Goal: Task Accomplishment & Management: Use online tool/utility

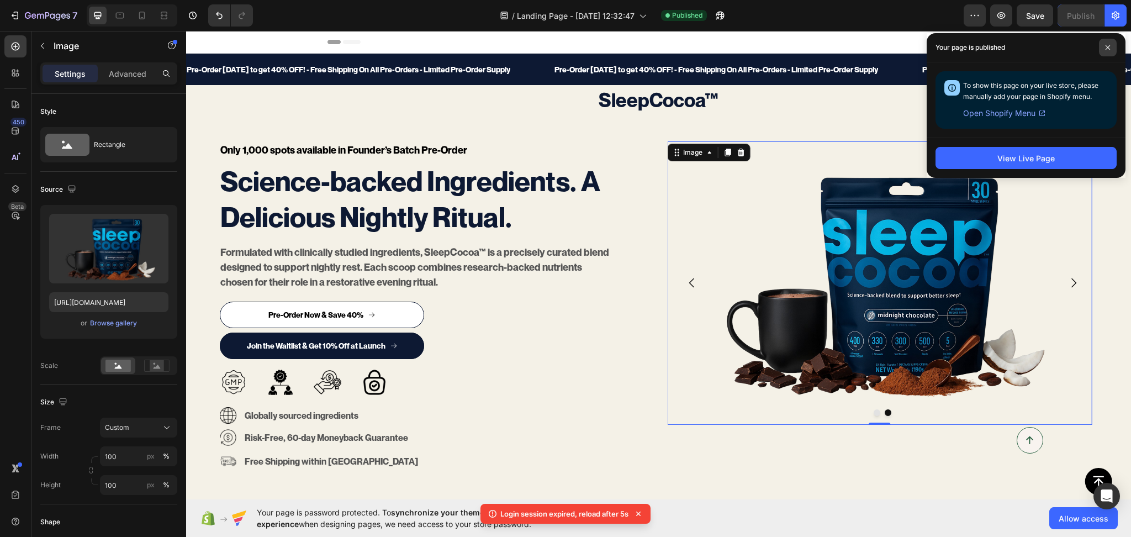
click at [1108, 46] on icon at bounding box center [1108, 48] width 6 height 6
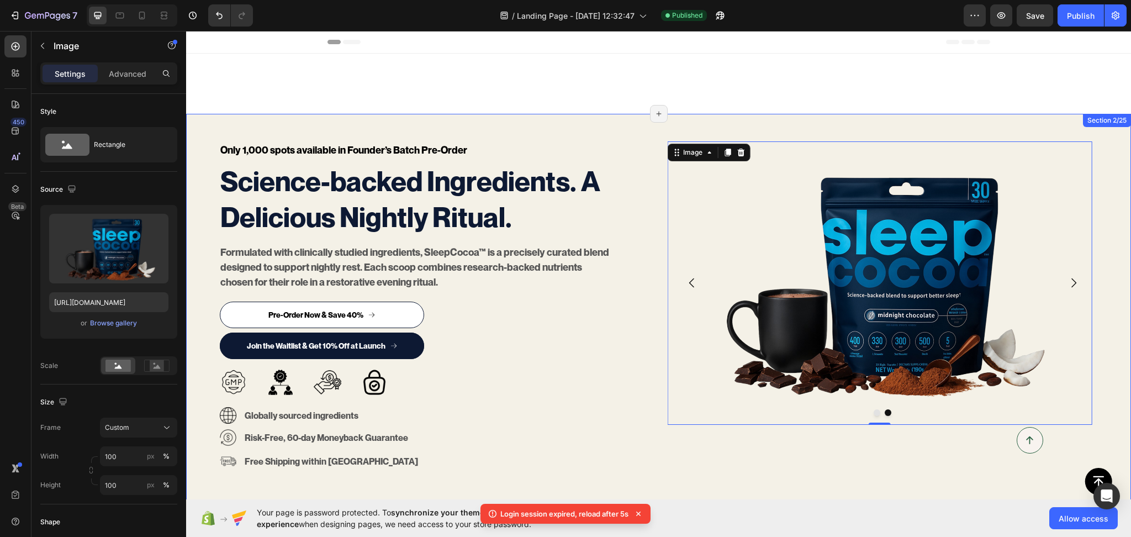
scroll to position [172, 0]
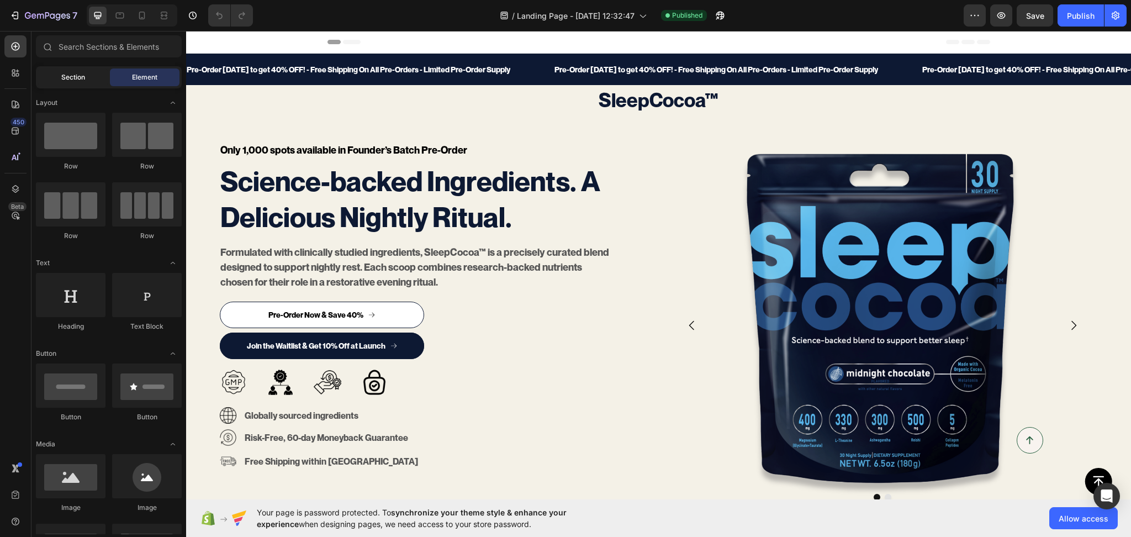
click at [71, 79] on span "Section" at bounding box center [73, 77] width 24 height 10
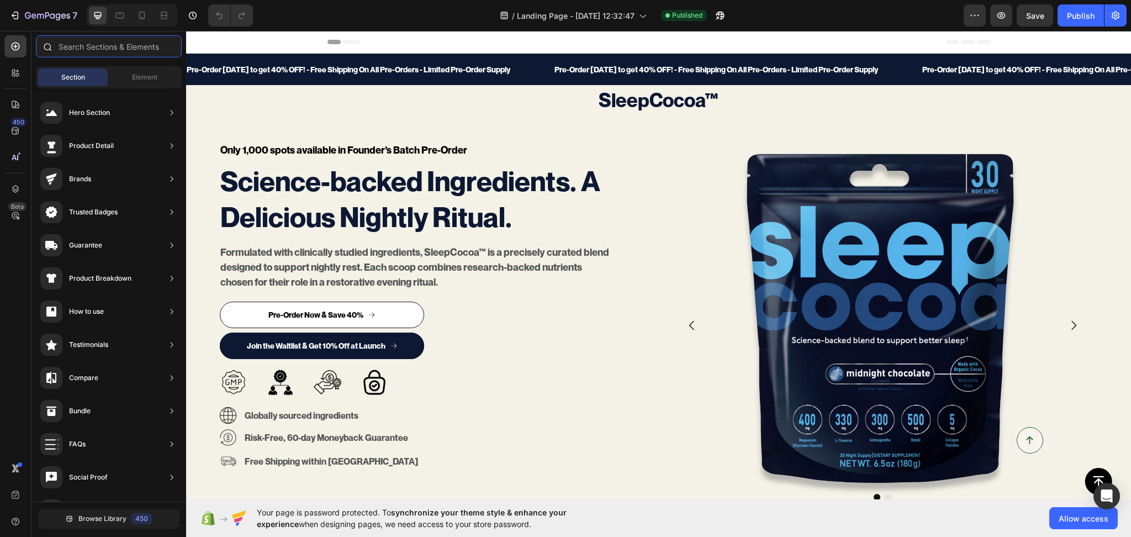
click at [85, 44] on input "text" at bounding box center [109, 46] width 146 height 22
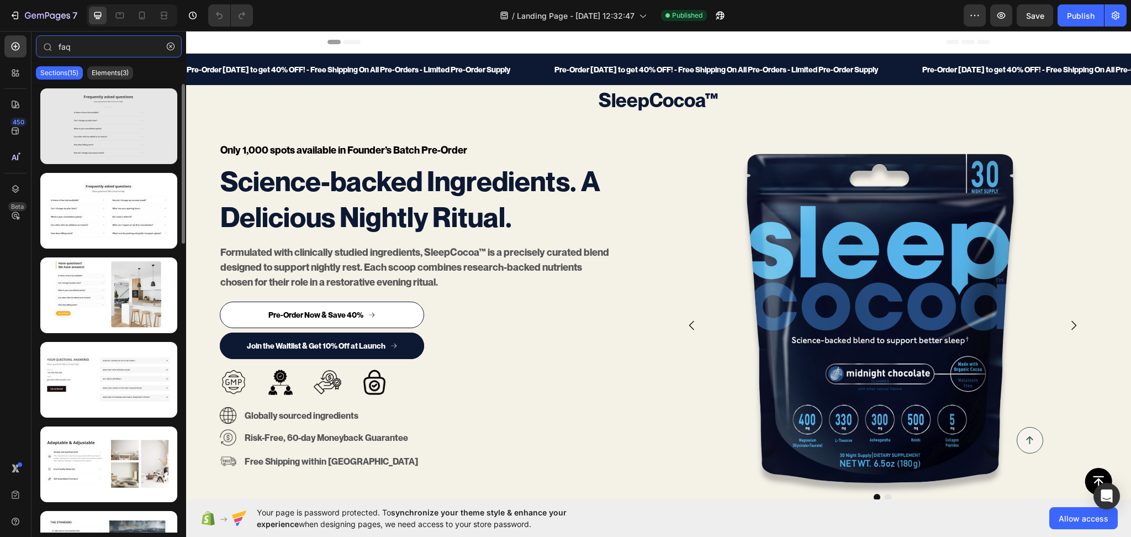
type input "faq"
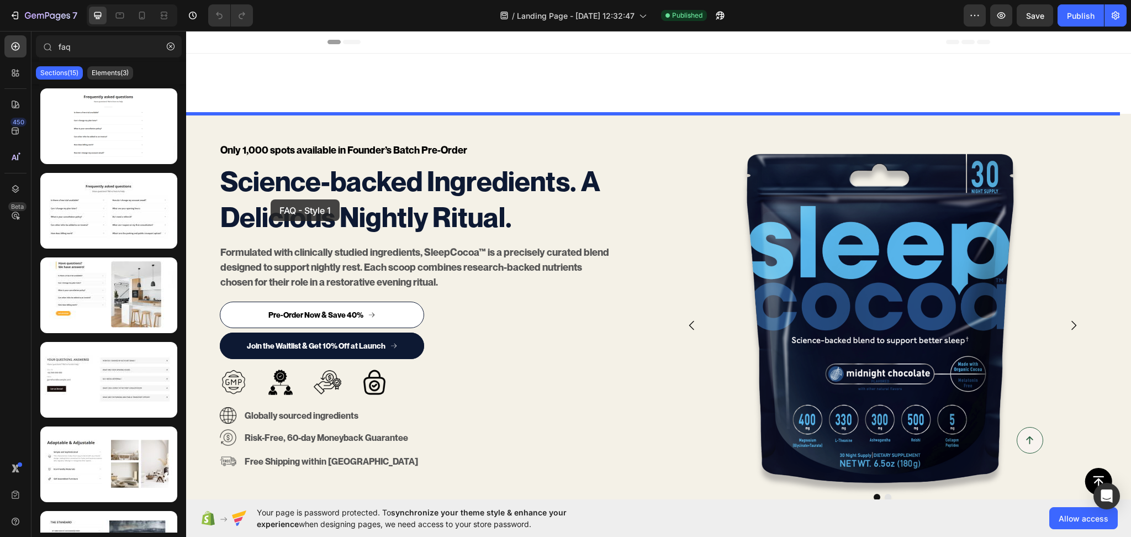
scroll to position [343, 0]
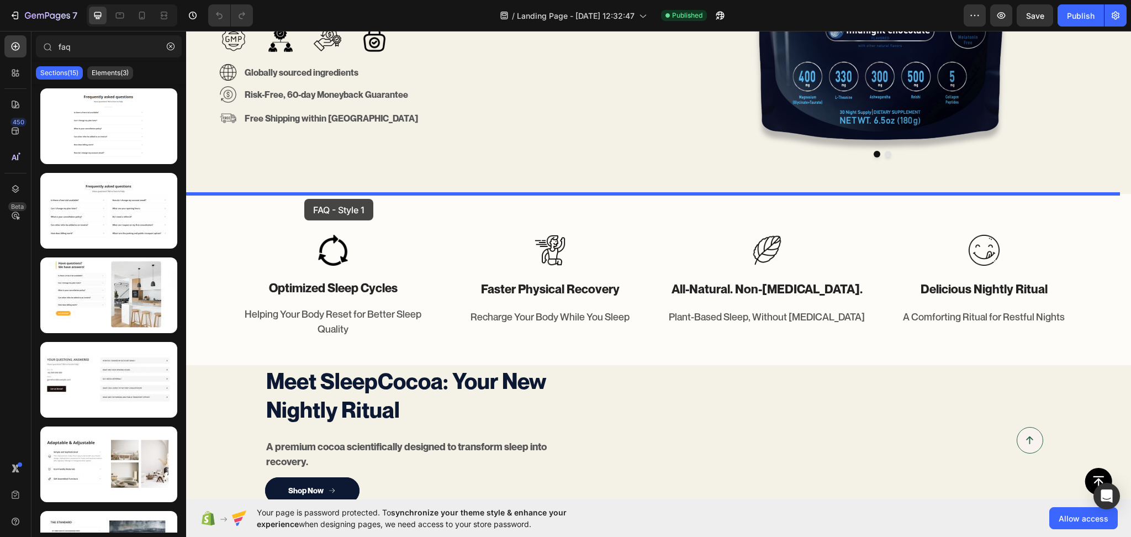
drag, startPoint x: 294, startPoint y: 142, endPoint x: 304, endPoint y: 199, distance: 57.2
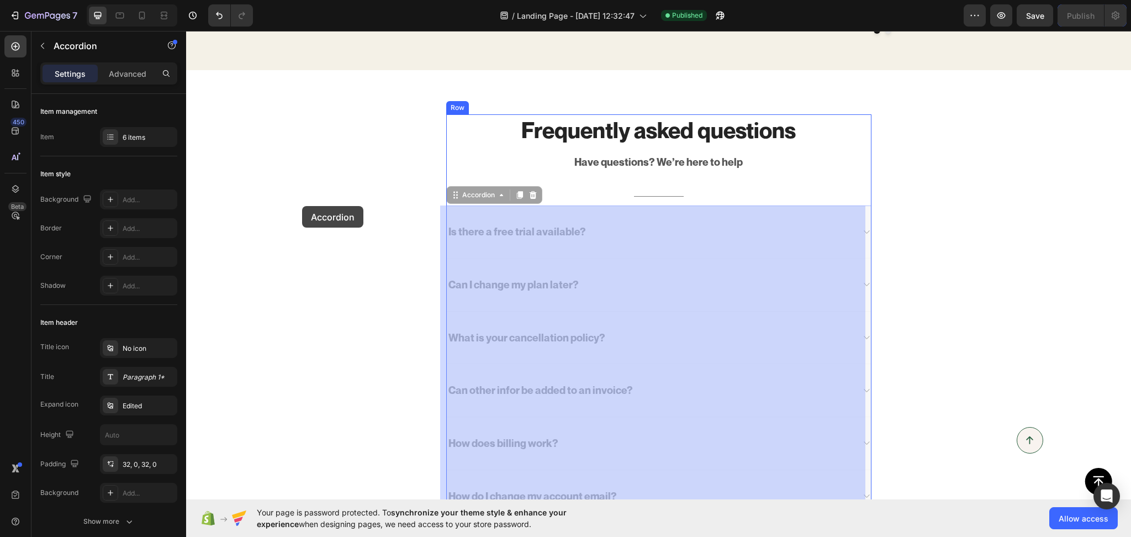
scroll to position [124, 0]
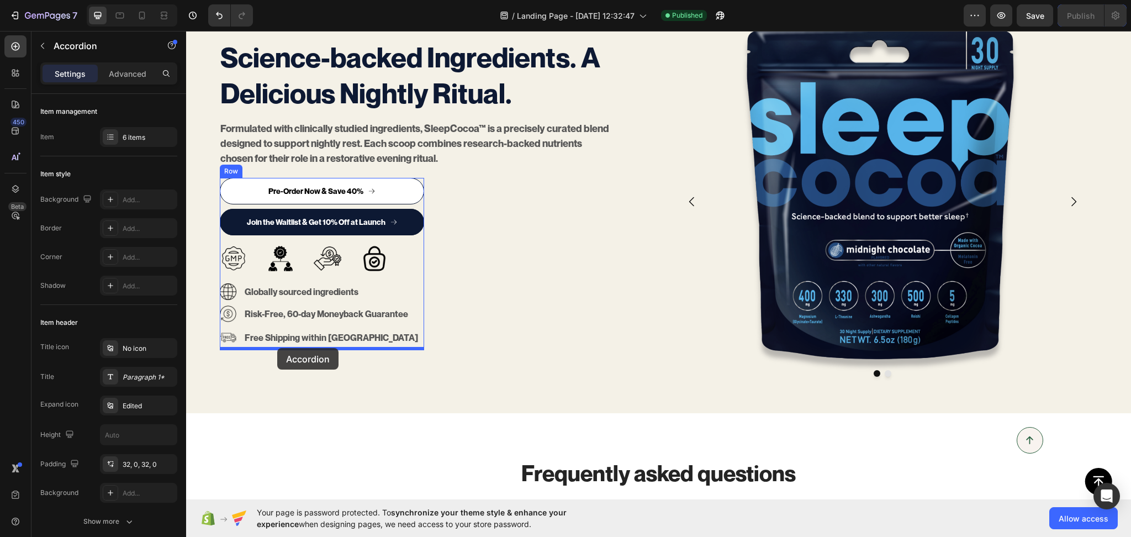
drag, startPoint x: 510, startPoint y: 216, endPoint x: 277, endPoint y: 348, distance: 267.4
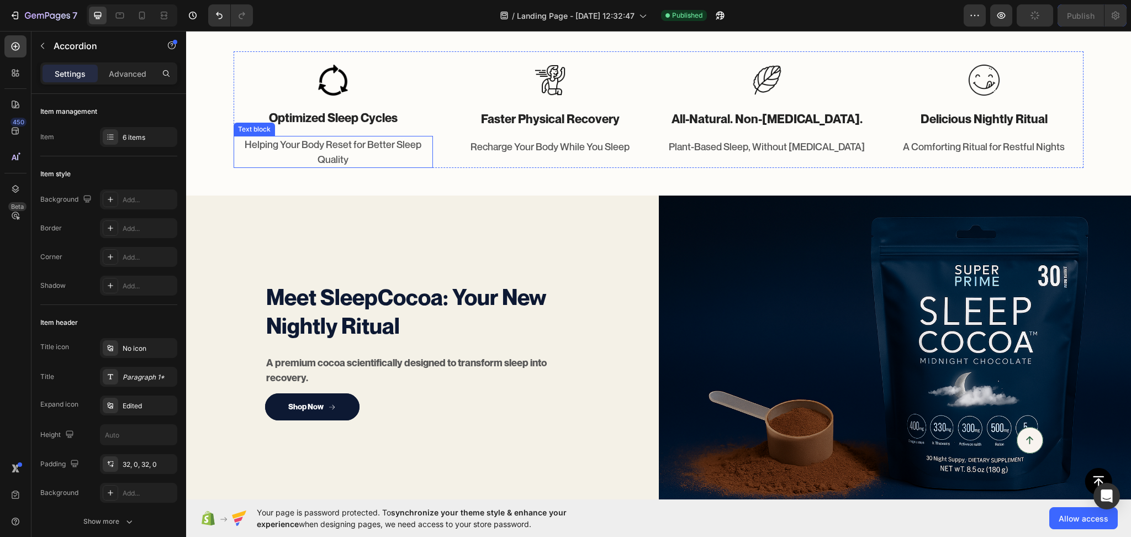
scroll to position [811, 0]
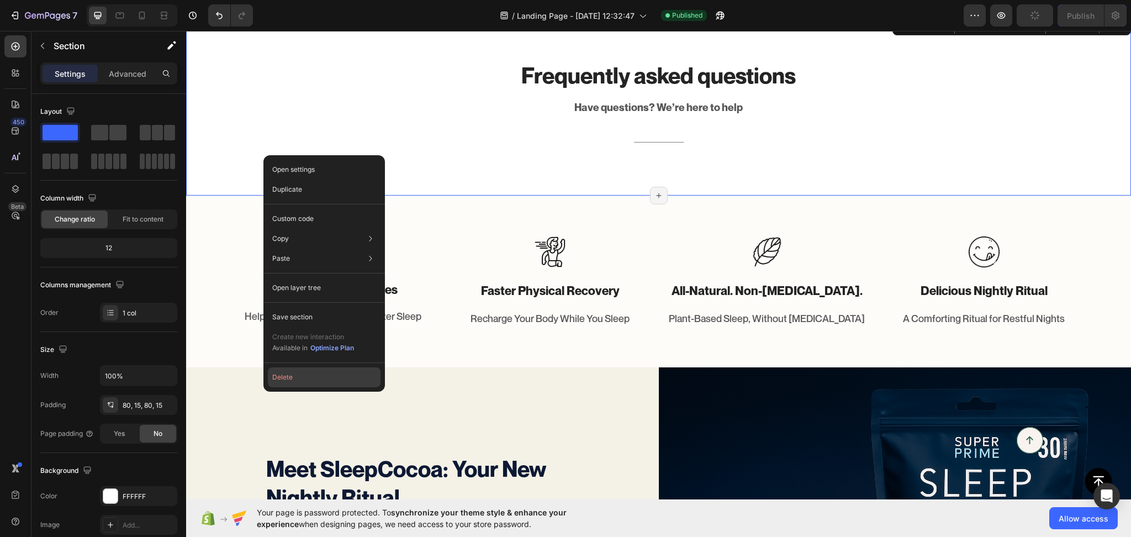
click at [303, 375] on button "Delete" at bounding box center [324, 377] width 113 height 20
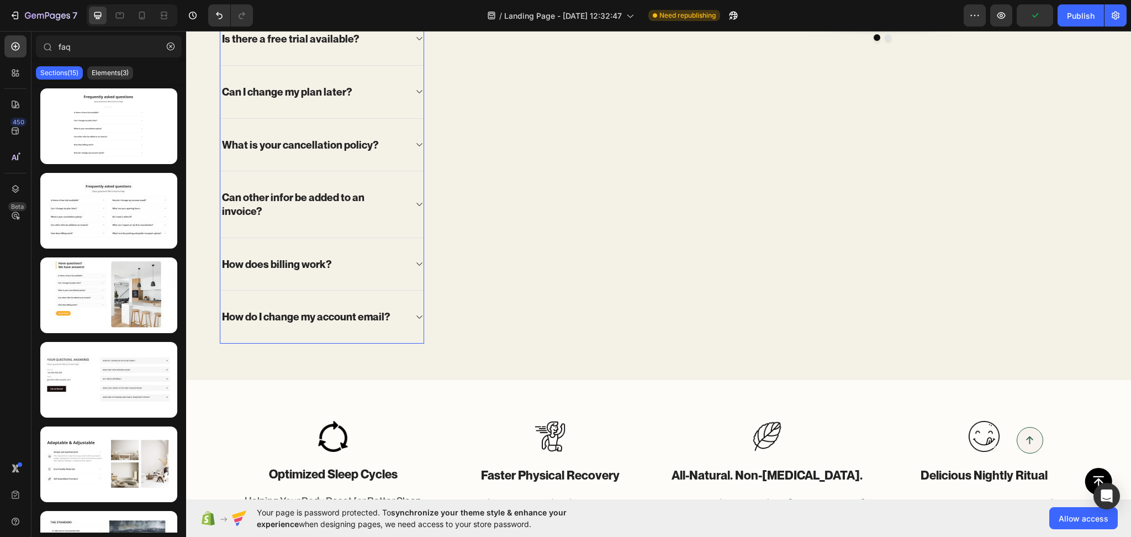
scroll to position [116, 0]
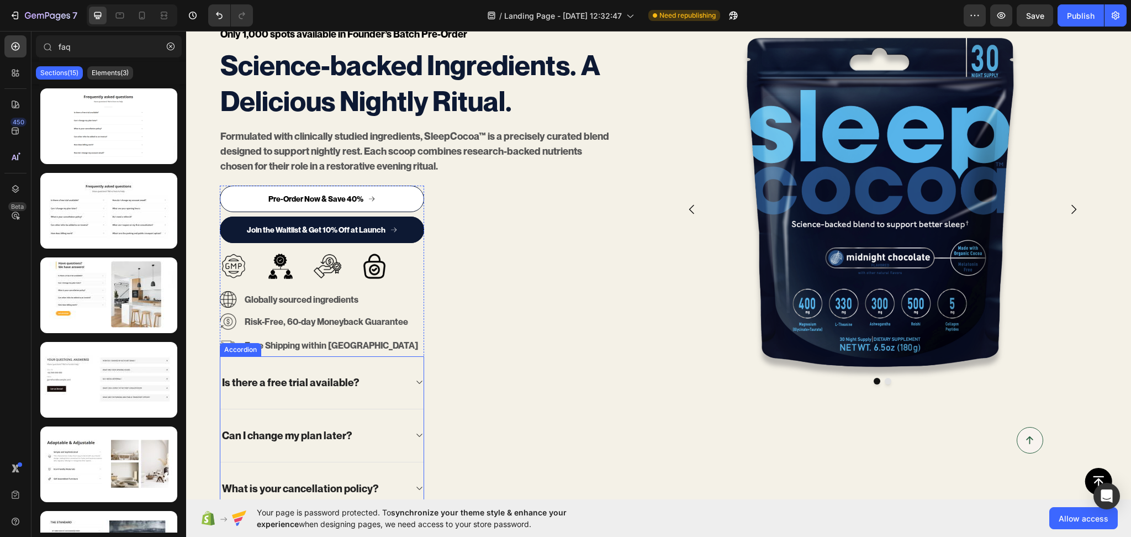
click at [382, 369] on div "Is there a free trial available?" at bounding box center [321, 382] width 203 height 53
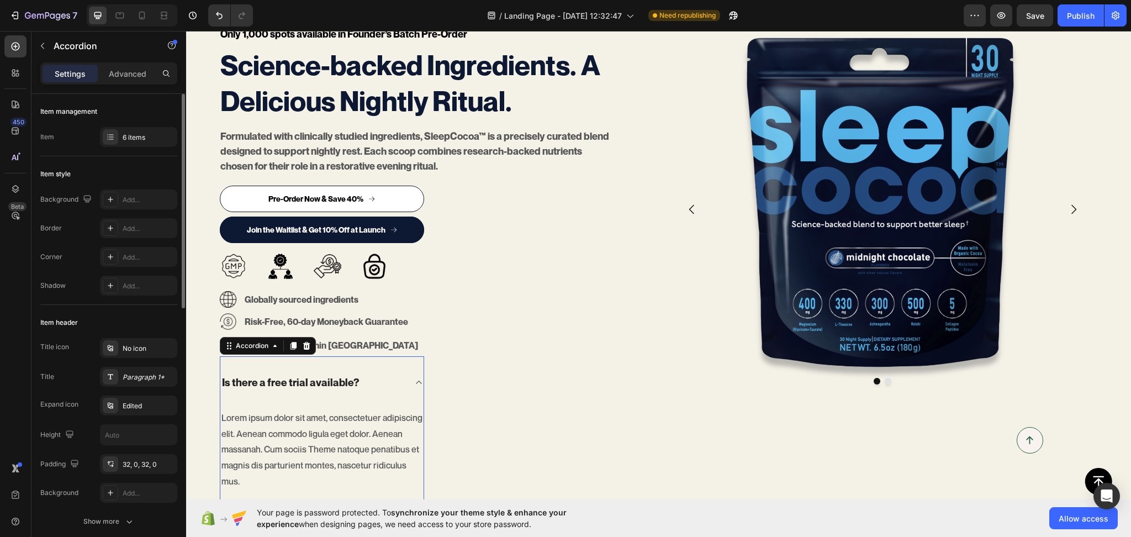
click at [144, 305] on div "Item management Item 6 items" at bounding box center [108, 423] width 137 height 236
click at [146, 146] on div "6 items" at bounding box center [138, 137] width 77 height 20
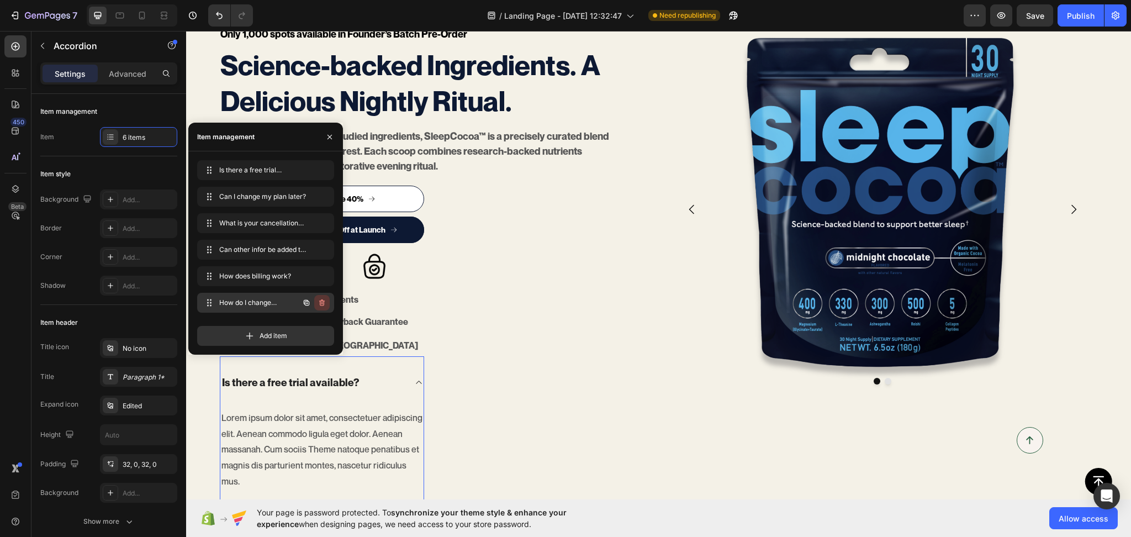
click at [321, 307] on icon "button" at bounding box center [322, 302] width 9 height 9
click at [321, 307] on div "Delete" at bounding box center [314, 303] width 20 height 10
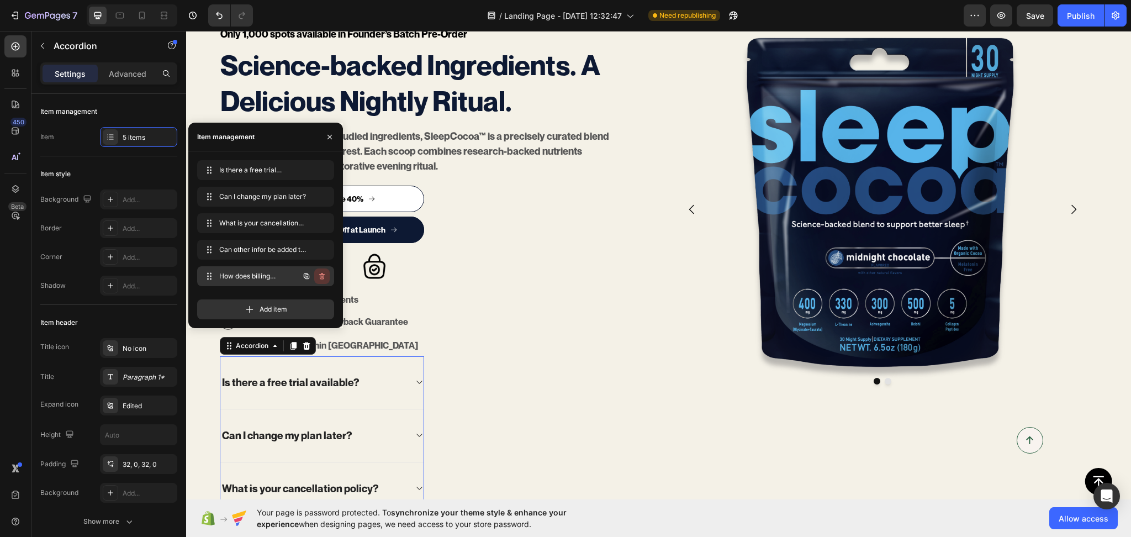
click at [320, 276] on icon "button" at bounding box center [322, 276] width 6 height 7
click at [316, 274] on div "Delete" at bounding box center [314, 276] width 20 height 10
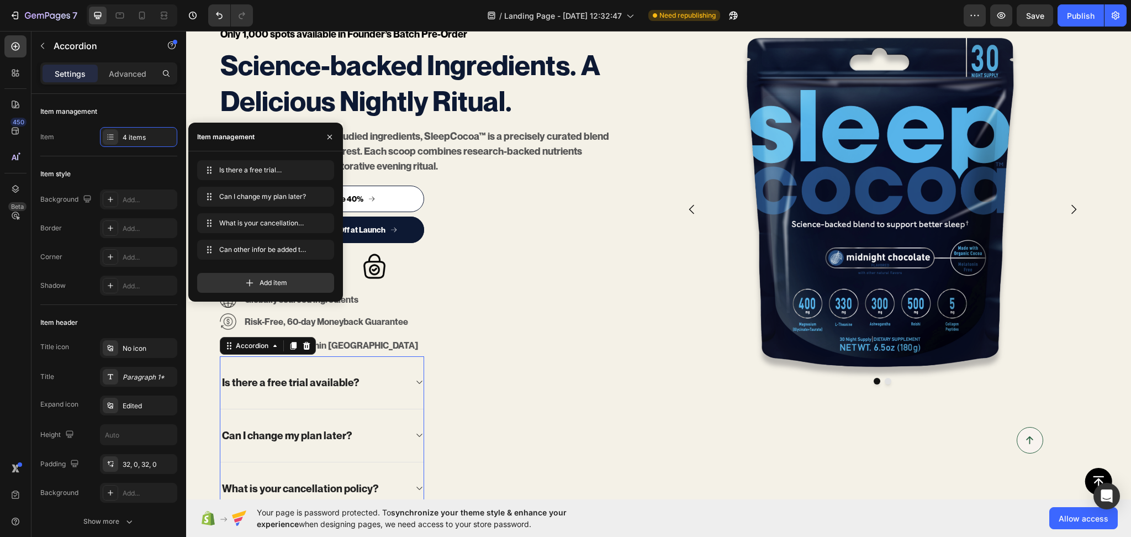
click at [319, 384] on div "Is there a free trial available?" at bounding box center [290, 382] width 141 height 17
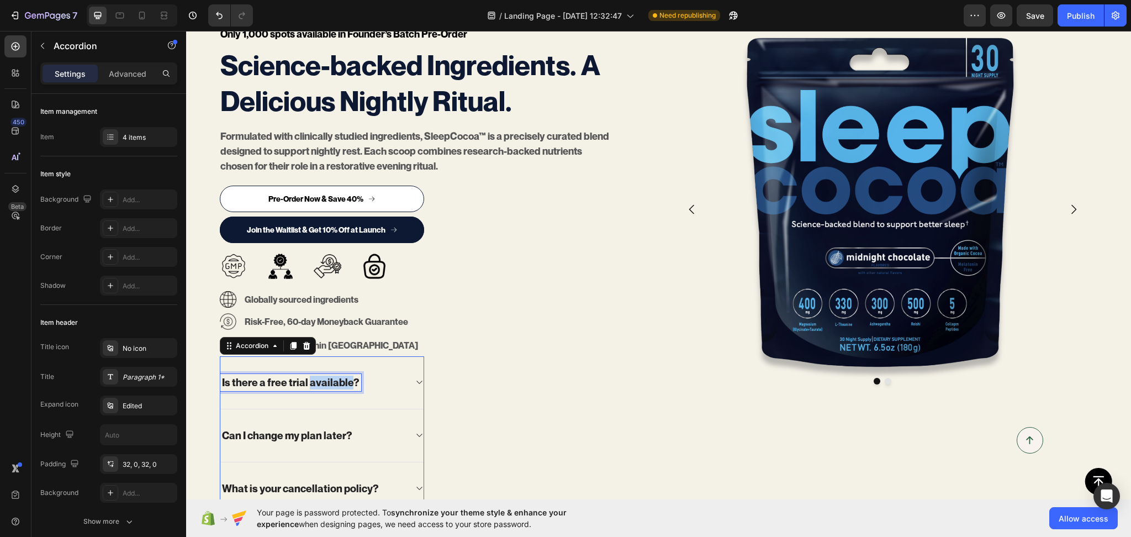
click at [319, 384] on p "Is there a free trial available?" at bounding box center [291, 383] width 138 height 14
click at [402, 379] on div "When will my order ship?" at bounding box center [313, 382] width 186 height 17
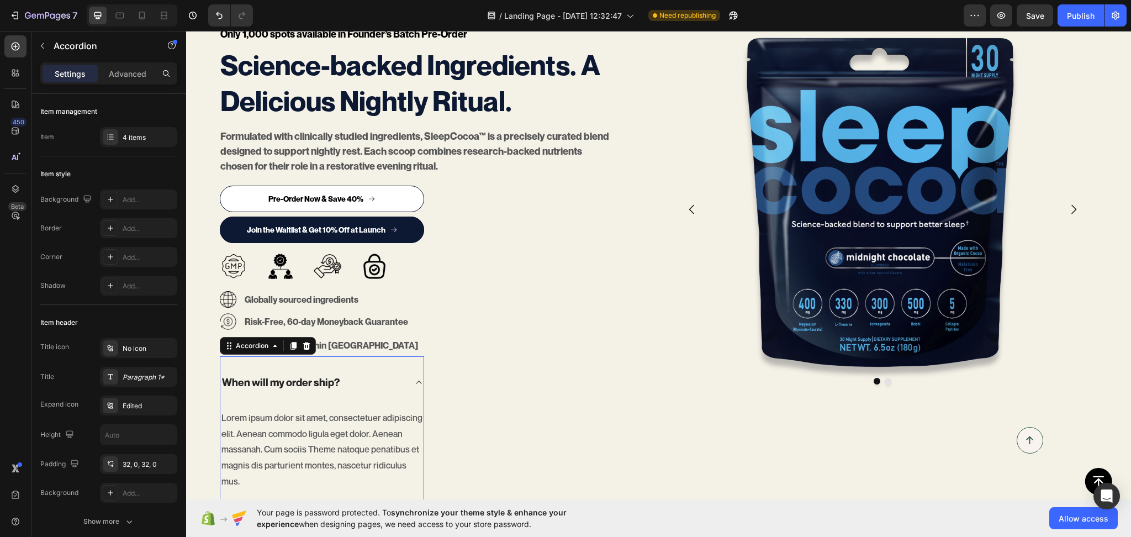
click at [402, 379] on div "When will my order ship?" at bounding box center [313, 382] width 186 height 17
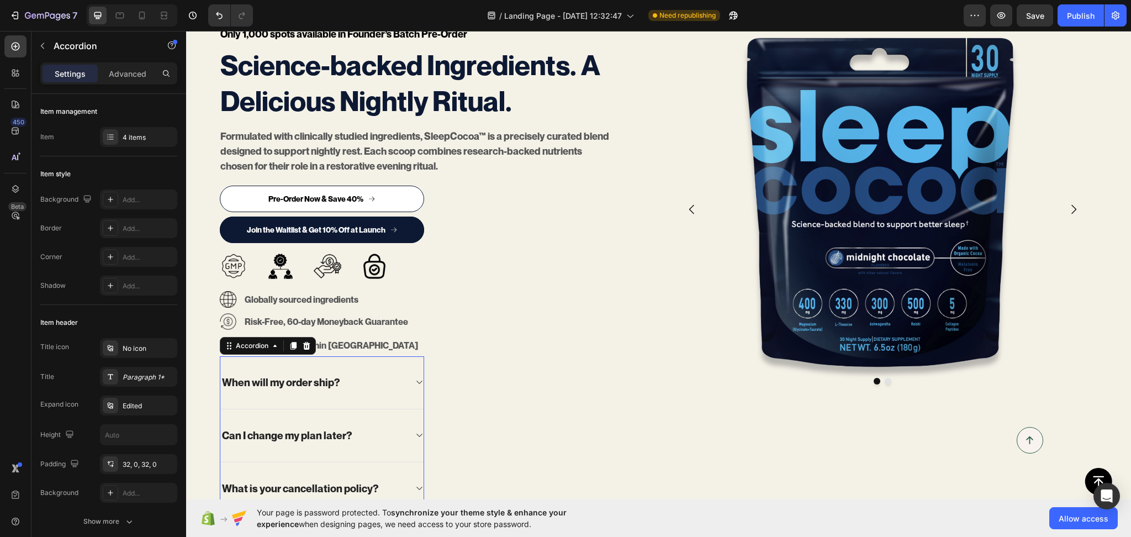
click at [329, 379] on p "When will my order ship?" at bounding box center [281, 383] width 118 height 14
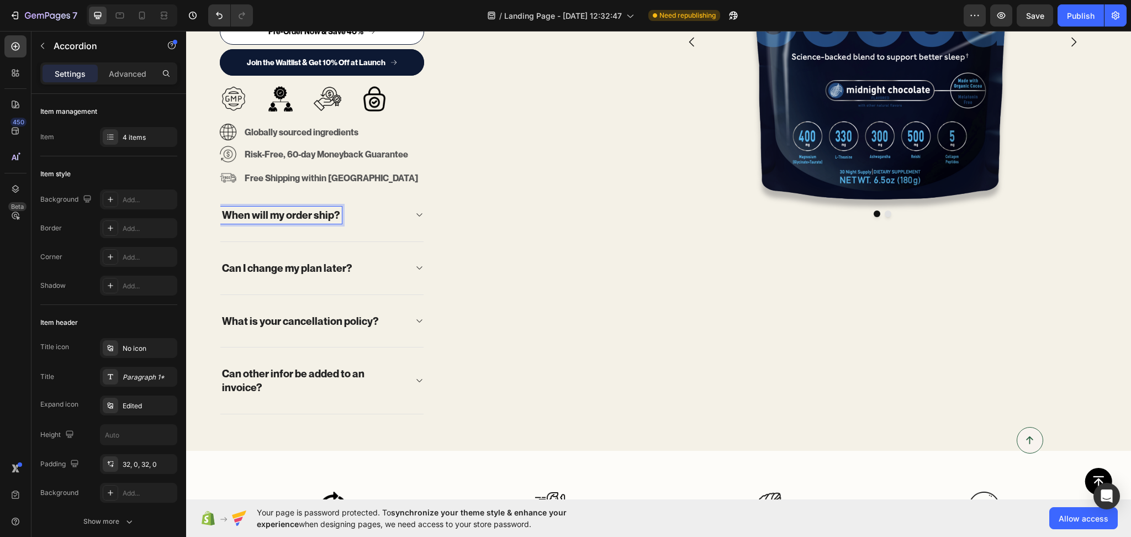
scroll to position [287, 0]
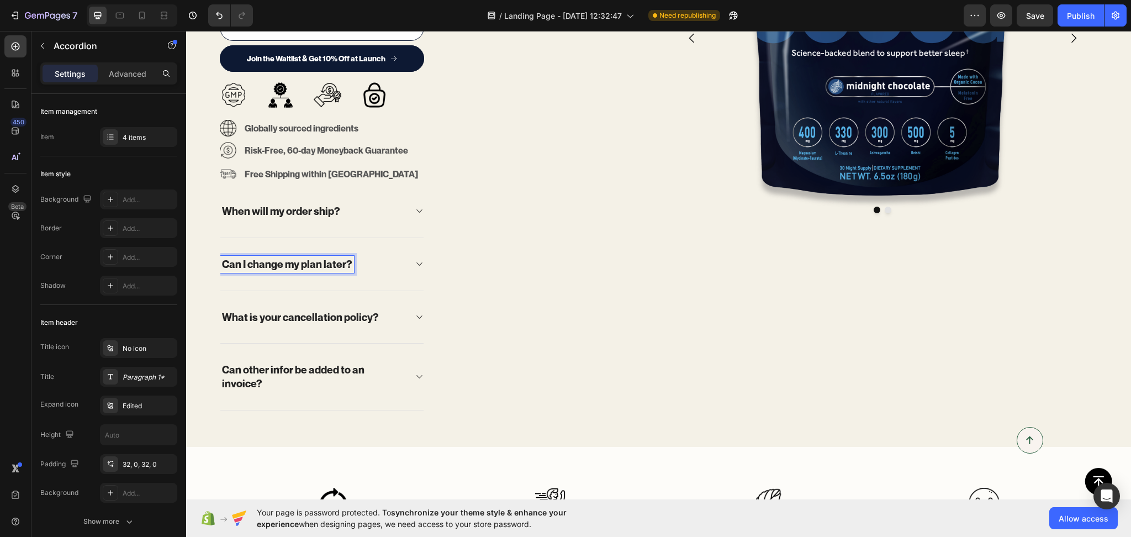
click at [302, 260] on p "Can I change my plan later?" at bounding box center [287, 264] width 130 height 14
click at [278, 318] on p "What is your cancellation policy?" at bounding box center [300, 317] width 157 height 14
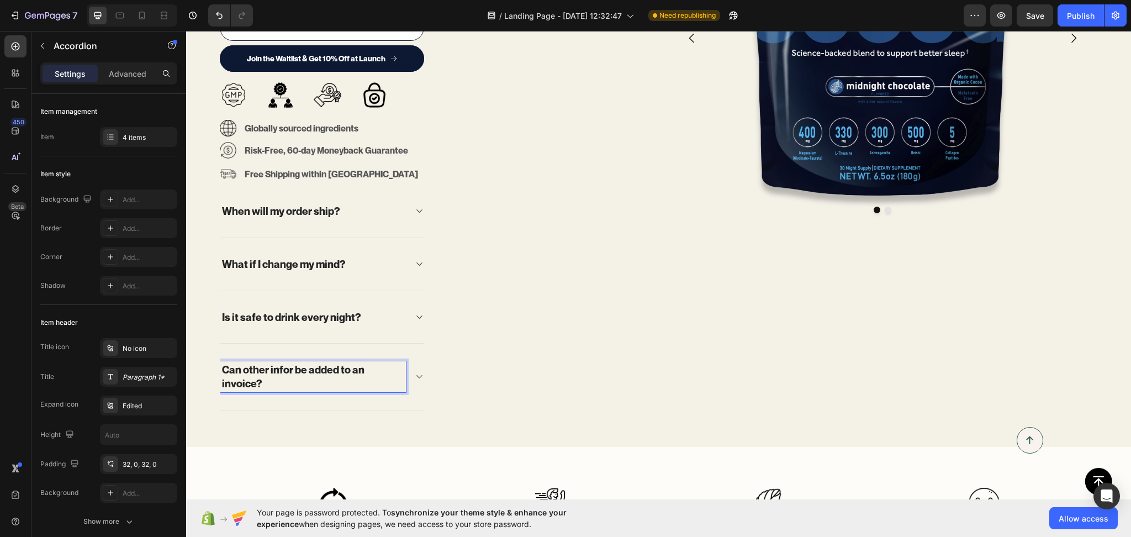
click at [334, 376] on p "Can other infor be added to an invoice?" at bounding box center [313, 376] width 182 height 27
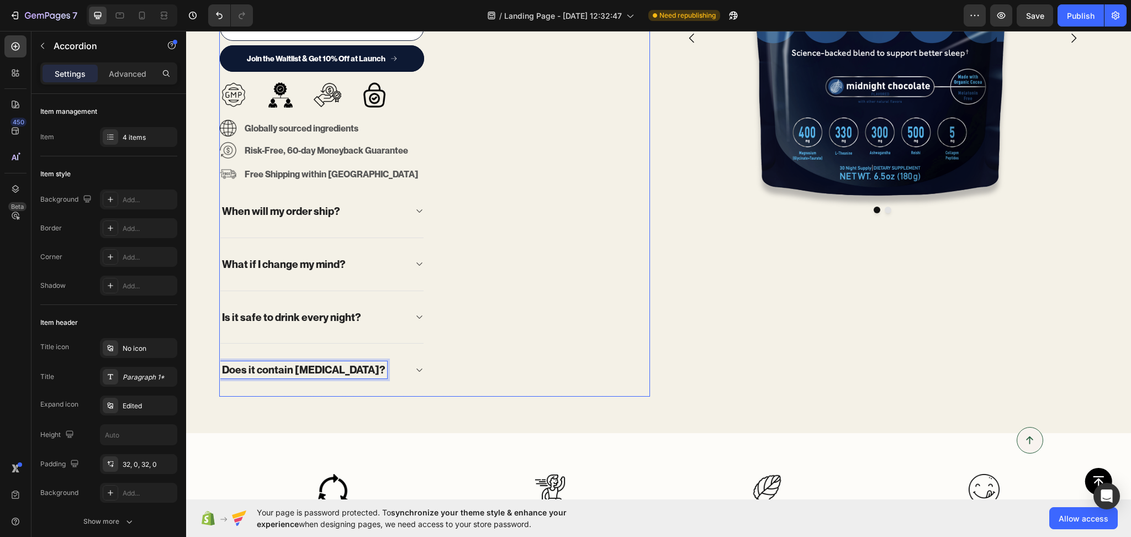
click at [510, 376] on div "Only 1,000 spots available in Founder’s Batch Pre-Order Text block Science-back…" at bounding box center [434, 125] width 431 height 542
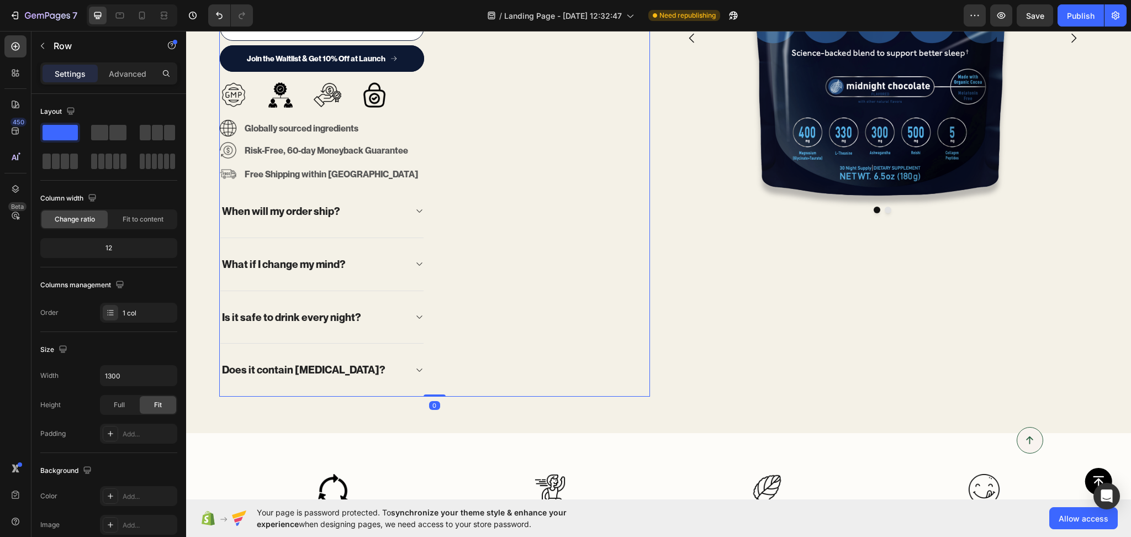
click at [493, 197] on div "Only 1,000 spots available in Founder’s Batch Pre-Order Text block Science-back…" at bounding box center [434, 125] width 431 height 542
click at [272, 197] on div "When will my order ship?" at bounding box center [321, 211] width 203 height 53
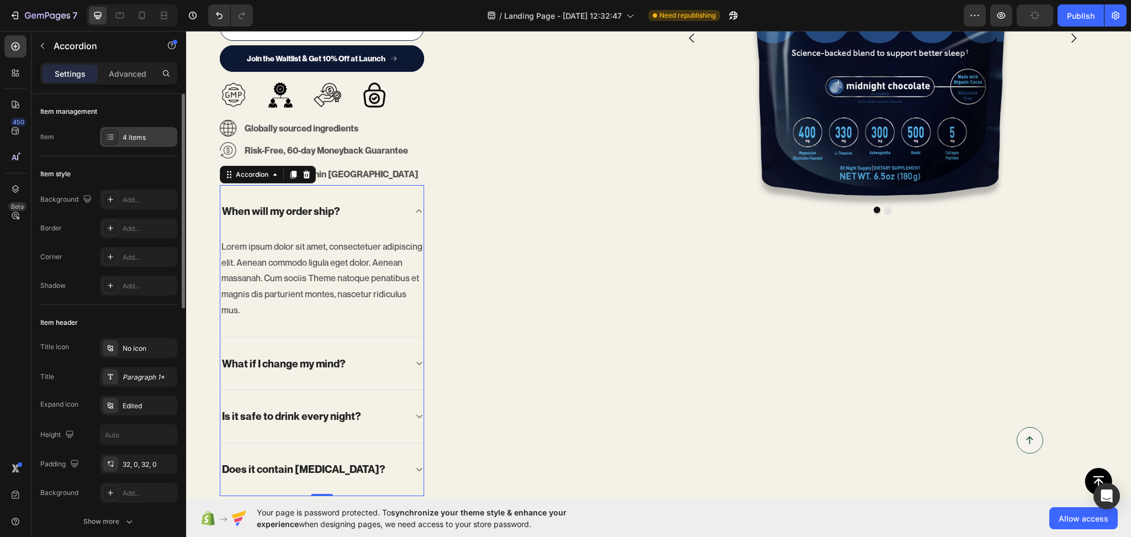
click at [134, 141] on div "4 items" at bounding box center [149, 138] width 52 height 10
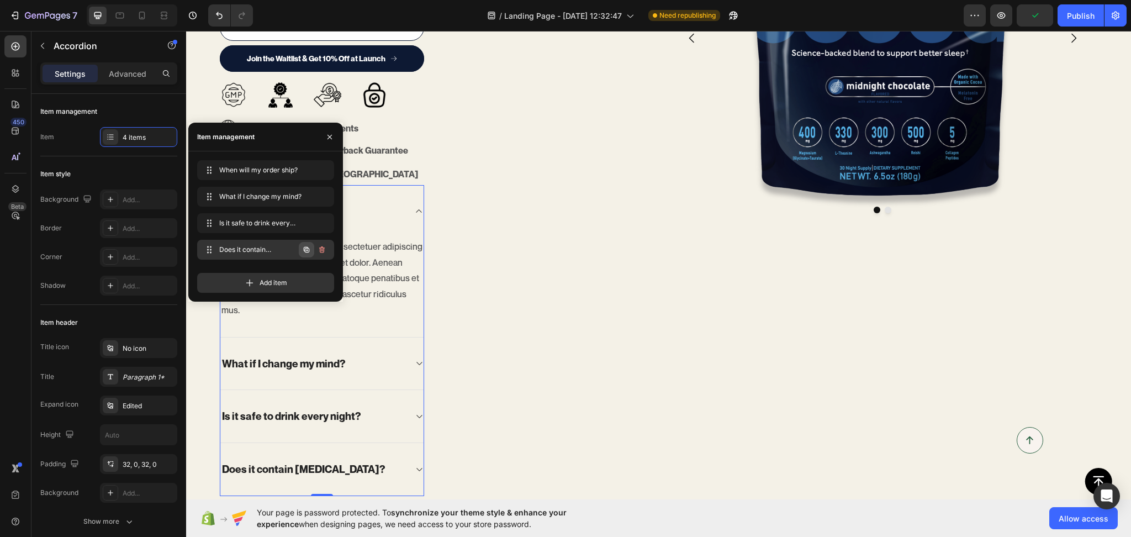
click at [302, 249] on icon "button" at bounding box center [306, 249] width 9 height 9
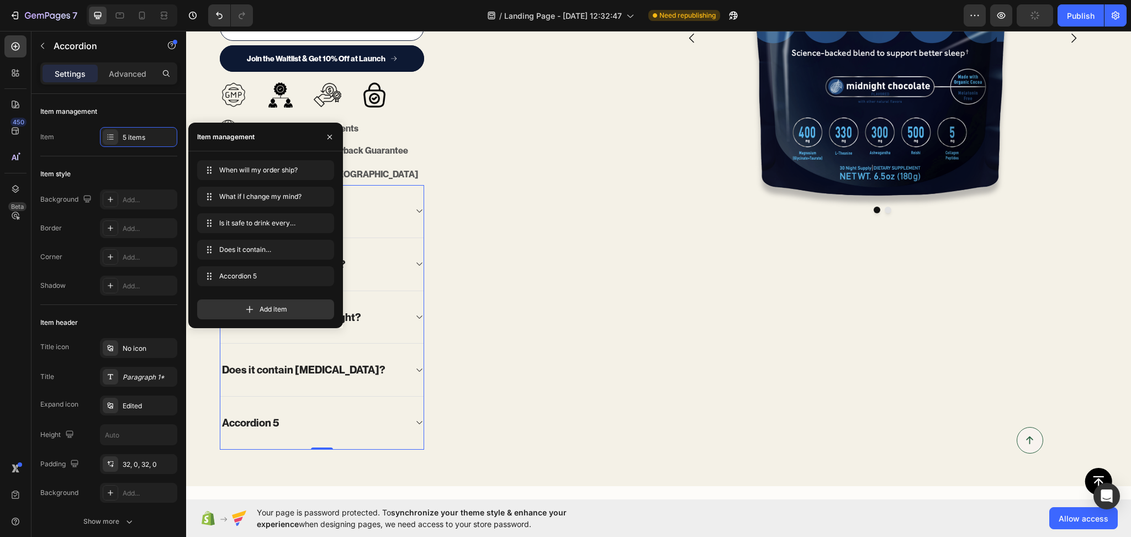
click at [261, 424] on div "Accordion 5" at bounding box center [250, 422] width 60 height 17
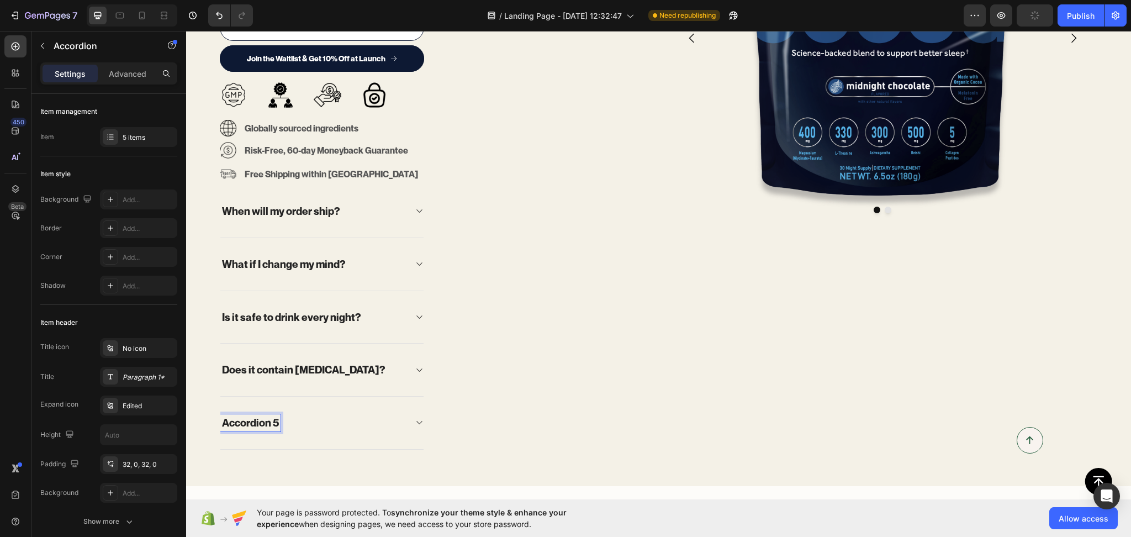
click at [261, 424] on p "Accordion 5" at bounding box center [250, 423] width 57 height 14
click at [563, 358] on div "Only 1,000 spots available in Founder’s Batch Pre-Order Text block Science-back…" at bounding box center [434, 151] width 431 height 595
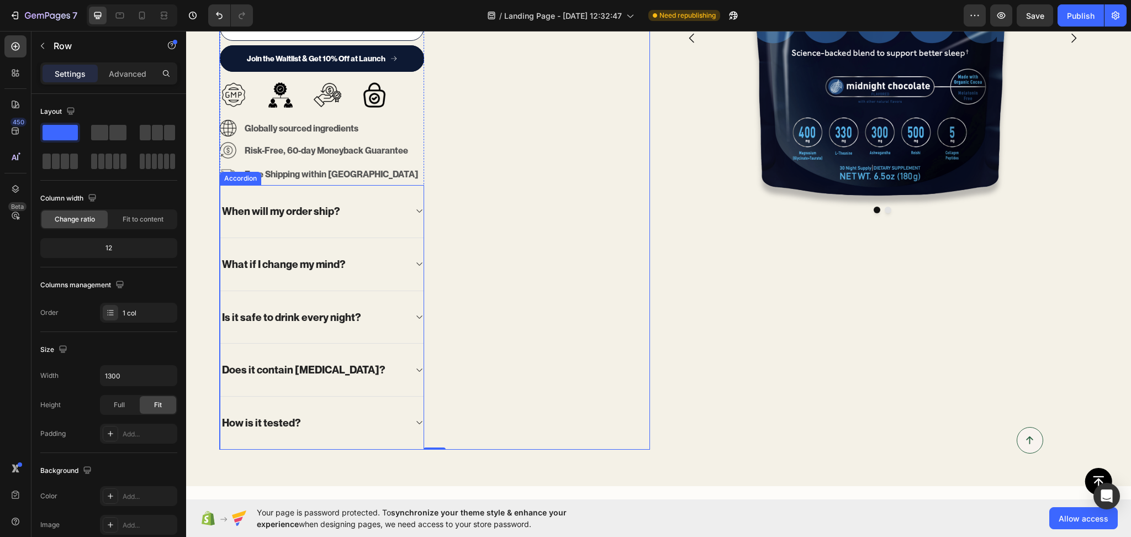
click at [290, 198] on div "When will my order ship?" at bounding box center [321, 211] width 203 height 53
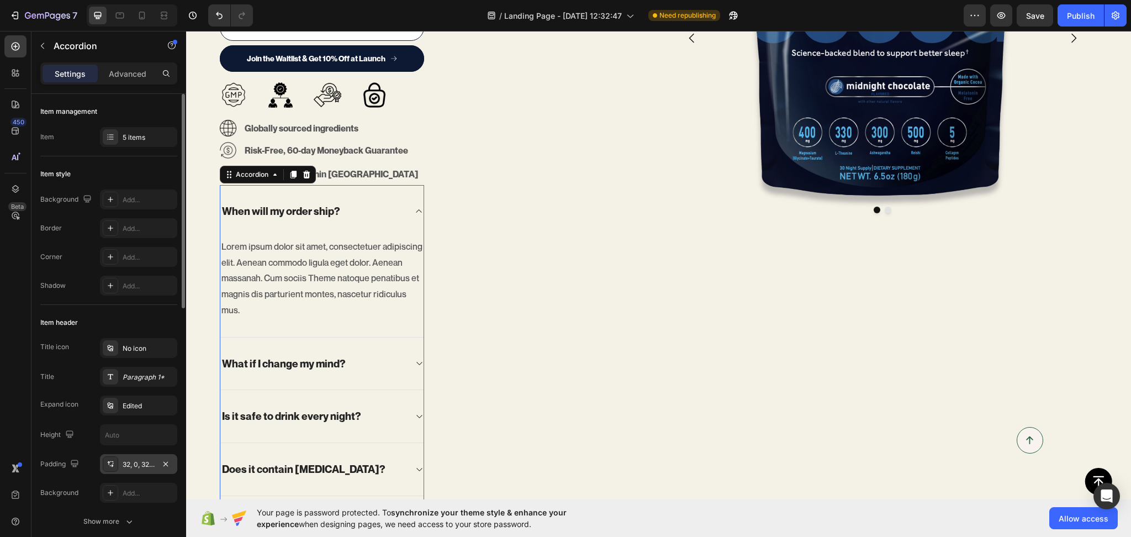
click at [130, 469] on div "32, 0, 32, 0" at bounding box center [138, 464] width 77 height 20
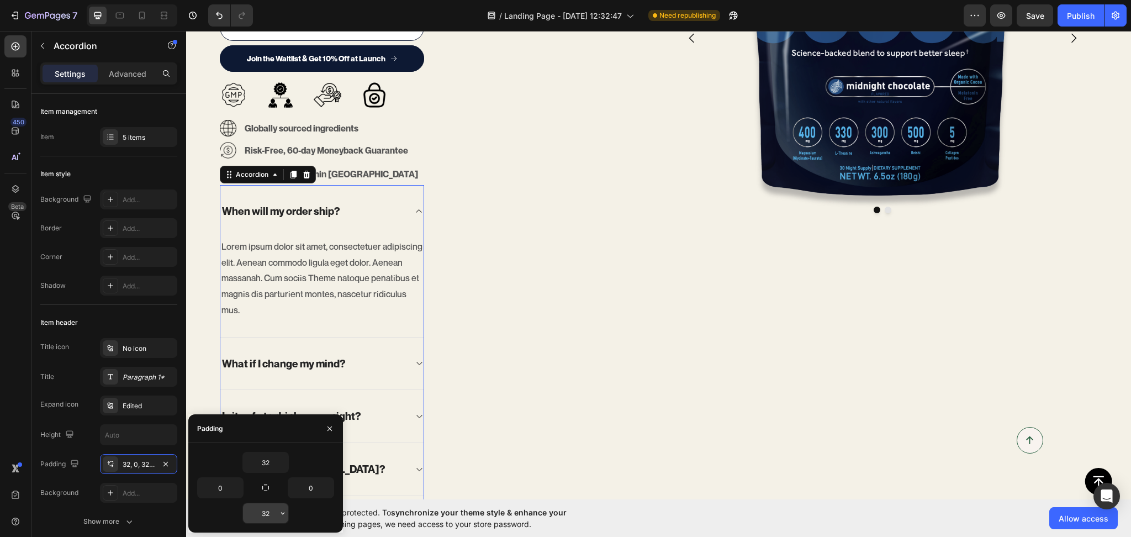
click at [262, 515] on input "32" at bounding box center [265, 513] width 45 height 20
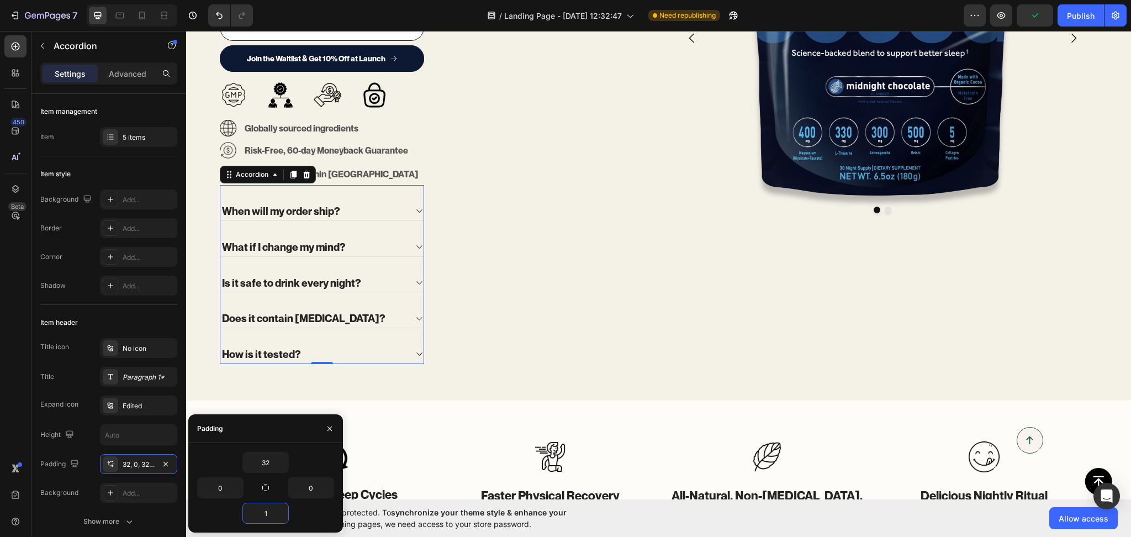
type input "2"
drag, startPoint x: 272, startPoint y: 467, endPoint x: 268, endPoint y: 473, distance: 7.2
click at [272, 467] on input "32" at bounding box center [265, 462] width 45 height 20
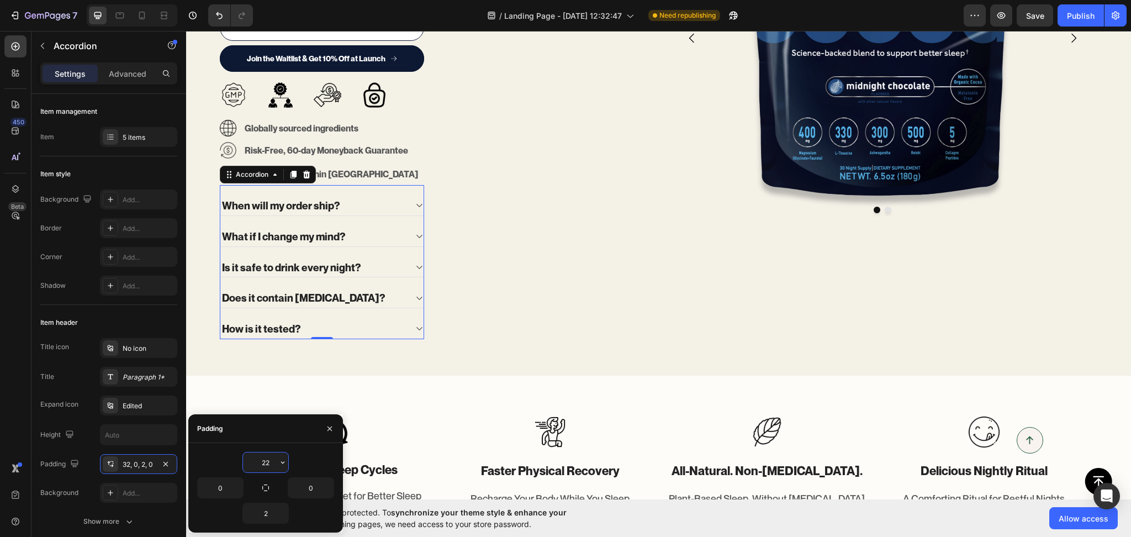
click at [268, 468] on input "22" at bounding box center [265, 462] width 45 height 20
click at [266, 471] on input "22" at bounding box center [265, 462] width 45 height 20
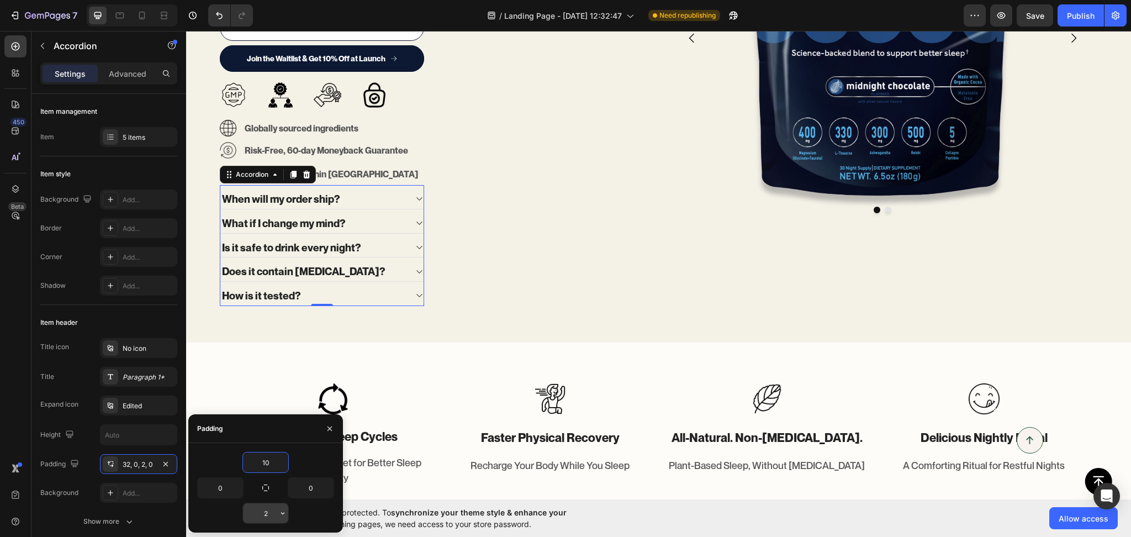
type input "10"
click at [270, 508] on input "2" at bounding box center [265, 513] width 45 height 20
click at [269, 508] on input "2" at bounding box center [265, 513] width 45 height 20
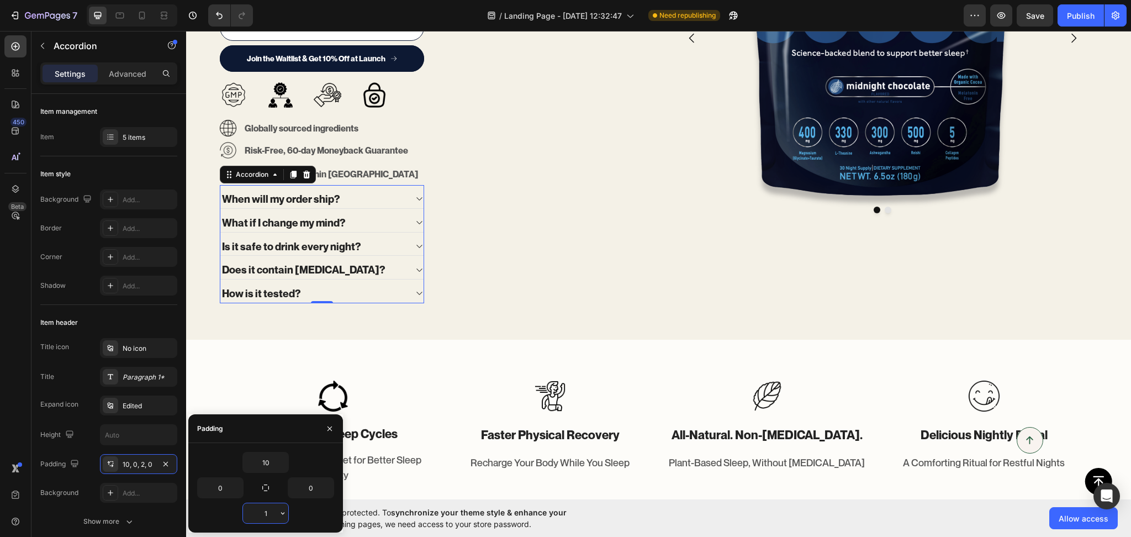
type input "10"
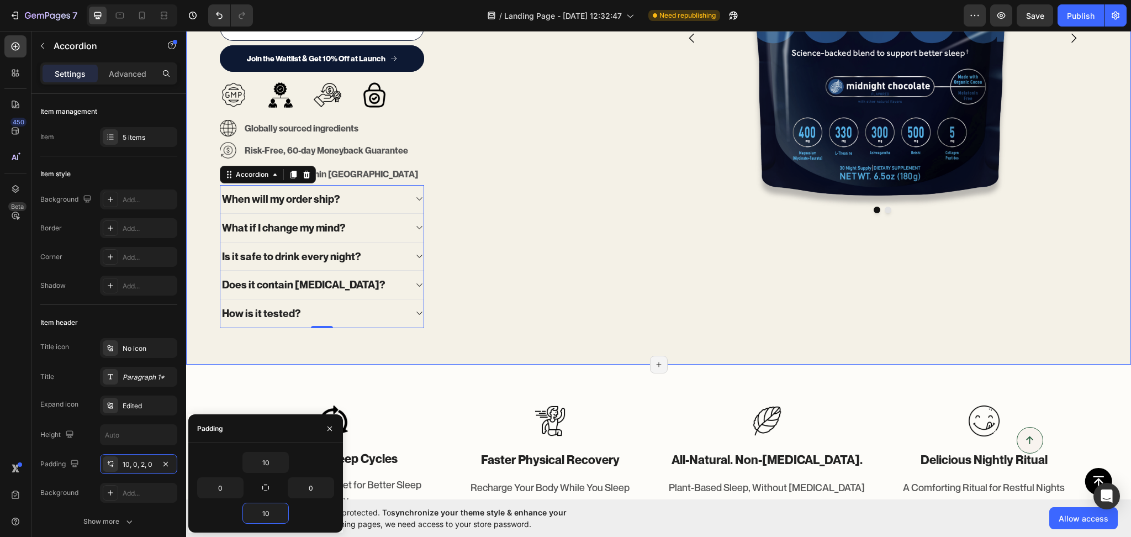
click at [542, 335] on div "Only 1,000 spots available in Founder’s Batch Pre-Order Text block Science-back…" at bounding box center [434, 95] width 431 height 483
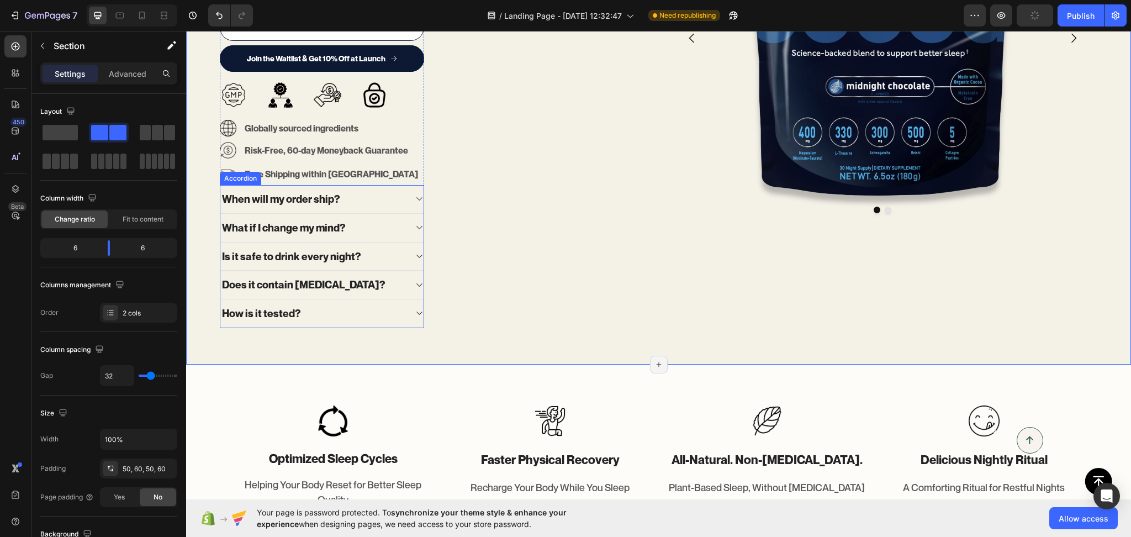
click at [381, 204] on div "When will my order ship?" at bounding box center [313, 199] width 186 height 17
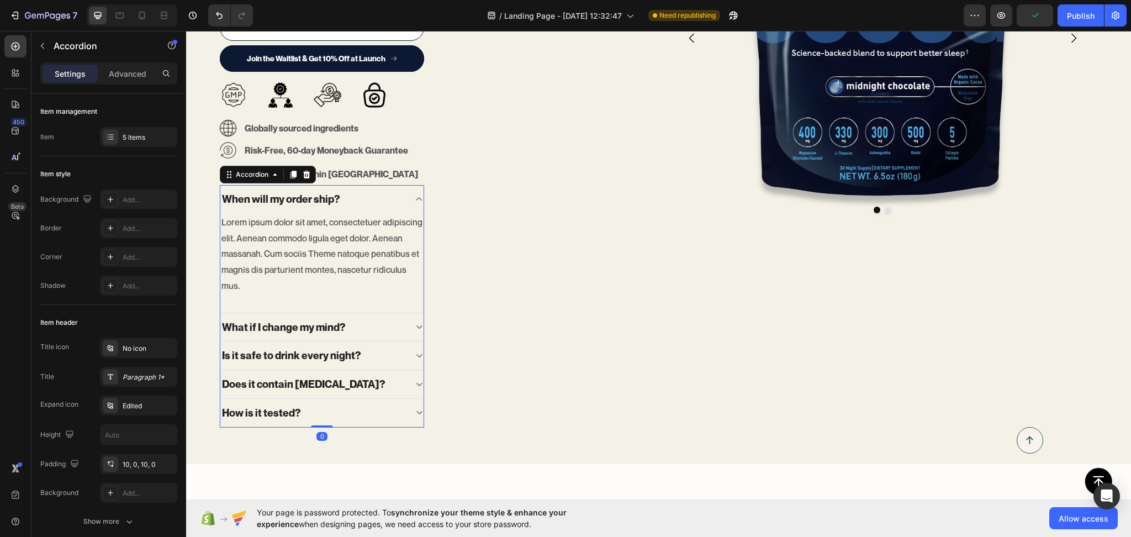
click at [381, 204] on div "When will my order ship?" at bounding box center [313, 199] width 186 height 17
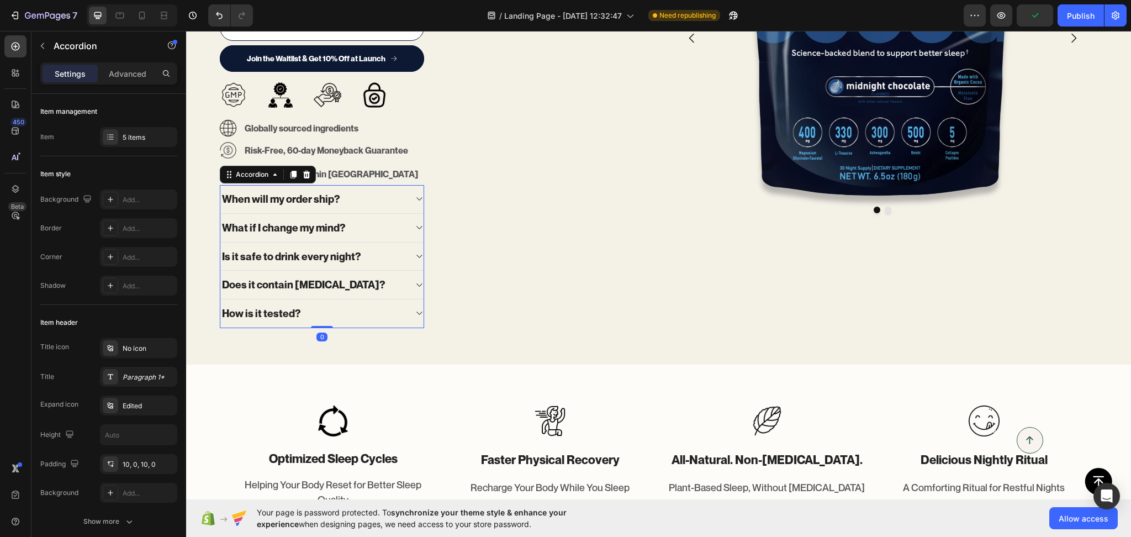
click at [380, 205] on div "When will my order ship?" at bounding box center [313, 199] width 186 height 17
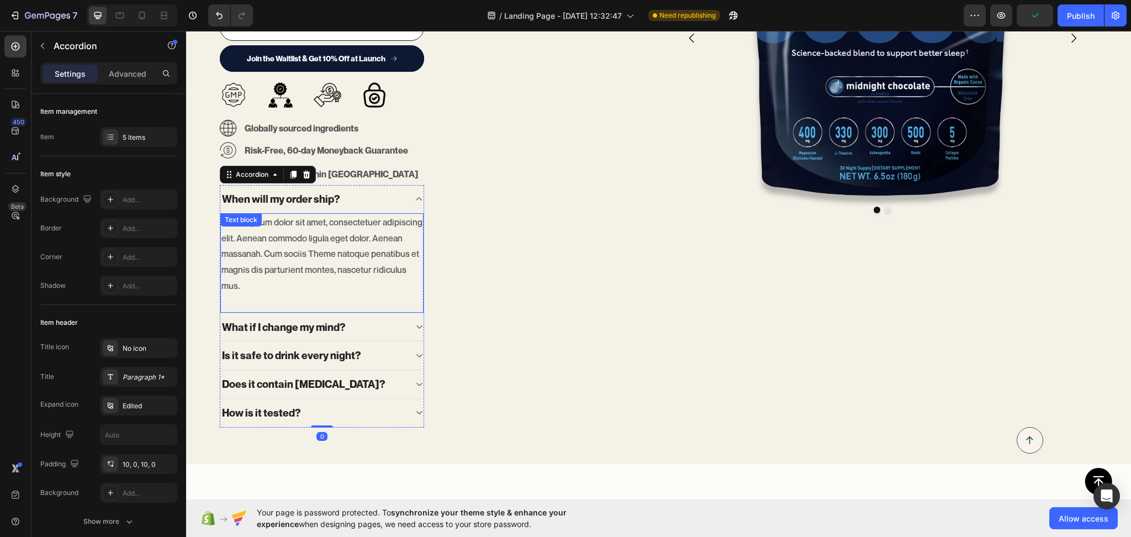
click at [352, 245] on p "Lorem ipsum dolor sit amet, consectetuer adipiscing elit. Aenean commodo ligula…" at bounding box center [321, 254] width 201 height 80
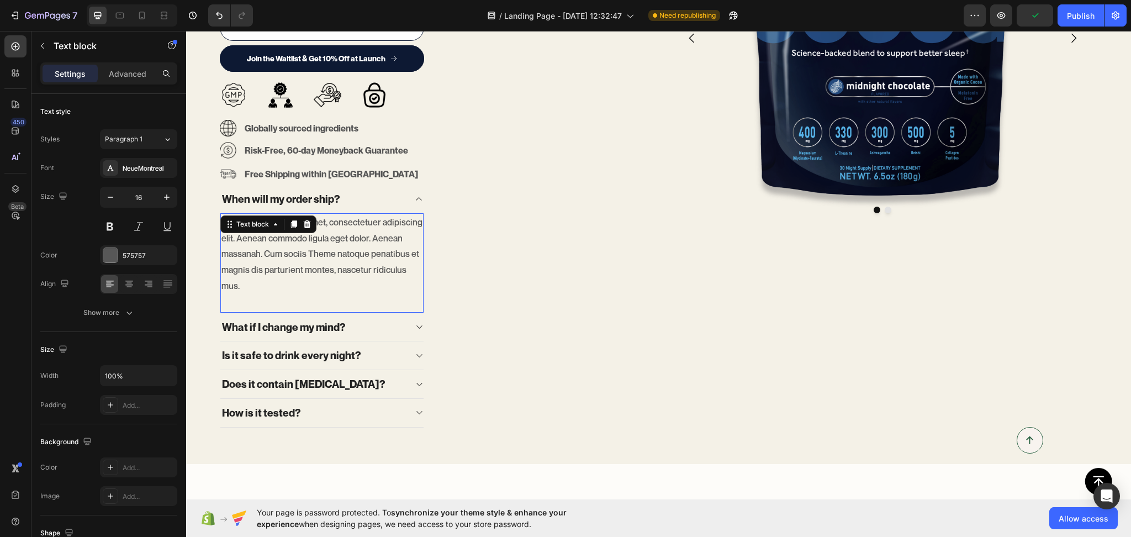
click at [352, 245] on p "Lorem ipsum dolor sit amet, consectetuer adipiscing elit. Aenean commodo ligula…" at bounding box center [321, 254] width 201 height 80
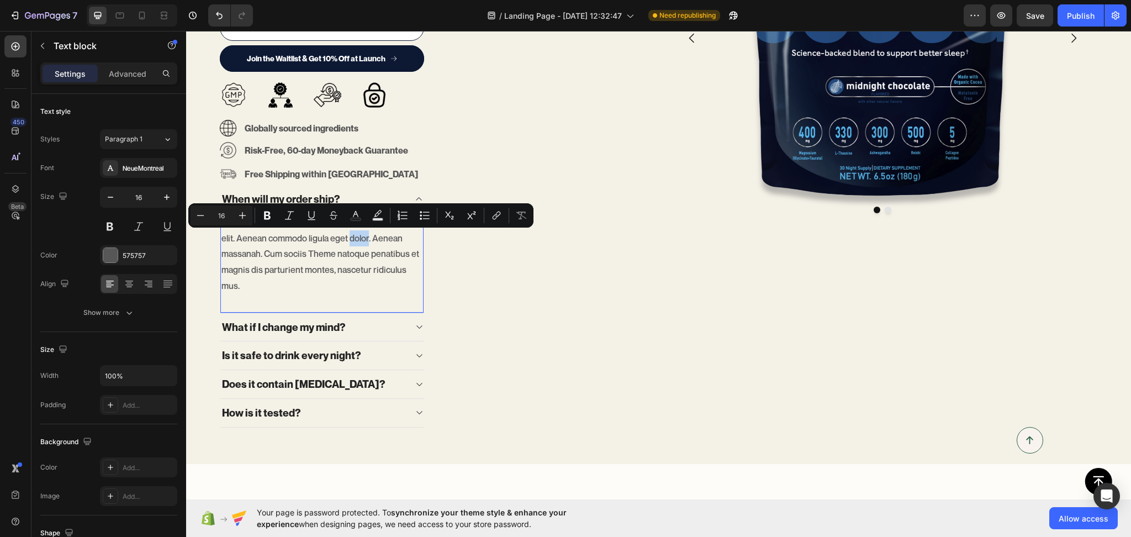
click at [352, 245] on p "Lorem ipsum dolor sit amet, consectetuer adipiscing elit. Aenean commodo ligula…" at bounding box center [321, 254] width 201 height 80
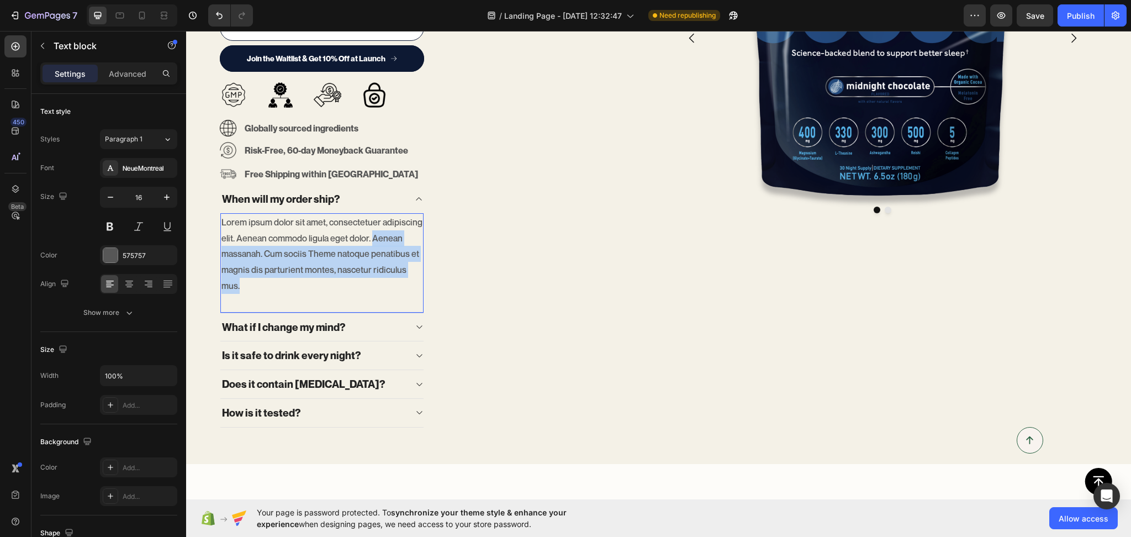
drag, startPoint x: 372, startPoint y: 237, endPoint x: 376, endPoint y: 283, distance: 46.0
click at [376, 283] on p "Lorem ipsum dolor sit amet, consectetuer adipiscing elit. Aenean commodo ligula…" at bounding box center [321, 254] width 201 height 80
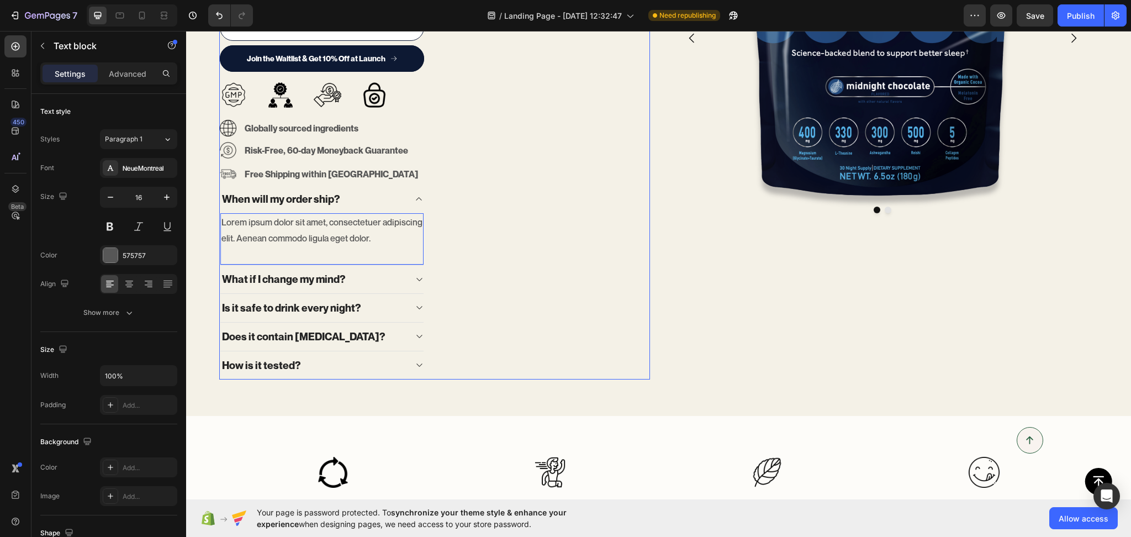
click at [515, 255] on div "Only 1,000 spots available in Founder’s Batch Pre-Order Text block Science-back…" at bounding box center [434, 117] width 431 height 526
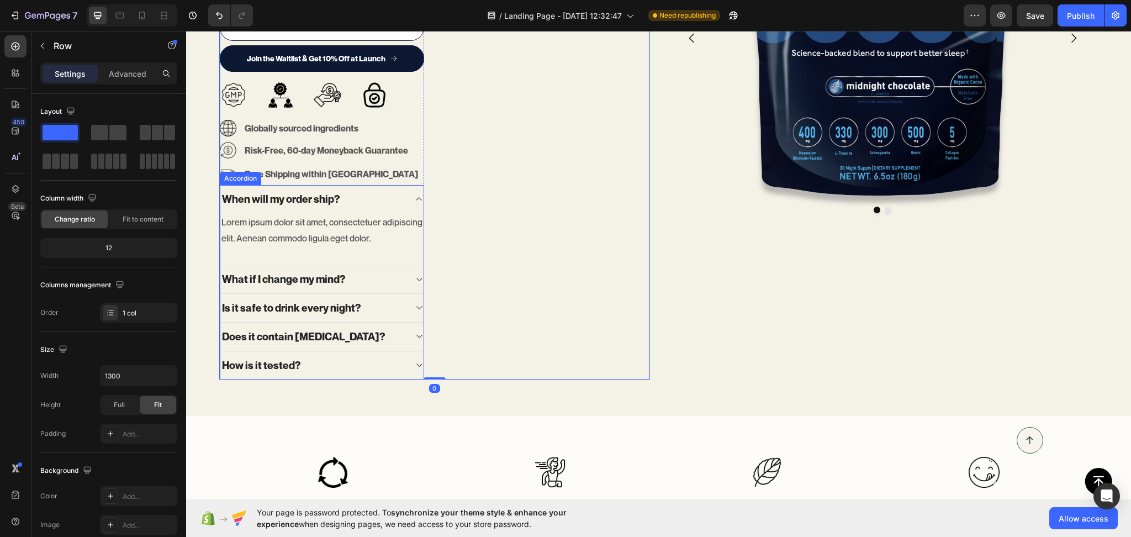
click at [413, 197] on div "When will my order ship?" at bounding box center [321, 199] width 203 height 28
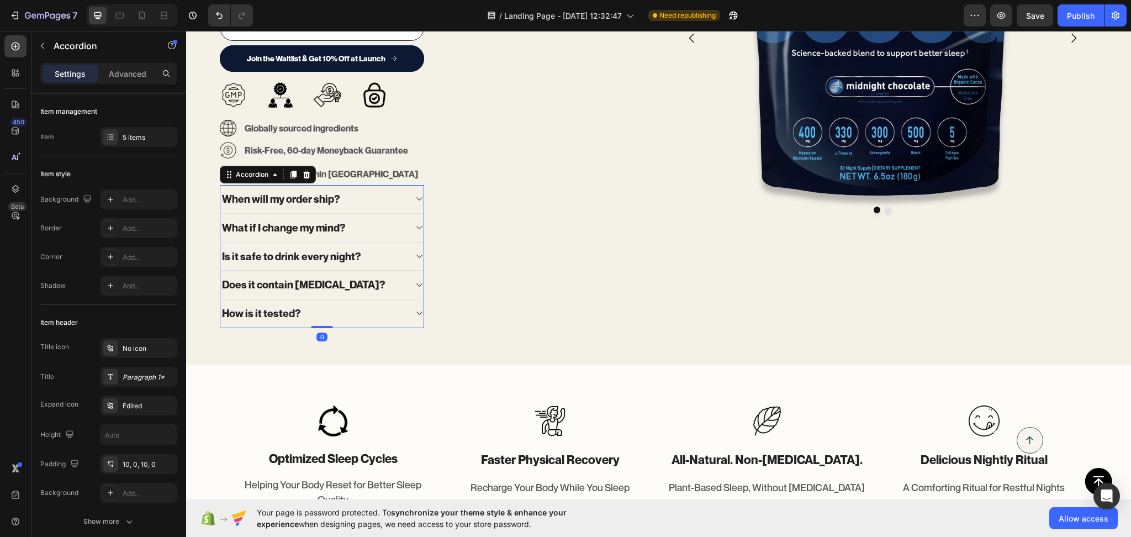
click at [413, 197] on div "When will my order ship?" at bounding box center [321, 199] width 203 height 29
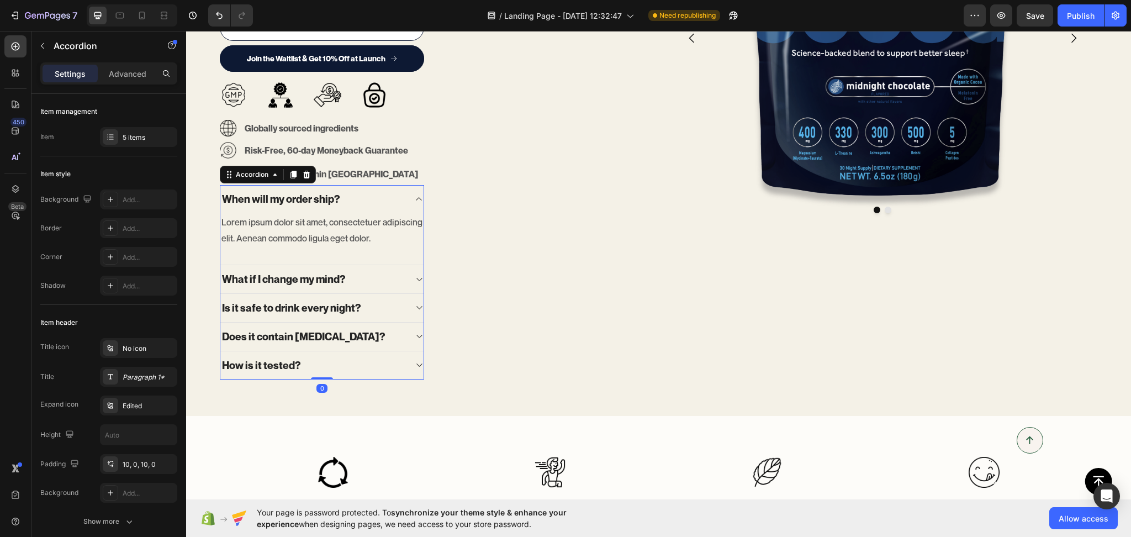
click at [393, 193] on div "When will my order ship?" at bounding box center [313, 199] width 186 height 17
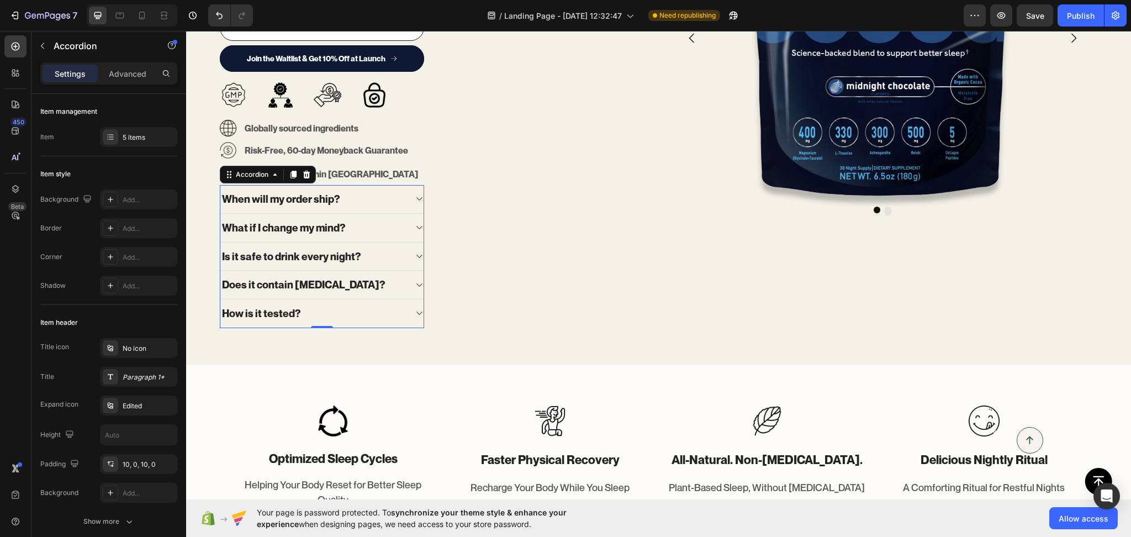
click at [368, 226] on div "What if I change my mind?" at bounding box center [313, 227] width 186 height 17
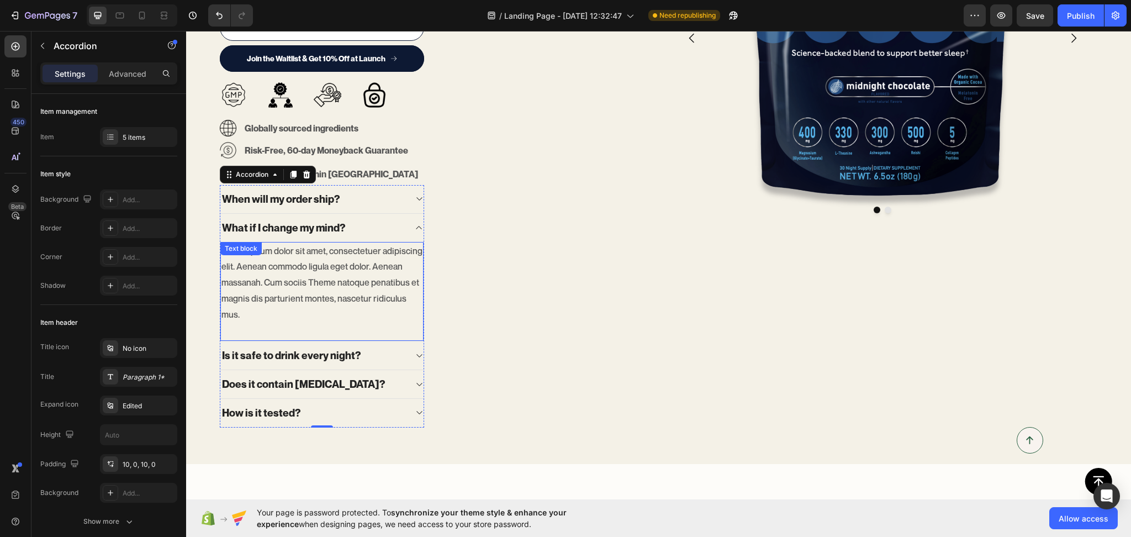
click at [368, 262] on p "Lorem ipsum dolor sit amet, consectetuer adipiscing elit. Aenean commodo ligula…" at bounding box center [321, 283] width 201 height 80
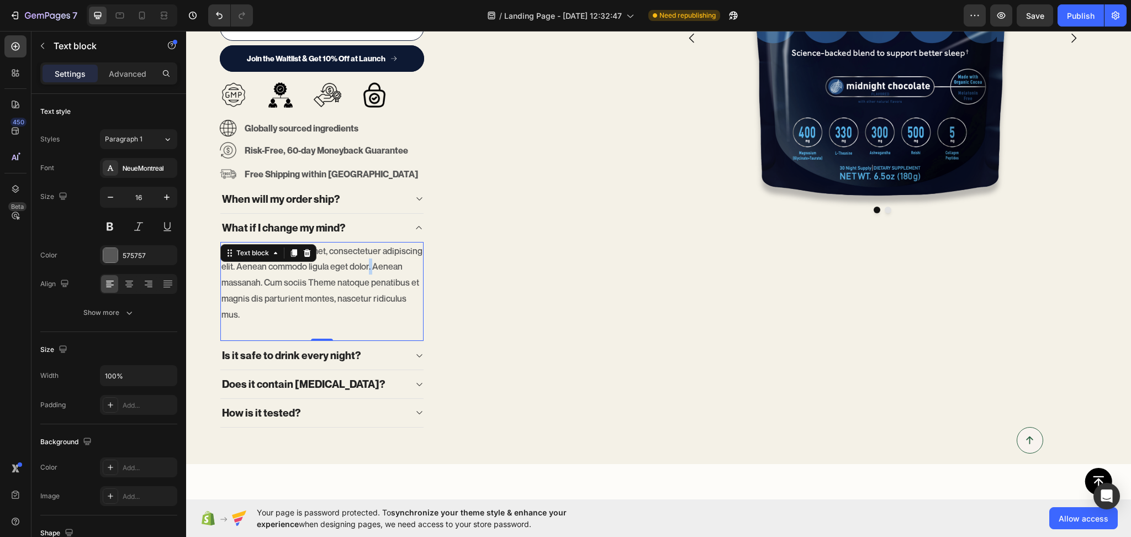
click at [368, 262] on p "Lorem ipsum dolor sit amet, consectetuer adipiscing elit. Aenean commodo ligula…" at bounding box center [321, 283] width 201 height 80
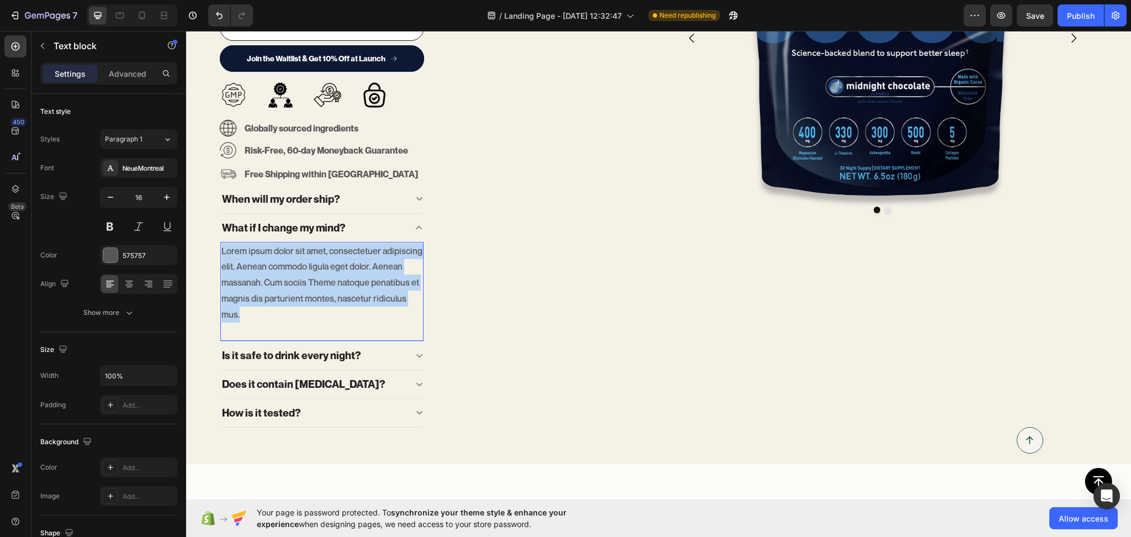
click at [368, 262] on p "Lorem ipsum dolor sit amet, consectetuer adipiscing elit. Aenean commodo ligula…" at bounding box center [321, 283] width 201 height 80
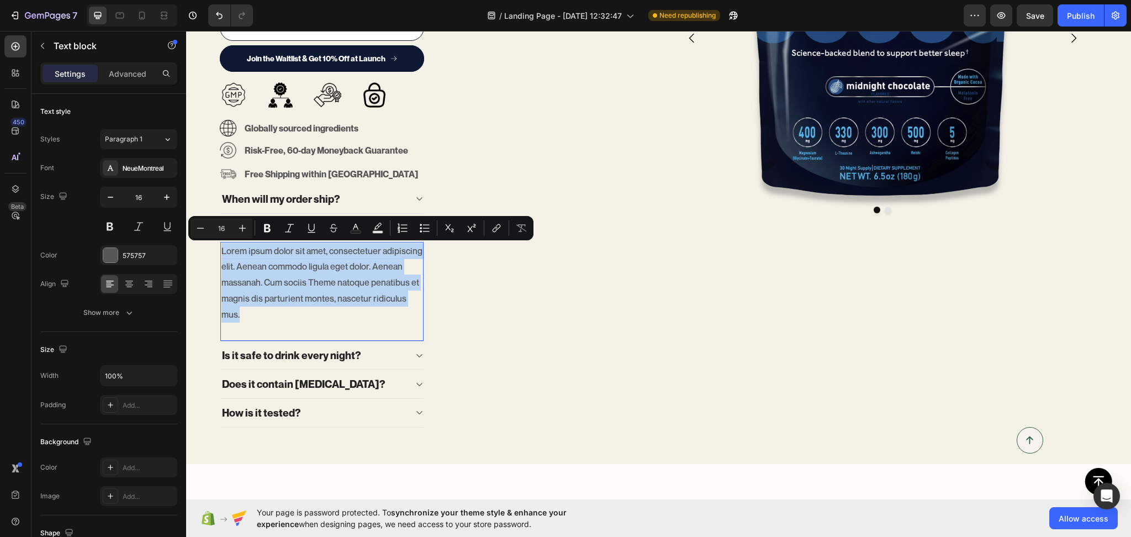
click at [373, 267] on p "Lorem ipsum dolor sit amet, consectetuer adipiscing elit. Aenean commodo ligula…" at bounding box center [321, 283] width 201 height 80
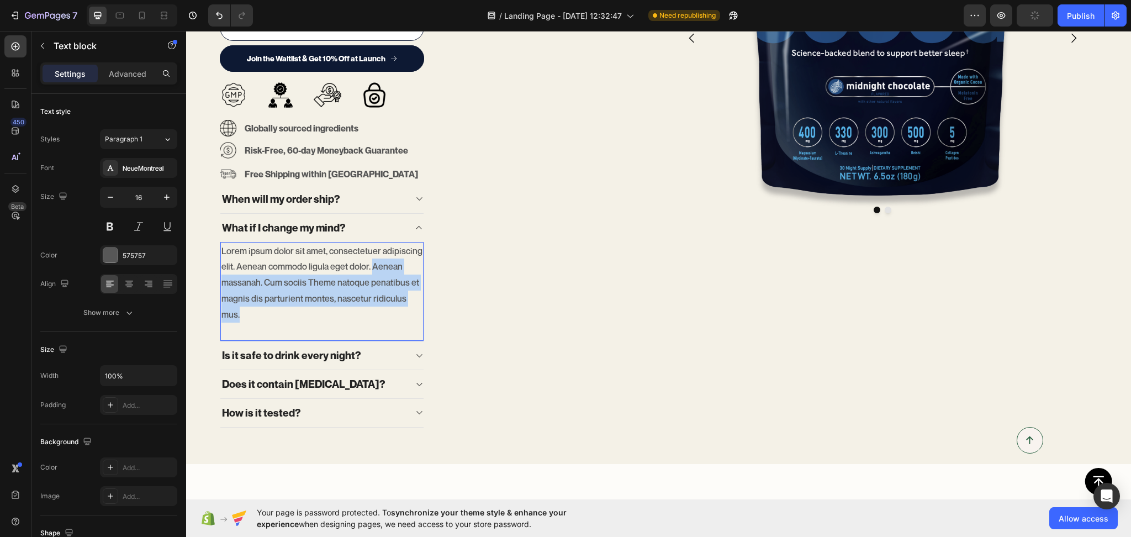
drag, startPoint x: 373, startPoint y: 267, endPoint x: 378, endPoint y: 317, distance: 50.6
click at [378, 317] on p "Lorem ipsum dolor sit amet, consectetuer adipiscing elit. Aenean commodo ligula…" at bounding box center [321, 283] width 201 height 80
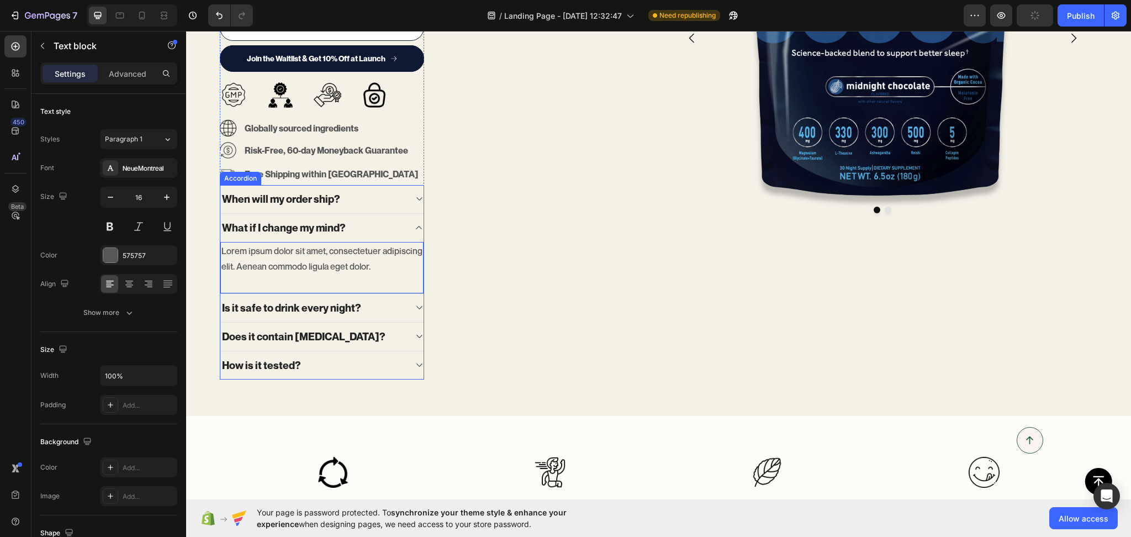
click at [396, 226] on div "What if I change my mind?" at bounding box center [313, 227] width 186 height 17
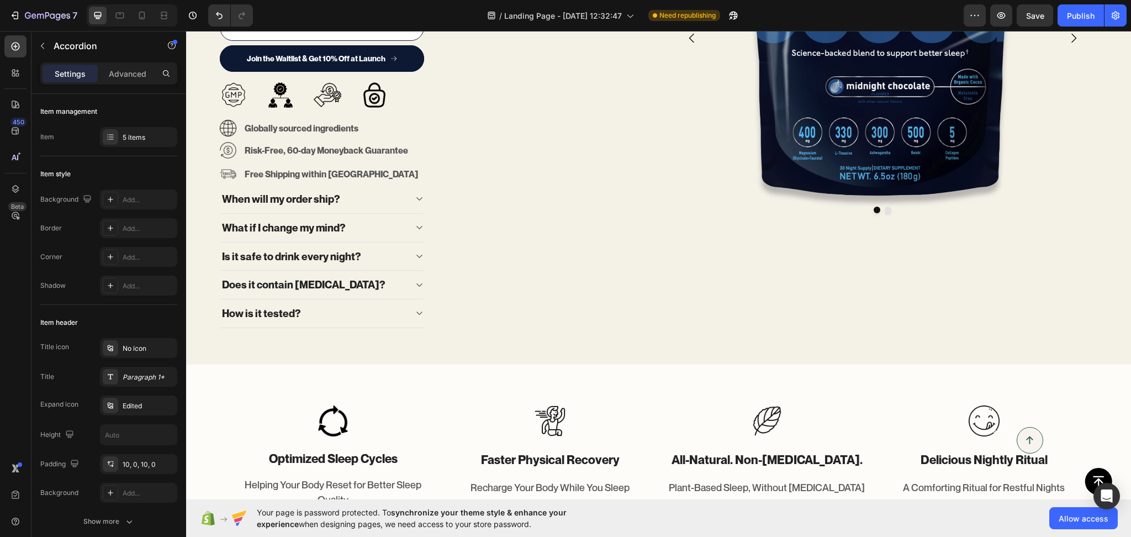
click at [378, 257] on div "Is it safe to drink every night?" at bounding box center [313, 256] width 186 height 17
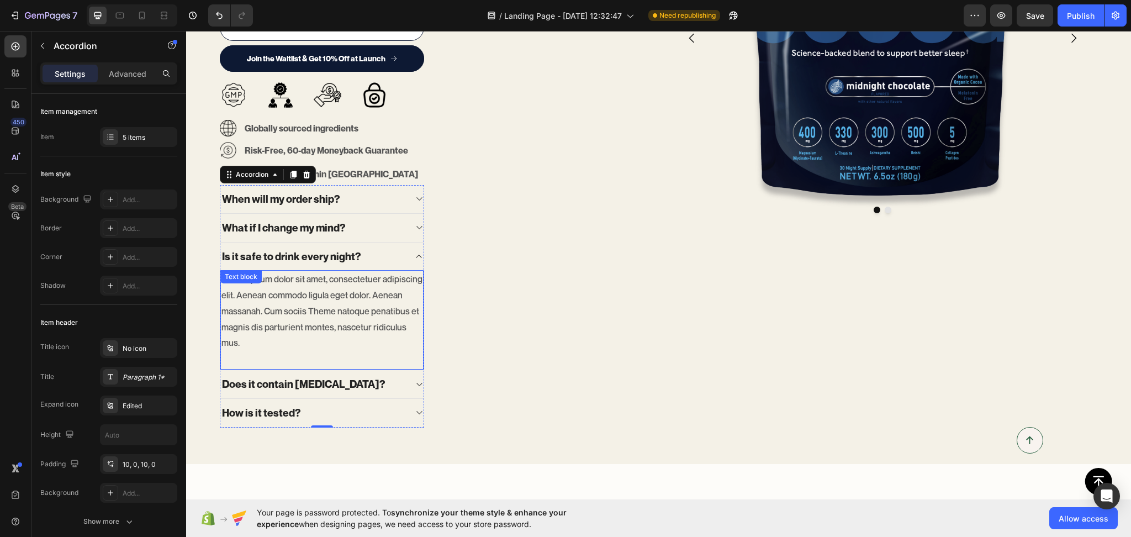
click at [357, 285] on p "Lorem ipsum dolor sit amet, consectetuer adipiscing elit. Aenean commodo ligula…" at bounding box center [321, 311] width 201 height 80
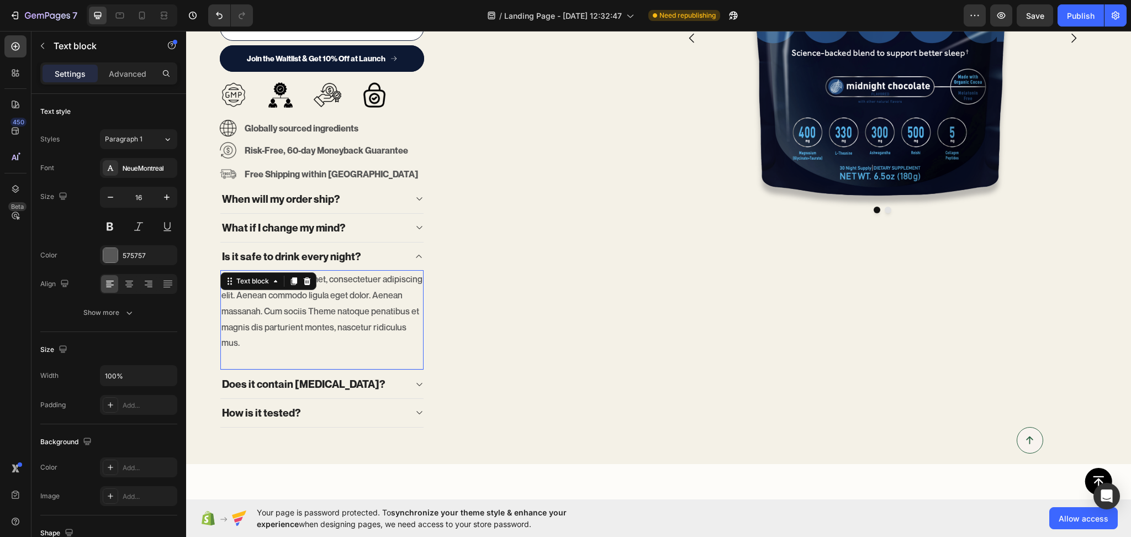
click at [357, 286] on p "Lorem ipsum dolor sit amet, consectetuer adipiscing elit. Aenean commodo ligula…" at bounding box center [321, 311] width 201 height 80
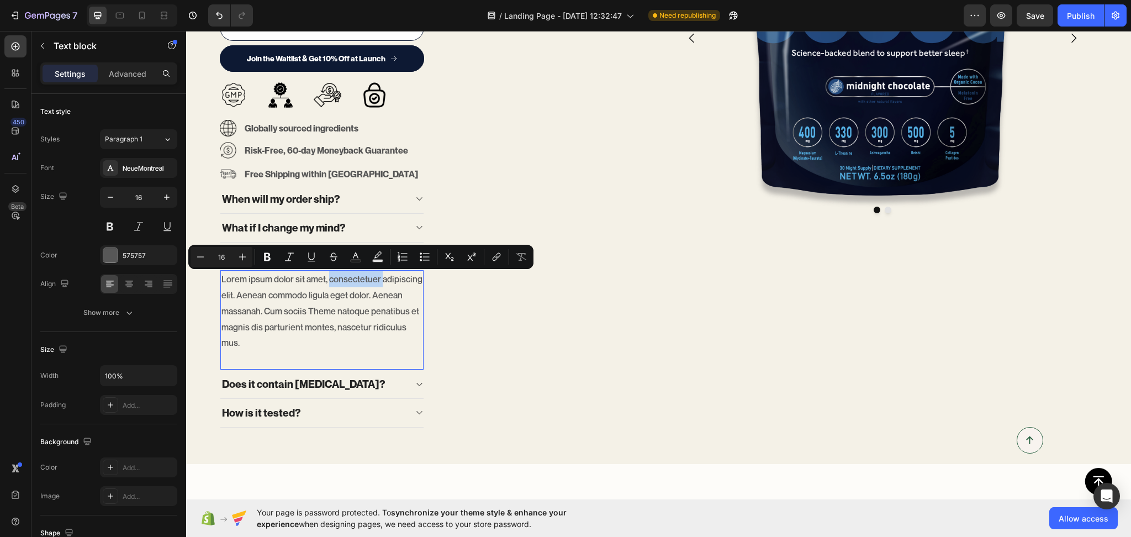
click at [366, 288] on p "Lorem ipsum dolor sit amet, consectetuer adipiscing elit. Aenean commodo ligula…" at bounding box center [321, 311] width 201 height 80
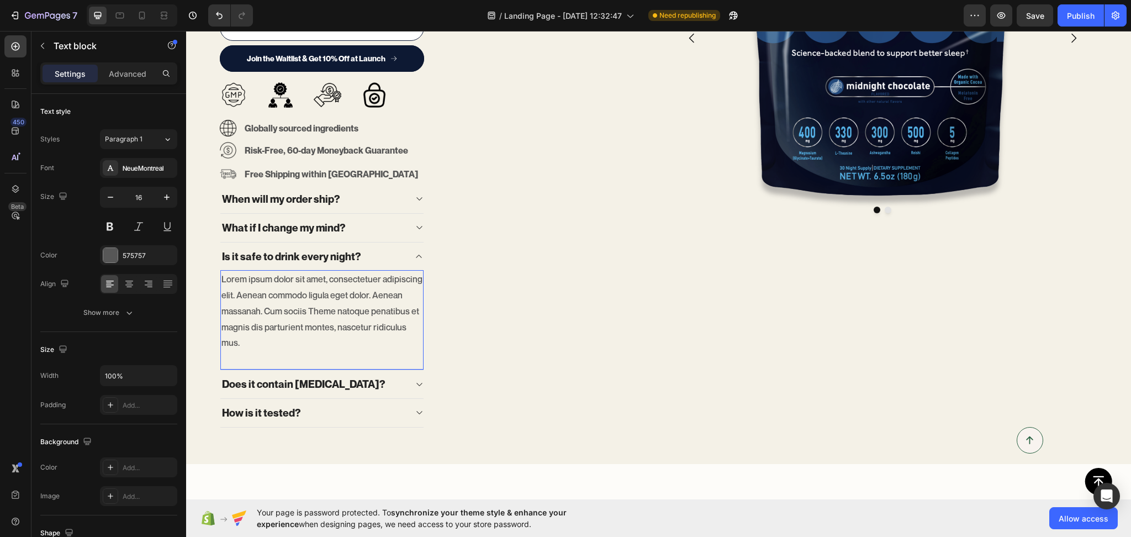
click at [369, 294] on p "Lorem ipsum dolor sit amet, consectetuer adipiscing elit. Aenean commodo ligula…" at bounding box center [321, 311] width 201 height 80
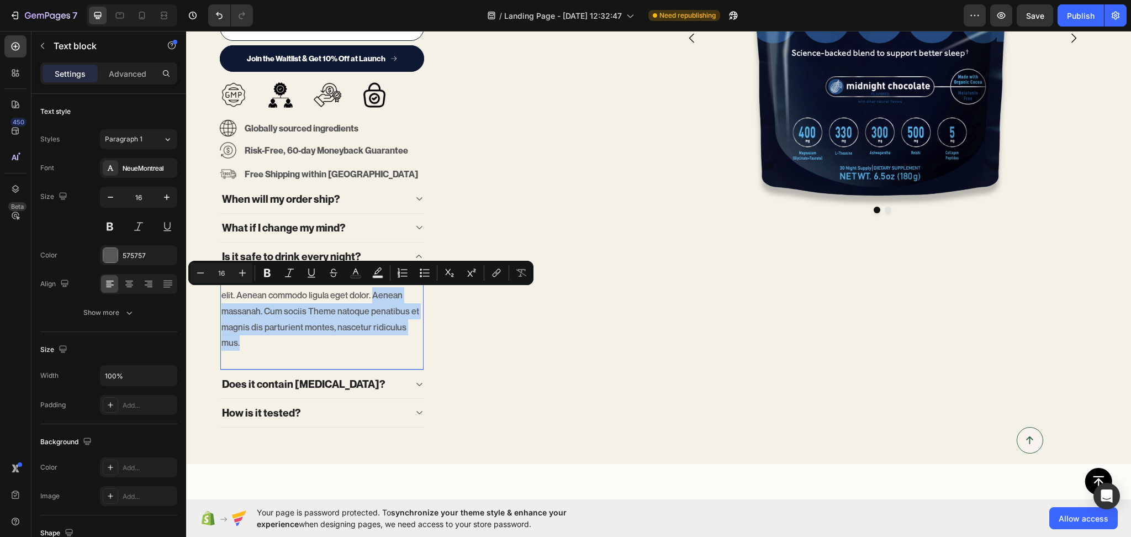
drag, startPoint x: 373, startPoint y: 305, endPoint x: 378, endPoint y: 356, distance: 51.6
click at [378, 356] on div "Lorem ipsum dolor sit amet, consectetuer adipiscing elit. Aenean commodo ligula…" at bounding box center [321, 320] width 203 height 100
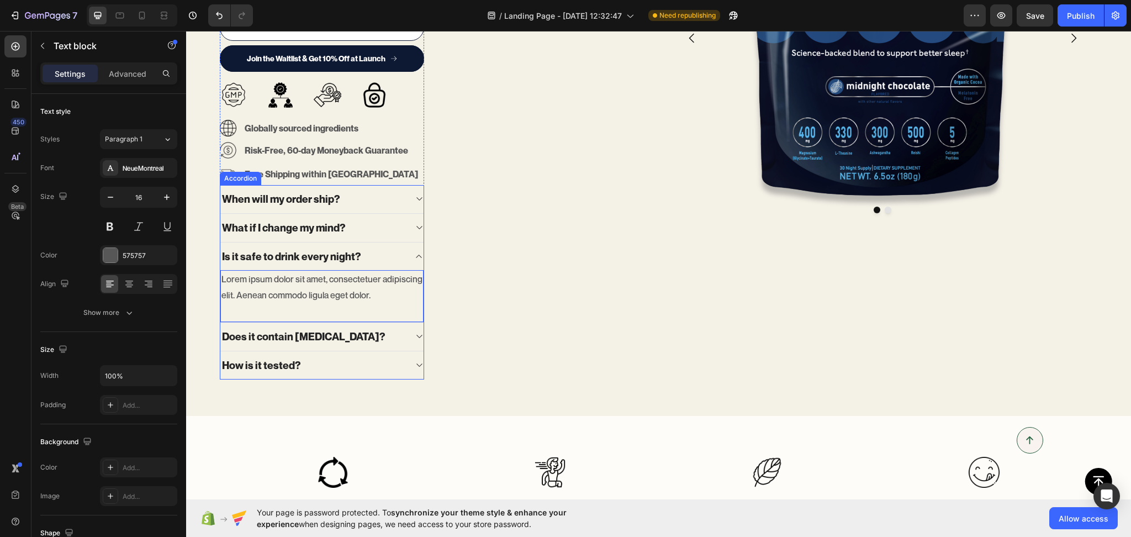
click at [384, 252] on div "Is it safe to drink every night?" at bounding box center [313, 256] width 186 height 17
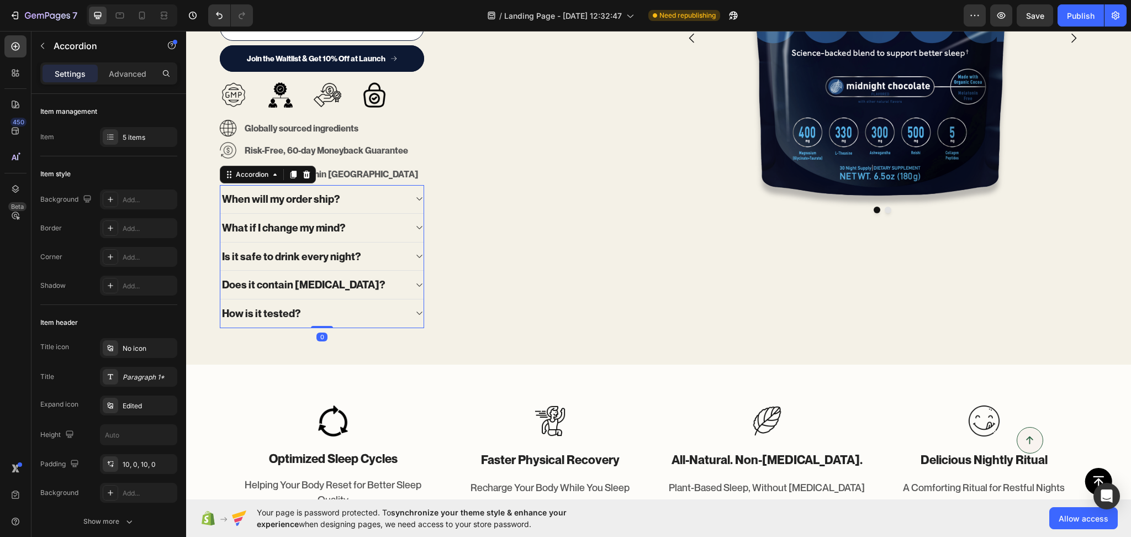
click at [367, 287] on div "Does it contain [MEDICAL_DATA]?" at bounding box center [313, 284] width 186 height 17
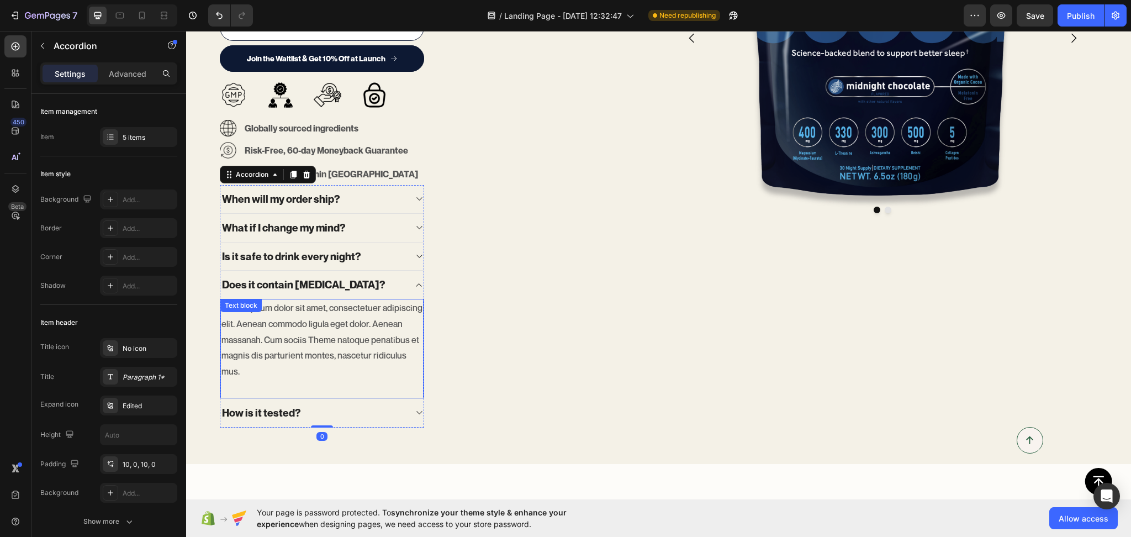
click at [370, 324] on p "Lorem ipsum dolor sit amet, consectetuer adipiscing elit. Aenean commodo ligula…" at bounding box center [321, 340] width 201 height 80
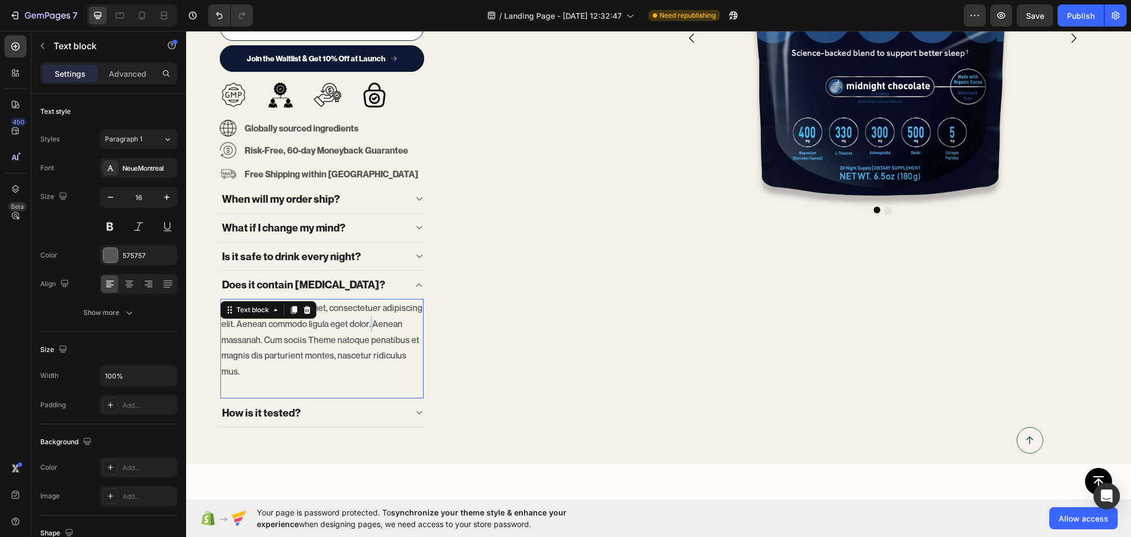
click at [370, 324] on p "Lorem ipsum dolor sit amet, consectetuer adipiscing elit. Aenean commodo ligula…" at bounding box center [321, 340] width 201 height 80
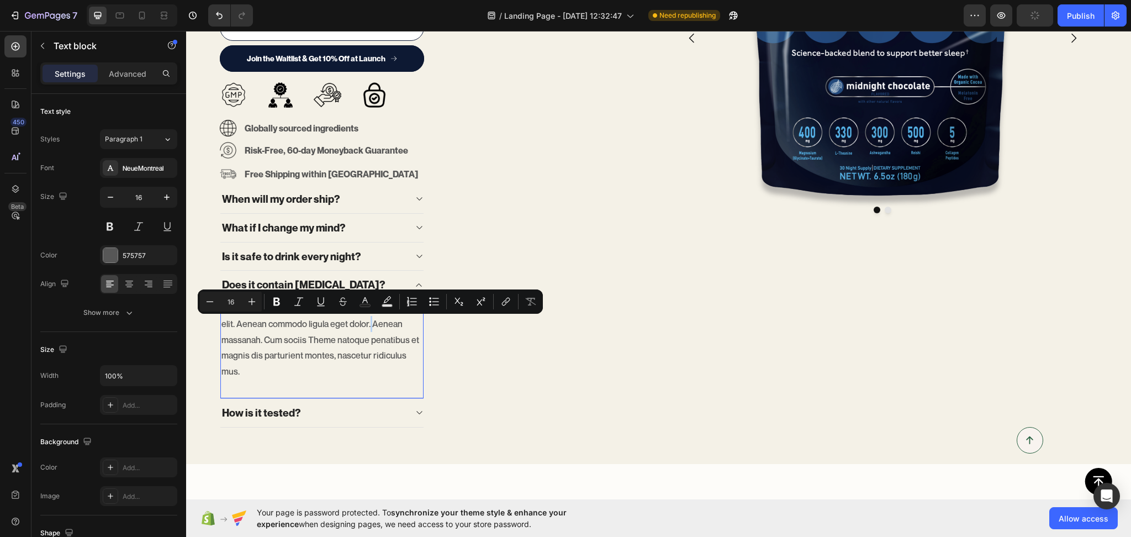
click at [370, 324] on p "Lorem ipsum dolor sit amet, consectetuer adipiscing elit. Aenean commodo ligula…" at bounding box center [321, 340] width 201 height 80
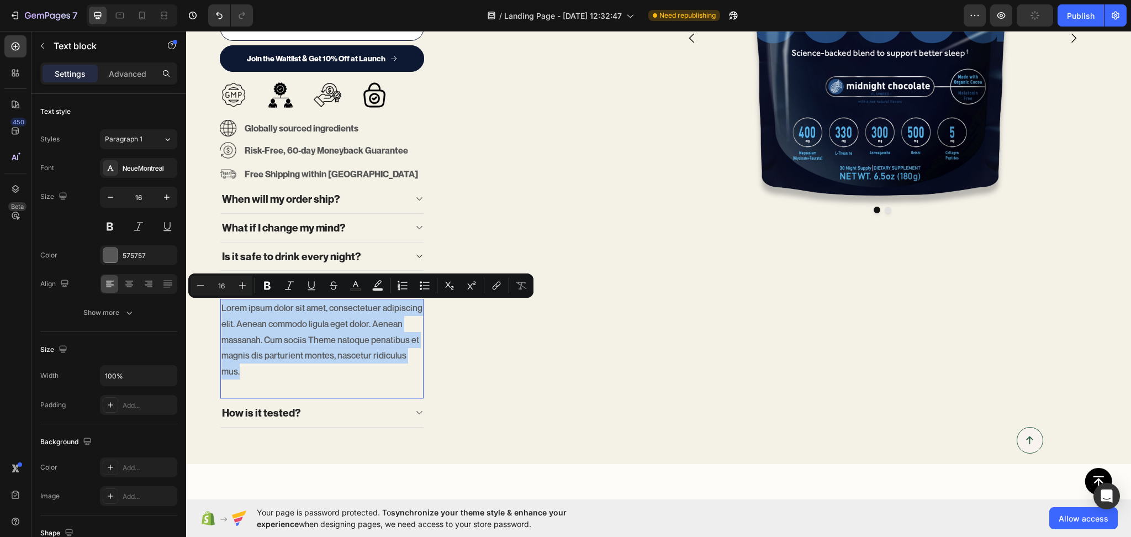
click at [370, 324] on p "Lorem ipsum dolor sit amet, consectetuer adipiscing elit. Aenean commodo ligula…" at bounding box center [321, 340] width 201 height 80
click at [374, 326] on p "Lorem ipsum dolor sit amet, consectetuer adipiscing elit. Aenean commodo ligula…" at bounding box center [321, 340] width 201 height 80
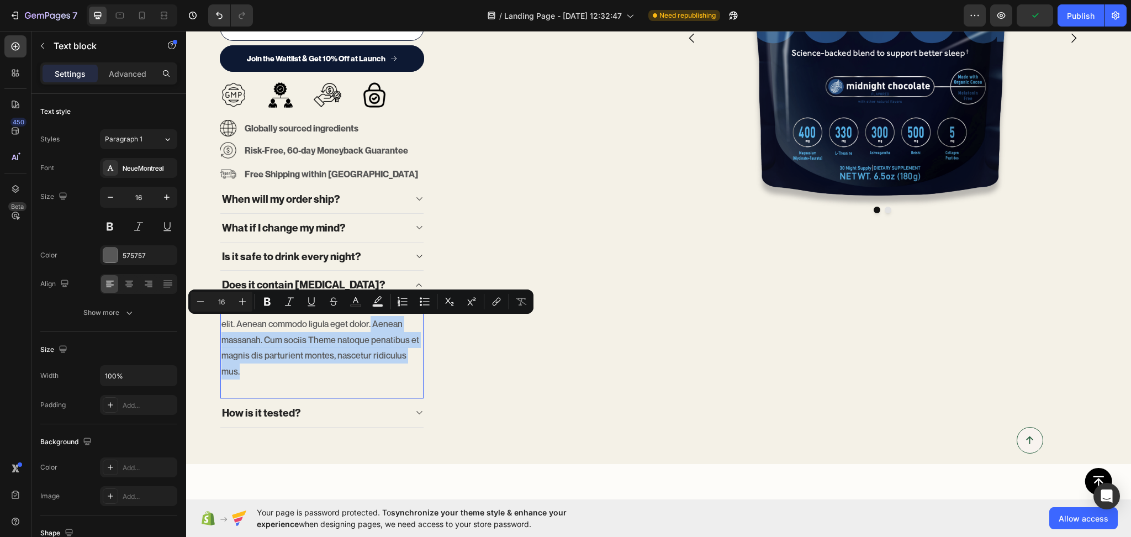
drag, startPoint x: 369, startPoint y: 320, endPoint x: 388, endPoint y: 373, distance: 56.2
click at [388, 373] on p "Lorem ipsum dolor sit amet, consectetuer adipiscing elit. Aenean commodo ligula…" at bounding box center [321, 340] width 201 height 80
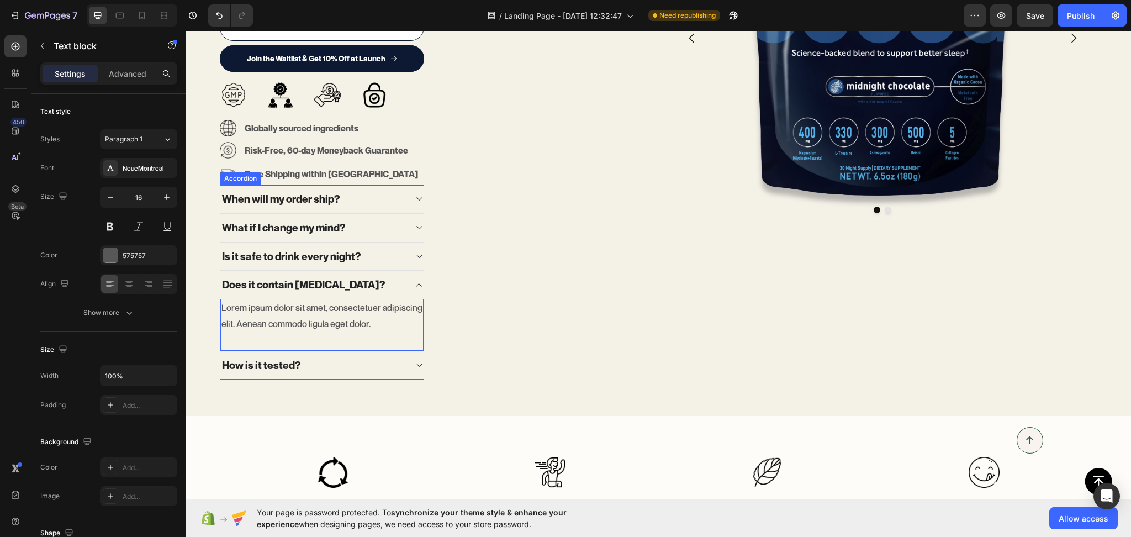
click at [315, 285] on p "Does it contain [MEDICAL_DATA]?" at bounding box center [303, 285] width 163 height 14
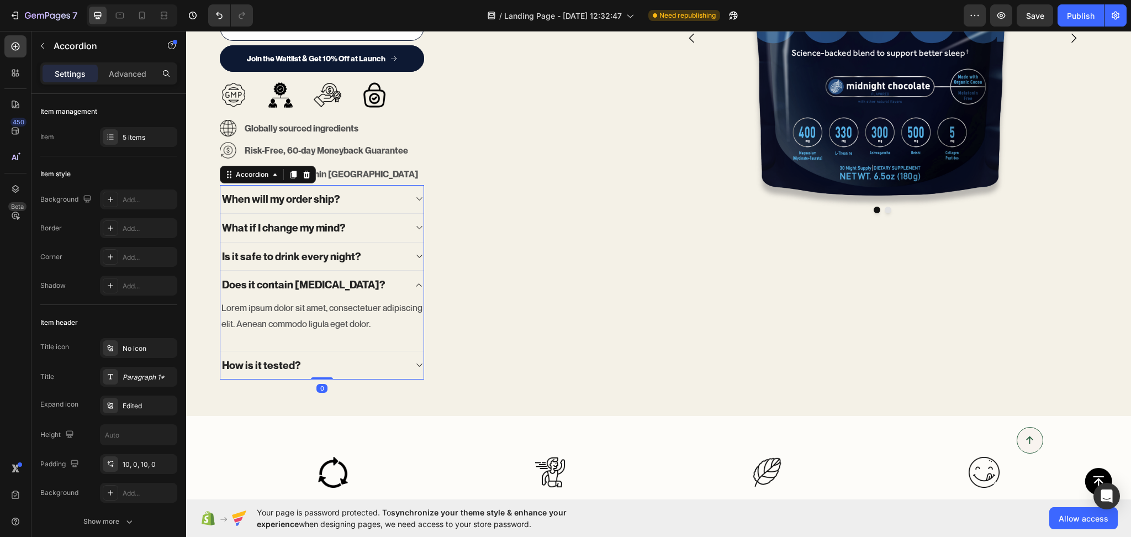
click at [347, 284] on div "Does it contain [MEDICAL_DATA]?" at bounding box center [303, 284] width 167 height 17
click at [405, 291] on div "Does it contain [MEDICAL_DATA]?" at bounding box center [313, 284] width 186 height 17
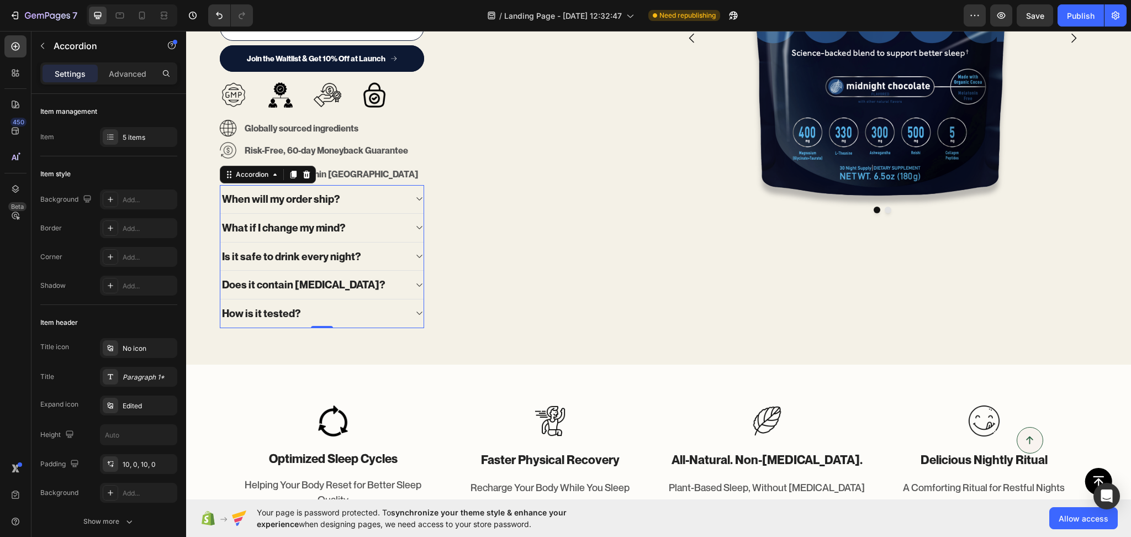
click at [384, 314] on div "How is it tested?" at bounding box center [313, 313] width 186 height 17
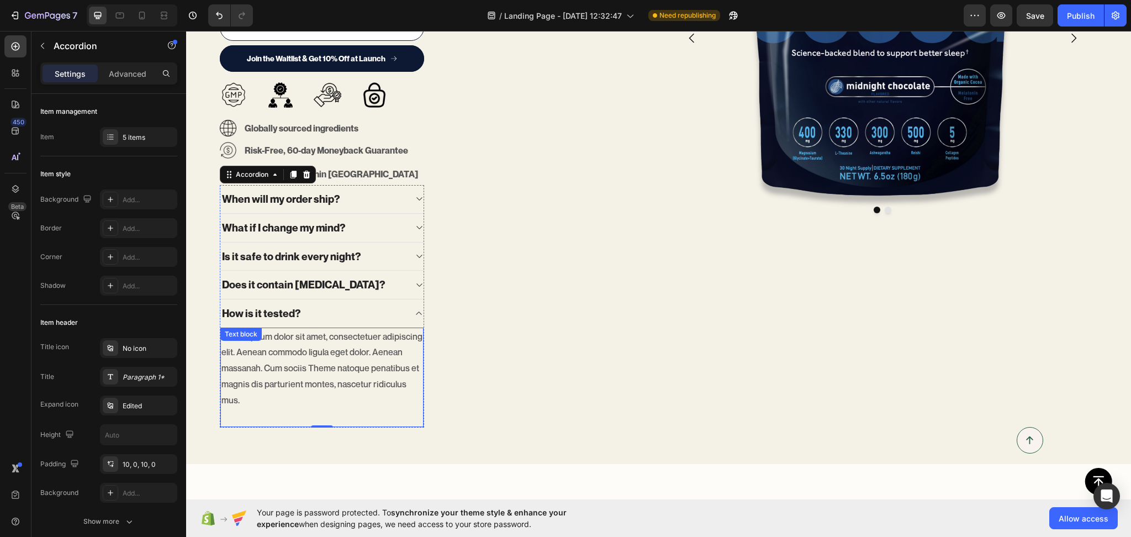
click at [366, 345] on p "Lorem ipsum dolor sit amet, consectetuer adipiscing elit. Aenean commodo ligula…" at bounding box center [321, 369] width 201 height 80
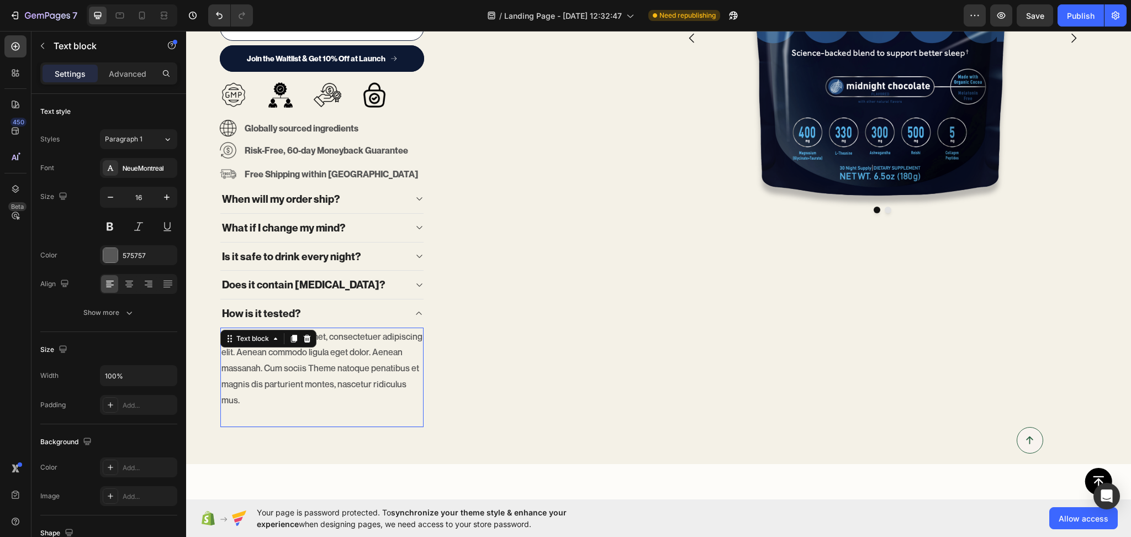
click at [366, 345] on p "Lorem ipsum dolor sit amet, consectetuer adipiscing elit. Aenean commodo ligula…" at bounding box center [321, 369] width 201 height 80
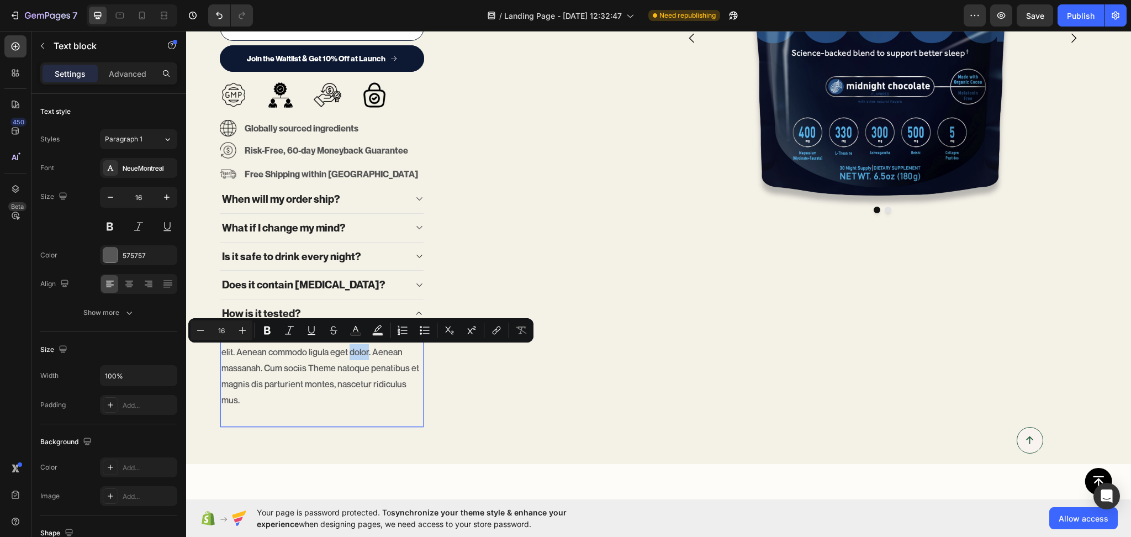
click at [368, 354] on p "Lorem ipsum dolor sit amet, consectetuer adipiscing elit. Aenean commodo ligula…" at bounding box center [321, 369] width 201 height 80
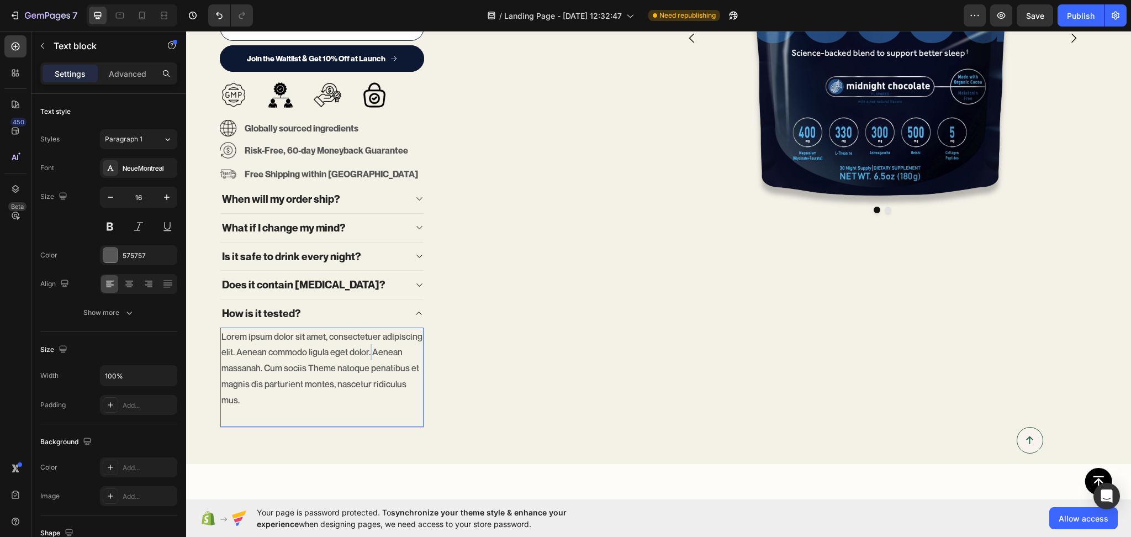
click at [372, 354] on p "Lorem ipsum dolor sit amet, consectetuer adipiscing elit. Aenean commodo ligula…" at bounding box center [321, 369] width 201 height 80
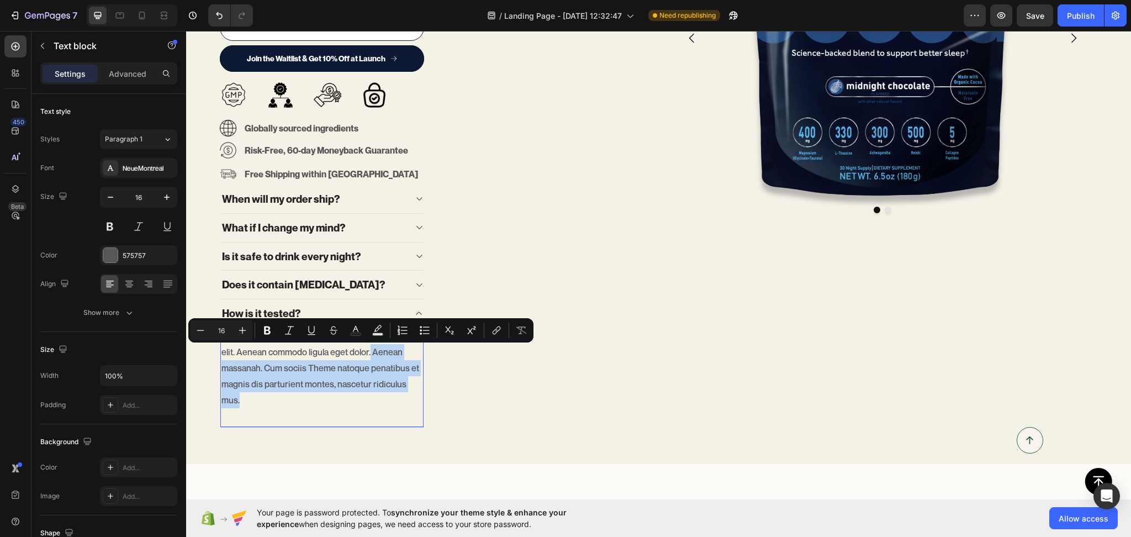
drag, startPoint x: 372, startPoint y: 354, endPoint x: 375, endPoint y: 398, distance: 43.8
click at [375, 397] on p "Lorem ipsum dolor sit amet, consectetuer adipiscing elit. Aenean commodo ligula…" at bounding box center [321, 369] width 201 height 80
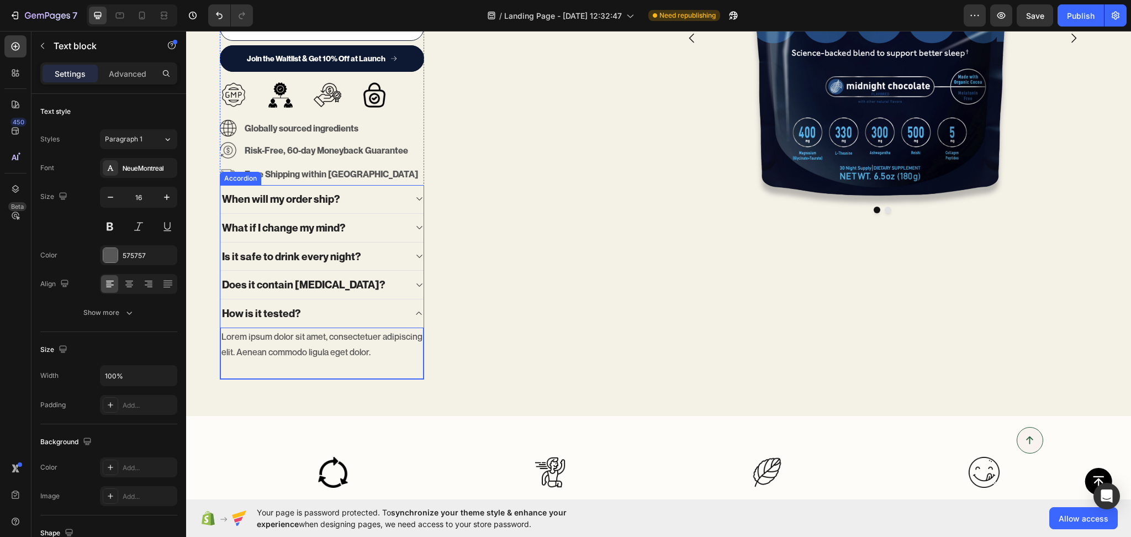
click at [347, 316] on div "How is it tested?" at bounding box center [313, 313] width 186 height 17
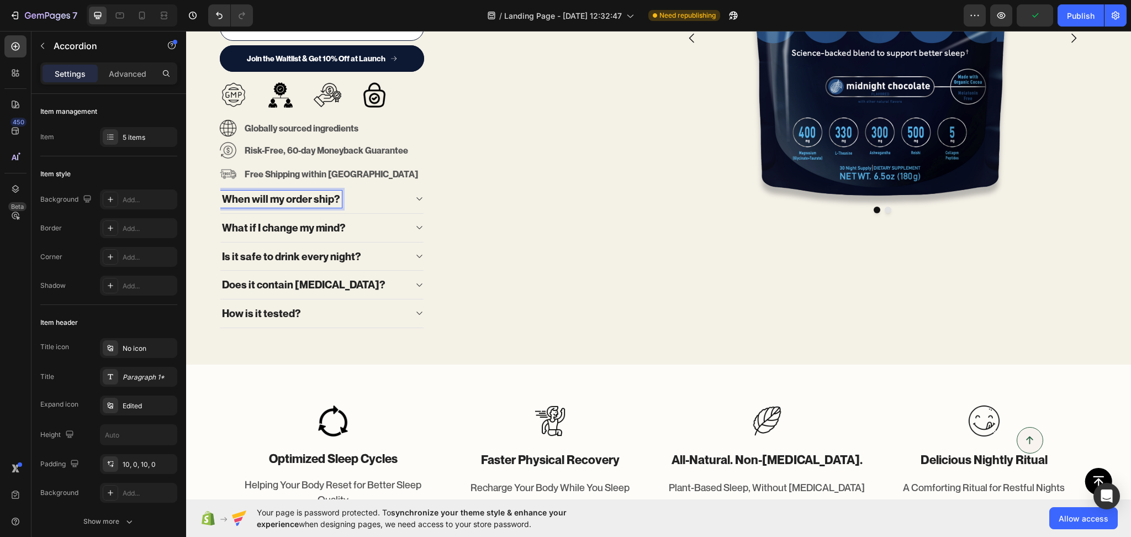
click at [321, 193] on p "When will my order ship?" at bounding box center [281, 199] width 118 height 14
click at [379, 196] on div "When will my order ship?" at bounding box center [313, 199] width 186 height 17
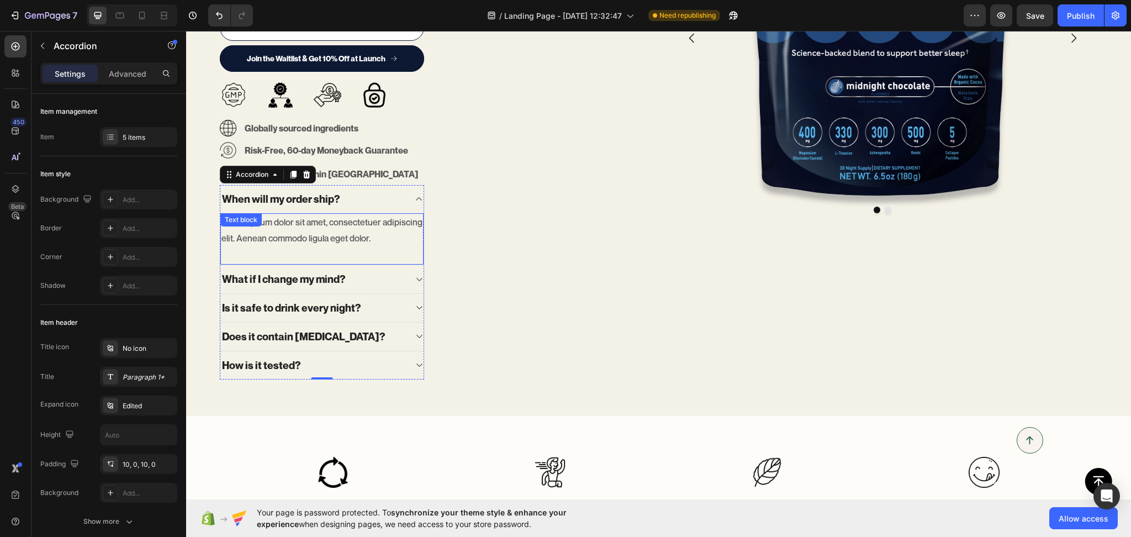
click at [295, 235] on p "Lorem ipsum dolor sit amet, consectetuer adipiscing elit. Aenean commodo ligula…" at bounding box center [321, 230] width 201 height 32
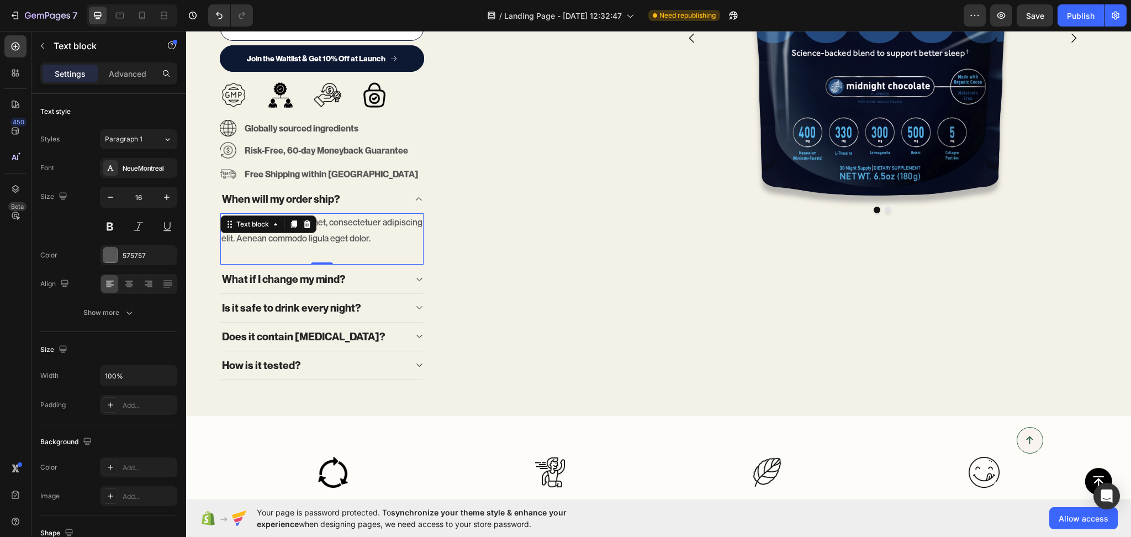
drag, startPoint x: 323, startPoint y: 264, endPoint x: 307, endPoint y: 247, distance: 23.0
click at [323, 249] on div "Lorem ipsum dolor sit amet, consectetuer adipiscing elit. Aenean commodo ligula…" at bounding box center [321, 239] width 203 height 52
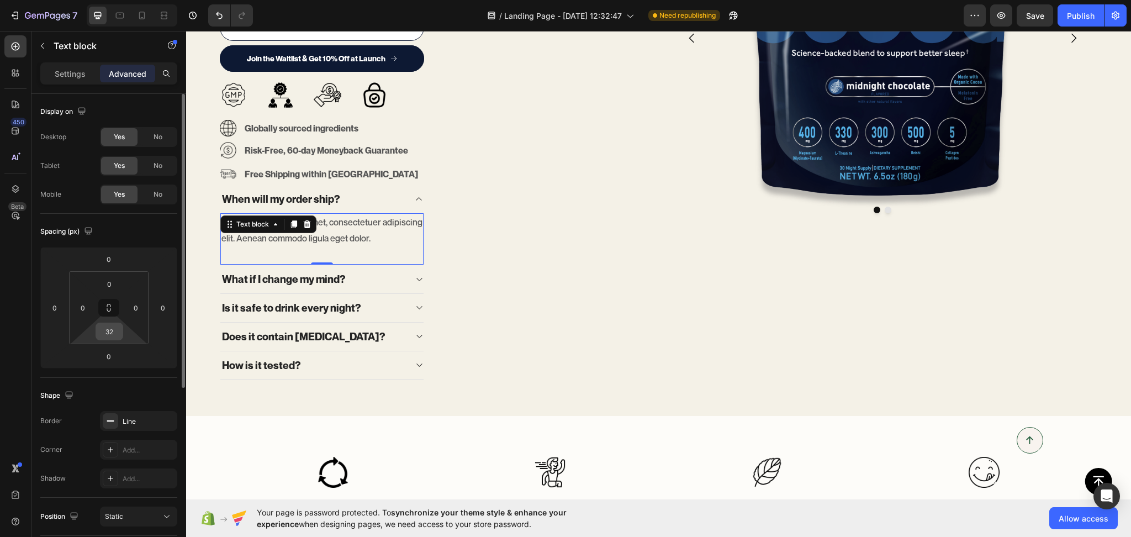
click at [113, 329] on input "32" at bounding box center [109, 331] width 22 height 17
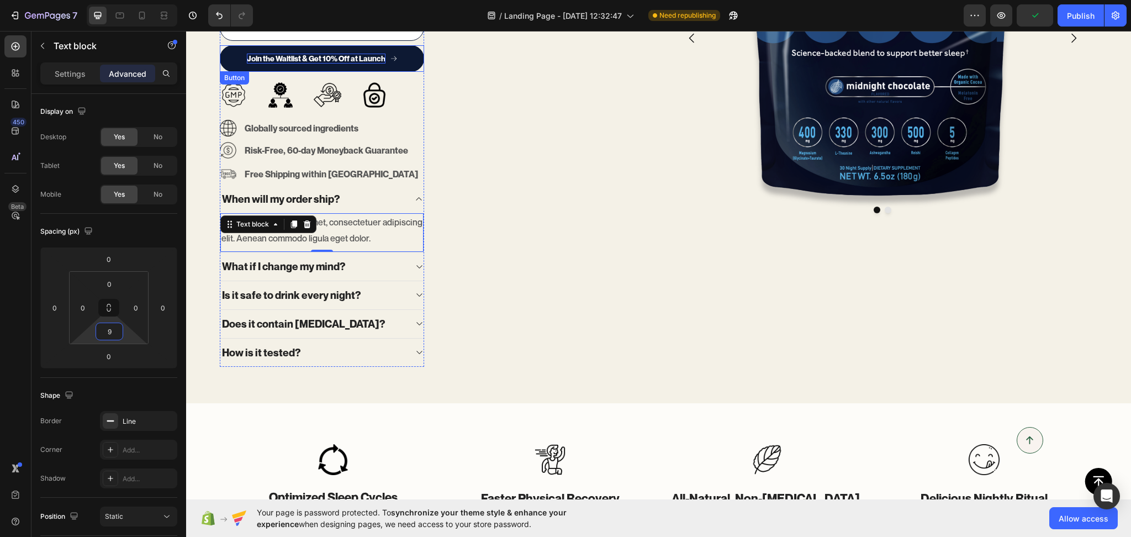
type input "10"
click at [374, 207] on div "When will my order ship?" at bounding box center [313, 199] width 186 height 17
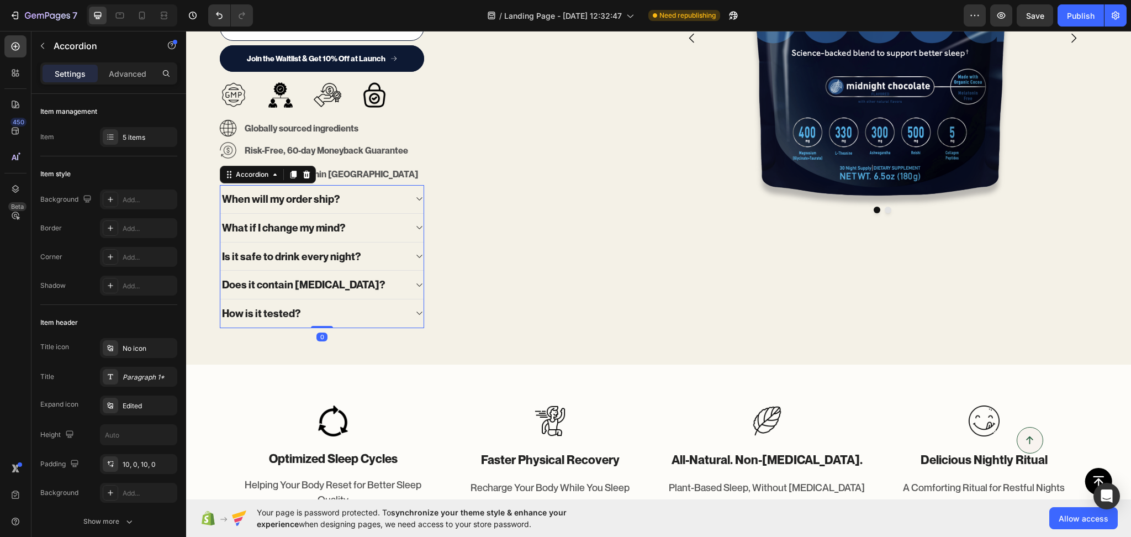
click at [373, 199] on div "When will my order ship?" at bounding box center [313, 199] width 186 height 17
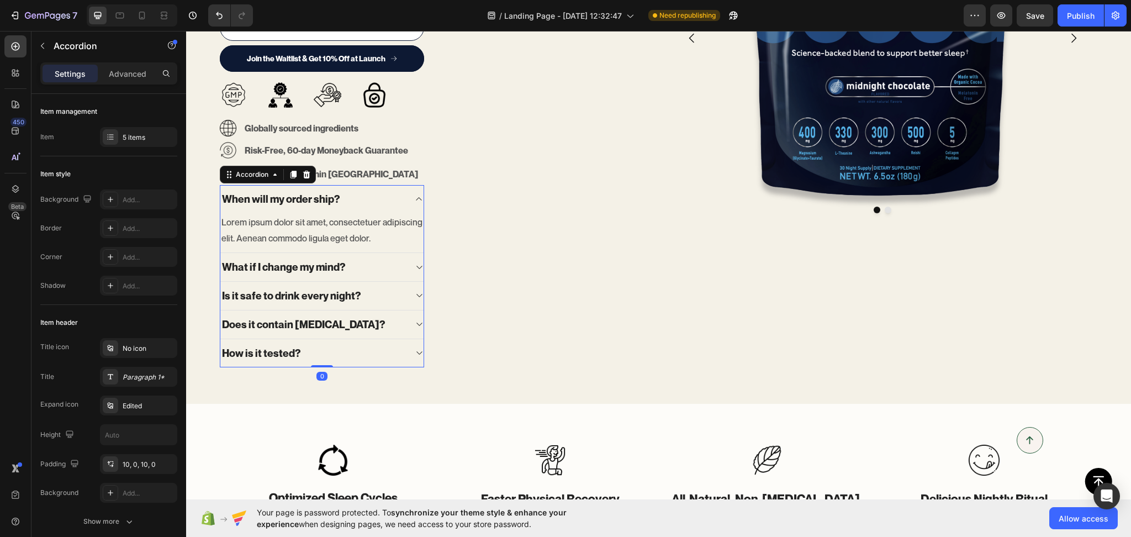
click at [373, 199] on div "When will my order ship?" at bounding box center [313, 199] width 186 height 17
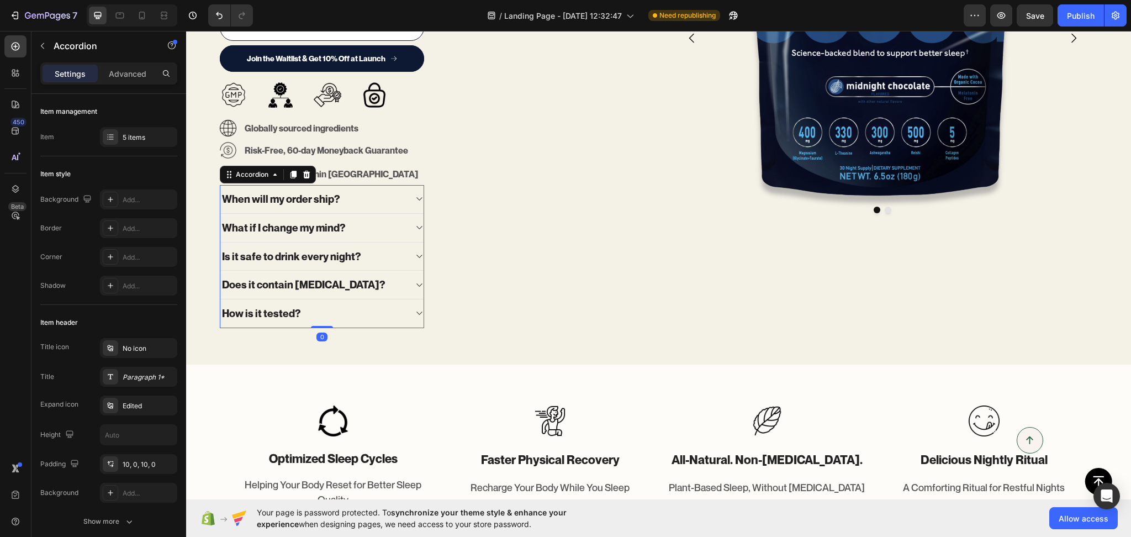
click at [360, 231] on div "What if I change my mind?" at bounding box center [313, 227] width 186 height 17
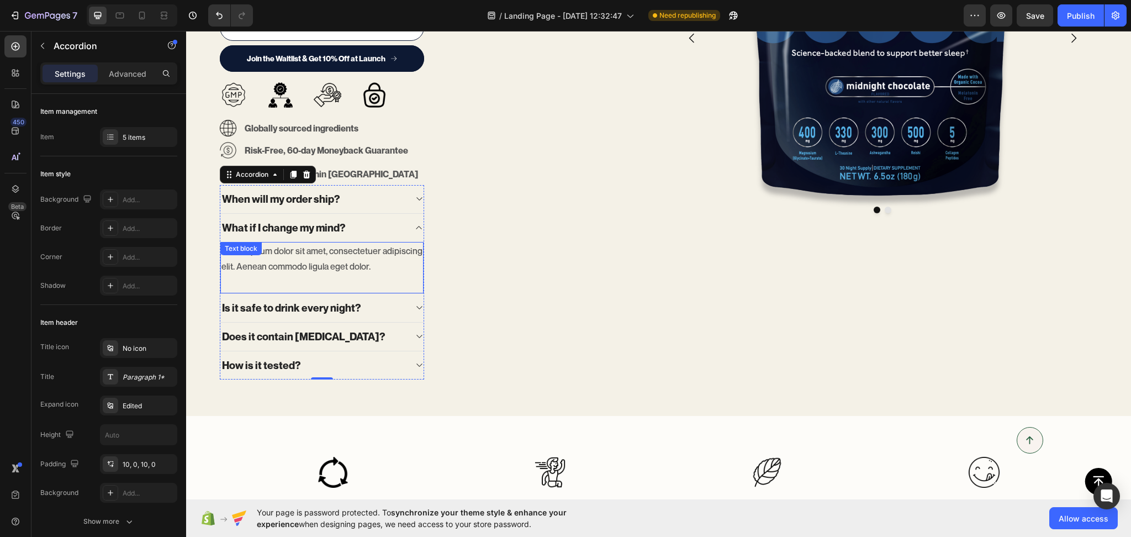
click at [341, 274] on p "Lorem ipsum dolor sit amet, consectetuer adipiscing elit. Aenean commodo ligula…" at bounding box center [321, 259] width 201 height 32
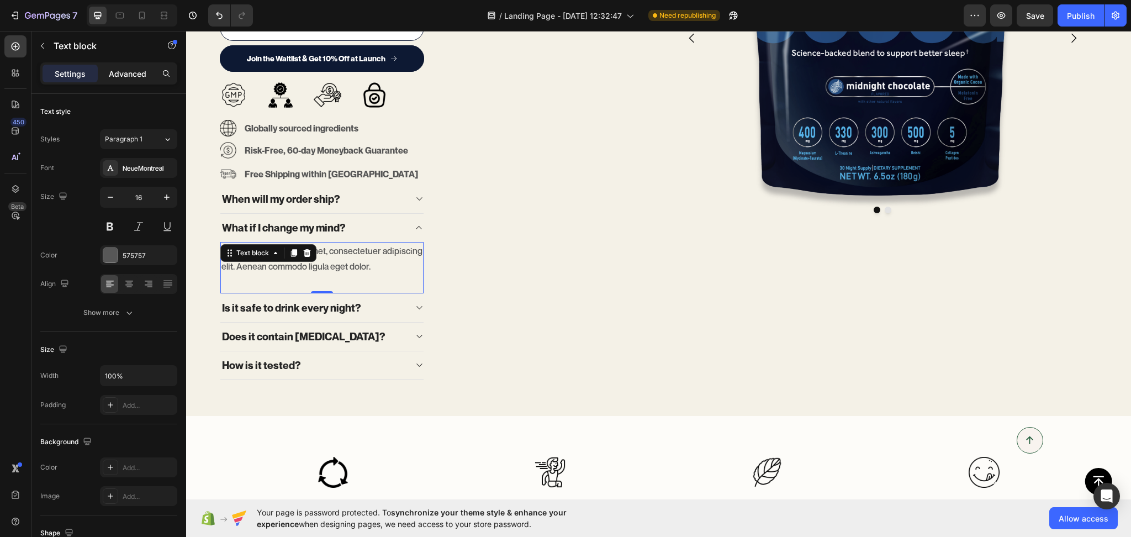
click at [139, 72] on p "Advanced" at bounding box center [128, 74] width 38 height 12
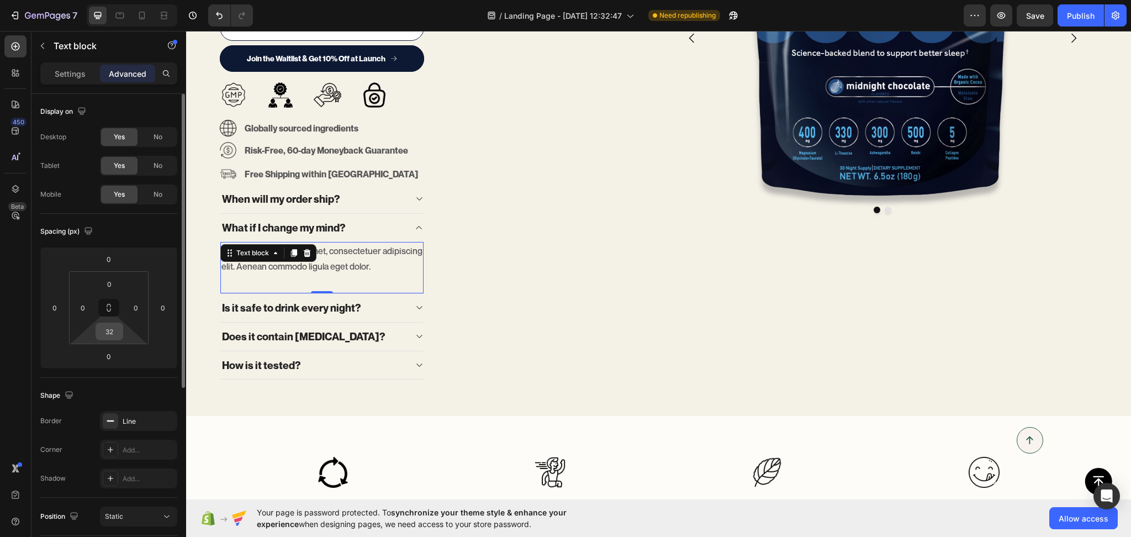
click at [115, 338] on input "32" at bounding box center [109, 331] width 22 height 17
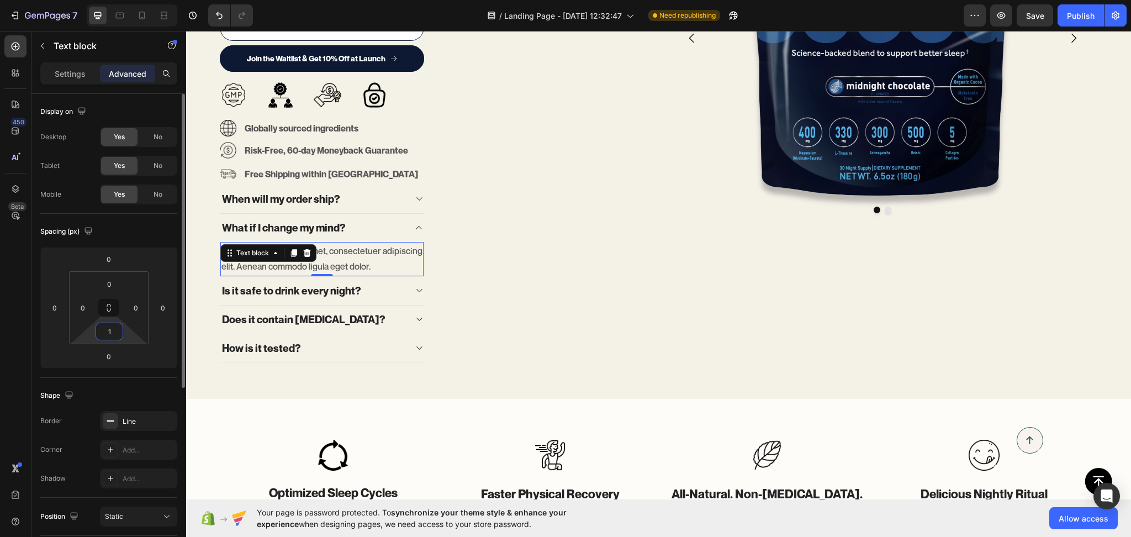
type input "10"
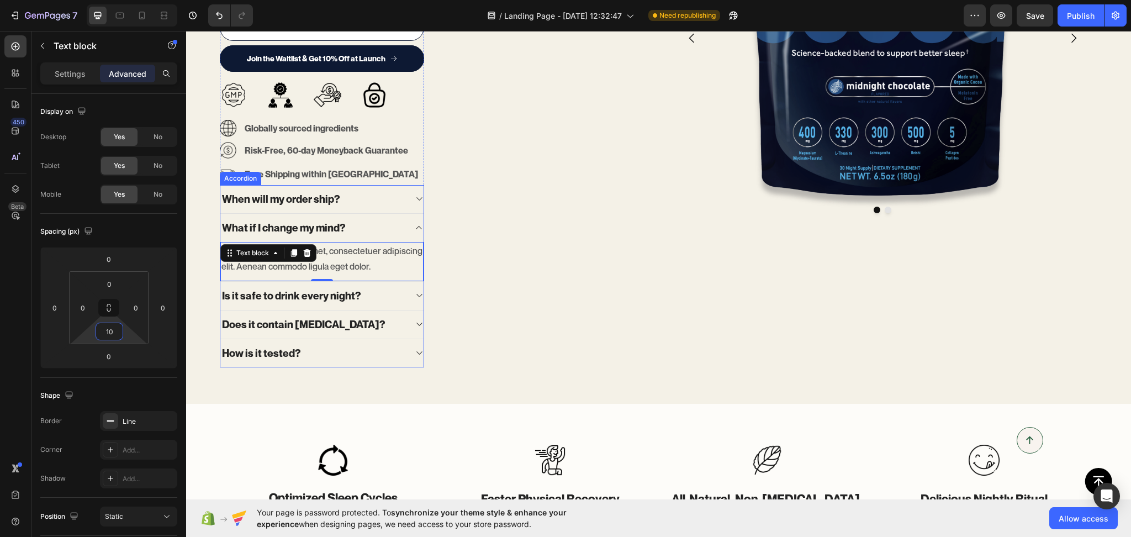
click at [333, 294] on p "Is it safe to drink every night?" at bounding box center [291, 296] width 139 height 14
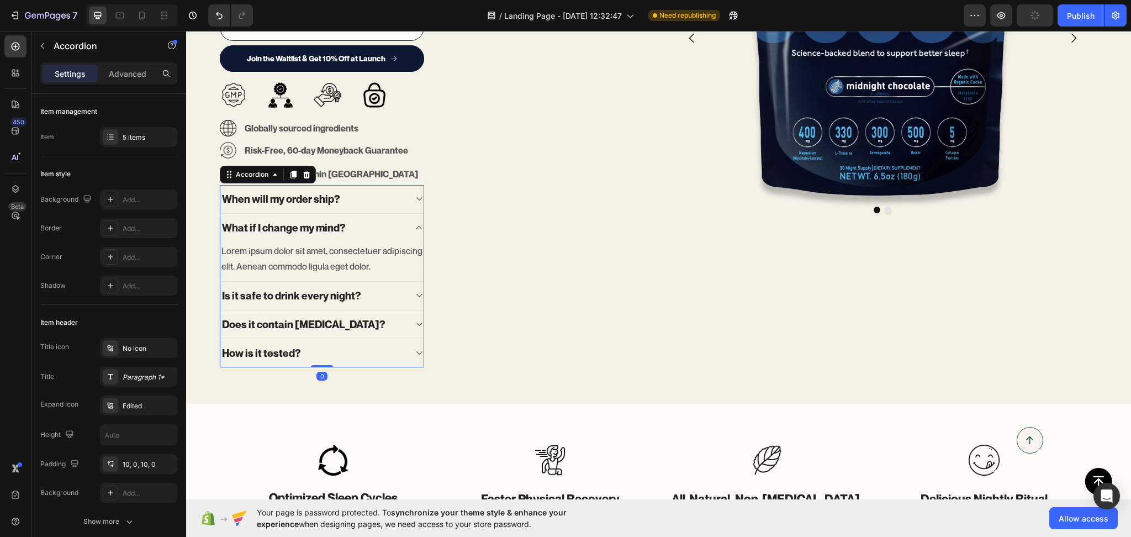
click at [380, 294] on div "Is it safe to drink every night?" at bounding box center [313, 295] width 186 height 17
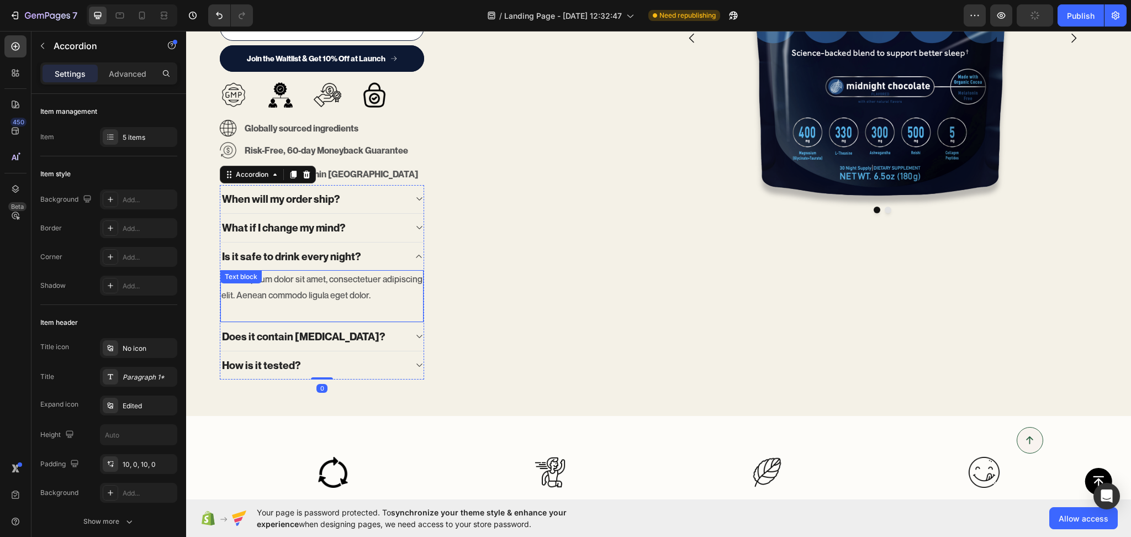
click at [368, 290] on p "Lorem ipsum dolor sit amet, consectetuer adipiscing elit. Aenean commodo ligula…" at bounding box center [321, 287] width 201 height 32
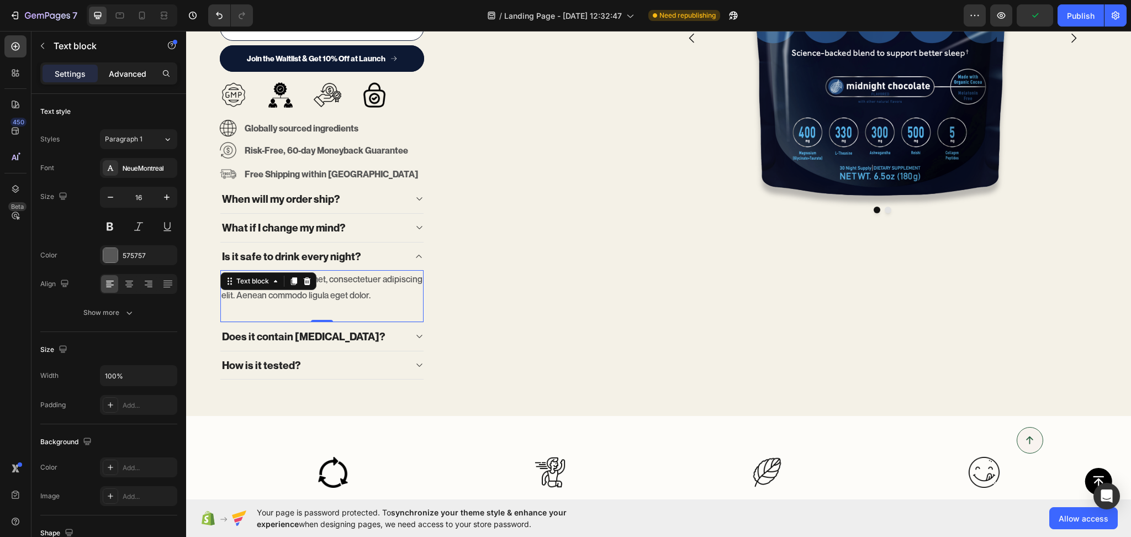
click at [117, 68] on p "Advanced" at bounding box center [128, 74] width 38 height 12
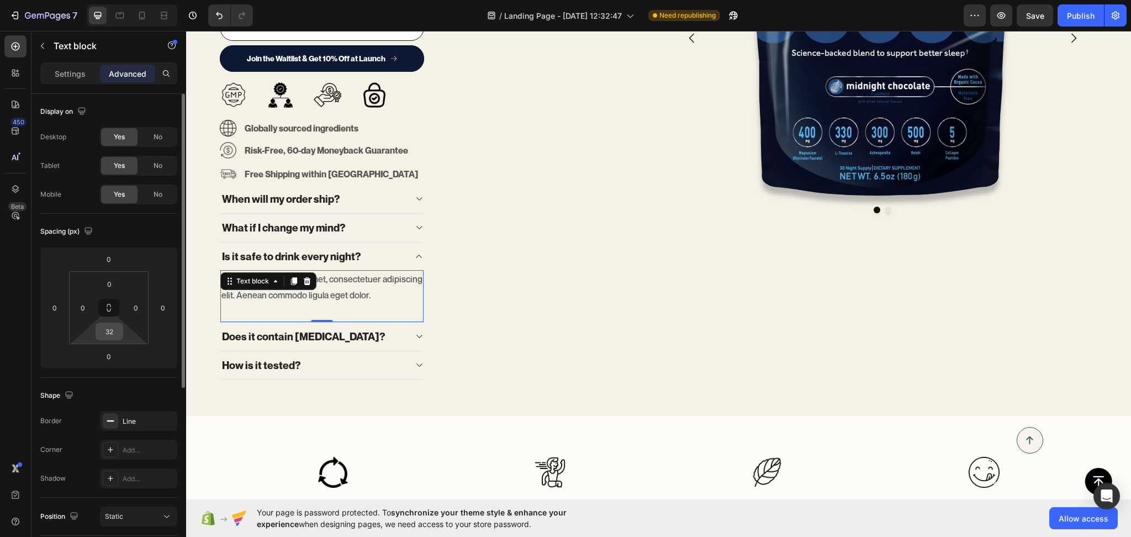
click at [108, 338] on input "32" at bounding box center [109, 331] width 22 height 17
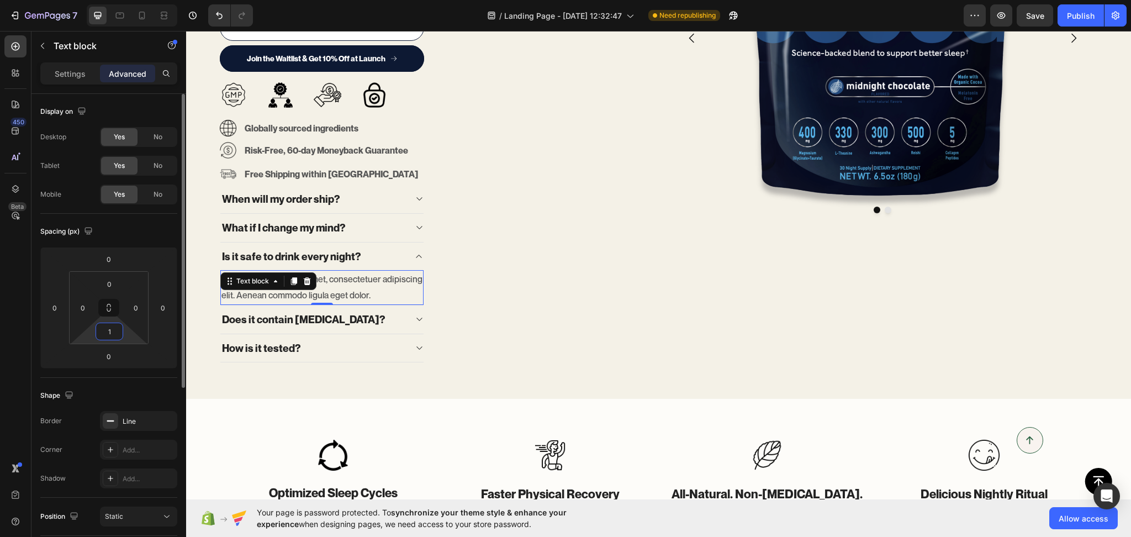
type input "10"
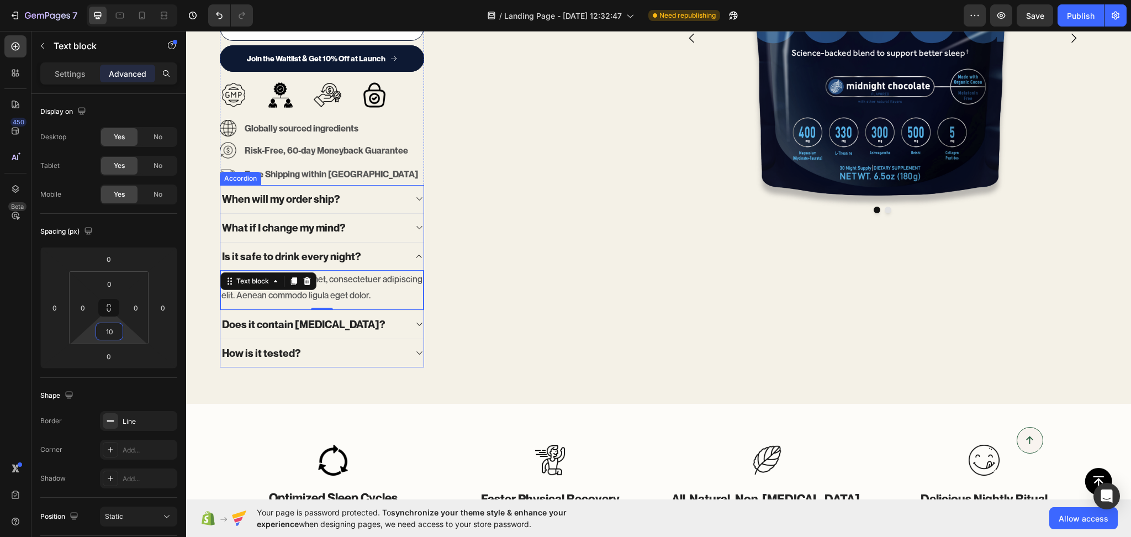
click at [329, 255] on p "Is it safe to drink every night?" at bounding box center [291, 257] width 139 height 14
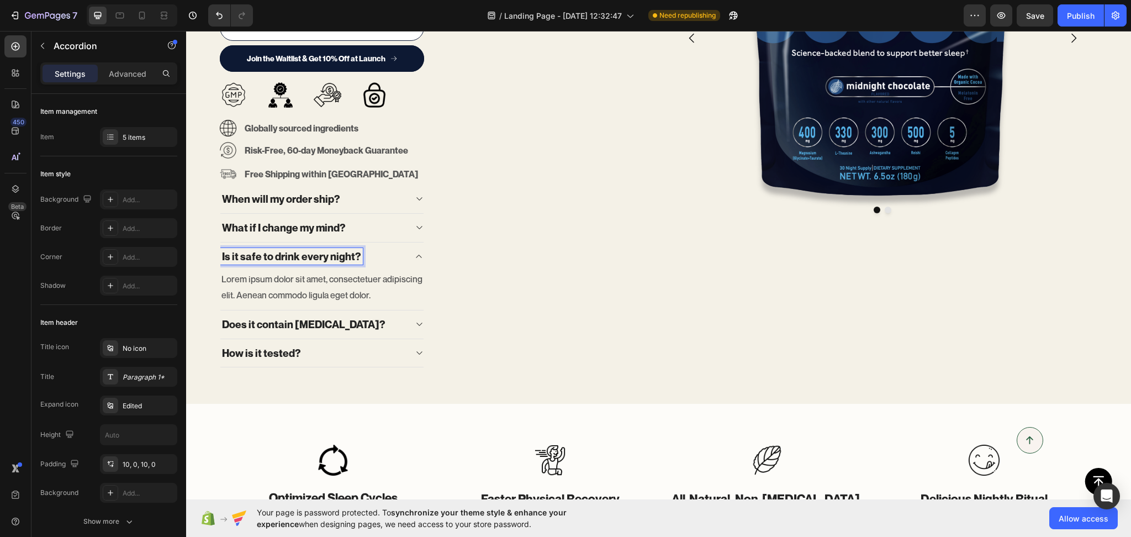
click at [317, 322] on p "Does it contain [MEDICAL_DATA]?" at bounding box center [303, 325] width 163 height 14
click at [487, 288] on div "Only 1,000 spots available in Founder’s Batch Pre-Order Text block Science-back…" at bounding box center [434, 111] width 431 height 514
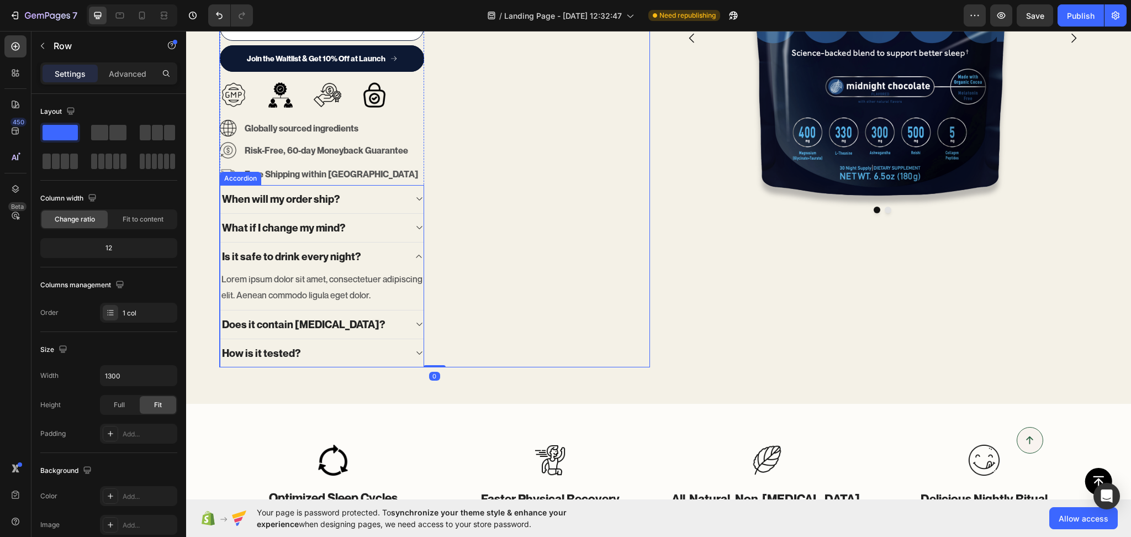
click at [412, 255] on div "Is it safe to drink every night?" at bounding box center [321, 256] width 203 height 28
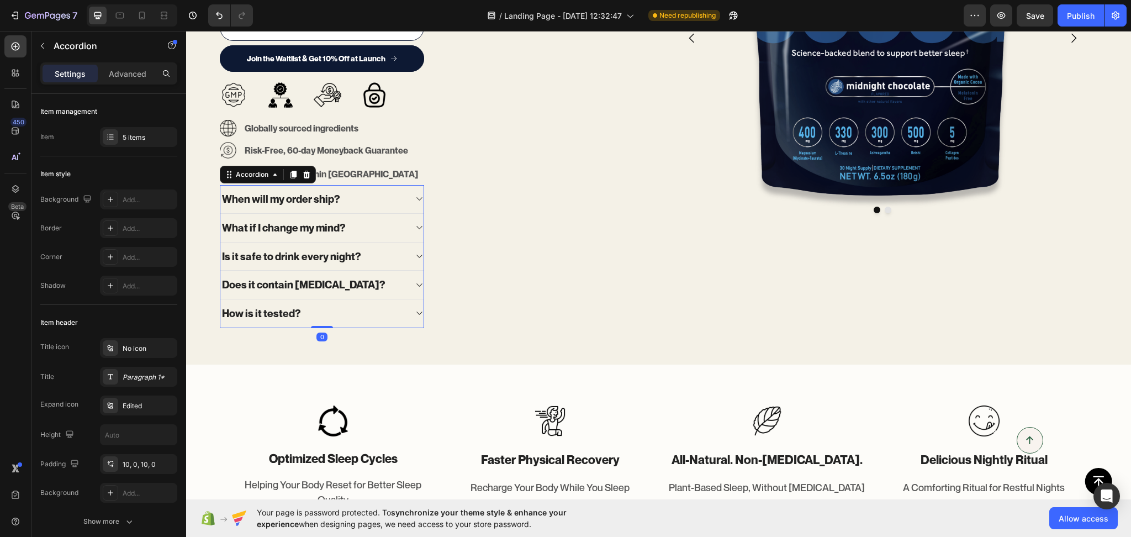
click at [365, 283] on div "Does it contain [MEDICAL_DATA]?" at bounding box center [313, 284] width 186 height 17
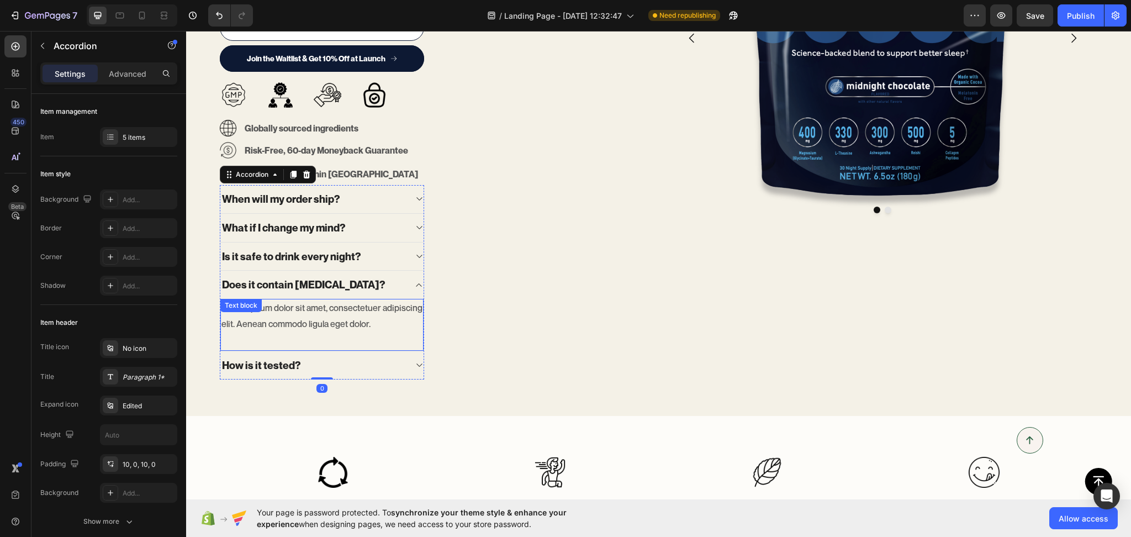
click at [356, 334] on div "Lorem ipsum dolor sit amet, consectetuer adipiscing elit. Aenean commodo ligula…" at bounding box center [321, 325] width 203 height 52
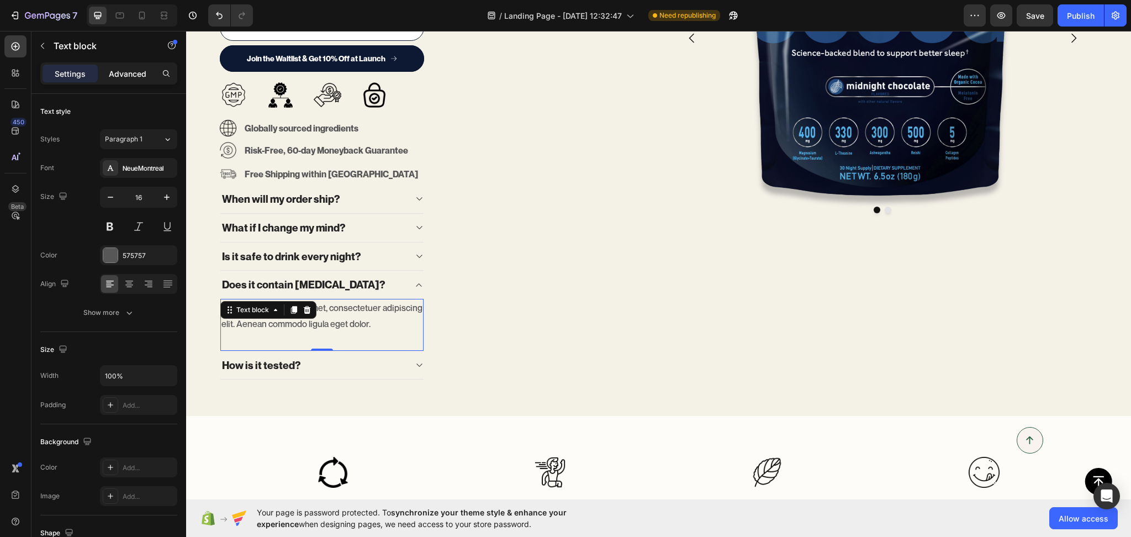
click at [139, 68] on p "Advanced" at bounding box center [128, 74] width 38 height 12
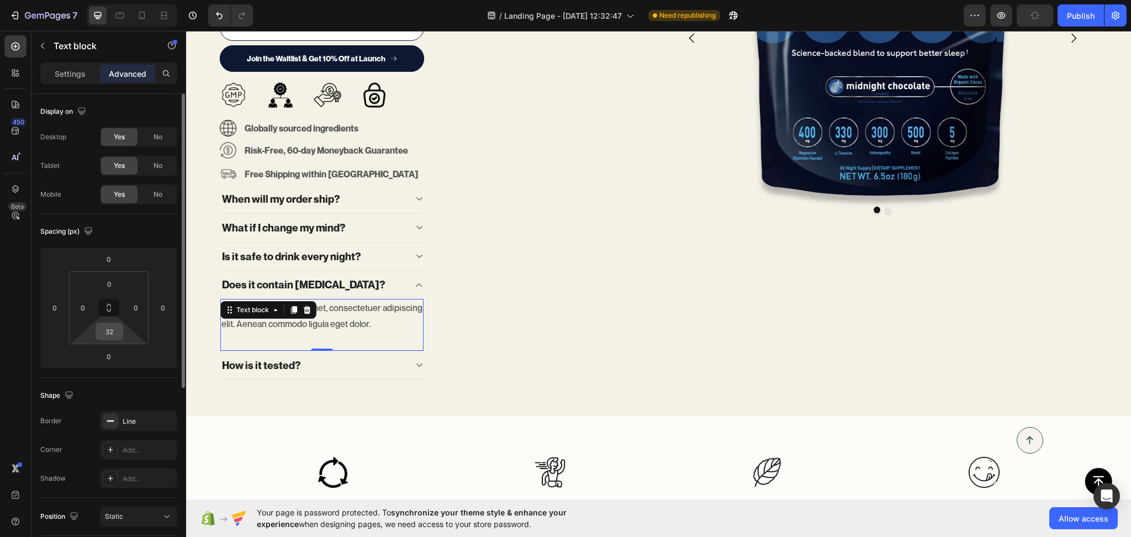
click at [107, 335] on input "32" at bounding box center [109, 331] width 22 height 17
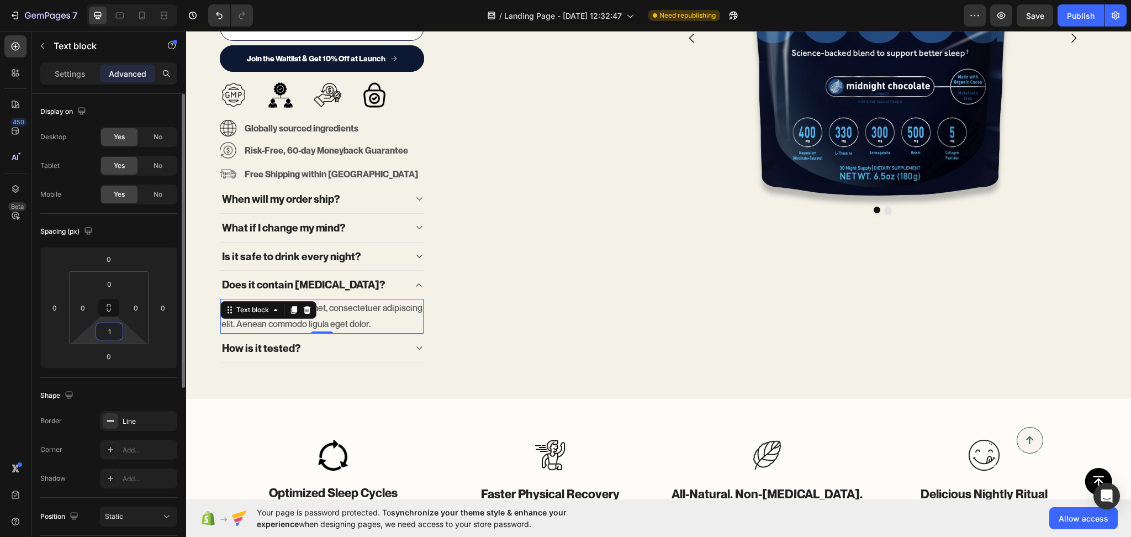
type input "10"
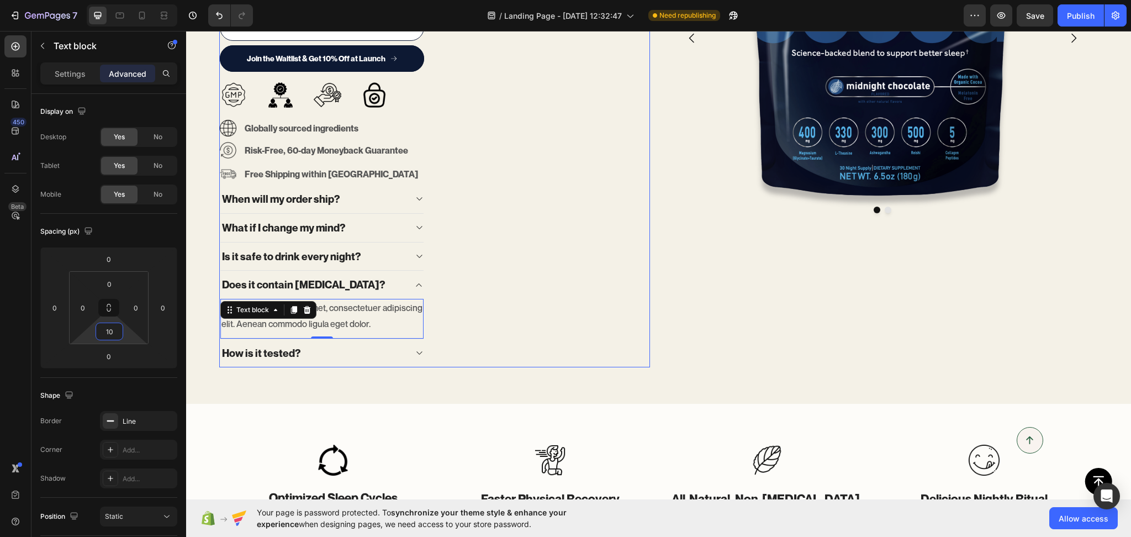
click at [508, 292] on div "Only 1,000 spots available in Founder’s Batch Pre-Order Text block Science-back…" at bounding box center [434, 111] width 431 height 514
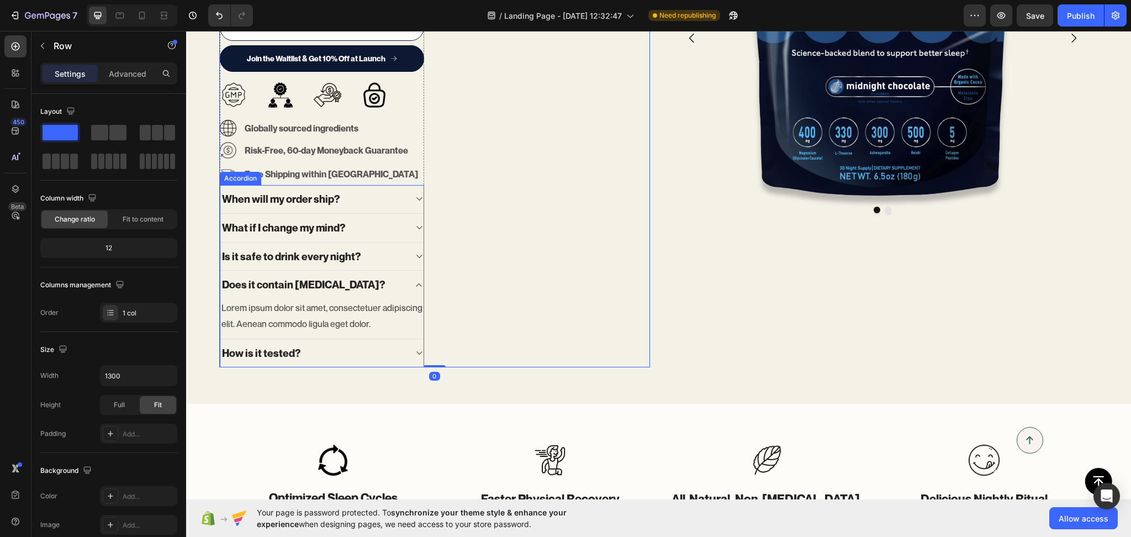
click at [326, 357] on div "How is it tested?" at bounding box center [313, 353] width 186 height 17
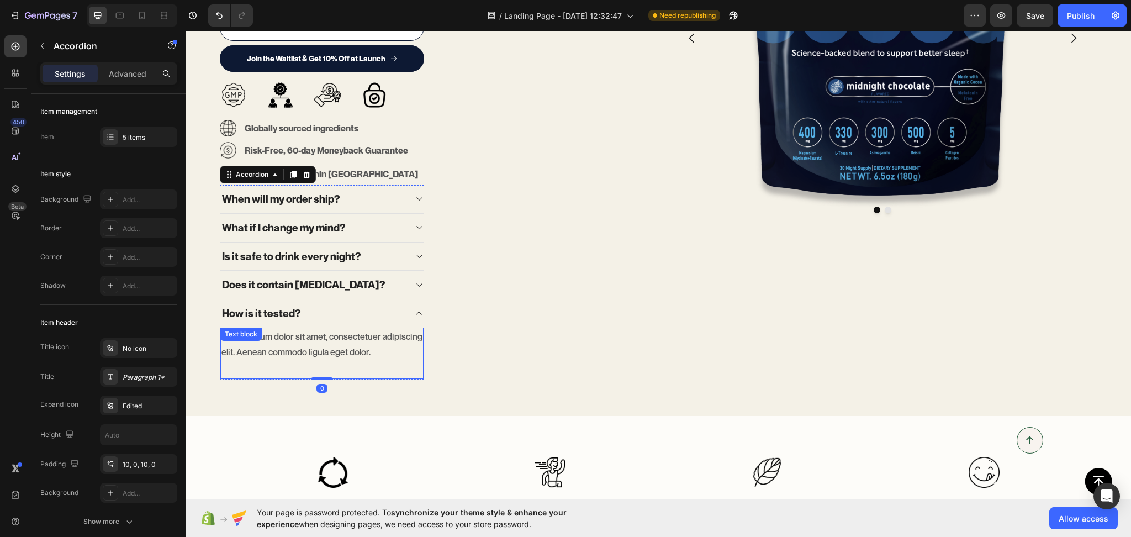
click at [352, 344] on p "Lorem ipsum dolor sit amet, consectetuer adipiscing elit. Aenean commodo ligula…" at bounding box center [321, 345] width 201 height 32
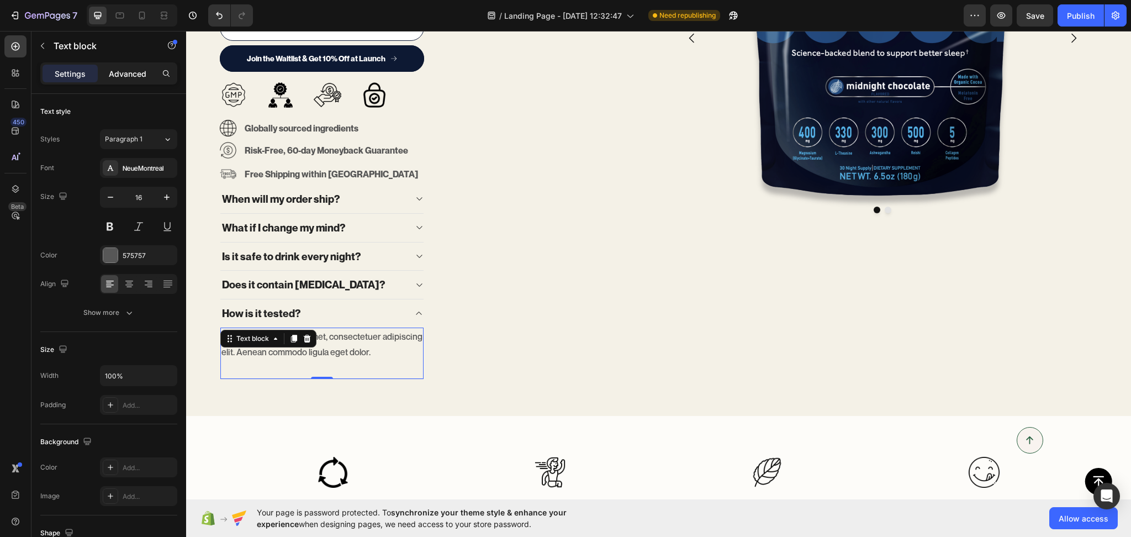
click at [126, 75] on p "Advanced" at bounding box center [128, 74] width 38 height 12
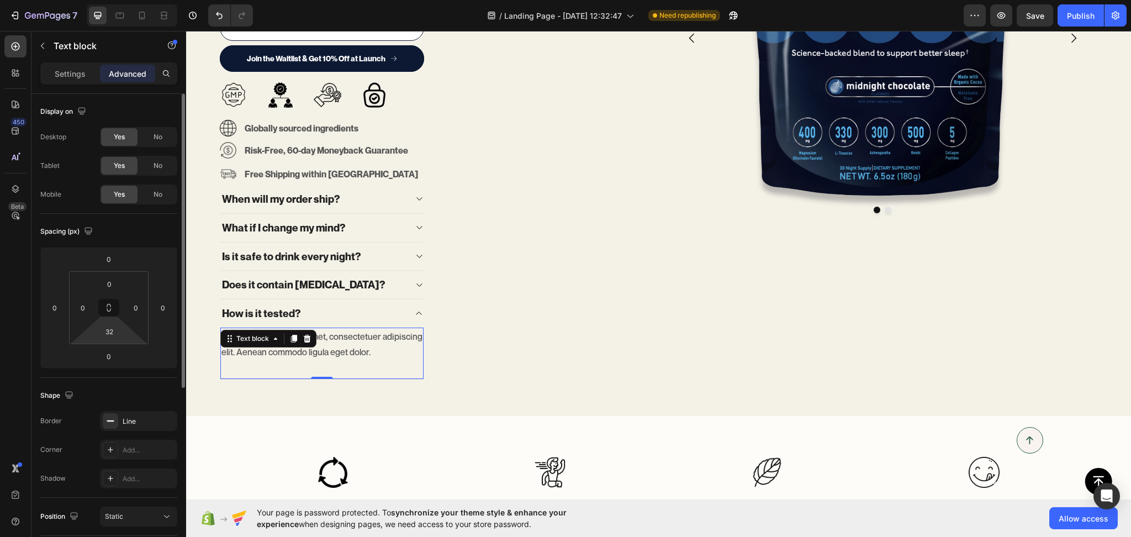
click at [122, 0] on html "7 / Landing Page - Aug 18, 12:32:47 Need republishing Preview Save Publish 450 …" at bounding box center [565, 0] width 1131 height 0
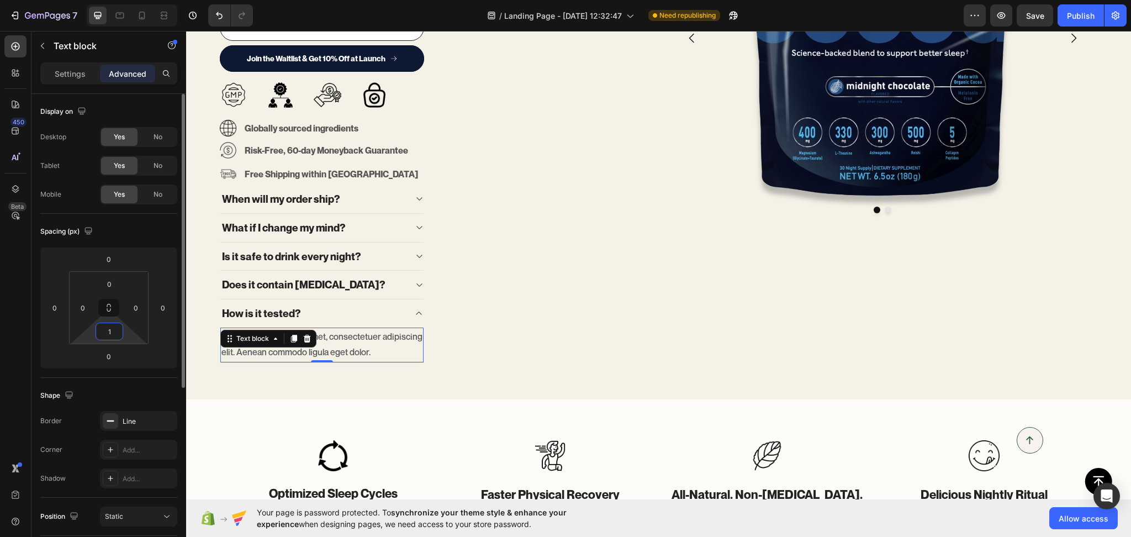
type input "10"
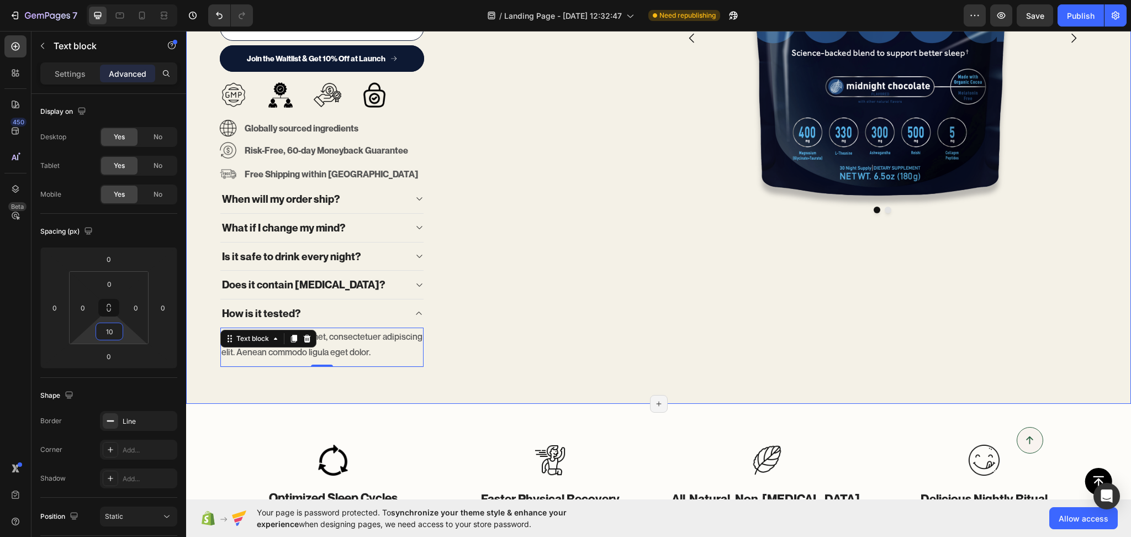
click at [482, 385] on div "Only 1,000 spots available in Founder’s Batch Pre-Order Text block Science-back…" at bounding box center [658, 116] width 945 height 578
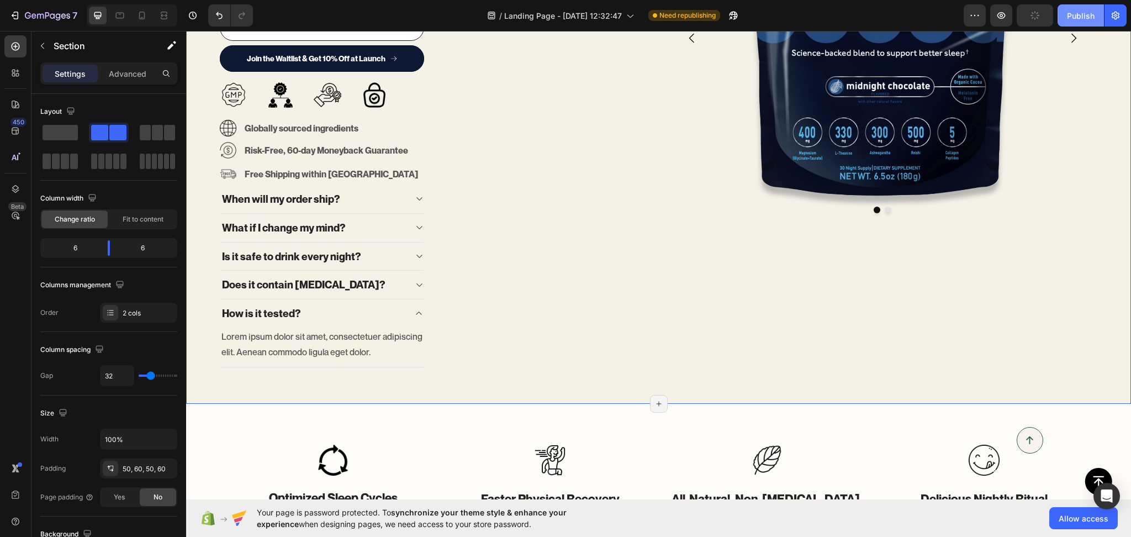
click at [1094, 12] on div "Publish" at bounding box center [1081, 16] width 28 height 12
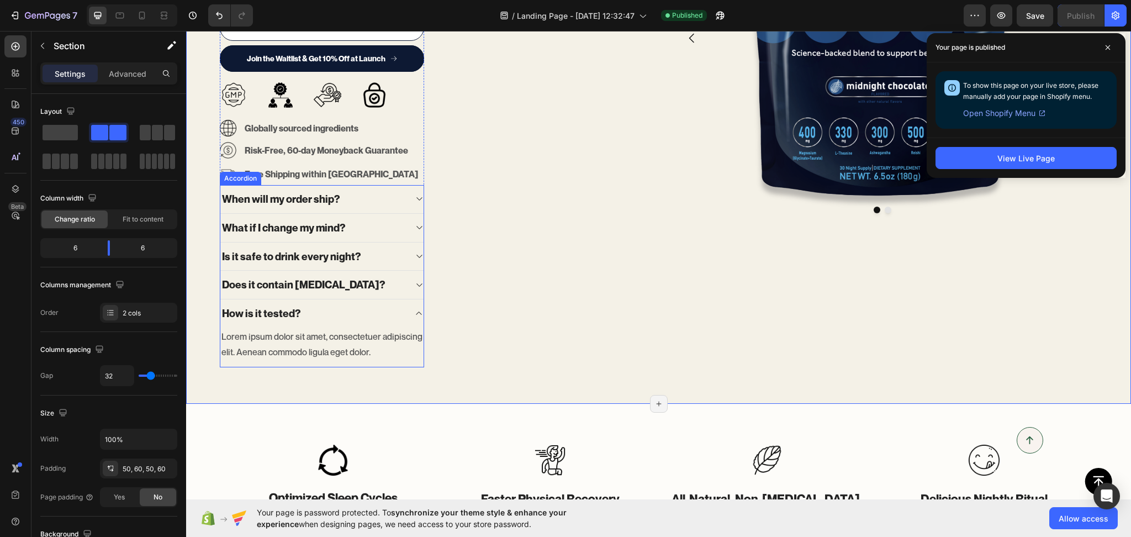
click at [398, 192] on div "When will my order ship?" at bounding box center [313, 199] width 186 height 17
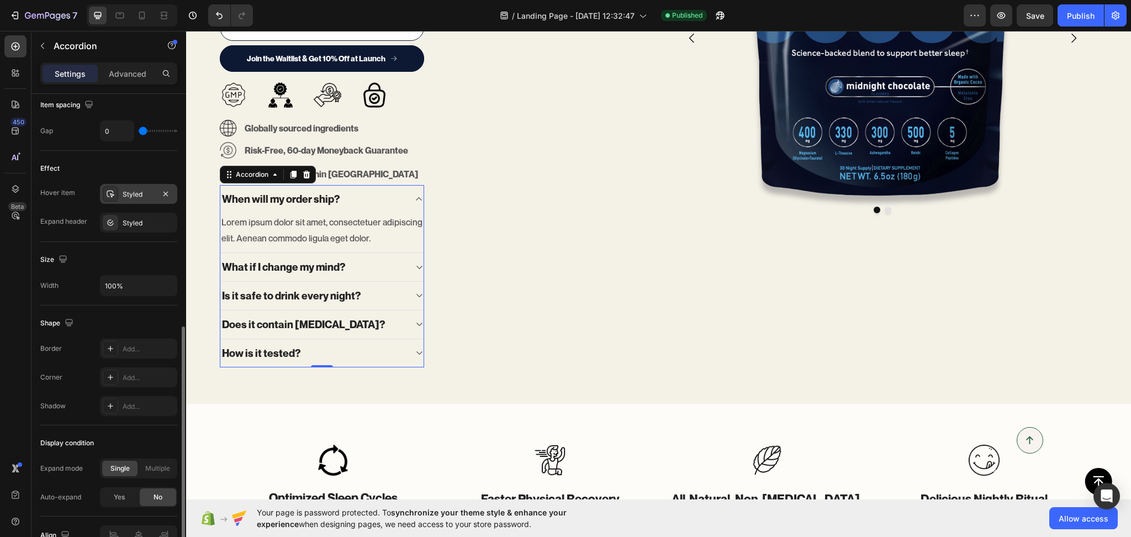
scroll to position [1, 0]
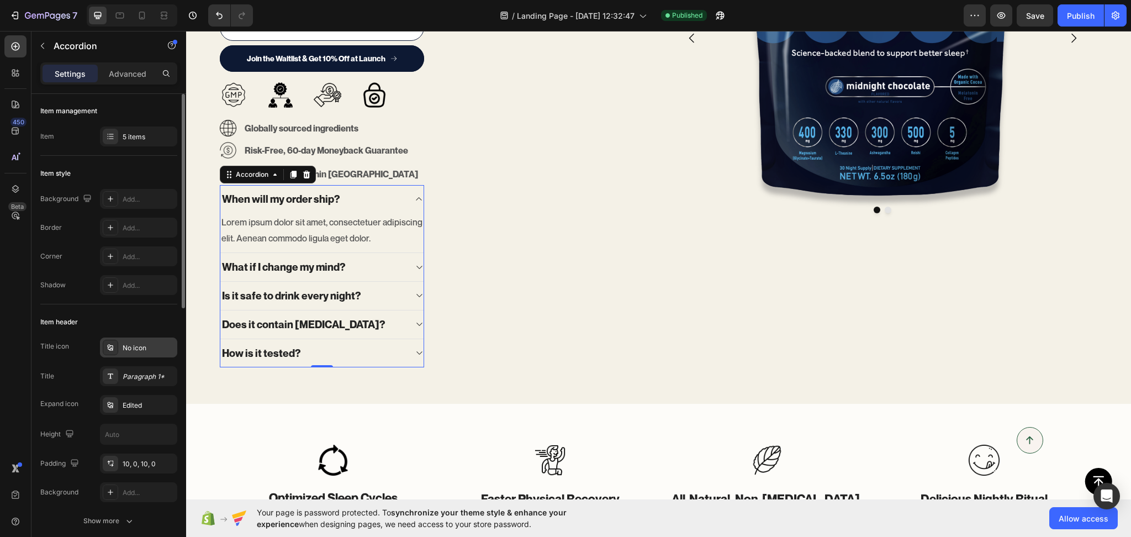
click at [136, 347] on div "No icon" at bounding box center [149, 348] width 52 height 10
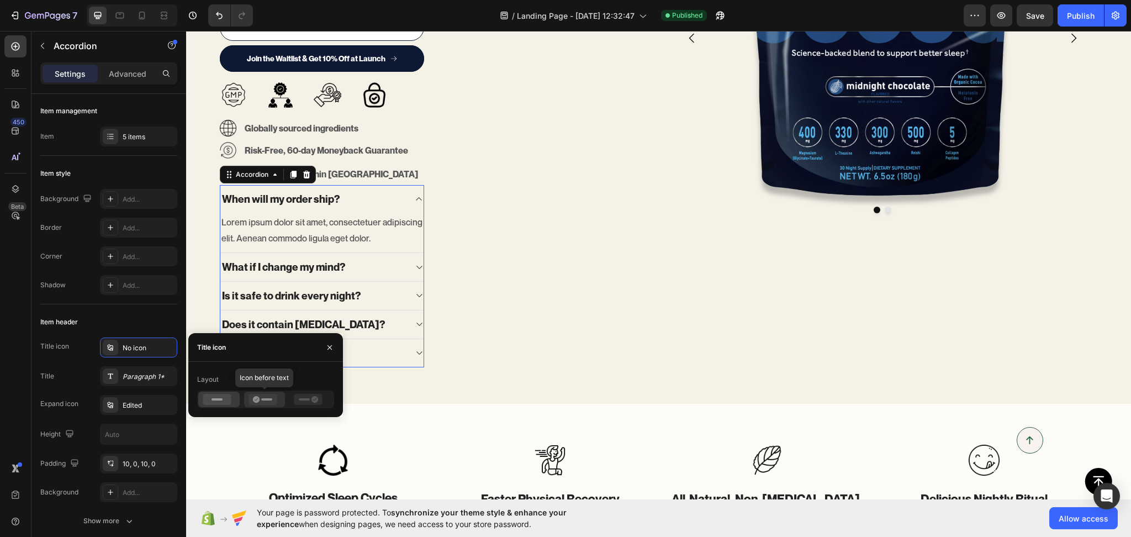
click at [261, 398] on icon at bounding box center [263, 399] width 28 height 11
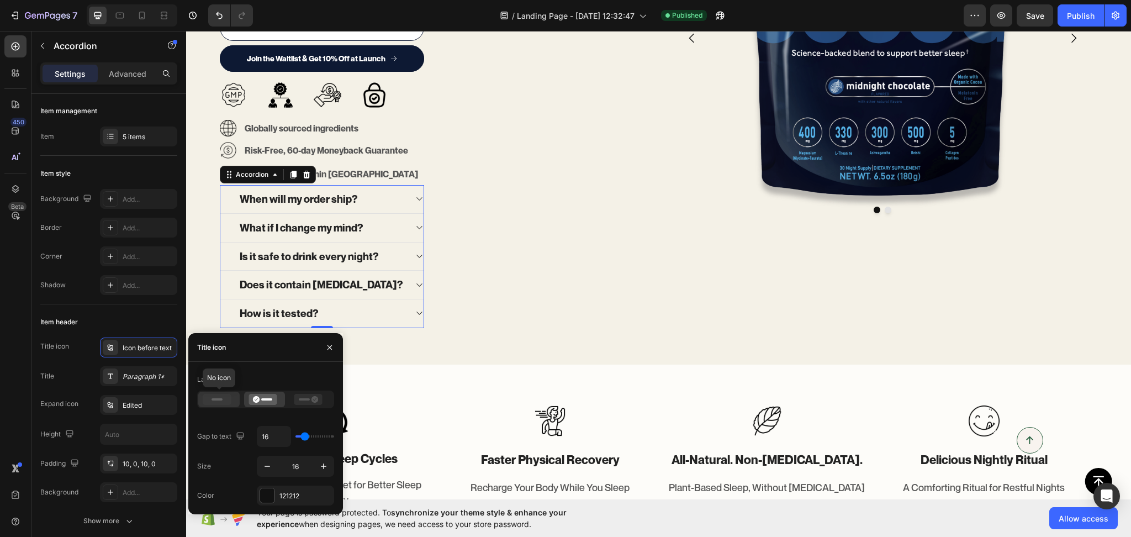
click at [218, 405] on icon at bounding box center [217, 399] width 28 height 11
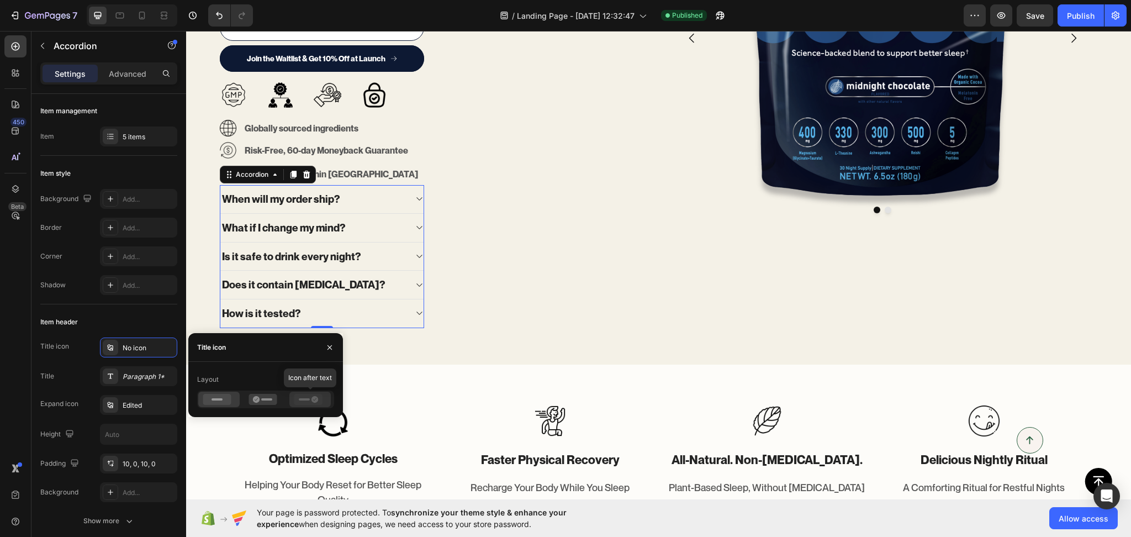
click at [324, 394] on span at bounding box center [310, 399] width 33 height 11
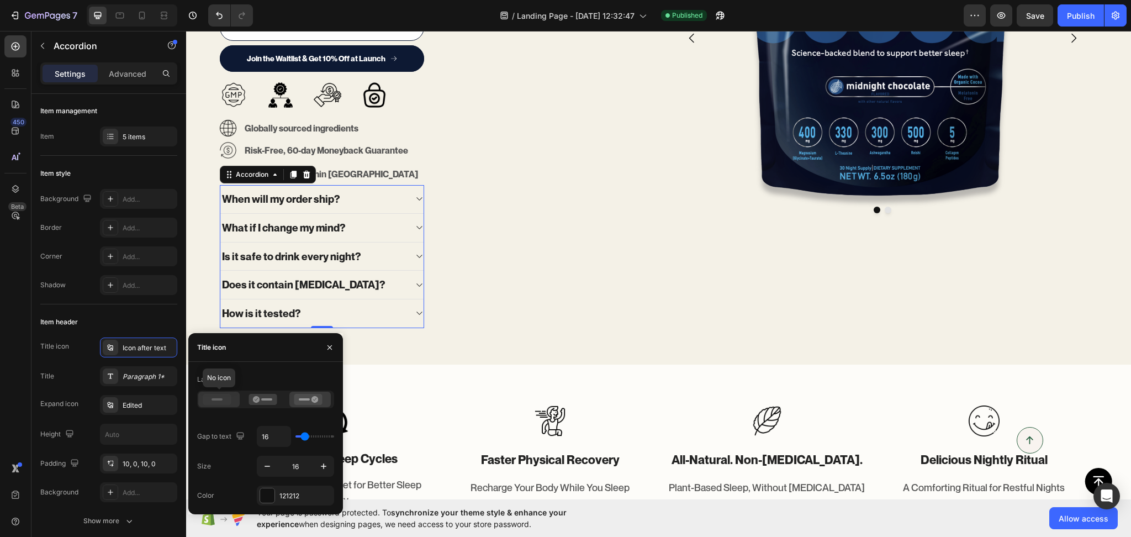
click at [224, 403] on icon at bounding box center [217, 399] width 28 height 11
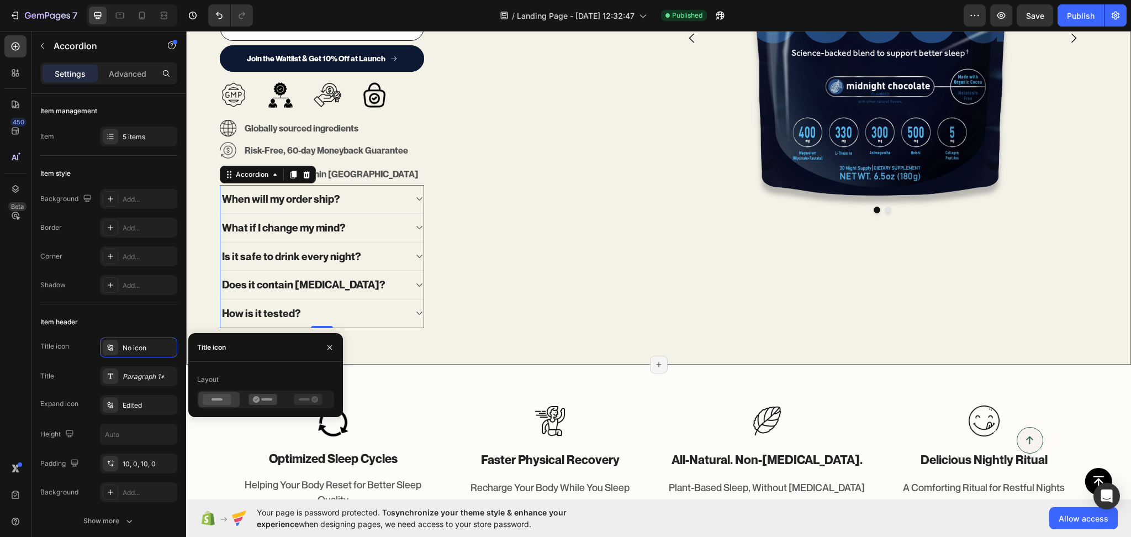
click at [456, 336] on div "Only 1,000 spots available in Founder’s Batch Pre-Order Text block Science-back…" at bounding box center [434, 95] width 431 height 483
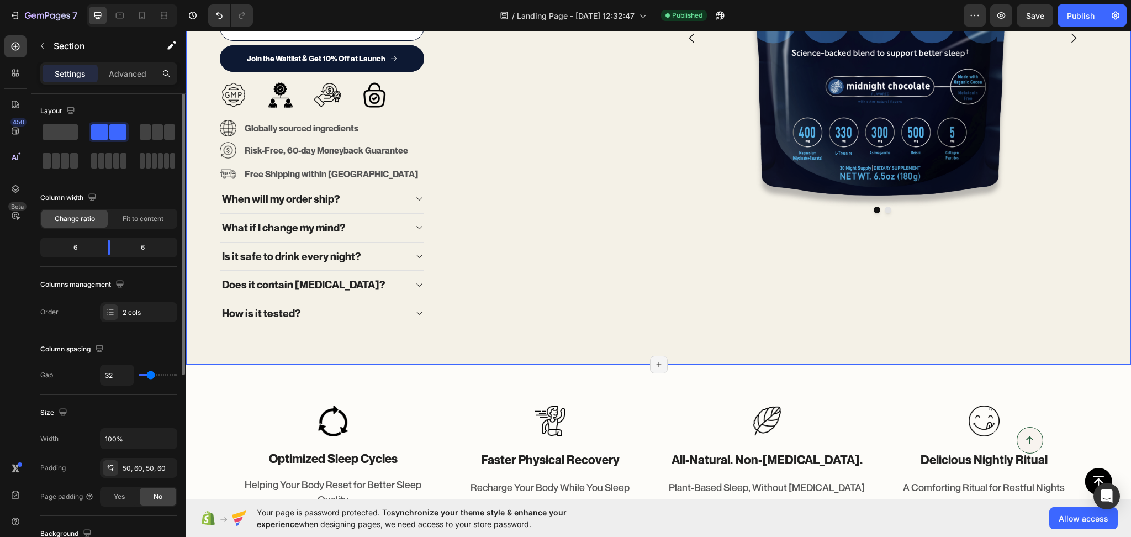
scroll to position [0, 0]
click at [376, 191] on div "When will my order ship?" at bounding box center [313, 199] width 186 height 17
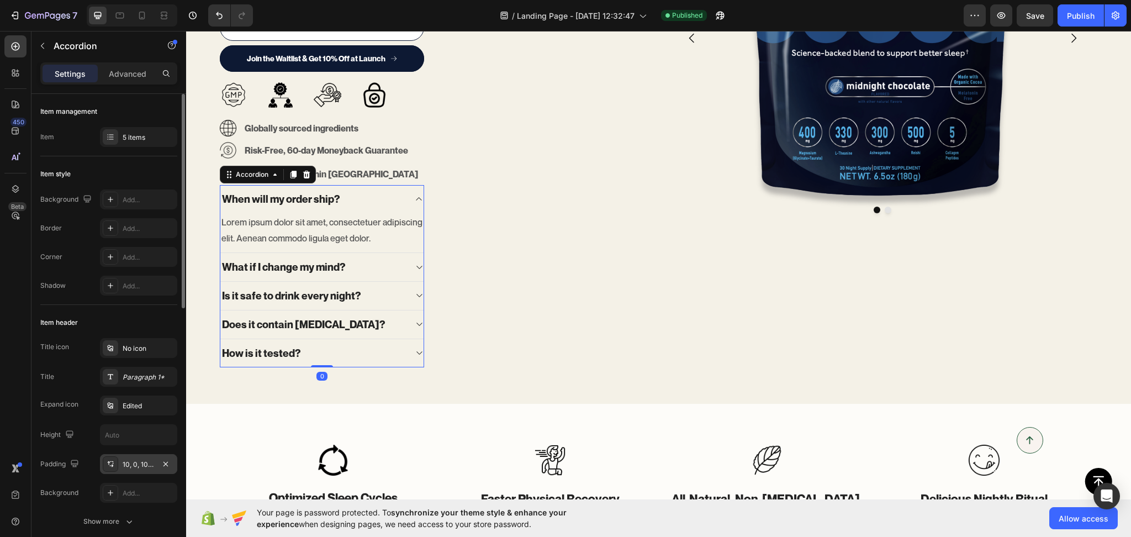
click at [133, 459] on div "10, 0, 10, 0" at bounding box center [139, 464] width 32 height 10
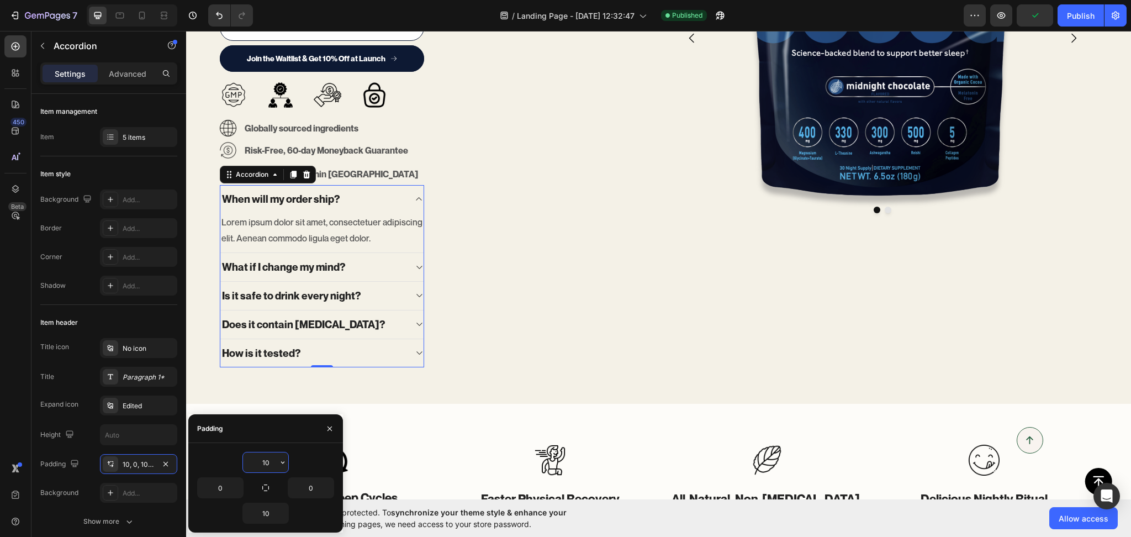
click at [267, 461] on input "10" at bounding box center [265, 462] width 45 height 20
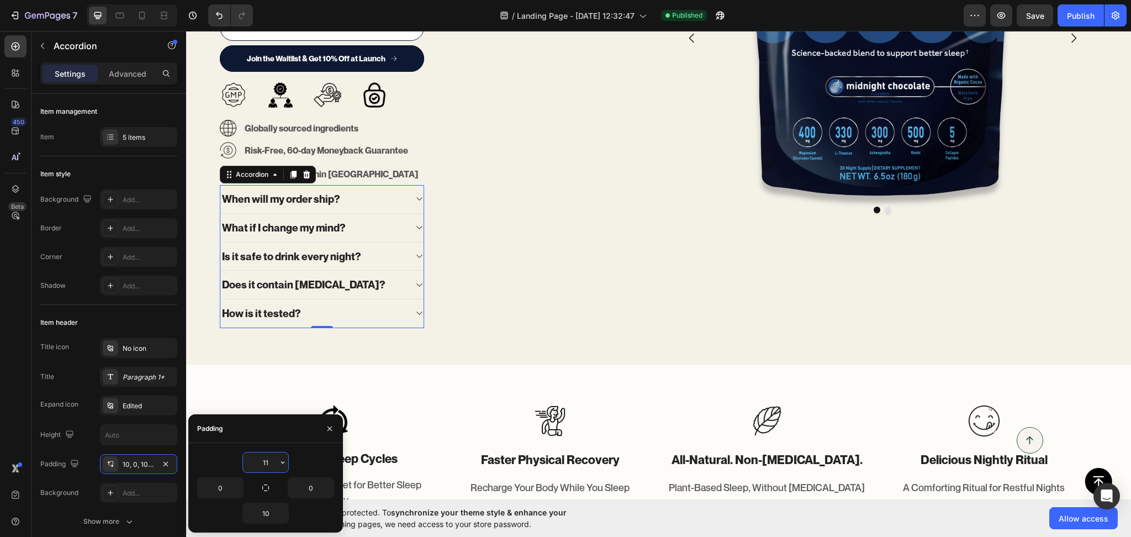
type input "10"
click at [484, 332] on div "Only 1,000 spots available in Founder’s Batch Pre-Order Text block Science-back…" at bounding box center [434, 95] width 431 height 483
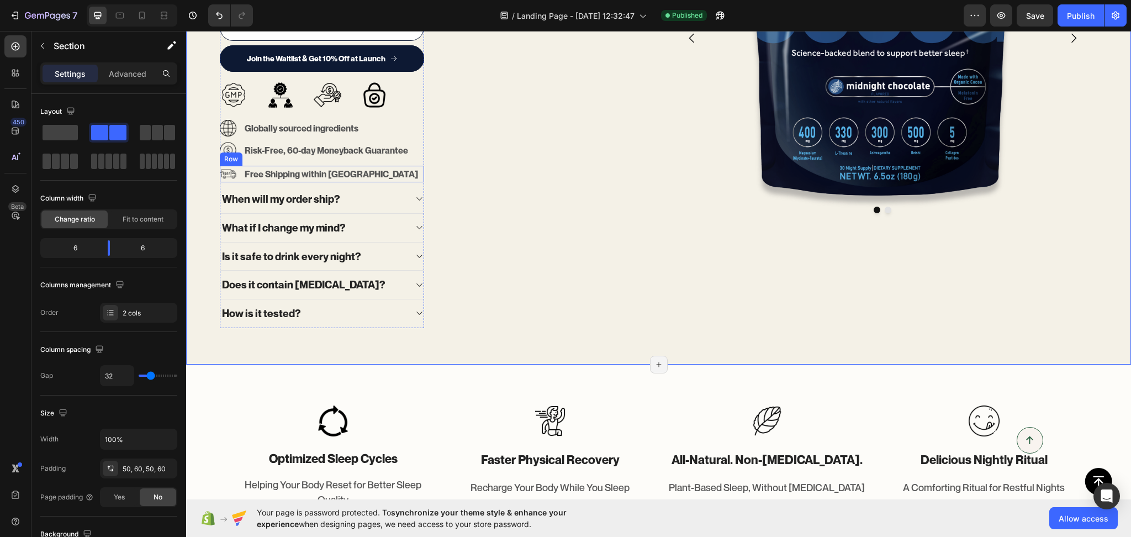
click at [382, 176] on div "Image Free Shipping within US Text block Row" at bounding box center [322, 174] width 204 height 17
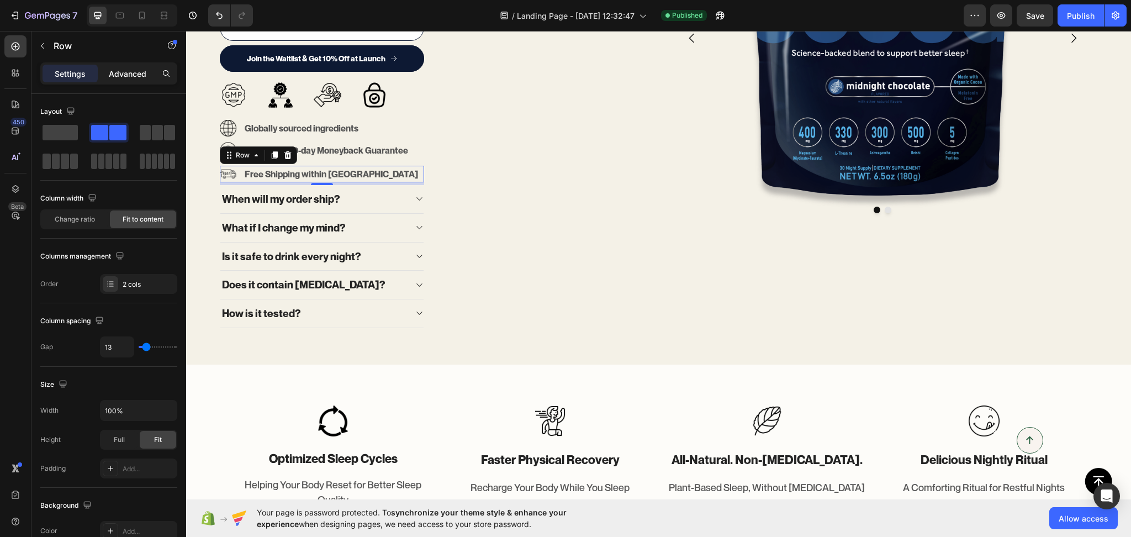
click at [142, 75] on p "Advanced" at bounding box center [128, 74] width 38 height 12
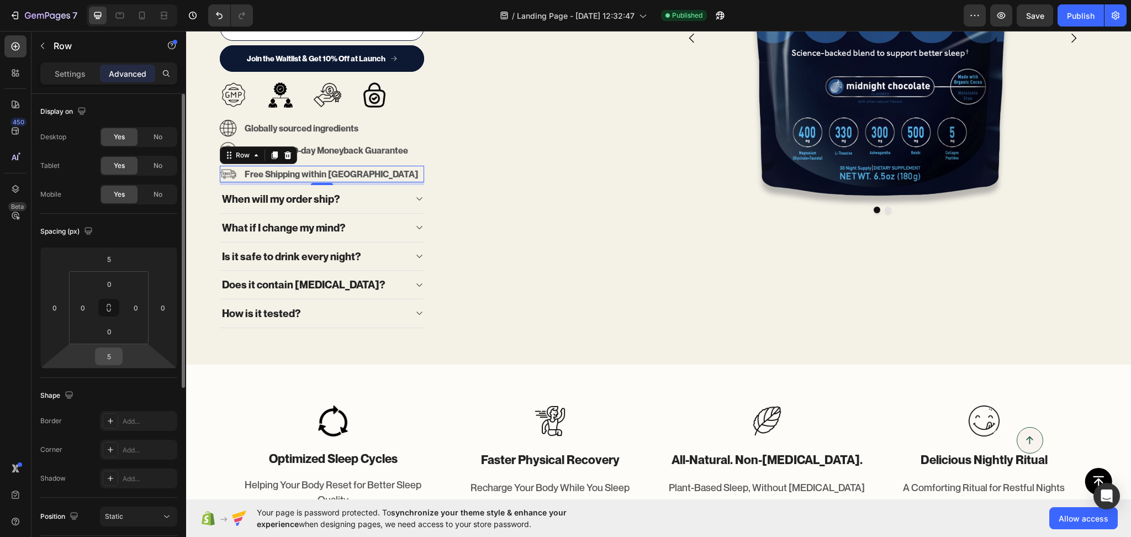
click at [112, 350] on input "5" at bounding box center [109, 356] width 22 height 17
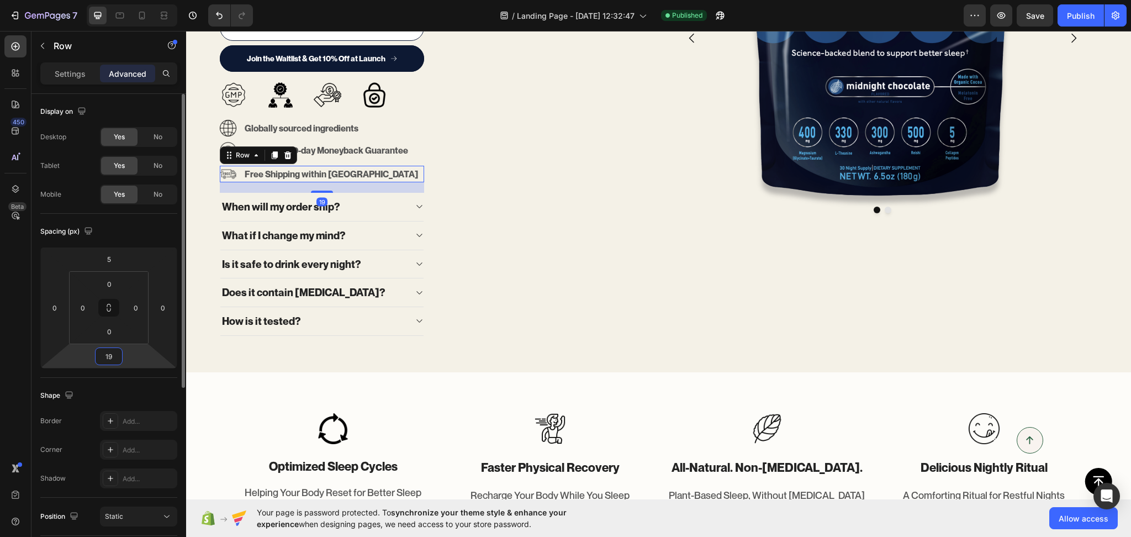
type input "20"
click at [508, 334] on div "Only 1,000 spots available in Founder’s Batch Pre-Order Text block Science-back…" at bounding box center [434, 95] width 431 height 482
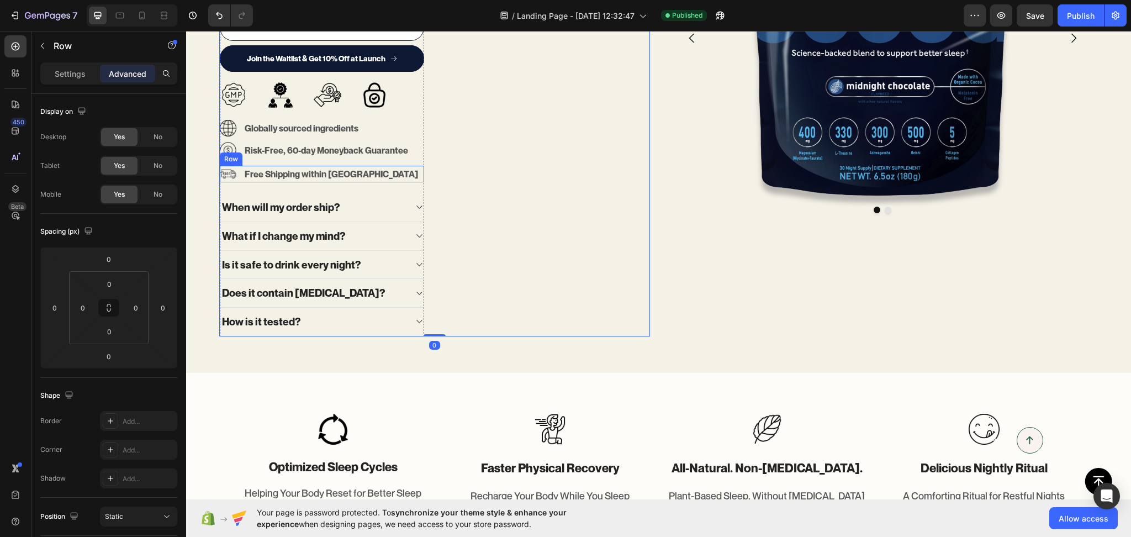
click at [311, 179] on p "Free Shipping within [GEOGRAPHIC_DATA]" at bounding box center [331, 173] width 173 height 13
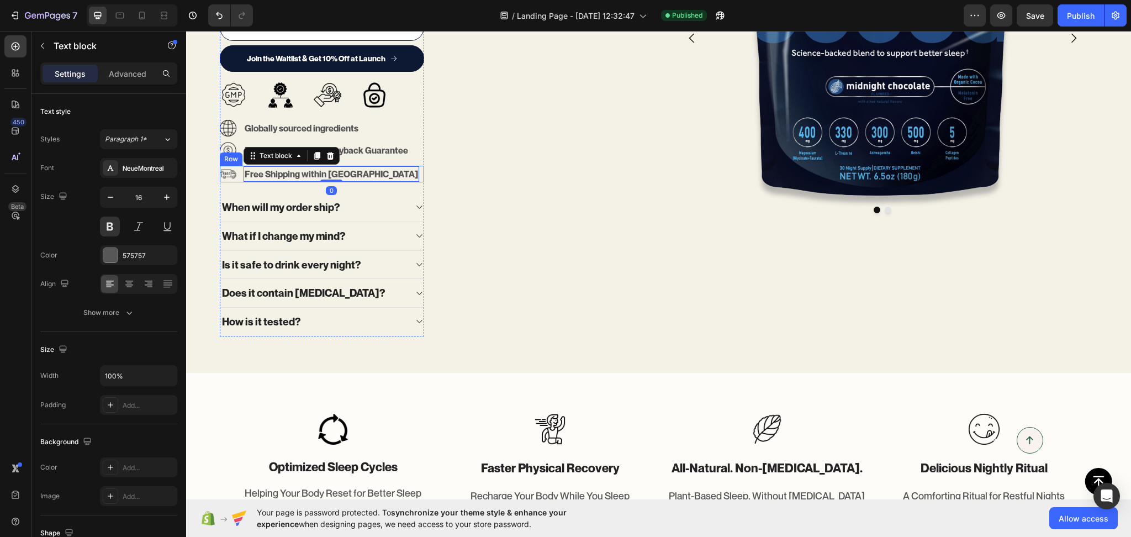
click at [364, 182] on div "Pre-Order Now & Save 40% Button Join the Waitlist & Get 10% Off at Launch Butto…" at bounding box center [322, 175] width 204 height 322
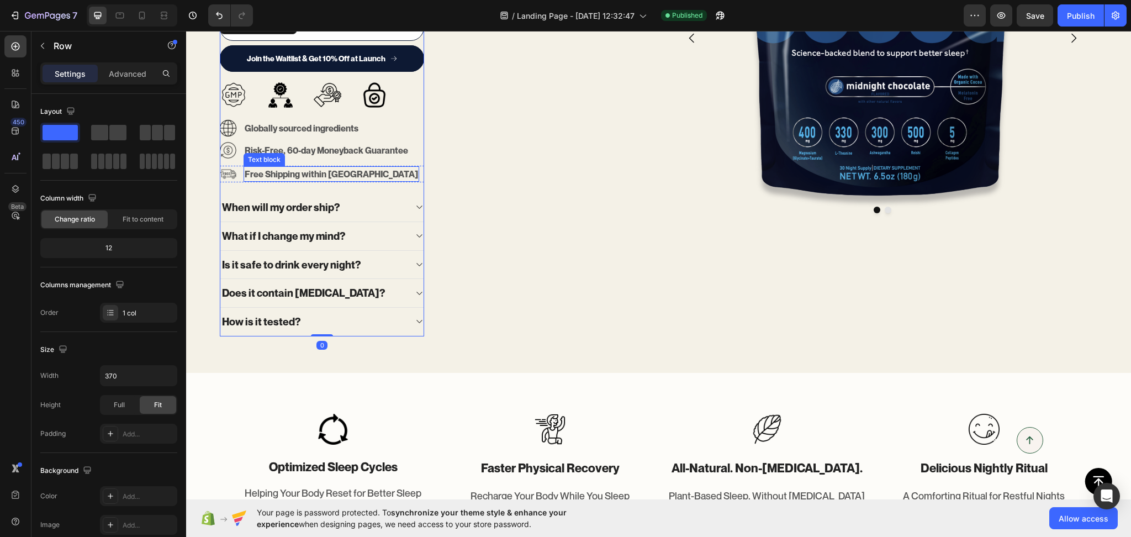
click at [336, 178] on p "Free Shipping within [GEOGRAPHIC_DATA]" at bounding box center [331, 173] width 173 height 13
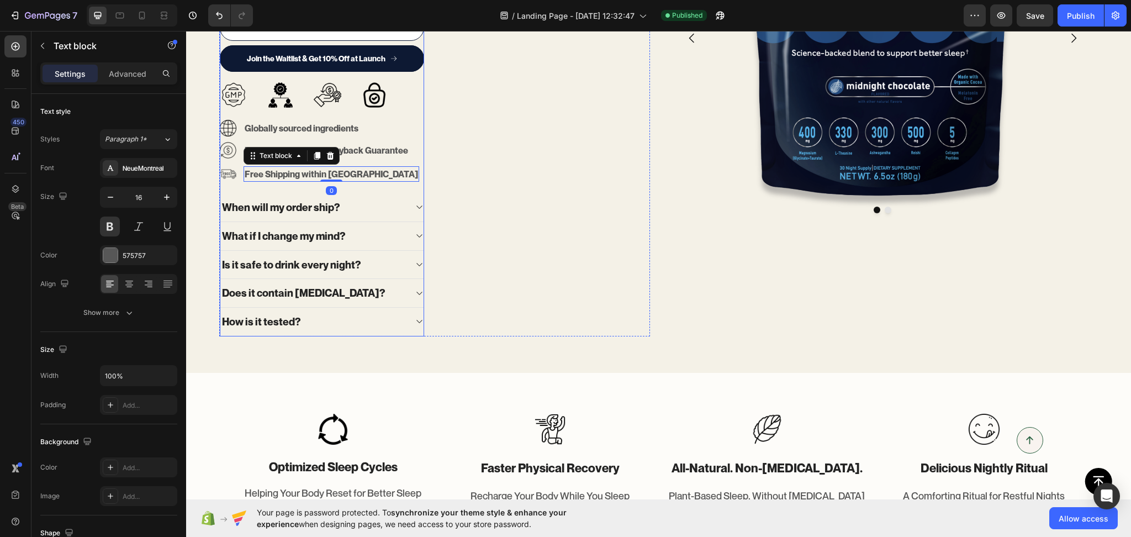
click at [354, 184] on div "Pre-Order Now & Save 40% Button Join the Waitlist & Get 10% Off at Launch Butto…" at bounding box center [322, 175] width 204 height 322
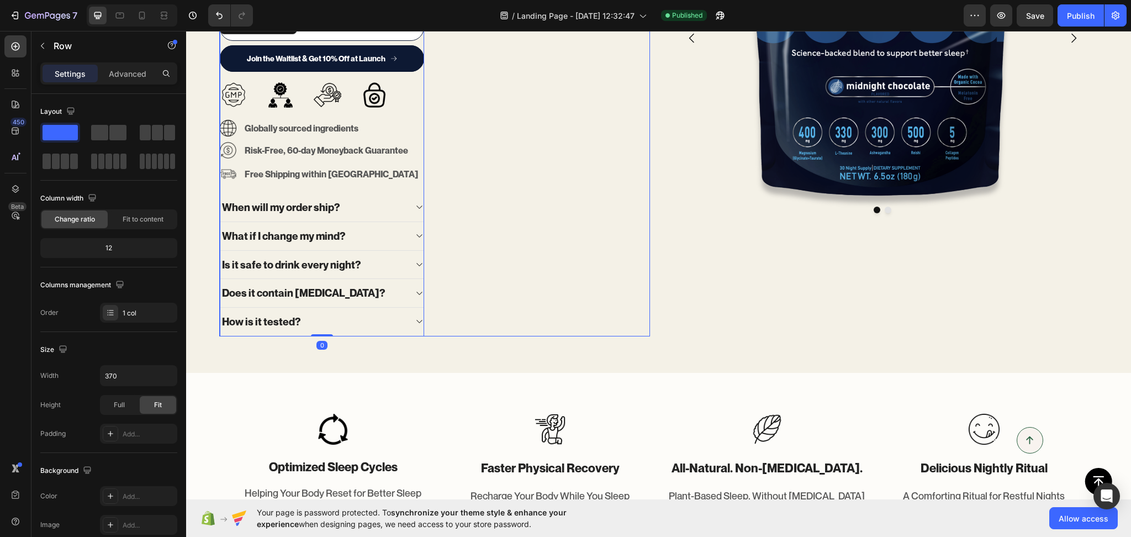
click at [507, 230] on div "Only 1,000 spots available in Founder’s Batch Pre-Order Text block Science-back…" at bounding box center [434, 95] width 431 height 482
click at [358, 172] on div "Image Free Shipping within US Text block Row" at bounding box center [322, 174] width 204 height 17
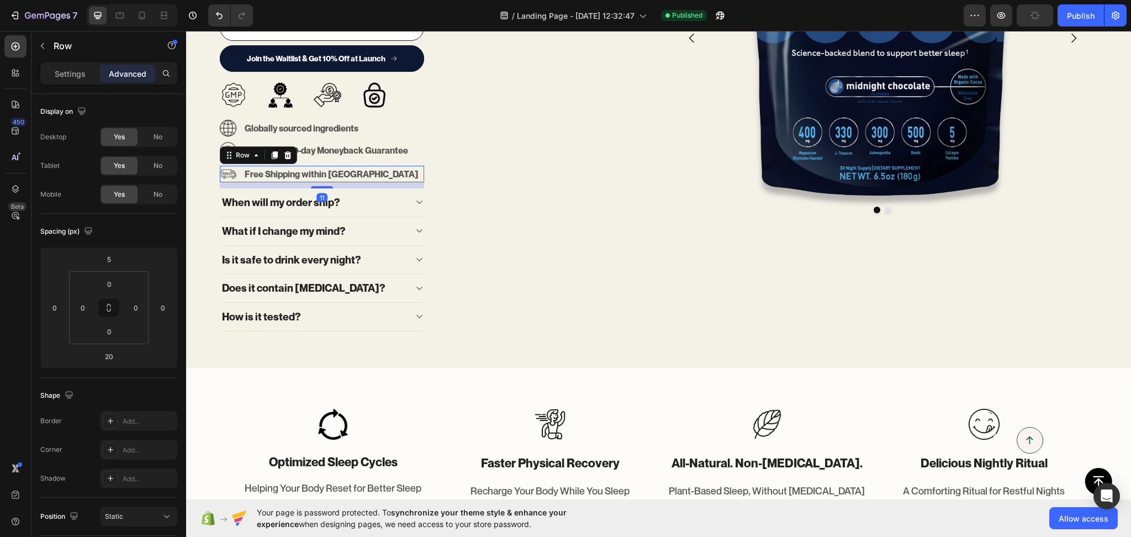
drag, startPoint x: 323, startPoint y: 193, endPoint x: 331, endPoint y: 188, distance: 9.7
click at [331, 188] on div at bounding box center [322, 187] width 22 height 2
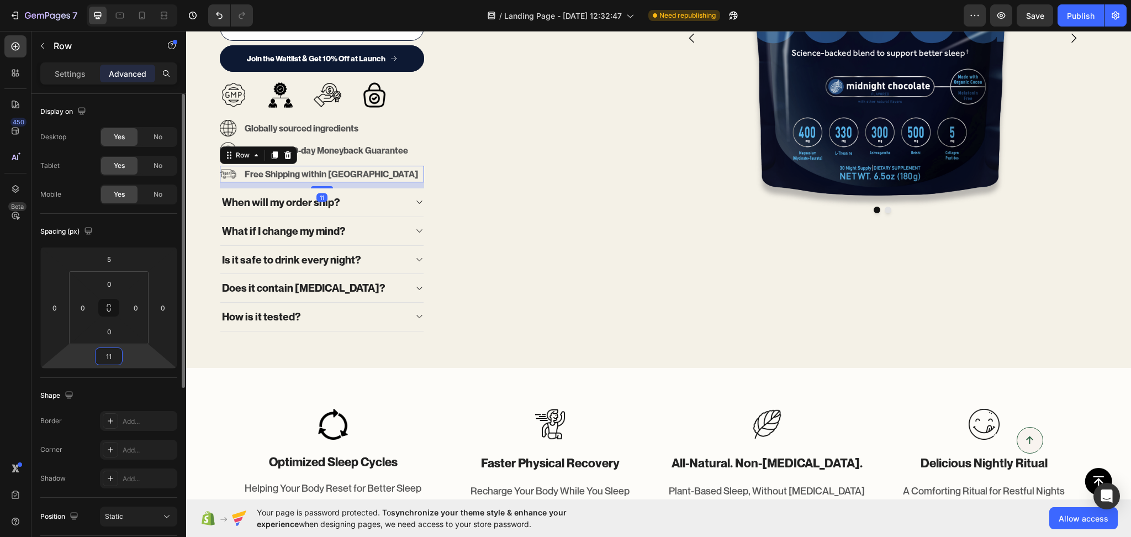
click at [107, 352] on input "11" at bounding box center [109, 356] width 22 height 17
type input "10"
drag, startPoint x: 577, startPoint y: 330, endPoint x: 569, endPoint y: 332, distance: 8.0
click at [577, 331] on div "Only 1,000 spots available in Founder’s Batch Pre-Order Text block Science-back…" at bounding box center [434, 96] width 431 height 485
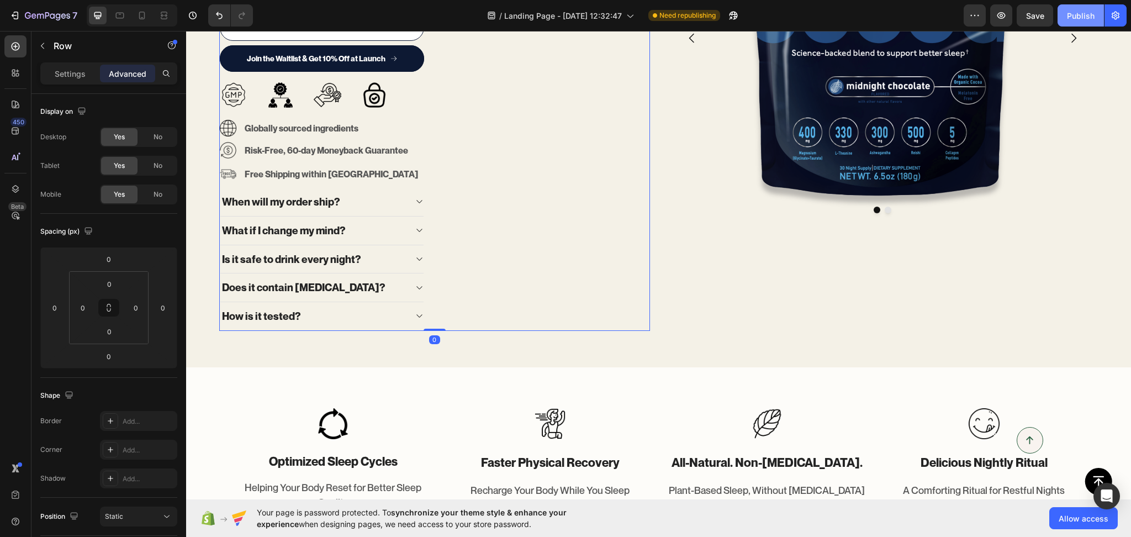
click at [1090, 8] on button "Publish" at bounding box center [1081, 15] width 46 height 22
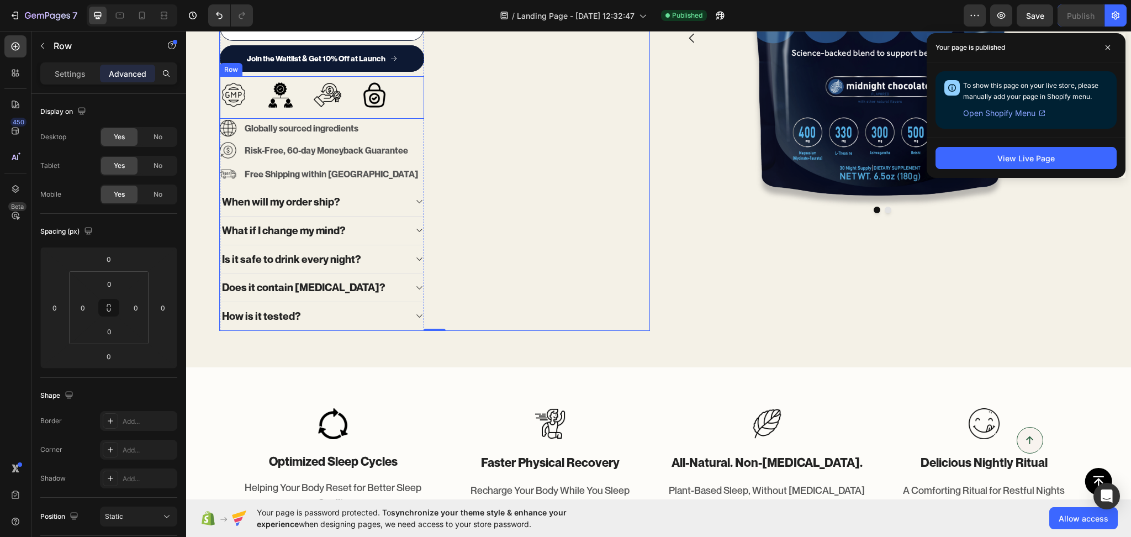
click at [399, 110] on div "Image Image Image Image Row" at bounding box center [322, 97] width 204 height 43
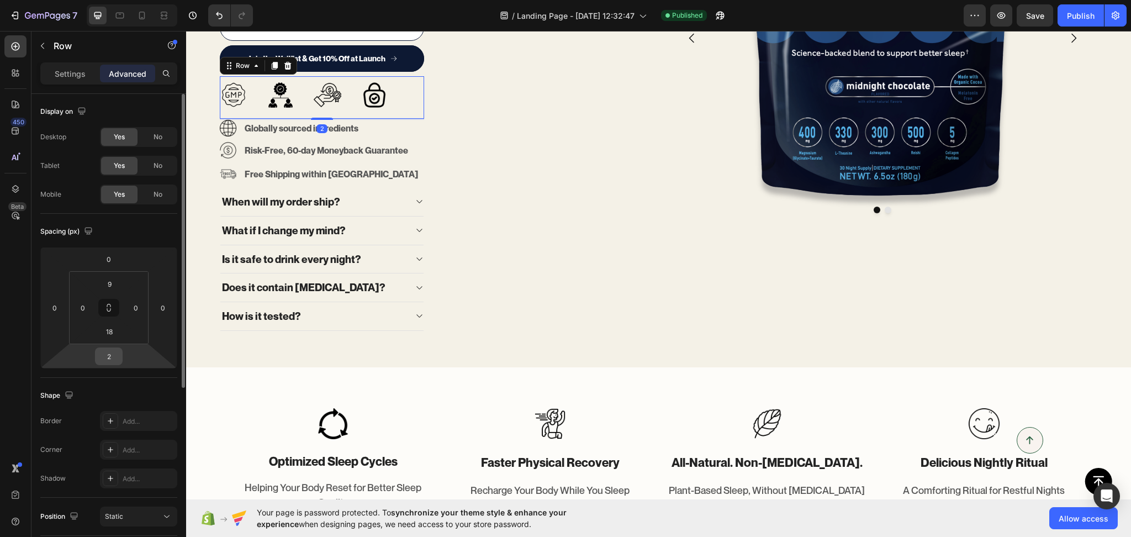
click at [109, 351] on input "2" at bounding box center [109, 356] width 22 height 17
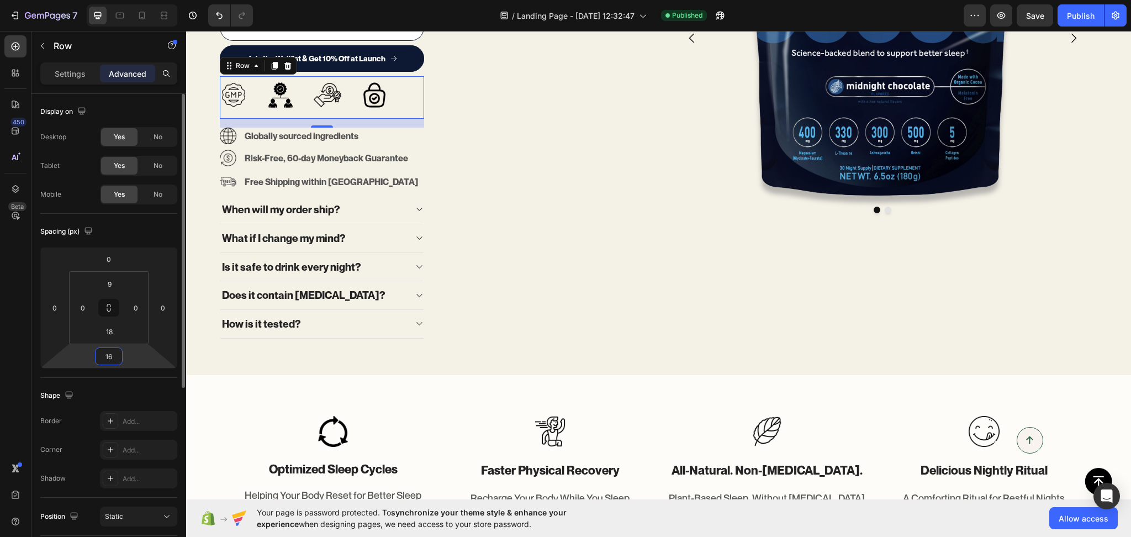
type input "15"
click at [384, 187] on div "Image Free Shipping within US Text block Row" at bounding box center [322, 181] width 204 height 17
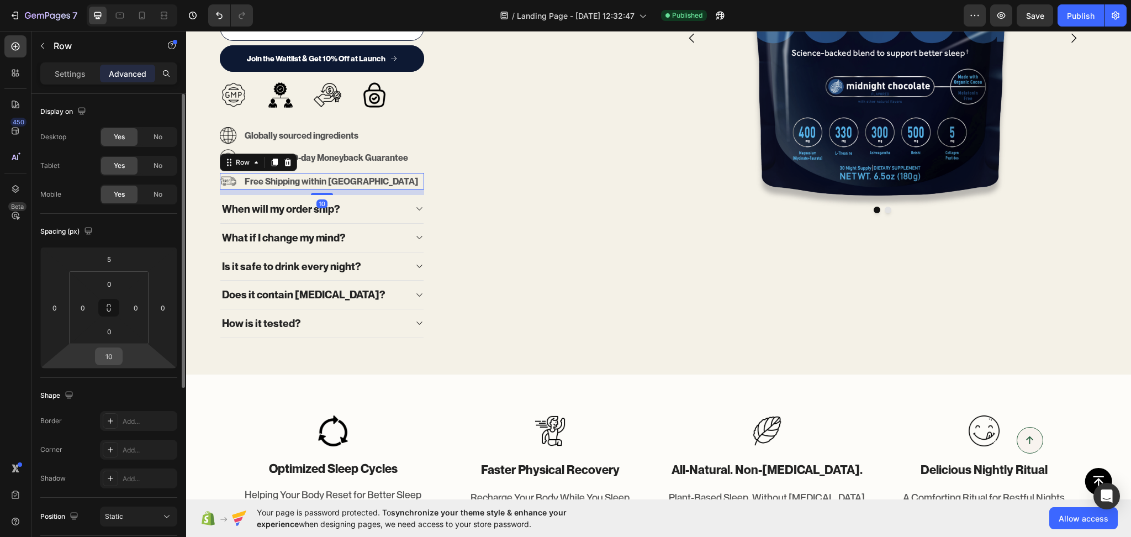
click at [109, 351] on input "10" at bounding box center [109, 356] width 22 height 17
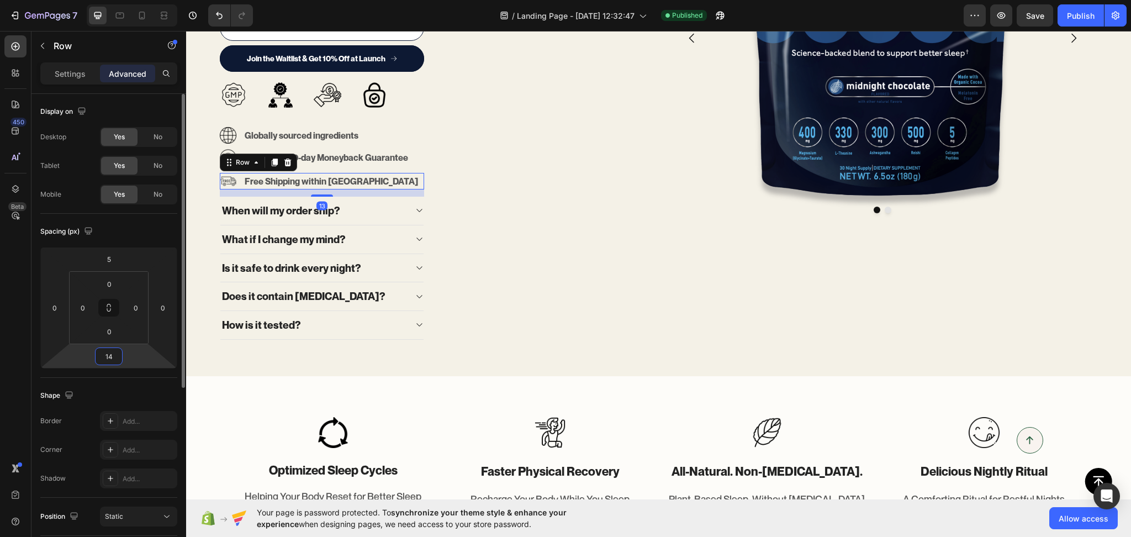
type input "15"
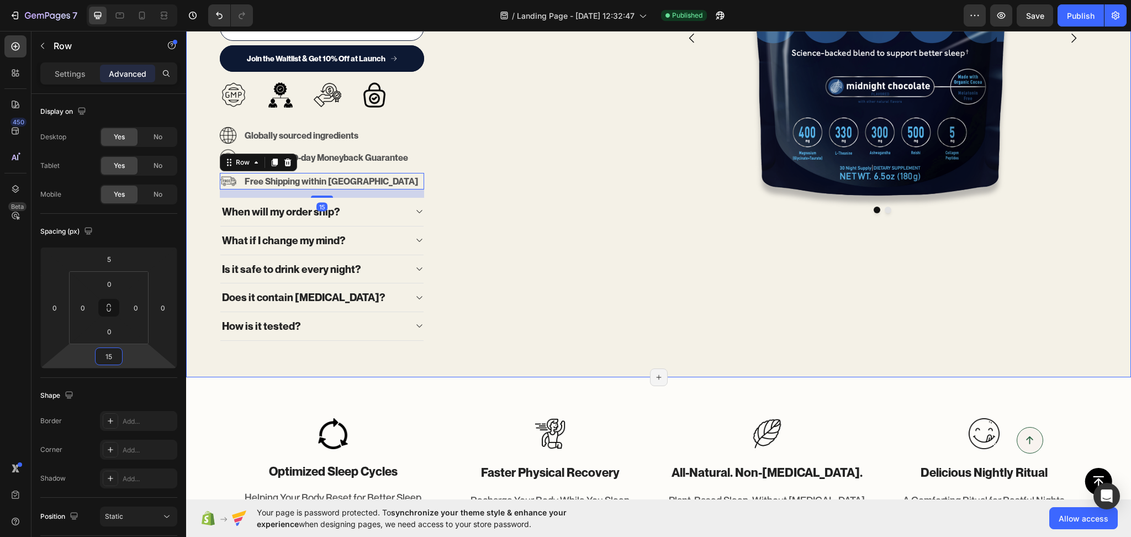
click at [805, 273] on div "Image Image Carousel" at bounding box center [883, 101] width 431 height 495
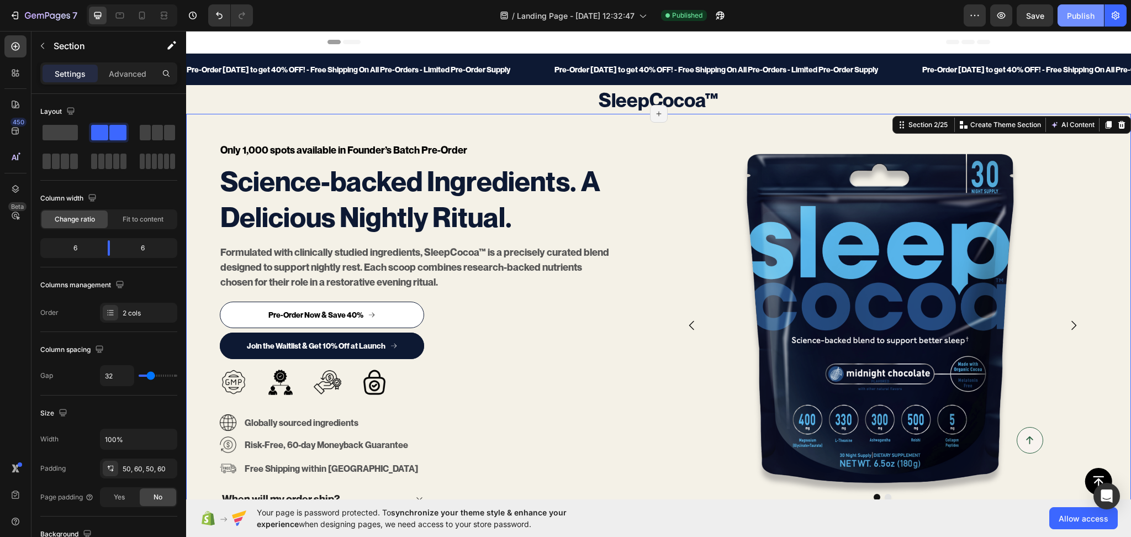
click at [1082, 18] on div "Publish" at bounding box center [1081, 16] width 28 height 12
click at [644, 130] on div "Only 1,000 spots available in Founder’s Batch Pre-Order Text block Science-back…" at bounding box center [658, 389] width 945 height 551
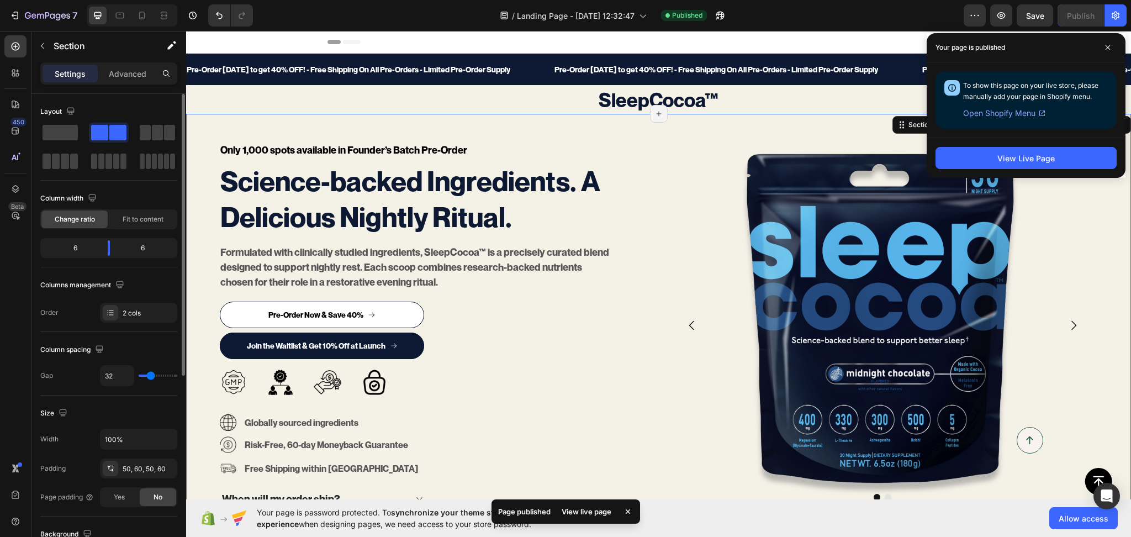
scroll to position [325, 0]
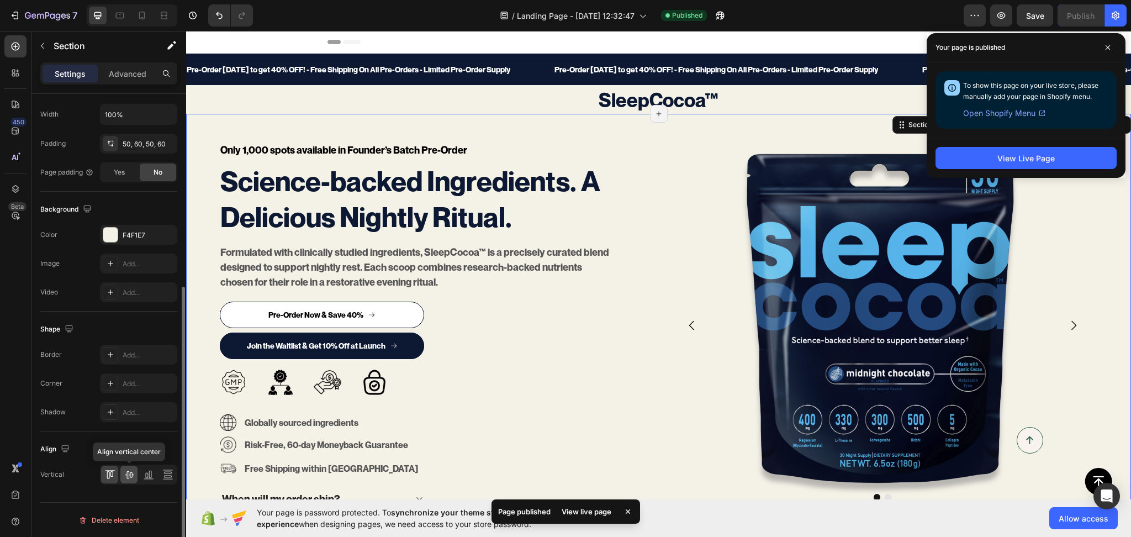
click at [129, 476] on icon at bounding box center [129, 474] width 11 height 11
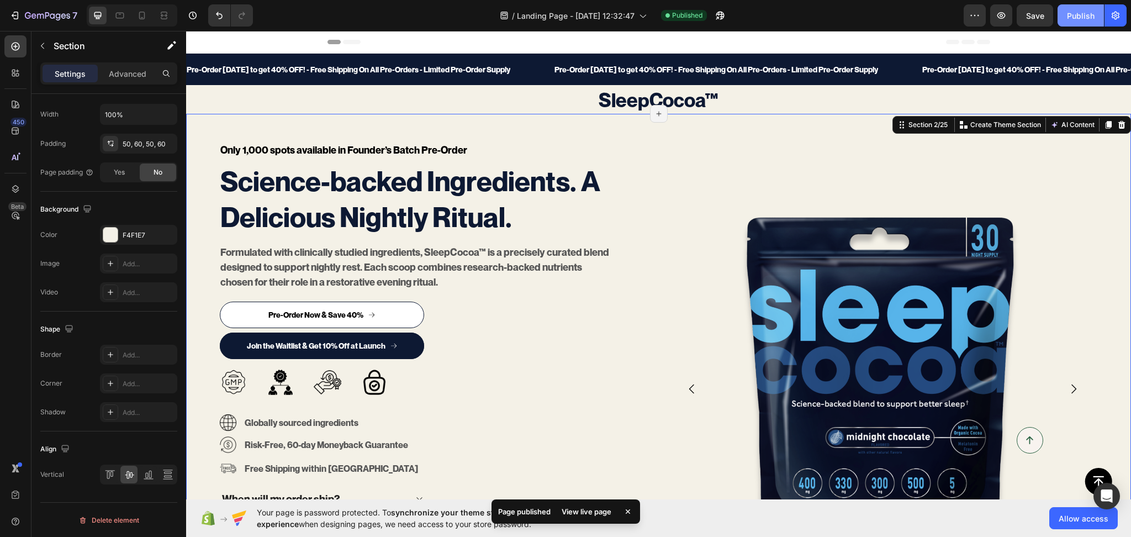
click at [1085, 9] on button "Publish" at bounding box center [1081, 15] width 46 height 22
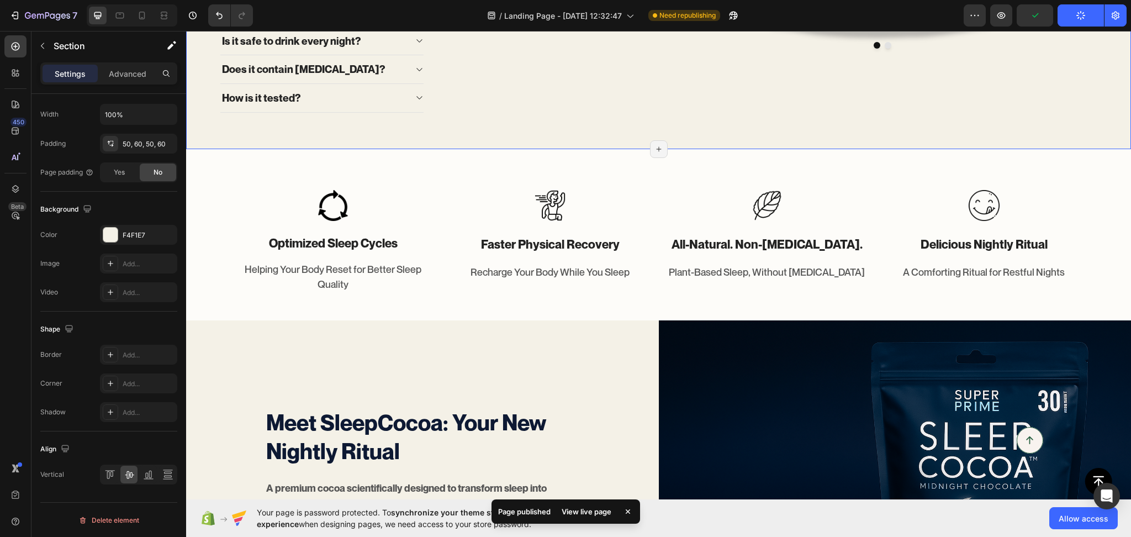
scroll to position [172, 0]
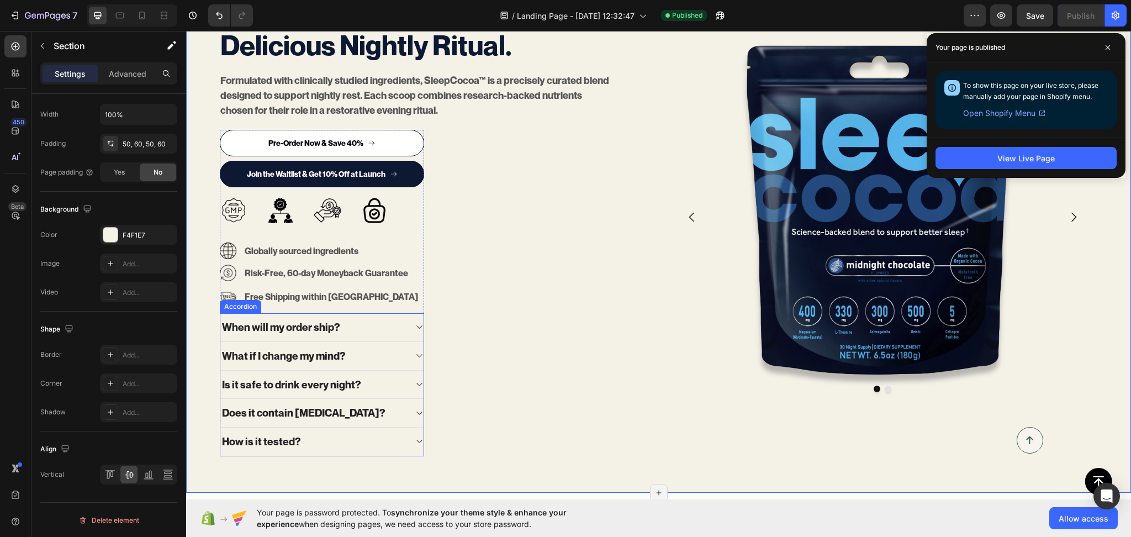
click at [356, 315] on div "When will my order ship?" at bounding box center [321, 327] width 203 height 29
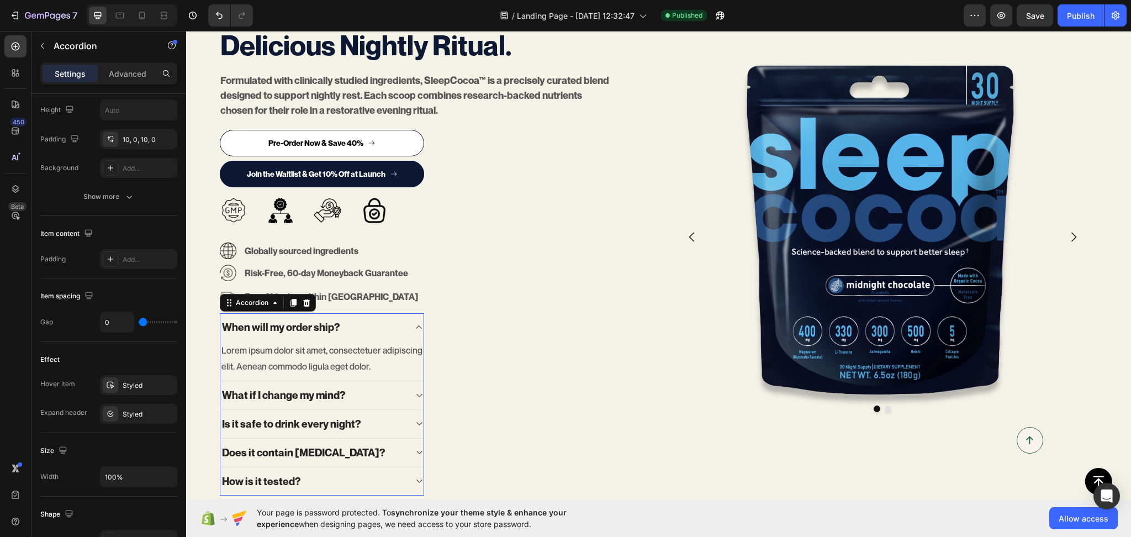
scroll to position [0, 0]
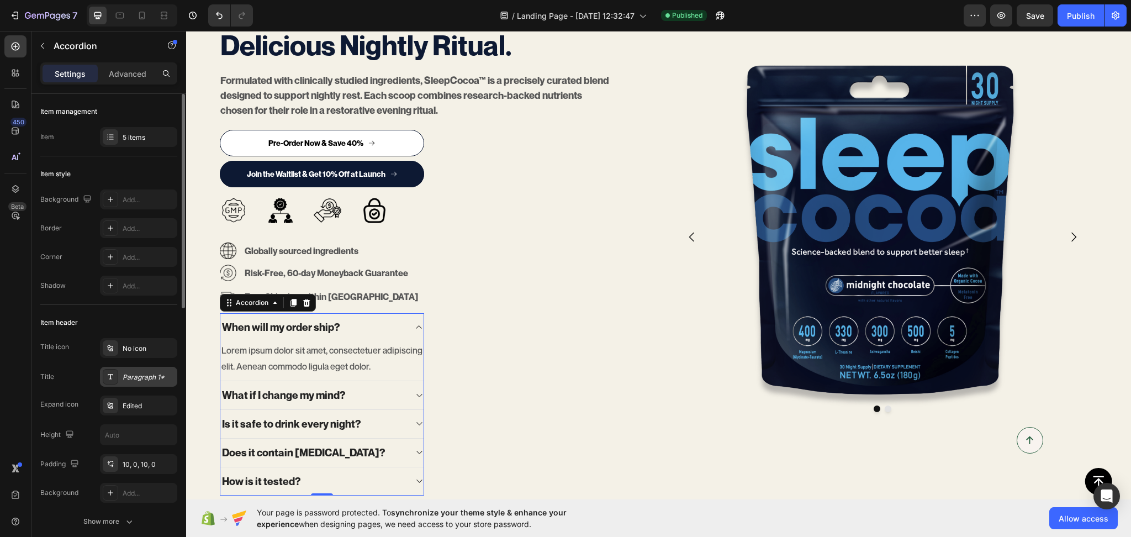
click at [144, 387] on div "Paragraph 1*" at bounding box center [138, 377] width 77 height 20
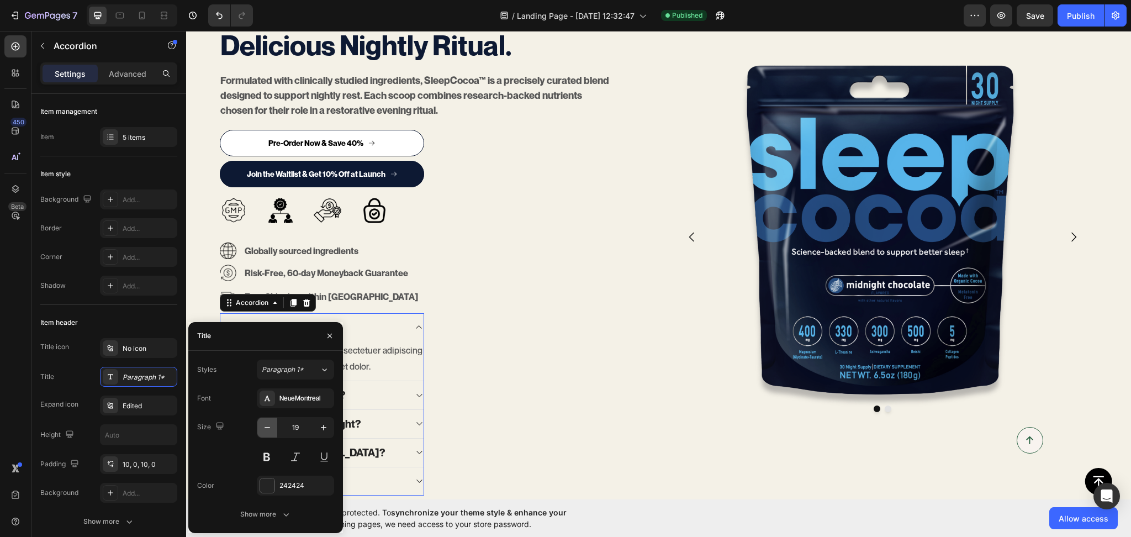
click at [269, 433] on button "button" at bounding box center [267, 428] width 20 height 20
type input "18"
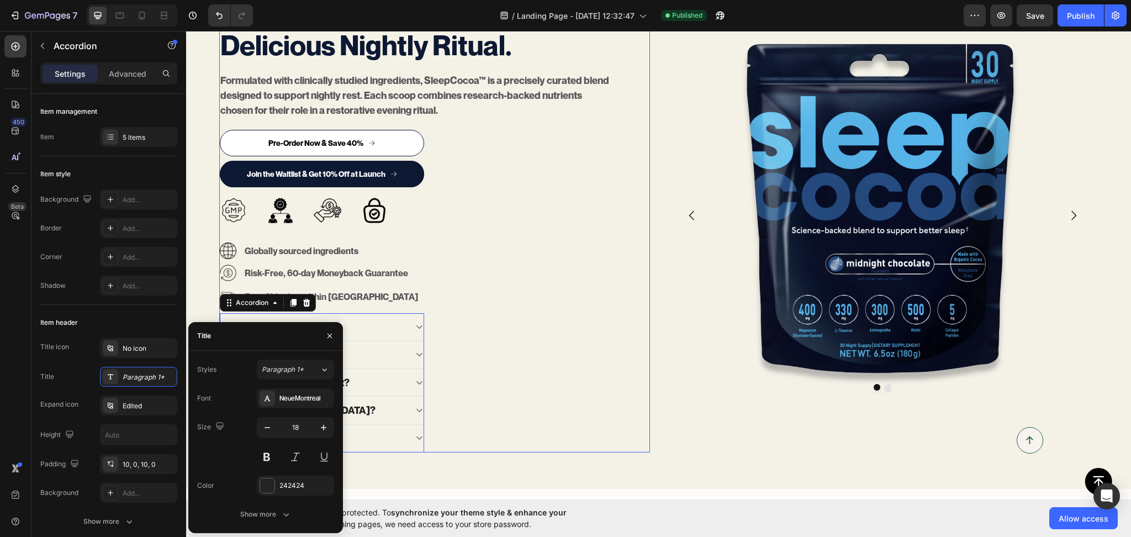
click at [586, 377] on div "Only 1,000 spots available in Founder’s Batch Pre-Order Text block Science-back…" at bounding box center [434, 211] width 431 height 483
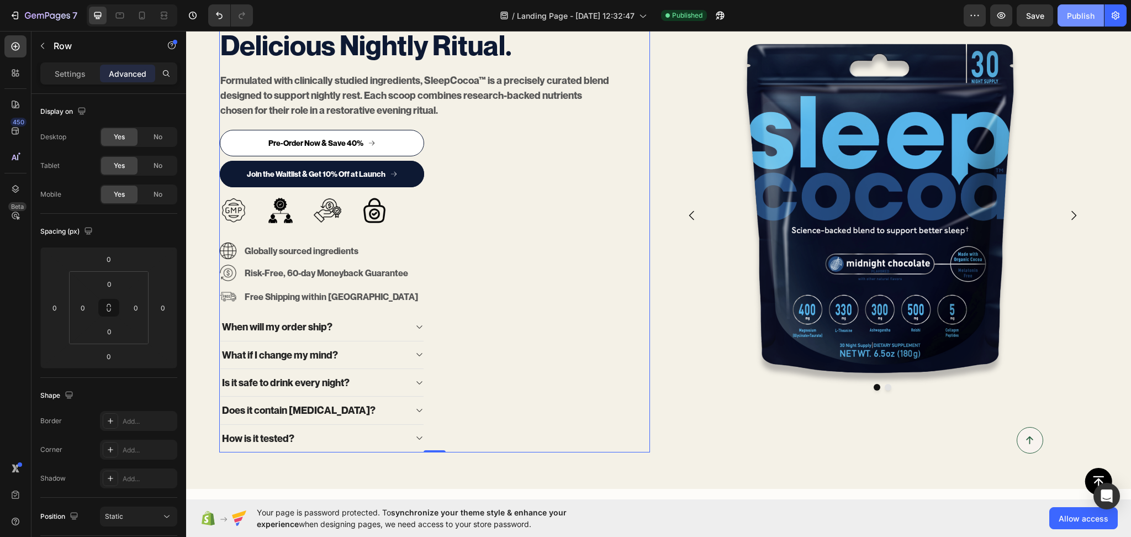
click at [1074, 7] on button "Publish" at bounding box center [1081, 15] width 46 height 22
click at [419, 189] on div "Join the Waitlist & Get 10% Off at Launch Button" at bounding box center [322, 176] width 204 height 31
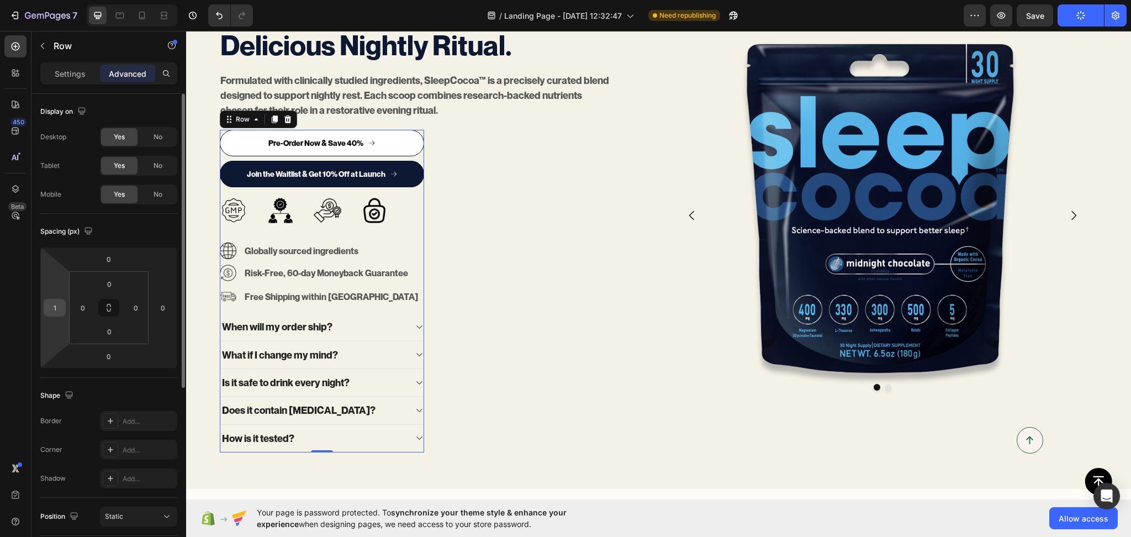
click at [60, 307] on input "1" at bounding box center [54, 307] width 17 height 17
type input "0"
click at [157, 225] on div "Spacing (px)" at bounding box center [108, 232] width 137 height 18
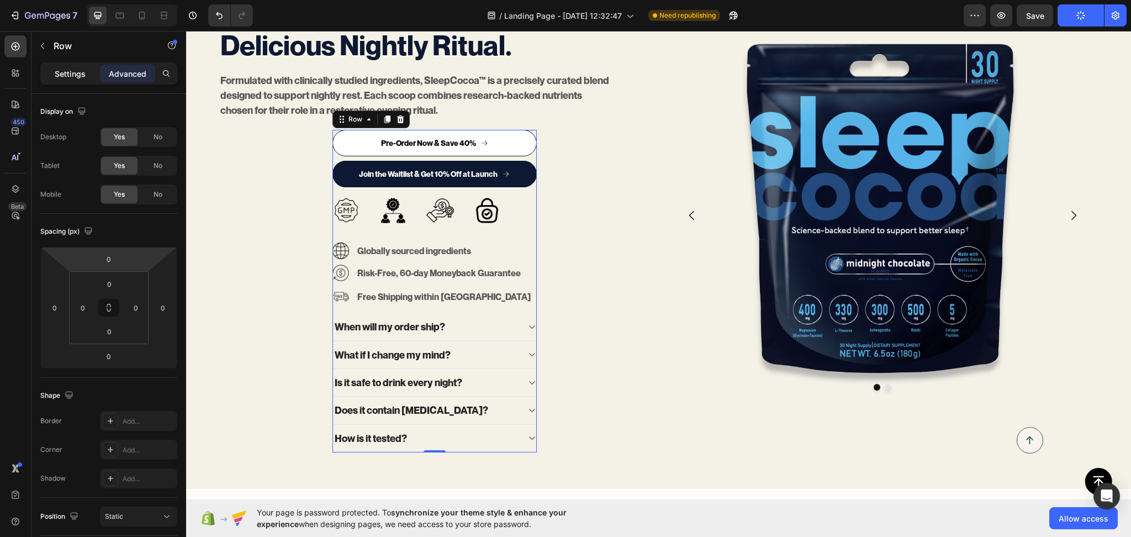
click at [56, 76] on p "Settings" at bounding box center [70, 74] width 31 height 12
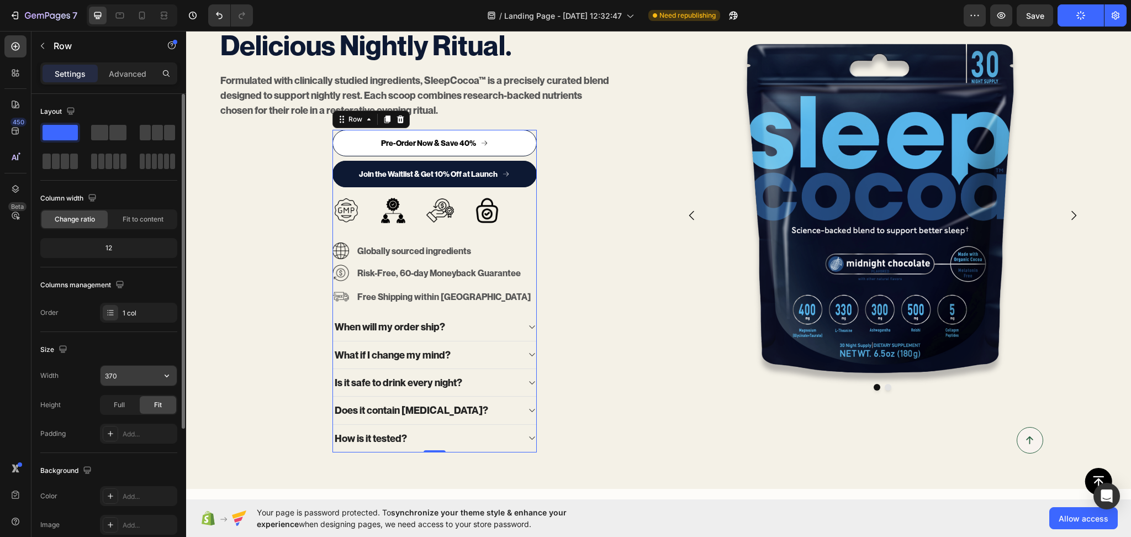
click at [126, 374] on input "370" at bounding box center [139, 376] width 76 height 20
click at [218, 13] on icon "Undo/Redo" at bounding box center [219, 15] width 7 height 7
click at [220, 12] on icon "Undo/Redo" at bounding box center [219, 15] width 11 height 11
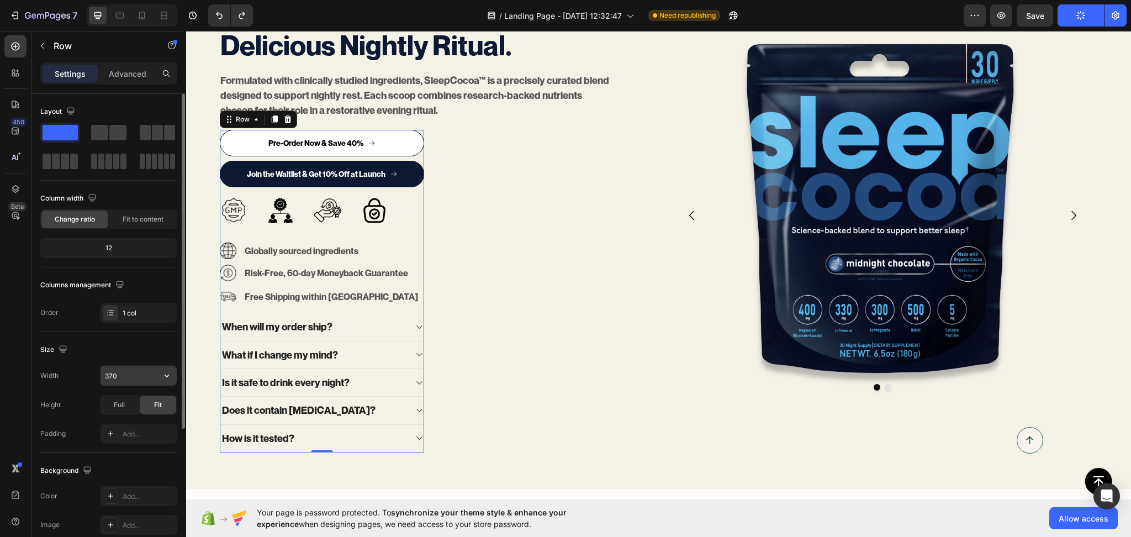
click at [112, 372] on input "370" at bounding box center [139, 376] width 76 height 20
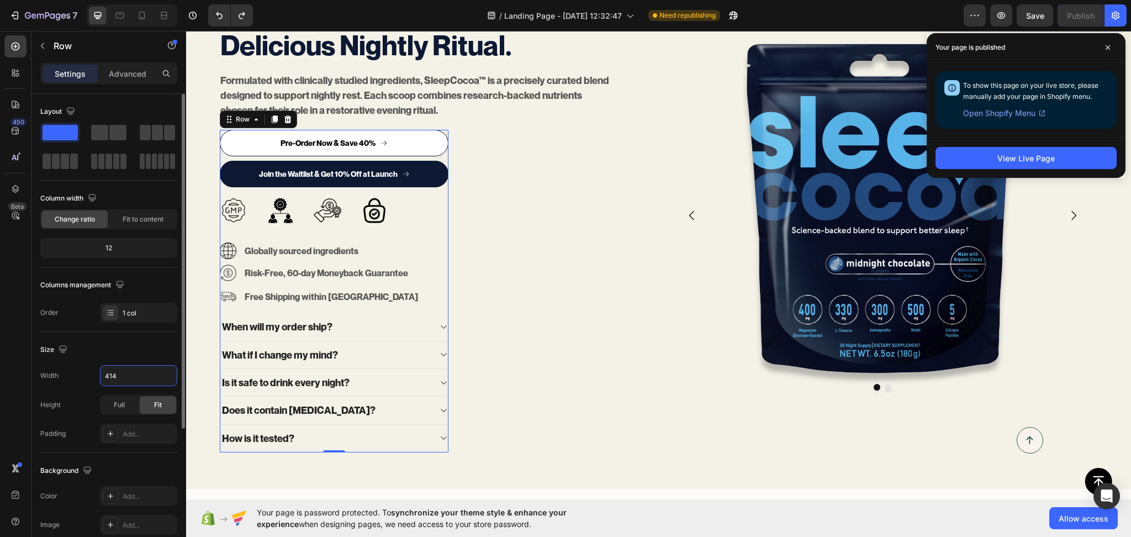
type input "415"
click at [568, 381] on div "Only 1,000 spots available in Founder’s Batch Pre-Order Text block Science-back…" at bounding box center [434, 211] width 431 height 483
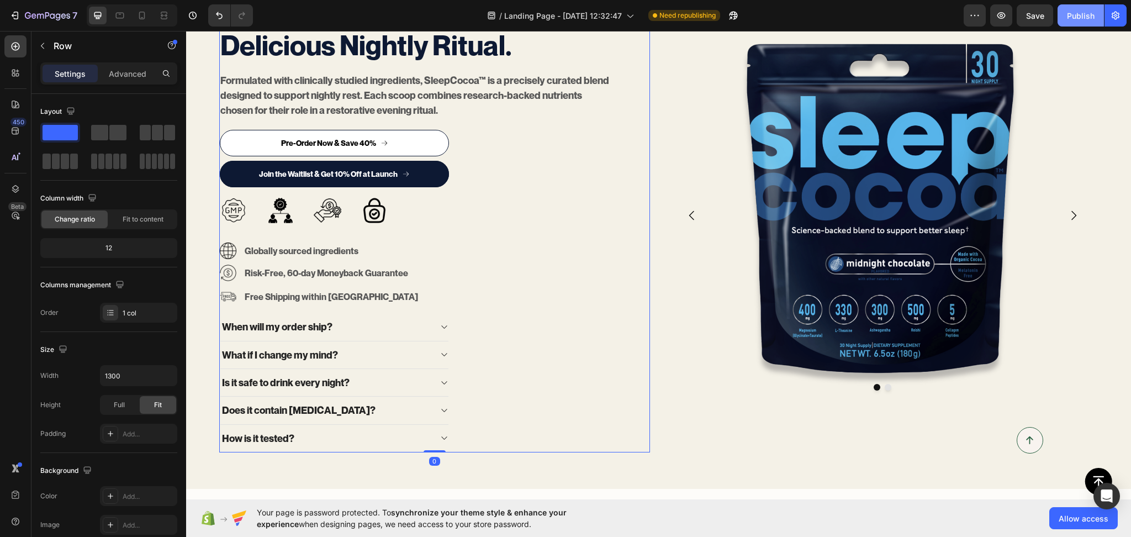
click at [1081, 13] on div "Publish" at bounding box center [1081, 16] width 28 height 12
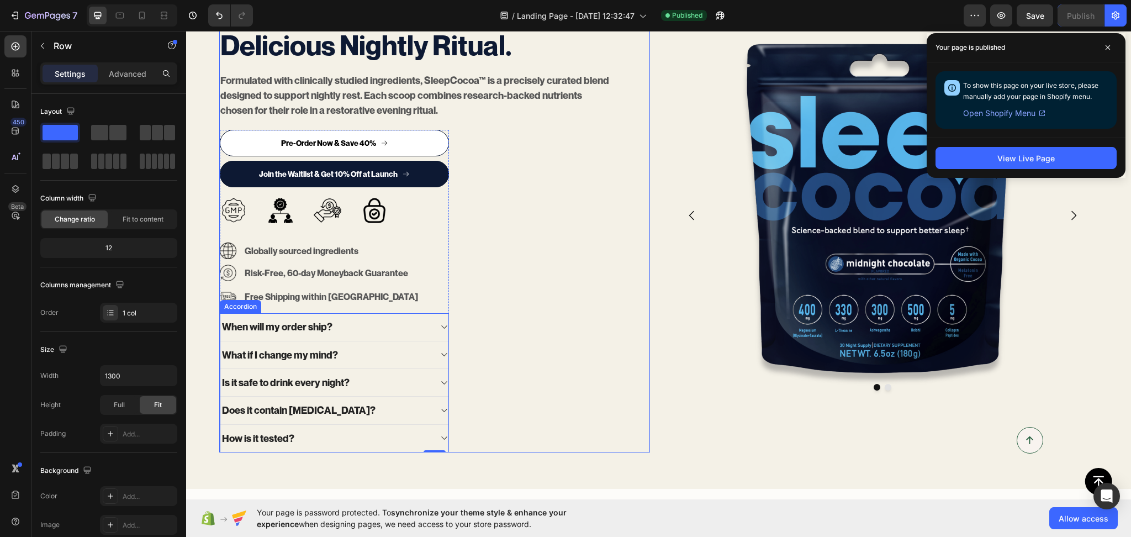
click at [409, 320] on div "When will my order ship?" at bounding box center [325, 327] width 210 height 16
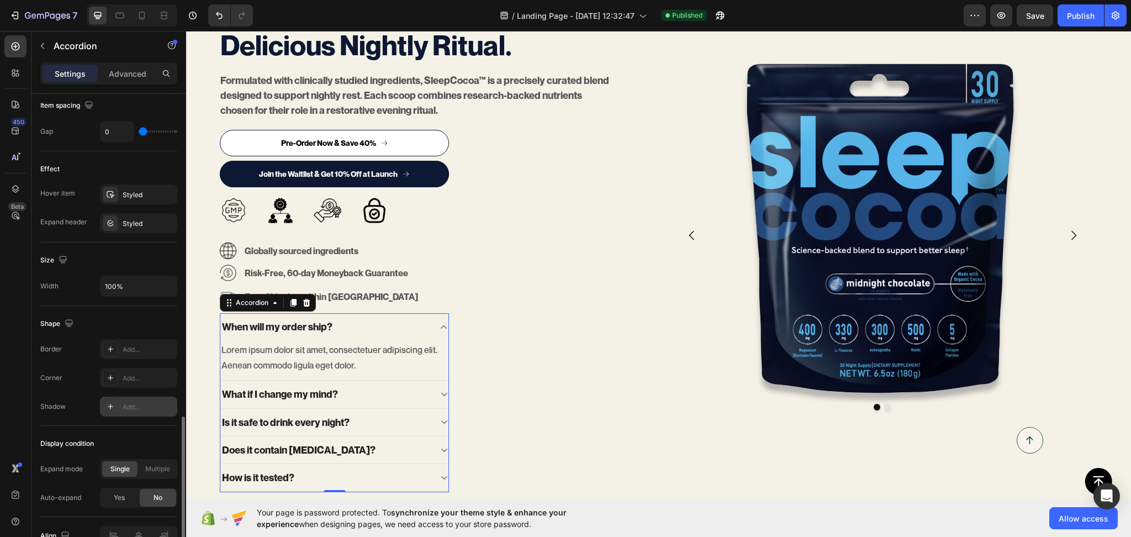
scroll to position [577, 0]
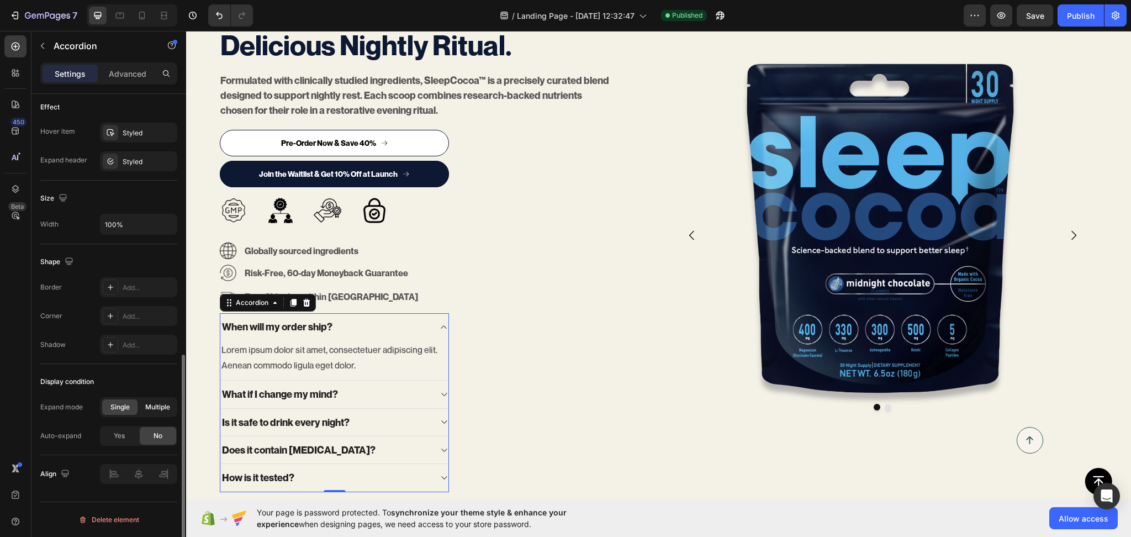
click at [151, 404] on span "Multiple" at bounding box center [157, 407] width 25 height 10
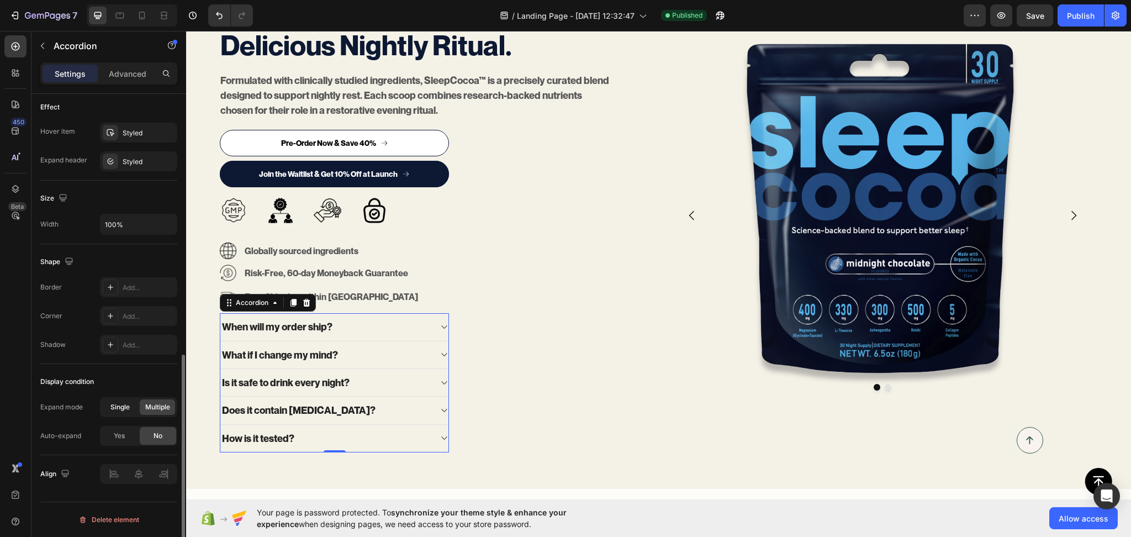
click at [123, 411] on span "Single" at bounding box center [119, 407] width 19 height 10
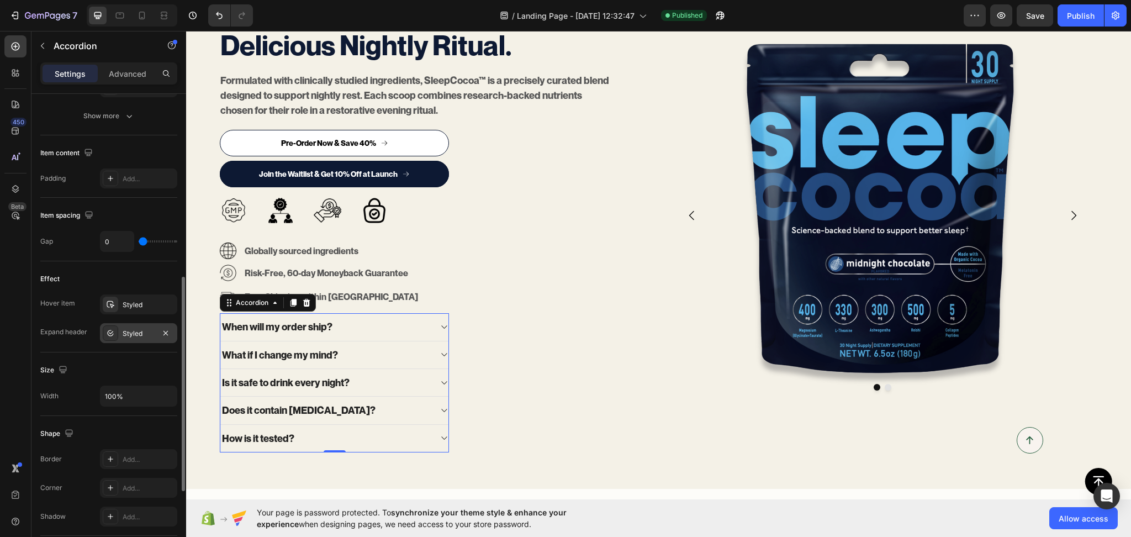
click at [147, 329] on div "Styled" at bounding box center [139, 334] width 32 height 10
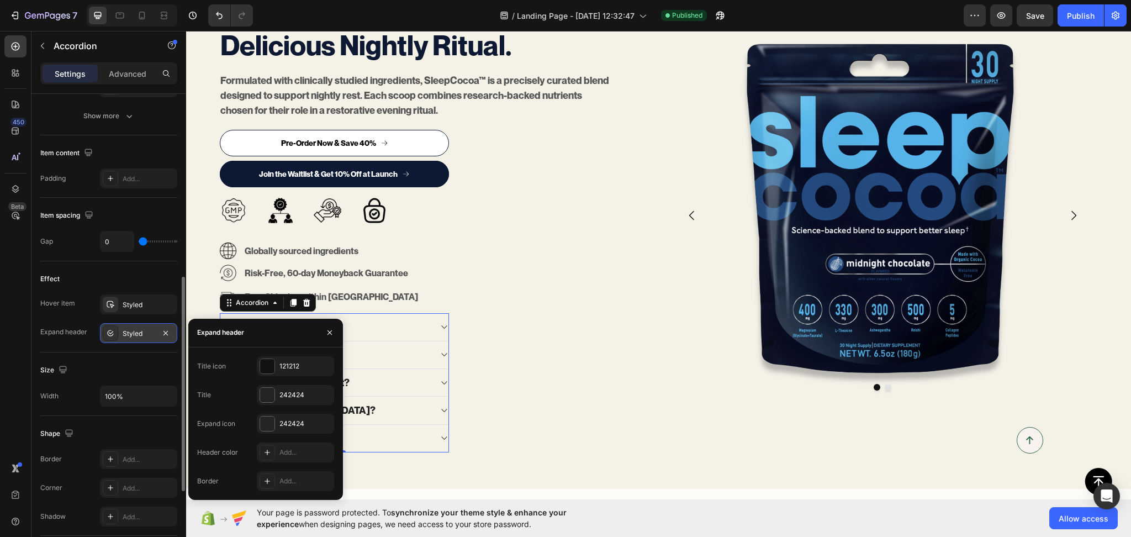
click at [147, 329] on div "Styled" at bounding box center [139, 334] width 32 height 10
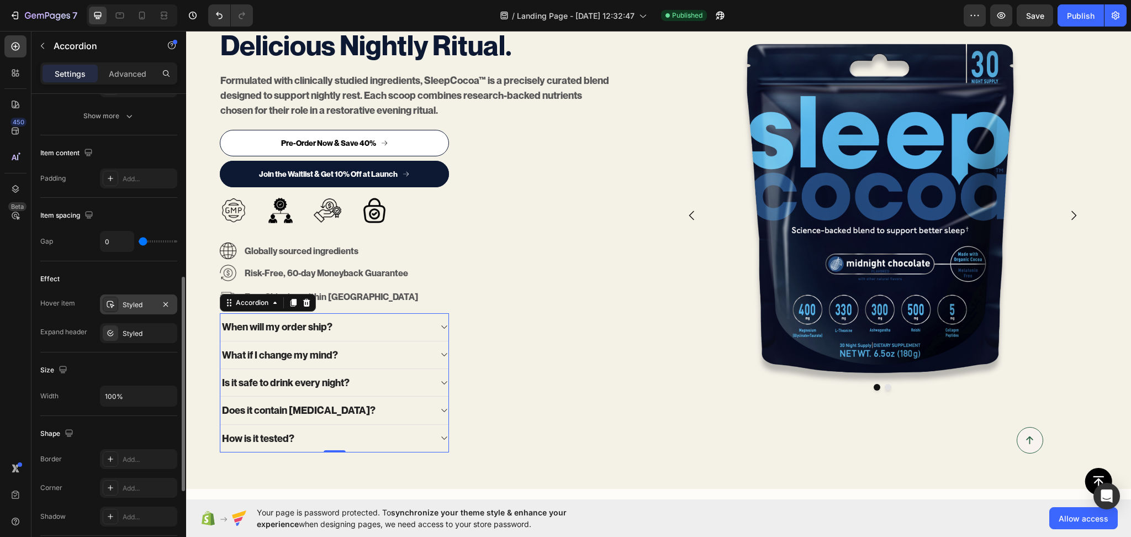
click at [137, 302] on div "Styled" at bounding box center [139, 305] width 32 height 10
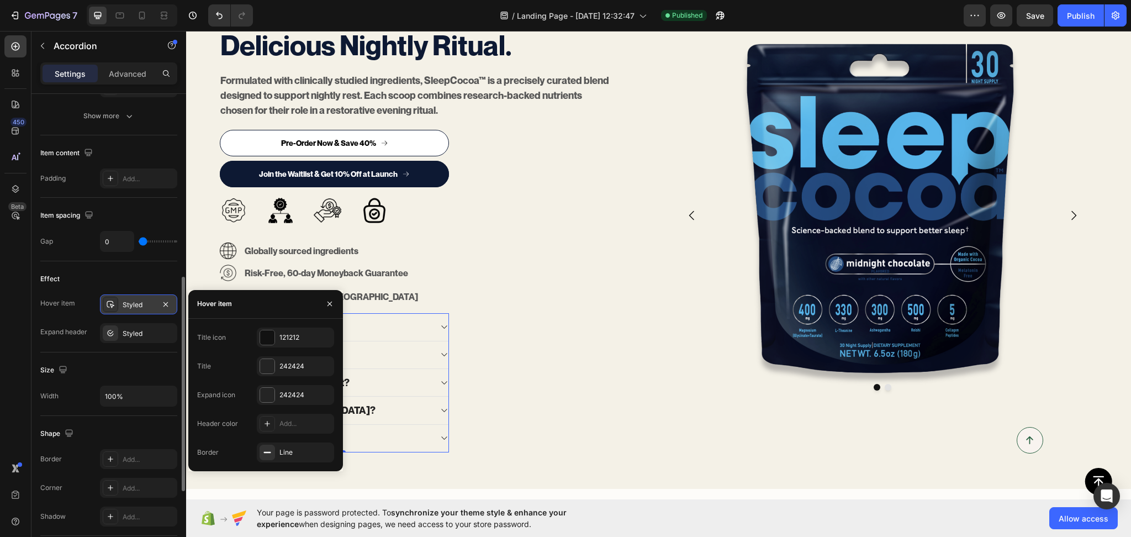
click at [137, 302] on div "Styled" at bounding box center [139, 305] width 32 height 10
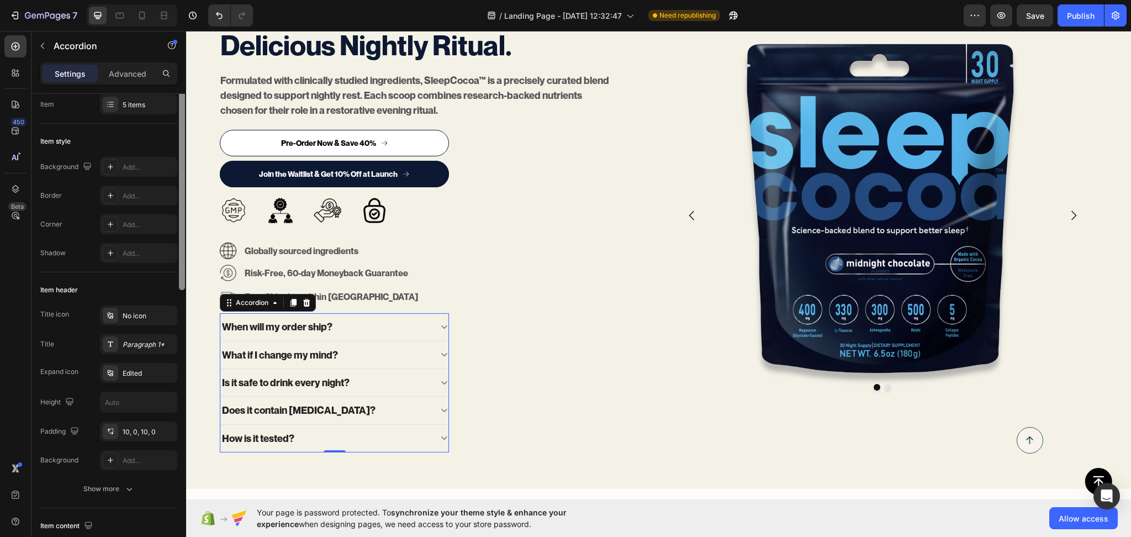
scroll to position [0, 0]
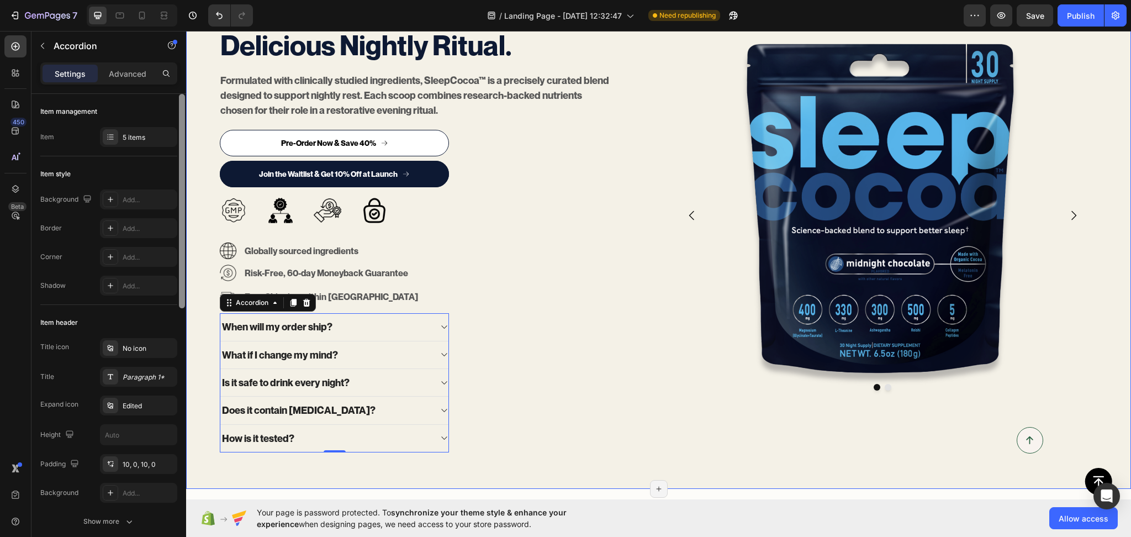
drag, startPoint x: 368, startPoint y: 288, endPoint x: 334, endPoint y: 119, distance: 173.0
click at [137, 68] on p "Advanced" at bounding box center [128, 74] width 38 height 12
type input "100%"
type input "100"
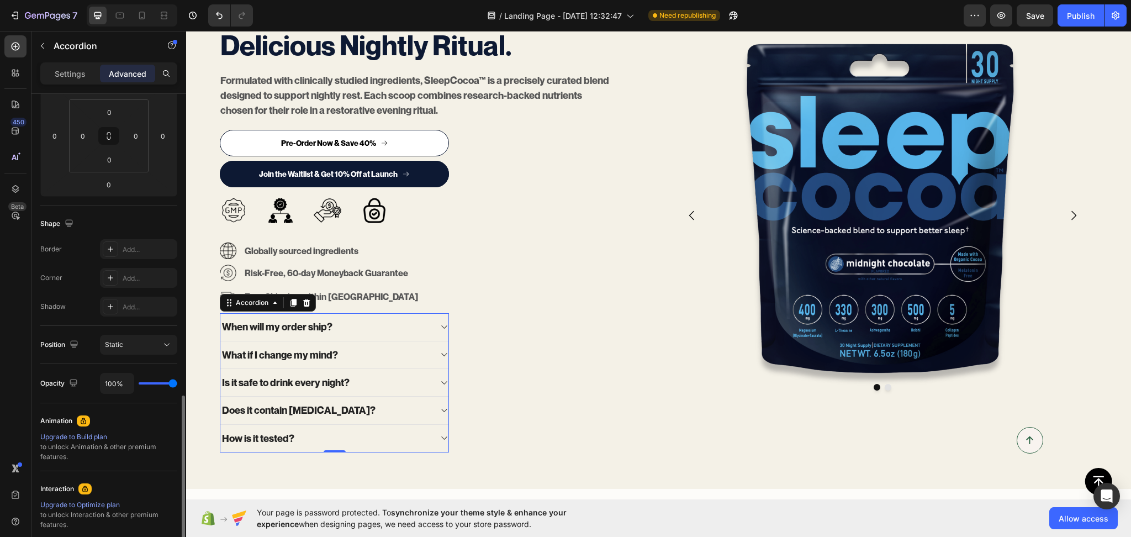
scroll to position [292, 0]
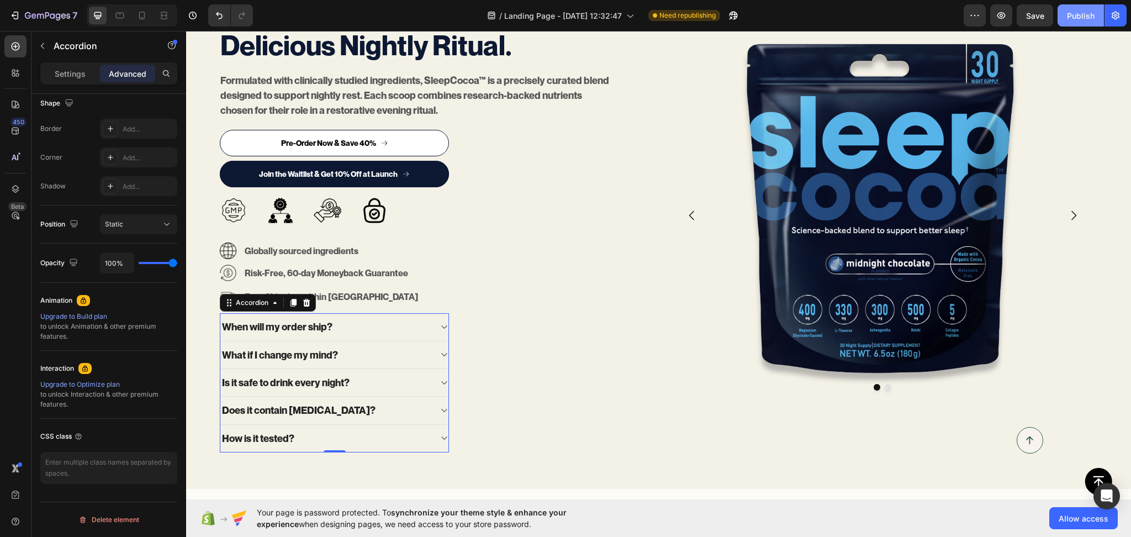
click at [1100, 20] on button "Publish" at bounding box center [1081, 15] width 46 height 22
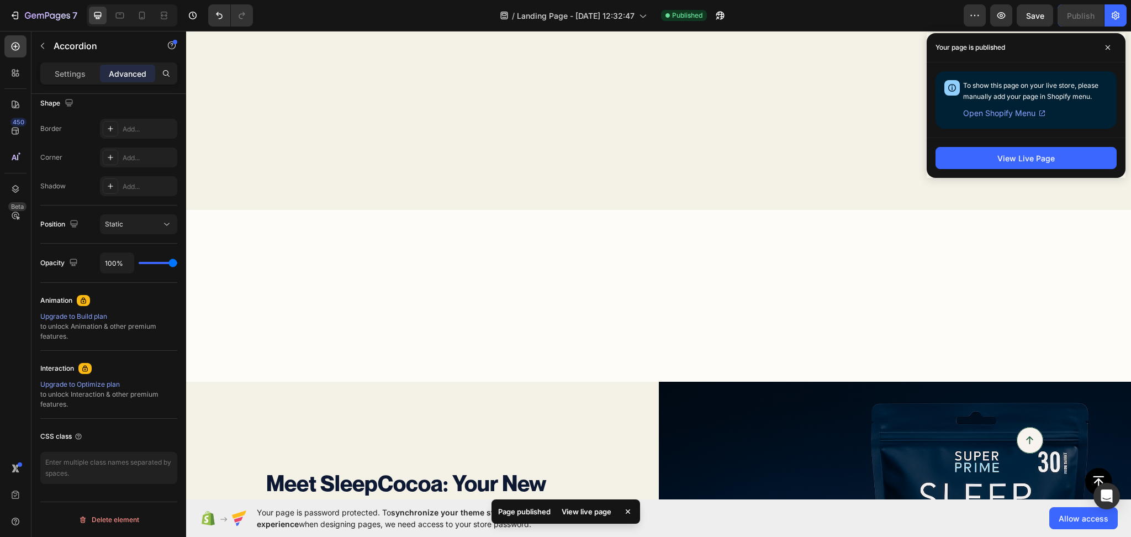
scroll to position [859, 0]
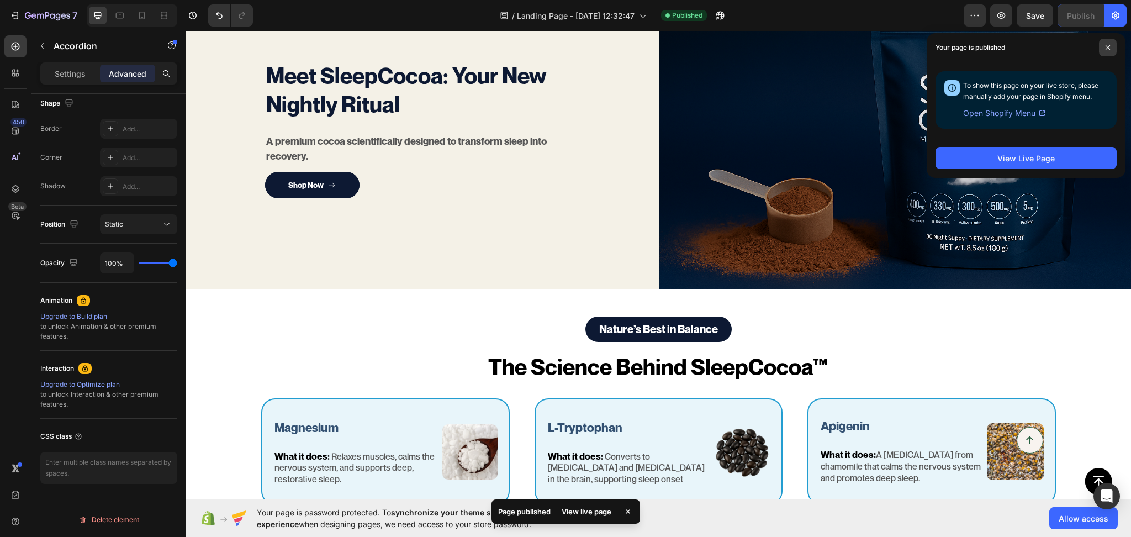
click at [1111, 49] on span at bounding box center [1108, 48] width 18 height 18
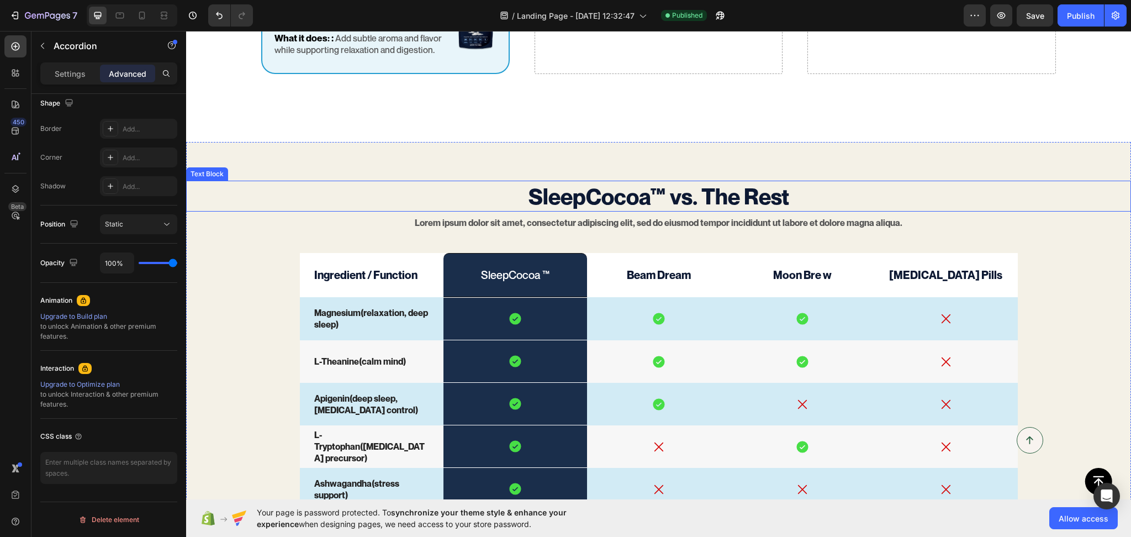
scroll to position [1546, 0]
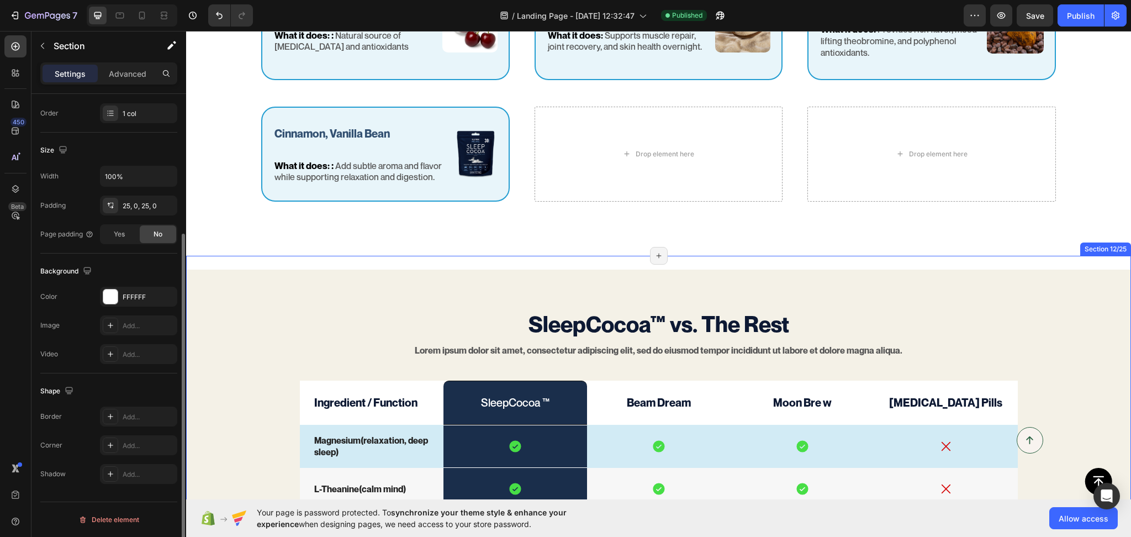
scroll to position [0, 0]
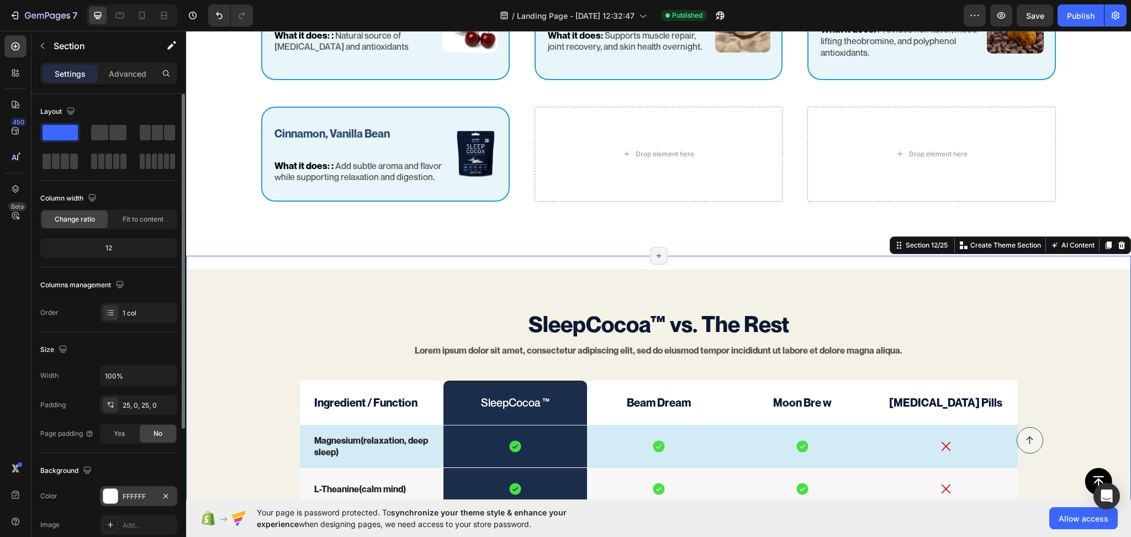
click at [135, 490] on div "FFFFFF" at bounding box center [138, 496] width 77 height 20
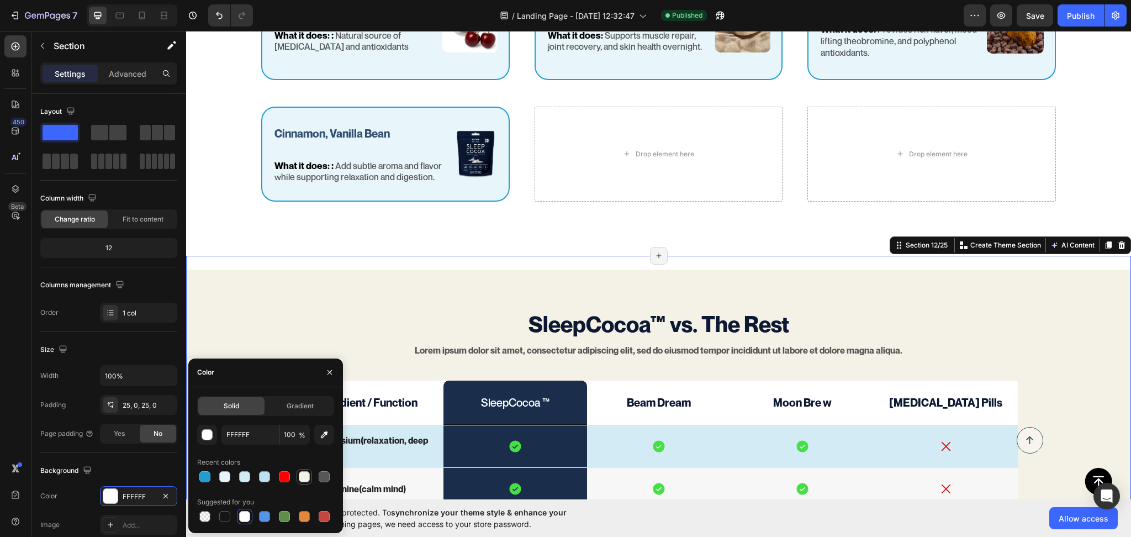
click at [305, 470] on div at bounding box center [304, 476] width 13 height 13
type input "F4F1E7"
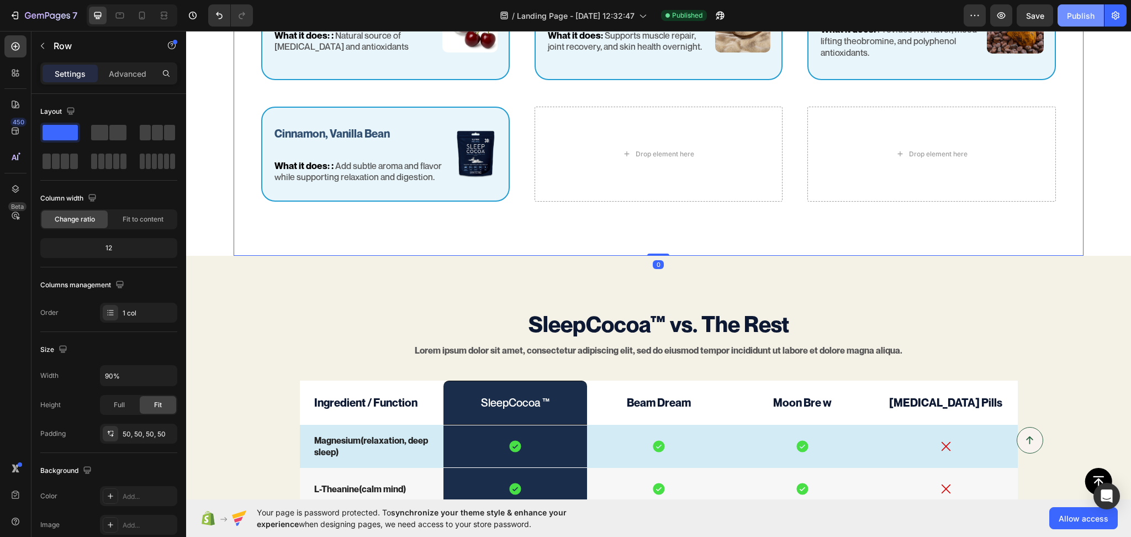
click at [1090, 10] on div "Publish" at bounding box center [1081, 16] width 28 height 12
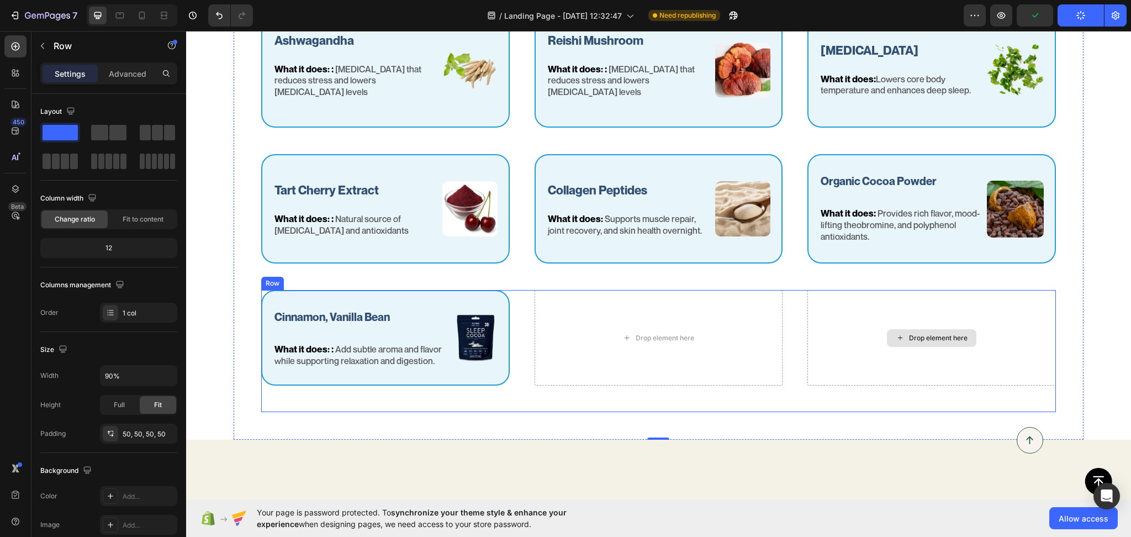
scroll to position [943, 0]
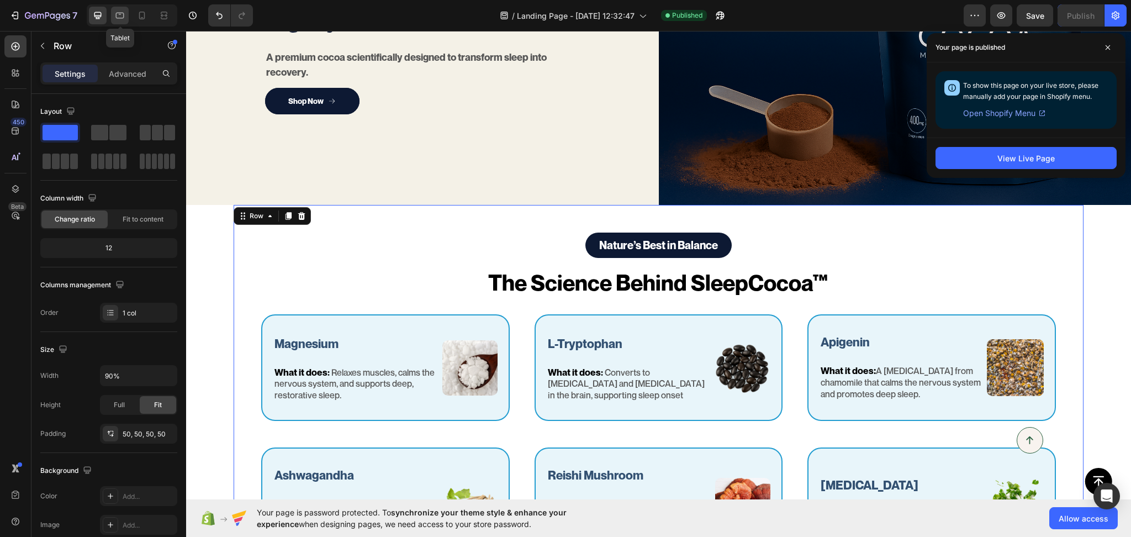
click at [117, 13] on icon at bounding box center [119, 15] width 11 height 11
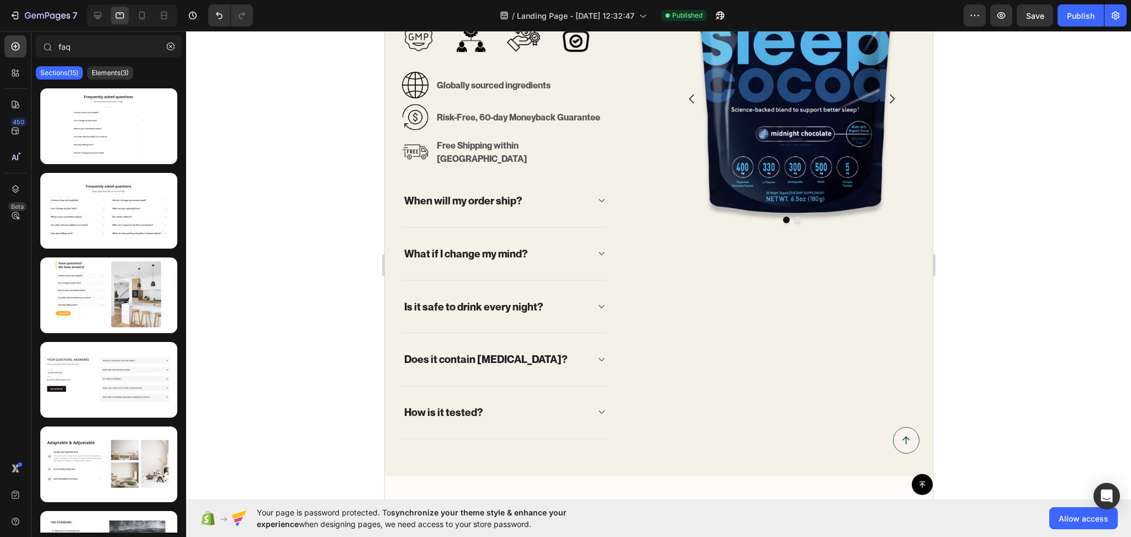
scroll to position [1052, 0]
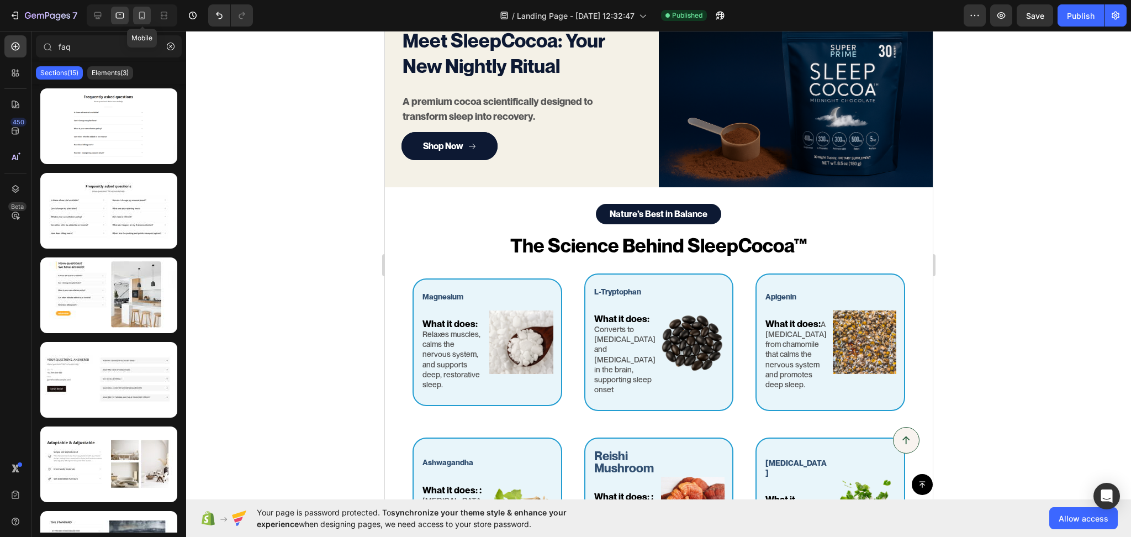
click at [144, 20] on icon at bounding box center [141, 15] width 11 height 11
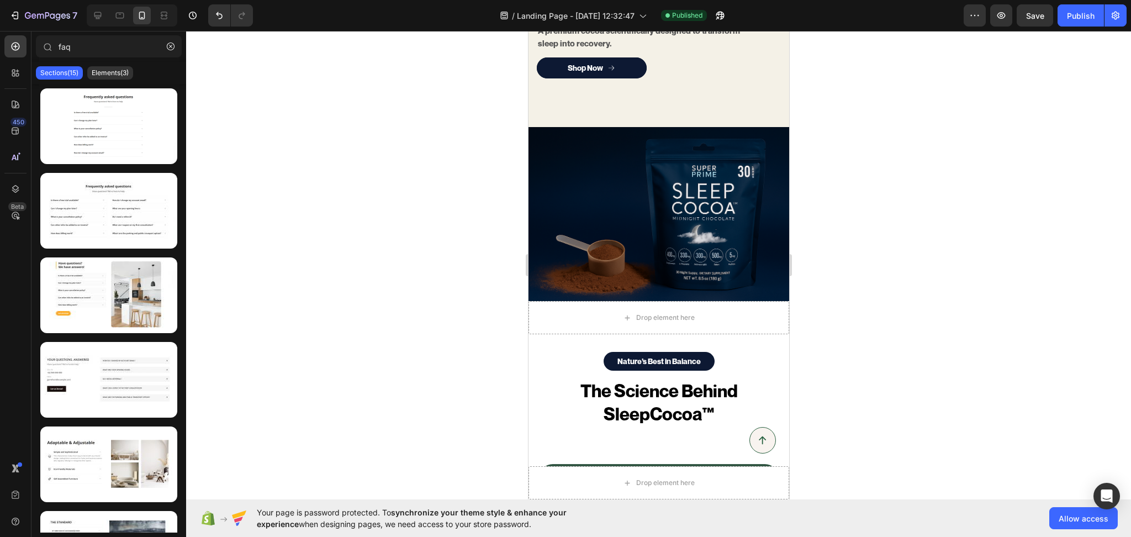
scroll to position [764, 0]
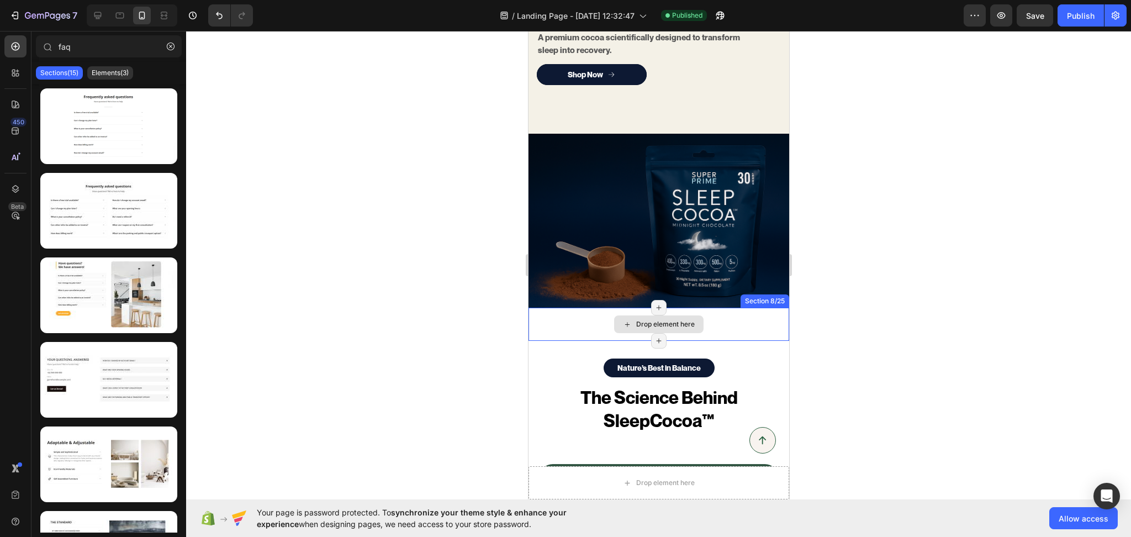
click at [591, 323] on div "Drop element here" at bounding box center [658, 324] width 261 height 33
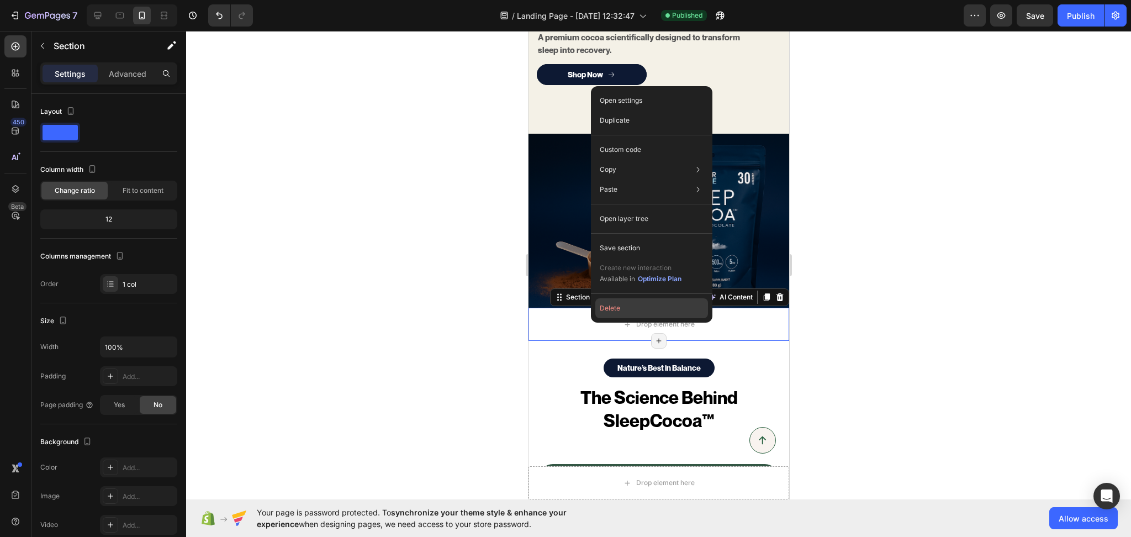
click at [604, 311] on button "Delete" at bounding box center [651, 308] width 113 height 20
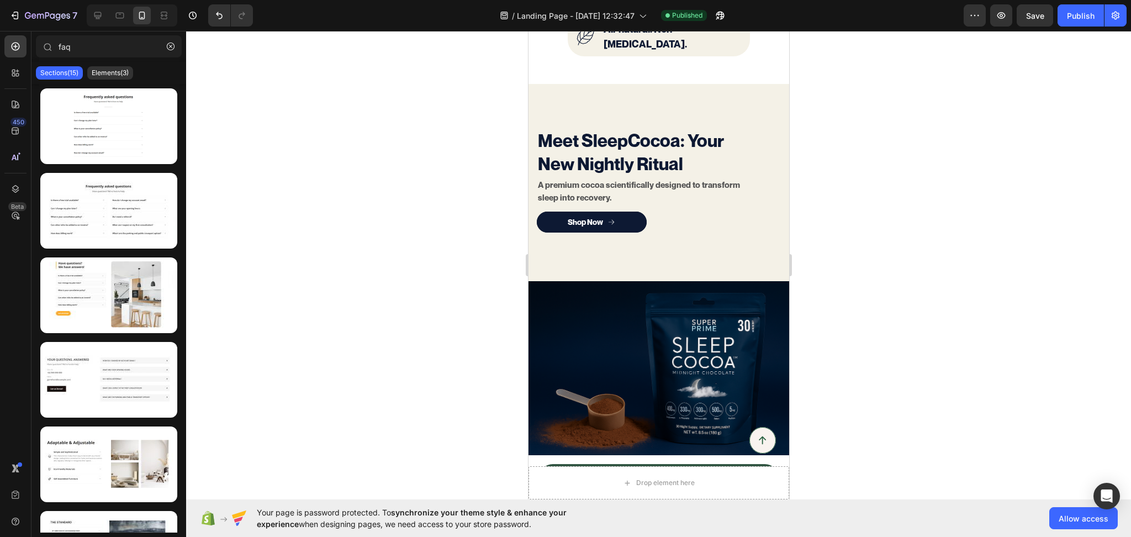
scroll to position [579, 0]
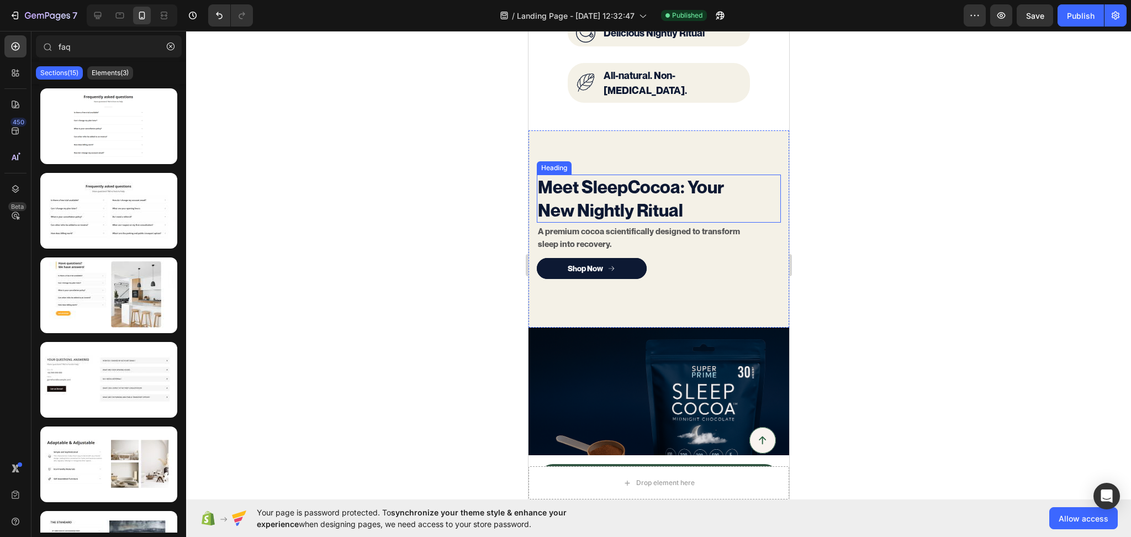
click at [736, 189] on h2 "Meet SleepCocoa: Your New Nightly Ritual" at bounding box center [646, 199] width 220 height 48
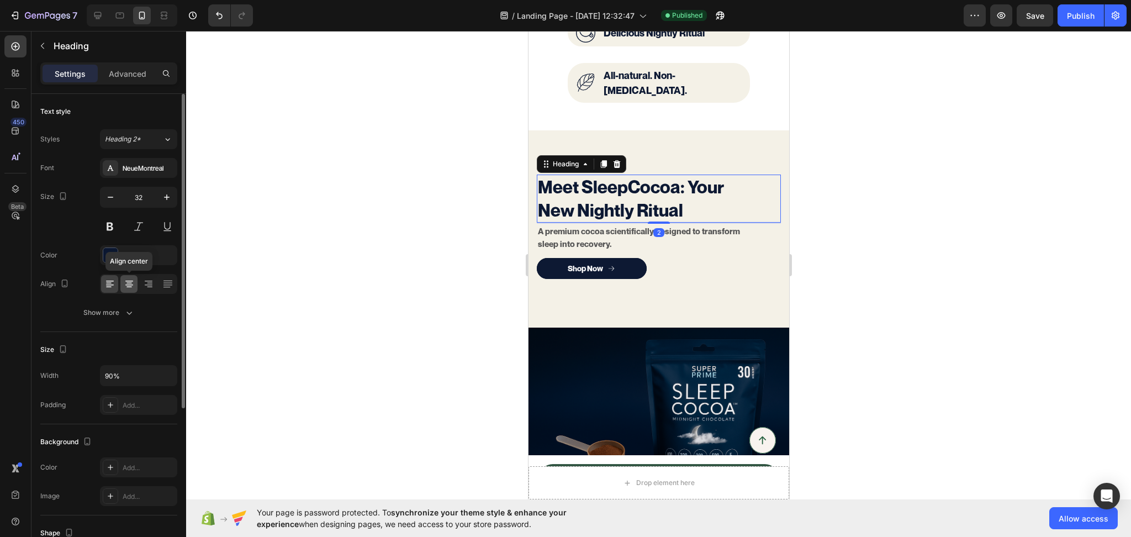
click at [130, 288] on icon at bounding box center [129, 283] width 11 height 11
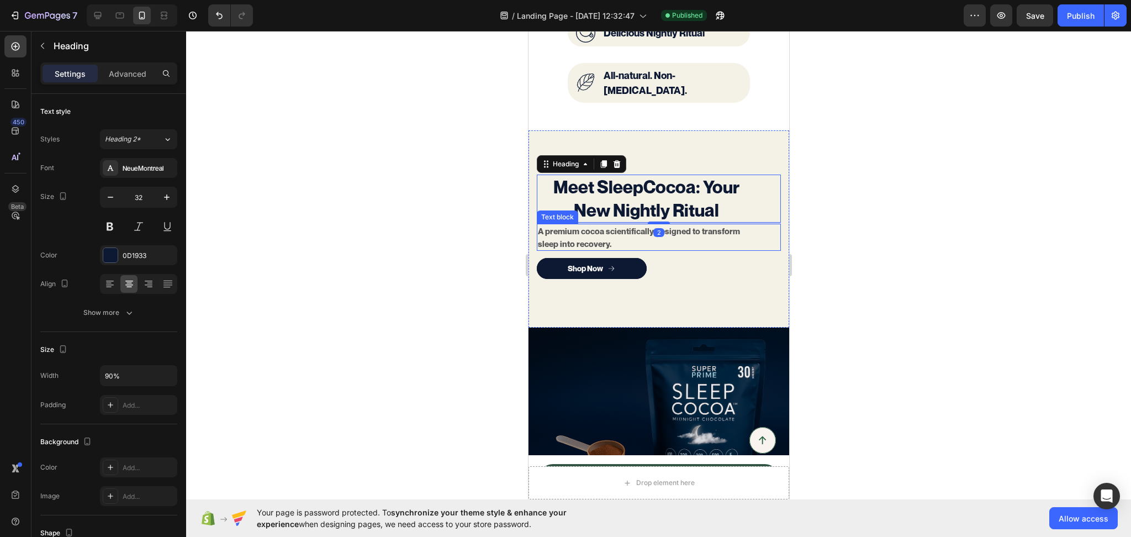
click at [603, 228] on p "A premium cocoa scientifically designed to transform sleep into recovery." at bounding box center [648, 237] width 223 height 25
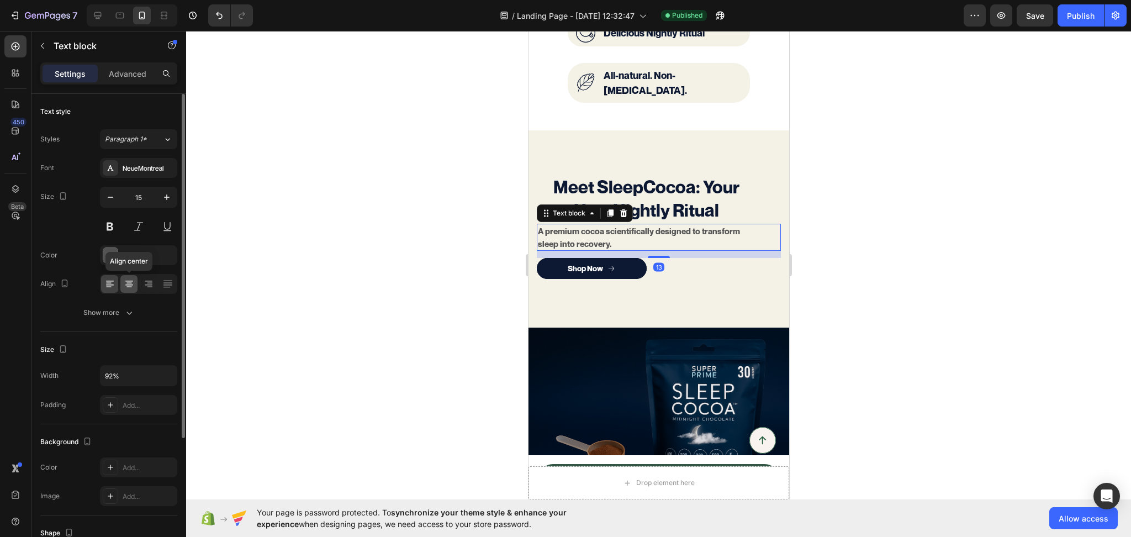
click at [130, 284] on icon at bounding box center [129, 283] width 11 height 11
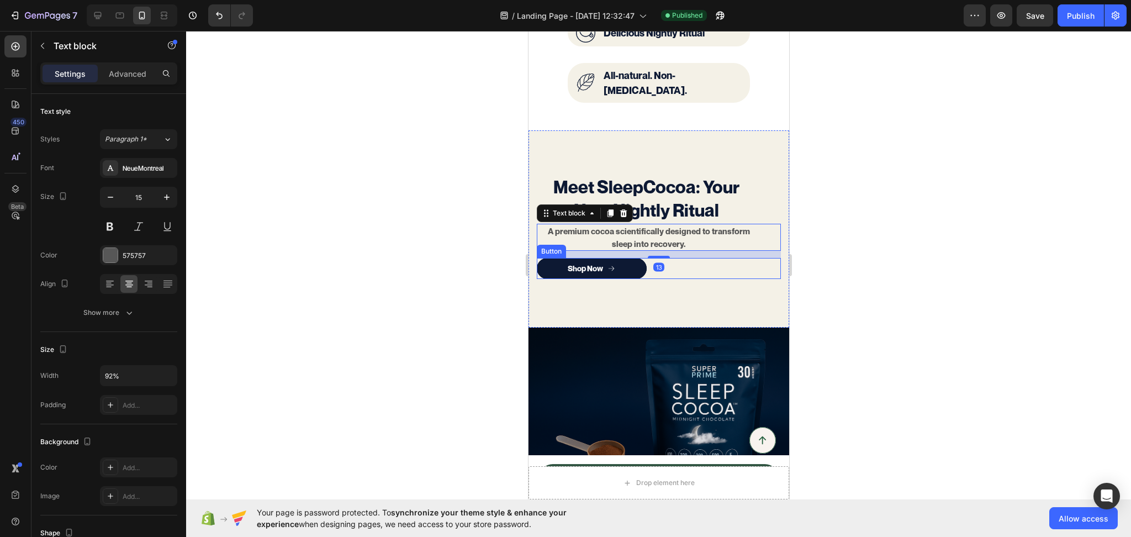
click at [690, 265] on div "Shop Now Button" at bounding box center [658, 268] width 244 height 21
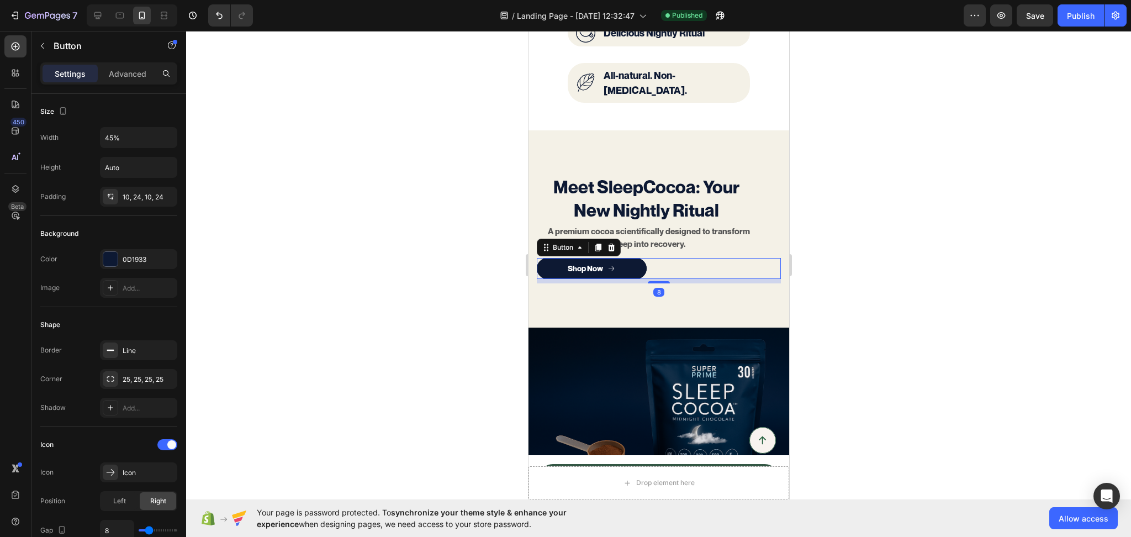
scroll to position [404, 0]
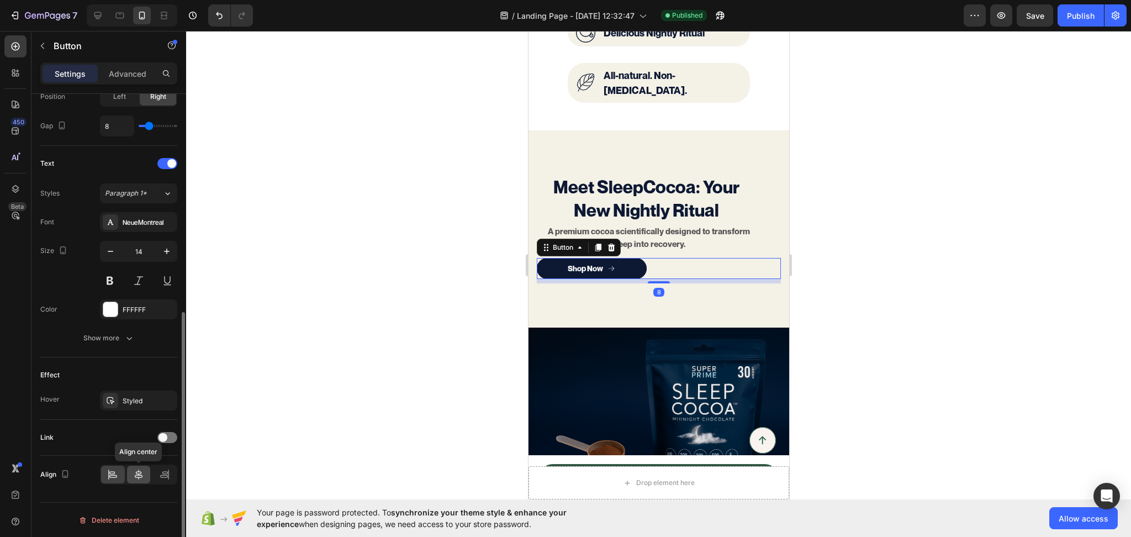
click at [137, 482] on div at bounding box center [139, 475] width 24 height 18
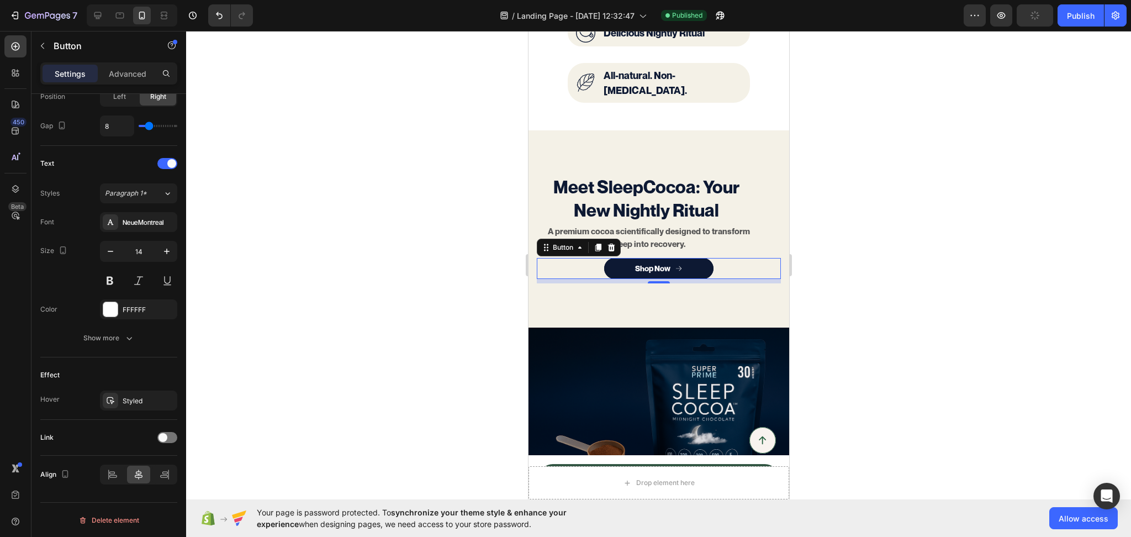
click at [994, 226] on div at bounding box center [658, 284] width 945 height 506
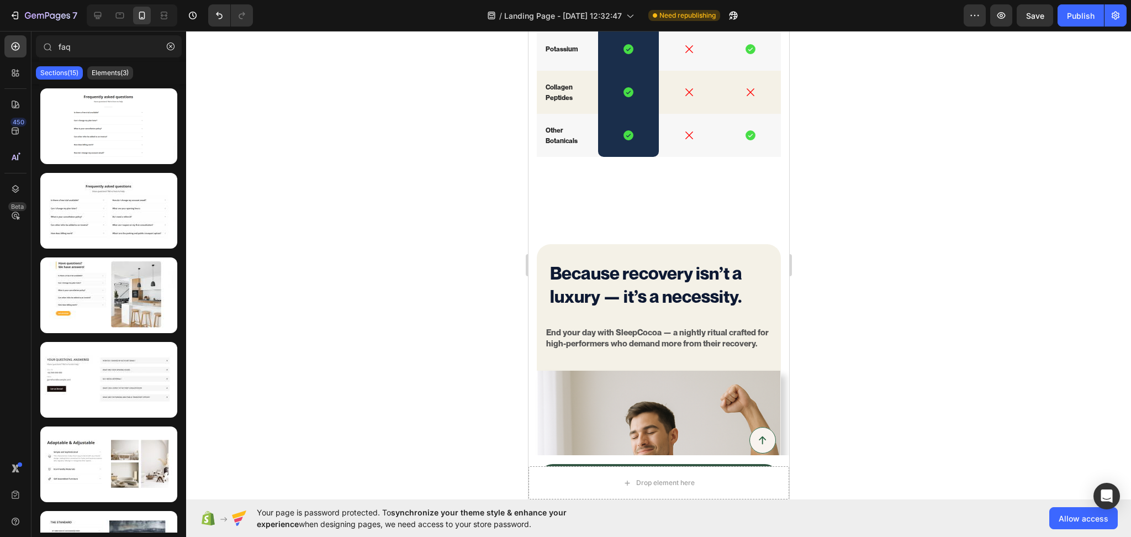
scroll to position [2302, 0]
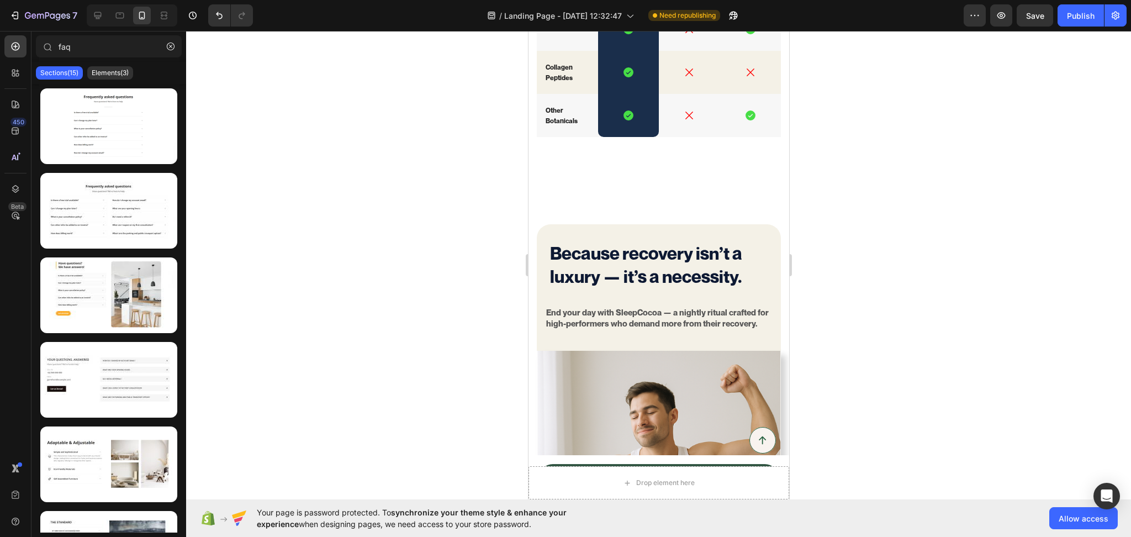
drag, startPoint x: 785, startPoint y: 120, endPoint x: 1325, endPoint y: 304, distance: 569.9
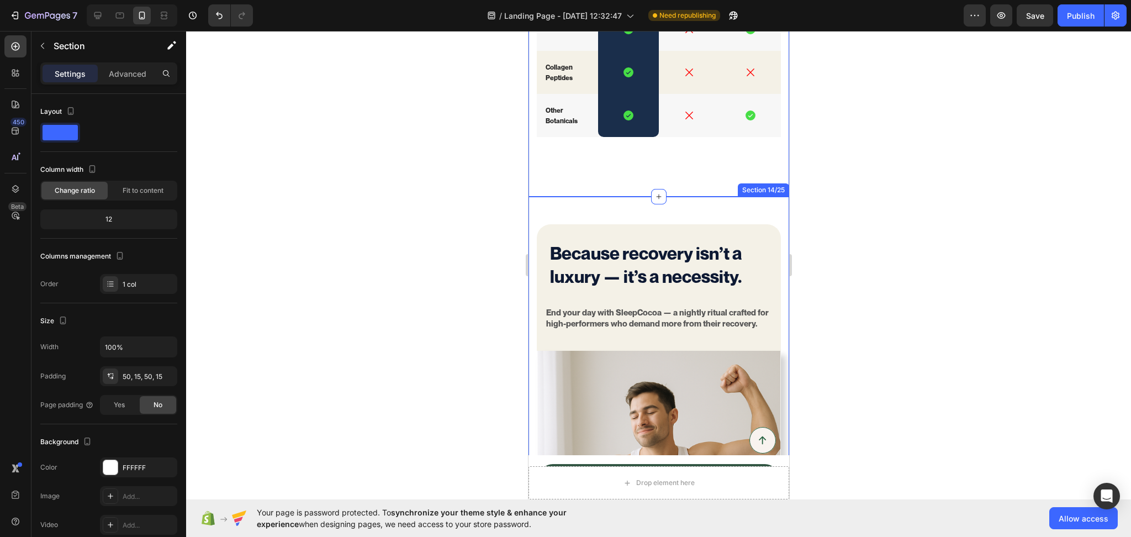
click at [567, 203] on div "Because recovery isn’t a luxury — it’s a necessity. Heading End your day with S…" at bounding box center [658, 390] width 261 height 387
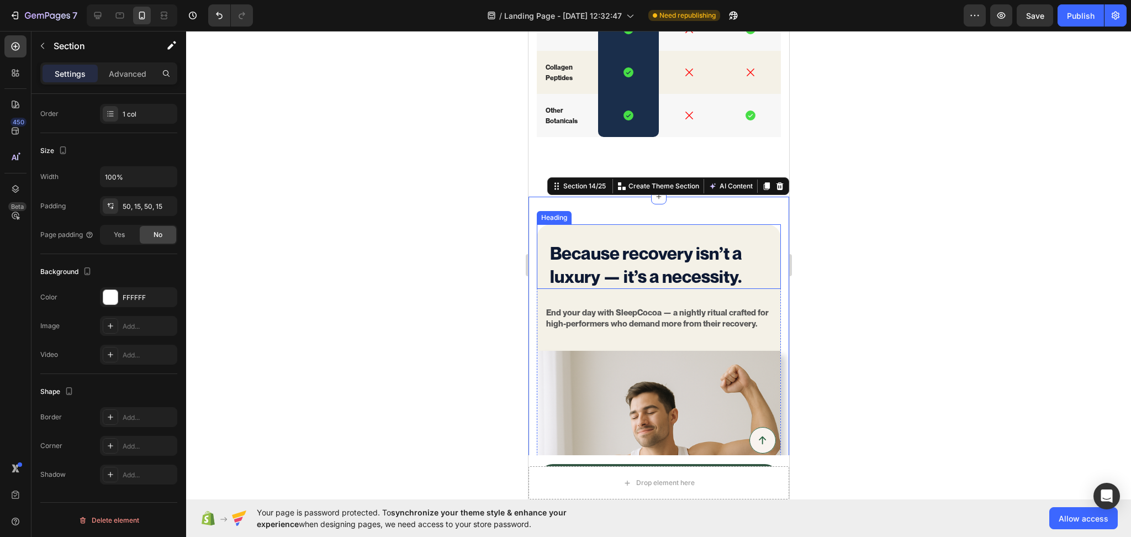
click at [716, 269] on strong "luxury — it’s a necessity." at bounding box center [646, 276] width 192 height 21
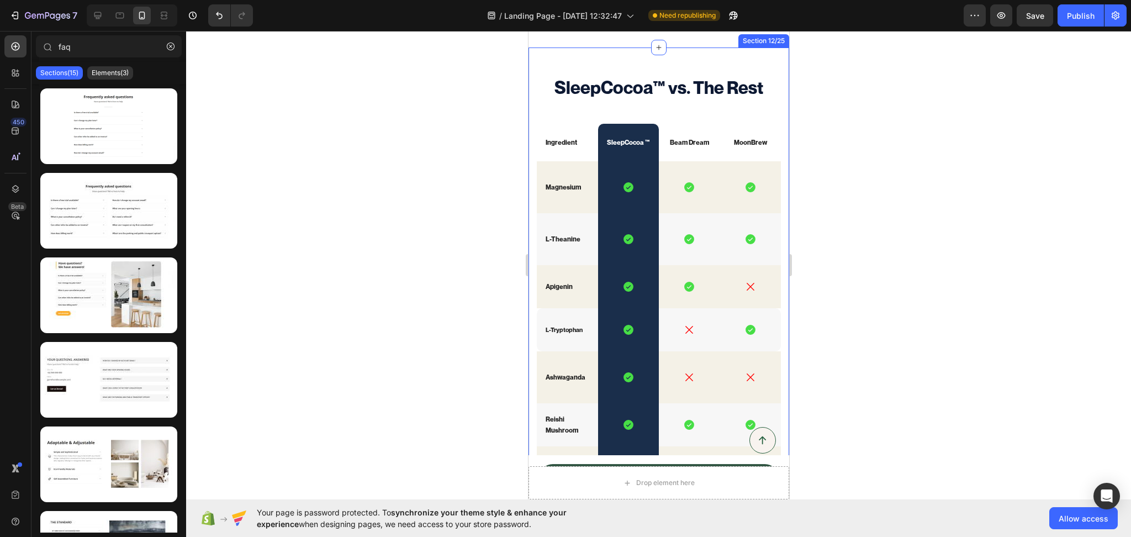
scroll to position [1668, 0]
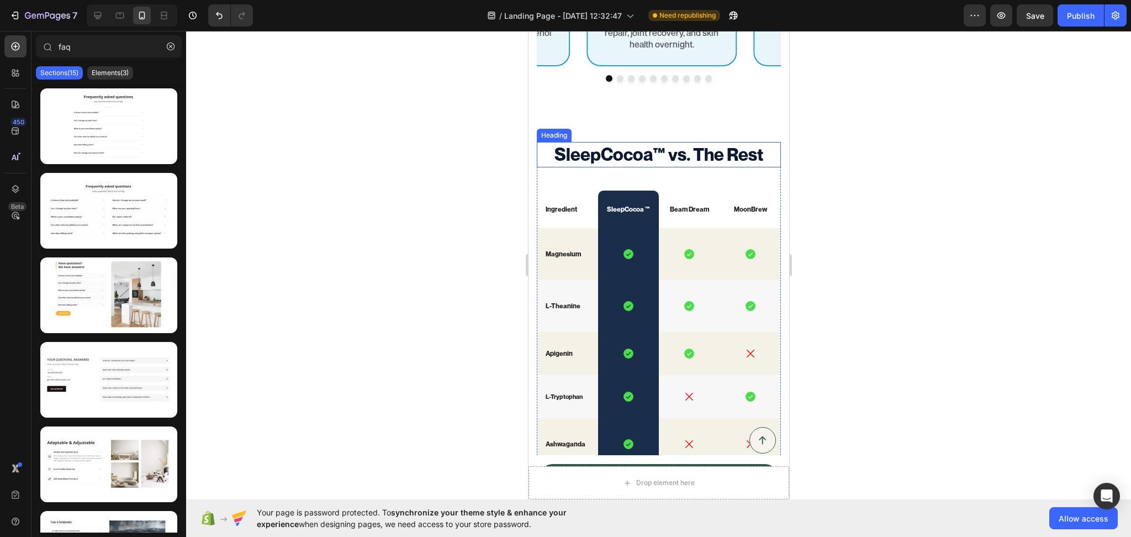
click at [637, 158] on h2 "SleepCocoa™ vs. The Rest" at bounding box center [658, 154] width 244 height 25
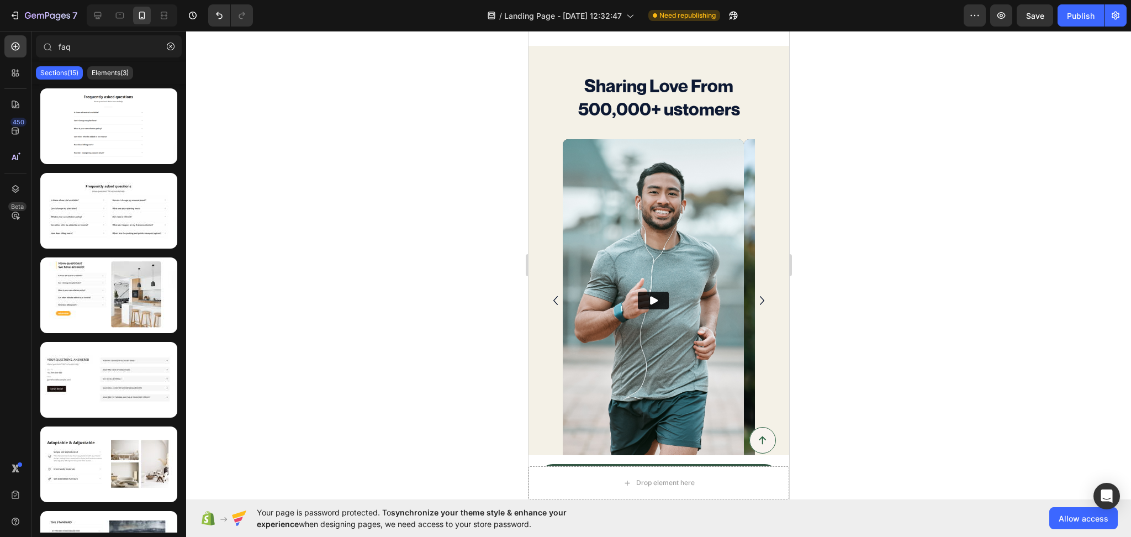
scroll to position [2904, 0]
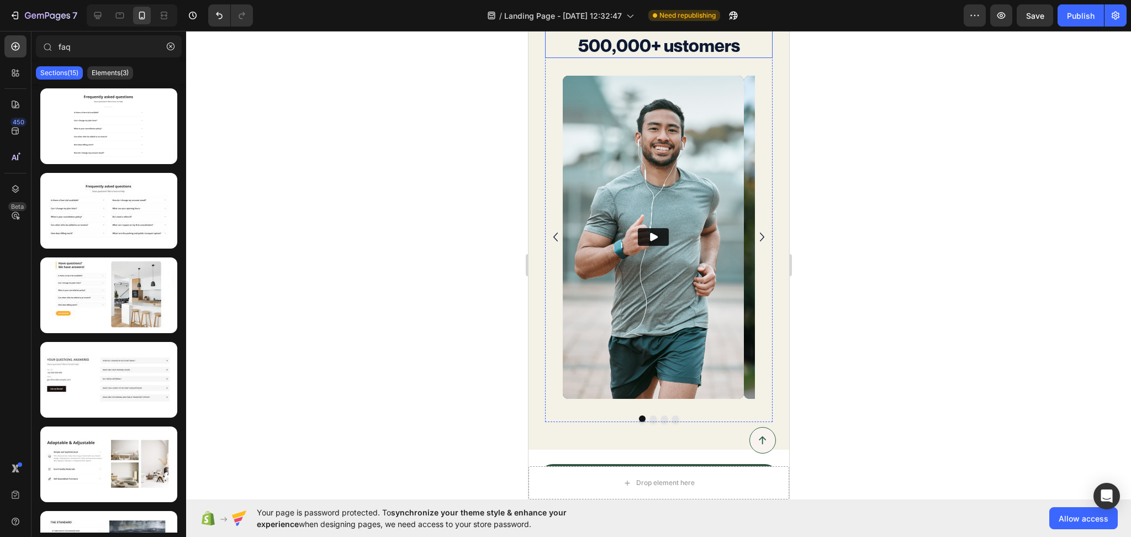
click at [667, 48] on strong "Sharing Love From 500,000+ ustomers" at bounding box center [659, 34] width 162 height 44
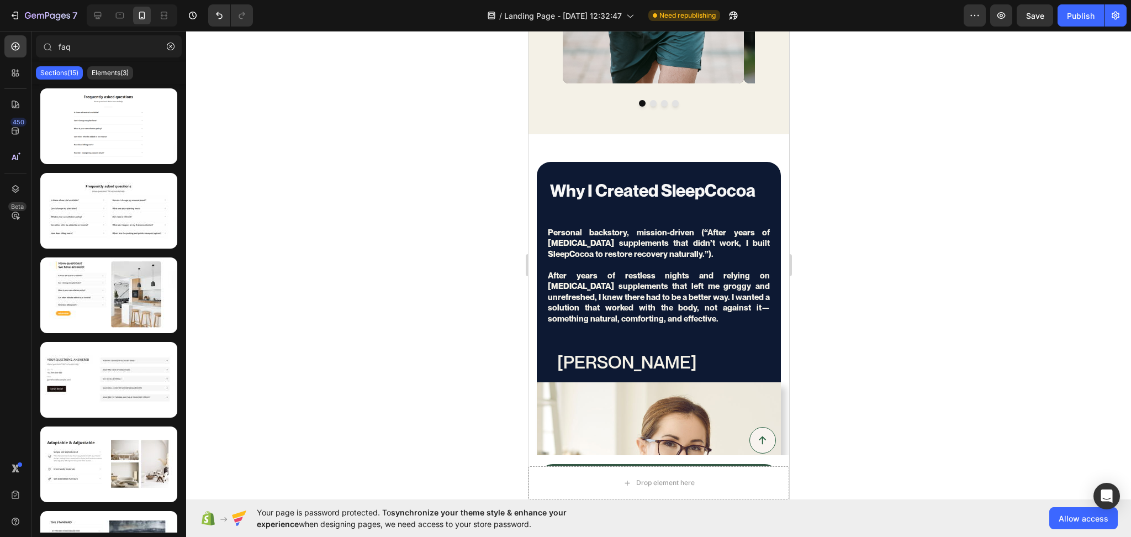
scroll to position [3310, 0]
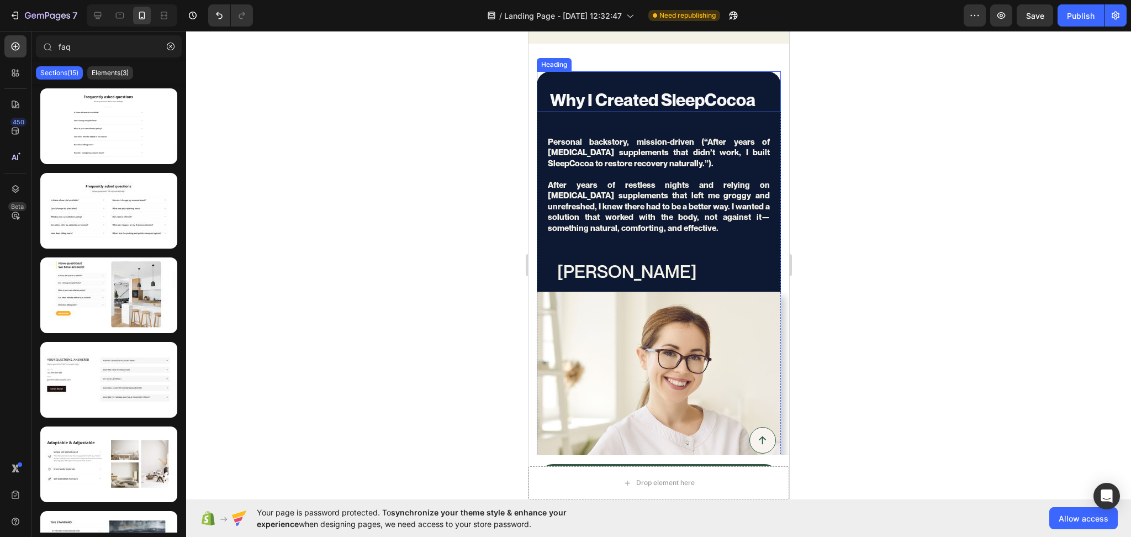
click at [653, 98] on h2 "Why I Created SleepCocoa" at bounding box center [658, 100] width 220 height 24
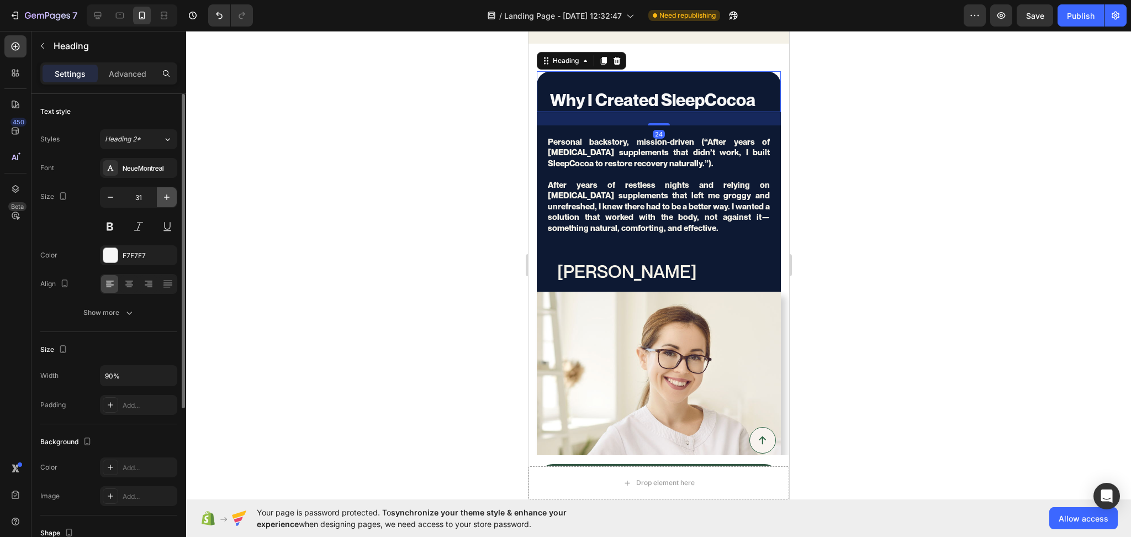
click at [172, 199] on button "button" at bounding box center [167, 197] width 20 height 20
click at [113, 203] on button "button" at bounding box center [111, 197] width 20 height 20
type input "31"
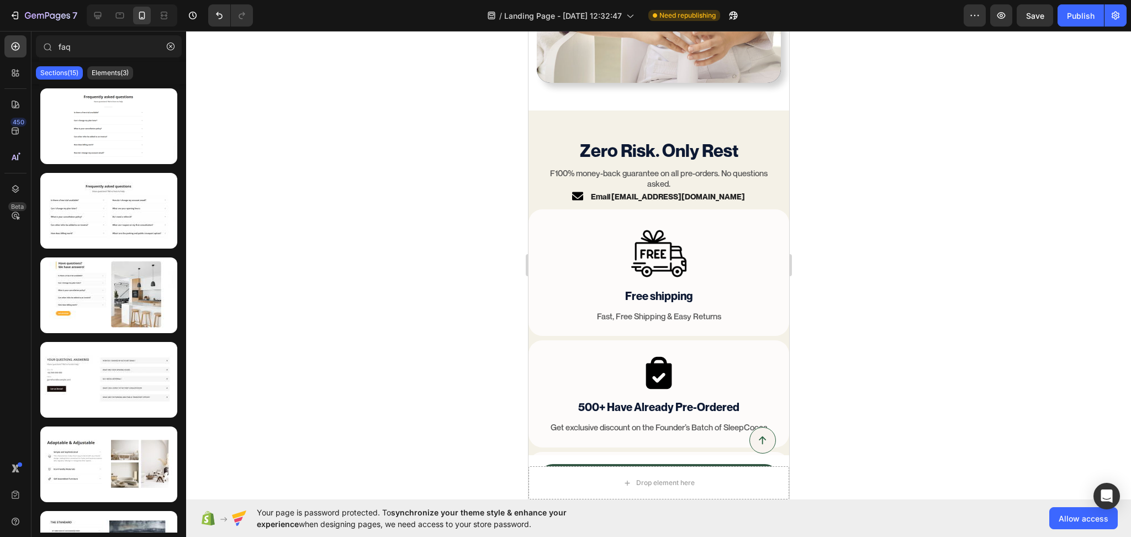
scroll to position [3846, 0]
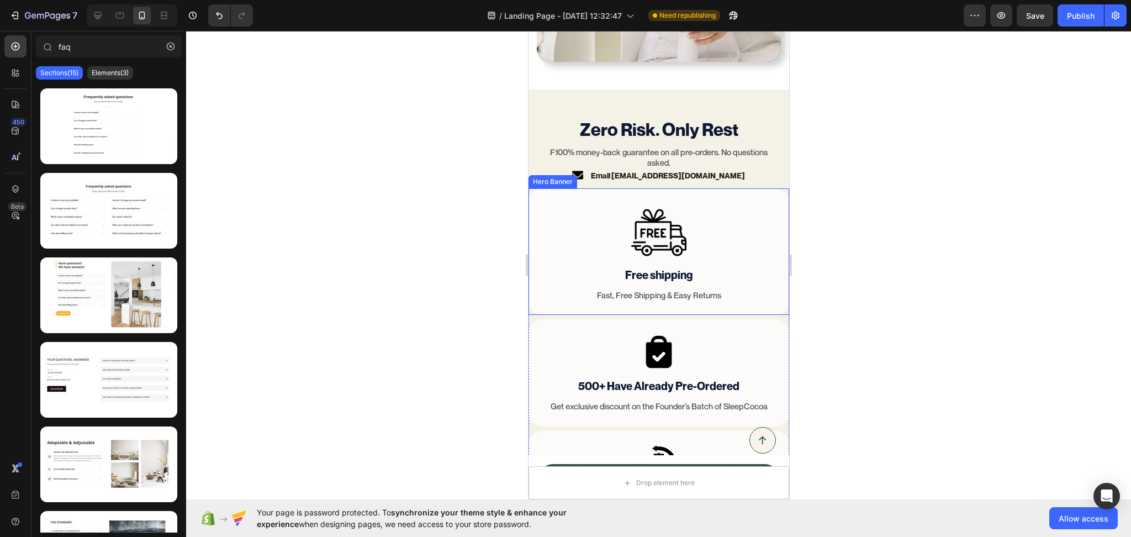
click at [543, 188] on div "Image Free shipping Text Block Fast, Free Shipping & Easy Returns Text Block" at bounding box center [658, 251] width 261 height 127
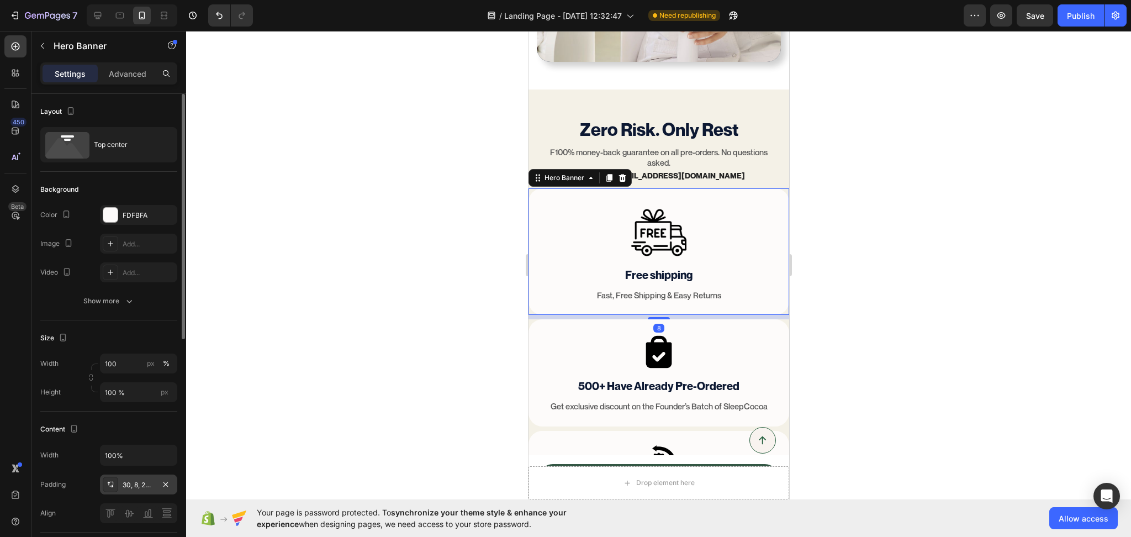
click at [131, 487] on div "30, 8, 24, 8" at bounding box center [139, 485] width 32 height 10
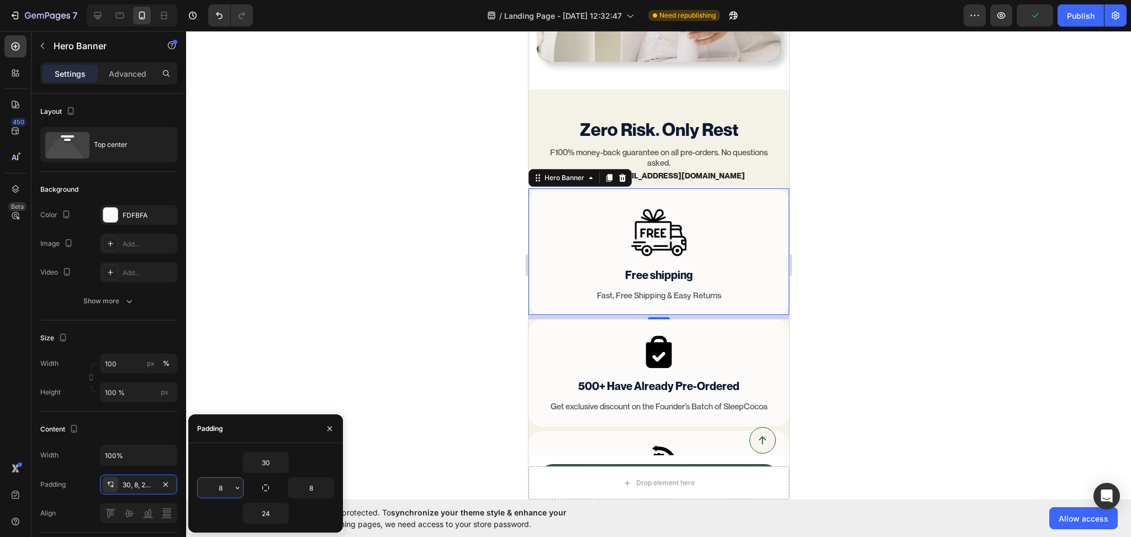
click at [224, 487] on input "8" at bounding box center [220, 488] width 45 height 20
type input "1"
type input "8"
click at [907, 137] on div at bounding box center [658, 284] width 945 height 506
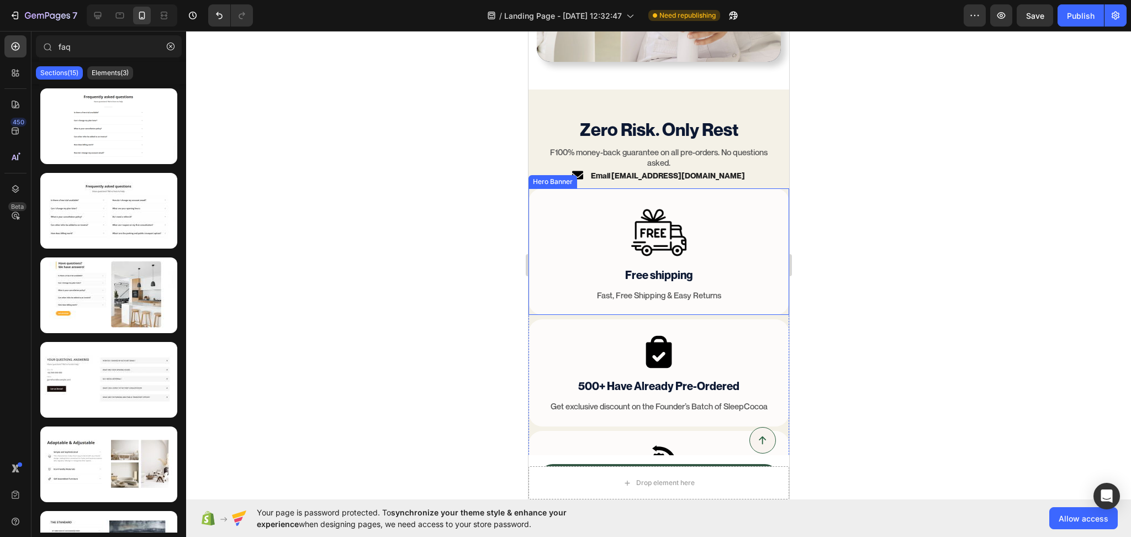
click at [588, 188] on div "Image Free shipping Text Block Fast, Free Shipping & Easy Returns Text Block" at bounding box center [658, 251] width 261 height 127
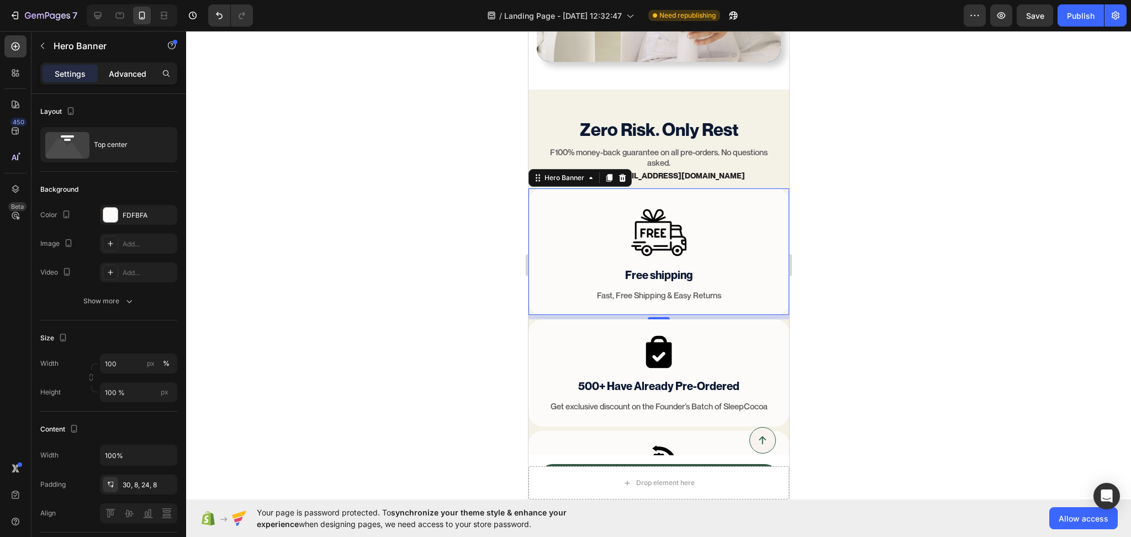
click at [129, 80] on div "Advanced" at bounding box center [127, 74] width 55 height 18
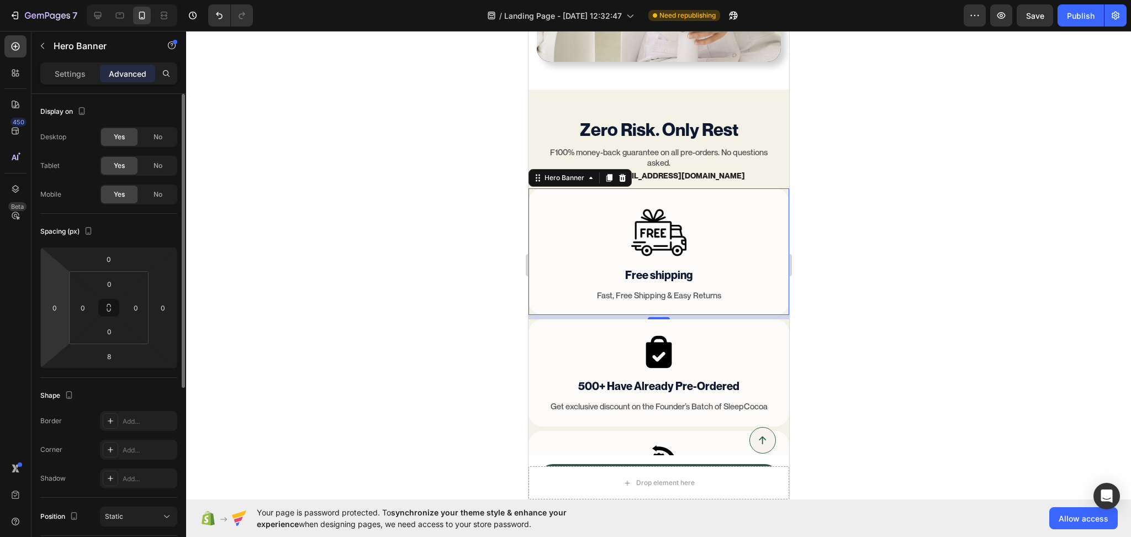
click at [54, 0] on html "7 / Landing Page - Aug 18, 12:32:47 Need republishing Preview Save Publish 450 …" at bounding box center [565, 0] width 1131 height 0
type input "11"
click at [150, 0] on html "7 / Landing Page - Aug 18, 12:32:47 Need republishing Preview Save Publish 450 …" at bounding box center [565, 0] width 1131 height 0
type input "8"
type input "0"
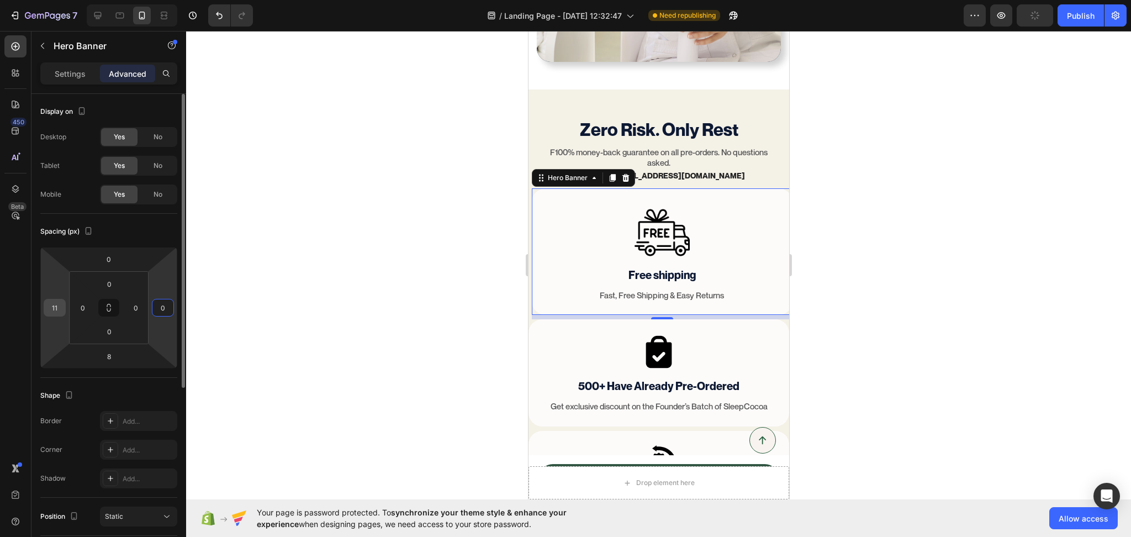
click at [61, 305] on input "11" at bounding box center [54, 307] width 17 height 17
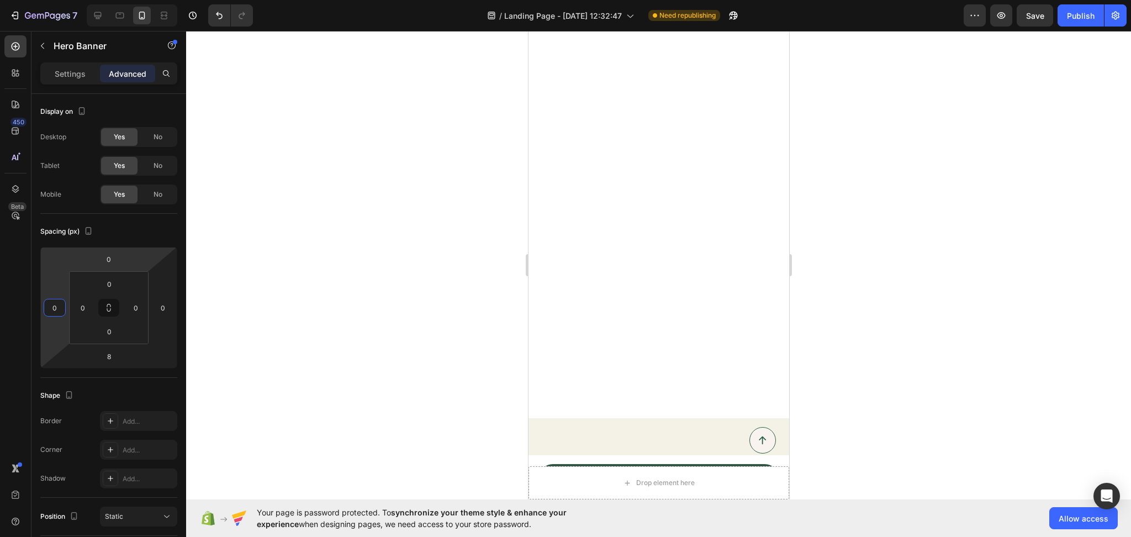
scroll to position [2815, 0]
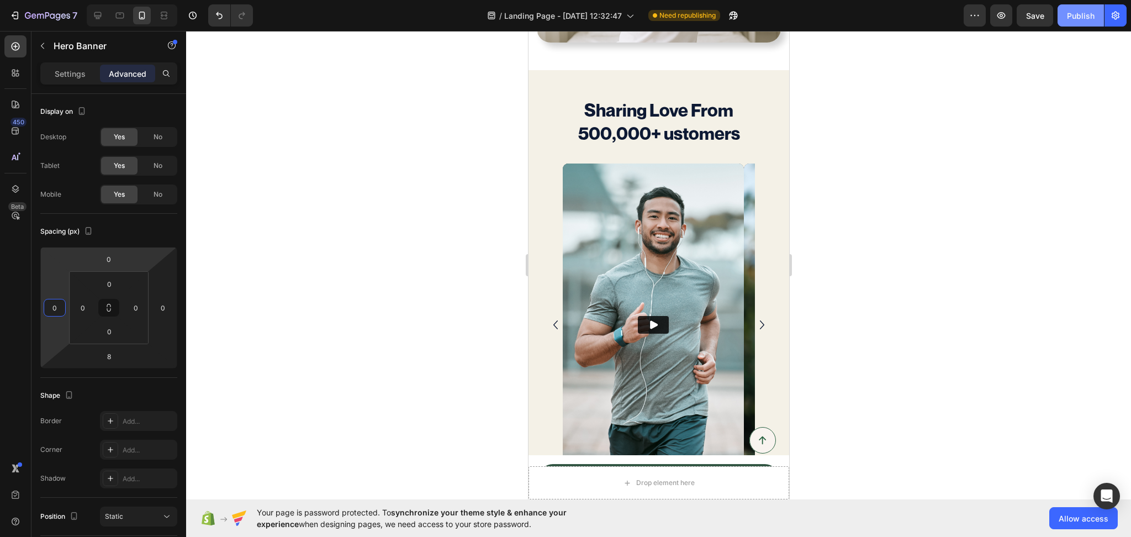
type input "0"
click at [1092, 22] on button "Publish" at bounding box center [1081, 15] width 46 height 22
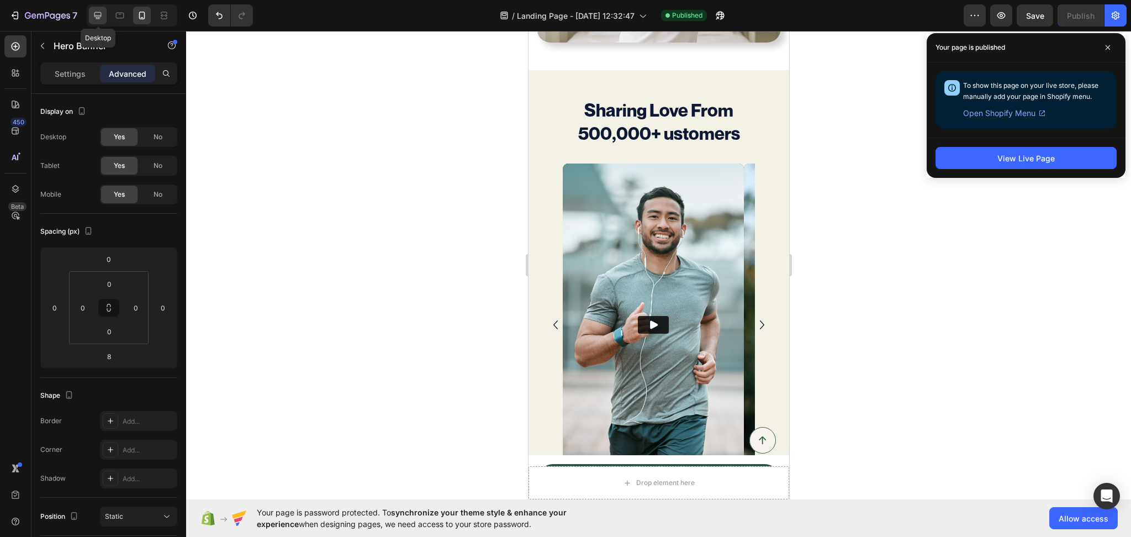
click at [98, 13] on icon at bounding box center [97, 15] width 11 height 11
type input "0"
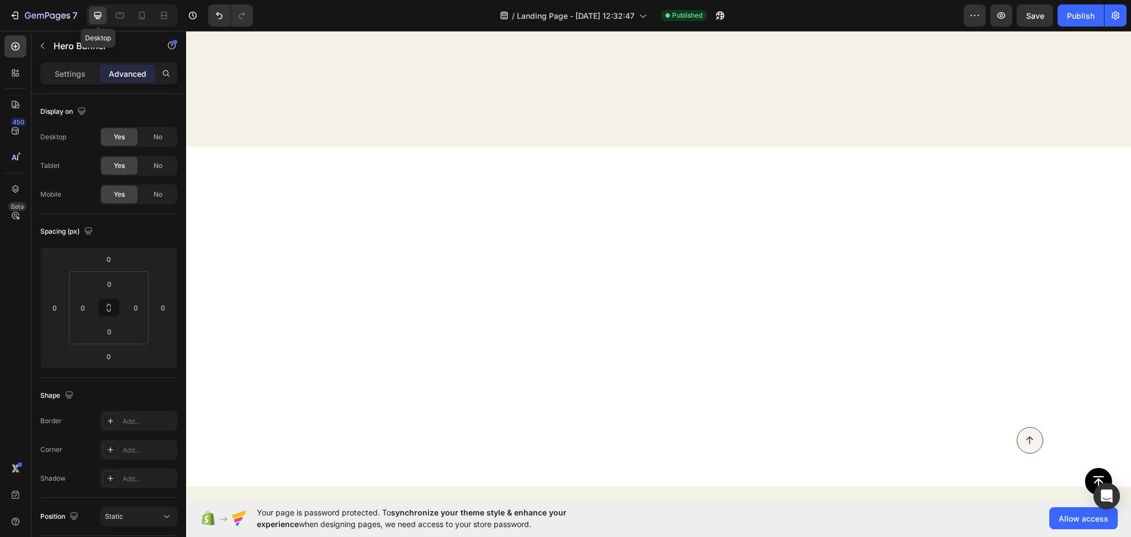
scroll to position [3618, 0]
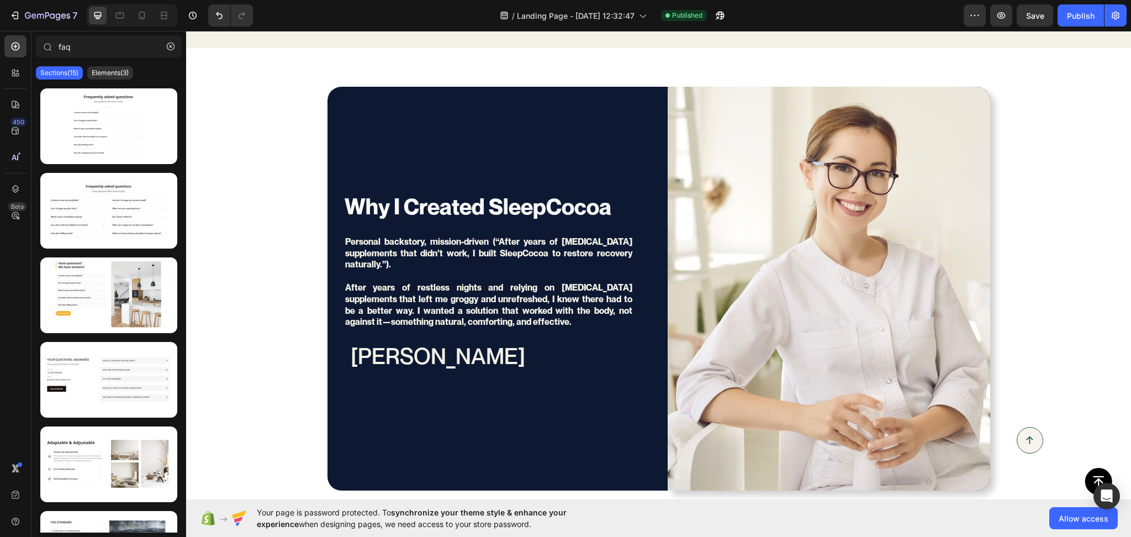
scroll to position [3786, 0]
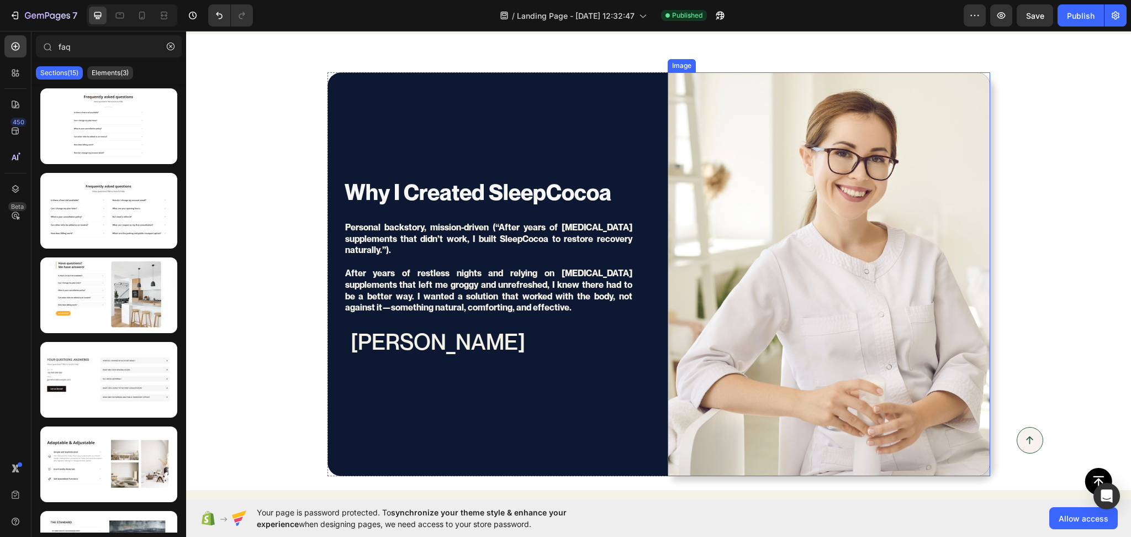
click at [894, 246] on img at bounding box center [829, 274] width 323 height 404
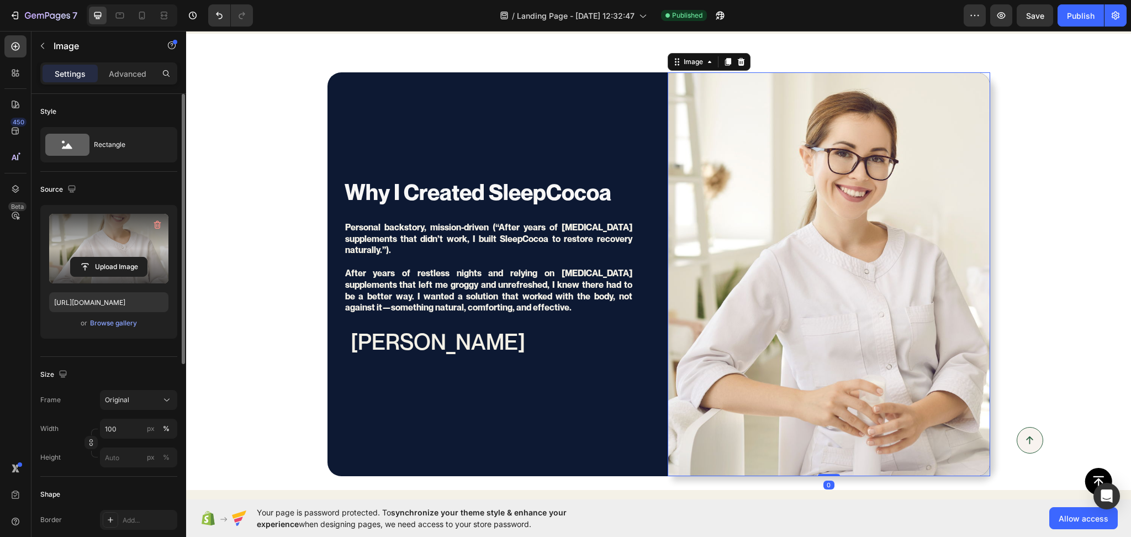
click at [85, 226] on label at bounding box center [108, 249] width 119 height 70
click at [85, 257] on input "file" at bounding box center [109, 266] width 76 height 19
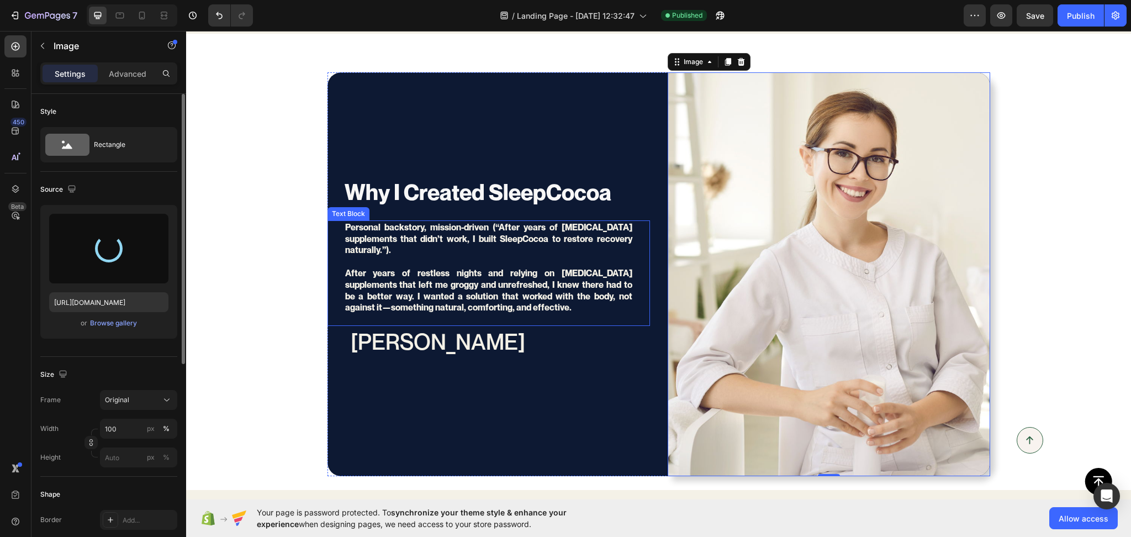
type input "https://cdn.shopify.com/s/files/1/0936/8980/7220/files/gempages_580412747972346…"
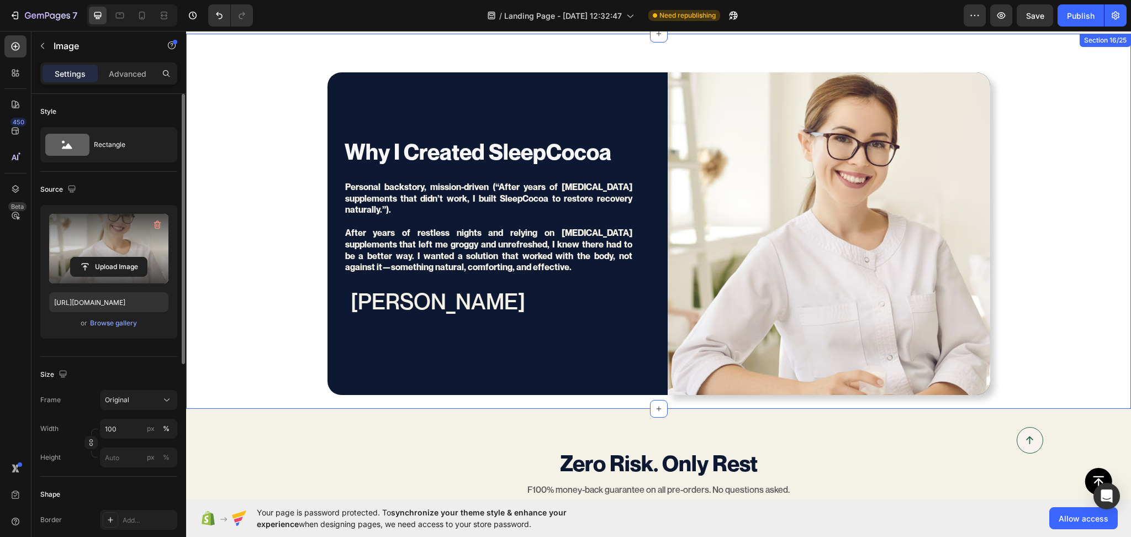
scroll to position [3622, 0]
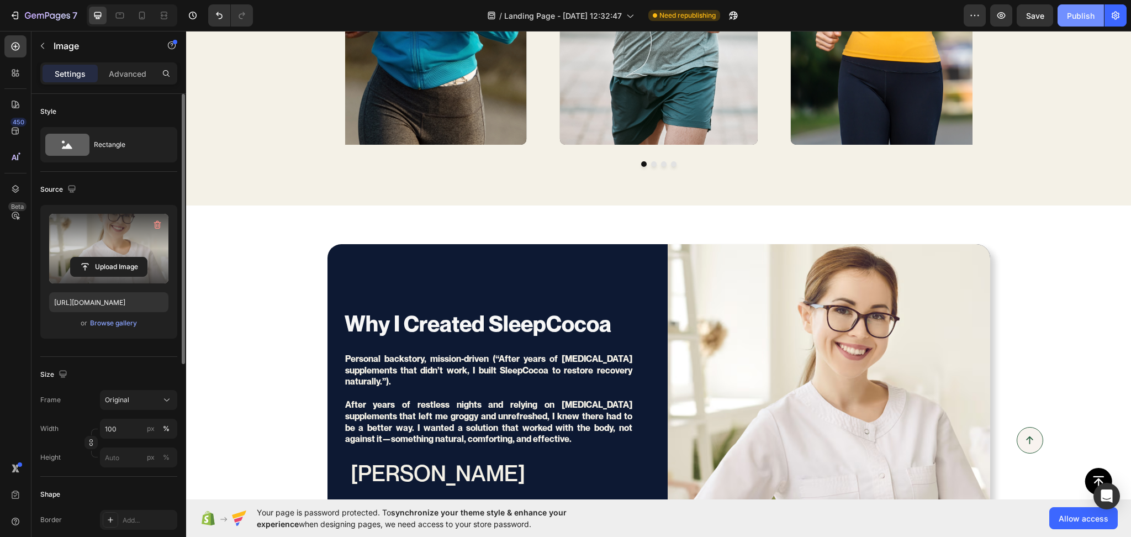
click at [1073, 11] on div "Publish" at bounding box center [1081, 16] width 28 height 12
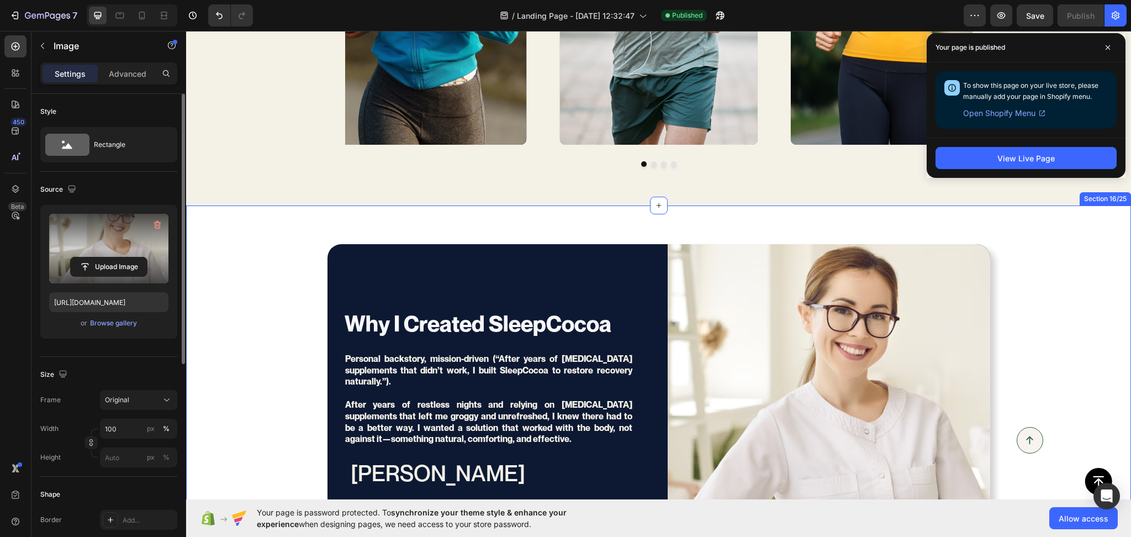
click at [273, 259] on div "Why I Created SleepCocoa Heading Personal backstory, mission-driven (“After yea…" at bounding box center [658, 405] width 945 height 323
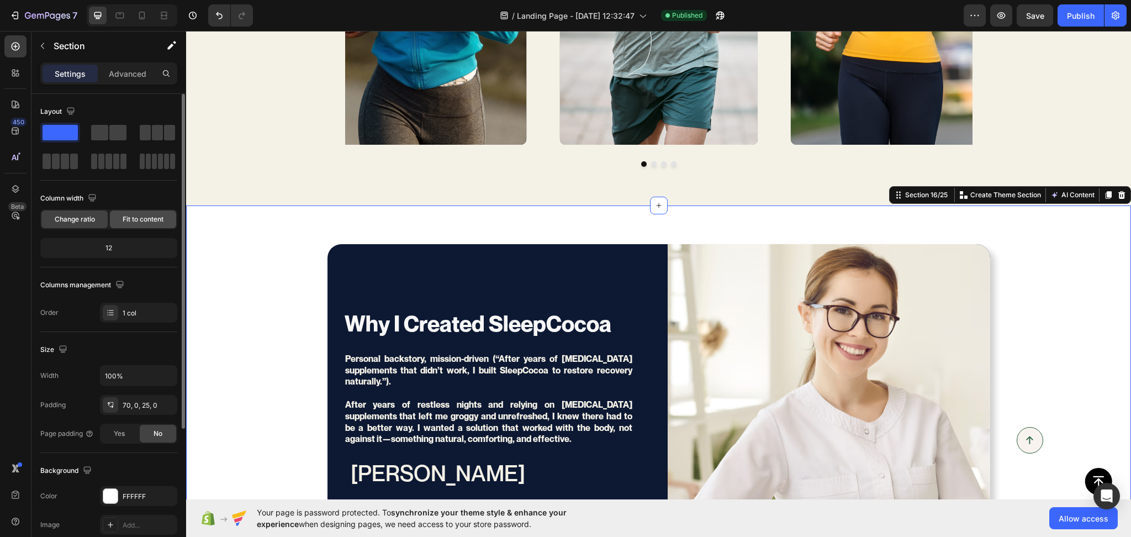
click at [130, 220] on span "Fit to content" at bounding box center [143, 219] width 41 height 10
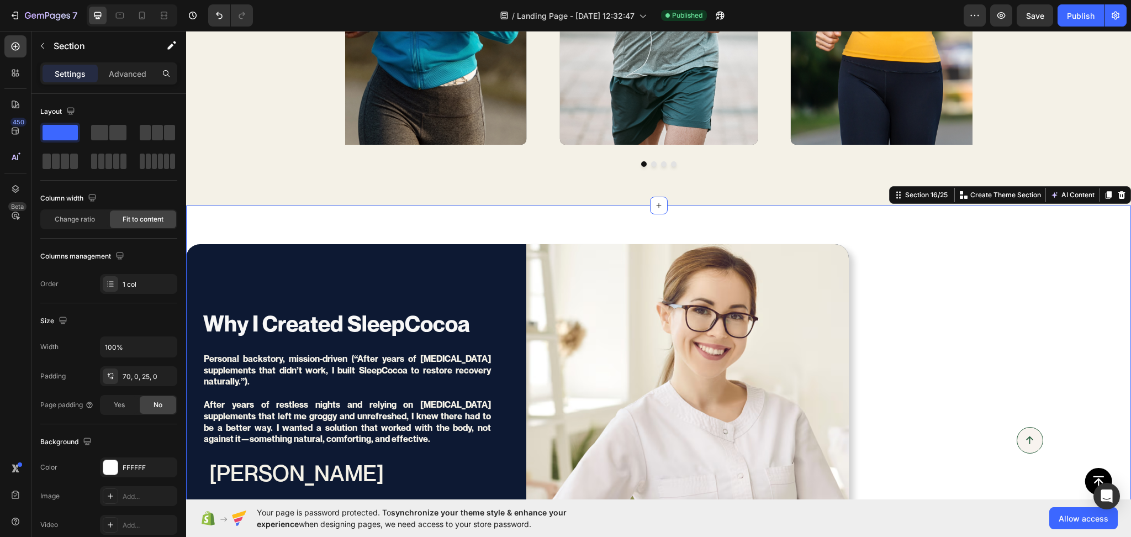
scroll to position [3794, 0]
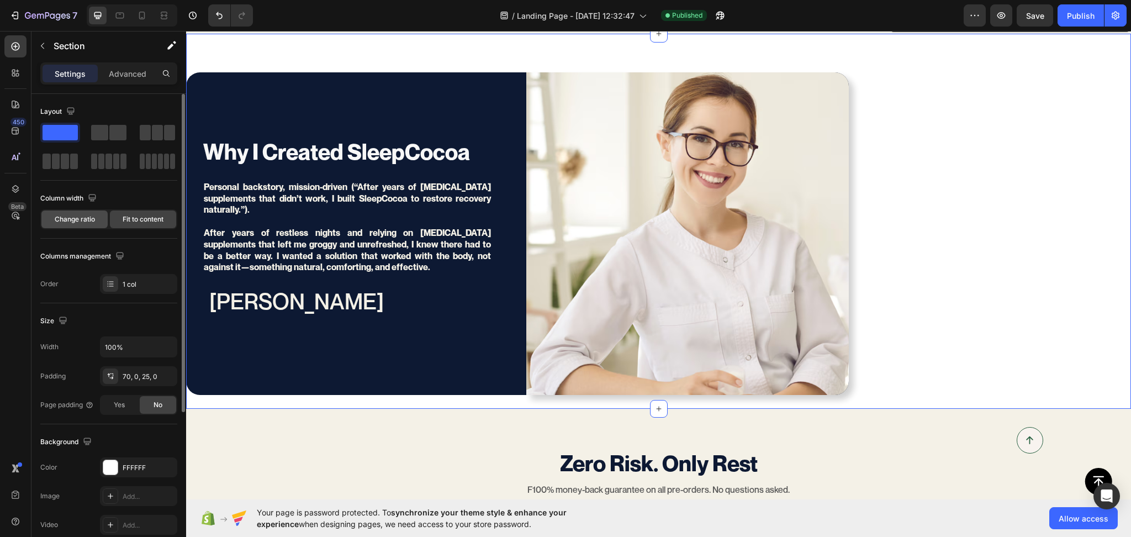
click at [82, 223] on span "Change ratio" at bounding box center [75, 219] width 40 height 10
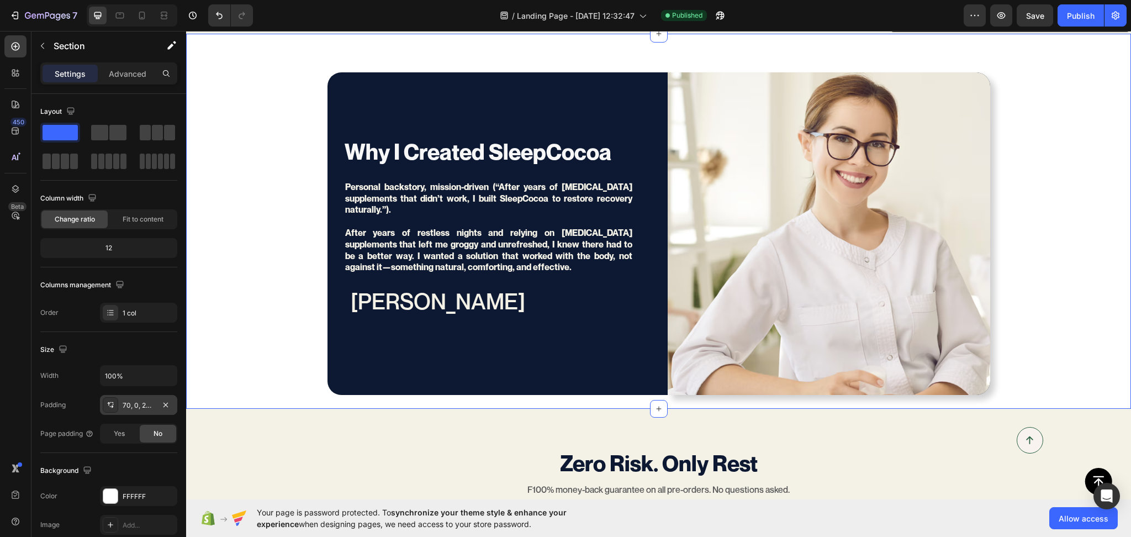
click at [131, 406] on div "70, 0, 25, 0" at bounding box center [139, 405] width 32 height 10
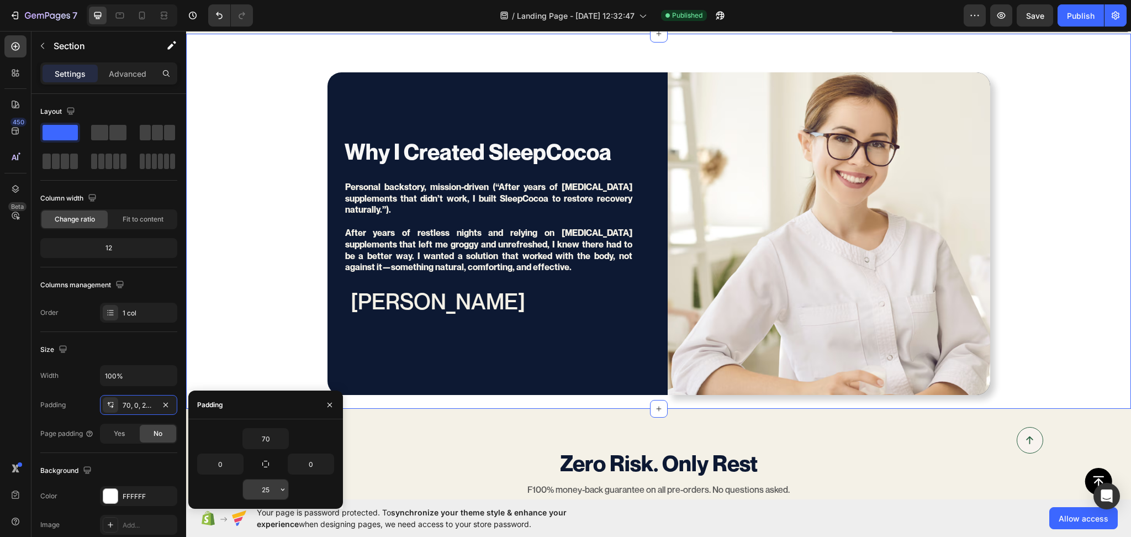
click at [263, 492] on input "25" at bounding box center [265, 489] width 45 height 20
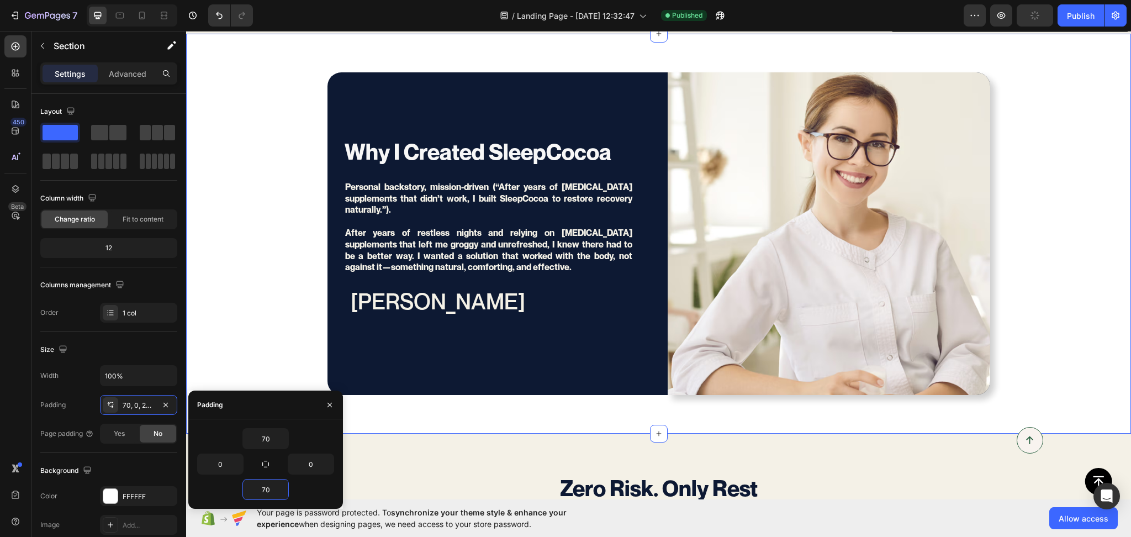
type input "70"
click at [218, 313] on div "Why I Created SleepCocoa Heading Personal backstory, mission-driven (“After yea…" at bounding box center [658, 233] width 945 height 323
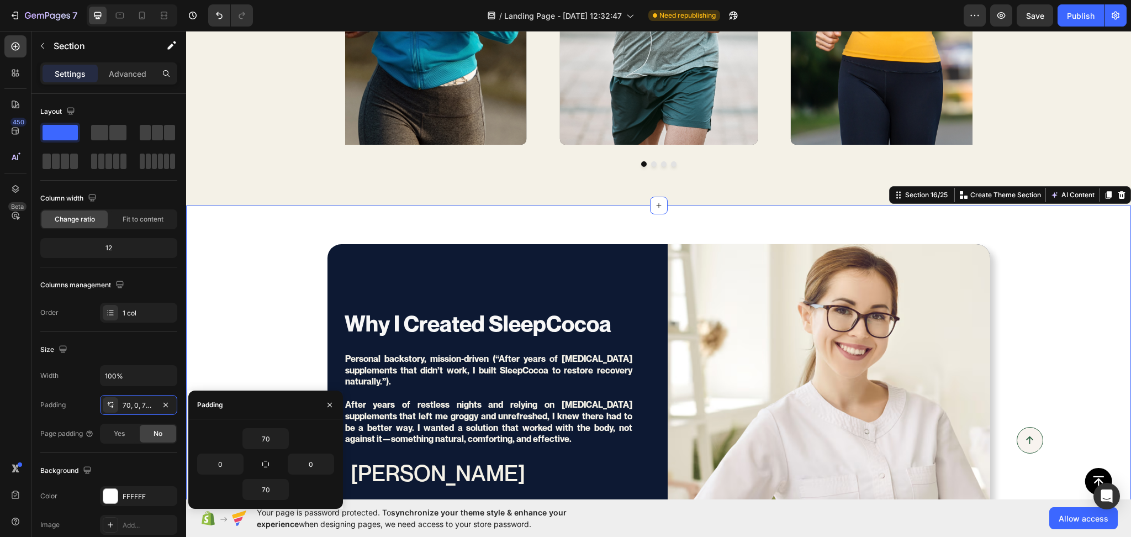
click at [309, 233] on div "Why I Created SleepCocoa Heading Personal backstory, mission-driven (“After yea…" at bounding box center [658, 405] width 945 height 400
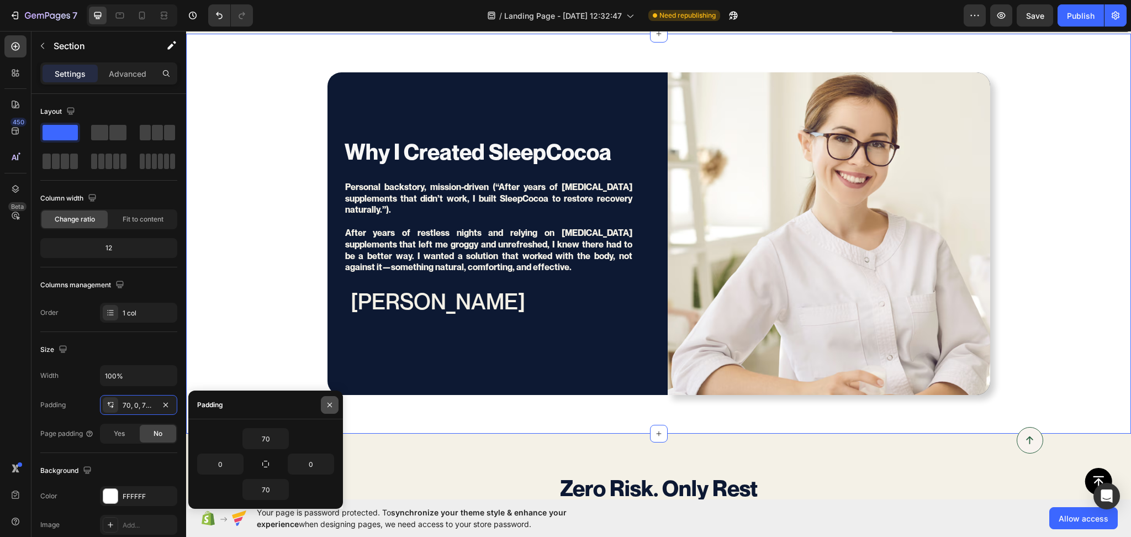
click at [328, 406] on icon "button" at bounding box center [329, 405] width 4 height 4
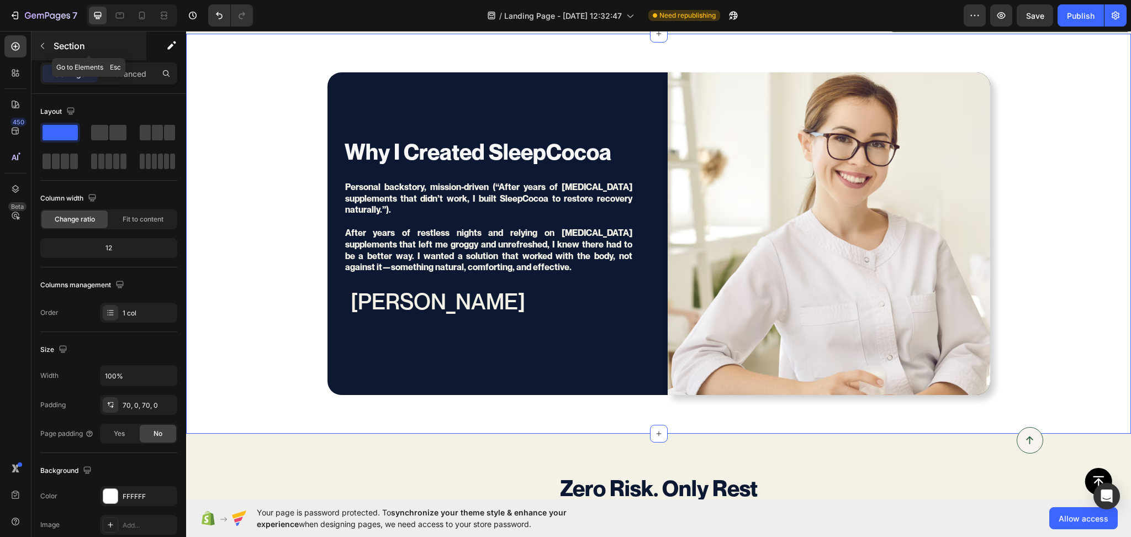
click at [48, 46] on button "button" at bounding box center [43, 46] width 18 height 18
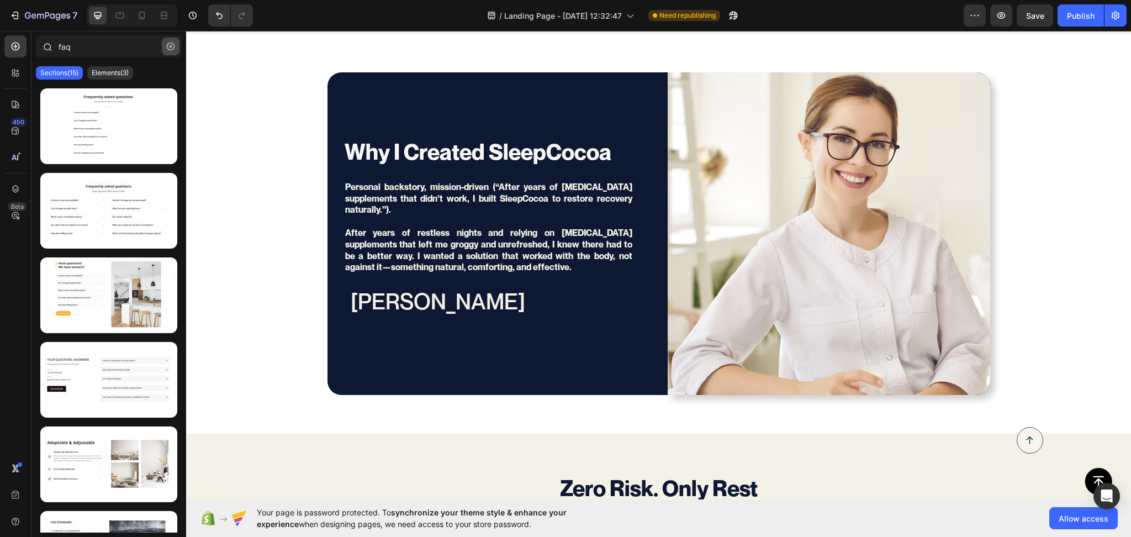
click at [171, 44] on icon "button" at bounding box center [171, 47] width 8 height 8
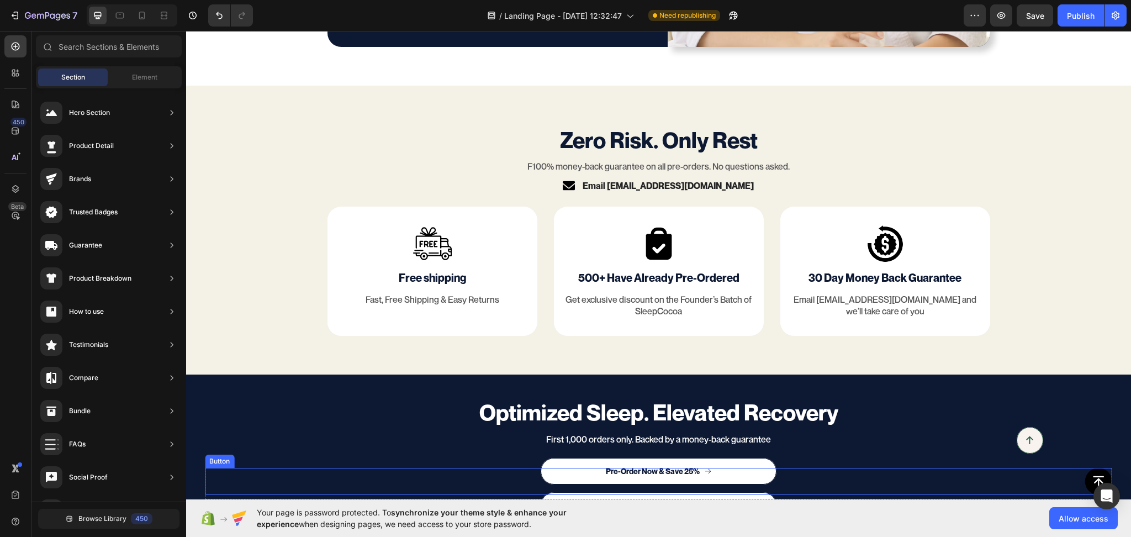
scroll to position [4590, 0]
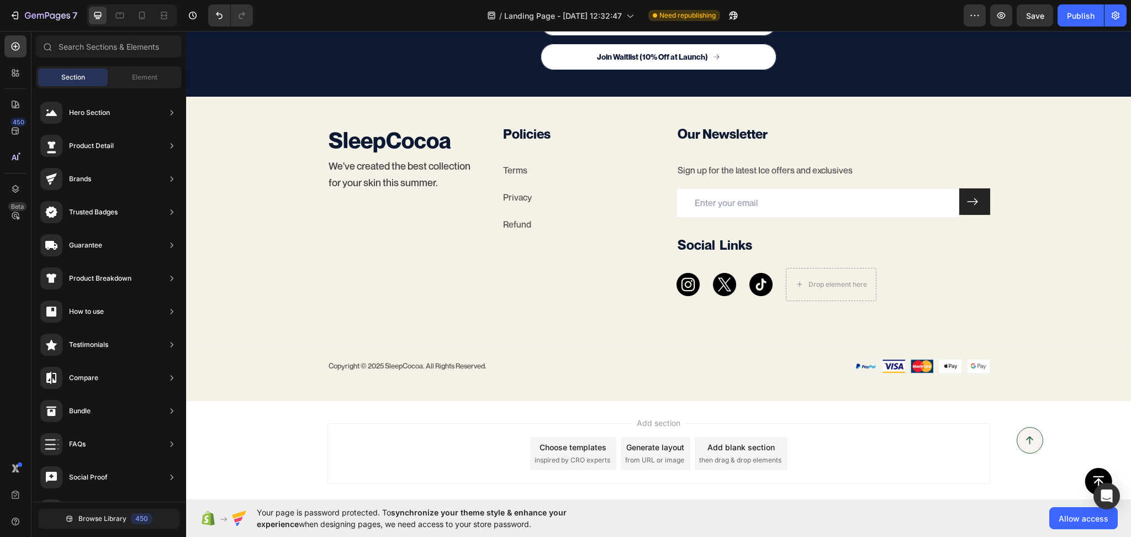
click at [579, 452] on div "Choose templates" at bounding box center [573, 447] width 67 height 12
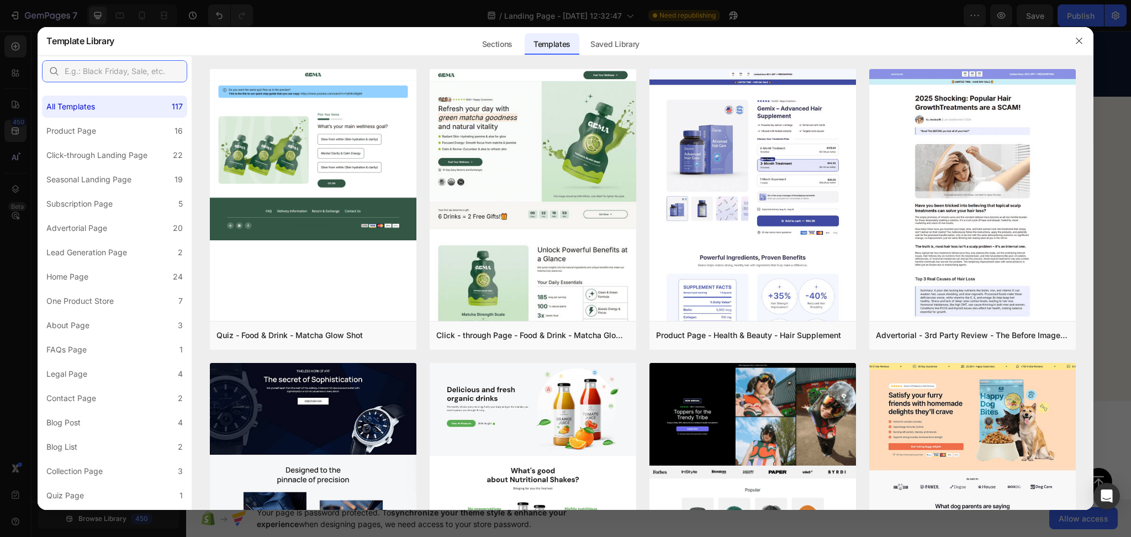
click at [101, 67] on input "text" at bounding box center [114, 71] width 145 height 22
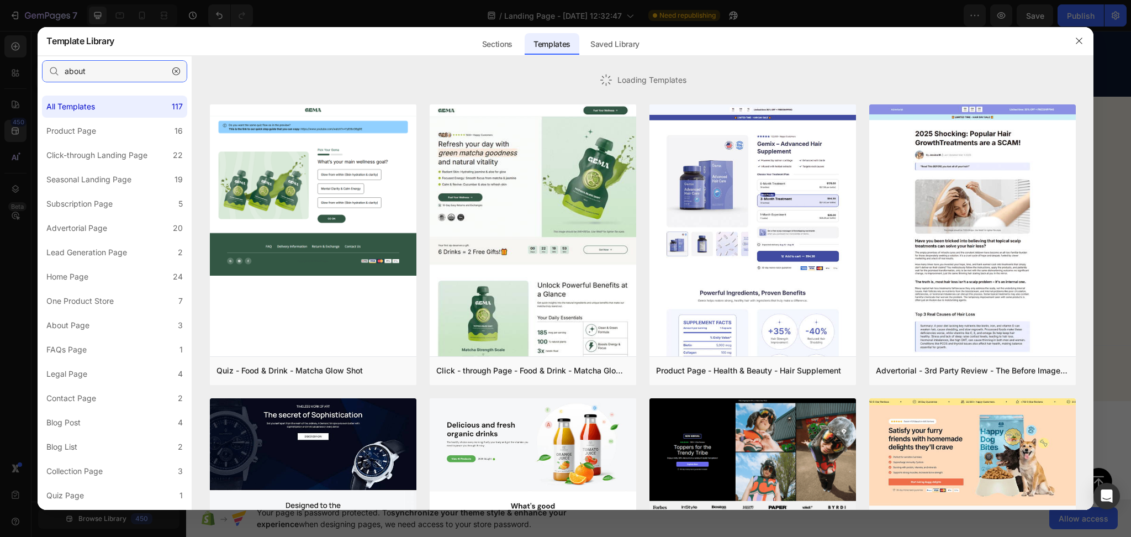
type input "about"
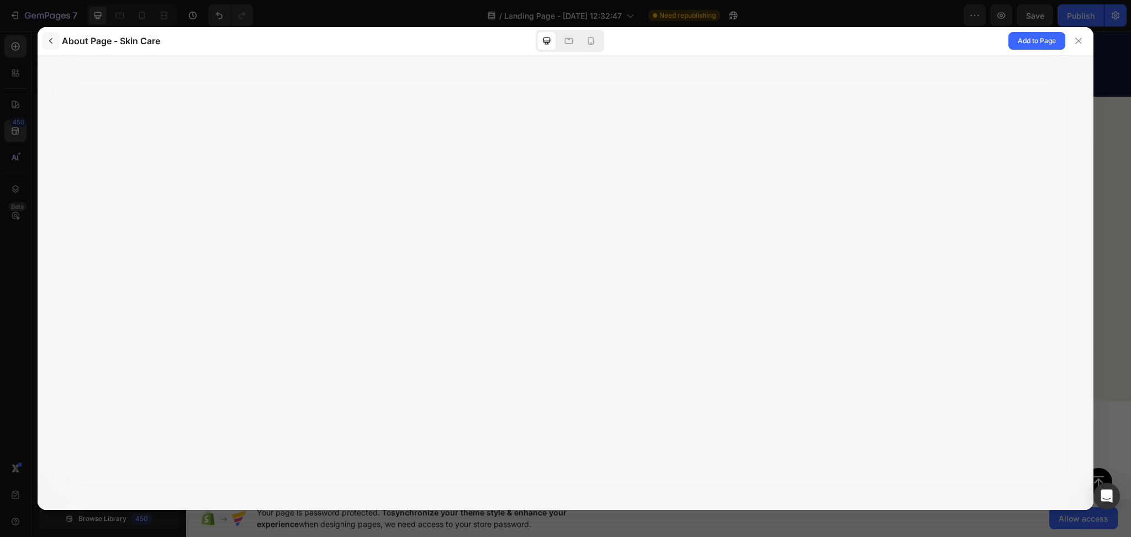
click at [54, 38] on icon "button" at bounding box center [50, 40] width 9 height 9
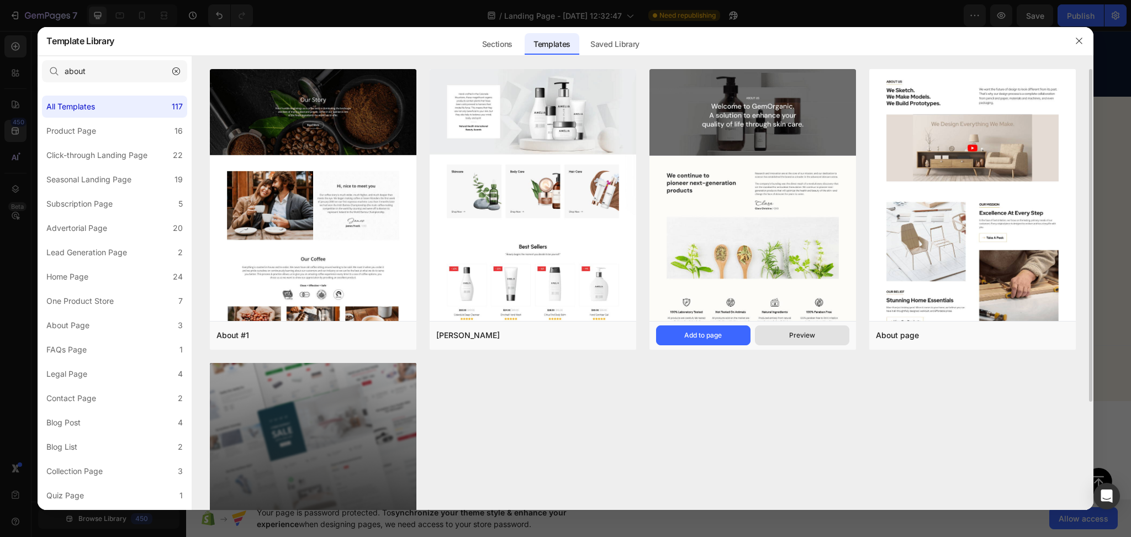
click at [791, 331] on div "Preview" at bounding box center [802, 335] width 26 height 10
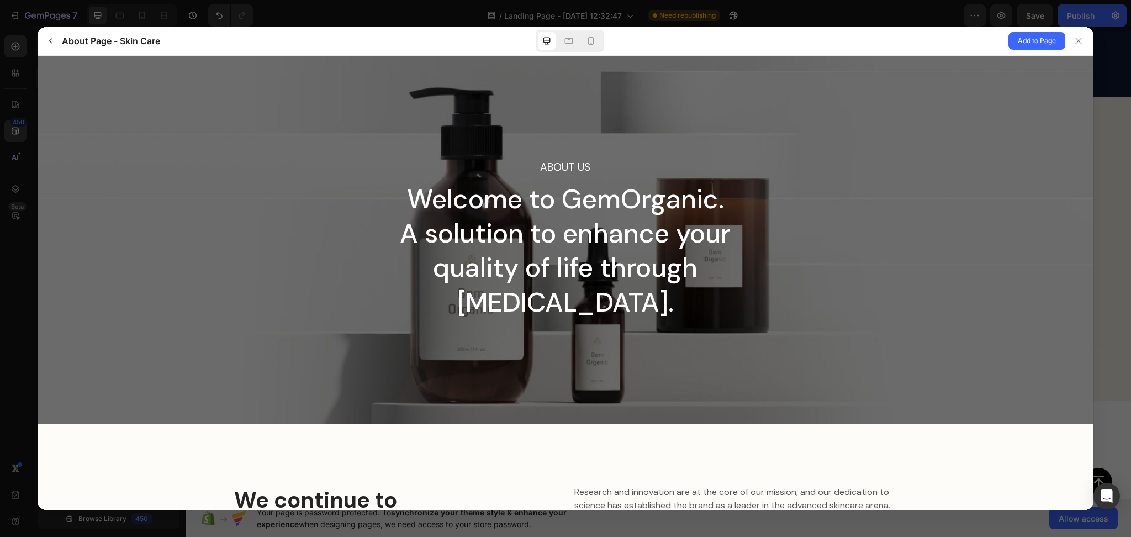
scroll to position [2158, 0]
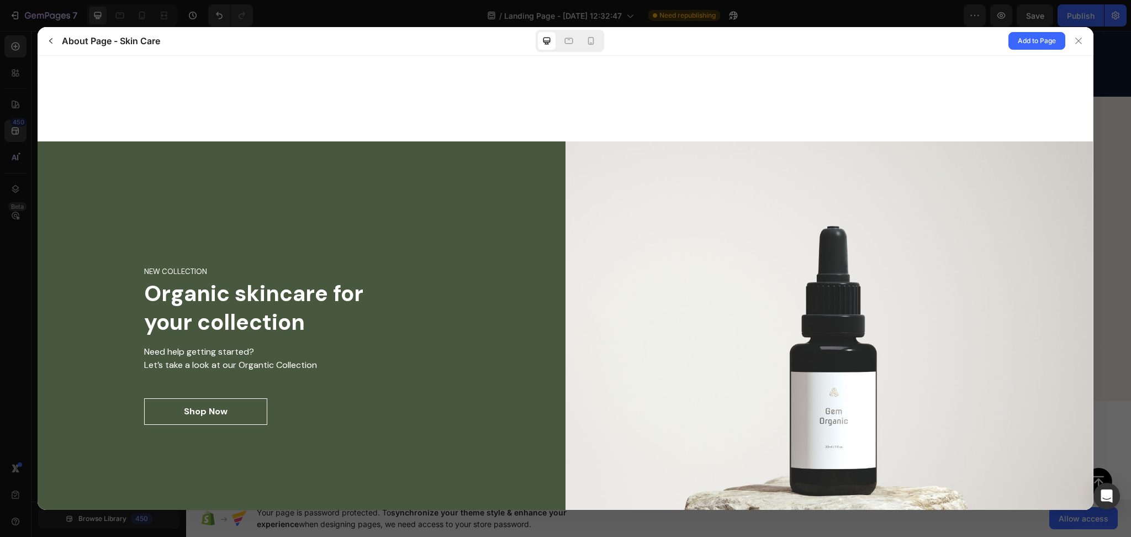
click at [585, 283] on div at bounding box center [830, 345] width 528 height 408
drag, startPoint x: 578, startPoint y: 314, endPoint x: 675, endPoint y: 309, distance: 96.8
click at [675, 309] on div at bounding box center [830, 345] width 528 height 408
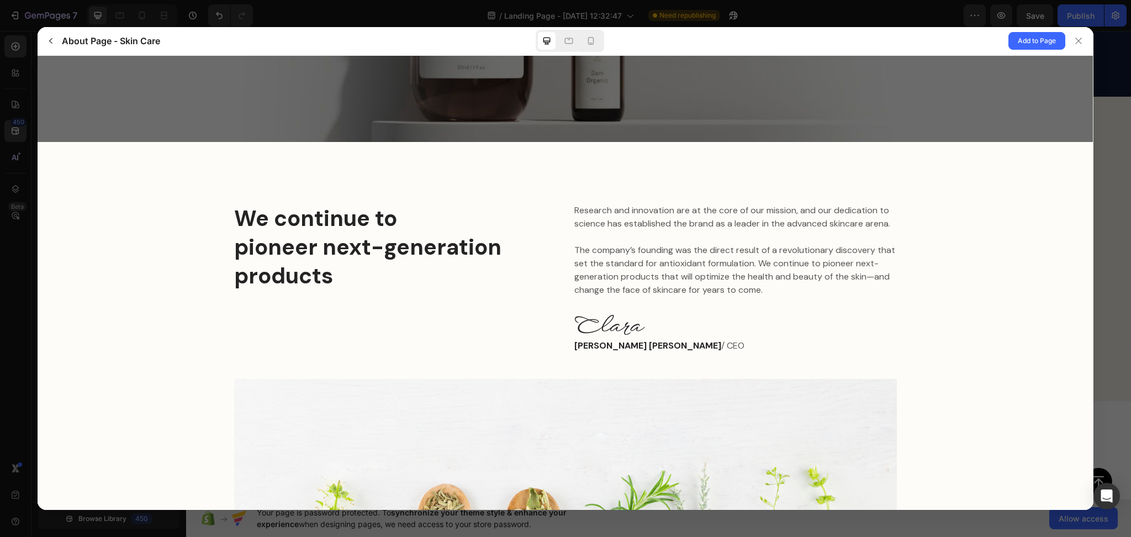
scroll to position [268, 0]
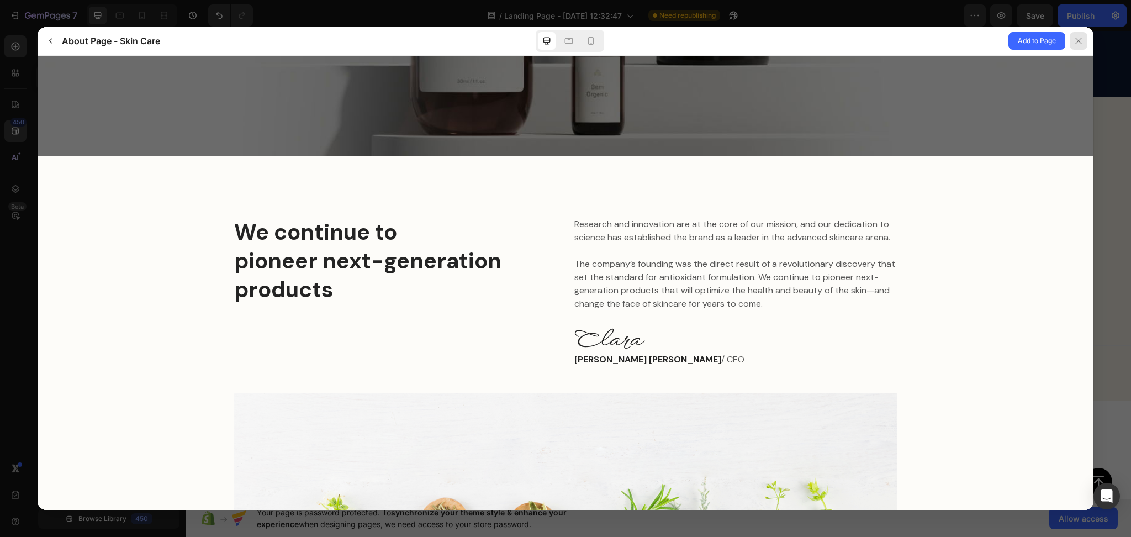
click at [1082, 39] on icon at bounding box center [1078, 40] width 9 height 9
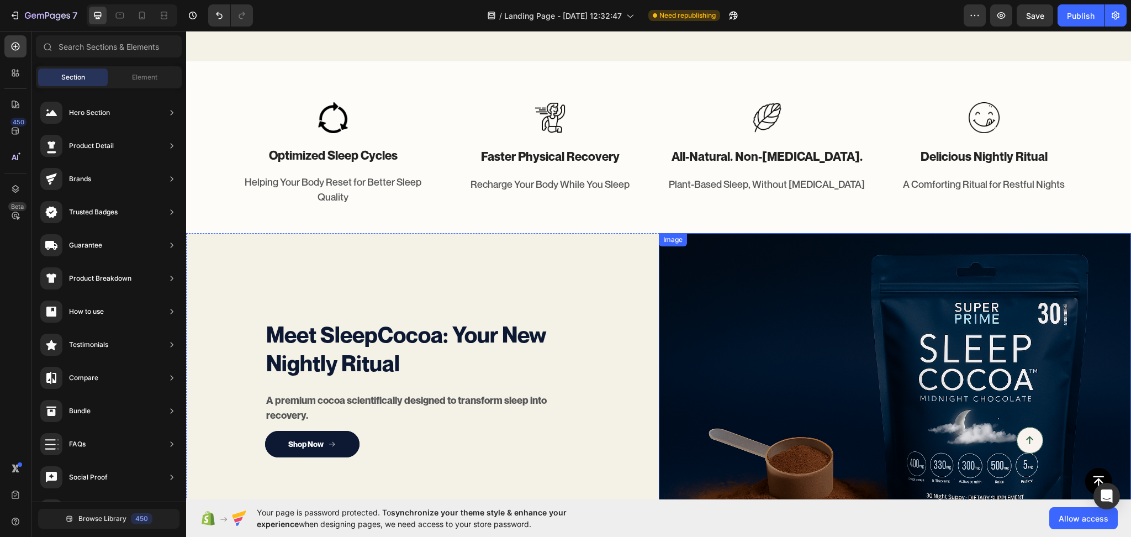
scroll to position [809, 0]
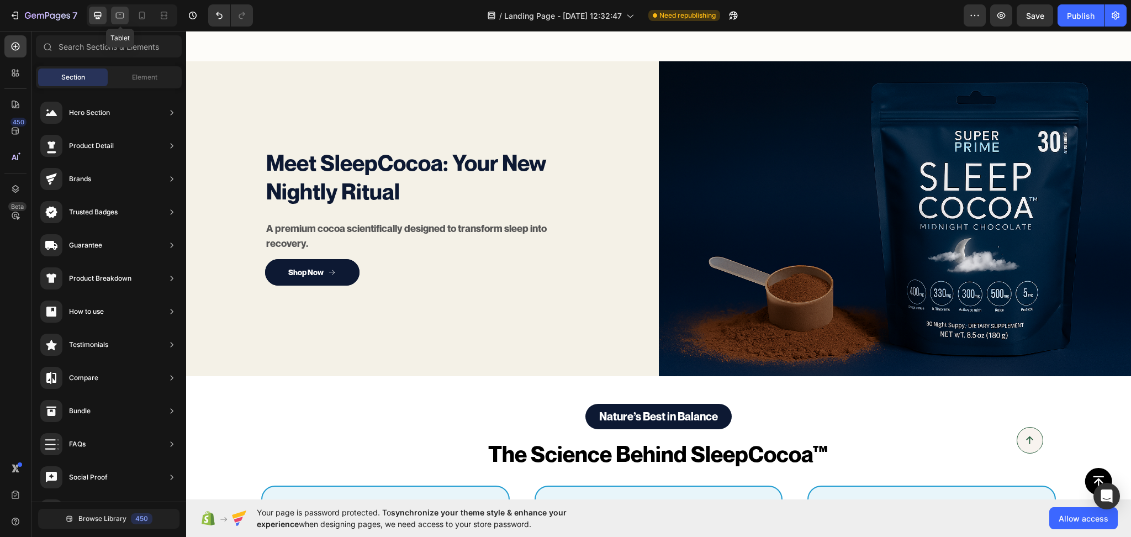
click at [117, 14] on icon at bounding box center [120, 16] width 8 height 6
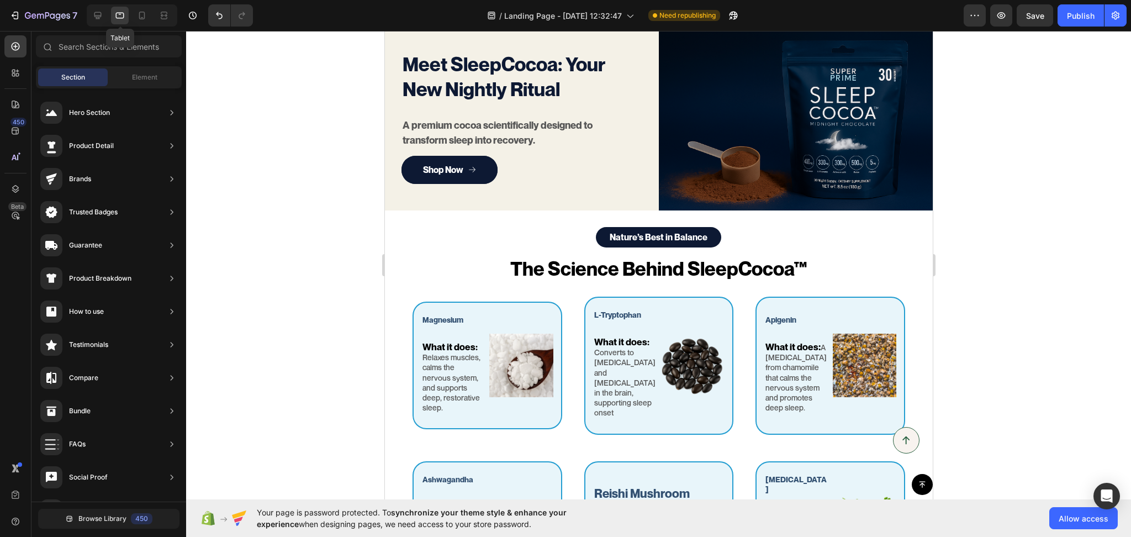
scroll to position [828, 0]
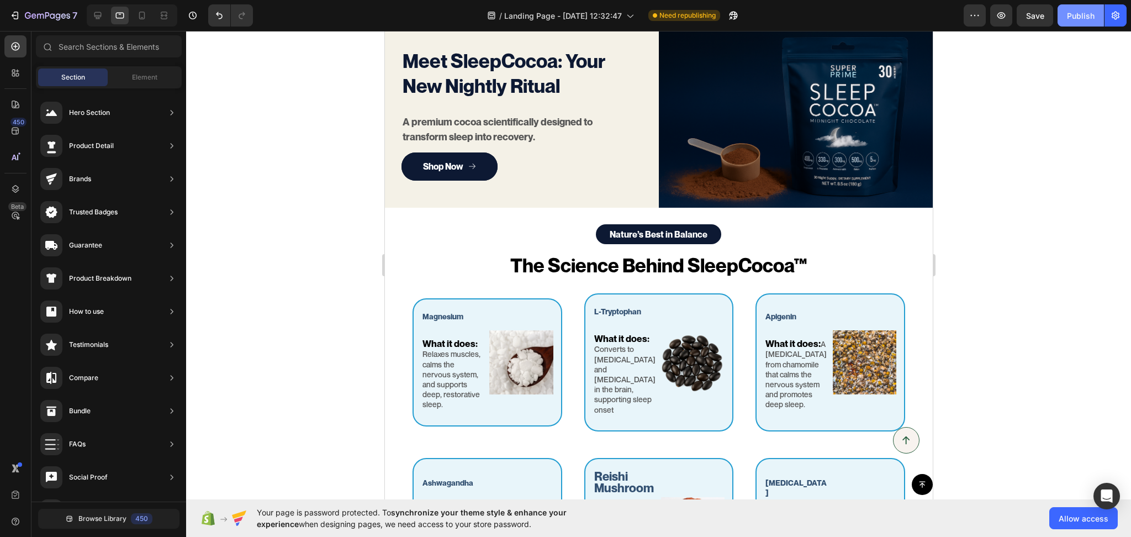
click at [1080, 22] on button "Publish" at bounding box center [1081, 15] width 46 height 22
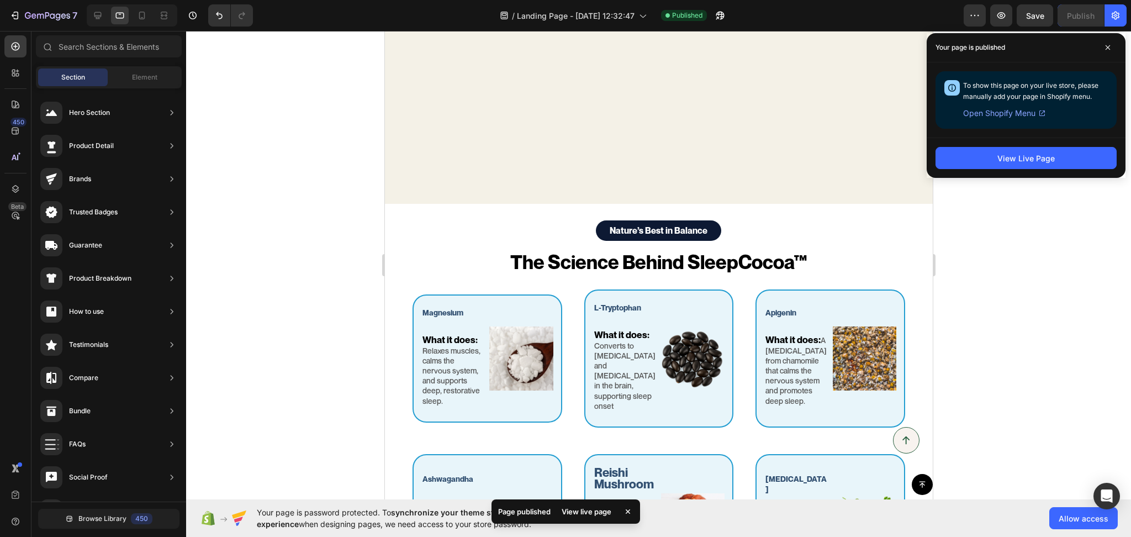
scroll to position [1172, 0]
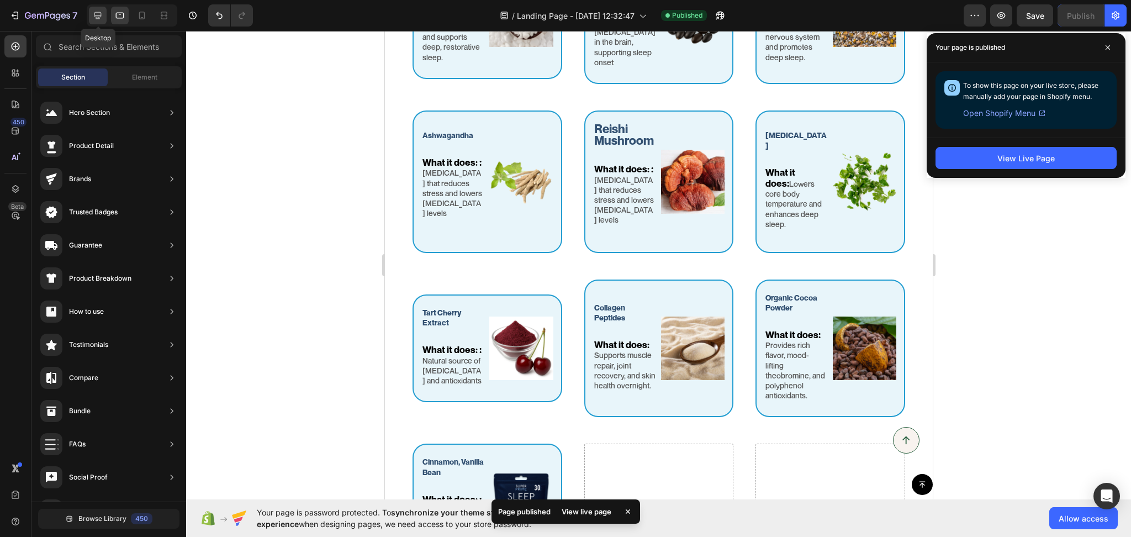
click at [93, 14] on icon at bounding box center [97, 15] width 11 height 11
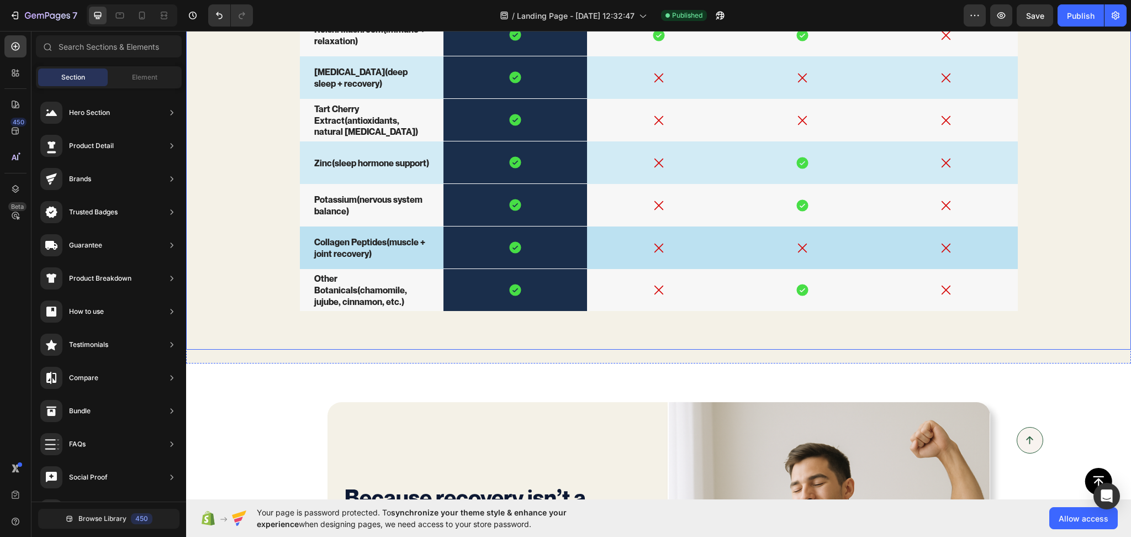
scroll to position [2373, 0]
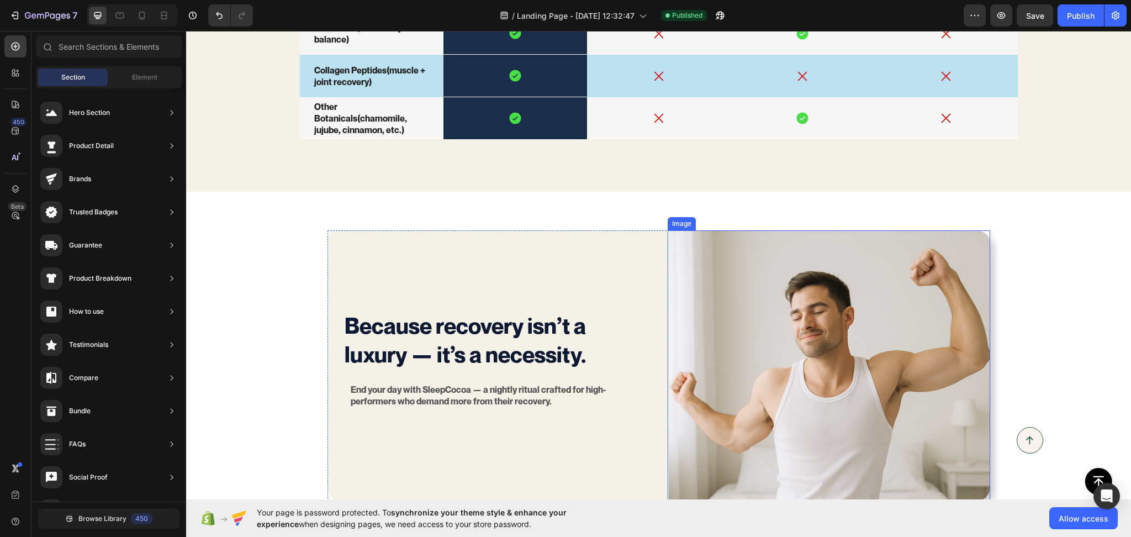
click at [826, 308] on img at bounding box center [829, 365] width 323 height 271
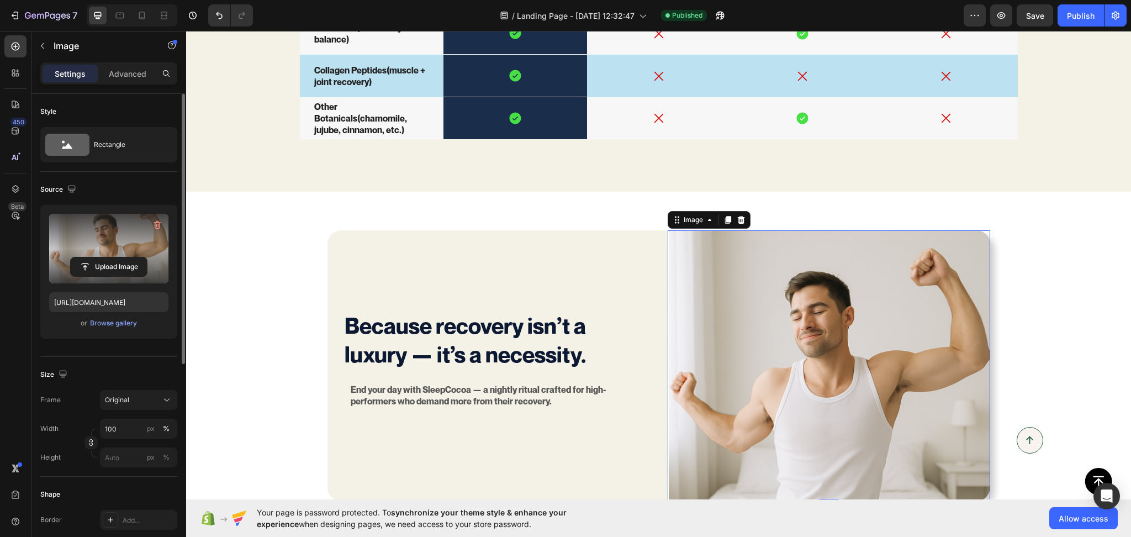
click at [87, 219] on label at bounding box center [108, 249] width 119 height 70
click at [87, 257] on input "file" at bounding box center [109, 266] width 76 height 19
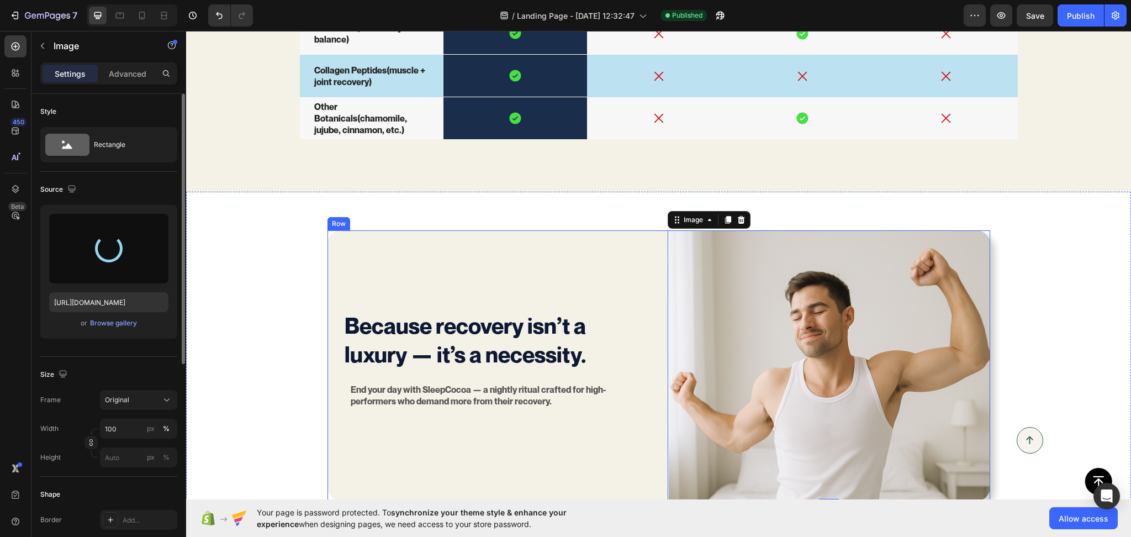
type input "https://cdn.shopify.com/s/files/1/0936/8980/7220/files/gempages_580412747972346…"
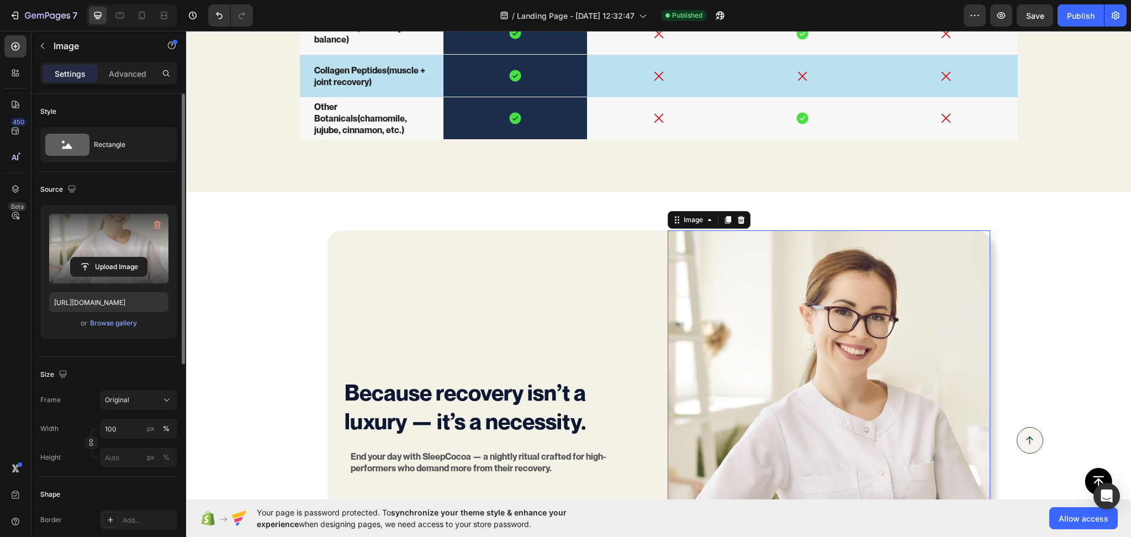
click at [113, 240] on label at bounding box center [108, 249] width 119 height 70
click at [113, 257] on input "file" at bounding box center [109, 266] width 76 height 19
type input "C:\fakepath\download (1).avif"
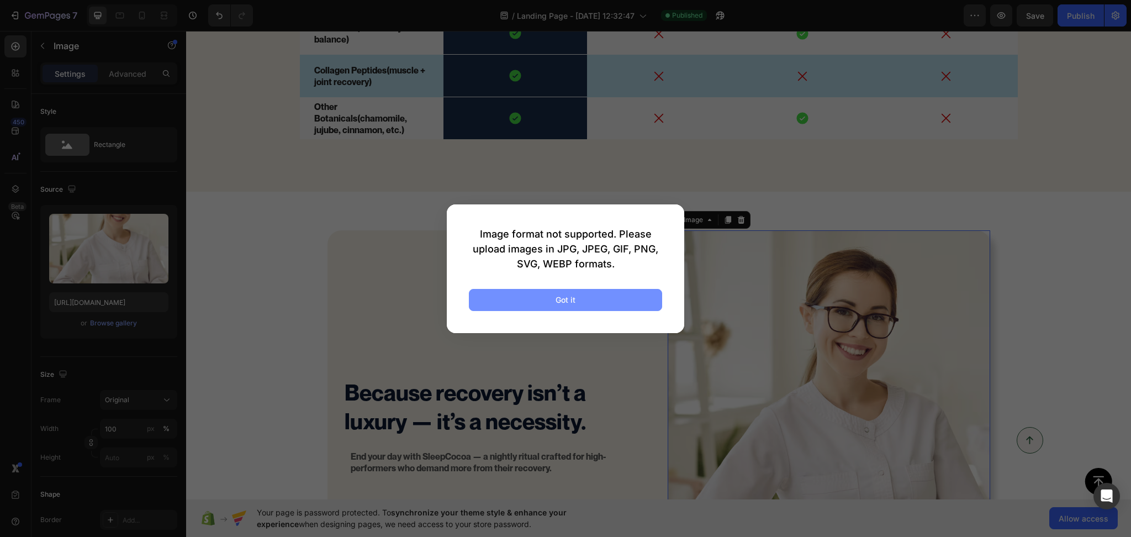
click at [488, 290] on button "Got it" at bounding box center [565, 300] width 193 height 22
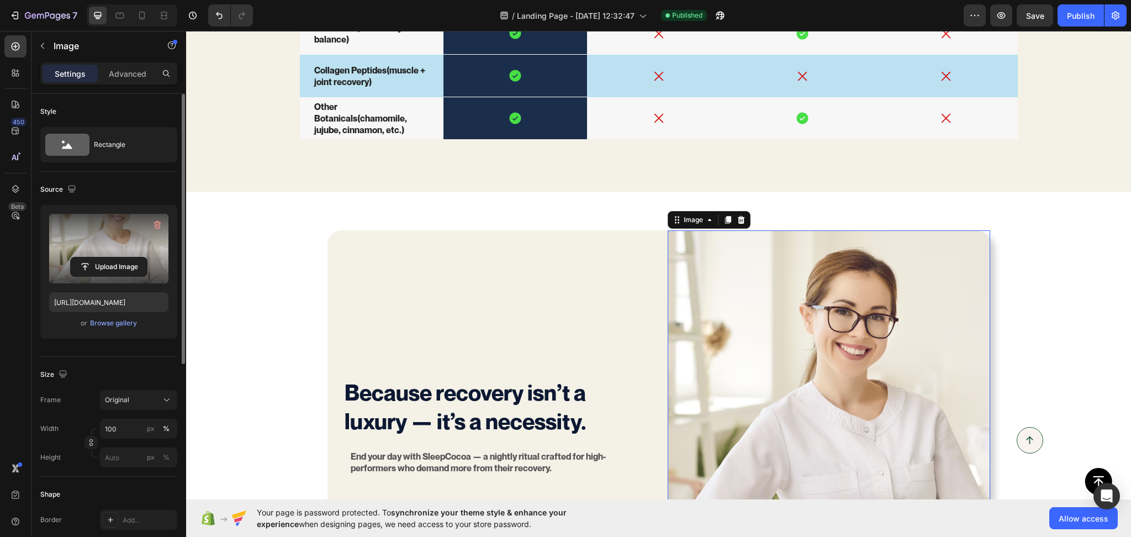
click at [103, 233] on label at bounding box center [108, 249] width 119 height 70
click at [103, 257] on input "file" at bounding box center [109, 266] width 76 height 19
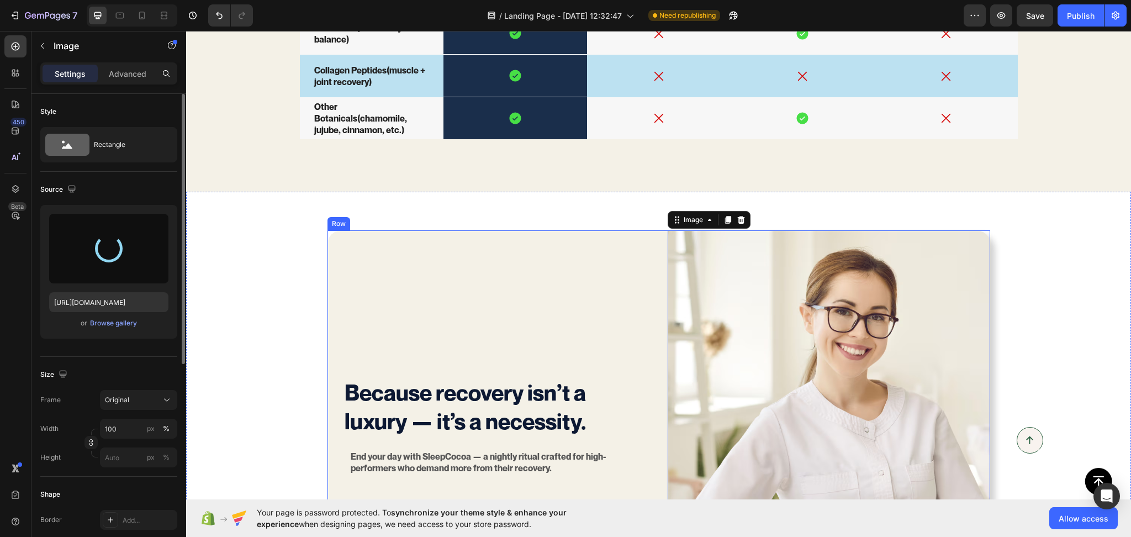
type input "https://cdn.shopify.com/s/files/1/0936/8980/7220/files/gempages_580412747972346…"
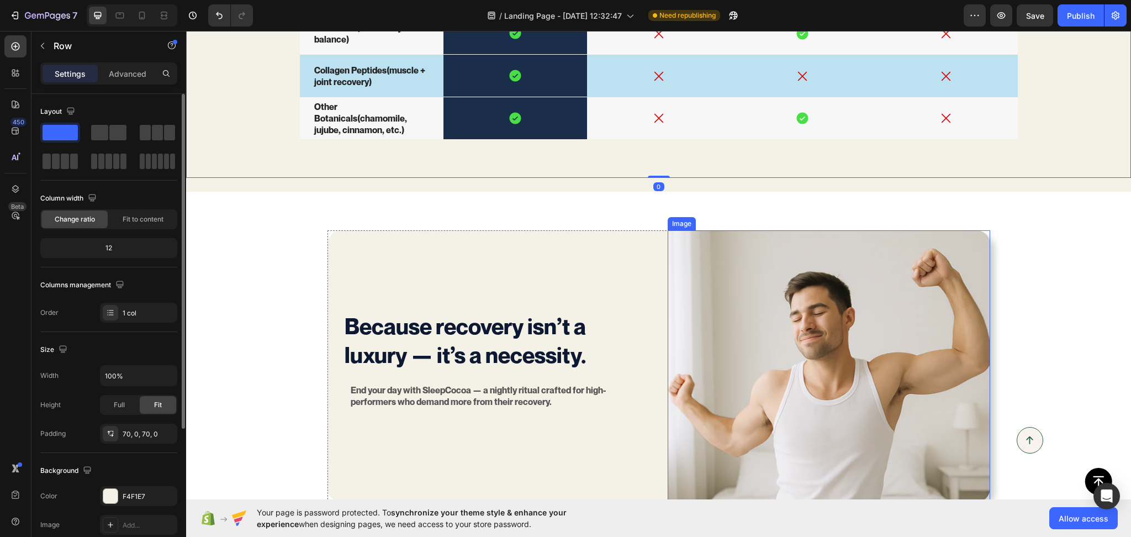
scroll to position [2545, 0]
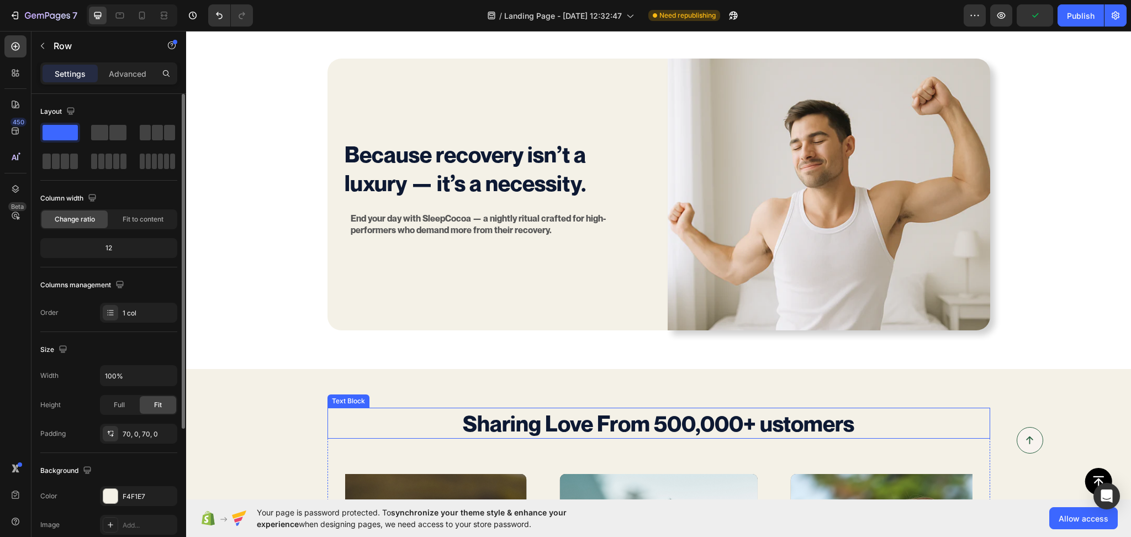
click at [628, 418] on strong "Sharing Love From 500,000+ ustomers" at bounding box center [659, 423] width 392 height 27
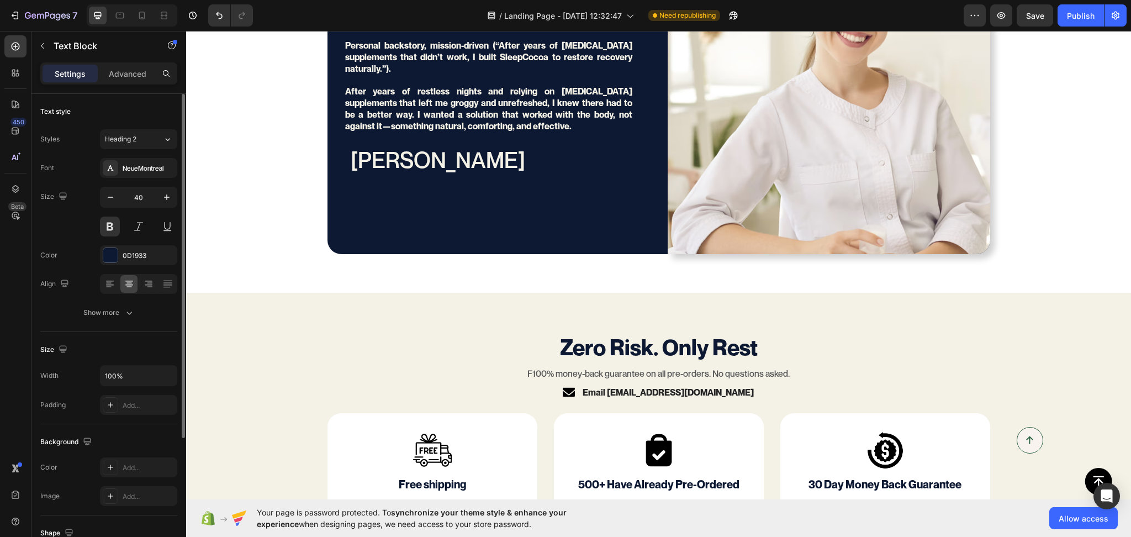
scroll to position [3712, 0]
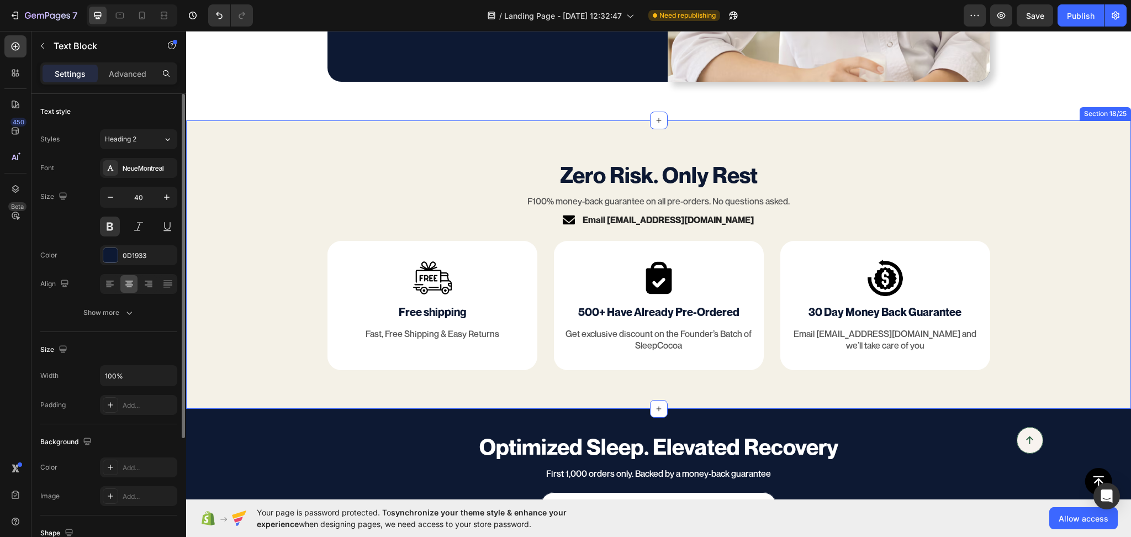
click at [1044, 182] on div "Zero Risk. Only Rest Text Block F100% money-back guarantee on all pre-orders. N…" at bounding box center [658, 264] width 945 height 211
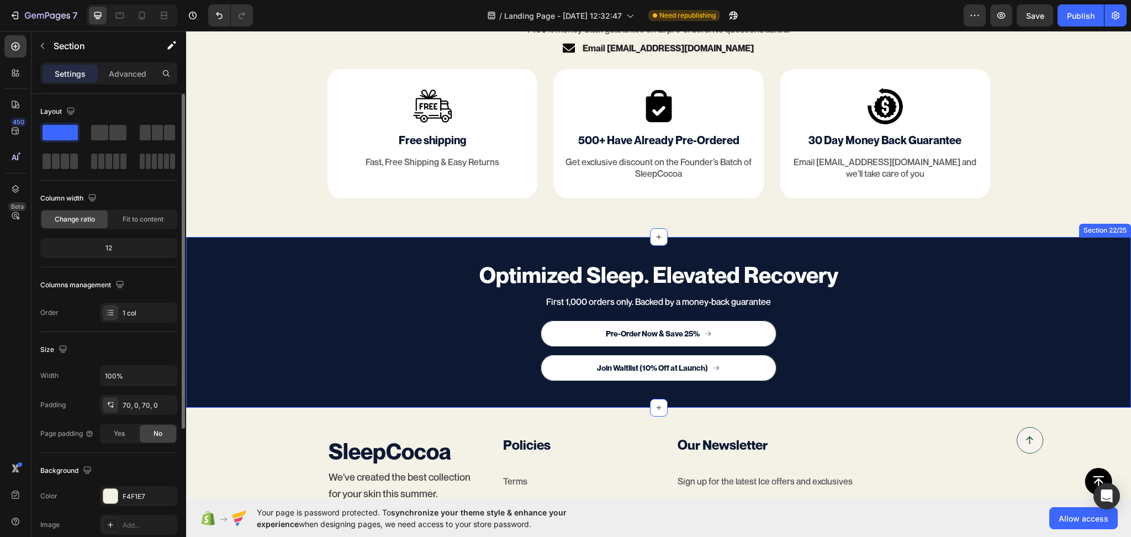
scroll to position [4055, 0]
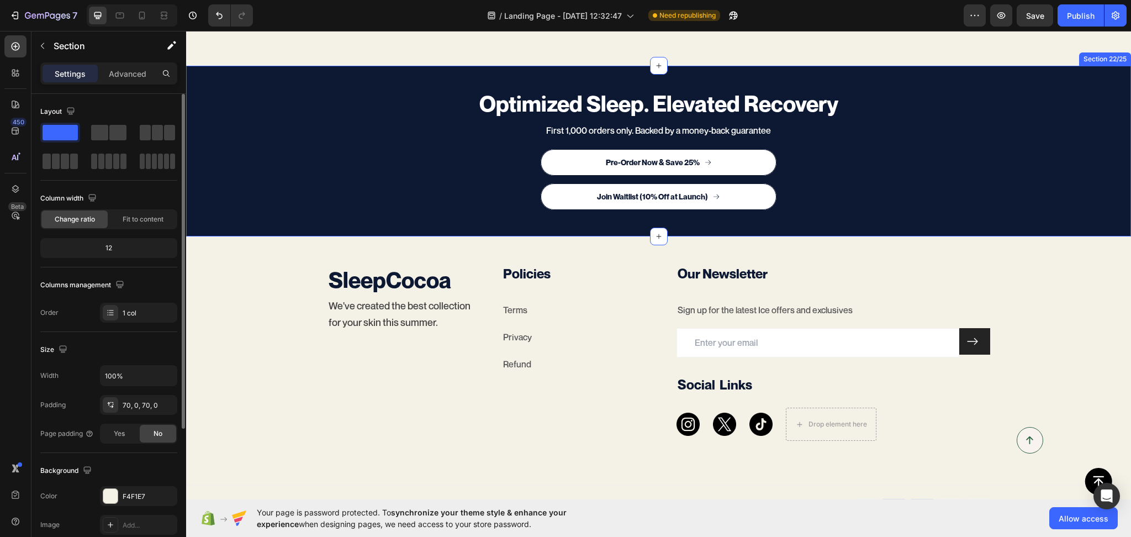
click at [990, 76] on div "Optimized Sleep. Elevated Recovery Heading First 1,000 orders only. Backed by a…" at bounding box center [658, 151] width 945 height 171
click at [129, 401] on div "40, 0, 40, 0" at bounding box center [139, 405] width 32 height 10
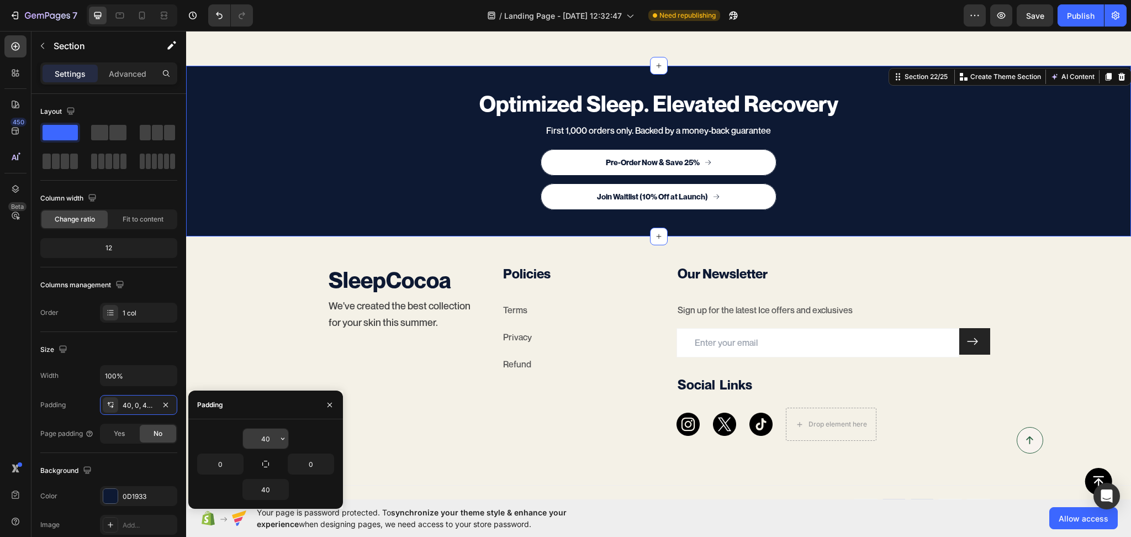
click at [252, 437] on input "40" at bounding box center [265, 439] width 45 height 20
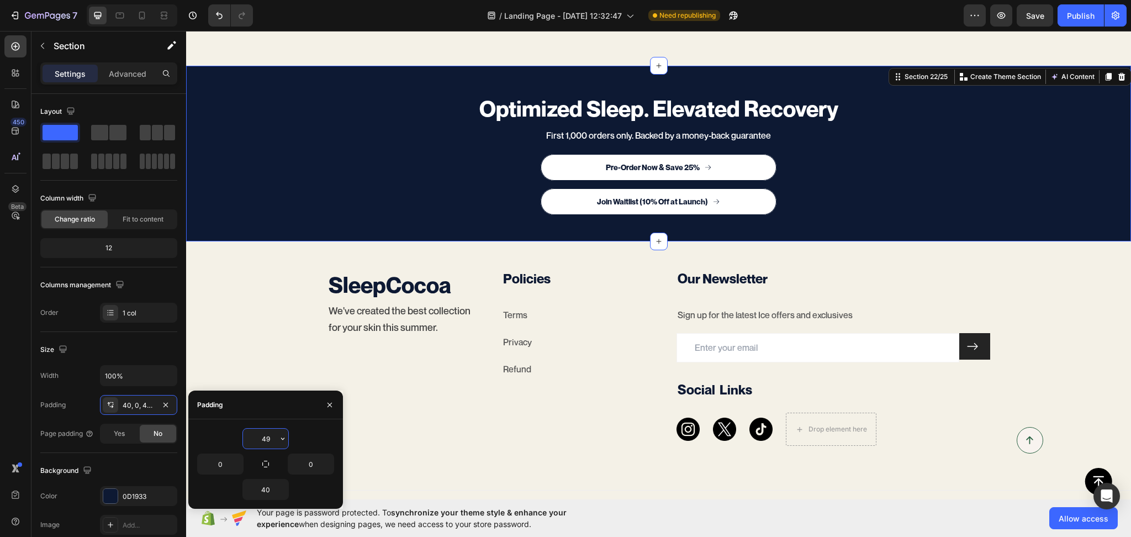
type input "50"
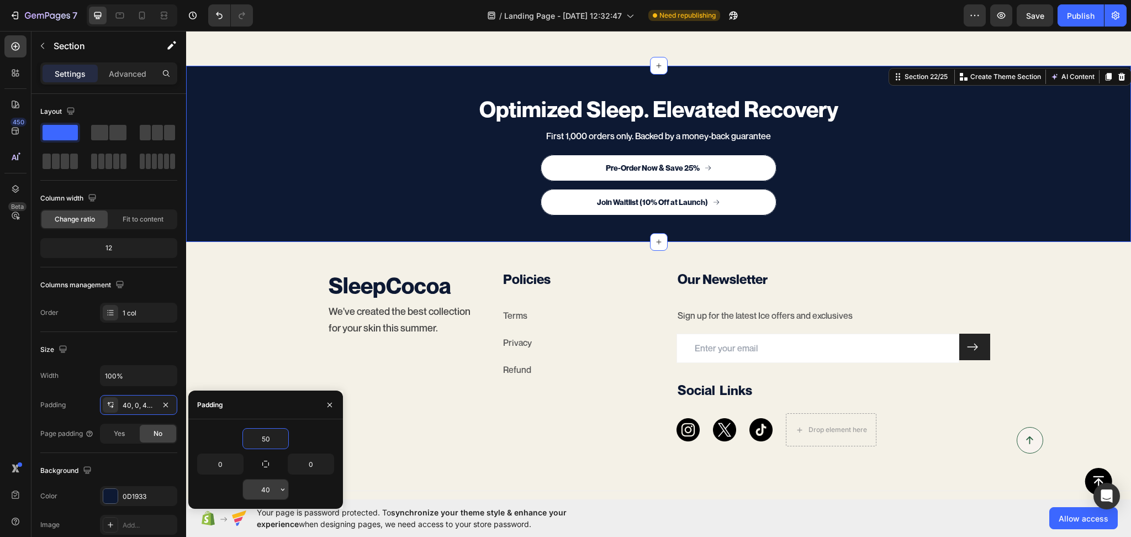
click at [270, 484] on input "40" at bounding box center [265, 489] width 45 height 20
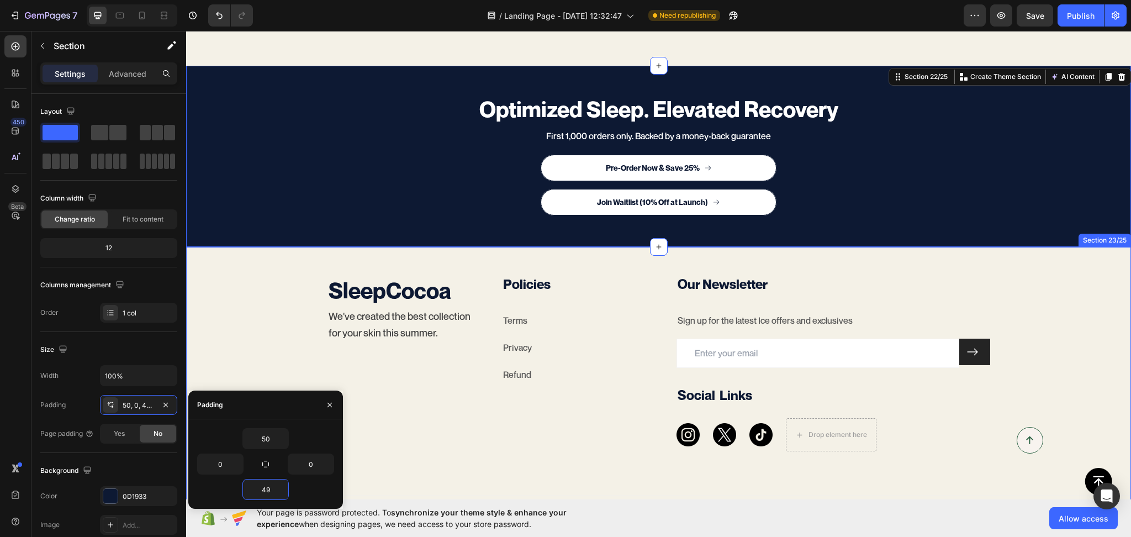
type input "50"
click at [1076, 13] on div "Publish" at bounding box center [1081, 16] width 28 height 12
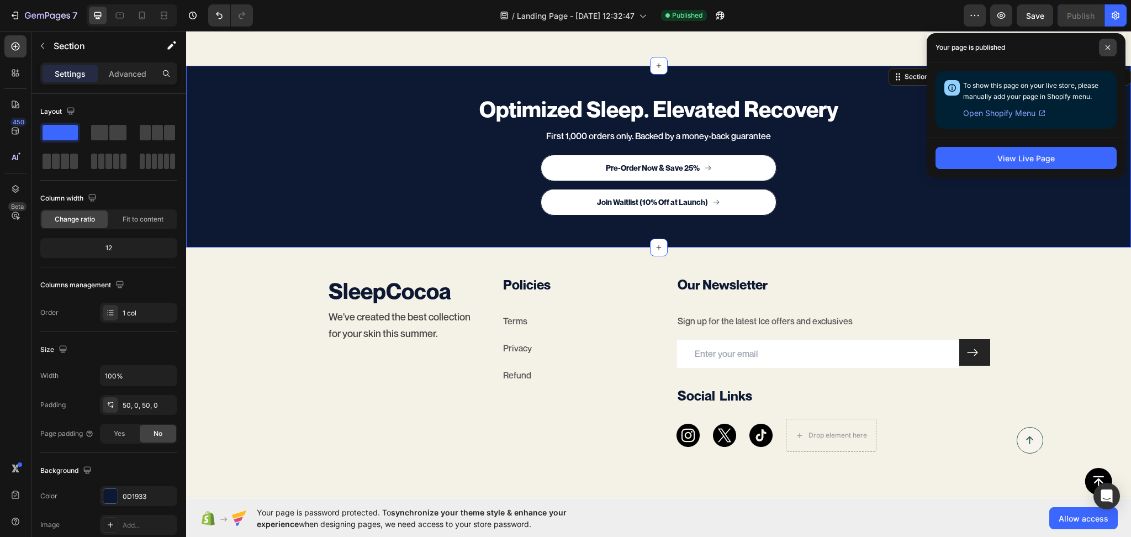
click at [1106, 49] on icon at bounding box center [1108, 47] width 4 height 4
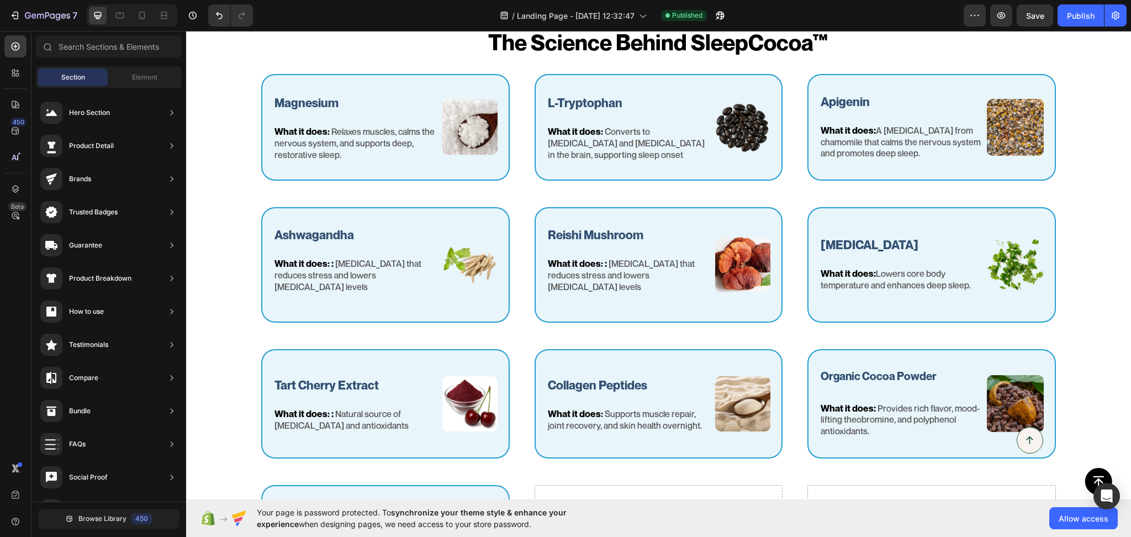
scroll to position [1037, 0]
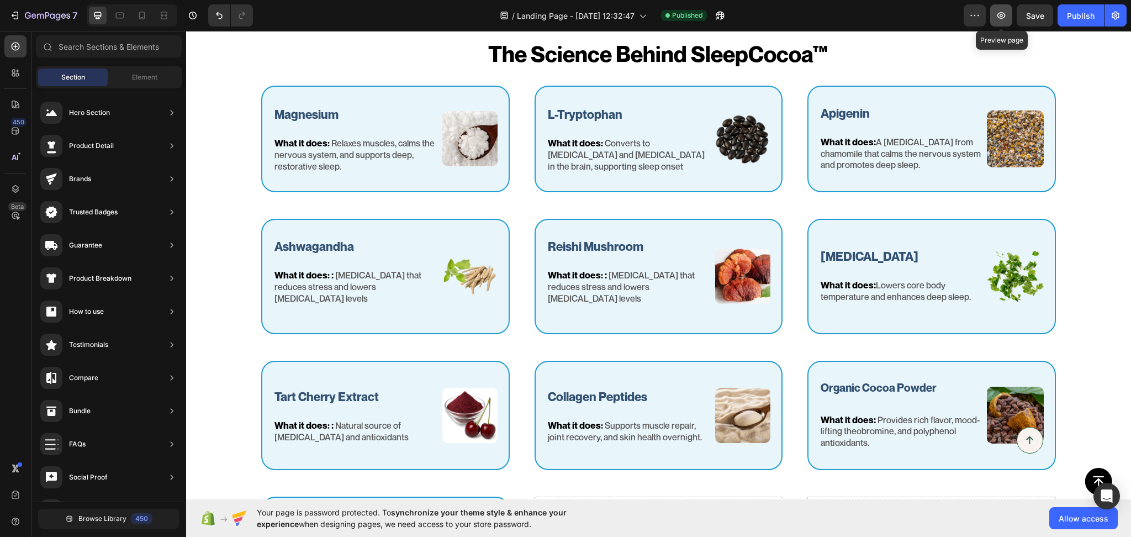
click at [1000, 19] on icon "button" at bounding box center [1001, 15] width 11 height 11
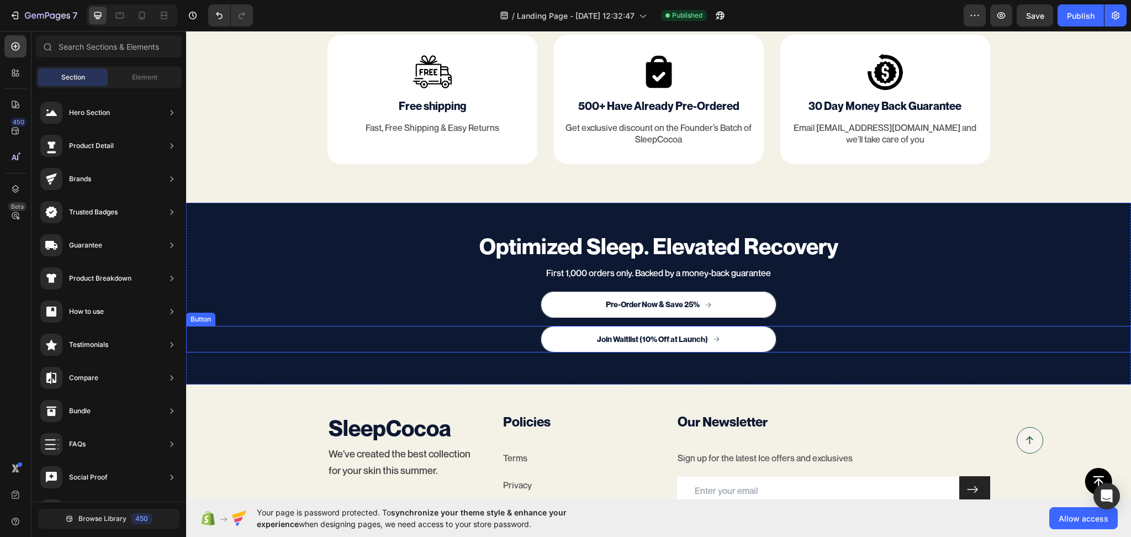
scroll to position [4071, 0]
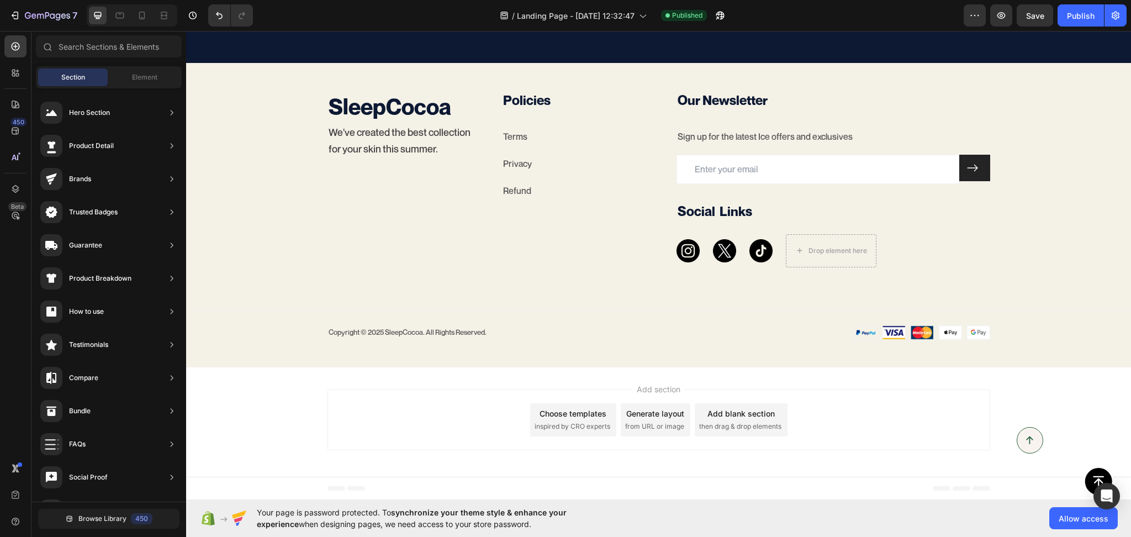
click at [707, 412] on div "Add blank section" at bounding box center [740, 414] width 67 height 12
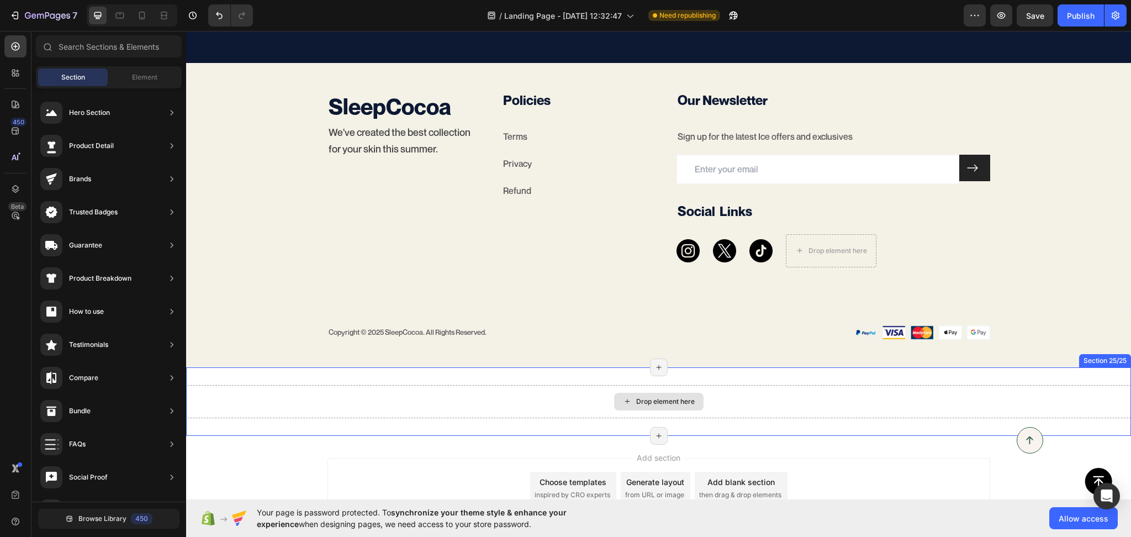
click at [430, 397] on div "Drop element here" at bounding box center [658, 401] width 945 height 33
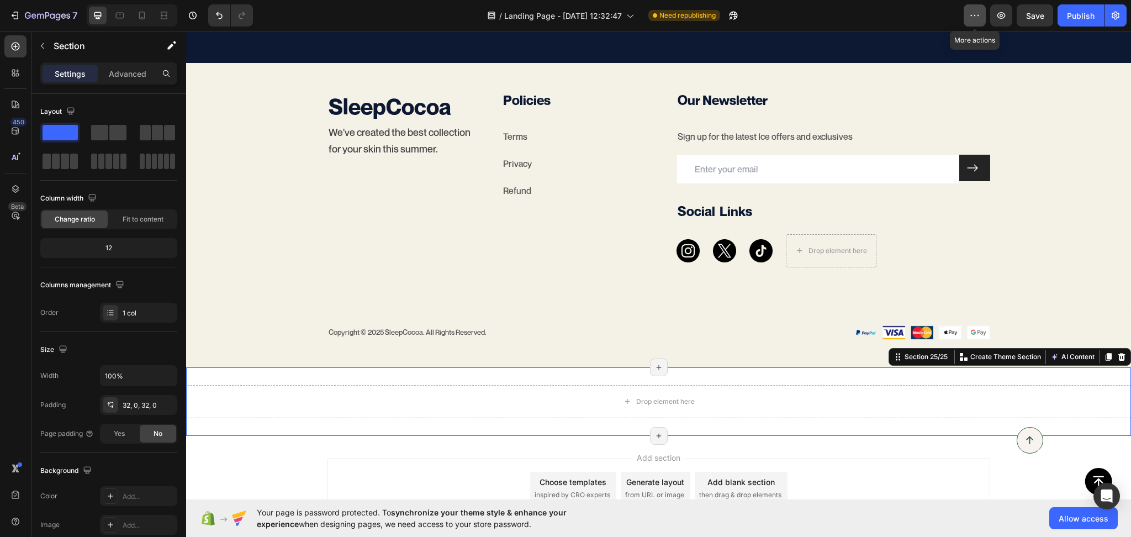
click at [976, 19] on icon "button" at bounding box center [974, 15] width 11 height 11
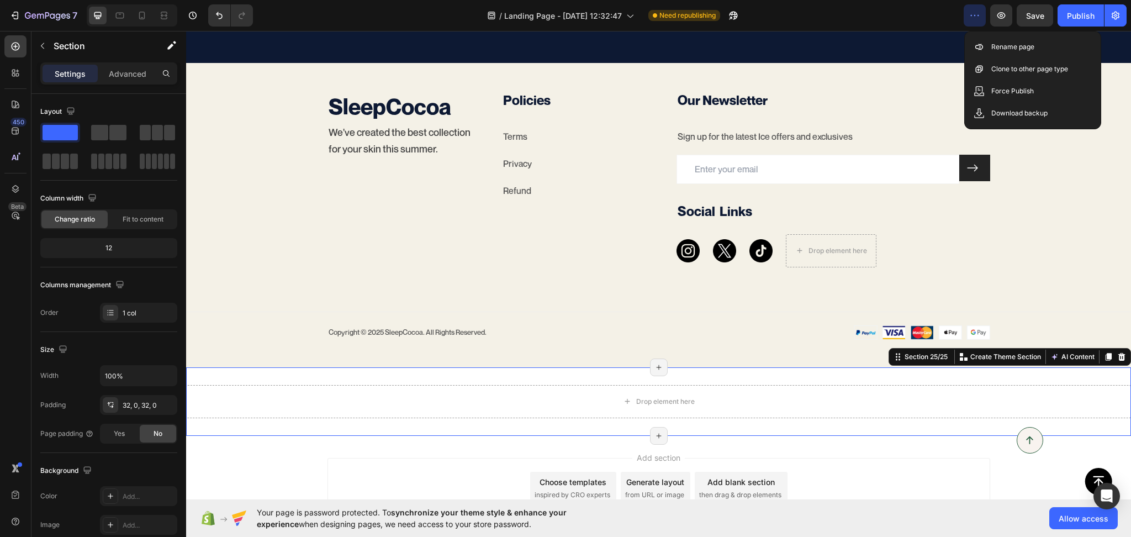
click at [976, 19] on icon "button" at bounding box center [974, 15] width 11 height 11
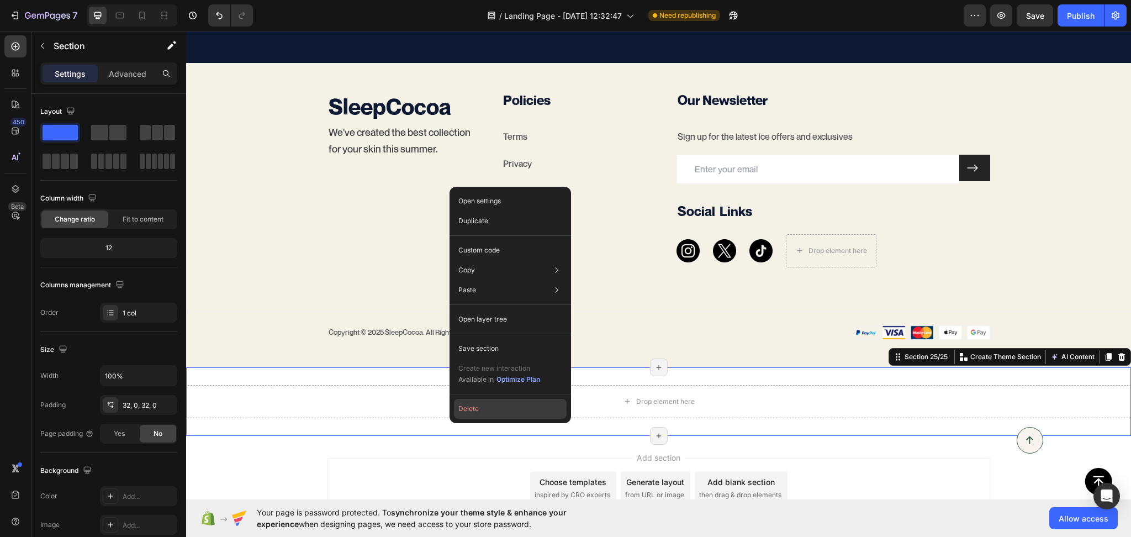
click at [472, 410] on button "Delete" at bounding box center [510, 409] width 113 height 20
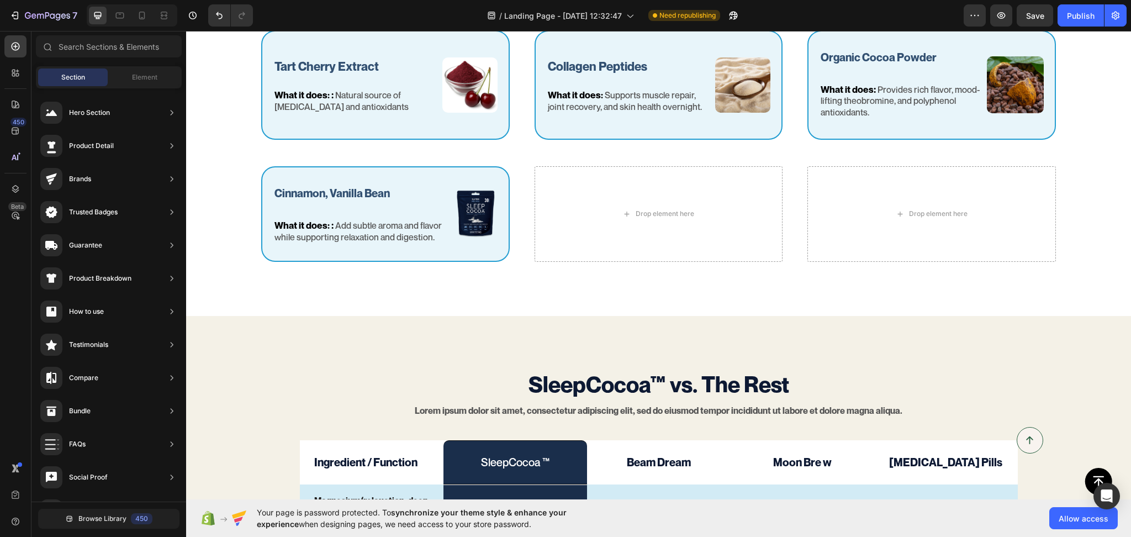
scroll to position [1319, 0]
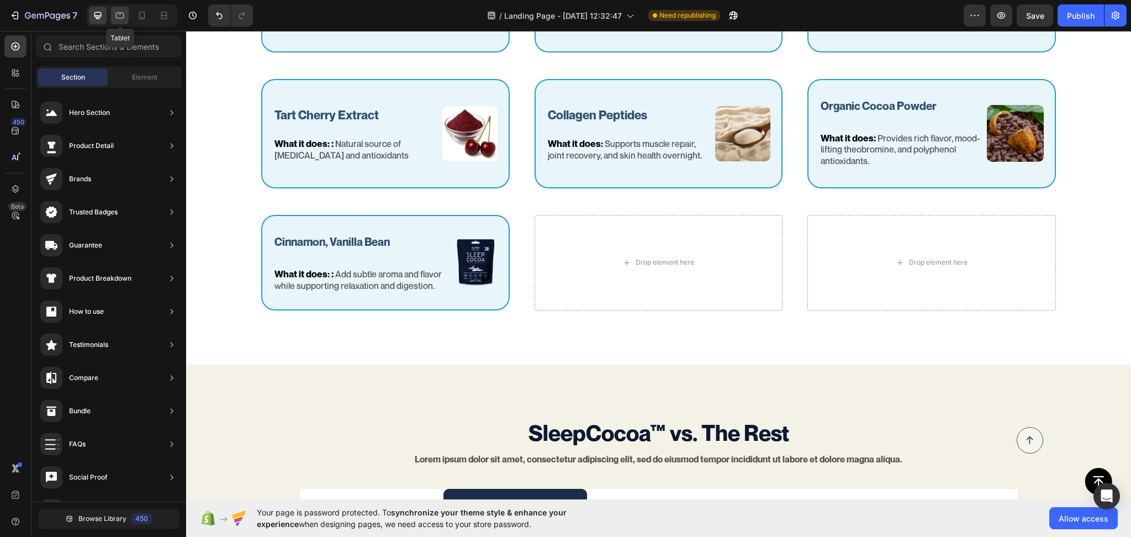
click at [118, 14] on icon at bounding box center [119, 15] width 11 height 11
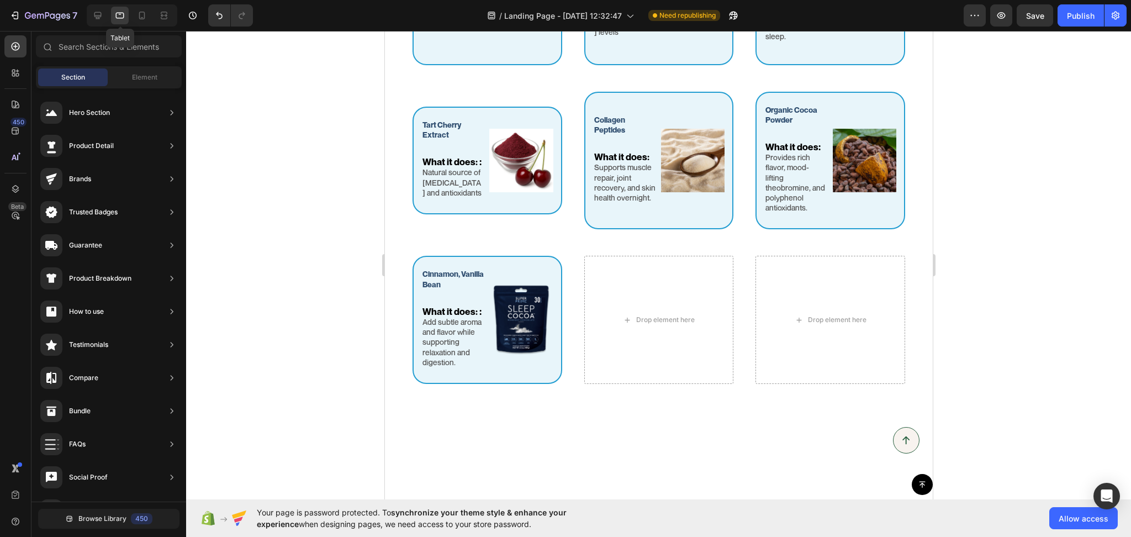
scroll to position [1426, 0]
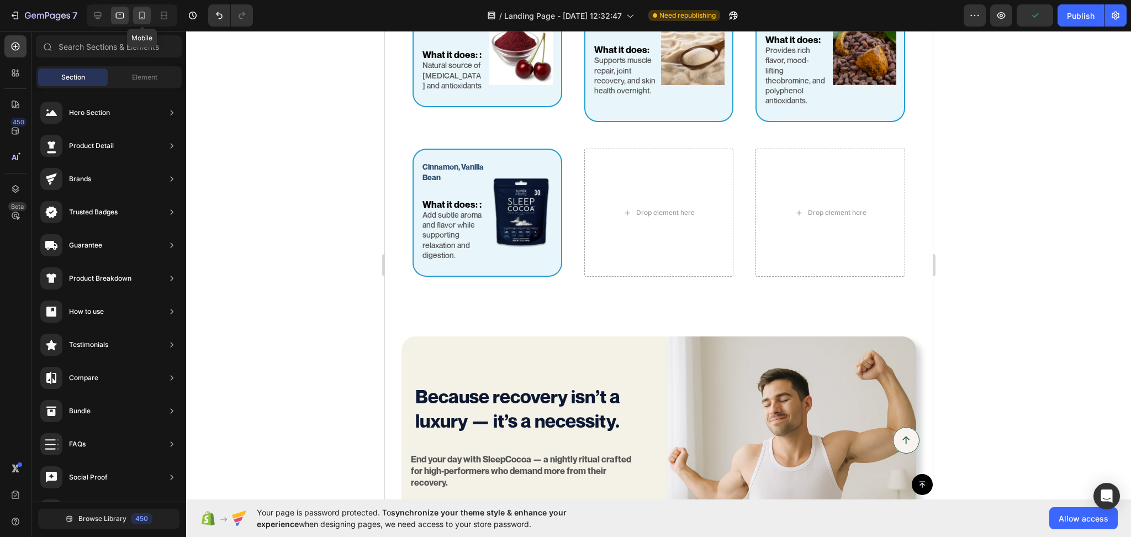
click at [147, 19] on div at bounding box center [142, 16] width 18 height 18
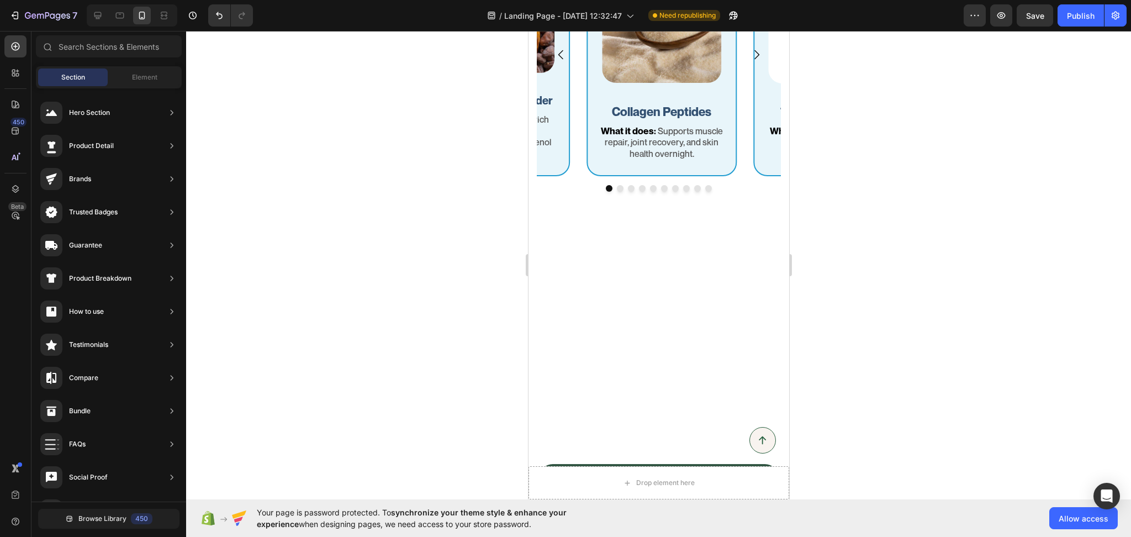
scroll to position [973, 0]
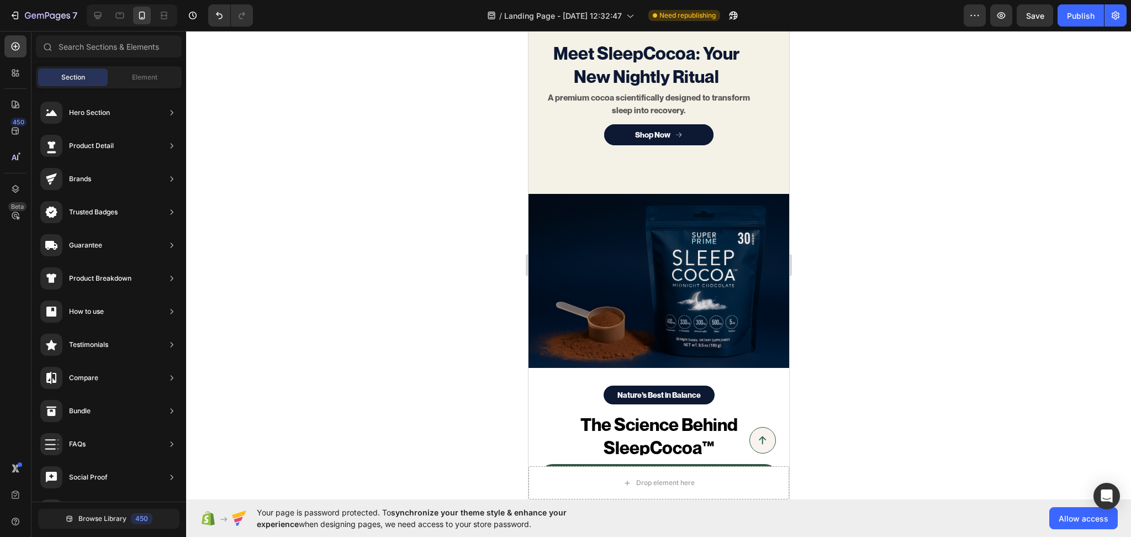
drag, startPoint x: 779, startPoint y: 215, endPoint x: 1319, endPoint y: 183, distance: 541.1
click at [99, 8] on div at bounding box center [98, 16] width 18 height 18
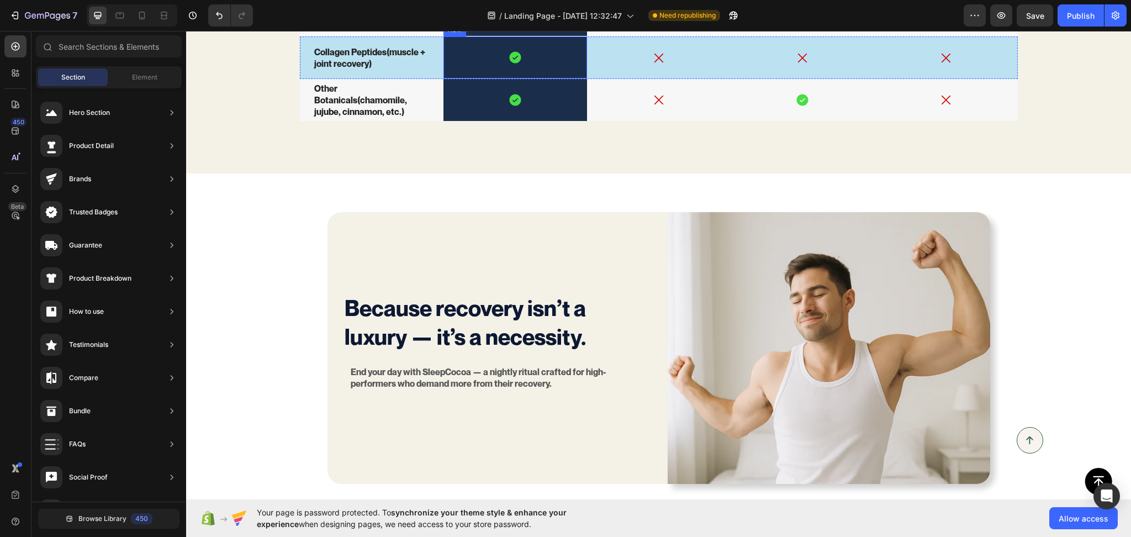
scroll to position [2528, 0]
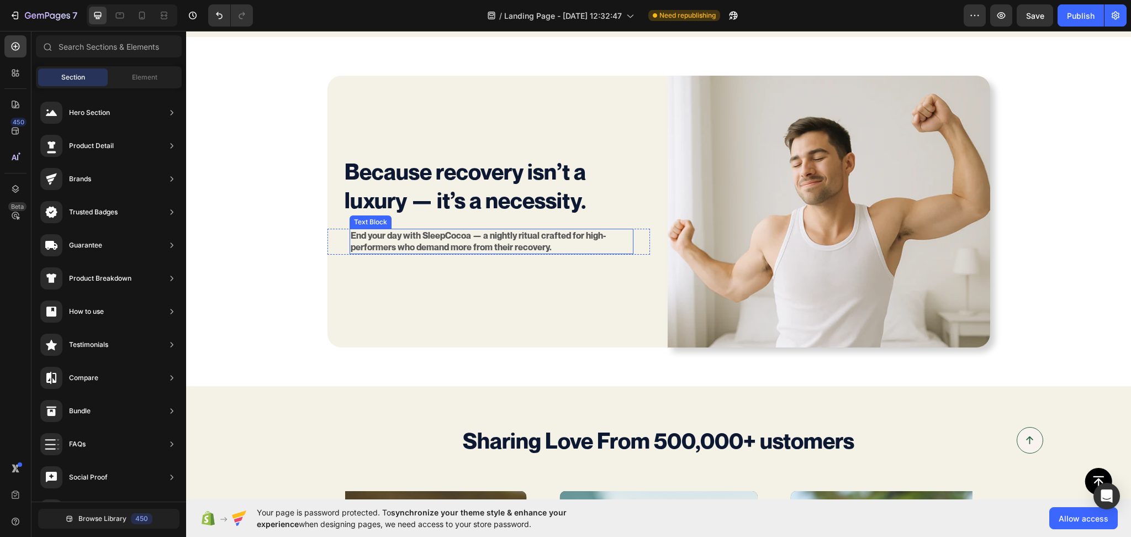
click at [488, 251] on p "End your day with SleepCocoa — a nightly ritual crafted for high-performers who…" at bounding box center [492, 241] width 282 height 23
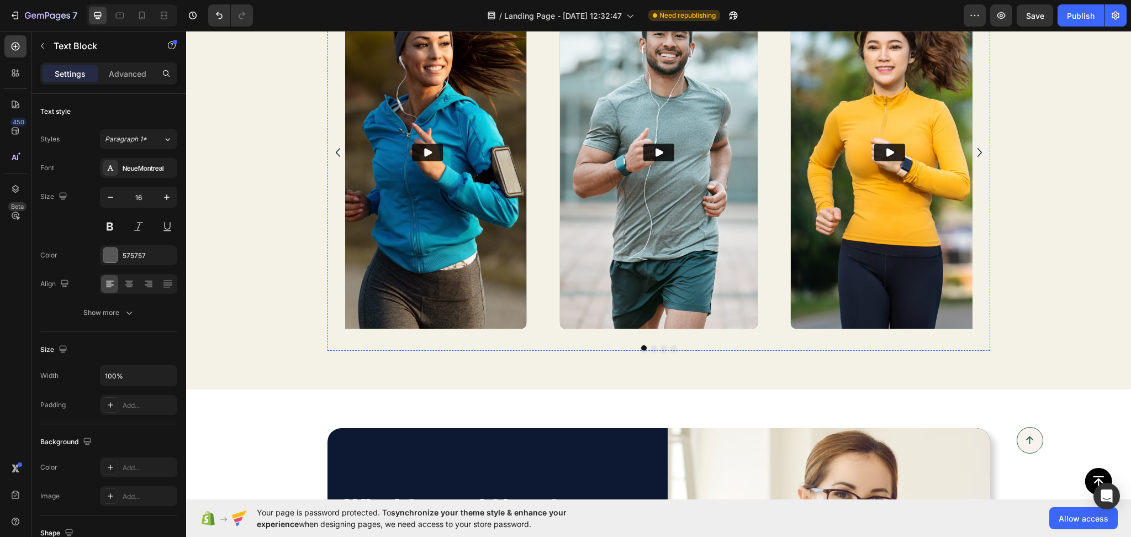
scroll to position [3214, 0]
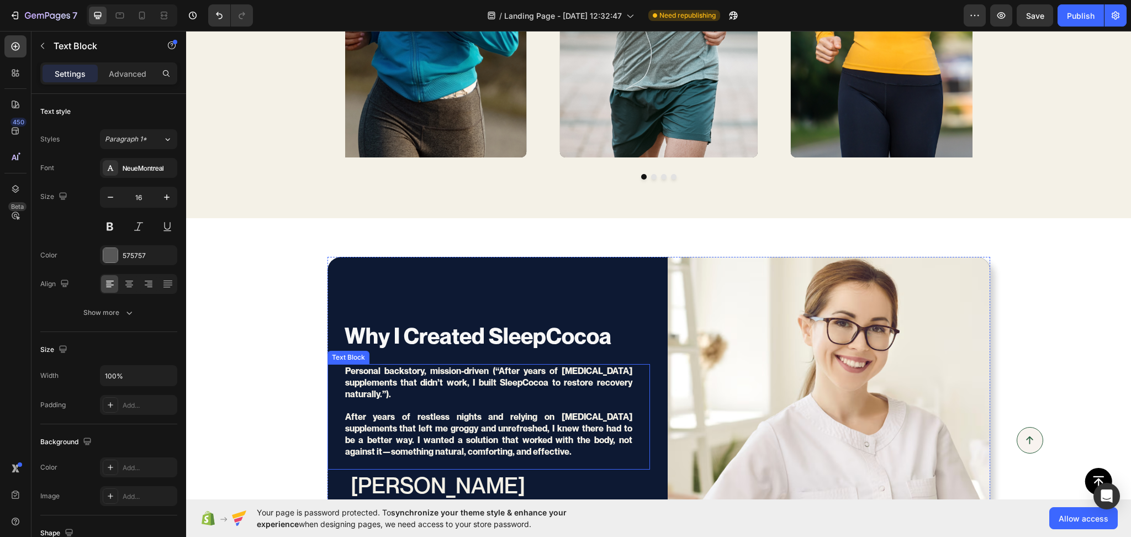
click at [476, 381] on p "Personal backstory, mission-driven (“After years of melatonin supplements that …" at bounding box center [488, 416] width 287 height 103
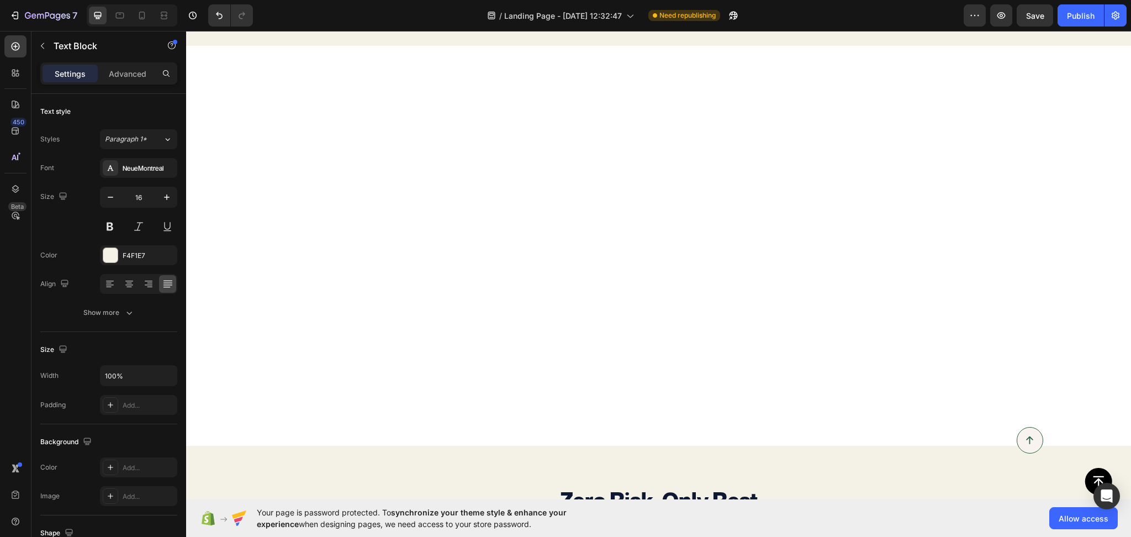
scroll to position [4074, 0]
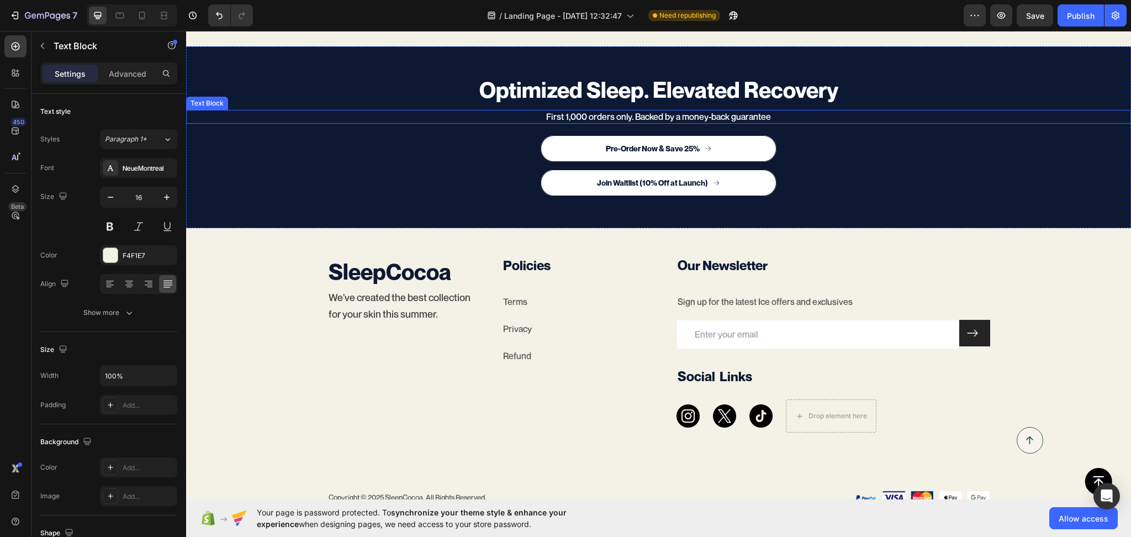
click at [736, 117] on p "First 1,000 orders only. Backed by a money-back guarantee" at bounding box center [658, 117] width 943 height 12
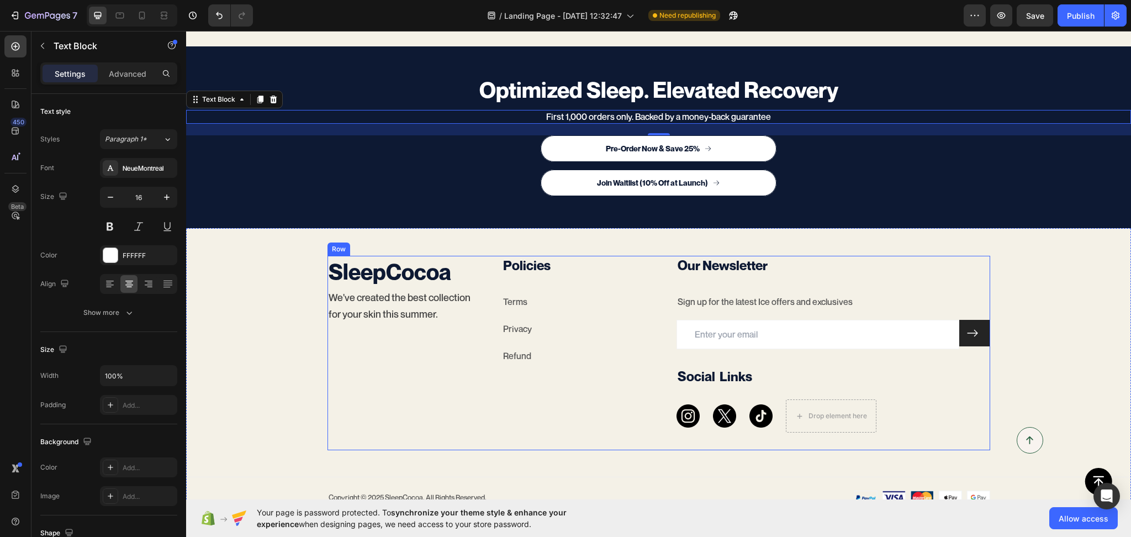
click at [467, 406] on div "SleepCocoa Heading We've created the best collection for your skin this summer.…" at bounding box center [405, 353] width 157 height 194
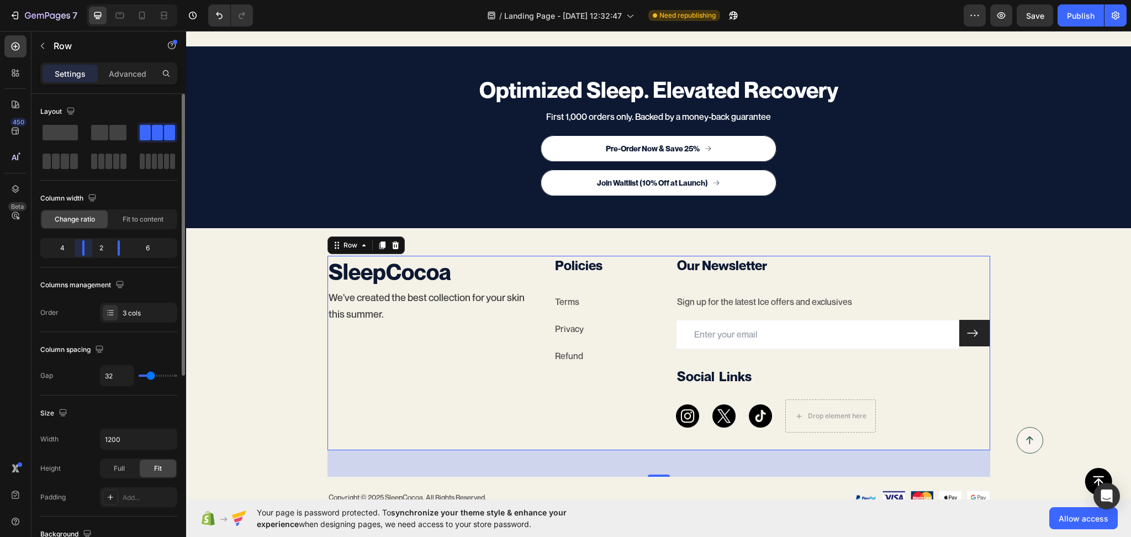
drag, startPoint x: 76, startPoint y: 255, endPoint x: 83, endPoint y: 256, distance: 7.4
click at [83, 256] on div "4 2 6" at bounding box center [108, 248] width 137 height 20
click at [1084, 12] on div "Publish" at bounding box center [1081, 16] width 28 height 12
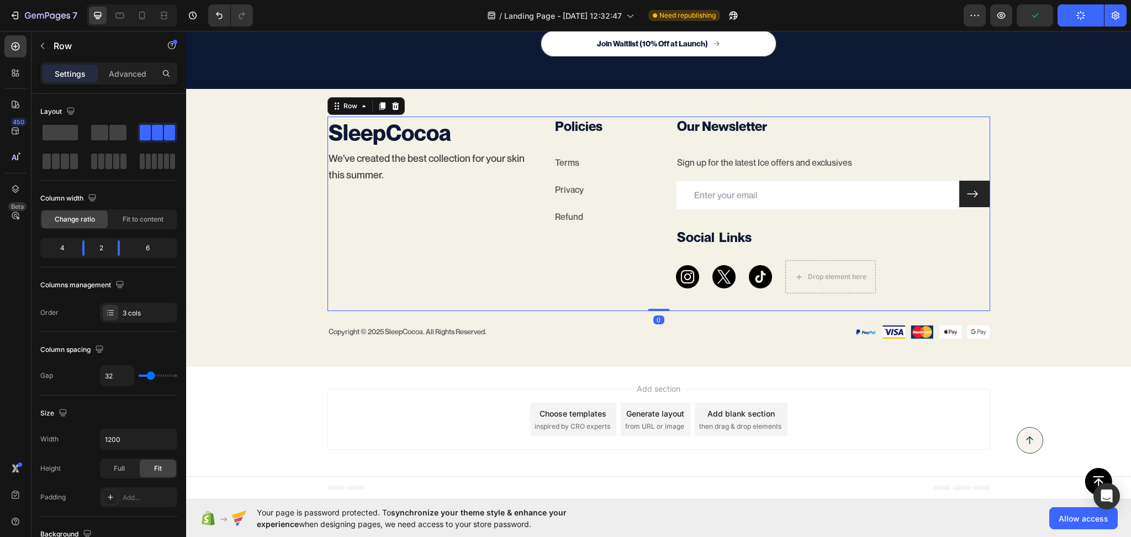
scroll to position [4213, 0]
drag, startPoint x: 657, startPoint y: 309, endPoint x: 664, endPoint y: 278, distance: 32.3
click at [664, 278] on div "SleepCocoa Heading We've created the best collection for your skin this summer.…" at bounding box center [658, 214] width 663 height 194
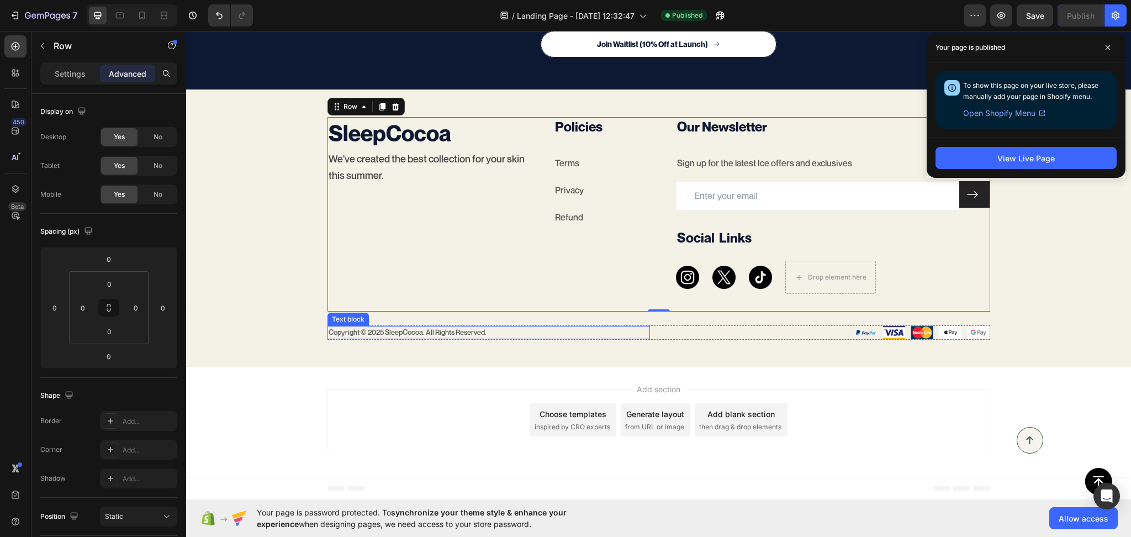
click at [464, 330] on span "Copyright © 2025 SleepCocoa. All Rights Reserved." at bounding box center [408, 331] width 158 height 9
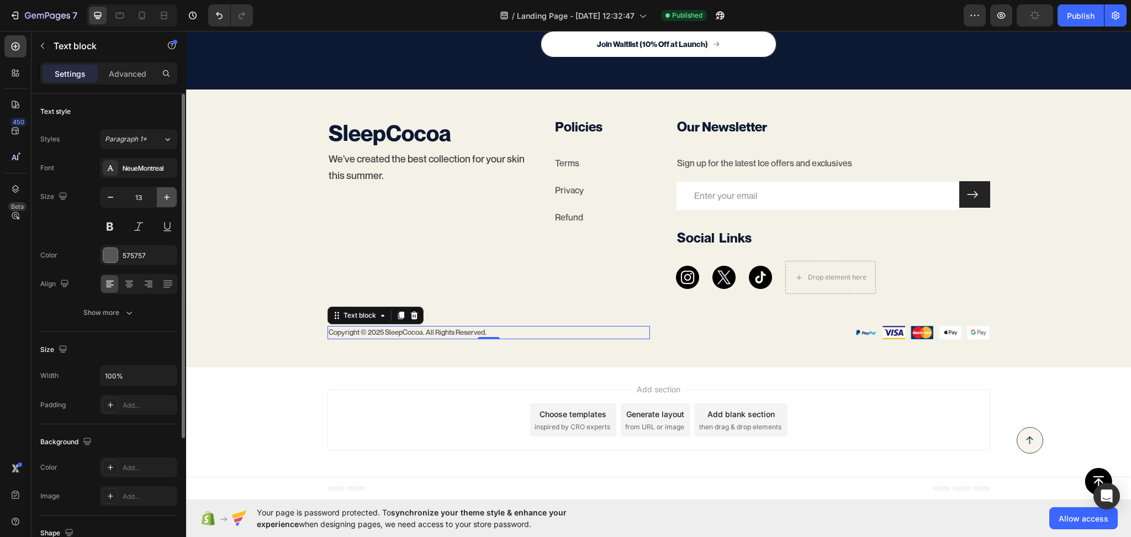
click at [161, 193] on icon "button" at bounding box center [166, 197] width 11 height 11
click at [172, 198] on icon "button" at bounding box center [166, 197] width 11 height 11
type input "16"
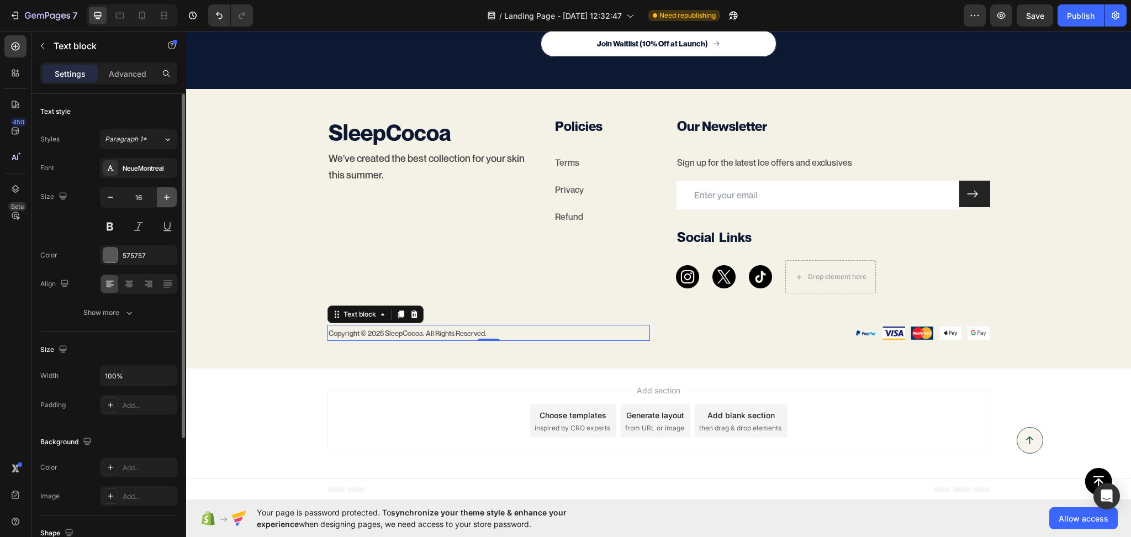
scroll to position [4216, 0]
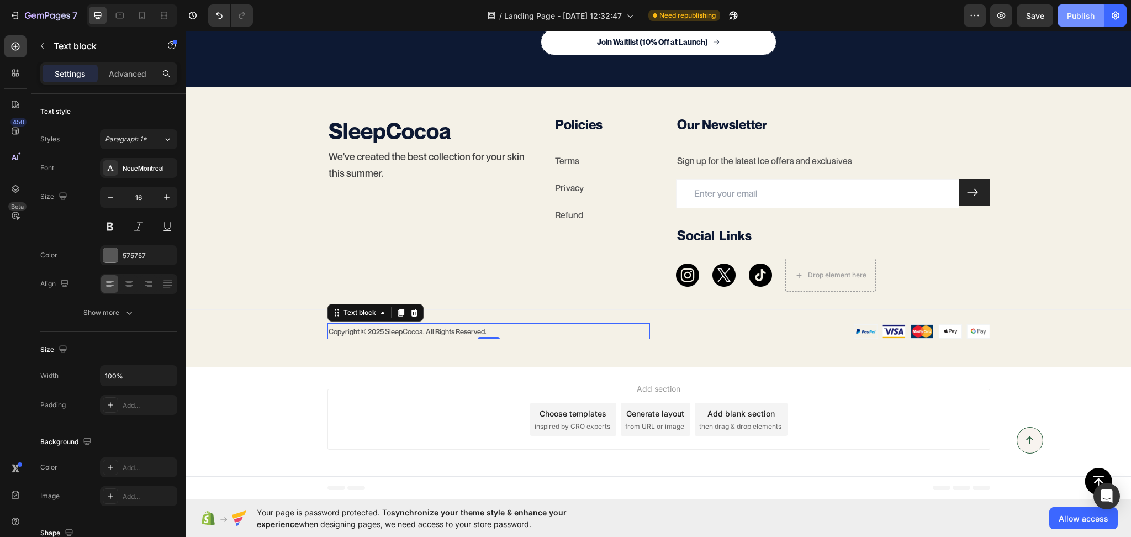
click at [1078, 11] on div "Publish" at bounding box center [1081, 16] width 28 height 12
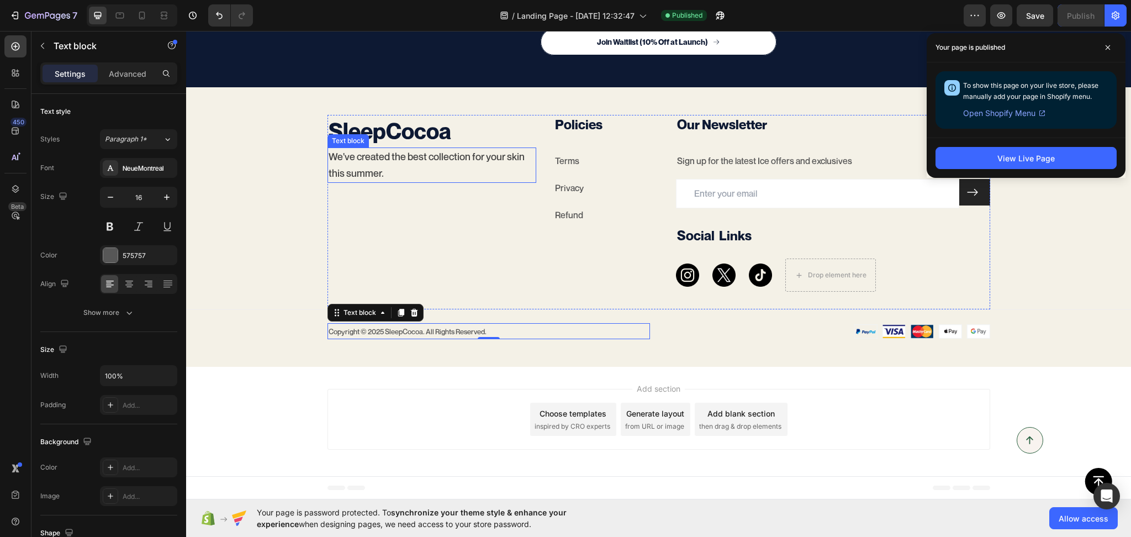
click at [342, 172] on span "We've created the best collection for your skin this summer." at bounding box center [427, 164] width 196 height 29
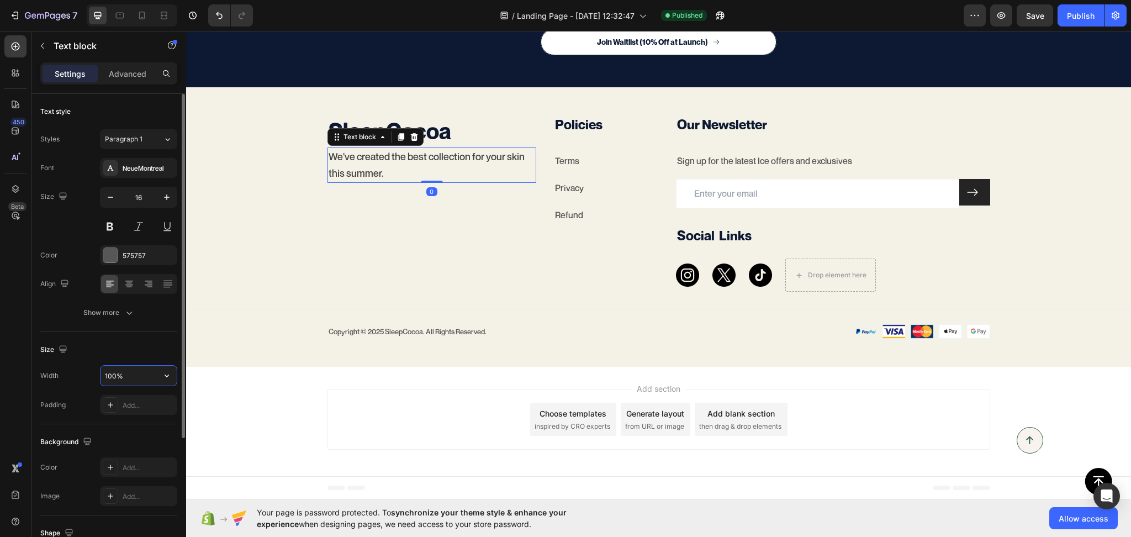
click at [118, 381] on input "100%" at bounding box center [139, 376] width 76 height 20
type input "90%"
click at [1087, 13] on div "Publish" at bounding box center [1081, 16] width 28 height 12
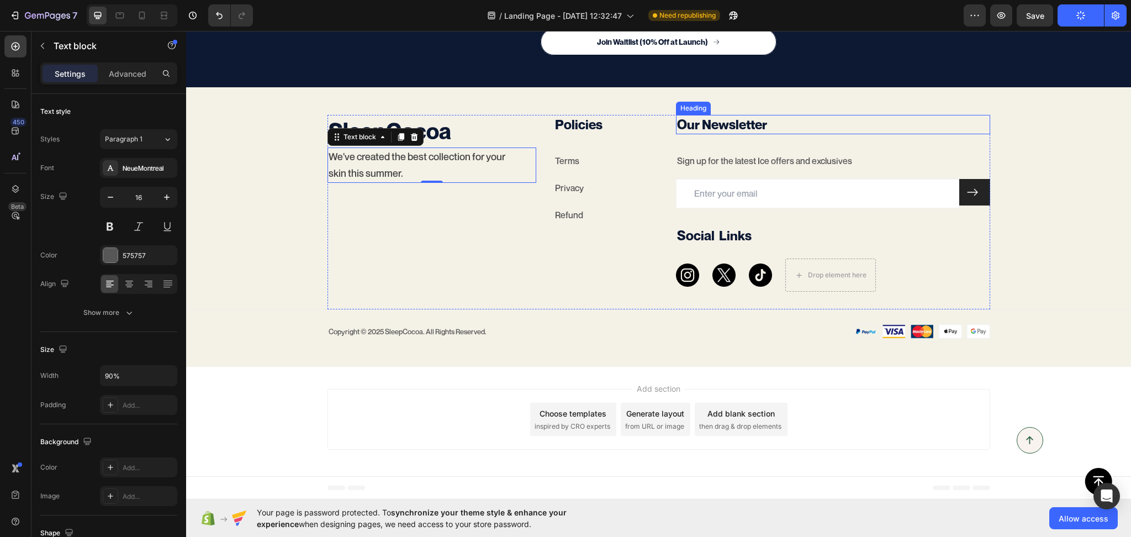
click at [735, 130] on p "Our Newsletter" at bounding box center [832, 124] width 311 height 17
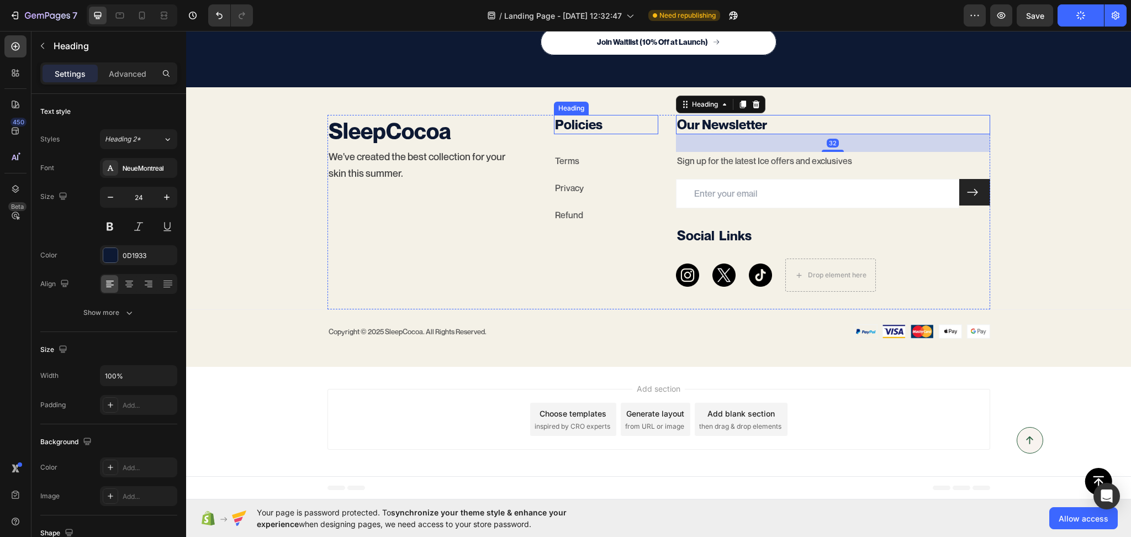
click at [593, 126] on h3 "Policies" at bounding box center [606, 124] width 104 height 19
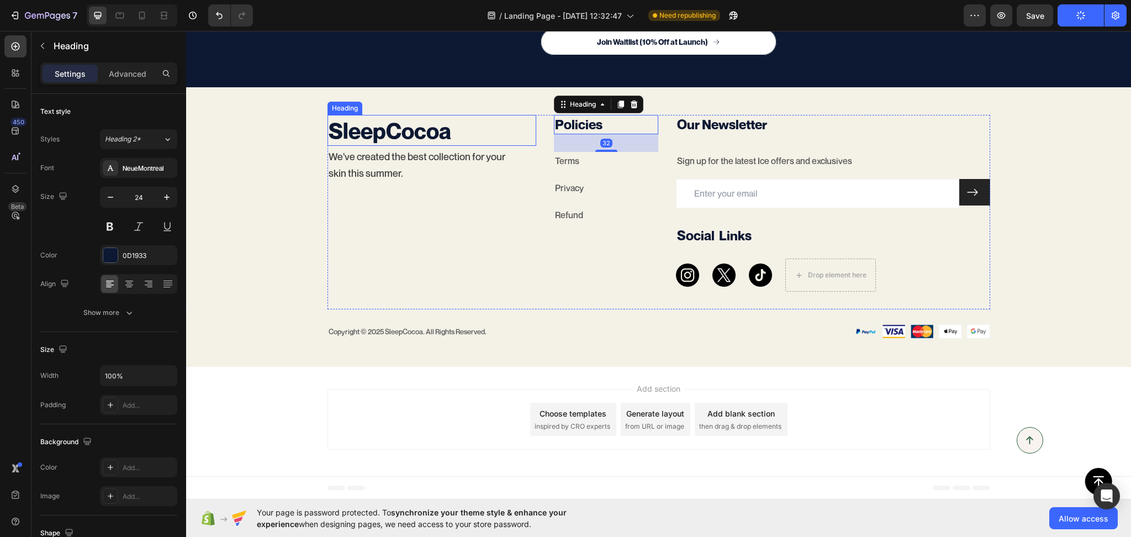
click at [404, 140] on h2 "SleepCocoa" at bounding box center [431, 130] width 209 height 31
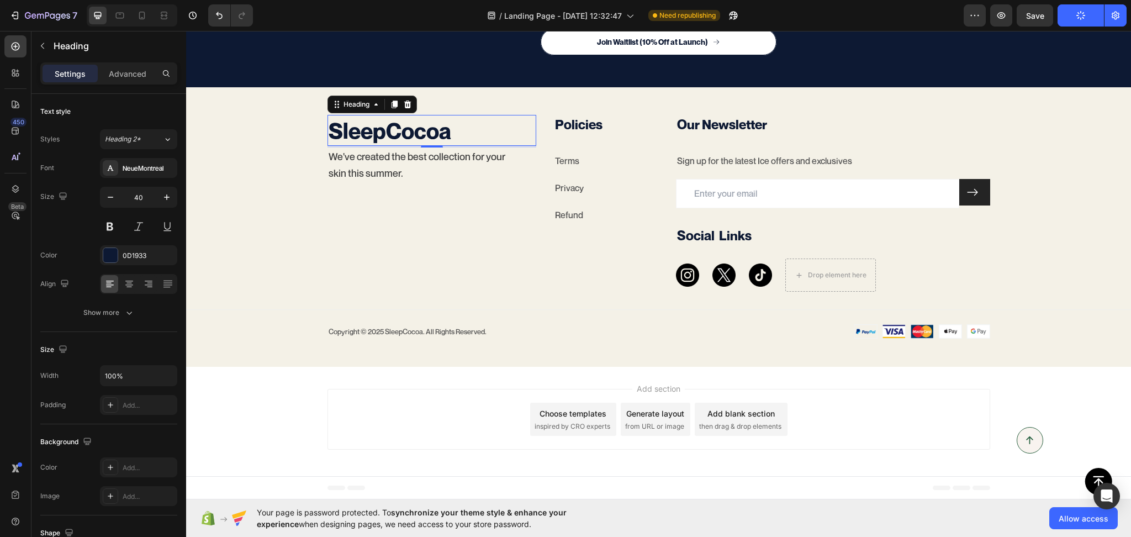
click at [155, 75] on div "Settings Advanced" at bounding box center [109, 74] width 133 height 18
click at [142, 75] on p "Advanced" at bounding box center [128, 74] width 38 height 12
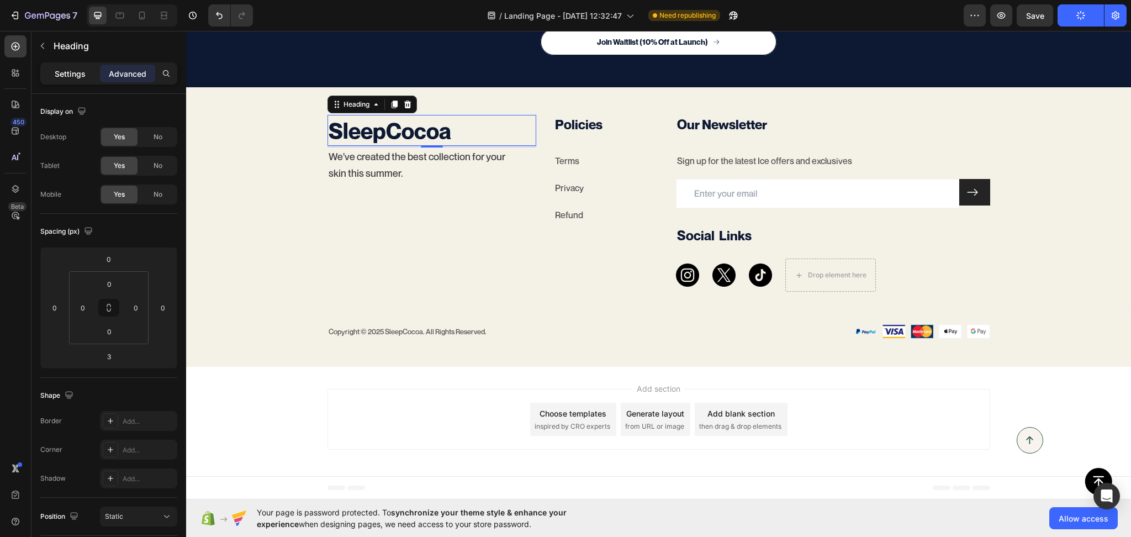
click at [66, 75] on p "Settings" at bounding box center [70, 74] width 31 height 12
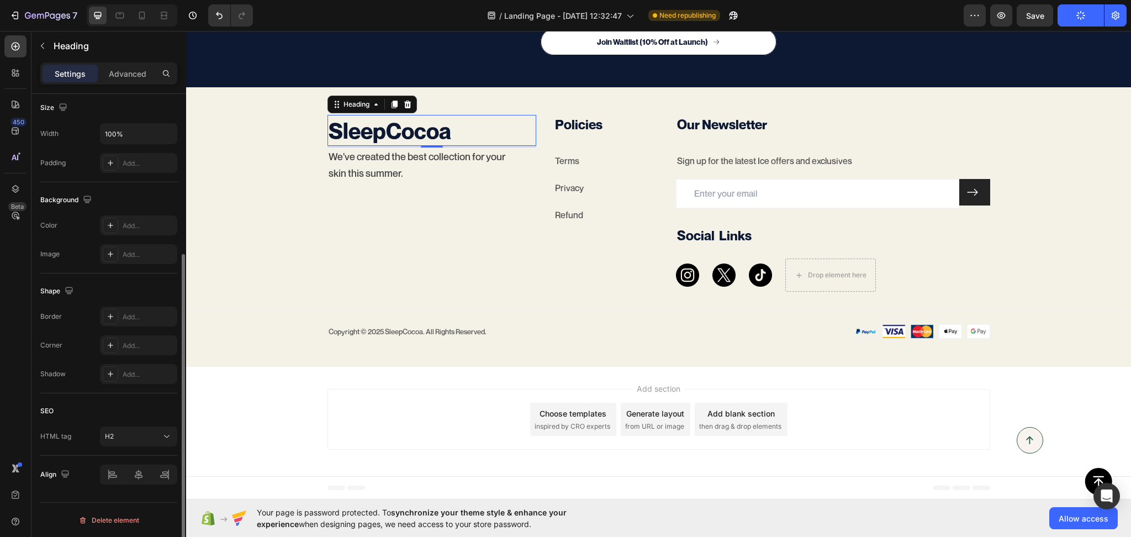
scroll to position [0, 0]
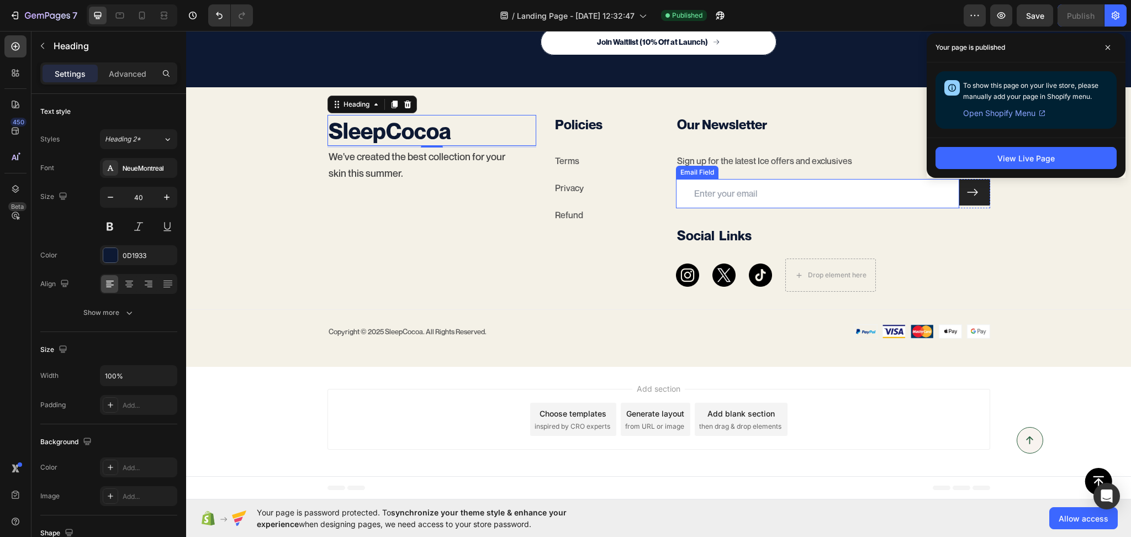
click at [905, 205] on input "email" at bounding box center [817, 193] width 283 height 29
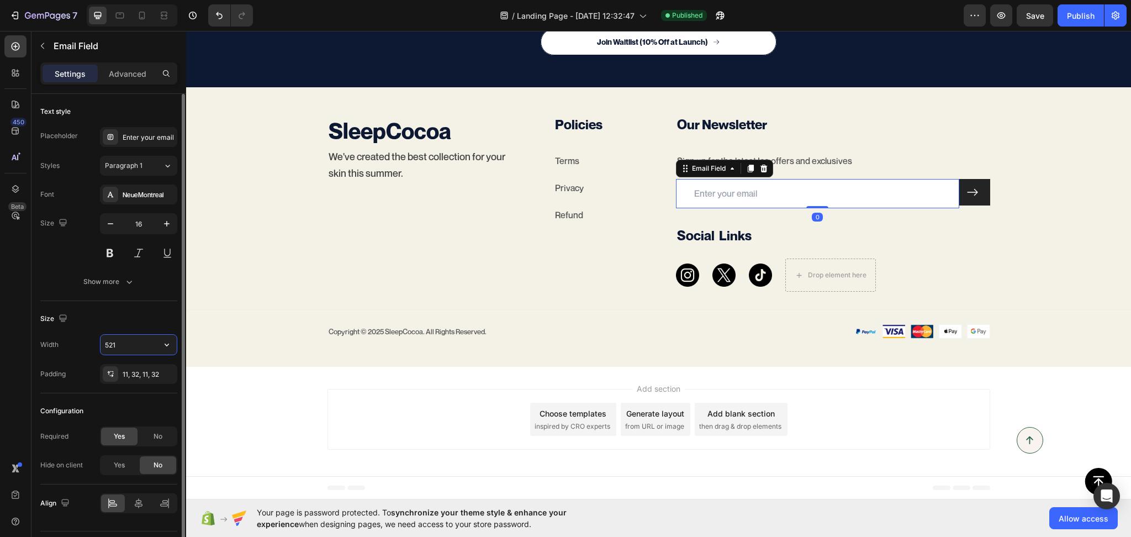
click at [126, 344] on input "521" at bounding box center [139, 345] width 76 height 20
type input "373"
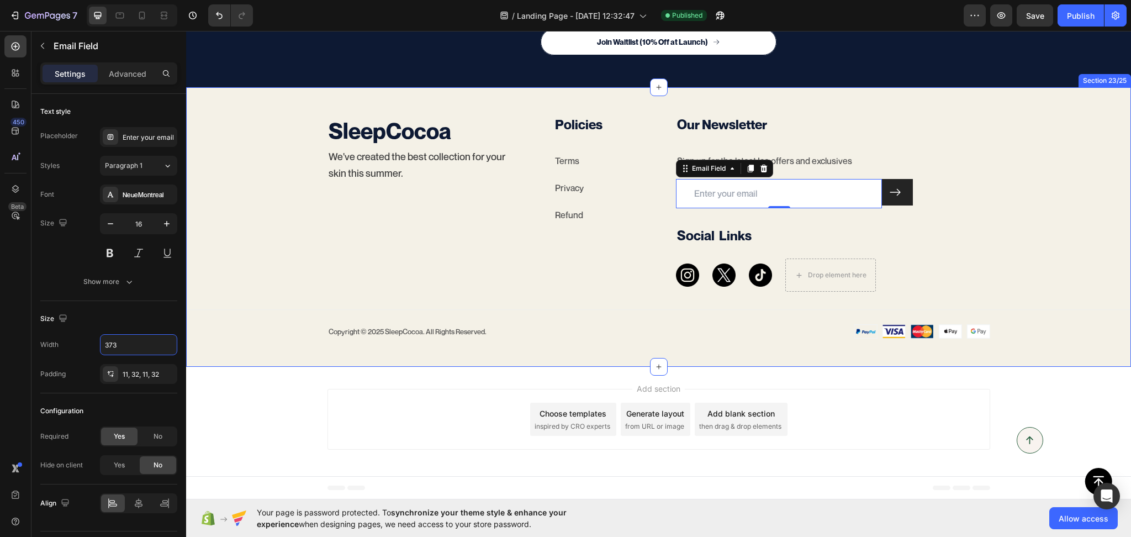
click at [1061, 337] on div "SleepCocoa Heading We've created the best collection for your skin this summer.…" at bounding box center [658, 227] width 945 height 224
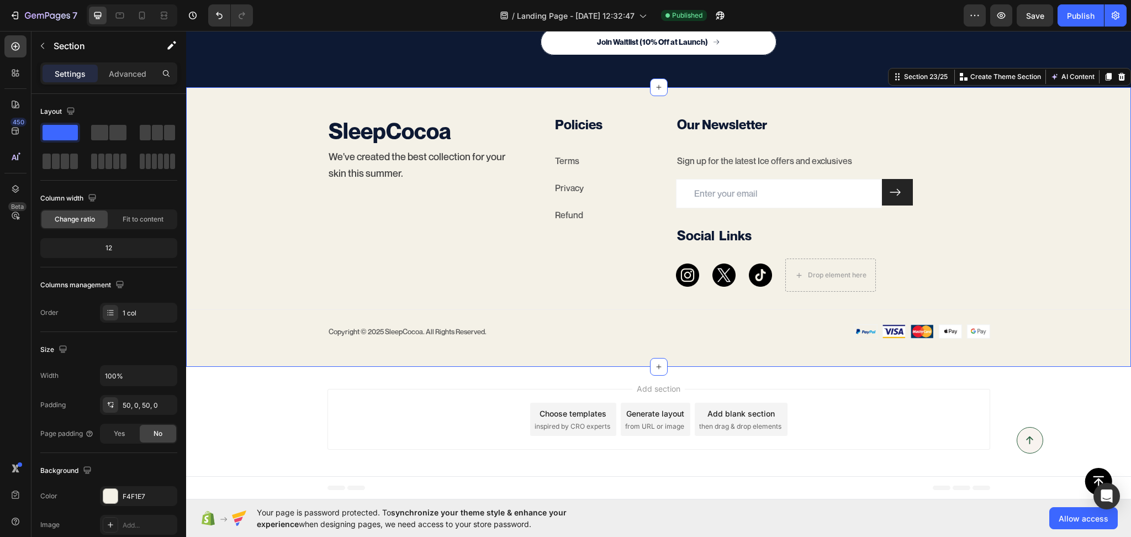
click at [689, 351] on div "SleepCocoa Heading We've created the best collection for your skin this summer.…" at bounding box center [658, 226] width 945 height 279
click at [1087, 27] on div "7 / Landing Page - Aug 18, 12:32:47 Published Preview Save Publish" at bounding box center [565, 15] width 1131 height 31
click at [1086, 11] on div "Publish" at bounding box center [1081, 16] width 28 height 12
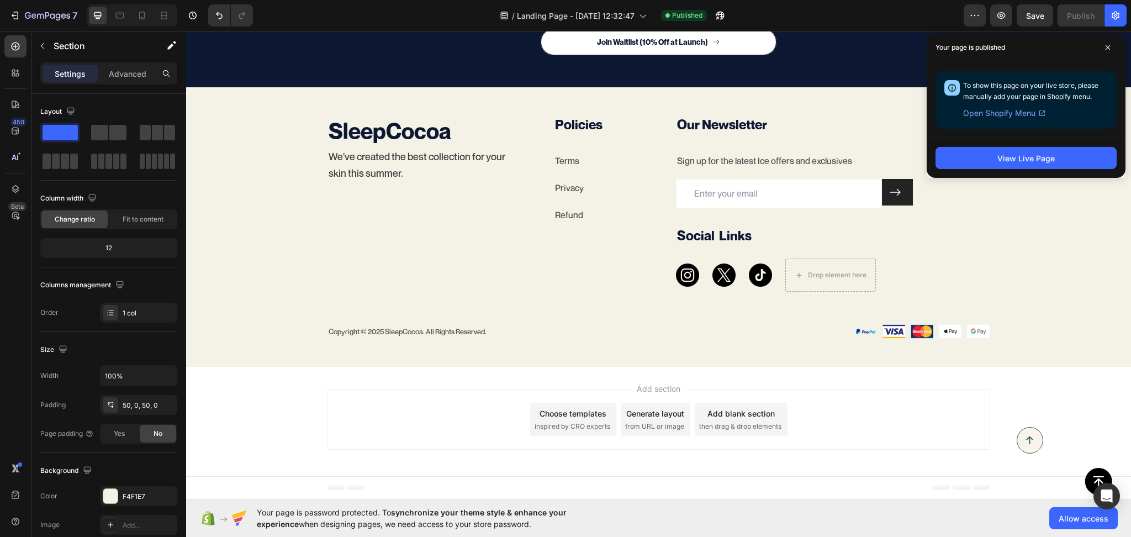
click at [722, 420] on div "Add blank section then drag & drop elements" at bounding box center [741, 419] width 93 height 33
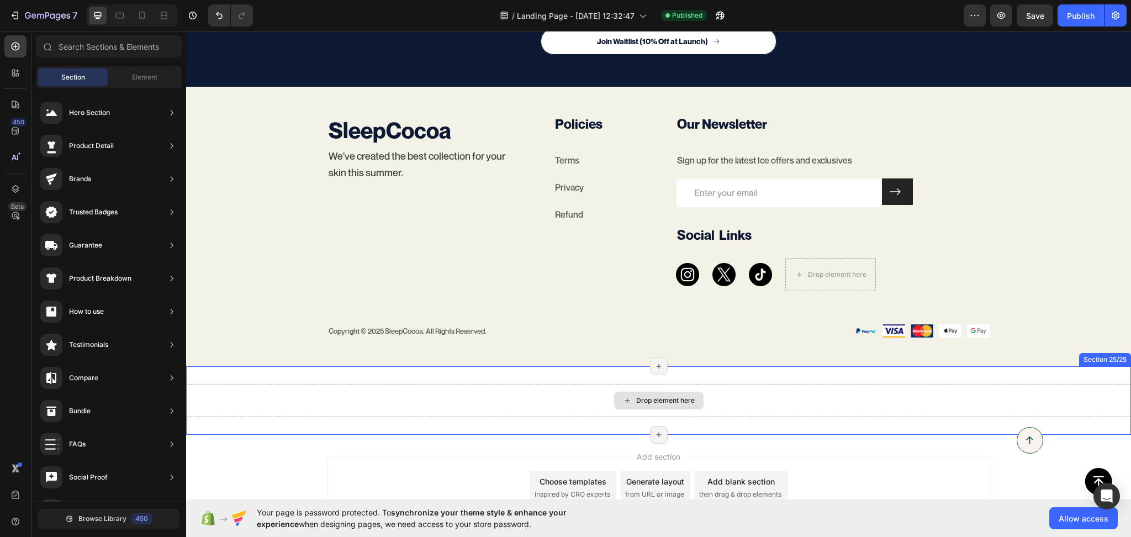
click at [520, 409] on div "Drop element here" at bounding box center [658, 400] width 945 height 33
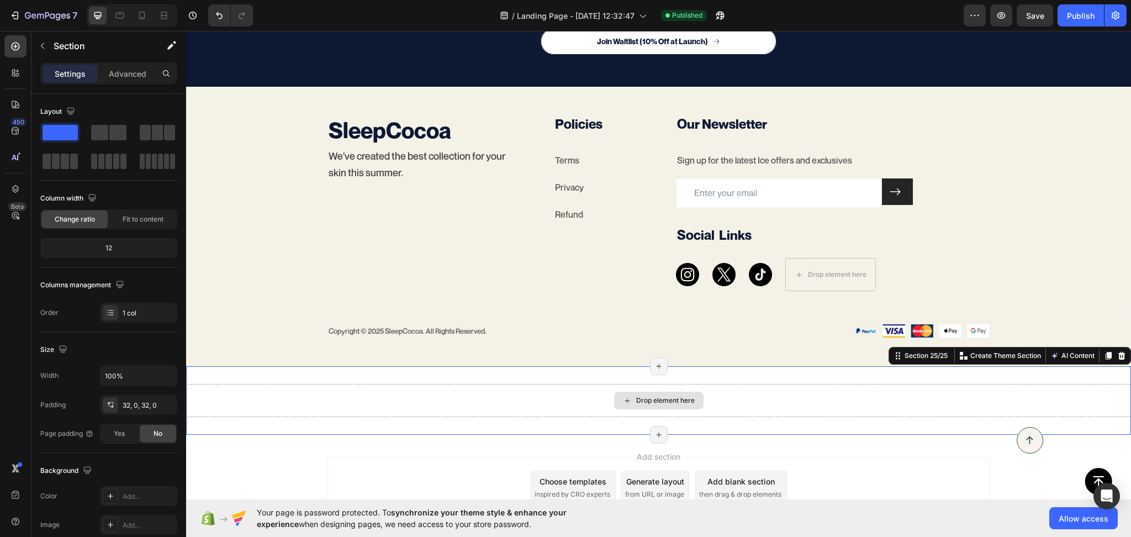
click at [516, 394] on div "Drop element here" at bounding box center [658, 400] width 945 height 33
click at [38, 42] on icon "button" at bounding box center [42, 45] width 9 height 9
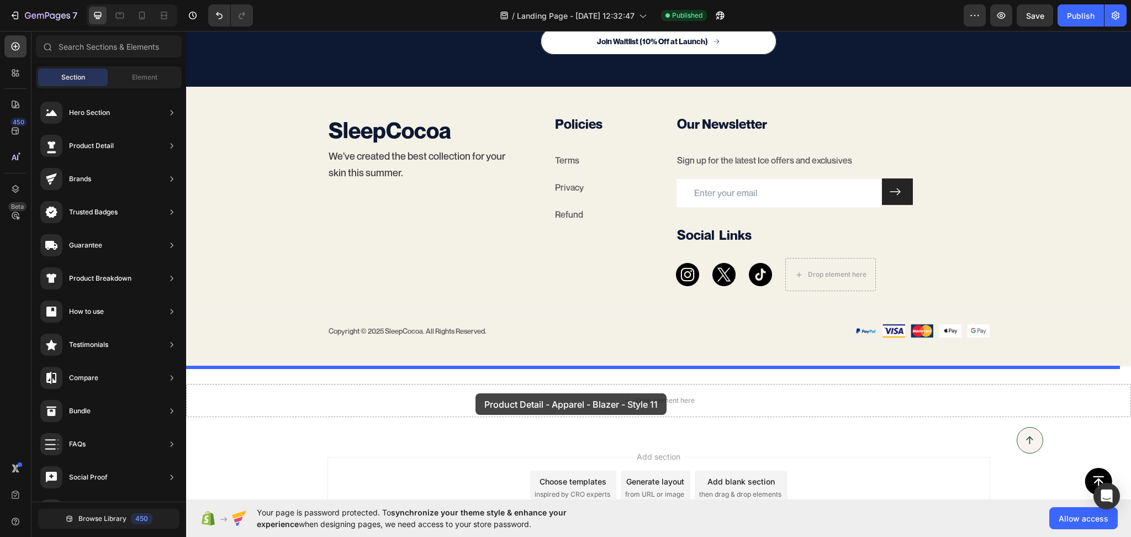
drag, startPoint x: 440, startPoint y: 208, endPoint x: 476, endPoint y: 393, distance: 188.9
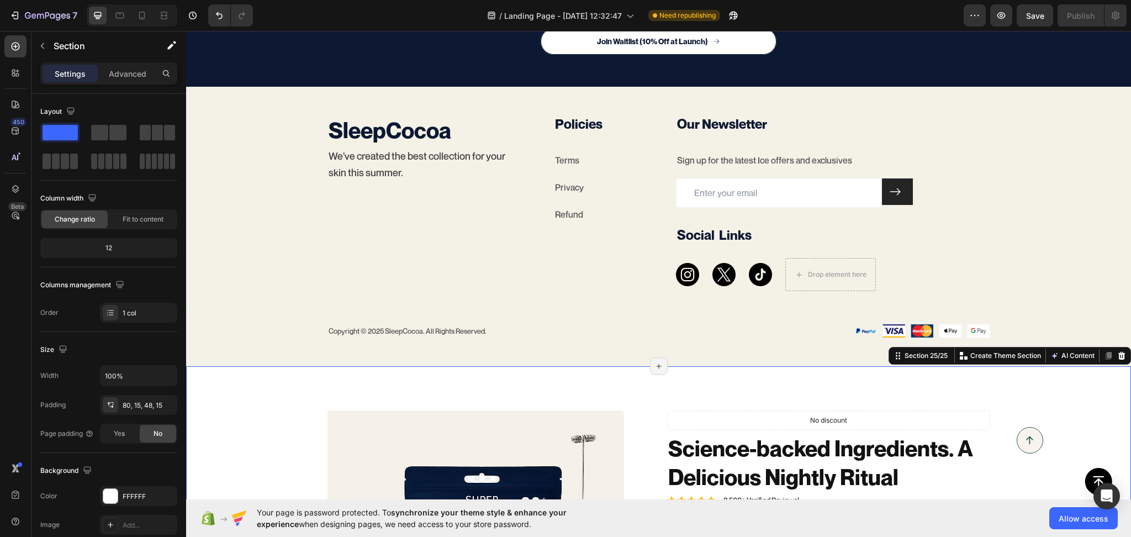
radio input "false"
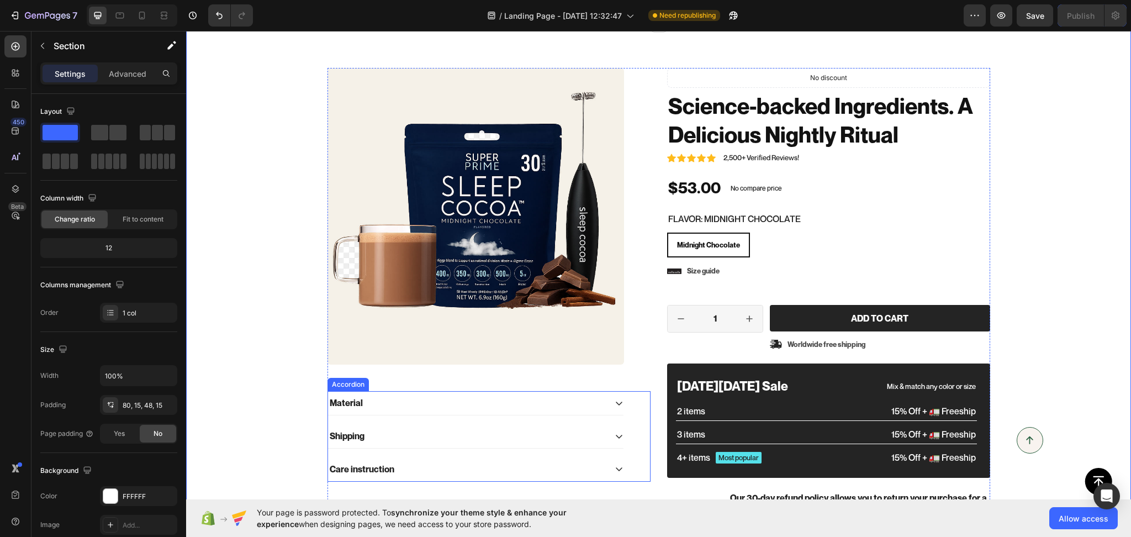
scroll to position [4731, 0]
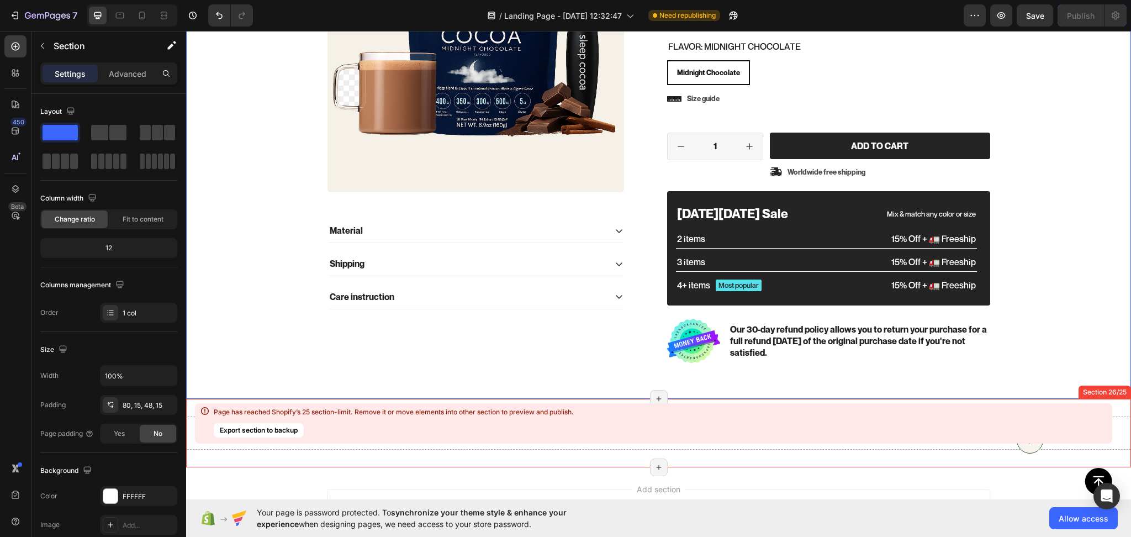
click at [495, 425] on div "Page has reached Shopify’s 25 section-limit. Remove it or move elements into ot…" at bounding box center [394, 423] width 360 height 31
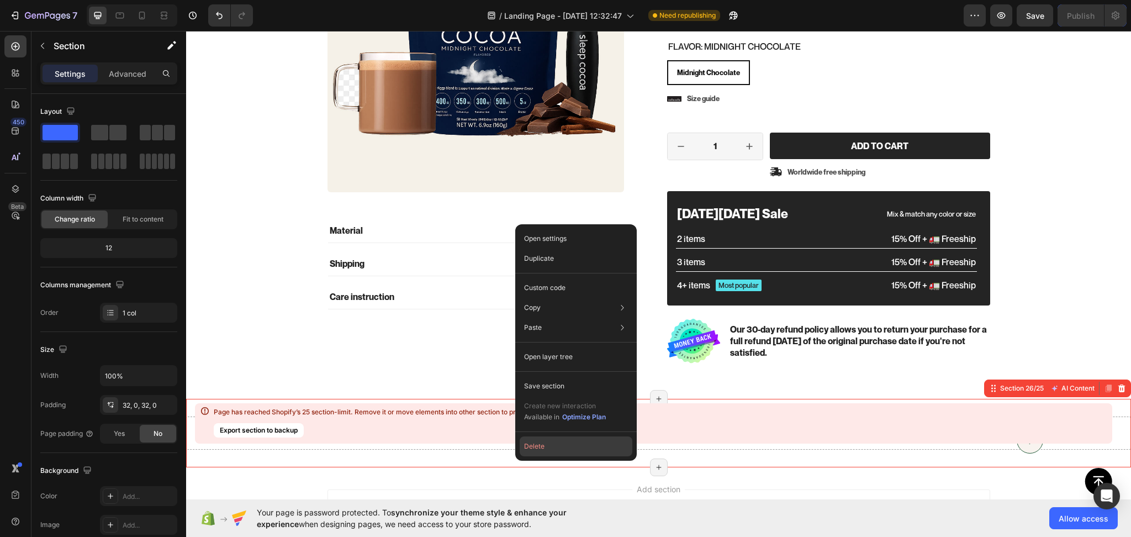
click at [529, 450] on button "Delete" at bounding box center [576, 446] width 113 height 20
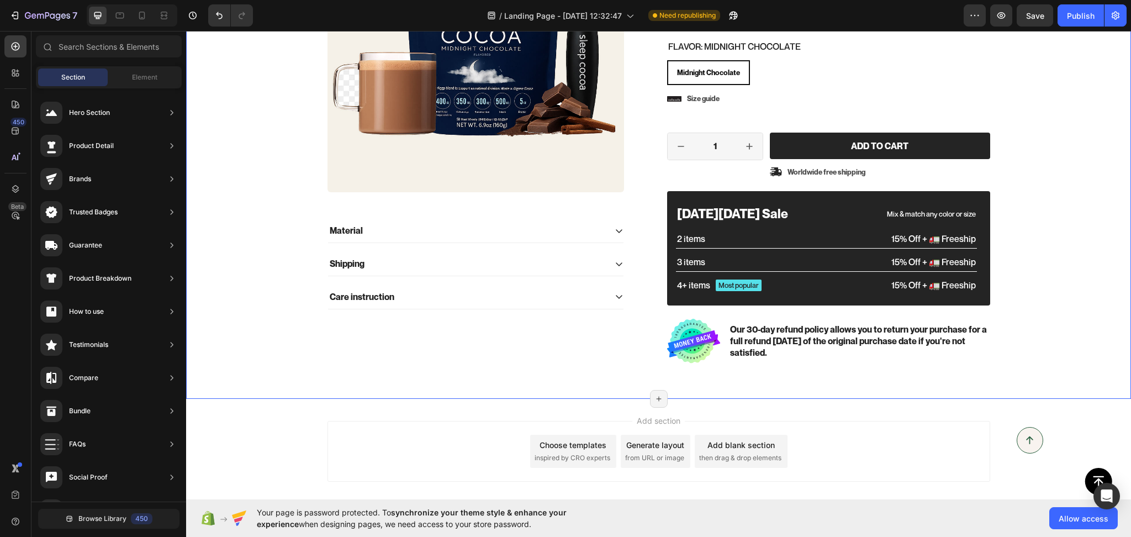
click at [283, 371] on div "Product Images Material Shipping Care instruction Accordion Icon Icon Icon Icon…" at bounding box center [658, 134] width 928 height 476
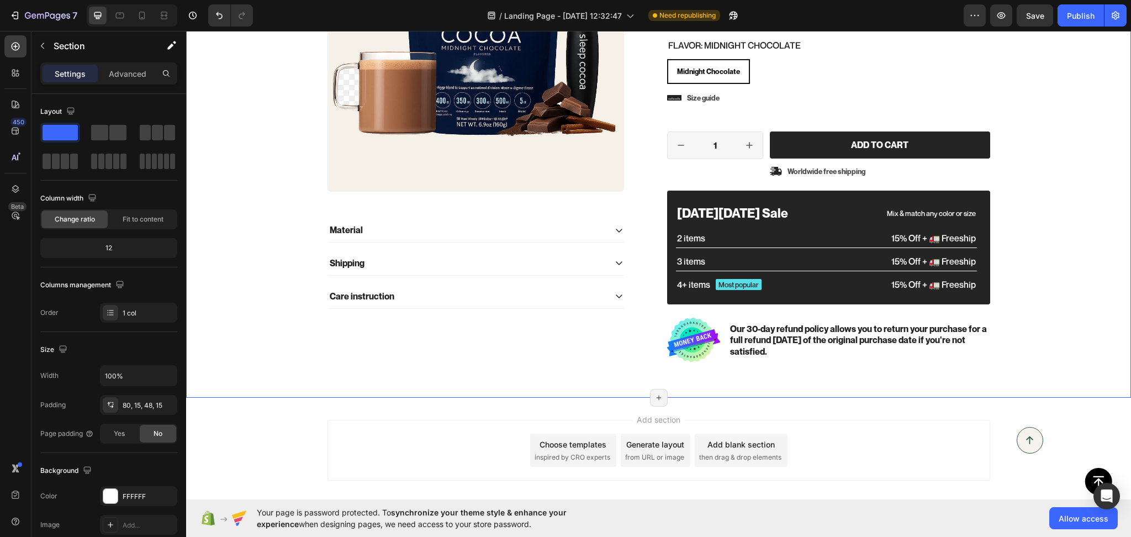
scroll to position [4387, 0]
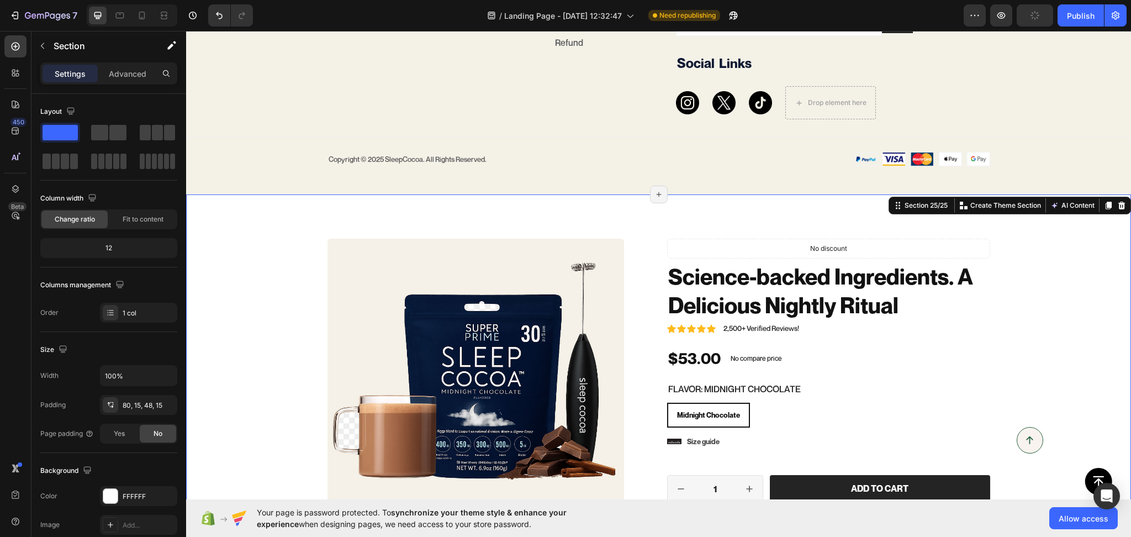
click at [553, 211] on div "Product Images Material Shipping Care instruction Accordion Icon Icon Icon Icon…" at bounding box center [658, 467] width 945 height 547
click at [972, 20] on icon "button" at bounding box center [974, 15] width 11 height 11
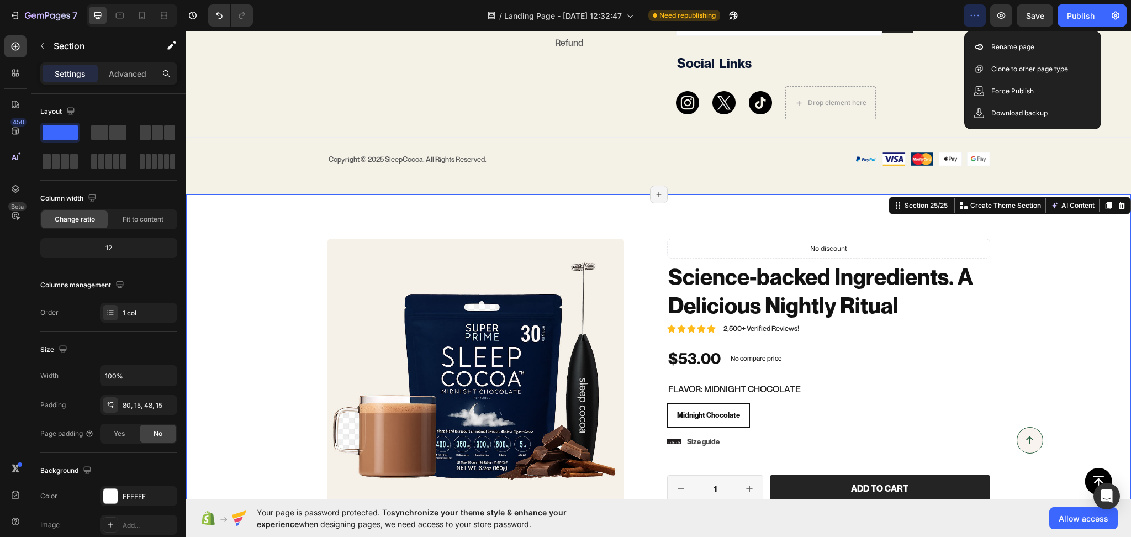
click at [972, 20] on icon "button" at bounding box center [974, 15] width 11 height 11
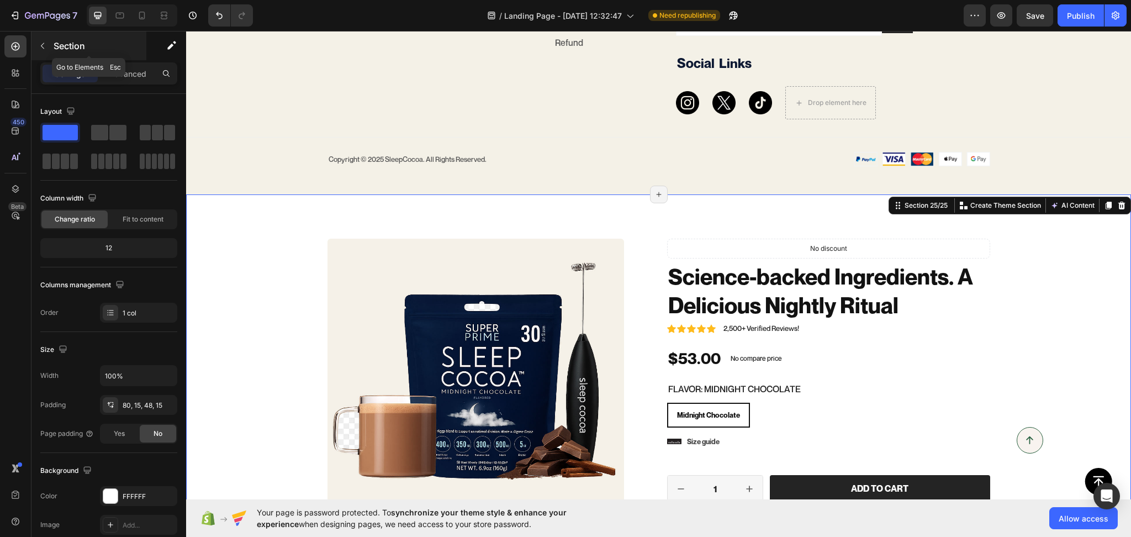
click at [45, 47] on icon "button" at bounding box center [42, 45] width 9 height 9
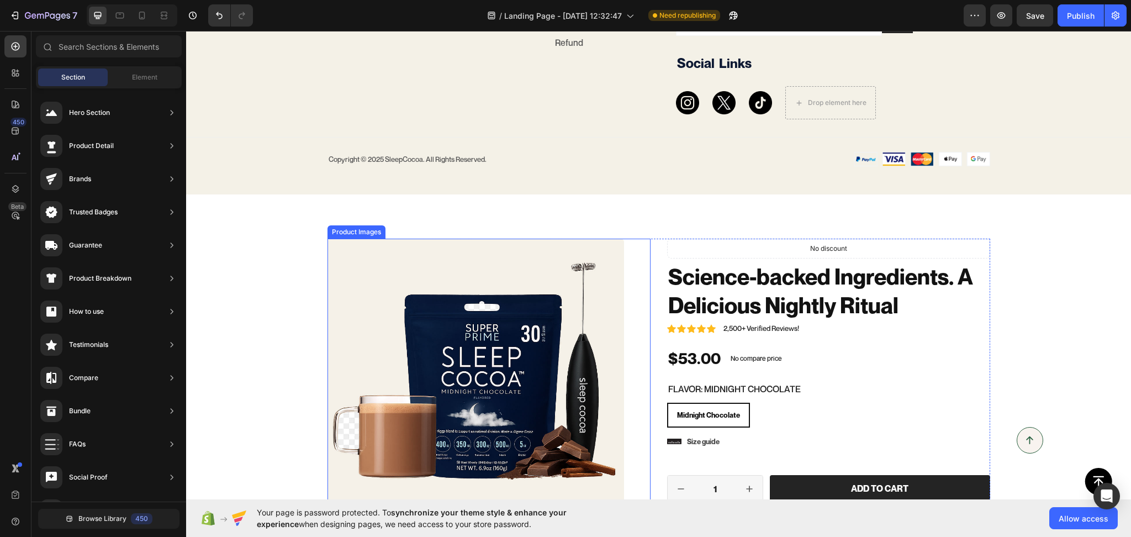
scroll to position [4762, 0]
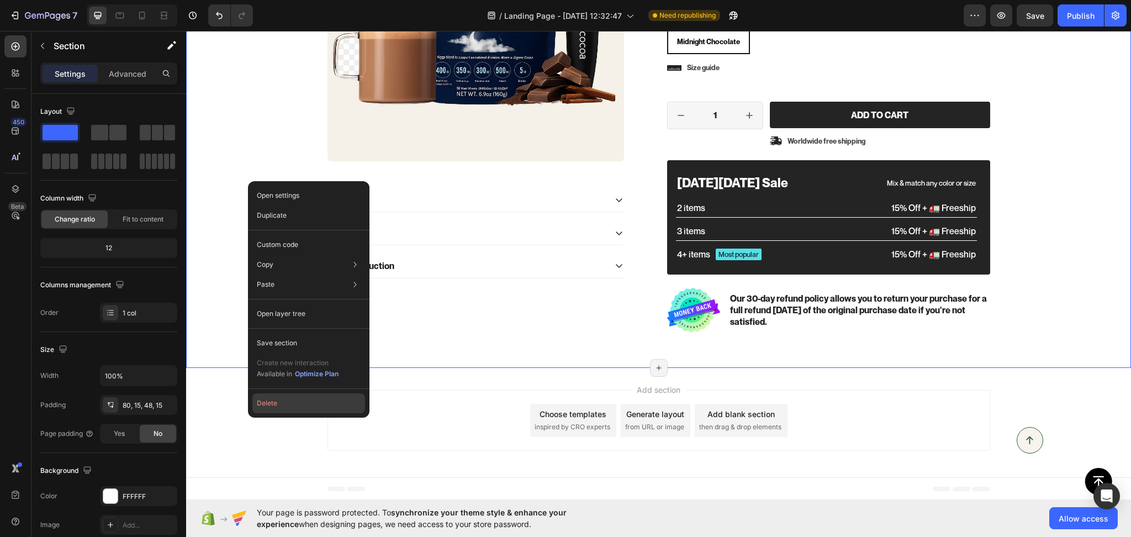
click at [278, 404] on button "Delete" at bounding box center [308, 403] width 113 height 20
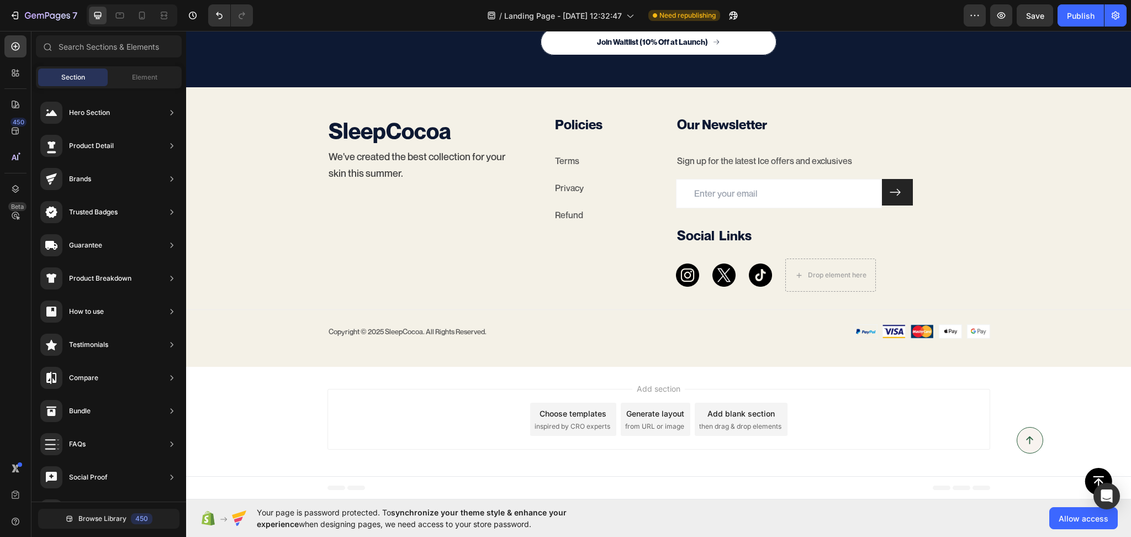
scroll to position [4216, 0]
click at [131, 71] on div "Element" at bounding box center [145, 77] width 70 height 18
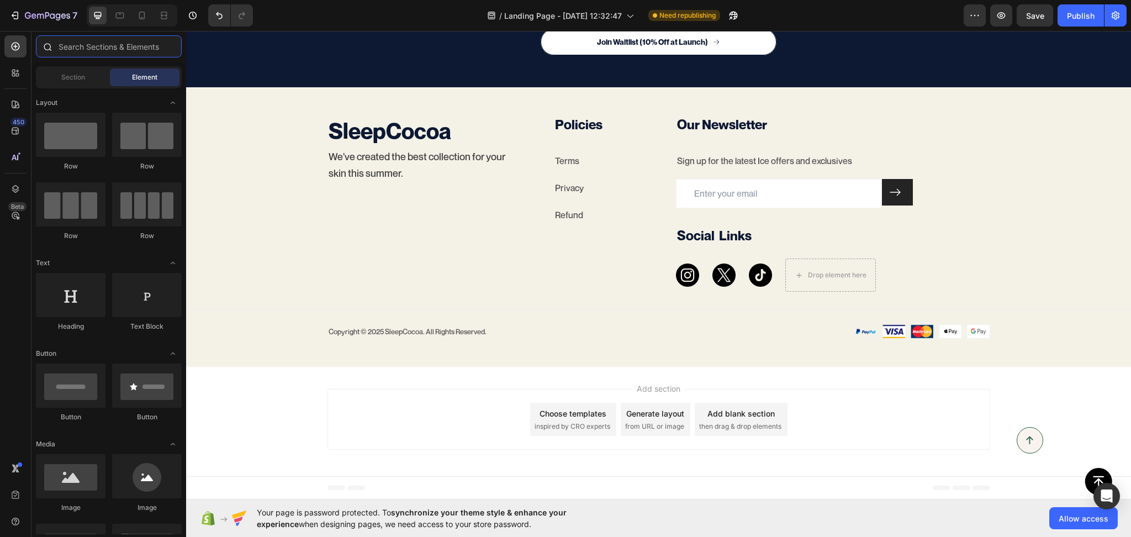
click at [87, 52] on input "text" at bounding box center [109, 46] width 146 height 22
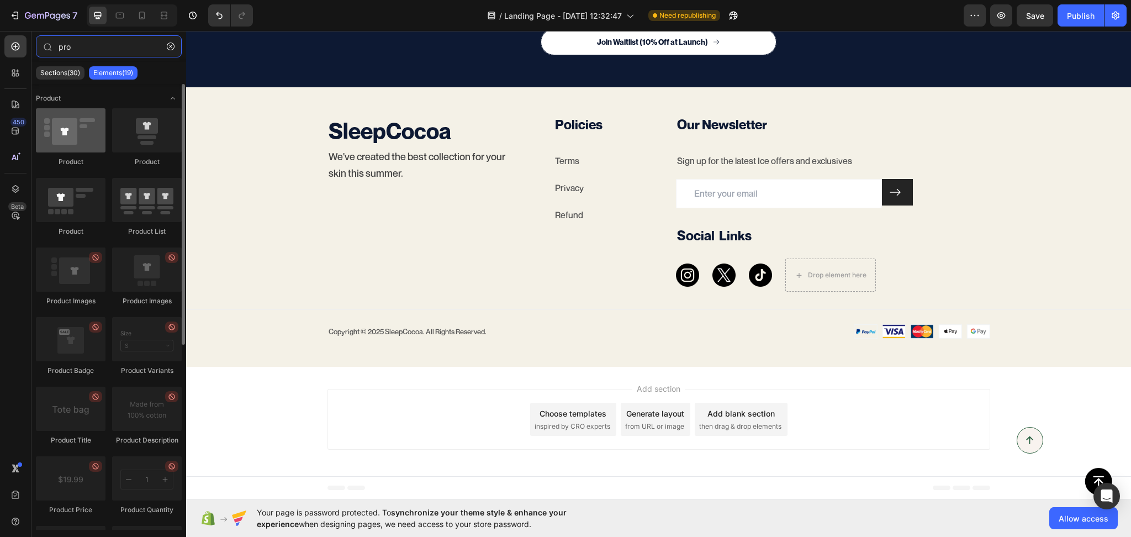
type input "pro"
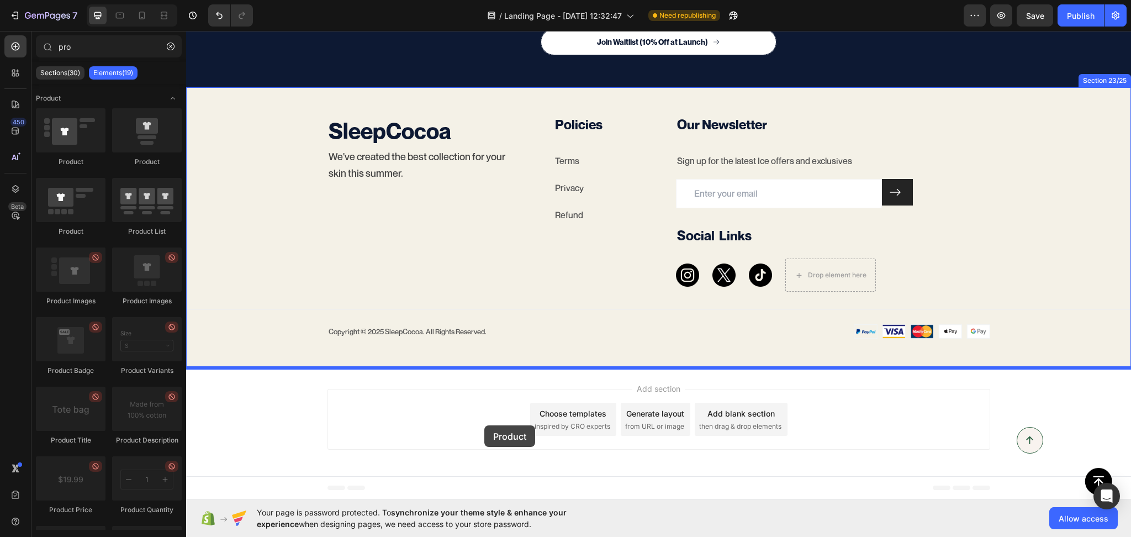
drag, startPoint x: 270, startPoint y: 165, endPoint x: 484, endPoint y: 425, distance: 337.8
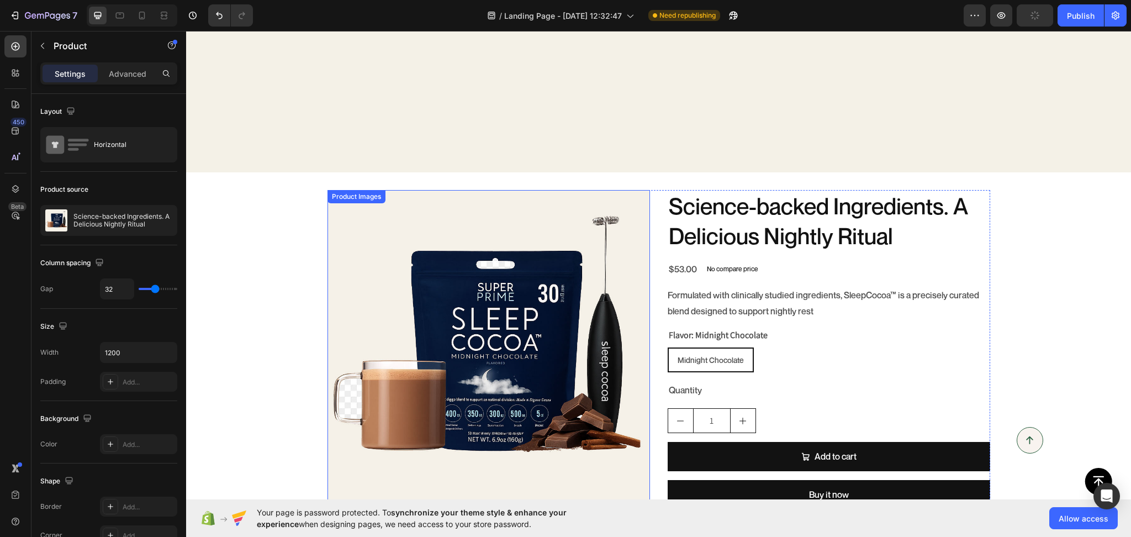
scroll to position [4582, 0]
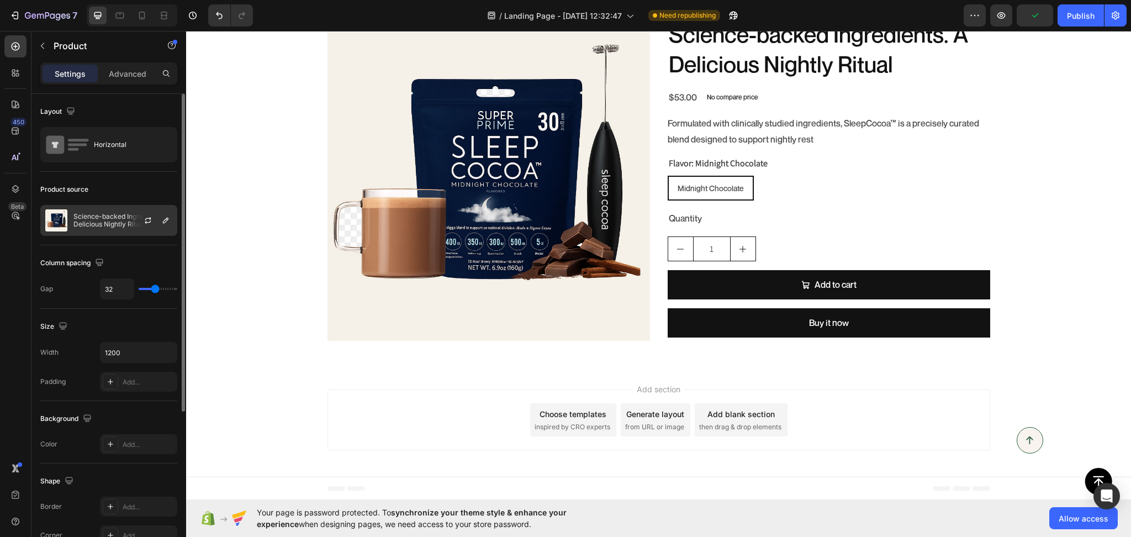
click at [108, 221] on p "Science-backed Ingredients. A Delicious Nightly Ritual" at bounding box center [122, 220] width 99 height 15
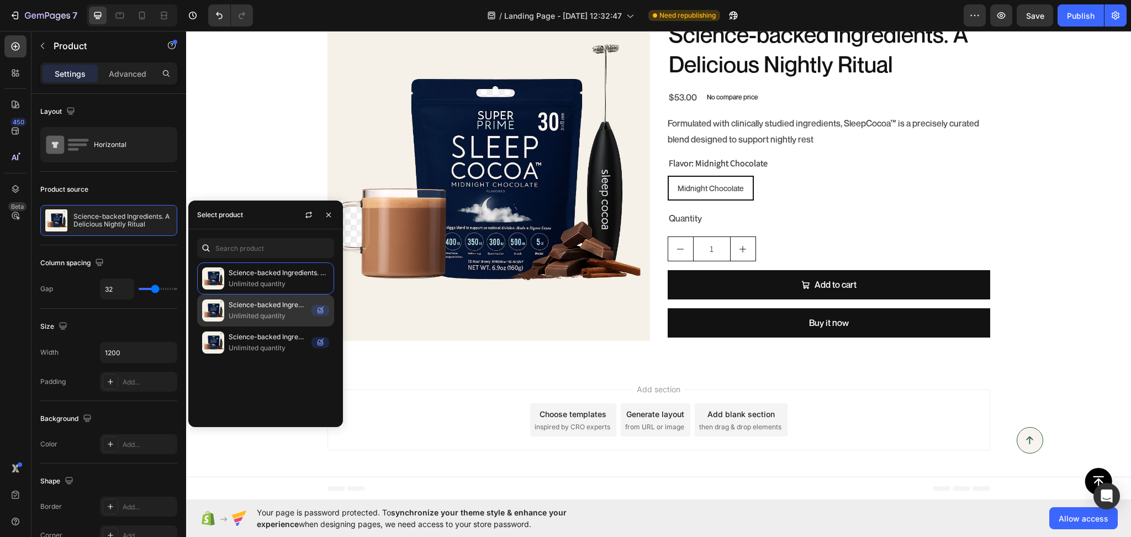
click at [265, 309] on p "Science-backed Ingredients. A Delicious Nightly Ritual" at bounding box center [268, 304] width 78 height 11
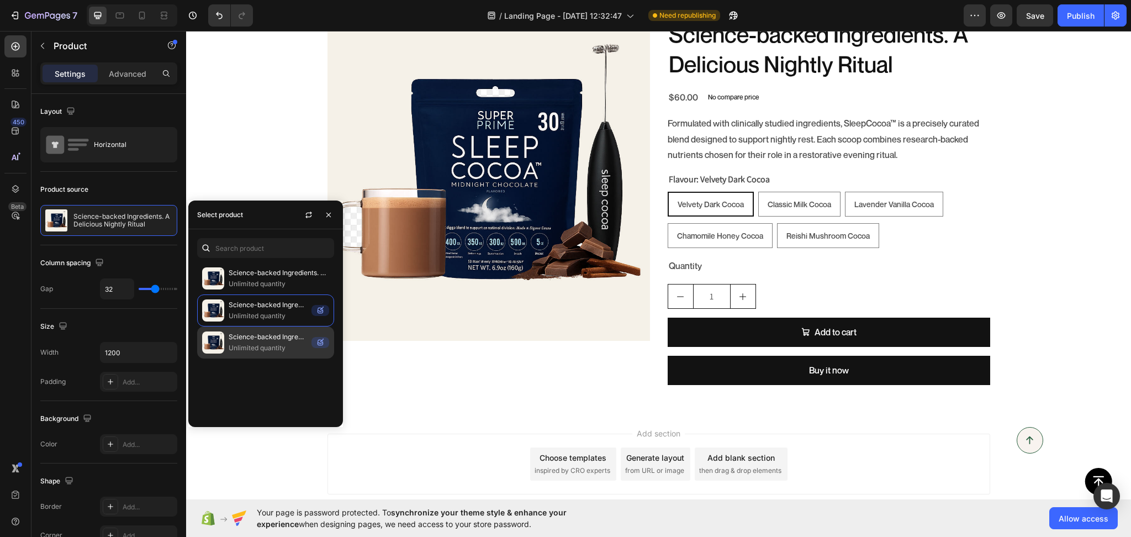
click at [249, 345] on p "Unlimited quantity" at bounding box center [268, 347] width 78 height 11
click at [268, 305] on p "Science-backed Ingredients. A Delicious Nightly Ritual" at bounding box center [268, 304] width 78 height 11
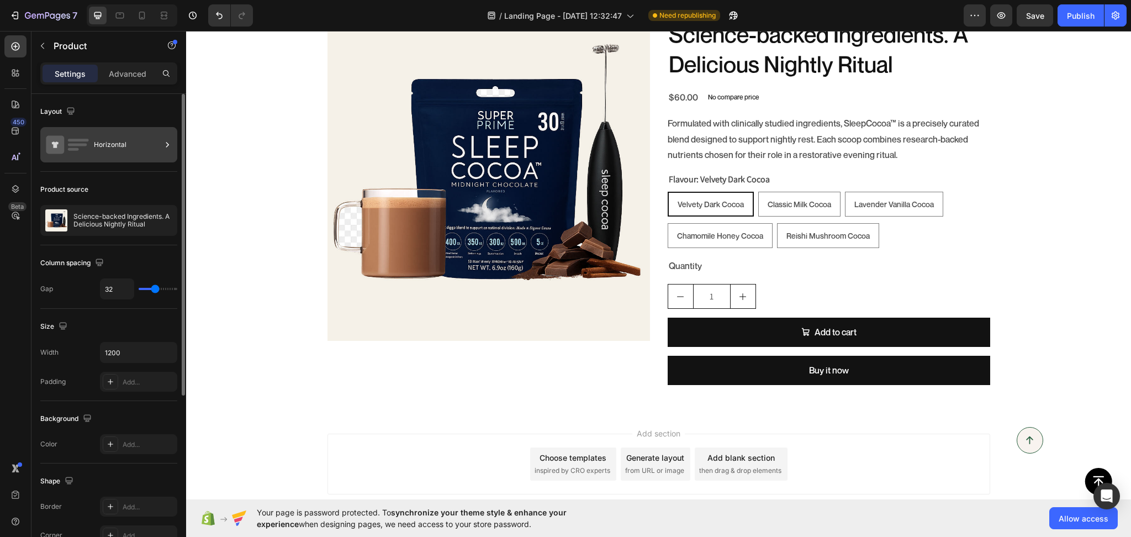
click at [124, 146] on div "Horizontal" at bounding box center [127, 144] width 67 height 25
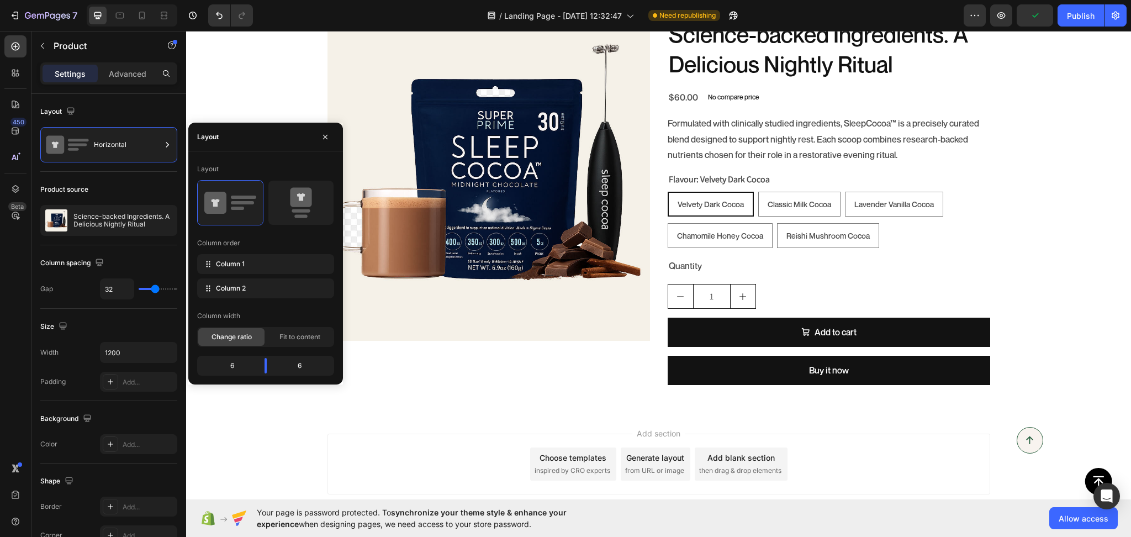
click at [253, 436] on div "Add section Choose templates inspired by CRO experts Generate layout from URL o…" at bounding box center [658, 465] width 945 height 109
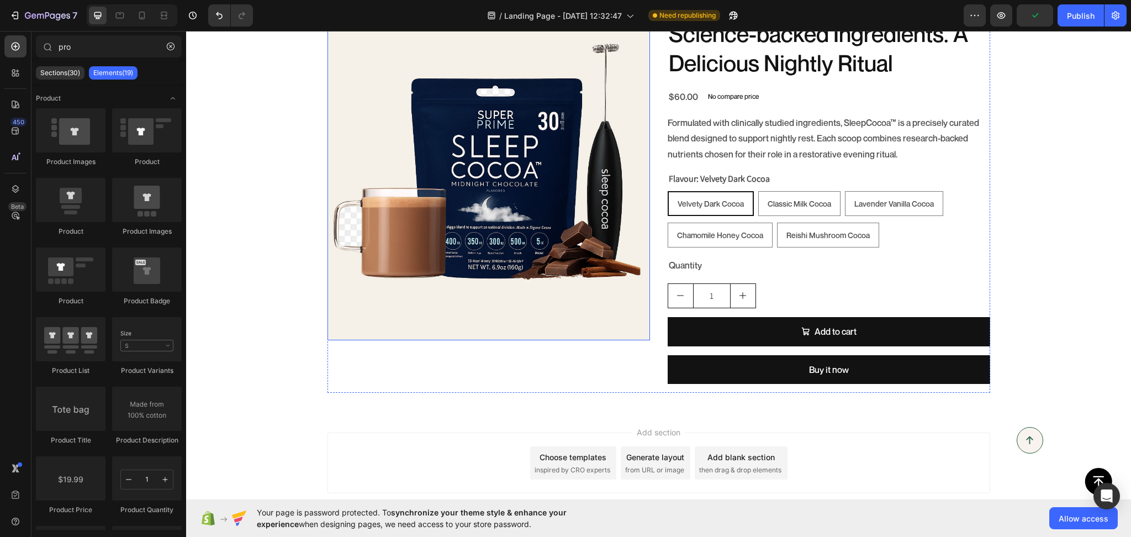
scroll to position [4410, 0]
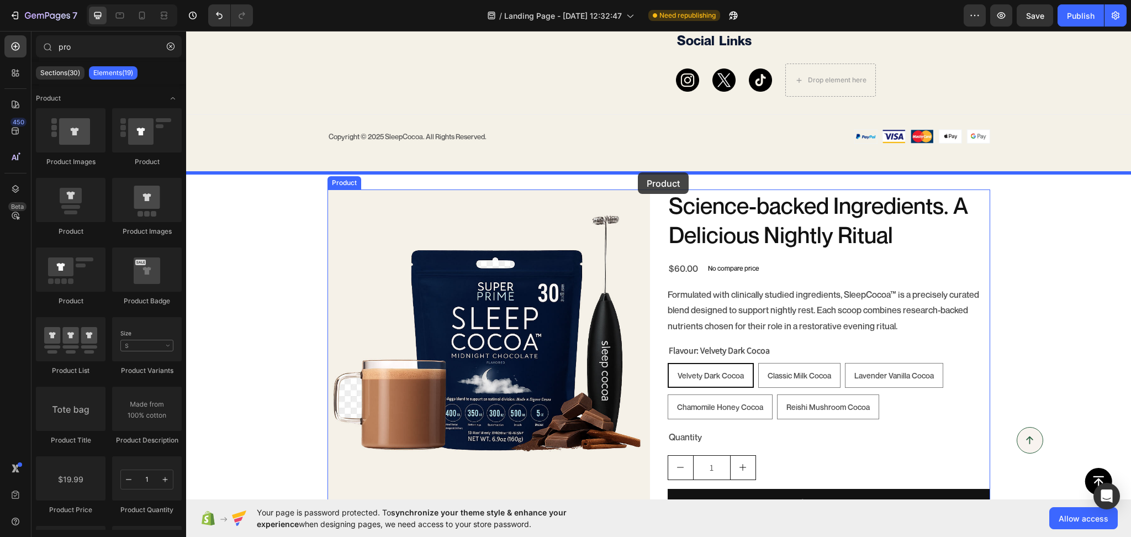
drag, startPoint x: 262, startPoint y: 309, endPoint x: 638, endPoint y: 172, distance: 400.3
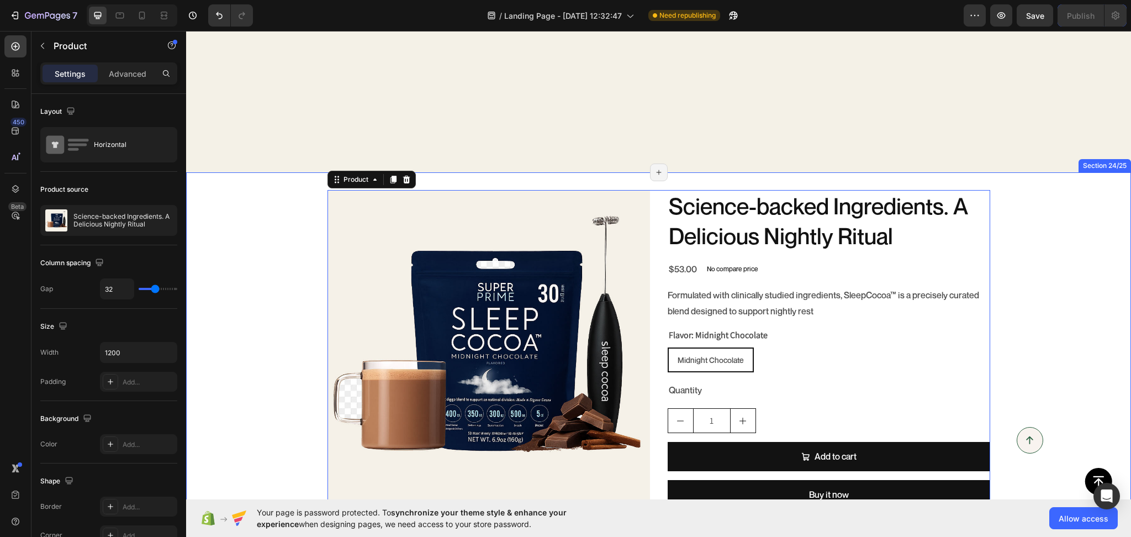
scroll to position [4754, 0]
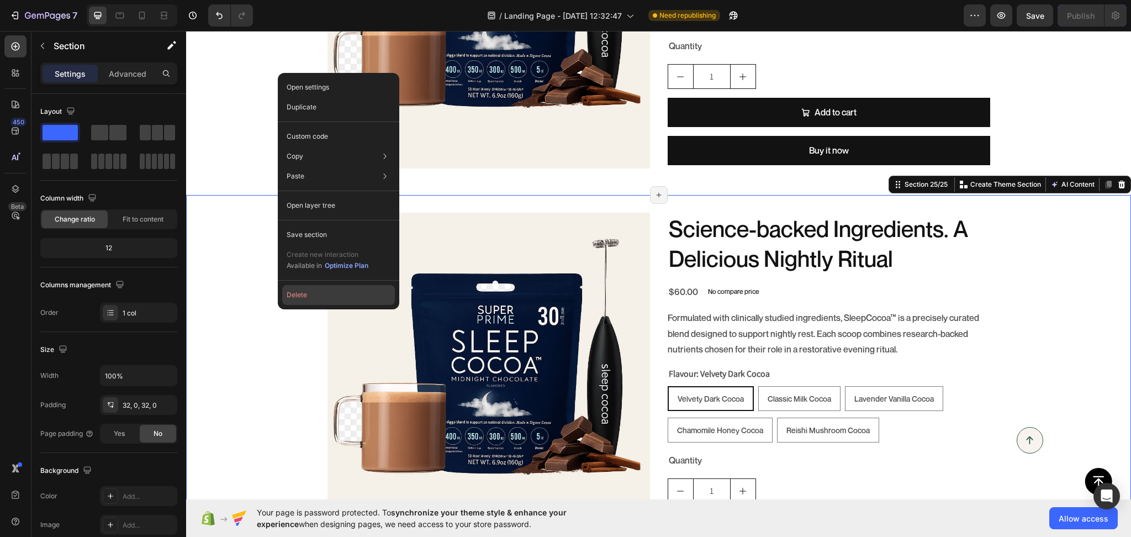
click at [294, 300] on button "Delete" at bounding box center [338, 295] width 113 height 20
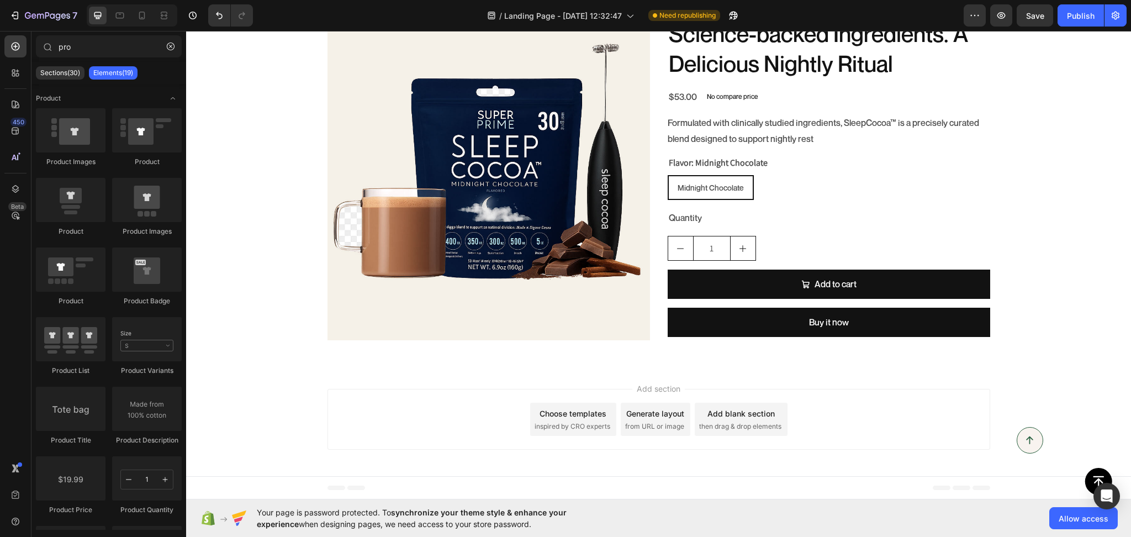
scroll to position [4582, 0]
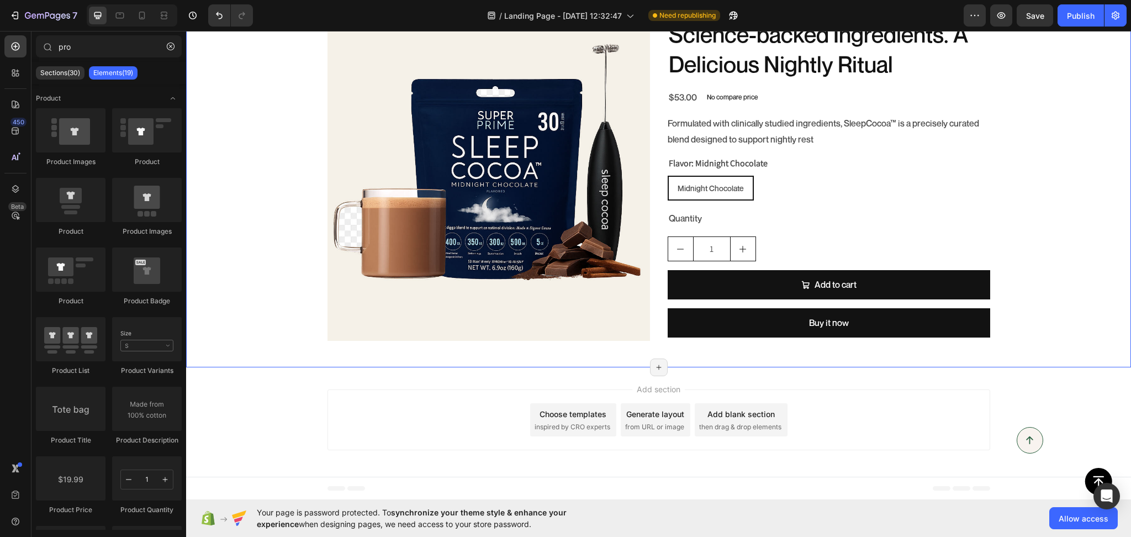
click at [244, 288] on div "Product Images Science-backed Ingredients. A Delicious Nightly Ritual Product T…" at bounding box center [658, 183] width 945 height 331
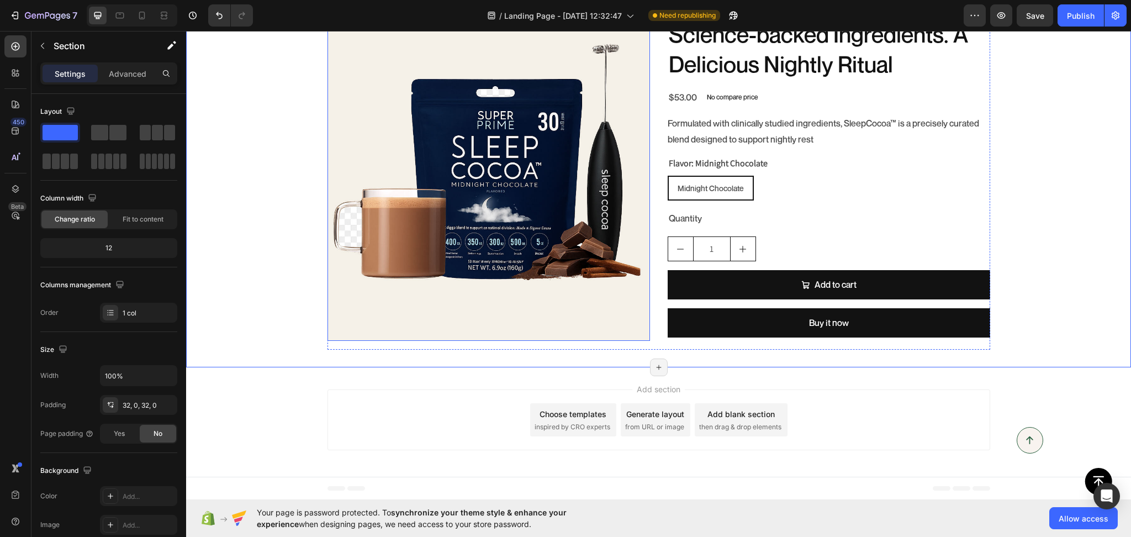
click at [374, 163] on img at bounding box center [488, 179] width 323 height 323
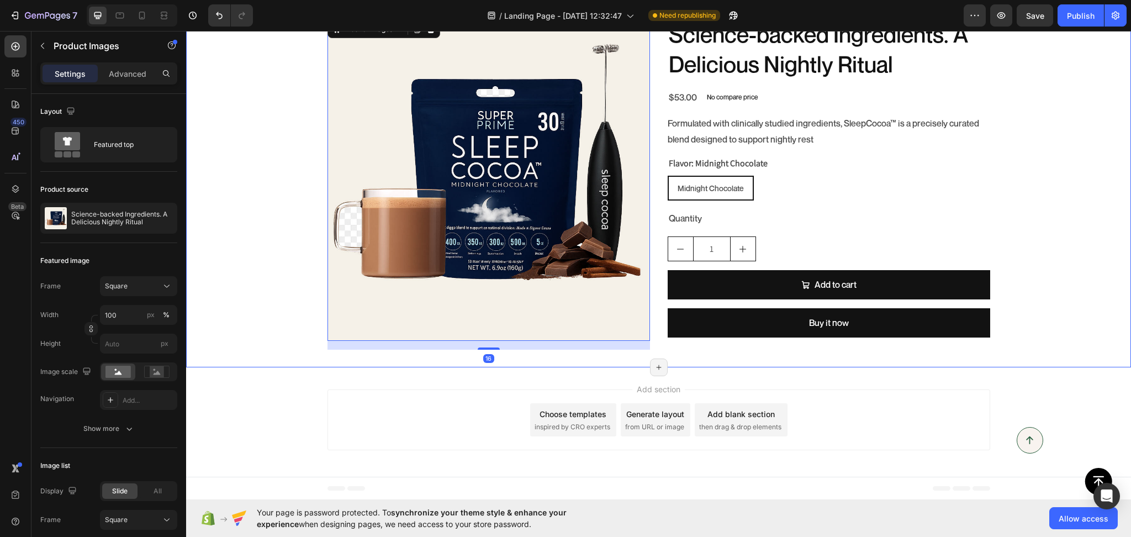
click at [221, 159] on div "Product Images 16 Science-backed Ingredients. A Delicious Nightly Ritual Produc…" at bounding box center [658, 183] width 945 height 331
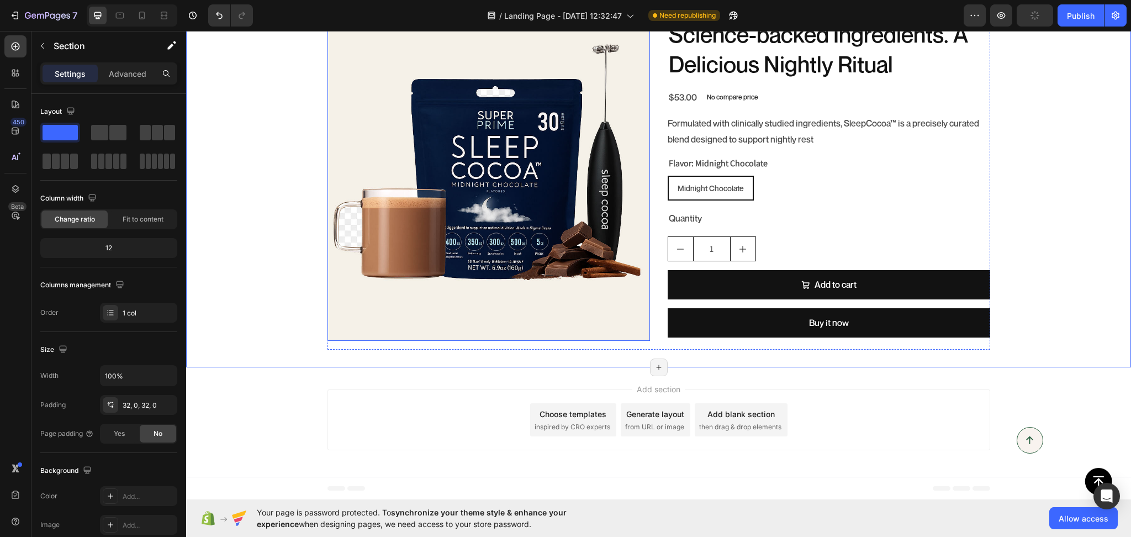
click at [360, 287] on img at bounding box center [488, 179] width 323 height 323
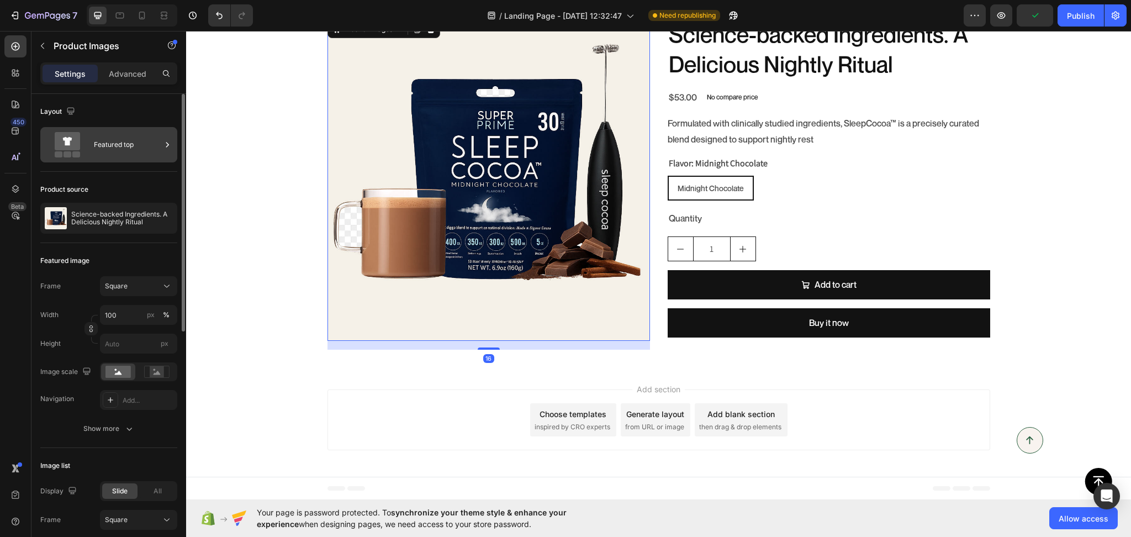
click at [98, 136] on div "Featured top" at bounding box center [127, 144] width 67 height 25
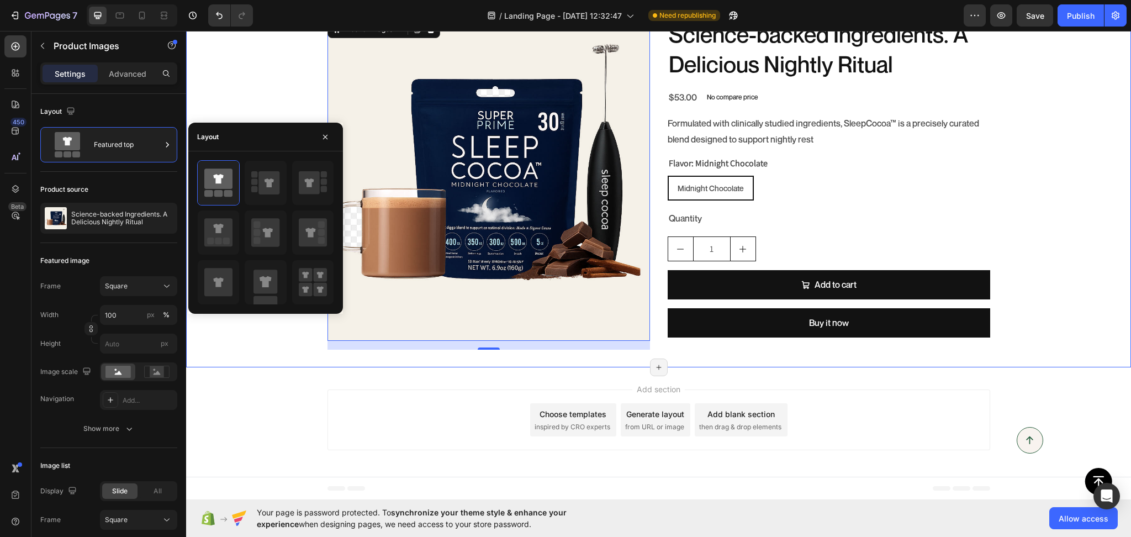
click at [268, 347] on div "Product Images 16 Science-backed Ingredients. A Delicious Nightly Ritual Produc…" at bounding box center [658, 183] width 945 height 331
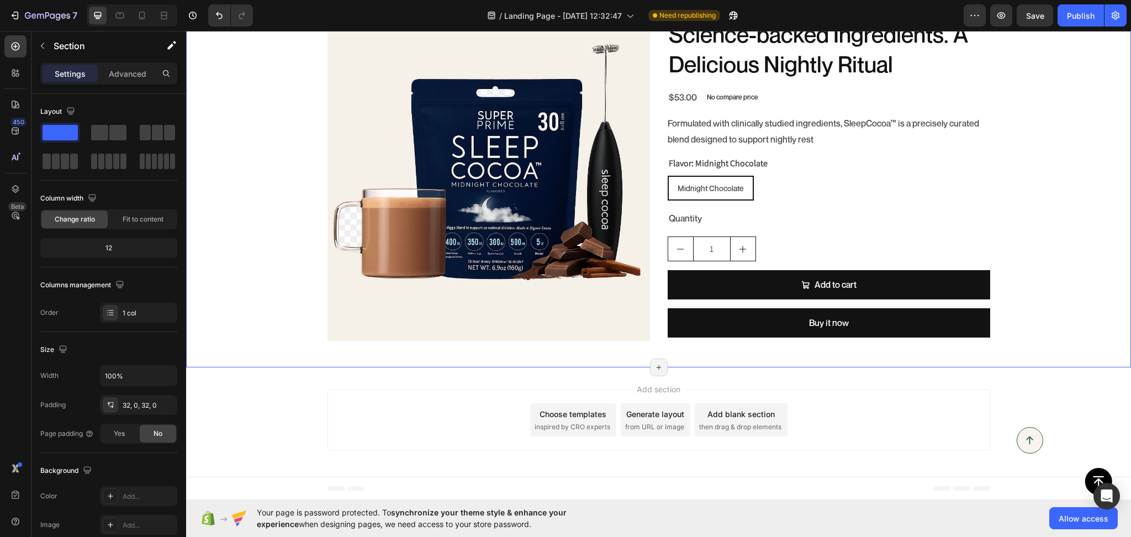
click at [266, 309] on div "Product Images Science-backed Ingredients. A Delicious Nightly Ritual Product T…" at bounding box center [658, 183] width 945 height 331
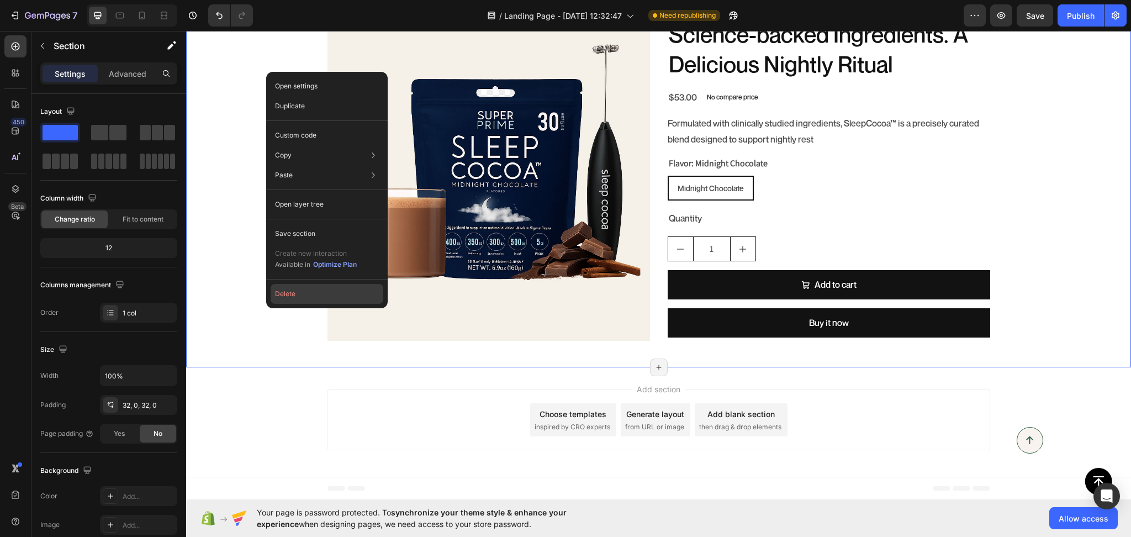
click at [283, 291] on button "Delete" at bounding box center [327, 294] width 113 height 20
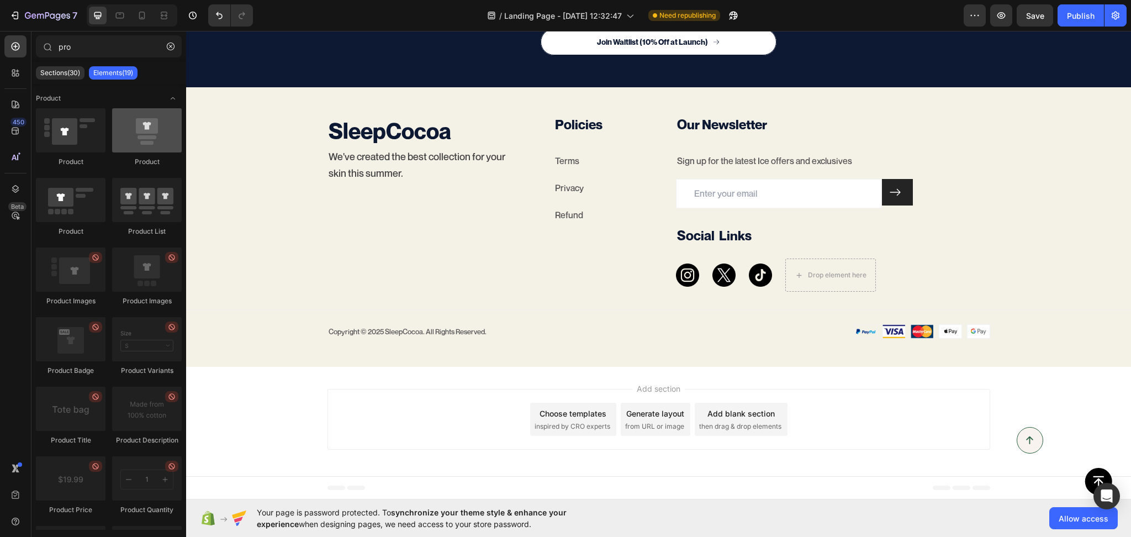
scroll to position [4216, 0]
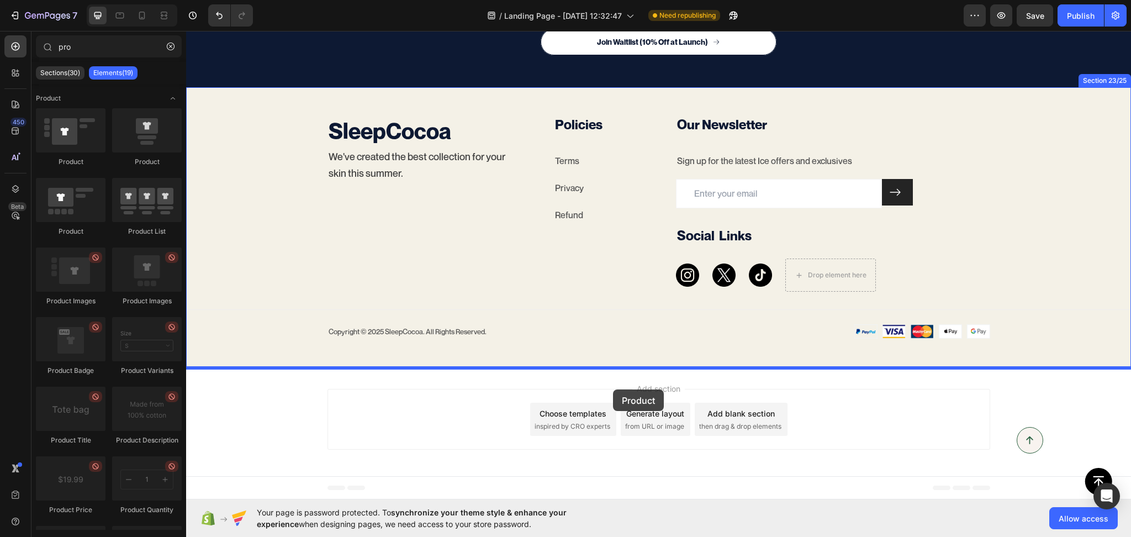
drag, startPoint x: 275, startPoint y: 227, endPoint x: 613, endPoint y: 389, distance: 375.0
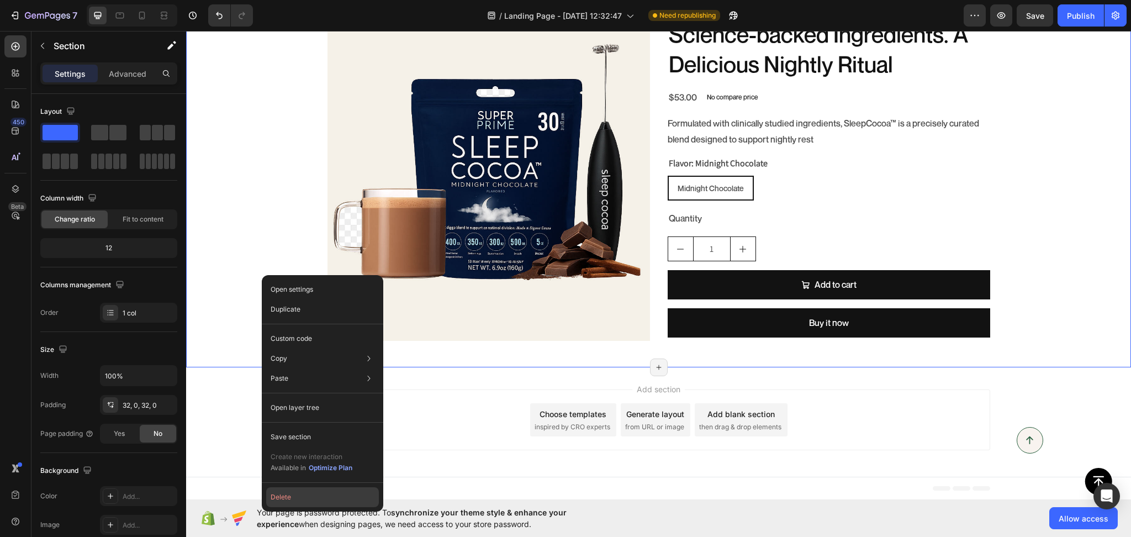
click at [297, 498] on button "Delete" at bounding box center [322, 497] width 113 height 20
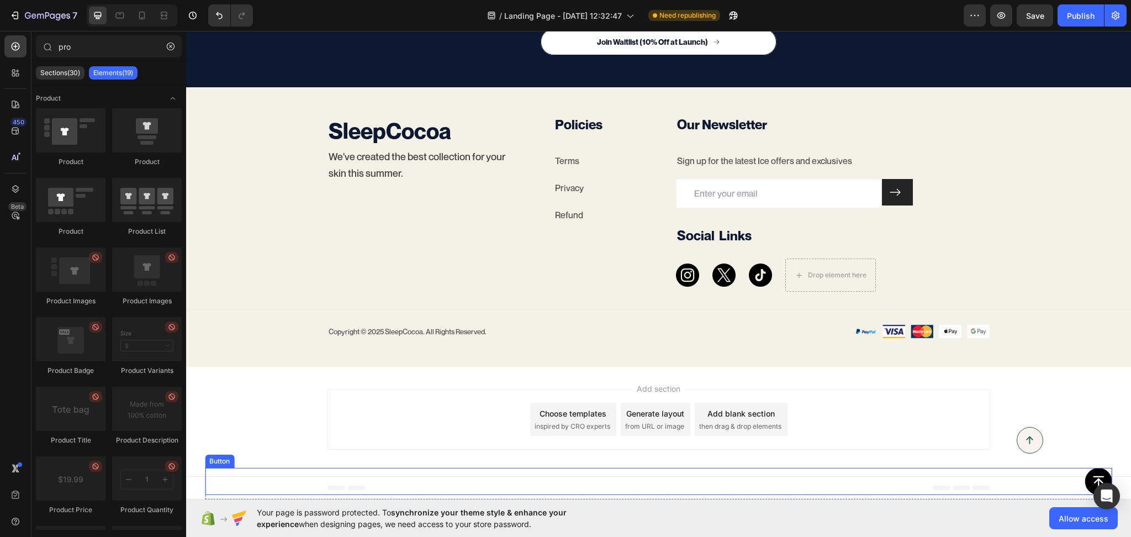
scroll to position [4216, 0]
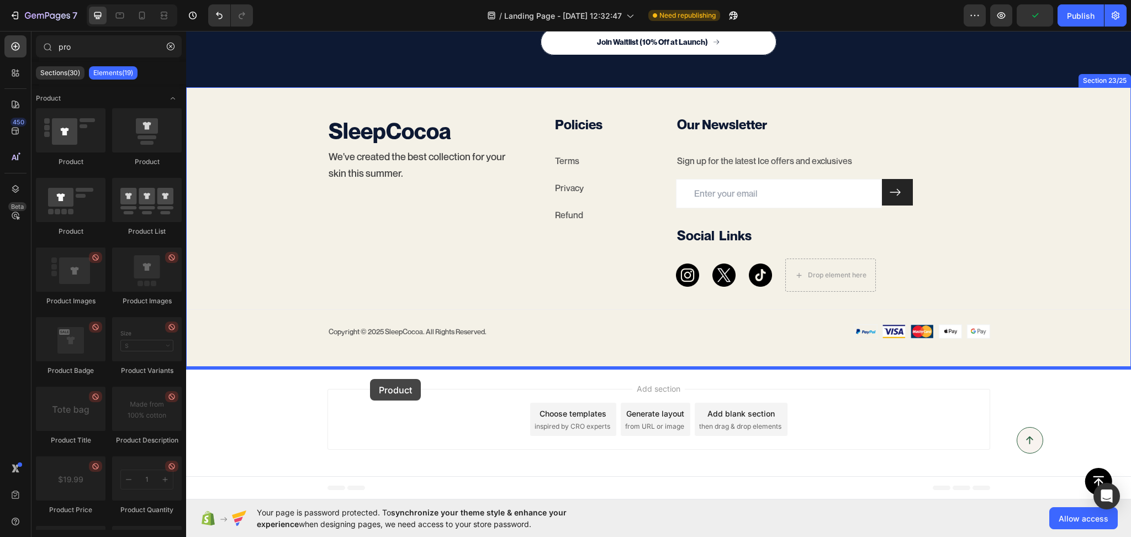
drag, startPoint x: 310, startPoint y: 179, endPoint x: 370, endPoint y: 379, distance: 208.8
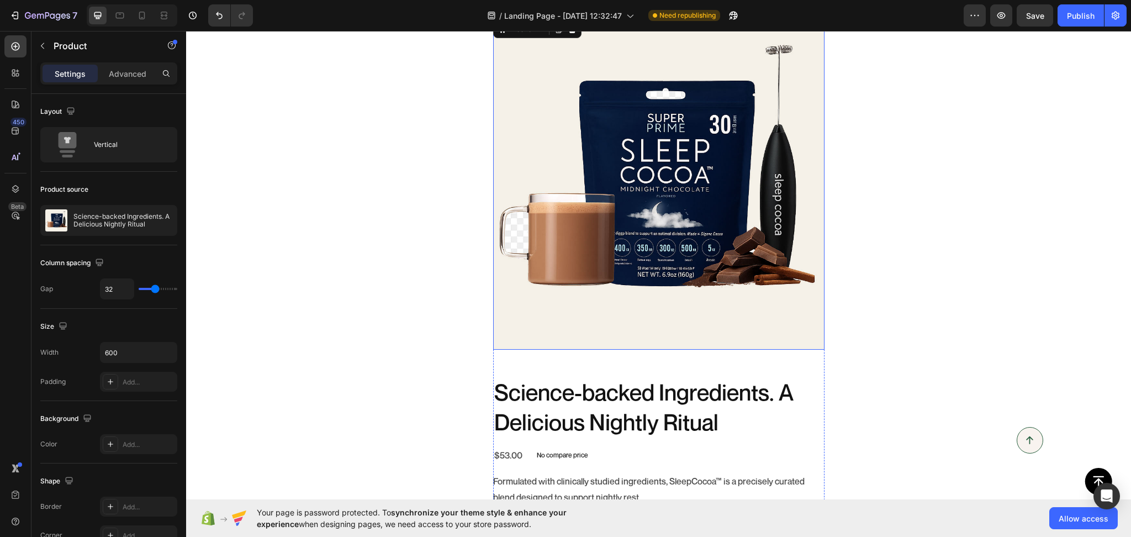
scroll to position [4925, 0]
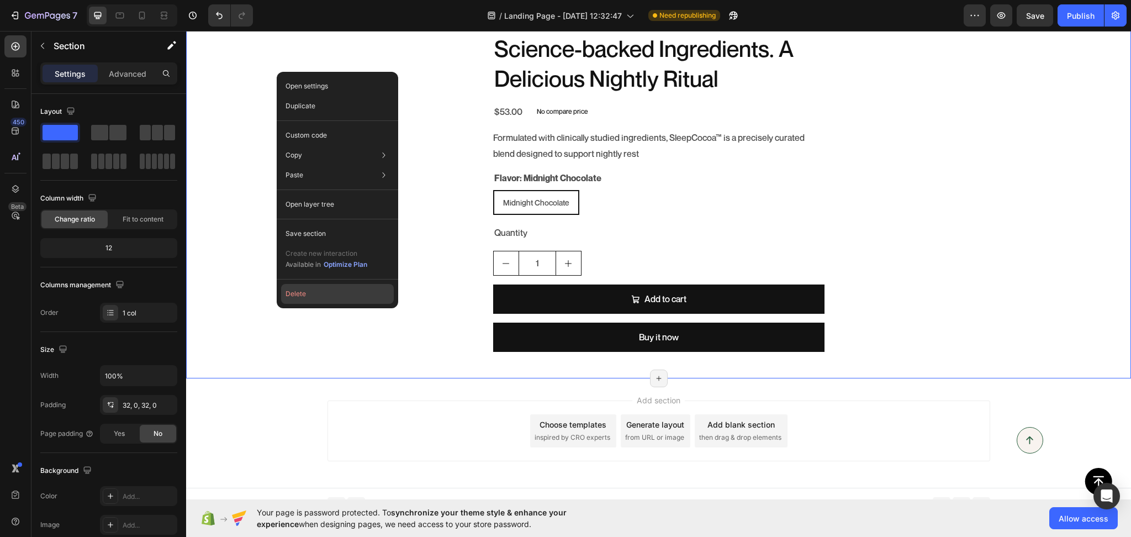
click at [298, 293] on button "Delete" at bounding box center [337, 294] width 113 height 20
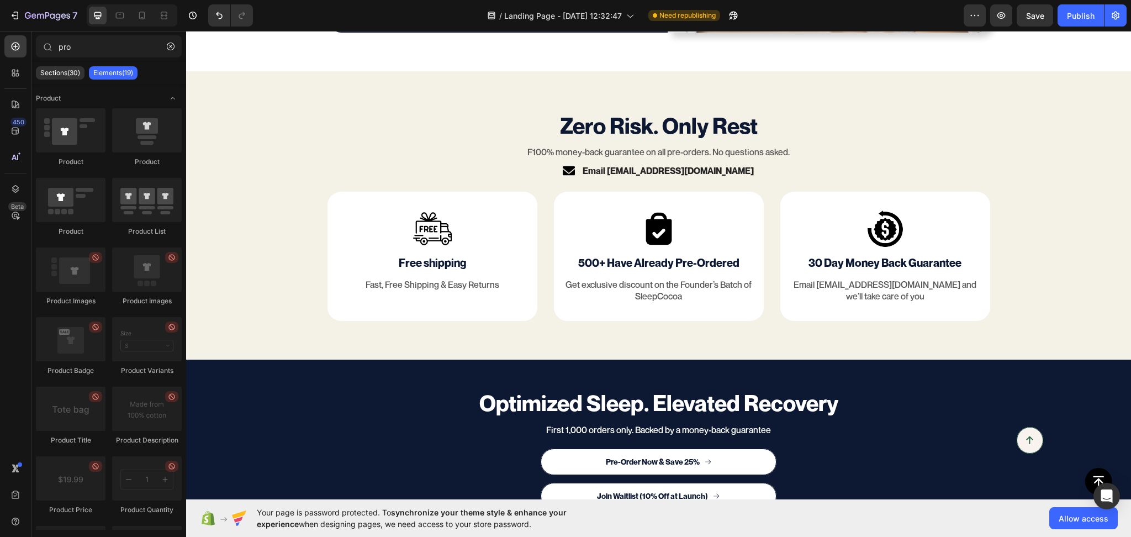
scroll to position [3786, 0]
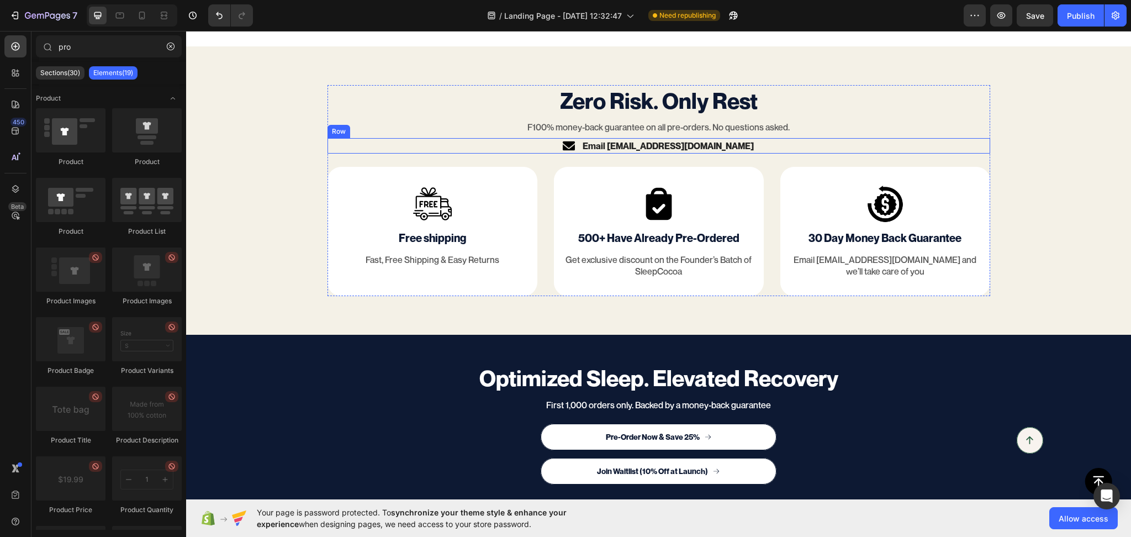
click at [720, 149] on div "Image Email hi@sleepcocoa.com Text block Row" at bounding box center [658, 145] width 663 height 15
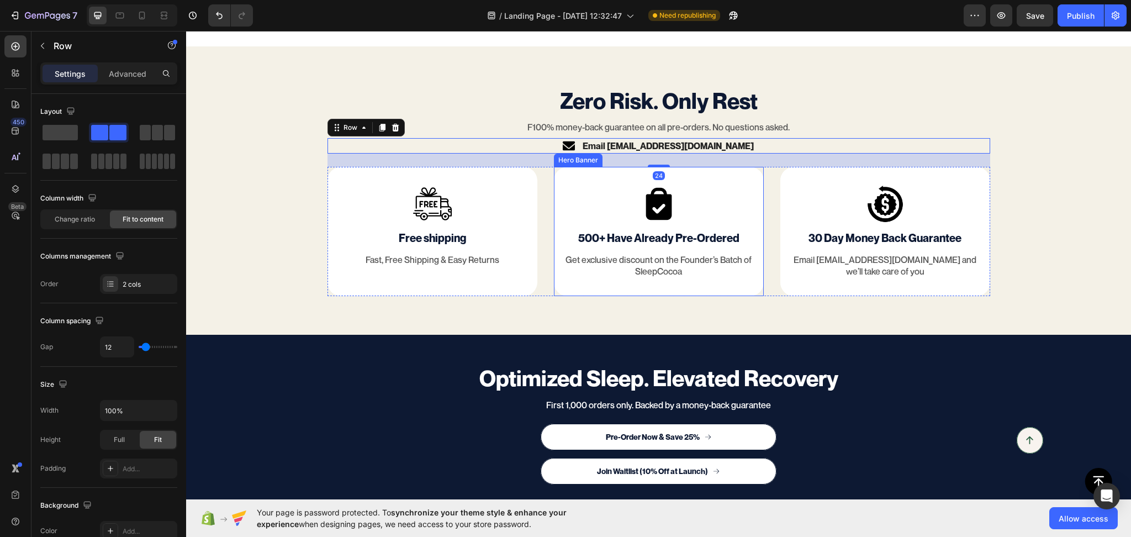
click at [659, 168] on div "Image 500+ Have Already Pre-Ordered Text Block Get exclusive discount on the Fo…" at bounding box center [659, 231] width 210 height 129
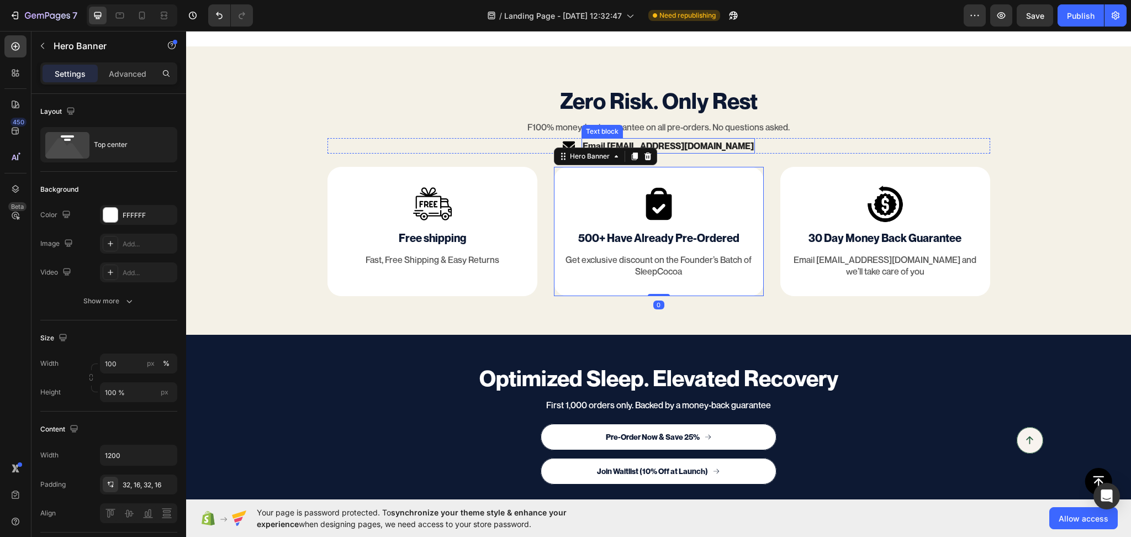
click at [723, 146] on div "Image Email hi@sleepcocoa.com Text block Row" at bounding box center [658, 145] width 663 height 15
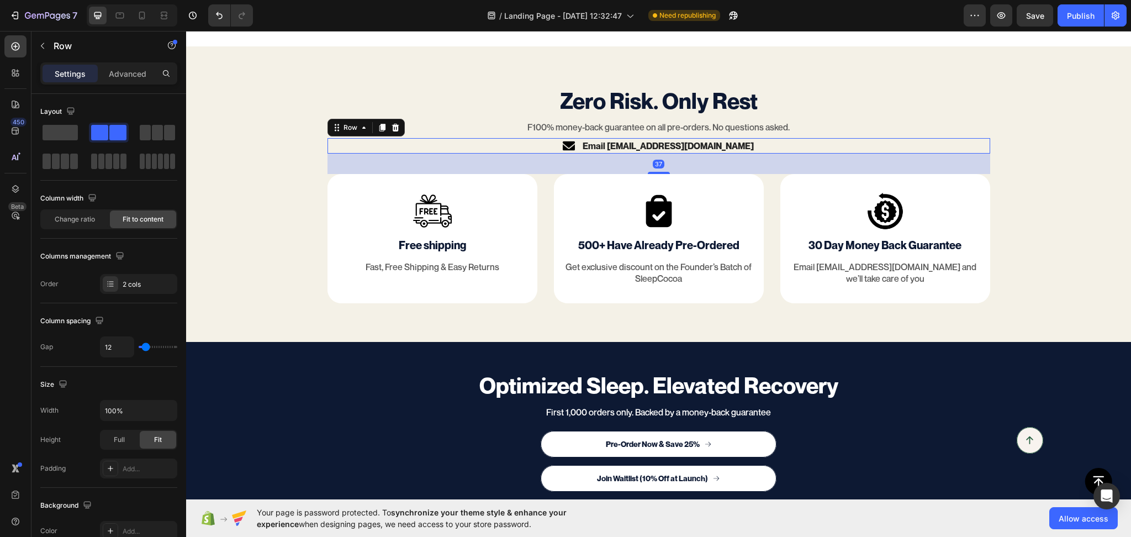
drag, startPoint x: 656, startPoint y: 166, endPoint x: 655, endPoint y: 173, distance: 7.2
click at [655, 173] on div at bounding box center [659, 173] width 22 height 2
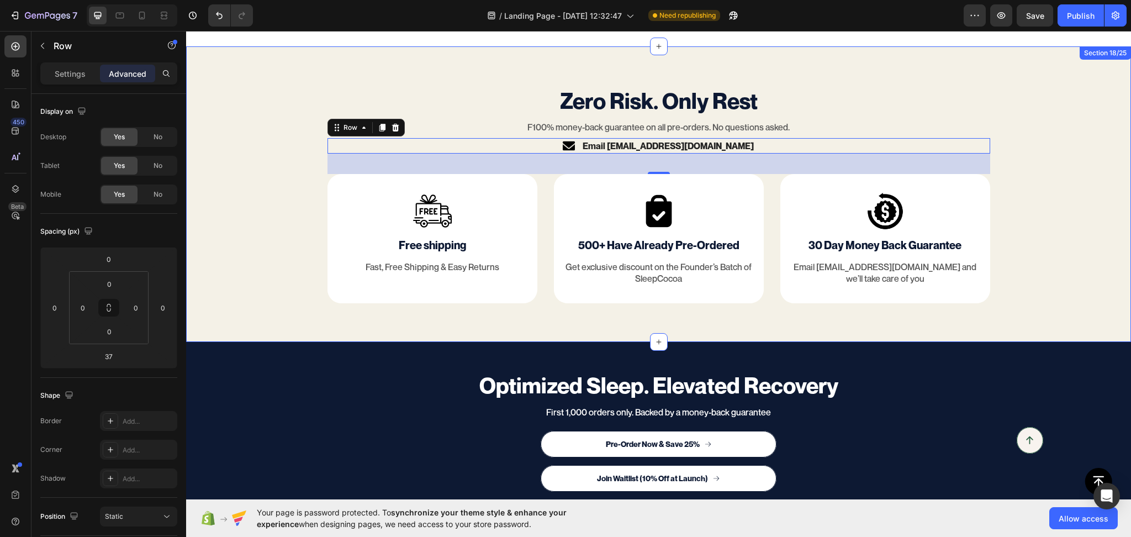
click at [1085, 270] on div "Zero Risk. Only Rest Text Block F100% money-back guarantee on all pre-orders. N…" at bounding box center [658, 194] width 945 height 218
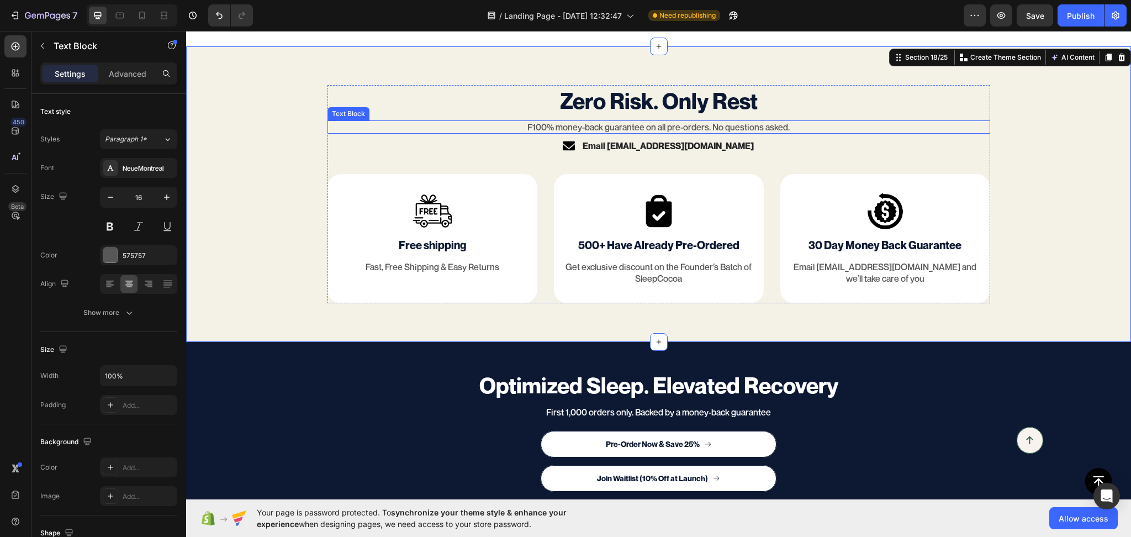
click at [727, 126] on p "F100% money-back guarantee on all pre-orders. No questions asked." at bounding box center [659, 128] width 661 height 12
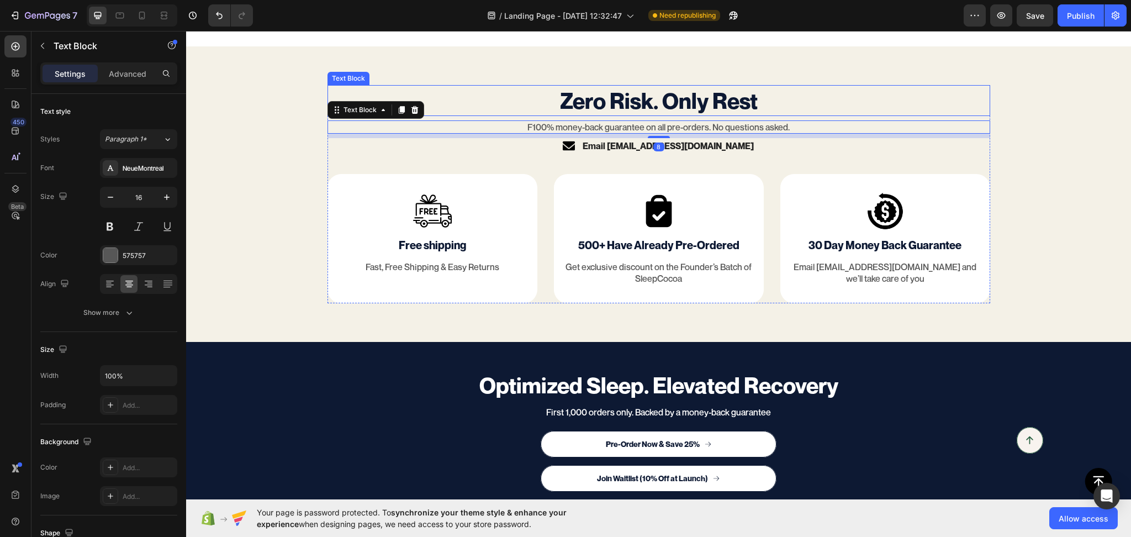
click at [701, 102] on p "Zero Risk. Only Rest" at bounding box center [659, 100] width 661 height 29
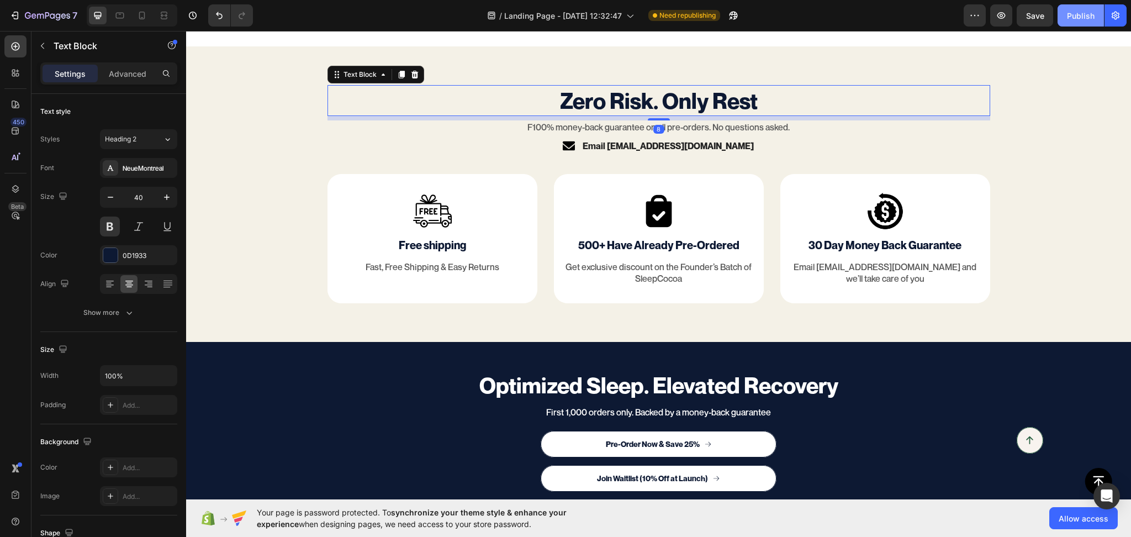
click at [1079, 12] on div "Publish" at bounding box center [1081, 16] width 28 height 12
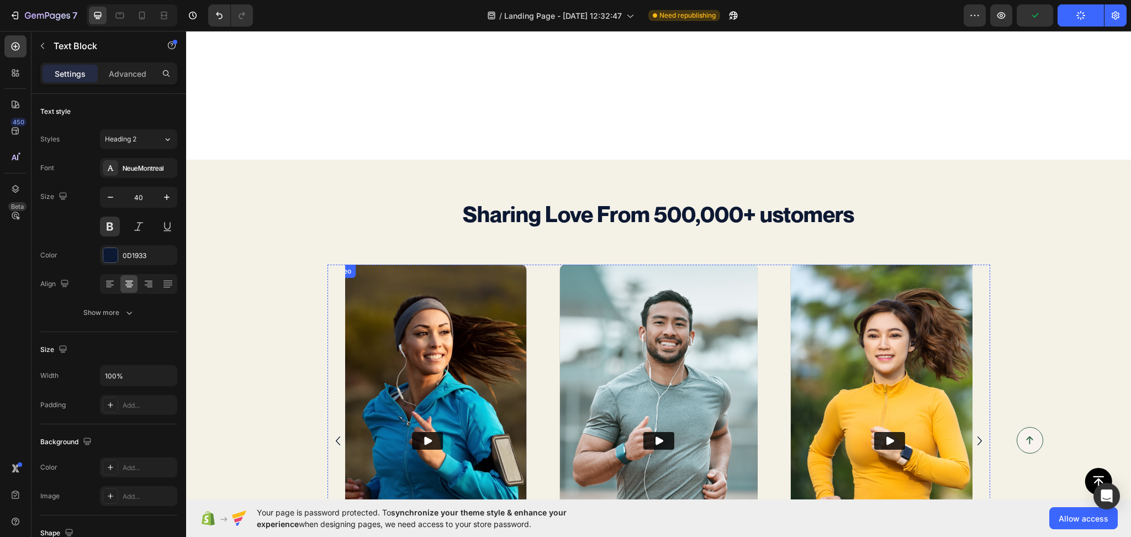
scroll to position [2927, 0]
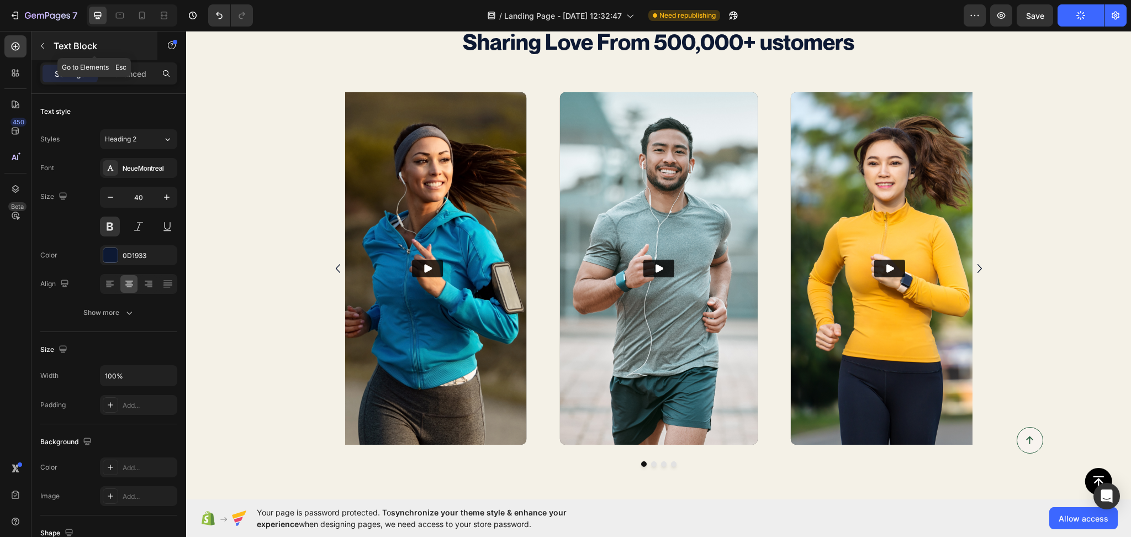
click at [43, 45] on icon "button" at bounding box center [42, 45] width 9 height 9
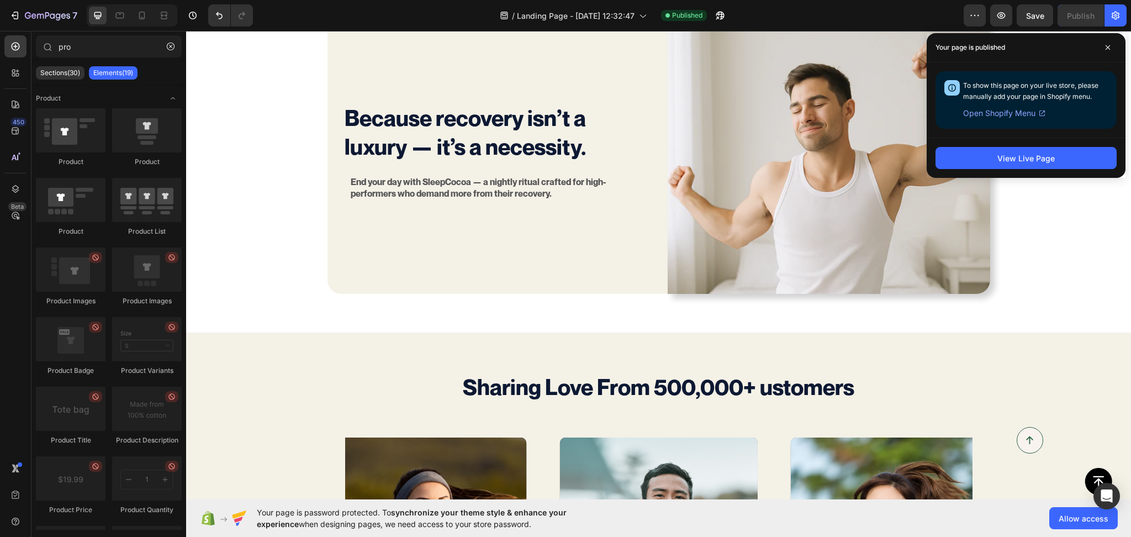
scroll to position [2577, 0]
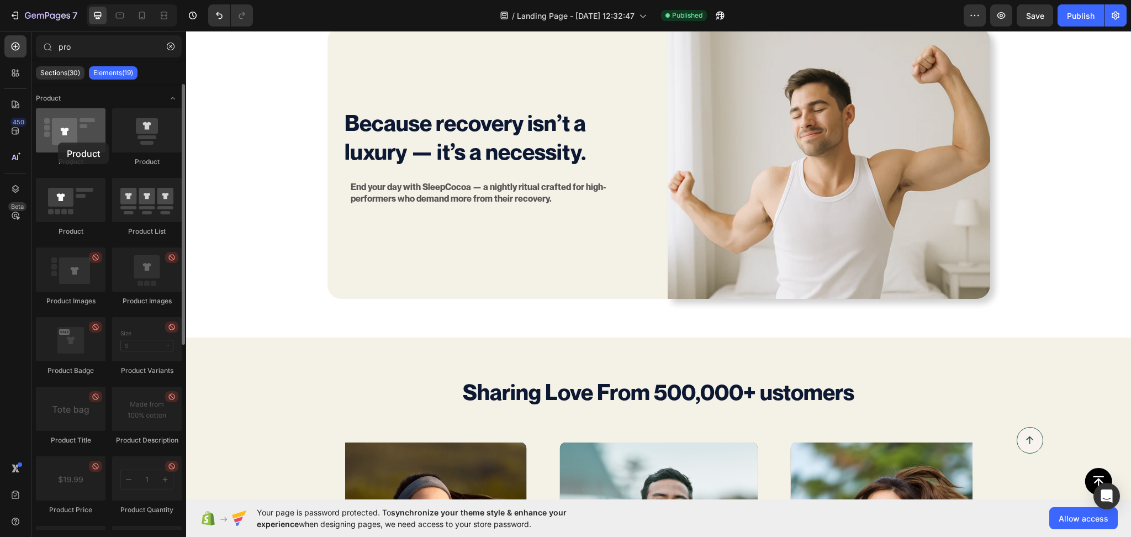
drag, startPoint x: 146, startPoint y: 187, endPoint x: 58, endPoint y: 142, distance: 98.5
click at [58, 142] on div at bounding box center [71, 130] width 70 height 44
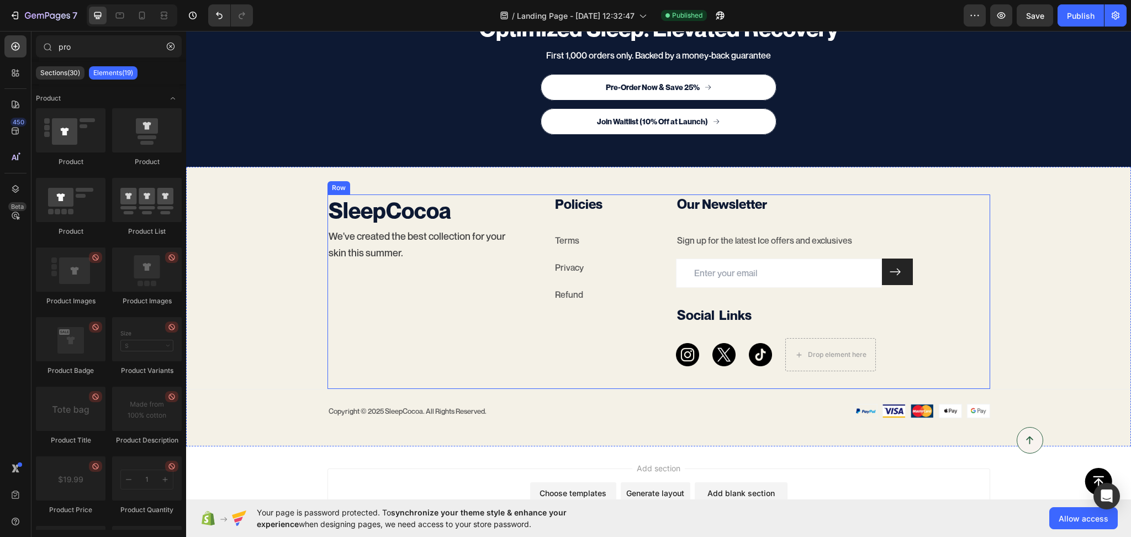
scroll to position [4222, 0]
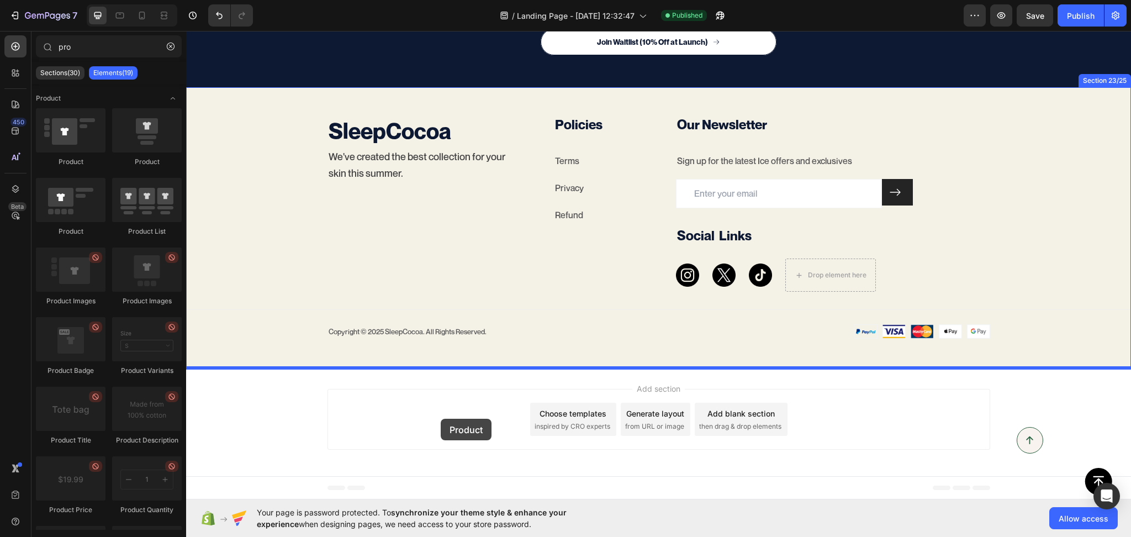
drag, startPoint x: 254, startPoint y: 185, endPoint x: 441, endPoint y: 419, distance: 299.0
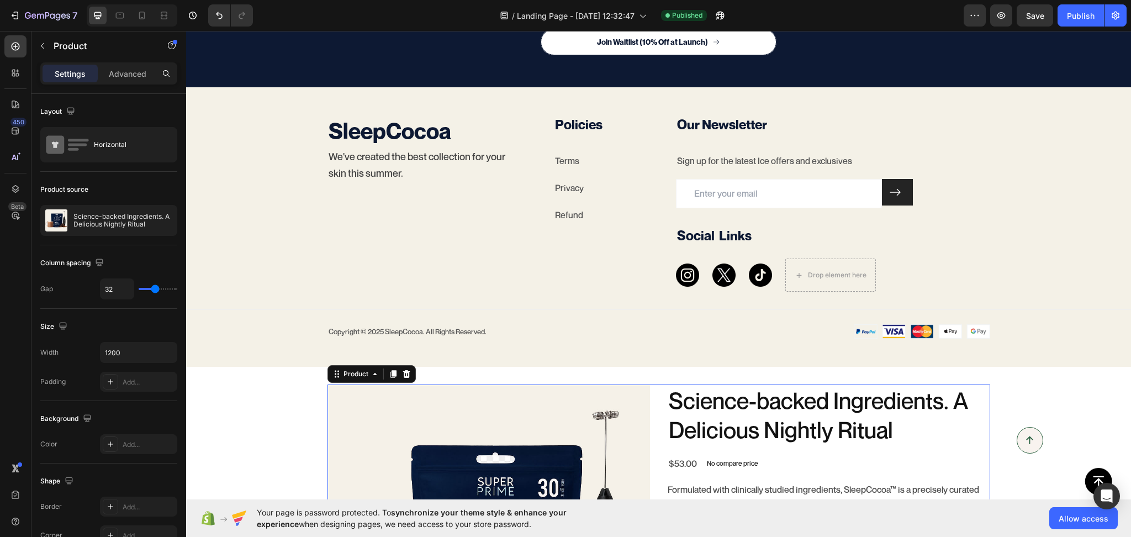
scroll to position [4589, 0]
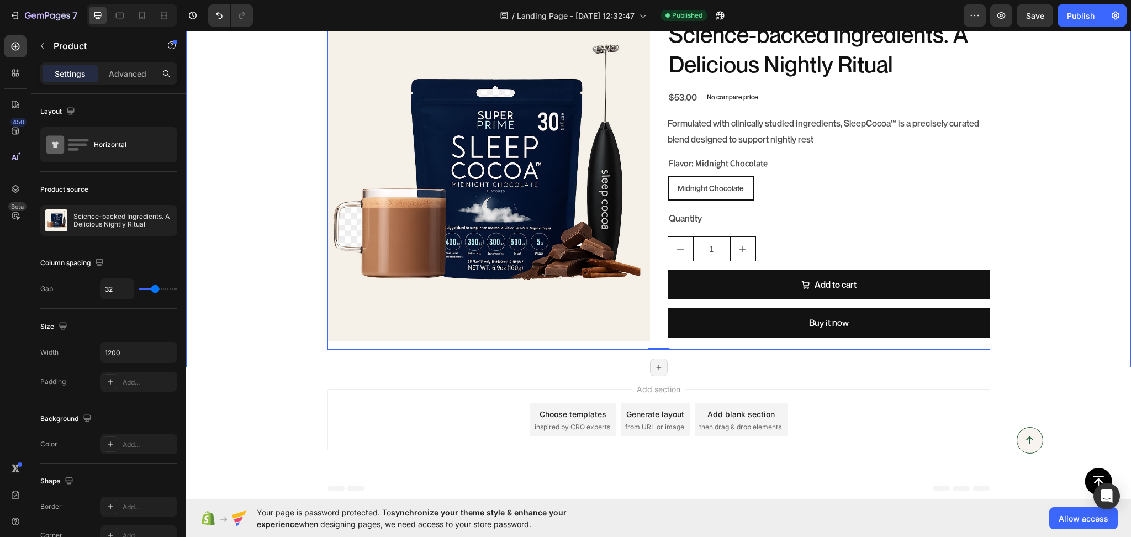
click at [254, 244] on div "Product Images Science-backed Ingredients. A Delicious Nightly Ritual Product T…" at bounding box center [658, 183] width 945 height 331
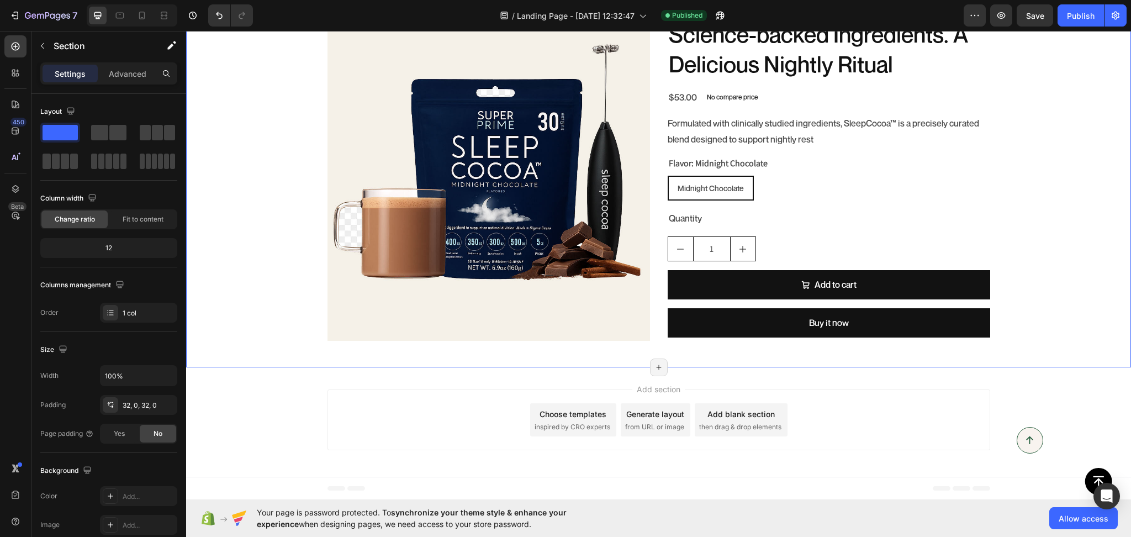
click at [285, 261] on div "Product Images Science-backed Ingredients. A Delicious Nightly Ritual Product T…" at bounding box center [658, 183] width 945 height 331
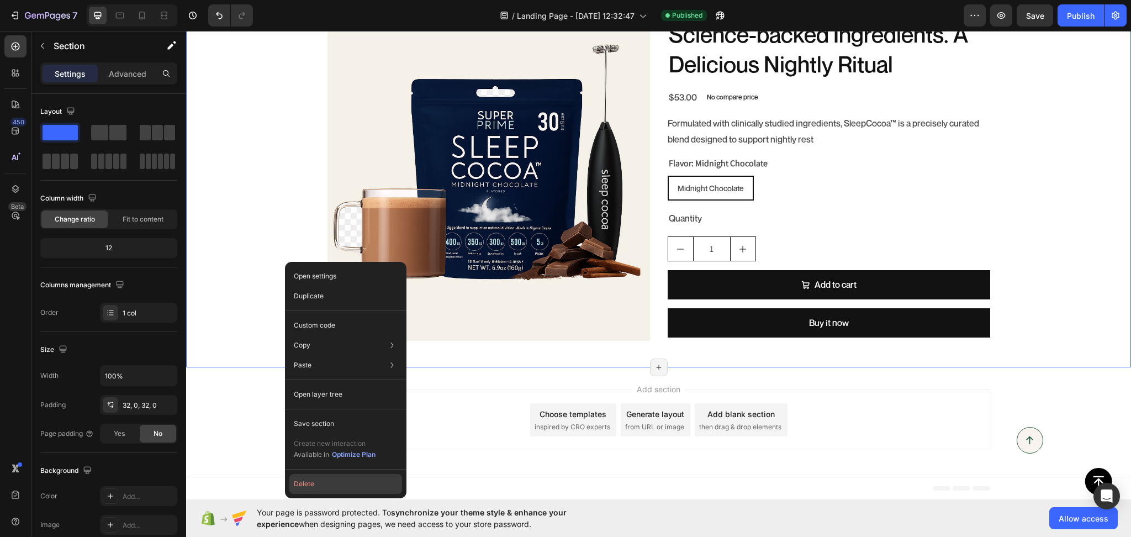
drag, startPoint x: 329, startPoint y: 486, endPoint x: 139, endPoint y: 440, distance: 195.4
click at [329, 486] on button "Delete" at bounding box center [345, 484] width 113 height 20
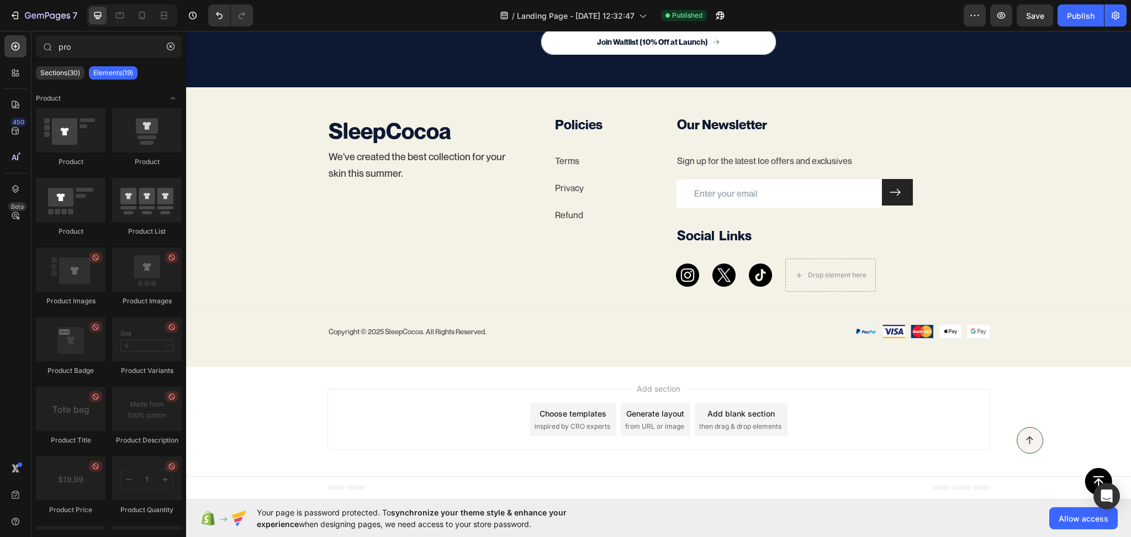
scroll to position [4222, 0]
click at [170, 45] on icon "button" at bounding box center [171, 47] width 8 height 8
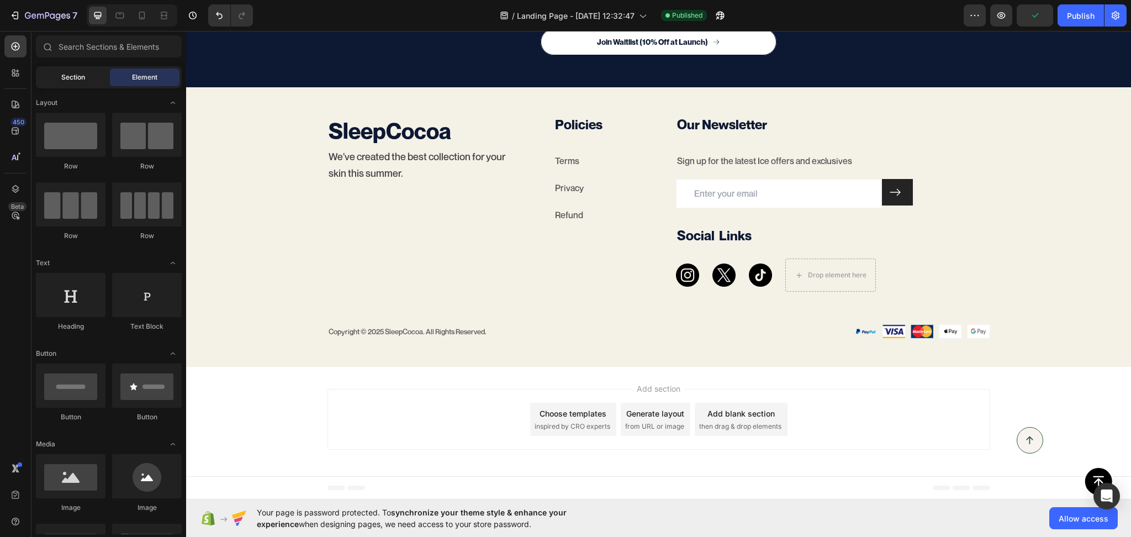
click at [87, 79] on div "Section" at bounding box center [73, 77] width 70 height 18
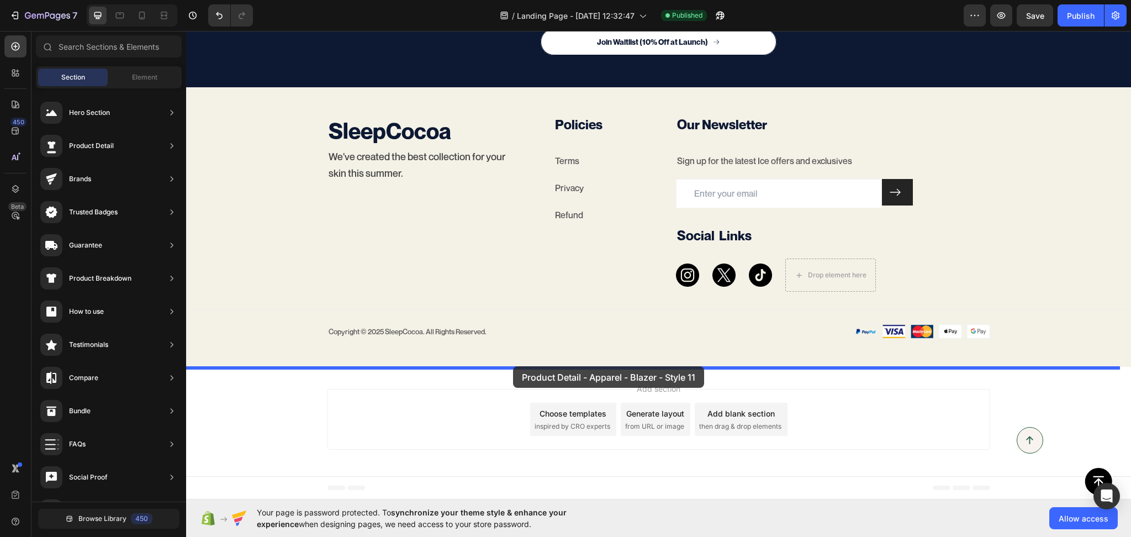
drag, startPoint x: 479, startPoint y: 218, endPoint x: 513, endPoint y: 366, distance: 151.8
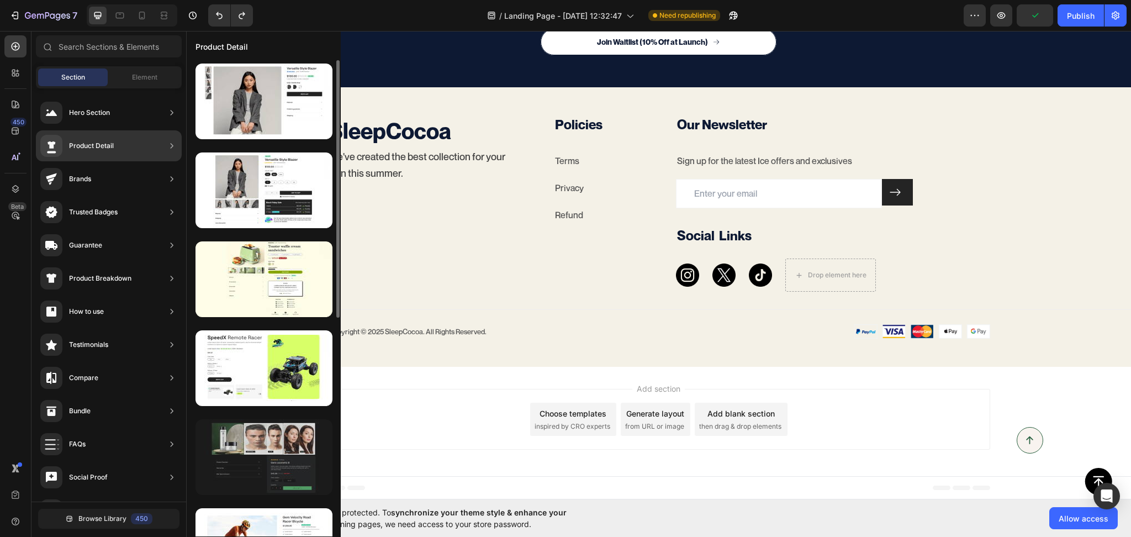
scroll to position [344, 0]
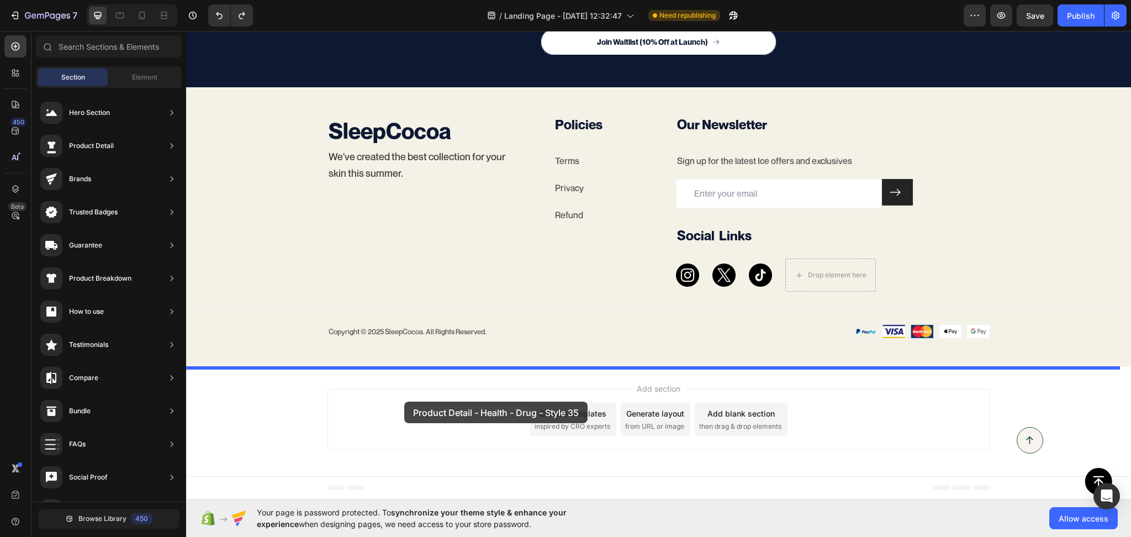
drag, startPoint x: 472, startPoint y: 403, endPoint x: 404, endPoint y: 402, distance: 67.9
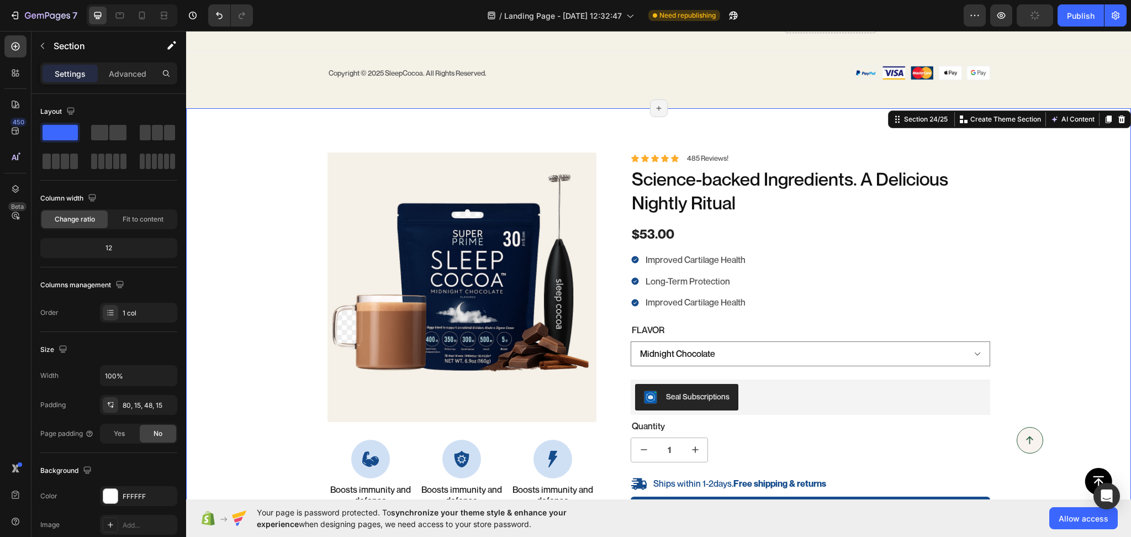
scroll to position [4426, 0]
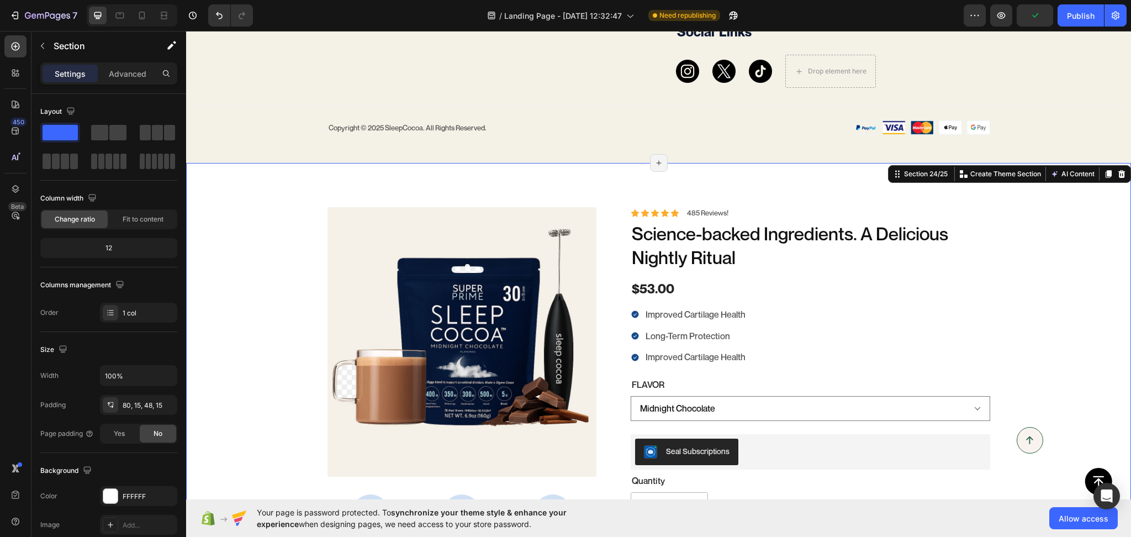
click at [292, 184] on div "100% Money-Back Guarantee Item List 60-Day Easy Returns Item List Row Product I…" at bounding box center [658, 459] width 945 height 592
click at [134, 221] on span "Fit to content" at bounding box center [143, 219] width 41 height 10
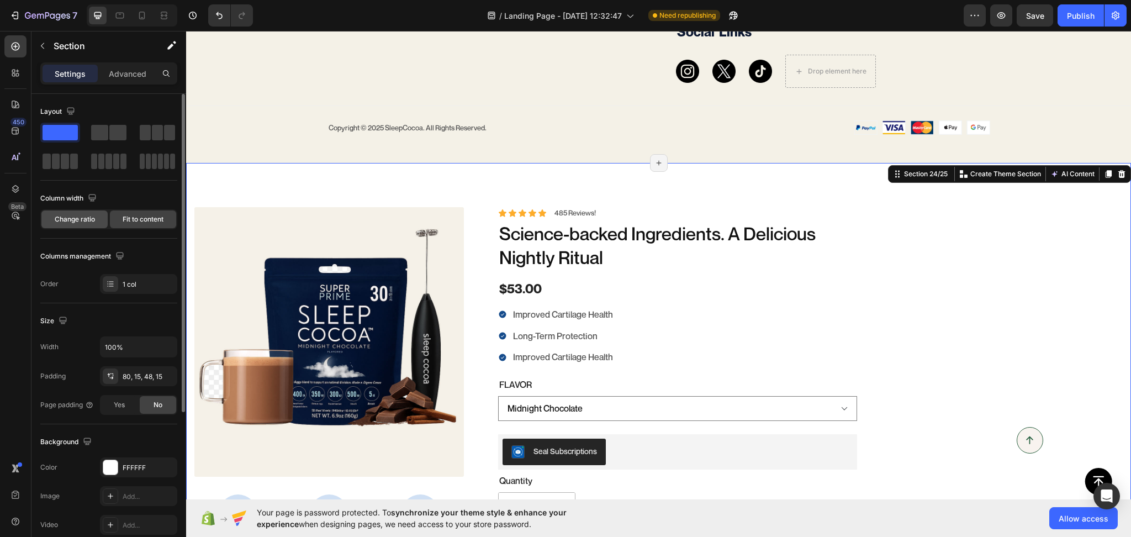
click at [86, 220] on span "Change ratio" at bounding box center [75, 219] width 40 height 10
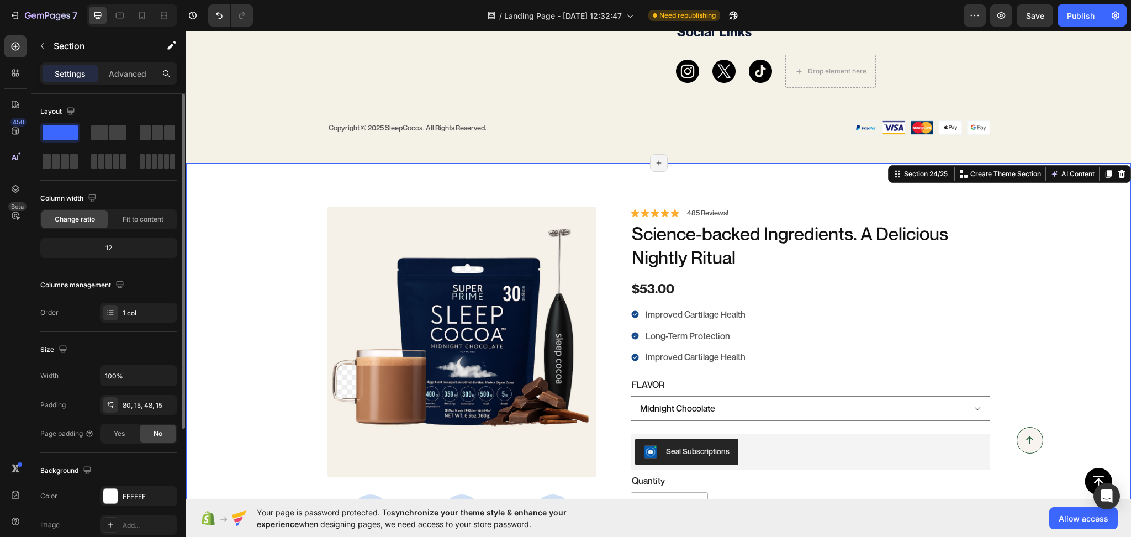
click at [115, 247] on div "12" at bounding box center [109, 247] width 133 height 15
click at [136, 400] on div "80, 15, 48, 15" at bounding box center [139, 405] width 32 height 10
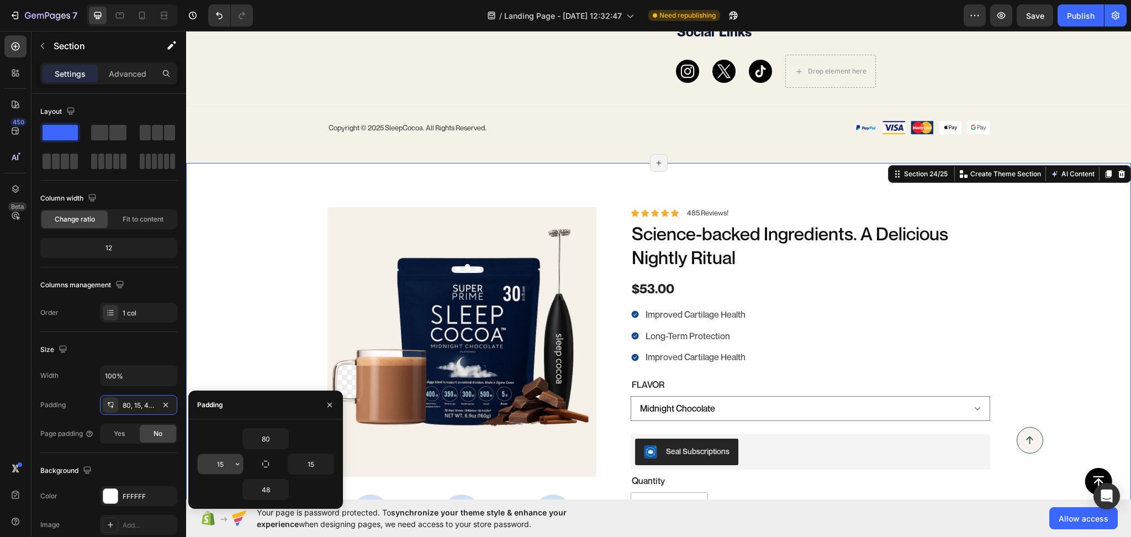
click at [224, 458] on input "15" at bounding box center [220, 464] width 45 height 20
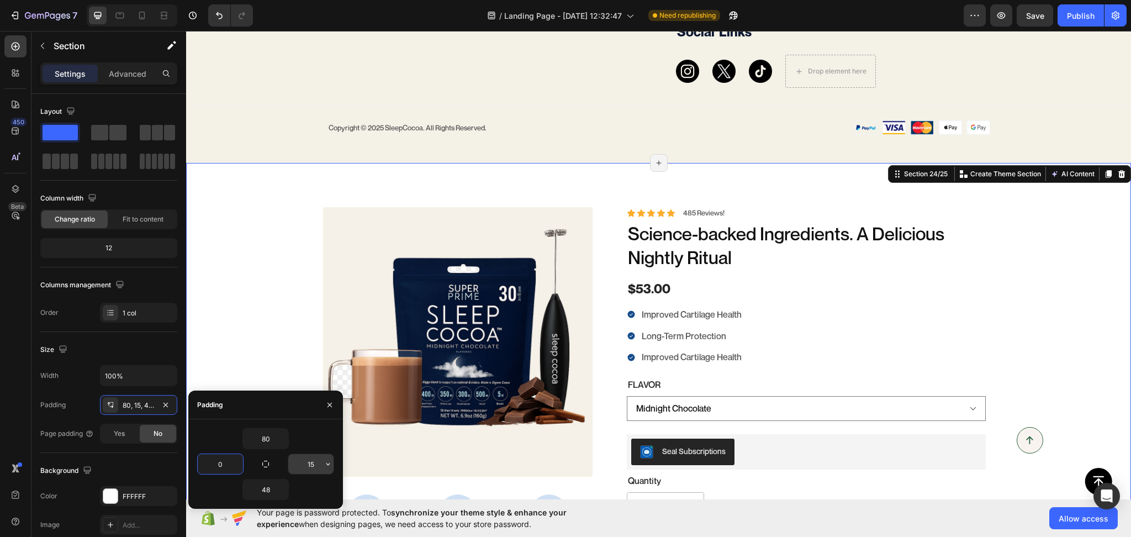
type input "0"
click at [305, 472] on input "15" at bounding box center [310, 464] width 45 height 20
type input "0"
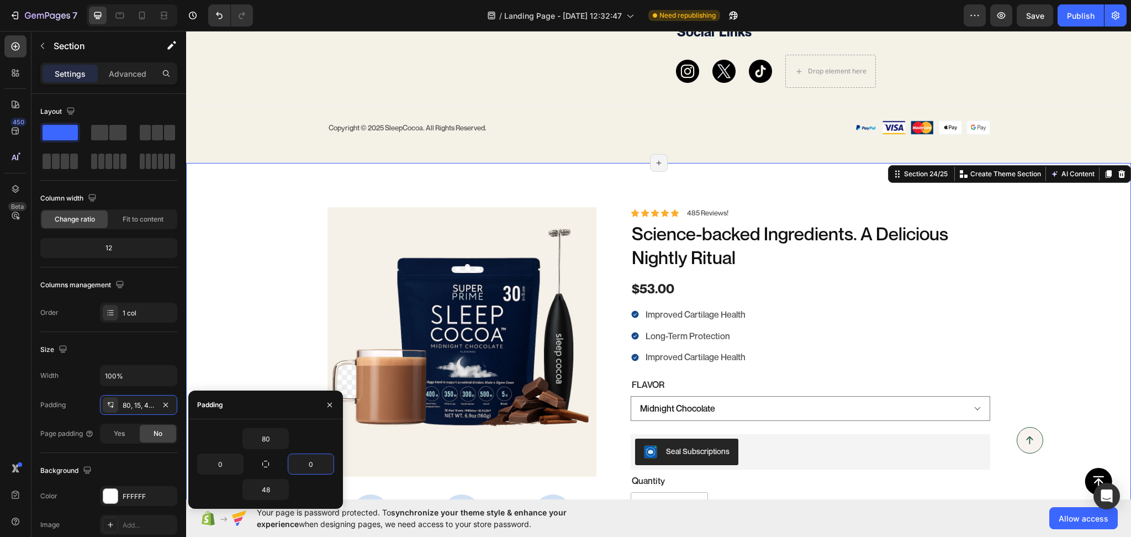
click at [260, 290] on div "100% Money-Back Guarantee Item List 60-Day Easy Returns Item List Row Product I…" at bounding box center [658, 467] width 945 height 521
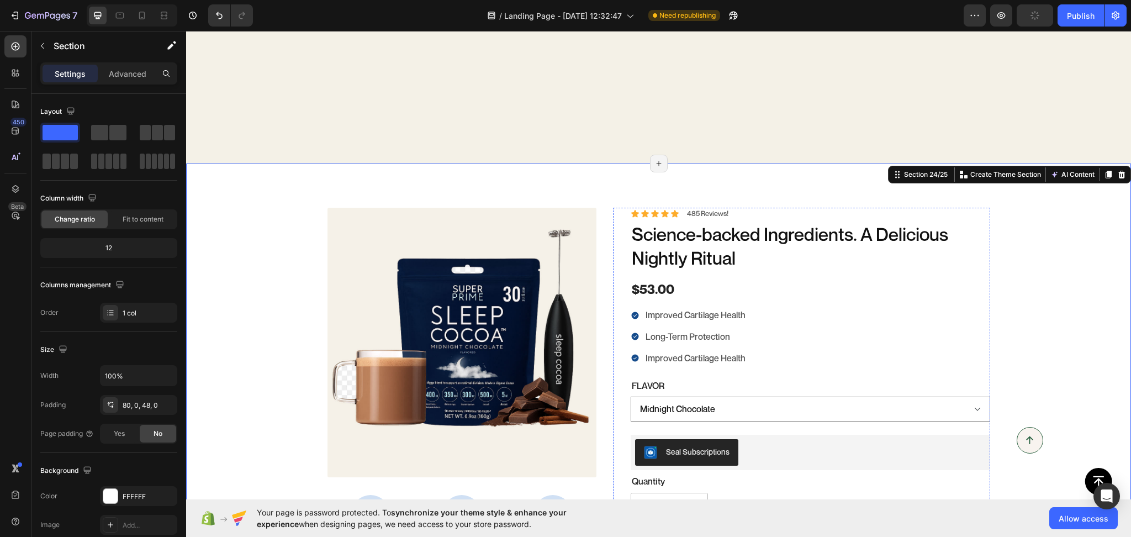
scroll to position [4815, 0]
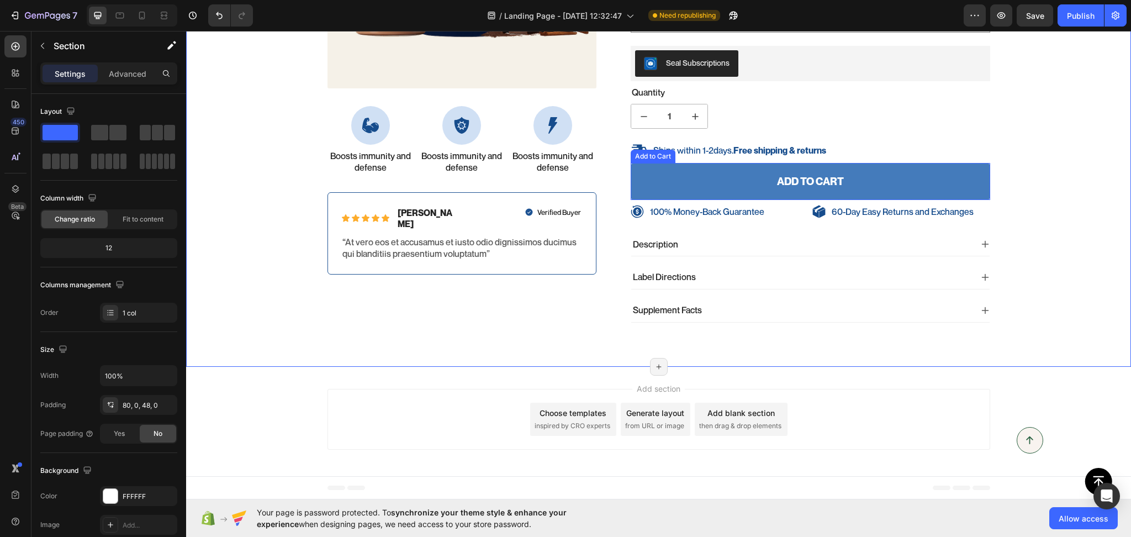
click at [734, 178] on button "Add to cart" at bounding box center [811, 181] width 360 height 37
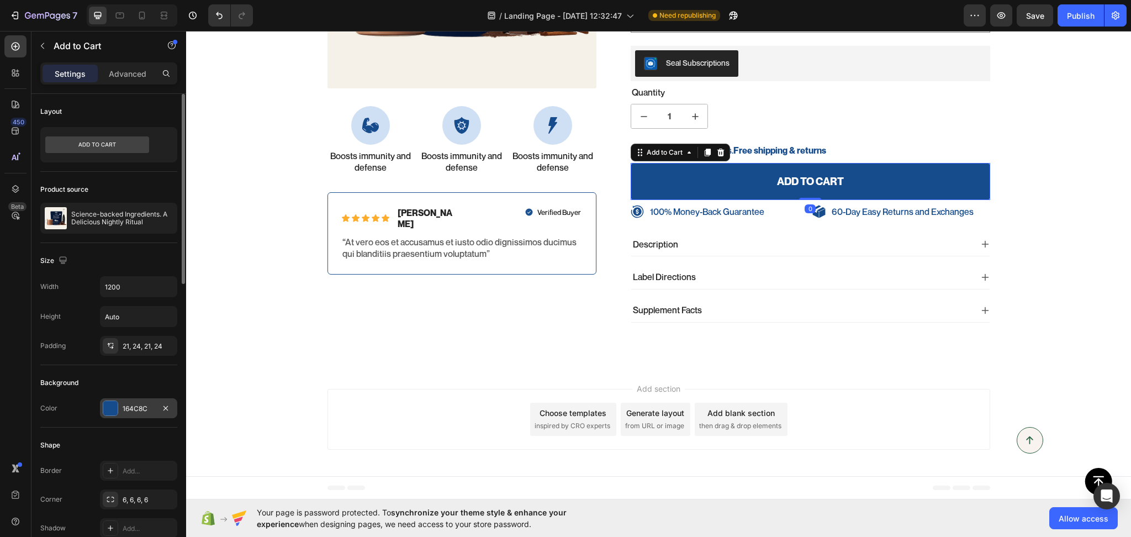
click at [134, 403] on div "164C8C" at bounding box center [138, 408] width 77 height 20
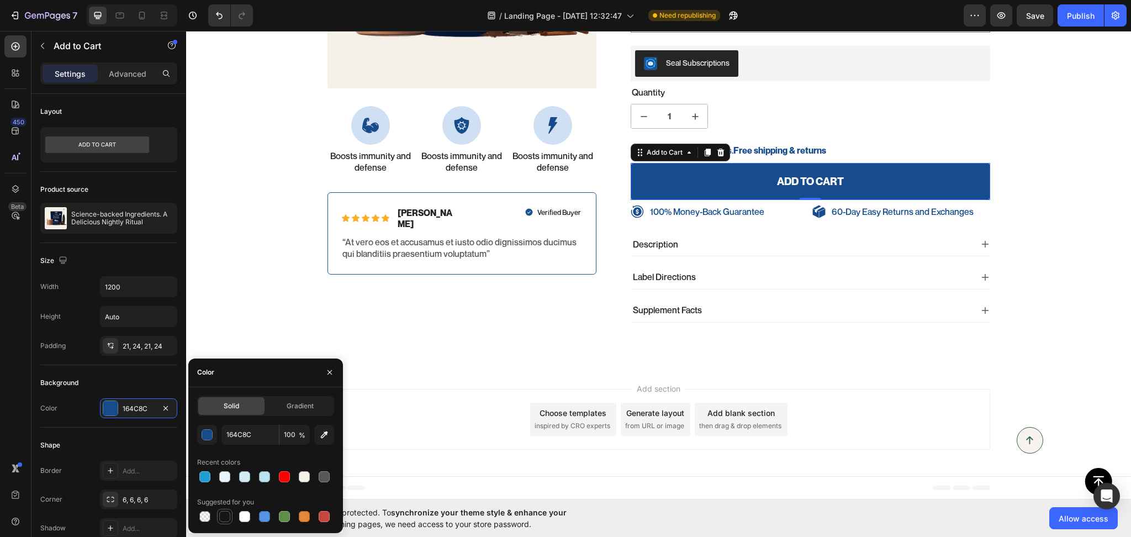
click at [228, 521] on div at bounding box center [224, 516] width 11 height 11
type input "151515"
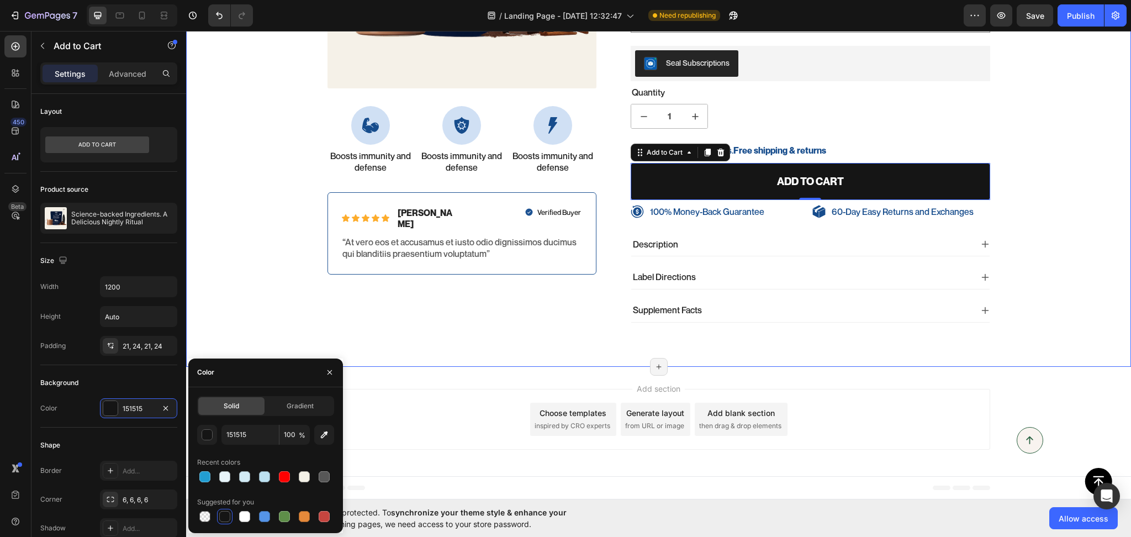
click at [230, 287] on div "100% Money-Back Guarantee Item List 60-Day Easy Returns Item List Row Product I…" at bounding box center [658, 79] width 945 height 521
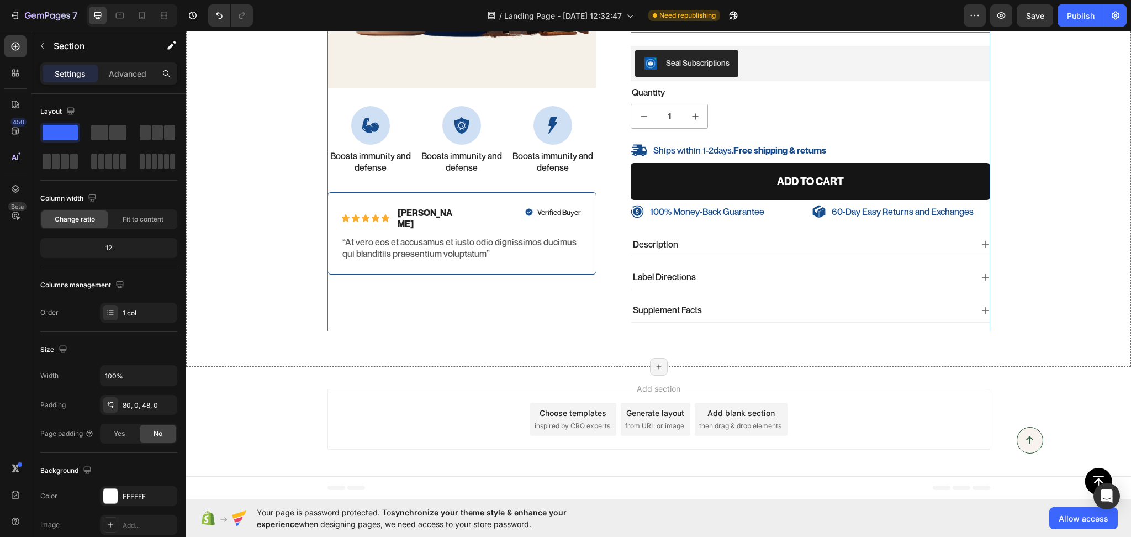
click at [519, 304] on div "100% Money-Back Guarantee Item List 60-Day Easy Returns Item List Row Product I…" at bounding box center [462, 75] width 270 height 513
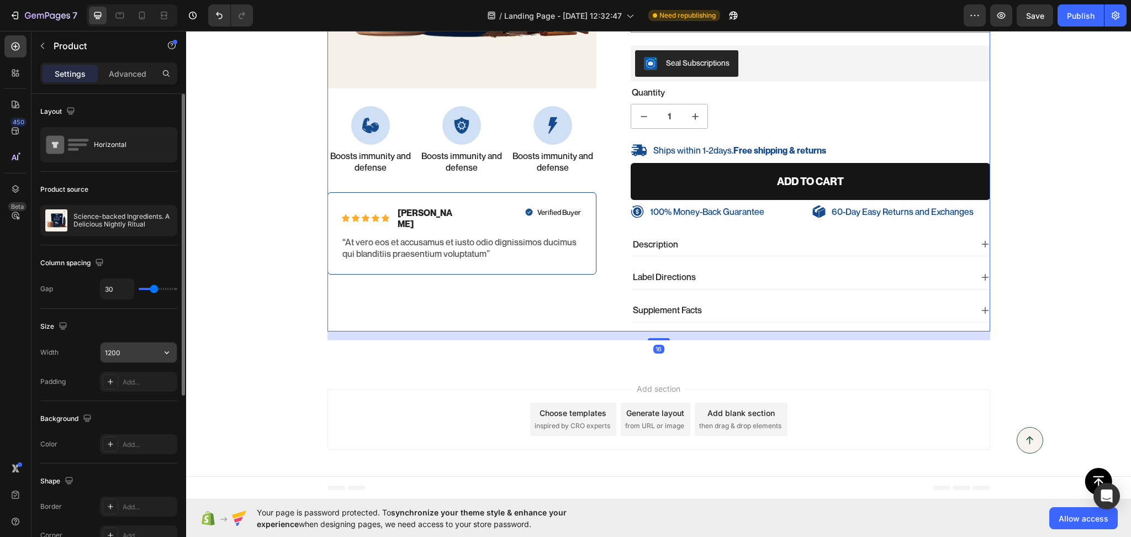
click at [125, 352] on input "1200" at bounding box center [139, 352] width 76 height 20
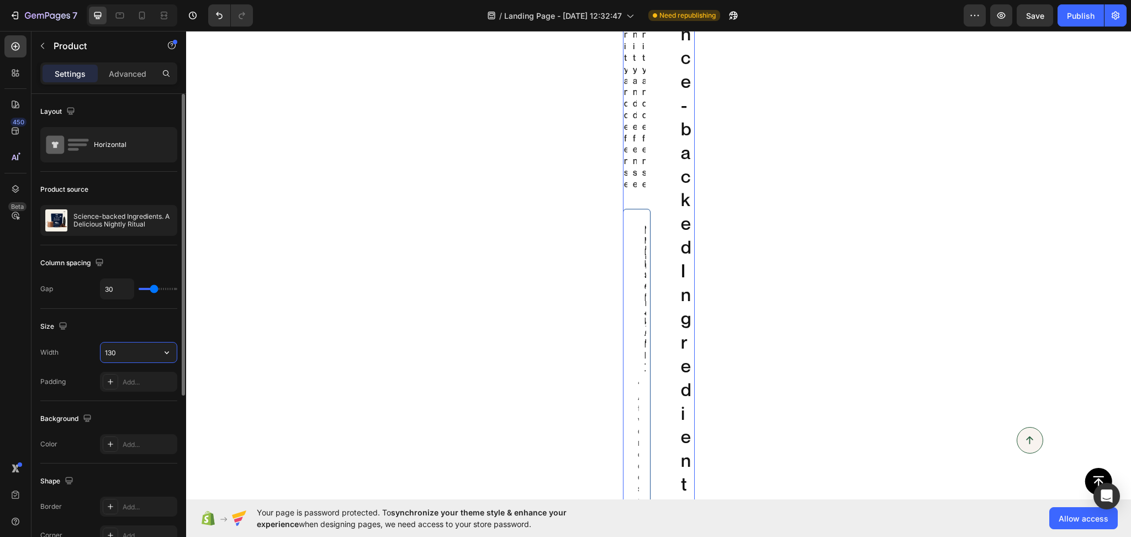
type input "1300"
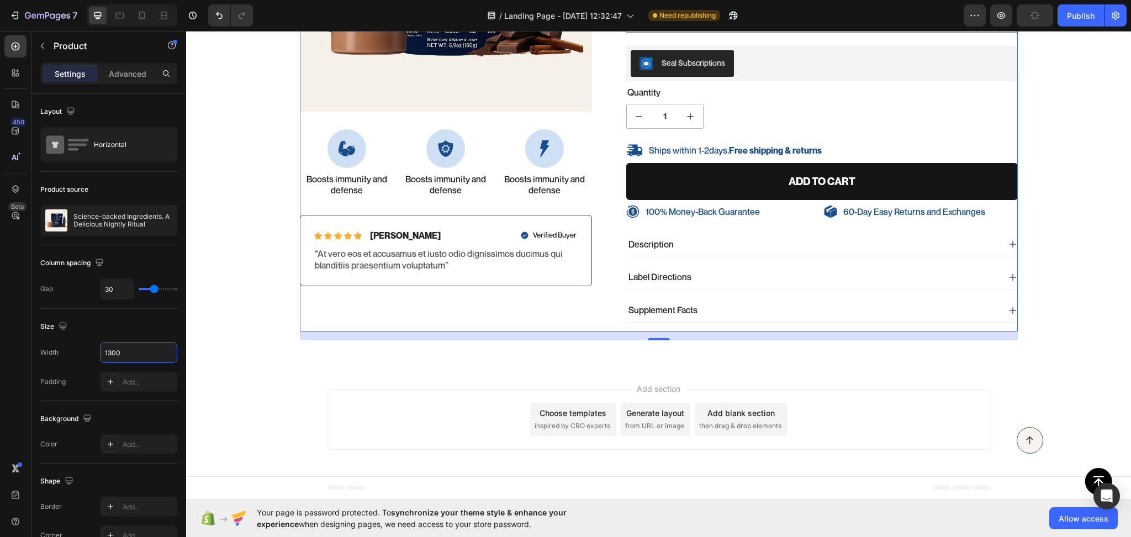
click at [224, 382] on div "Add section Choose templates inspired by CRO experts Generate layout from URL o…" at bounding box center [658, 421] width 945 height 109
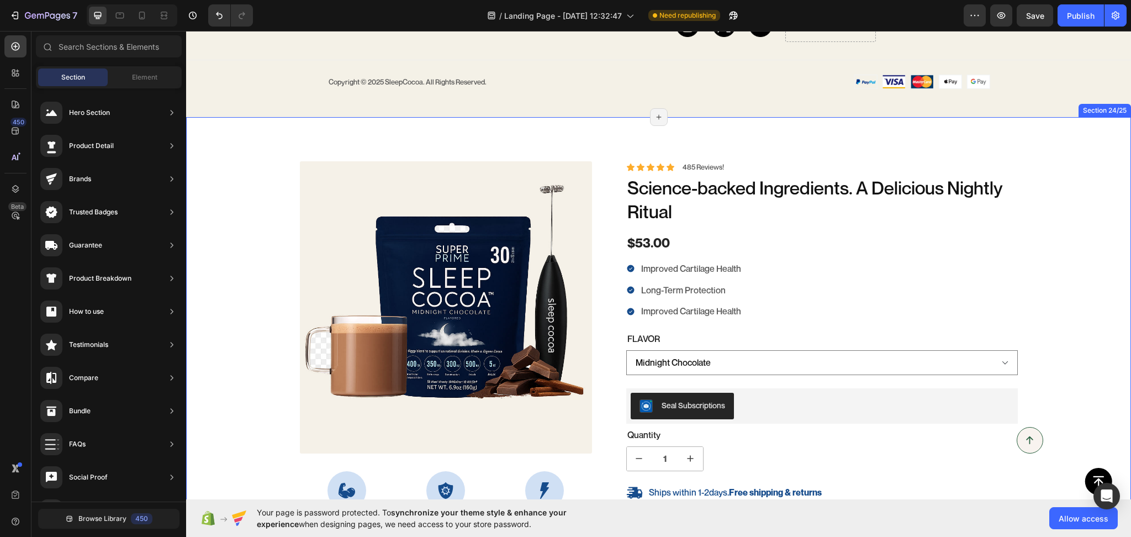
scroll to position [4643, 0]
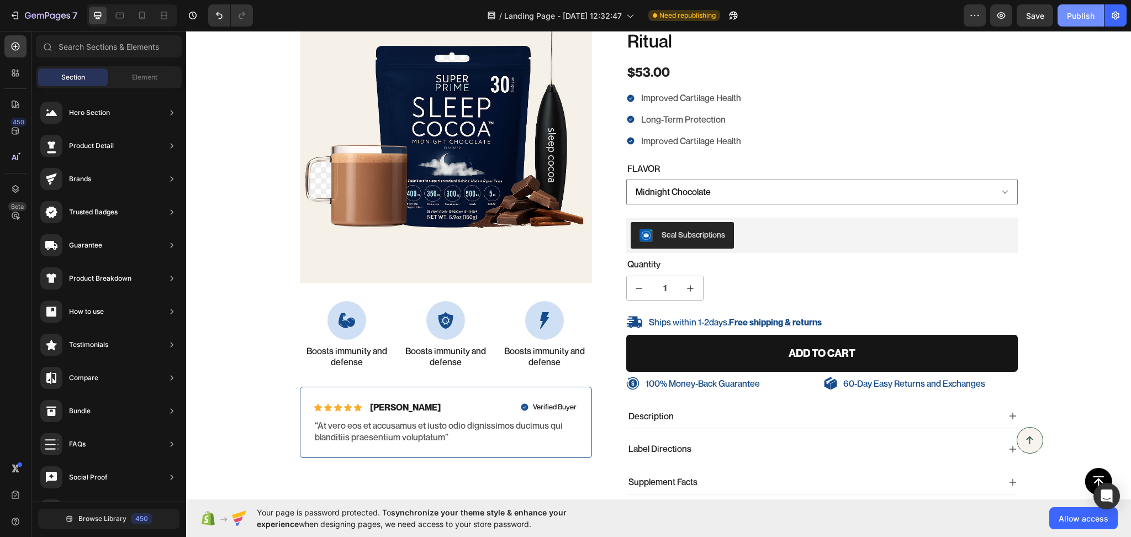
click at [1076, 25] on button "Publish" at bounding box center [1081, 15] width 46 height 22
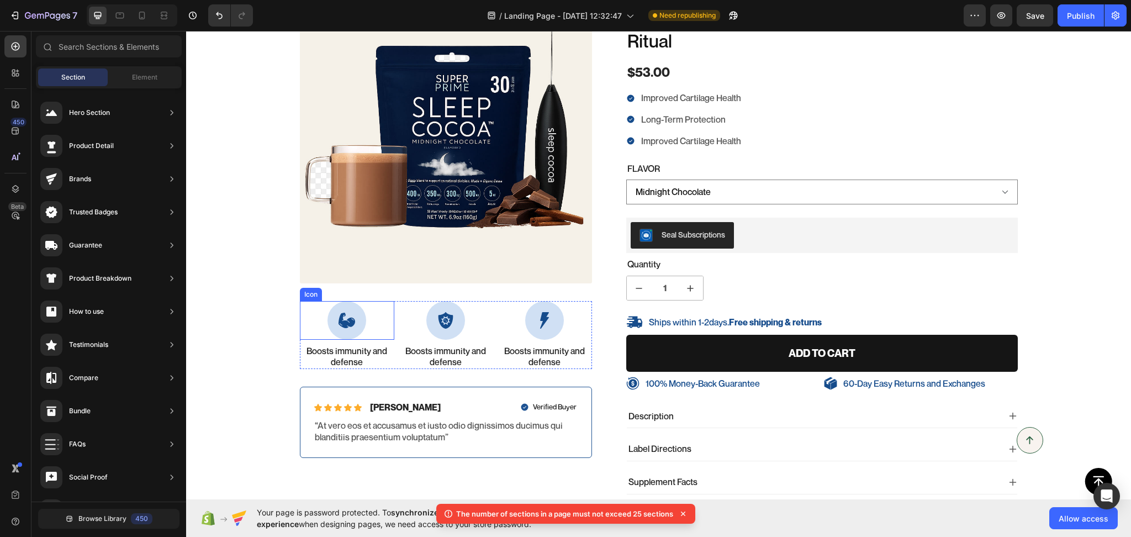
click at [301, 331] on div "Icon" at bounding box center [347, 320] width 94 height 39
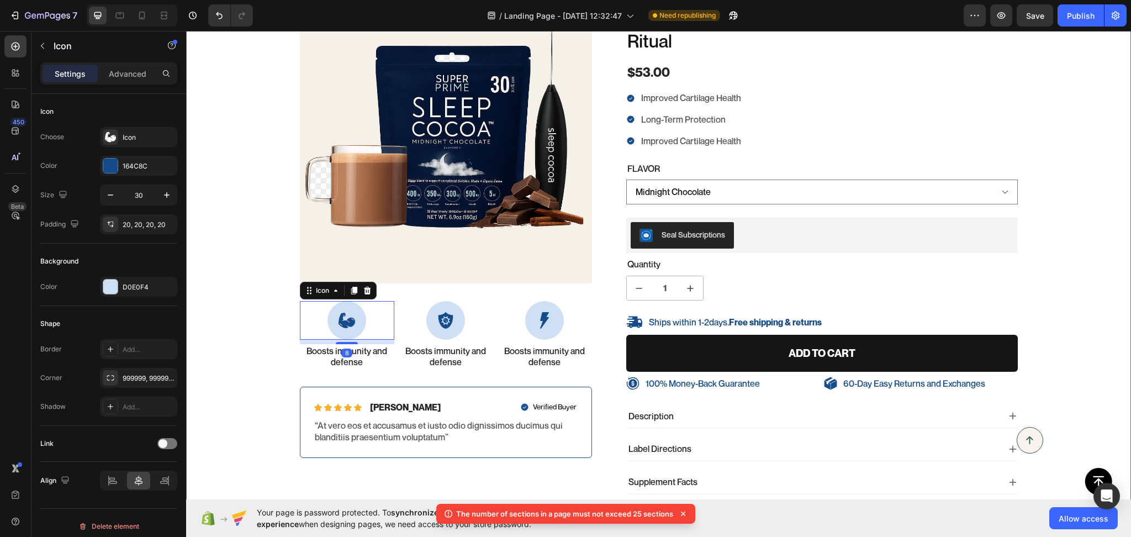
click at [251, 342] on div "100% Money-Back Guarantee Item List 60-Day Easy Returns Item List Row Product I…" at bounding box center [658, 251] width 945 height 521
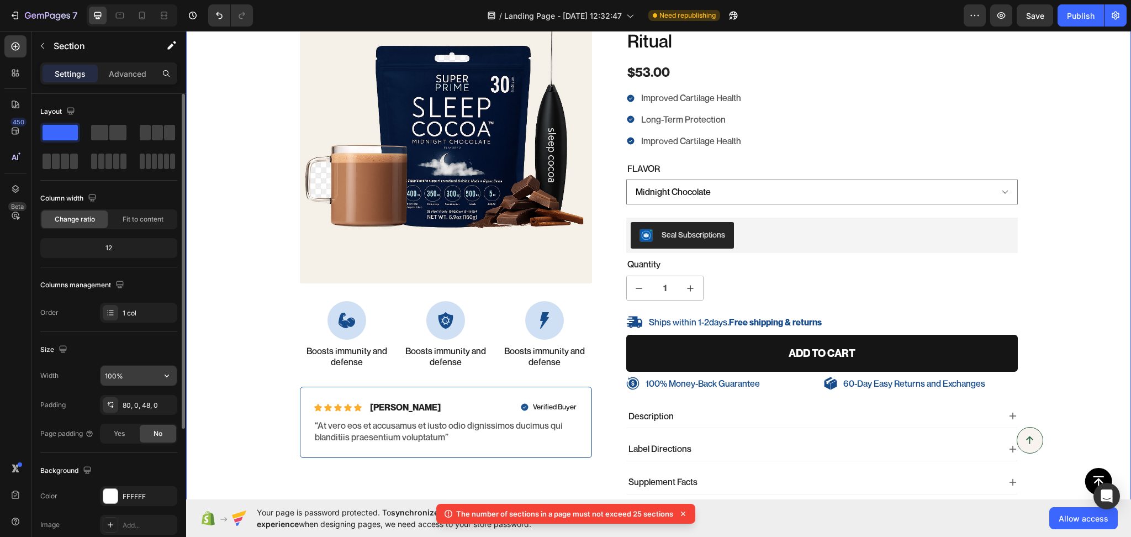
click at [118, 378] on input "100%" at bounding box center [139, 376] width 76 height 20
click at [322, 456] on div "Icon Icon Icon Icon Icon Icon List Briana M. Text Block Row Verified Buyer Item…" at bounding box center [446, 422] width 292 height 71
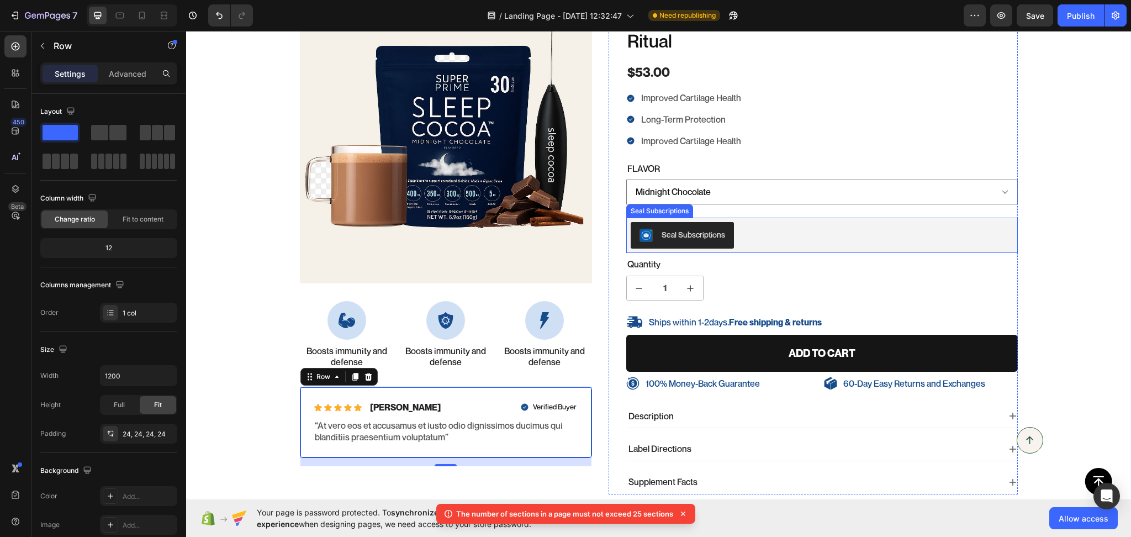
scroll to position [4815, 0]
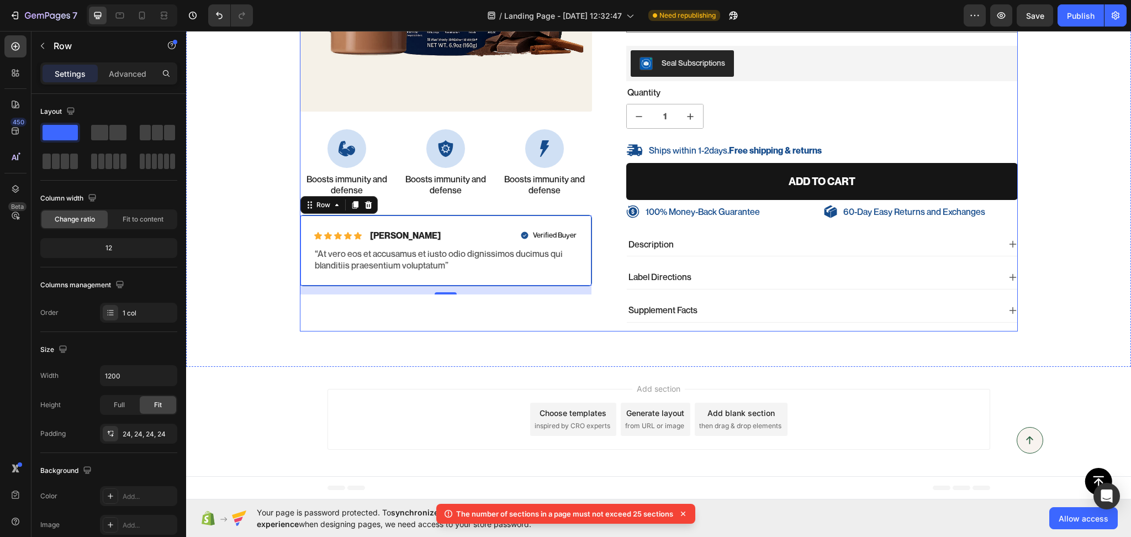
click at [589, 320] on div "100% Money-Back Guarantee Item List 60-Day Easy Returns Item List Row Product I…" at bounding box center [659, 75] width 718 height 513
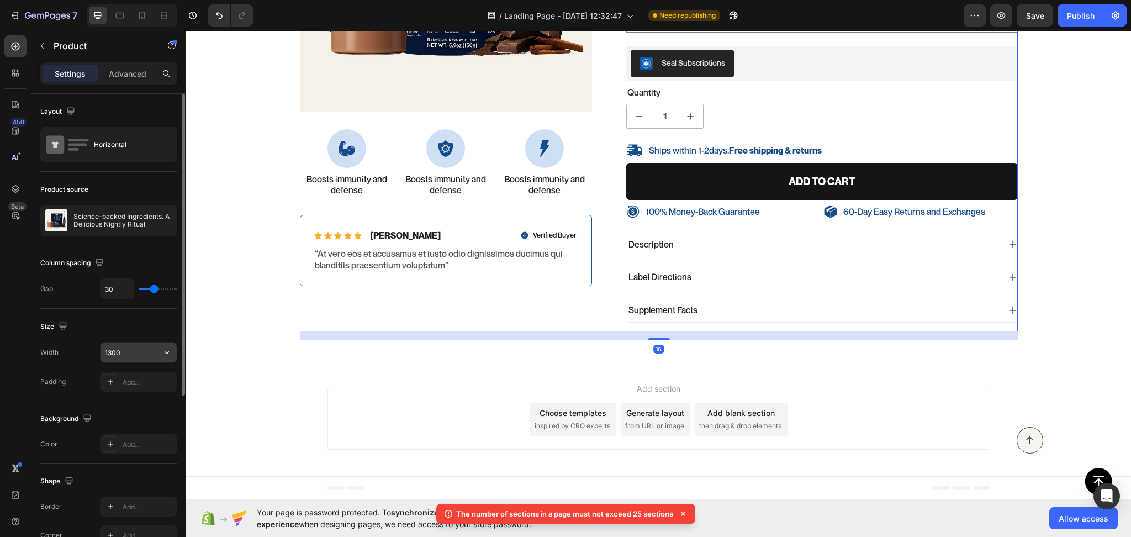
click at [128, 356] on input "1300" at bounding box center [139, 352] width 76 height 20
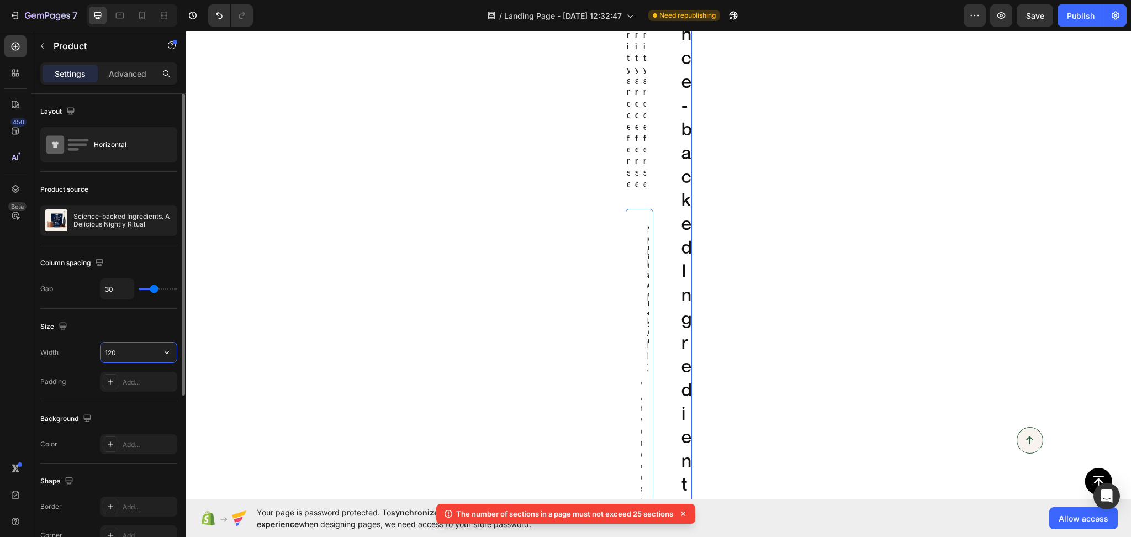
type input "1200"
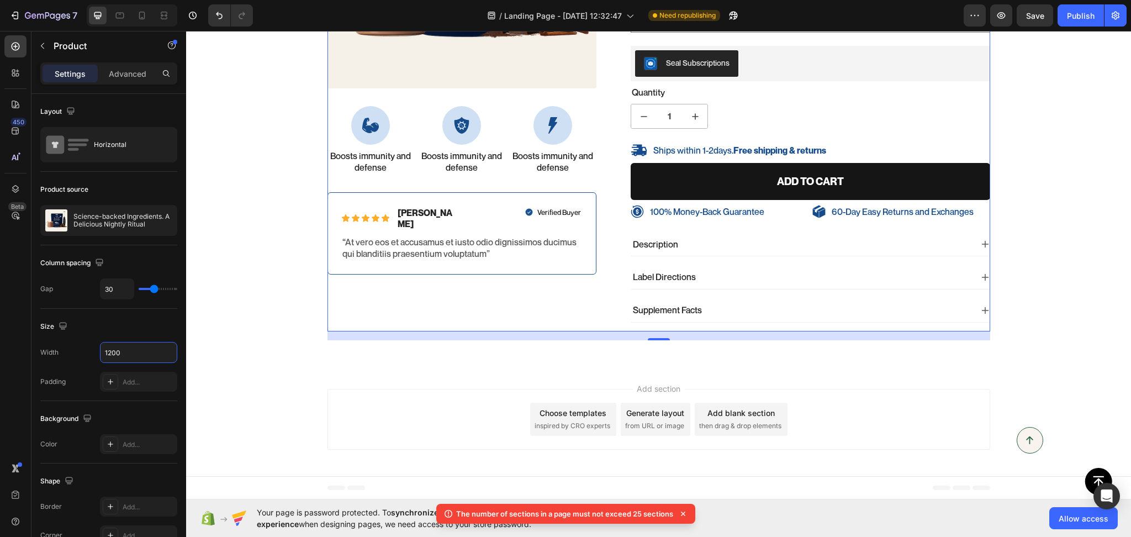
click at [299, 385] on div "Add section Choose templates inspired by CRO experts Generate layout from URL o…" at bounding box center [658, 421] width 945 height 109
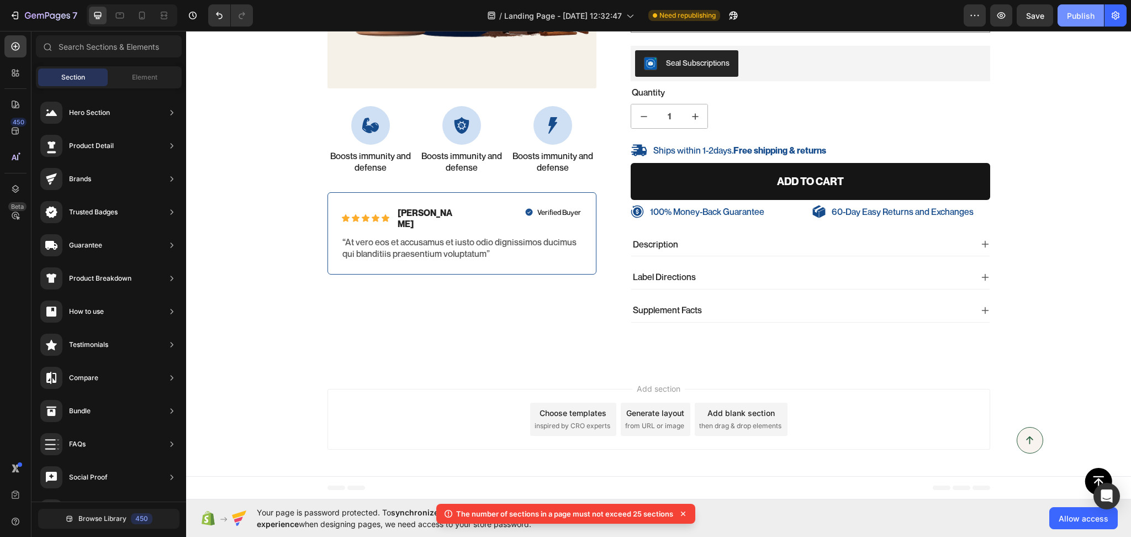
click at [1071, 16] on div "Publish" at bounding box center [1081, 16] width 28 height 12
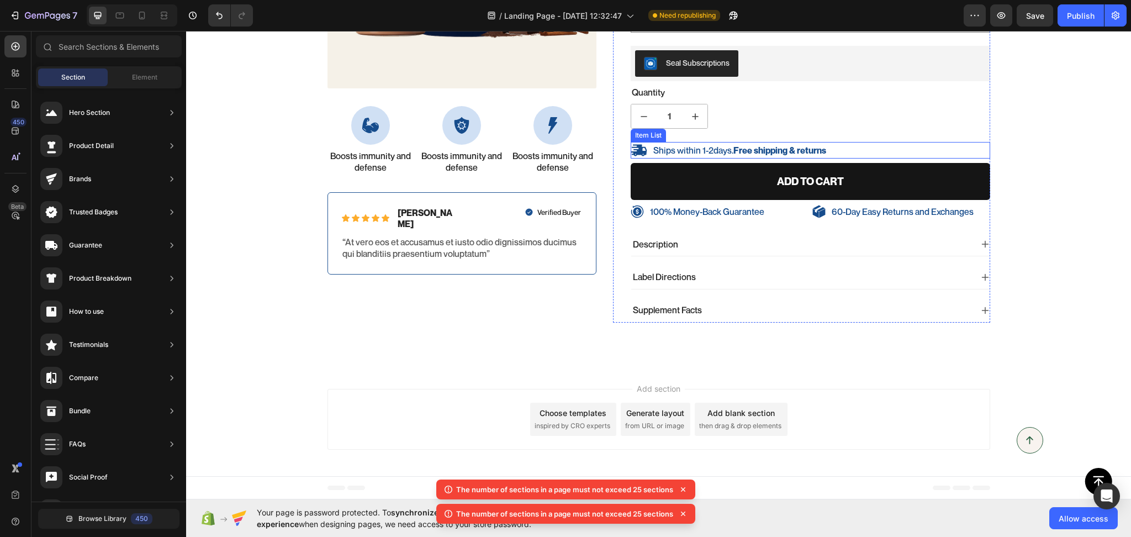
click at [701, 148] on p "Ships within 1-2days. Free shipping & returns" at bounding box center [739, 151] width 173 height 12
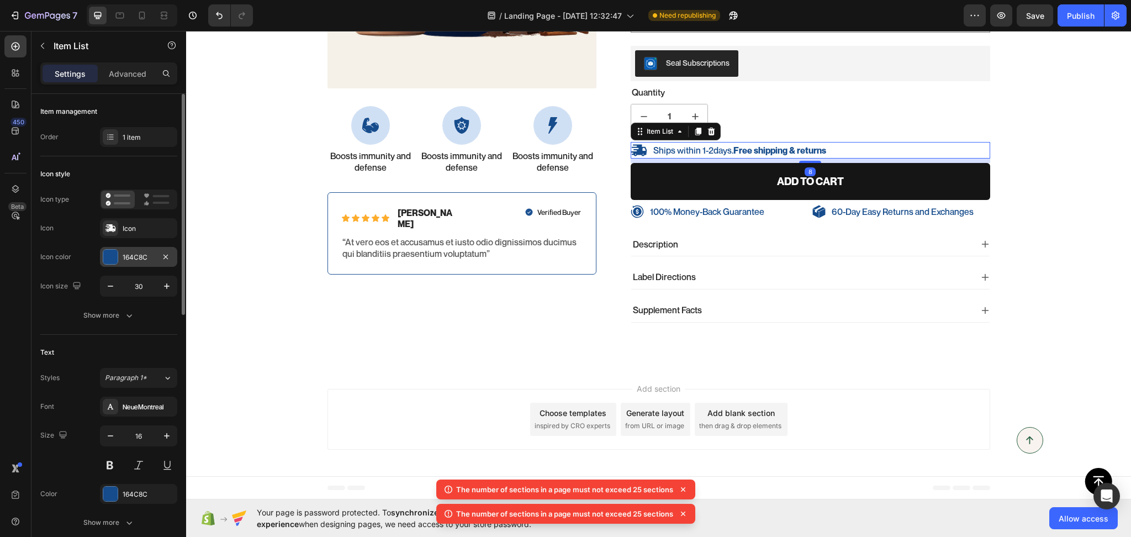
click at [133, 252] on div "164C8C" at bounding box center [139, 257] width 32 height 10
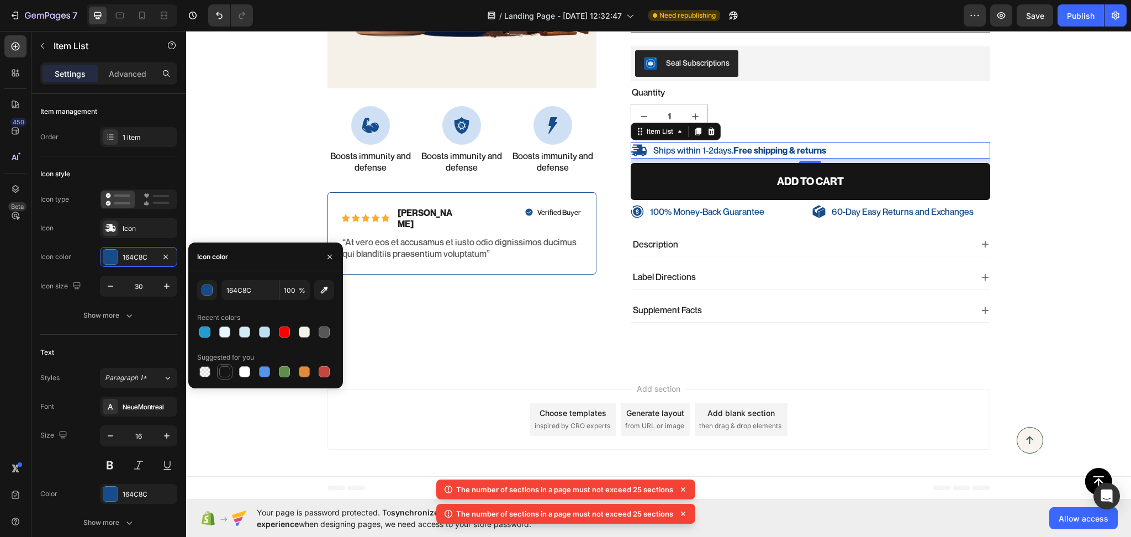
click at [225, 372] on div at bounding box center [224, 371] width 11 height 11
type input "151515"
click at [144, 496] on div "164C8C" at bounding box center [139, 494] width 32 height 10
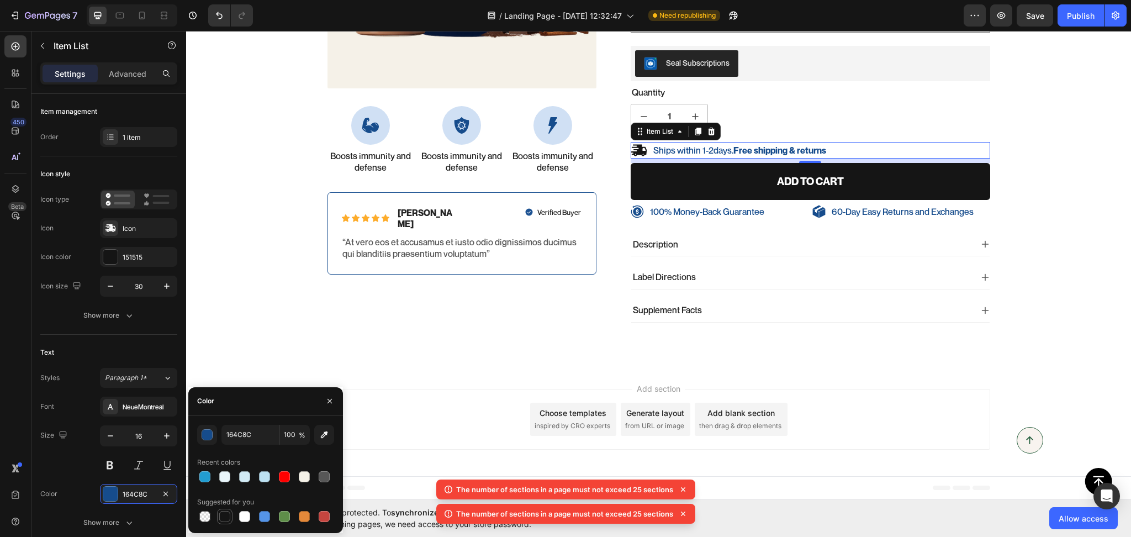
click at [217, 514] on div at bounding box center [224, 516] width 15 height 15
type input "151515"
click at [258, 343] on div "100% Money-Back Guarantee Item List 60-Day Easy Returns Item List Row Product I…" at bounding box center [658, 71] width 945 height 592
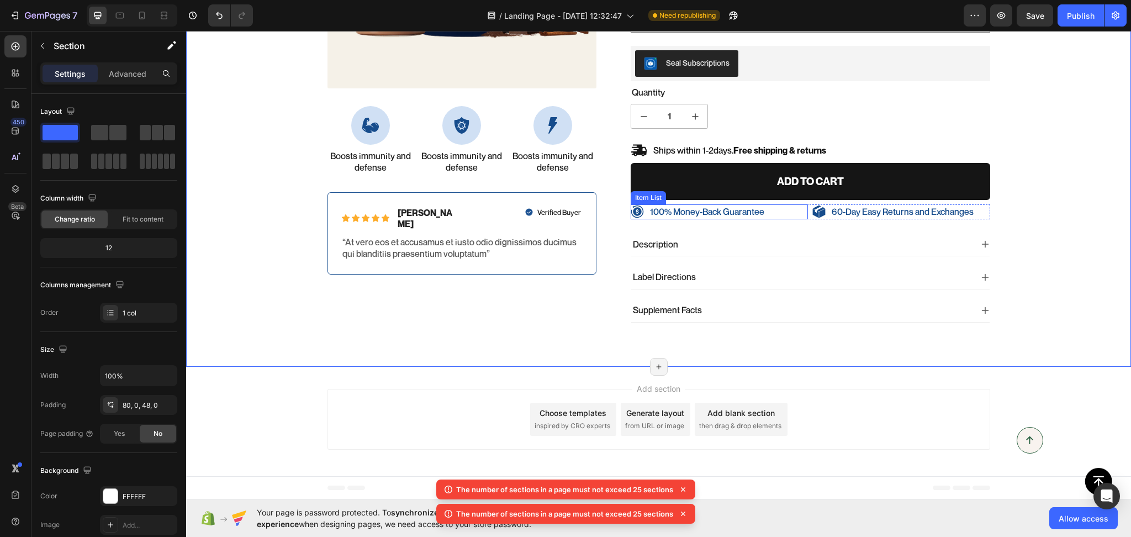
click at [714, 213] on p "100% Money-Back Guarantee" at bounding box center [707, 212] width 114 height 12
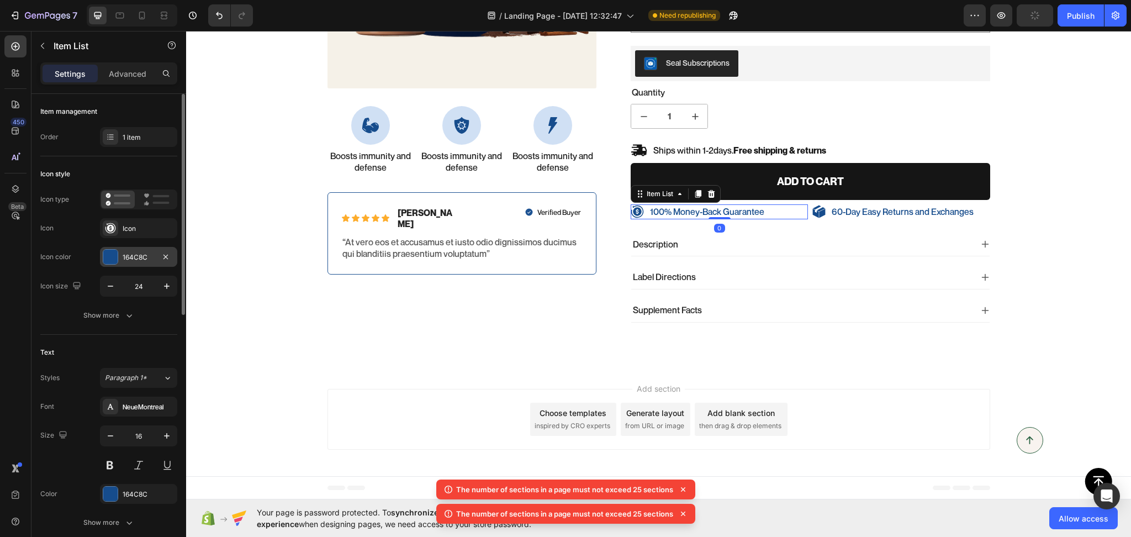
drag, startPoint x: 130, startPoint y: 254, endPoint x: 141, endPoint y: 262, distance: 13.9
click at [130, 255] on div "164C8C" at bounding box center [139, 257] width 32 height 10
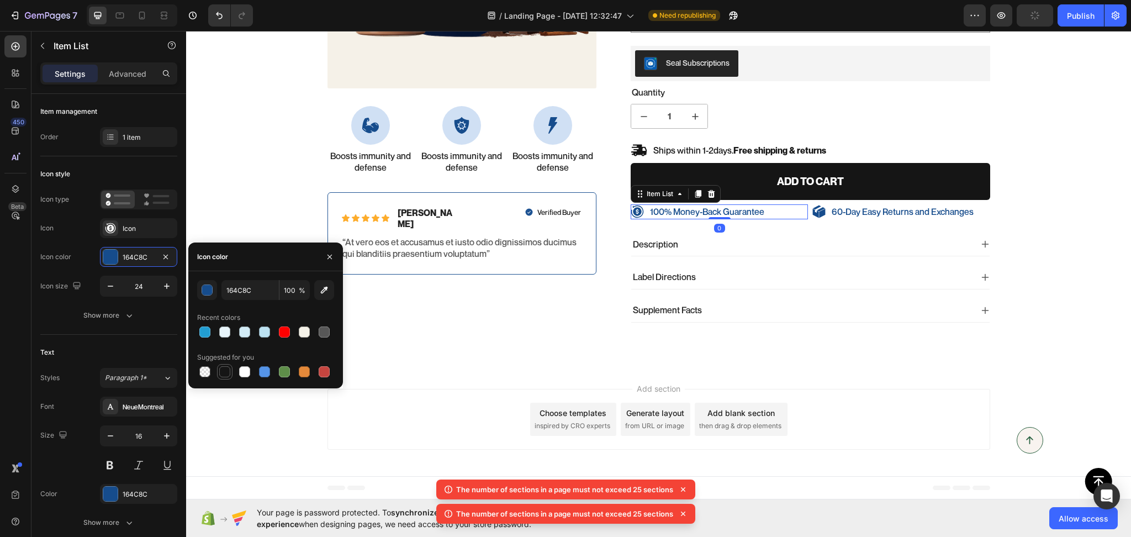
click at [230, 367] on div at bounding box center [224, 371] width 11 height 11
type input "151515"
click at [152, 492] on div "164C8C" at bounding box center [139, 494] width 32 height 10
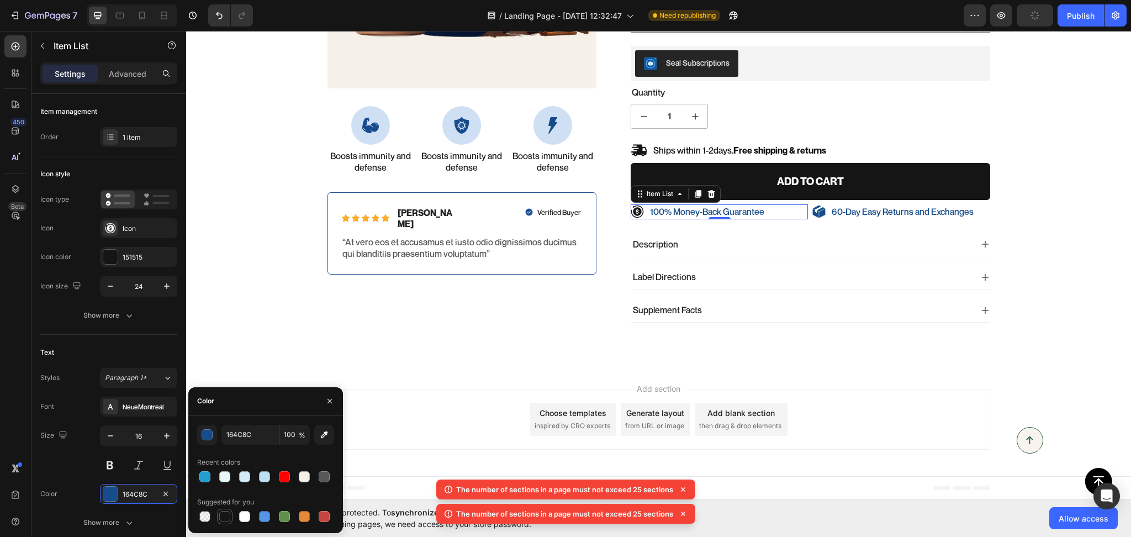
click at [219, 517] on div at bounding box center [224, 516] width 11 height 11
type input "151515"
click at [851, 215] on p "60-Day Easy Returns and Exchanges" at bounding box center [903, 212] width 142 height 12
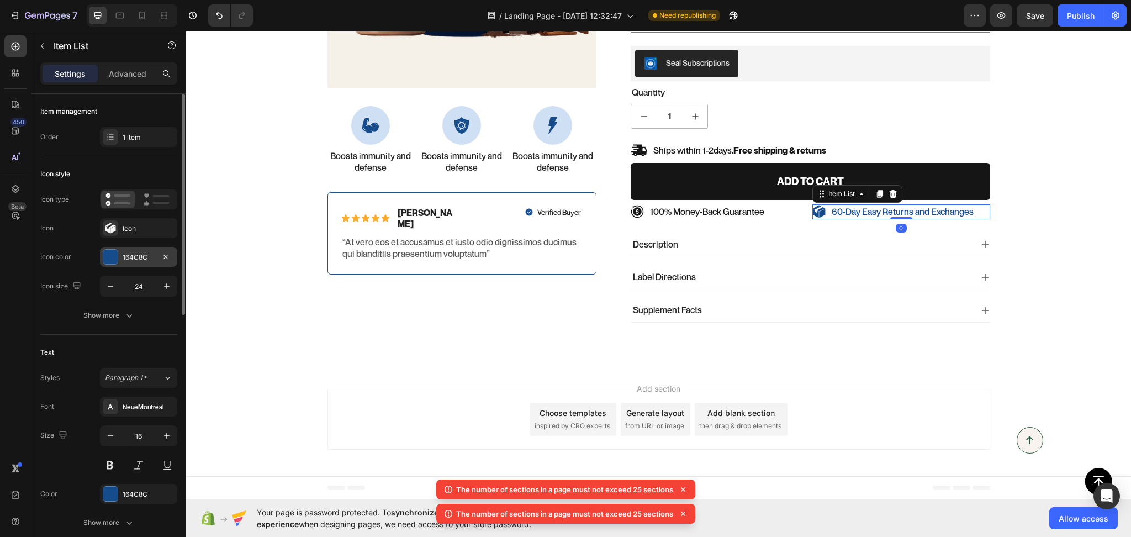
click at [135, 258] on div "164C8C" at bounding box center [139, 257] width 32 height 10
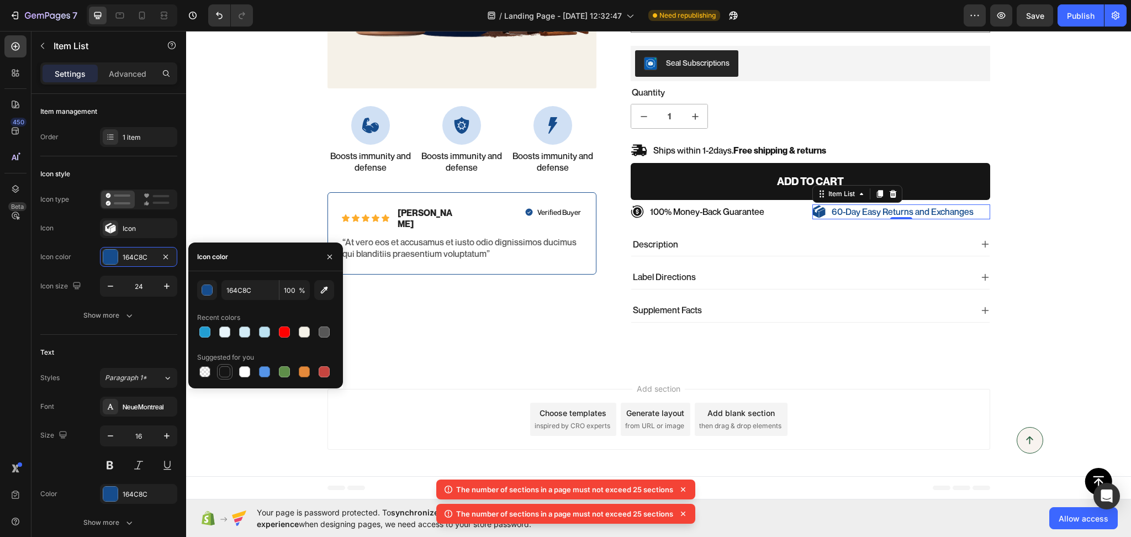
click at [221, 370] on div at bounding box center [224, 371] width 11 height 11
type input "151515"
click at [128, 491] on div "164C8C" at bounding box center [139, 494] width 32 height 10
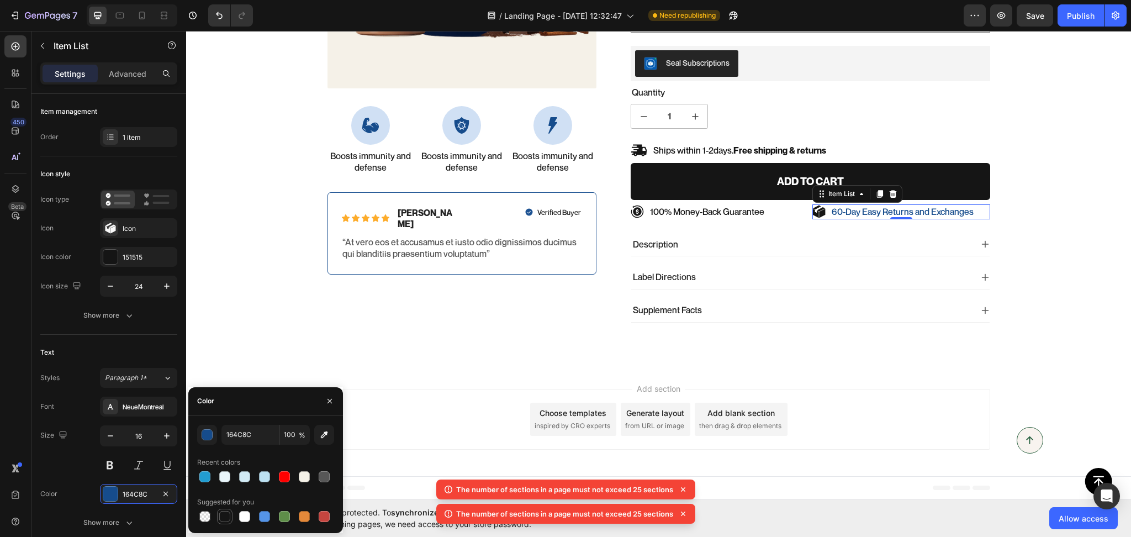
click at [224, 518] on div at bounding box center [224, 516] width 11 height 11
type input "151515"
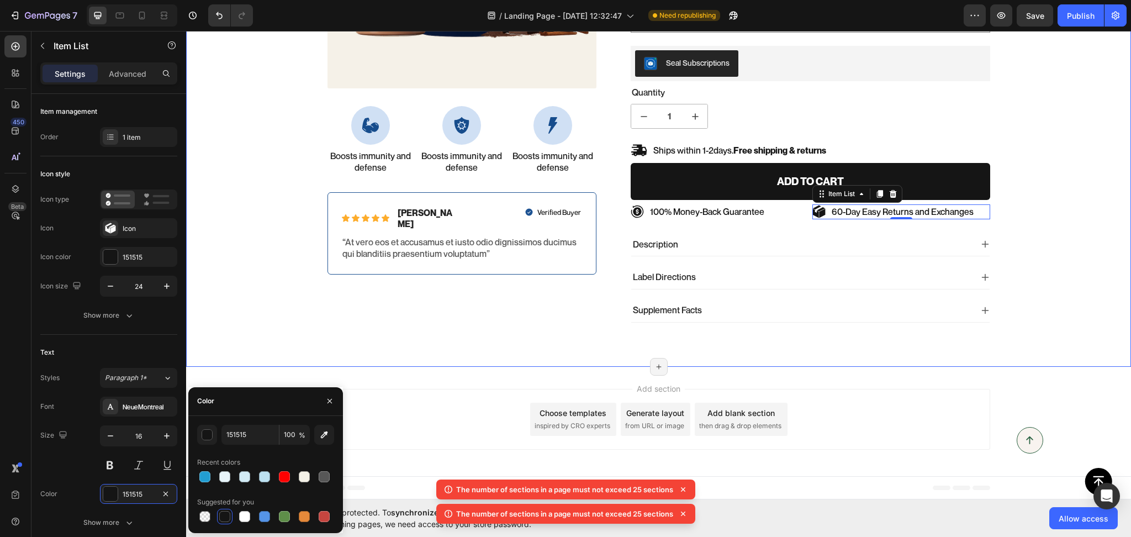
click at [311, 303] on div "100% Money-Back Guarantee Item List 60-Day Easy Returns Item List Row Product I…" at bounding box center [658, 79] width 945 height 521
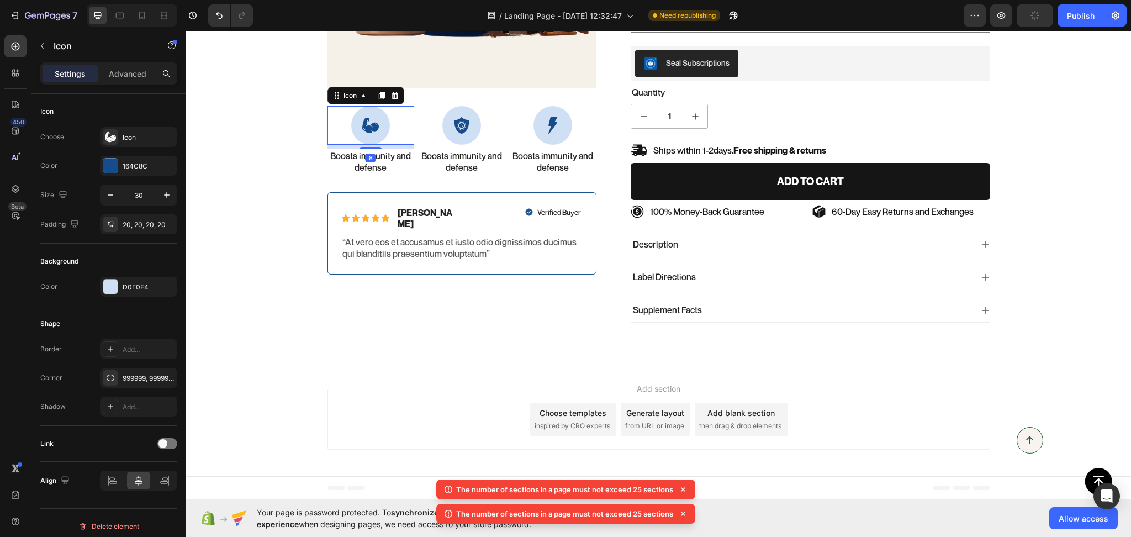
click at [373, 127] on icon at bounding box center [370, 125] width 17 height 15
click at [145, 166] on div "164C8C" at bounding box center [139, 166] width 32 height 10
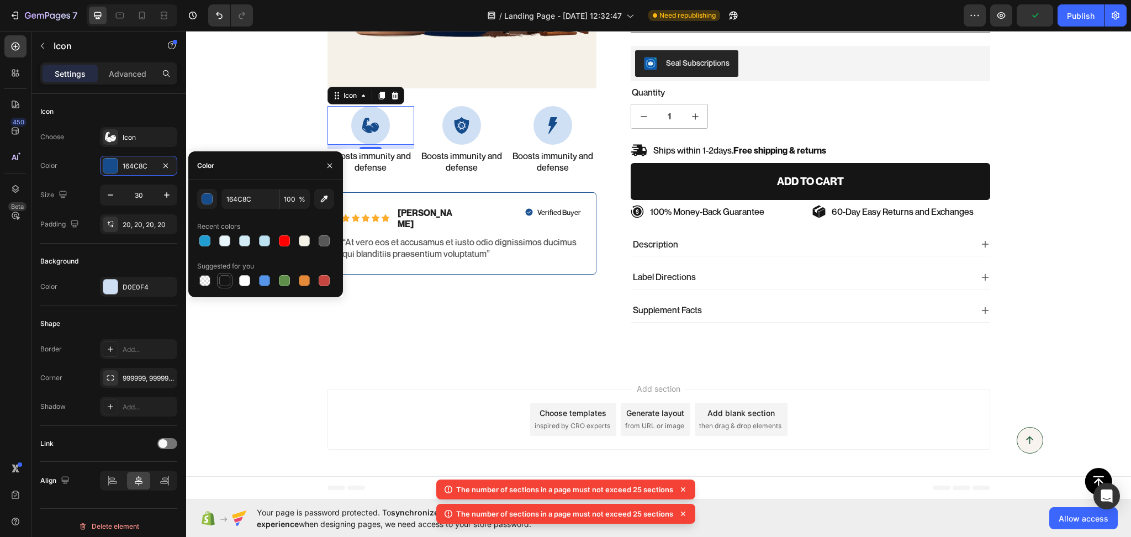
click at [224, 284] on div at bounding box center [224, 280] width 11 height 11
type input "151515"
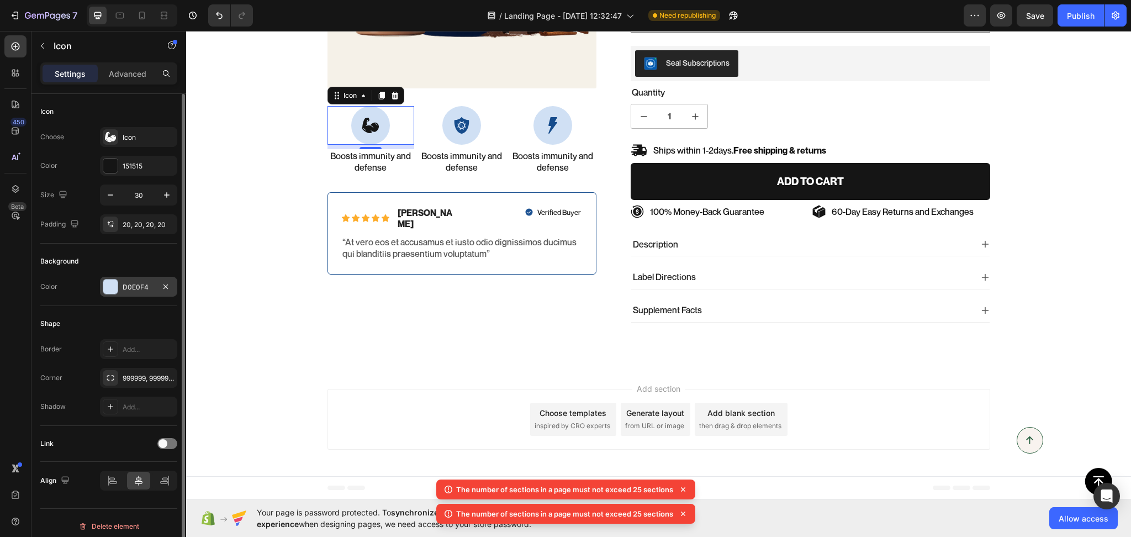
click at [131, 287] on div "D0E0F4" at bounding box center [139, 287] width 32 height 10
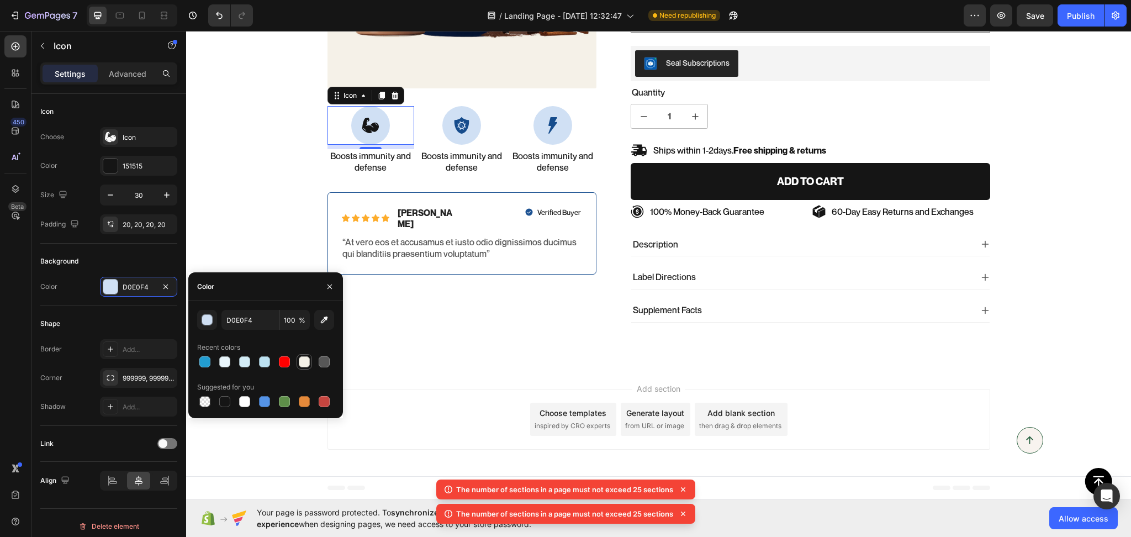
click at [305, 364] on div at bounding box center [304, 361] width 11 height 11
type input "F4F1E7"
click at [464, 126] on div at bounding box center [461, 125] width 39 height 39
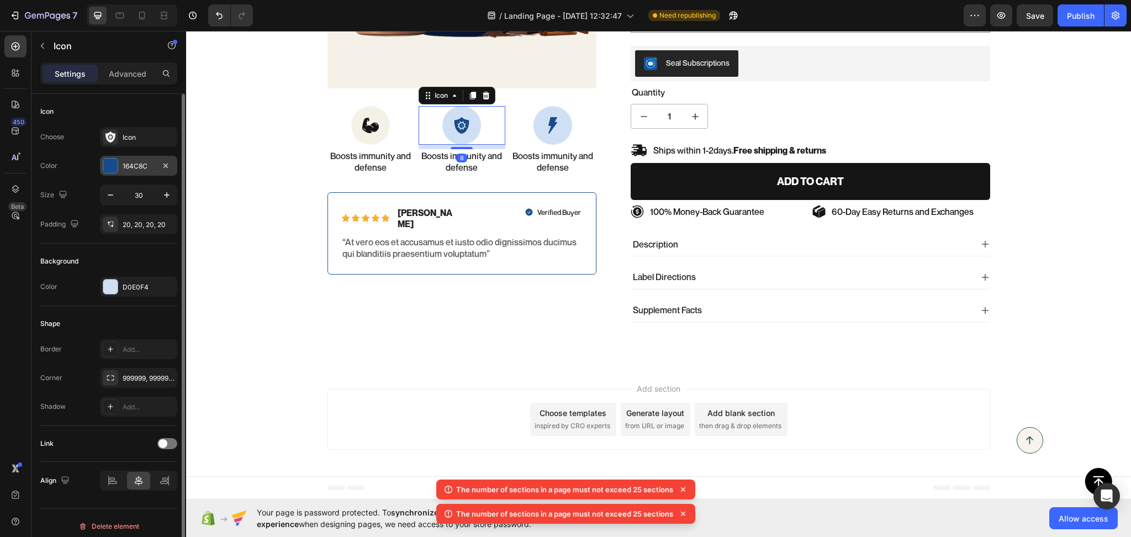
click at [140, 169] on div "164C8C" at bounding box center [139, 166] width 32 height 10
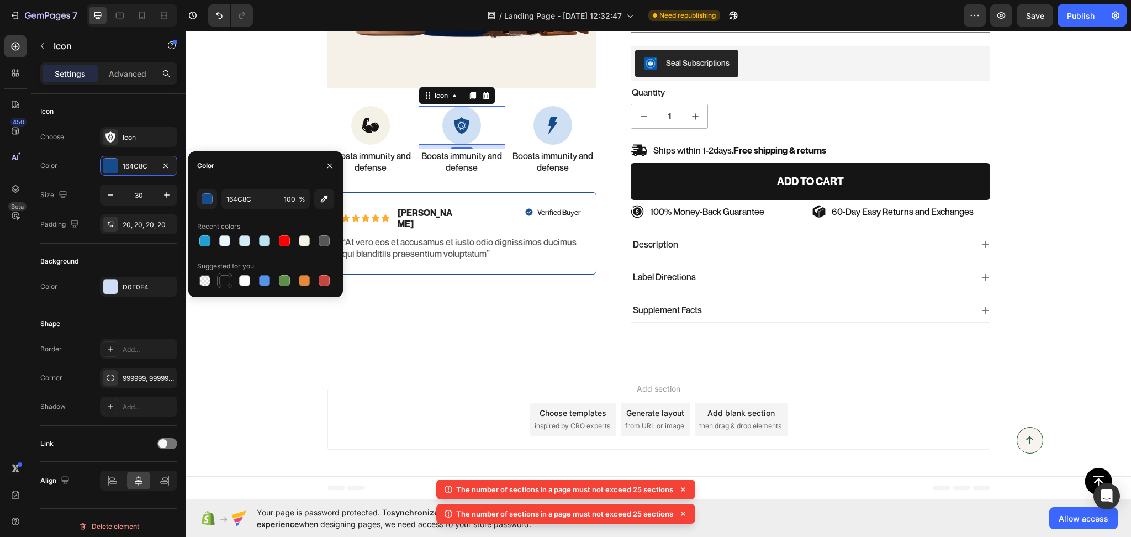
click at [228, 283] on div at bounding box center [224, 280] width 11 height 11
type input "151515"
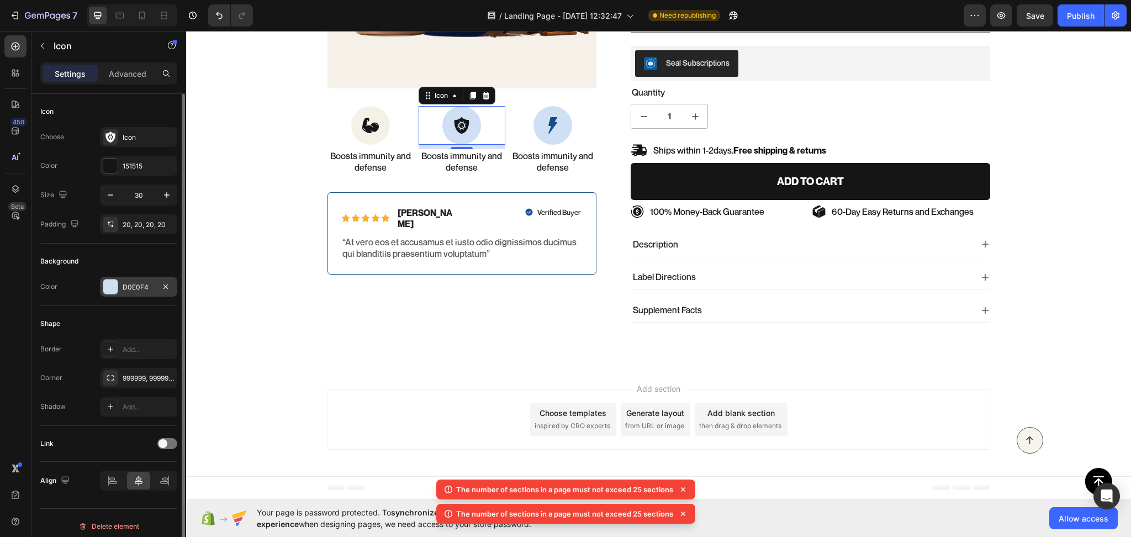
click at [143, 283] on div "D0E0F4" at bounding box center [139, 287] width 32 height 10
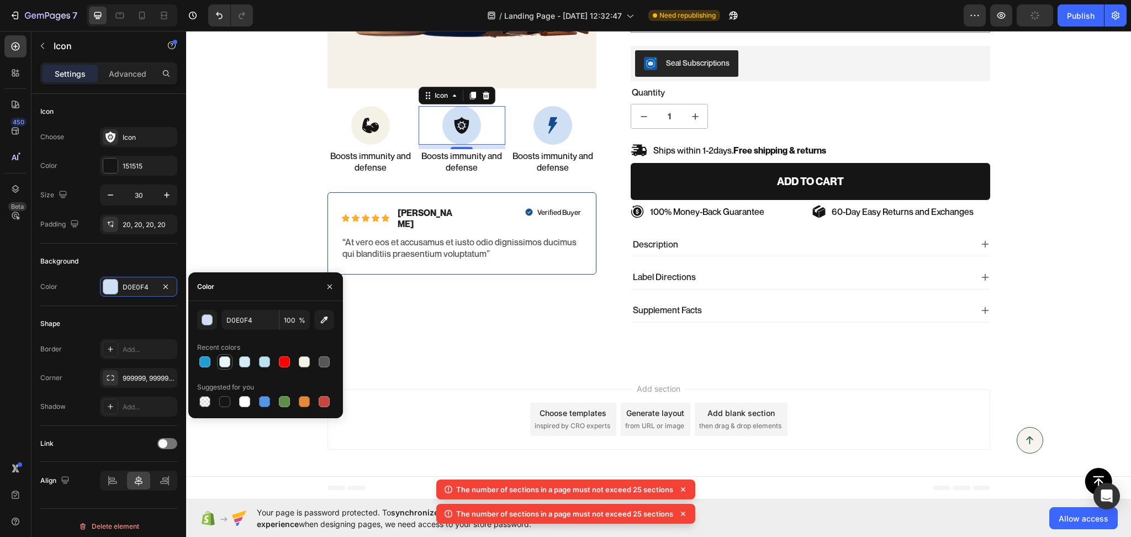
click at [226, 363] on div at bounding box center [224, 361] width 11 height 11
click at [246, 405] on div at bounding box center [244, 401] width 11 height 11
click at [305, 364] on div at bounding box center [304, 361] width 11 height 11
type input "F4F1E7"
click at [543, 142] on div "Text Block" at bounding box center [531, 143] width 38 height 10
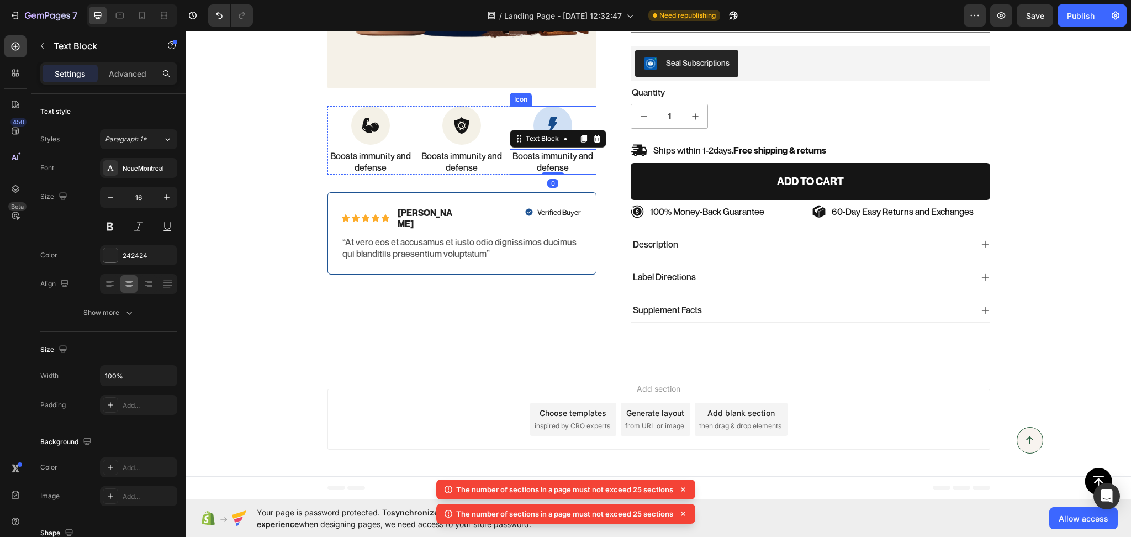
click at [548, 119] on icon at bounding box center [552, 125] width 9 height 17
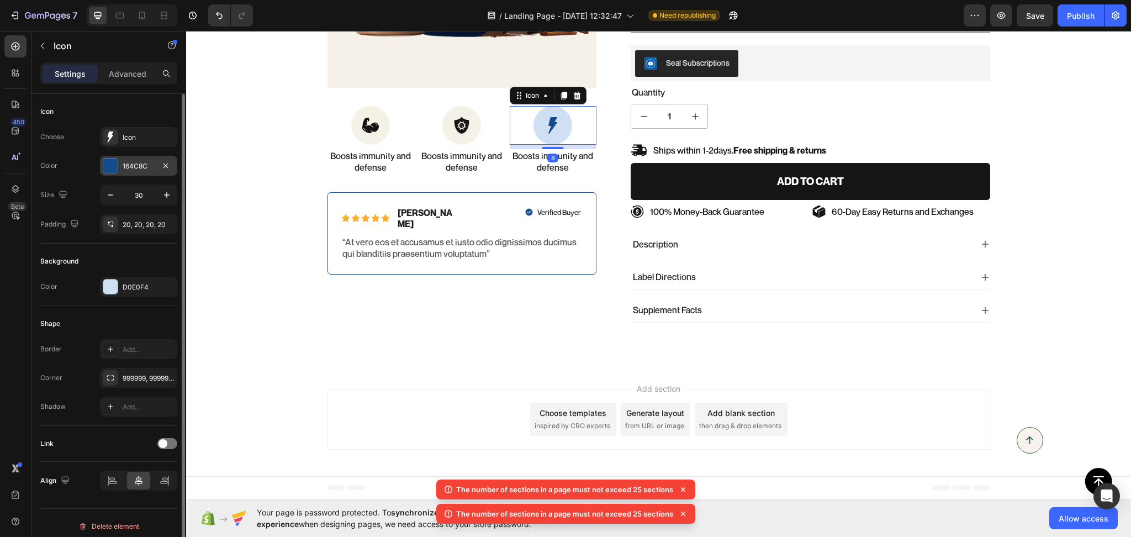
click at [142, 168] on div "164C8C" at bounding box center [139, 166] width 32 height 10
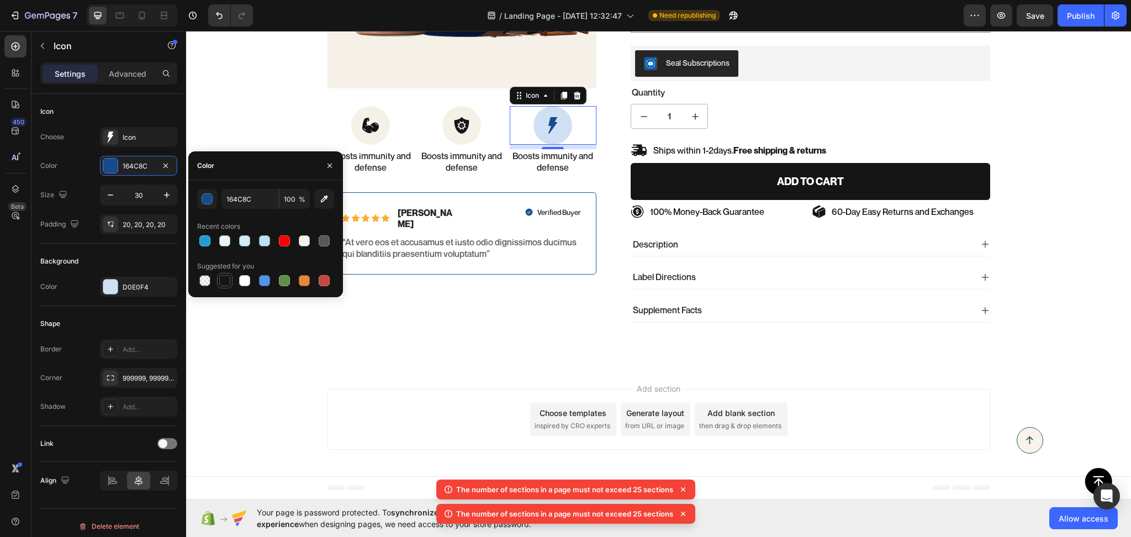
click at [228, 275] on div at bounding box center [224, 280] width 11 height 11
type input "151515"
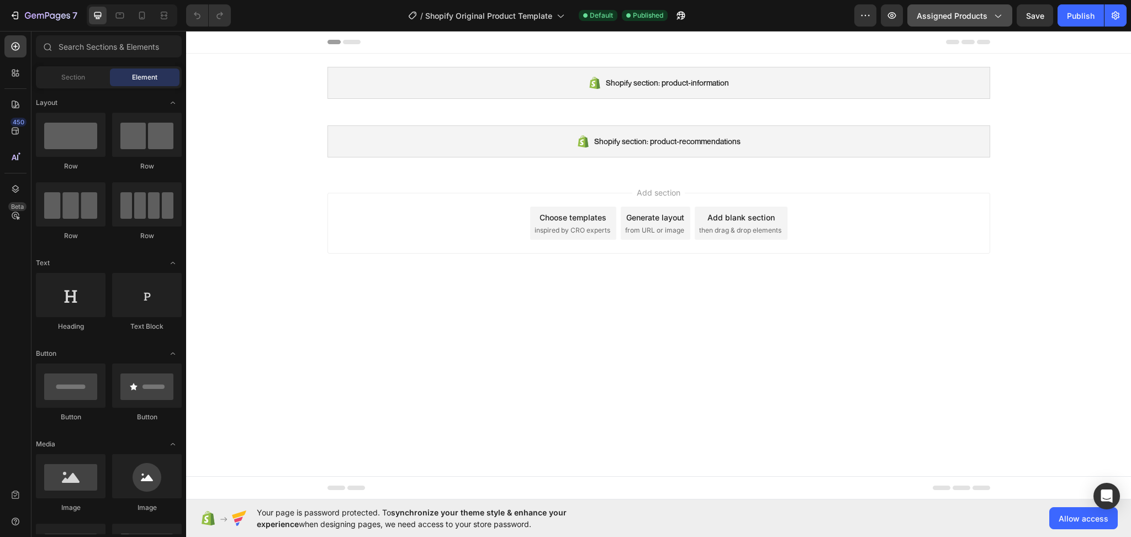
click at [960, 12] on span "Assigned Products" at bounding box center [952, 16] width 71 height 12
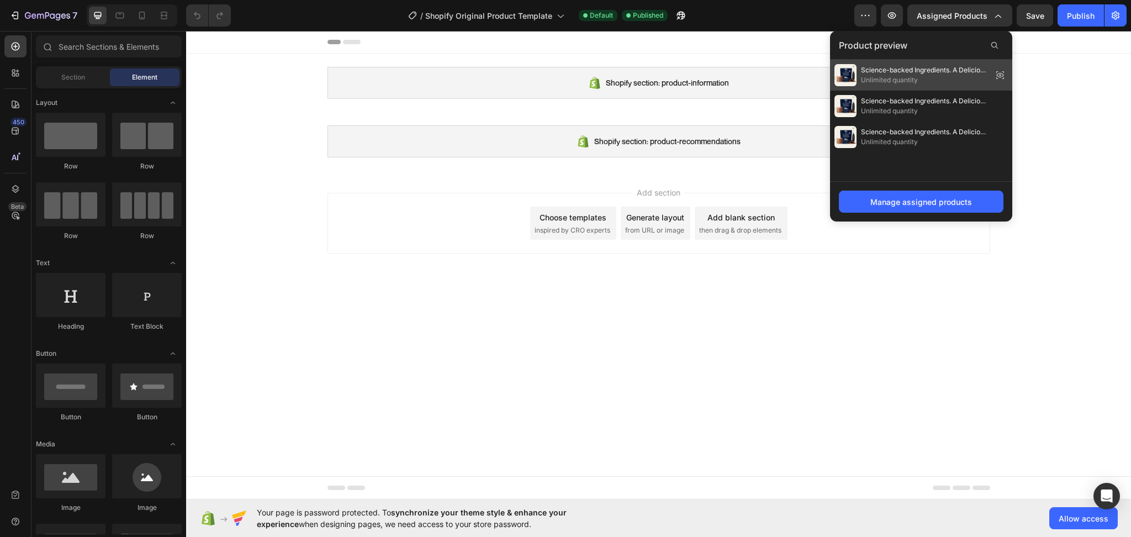
click at [950, 73] on span "Science-backed Ingredients. A Delicious Nightly Ritual" at bounding box center [924, 70] width 127 height 10
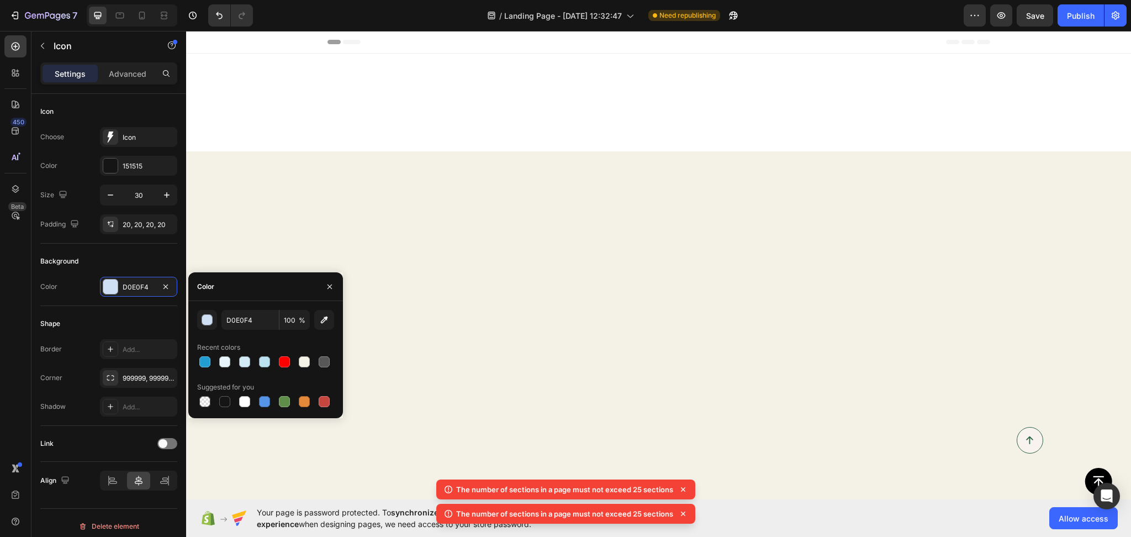
scroll to position [4815, 0]
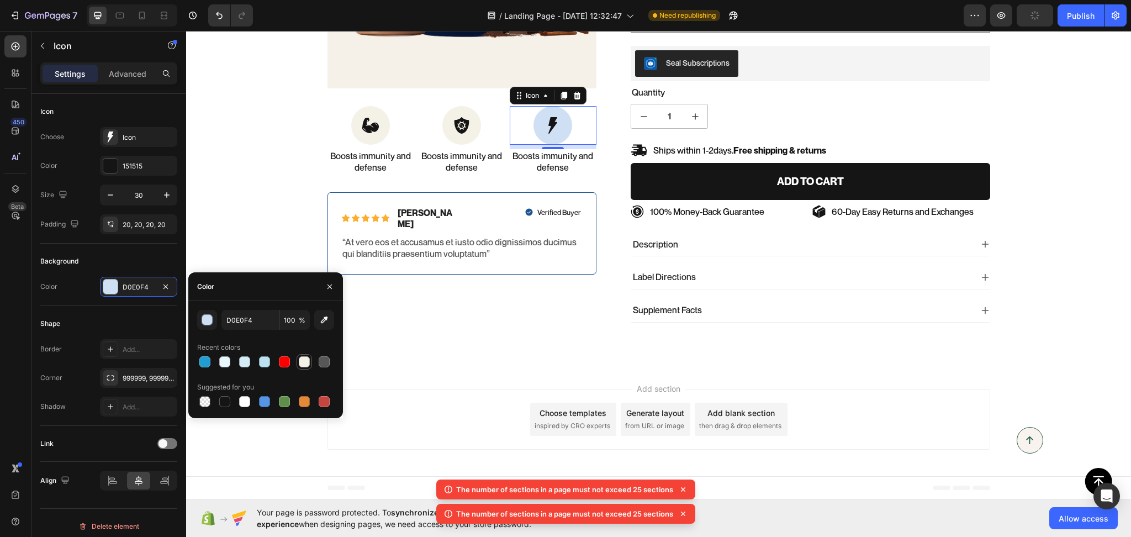
click at [304, 366] on div at bounding box center [304, 361] width 11 height 11
type input "F4F1E7"
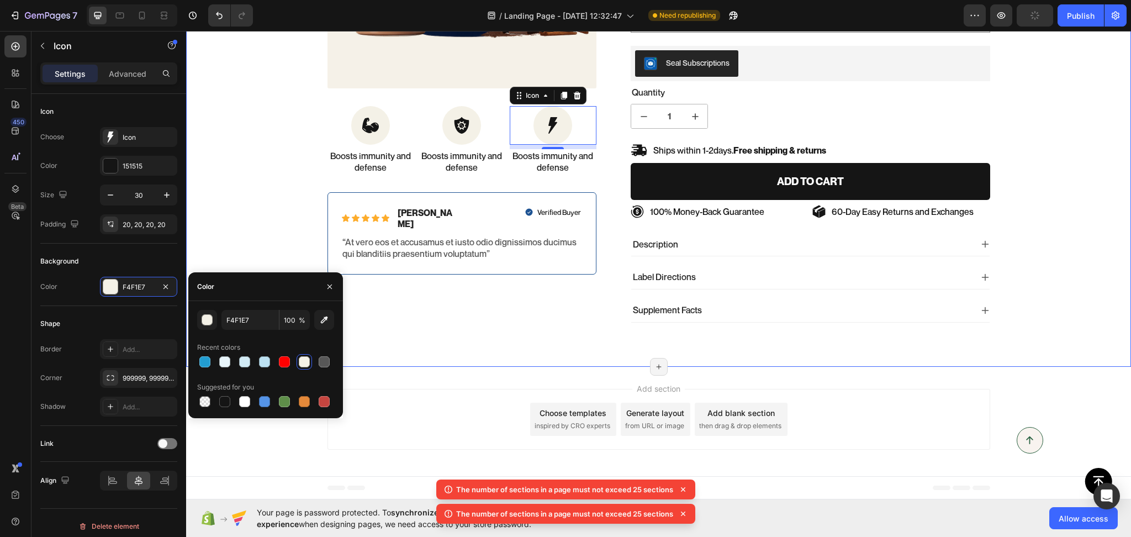
click at [389, 365] on div "100% Money-Back Guarantee Item List 60-Day Easy Returns Item List Row Product I…" at bounding box center [658, 71] width 945 height 592
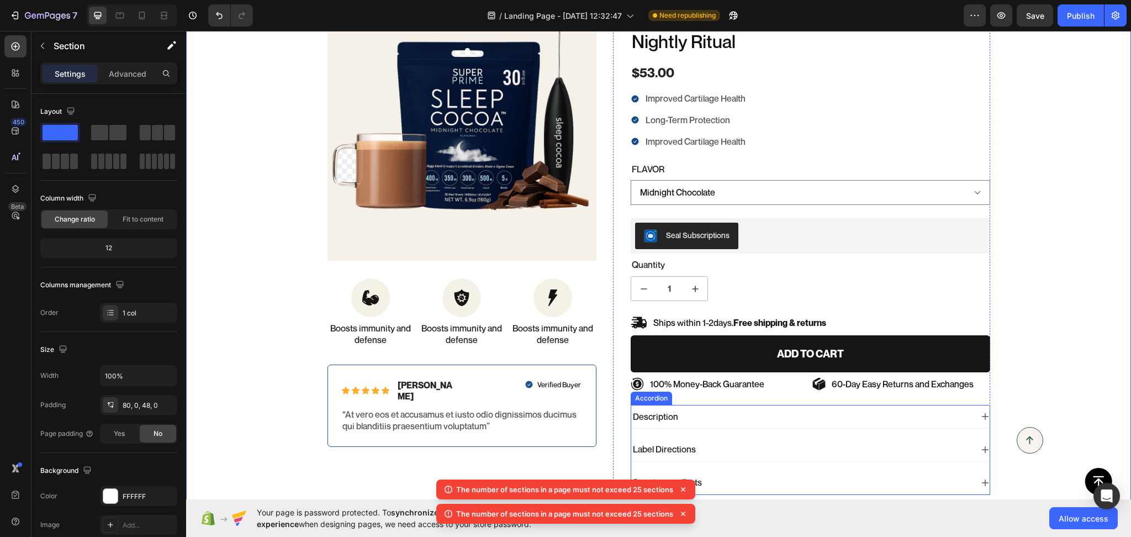
scroll to position [4643, 0]
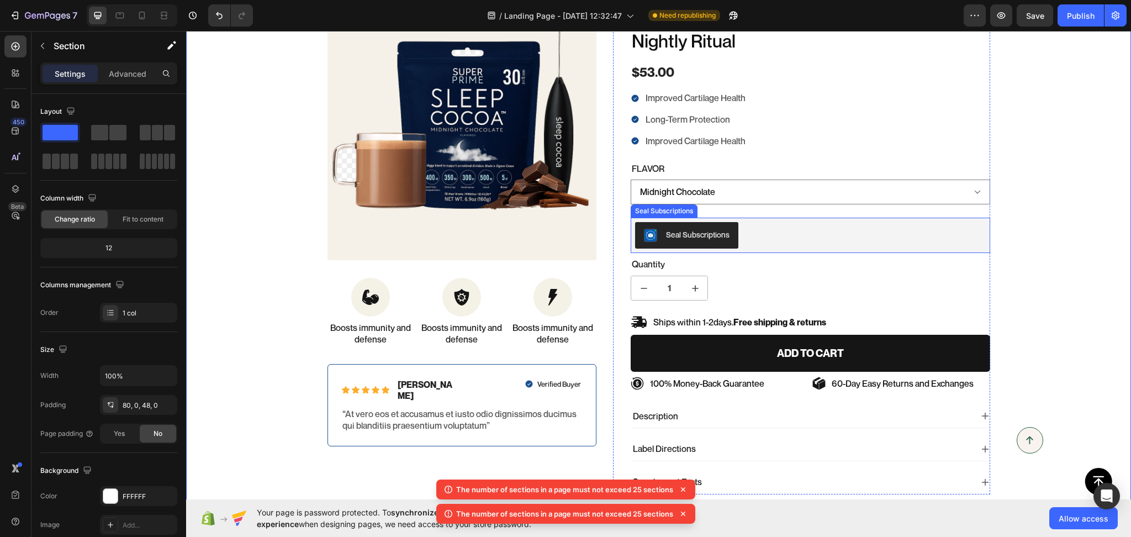
click at [750, 233] on div "Seal Subscriptions" at bounding box center [810, 235] width 351 height 27
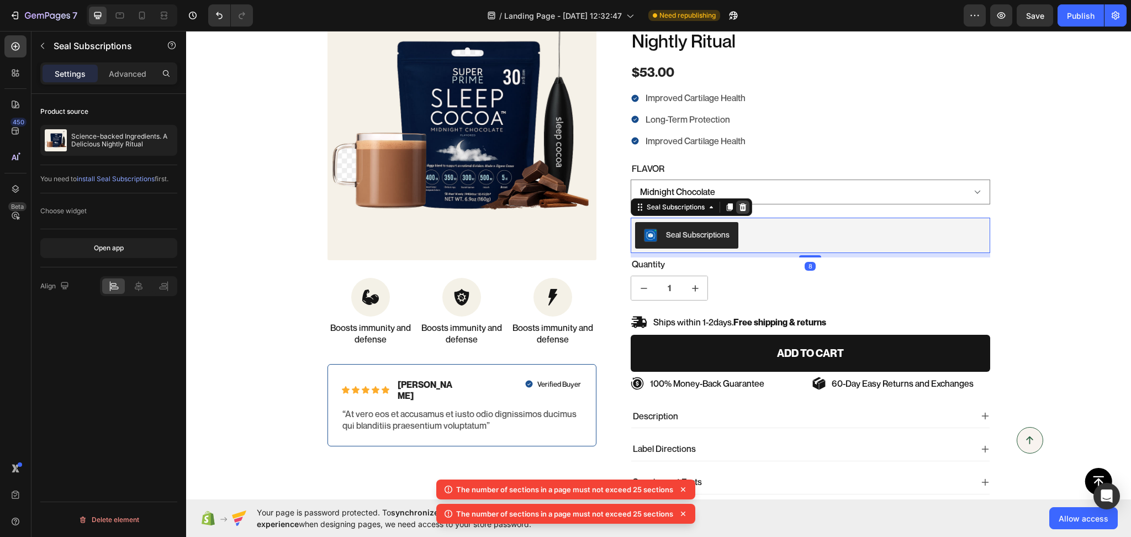
click at [741, 213] on div at bounding box center [742, 206] width 13 height 13
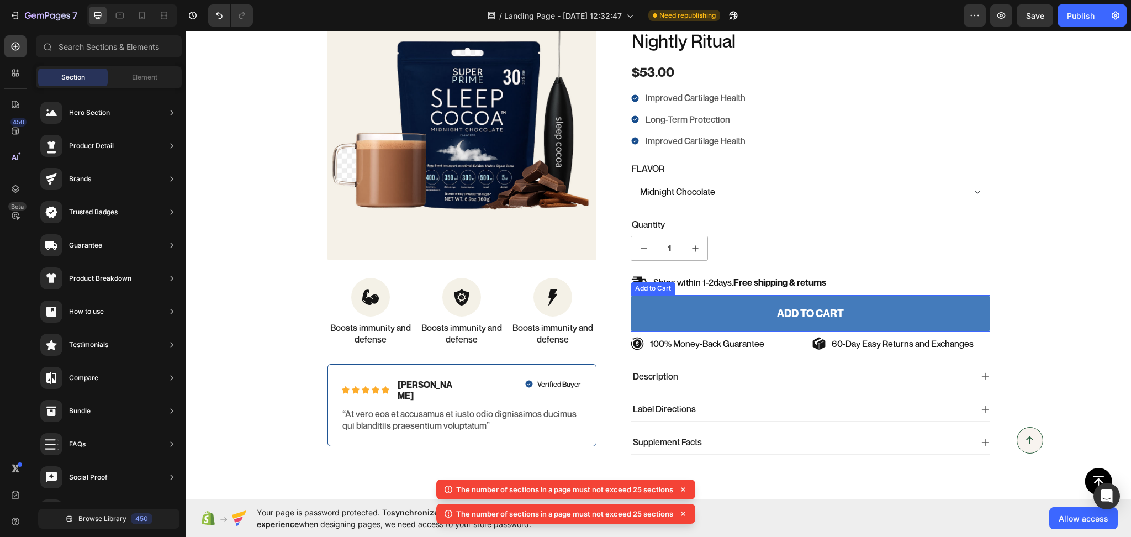
click at [933, 313] on button "Add to cart" at bounding box center [811, 313] width 360 height 37
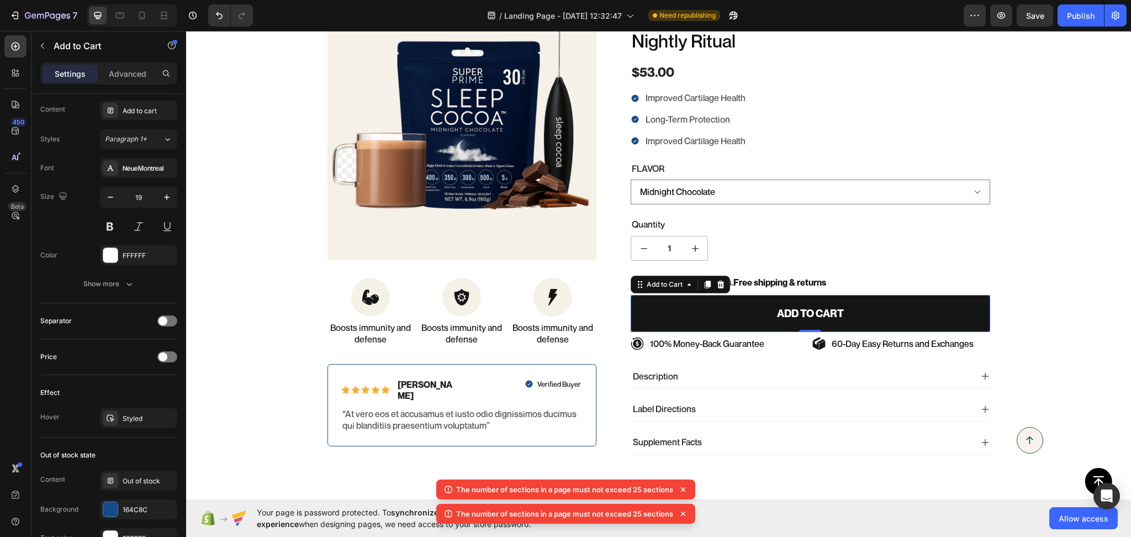
scroll to position [688, 0]
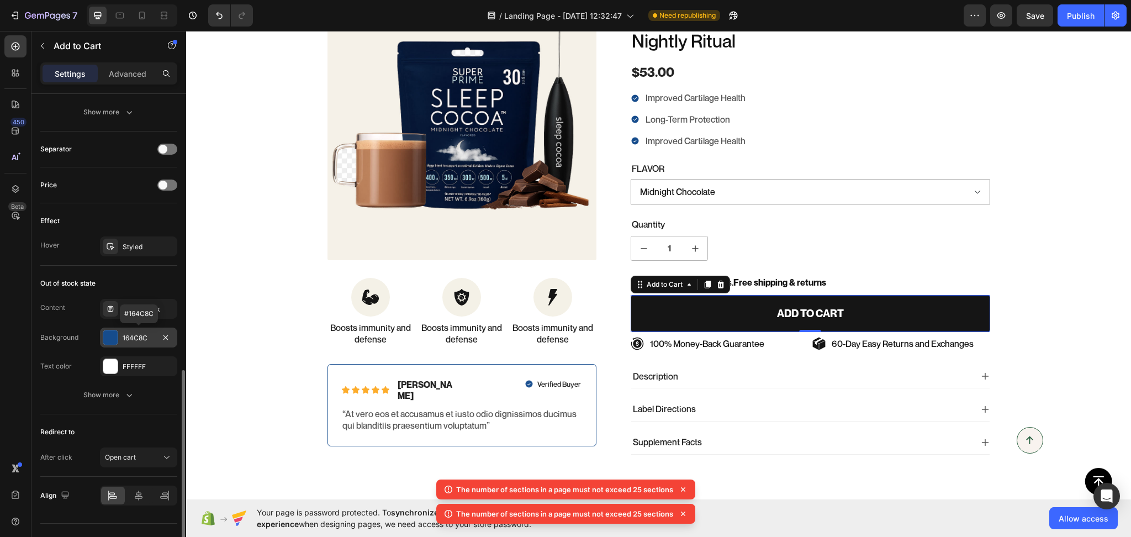
click at [134, 334] on div "164C8C" at bounding box center [139, 338] width 32 height 10
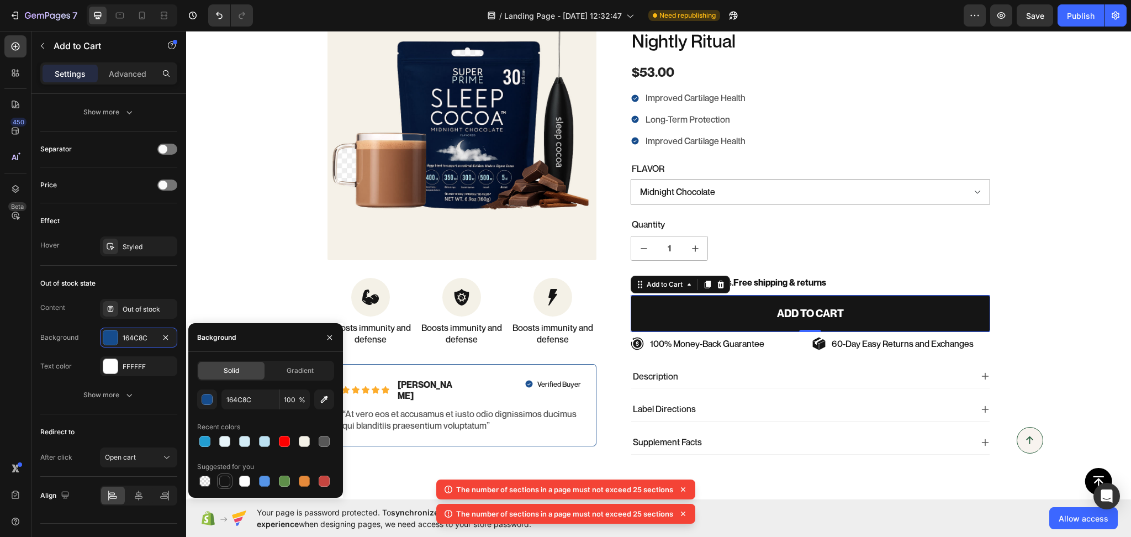
click at [225, 480] on div at bounding box center [224, 481] width 11 height 11
type input "151515"
click at [130, 392] on icon "button" at bounding box center [129, 394] width 11 height 11
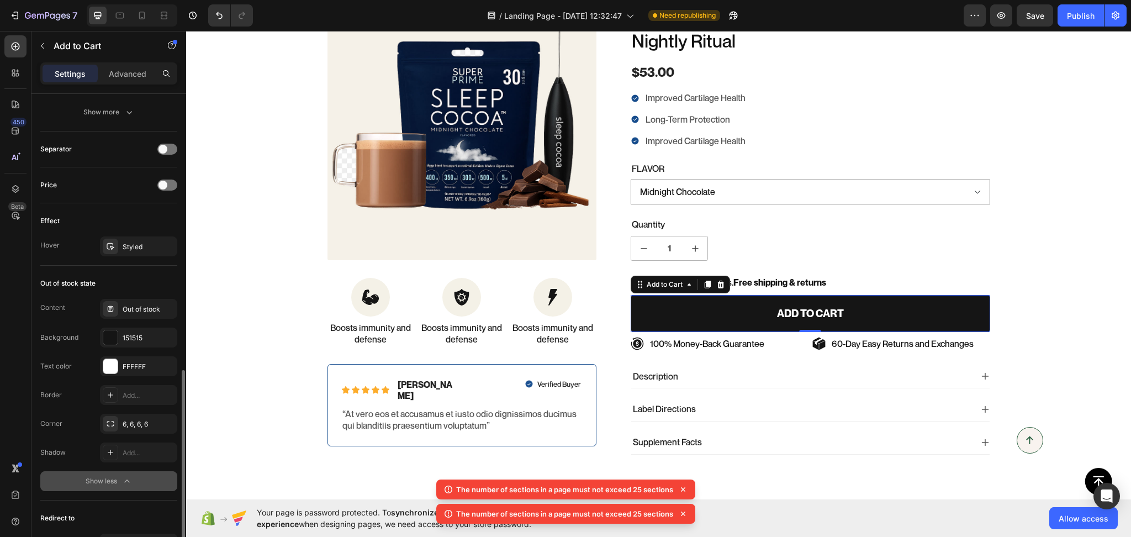
click at [683, 491] on icon at bounding box center [683, 489] width 11 height 11
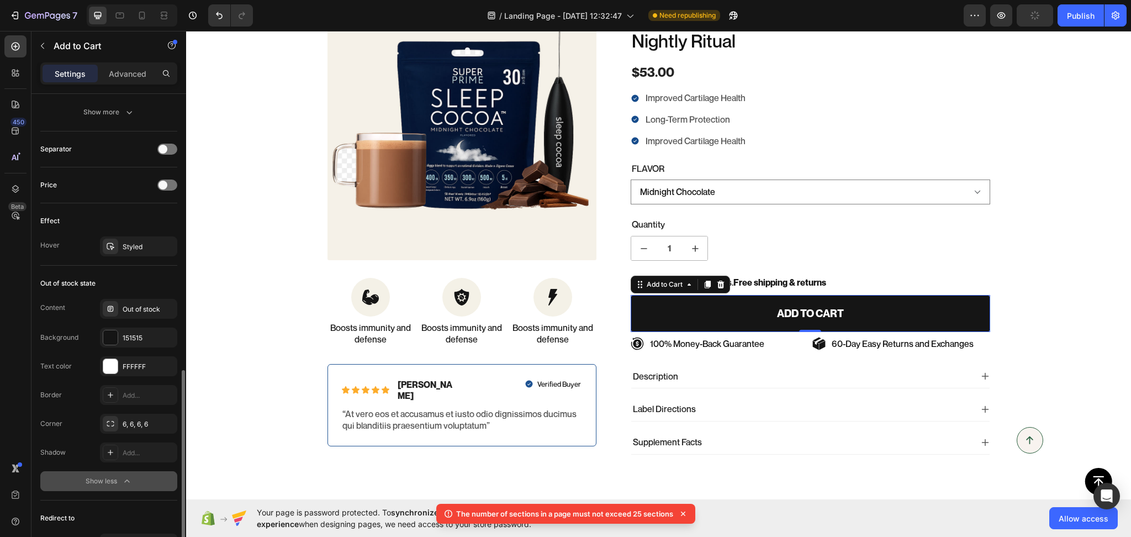
click at [683, 509] on icon at bounding box center [683, 513] width 11 height 11
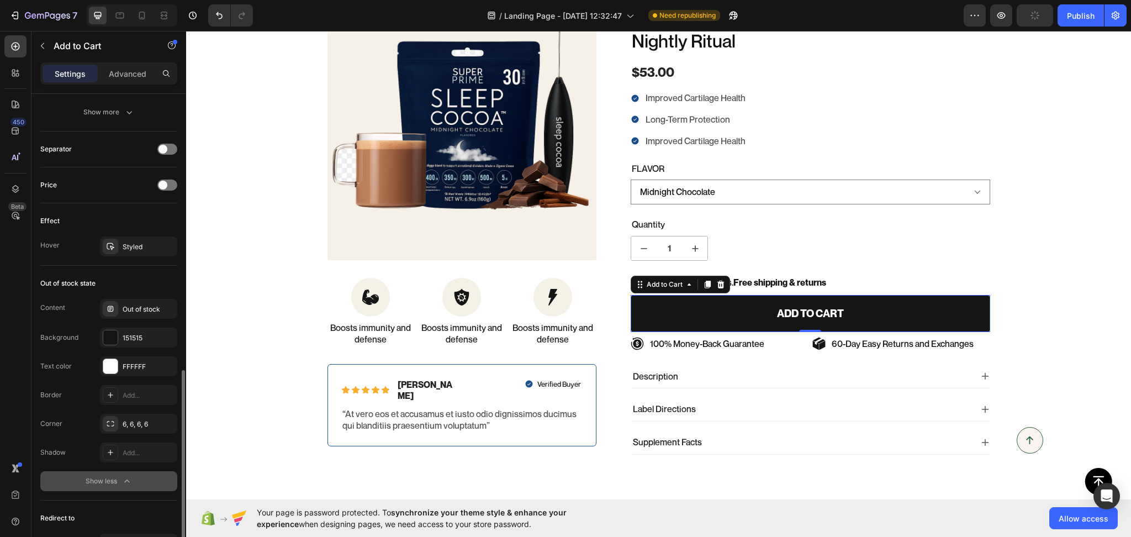
scroll to position [795, 0]
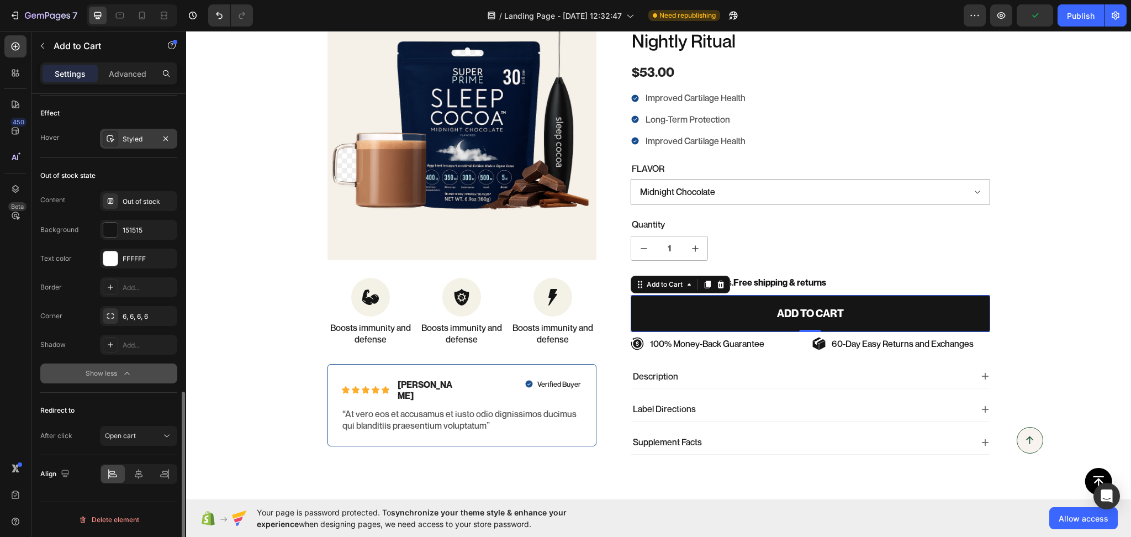
click at [139, 136] on div "Styled" at bounding box center [139, 139] width 32 height 10
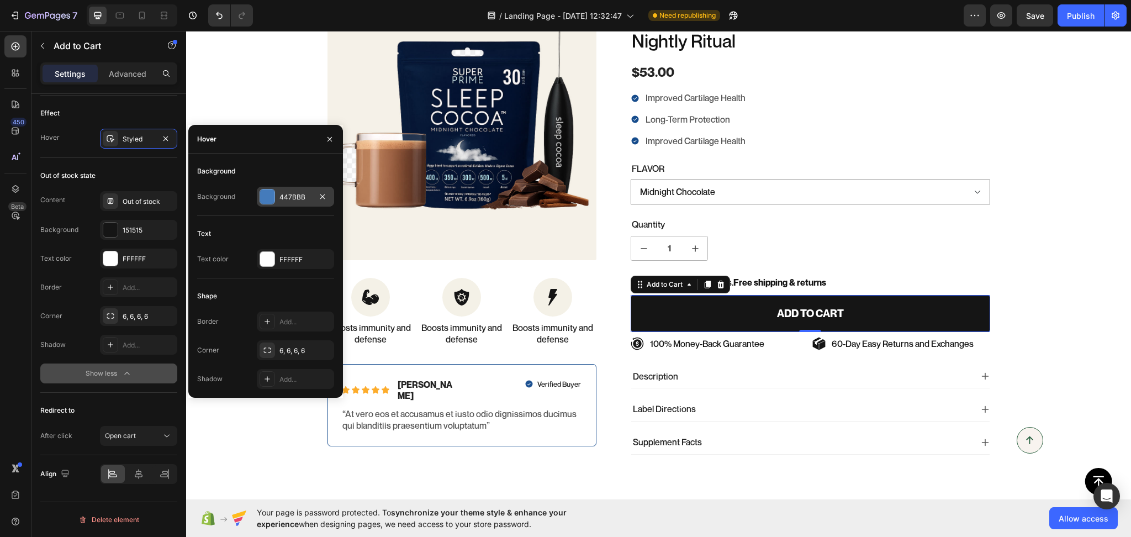
click at [297, 193] on div "447BBB" at bounding box center [295, 197] width 32 height 10
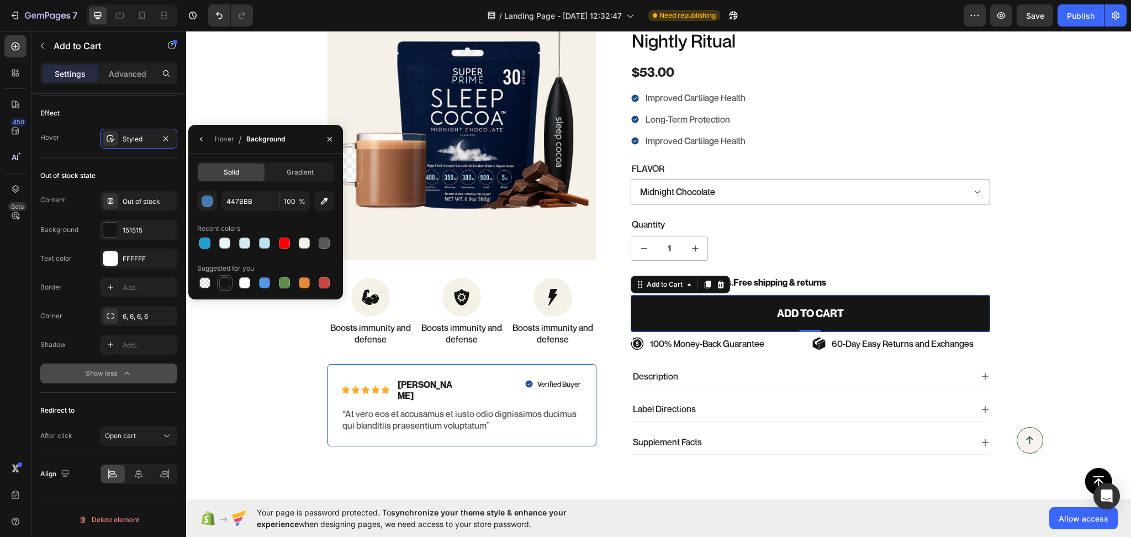
click at [225, 287] on div at bounding box center [224, 282] width 11 height 11
type input "151515"
click at [200, 138] on icon "button" at bounding box center [201, 139] width 9 height 9
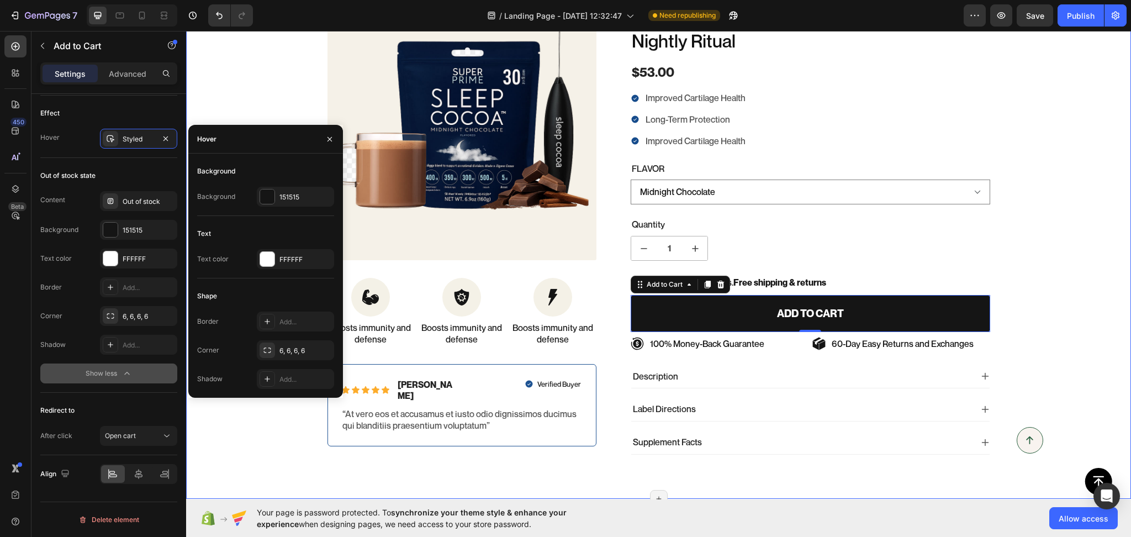
click at [277, 434] on div "100% Money-Back Guarantee Item List 60-Day Easy Returns Item List Row Product I…" at bounding box center [658, 232] width 945 height 482
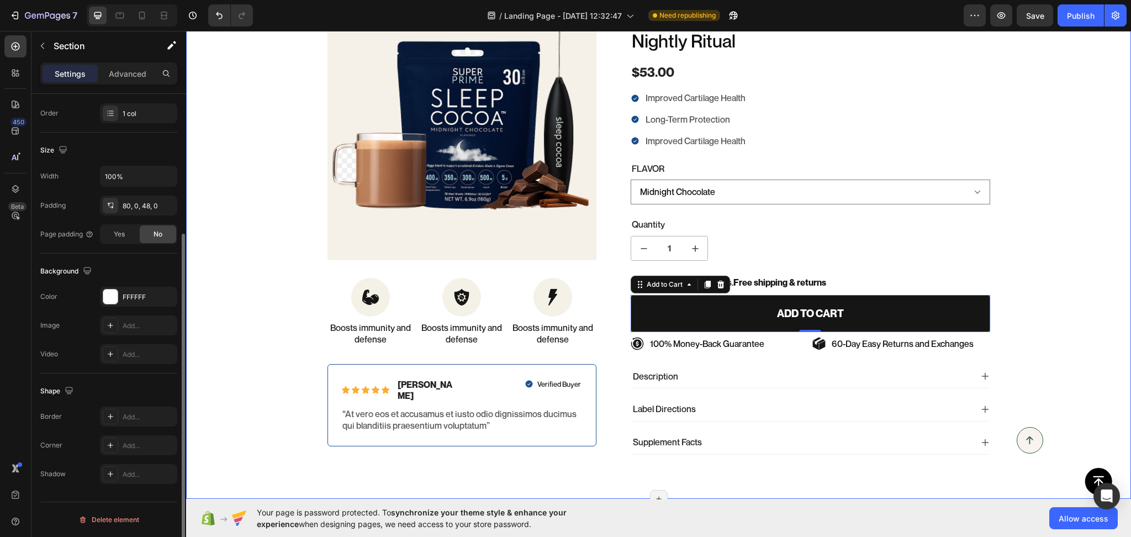
scroll to position [0, 0]
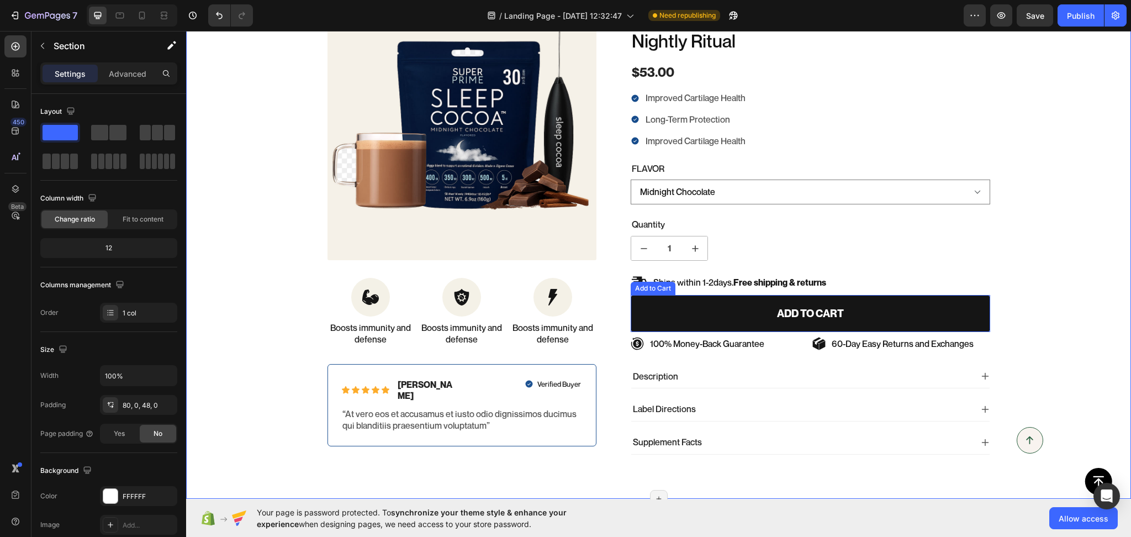
click at [699, 304] on button "Add to cart" at bounding box center [811, 313] width 360 height 37
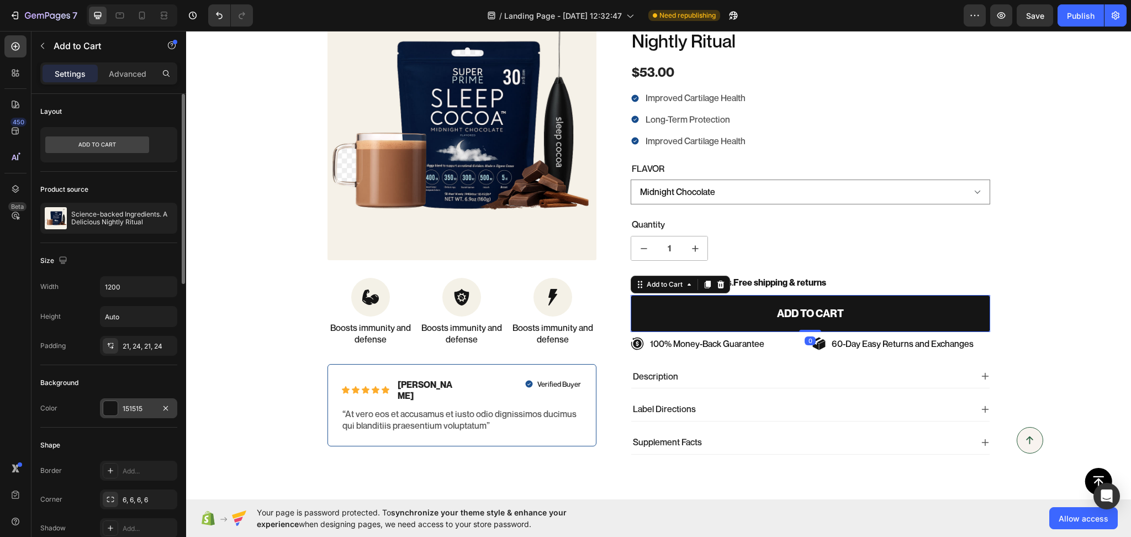
click at [145, 400] on div "151515" at bounding box center [138, 408] width 77 height 20
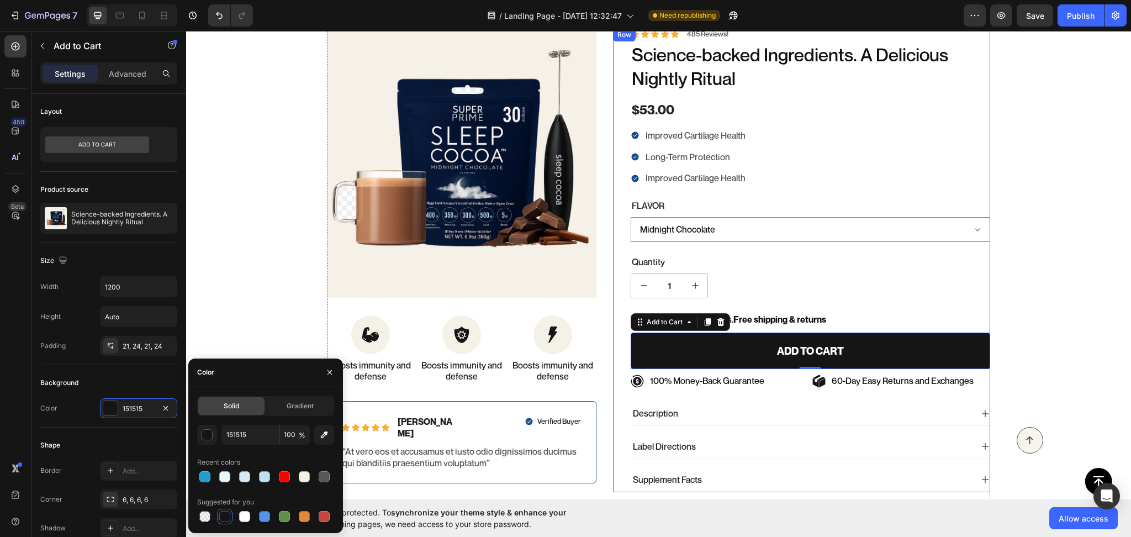
scroll to position [4472, 0]
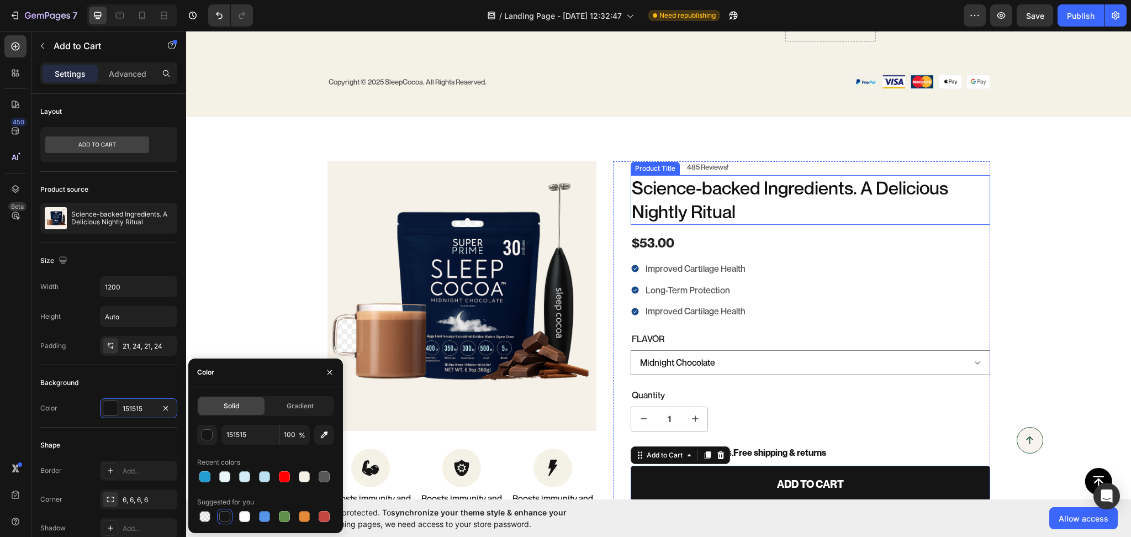
click at [682, 202] on h1 "Science-backed Ingredients. A Delicious Nightly Ritual" at bounding box center [811, 200] width 360 height 50
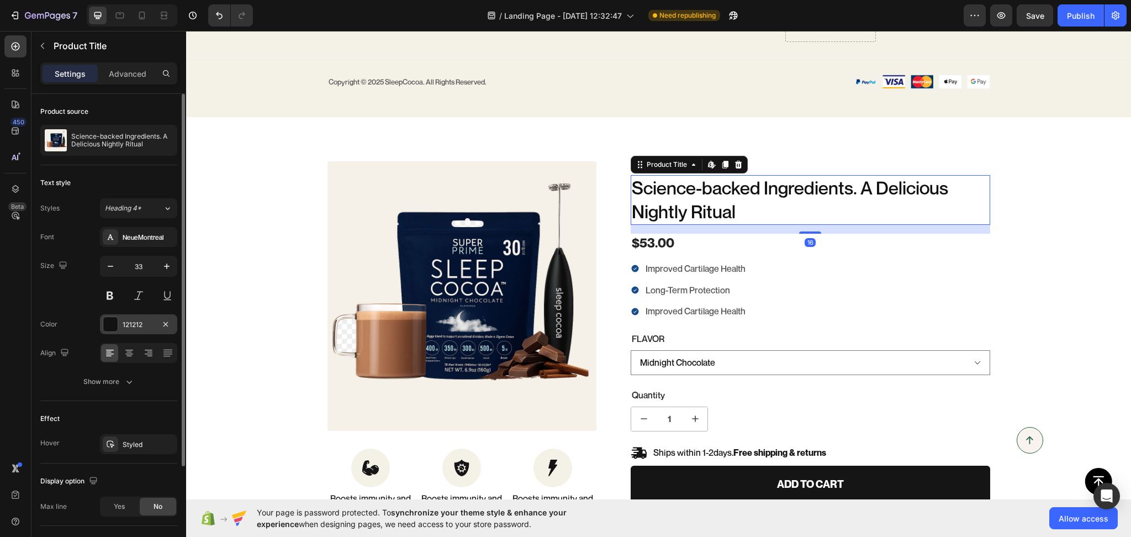
click at [126, 321] on div "121212" at bounding box center [139, 325] width 32 height 10
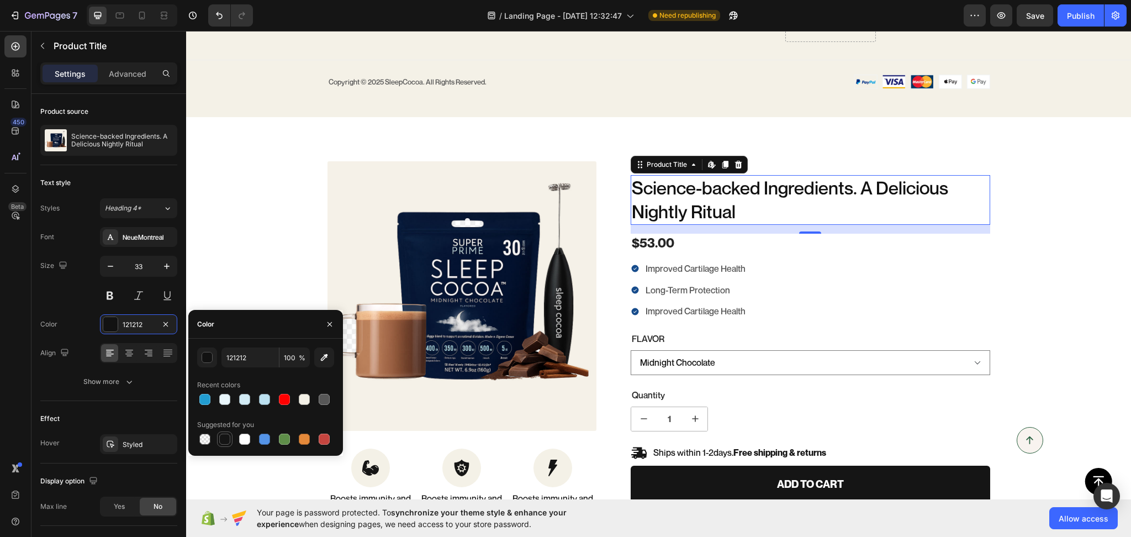
click at [222, 443] on div at bounding box center [224, 439] width 11 height 11
type input "151515"
click at [110, 289] on button at bounding box center [110, 296] width 20 height 20
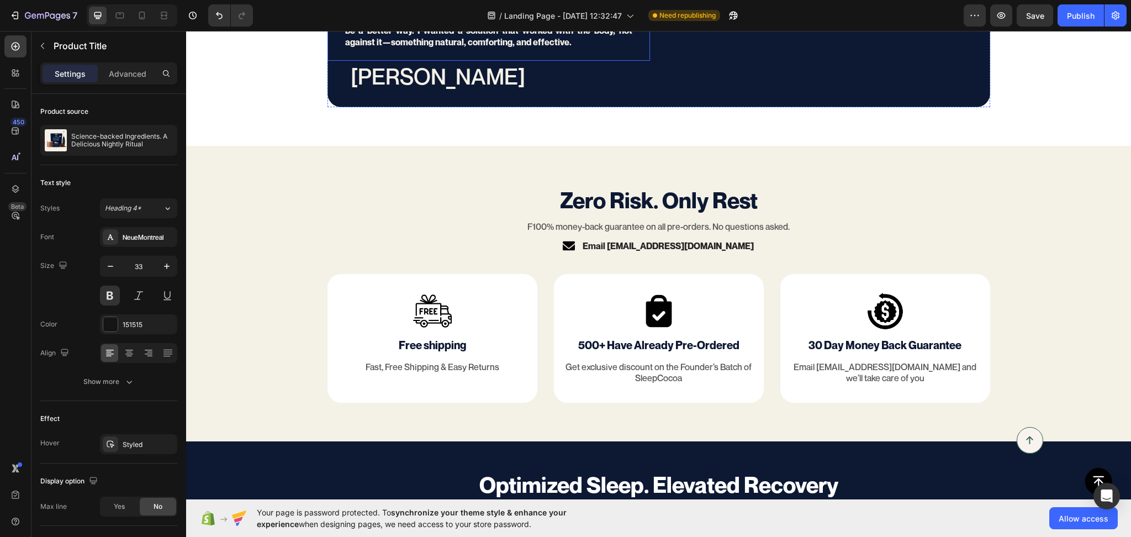
scroll to position [3744, 0]
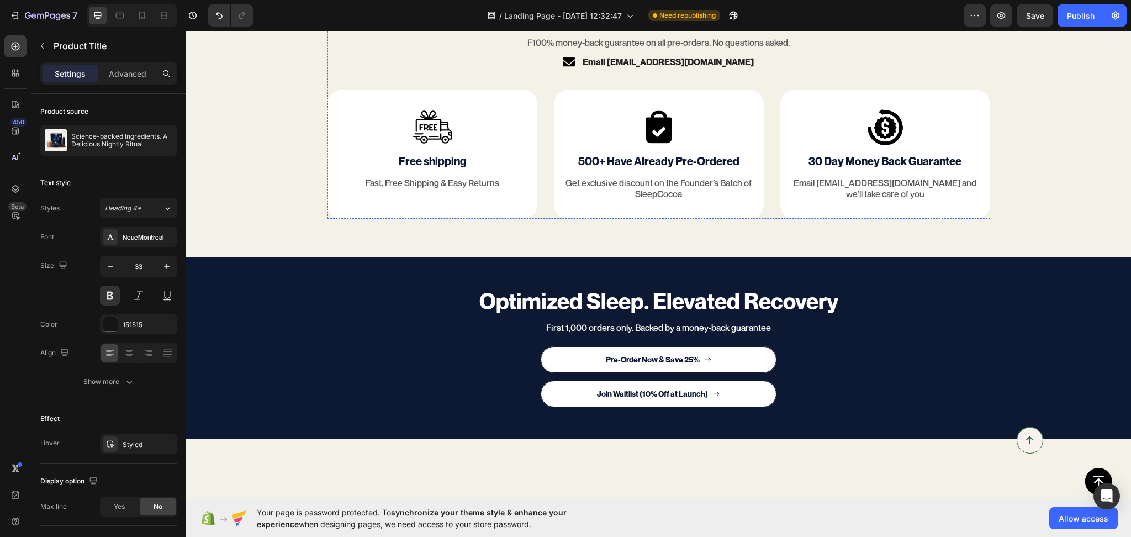
click at [593, 30] on p "Zero Risk. Only Rest" at bounding box center [659, 16] width 661 height 29
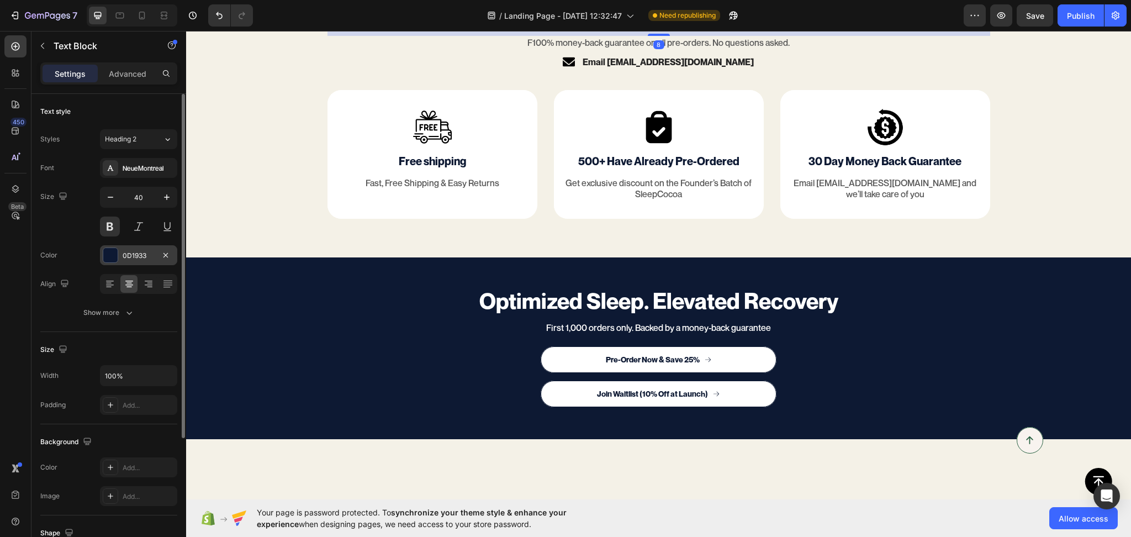
click at [143, 255] on div "0D1933" at bounding box center [139, 256] width 32 height 10
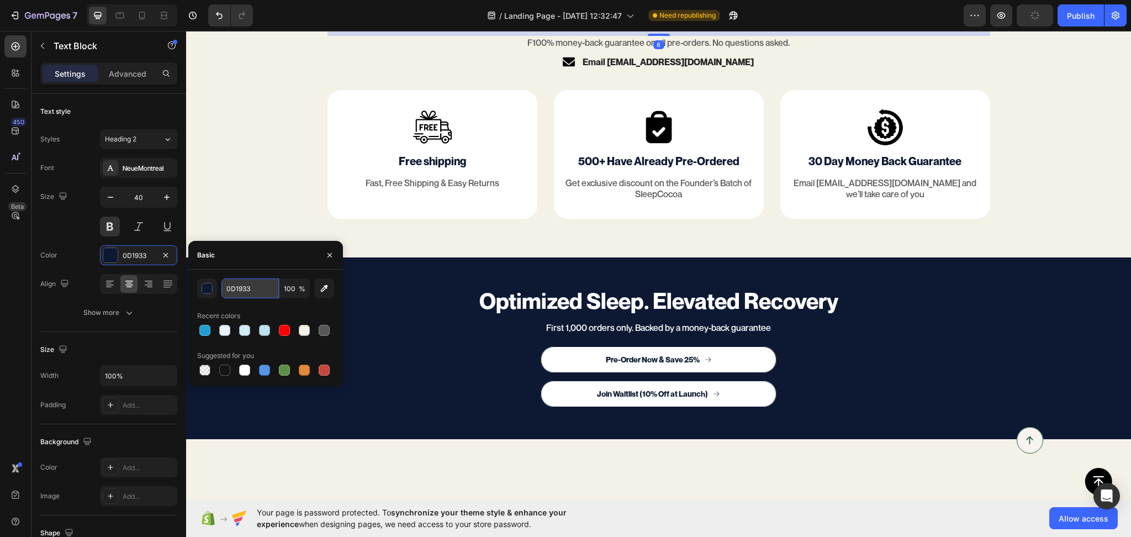
click at [245, 286] on input "0D1933" at bounding box center [249, 288] width 57 height 20
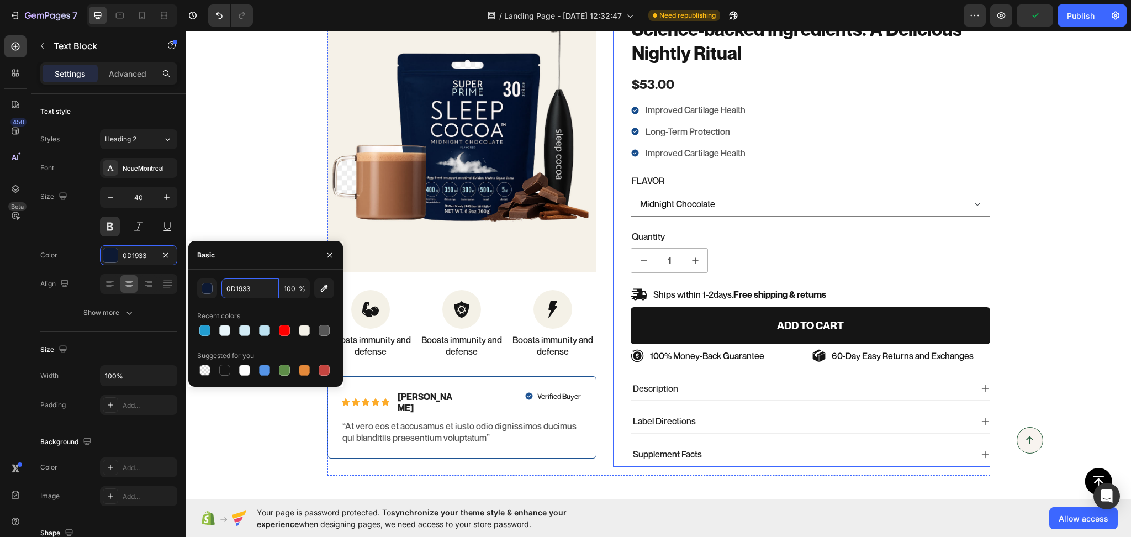
scroll to position [4603, 0]
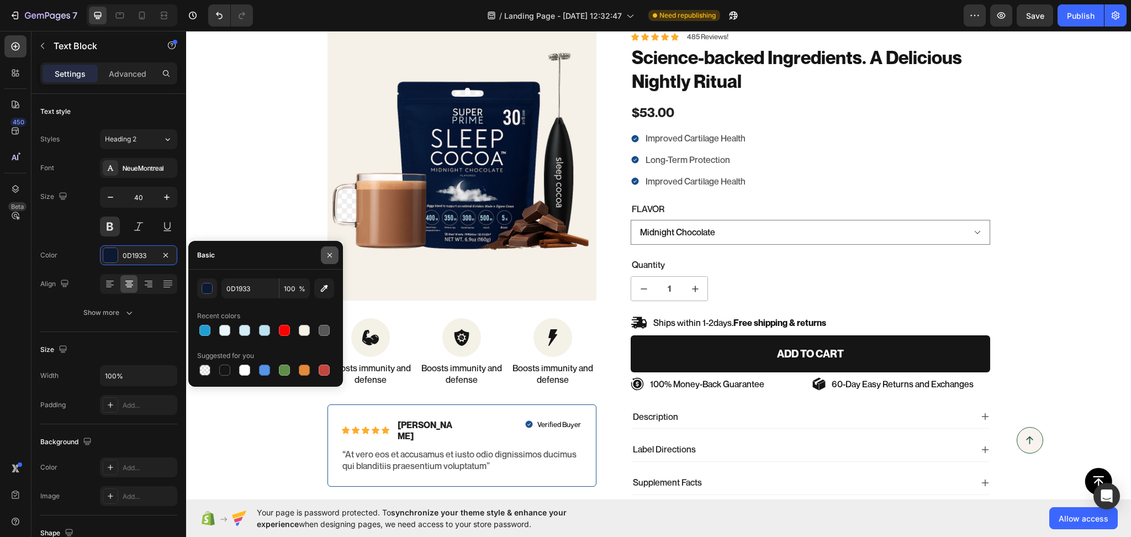
drag, startPoint x: 329, startPoint y: 257, endPoint x: 348, endPoint y: 123, distance: 136.1
click at [329, 257] on icon "button" at bounding box center [329, 255] width 9 height 9
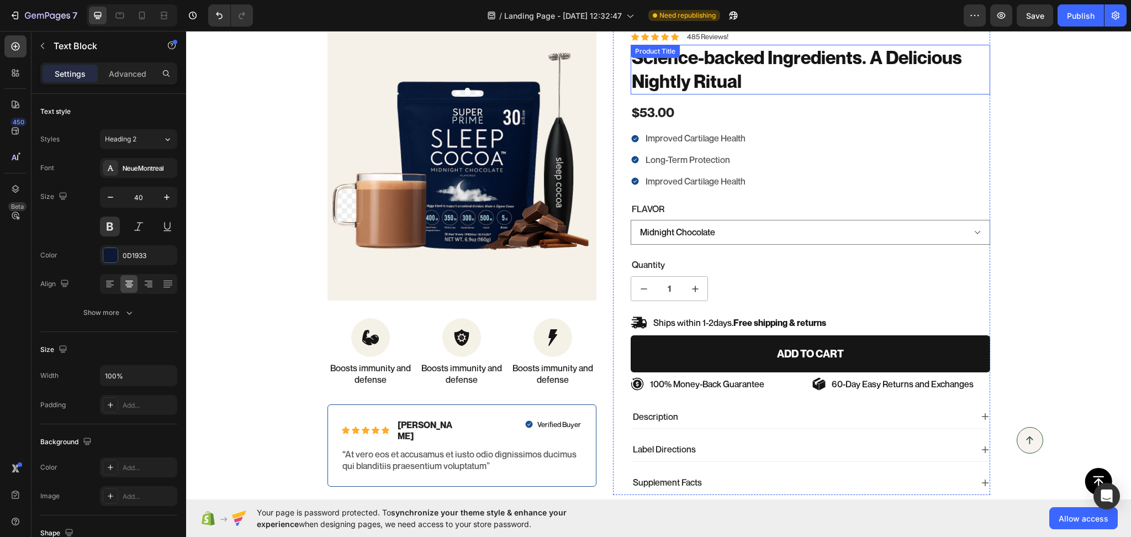
click at [656, 79] on h1 "Science-backed Ingredients. A Delicious Nightly Ritual" at bounding box center [811, 70] width 360 height 50
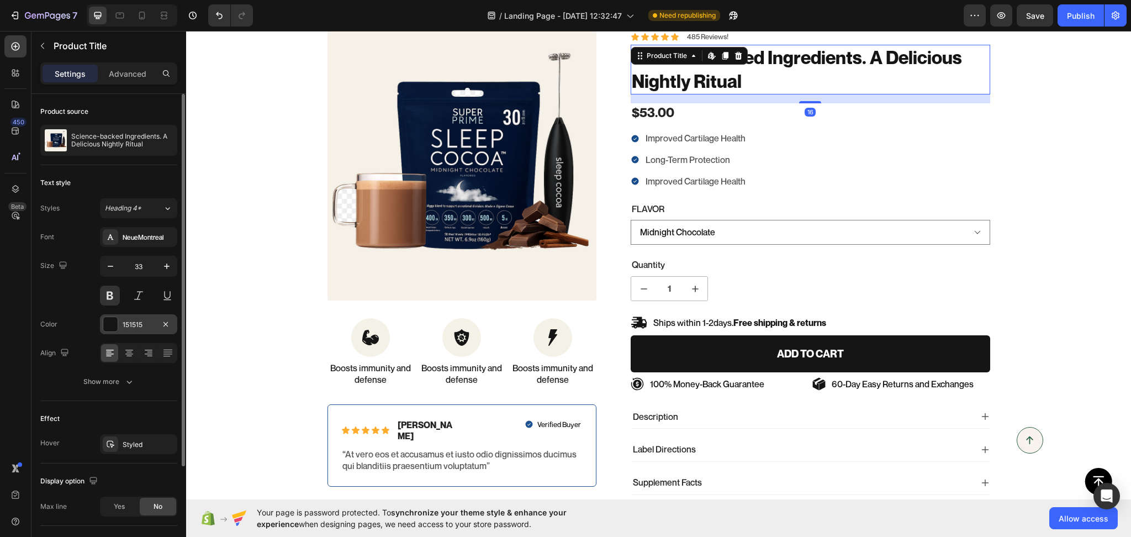
click at [140, 323] on div "151515" at bounding box center [139, 325] width 32 height 10
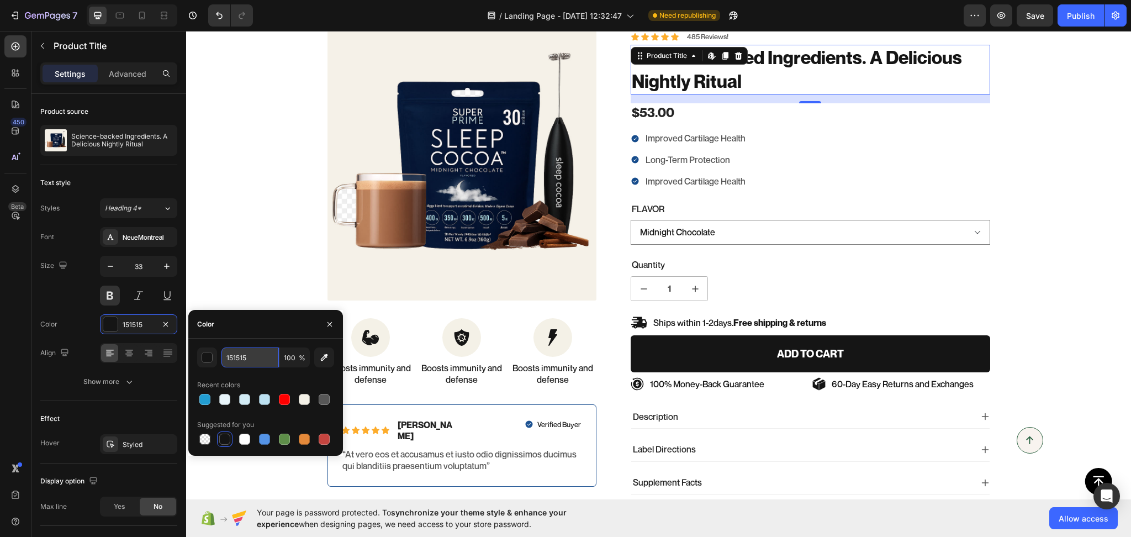
click at [236, 352] on input "151515" at bounding box center [249, 357] width 57 height 20
paste input "0D1933"
type input "0D1933"
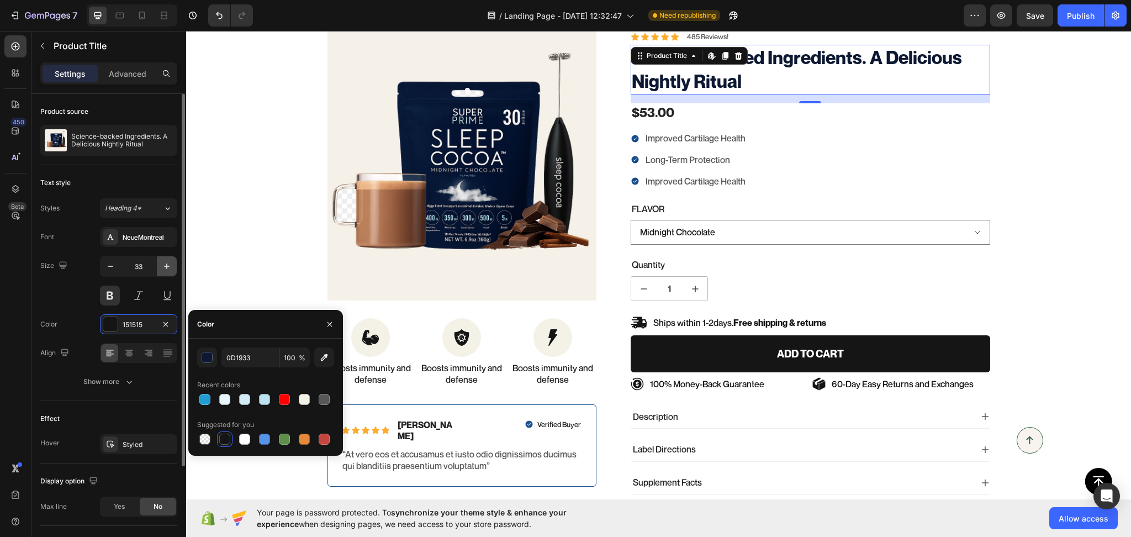
click at [174, 264] on button "button" at bounding box center [167, 266] width 20 height 20
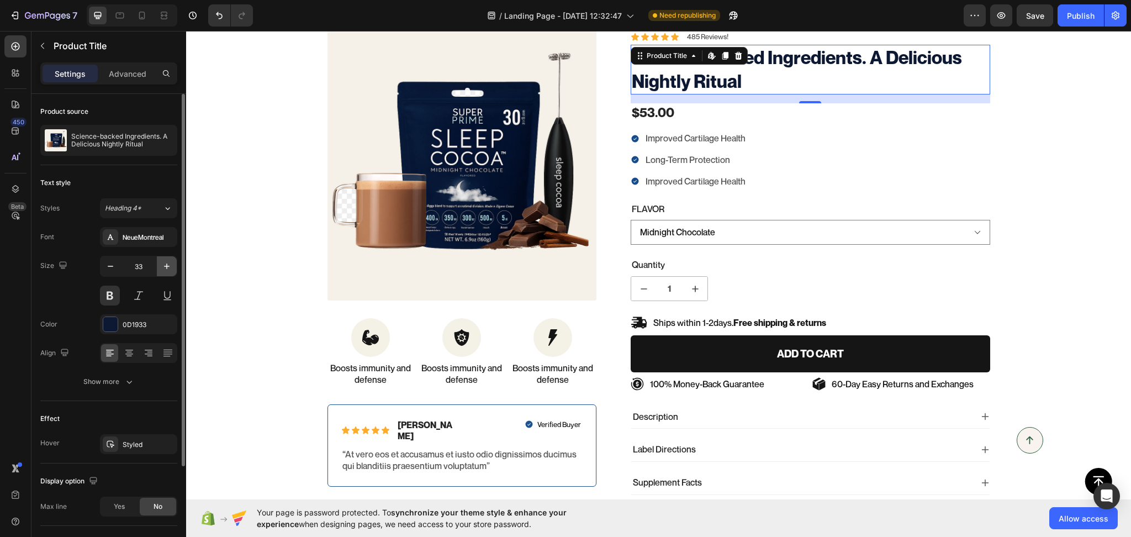
click at [174, 264] on button "button" at bounding box center [167, 266] width 20 height 20
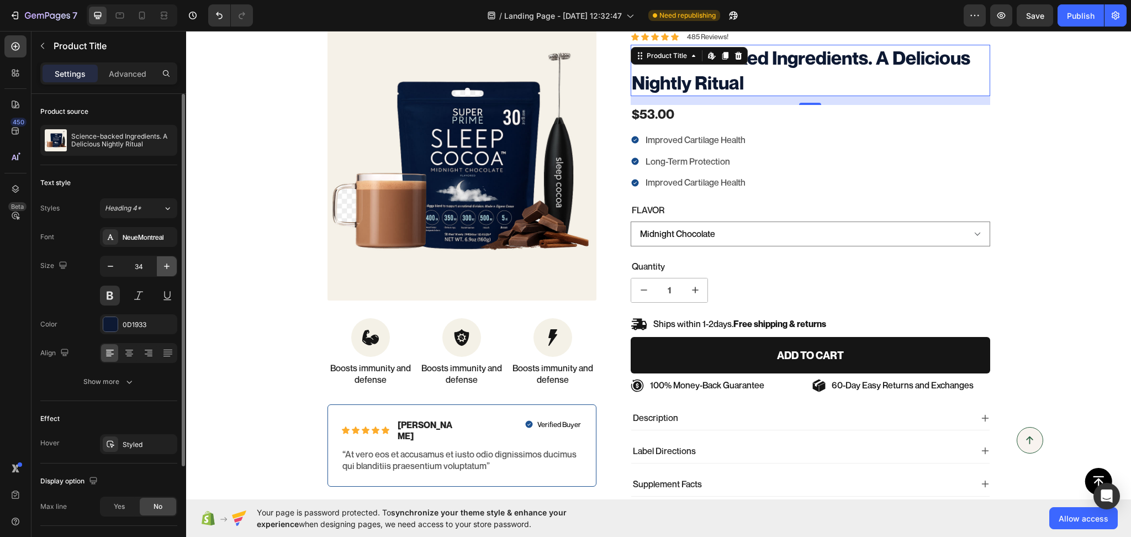
click at [173, 263] on button "button" at bounding box center [167, 266] width 20 height 20
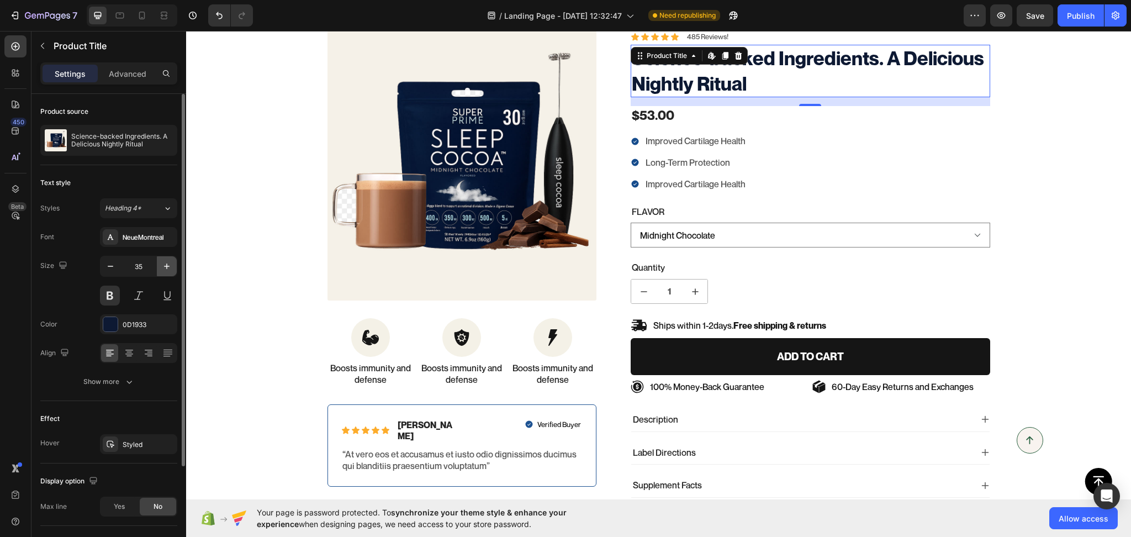
click at [173, 263] on button "button" at bounding box center [167, 266] width 20 height 20
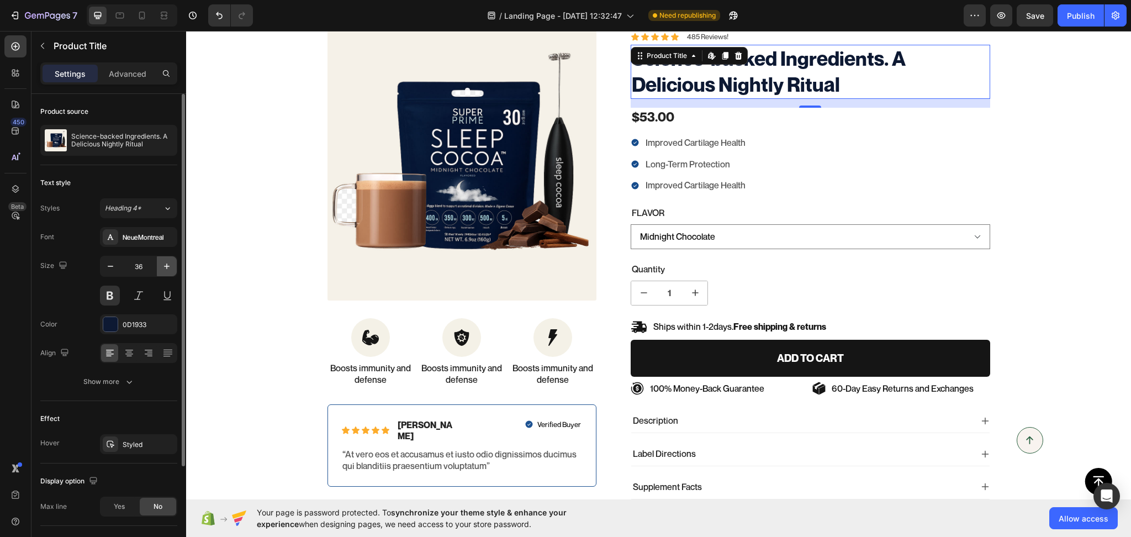
click at [173, 263] on button "button" at bounding box center [167, 266] width 20 height 20
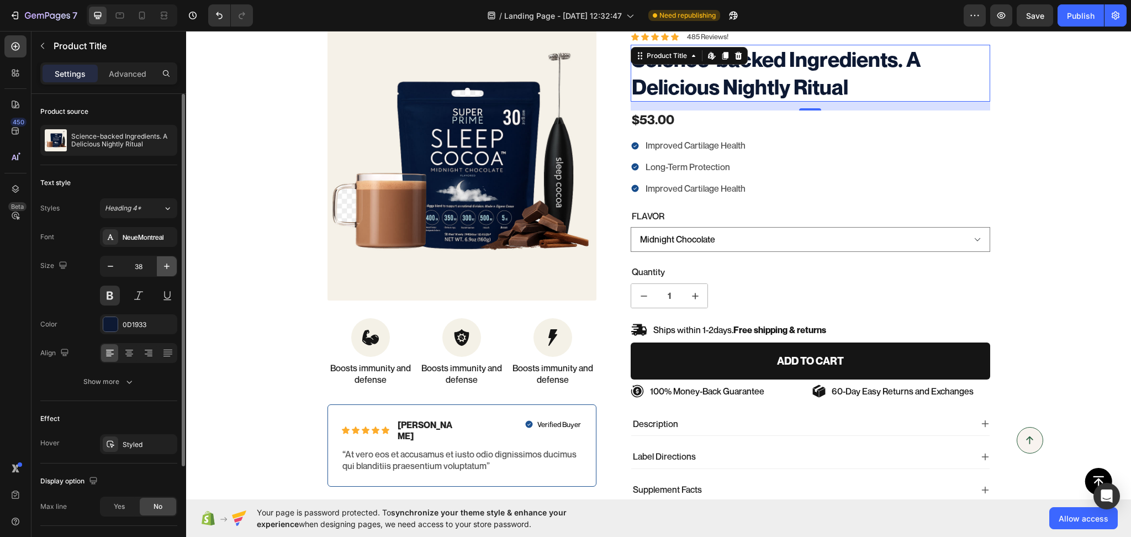
click at [173, 263] on button "button" at bounding box center [167, 266] width 20 height 20
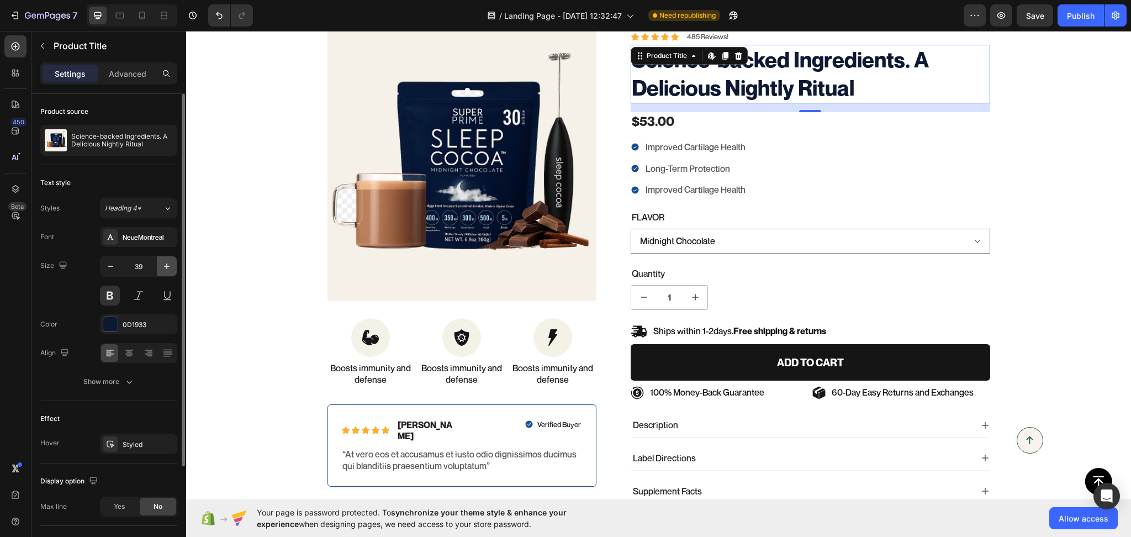
click at [173, 263] on button "button" at bounding box center [167, 266] width 20 height 20
type input "40"
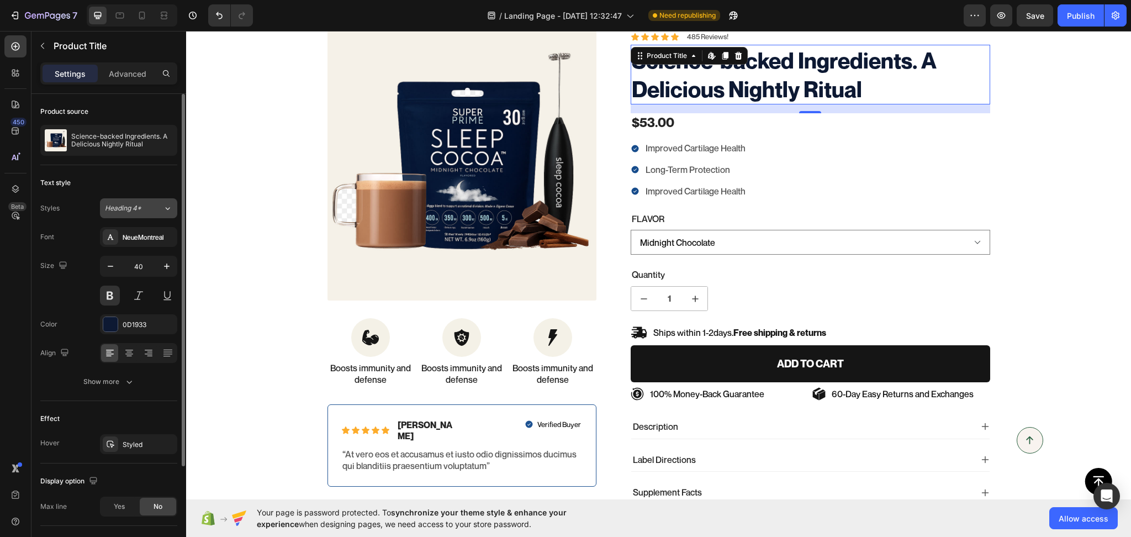
click at [150, 216] on button "Heading 4*" at bounding box center [138, 208] width 77 height 20
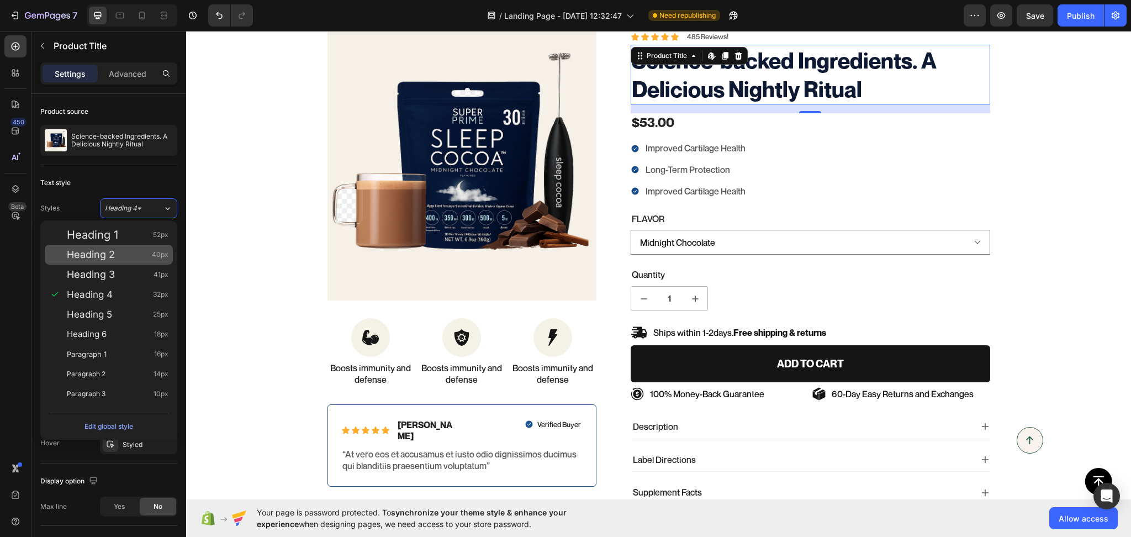
click at [124, 251] on div "Heading 2 40px" at bounding box center [118, 254] width 102 height 11
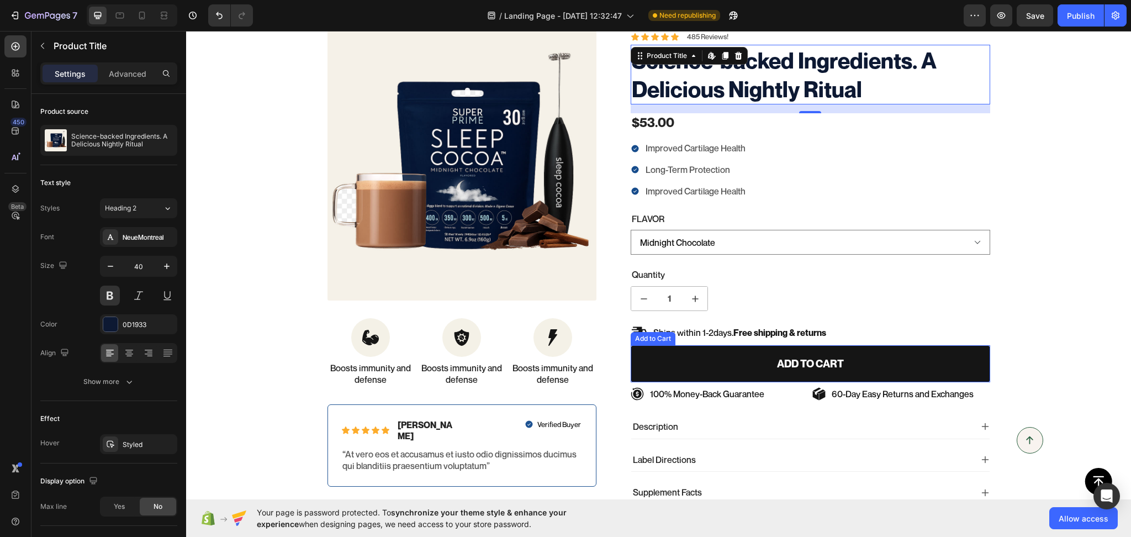
click at [897, 366] on button "Add to cart" at bounding box center [811, 363] width 360 height 37
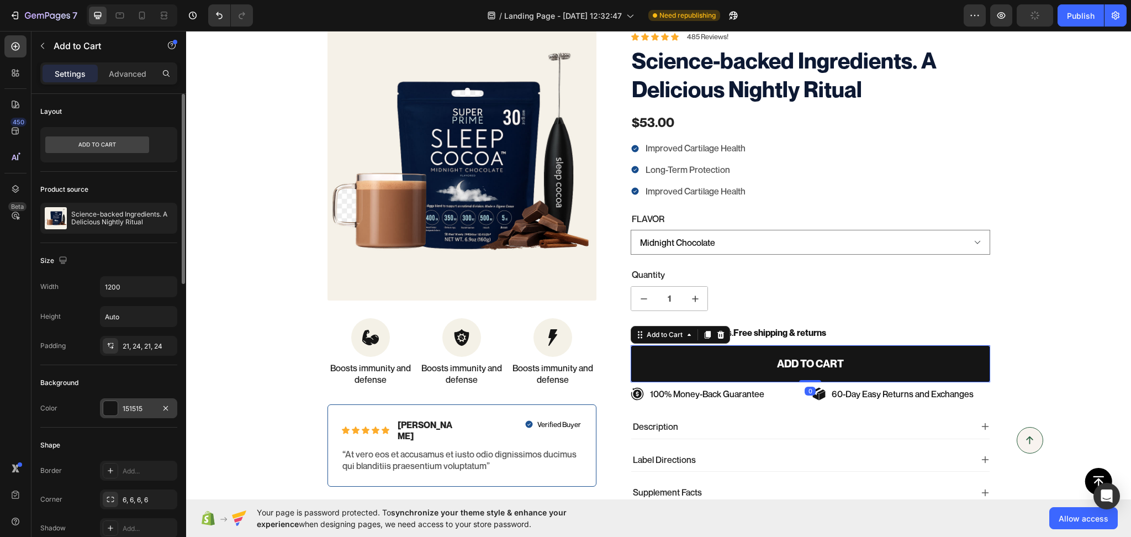
click at [146, 408] on div "151515" at bounding box center [139, 409] width 32 height 10
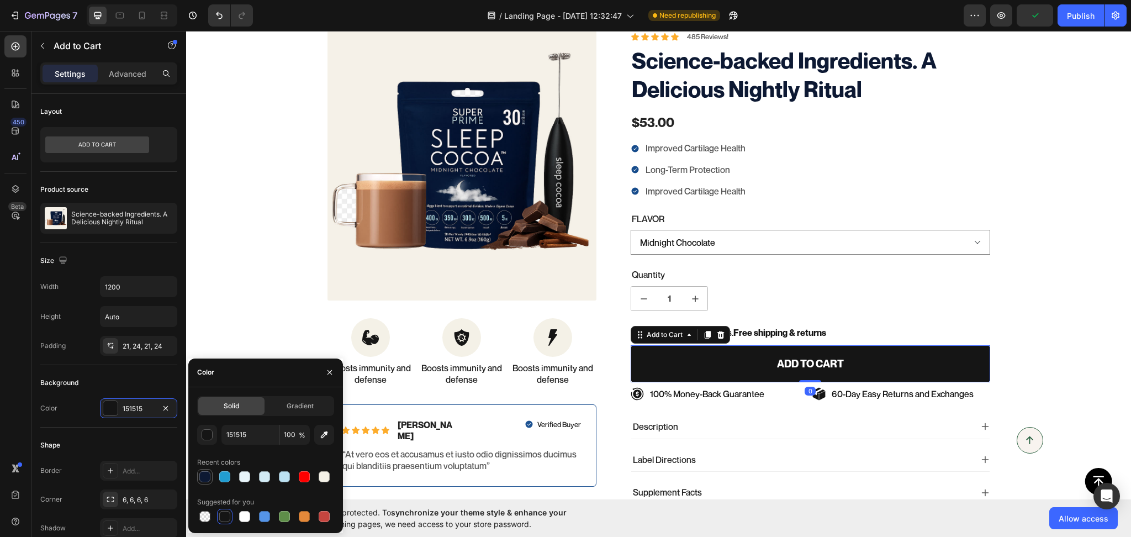
click at [200, 472] on div at bounding box center [204, 476] width 11 height 11
type input "0D1933"
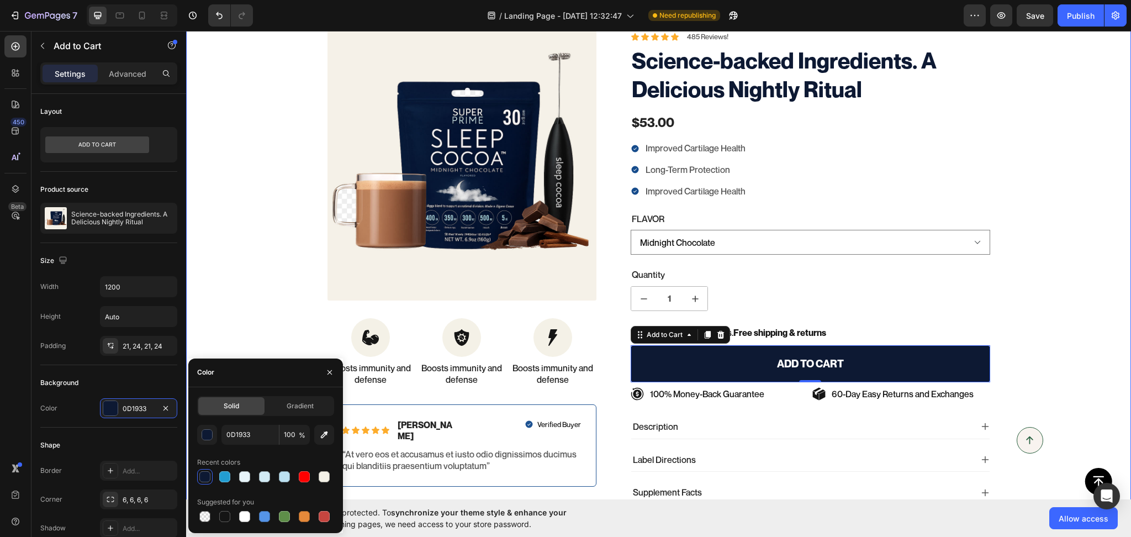
click at [1072, 398] on div "100% Money-Back Guarantee Item List 60-Day Easy Returns Item List Row Product I…" at bounding box center [658, 277] width 945 height 492
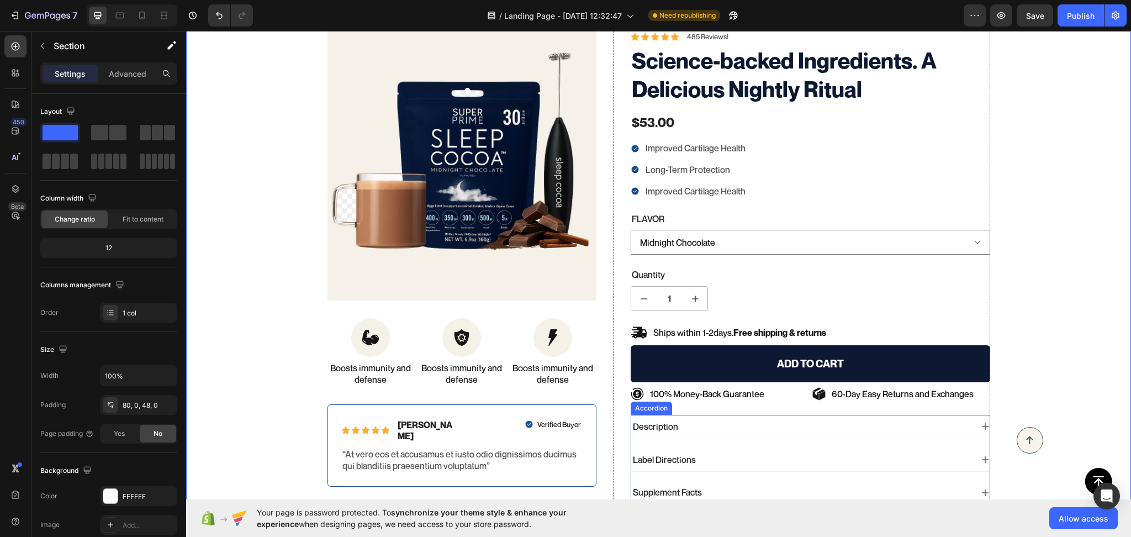
scroll to position [4775, 0]
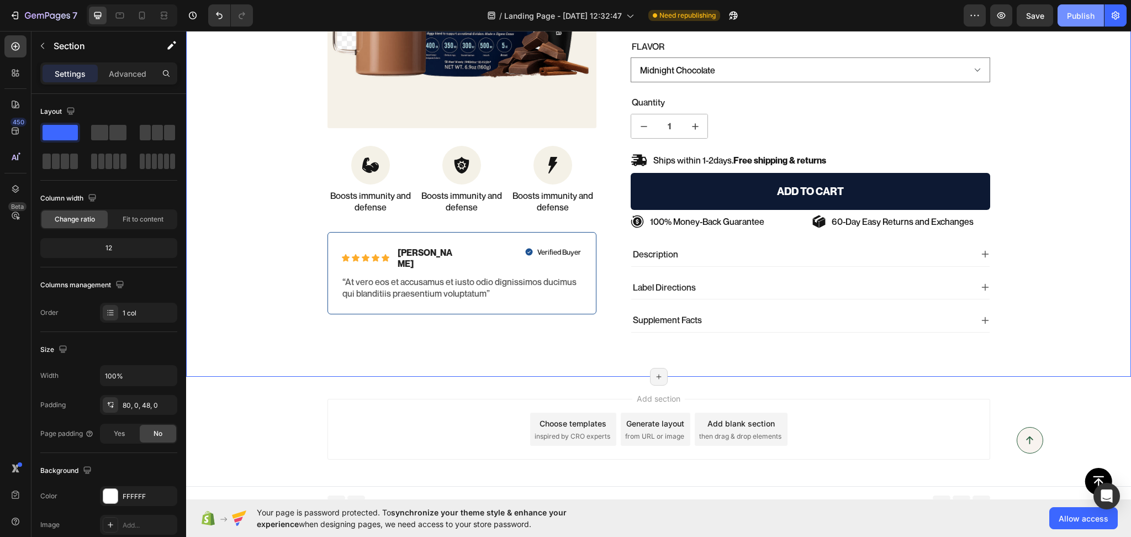
click at [1080, 22] on button "Publish" at bounding box center [1081, 15] width 46 height 22
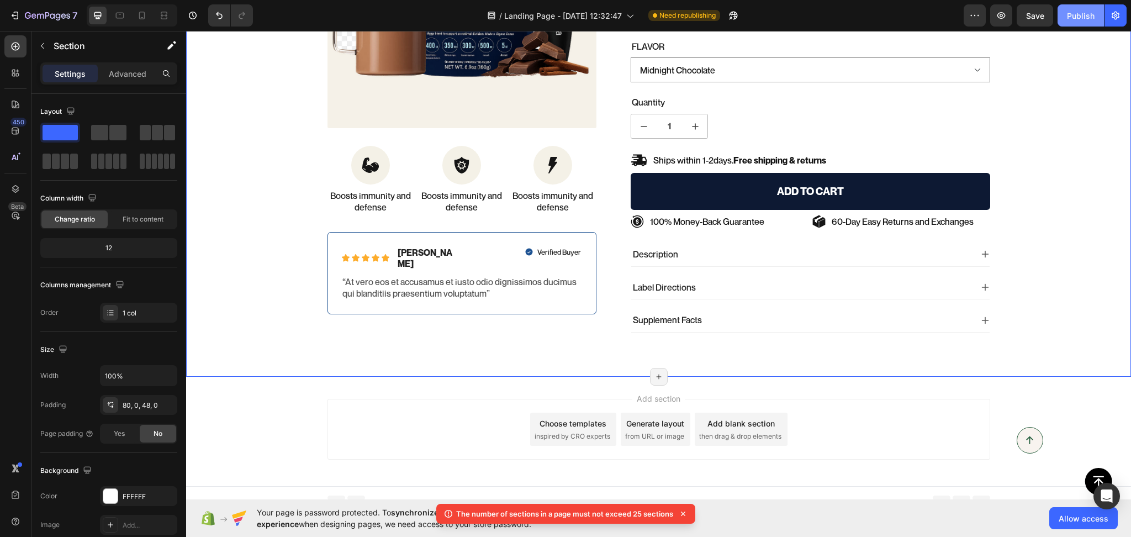
click at [1079, 14] on div "Publish" at bounding box center [1081, 16] width 28 height 12
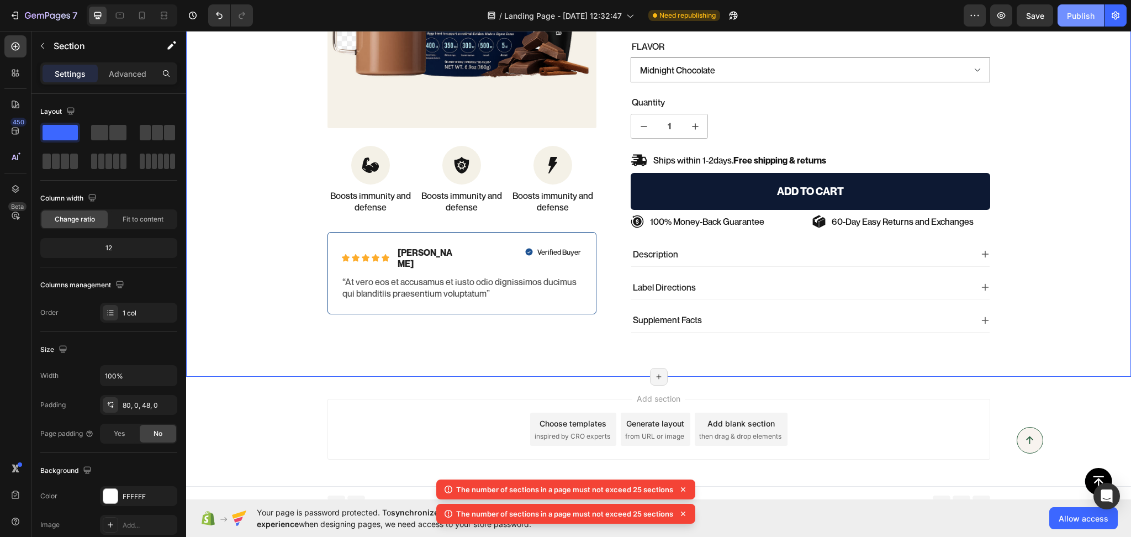
click at [1094, 13] on div "Publish" at bounding box center [1081, 16] width 28 height 12
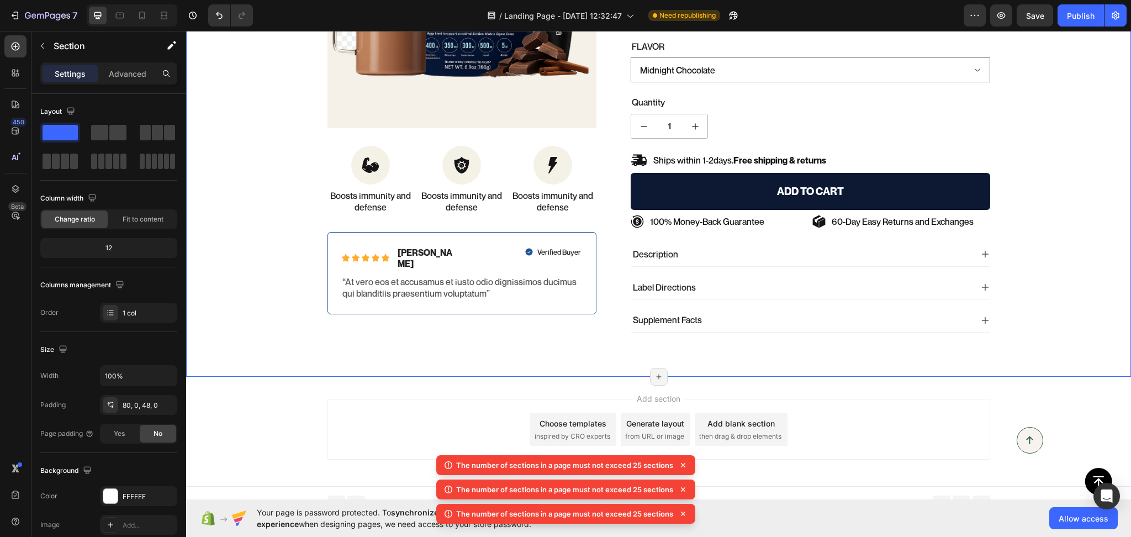
click at [681, 516] on icon at bounding box center [683, 513] width 11 height 11
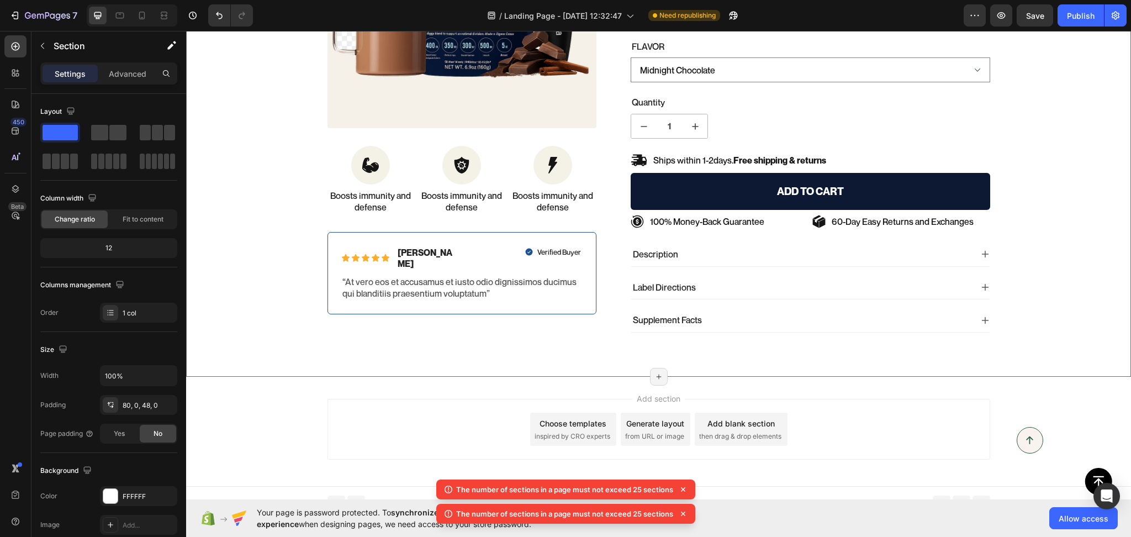
click at [685, 513] on icon at bounding box center [683, 513] width 11 height 11
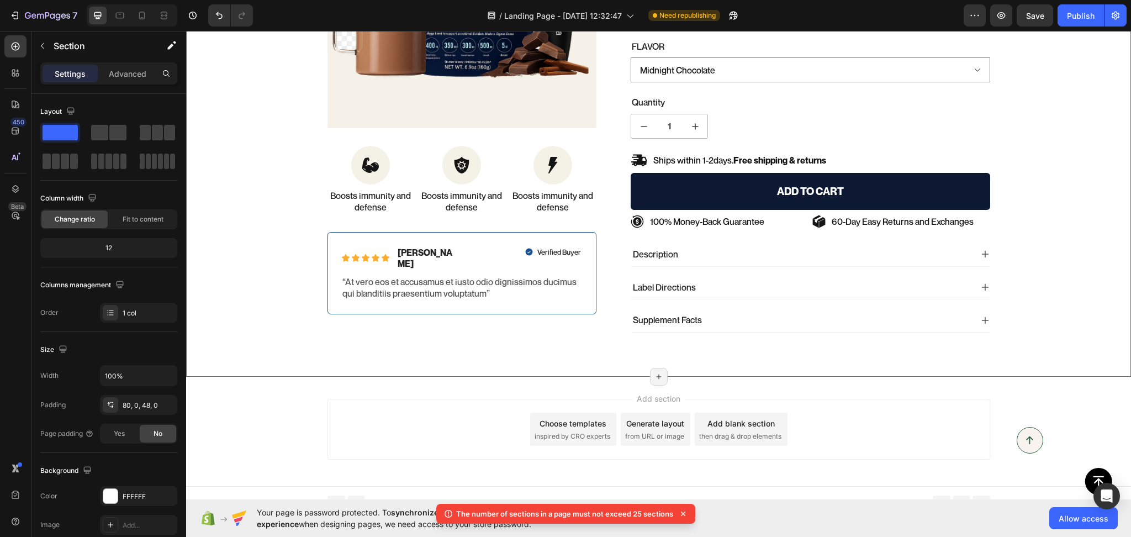
click at [685, 513] on icon at bounding box center [683, 513] width 11 height 11
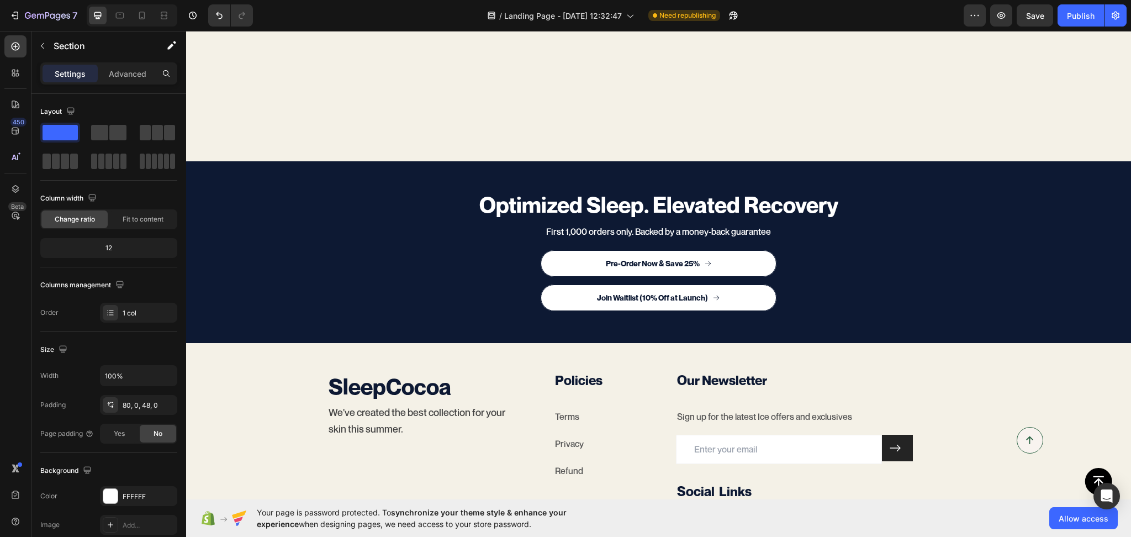
scroll to position [4441, 0]
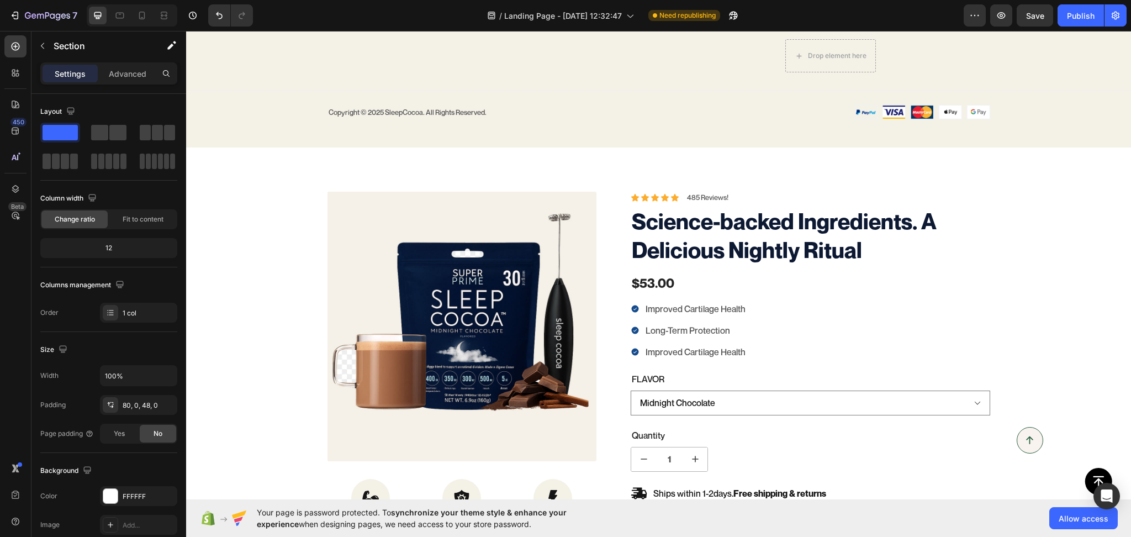
click at [234, 187] on div "100% Money-Back Guarantee Item List 60-Day Easy Returns Item List Row Product I…" at bounding box center [658, 428] width 945 height 562
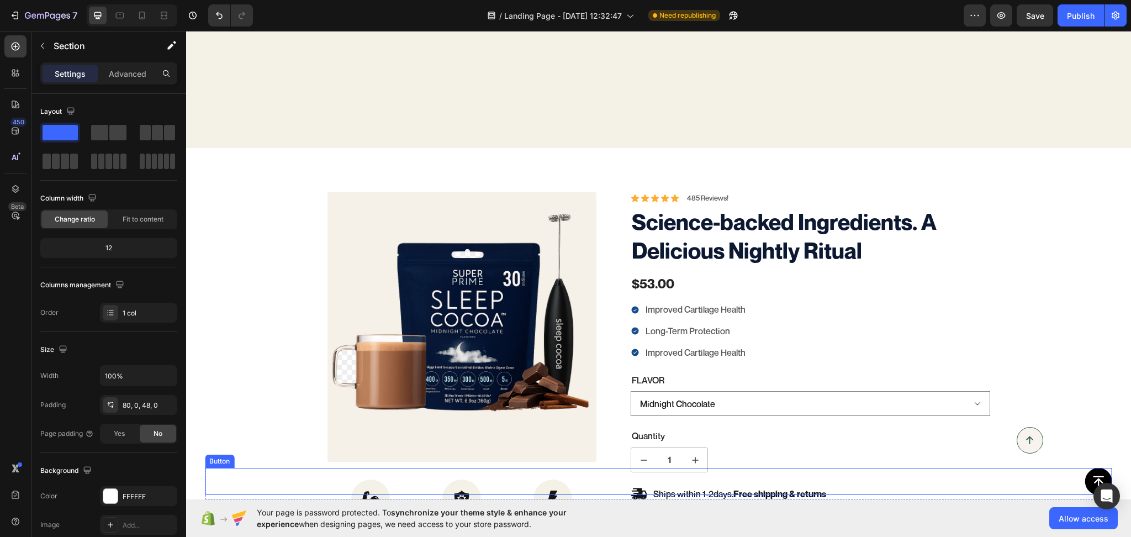
scroll to position [4613, 0]
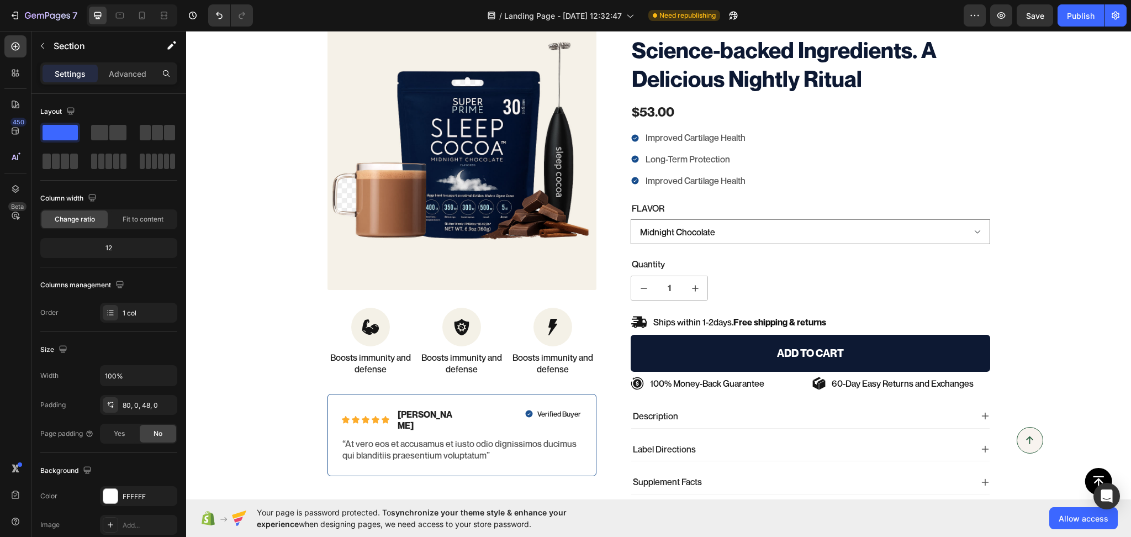
click at [279, 400] on div "100% Money-Back Guarantee Item List 60-Day Easy Returns Item List Row Product I…" at bounding box center [658, 266] width 945 height 492
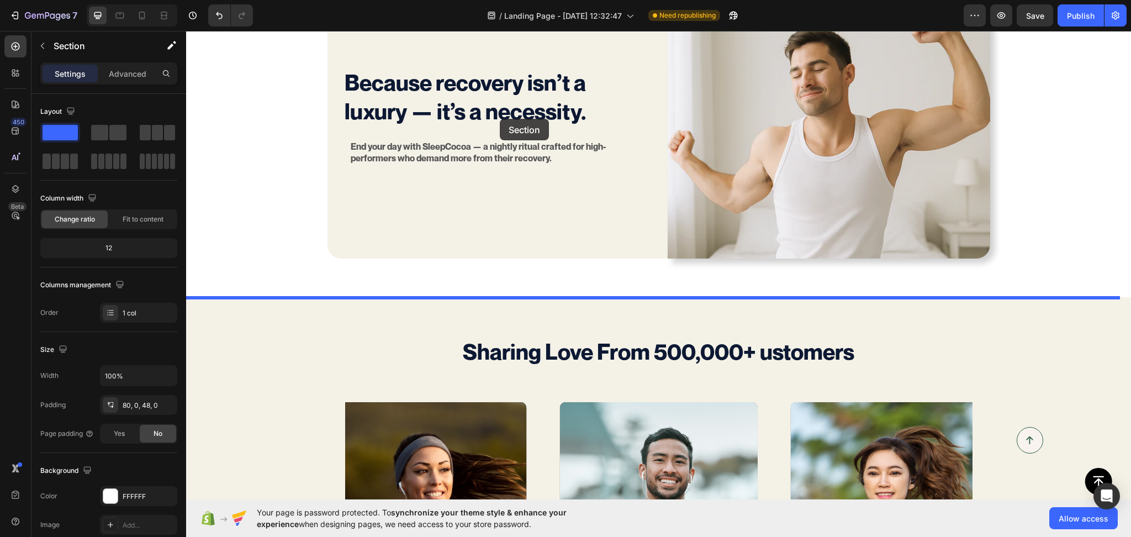
scroll to position [2450, 0]
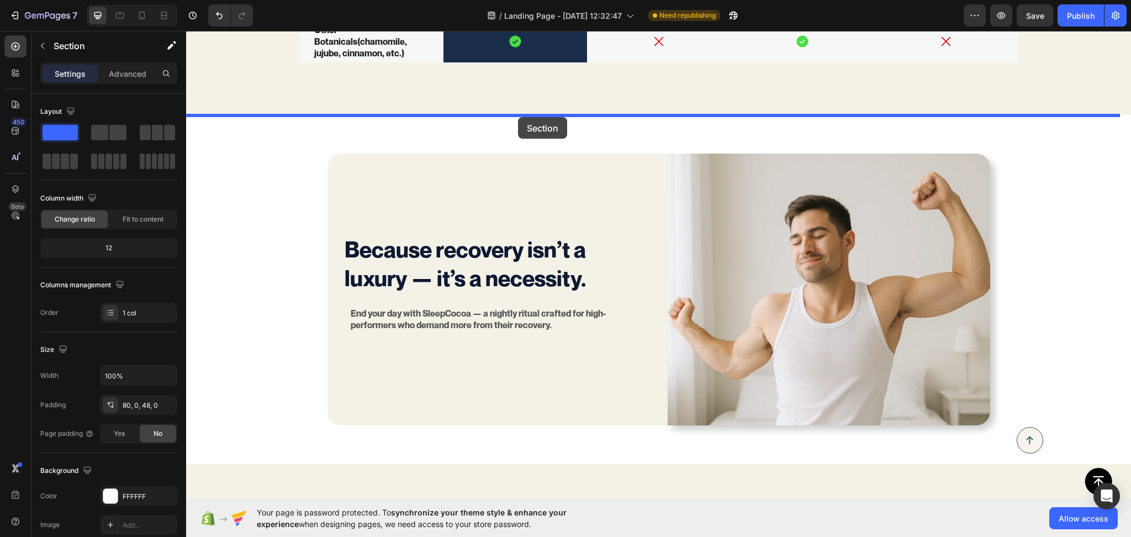
drag, startPoint x: 271, startPoint y: 351, endPoint x: 518, endPoint y: 117, distance: 340.7
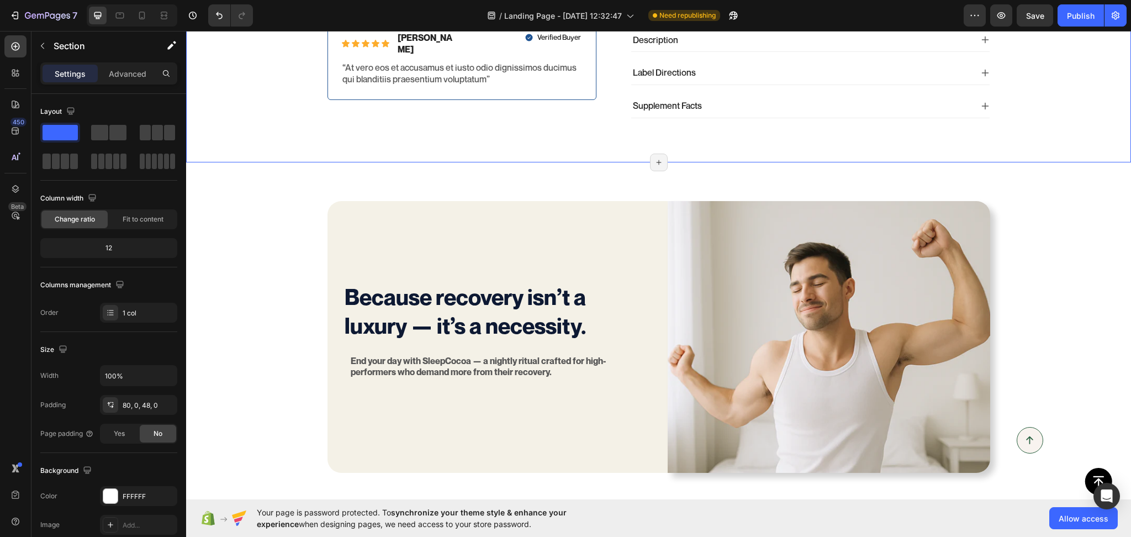
scroll to position [2718, 0]
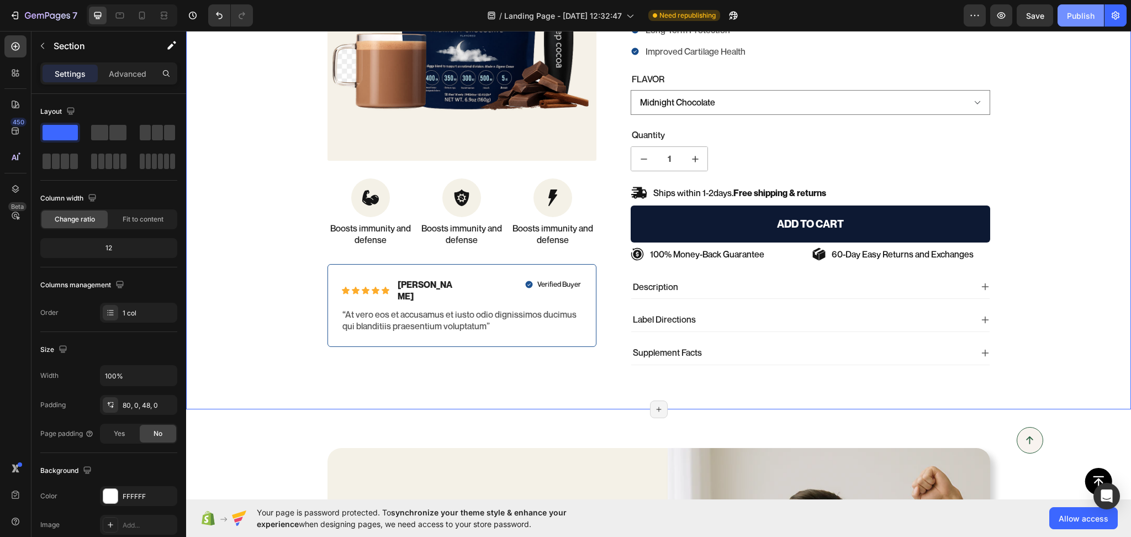
click at [1085, 26] on button "Publish" at bounding box center [1081, 15] width 46 height 22
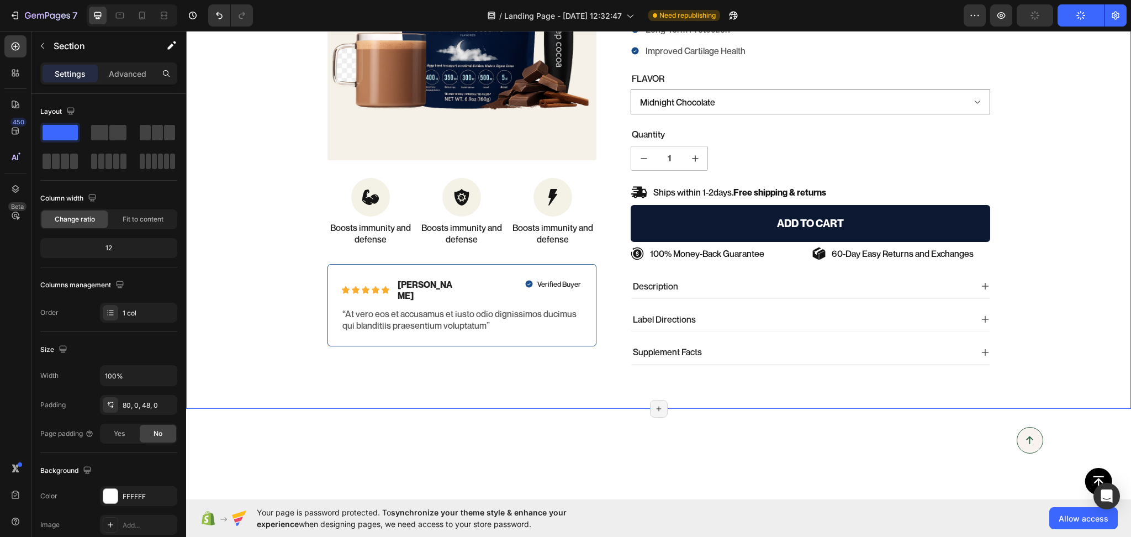
click at [1082, 14] on icon "button" at bounding box center [1081, 15] width 10 height 10
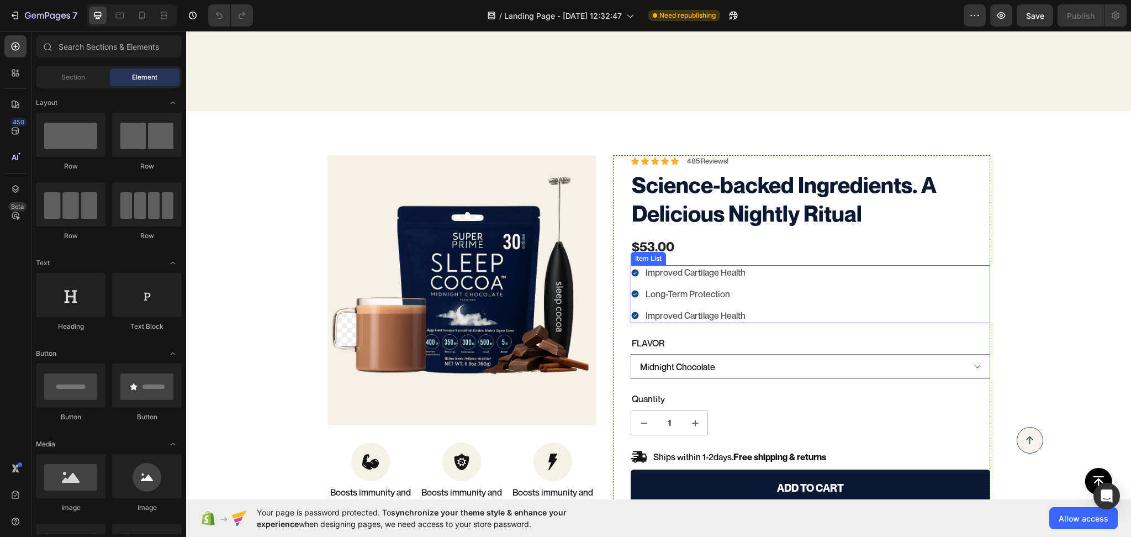
scroll to position [2761, 0]
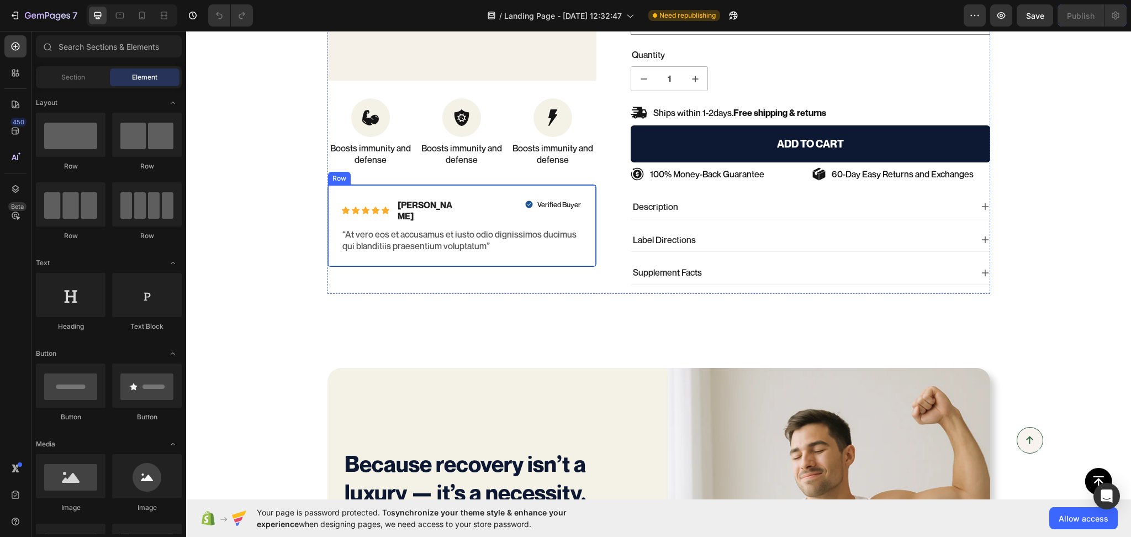
click at [576, 248] on div "Icon Icon Icon Icon Icon Icon List [PERSON_NAME] Text Block Row Verified Buyer …" at bounding box center [462, 225] width 270 height 82
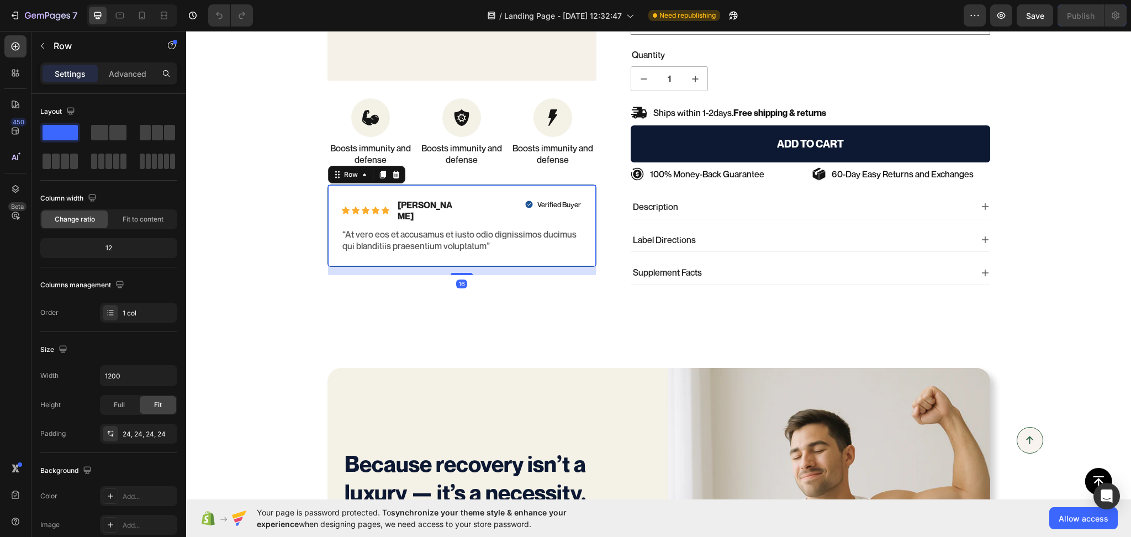
click at [397, 177] on div "Row" at bounding box center [366, 175] width 77 height 18
click at [392, 173] on icon at bounding box center [395, 174] width 7 height 8
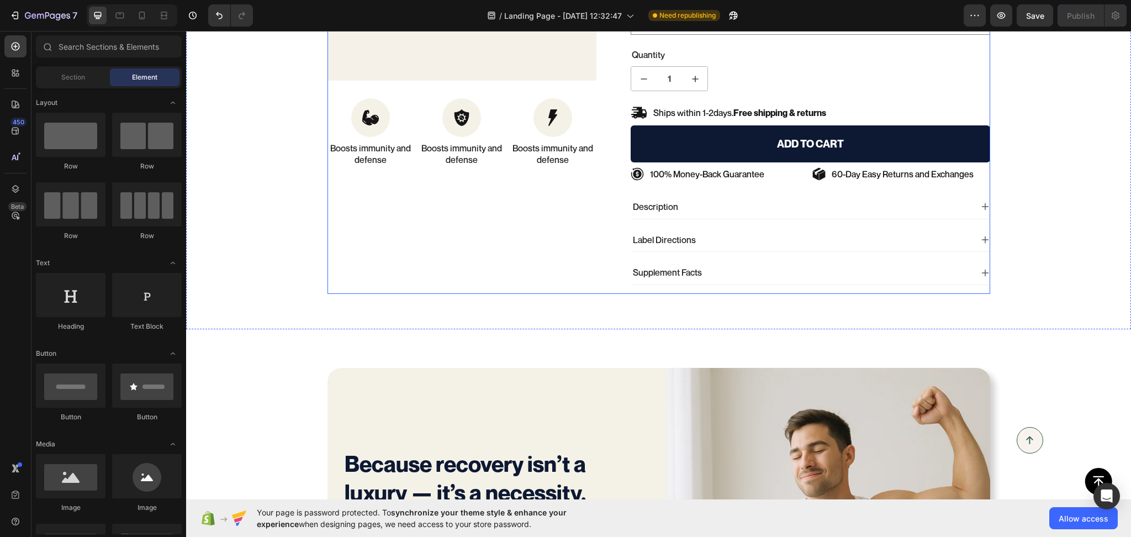
click at [413, 224] on div "100% Money-Back Guarantee Item List 60-Day Easy Returns Item List Row Product I…" at bounding box center [462, 52] width 270 height 483
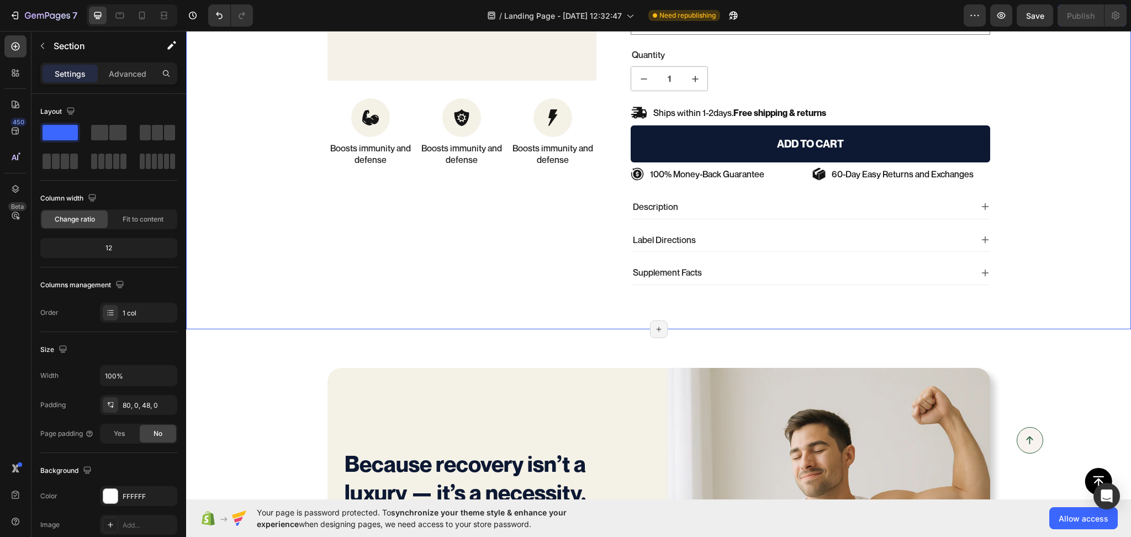
click at [546, 311] on div "100% Money-Back Guarantee Item List 60-Day Easy Returns Item List Row Product I…" at bounding box center [658, 48] width 945 height 562
click at [142, 408] on div "80, 0, 48, 0" at bounding box center [139, 405] width 32 height 10
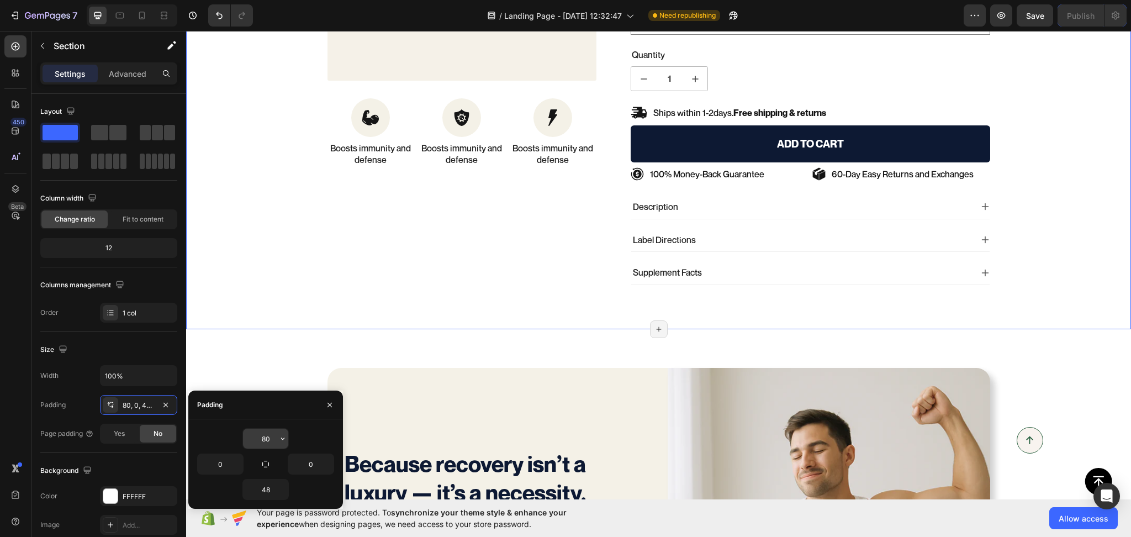
click at [270, 433] on input "80" at bounding box center [265, 439] width 45 height 20
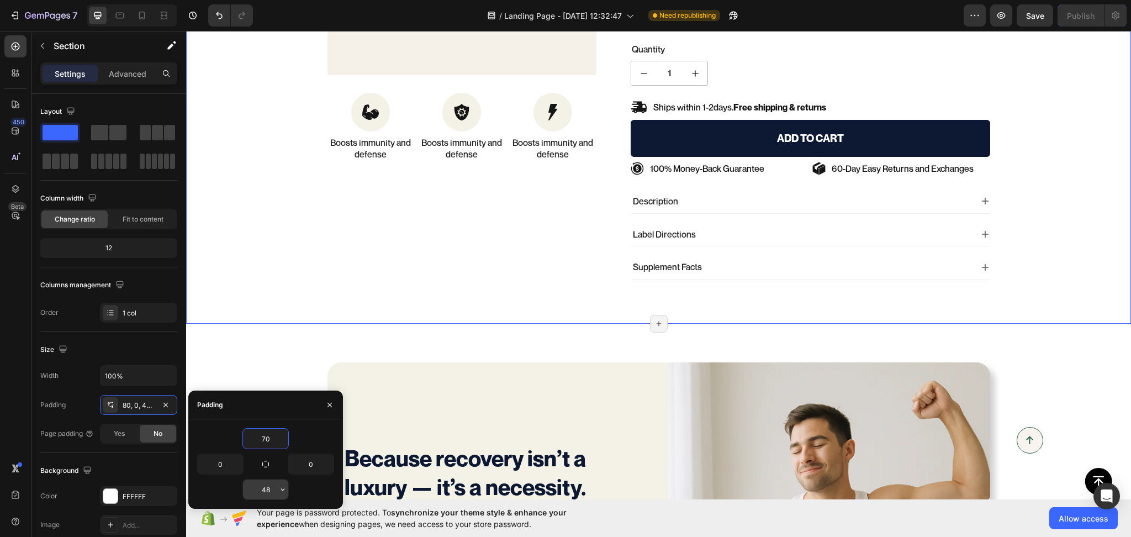
type input "70"
click at [253, 487] on input "48" at bounding box center [265, 489] width 45 height 20
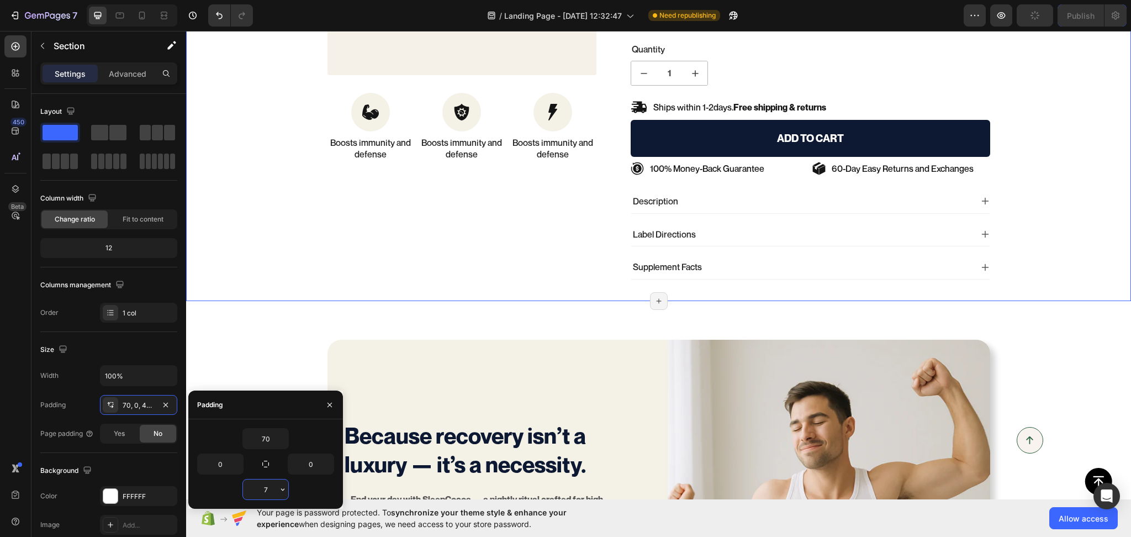
type input "70"
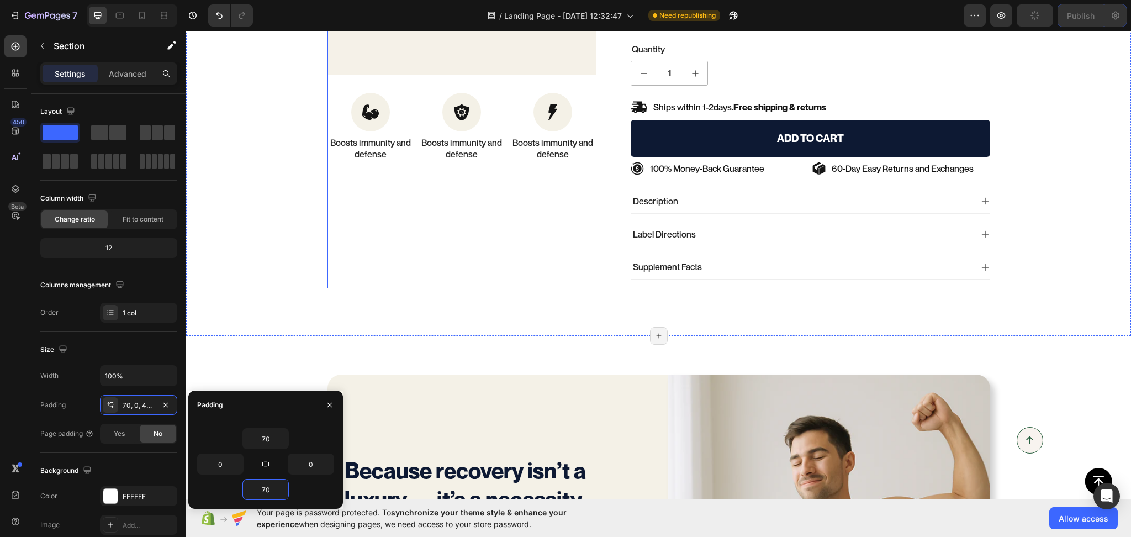
click at [448, 281] on div "100% Money-Back Guarantee Item List 60-Day Easy Returns Item List Row Product I…" at bounding box center [462, 47] width 270 height 483
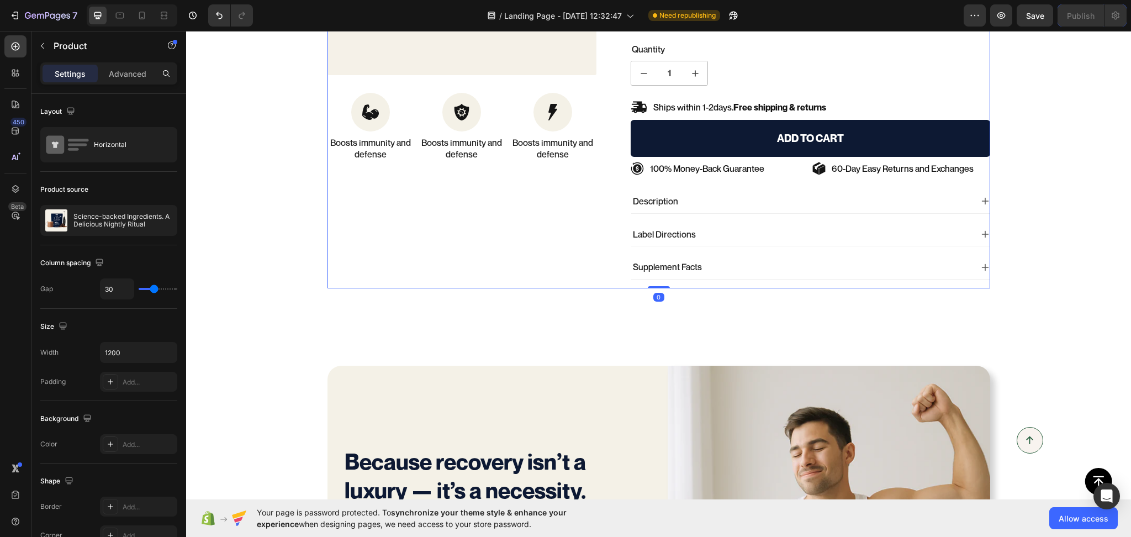
drag, startPoint x: 652, startPoint y: 296, endPoint x: 652, endPoint y: 284, distance: 11.6
click at [652, 284] on div "100% Money-Back Guarantee Item List 60-Day Easy Returns Item List Row Product I…" at bounding box center [658, 47] width 663 height 483
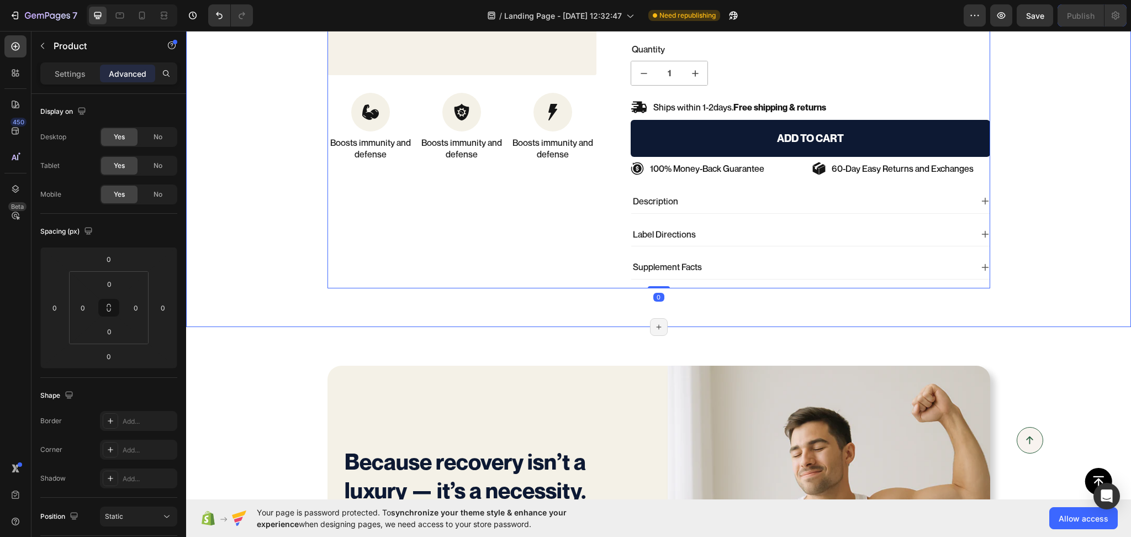
click at [224, 319] on div "100% Money-Back Guarantee Item List 60-Day Easy Returns Item List Row Product I…" at bounding box center [658, 47] width 945 height 560
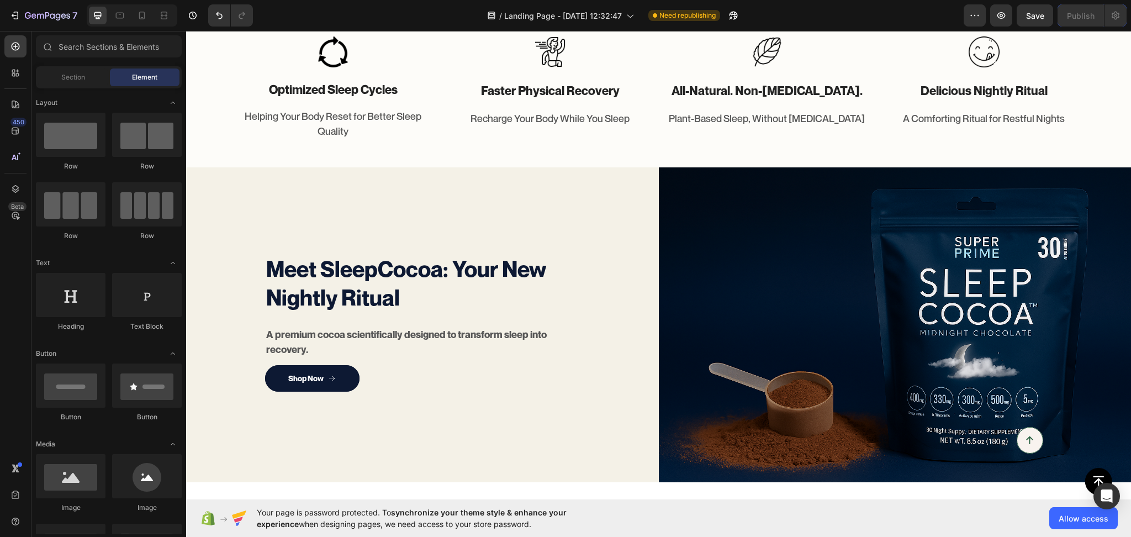
scroll to position [663, 0]
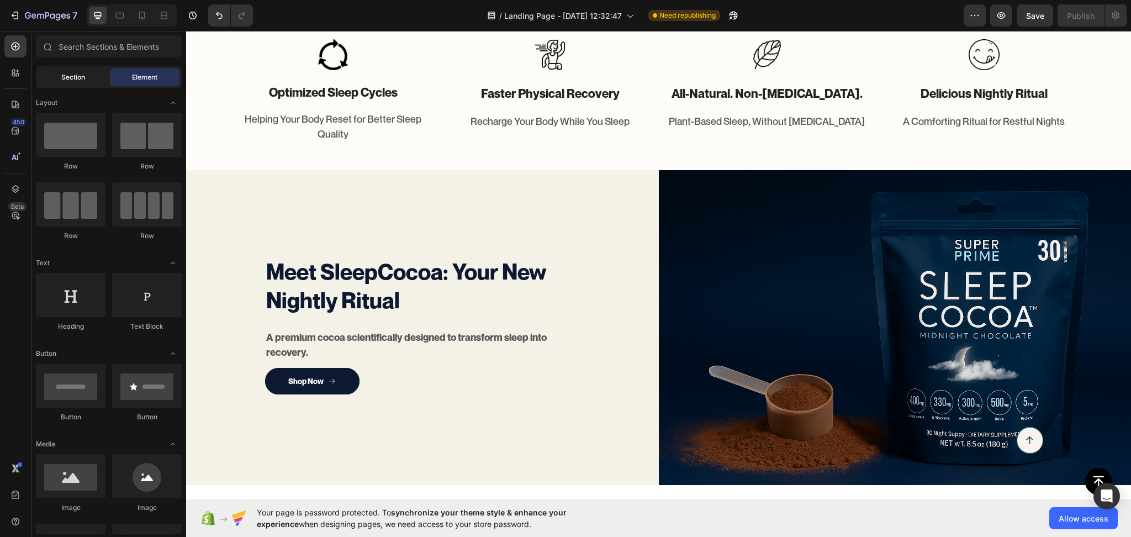
click at [81, 82] on div "Section" at bounding box center [73, 77] width 70 height 18
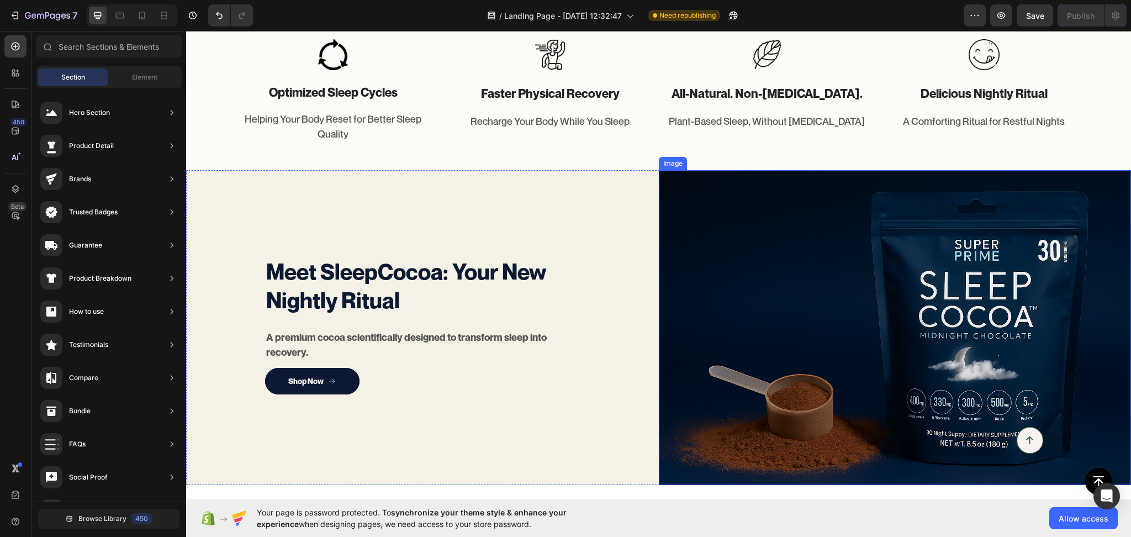
click at [797, 323] on img at bounding box center [895, 327] width 473 height 315
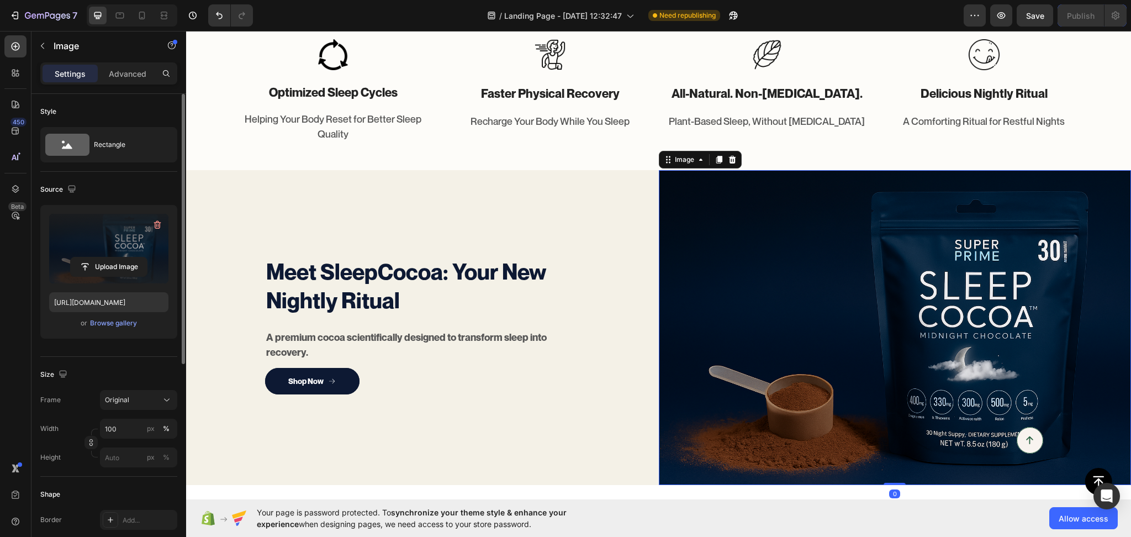
click at [82, 243] on label at bounding box center [108, 249] width 119 height 70
click at [82, 257] on input "file" at bounding box center [109, 266] width 76 height 19
click at [80, 246] on label at bounding box center [108, 249] width 119 height 70
click at [80, 257] on input "file" at bounding box center [109, 266] width 76 height 19
type input "[URL][DOMAIN_NAME]"
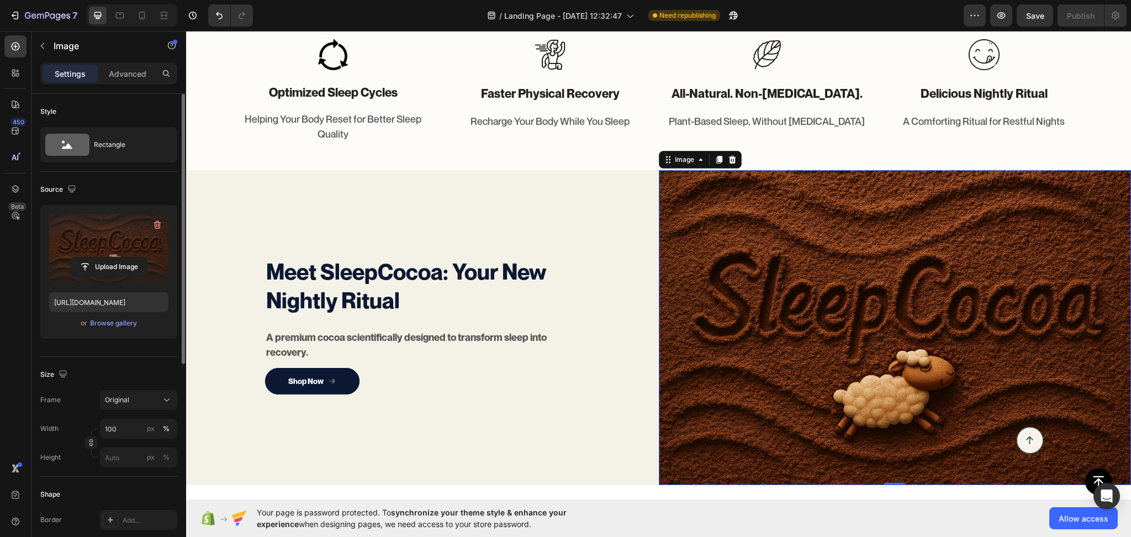
scroll to position [834, 0]
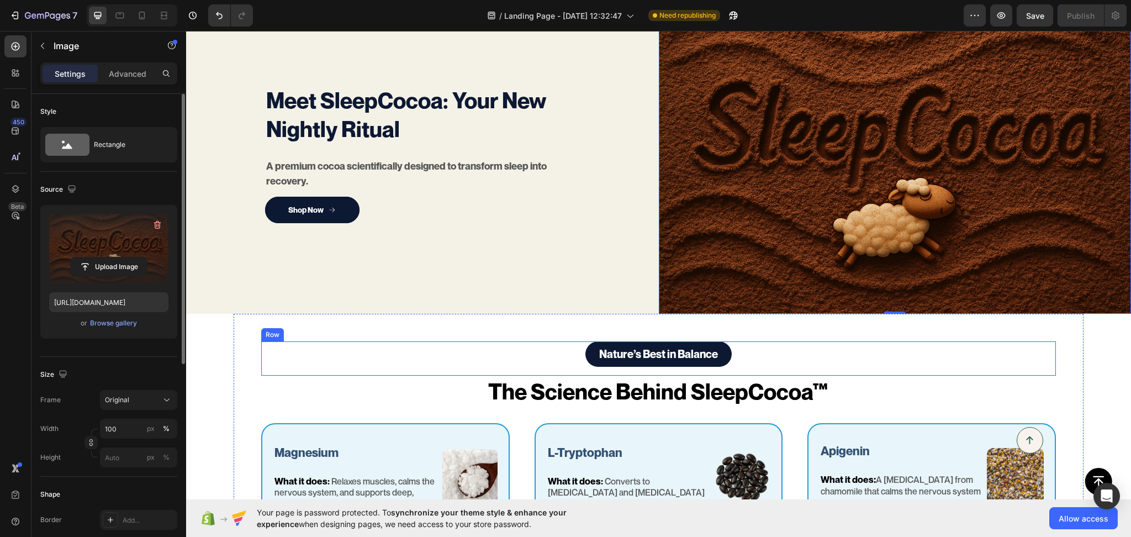
click at [486, 348] on div "Nature’s Best in Balance Text Block Row" at bounding box center [658, 358] width 795 height 34
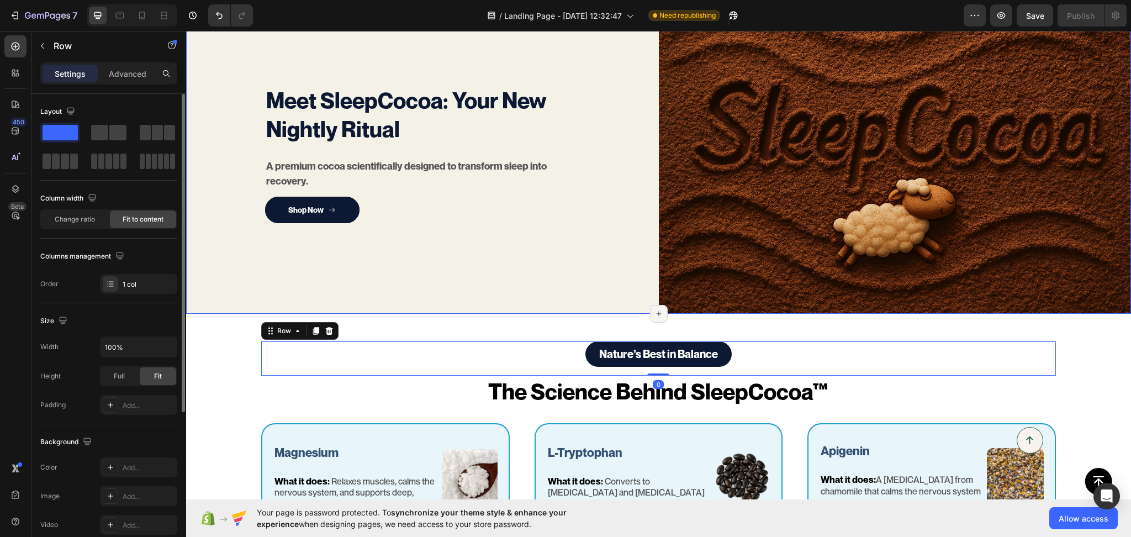
scroll to position [663, 0]
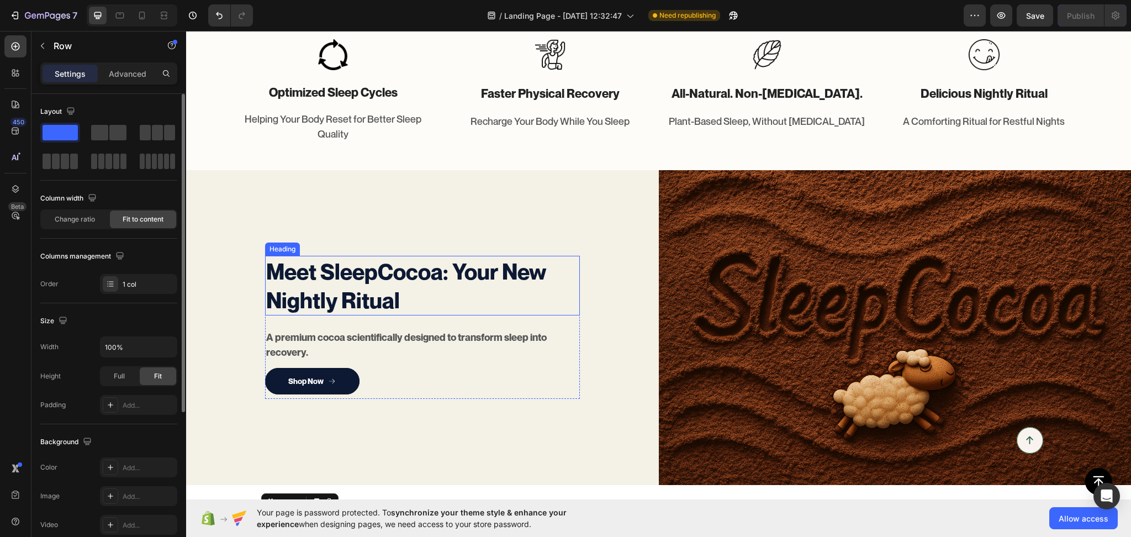
click at [421, 282] on h2 "Meet SleepCocoa: Your New Nightly Ritual" at bounding box center [406, 286] width 283 height 60
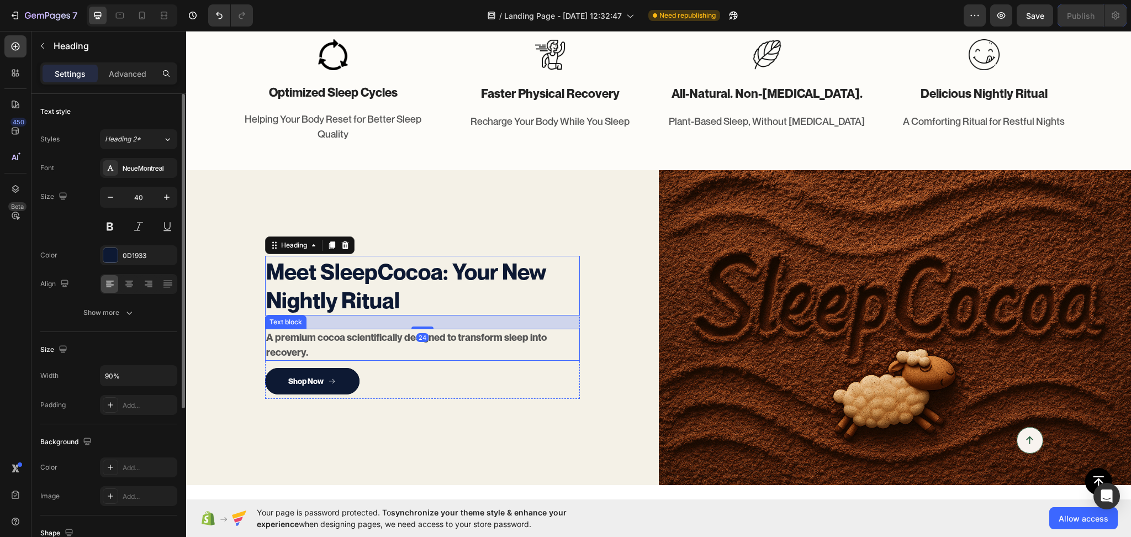
click at [348, 341] on p "A premium cocoa scientifically designed to transform sleep into recovery." at bounding box center [409, 345] width 287 height 30
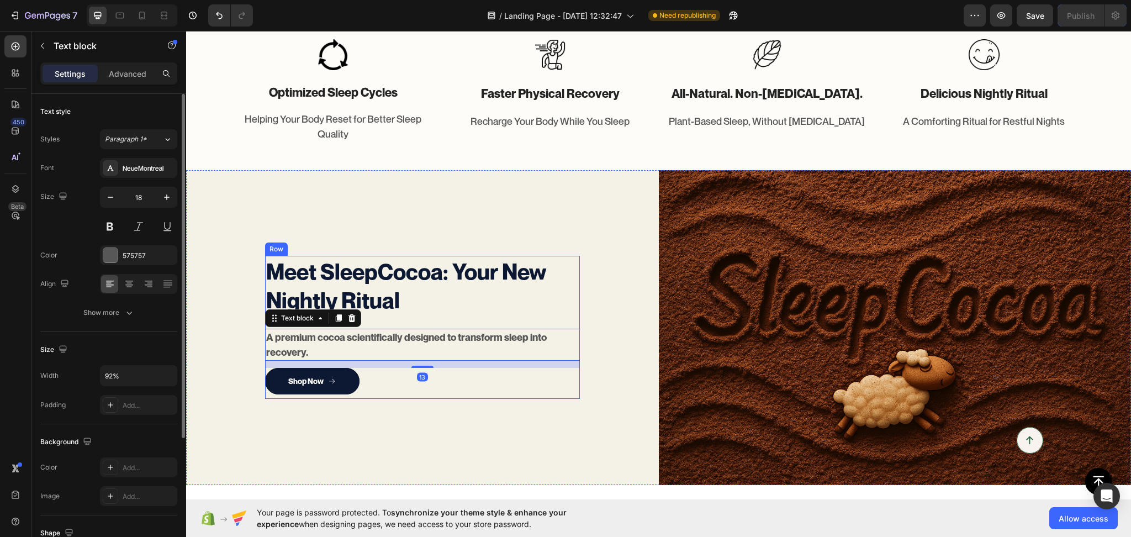
click at [374, 312] on h2 "Meet SleepCocoa: Your New Nightly Ritual" at bounding box center [406, 286] width 283 height 60
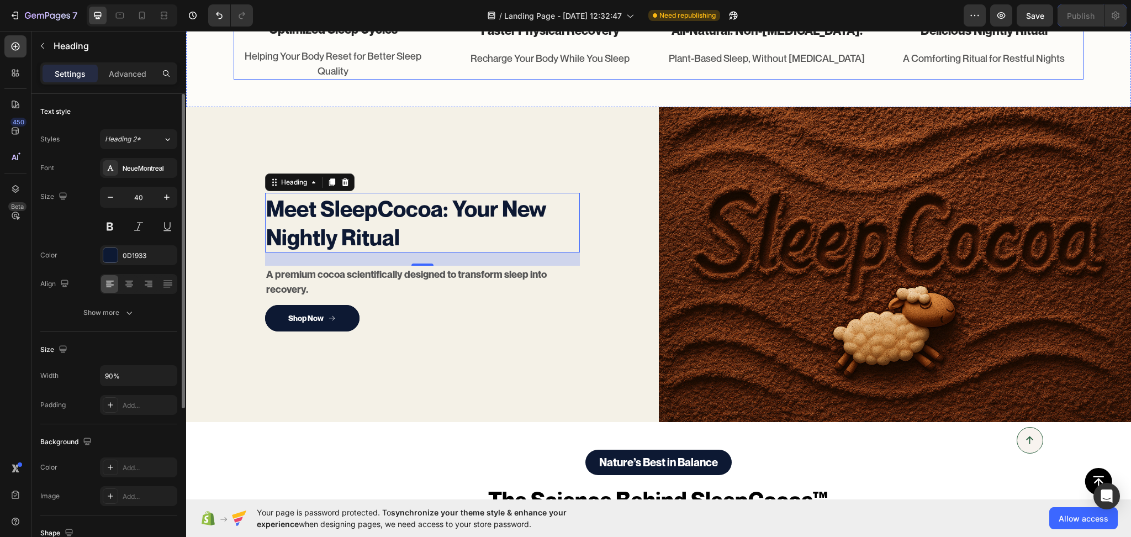
scroll to position [834, 0]
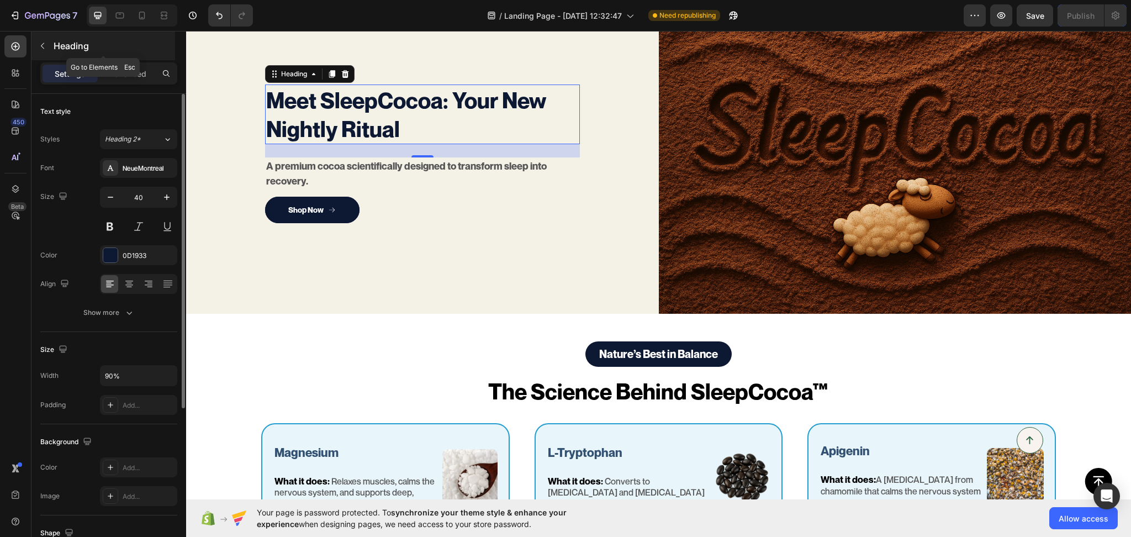
click at [46, 48] on icon "button" at bounding box center [42, 45] width 9 height 9
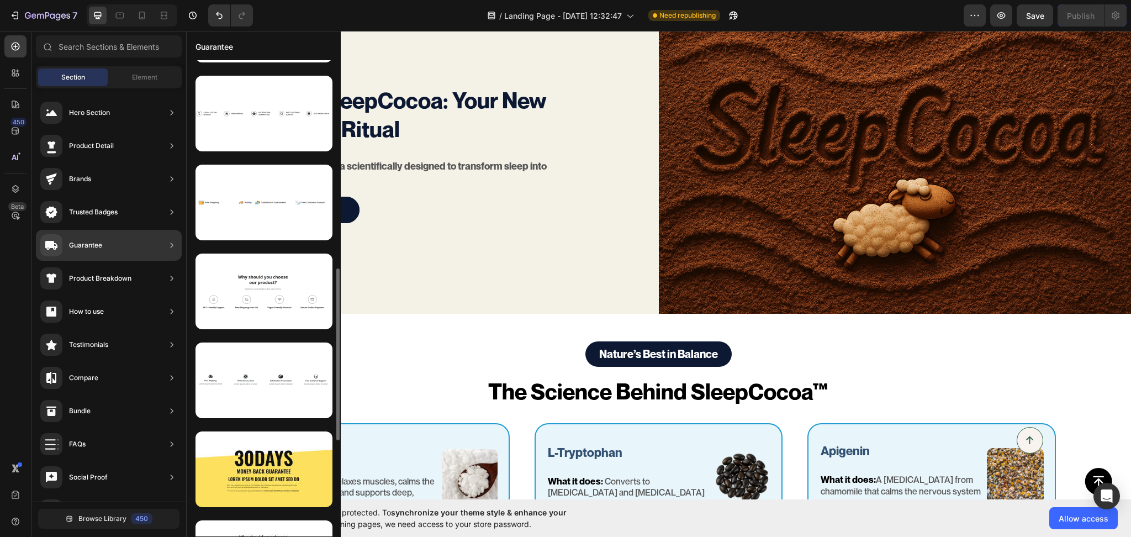
scroll to position [405, 0]
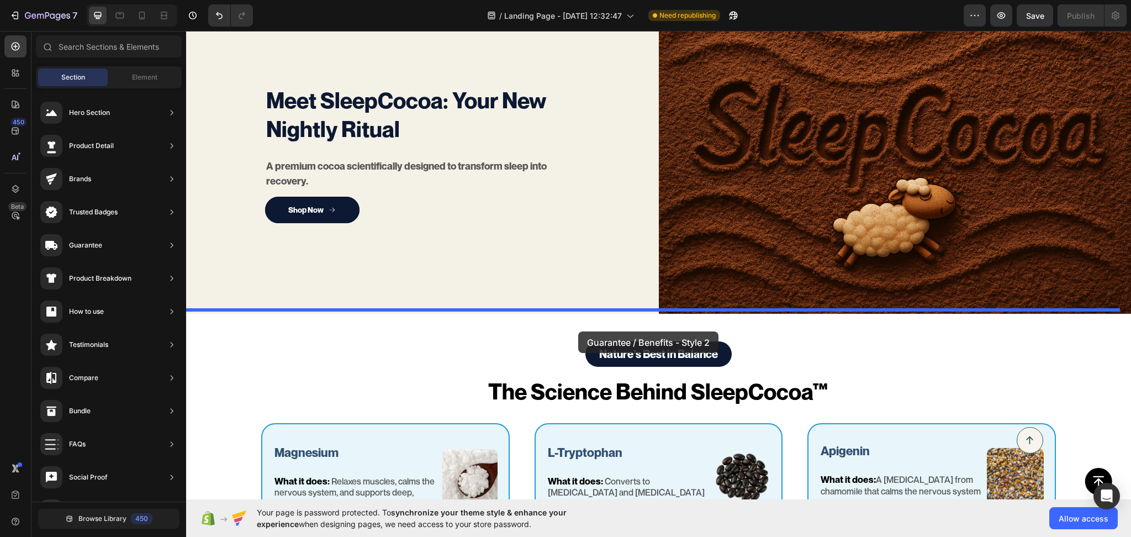
drag, startPoint x: 451, startPoint y: 517, endPoint x: 578, endPoint y: 331, distance: 224.9
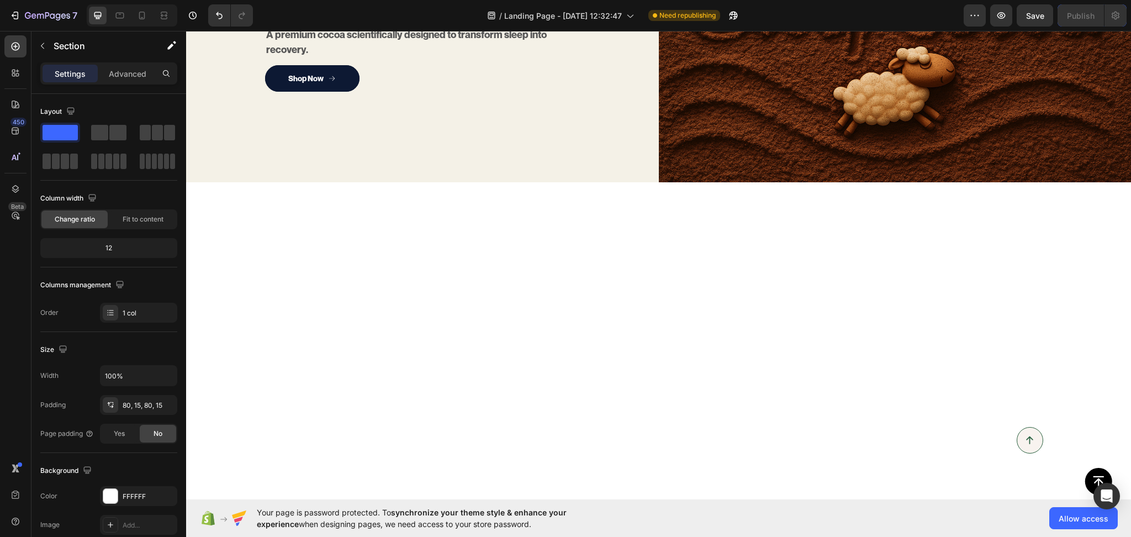
scroll to position [590, 0]
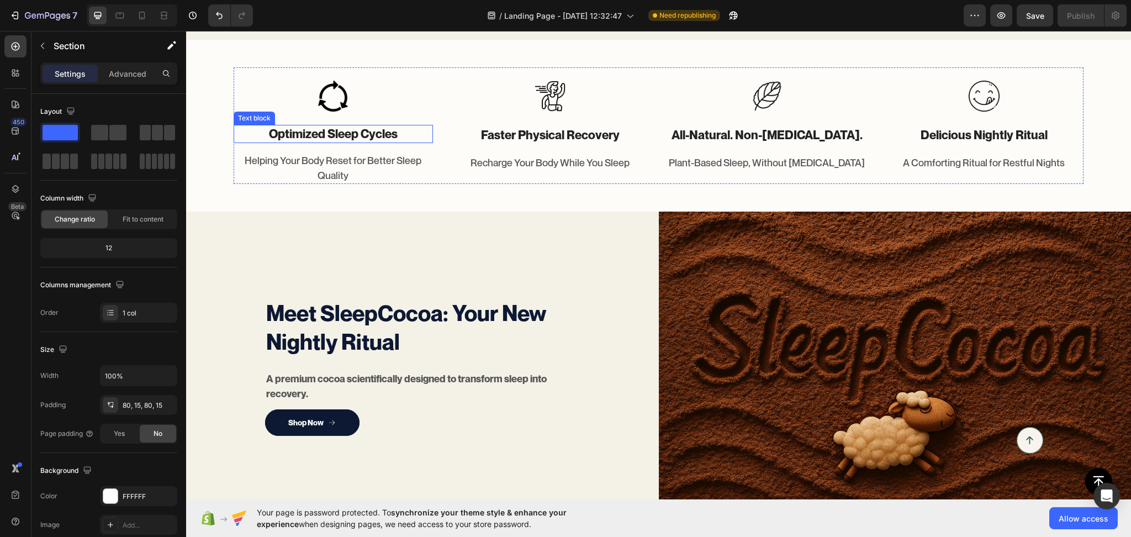
click at [351, 141] on strong "optimized sleep cycles" at bounding box center [333, 133] width 129 height 14
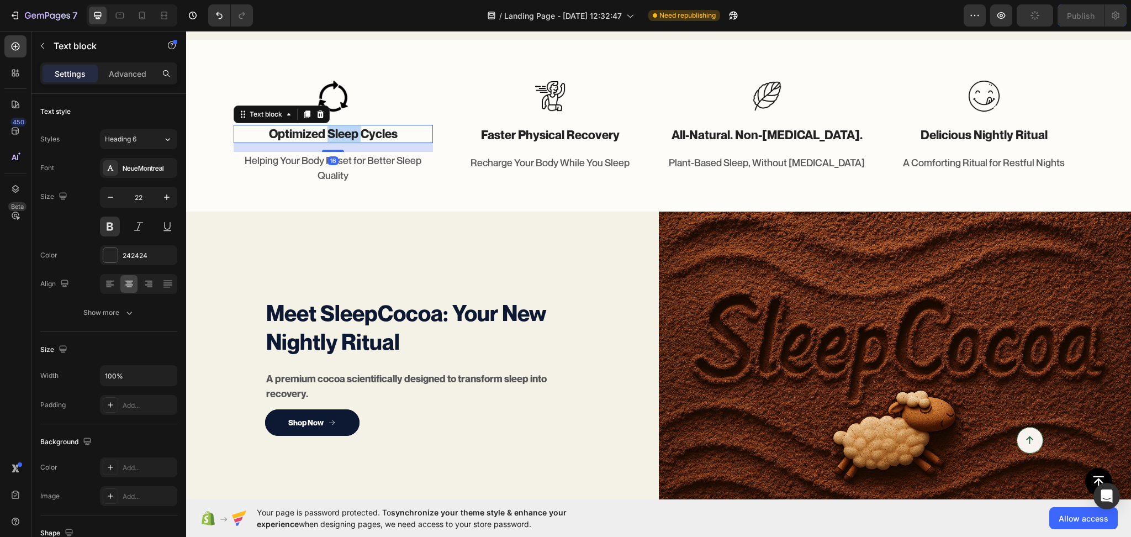
click at [351, 141] on strong "optimized sleep cycles" at bounding box center [333, 133] width 129 height 14
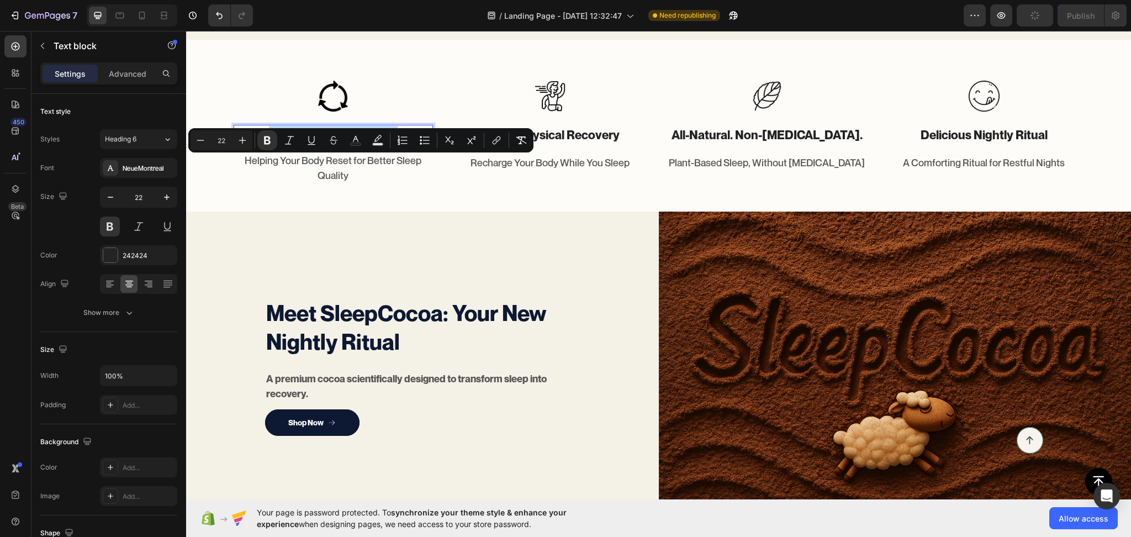
copy strong "optimized sleep cycles"
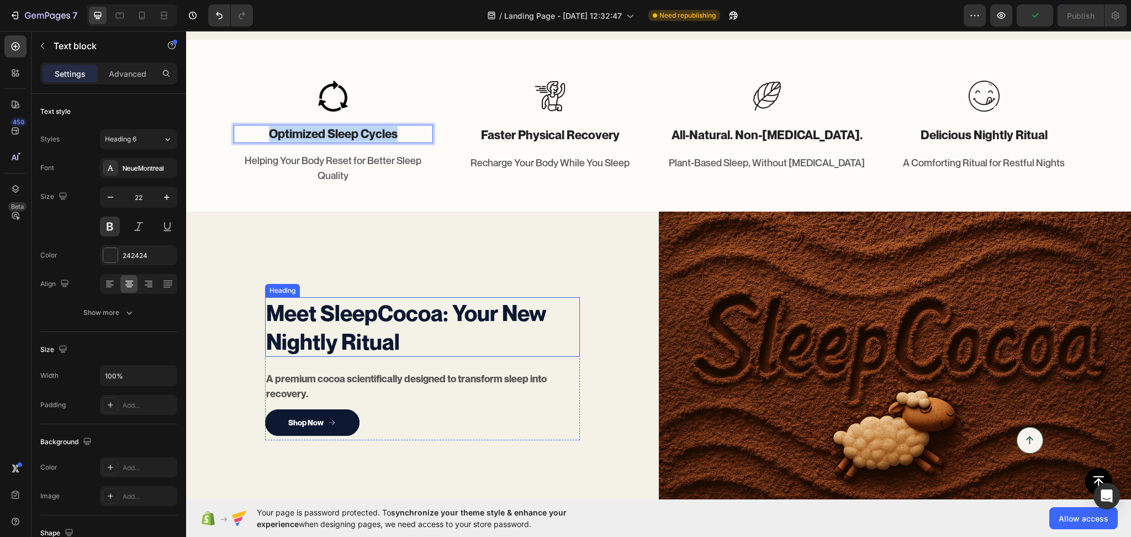
type input "16"
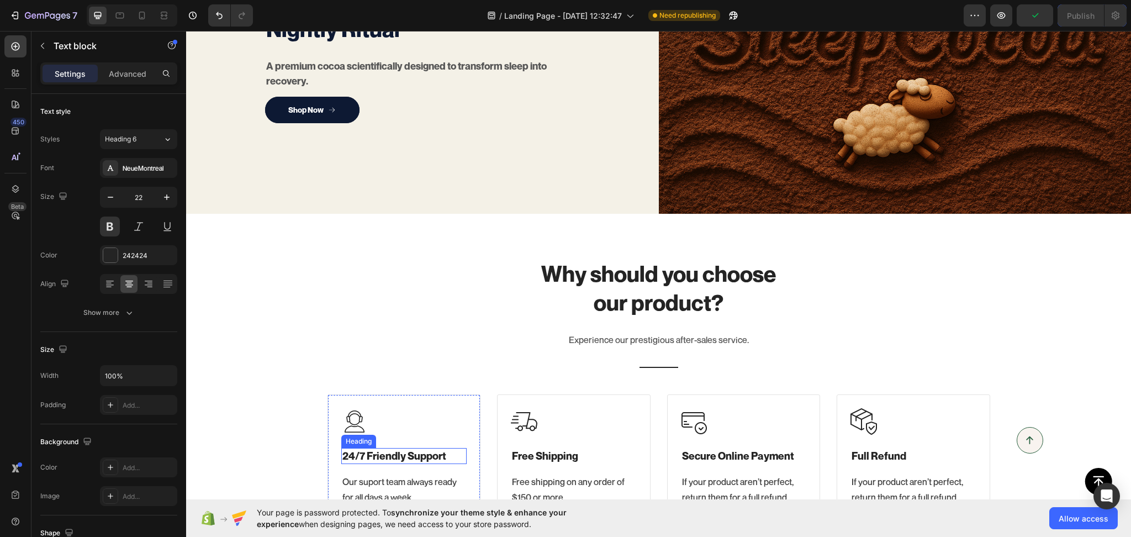
click at [410, 451] on p "24/7 Friendly Support" at bounding box center [404, 456] width 124 height 14
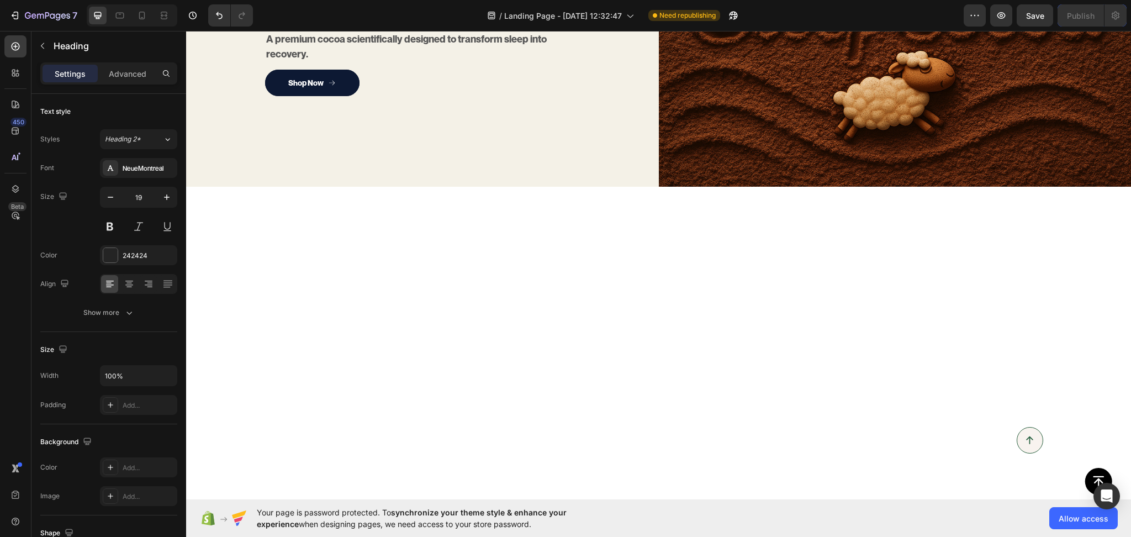
scroll to position [590, 0]
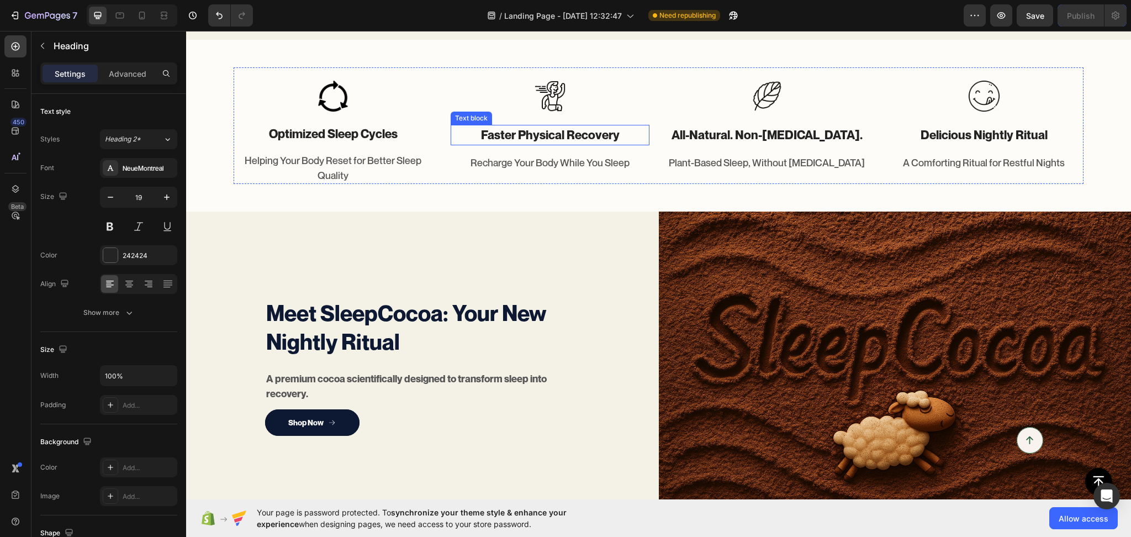
click at [502, 142] on strong "faster physical recovery" at bounding box center [550, 135] width 139 height 14
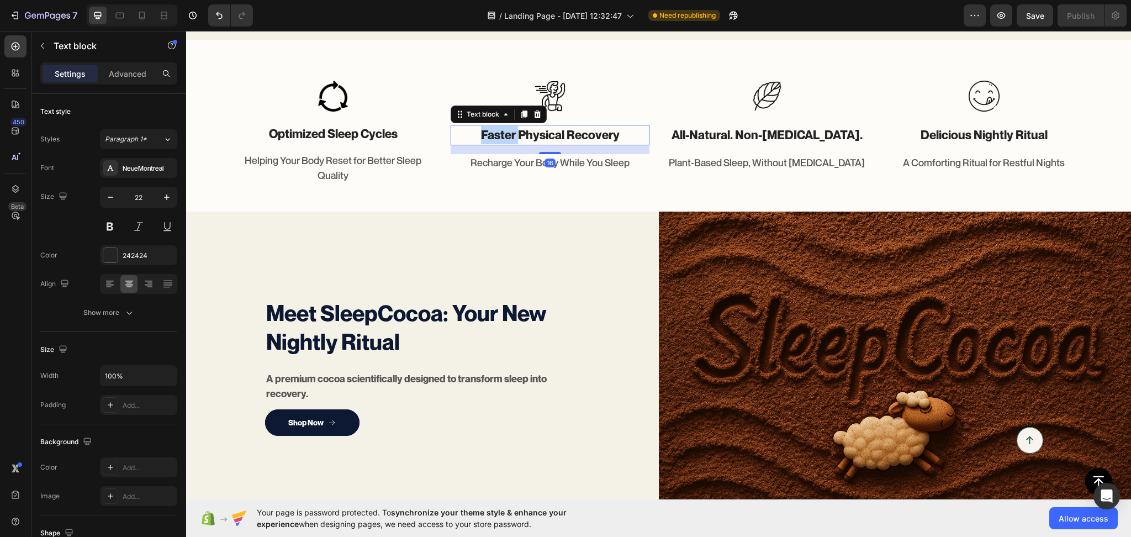
click at [502, 142] on strong "faster physical recovery" at bounding box center [550, 135] width 139 height 14
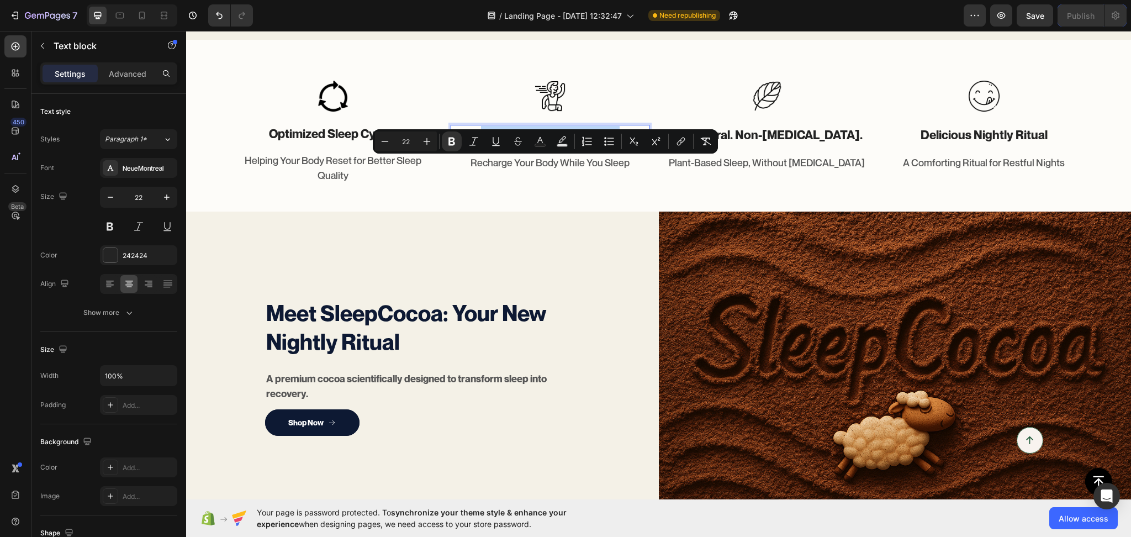
copy strong "faster physical recovery"
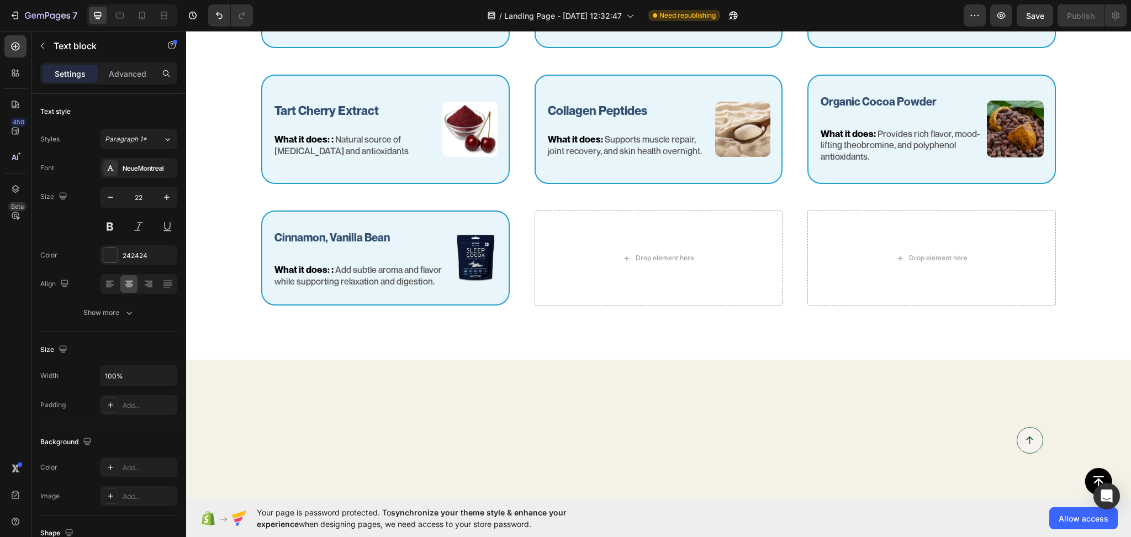
scroll to position [1277, 0]
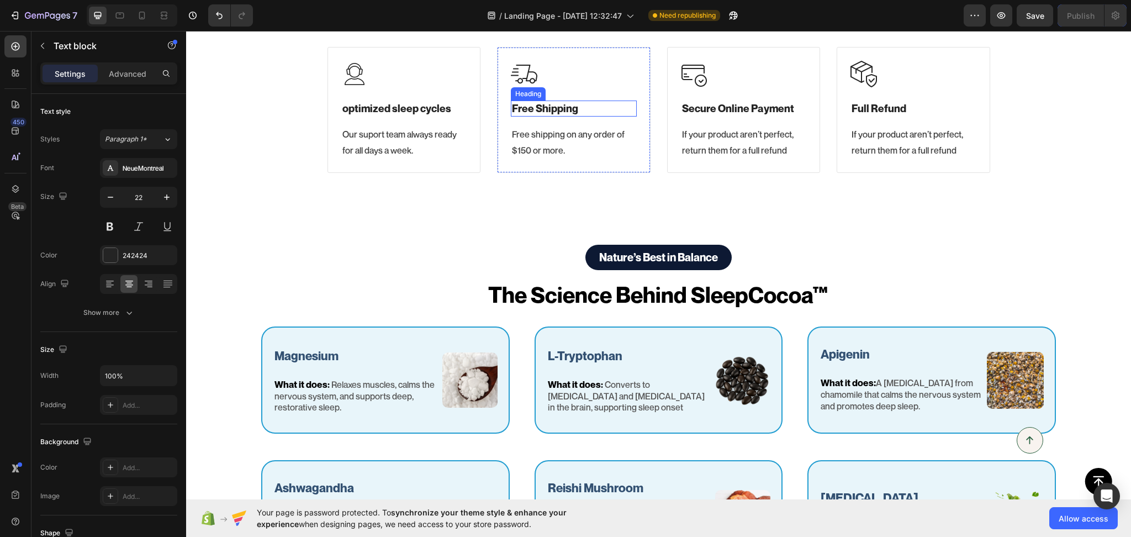
click at [550, 105] on p "Free Shipping" at bounding box center [574, 109] width 124 height 14
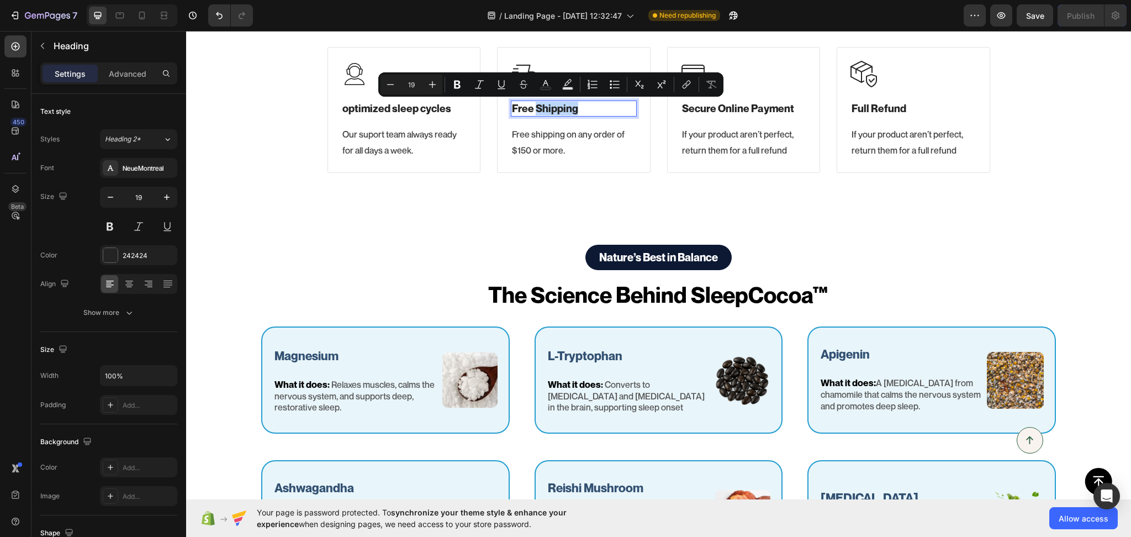
click at [550, 105] on p "Free Shipping" at bounding box center [574, 109] width 124 height 14
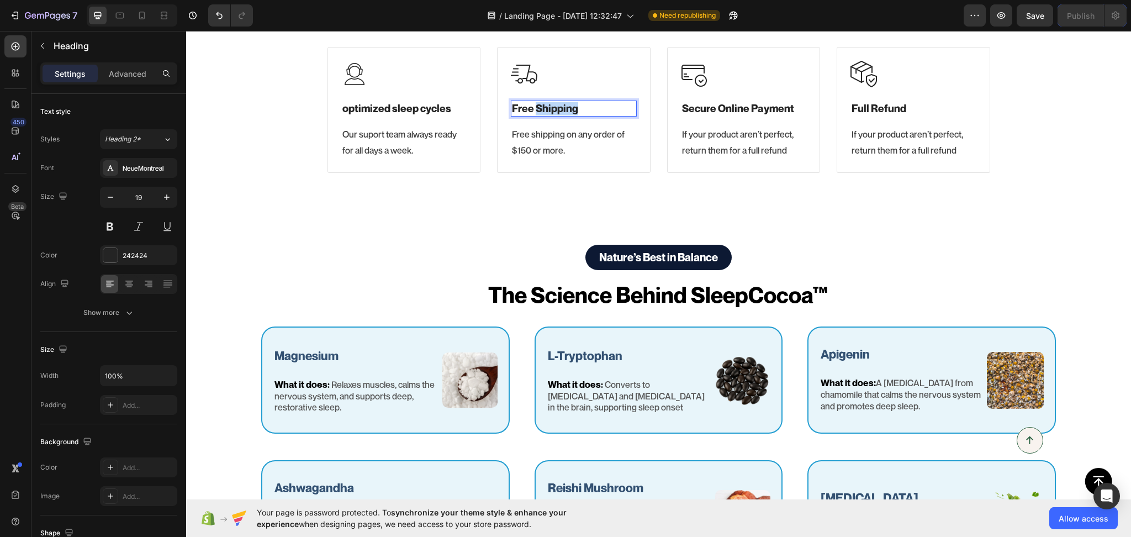
click at [550, 105] on p "Free Shipping" at bounding box center [574, 109] width 124 height 14
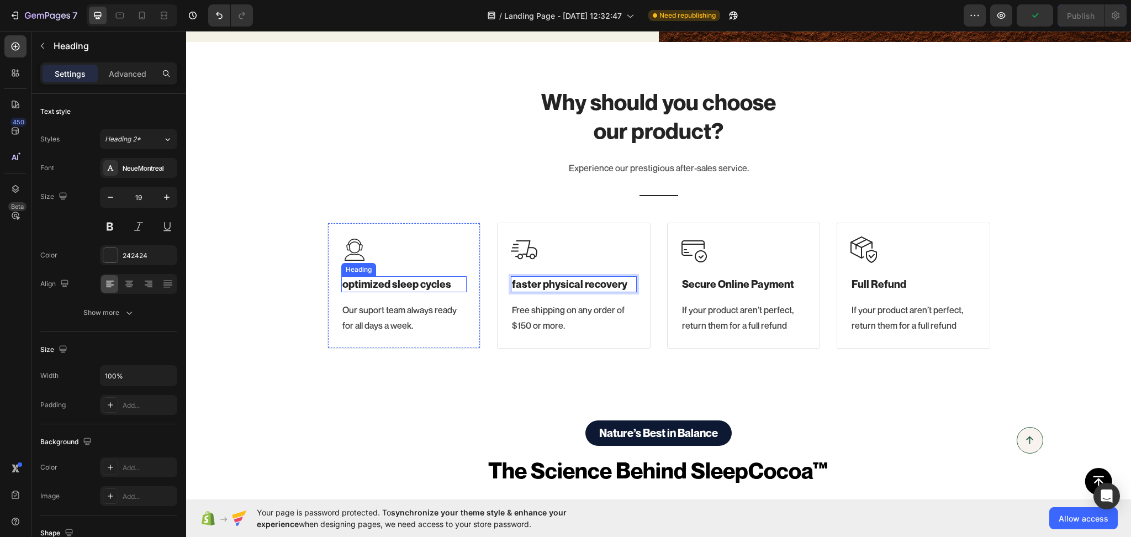
click at [390, 281] on strong "optimized sleep cycles" at bounding box center [396, 284] width 109 height 12
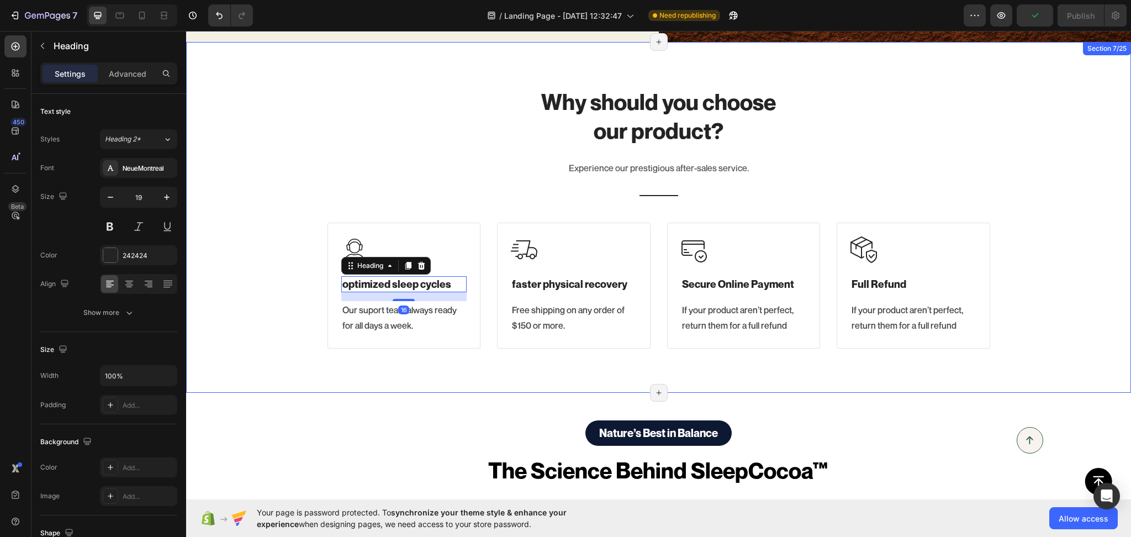
click at [265, 357] on div "Why should you choose our product? Heading Experience our prestigious after-sal…" at bounding box center [658, 217] width 945 height 351
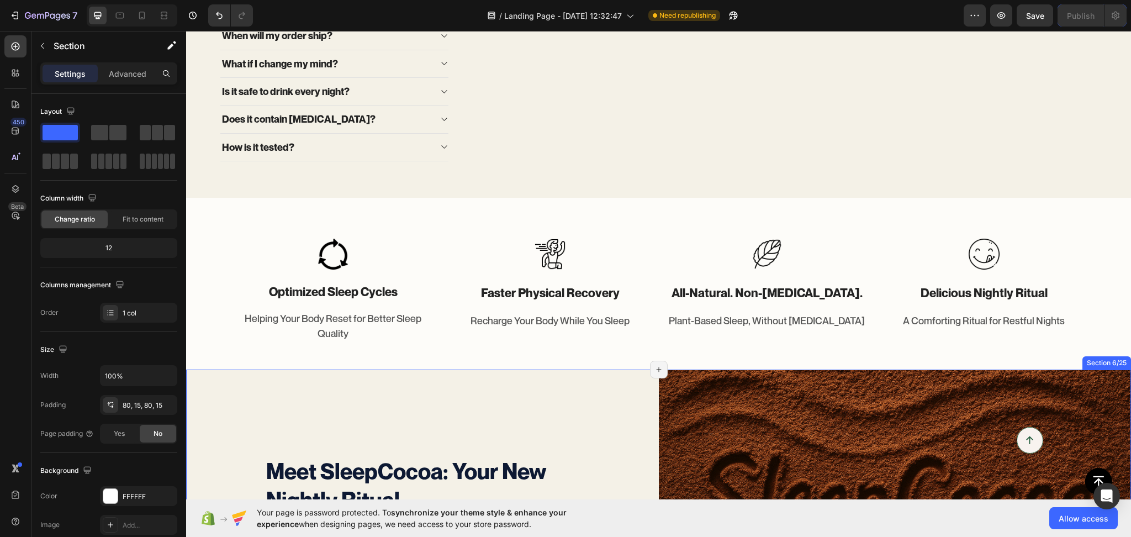
scroll to position [419, 0]
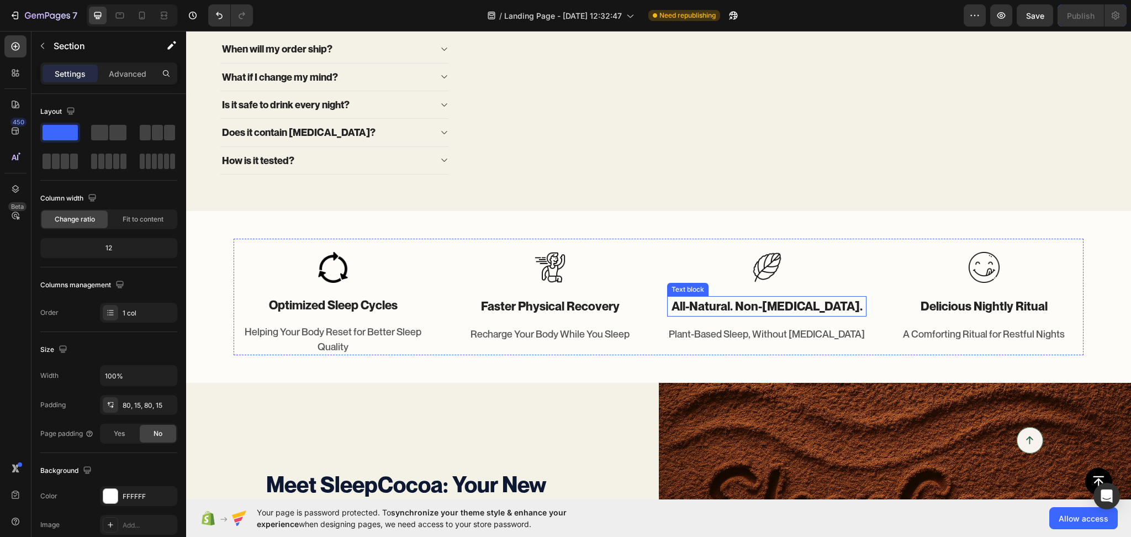
click at [722, 313] on strong "all-natural. non-[MEDICAL_DATA]." at bounding box center [767, 306] width 191 height 14
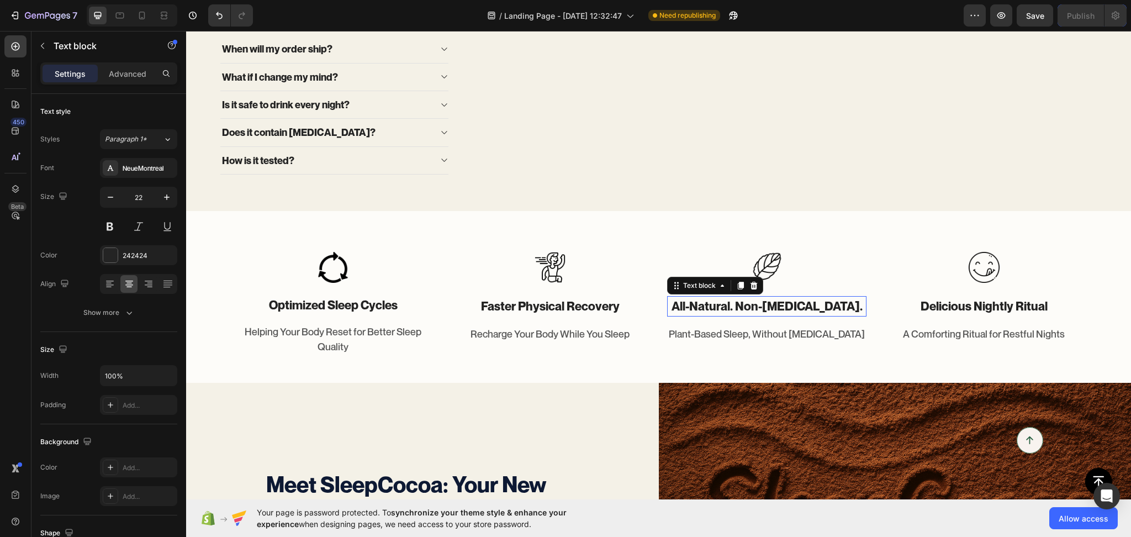
click at [722, 313] on strong "all-natural. non-[MEDICAL_DATA]." at bounding box center [767, 306] width 191 height 14
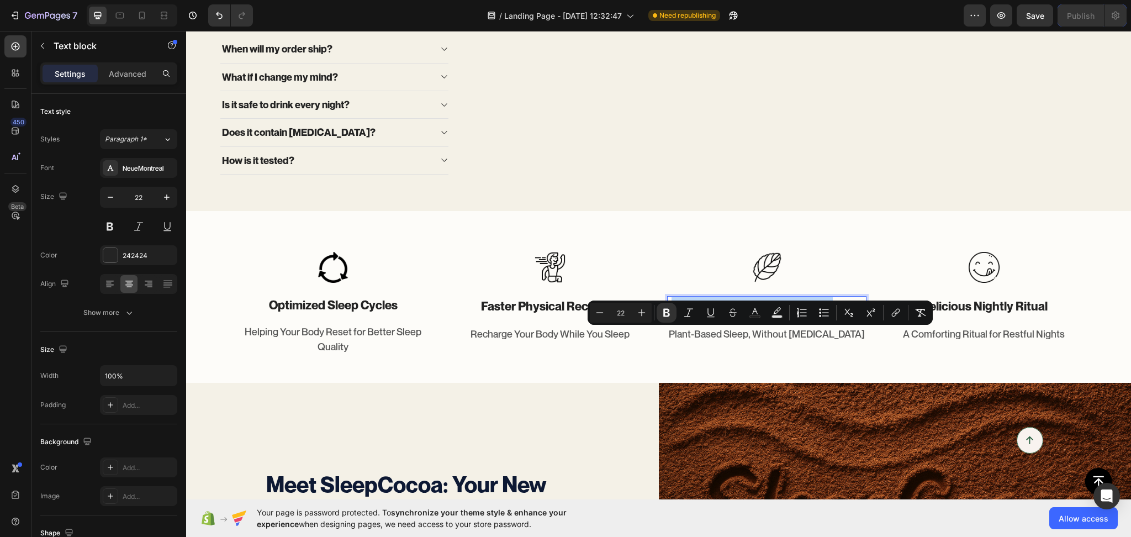
copy strong "all-natural. non-[MEDICAL_DATA]."
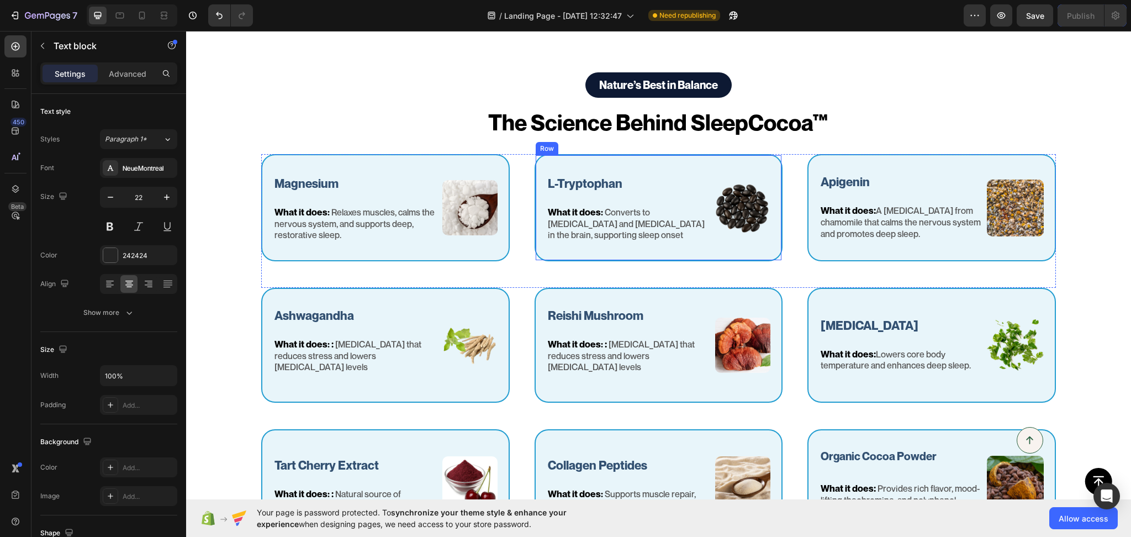
scroll to position [1106, 0]
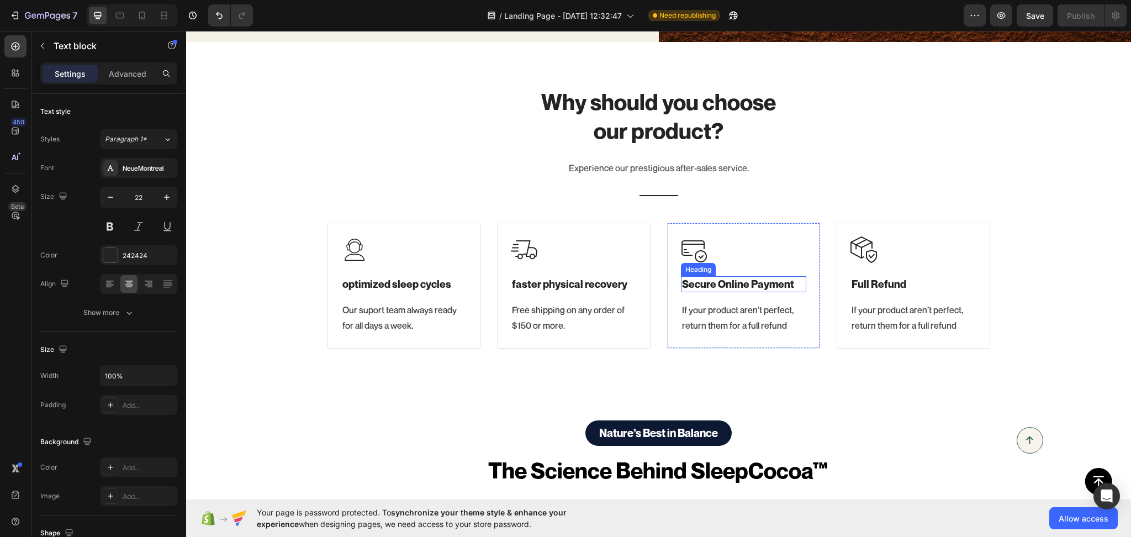
click at [734, 283] on p "Secure Online Payment" at bounding box center [744, 284] width 124 height 14
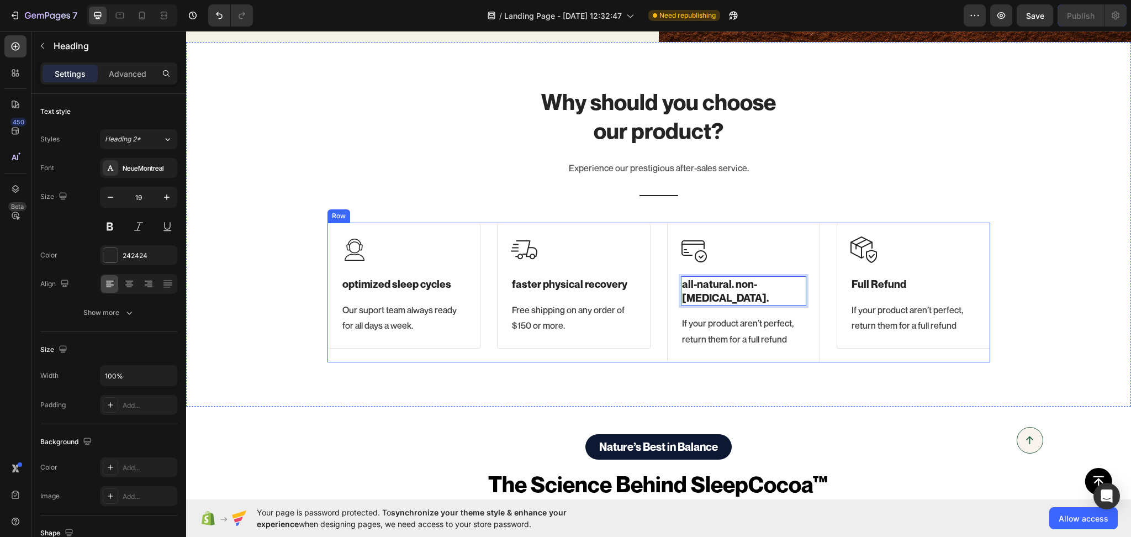
click at [345, 356] on div "Image optimized sleep cycles Heading Our suport team always ready for all days …" at bounding box center [404, 293] width 154 height 140
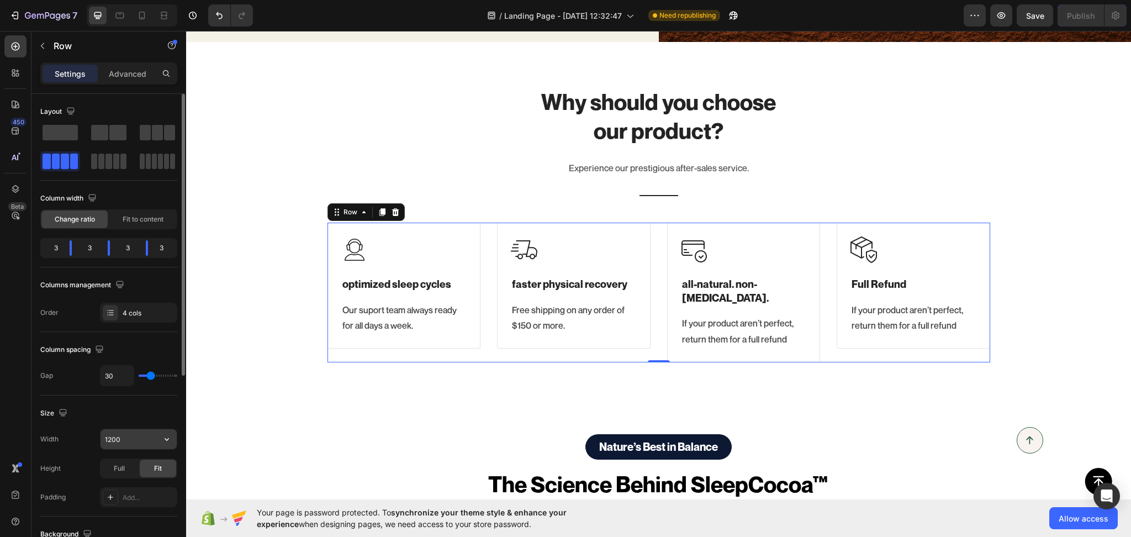
click at [110, 431] on input "1200" at bounding box center [139, 439] width 76 height 20
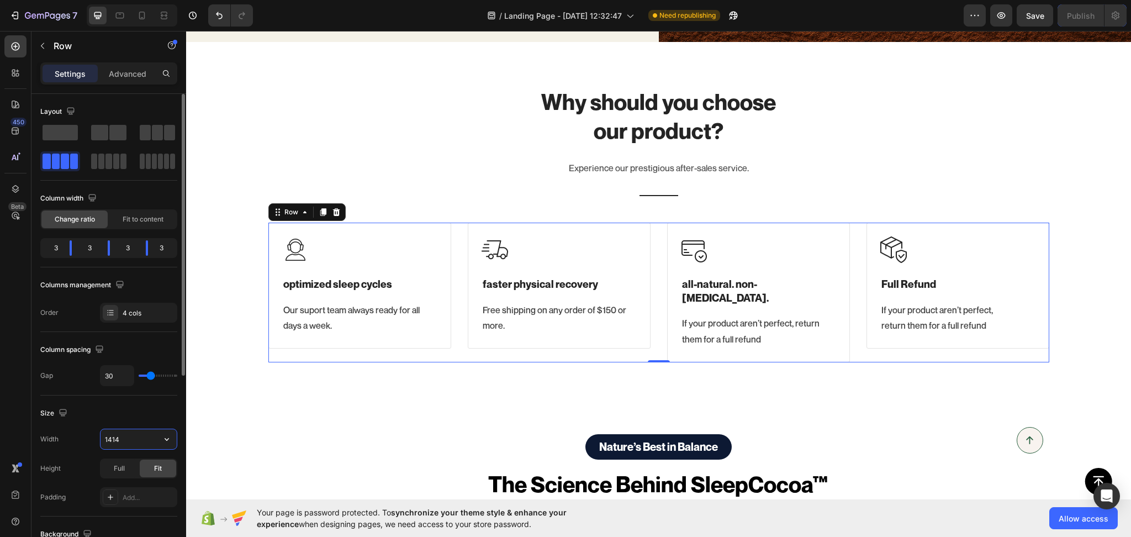
click at [111, 431] on input "1414" at bounding box center [139, 439] width 76 height 20
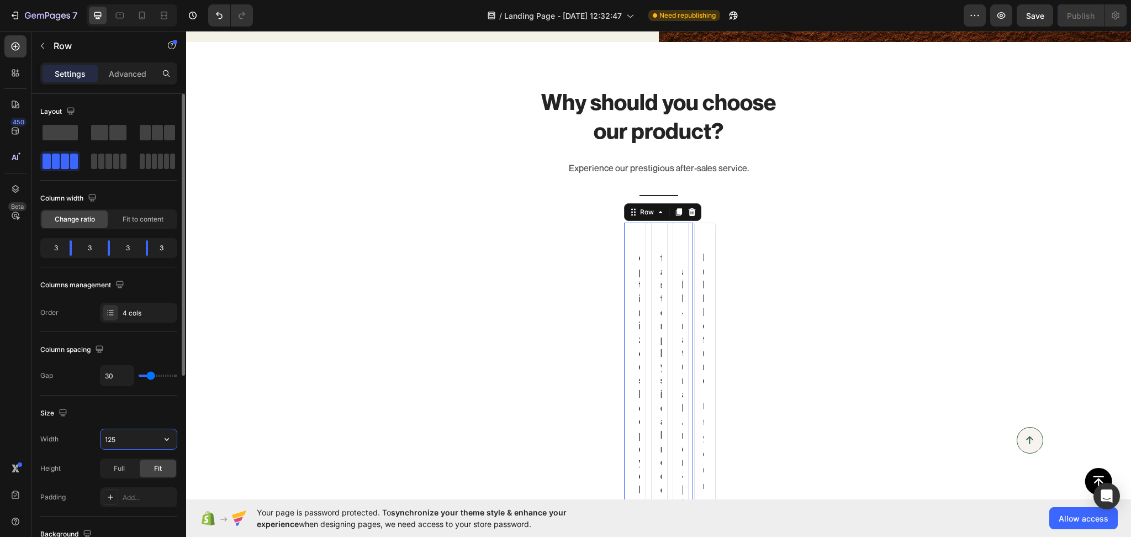
type input "1250"
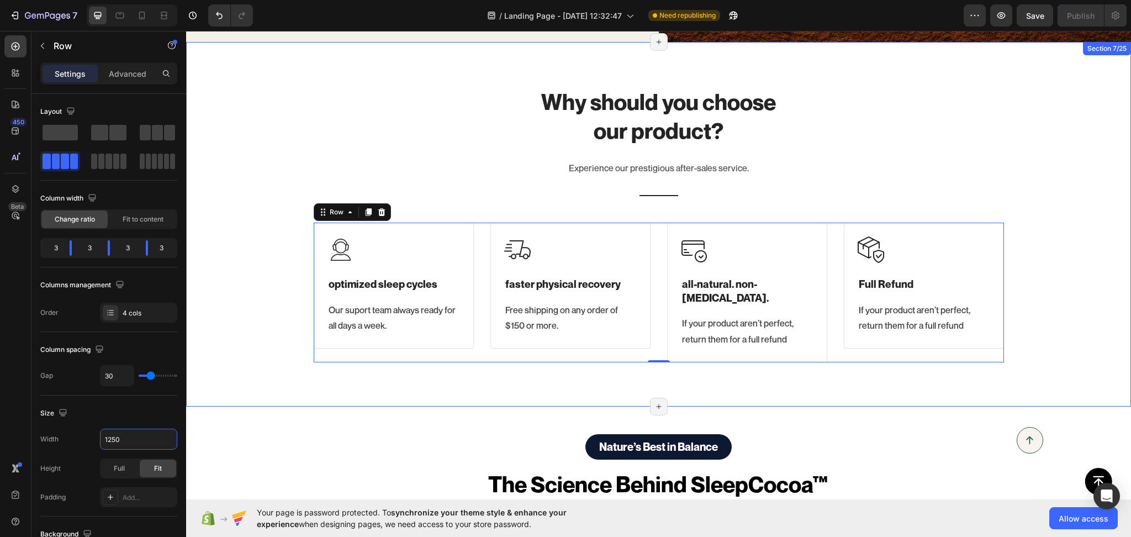
click at [270, 313] on div "Why should you choose our product? Heading Experience our prestigious after-sal…" at bounding box center [658, 224] width 928 height 276
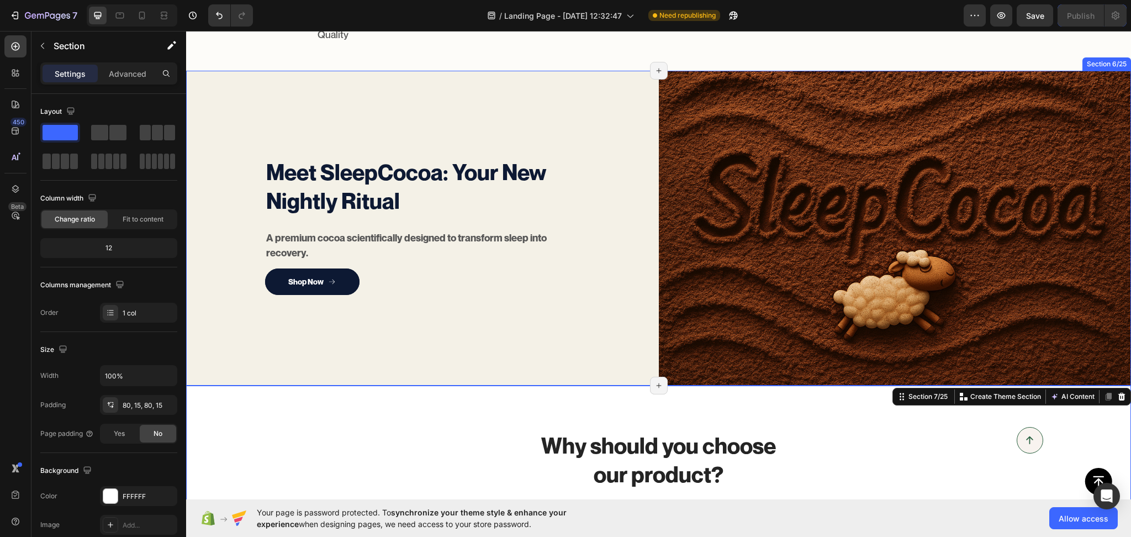
scroll to position [419, 0]
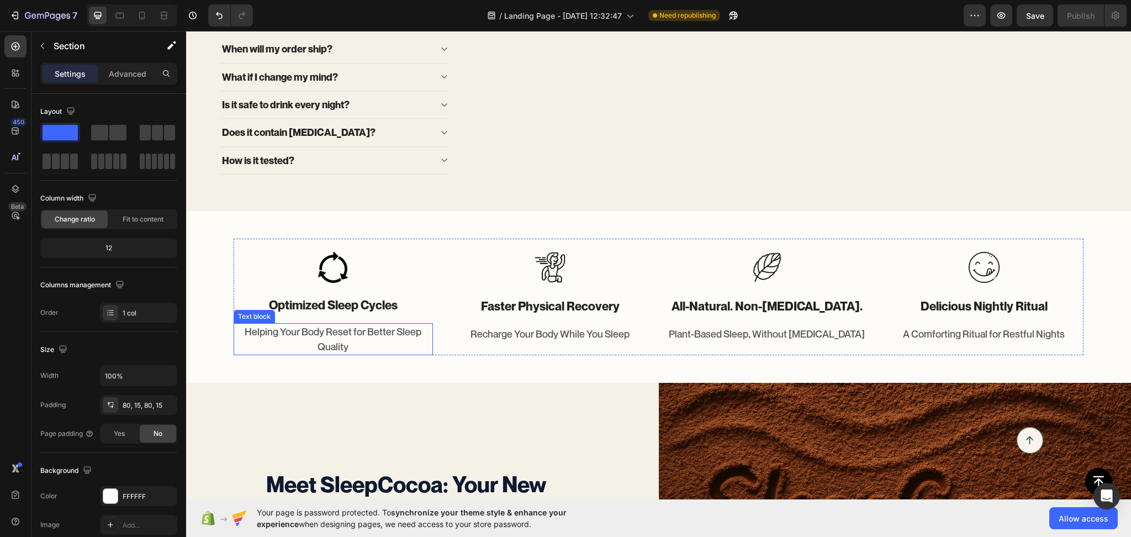
click at [335, 354] on p "Helping Your Body Reset for Better Sleep Quality" at bounding box center [333, 339] width 197 height 30
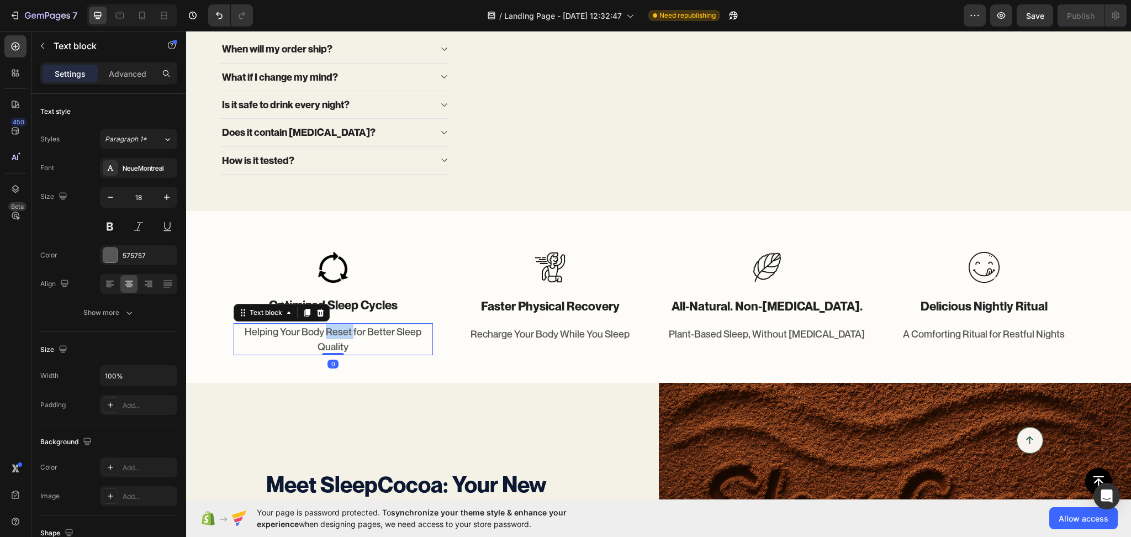
click at [335, 354] on p "Helping Your Body Reset for Better Sleep Quality" at bounding box center [333, 339] width 197 height 30
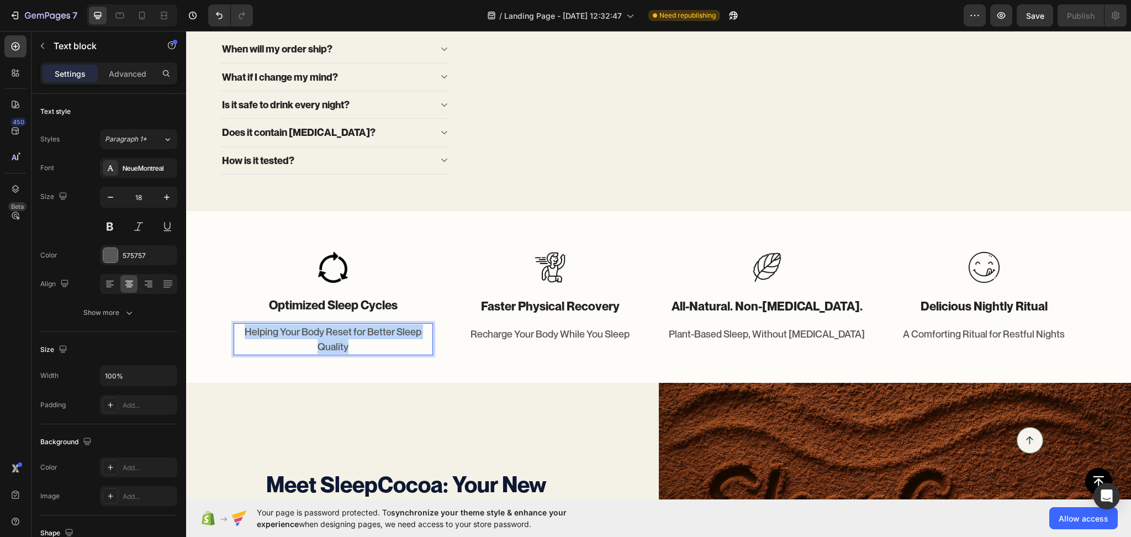
click at [335, 354] on p "Helping Your Body Reset for Better Sleep Quality" at bounding box center [333, 339] width 197 height 30
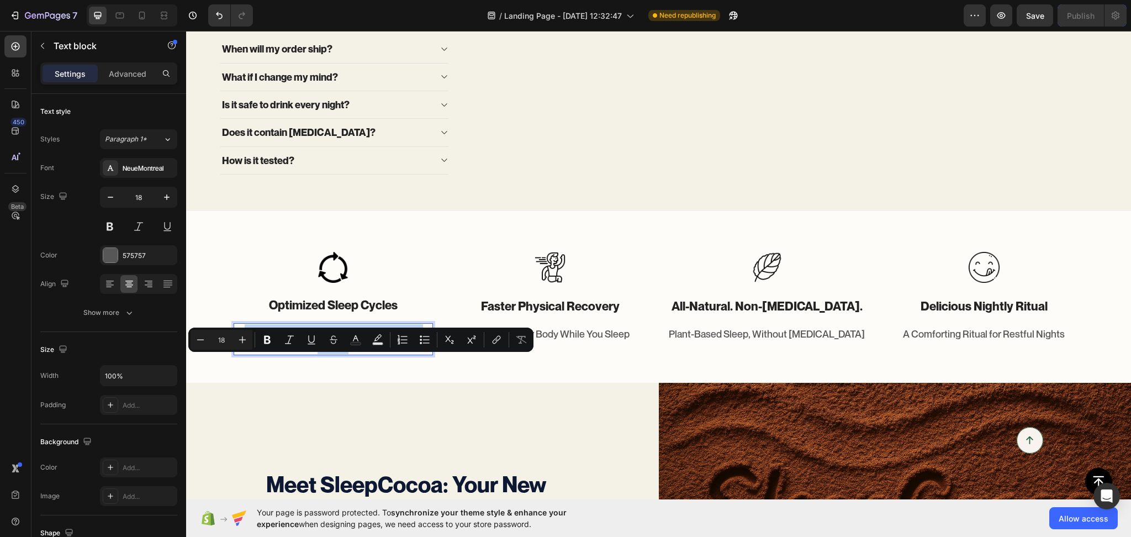
copy p "Helping Your Body Reset for Better Sleep Quality"
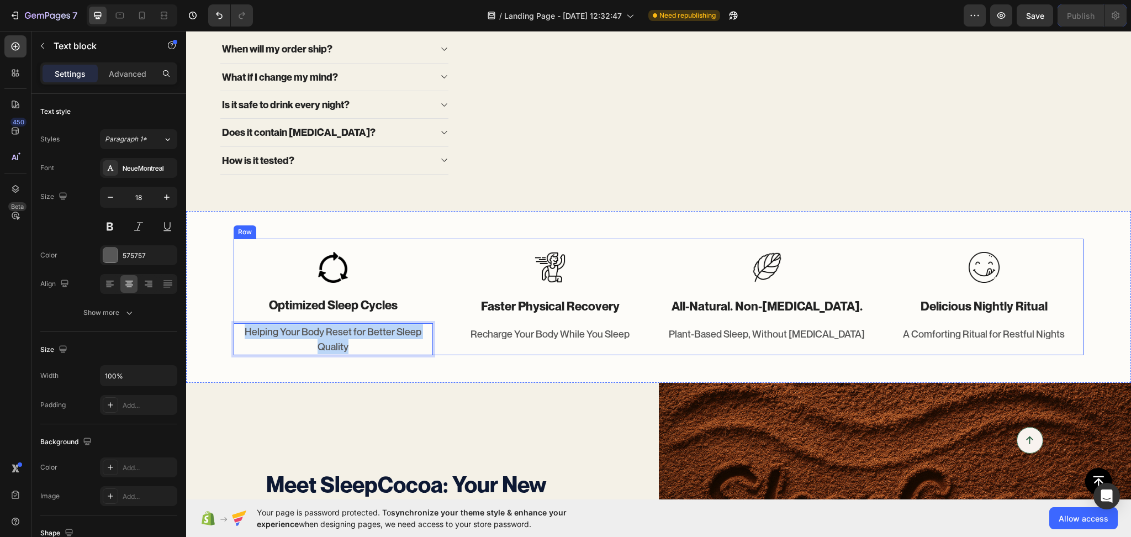
type input "16"
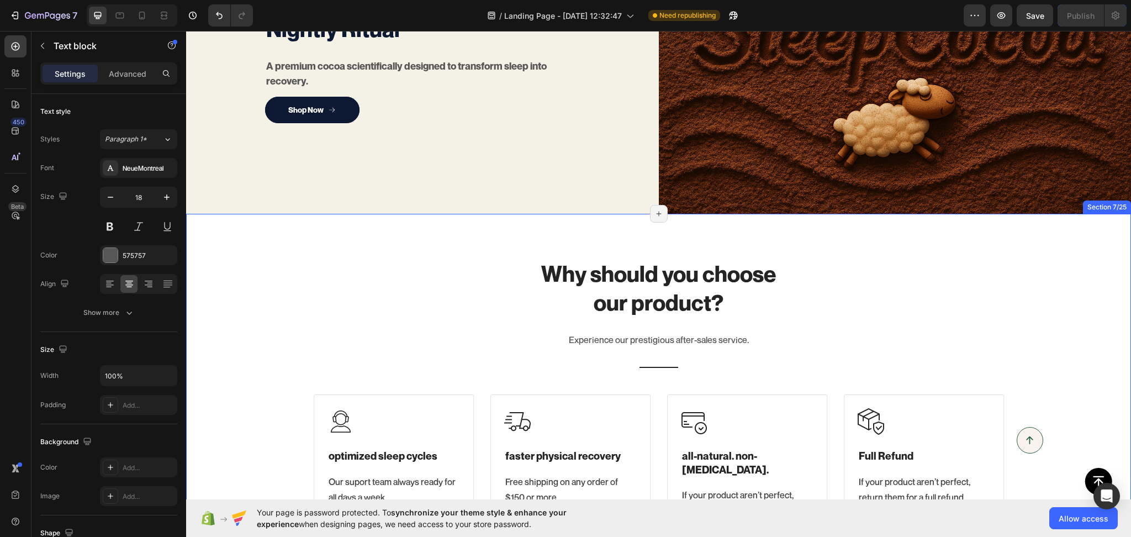
scroll to position [1106, 0]
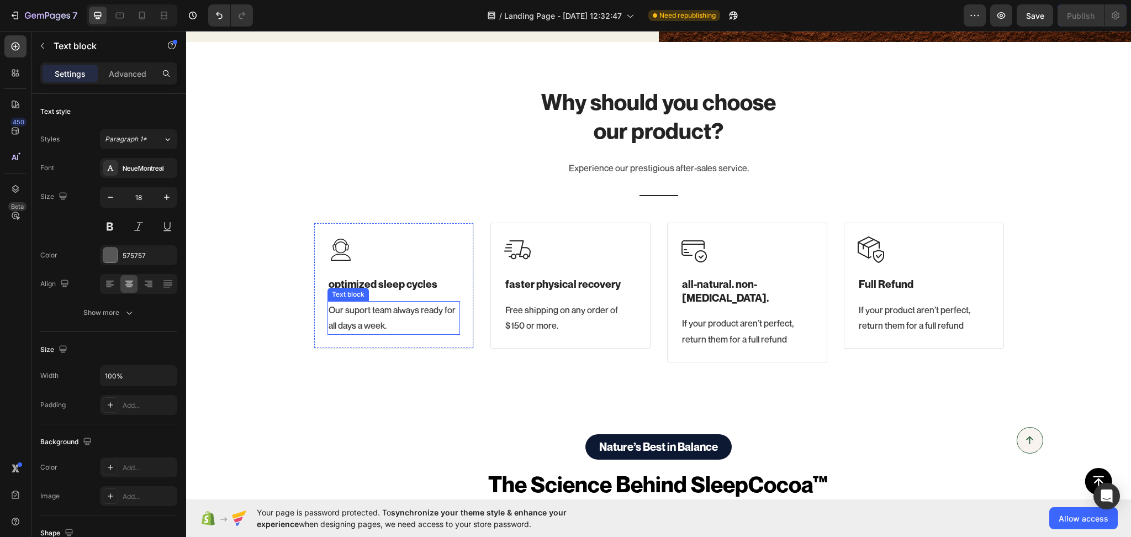
click at [369, 315] on p "Our suport team always ready for all days a week." at bounding box center [394, 318] width 130 height 32
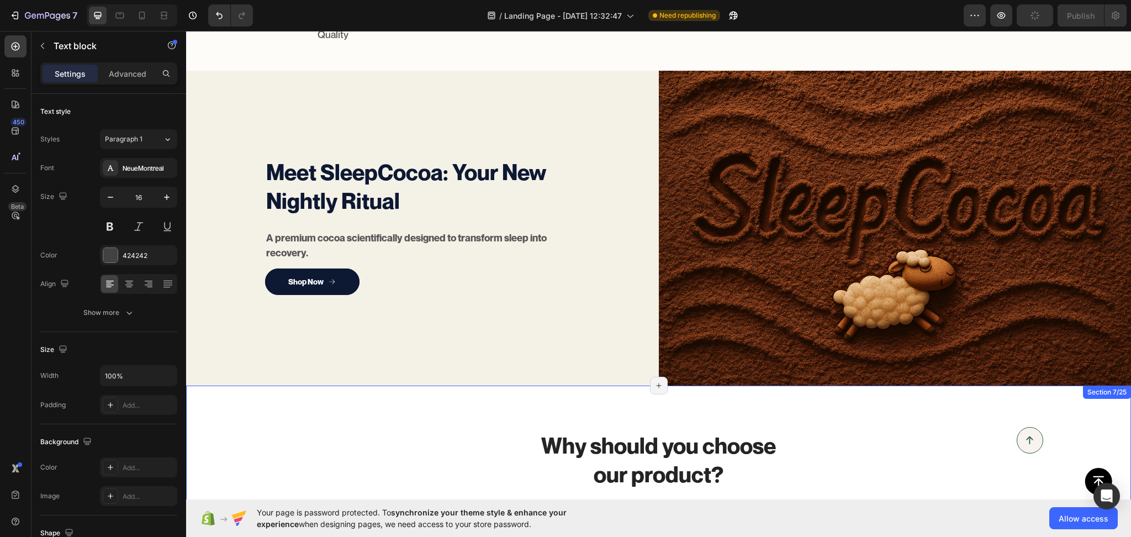
scroll to position [590, 0]
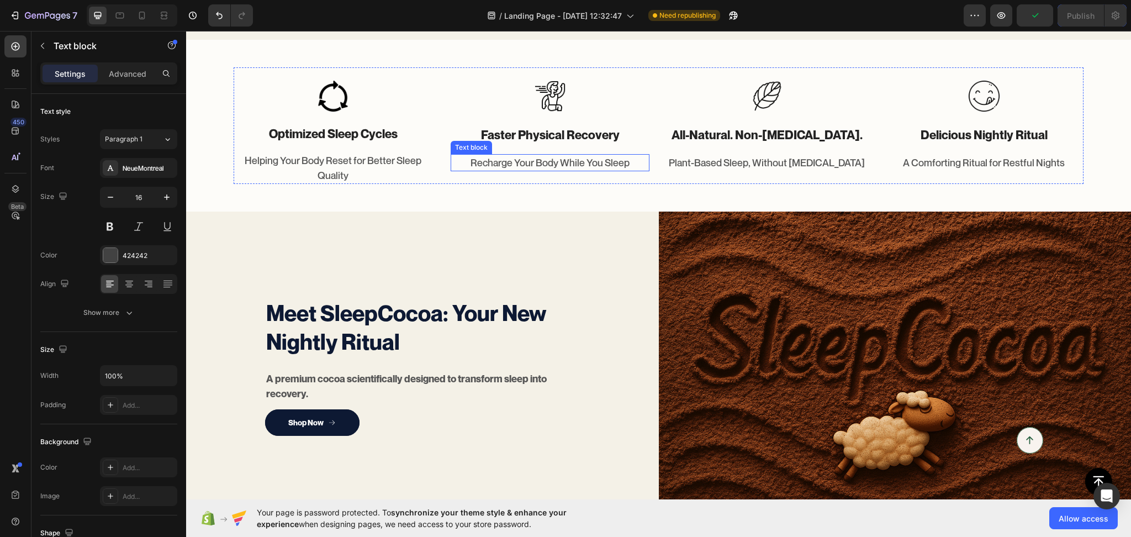
click at [508, 170] on p "Recharge Your Body While You Sleep" at bounding box center [550, 162] width 197 height 15
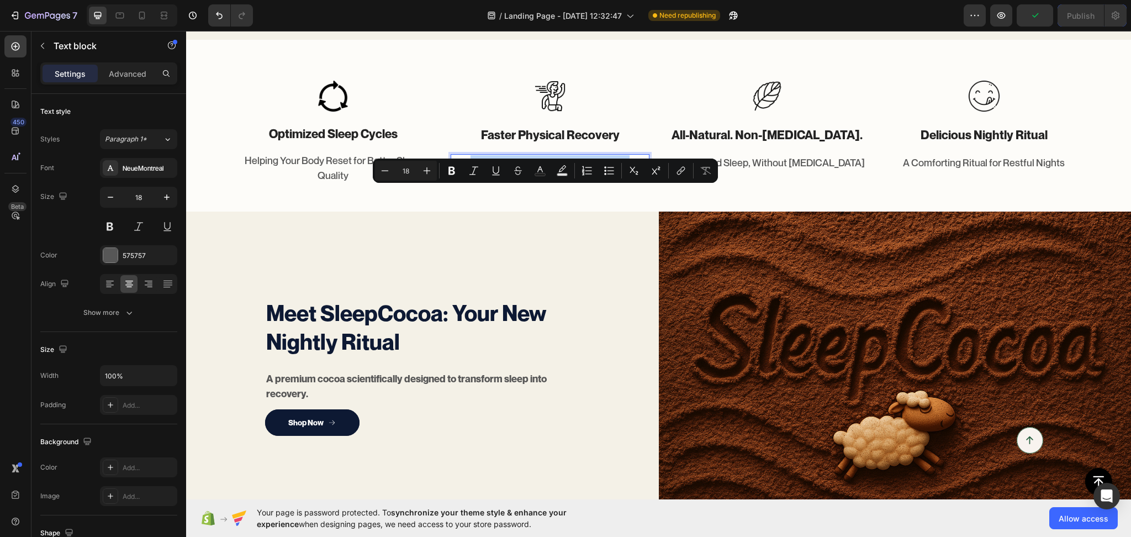
copy p "Recharge Your Body While You Sleep"
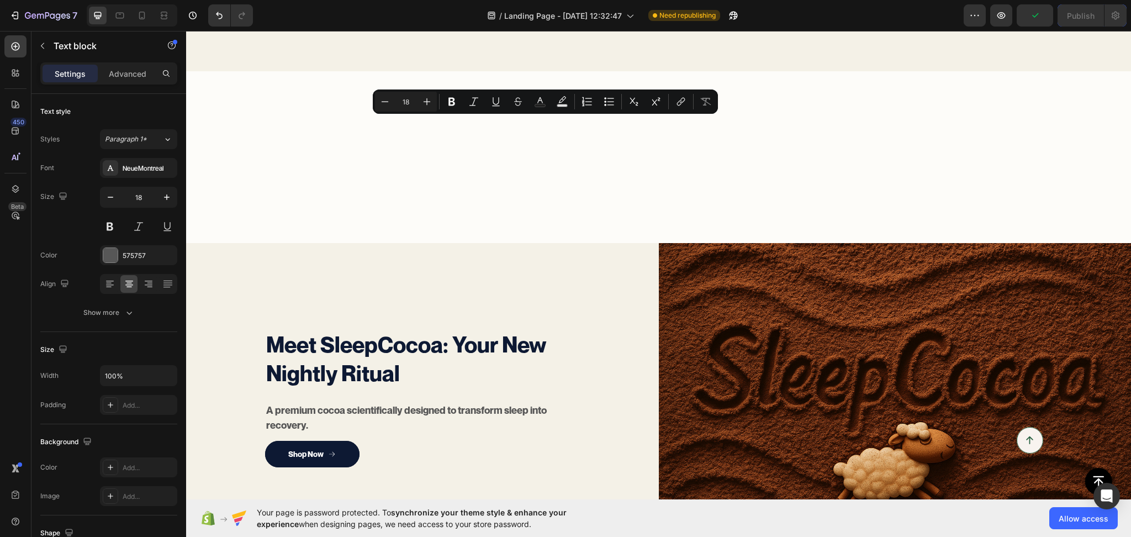
scroll to position [934, 0]
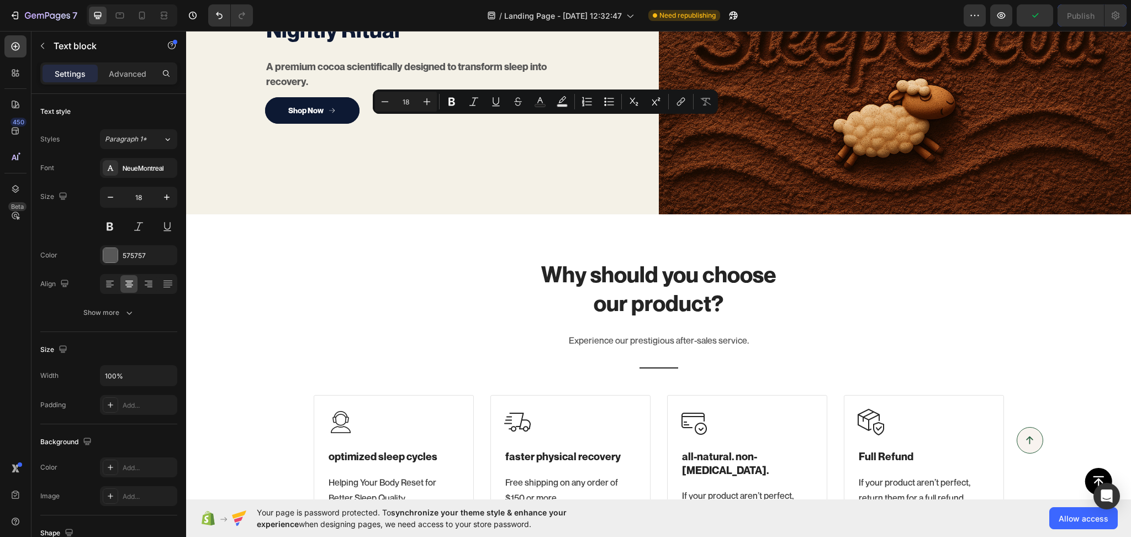
type input "16"
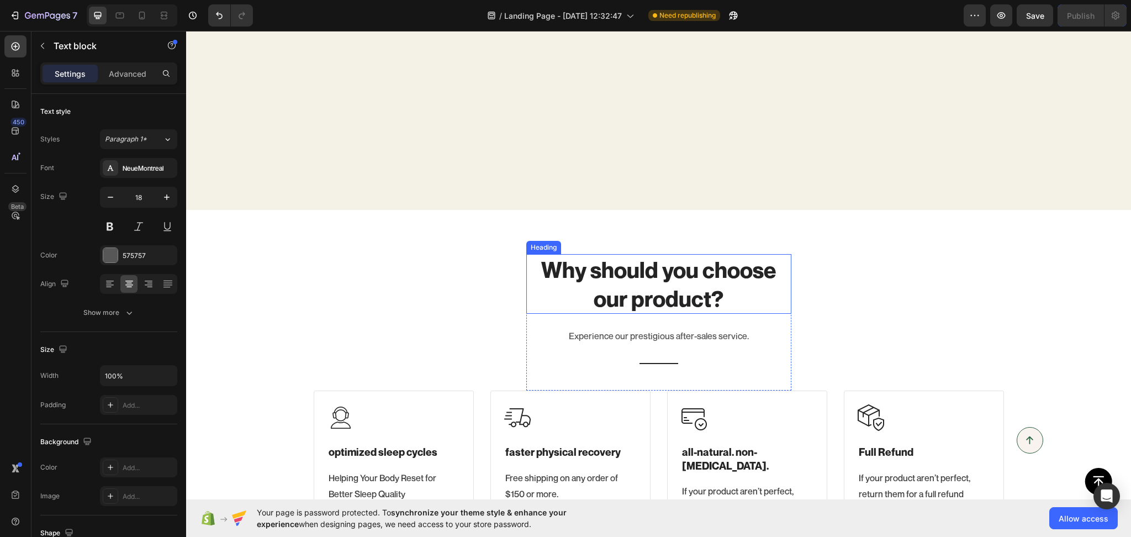
scroll to position [1277, 0]
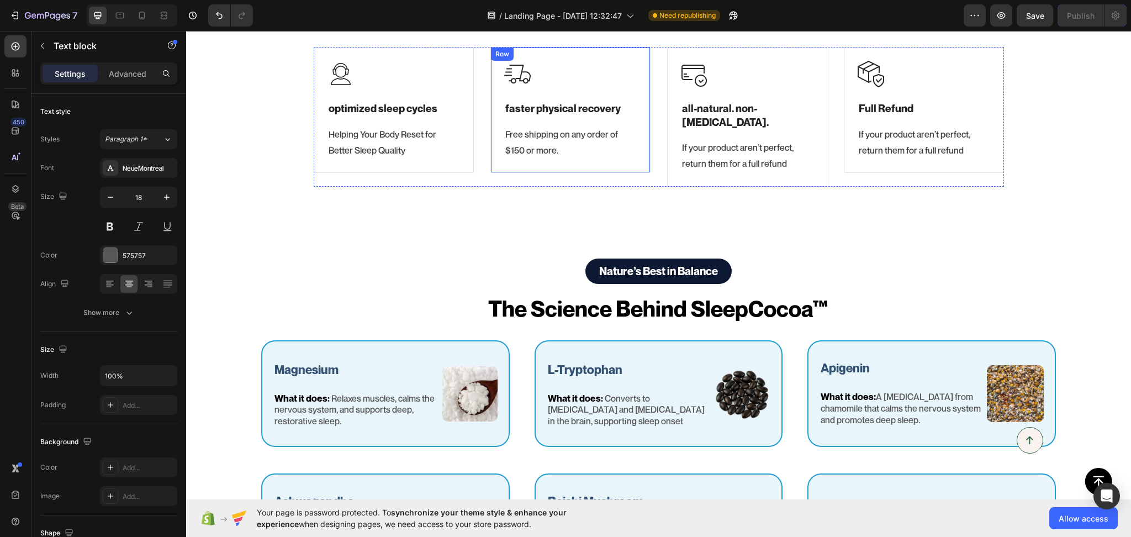
click at [526, 142] on p "Free shipping on any order of $150 or more." at bounding box center [570, 142] width 130 height 32
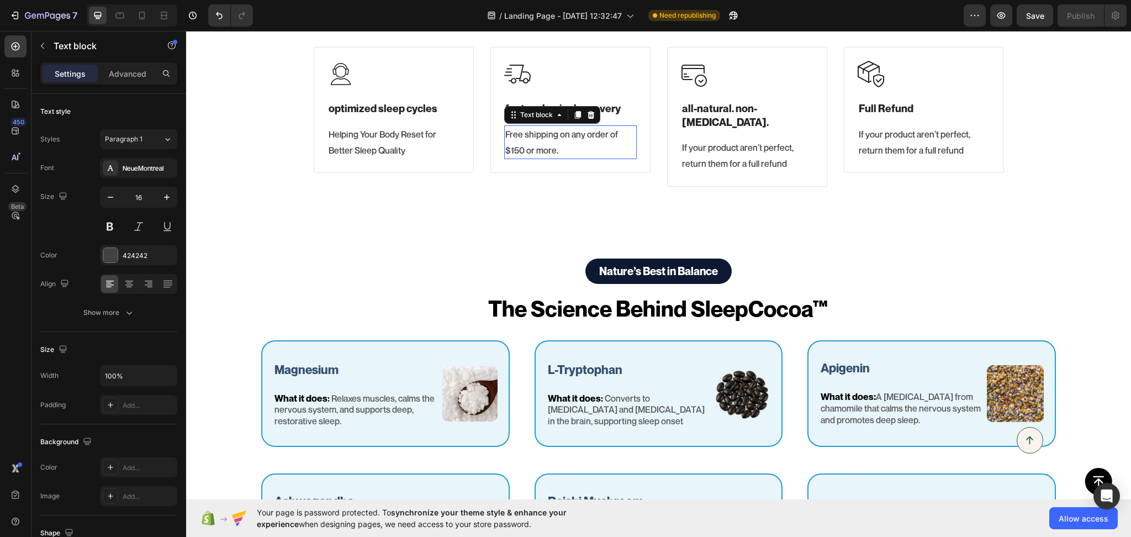
click at [526, 142] on p "Free shipping on any order of $150 or more." at bounding box center [570, 142] width 130 height 32
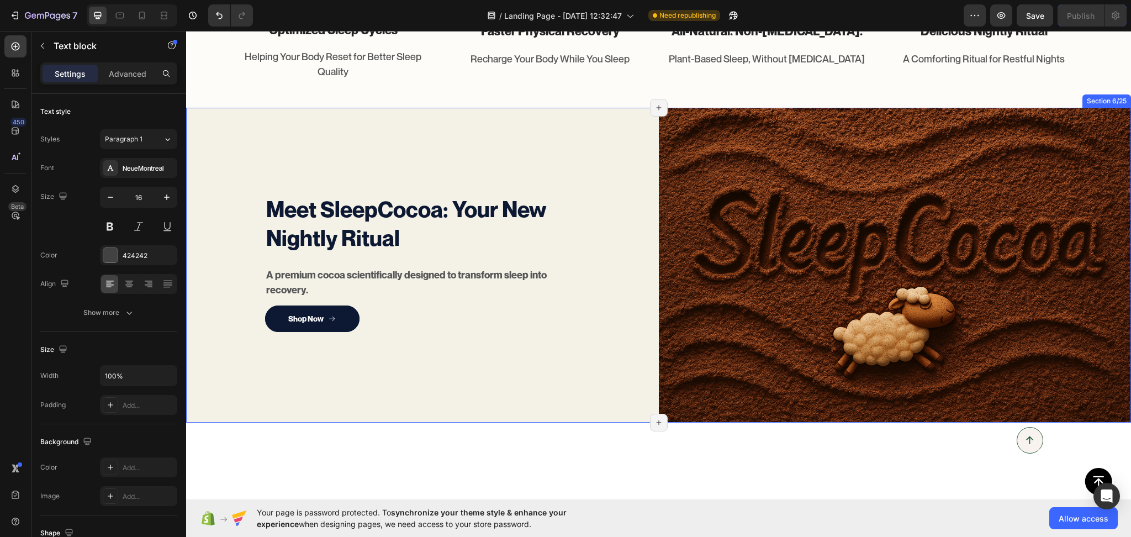
scroll to position [590, 0]
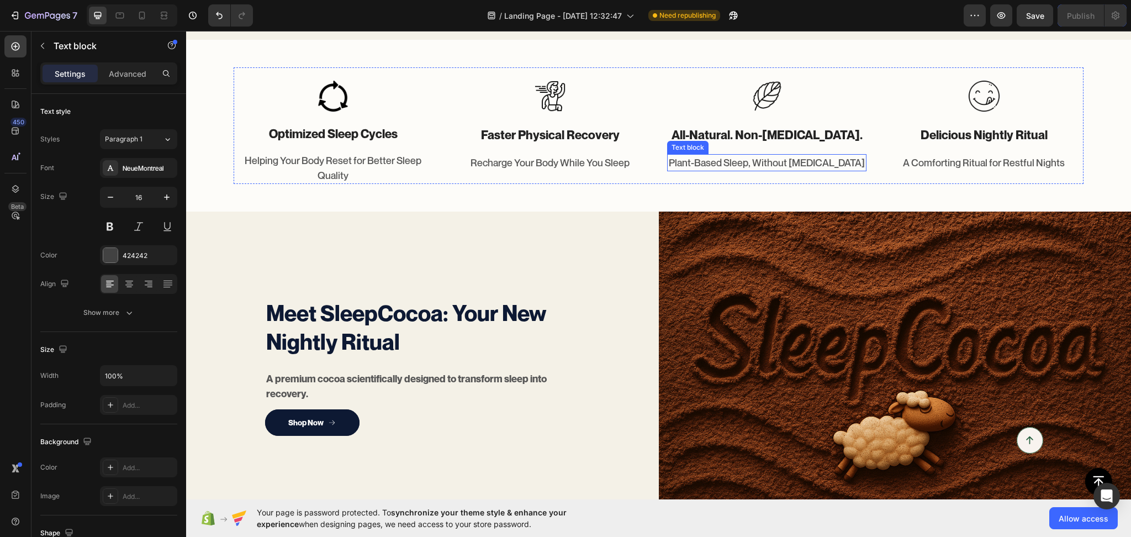
click at [729, 170] on p "Plant-Based Sleep, Without [MEDICAL_DATA]" at bounding box center [766, 162] width 197 height 15
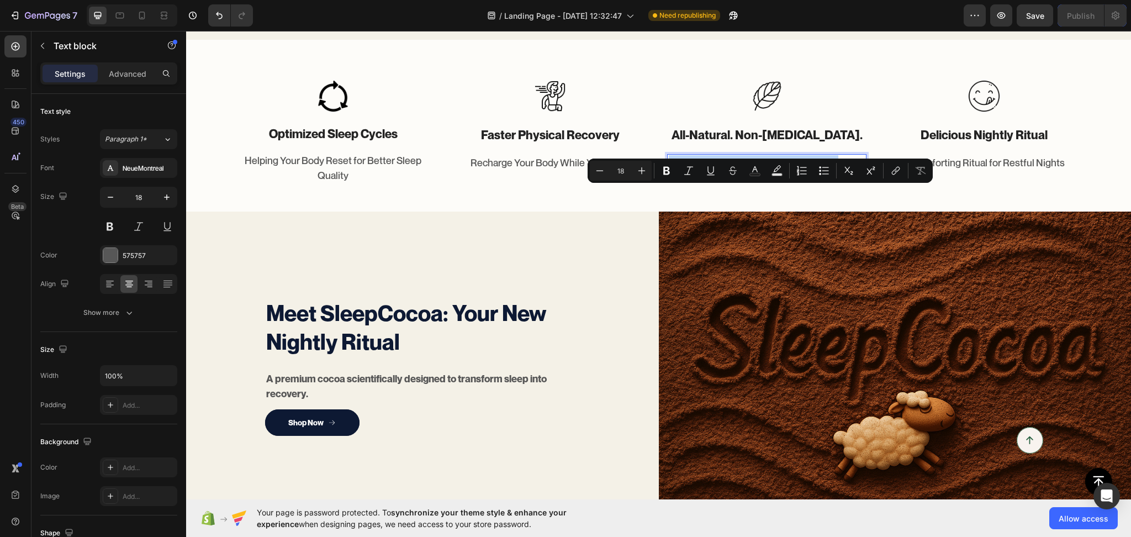
copy p "Plant-Based Sleep, Without [MEDICAL_DATA]"
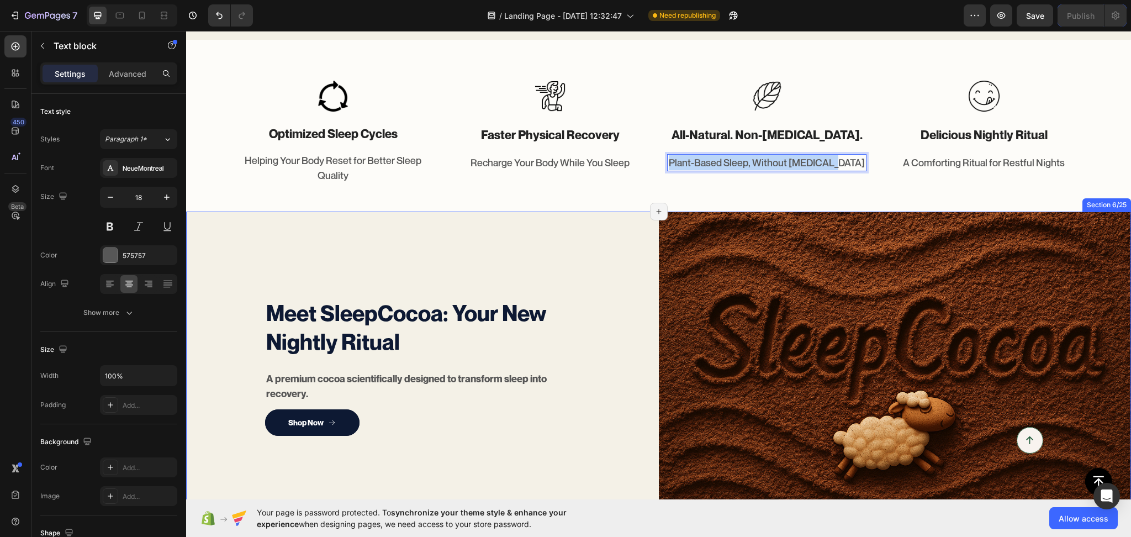
type input "16"
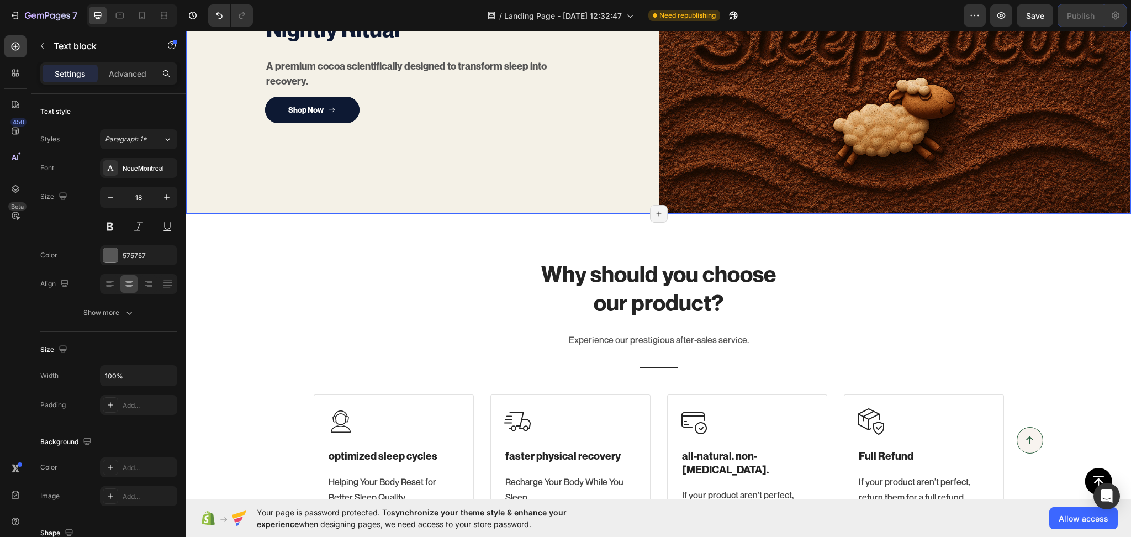
scroll to position [1277, 0]
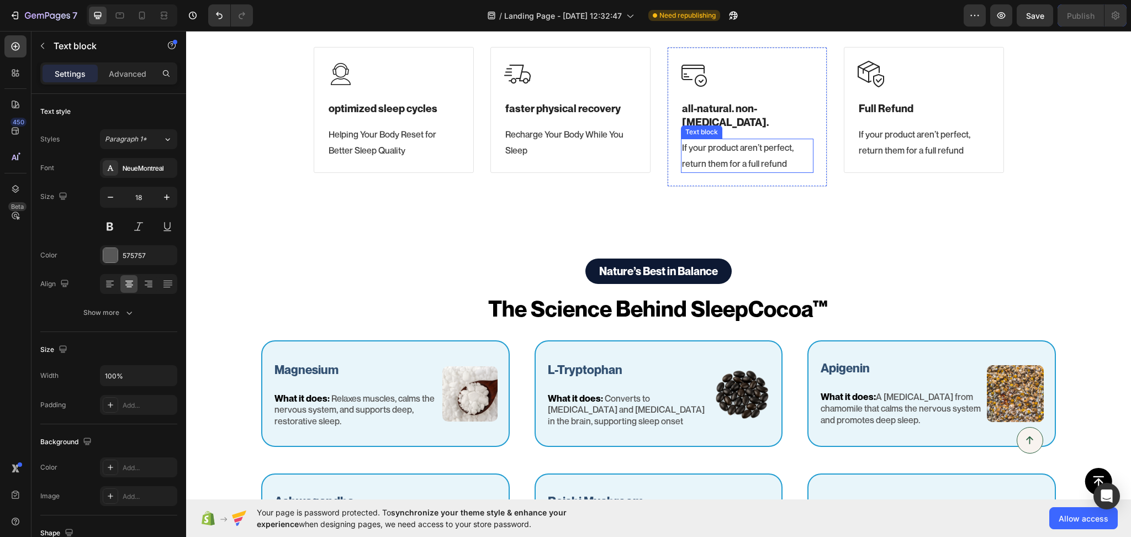
click at [694, 151] on p "If your product aren’t perfect, return them for a full refund" at bounding box center [747, 156] width 130 height 32
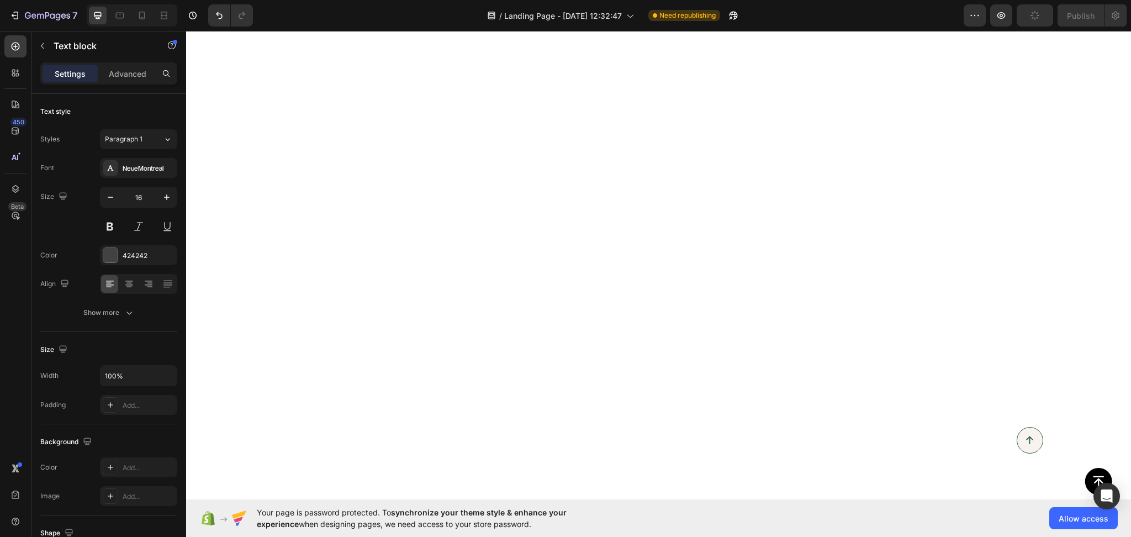
scroll to position [419, 0]
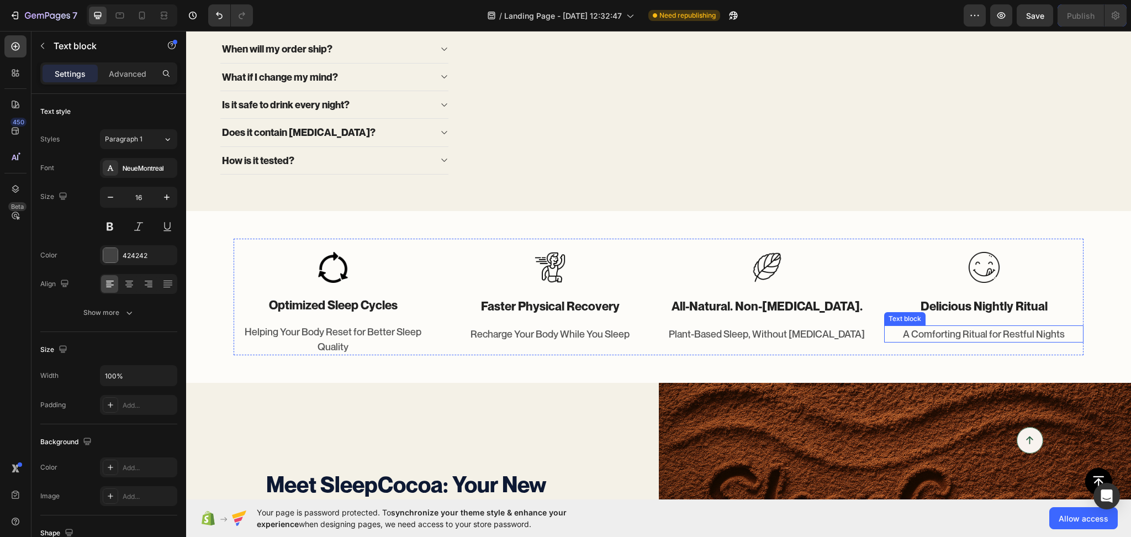
click at [968, 341] on p "A Comforting Ritual for Restful Nights" at bounding box center [983, 333] width 197 height 15
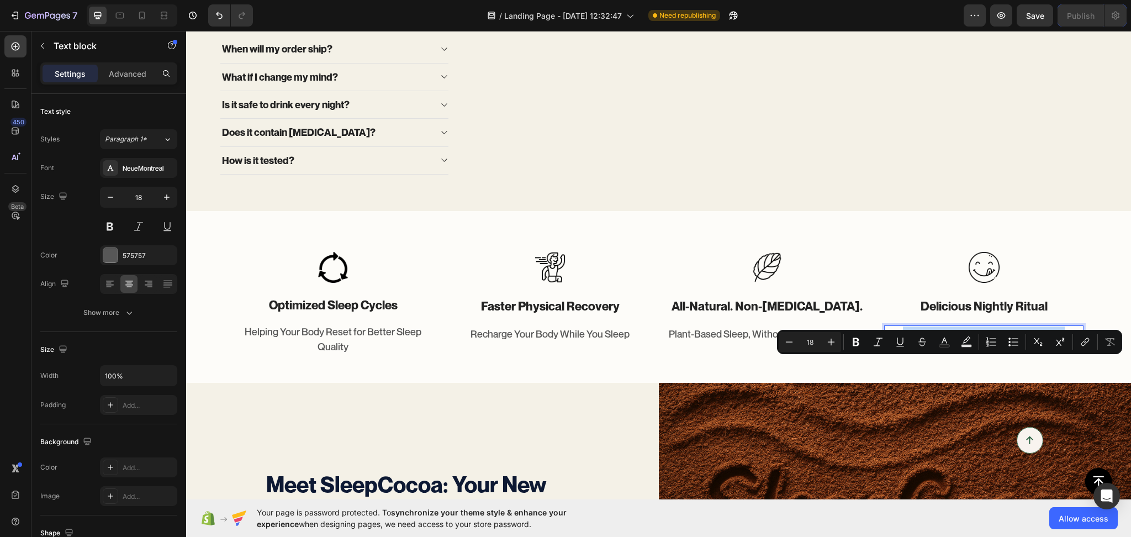
copy p "A Comforting Ritual for Restful Nights"
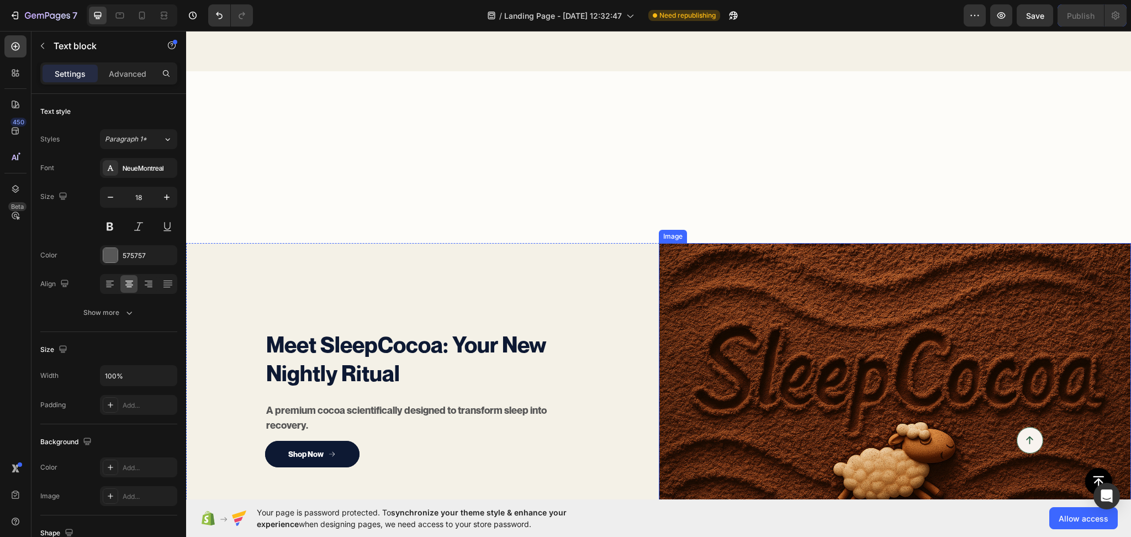
type input "16"
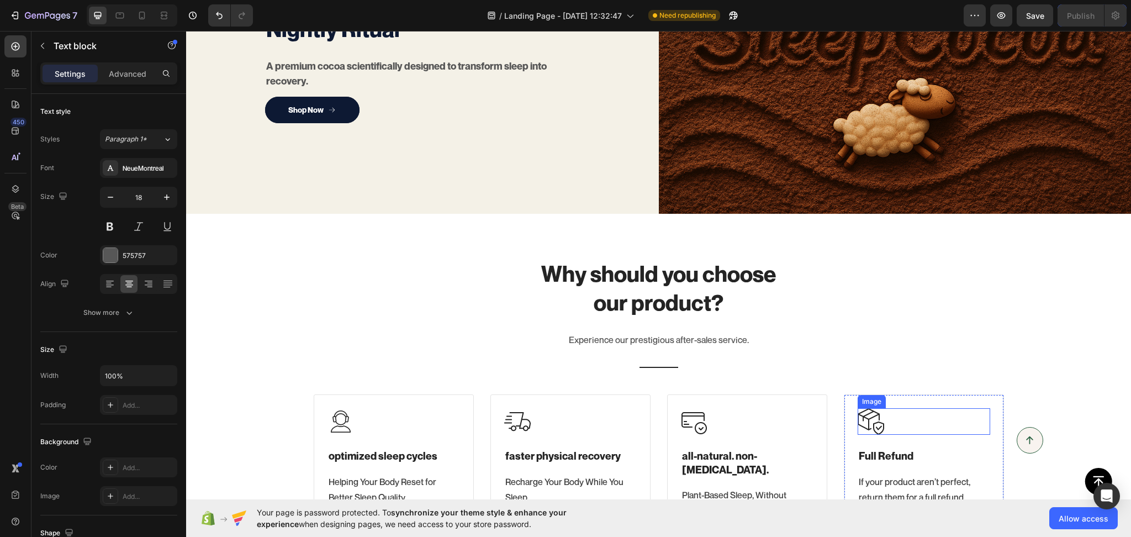
scroll to position [1106, 0]
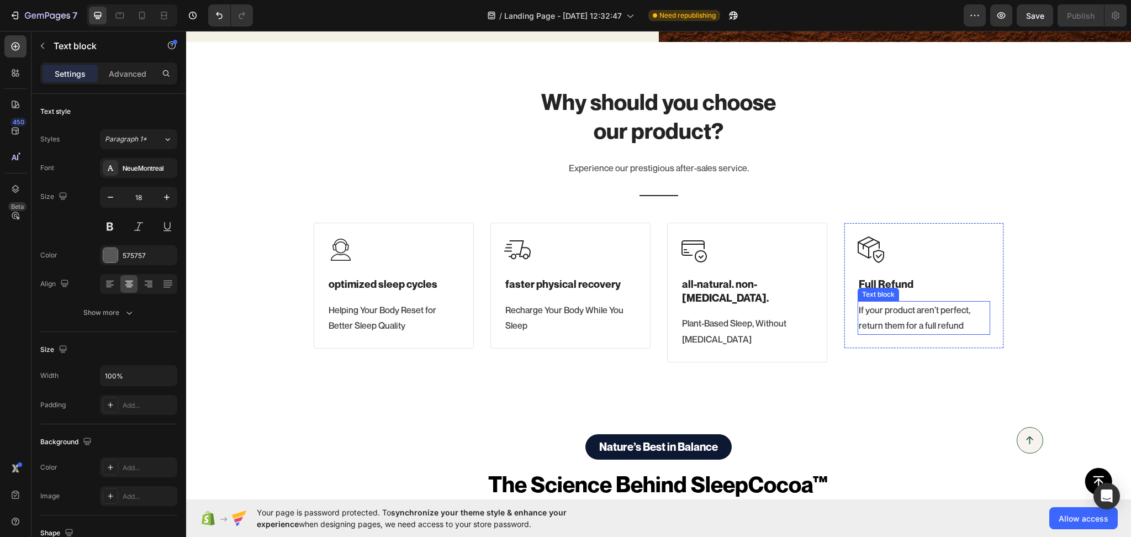
click at [884, 311] on p "If your product aren’t perfect, return them for a full refund" at bounding box center [924, 318] width 130 height 32
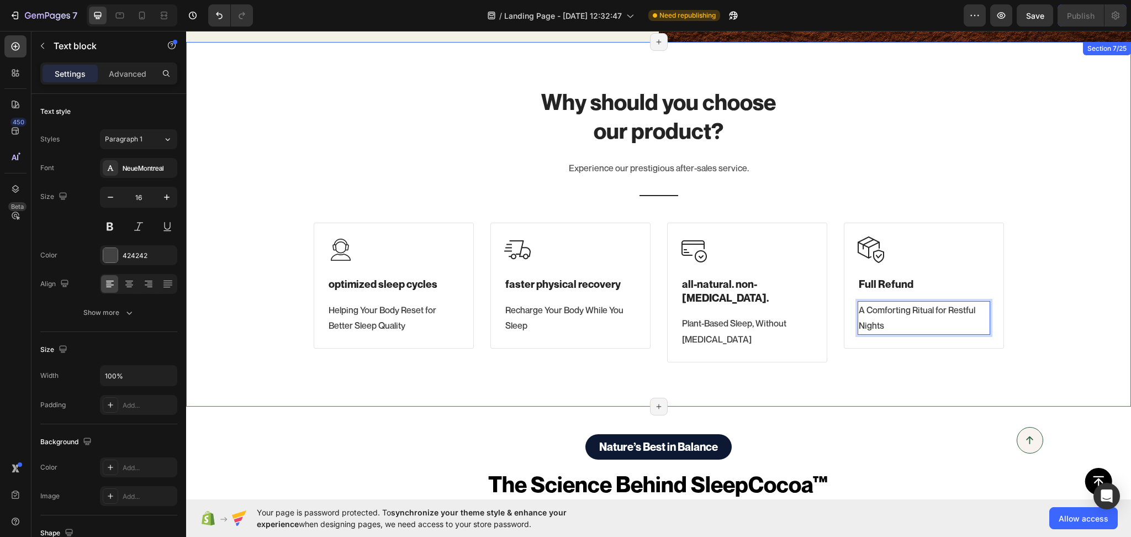
click at [1058, 345] on div "Why should you choose our product? Heading Experience our prestigious after-sal…" at bounding box center [658, 224] width 945 height 365
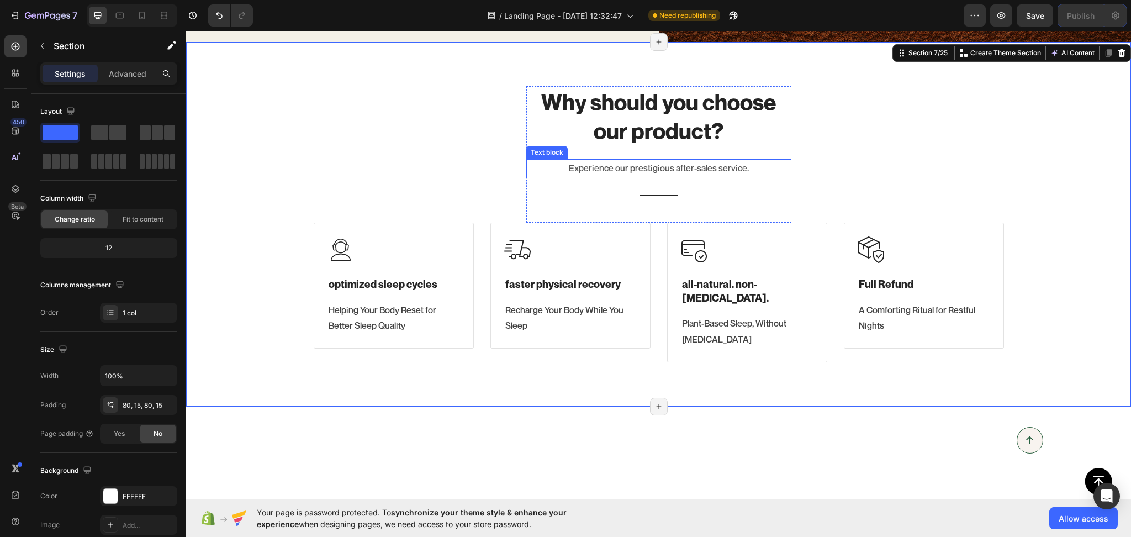
scroll to position [762, 0]
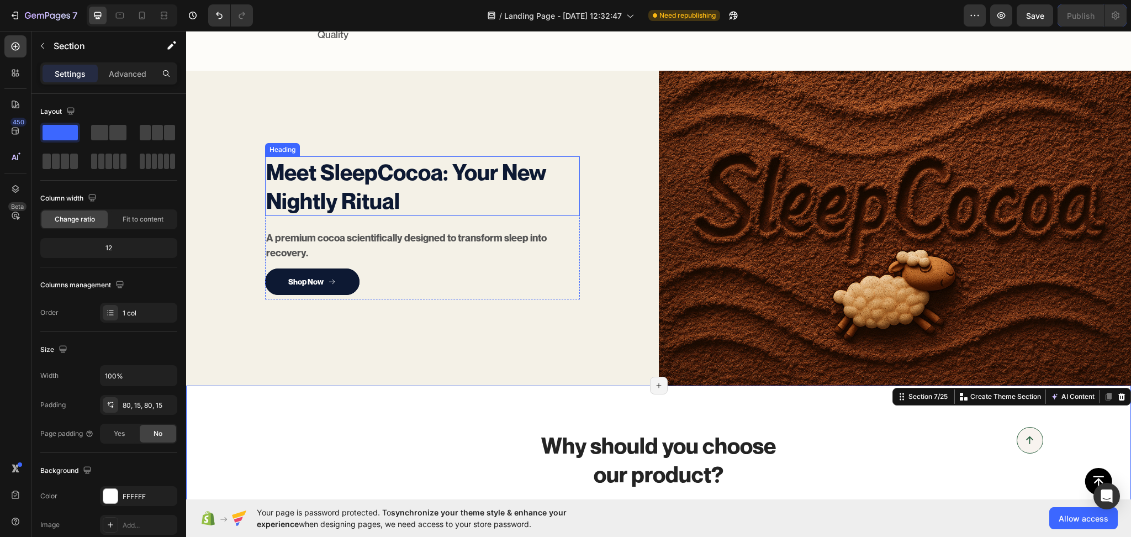
click at [435, 182] on h2 "Meet SleepCocoa: Your New Nightly Ritual" at bounding box center [406, 186] width 283 height 60
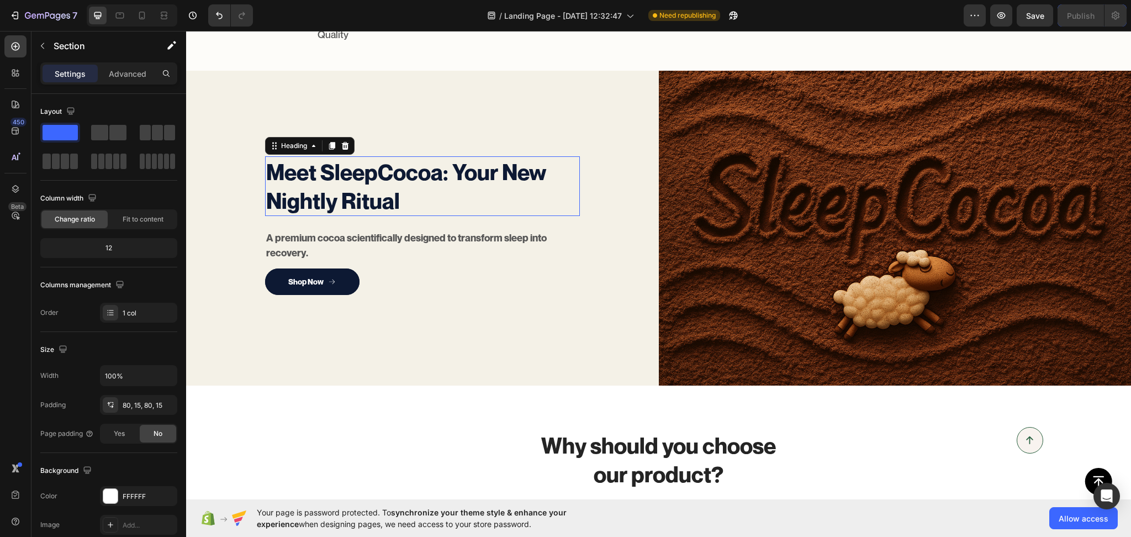
click at [435, 182] on h2 "Meet SleepCocoa: Your New Nightly Ritual" at bounding box center [406, 186] width 283 height 60
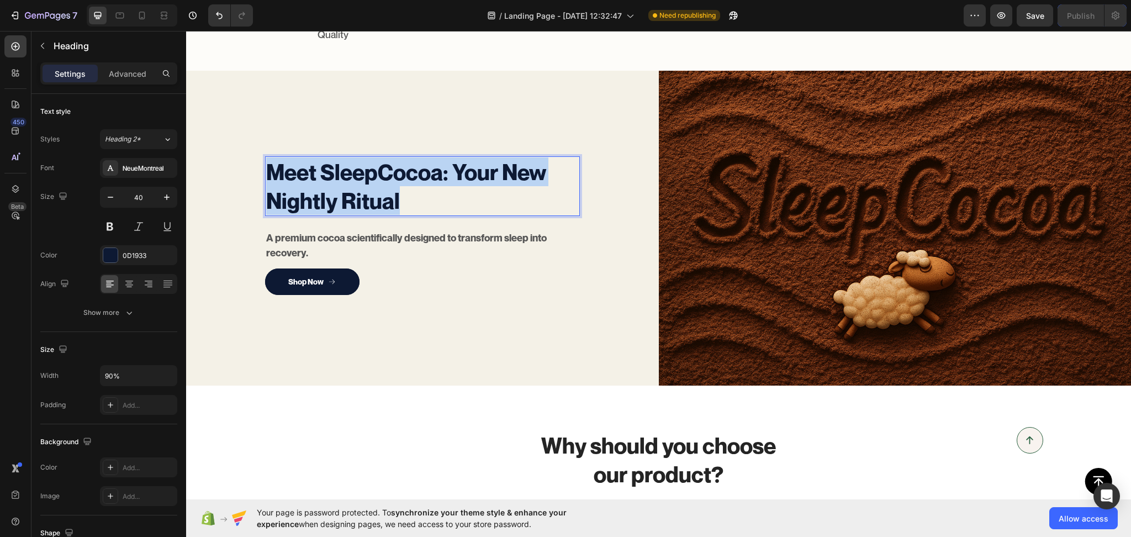
click at [435, 182] on p "Meet SleepCocoa: Your New Nightly Ritual" at bounding box center [406, 185] width 281 height 57
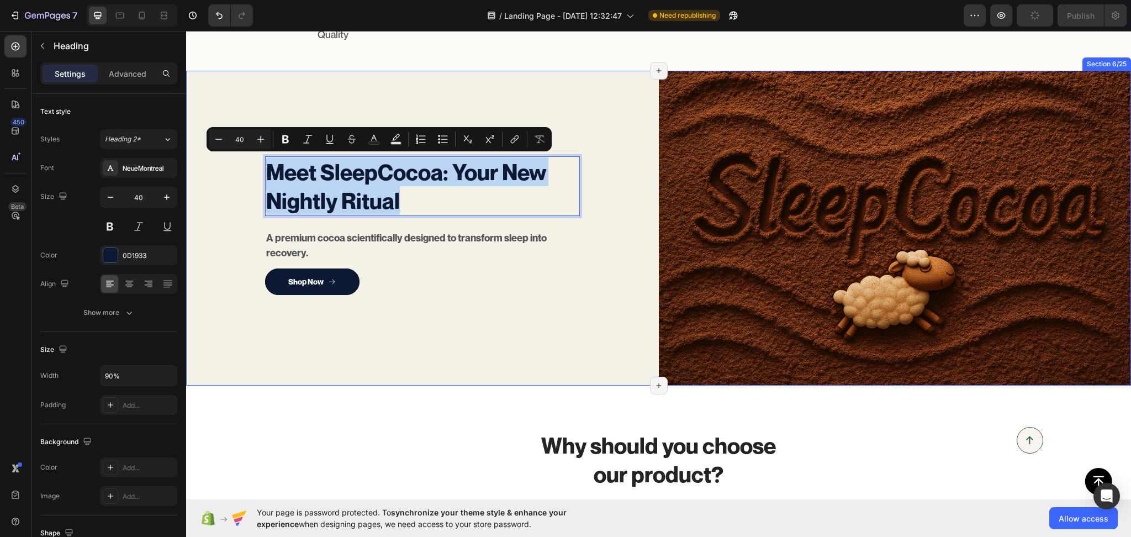
click at [410, 308] on div "Meet SleepCocoa: Your New Nightly Ritual Heading 24 A premium cocoa scientifica…" at bounding box center [422, 228] width 473 height 315
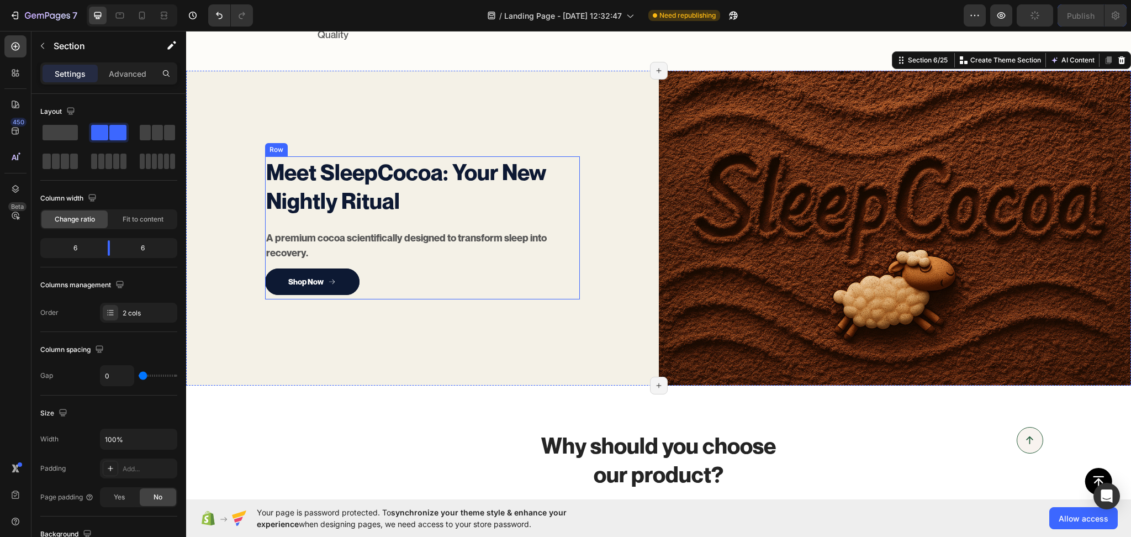
click at [387, 204] on p "Meet SleepCocoa: Your New Nightly Ritual" at bounding box center [406, 185] width 281 height 57
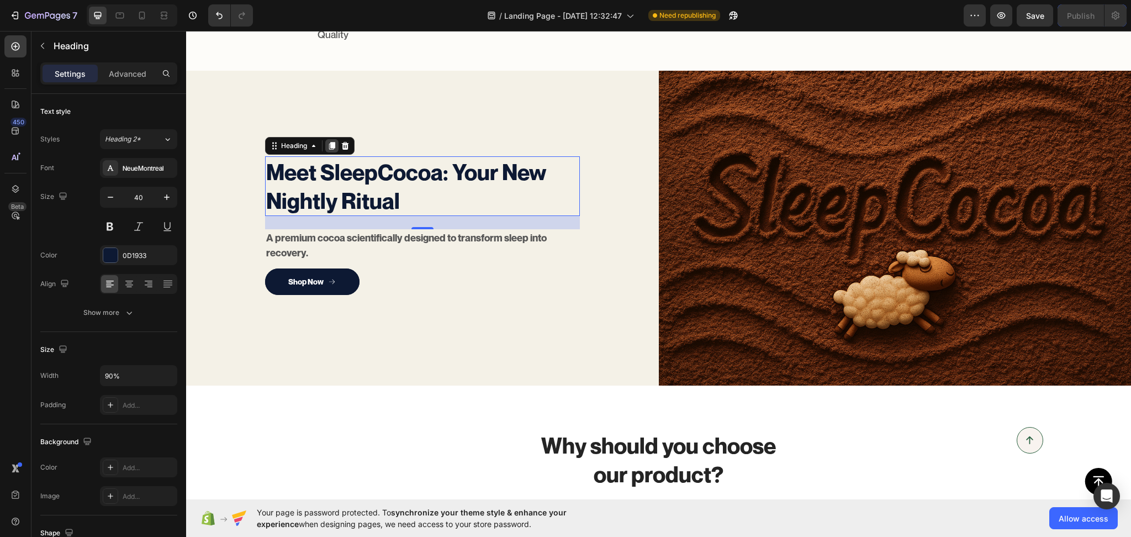
click at [329, 145] on icon at bounding box center [332, 146] width 6 height 8
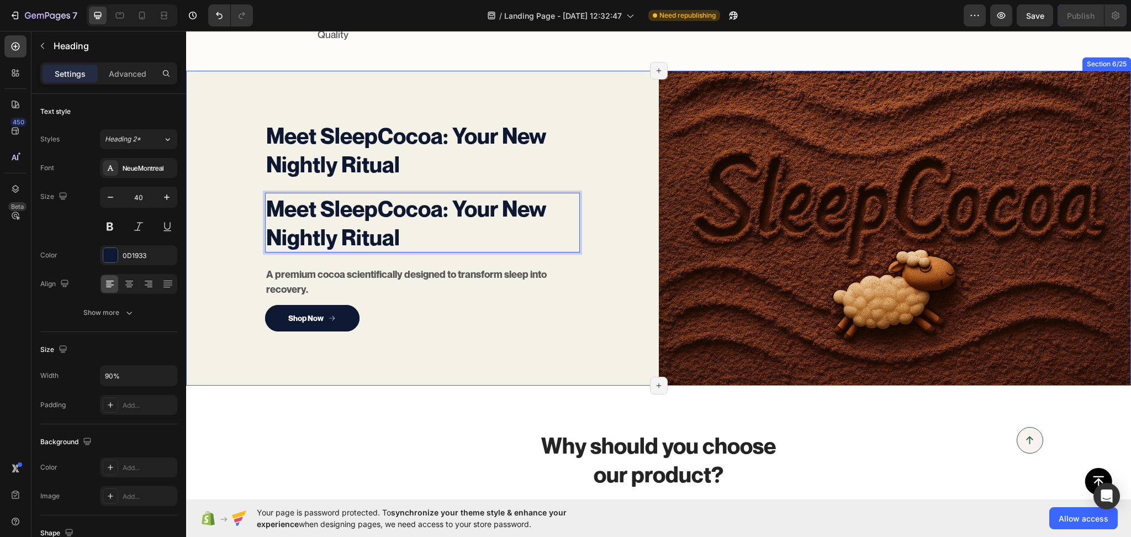
scroll to position [726, 0]
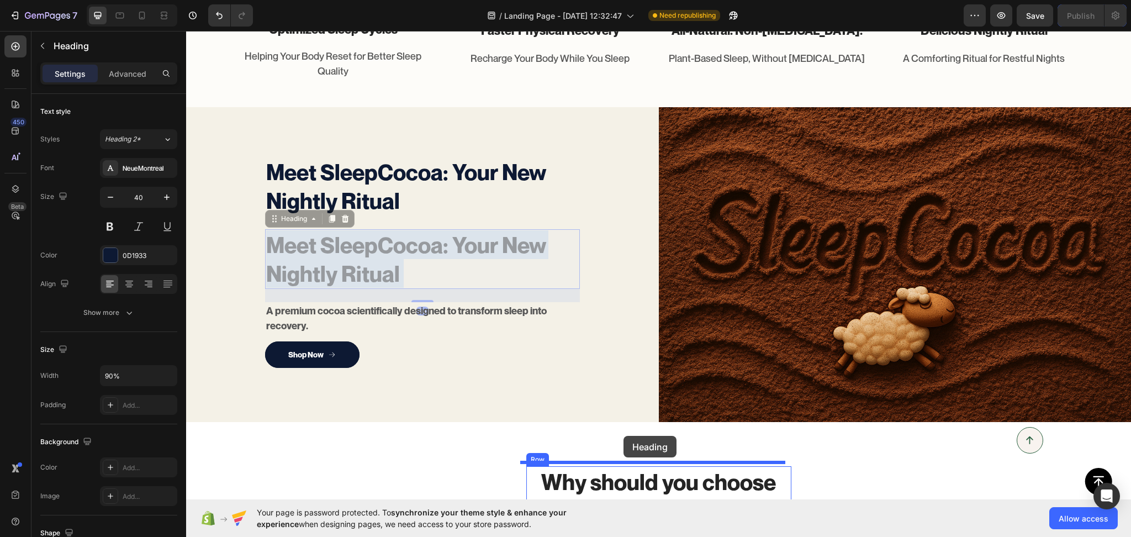
drag, startPoint x: 328, startPoint y: 207, endPoint x: 624, endPoint y: 436, distance: 373.9
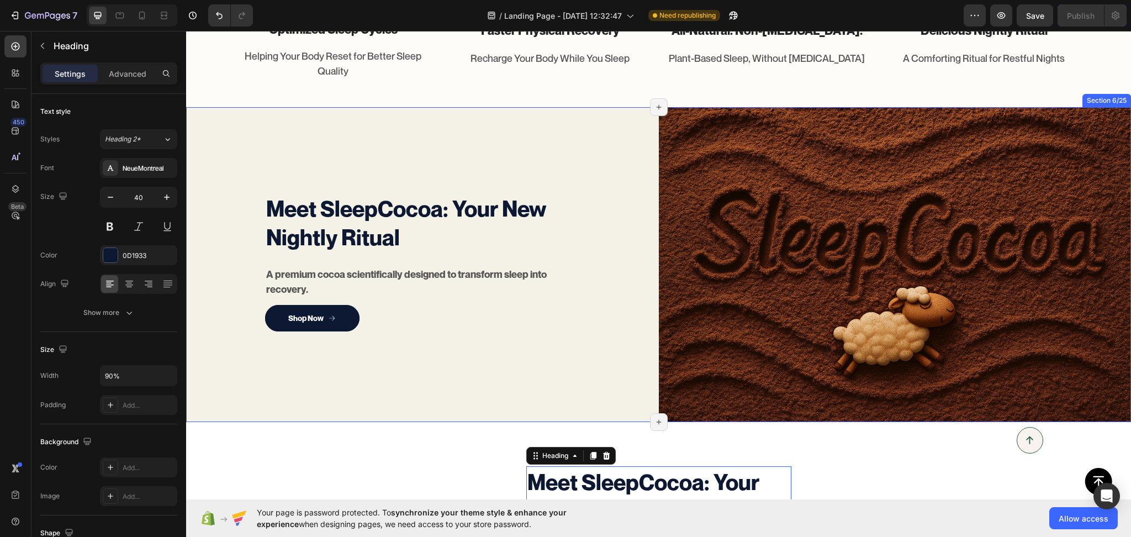
scroll to position [897, 0]
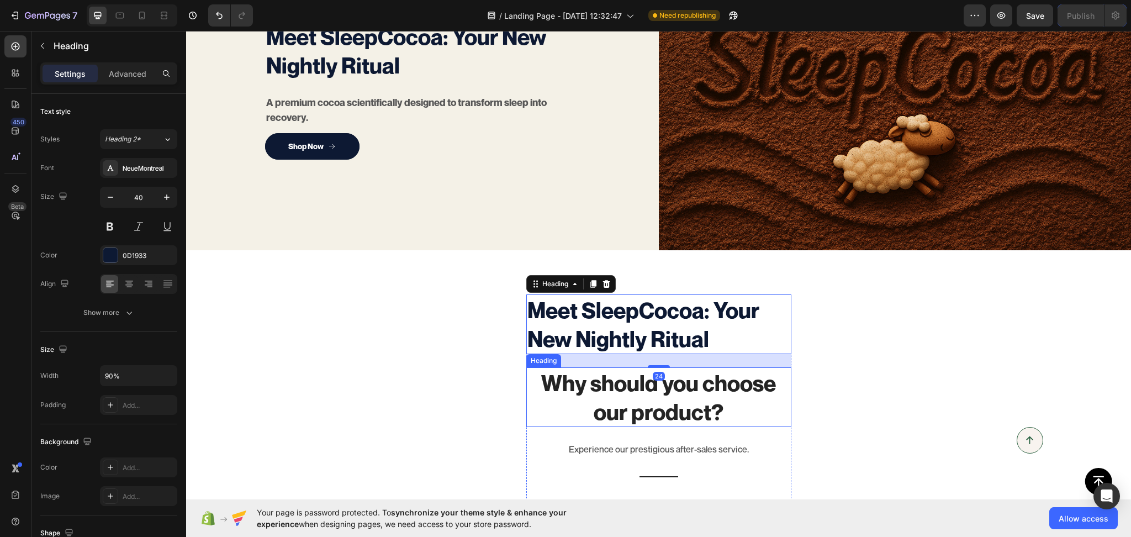
click at [634, 381] on p "Why should you choose our product?" at bounding box center [658, 396] width 263 height 57
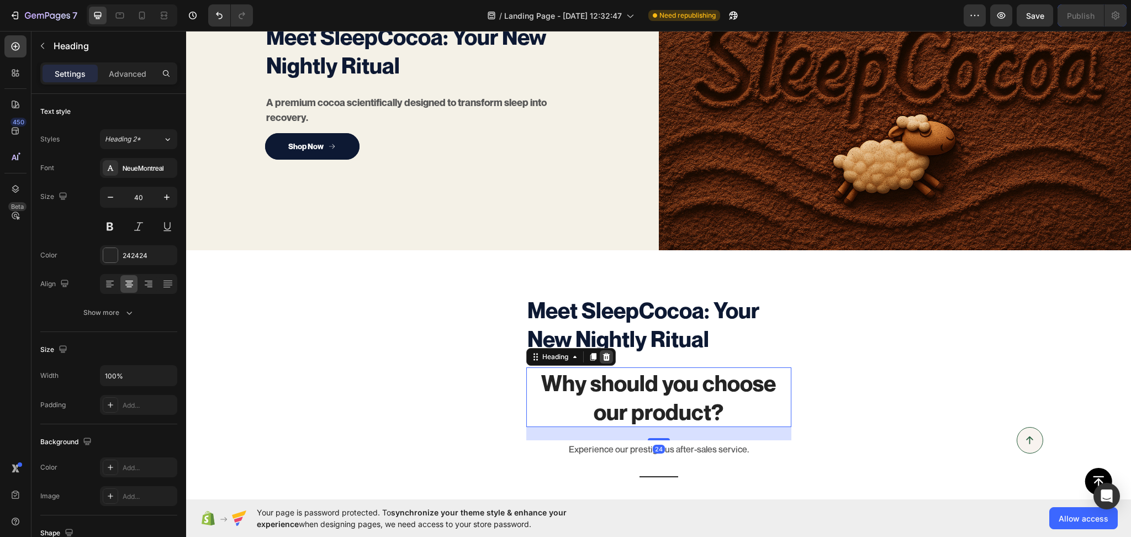
click at [603, 353] on icon at bounding box center [606, 357] width 7 height 8
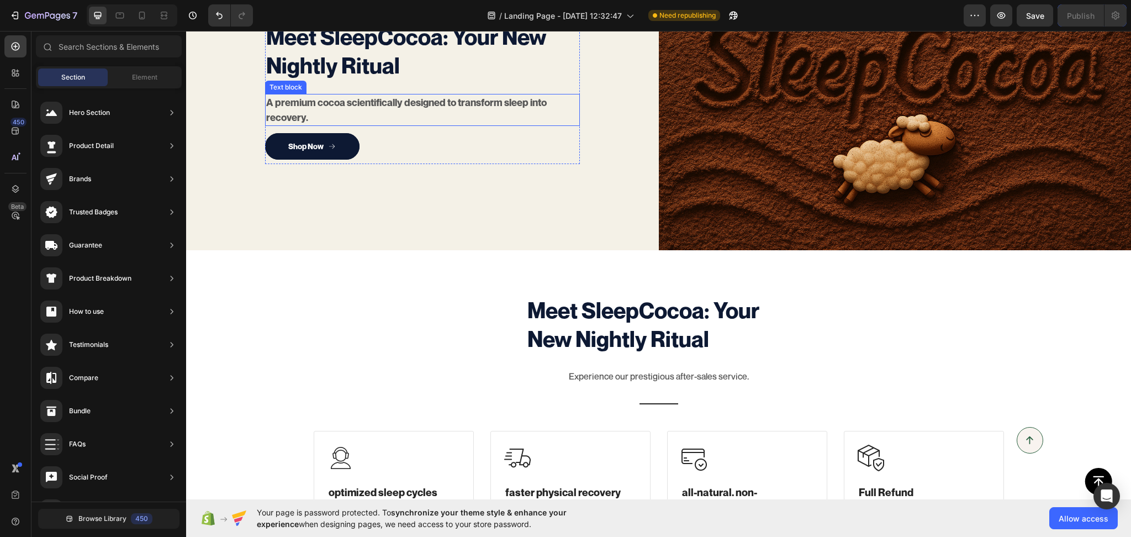
click at [331, 99] on p "A premium cocoa scientifically designed to transform sleep into recovery." at bounding box center [409, 110] width 287 height 30
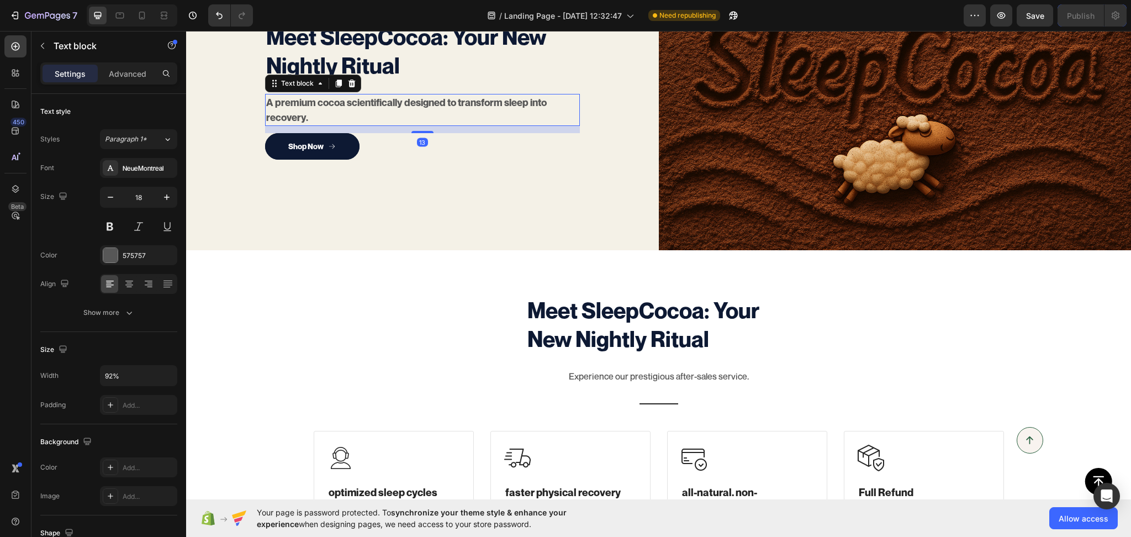
click at [331, 99] on p "A premium cocoa scientifically designed to transform sleep into recovery." at bounding box center [409, 110] width 287 height 30
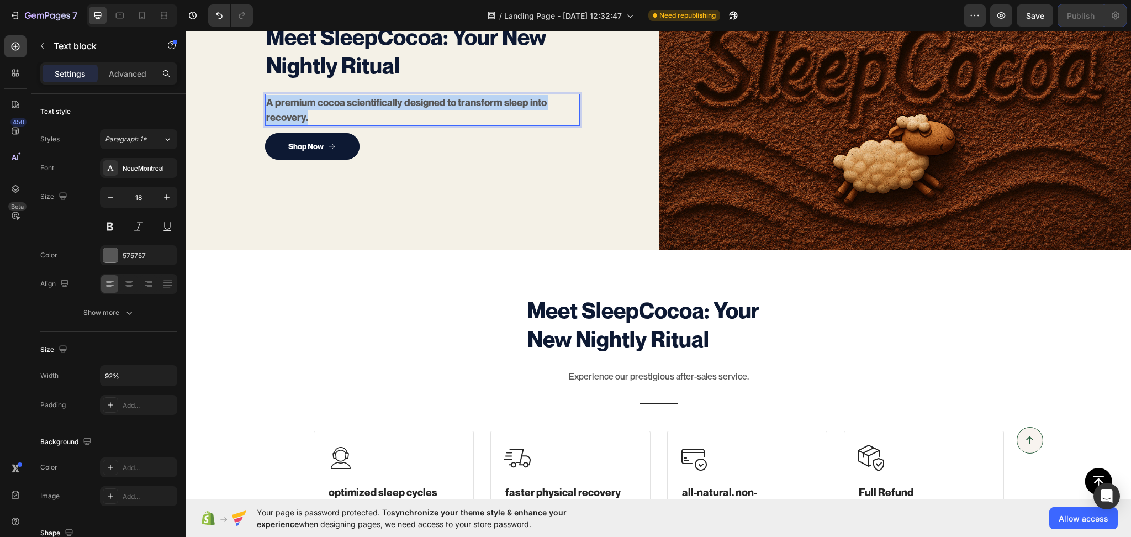
click at [331, 99] on p "A premium cocoa scientifically designed to transform sleep into recovery." at bounding box center [409, 110] width 287 height 30
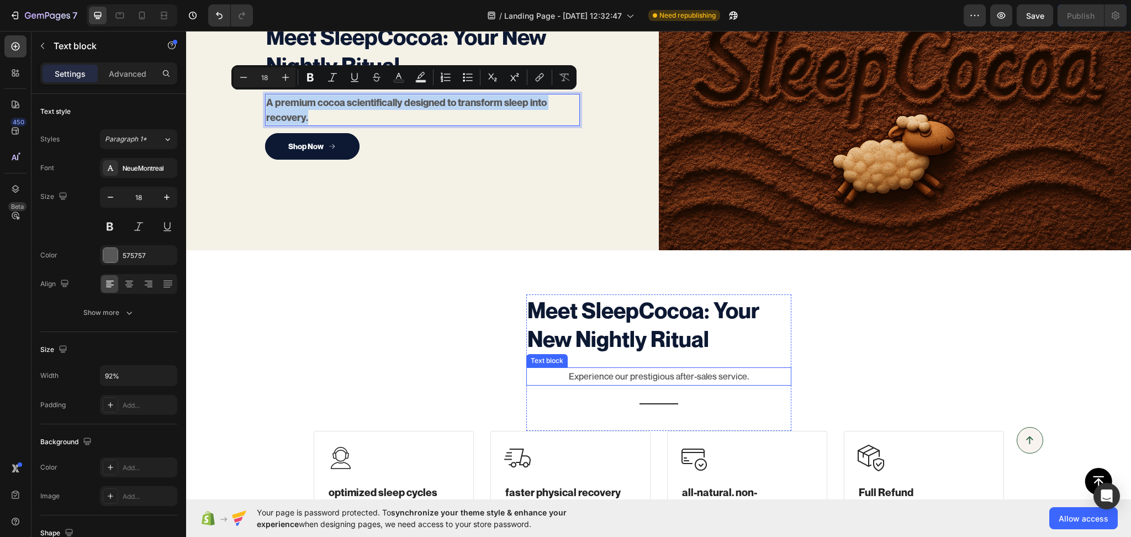
click at [582, 369] on p "Experience our prestigious after-sales service." at bounding box center [658, 376] width 263 height 16
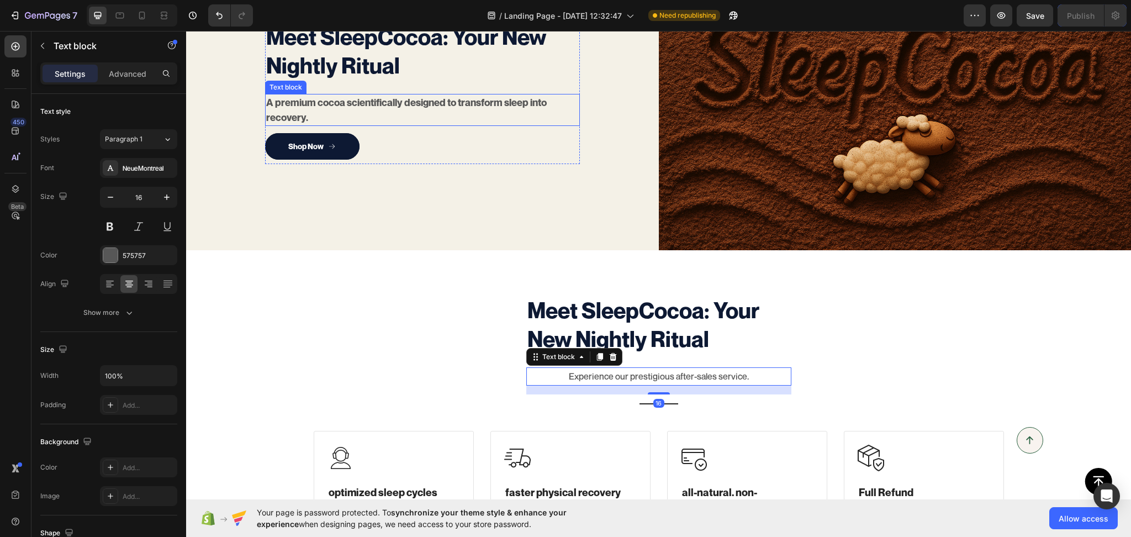
click at [393, 101] on p "A premium cocoa scientifically designed to transform sleep into recovery." at bounding box center [409, 110] width 287 height 30
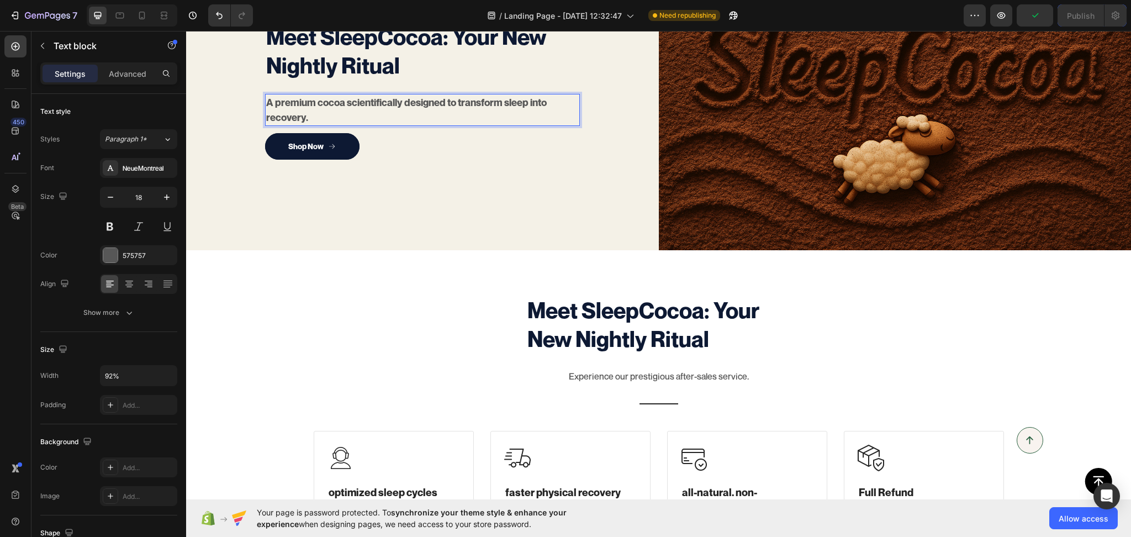
click at [334, 102] on p "A premium cocoa scientifically designed to transform sleep into recovery." at bounding box center [409, 110] width 287 height 30
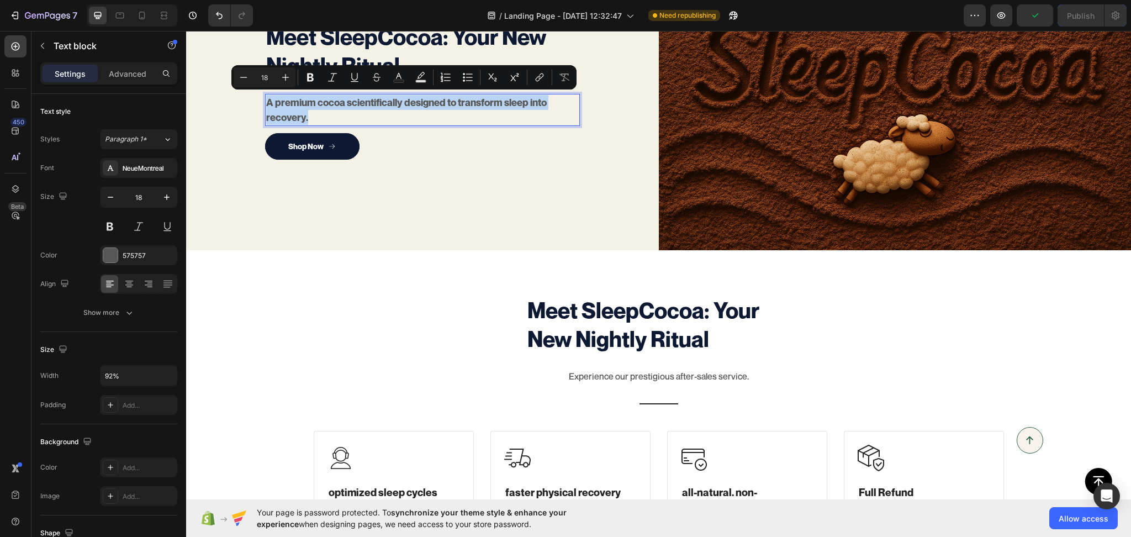
copy p "A premium cocoa scientifically designed to transform sleep into recovery."
click at [597, 369] on p "Experience our prestigious after-sales service." at bounding box center [658, 376] width 263 height 16
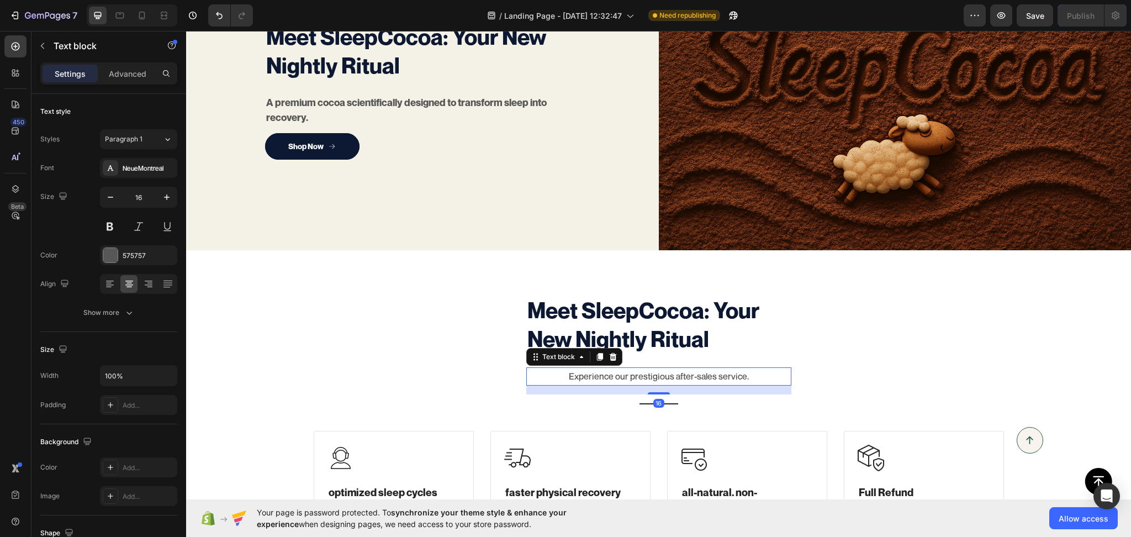
click at [597, 369] on p "Experience our prestigious after-sales service." at bounding box center [658, 376] width 263 height 16
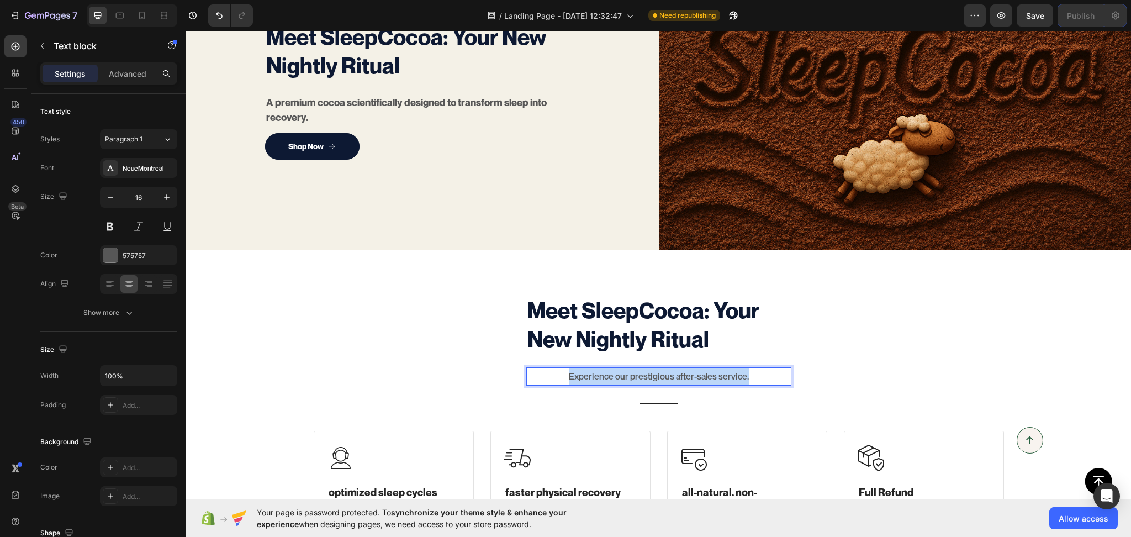
click at [597, 369] on p "Experience our prestigious after-sales service." at bounding box center [658, 376] width 263 height 16
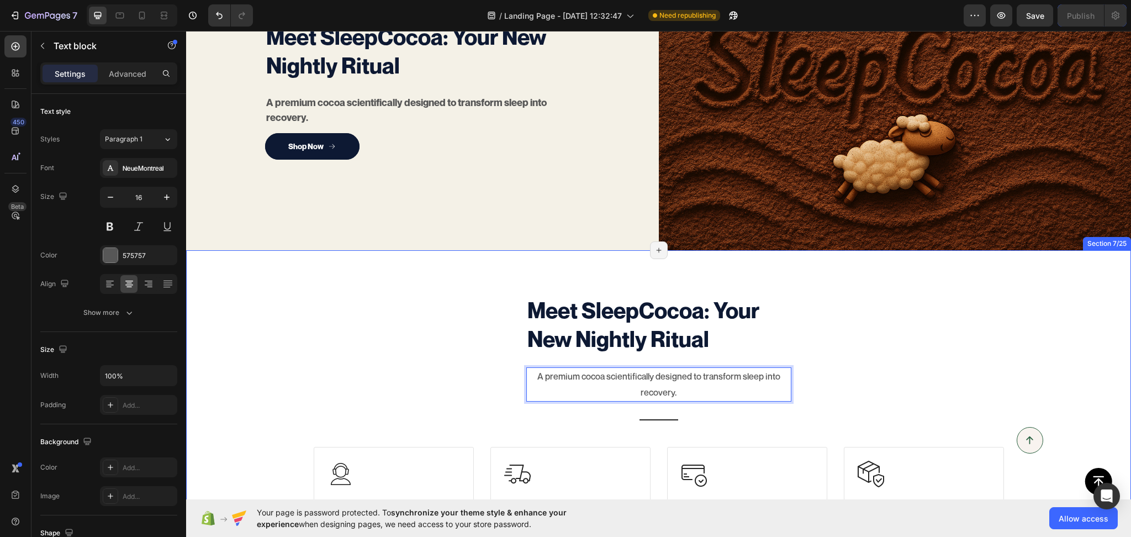
drag, startPoint x: 416, startPoint y: 361, endPoint x: 302, endPoint y: 289, distance: 135.0
click at [415, 361] on div "Meet SleepCocoa: Your New Nightly Ritual Heading A premium cocoa scientifically…" at bounding box center [658, 440] width 928 height 292
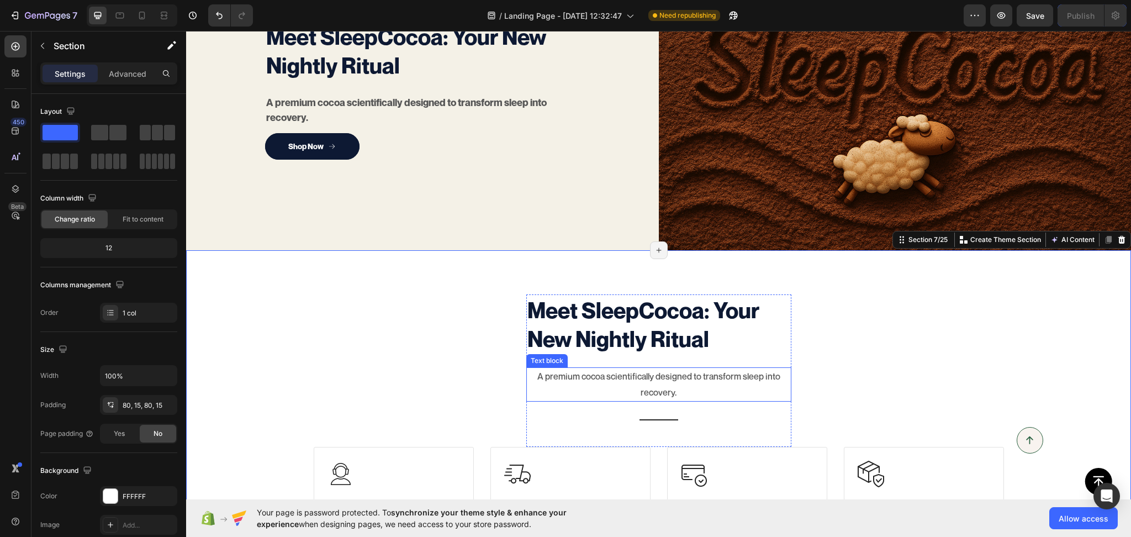
click at [628, 372] on p "A premium cocoa scientifically designed to transform sleep into recovery." at bounding box center [658, 384] width 263 height 32
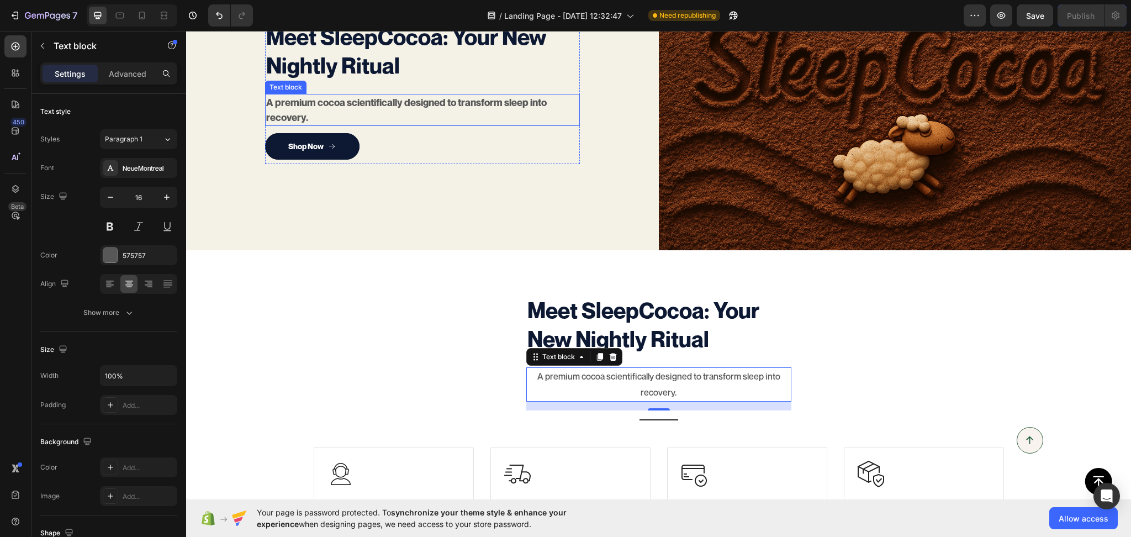
click at [298, 109] on p "A premium cocoa scientifically designed to transform sleep into recovery." at bounding box center [409, 110] width 287 height 30
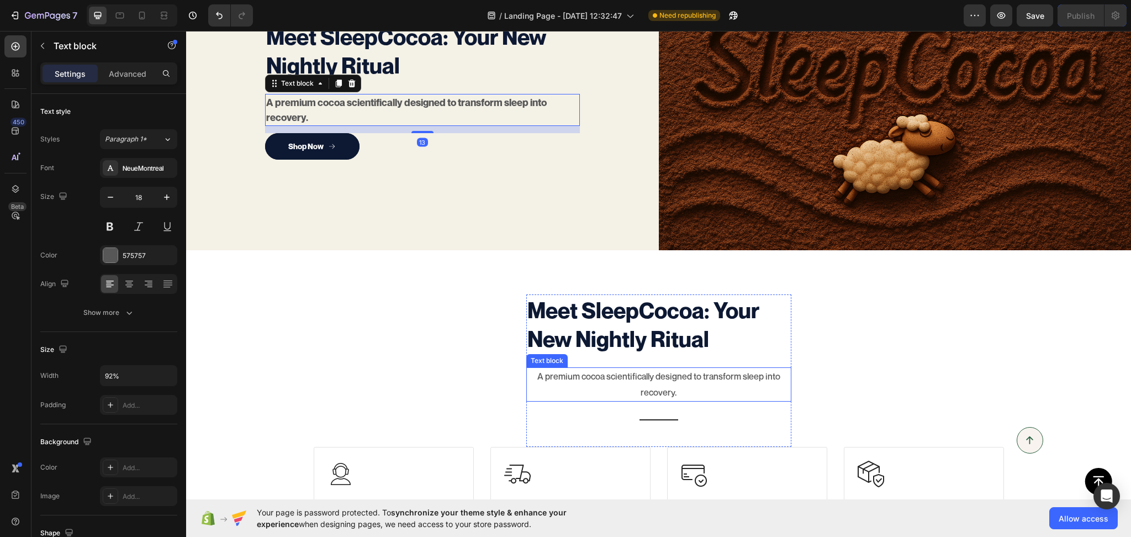
click at [561, 373] on p "A premium cocoa scientifically designed to transform sleep into recovery." at bounding box center [658, 384] width 263 height 32
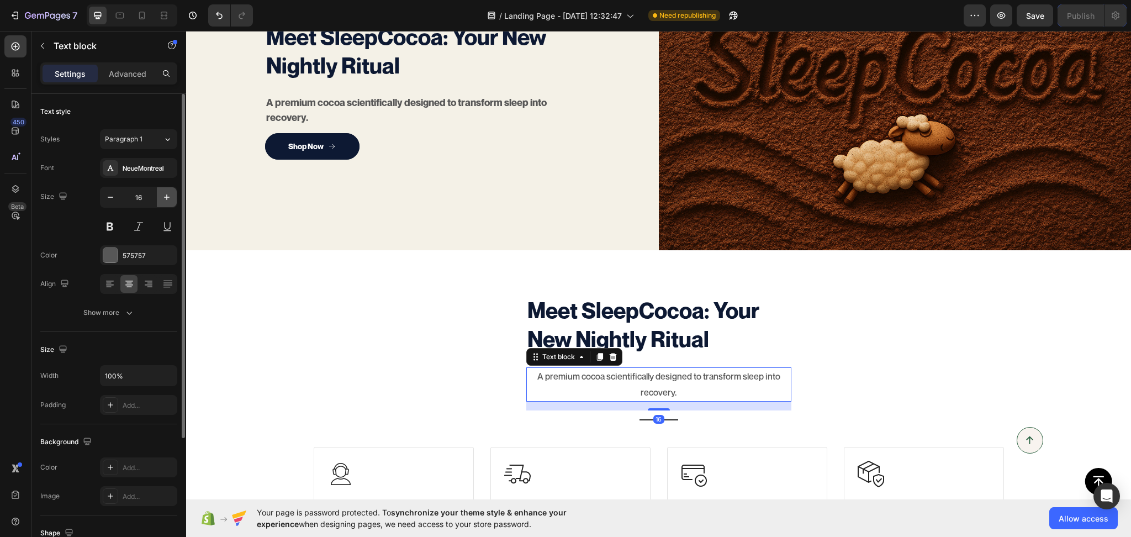
click at [168, 197] on icon "button" at bounding box center [167, 197] width 6 height 6
type input "18"
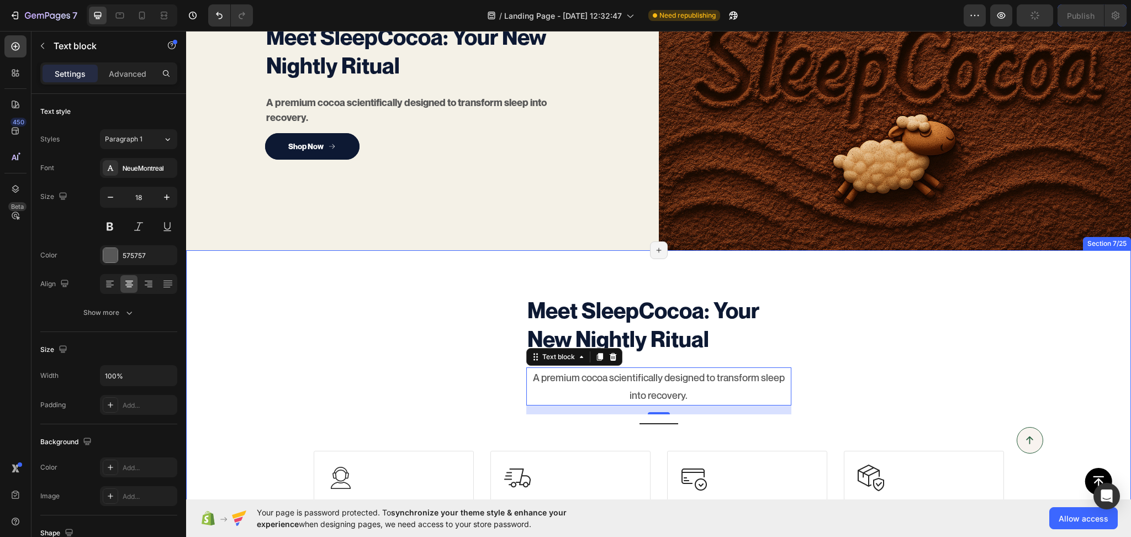
click at [484, 394] on div "Meet SleepCocoa: Your New Nightly Ritual Heading A premium cocoa scientifically…" at bounding box center [658, 442] width 928 height 296
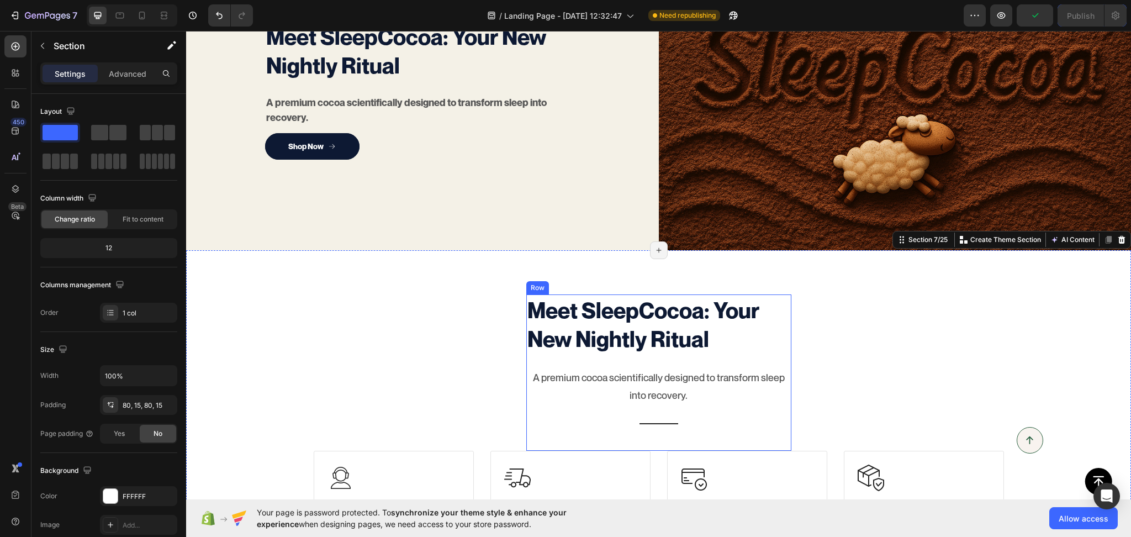
click at [529, 354] on div "Meet SleepCocoa: Your New Nightly Ritual Heading A premium cocoa scientifically…" at bounding box center [658, 363] width 265 height 139
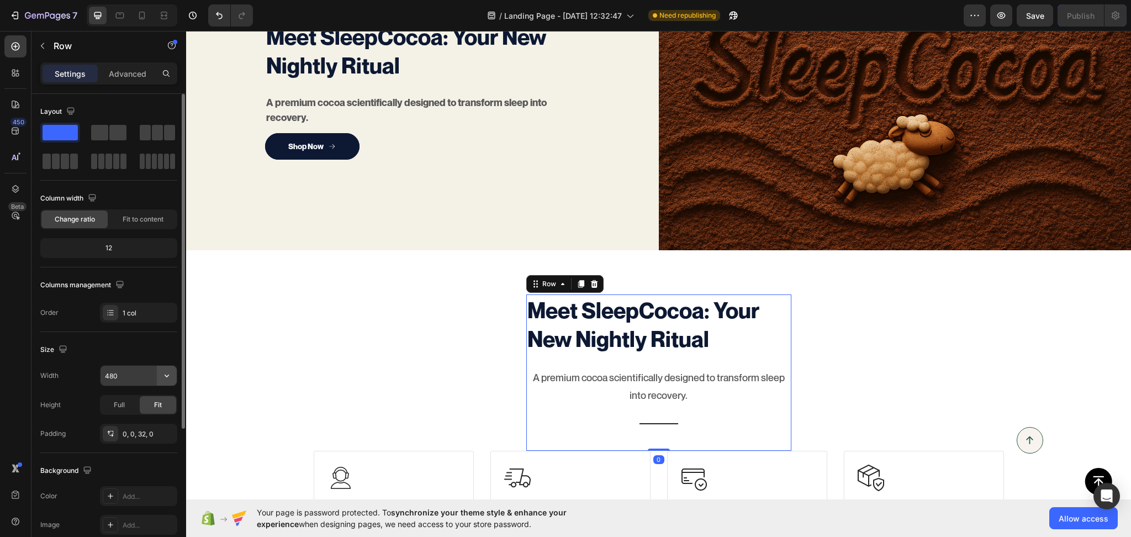
click at [160, 369] on button "button" at bounding box center [167, 376] width 20 height 20
click at [138, 376] on input "480" at bounding box center [139, 376] width 76 height 20
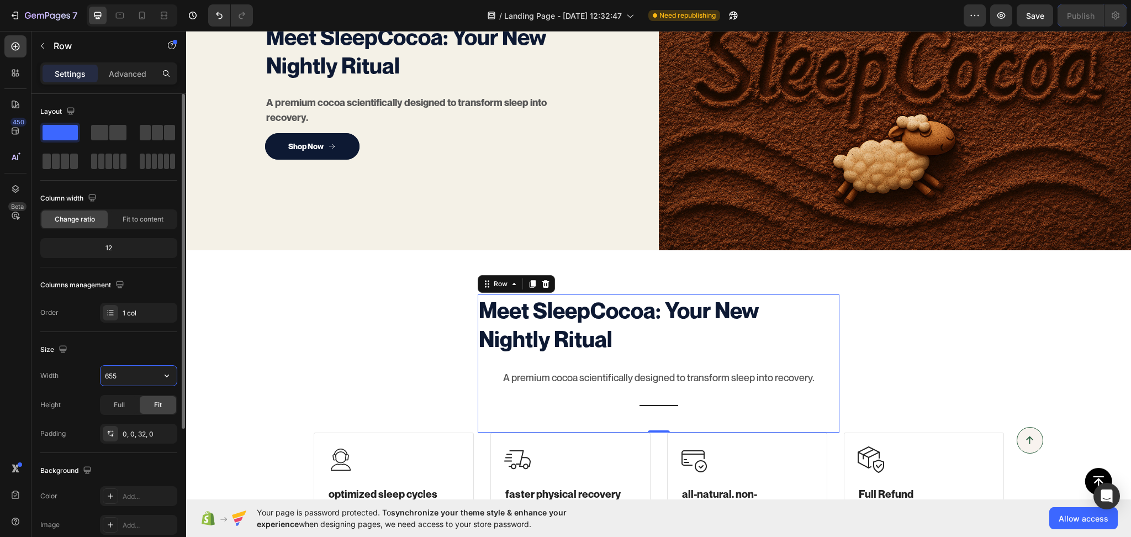
click at [136, 370] on input "655" at bounding box center [139, 376] width 76 height 20
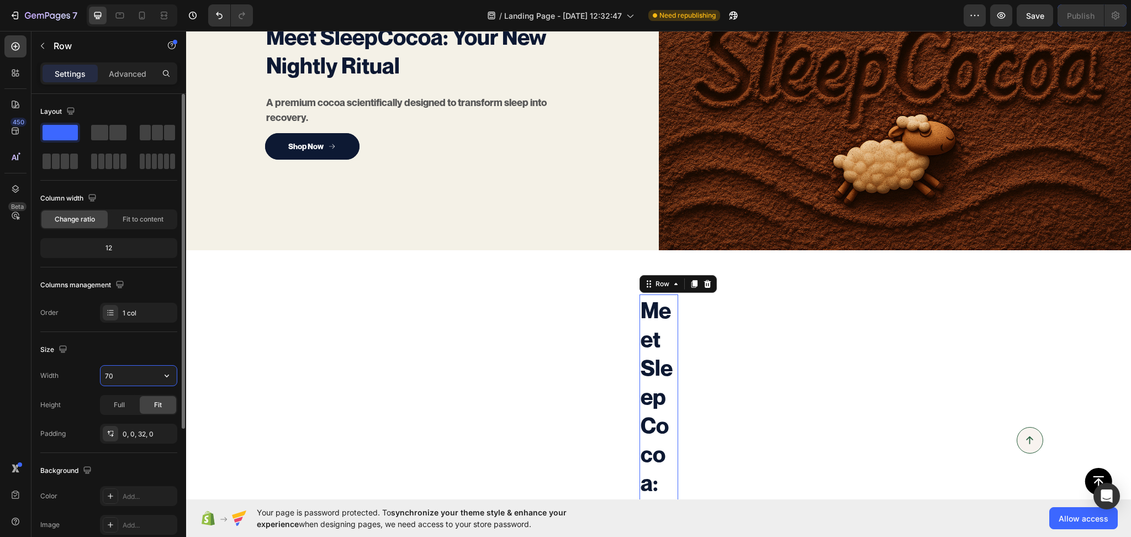
type input "700"
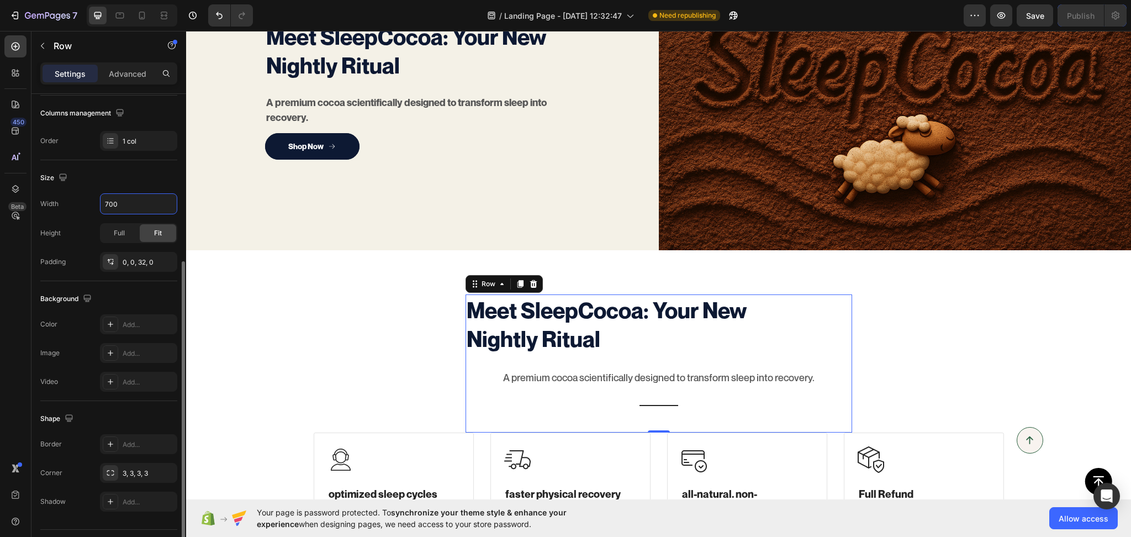
scroll to position [199, 0]
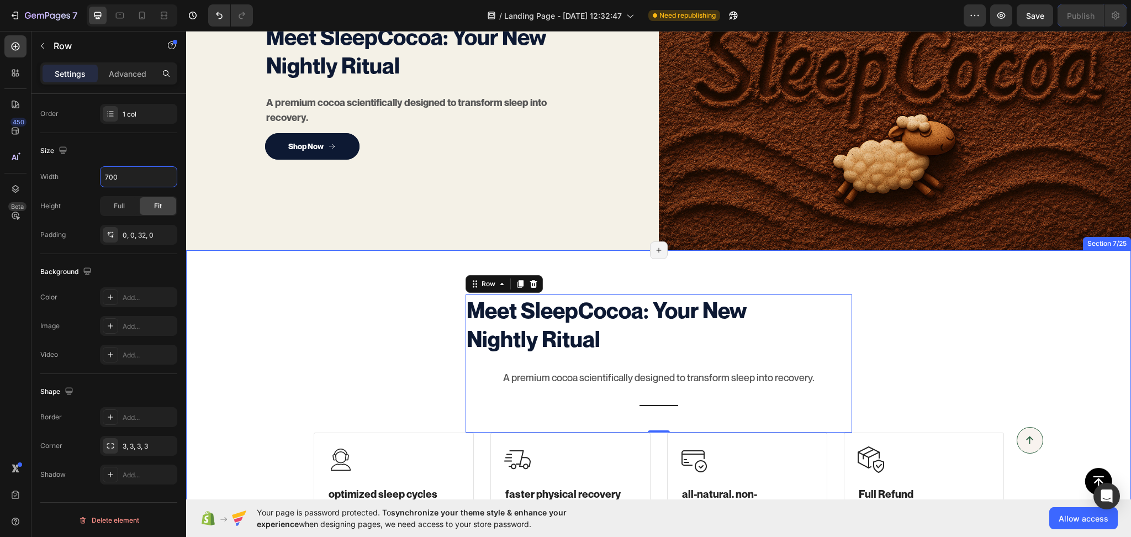
click at [392, 347] on div "Meet SleepCocoa: Your New Nightly Ritual Heading A premium cocoa scientifically…" at bounding box center [658, 433] width 928 height 278
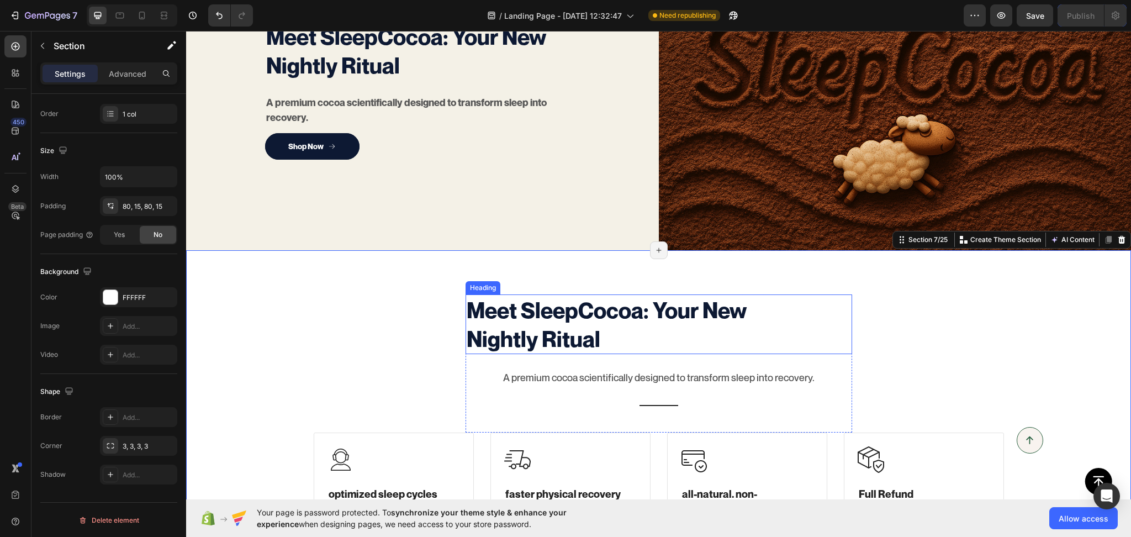
click at [613, 323] on h2 "Meet SleepCocoa: Your New Nightly Ritual" at bounding box center [640, 324] width 348 height 60
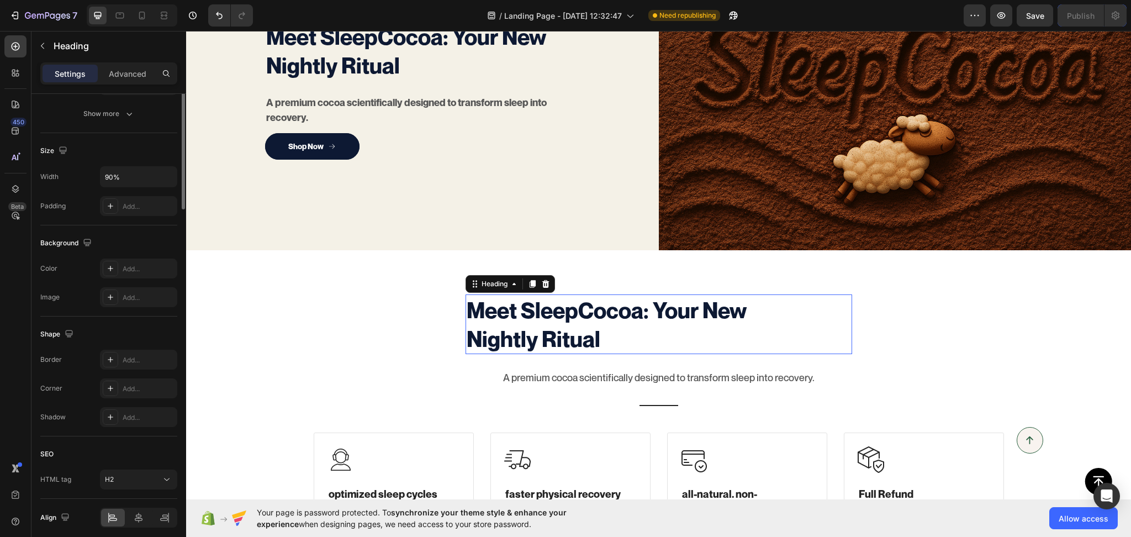
scroll to position [0, 0]
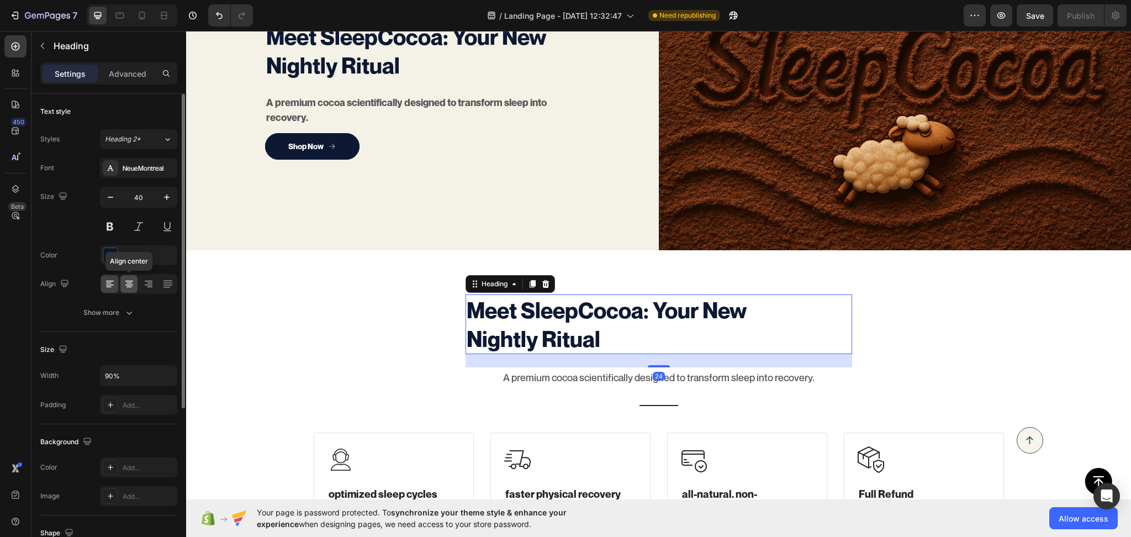
click at [129, 286] on icon at bounding box center [129, 283] width 11 height 11
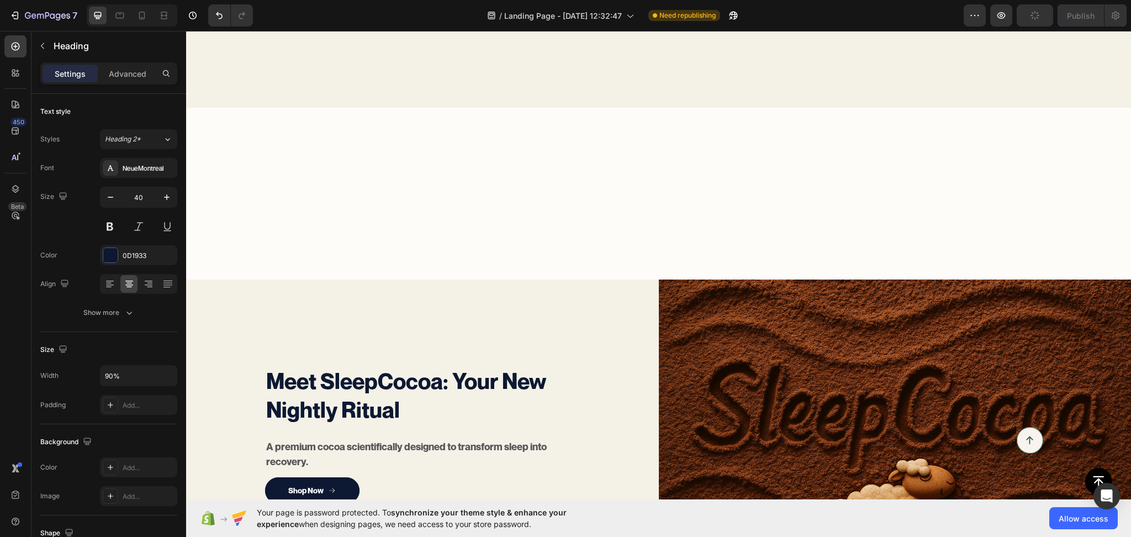
scroll to position [897, 0]
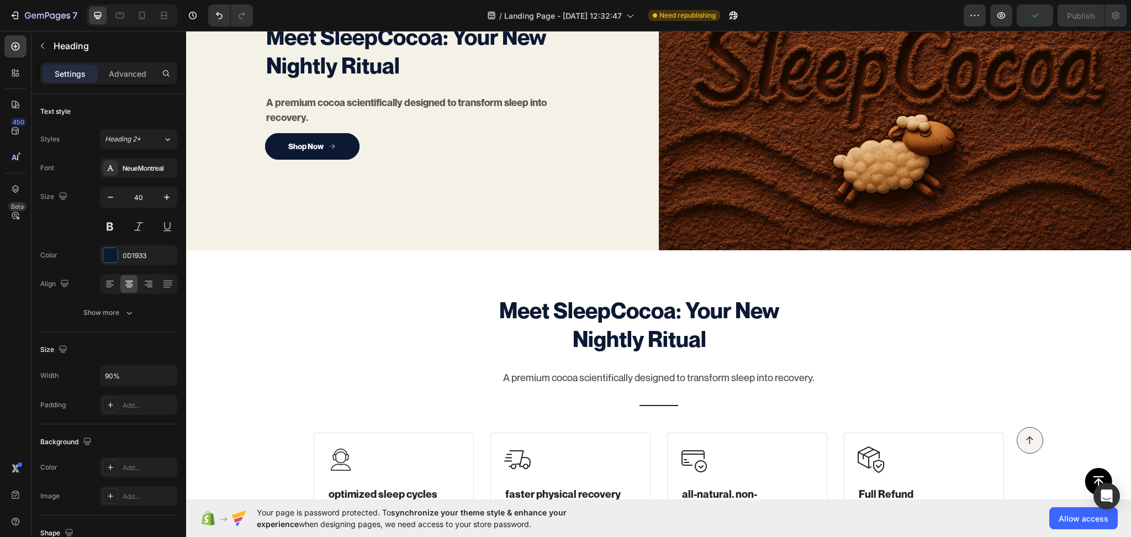
click at [599, 316] on h2 "Meet SleepCocoa: Your New Nightly Ritual" at bounding box center [640, 324] width 348 height 60
click at [519, 335] on p "Meet SleepCocoa: Your New Nightly Ritual" at bounding box center [640, 323] width 346 height 57
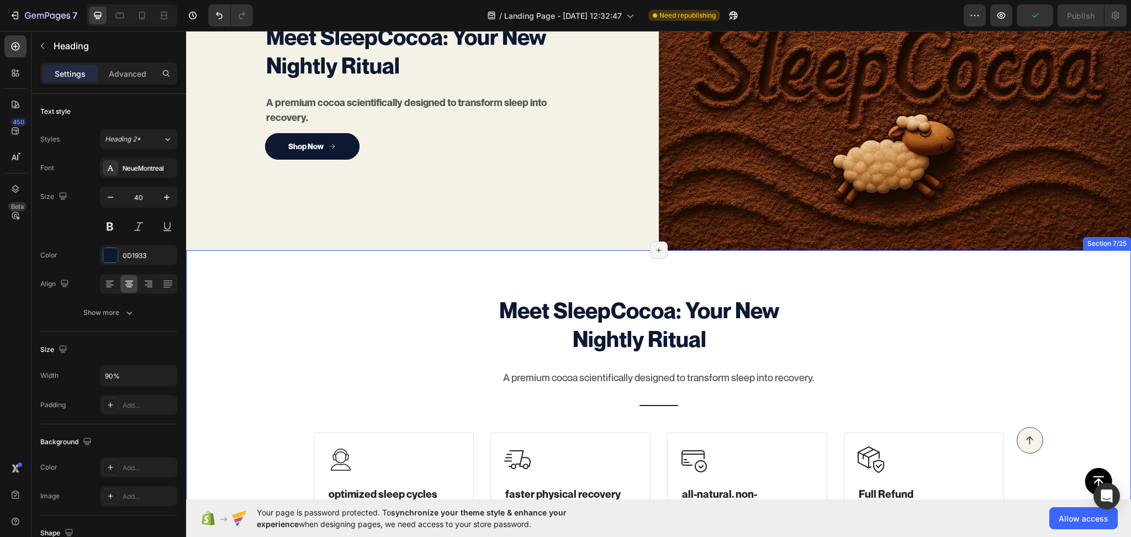
click at [444, 366] on div "Meet SleepCocoa: Your New Nightly Ritual Heading A premium cocoa scientifically…" at bounding box center [658, 433] width 928 height 278
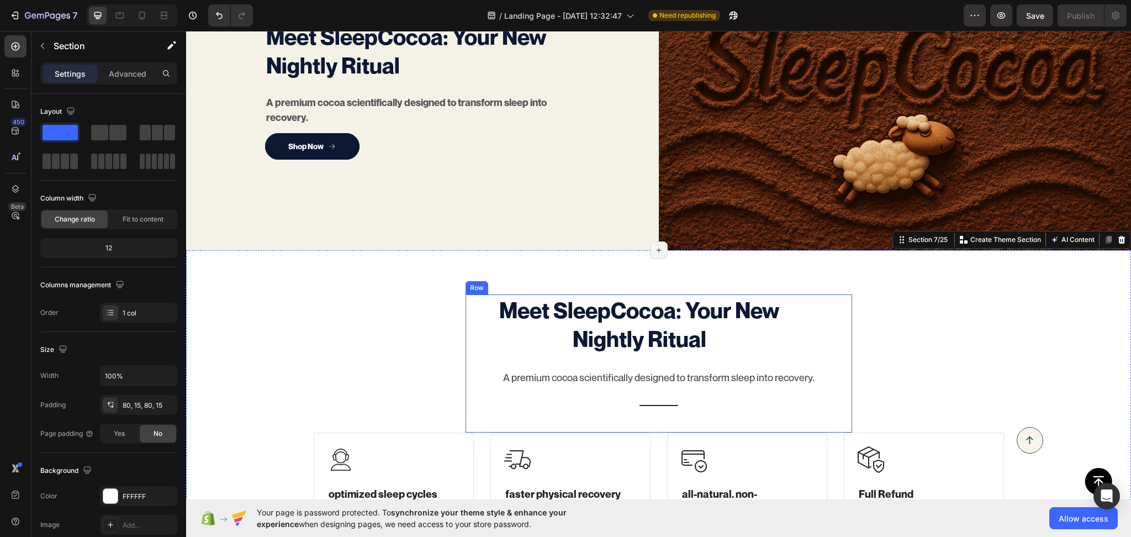
click at [480, 416] on div "Meet SleepCocoa: Your New Nightly Ritual Heading A premium cocoa scientifically…" at bounding box center [659, 363] width 387 height 138
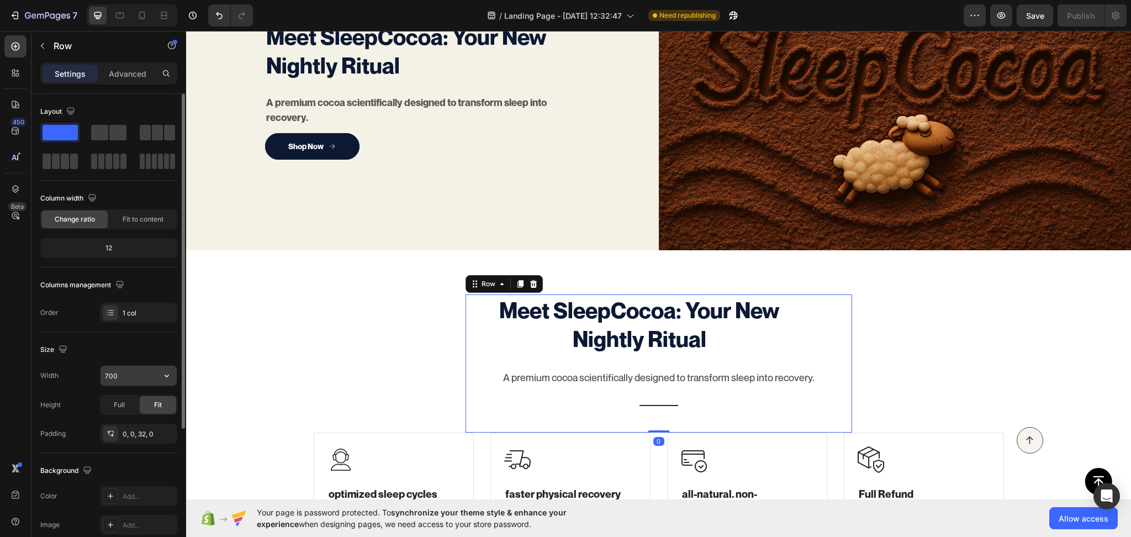
click at [116, 381] on input "700" at bounding box center [139, 376] width 76 height 20
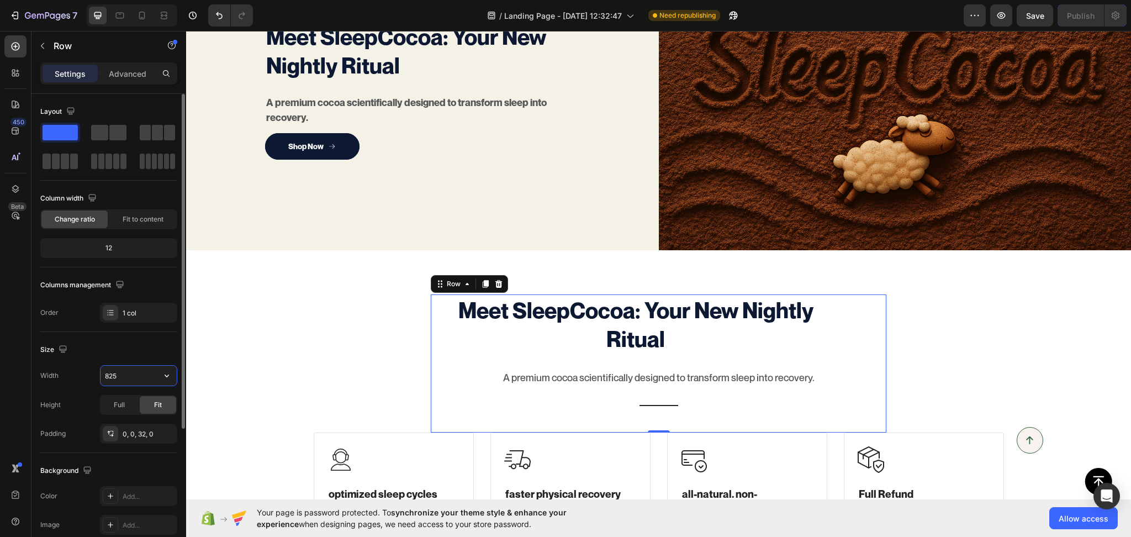
click at [116, 381] on input "825" at bounding box center [139, 376] width 76 height 20
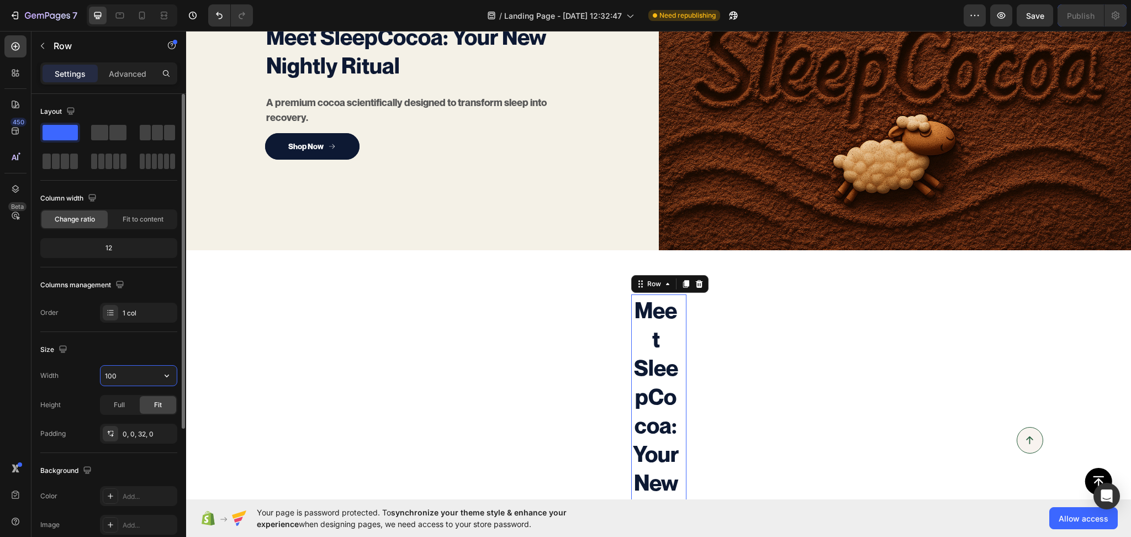
type input "1000"
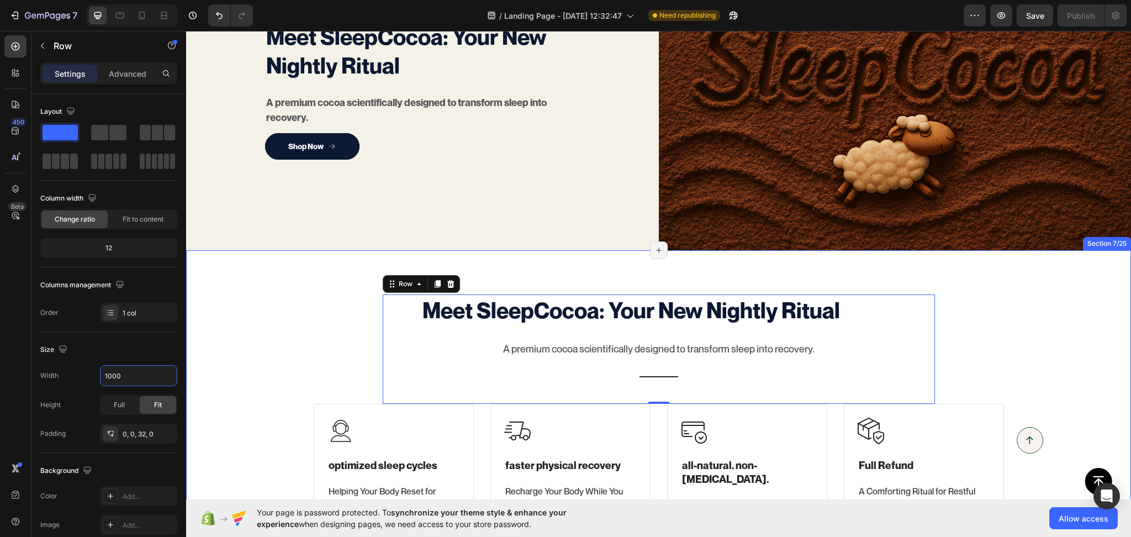
click at [1034, 295] on div "Meet SleepCocoa: Your New Nightly Ritual Heading A premium cocoa scientifically…" at bounding box center [658, 418] width 928 height 249
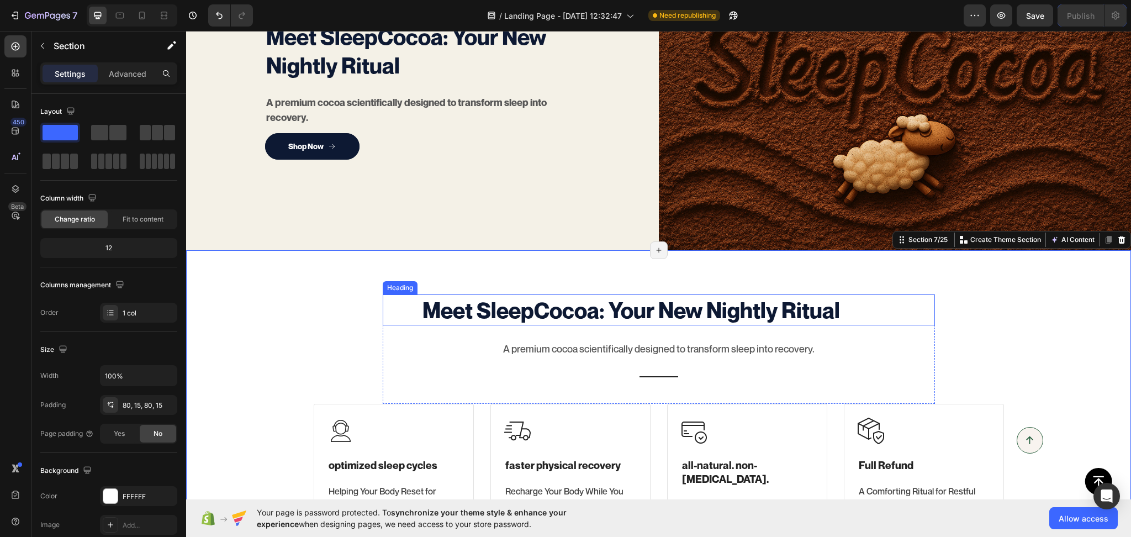
click at [863, 304] on p "Meet SleepCocoa: Your New Nightly Ritual" at bounding box center [631, 309] width 495 height 29
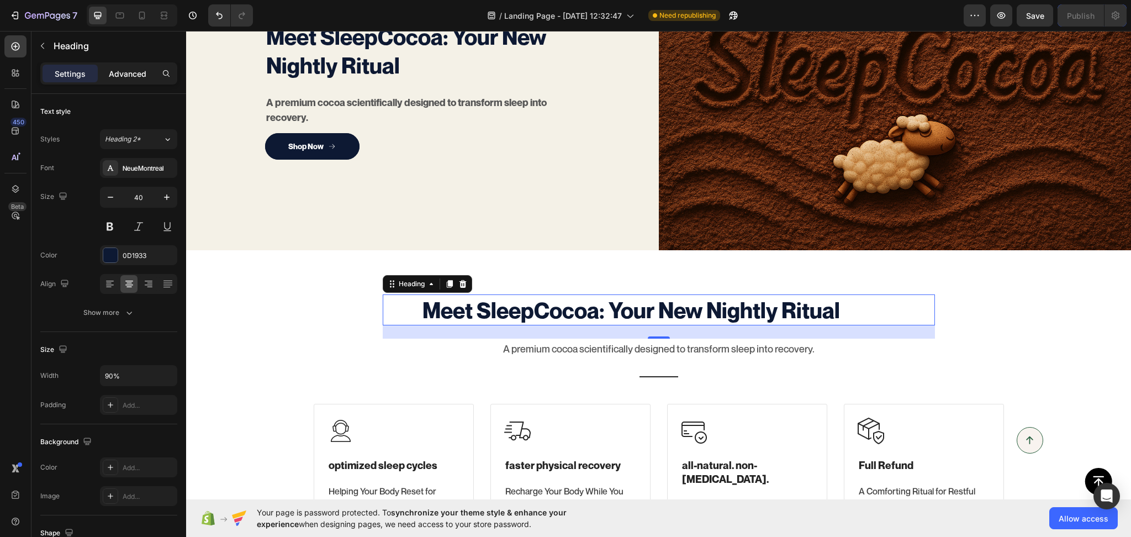
click at [131, 69] on p "Advanced" at bounding box center [128, 74] width 38 height 12
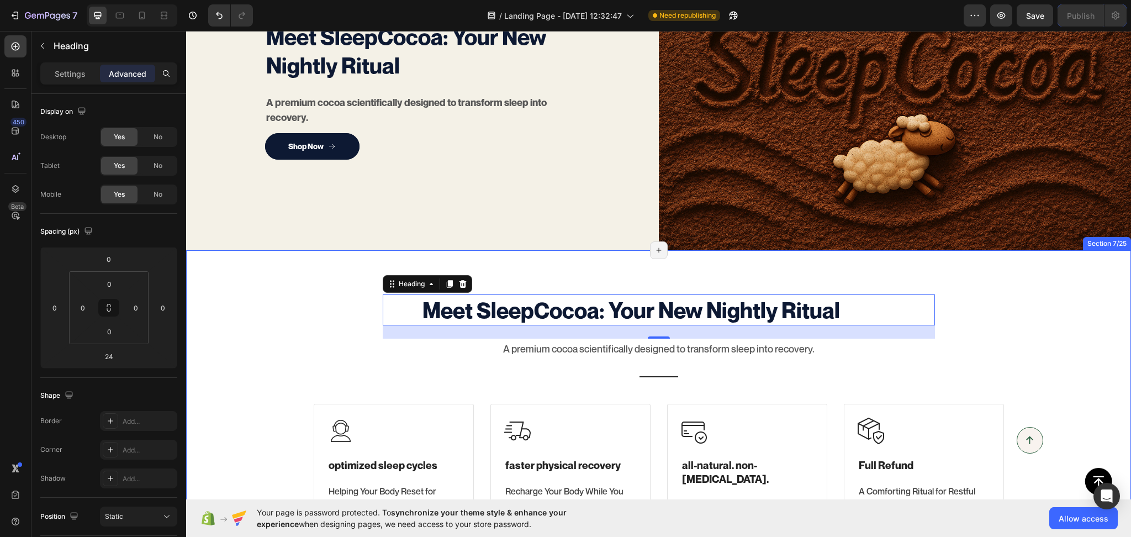
click at [1028, 330] on div "Meet SleepCocoa: Your New Nightly Ritual Heading 24 A premium cocoa scientifica…" at bounding box center [658, 418] width 928 height 249
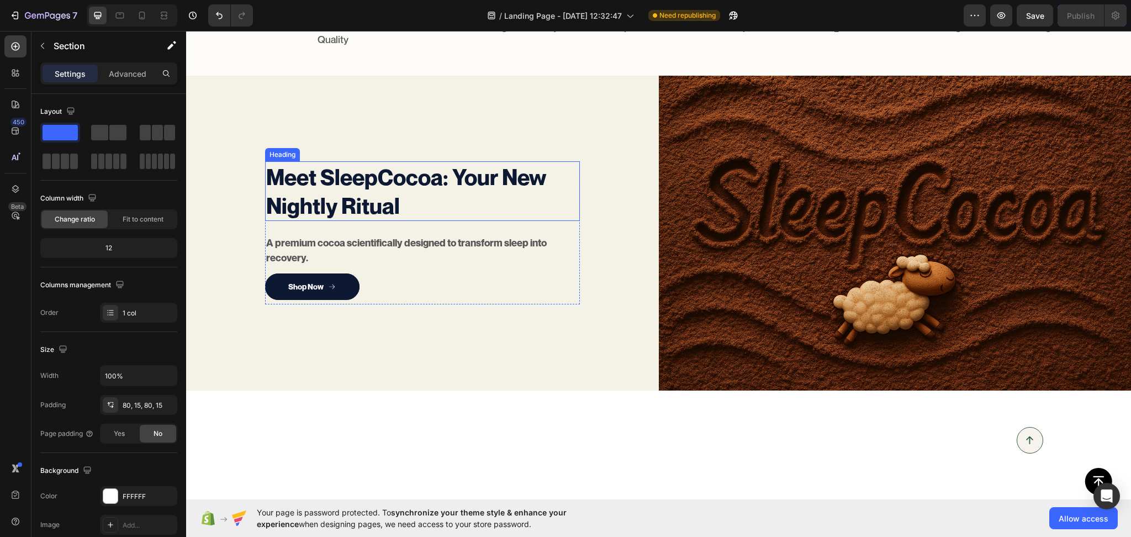
scroll to position [382, 0]
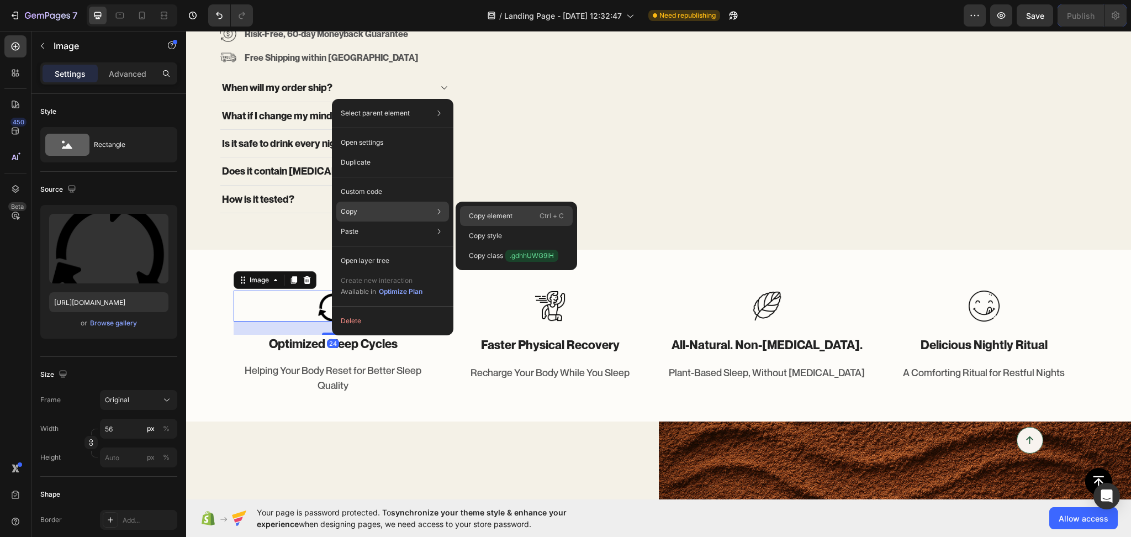
click at [484, 226] on div "Copy element Ctrl + C" at bounding box center [516, 236] width 113 height 20
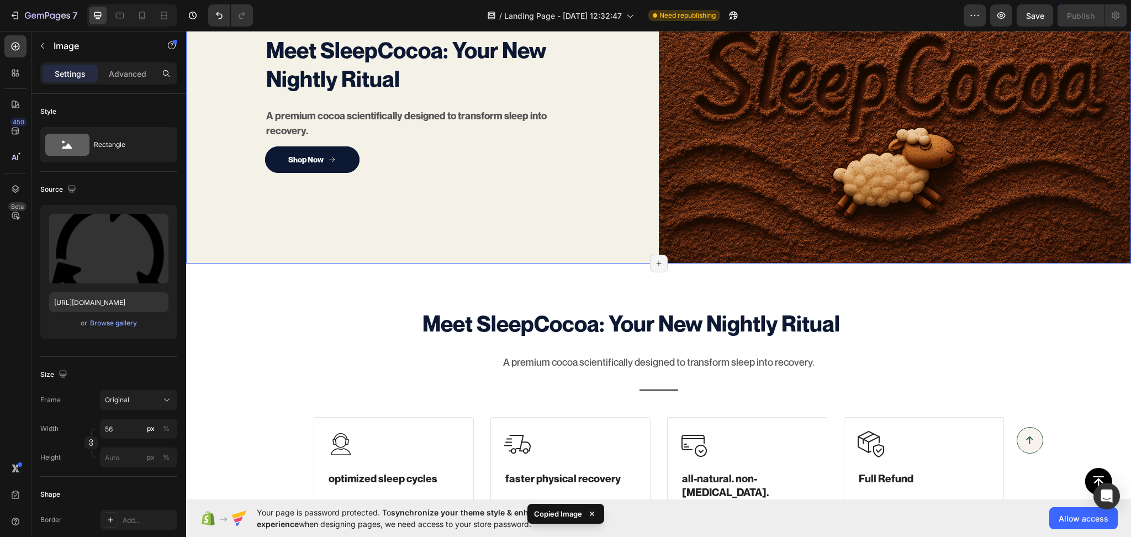
scroll to position [897, 0]
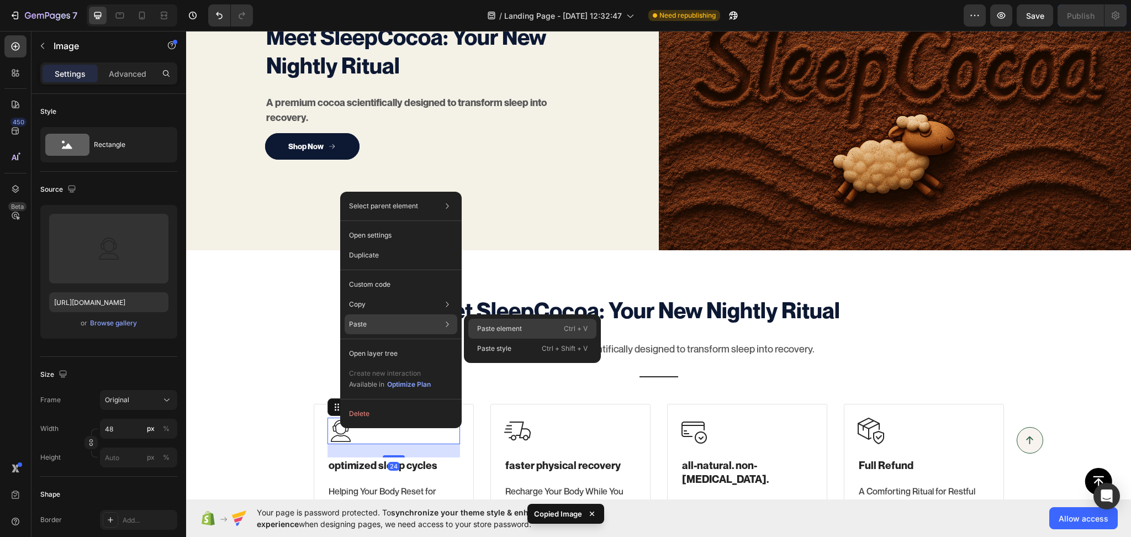
click at [500, 326] on p "Paste element" at bounding box center [499, 329] width 45 height 10
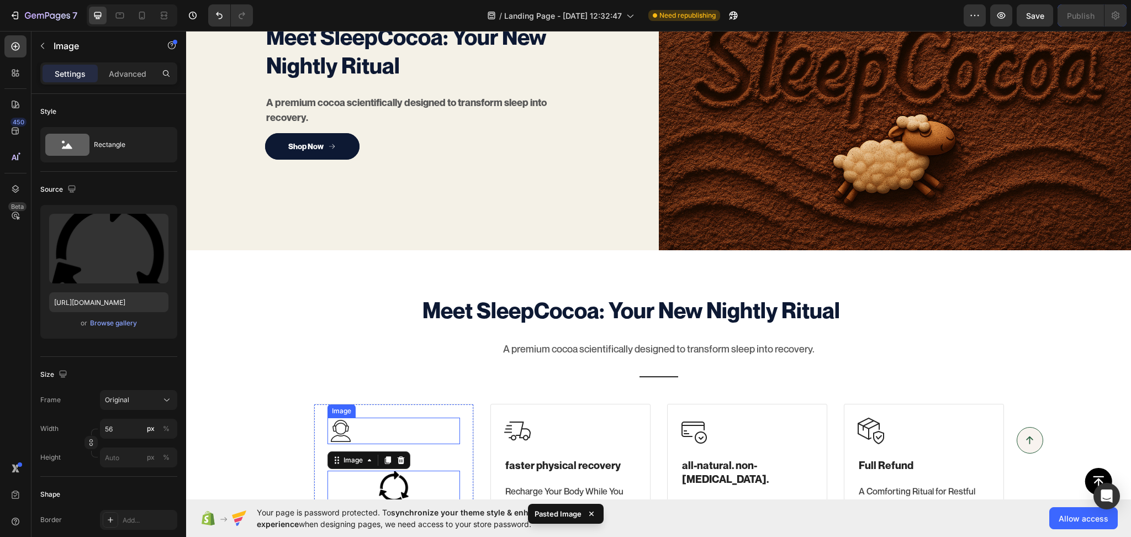
click at [409, 428] on div at bounding box center [393, 431] width 133 height 27
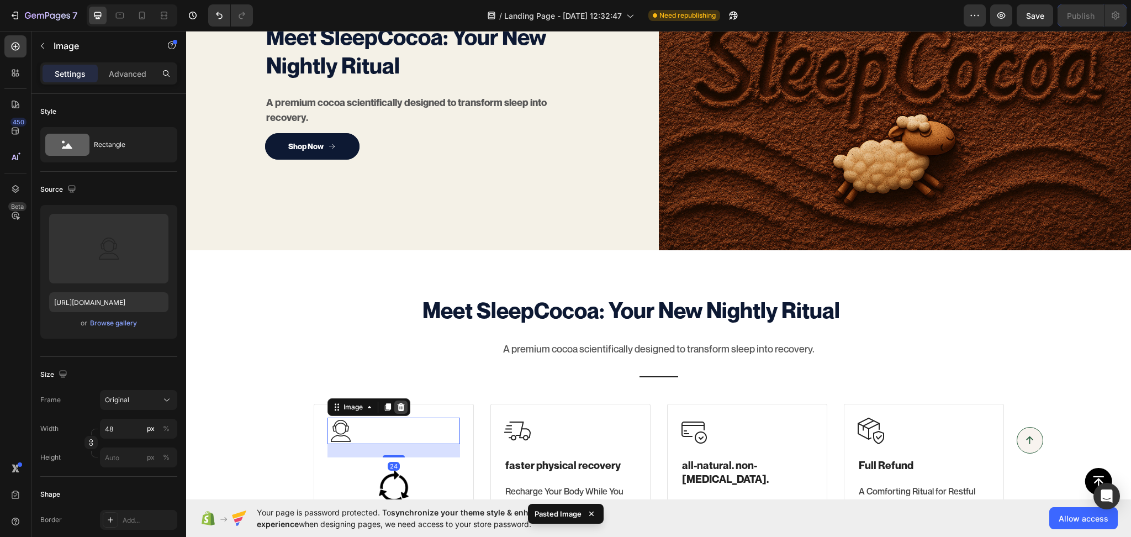
click at [397, 403] on icon at bounding box center [400, 407] width 7 height 8
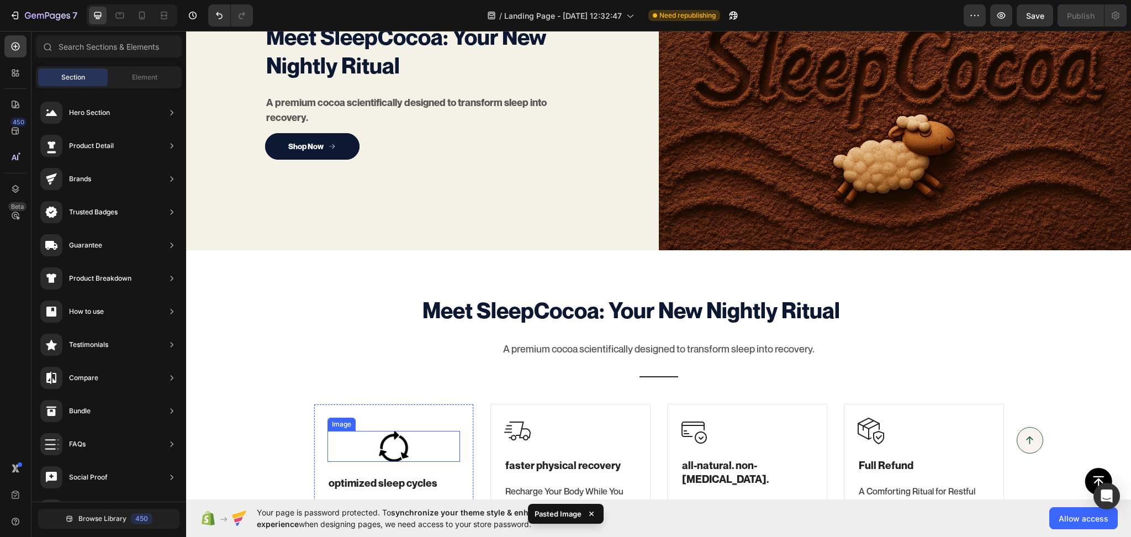
click at [350, 442] on div at bounding box center [393, 446] width 133 height 31
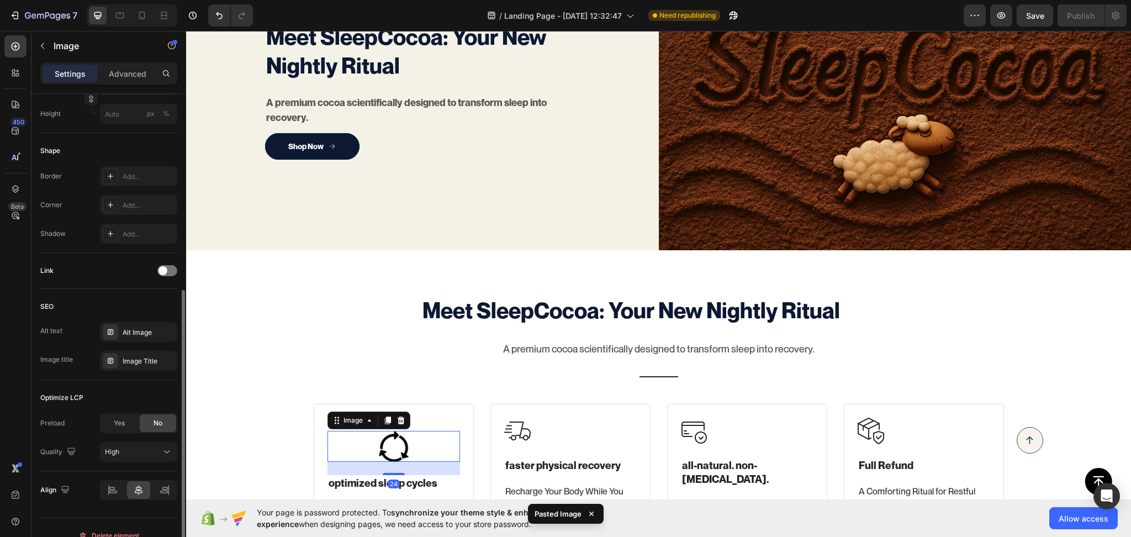
scroll to position [359, 0]
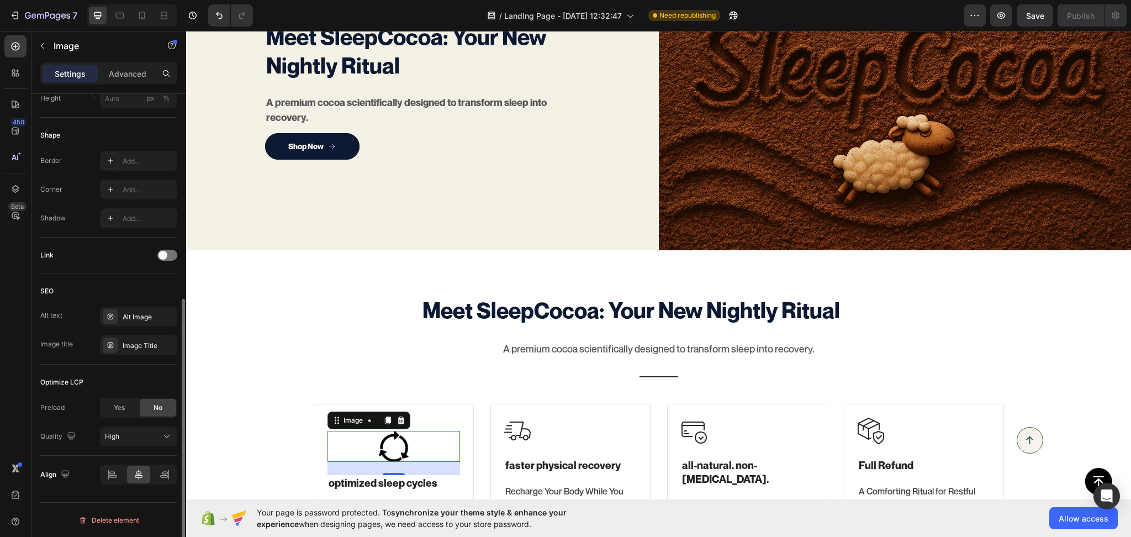
click at [112, 462] on div "Align" at bounding box center [108, 475] width 137 height 38
click at [110, 473] on icon at bounding box center [112, 472] width 6 height 3
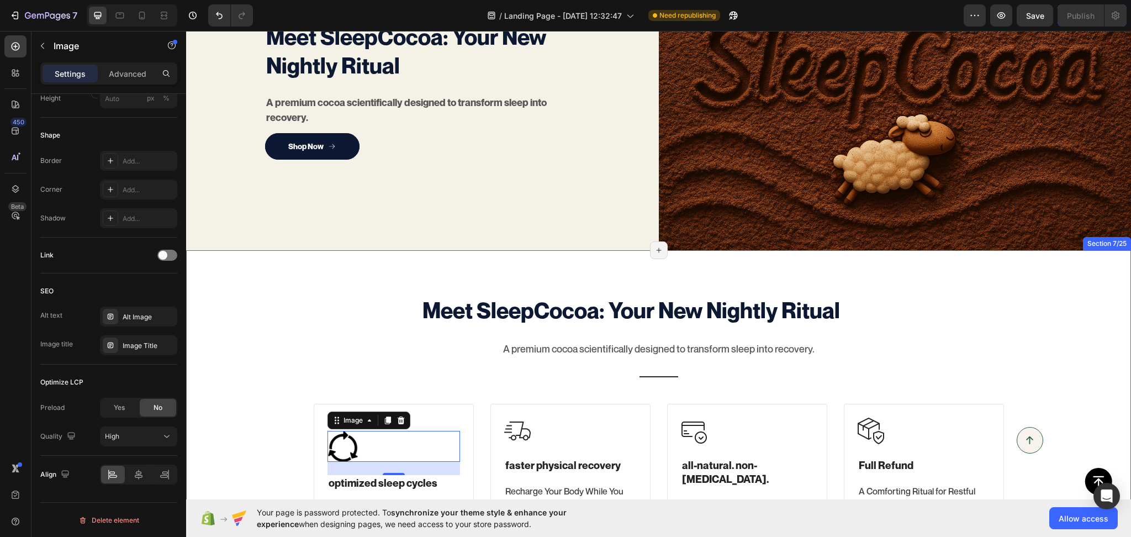
click at [305, 319] on div "Meet SleepCocoa: Your New Nightly Ritual Heading A premium cocoa scientifically…" at bounding box center [658, 420] width 928 height 253
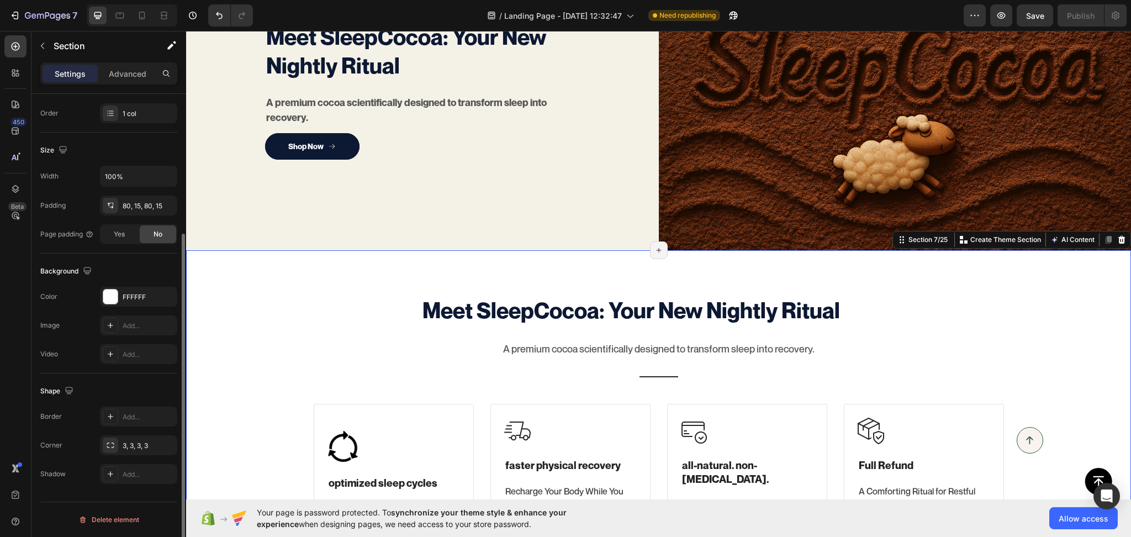
scroll to position [0, 0]
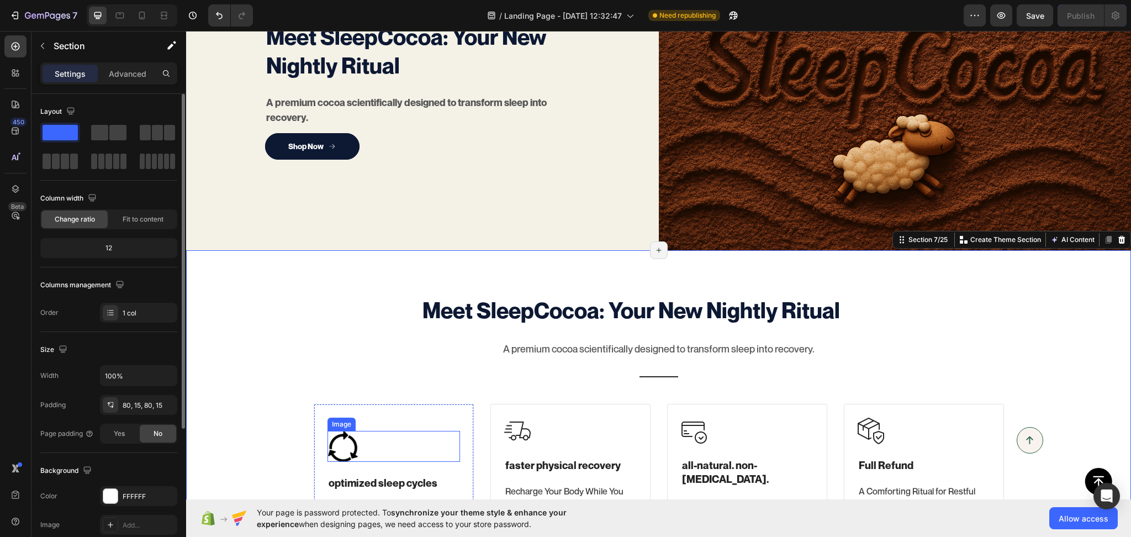
click at [330, 446] on img at bounding box center [342, 446] width 31 height 31
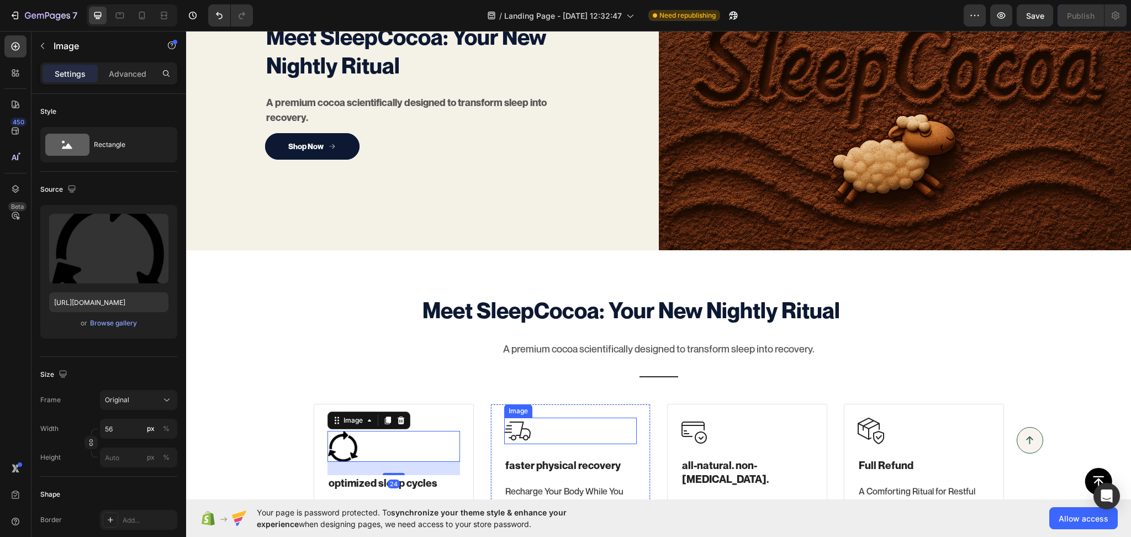
click at [504, 420] on img at bounding box center [517, 431] width 27 height 27
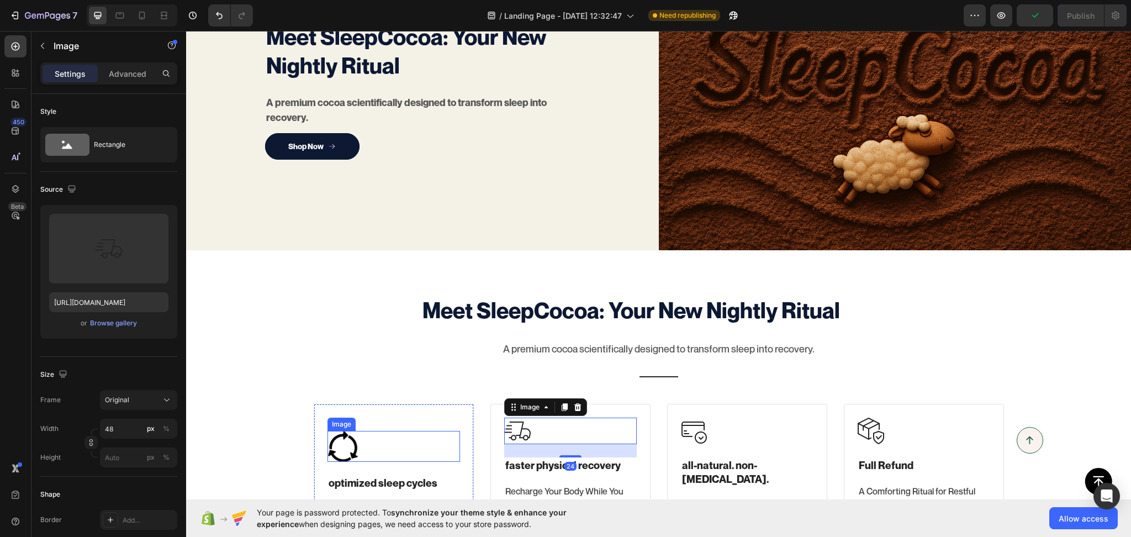
click at [345, 447] on img at bounding box center [342, 446] width 31 height 31
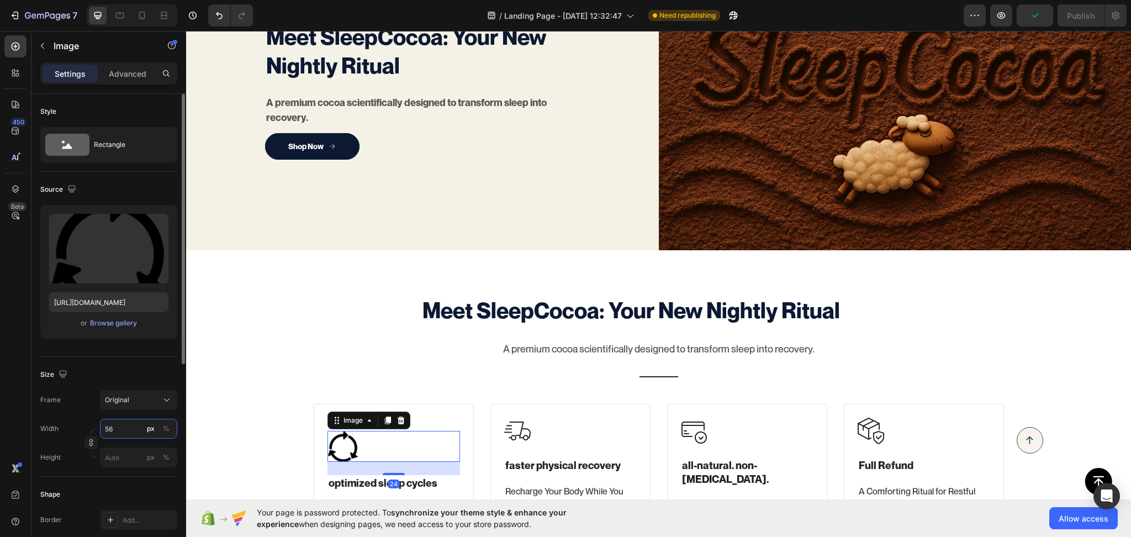
click at [126, 431] on input "56" at bounding box center [138, 429] width 77 height 20
type input "50"
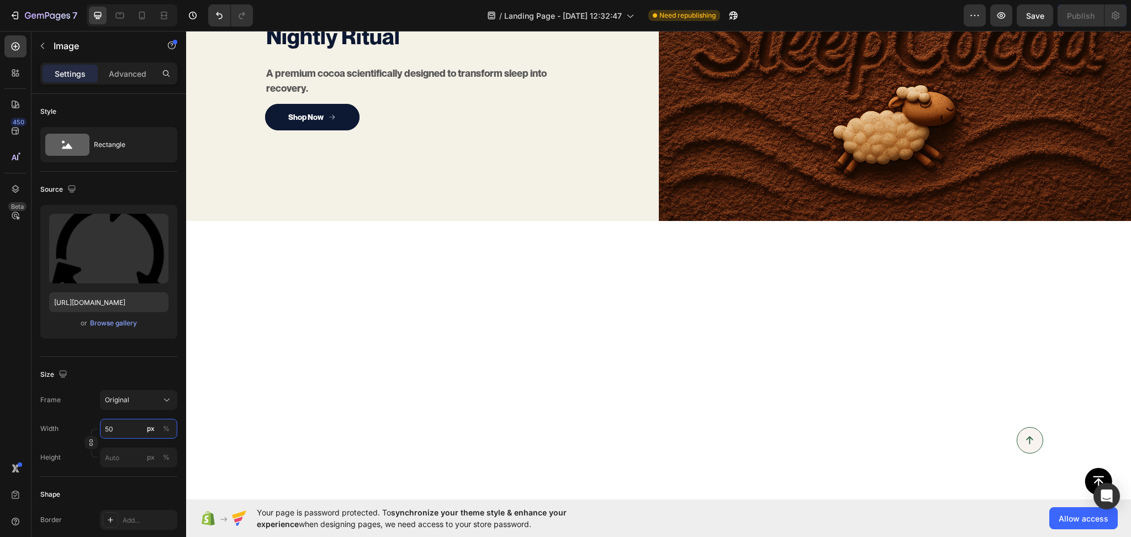
scroll to position [553, 0]
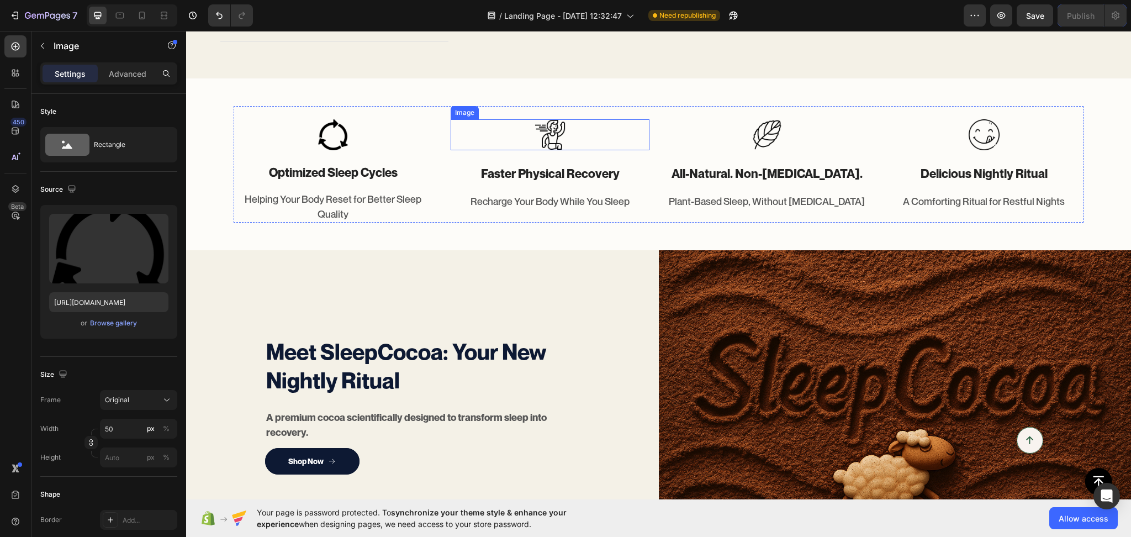
click at [554, 150] on img at bounding box center [550, 134] width 31 height 31
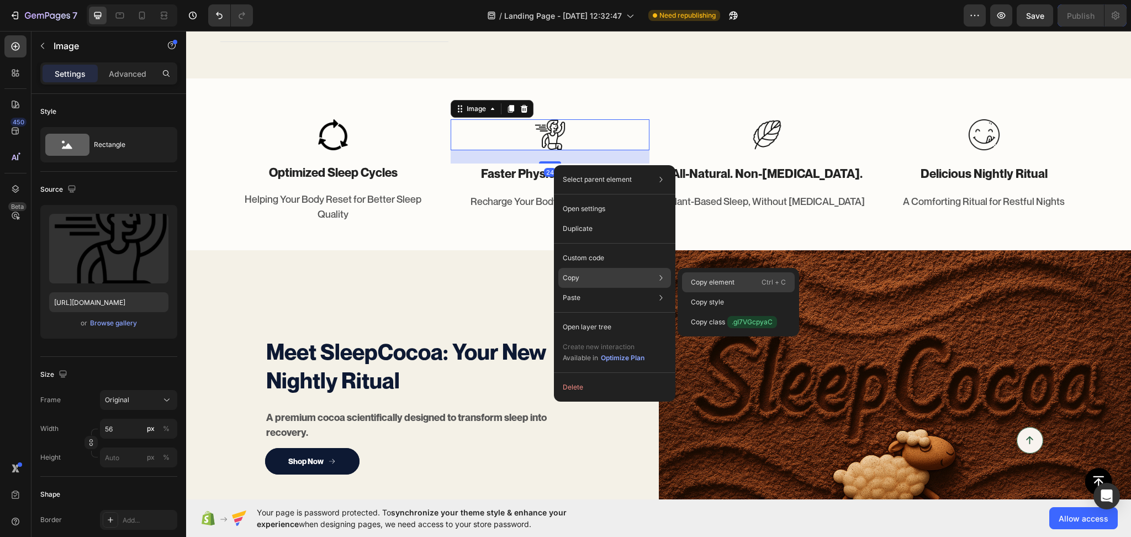
drag, startPoint x: 701, startPoint y: 275, endPoint x: 384, endPoint y: 246, distance: 318.3
click at [701, 292] on div "Copy element Ctrl + C" at bounding box center [738, 302] width 113 height 20
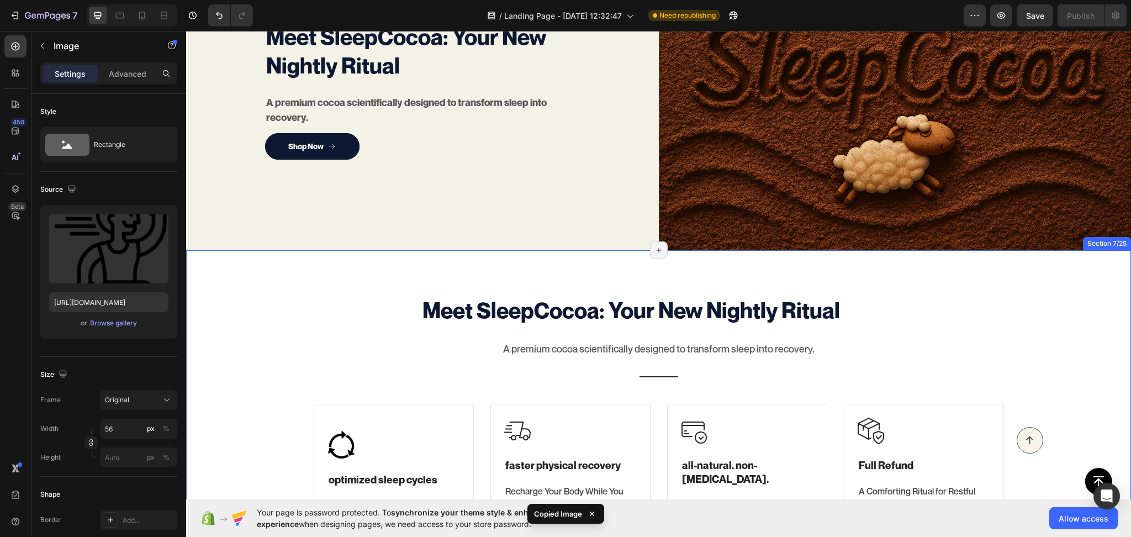
scroll to position [1069, 0]
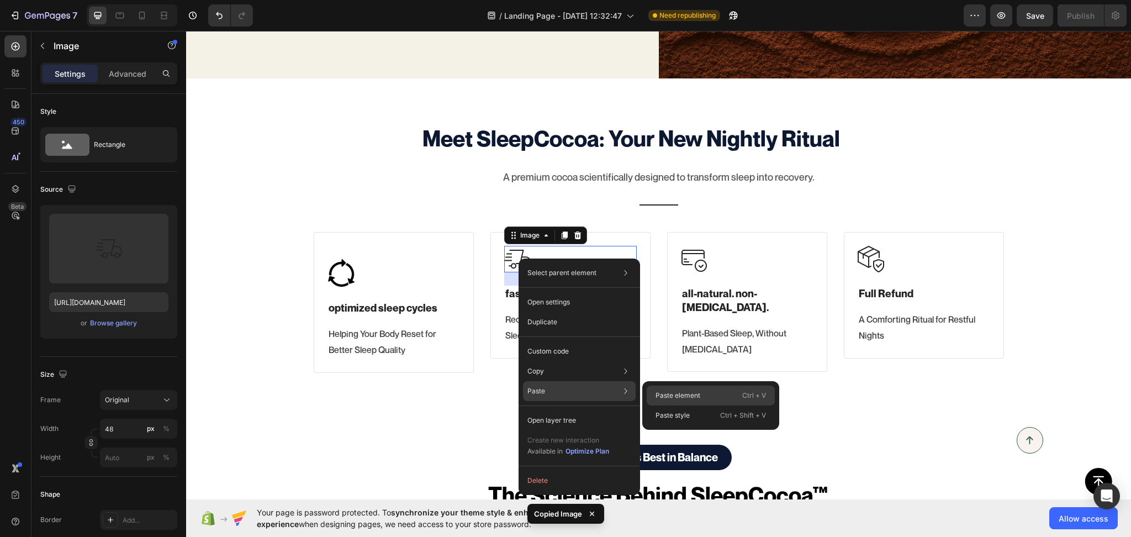
click at [670, 392] on p "Paste element" at bounding box center [678, 395] width 45 height 10
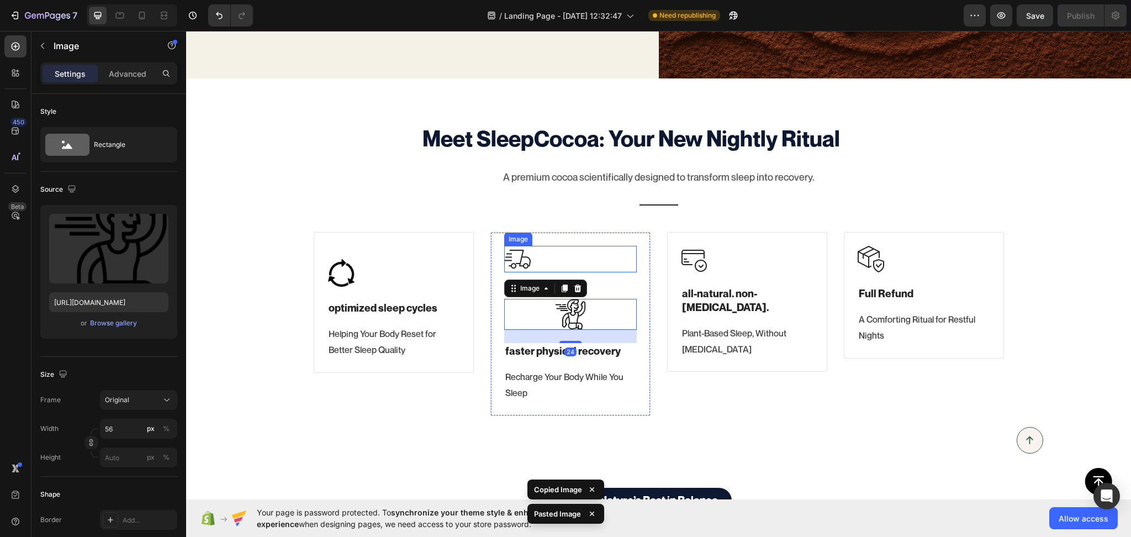
click at [527, 261] on div at bounding box center [570, 259] width 133 height 27
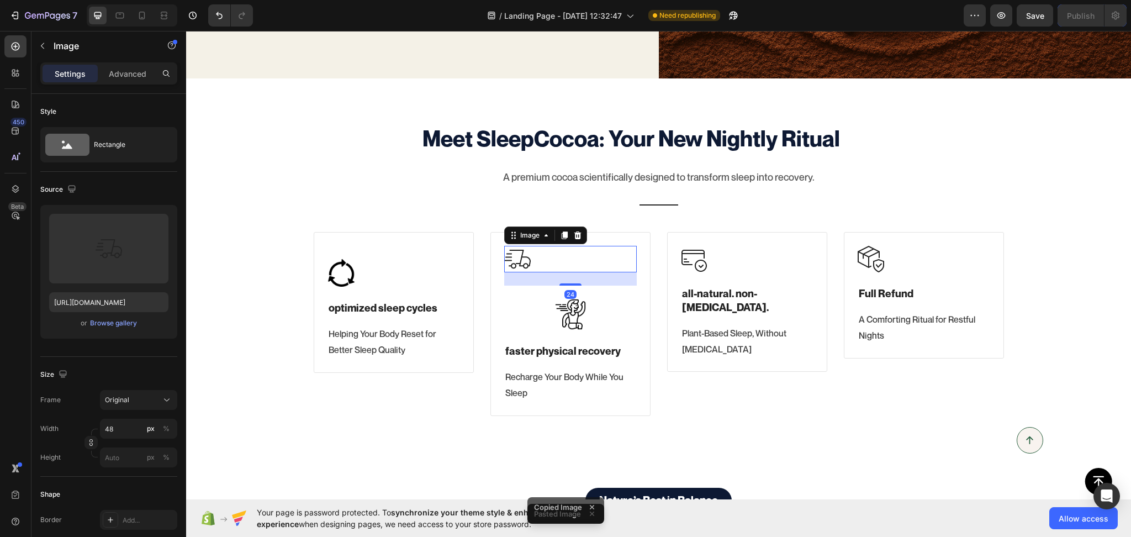
click at [574, 231] on icon at bounding box center [577, 235] width 7 height 8
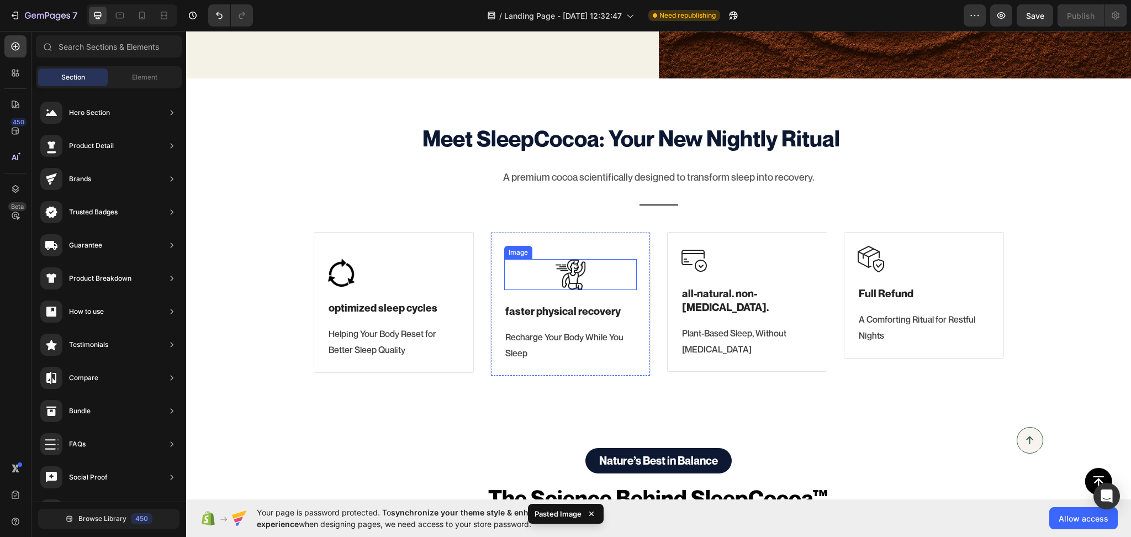
click at [539, 265] on div at bounding box center [570, 274] width 133 height 31
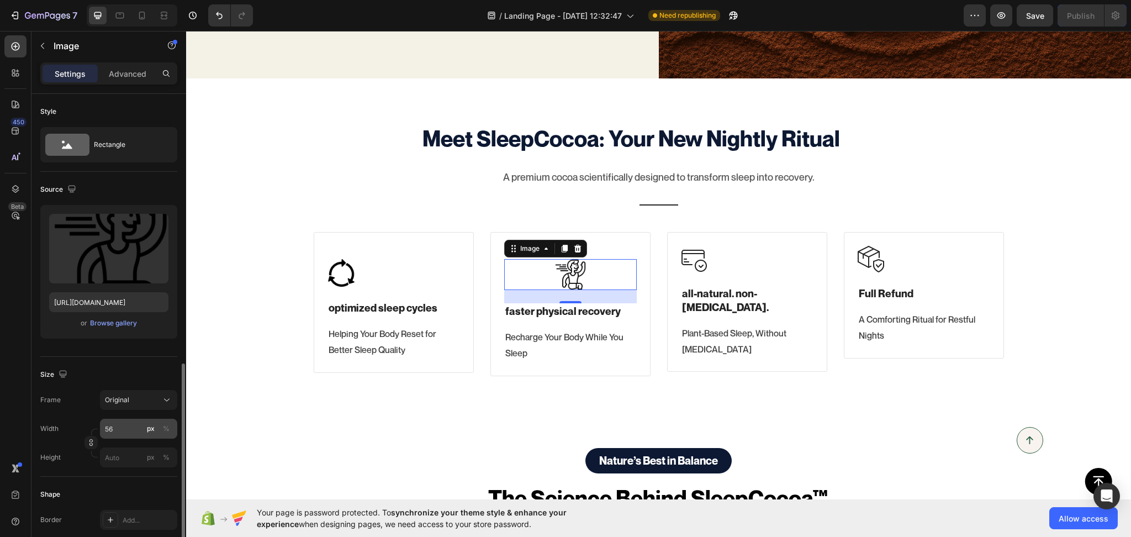
scroll to position [172, 0]
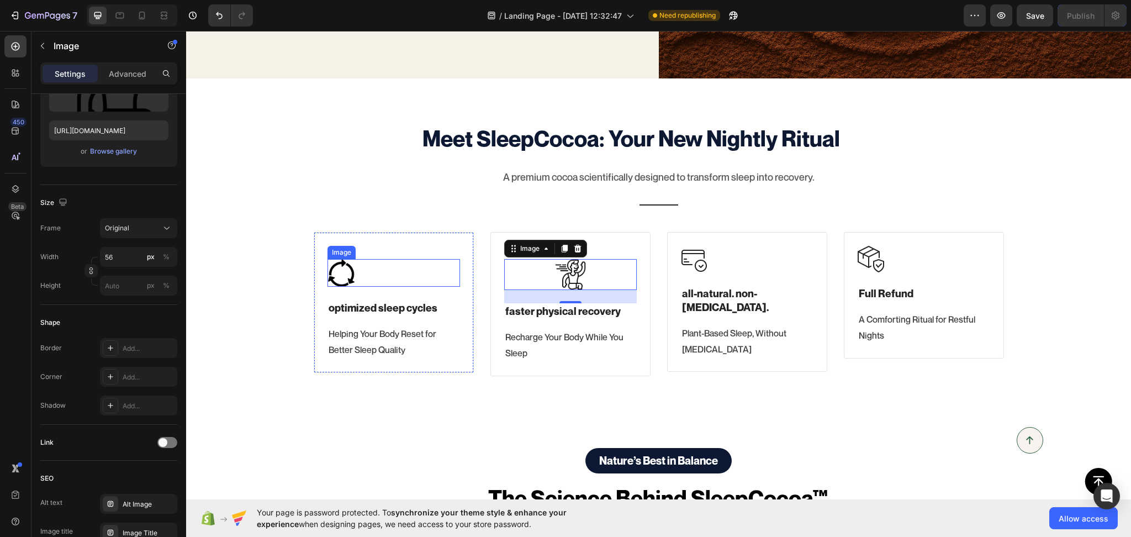
click at [335, 267] on img at bounding box center [341, 273] width 28 height 28
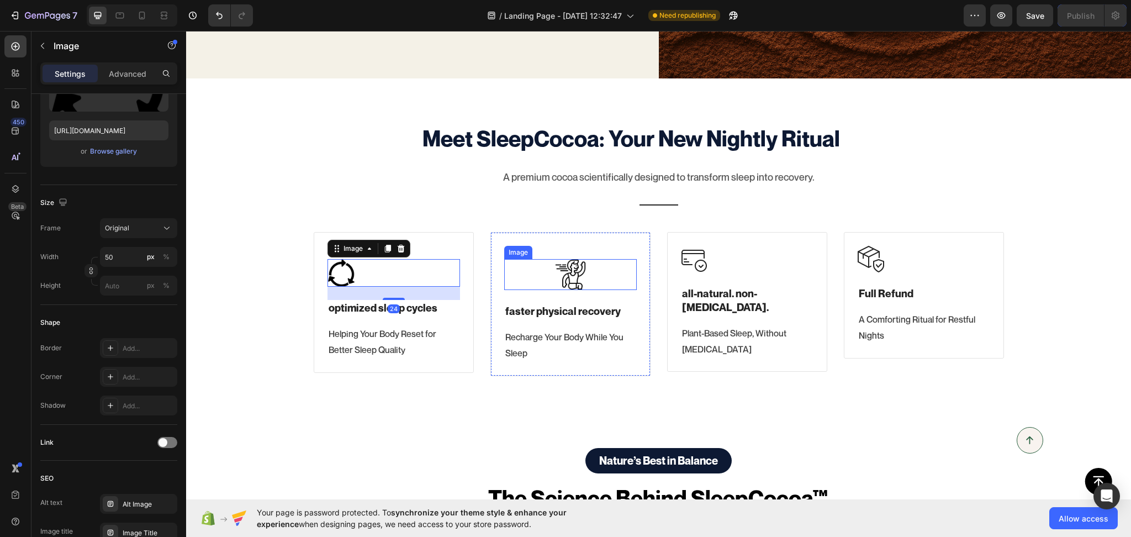
click at [575, 259] on img at bounding box center [570, 274] width 31 height 31
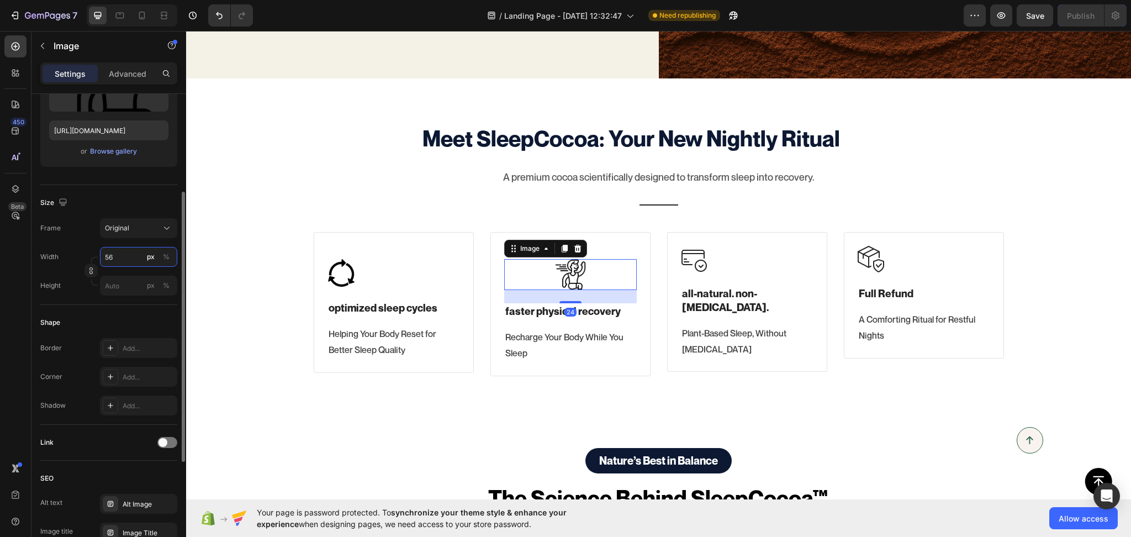
click at [122, 256] on input "56" at bounding box center [138, 257] width 77 height 20
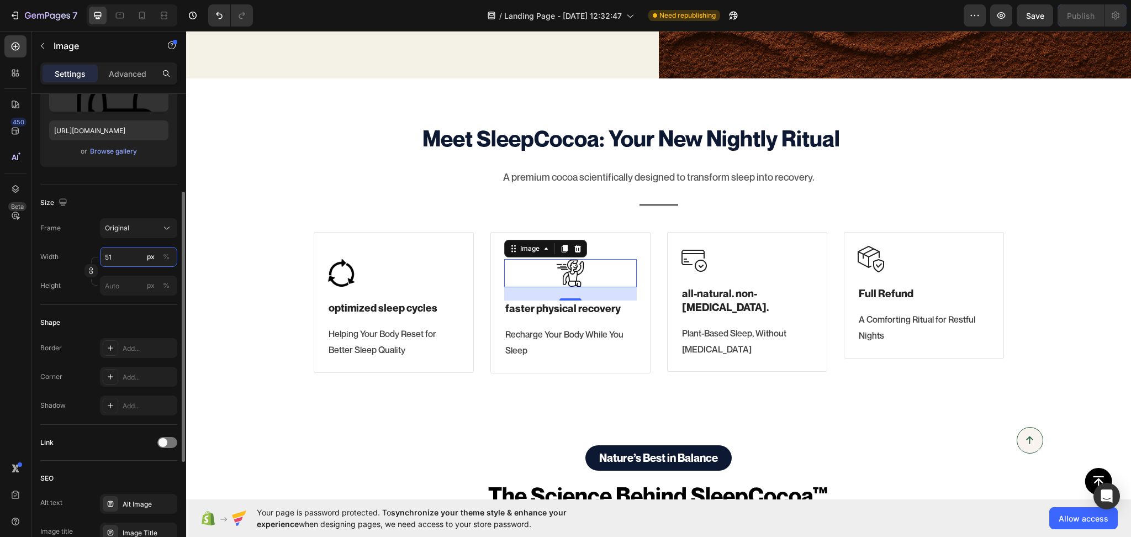
type input "50"
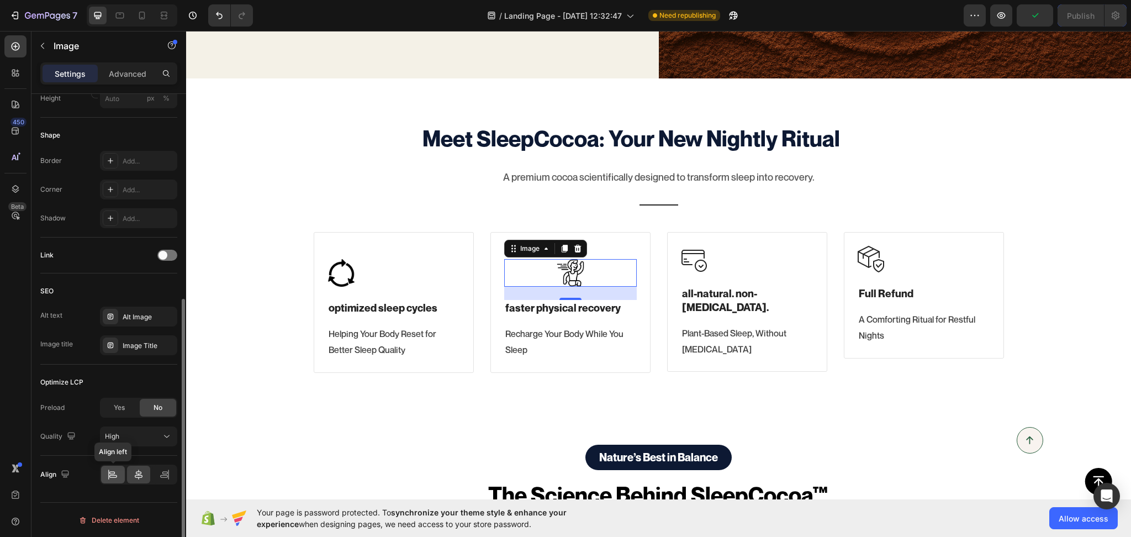
click at [112, 472] on icon at bounding box center [112, 474] width 11 height 11
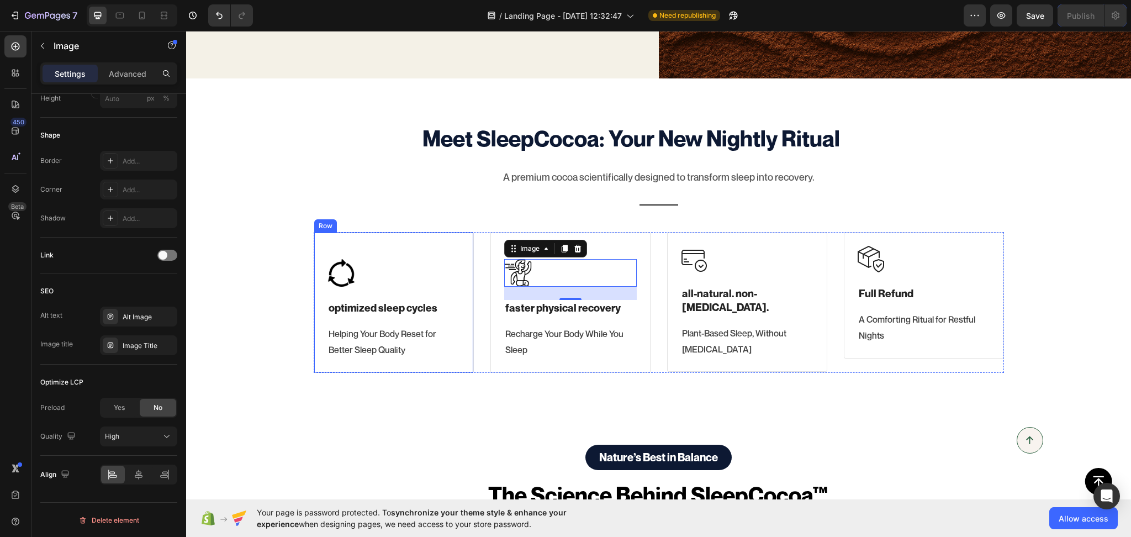
click at [283, 310] on div "Meet SleepCocoa: Your New Nightly Ritual Heading A premium cocoa scientifically…" at bounding box center [658, 248] width 928 height 250
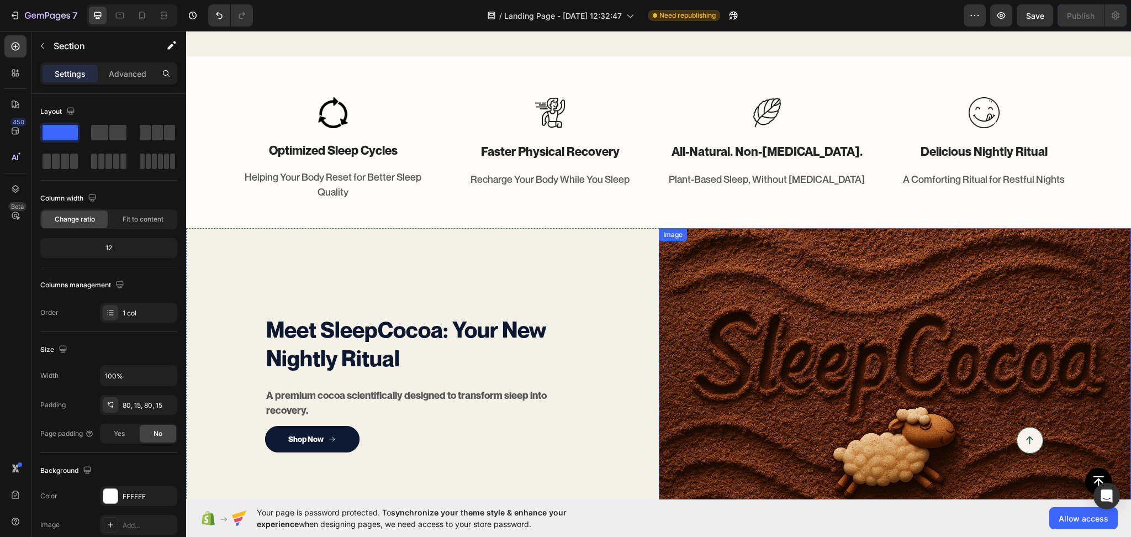
scroll to position [553, 0]
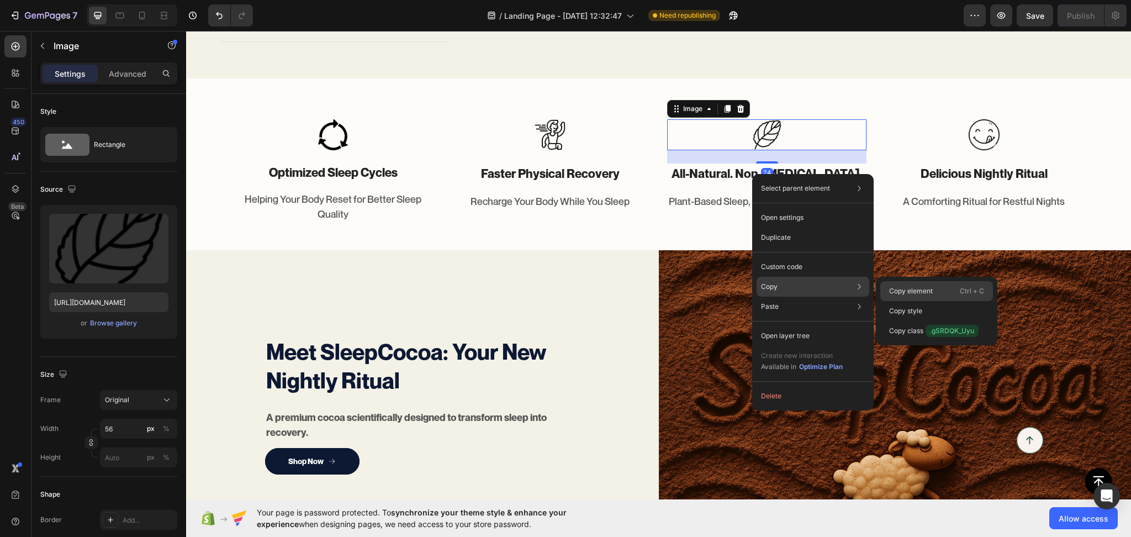
click at [909, 301] on div "Copy element Ctrl + C" at bounding box center [936, 311] width 113 height 20
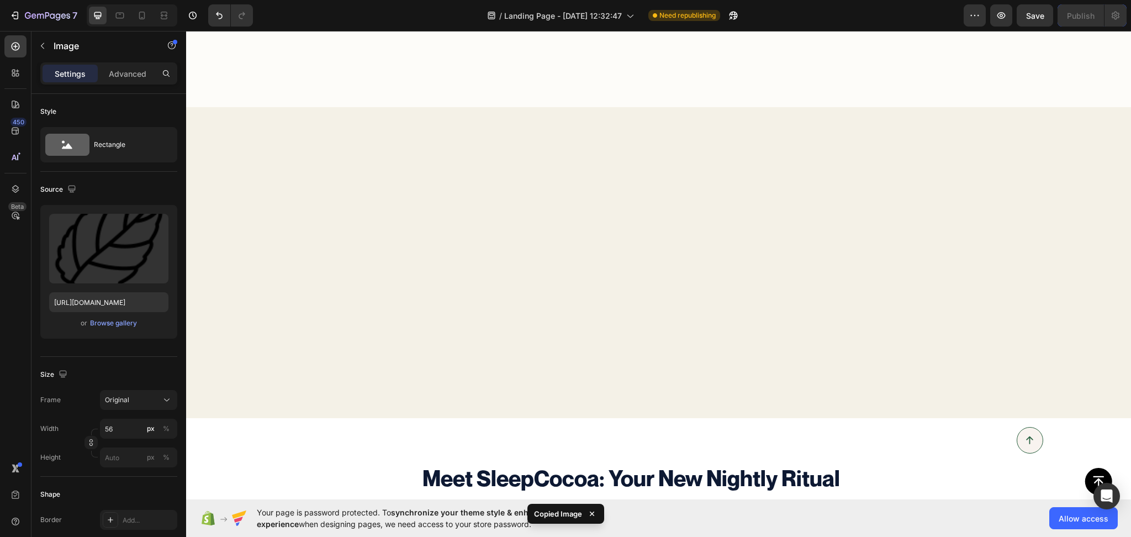
scroll to position [1241, 0]
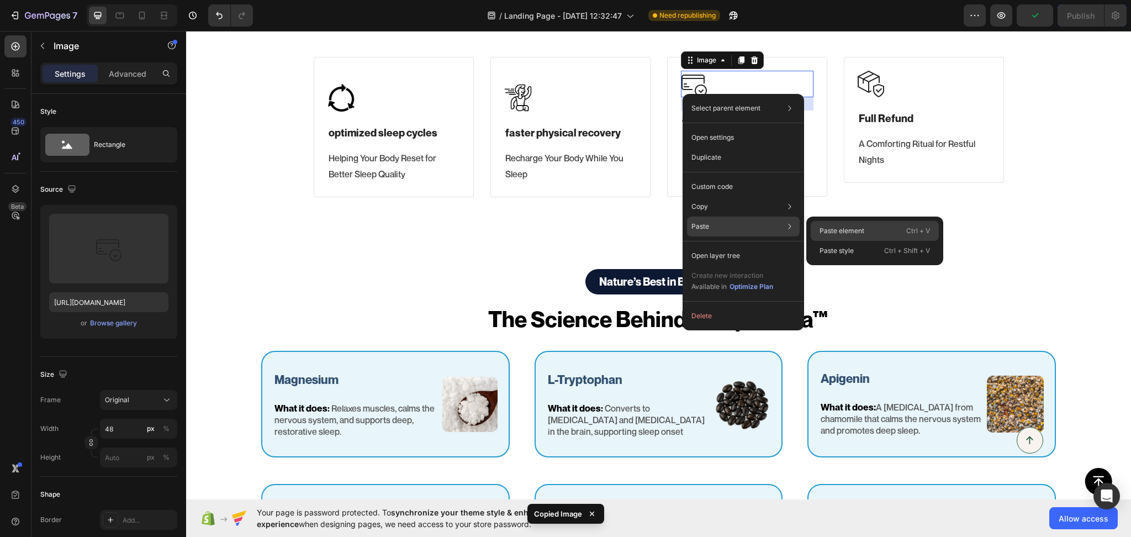
drag, startPoint x: 823, startPoint y: 232, endPoint x: 600, endPoint y: 136, distance: 242.7
click at [823, 232] on p "Paste element" at bounding box center [842, 231] width 45 height 10
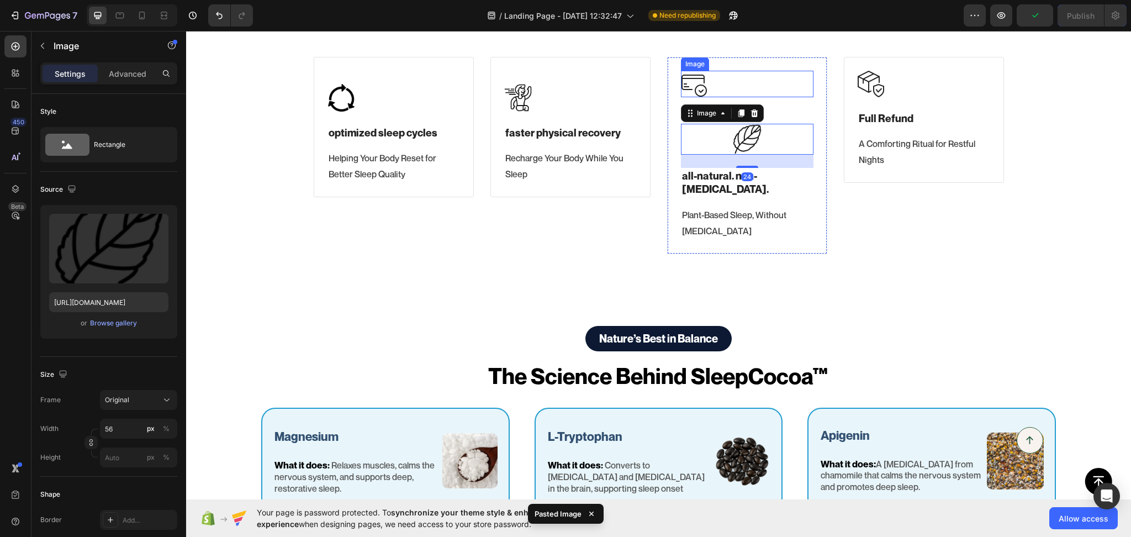
click at [717, 88] on div at bounding box center [747, 84] width 133 height 27
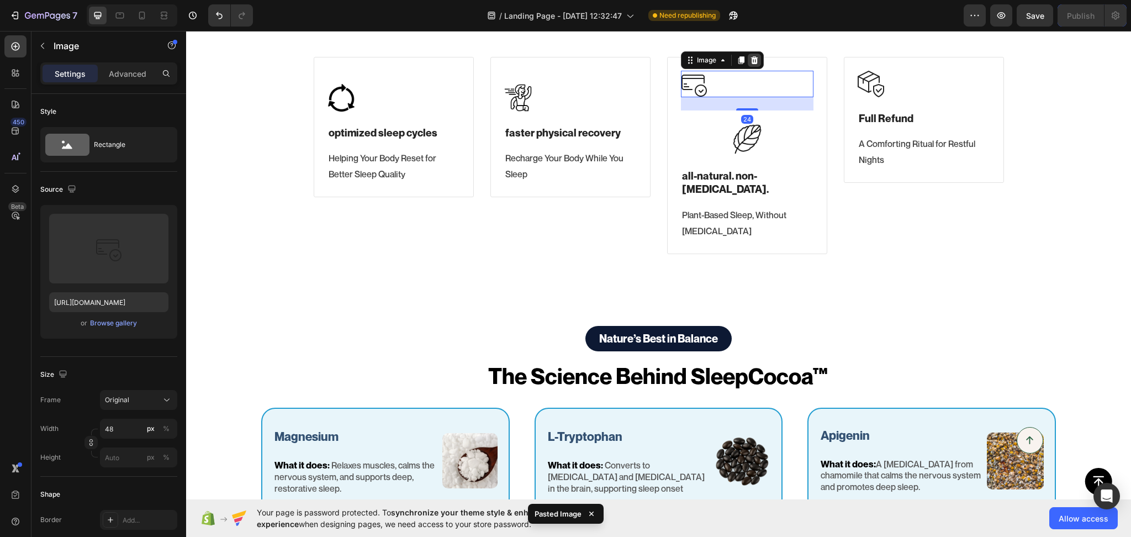
click at [753, 62] on div at bounding box center [754, 60] width 13 height 13
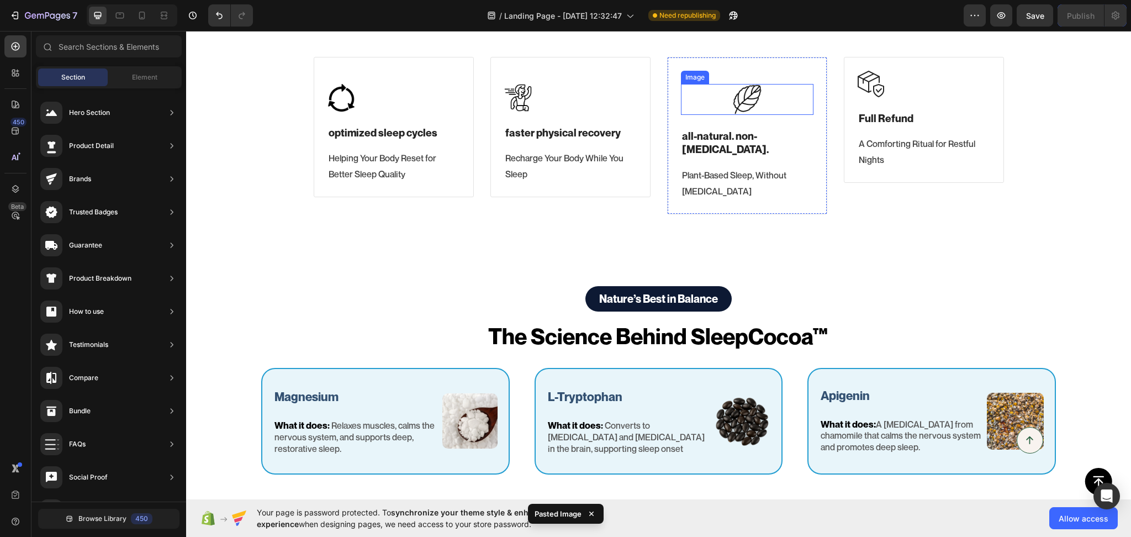
click at [722, 98] on div at bounding box center [747, 99] width 133 height 31
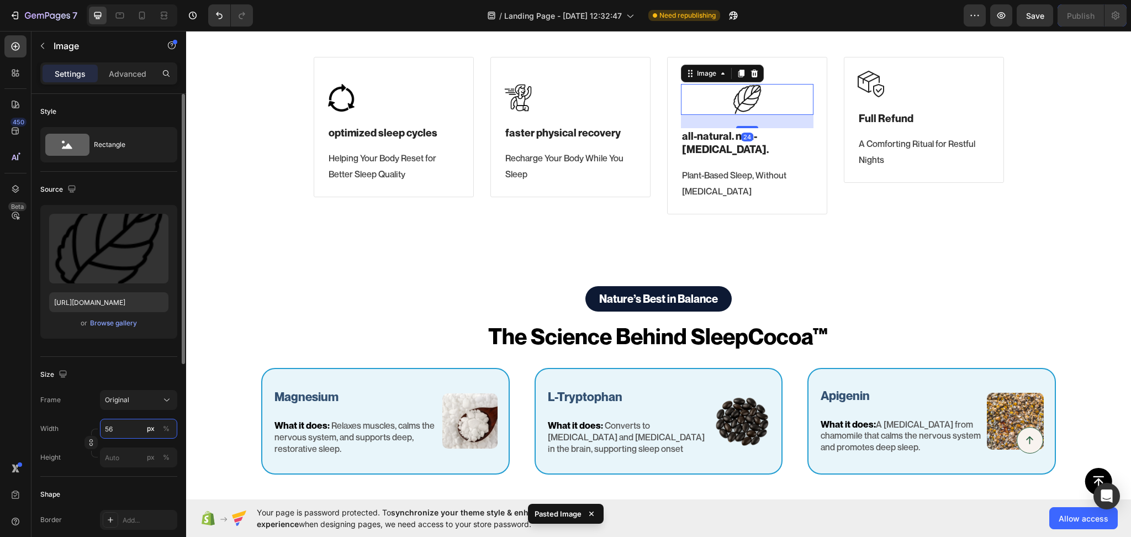
click at [115, 428] on input "56" at bounding box center [138, 429] width 77 height 20
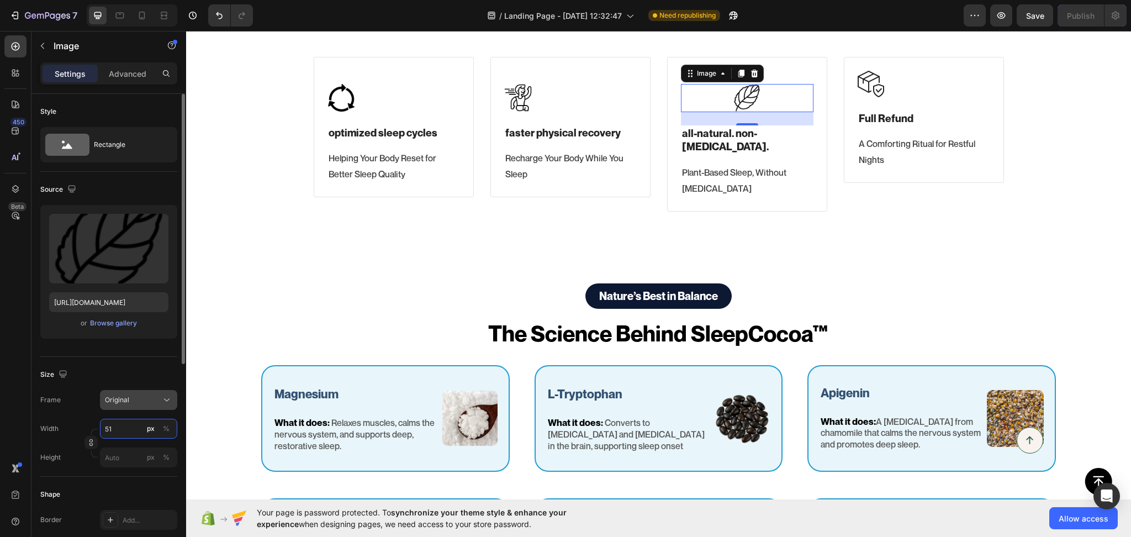
type input "50"
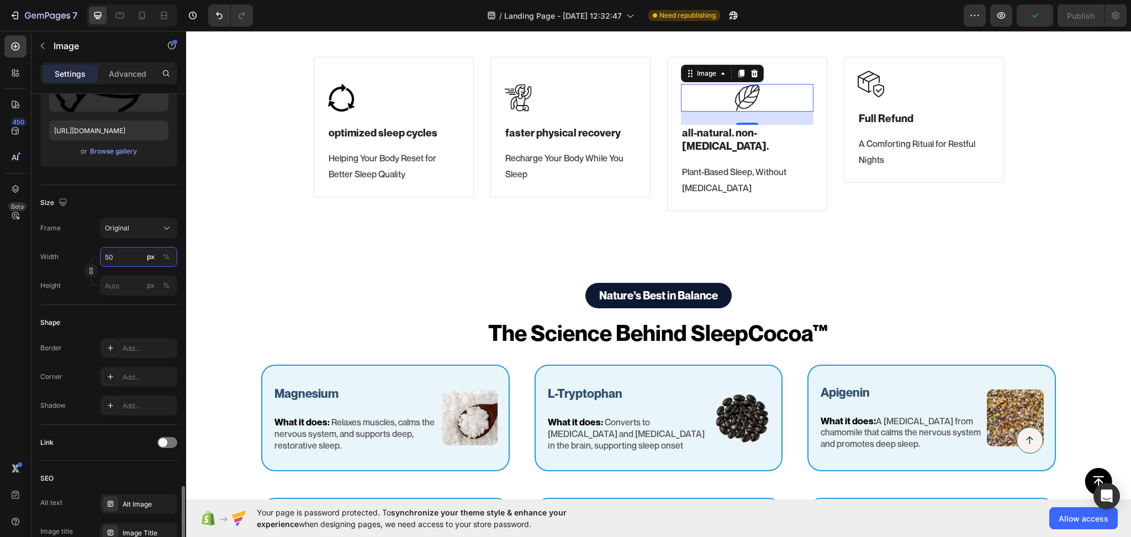
scroll to position [359, 0]
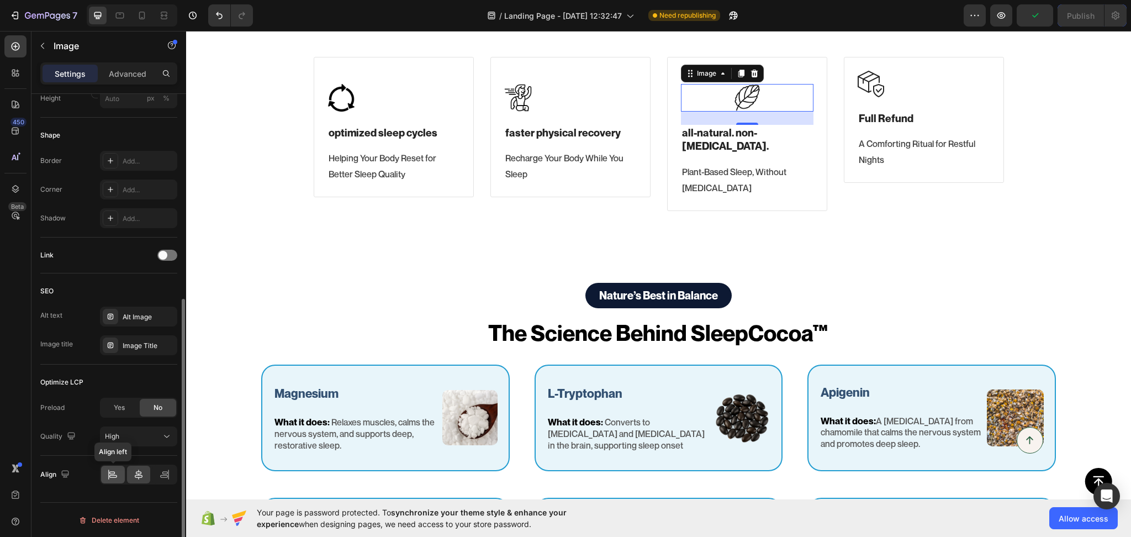
click at [109, 477] on icon at bounding box center [112, 474] width 11 height 11
click at [928, 212] on div "Meet SleepCocoa: Your New Nightly Ritual Heading A premium cocoa scientifically…" at bounding box center [658, 79] width 945 height 352
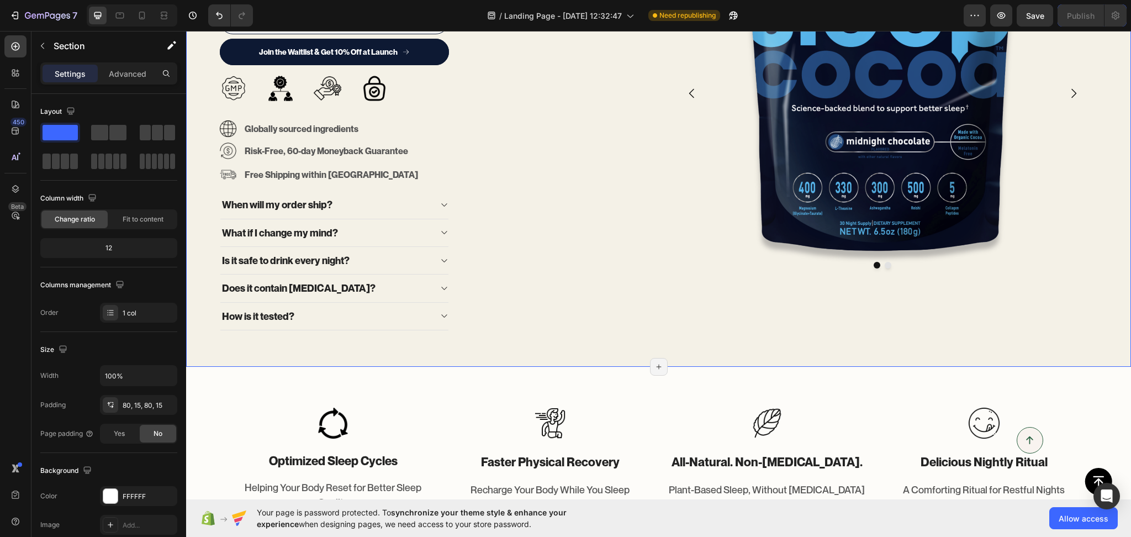
scroll to position [637, 0]
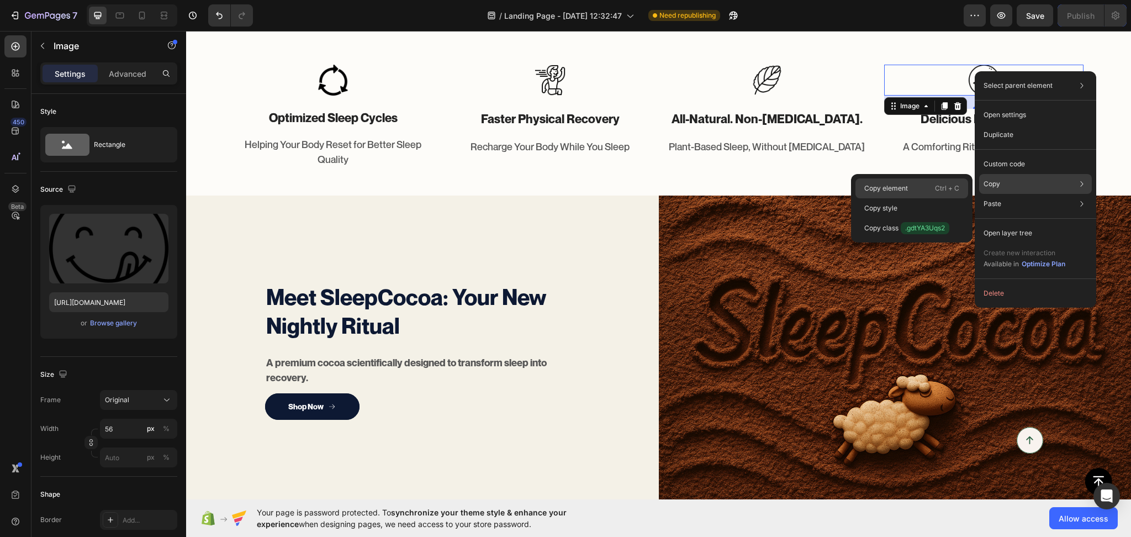
click at [933, 198] on div "Copy element Ctrl + C" at bounding box center [911, 208] width 113 height 20
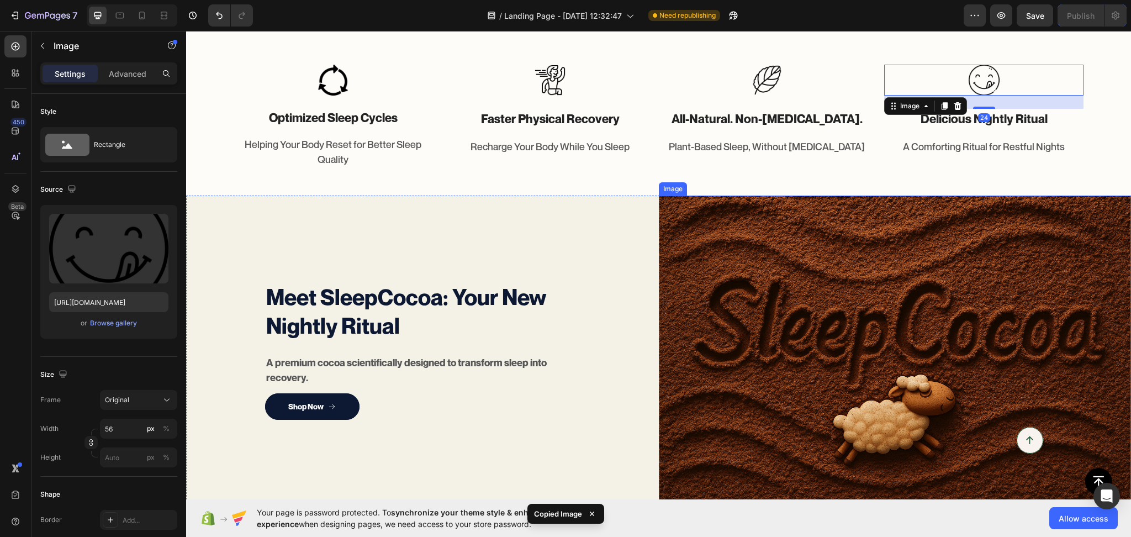
scroll to position [1153, 0]
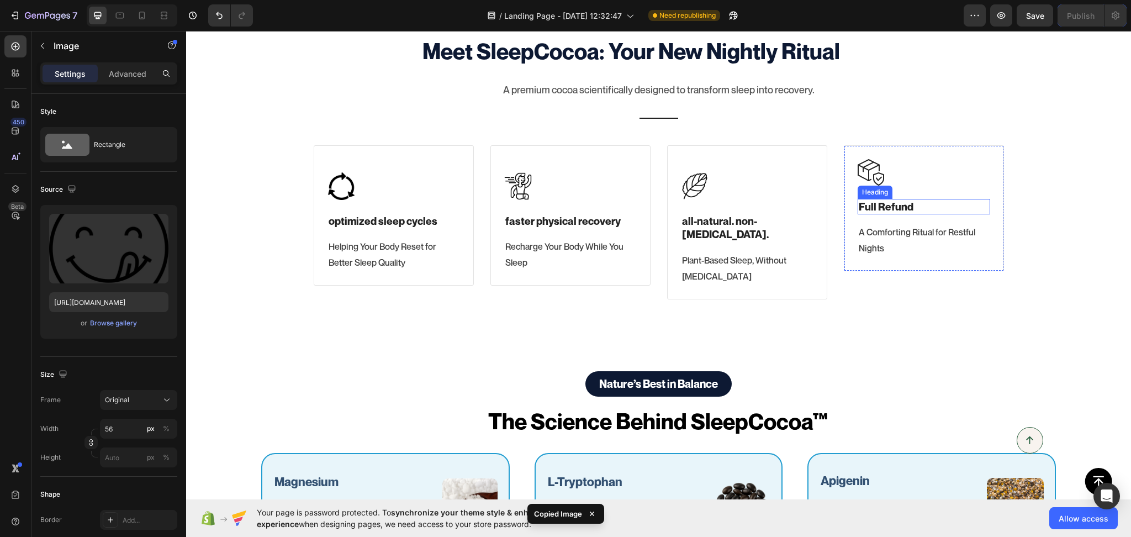
click at [877, 177] on img at bounding box center [871, 172] width 27 height 27
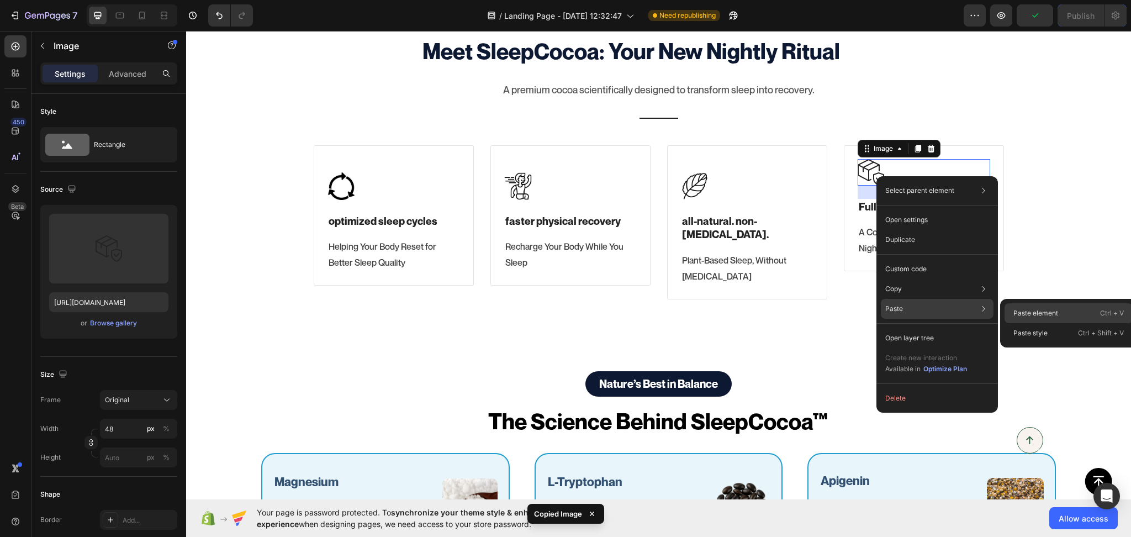
click at [1014, 309] on p "Paste element" at bounding box center [1035, 313] width 45 height 10
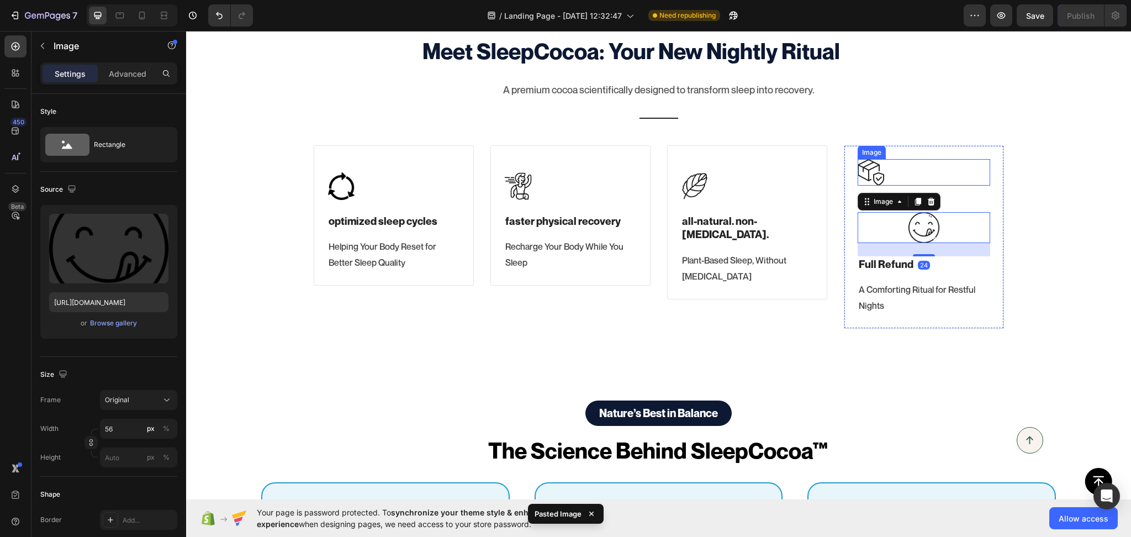
click at [900, 170] on div at bounding box center [924, 172] width 133 height 27
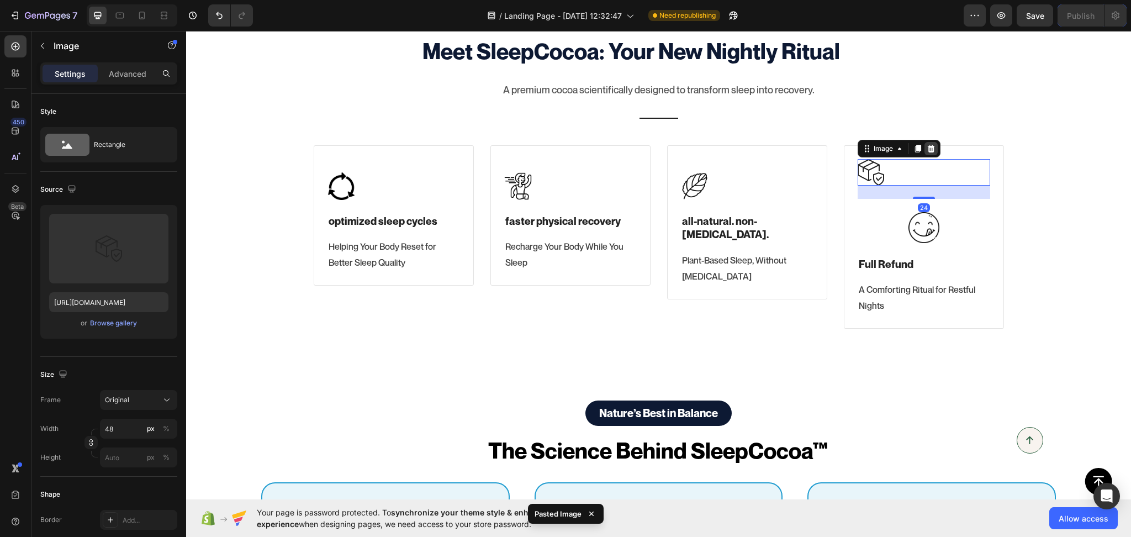
click at [927, 146] on icon at bounding box center [930, 149] width 7 height 8
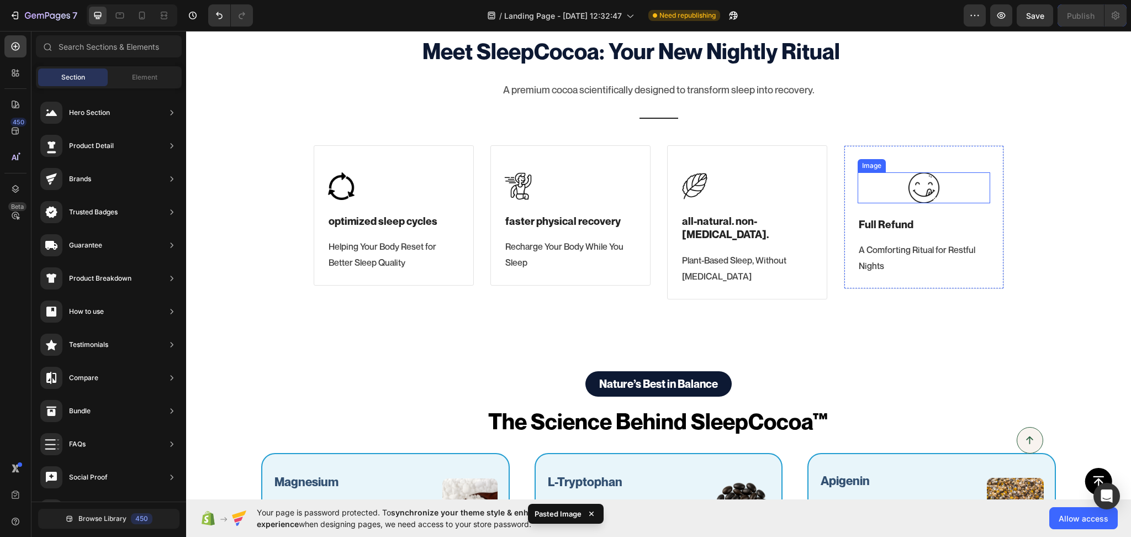
click at [908, 196] on img at bounding box center [923, 187] width 31 height 31
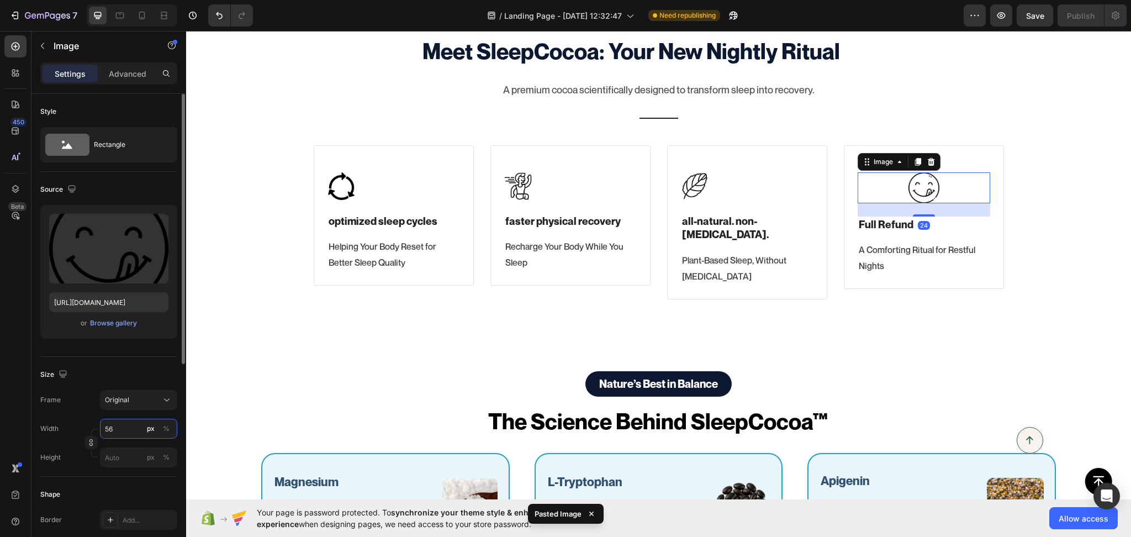
click at [120, 422] on input "56" at bounding box center [138, 429] width 77 height 20
type input "50"
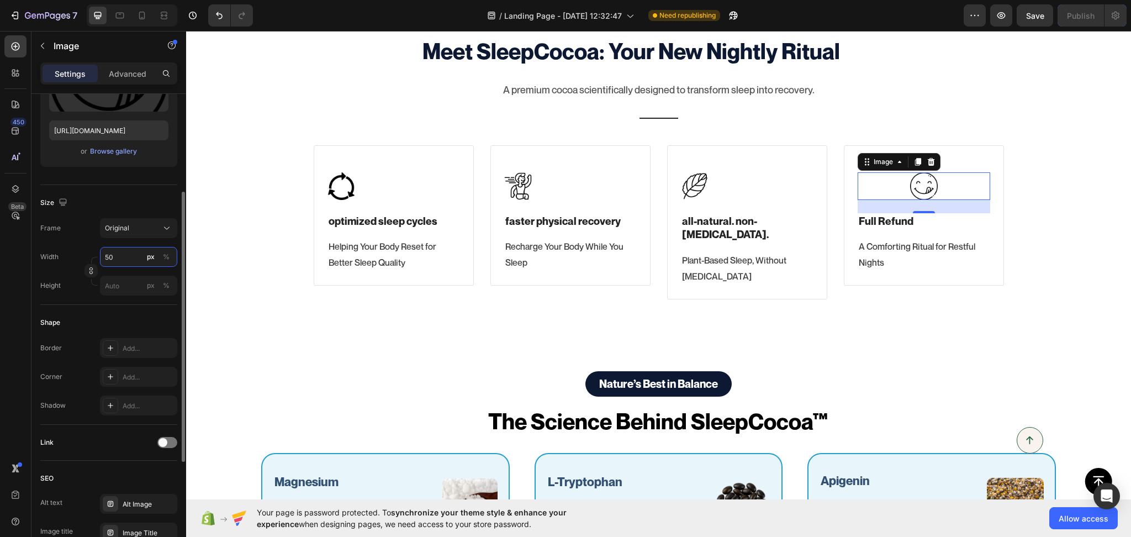
scroll to position [344, 0]
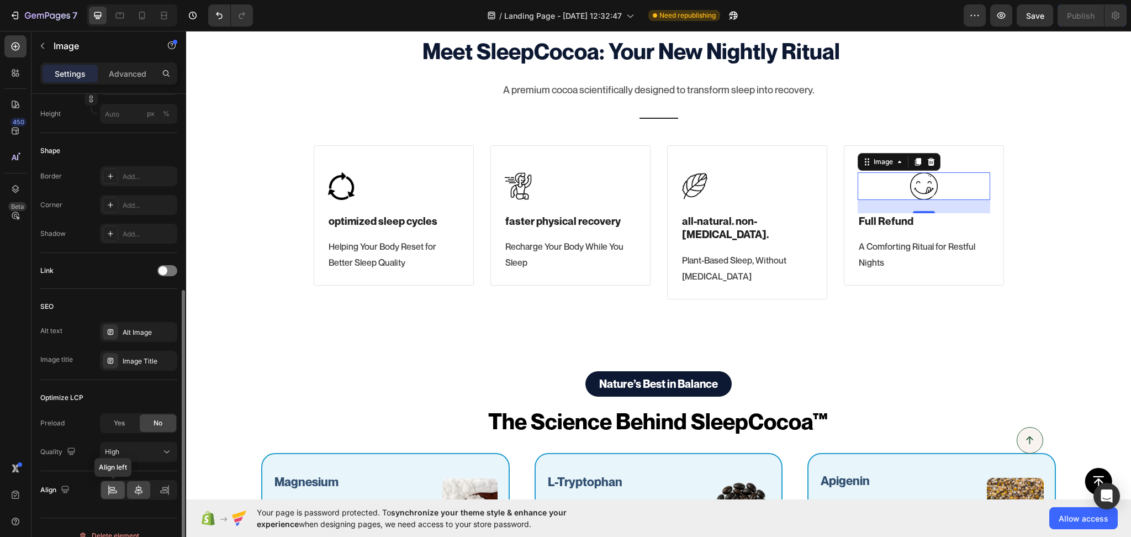
click at [113, 484] on icon at bounding box center [112, 489] width 11 height 11
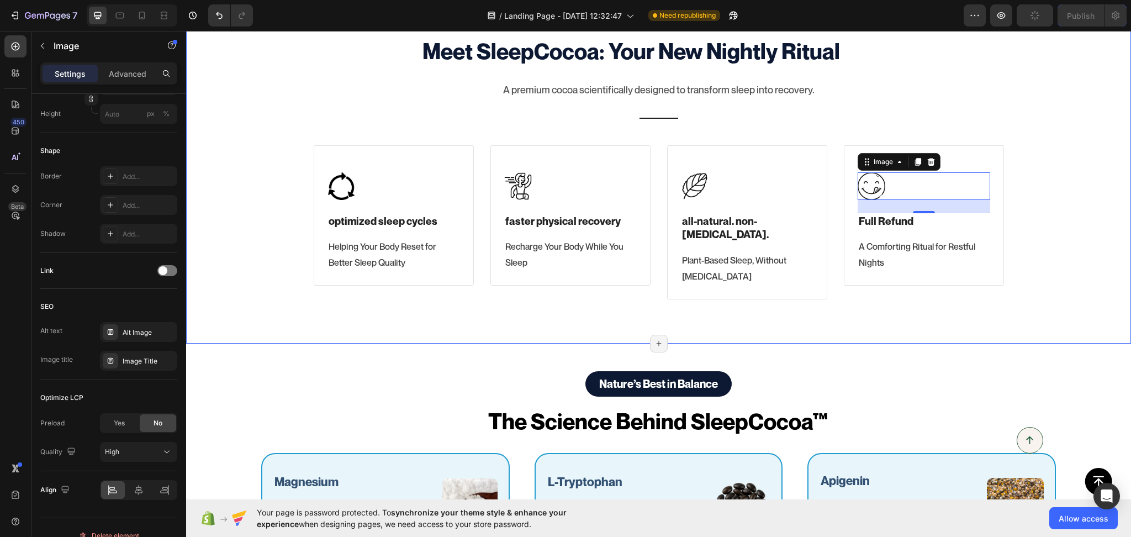
click at [1079, 252] on div "Meet SleepCocoa: Your New Nightly Ritual Heading A premium cocoa scientifically…" at bounding box center [658, 166] width 928 height 263
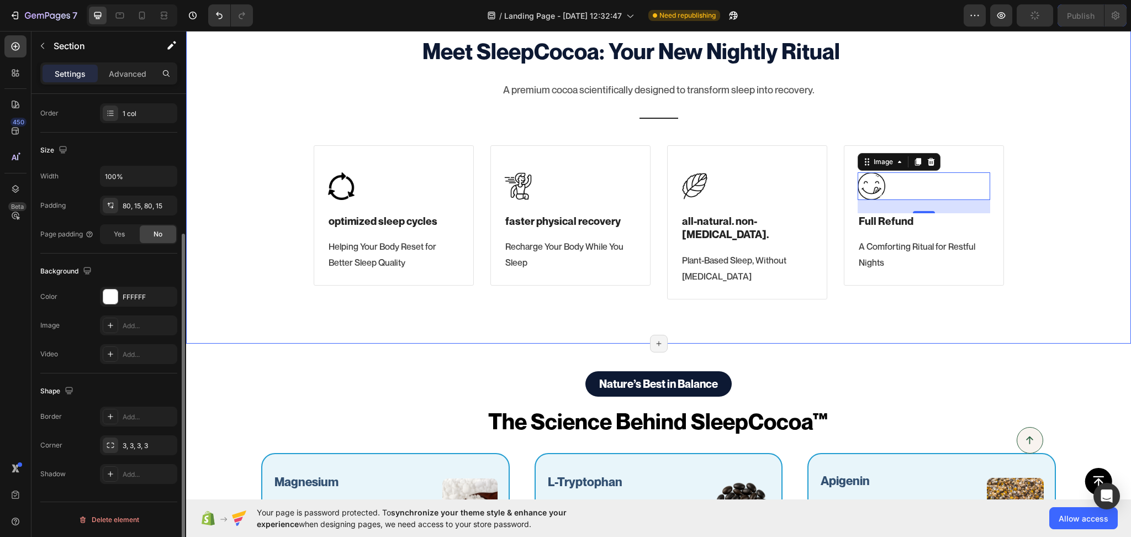
scroll to position [0, 0]
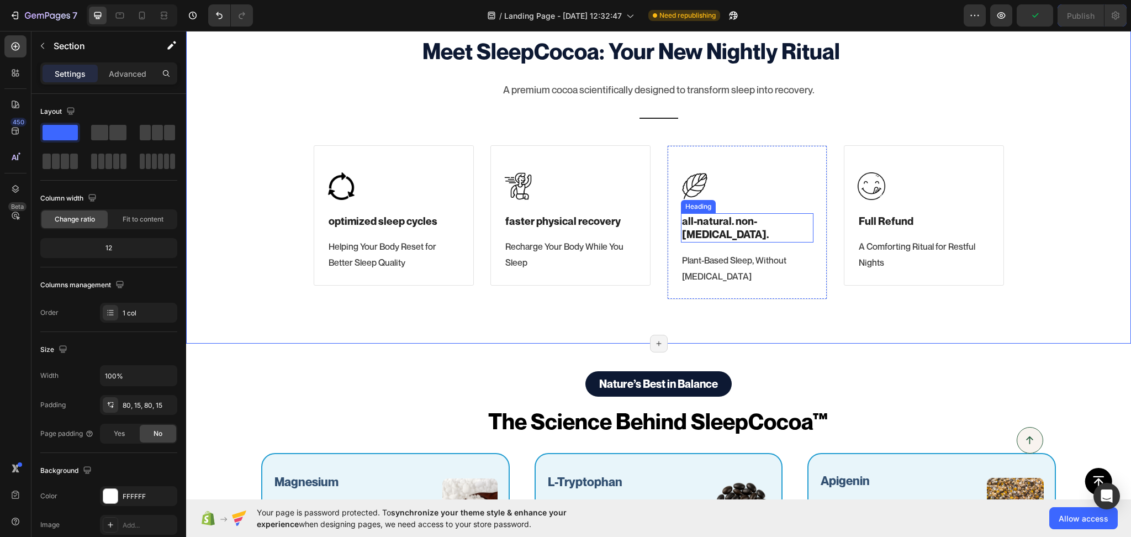
click at [719, 224] on strong "all-natural. non-[MEDICAL_DATA]." at bounding box center [725, 228] width 87 height 26
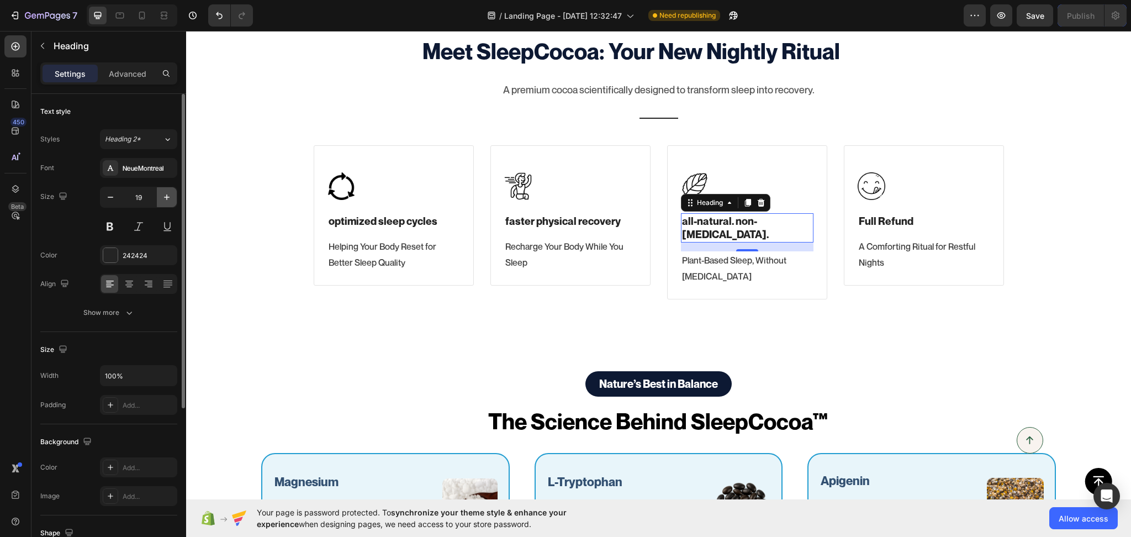
click at [161, 194] on icon "button" at bounding box center [166, 197] width 11 height 11
type input "20"
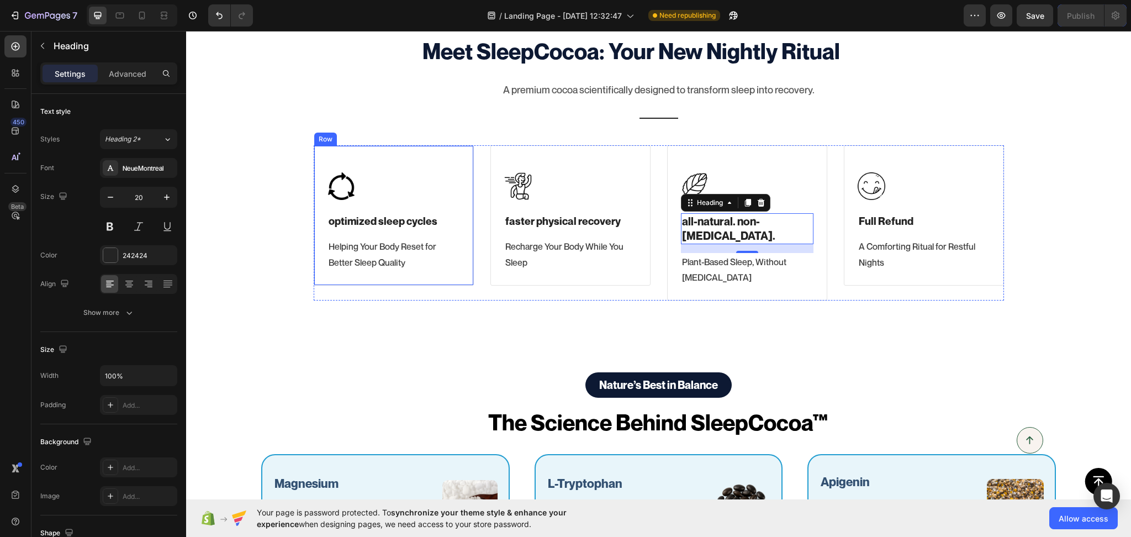
click at [347, 219] on strong "optimized sleep cycles" at bounding box center [383, 221] width 109 height 12
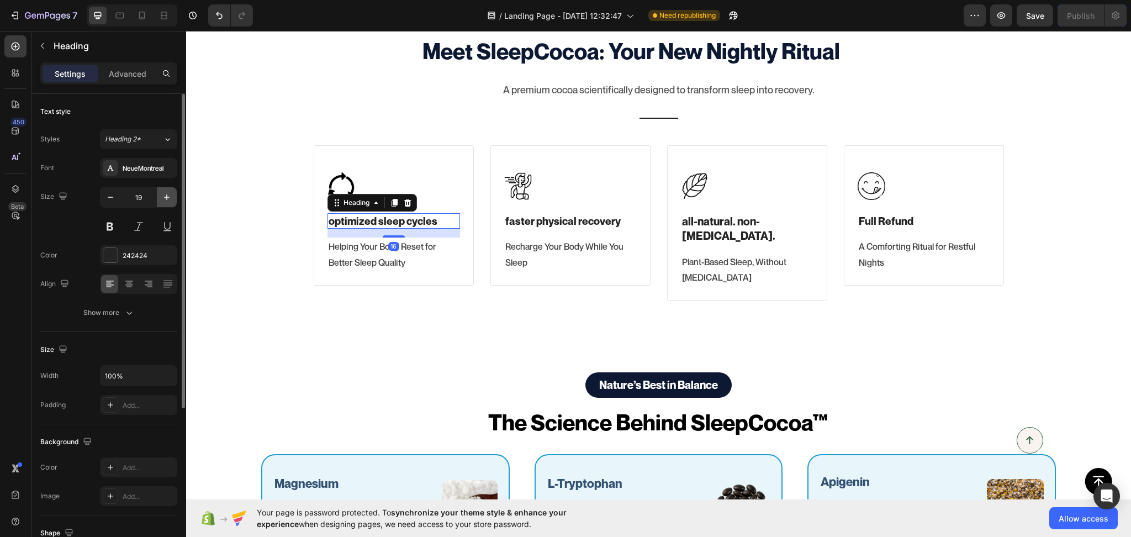
click at [163, 199] on icon "button" at bounding box center [166, 197] width 11 height 11
type input "20"
click at [536, 223] on strong "faster physical recovery" at bounding box center [562, 221] width 115 height 12
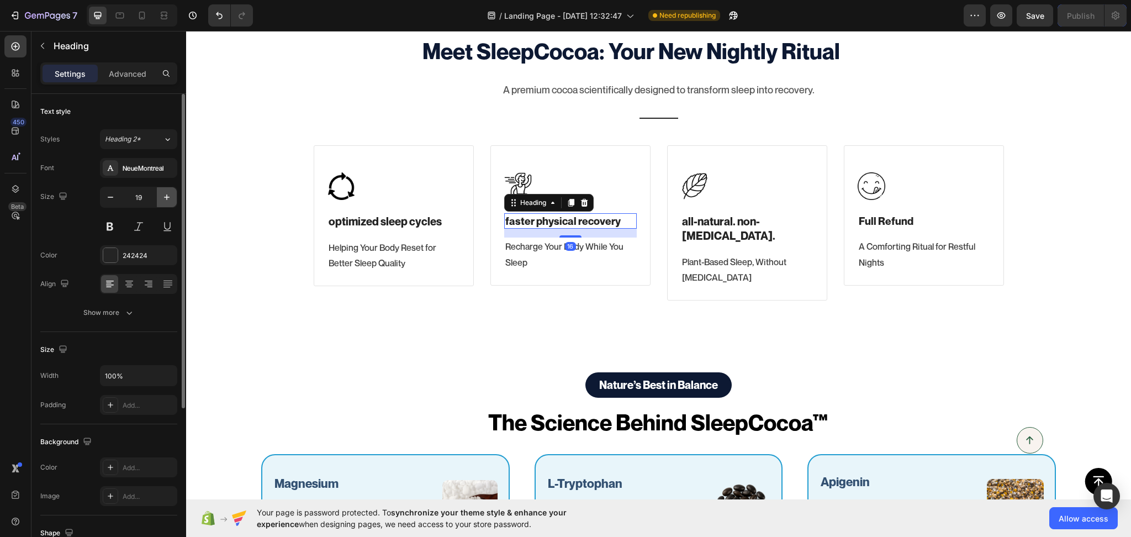
click at [165, 200] on icon "button" at bounding box center [166, 197] width 11 height 11
type input "20"
click at [896, 219] on p "Full Refund" at bounding box center [924, 221] width 130 height 14
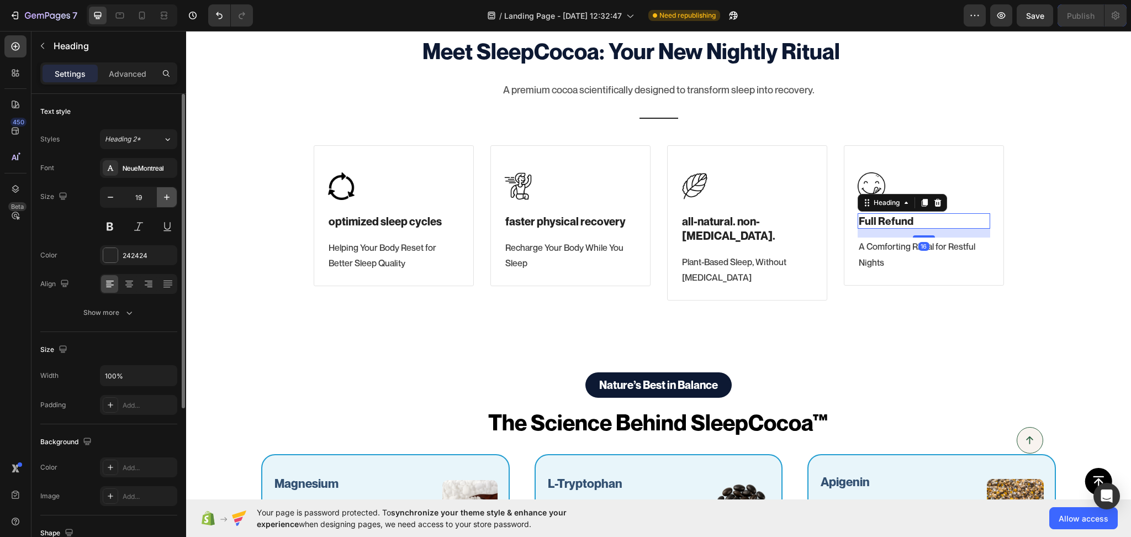
click at [171, 197] on icon "button" at bounding box center [166, 197] width 11 height 11
type input "20"
click at [683, 220] on strong "all-natural. non-[MEDICAL_DATA]." at bounding box center [728, 229] width 93 height 28
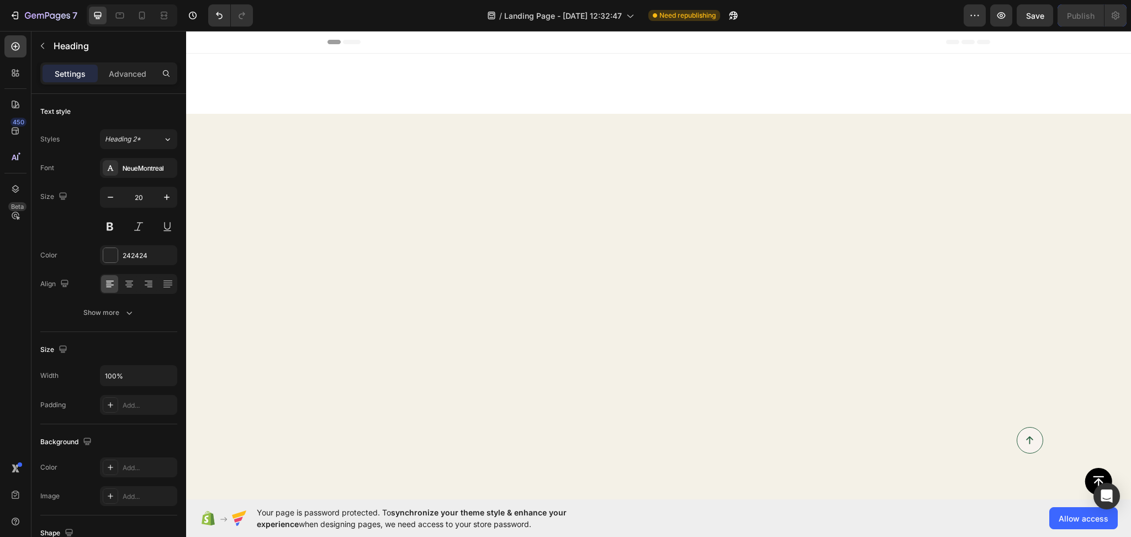
scroll to position [1153, 0]
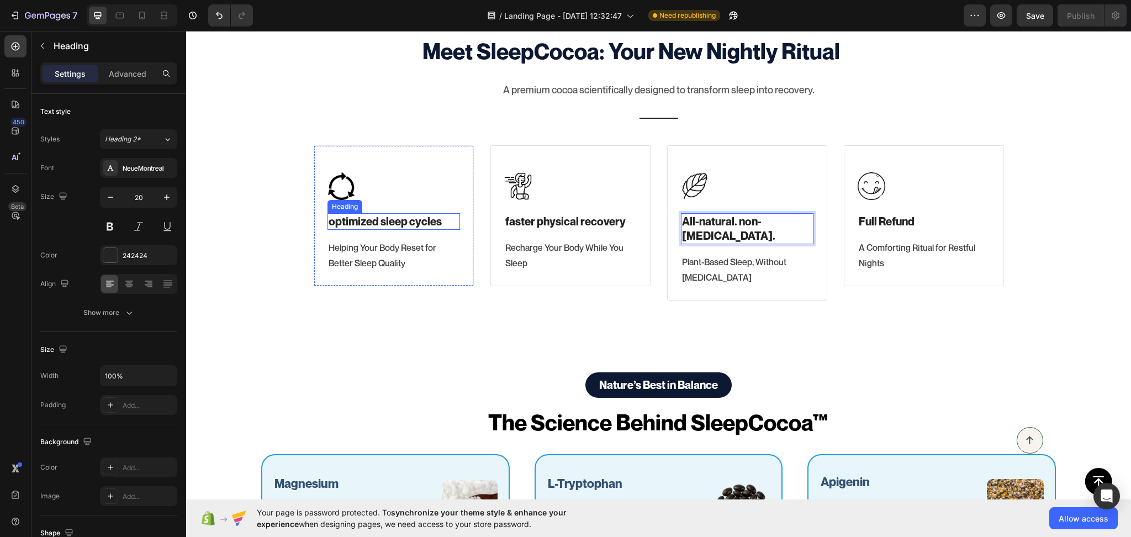
click at [385, 219] on strong "optimized sleep cycles" at bounding box center [385, 221] width 113 height 13
click at [511, 218] on strong "faster physical recovery" at bounding box center [565, 221] width 120 height 13
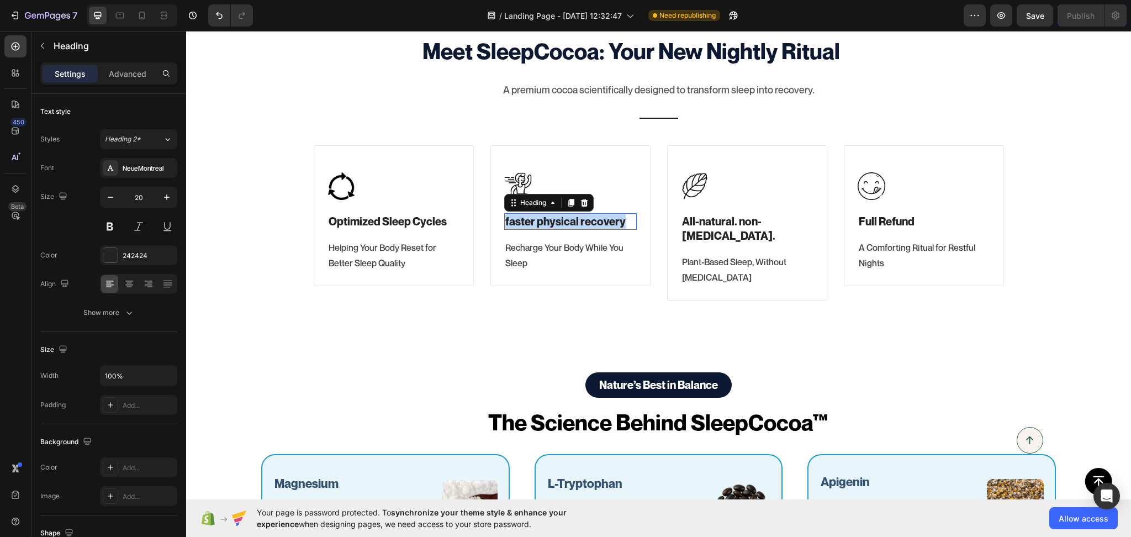
click at [511, 218] on strong "faster physical recovery" at bounding box center [565, 221] width 120 height 13
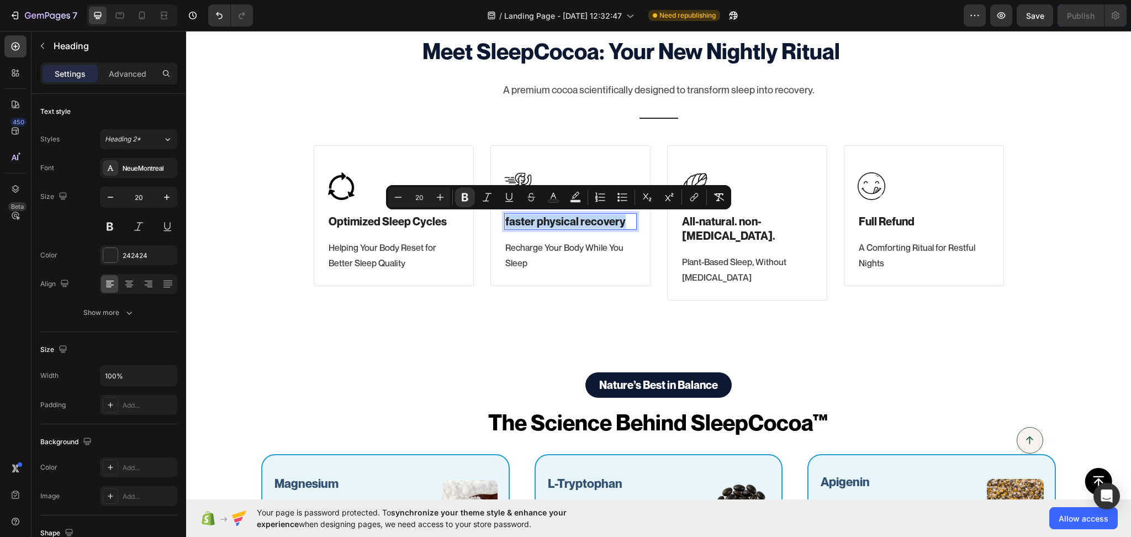
copy strong "faster physical recovery"
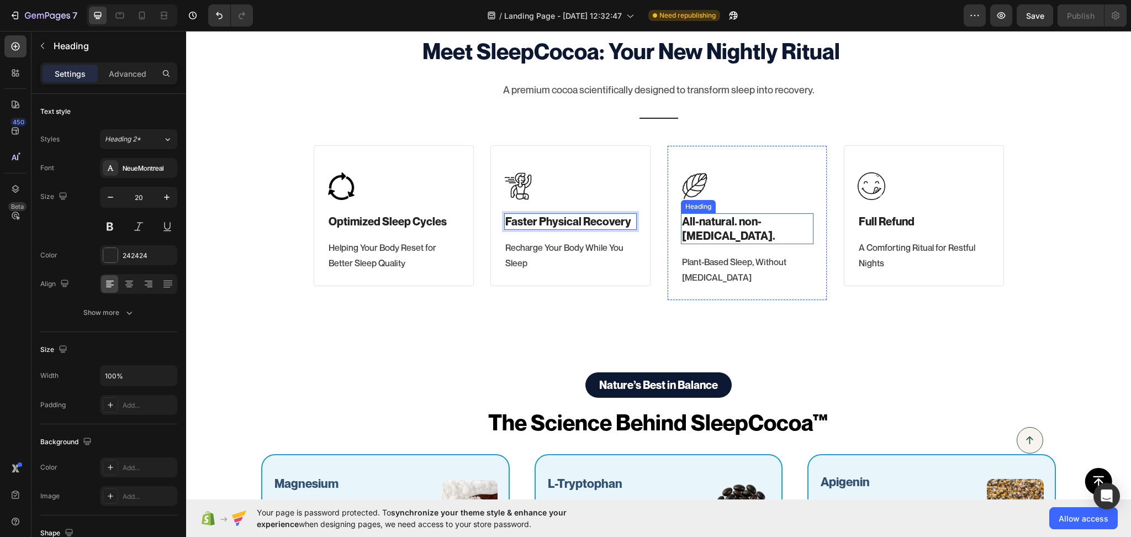
click at [743, 216] on strong "All-natural. non-[MEDICAL_DATA]." at bounding box center [728, 229] width 93 height 28
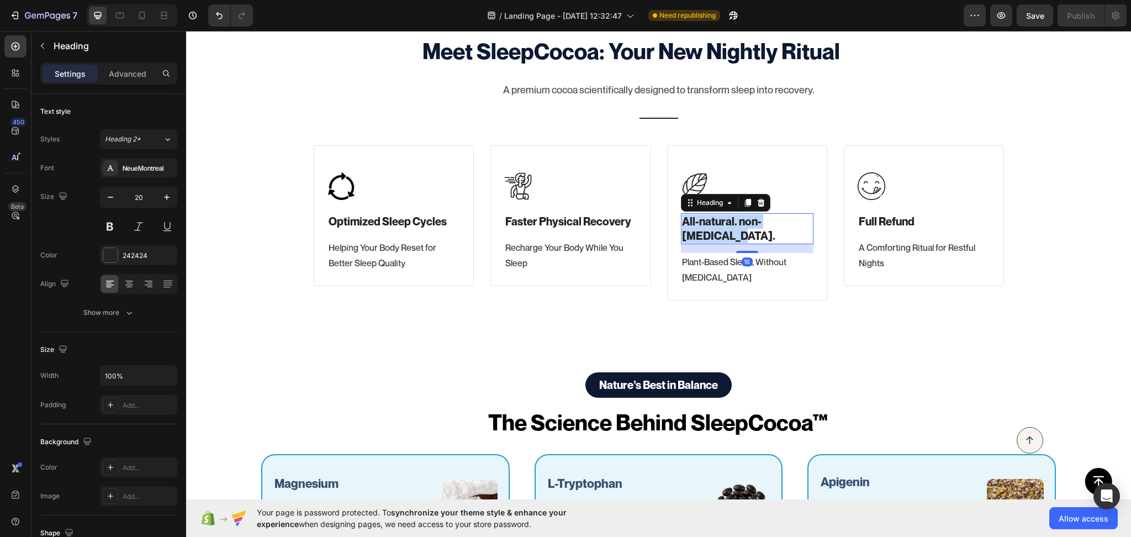
click at [743, 216] on strong "All-natural. non-[MEDICAL_DATA]." at bounding box center [728, 229] width 93 height 28
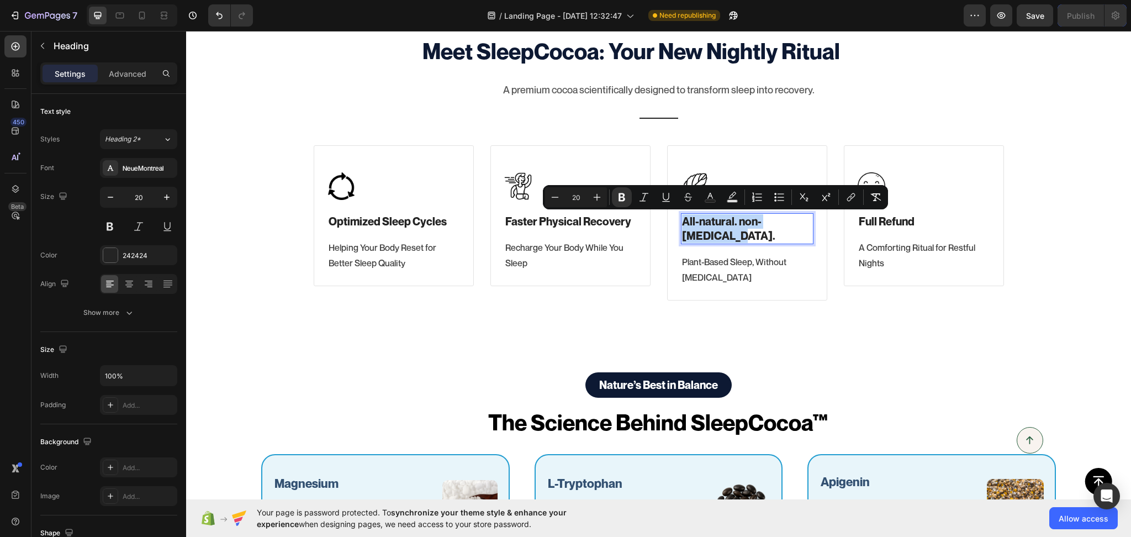
copy strong "All-natural. non-[MEDICAL_DATA]."
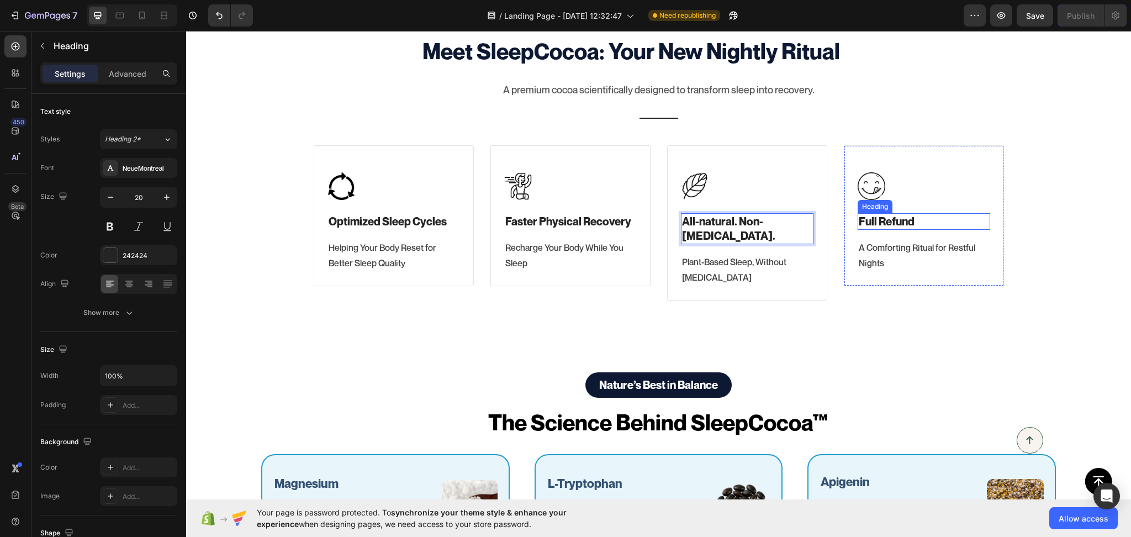
click at [859, 217] on p "Full Refund" at bounding box center [924, 221] width 130 height 14
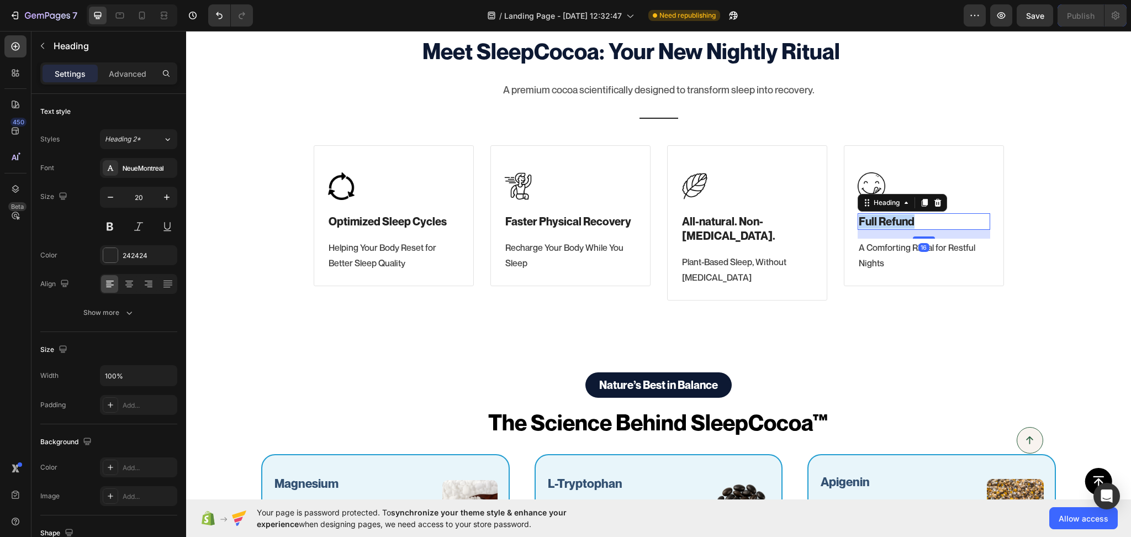
click at [859, 217] on p "Full Refund" at bounding box center [924, 221] width 130 height 14
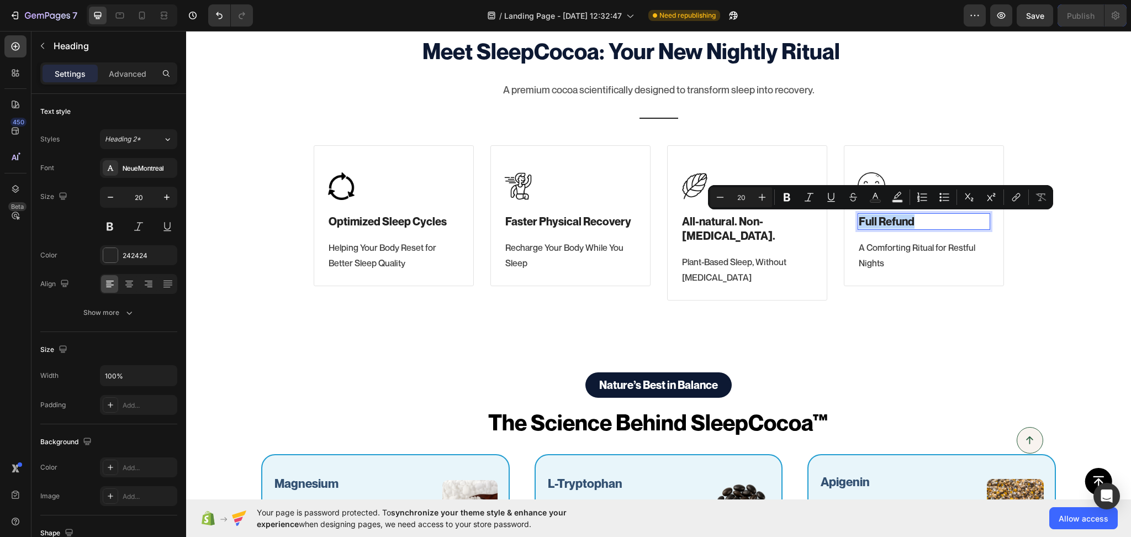
copy p "Full Refund"
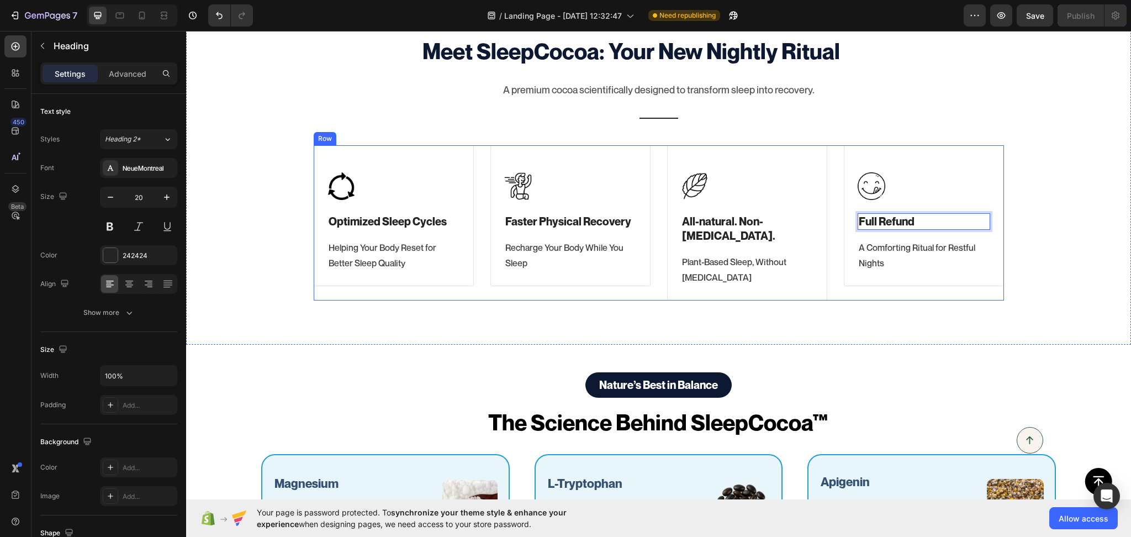
click at [323, 292] on div "Image ⁠⁠⁠⁠⁠⁠⁠ Optimized Sleep Cycles Heading Helping Your Body Reset for Better…" at bounding box center [394, 223] width 160 height 156
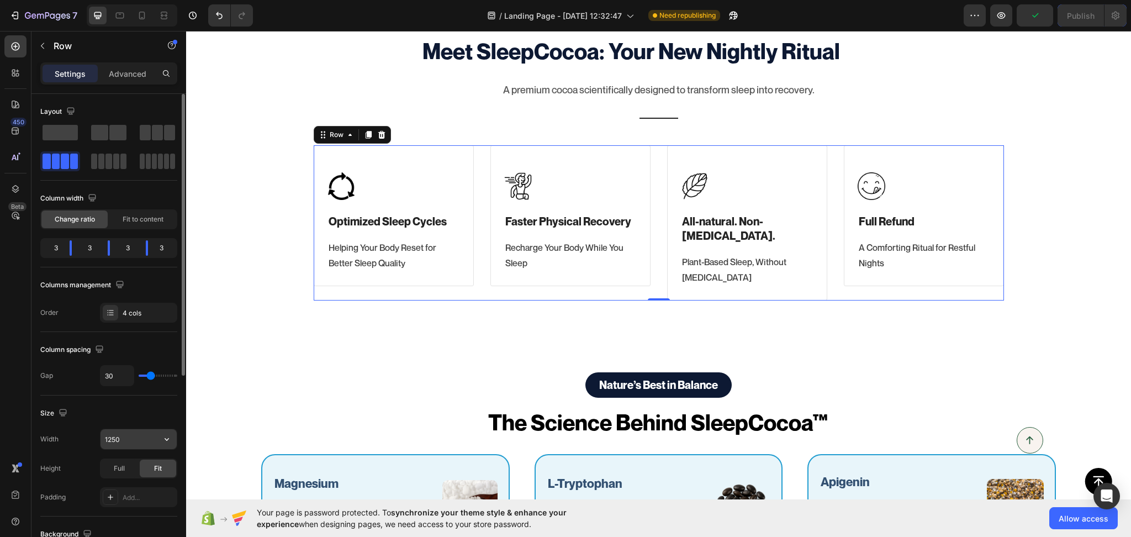
click at [118, 438] on input "1250" at bounding box center [139, 439] width 76 height 20
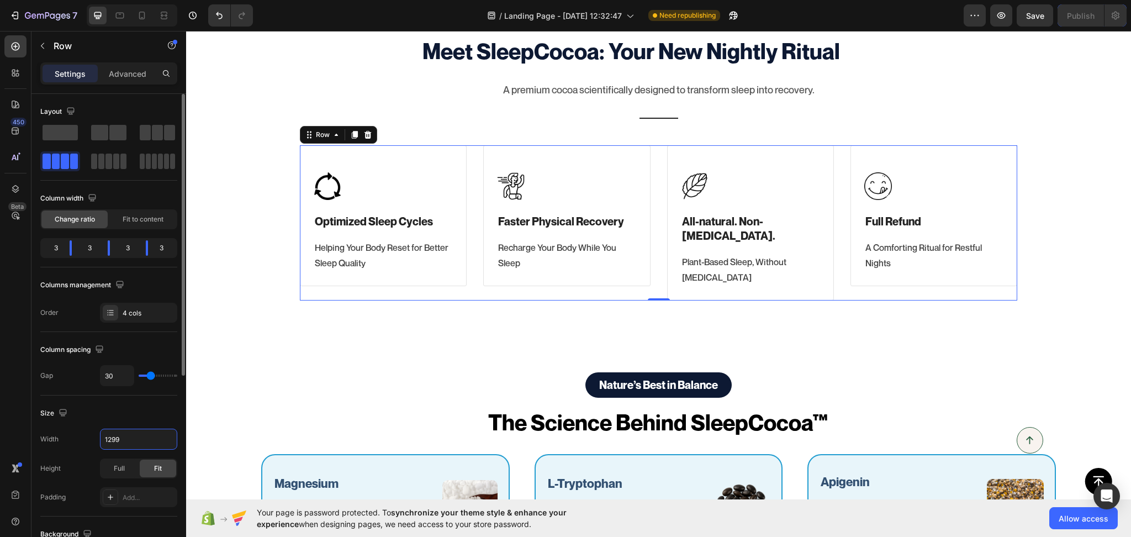
type input "1300"
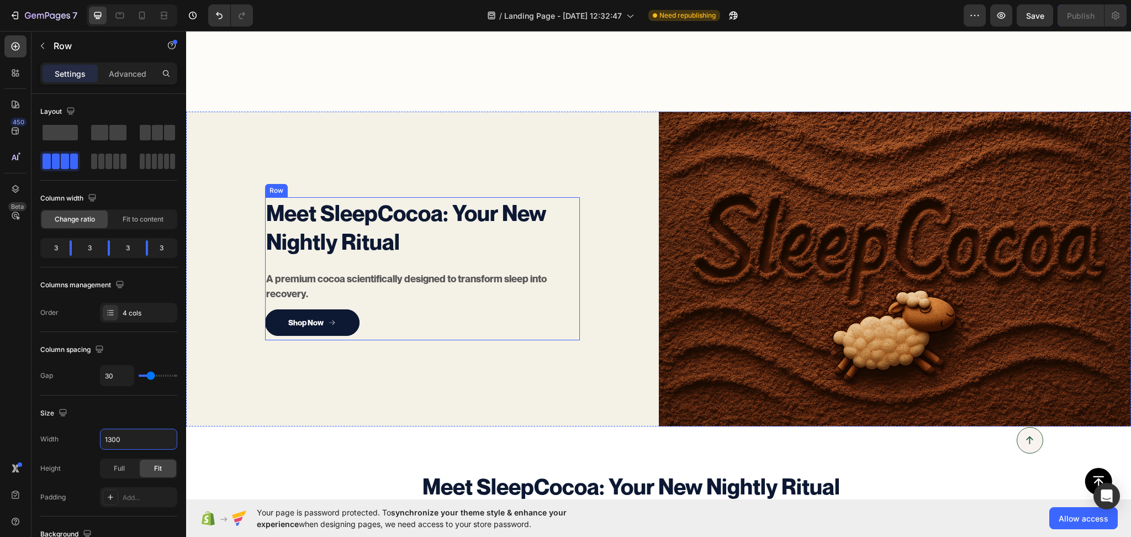
scroll to position [894, 0]
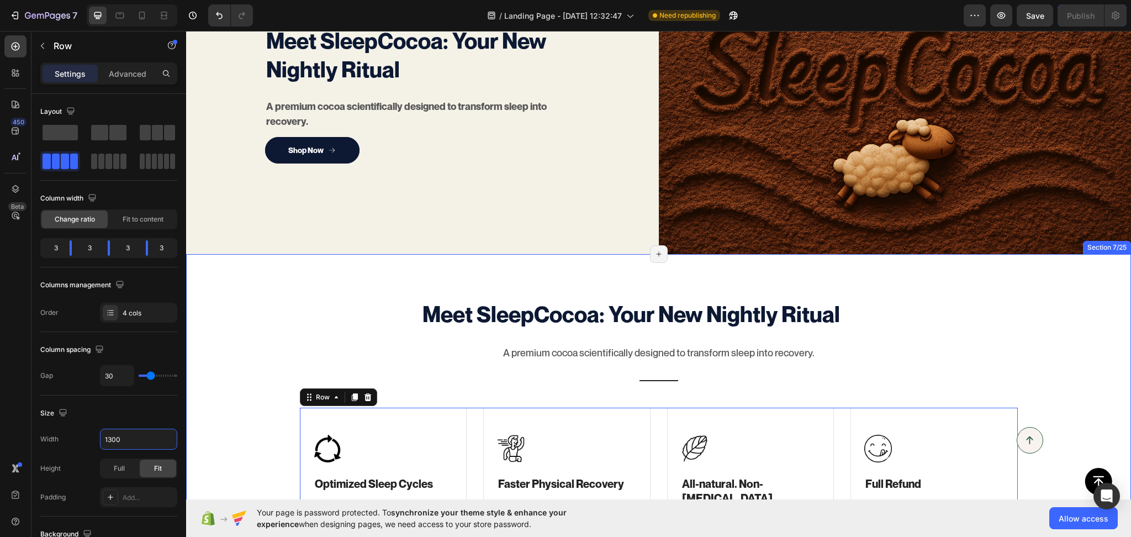
click at [271, 277] on div "Meet SleepCocoa: Your New Nightly Ritual Heading A premium cocoa scientifically…" at bounding box center [658, 430] width 945 height 353
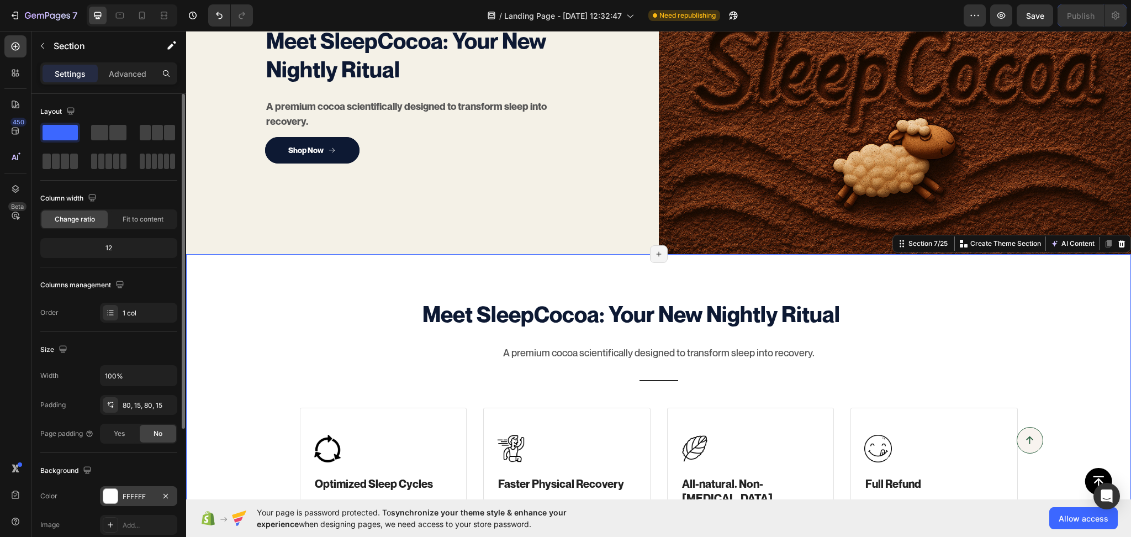
click at [131, 498] on div "FFFFFF" at bounding box center [139, 497] width 32 height 10
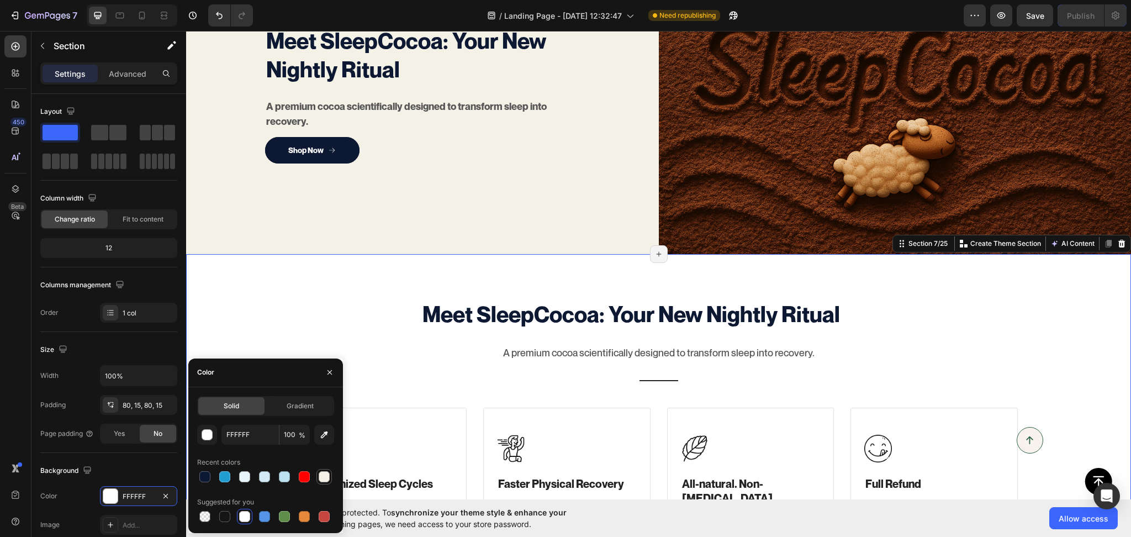
click at [320, 478] on div at bounding box center [324, 476] width 11 height 11
type input "F4F1E7"
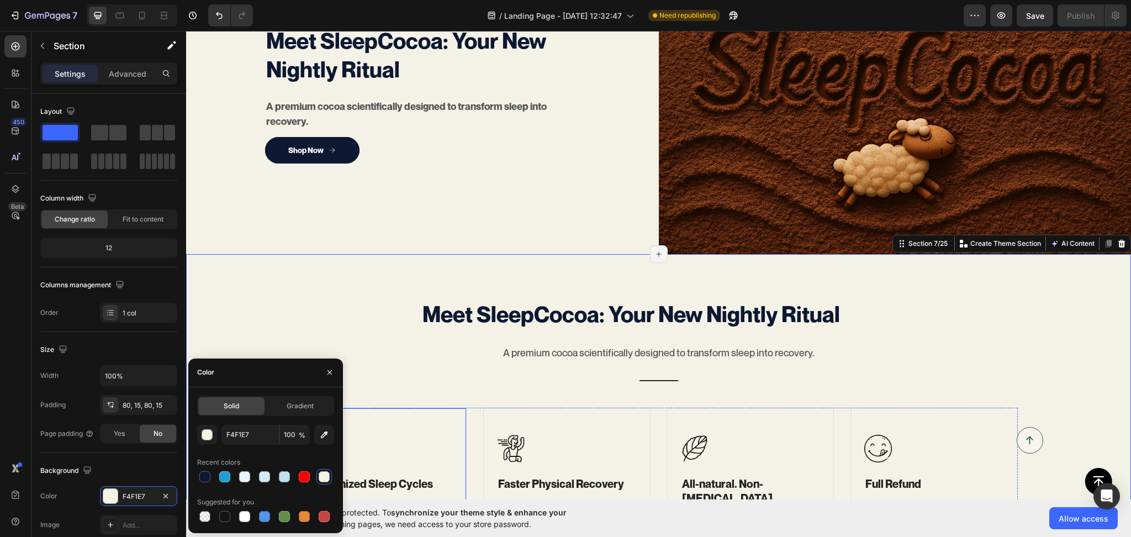
scroll to position [1065, 0]
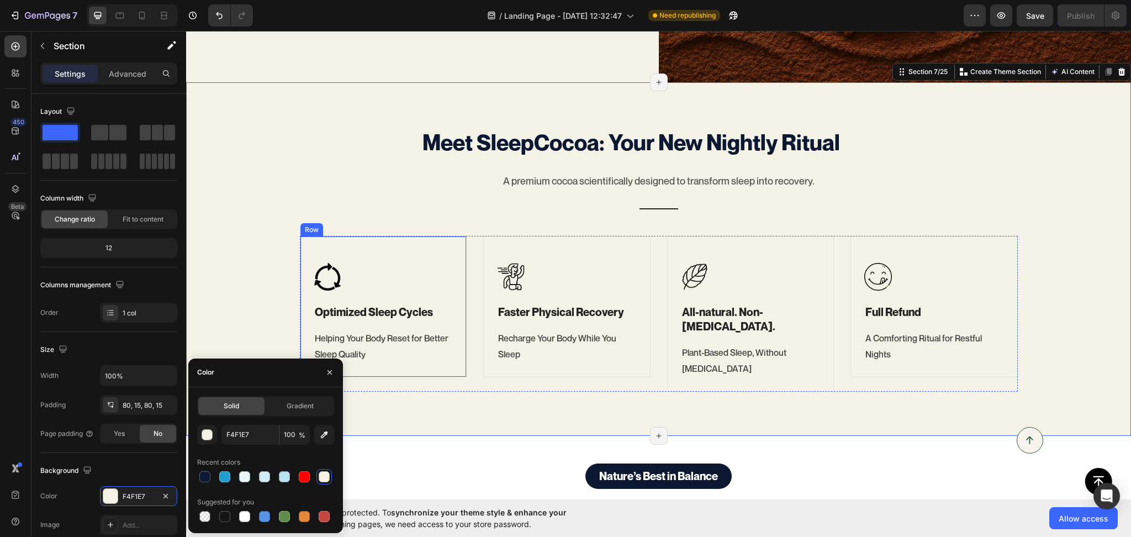
click at [449, 367] on div "Image ⁠⁠⁠⁠⁠⁠⁠ Optimized Sleep Cycles Heading Helping Your Body Reset for Better…" at bounding box center [383, 306] width 167 height 141
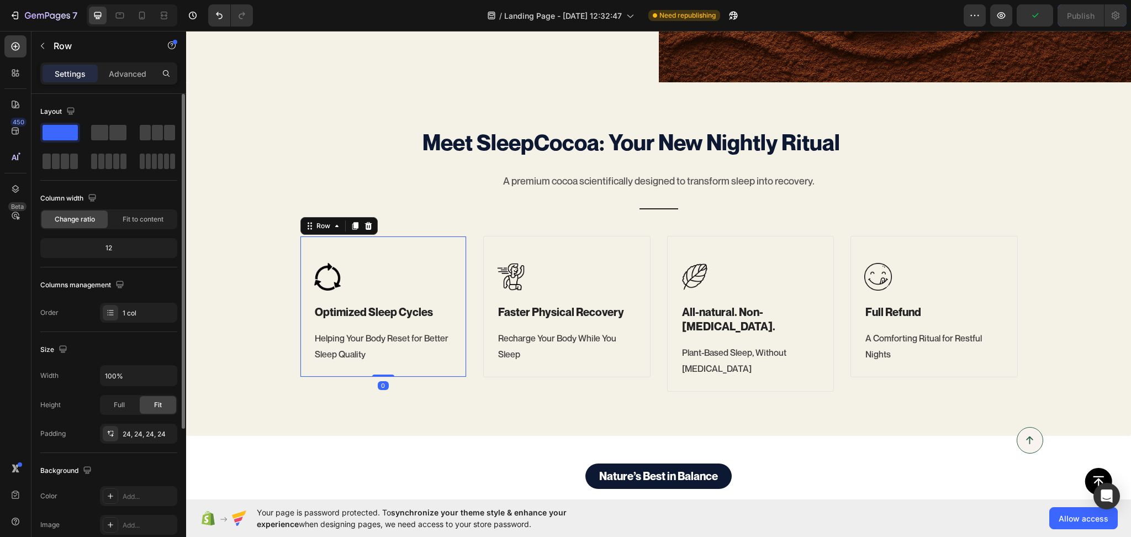
scroll to position [199, 0]
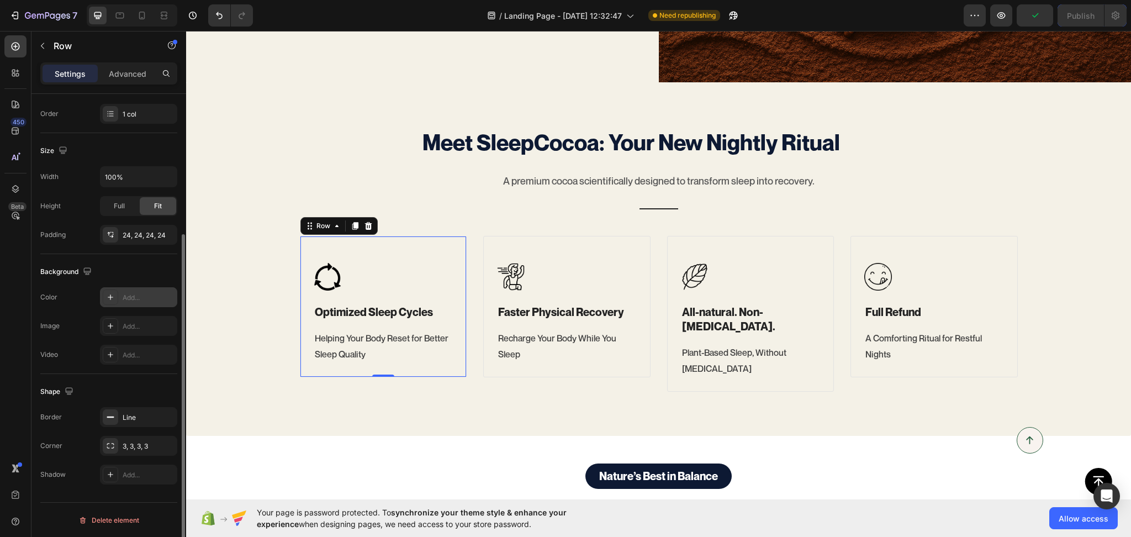
click at [134, 299] on div "Add..." at bounding box center [149, 298] width 52 height 10
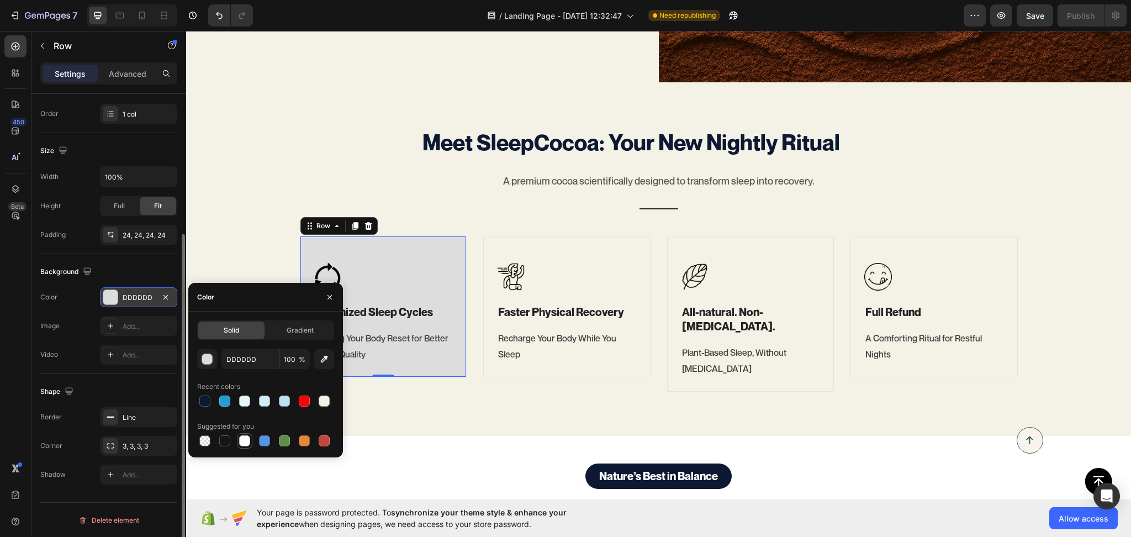
click at [251, 437] on div at bounding box center [244, 440] width 13 height 13
type input "FFFFFF"
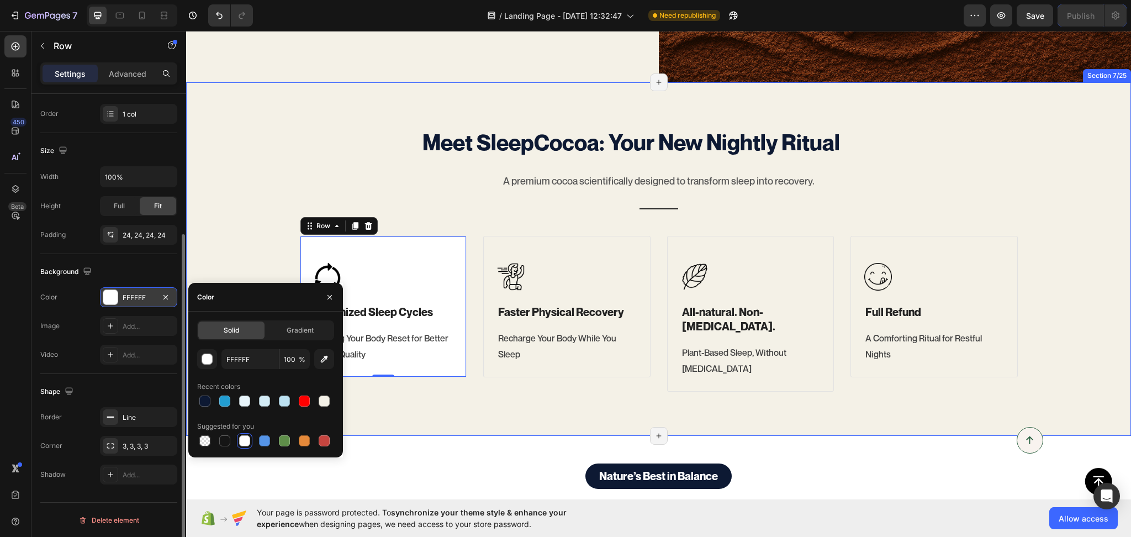
click at [395, 415] on div "Meet SleepCocoa: Your New Nightly Ritual Heading A premium cocoa scientifically…" at bounding box center [658, 258] width 945 height 353
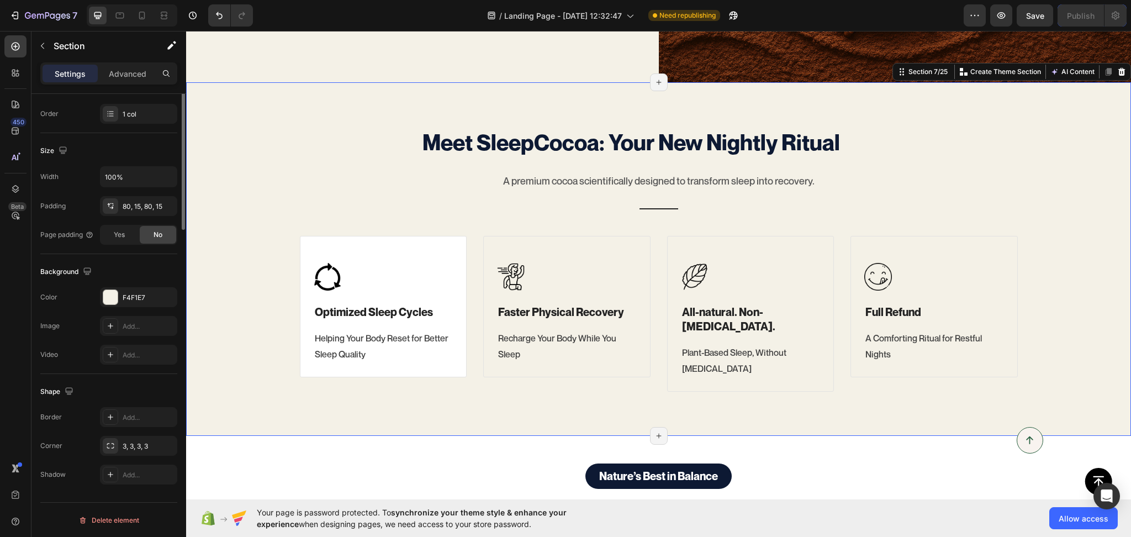
scroll to position [0, 0]
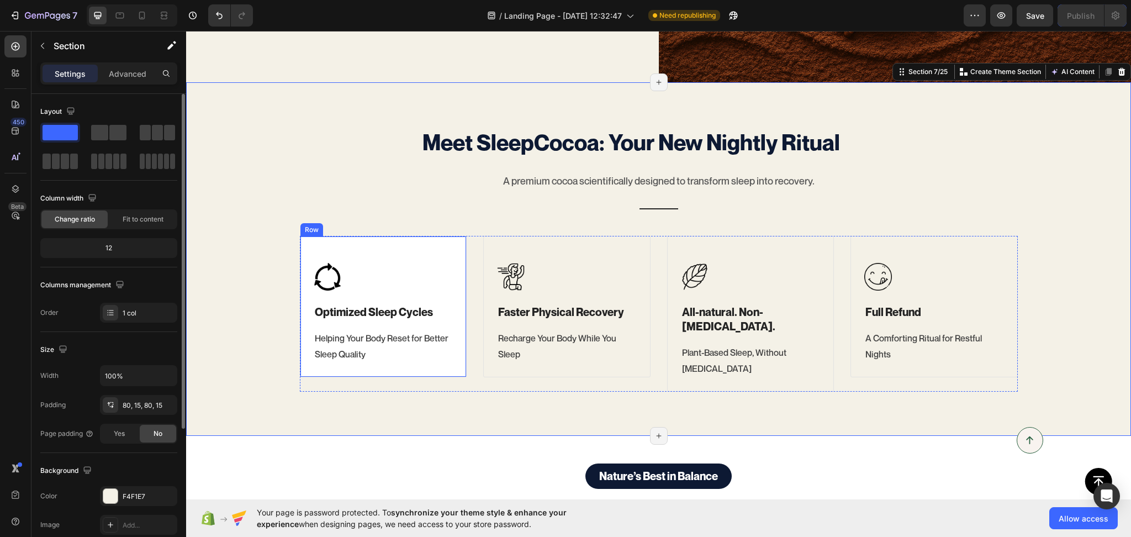
click at [445, 363] on div "Image ⁠⁠⁠⁠⁠⁠⁠ Optimized Sleep Cycles Heading Helping Your Body Reset for Better…" at bounding box center [383, 306] width 167 height 141
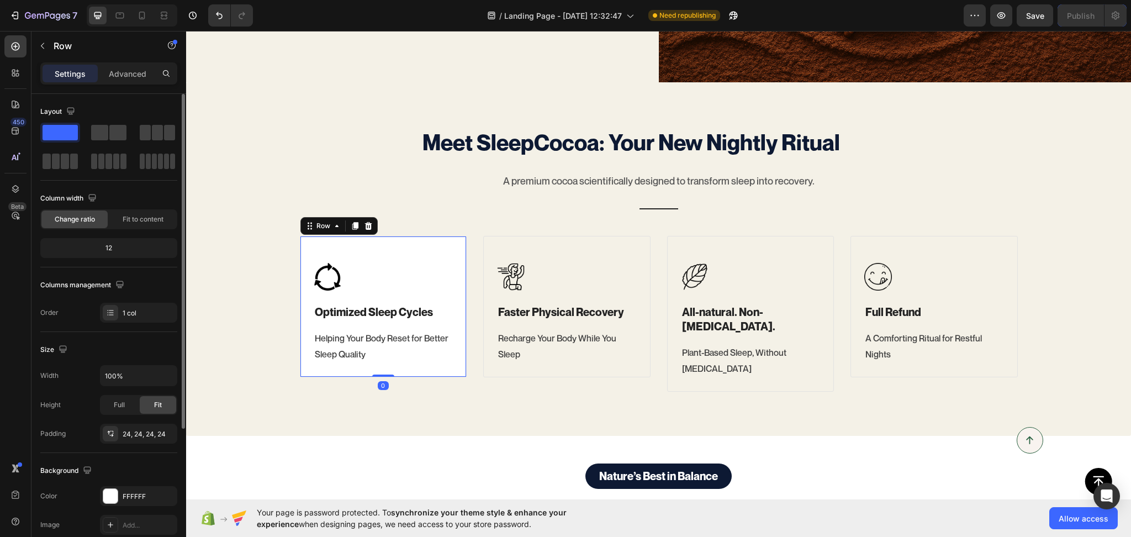
scroll to position [172, 0]
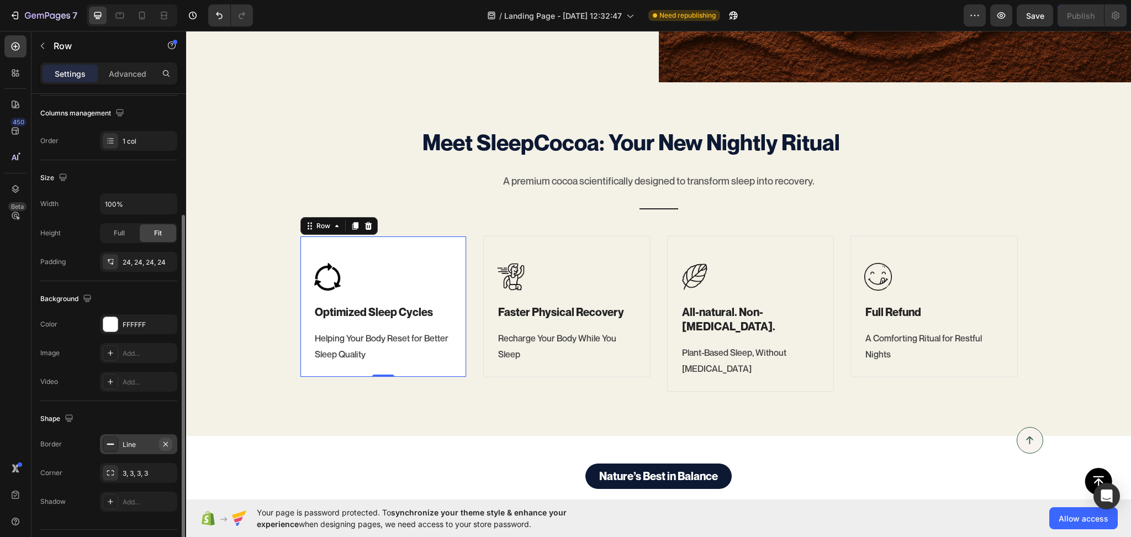
click at [165, 448] on button "button" at bounding box center [165, 443] width 13 height 13
click at [568, 363] on div "Image ⁠⁠⁠⁠⁠⁠⁠ Faster Physical Recovery Heading Recharge Your Body While You Sle…" at bounding box center [566, 306] width 167 height 141
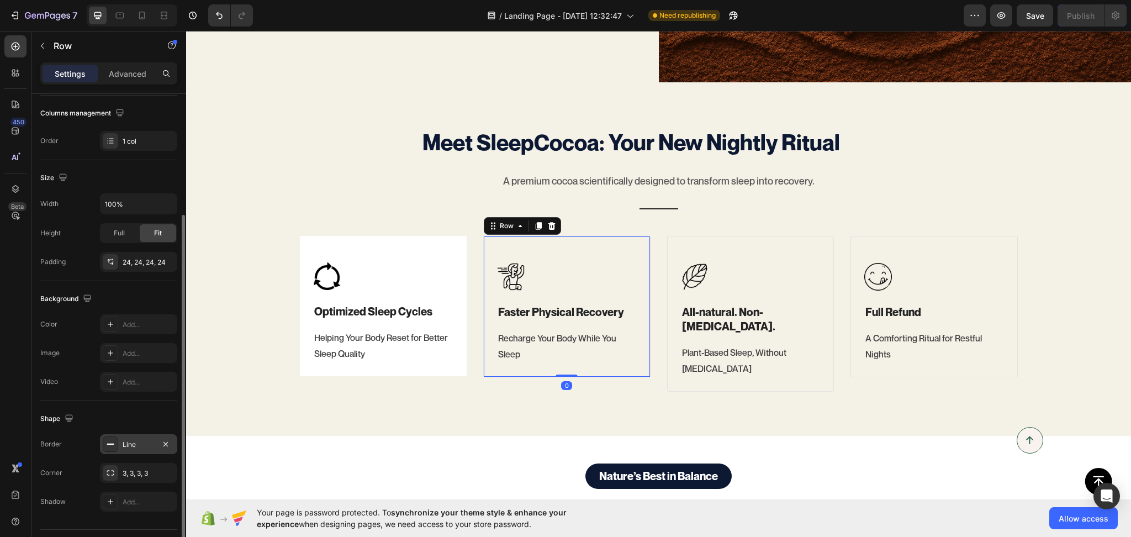
click at [173, 443] on div "Line" at bounding box center [138, 444] width 77 height 20
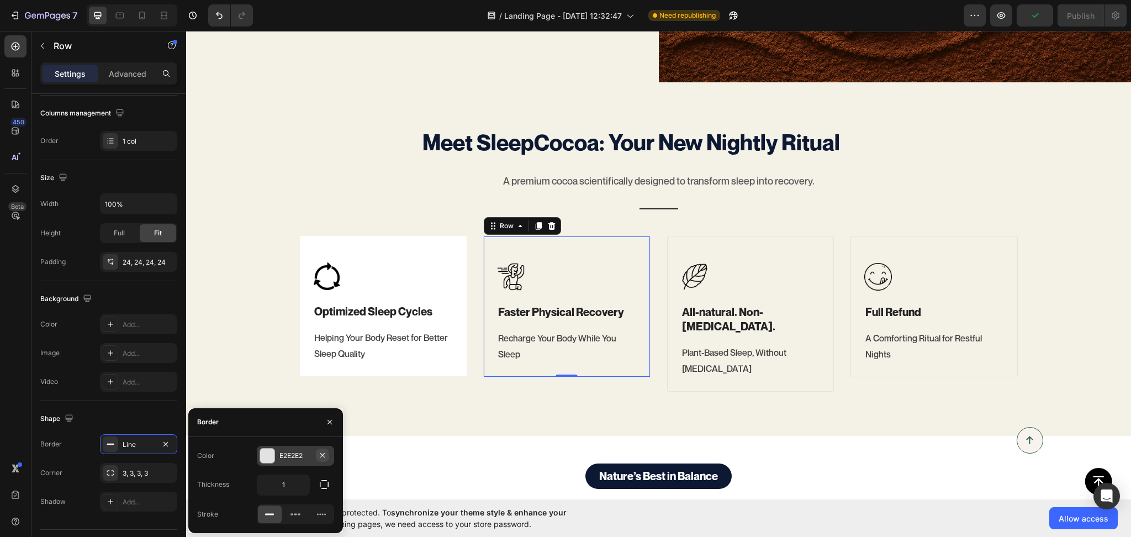
click at [320, 452] on icon "button" at bounding box center [322, 455] width 9 height 9
click at [325, 422] on icon "button" at bounding box center [329, 422] width 9 height 9
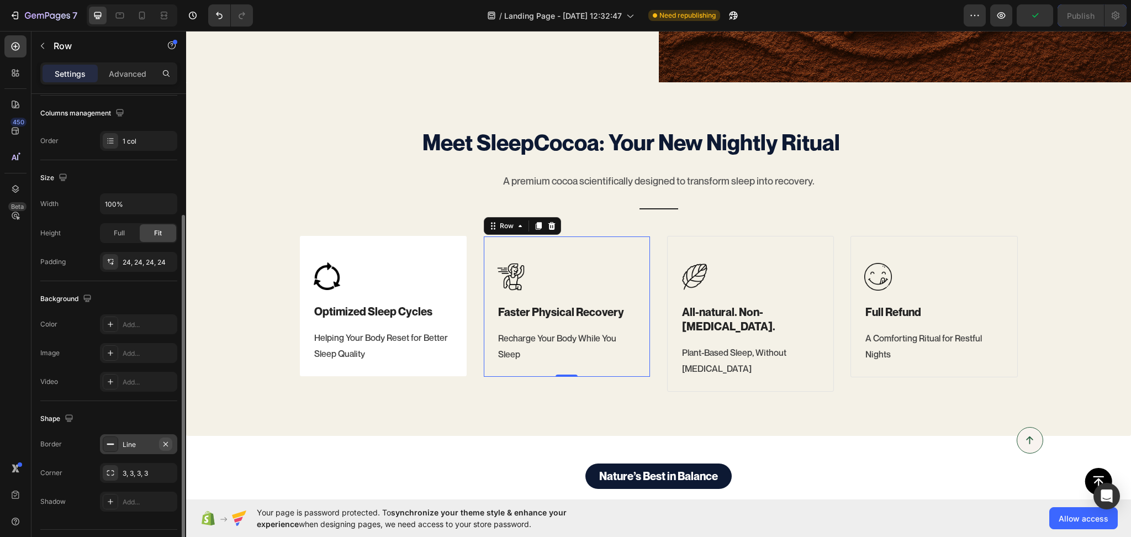
click at [170, 445] on icon "button" at bounding box center [165, 444] width 9 height 9
click at [126, 320] on div "Add..." at bounding box center [149, 325] width 52 height 10
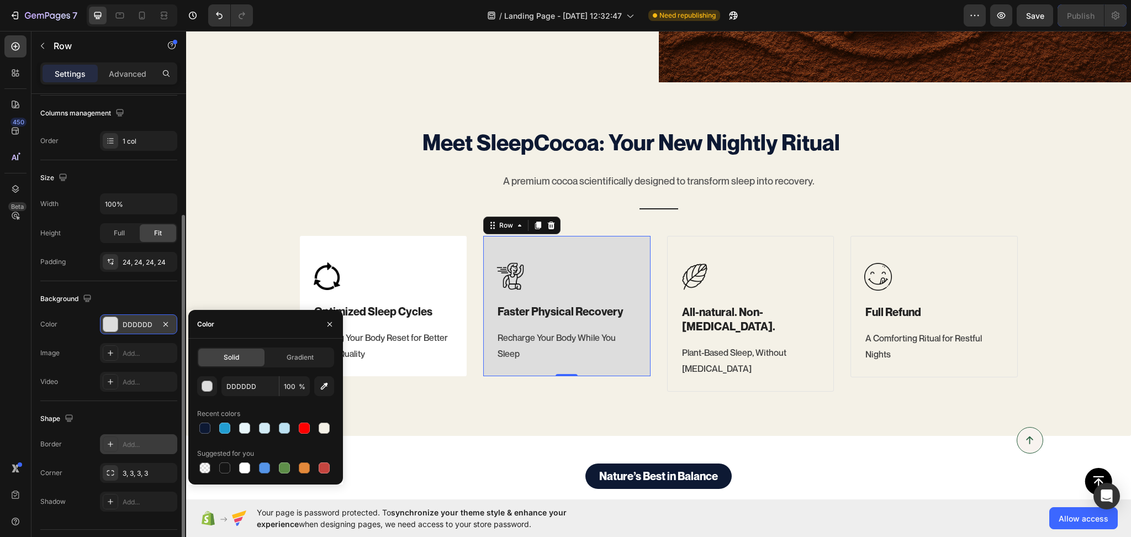
click at [244, 458] on div "Suggested for you" at bounding box center [265, 454] width 137 height 18
click at [244, 467] on div at bounding box center [244, 467] width 11 height 11
type input "FFFFFF"
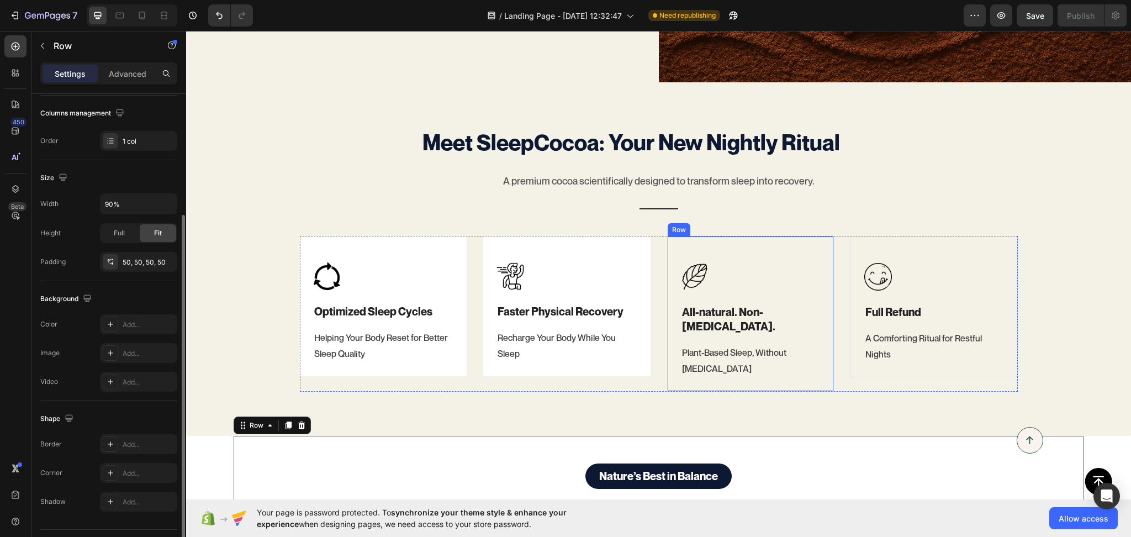
click at [816, 368] on div "Image ⁠⁠⁠⁠⁠⁠⁠ All-natural. Non-melatonin. Heading Plant-Based Sleep, Without Me…" at bounding box center [750, 314] width 167 height 156
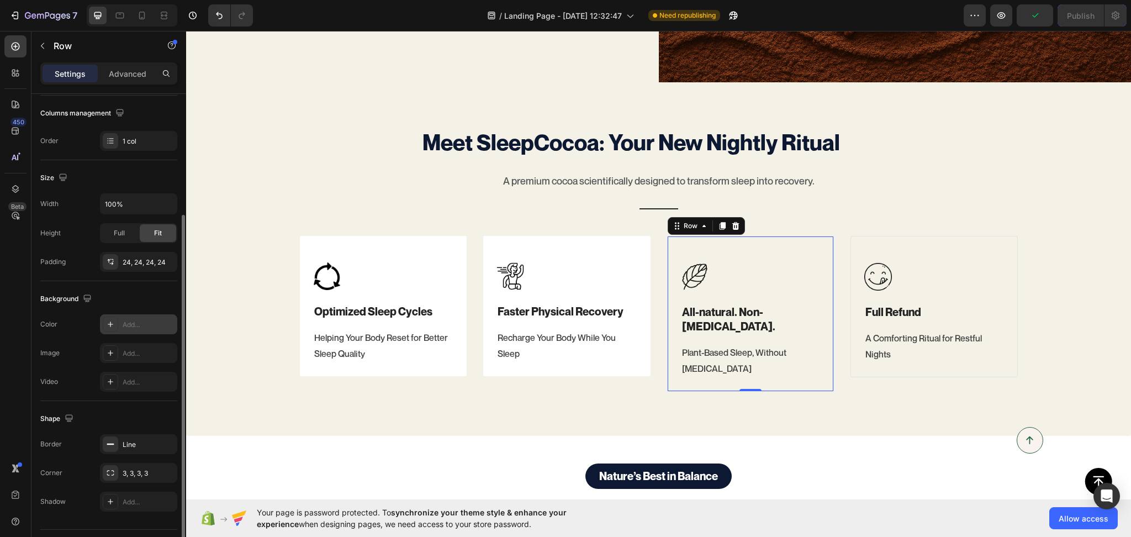
click at [140, 326] on div "Add..." at bounding box center [149, 325] width 52 height 10
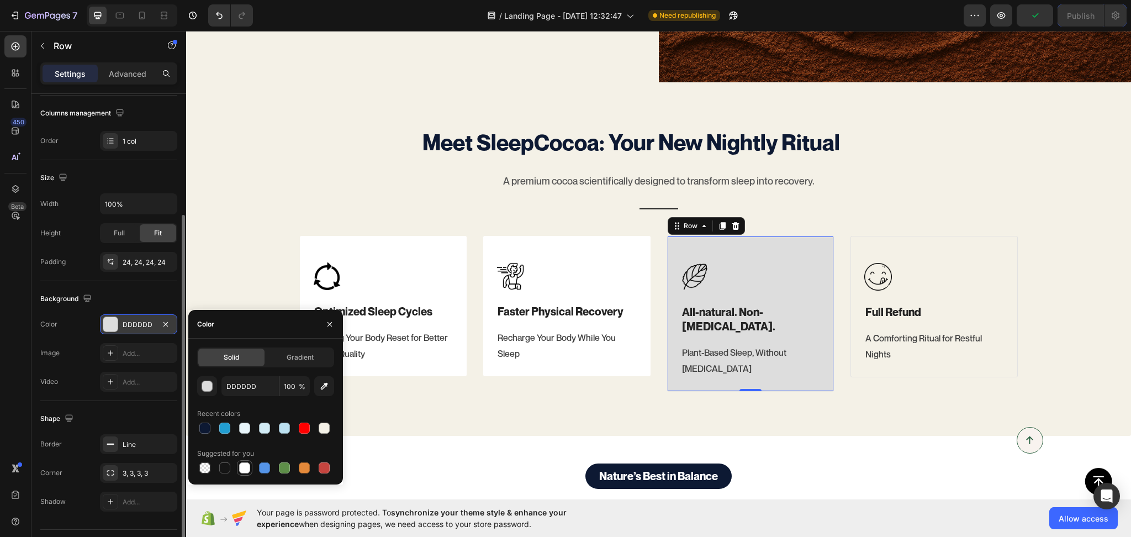
click at [245, 468] on div at bounding box center [244, 467] width 11 height 11
type input "FFFFFF"
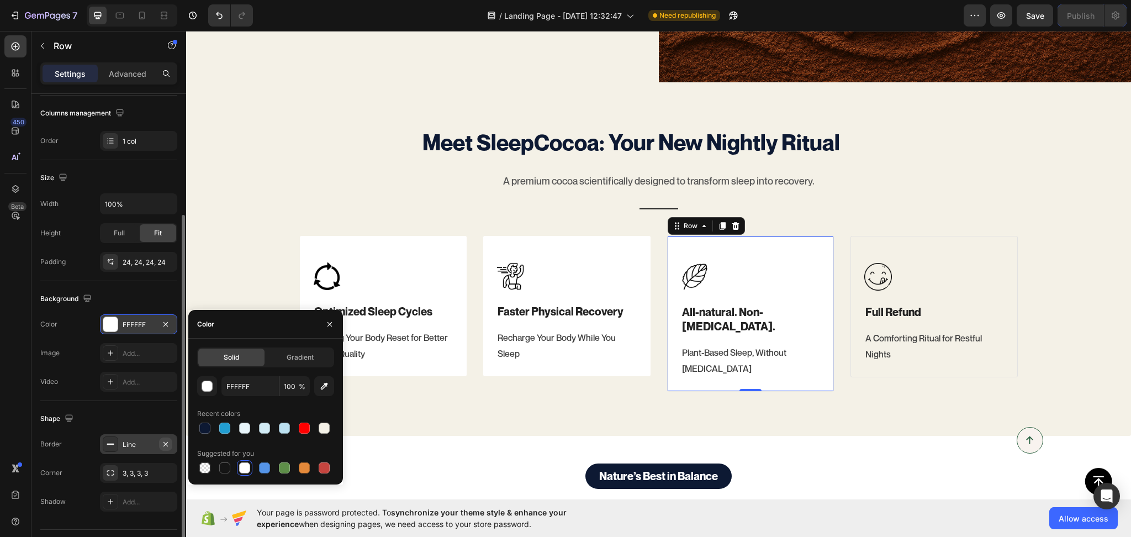
click at [170, 441] on button "button" at bounding box center [165, 443] width 13 height 13
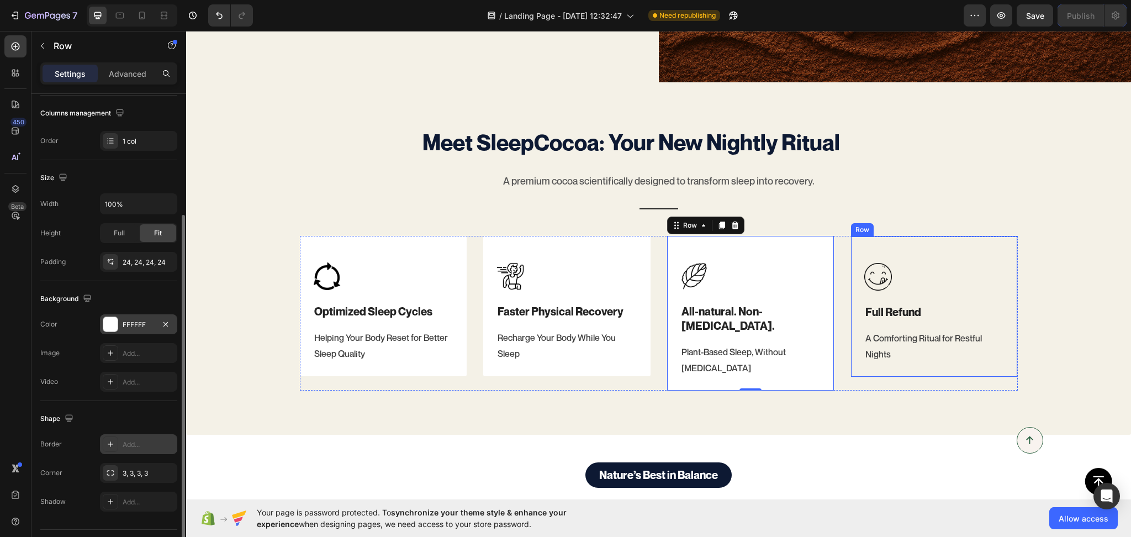
click at [922, 361] on div "Image Full Refund Heading A Comforting Ritual for Restful Nights Text block Row" at bounding box center [934, 306] width 167 height 141
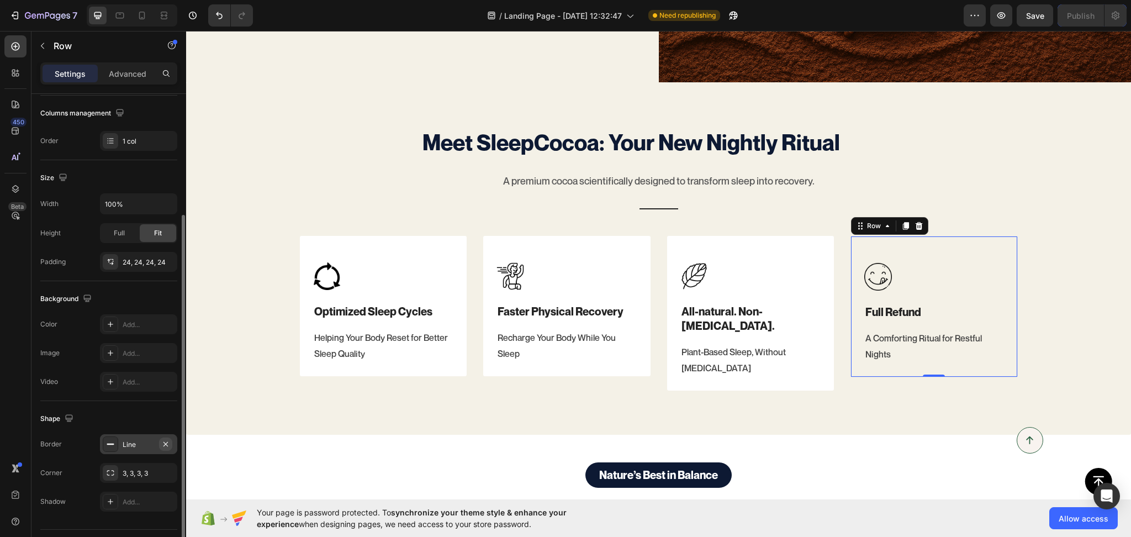
click at [164, 443] on icon "button" at bounding box center [165, 444] width 9 height 9
click at [139, 315] on div "Add..." at bounding box center [138, 324] width 77 height 20
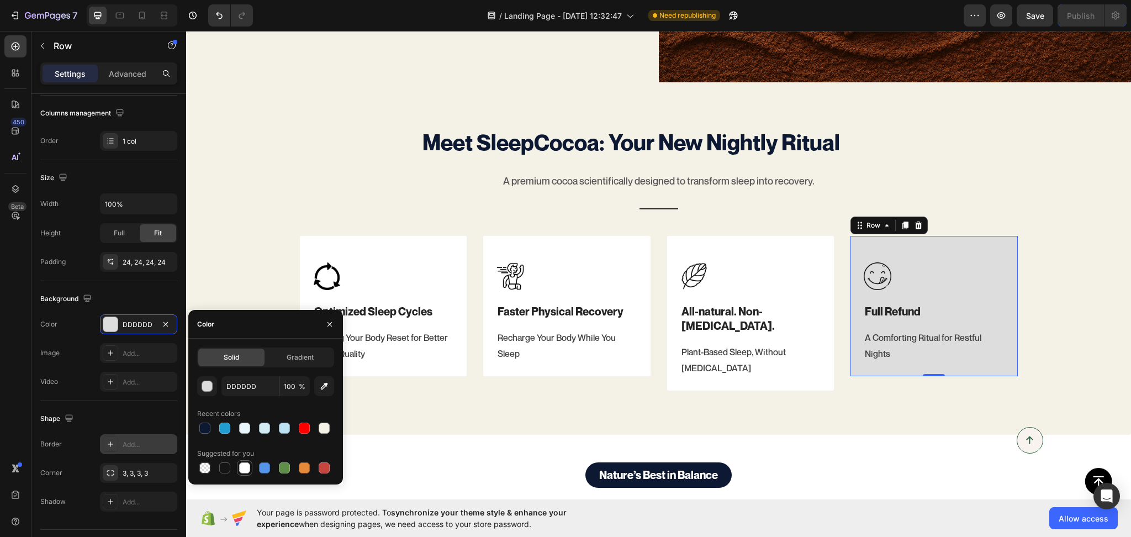
click at [246, 469] on div at bounding box center [244, 467] width 11 height 11
type input "FFFFFF"
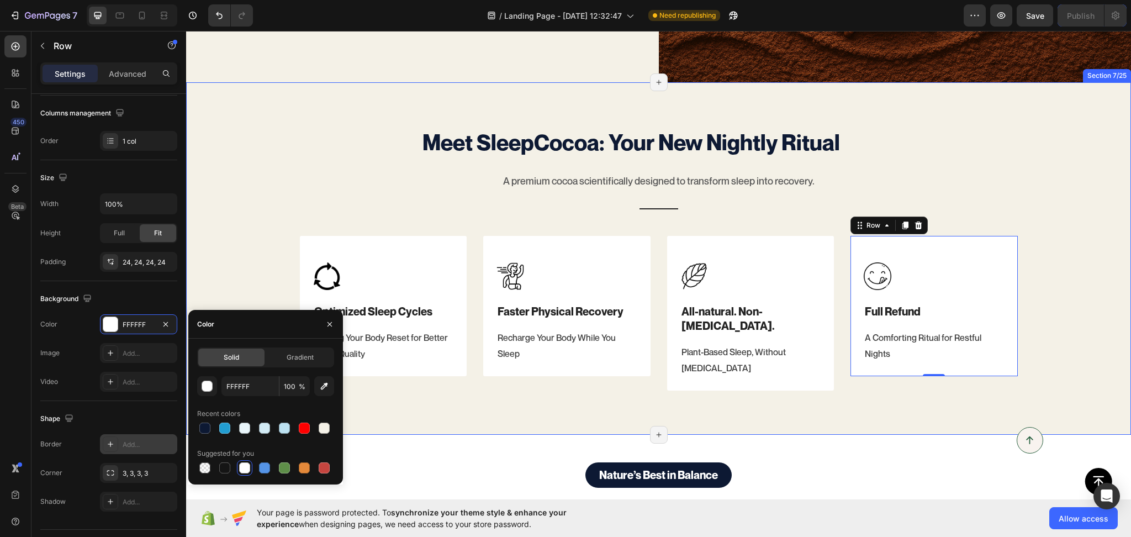
click at [419, 398] on div "Meet SleepCocoa: Your New Nightly Ritual Heading A premium cocoa scientifically…" at bounding box center [658, 258] width 945 height 352
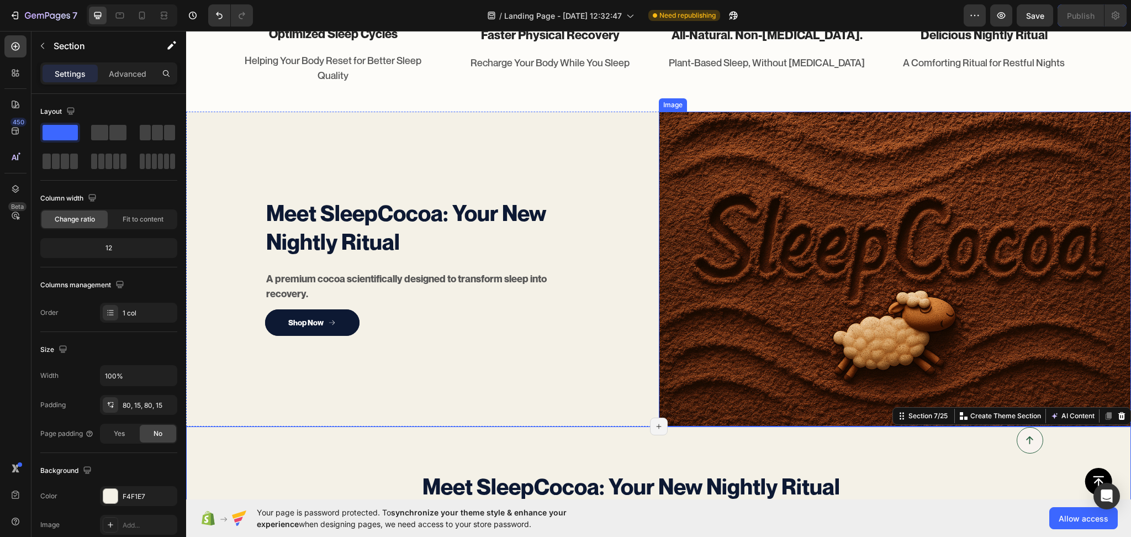
scroll to position [894, 0]
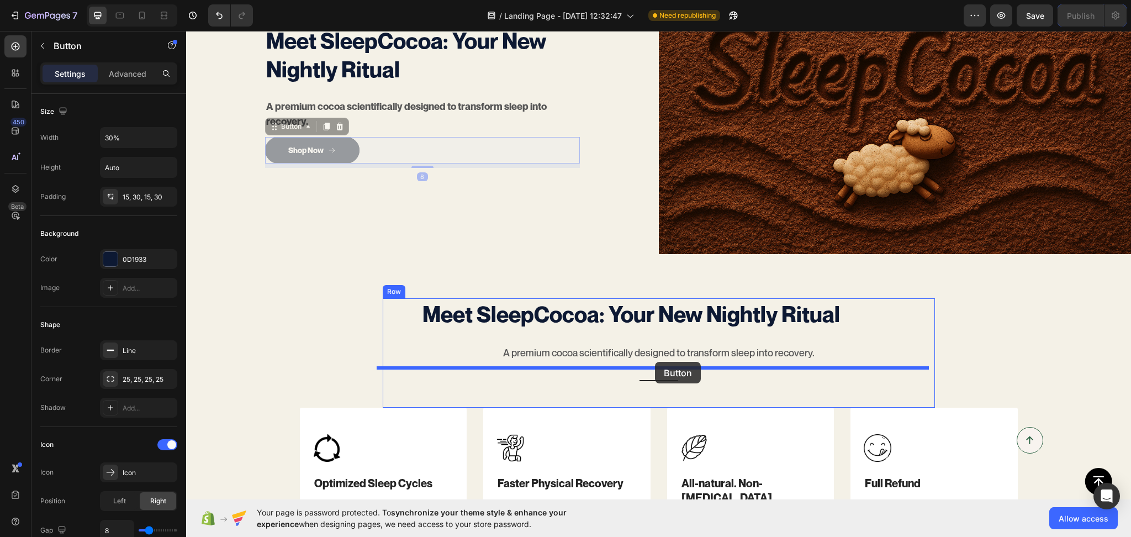
drag, startPoint x: 372, startPoint y: 148, endPoint x: 655, endPoint y: 362, distance: 354.9
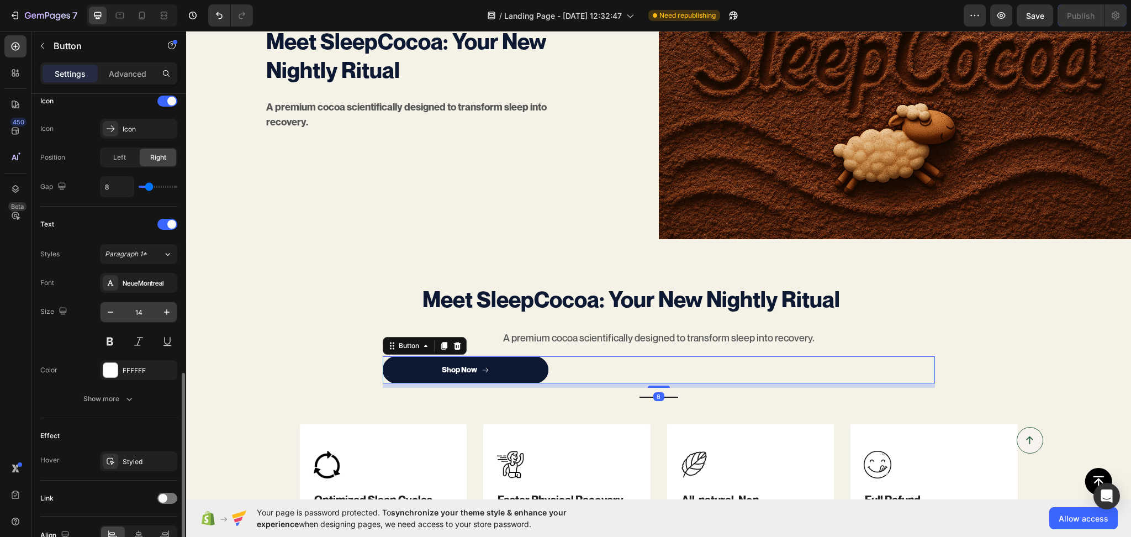
scroll to position [404, 0]
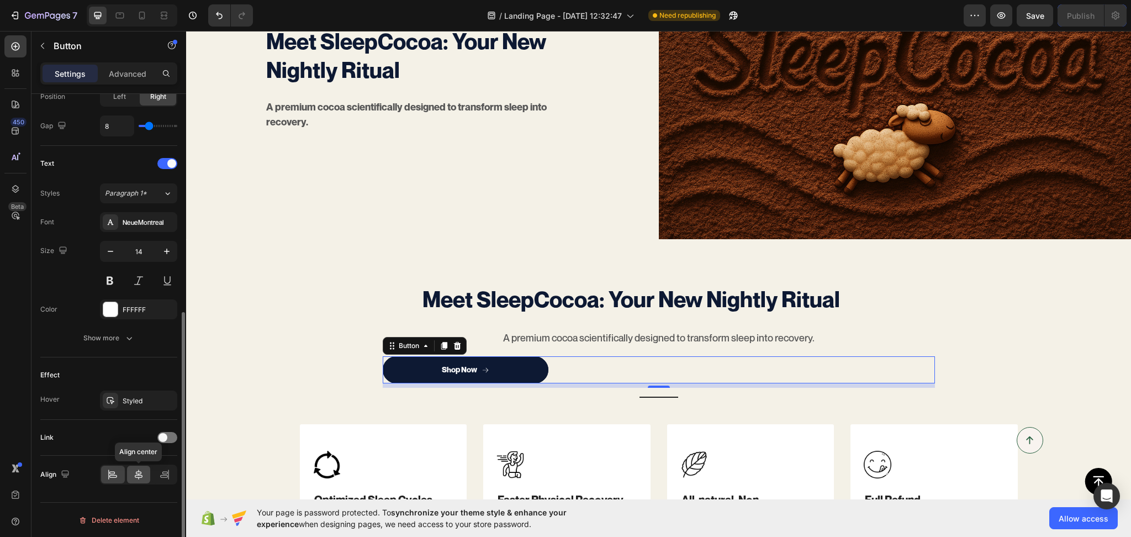
click at [134, 471] on icon at bounding box center [138, 474] width 11 height 11
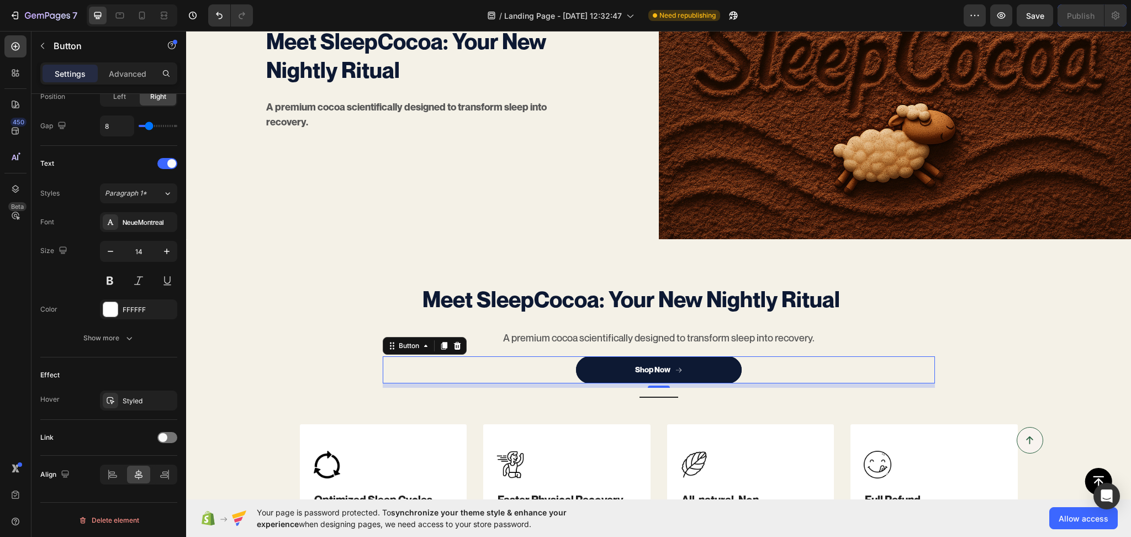
click at [498, 374] on div "Shop Now Button 8" at bounding box center [659, 369] width 552 height 27
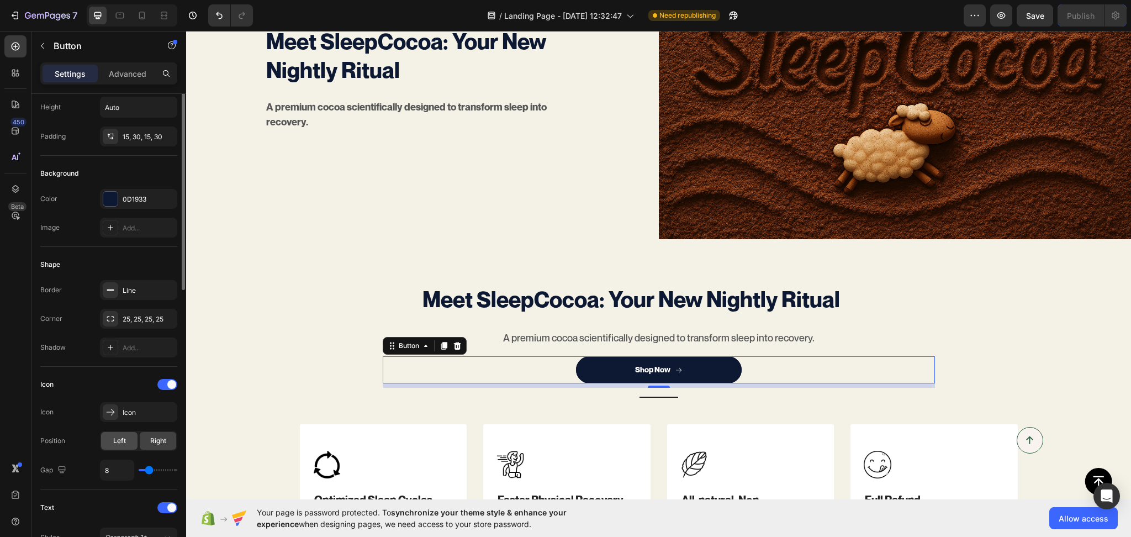
scroll to position [0, 0]
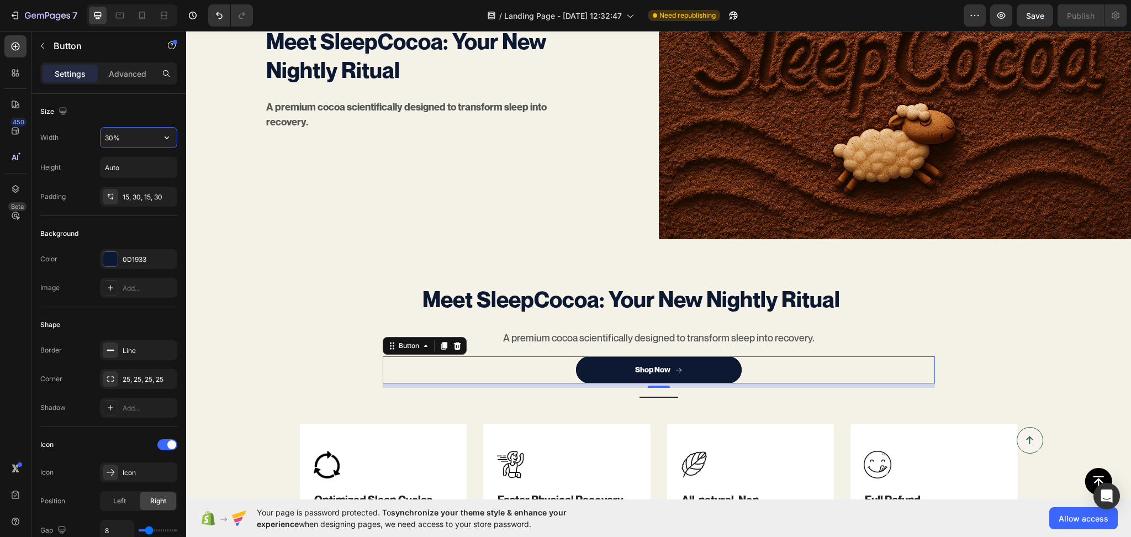
click at [125, 144] on input "30%" at bounding box center [139, 138] width 76 height 20
type input "20%"
click at [263, 257] on div "Meet SleepCocoa: Your New Nightly Ritual Heading A premium cocoa scientifically…" at bounding box center [658, 430] width 945 height 383
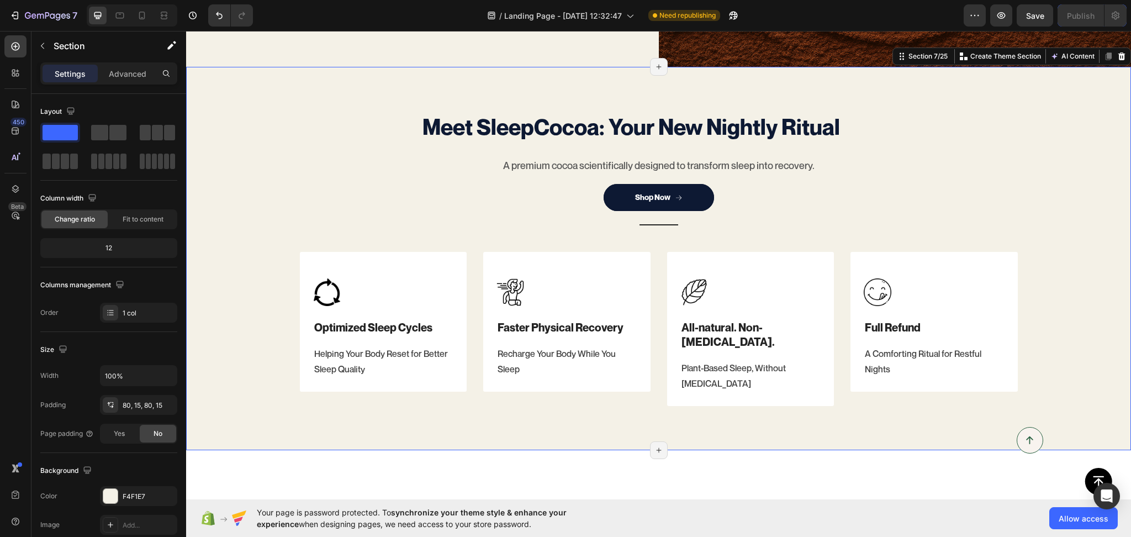
scroll to position [908, 0]
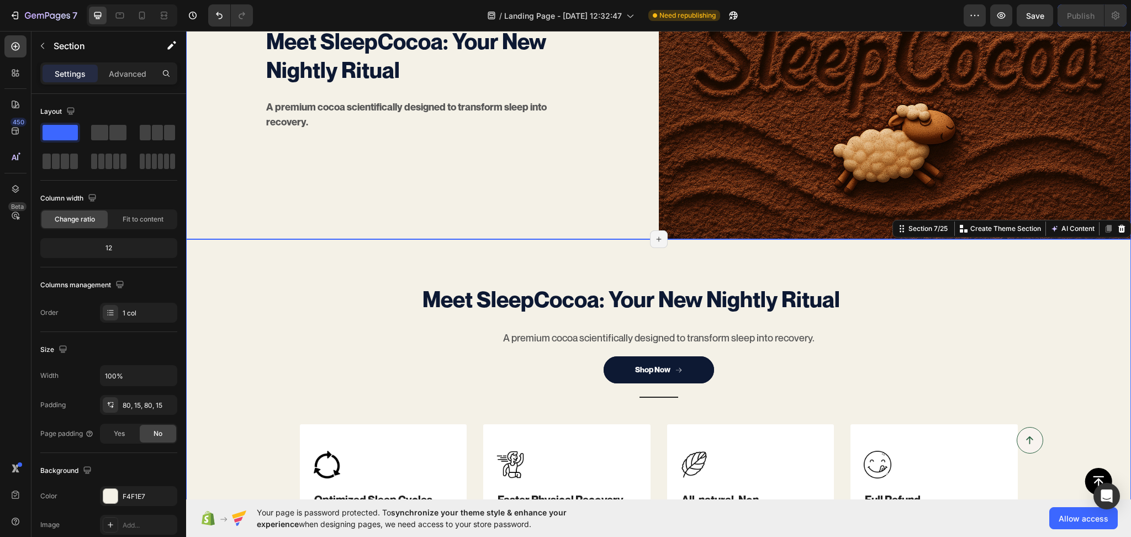
click at [267, 211] on div "Meet SleepCocoa: Your New Nightly Ritual Heading A premium cocoa scientifically…" at bounding box center [422, 81] width 473 height 315
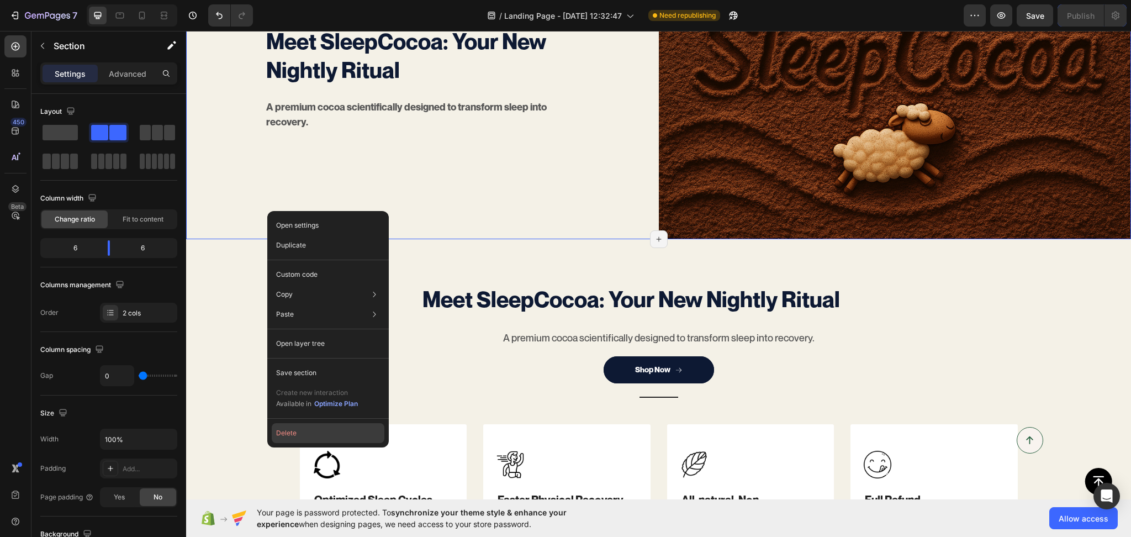
click at [284, 430] on button "Delete" at bounding box center [328, 433] width 113 height 20
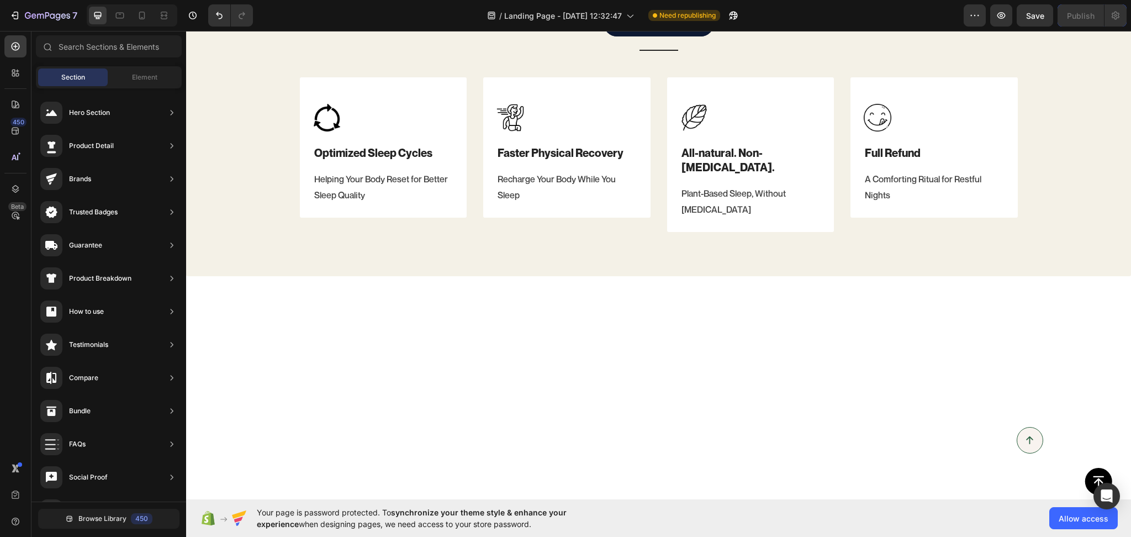
scroll to position [598, 0]
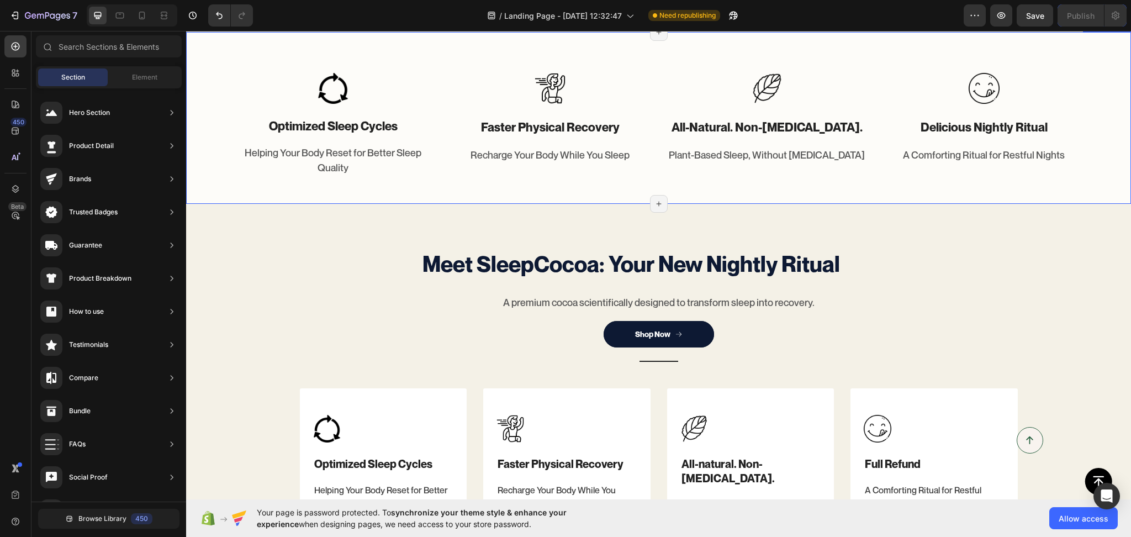
click at [246, 204] on div "Image optimized sleep cycles Text block Helping Your Body Reset for Better Slee…" at bounding box center [658, 118] width 945 height 172
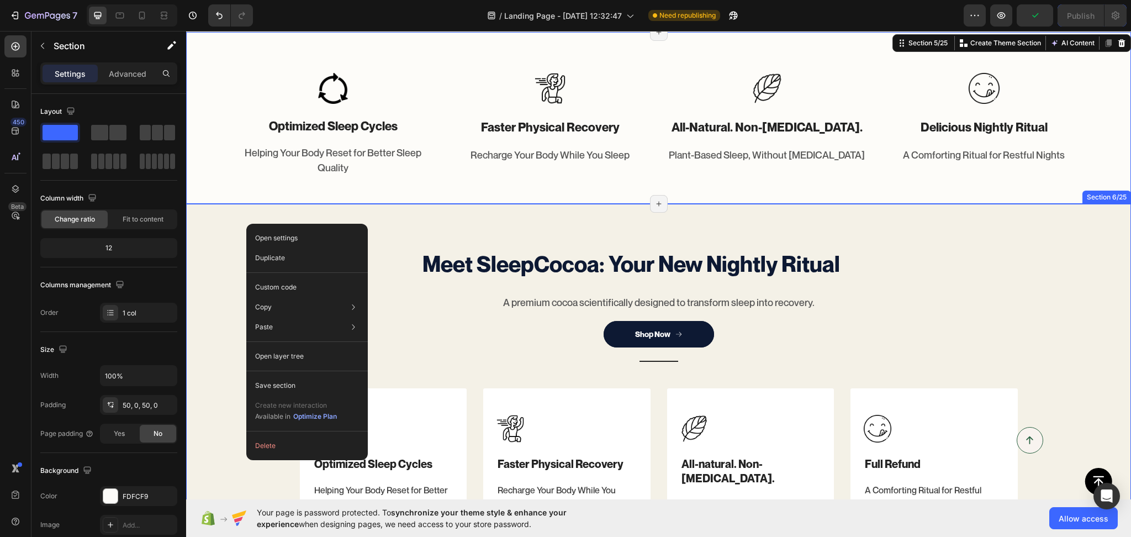
click at [214, 432] on div "Meet SleepCocoa: Your New Nightly Ritual Heading A premium cocoa scientifically…" at bounding box center [658, 395] width 928 height 295
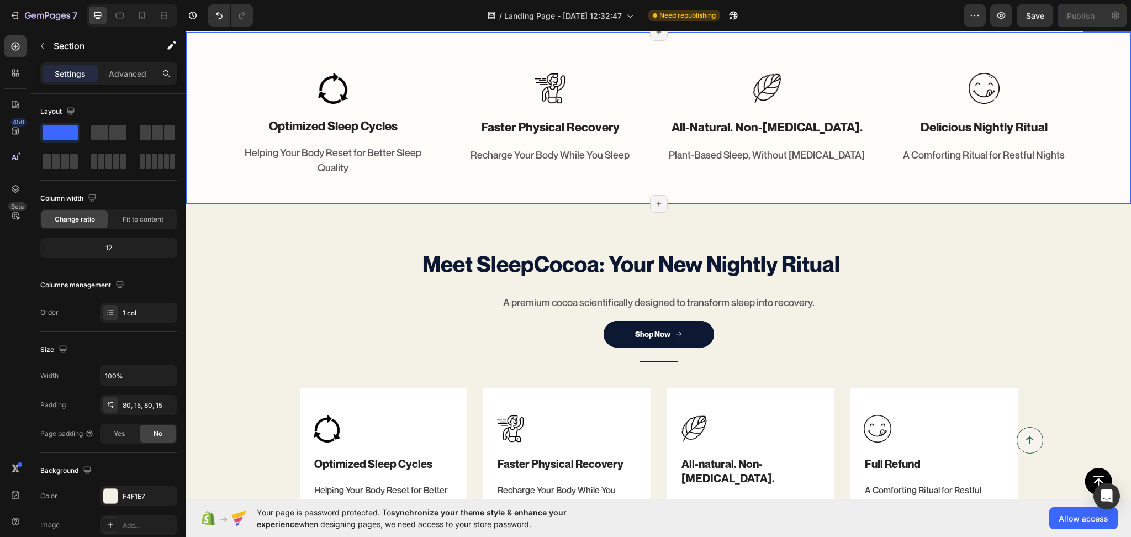
click at [211, 98] on div "Image optimized sleep cycles Text block Helping Your Body Reset for Better Slee…" at bounding box center [658, 118] width 945 height 117
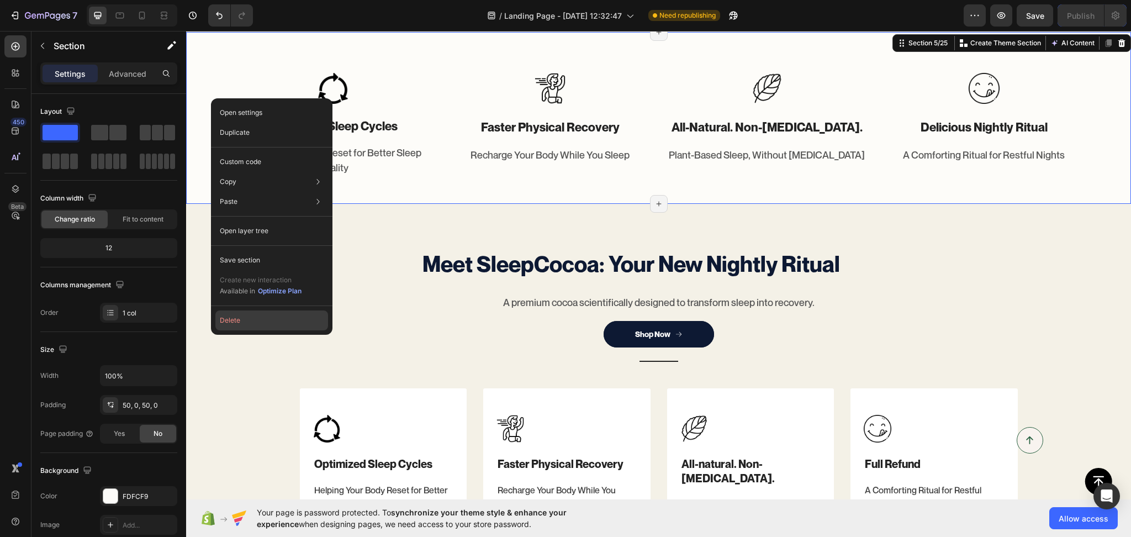
click at [233, 318] on button "Delete" at bounding box center [271, 320] width 113 height 20
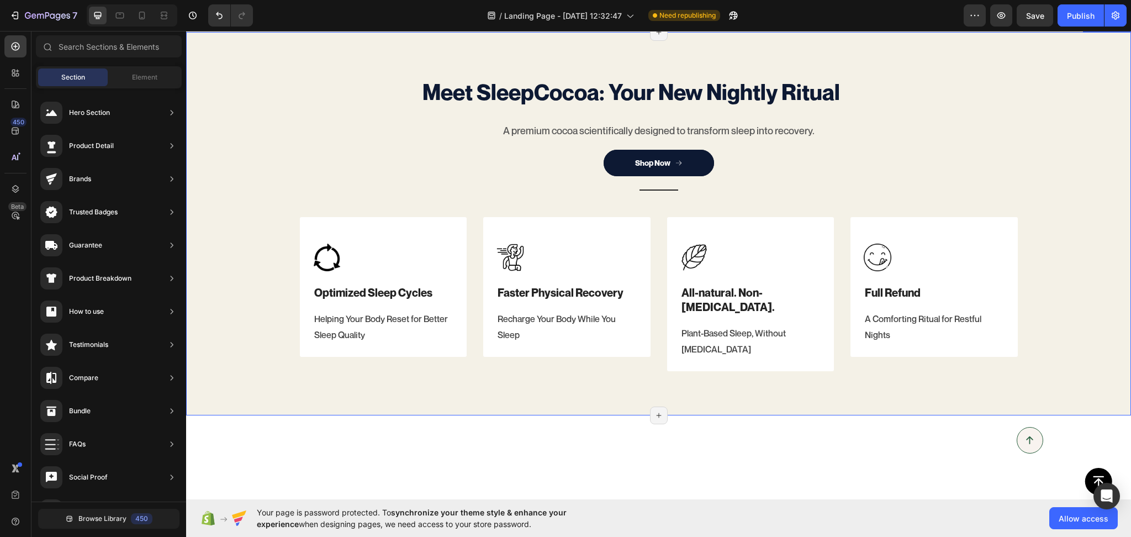
click at [258, 145] on div "Meet SleepCocoa: Your New Nightly Ritual Heading A premium cocoa scientifically…" at bounding box center [658, 223] width 928 height 295
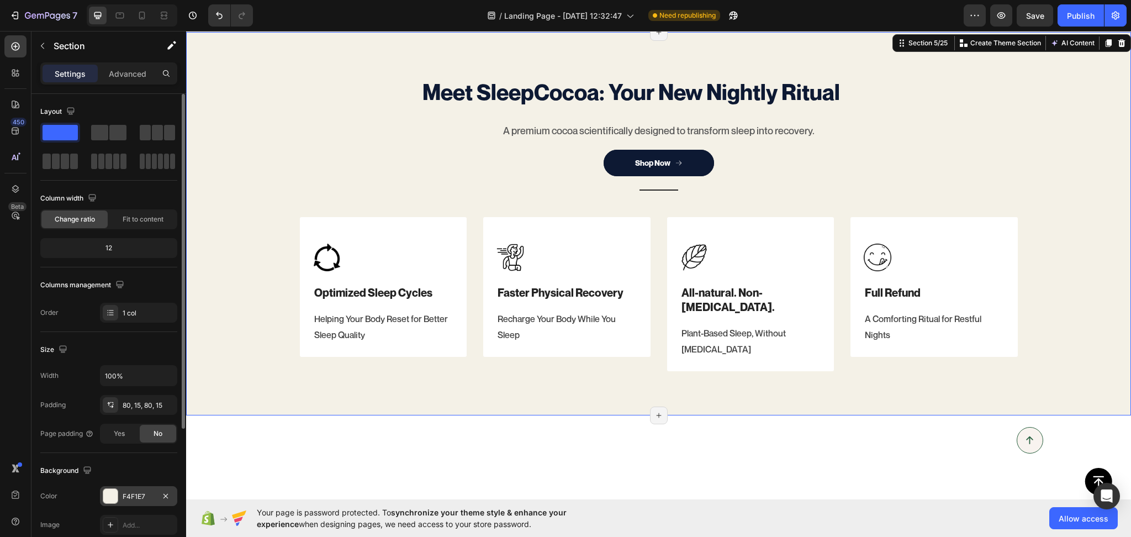
click at [141, 495] on div "F4F1E7" at bounding box center [139, 497] width 32 height 10
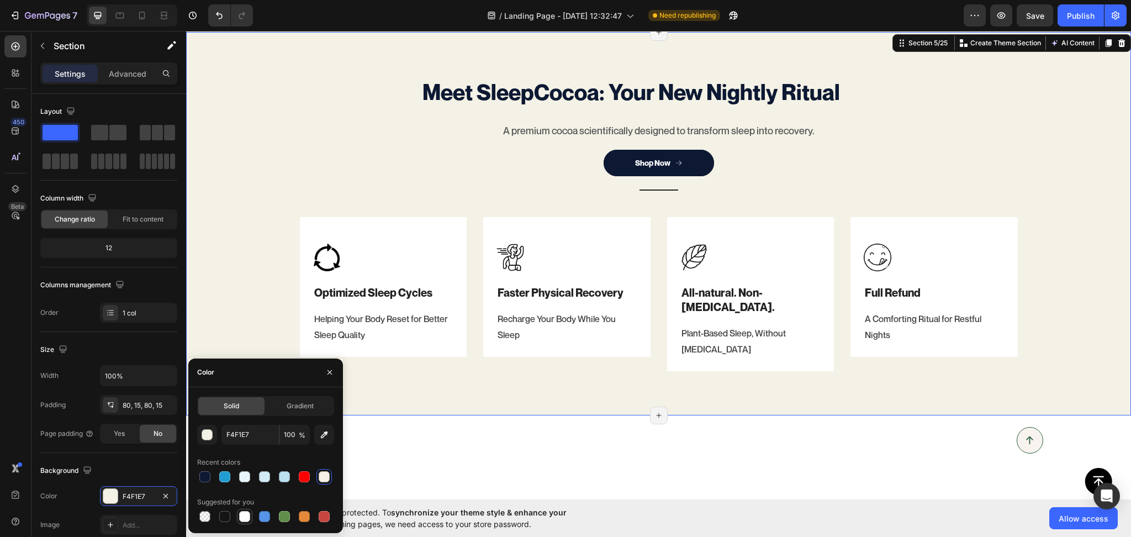
click at [239, 517] on div at bounding box center [244, 516] width 11 height 11
type input "FFFFFF"
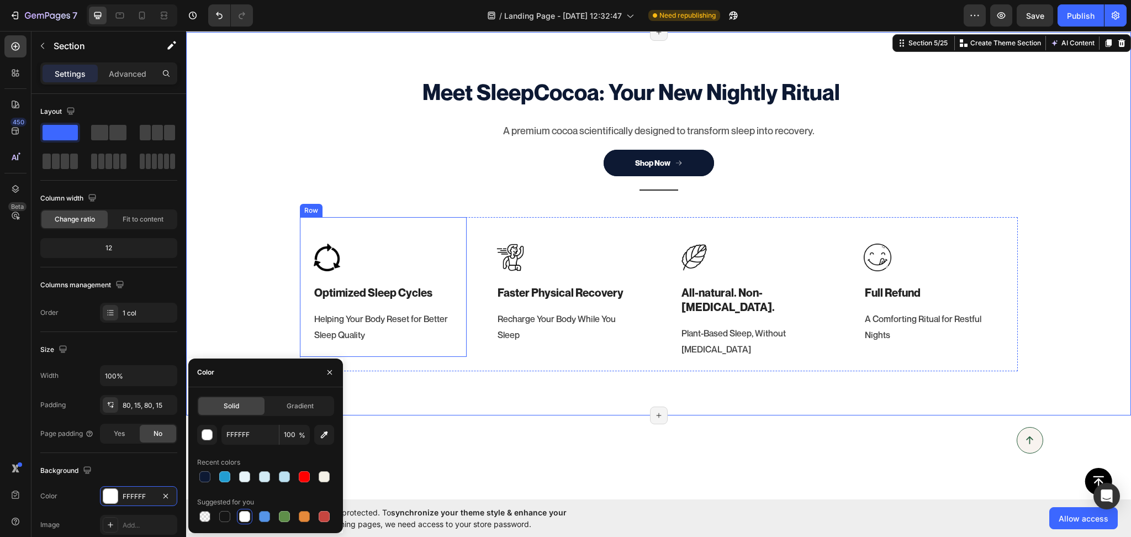
click at [448, 357] on div "Image Optimized Sleep Cycles Heading Helping Your Body Reset for Better Sleep Q…" at bounding box center [383, 287] width 167 height 140
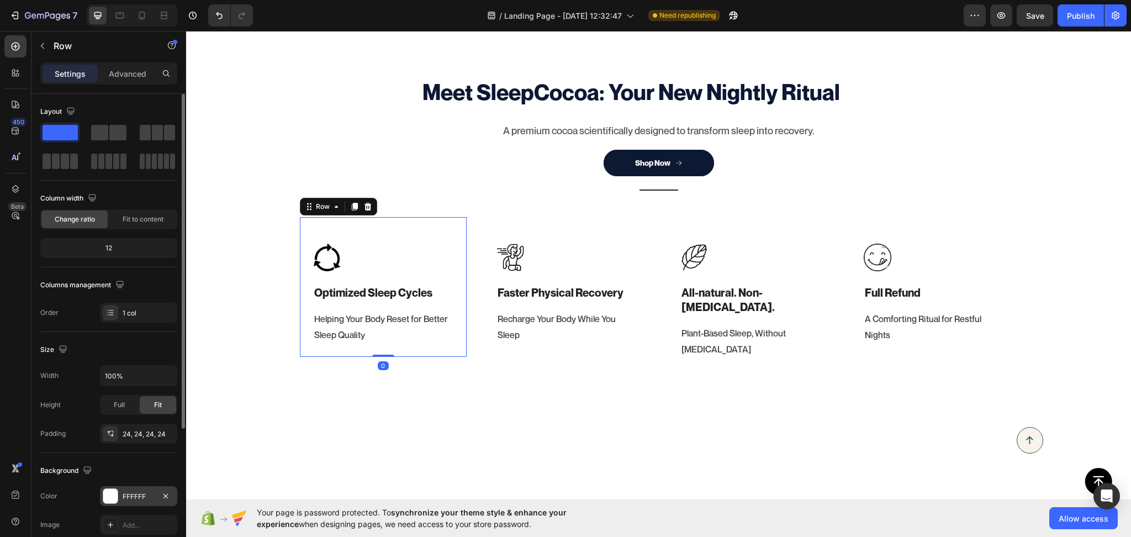
click at [138, 499] on div "FFFFFF" at bounding box center [139, 497] width 32 height 10
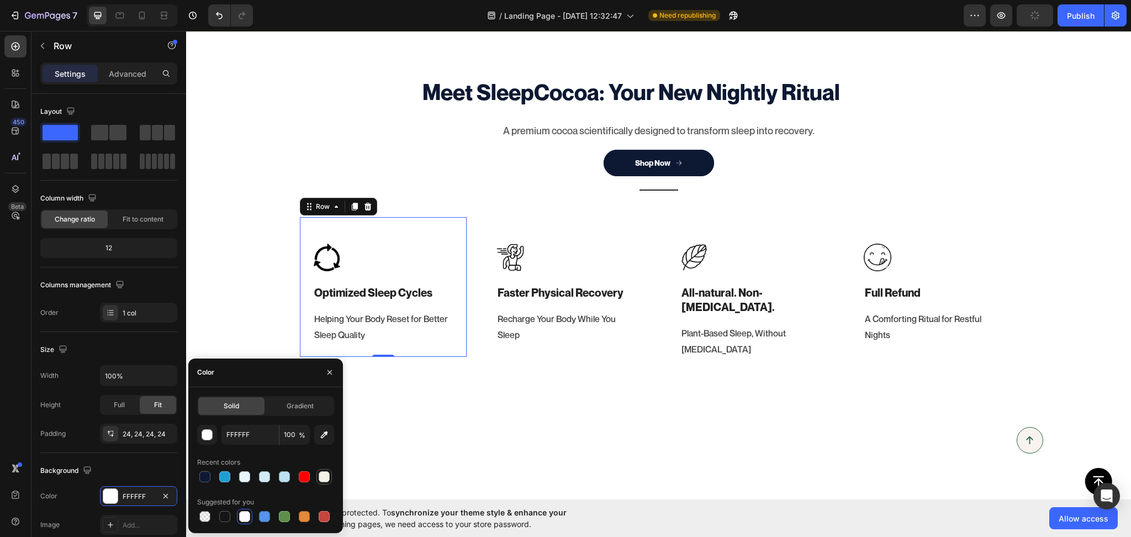
click at [331, 482] on div at bounding box center [323, 476] width 15 height 15
type input "F4F1E7"
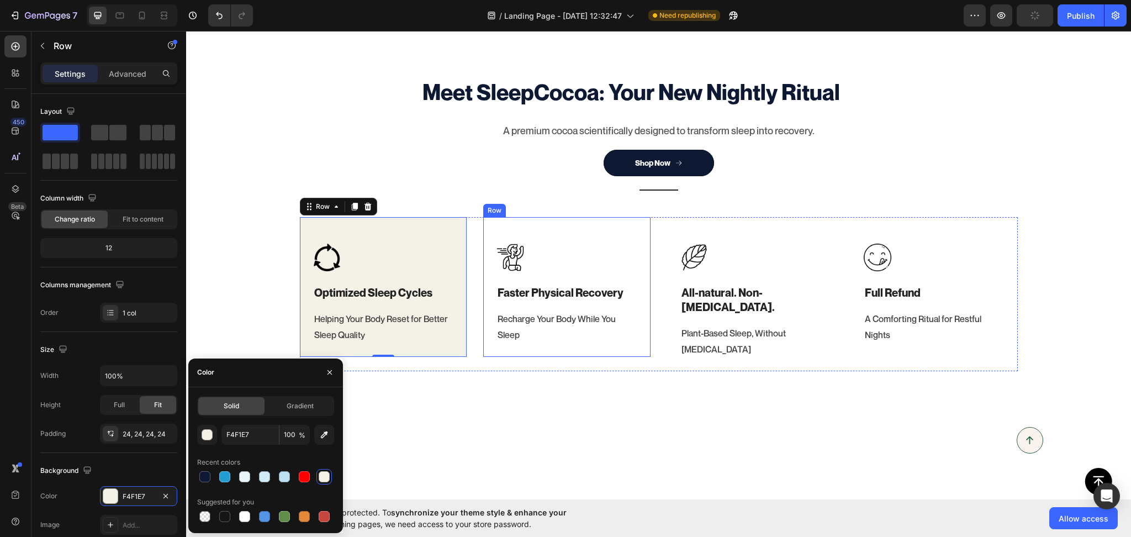
click at [593, 357] on div "Image Faster Physical Recovery Heading Recharge Your Body While You Sleep Text …" at bounding box center [566, 287] width 167 height 140
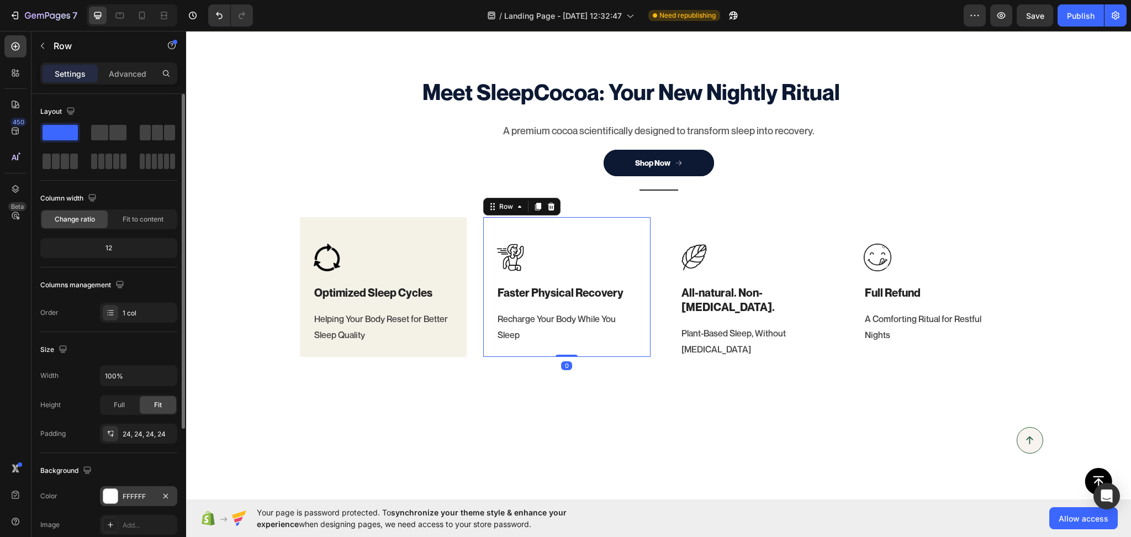
click at [149, 489] on div "FFFFFF" at bounding box center [138, 496] width 77 height 20
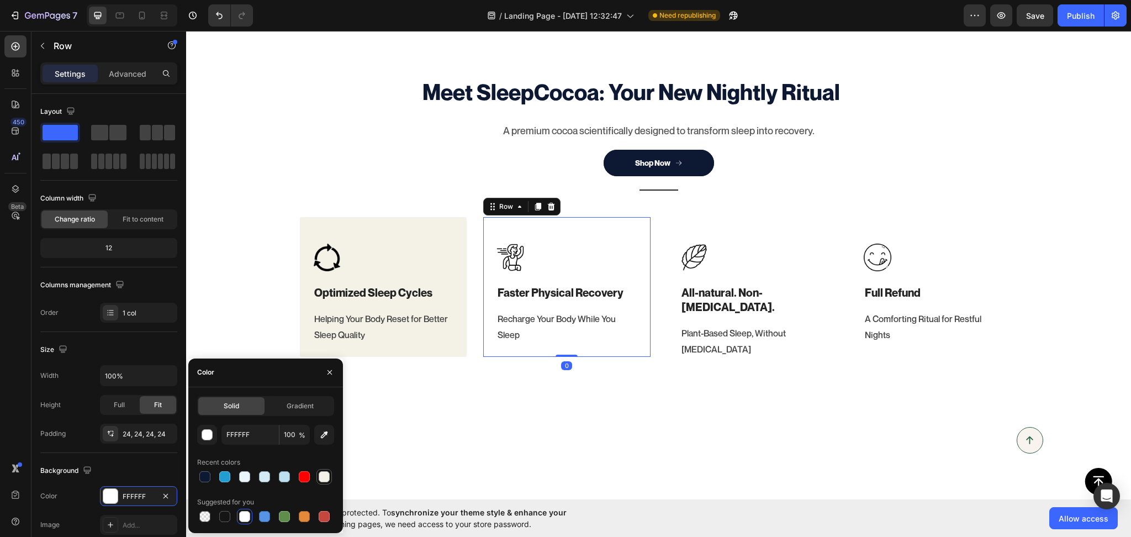
click at [320, 475] on div at bounding box center [324, 476] width 11 height 11
type input "F4F1E7"
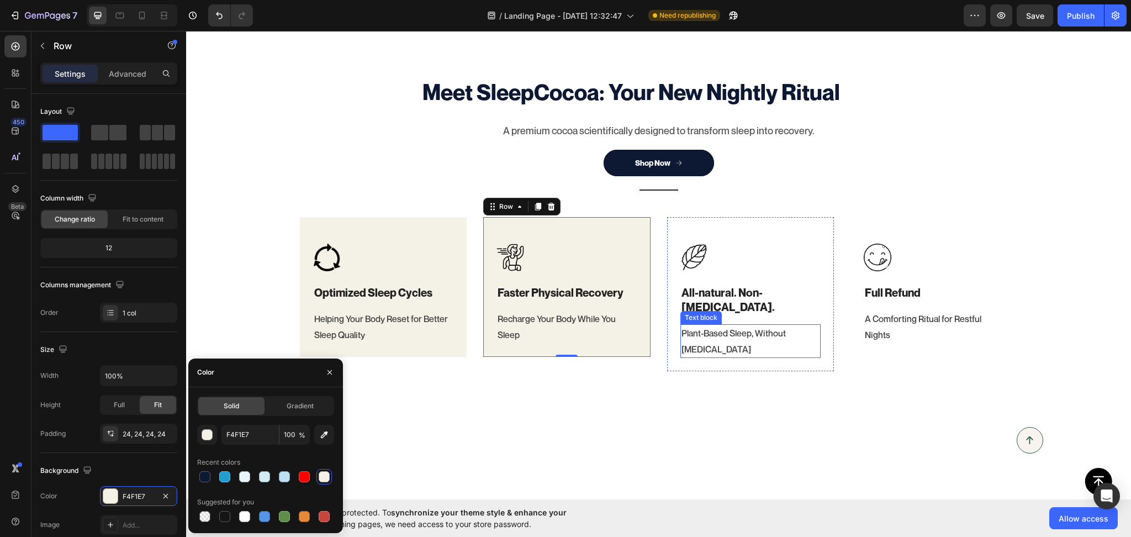
click at [805, 358] on div "Plant-Based Sleep, Without [MEDICAL_DATA]" at bounding box center [750, 341] width 141 height 34
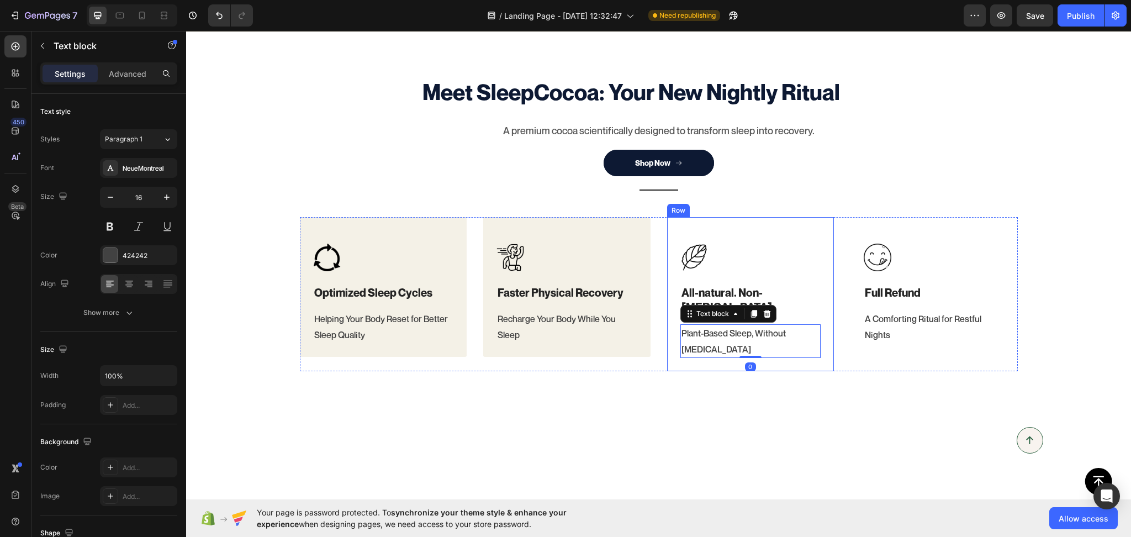
click at [815, 372] on div "Image All-natural. Non-melatonin. Heading Plant-Based Sleep, Without Melatonin …" at bounding box center [750, 294] width 167 height 155
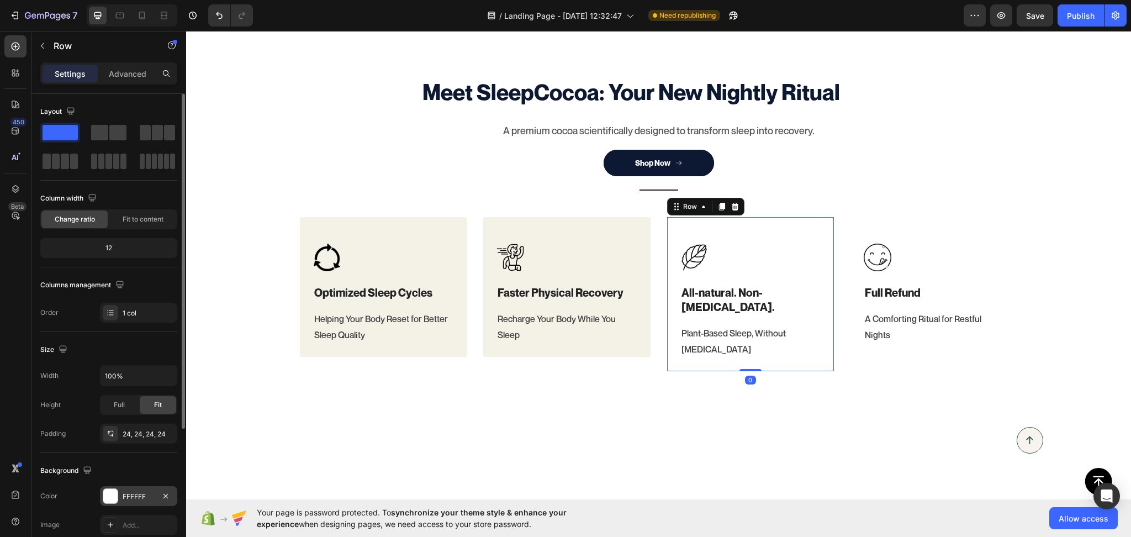
drag, startPoint x: 124, startPoint y: 496, endPoint x: 130, endPoint y: 494, distance: 6.8
click at [125, 496] on div "FFFFFF" at bounding box center [139, 497] width 32 height 10
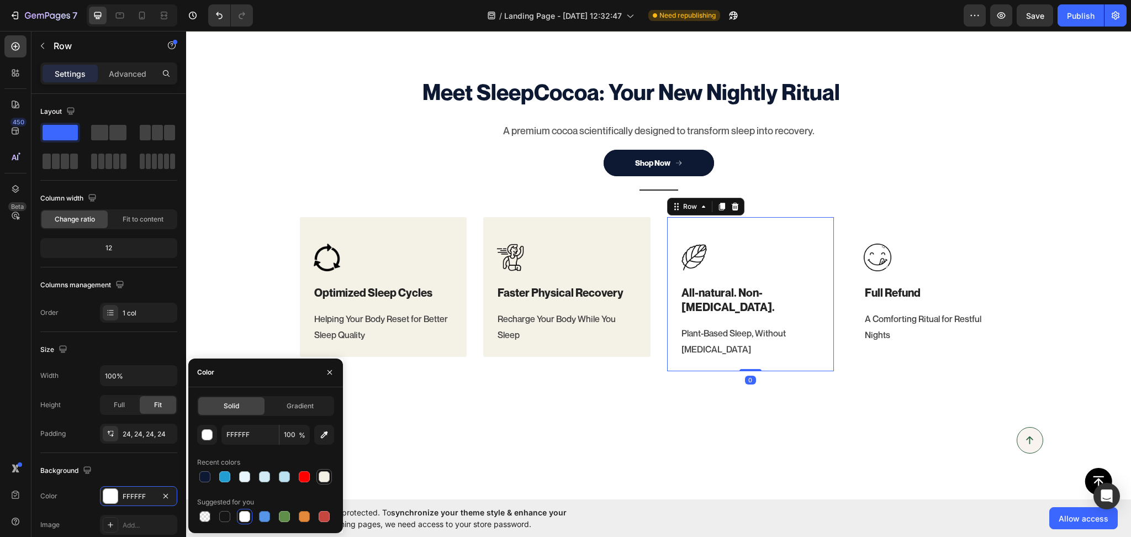
click at [321, 480] on div at bounding box center [324, 476] width 11 height 11
type input "F4F1E7"
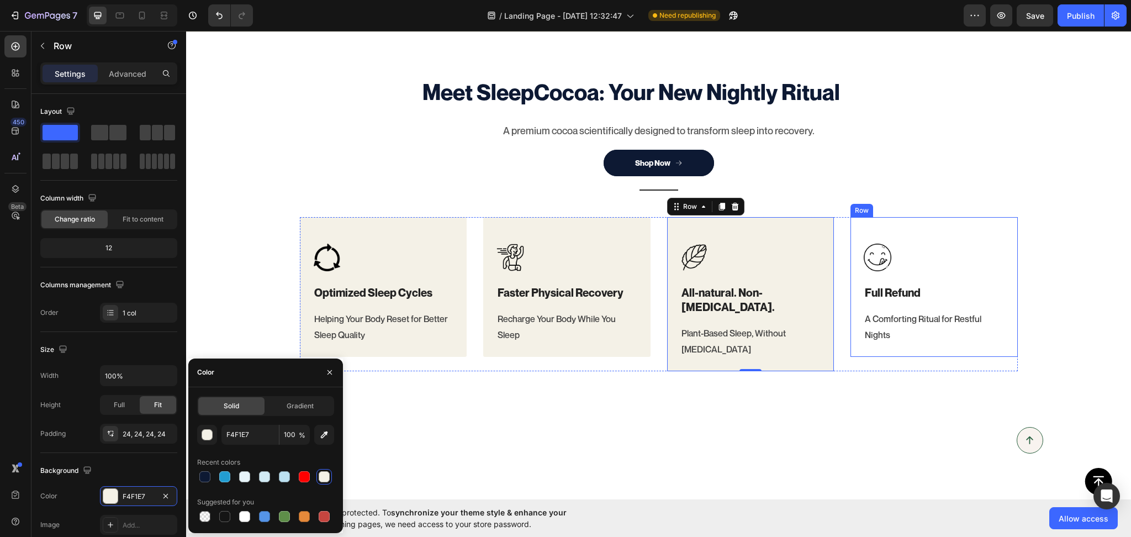
click at [979, 357] on div "Image Full Refund Heading A Comforting Ritual for Restful Nights Text block Row" at bounding box center [934, 287] width 167 height 140
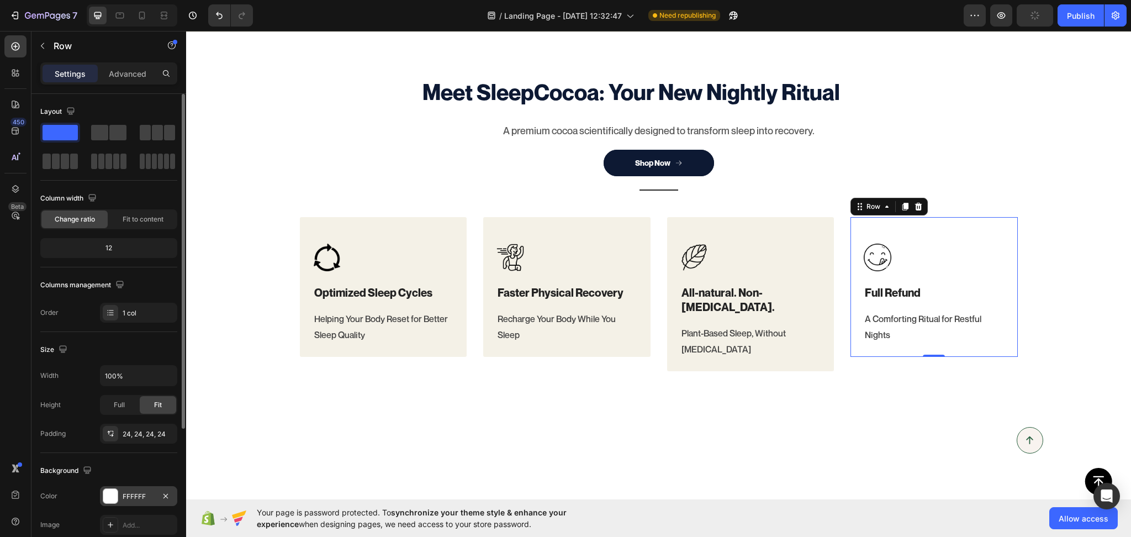
click at [133, 500] on div "FFFFFF" at bounding box center [139, 497] width 32 height 10
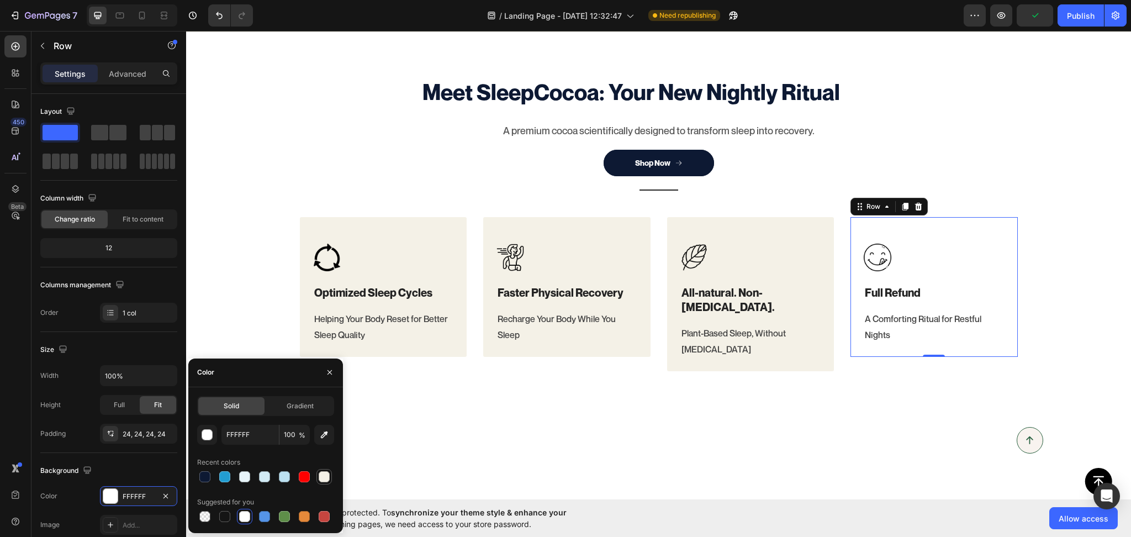
click at [322, 475] on div at bounding box center [324, 476] width 11 height 11
type input "F4F1E7"
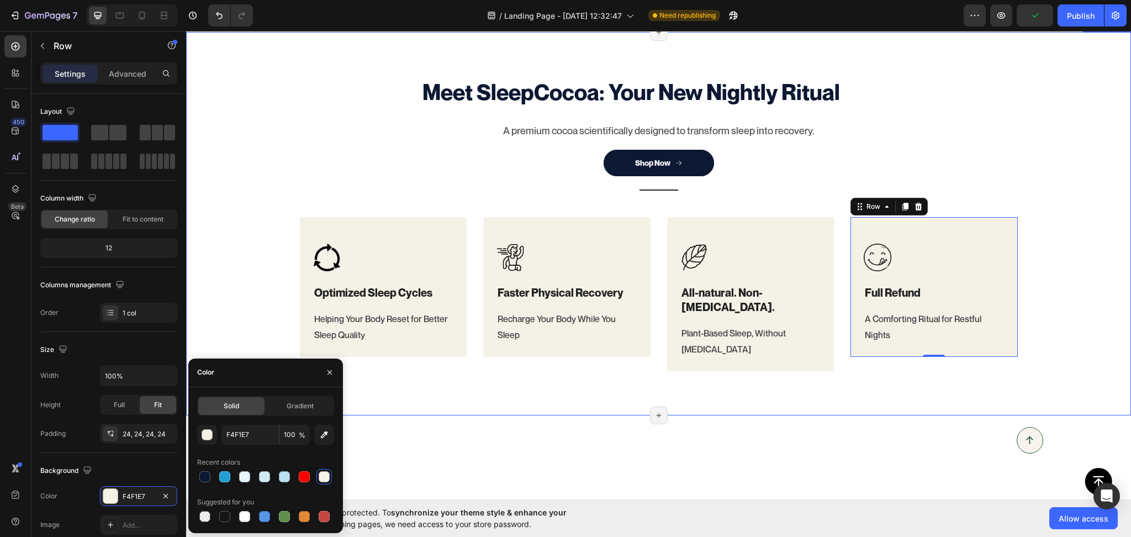
click at [237, 321] on div "Meet SleepCocoa: Your New Nightly Ritual Heading A premium cocoa scientifically…" at bounding box center [658, 223] width 928 height 295
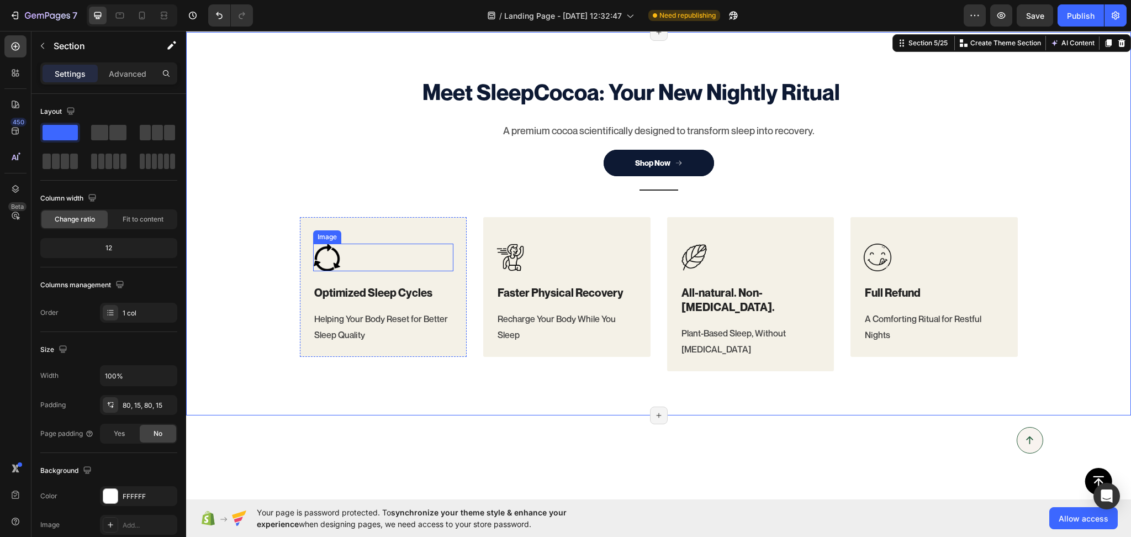
click at [322, 271] on img at bounding box center [327, 258] width 28 height 28
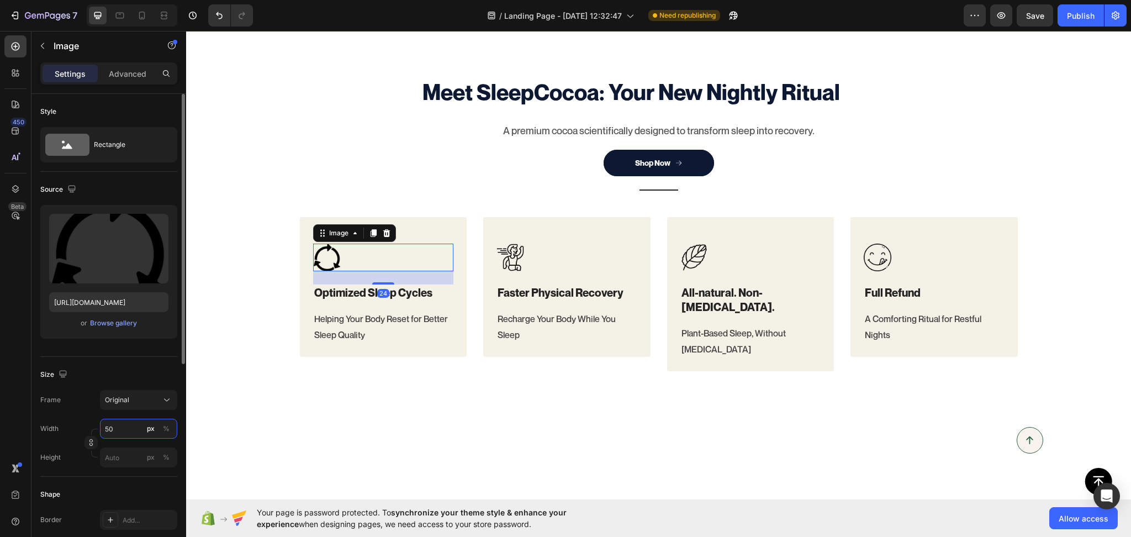
click at [122, 433] on input "50" at bounding box center [138, 429] width 77 height 20
type input "56"
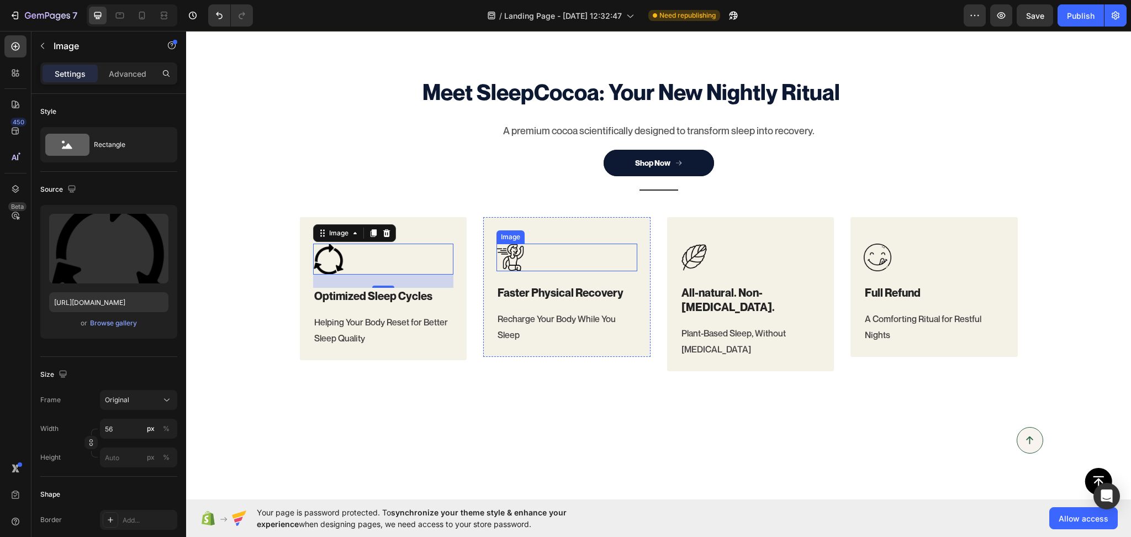
click at [516, 271] on img at bounding box center [510, 258] width 28 height 28
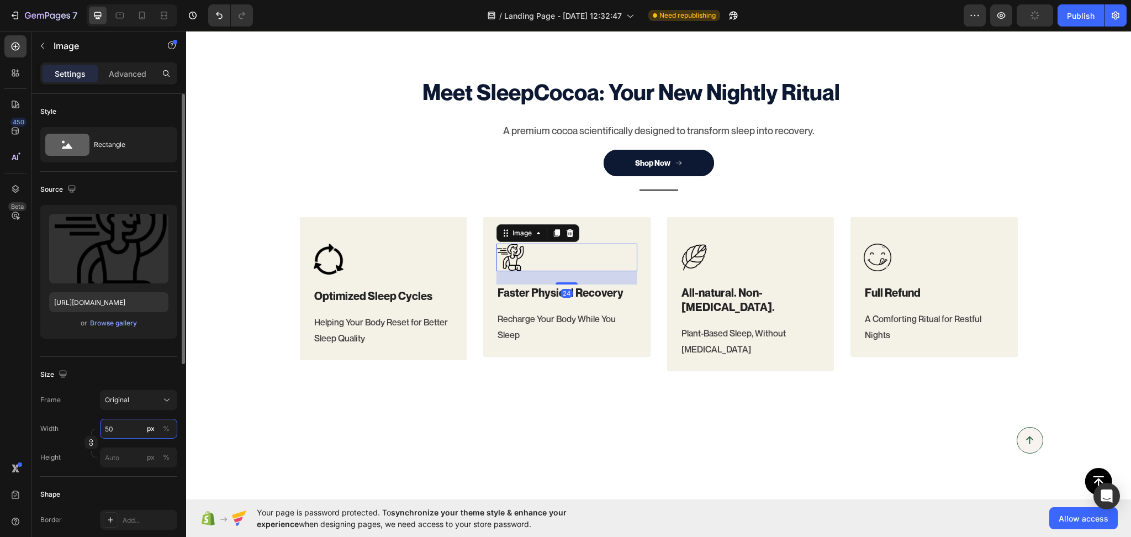
click at [110, 431] on input "50" at bounding box center [138, 429] width 77 height 20
type input "56"
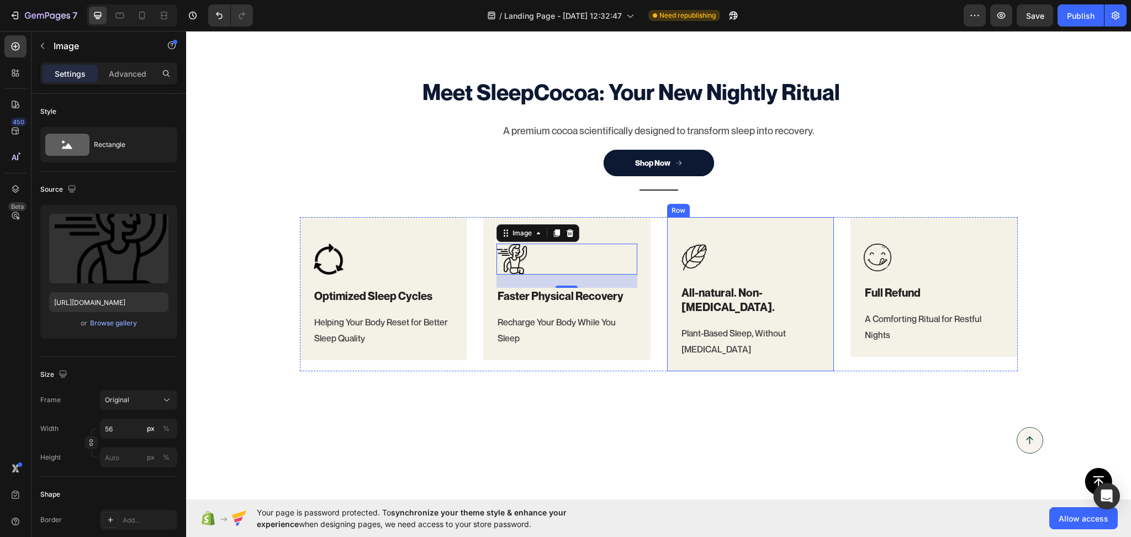
click at [710, 271] on div at bounding box center [750, 258] width 141 height 28
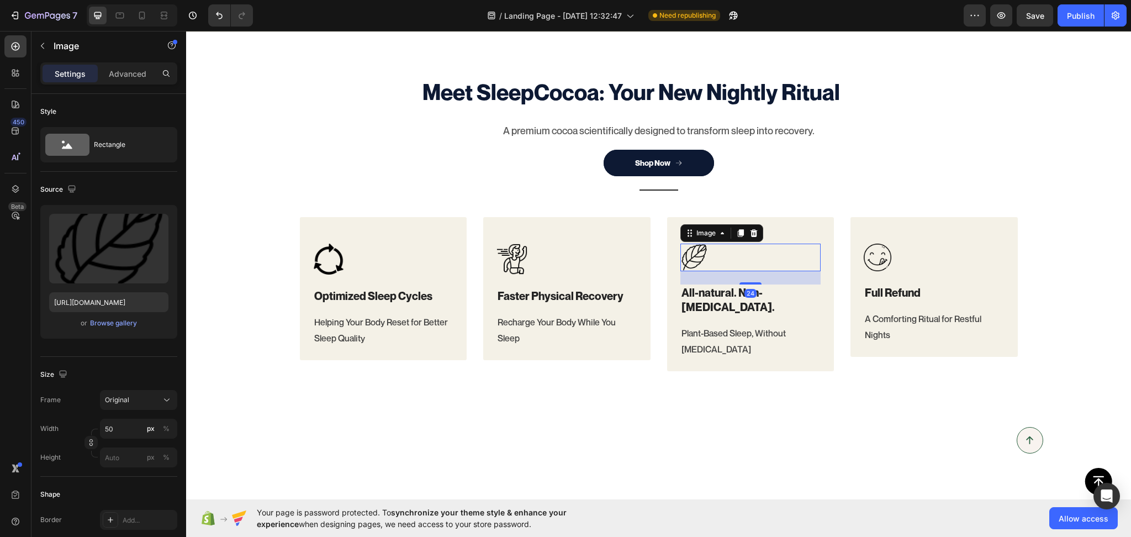
click at [688, 271] on img at bounding box center [694, 258] width 28 height 28
click at [125, 427] on input "50" at bounding box center [138, 429] width 77 height 20
type input "56"
click at [871, 271] on img at bounding box center [878, 258] width 28 height 28
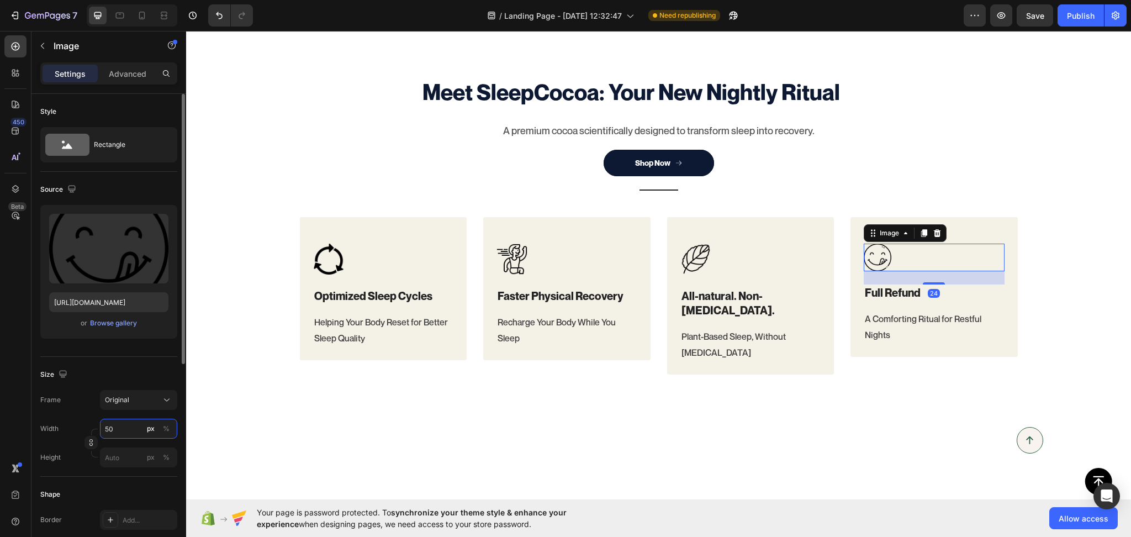
click at [118, 428] on input "50" at bounding box center [138, 429] width 77 height 20
type input "56"
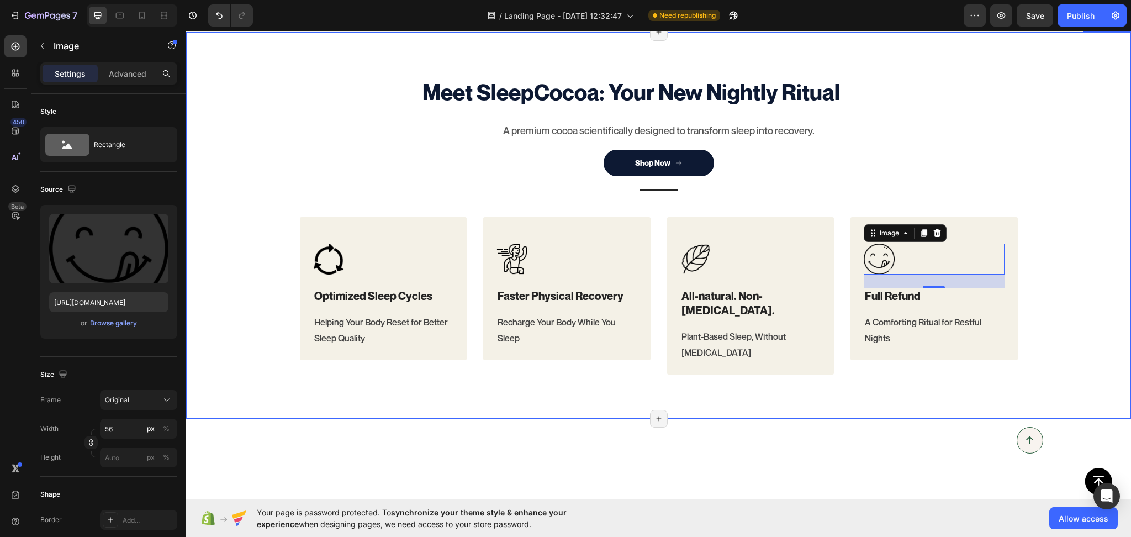
click at [231, 330] on div "Meet SleepCocoa: Your New Nightly Ritual Heading A premium cocoa scientifically…" at bounding box center [658, 225] width 928 height 298
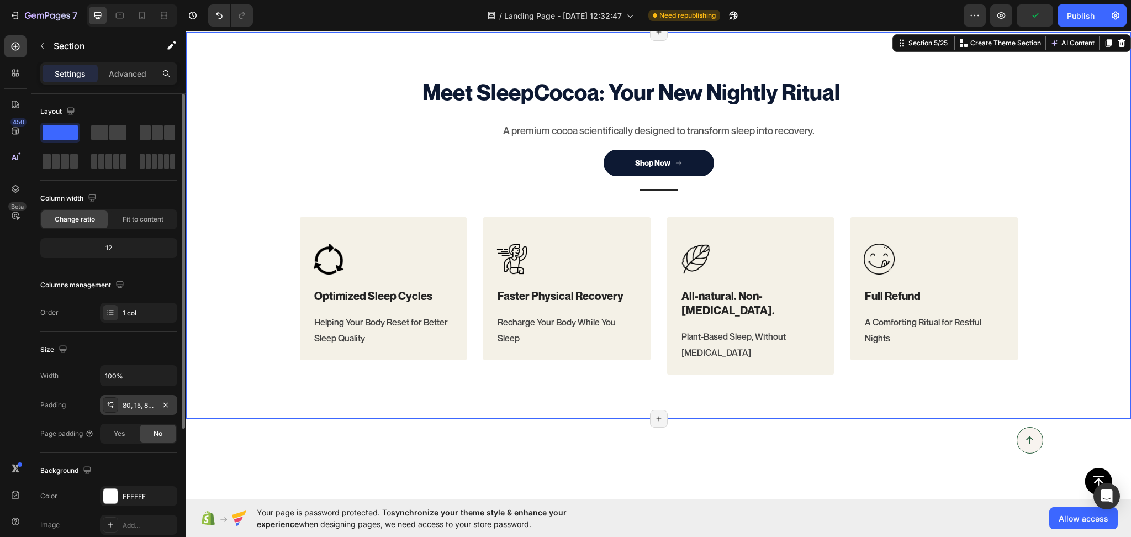
click at [131, 404] on div "80, 15, 80, 15" at bounding box center [139, 405] width 32 height 10
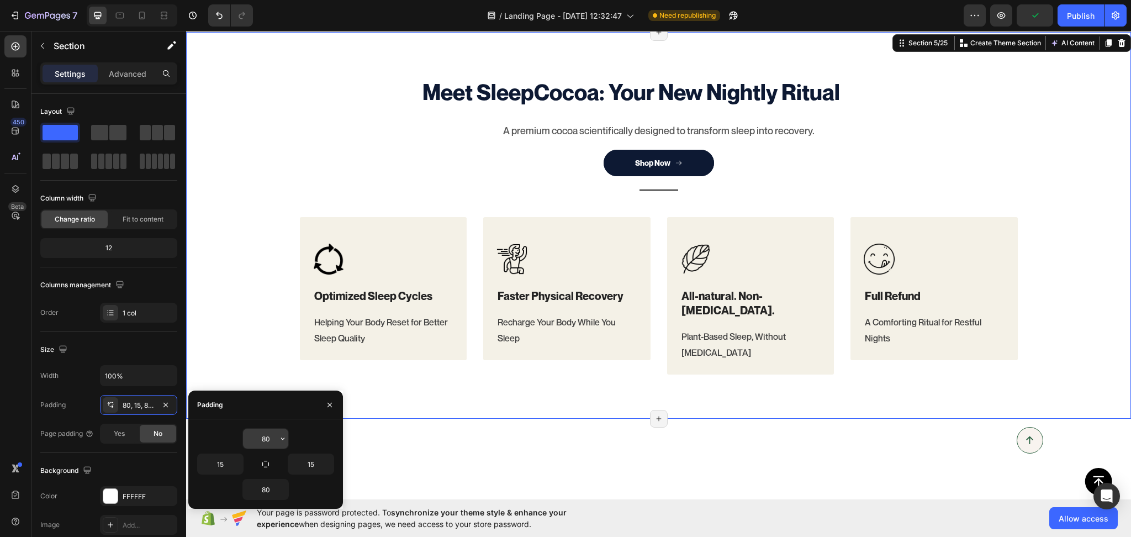
click at [279, 435] on icon "button" at bounding box center [282, 438] width 9 height 9
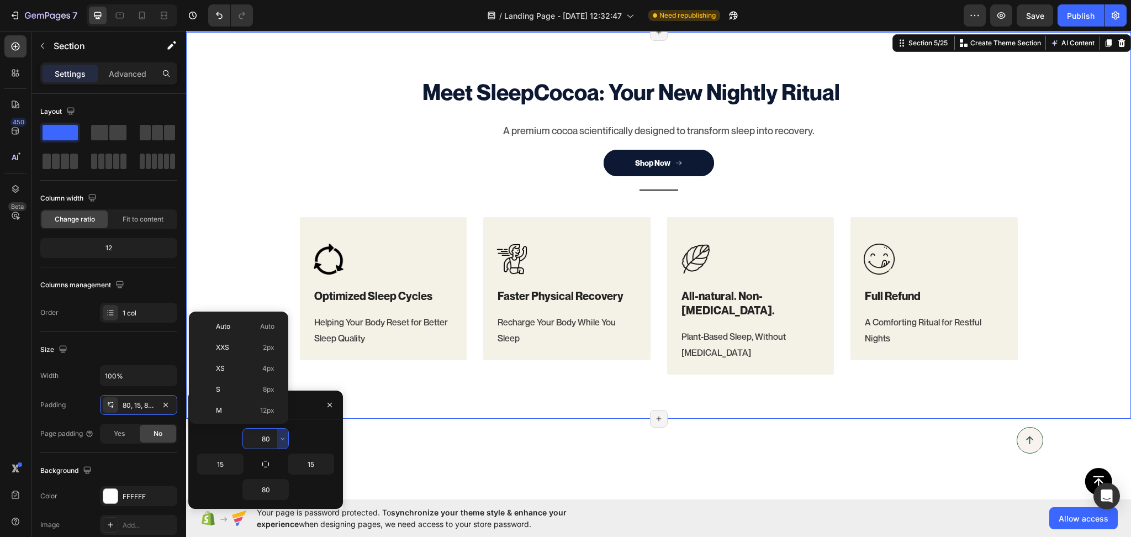
scroll to position [119, 0]
click at [258, 437] on input "80" at bounding box center [265, 439] width 45 height 20
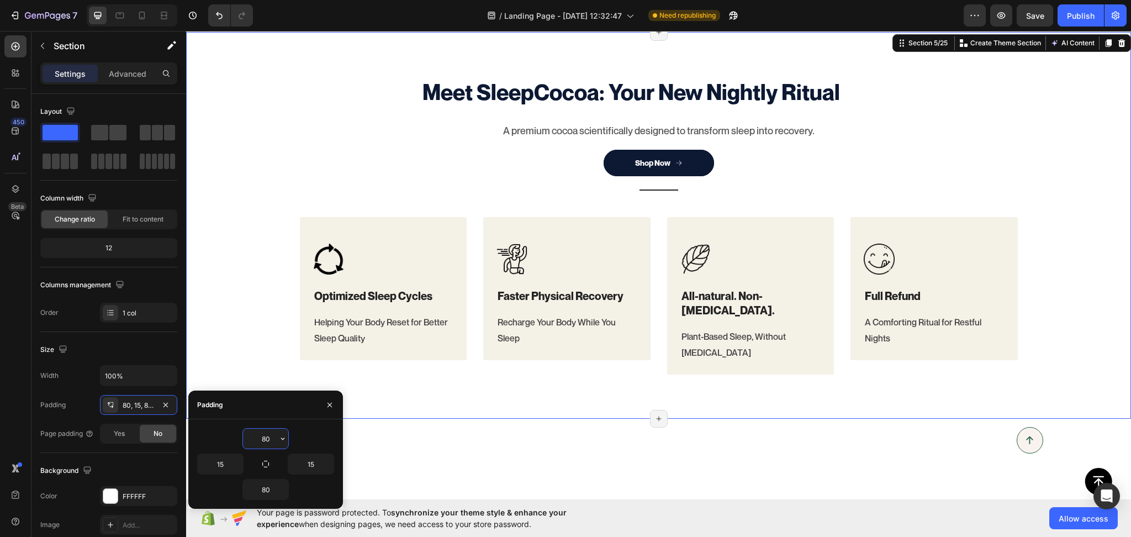
click at [258, 437] on input "80" at bounding box center [265, 439] width 45 height 20
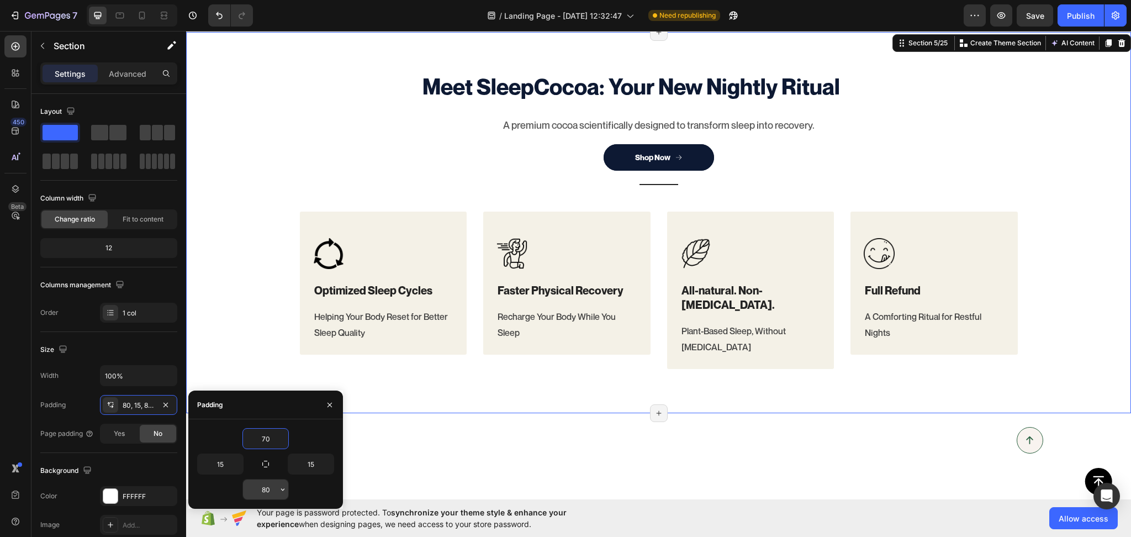
type input "70"
click at [272, 492] on input "80" at bounding box center [265, 489] width 45 height 20
type input "70"
click at [217, 460] on input "15" at bounding box center [220, 464] width 45 height 20
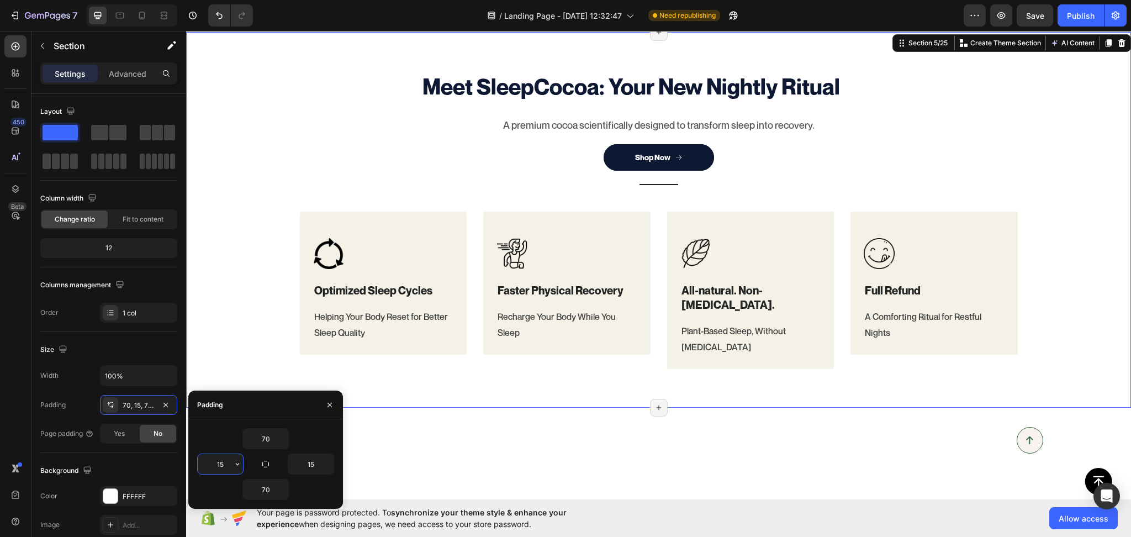
click at [217, 460] on input "15" at bounding box center [220, 464] width 45 height 20
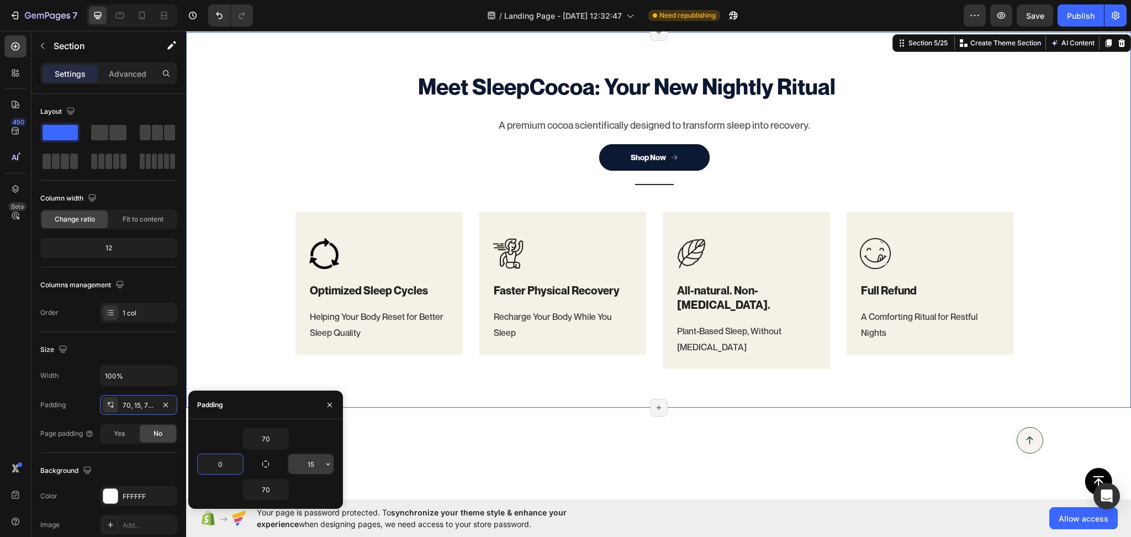
type input "0"
click at [318, 459] on input "15" at bounding box center [310, 464] width 45 height 20
type input "0"
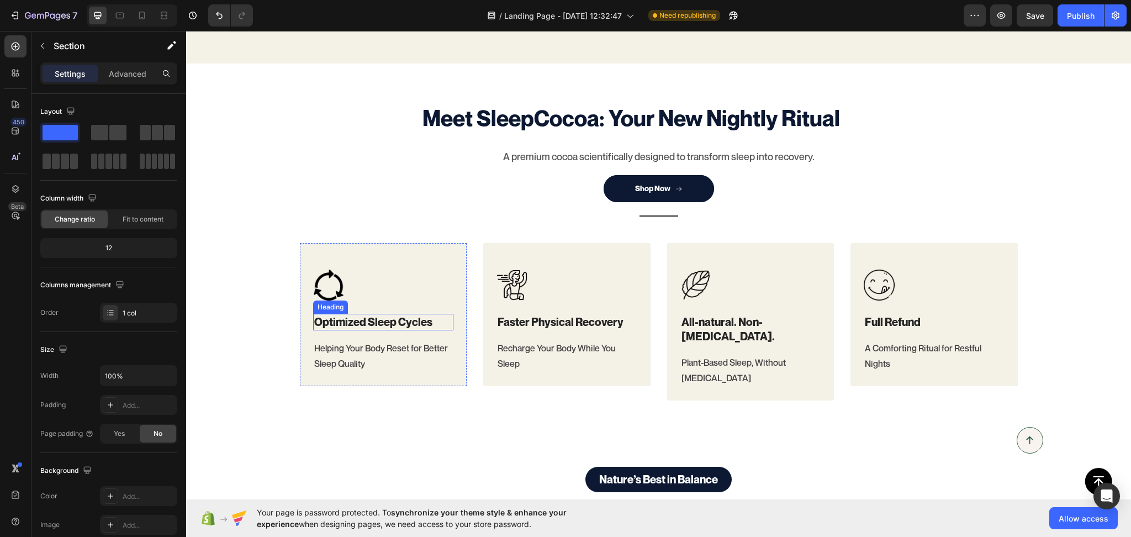
scroll to position [770, 0]
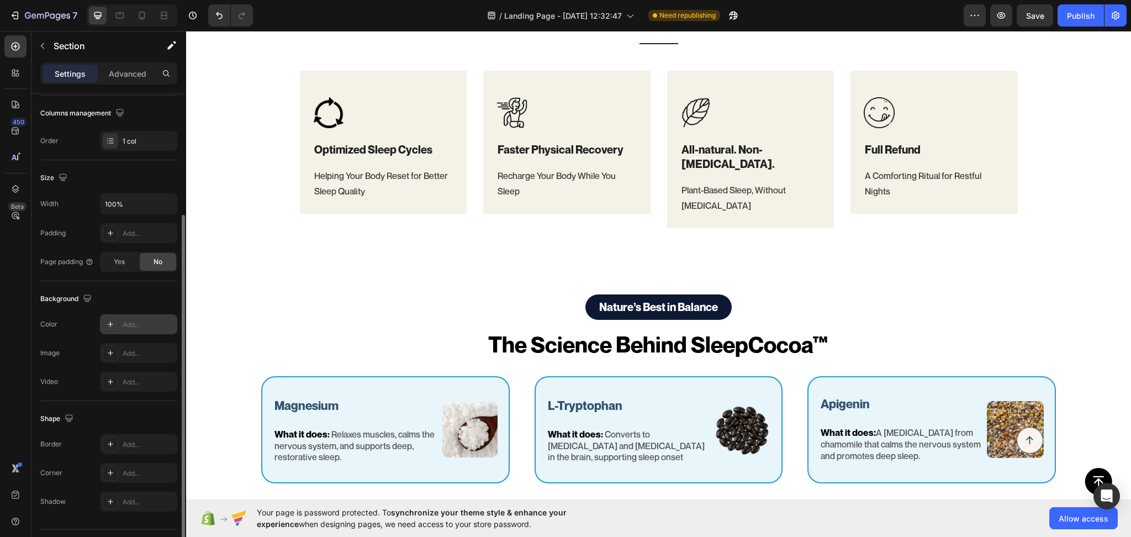
click at [138, 326] on div "Add..." at bounding box center [149, 325] width 52 height 10
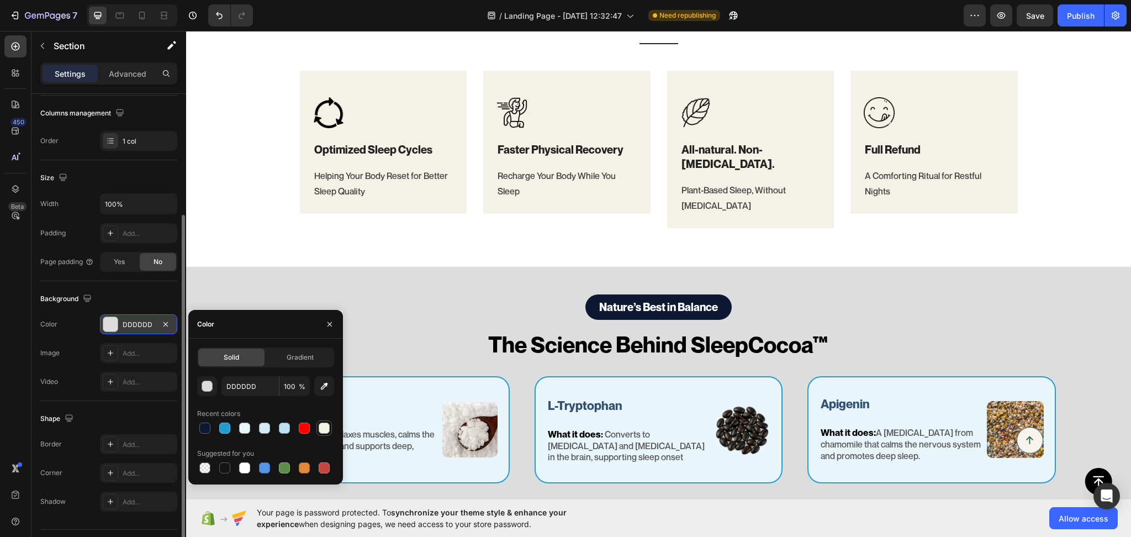
click at [323, 429] on div at bounding box center [324, 427] width 11 height 11
type input "F4F1E7"
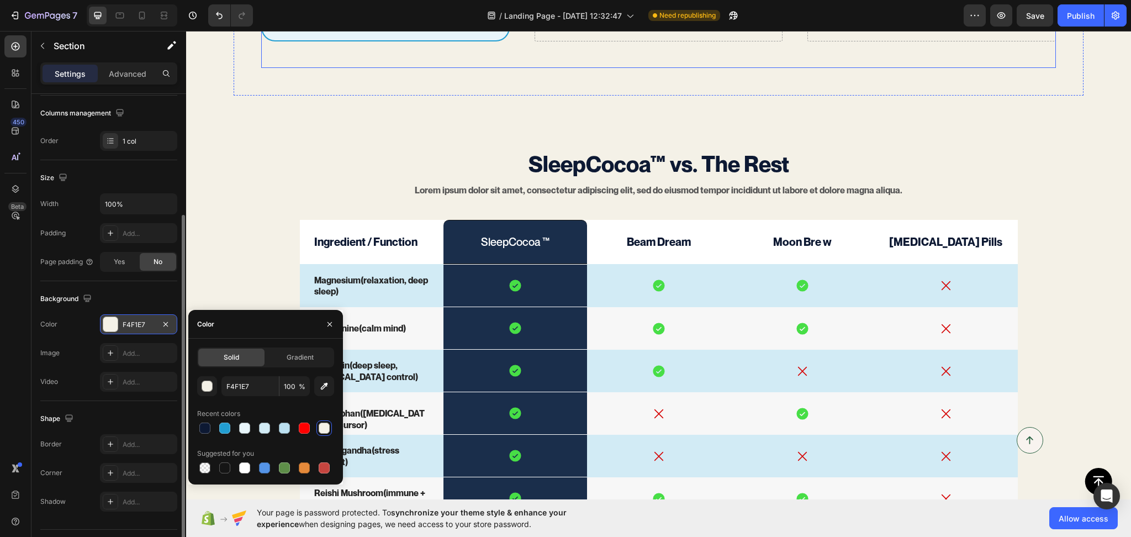
scroll to position [1629, 0]
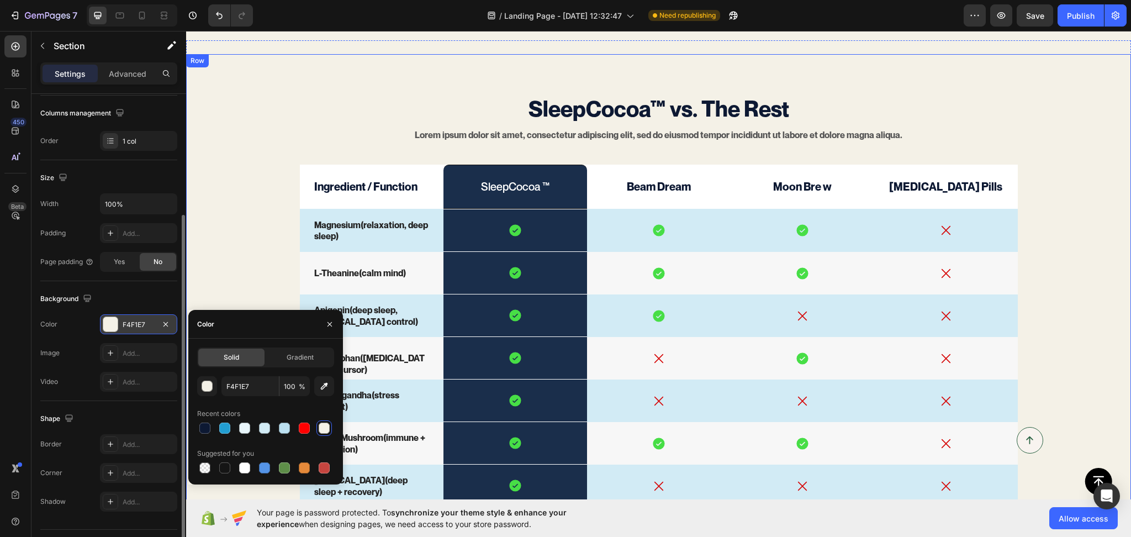
click at [213, 75] on div "SleepCocoa™ vs. The Rest Text Block Lorem ipsum dolor sit amet, consectetur adi…" at bounding box center [658, 406] width 945 height 704
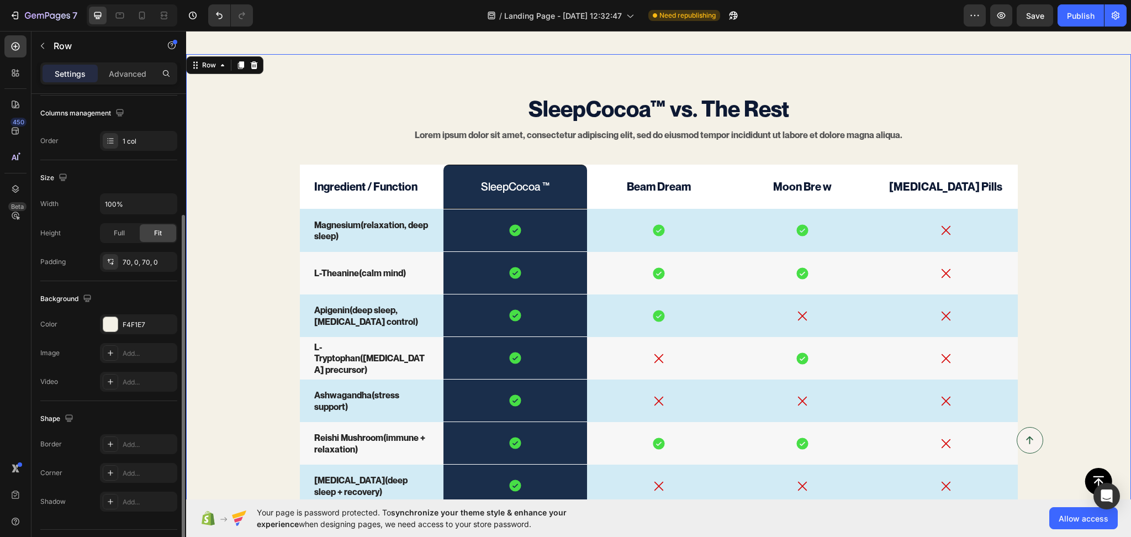
scroll to position [0, 0]
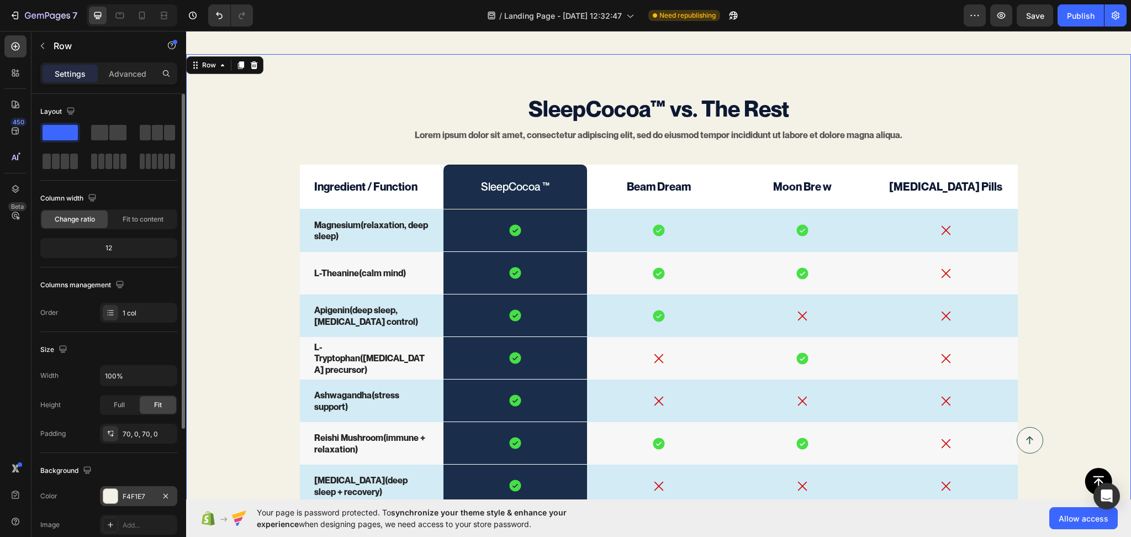
click at [139, 498] on div "F4F1E7" at bounding box center [139, 497] width 32 height 10
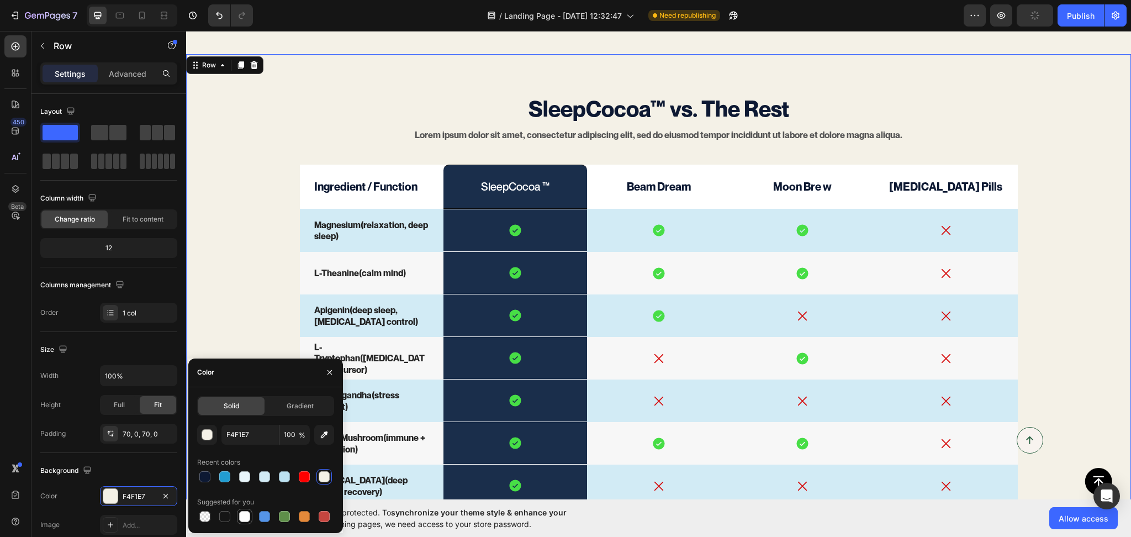
click at [244, 515] on div at bounding box center [244, 516] width 11 height 11
type input "FFFFFF"
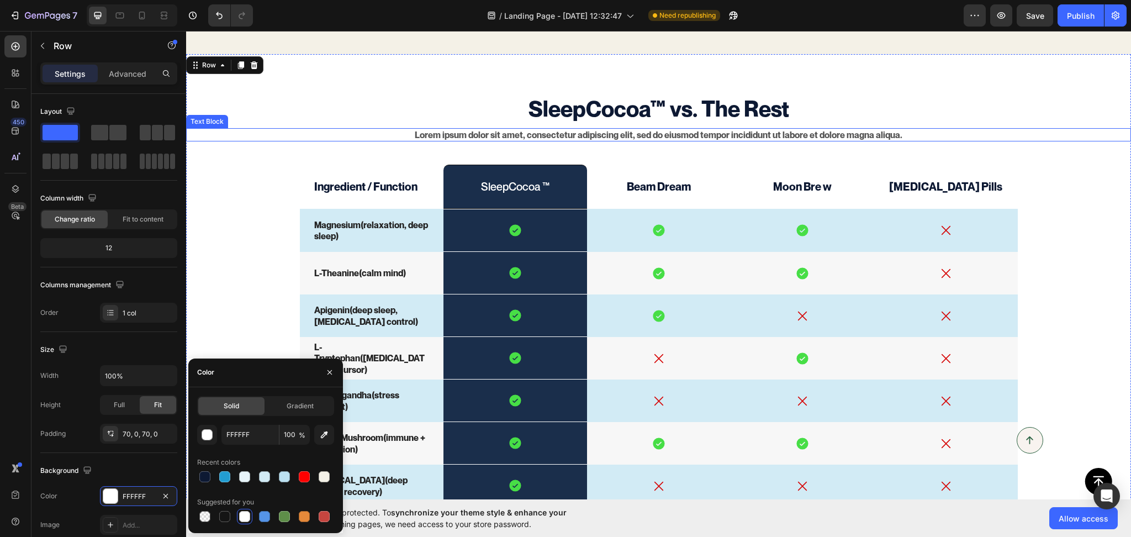
click at [209, 140] on p "Lorem ipsum dolor sit amet, consectetur adipiscing elit, sed do eiusmod tempor …" at bounding box center [658, 135] width 943 height 12
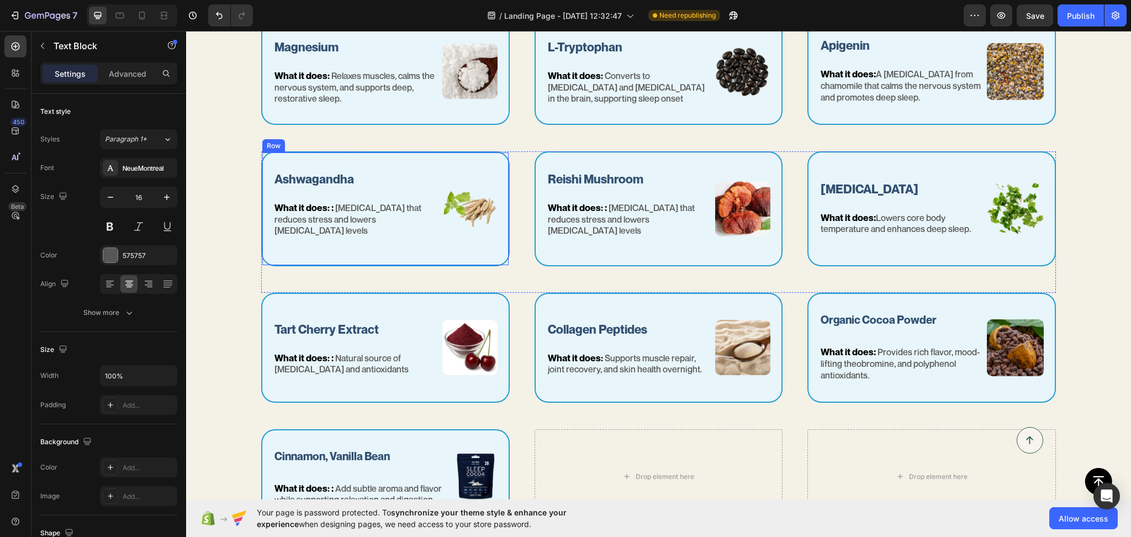
scroll to position [1456, 0]
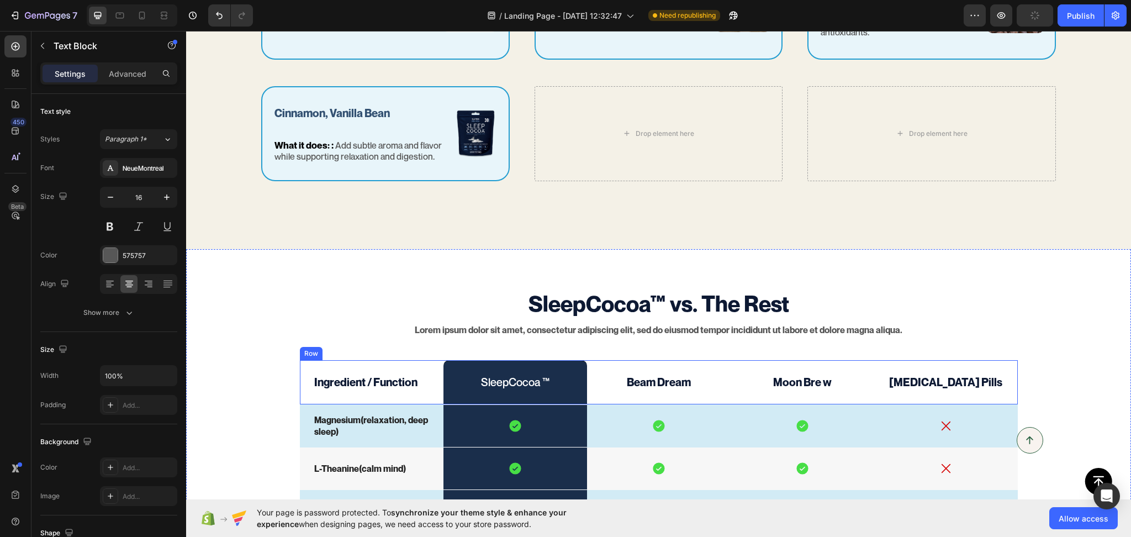
click at [300, 379] on div "Ingredient / Function Text Block" at bounding box center [372, 382] width 144 height 44
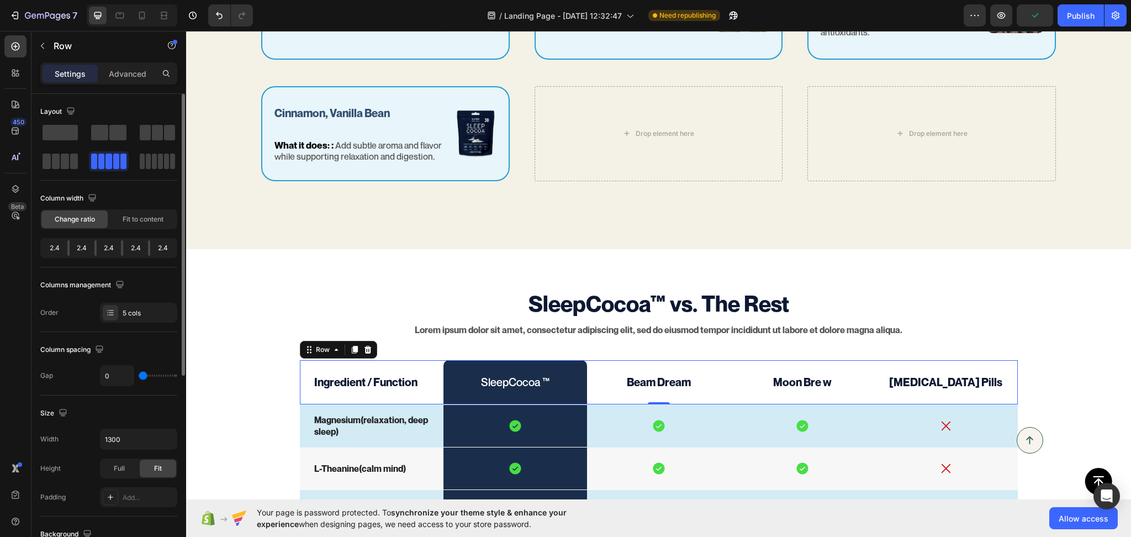
scroll to position [172, 0]
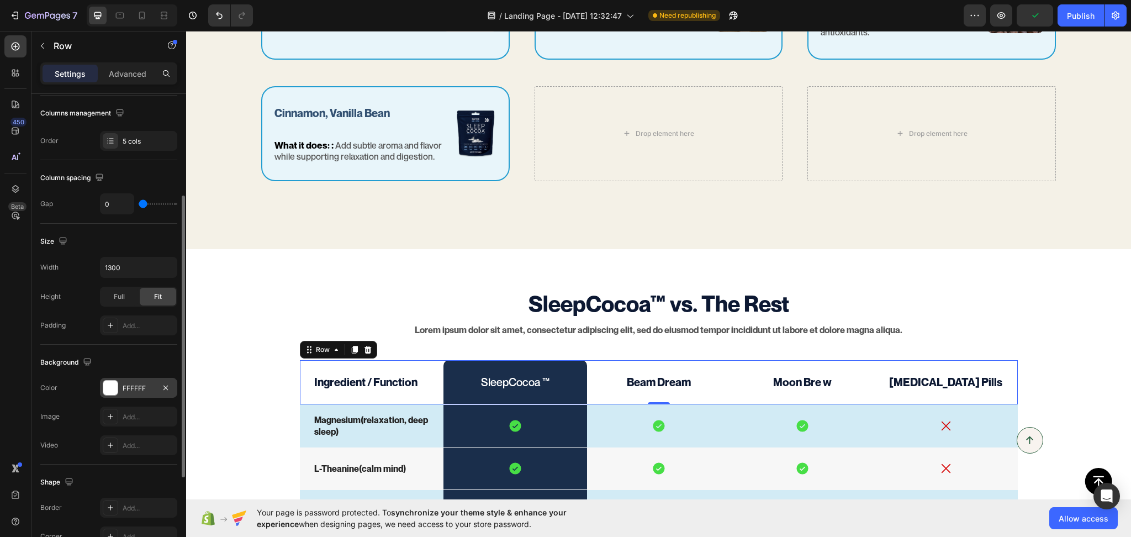
click at [138, 389] on div "FFFFFF" at bounding box center [139, 388] width 32 height 10
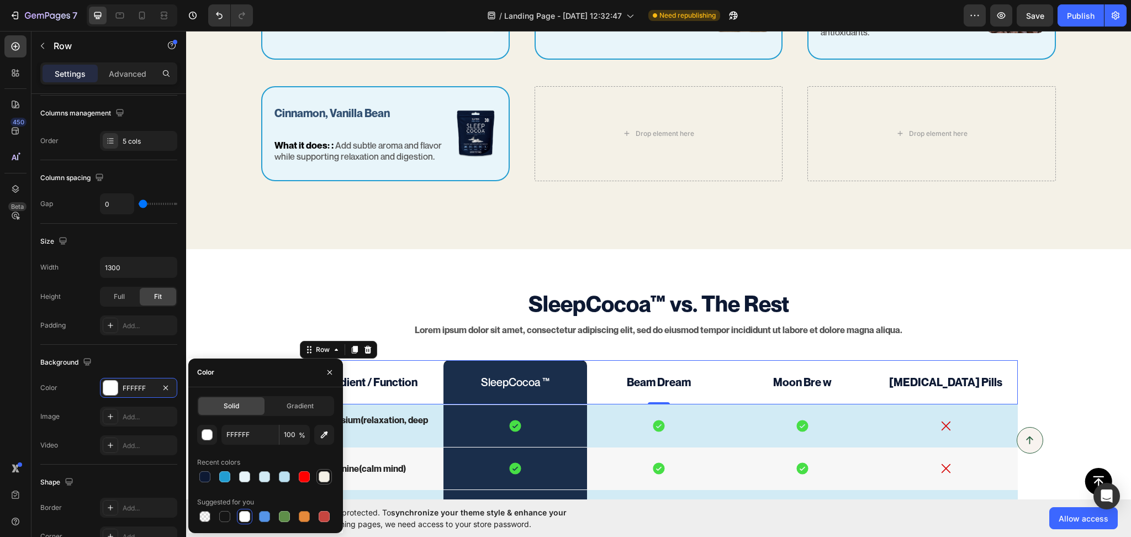
click at [321, 481] on div at bounding box center [324, 476] width 11 height 11
type input "F4F1E7"
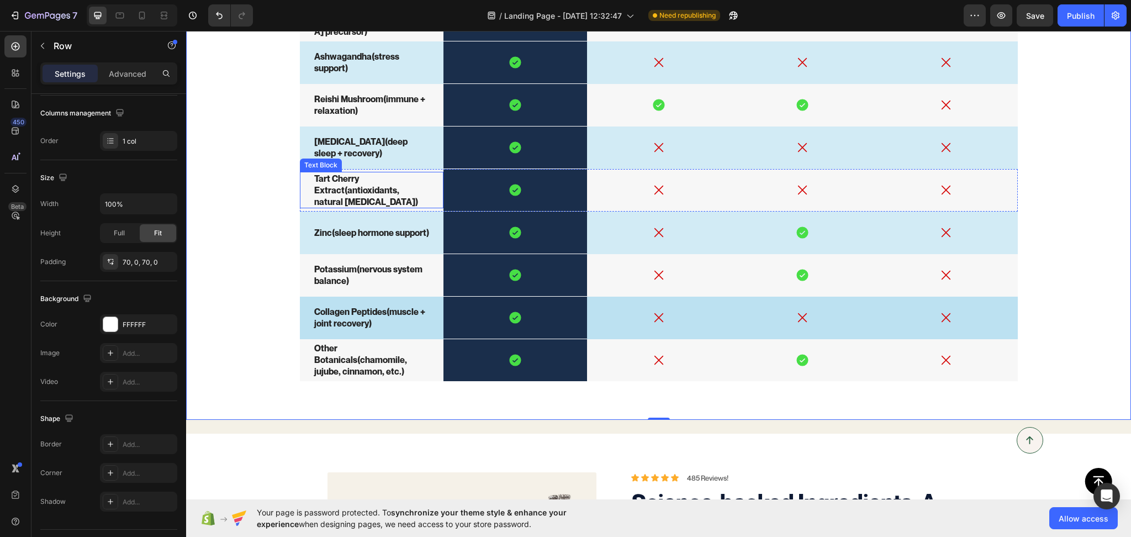
scroll to position [1629, 0]
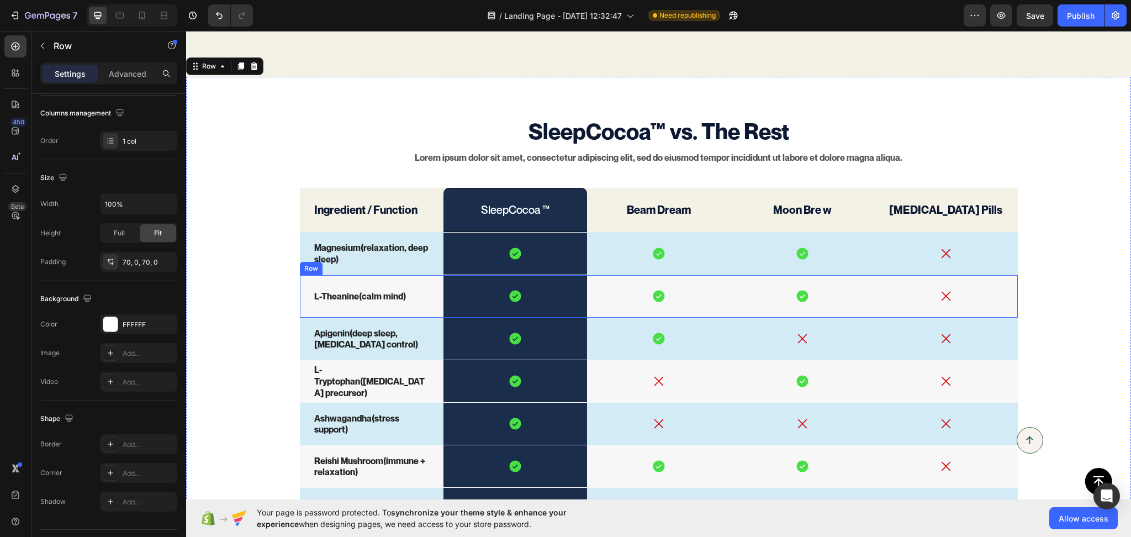
click at [302, 295] on div "L-Theanine (calm mind) Text Block" at bounding box center [372, 296] width 144 height 43
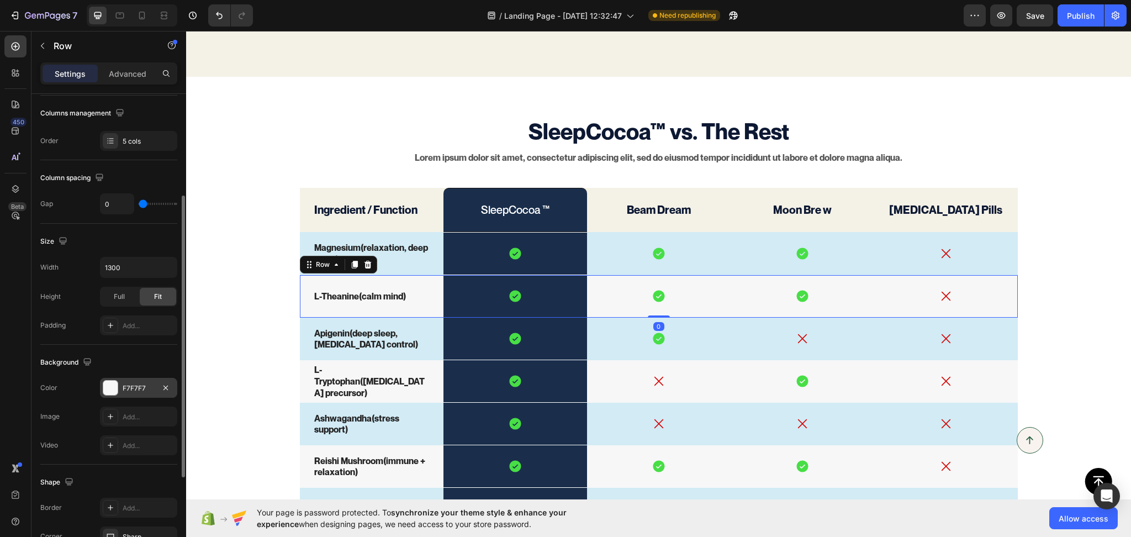
click at [142, 381] on div "F7F7F7" at bounding box center [138, 388] width 77 height 20
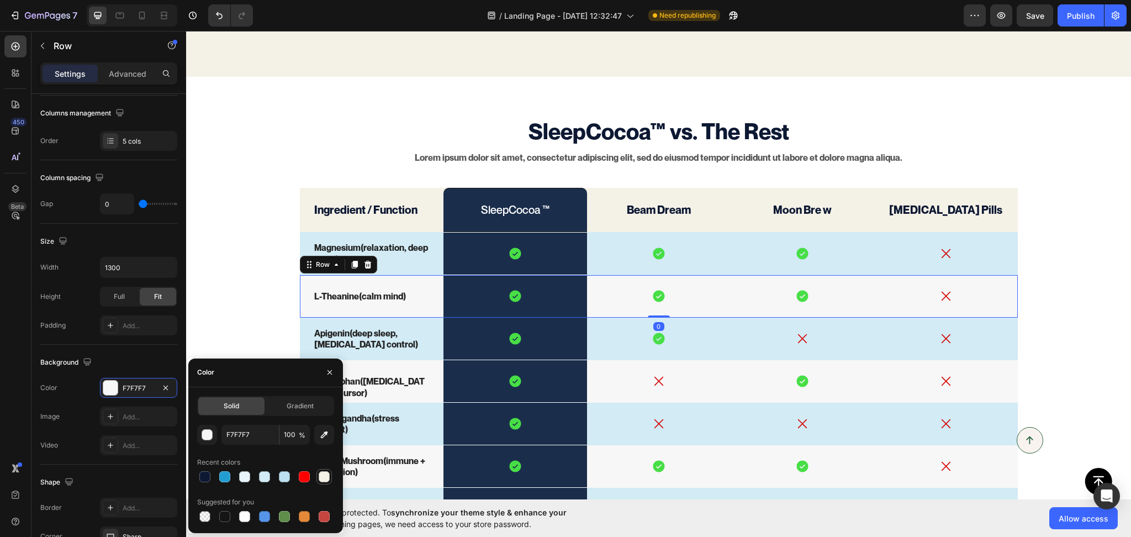
click at [324, 478] on div at bounding box center [324, 476] width 11 height 11
type input "F4F1E7"
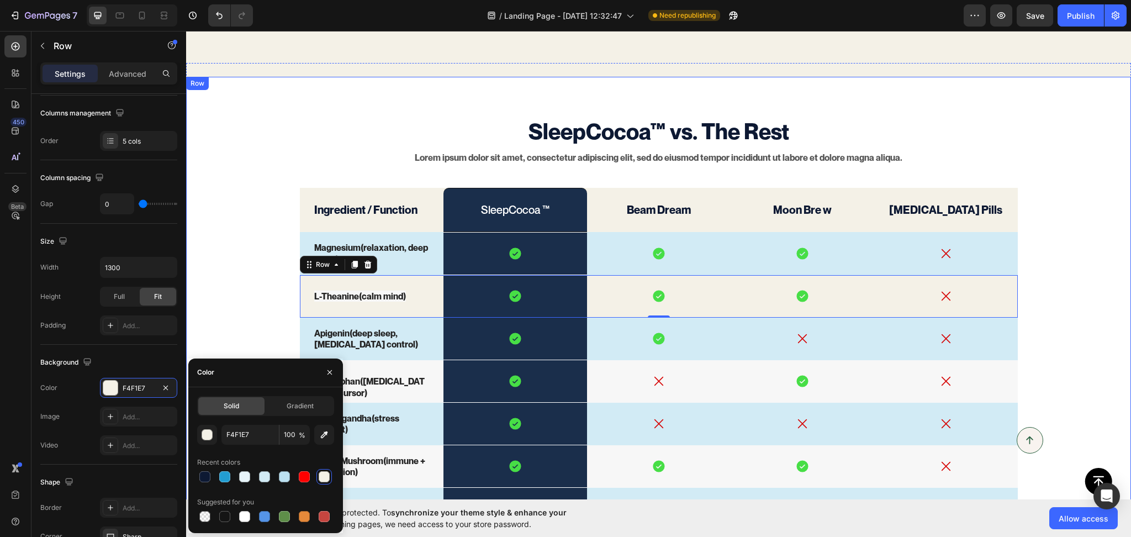
click at [210, 295] on div "SleepCocoa™ vs. The Rest Text Block Lorem ipsum dolor sit amet, consectetur adi…" at bounding box center [658, 428] width 945 height 627
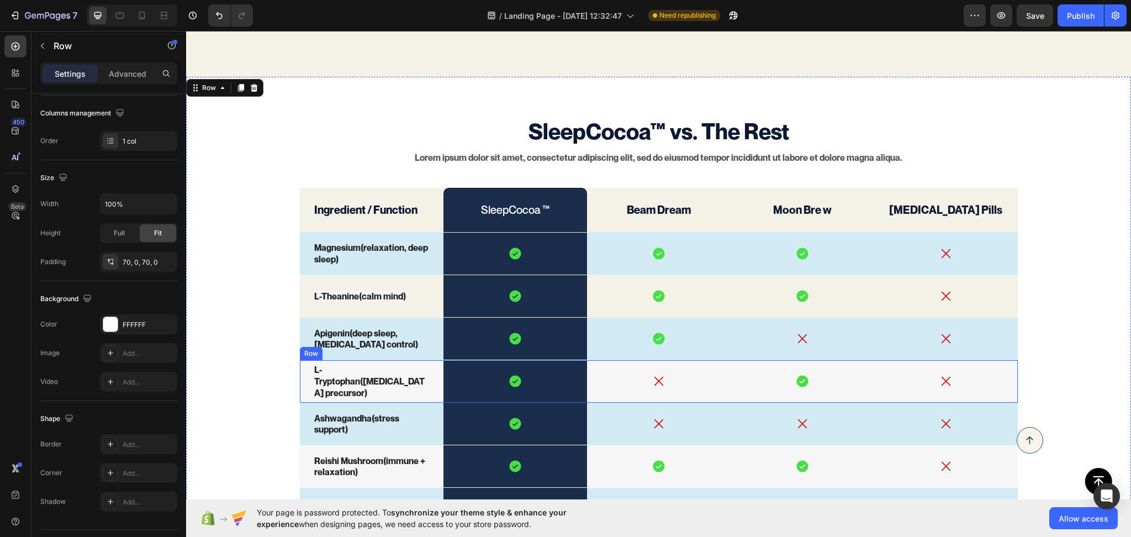
click at [302, 379] on div "L-Tryptophan (serotonin precursor) Text Block" at bounding box center [372, 381] width 144 height 43
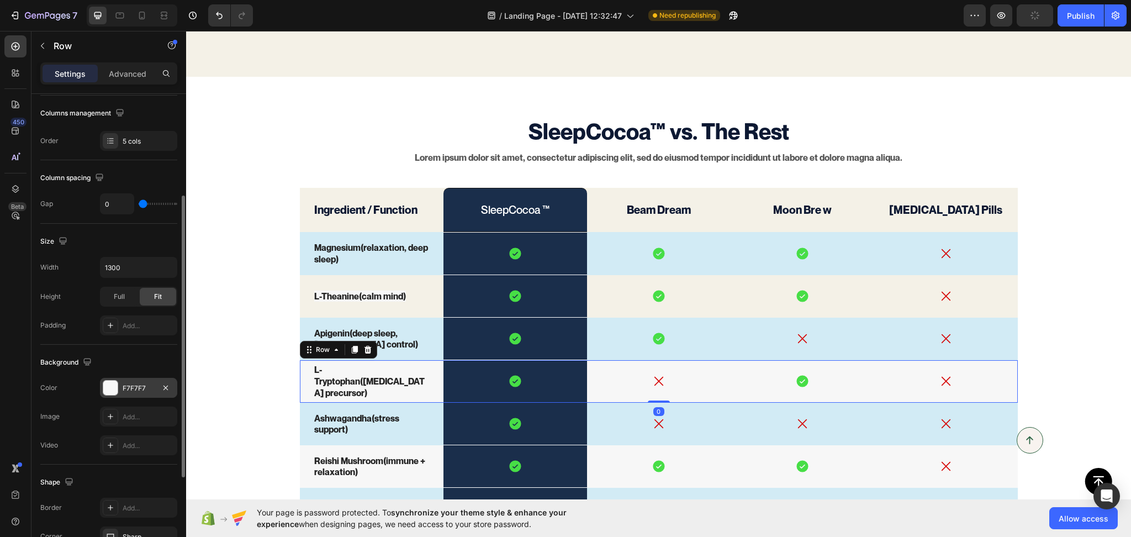
click at [139, 387] on div "F7F7F7" at bounding box center [139, 388] width 32 height 10
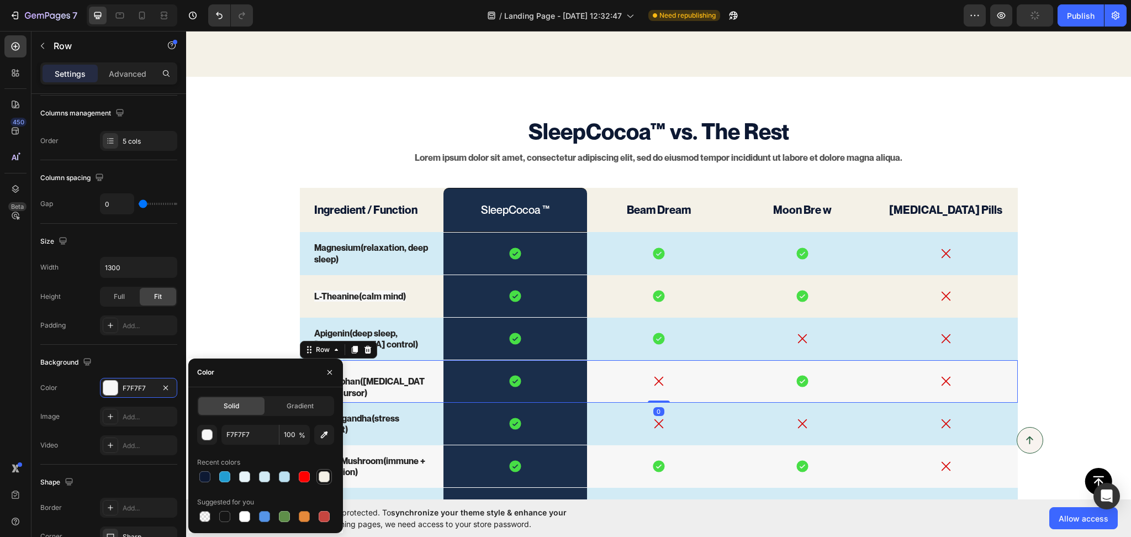
click at [326, 477] on div at bounding box center [324, 476] width 11 height 11
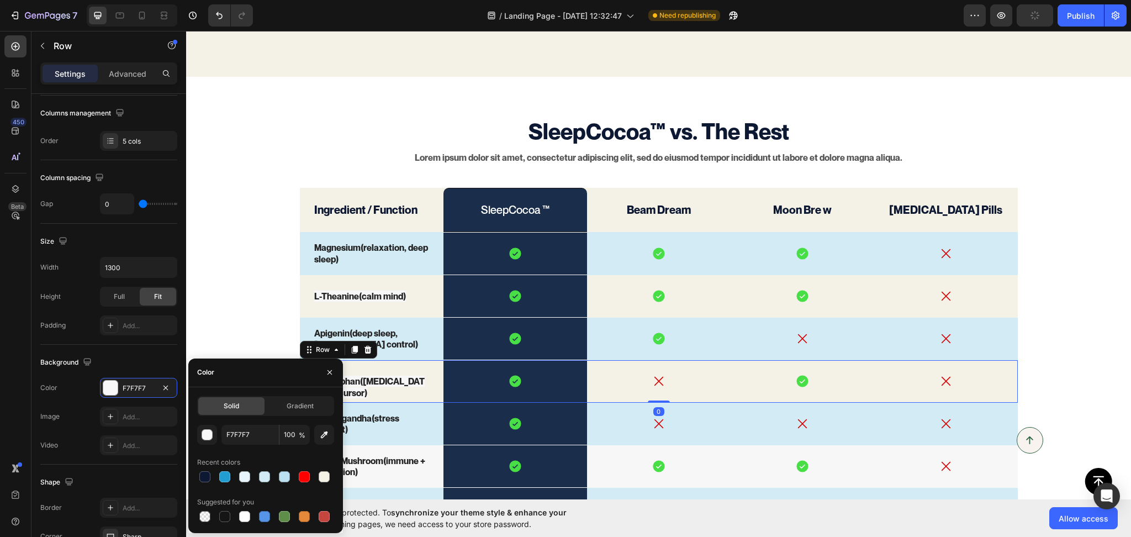
type input "F4F1E7"
click at [205, 277] on div "SleepCocoa™ vs. The Rest Text Block Lorem ipsum dolor sit amet, consectetur adi…" at bounding box center [658, 428] width 945 height 627
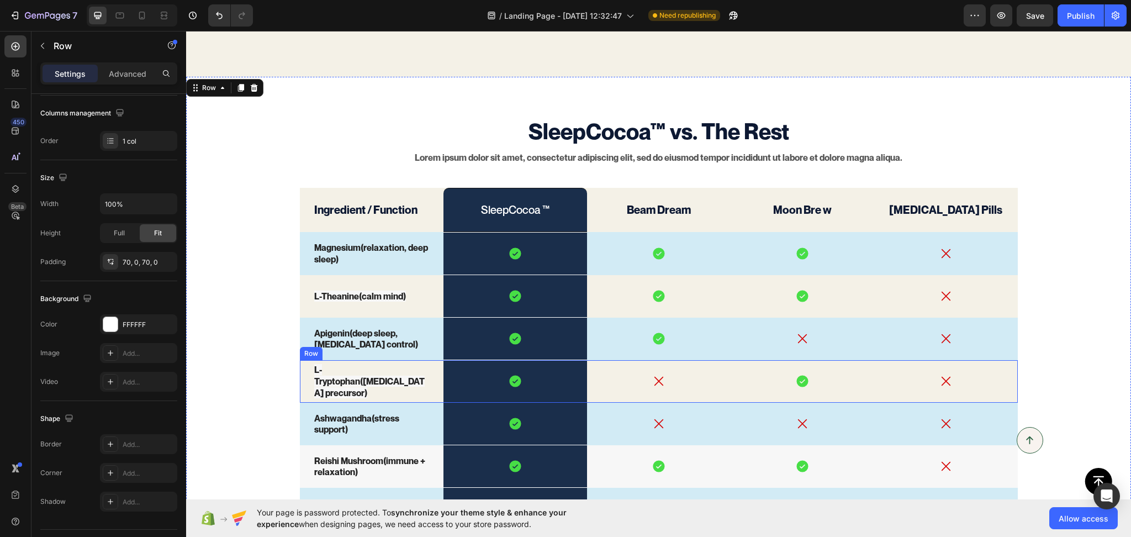
click at [303, 379] on div "L-Tryptophan (serotonin precursor) Text Block" at bounding box center [372, 381] width 144 height 43
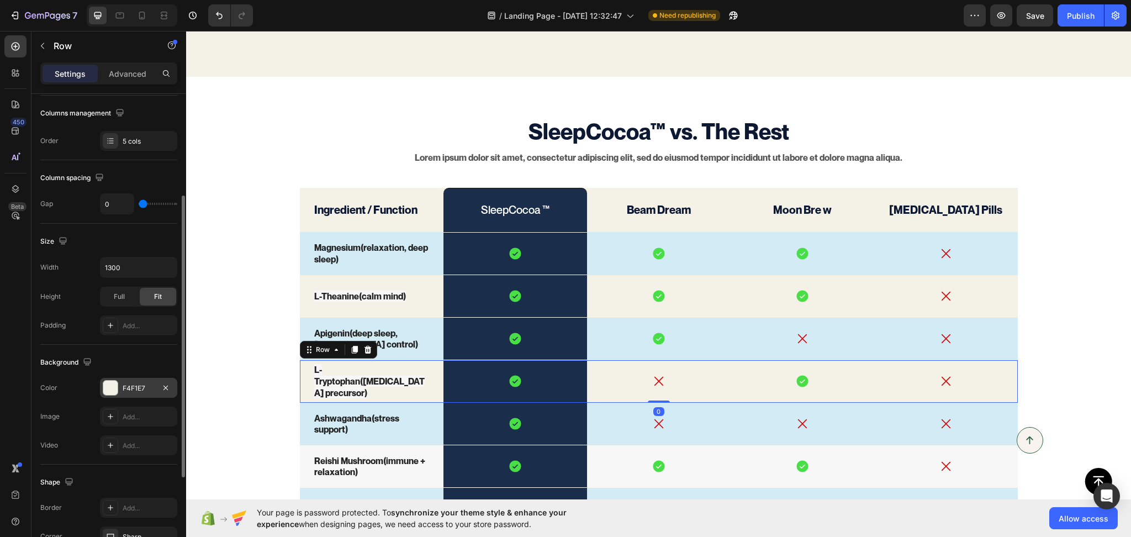
click at [140, 393] on div "F4F1E7" at bounding box center [138, 388] width 77 height 20
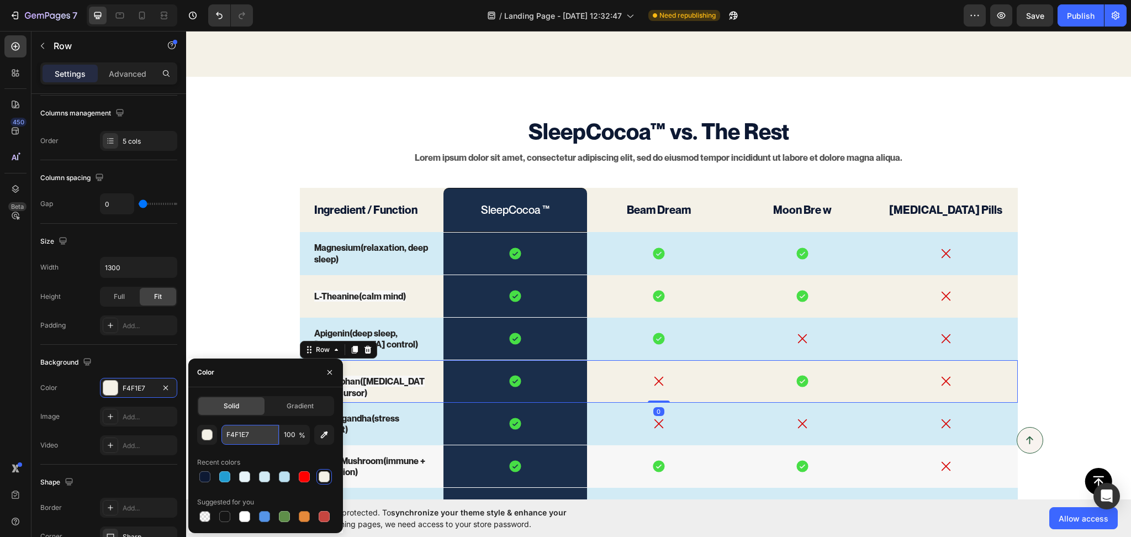
click at [264, 429] on input "F4F1E7" at bounding box center [249, 435] width 57 height 20
click at [263, 429] on input "F4F1E7" at bounding box center [249, 435] width 57 height 20
click at [212, 310] on div "SleepCocoa™ vs. The Rest Text Block Lorem ipsum dolor sit amet, consectetur adi…" at bounding box center [658, 428] width 945 height 627
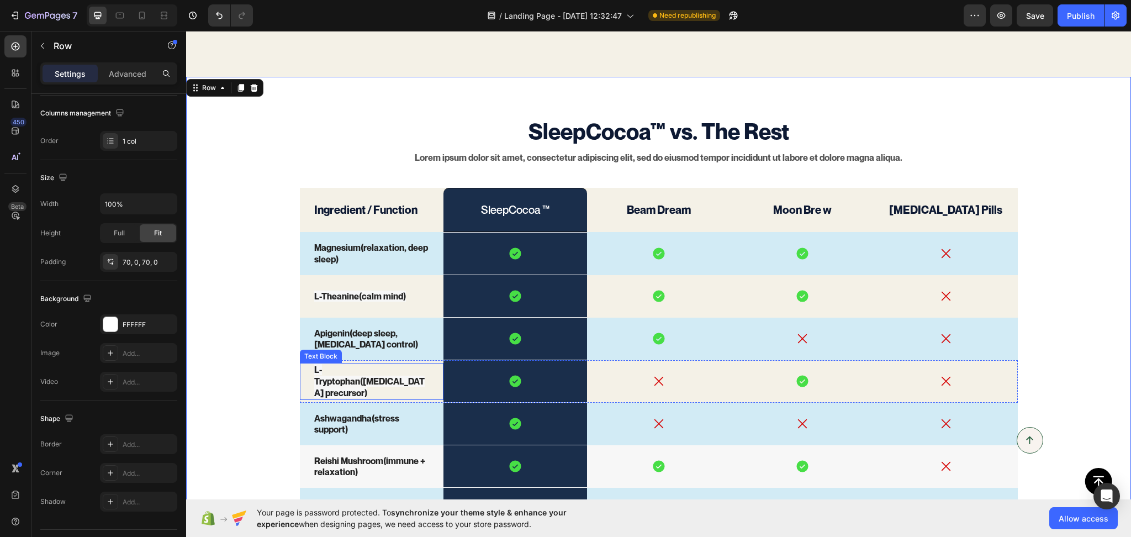
click at [334, 367] on span "L-Tryptophan (serotonin precursor)" at bounding box center [369, 381] width 110 height 34
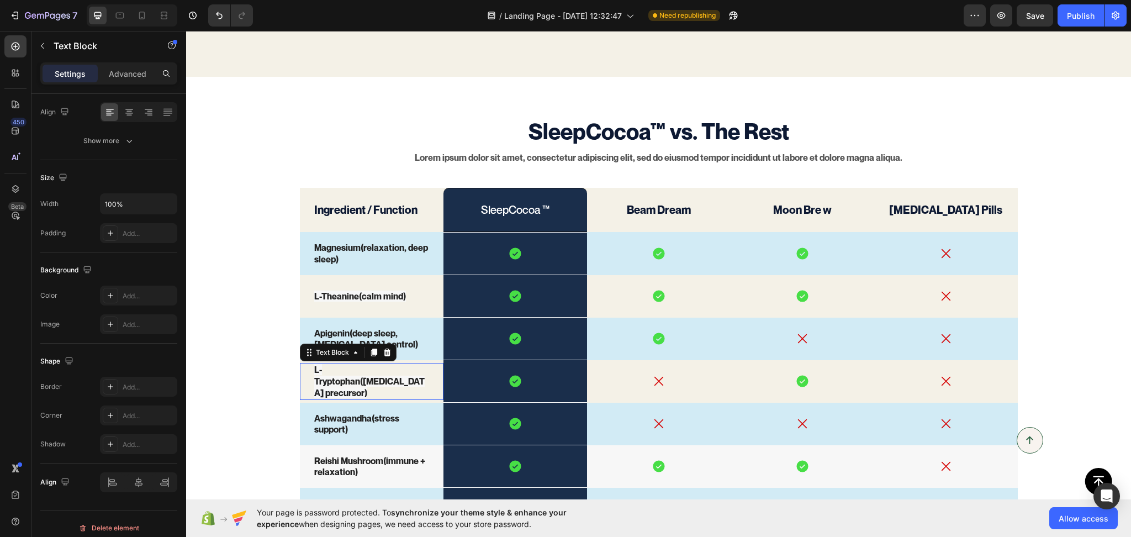
click at [334, 367] on span "L-Tryptophan (serotonin precursor)" at bounding box center [369, 381] width 110 height 34
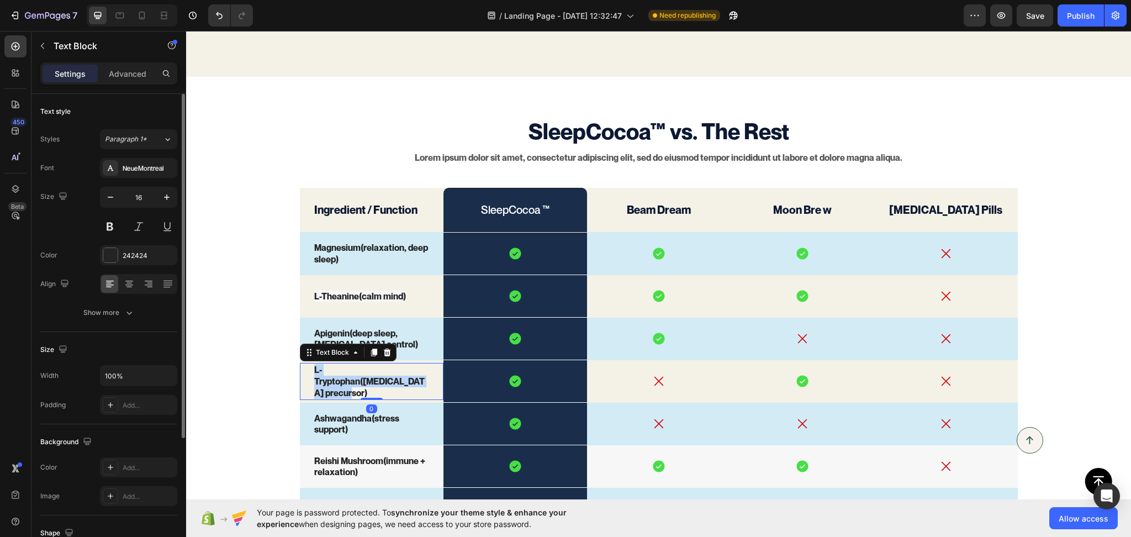
click at [334, 367] on span "L-Tryptophan (serotonin precursor)" at bounding box center [369, 381] width 110 height 34
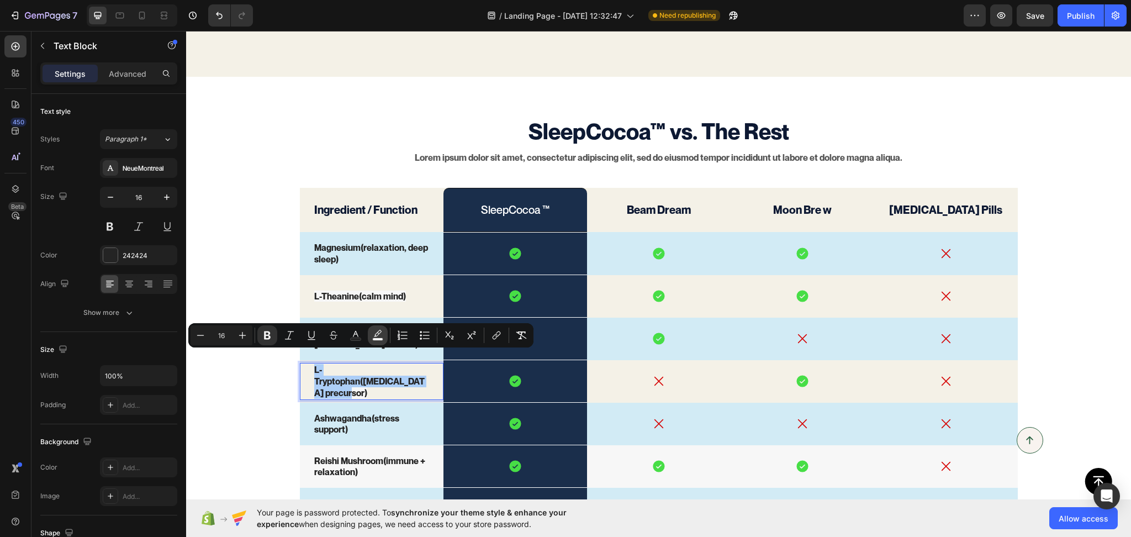
click at [381, 326] on button "color" at bounding box center [378, 335] width 20 height 20
type input "F7F7F7"
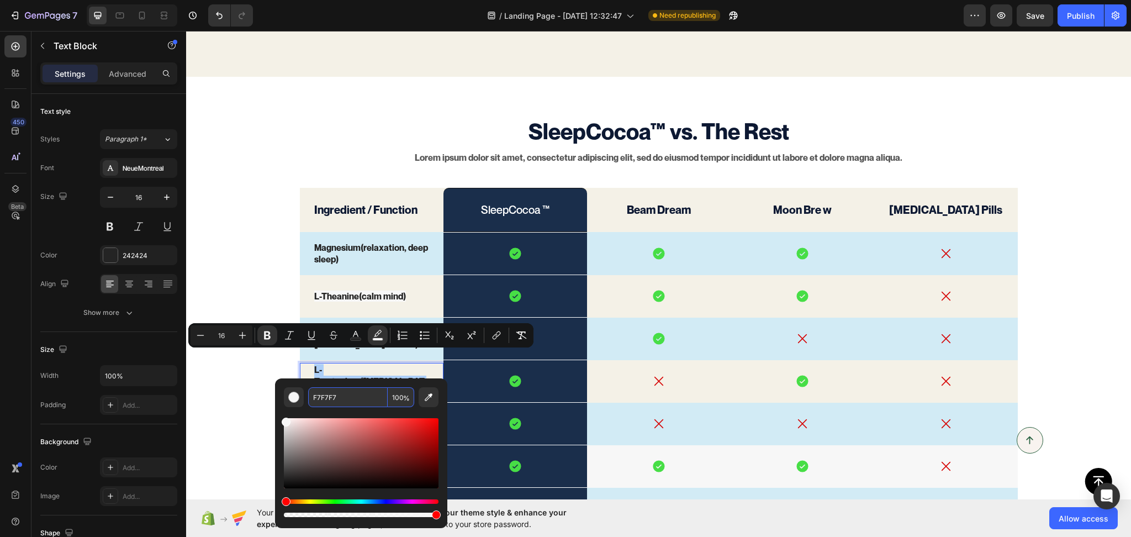
click at [363, 403] on input "F7F7F7" at bounding box center [348, 397] width 80 height 20
paste input "4F1E"
type input "F4F1E7"
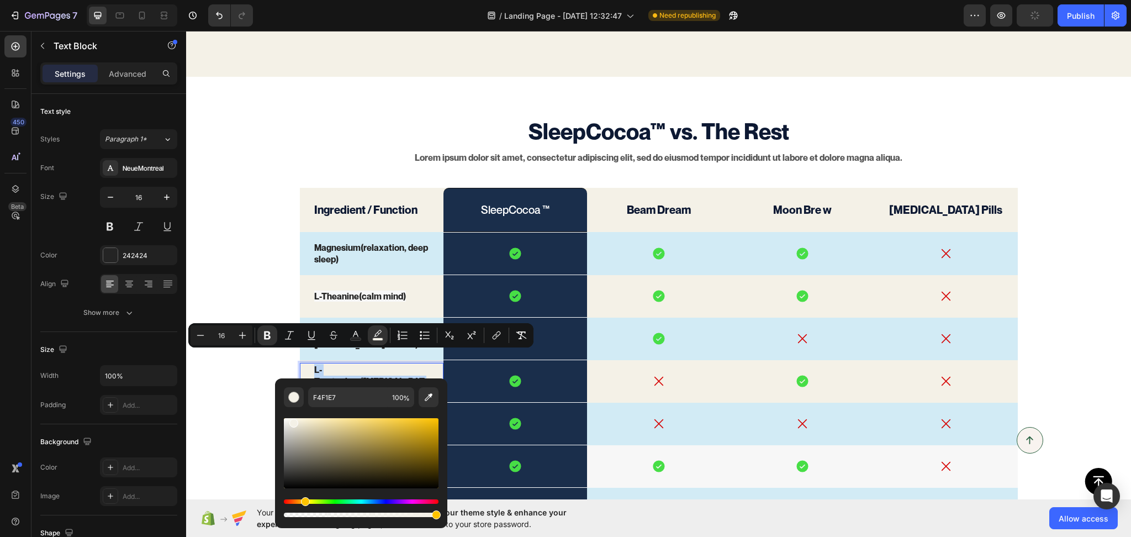
click at [246, 405] on div "SleepCocoa™ vs. The Rest Text Block Lorem ipsum dolor sit amet, consectetur adi…" at bounding box center [658, 428] width 945 height 627
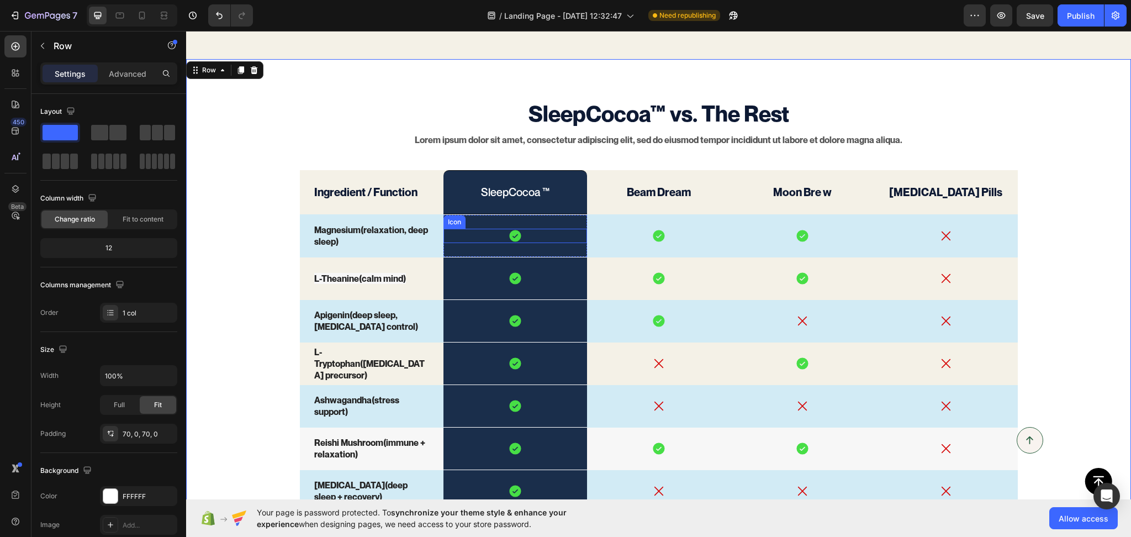
scroll to position [1800, 0]
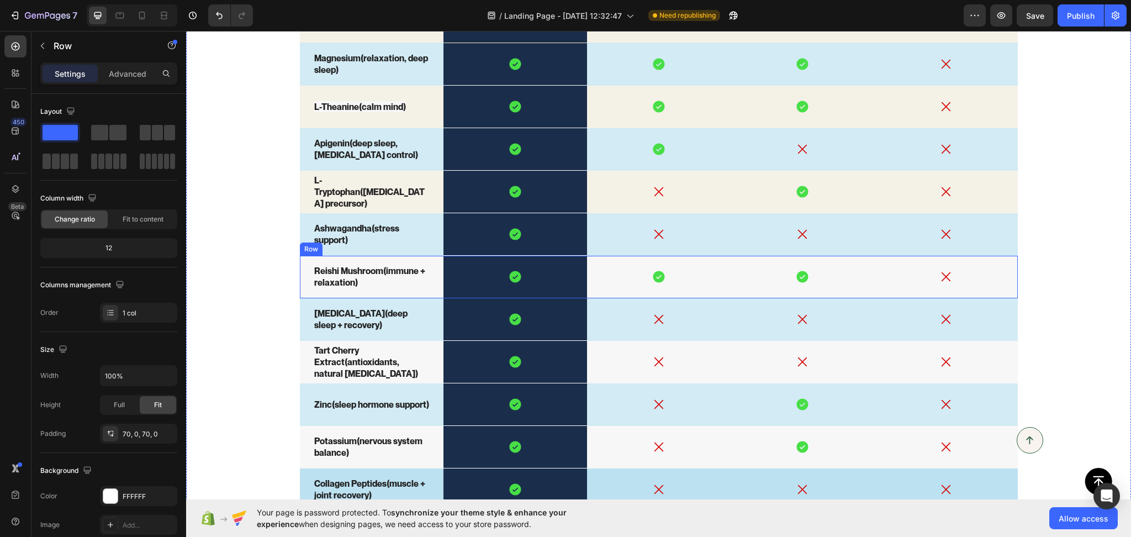
click at [303, 294] on div "Reishi Mushroom (immune + relaxation) Text Block" at bounding box center [372, 277] width 144 height 43
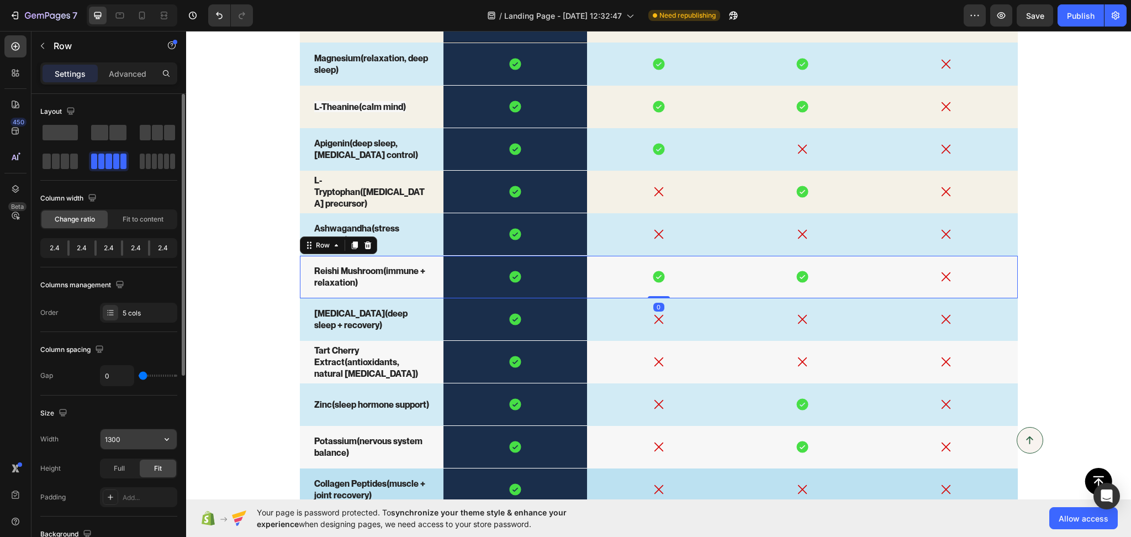
scroll to position [325, 0]
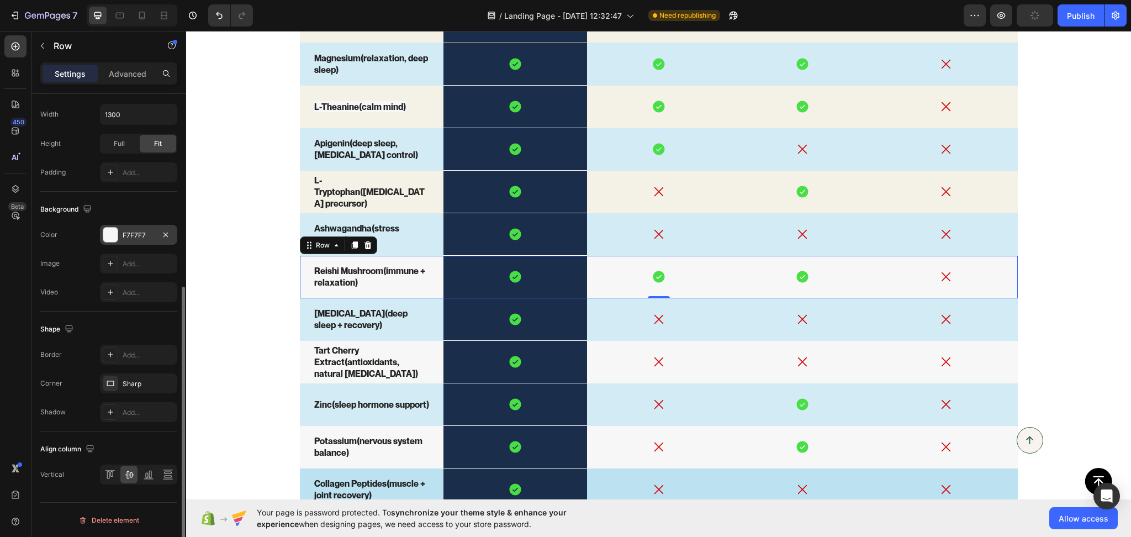
click at [144, 229] on div "F7F7F7" at bounding box center [138, 235] width 77 height 20
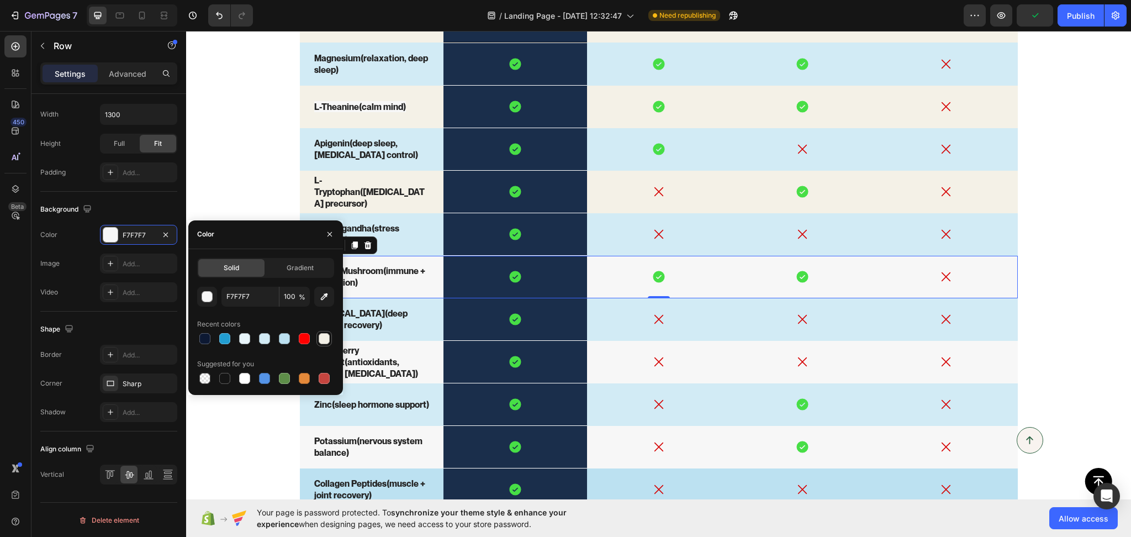
click at [323, 339] on div at bounding box center [324, 338] width 11 height 11
type input "F4F1E7"
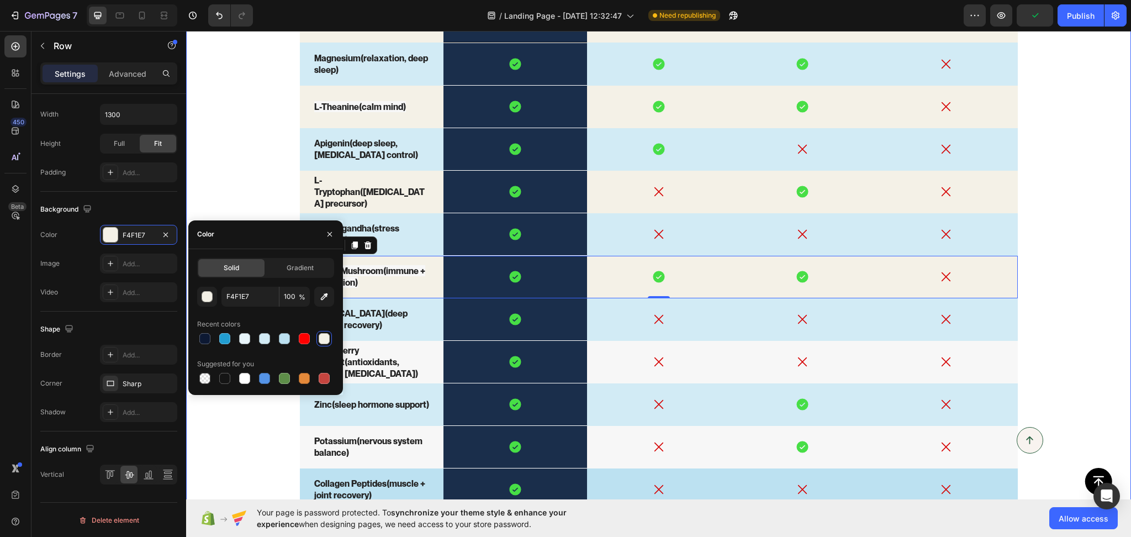
click at [224, 460] on div "SleepCocoa™ vs. The Rest Text Block Lorem ipsum dolor sit amet, consectetur adi…" at bounding box center [658, 239] width 945 height 627
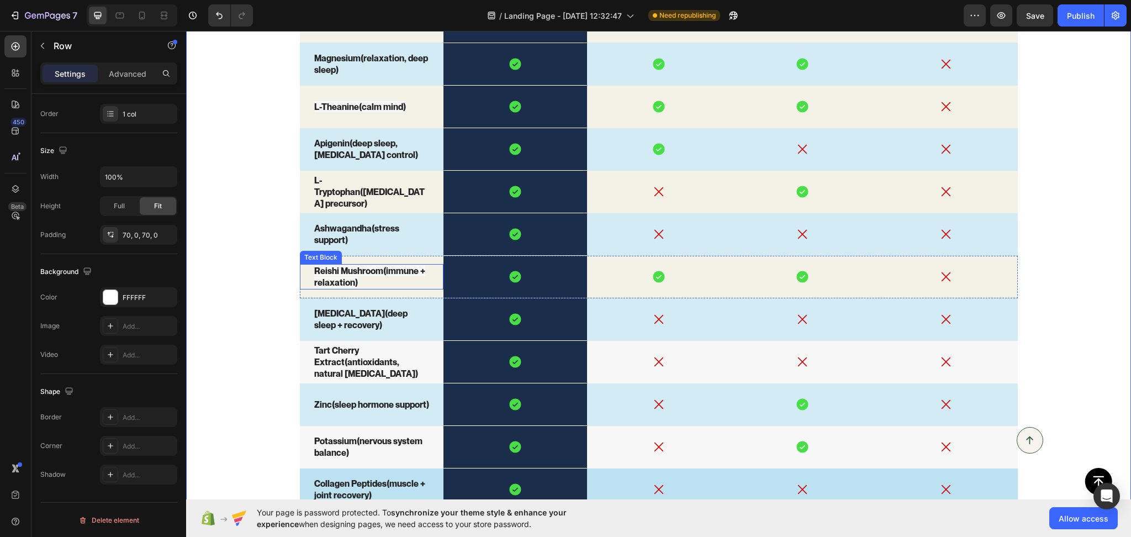
click at [334, 281] on span "Reishi Mushroom (immune + relaxation)" at bounding box center [369, 276] width 111 height 23
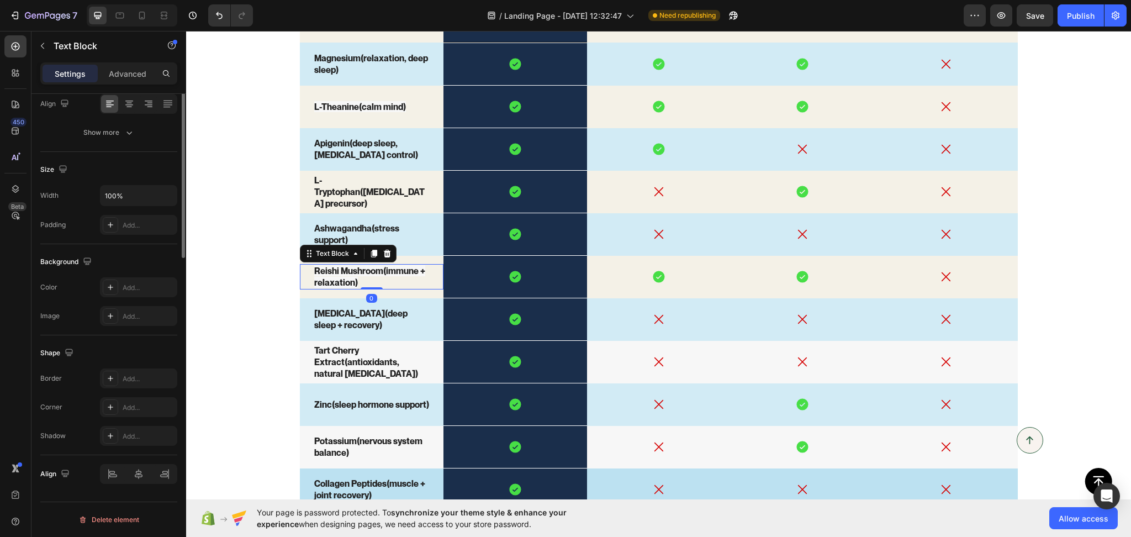
click at [334, 281] on span "Reishi Mushroom (immune + relaxation)" at bounding box center [369, 276] width 111 height 23
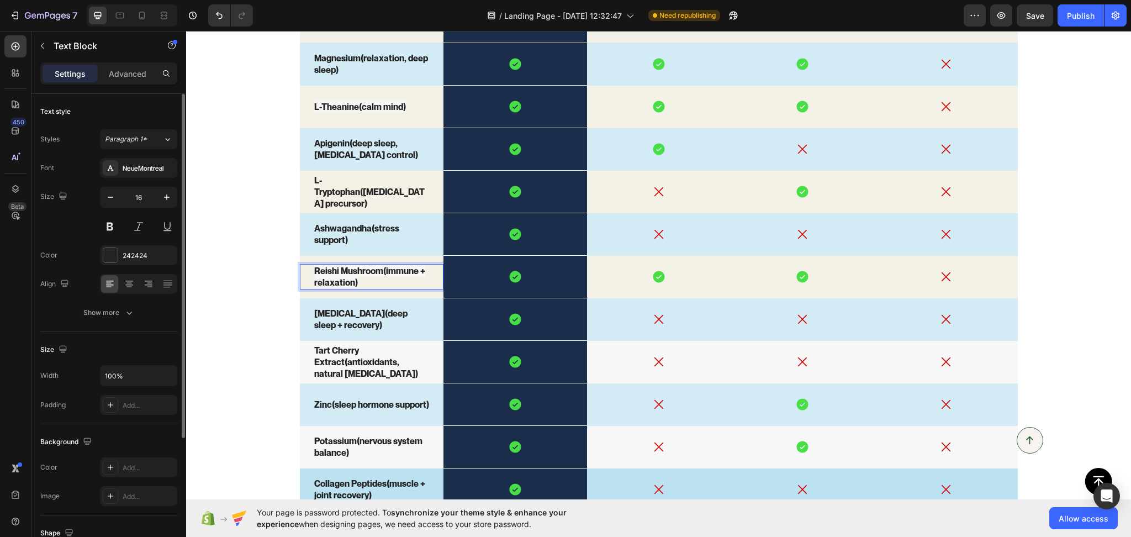
click at [334, 281] on span "Reishi Mushroom (immune + relaxation)" at bounding box center [369, 276] width 111 height 23
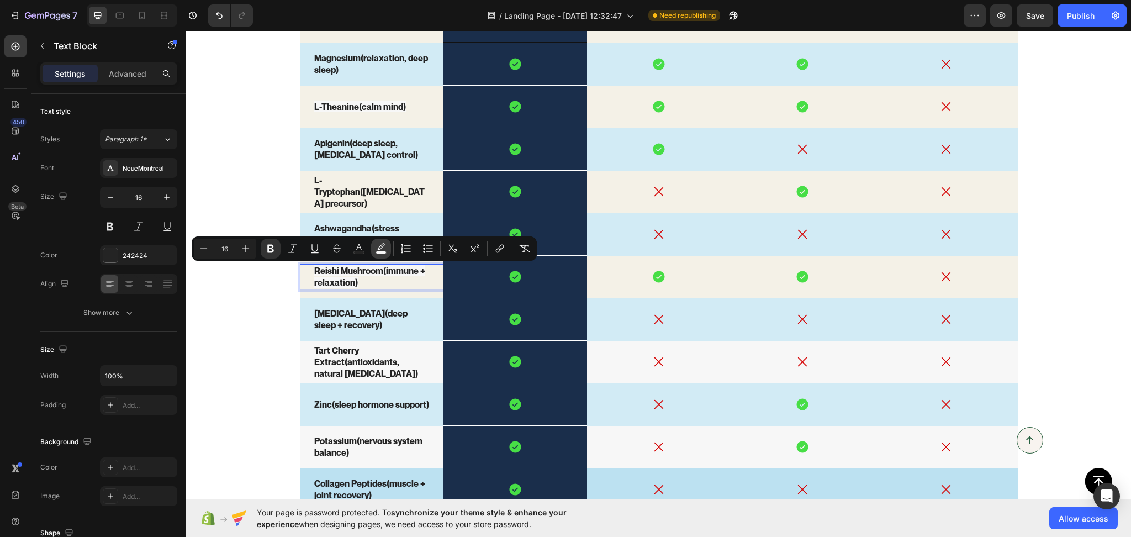
click at [384, 245] on icon "Editor contextual toolbar" at bounding box center [381, 246] width 8 height 7
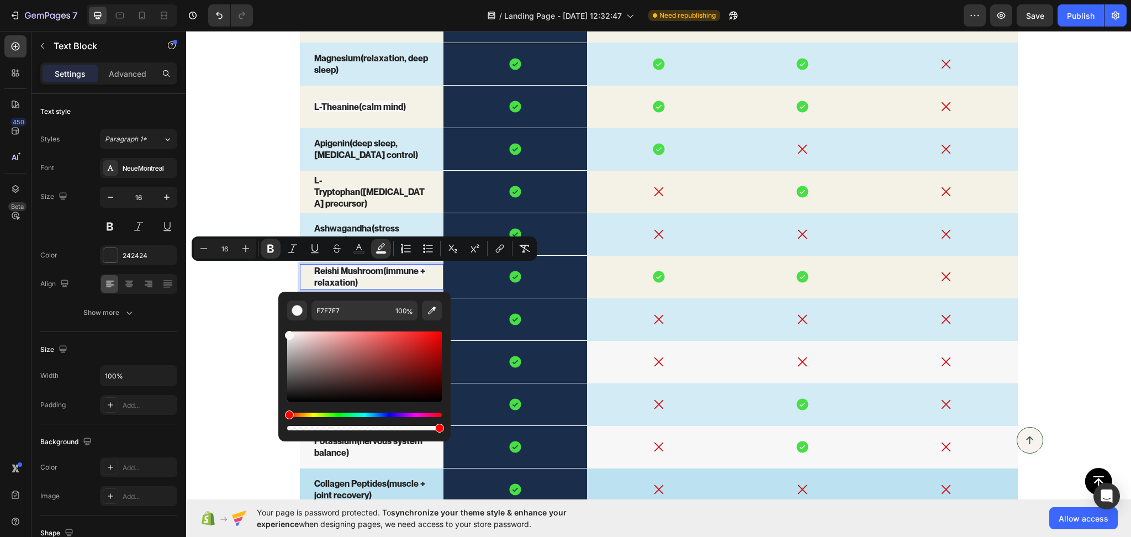
click at [355, 321] on div "Editor contextual toolbar" at bounding box center [364, 376] width 155 height 112
click at [340, 314] on input "F7F7F7" at bounding box center [351, 310] width 80 height 20
paste input "4F1E"
type input "F4F1E7"
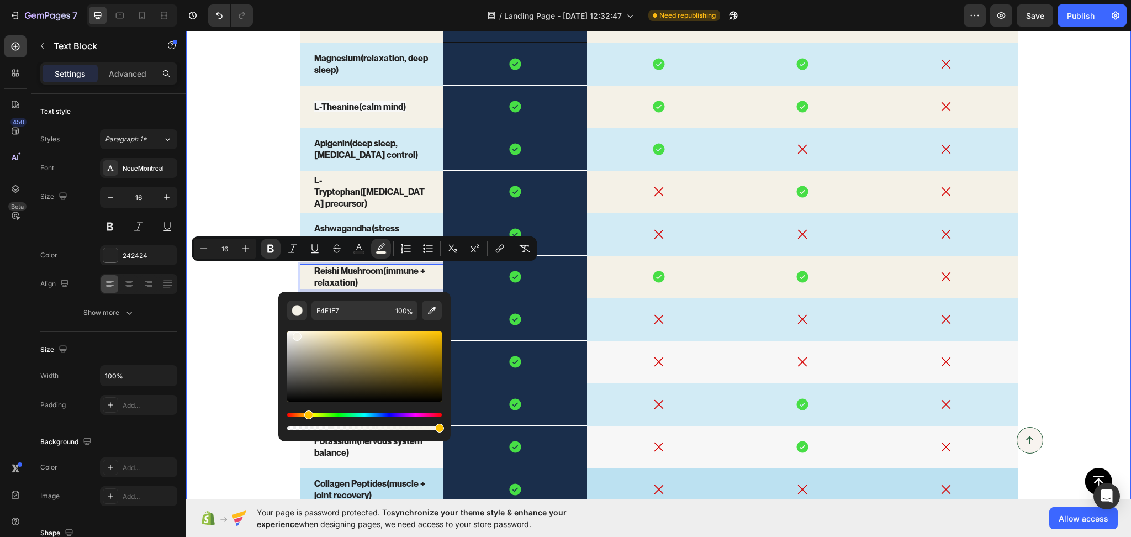
click at [243, 309] on div "SleepCocoa™ vs. The Rest Text Block Lorem ipsum dolor sit amet, consectetur adi…" at bounding box center [658, 239] width 945 height 627
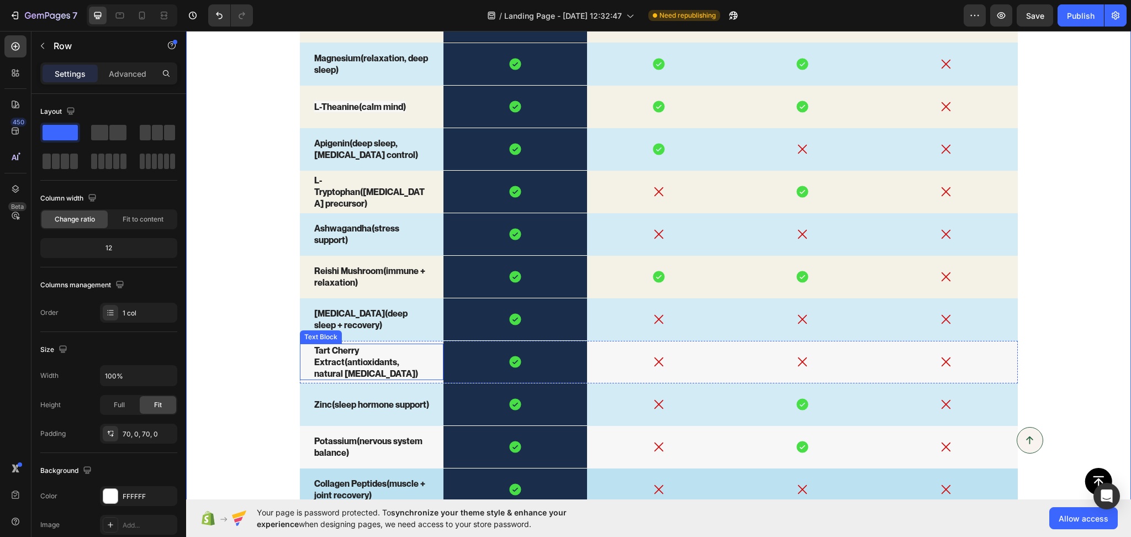
click at [300, 379] on div "Tart Cherry Extract (antioxidants, natural melatonin) Text Block" at bounding box center [372, 362] width 144 height 36
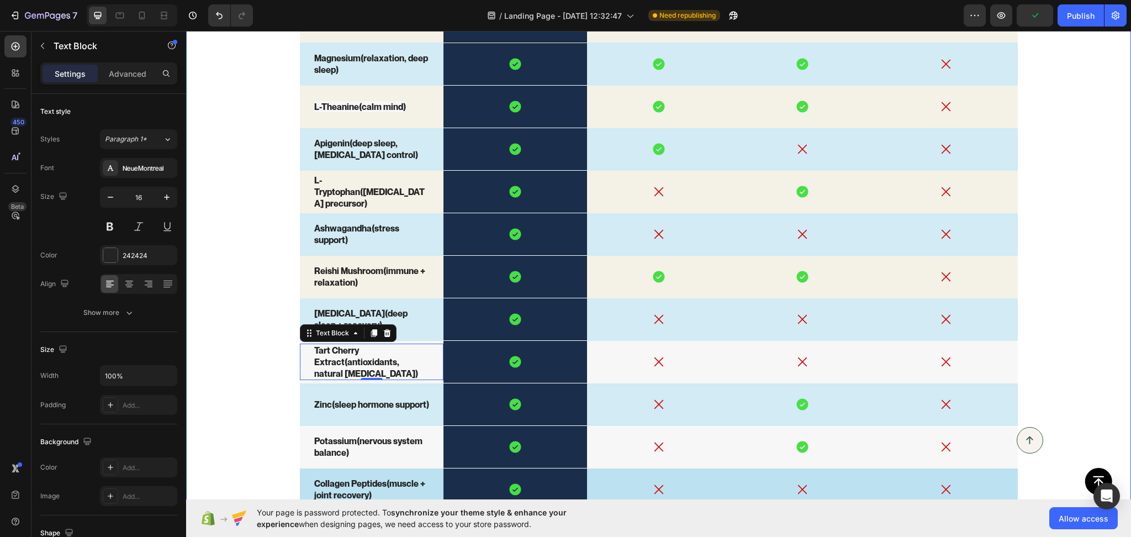
click at [260, 376] on div "SleepCocoa™ vs. The Rest Text Block Lorem ipsum dolor sit amet, consectetur adi…" at bounding box center [658, 239] width 945 height 627
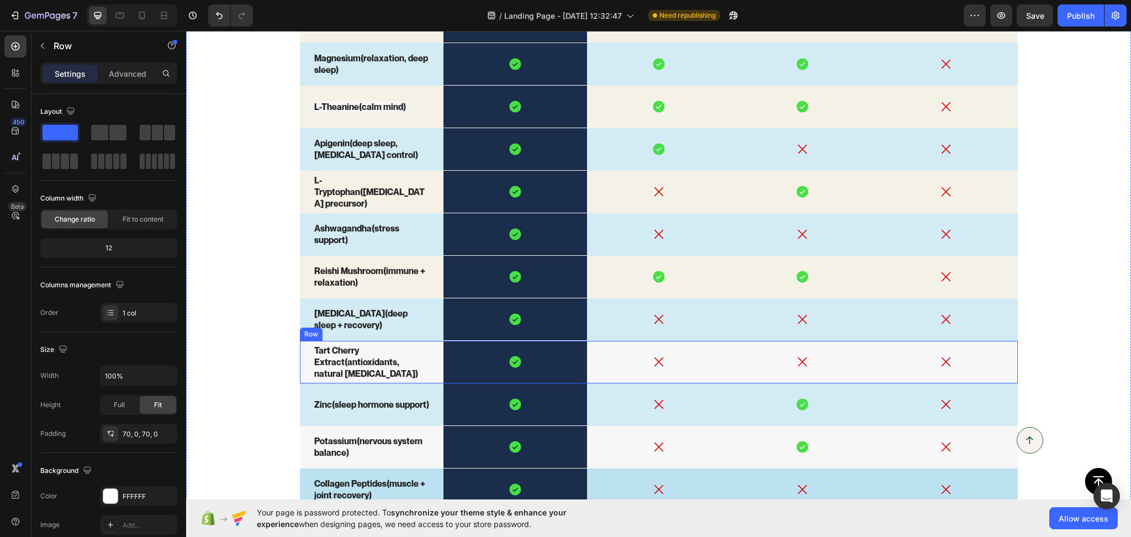
click at [592, 374] on div "Icon" at bounding box center [659, 362] width 144 height 43
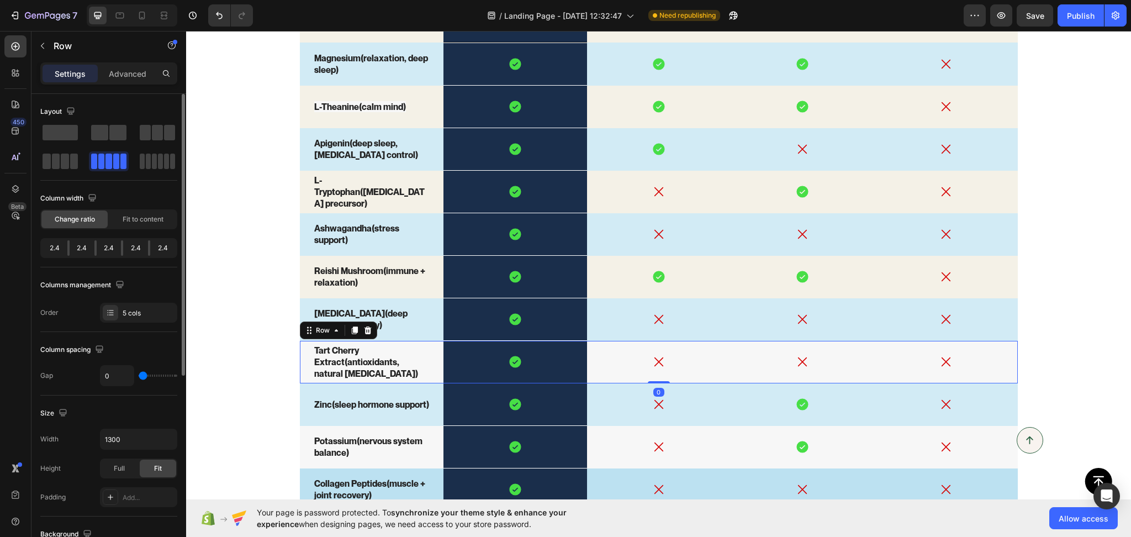
scroll to position [325, 0]
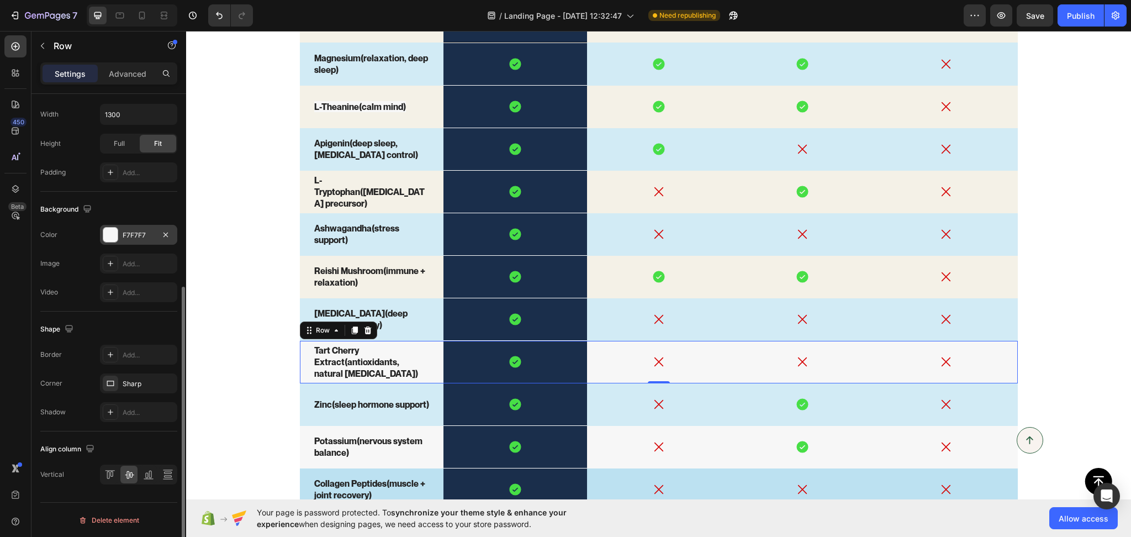
click at [130, 235] on div "F7F7F7" at bounding box center [139, 235] width 32 height 10
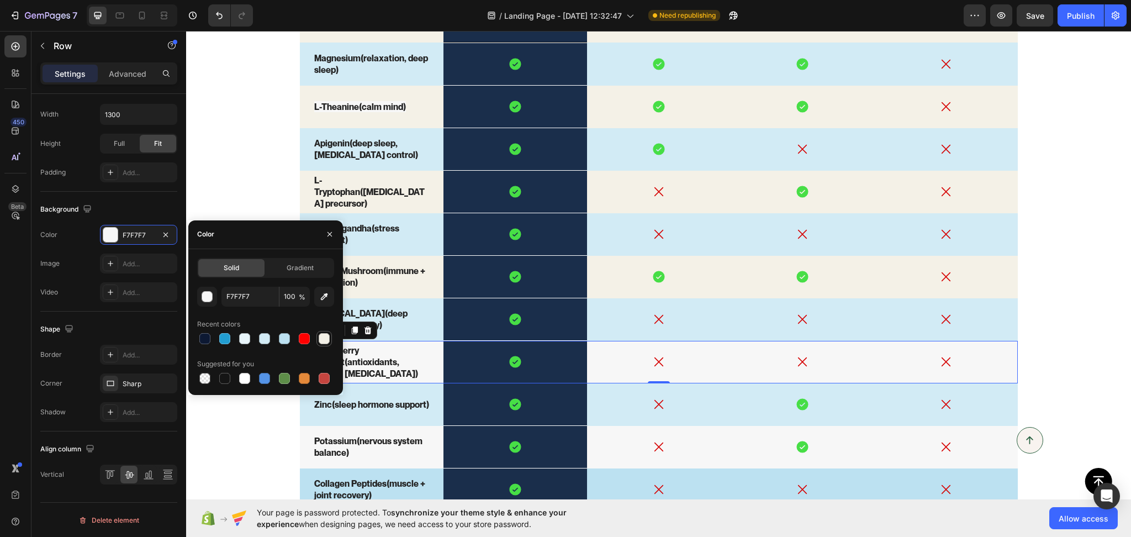
click at [329, 337] on div at bounding box center [324, 338] width 11 height 11
type input "F4F1E7"
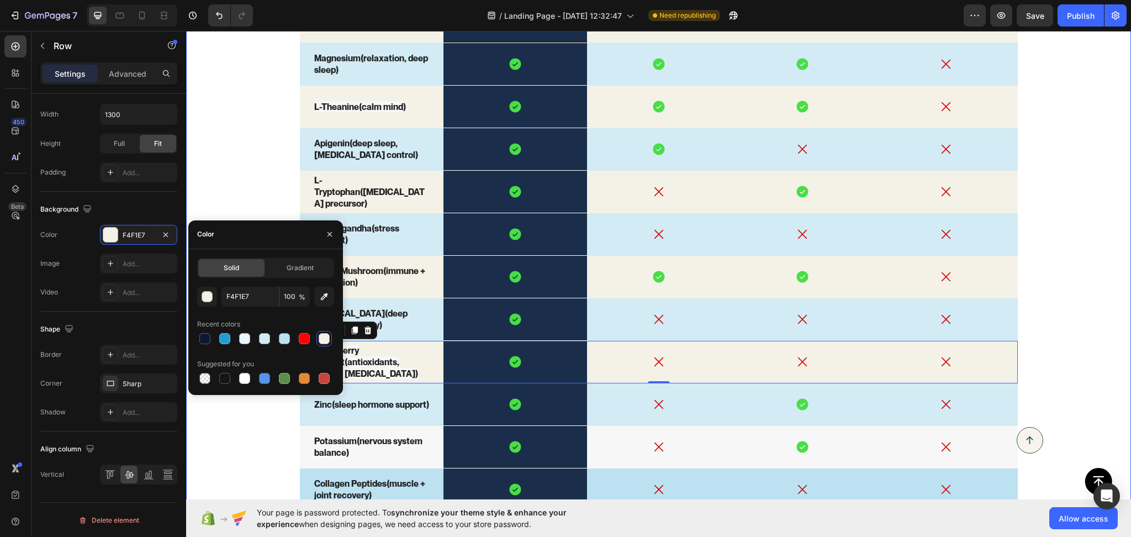
click at [208, 473] on div "Button" at bounding box center [658, 481] width 907 height 27
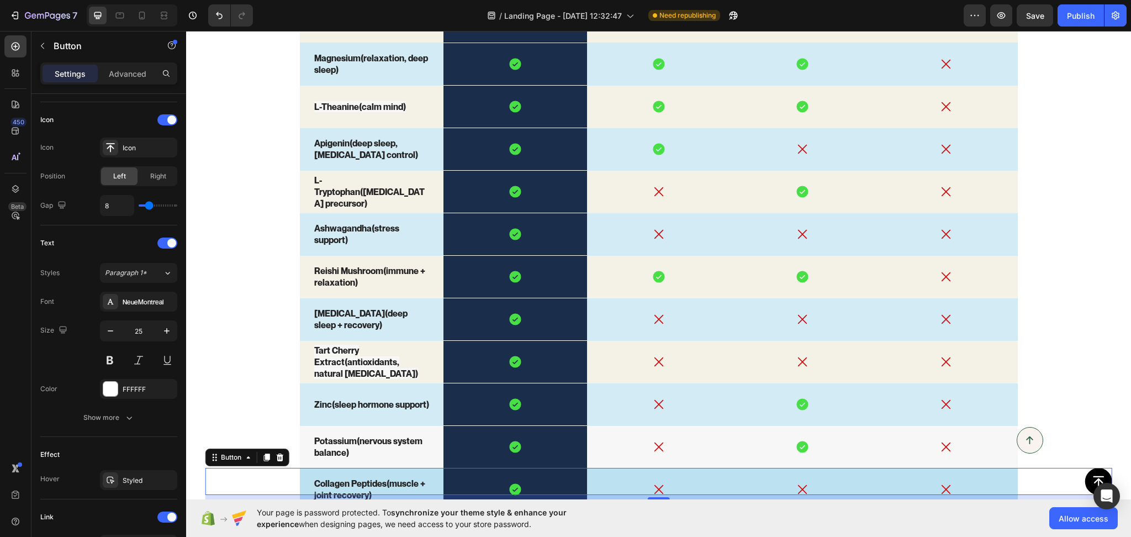
scroll to position [0, 0]
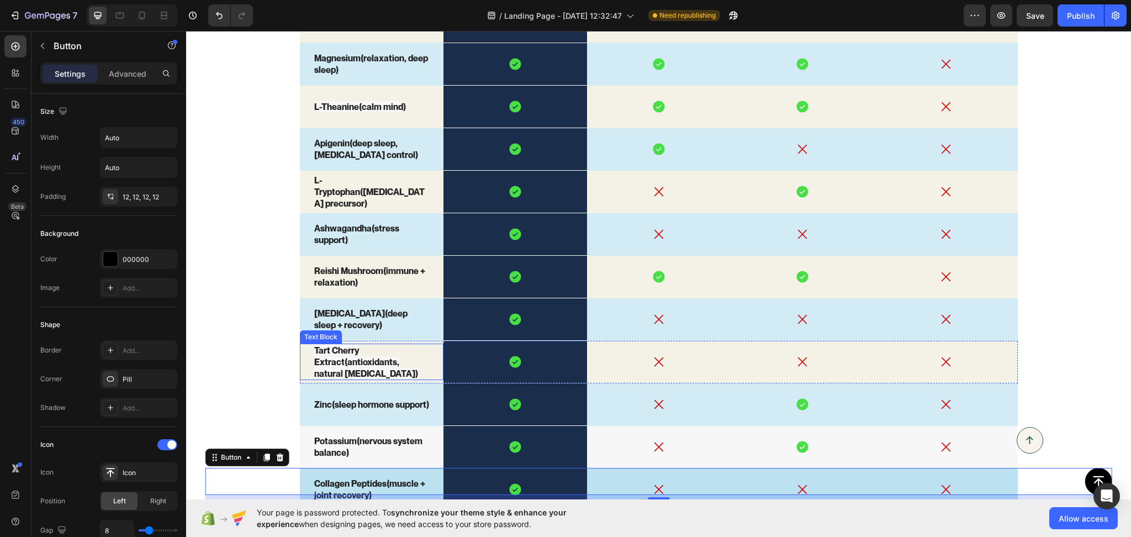
click at [332, 356] on span "Tart Cherry Extract (antioxidants, natural melatonin)" at bounding box center [366, 362] width 104 height 34
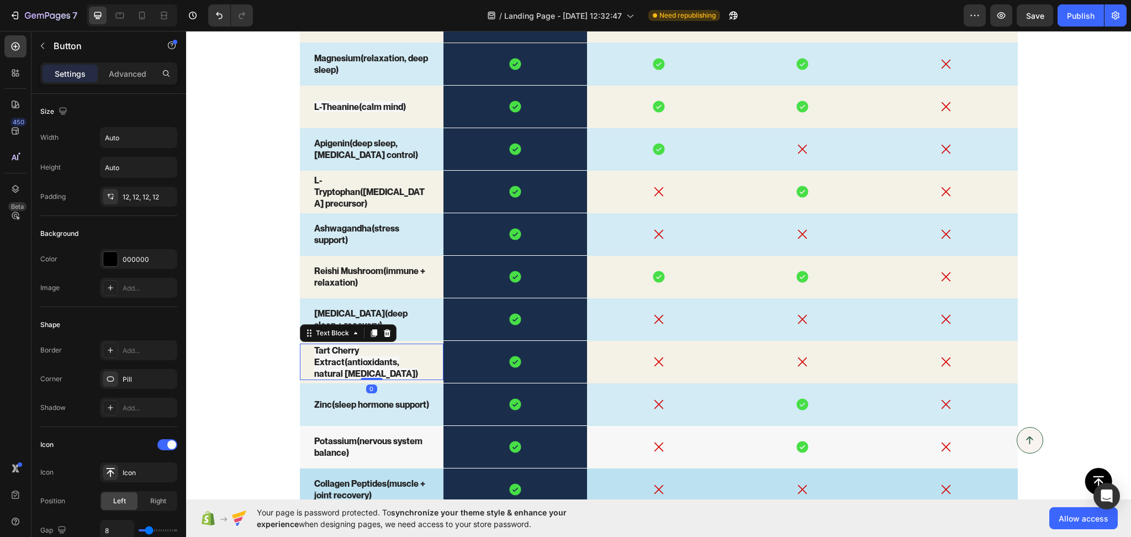
click at [332, 356] on span "Tart Cherry Extract (antioxidants, natural melatonin)" at bounding box center [366, 362] width 104 height 34
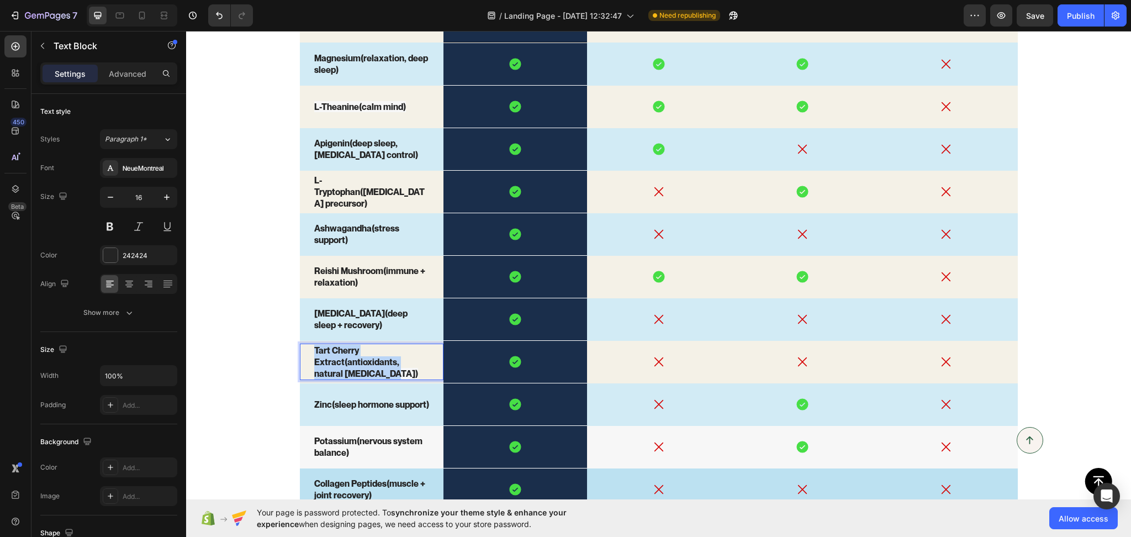
click at [332, 356] on span "Tart Cherry Extract (antioxidants, natural melatonin)" at bounding box center [366, 362] width 104 height 34
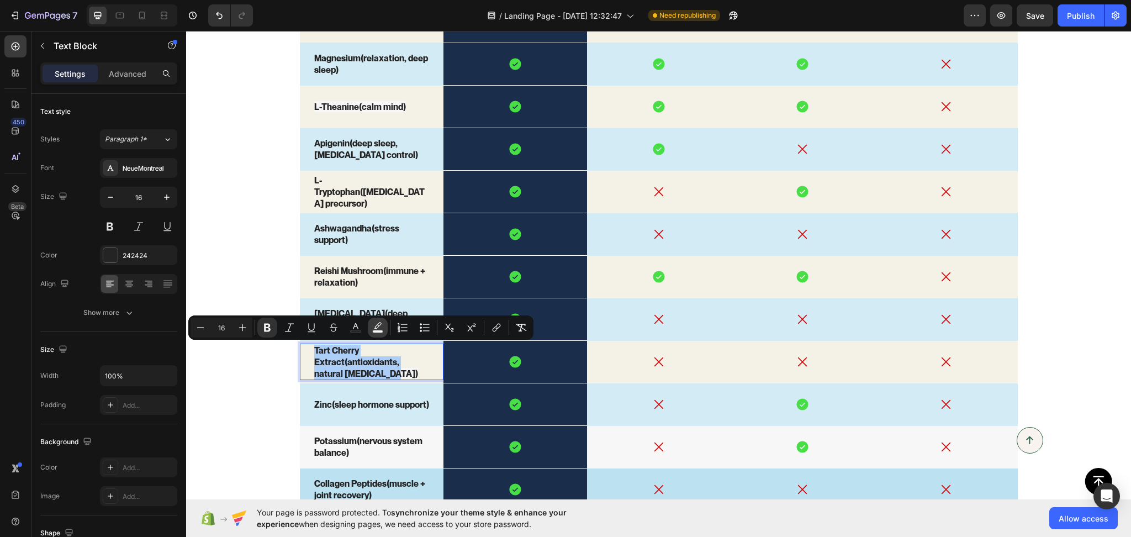
drag, startPoint x: 382, startPoint y: 328, endPoint x: 189, endPoint y: 313, distance: 193.9
click at [382, 328] on icon "Editor contextual toolbar" at bounding box center [377, 327] width 11 height 11
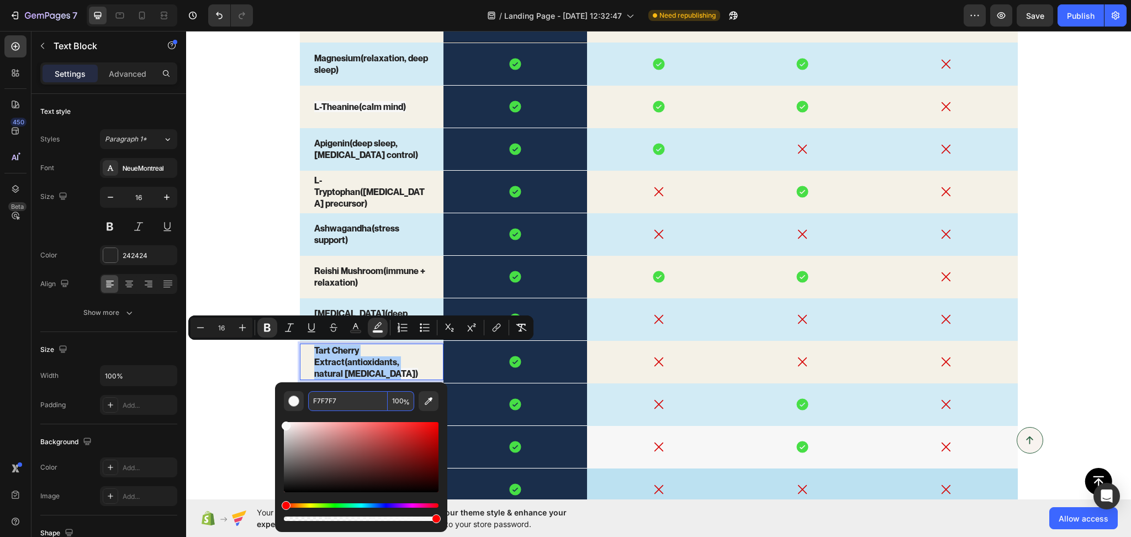
click at [350, 398] on input "F7F7F7" at bounding box center [348, 401] width 80 height 20
paste input "4F1E"
type input "F4F1E7"
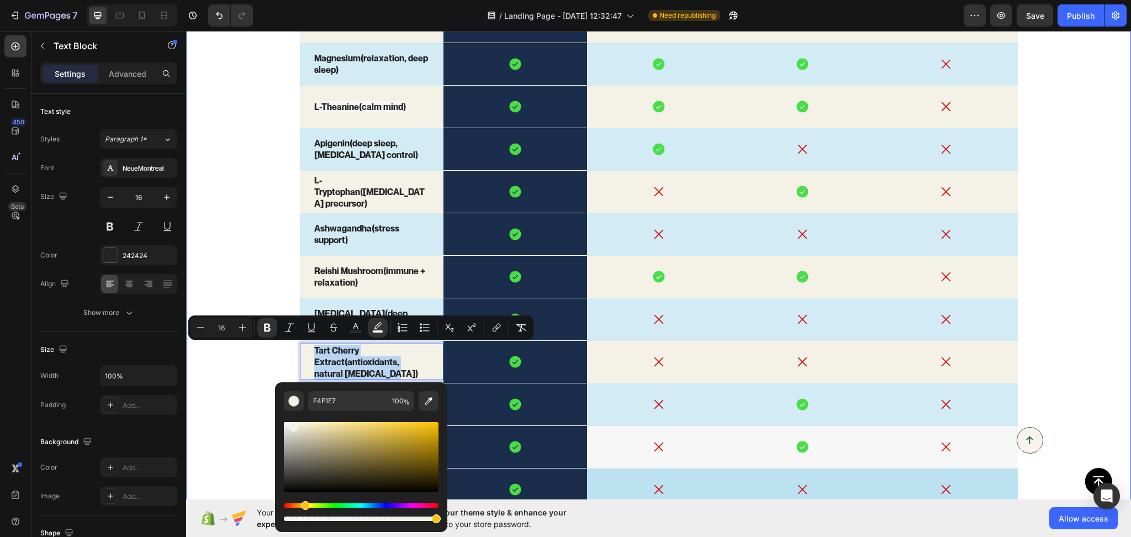
click at [235, 385] on div "SleepCocoa™ vs. The Rest Text Block Lorem ipsum dolor sit amet, consectetur adi…" at bounding box center [658, 239] width 945 height 627
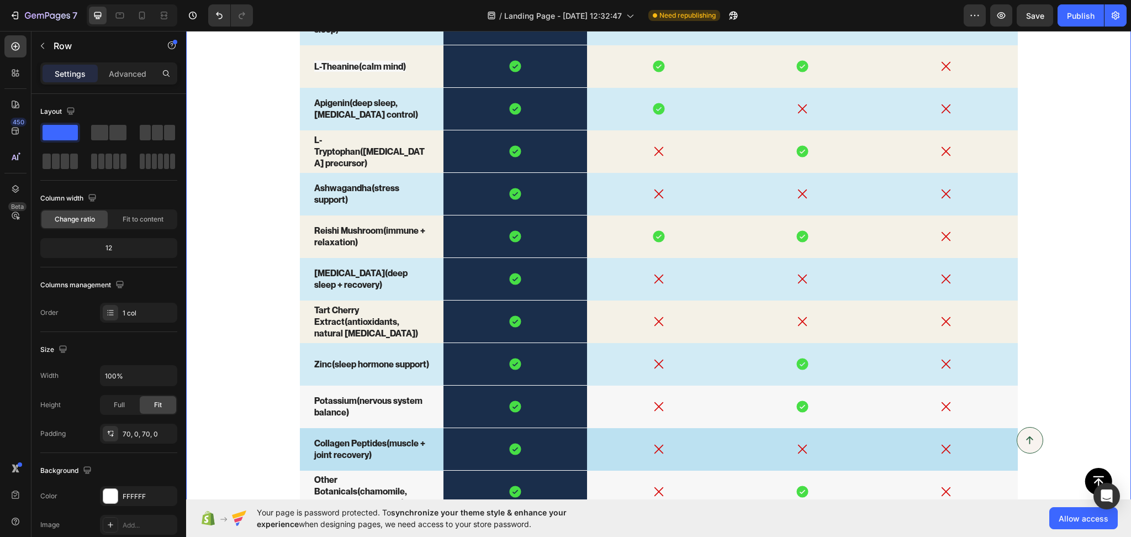
scroll to position [1972, 0]
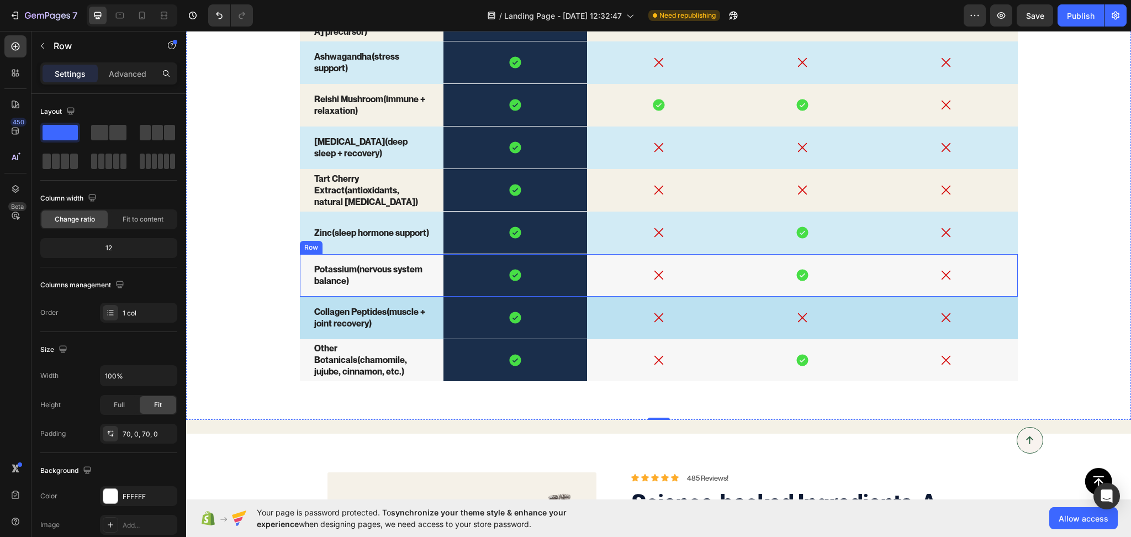
click at [345, 291] on div "Potassium (nervous system balance) Text Block" at bounding box center [372, 275] width 144 height 43
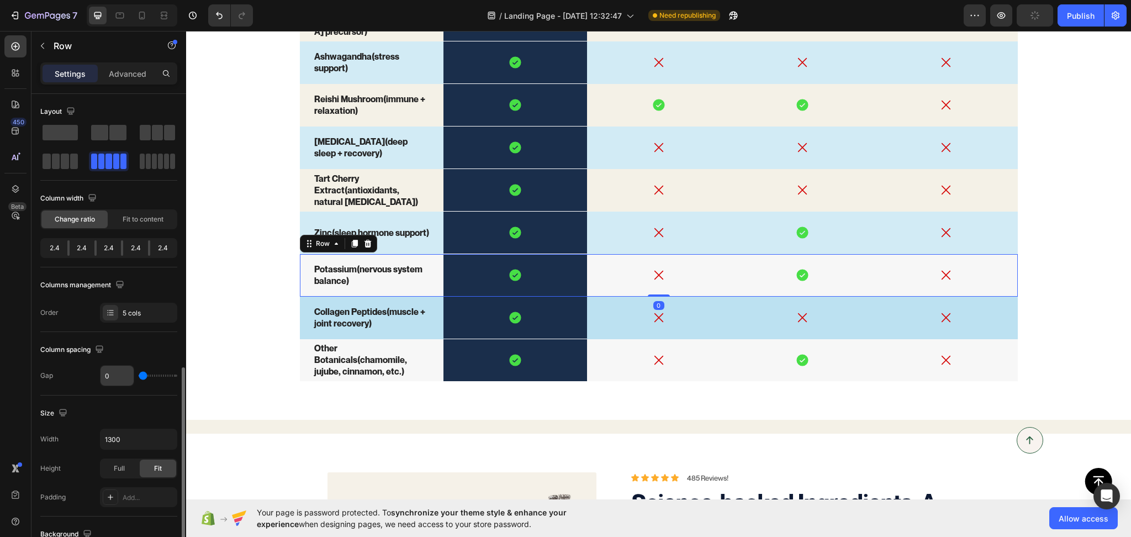
scroll to position [172, 0]
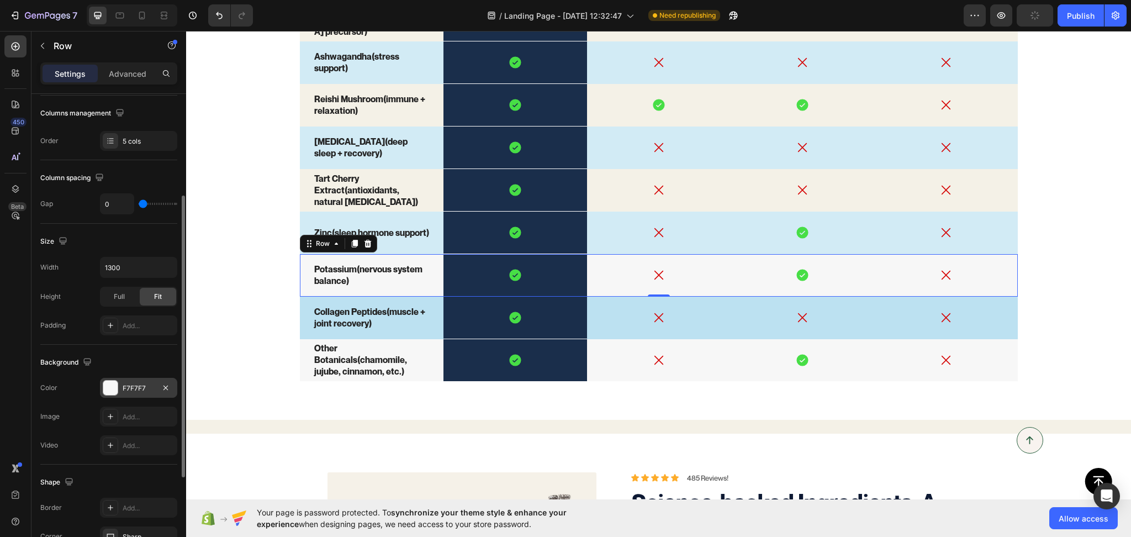
click at [129, 381] on div "F7F7F7" at bounding box center [138, 388] width 77 height 20
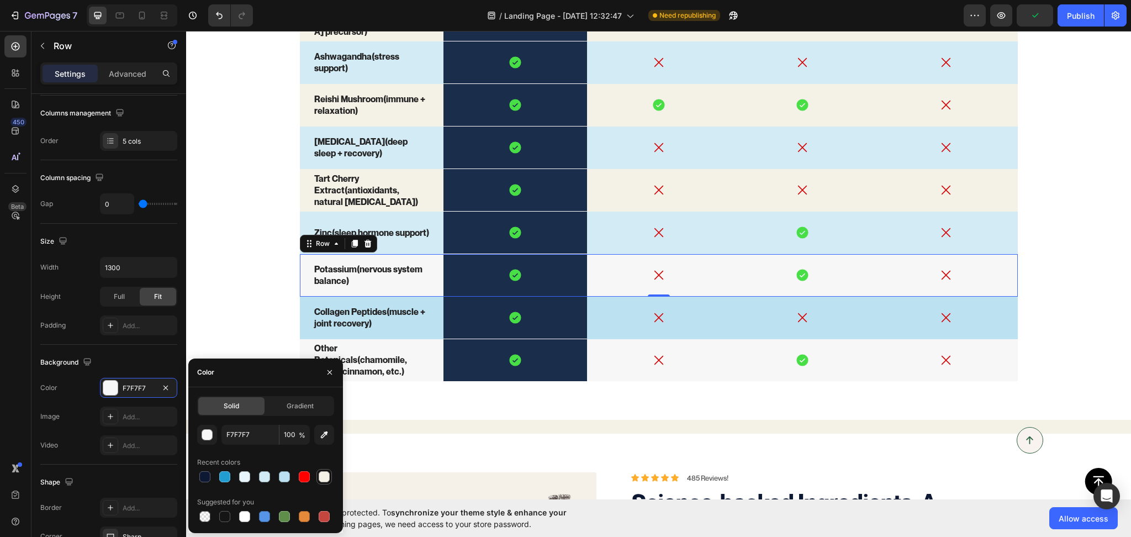
click at [320, 476] on div at bounding box center [324, 476] width 11 height 11
type input "F4F1E7"
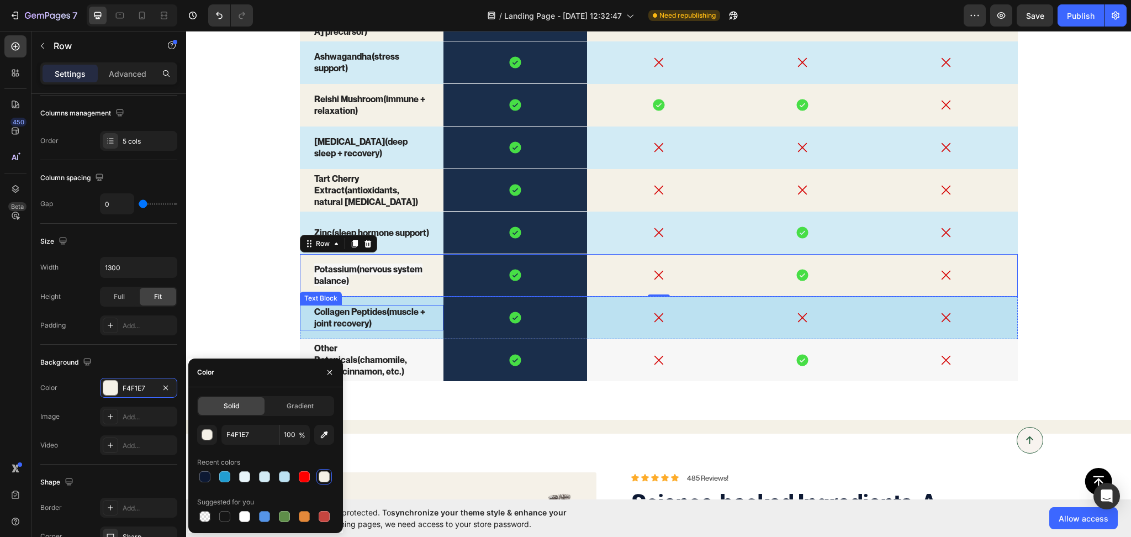
click at [314, 285] on span "Potassium (nervous system balance)" at bounding box center [368, 274] width 108 height 23
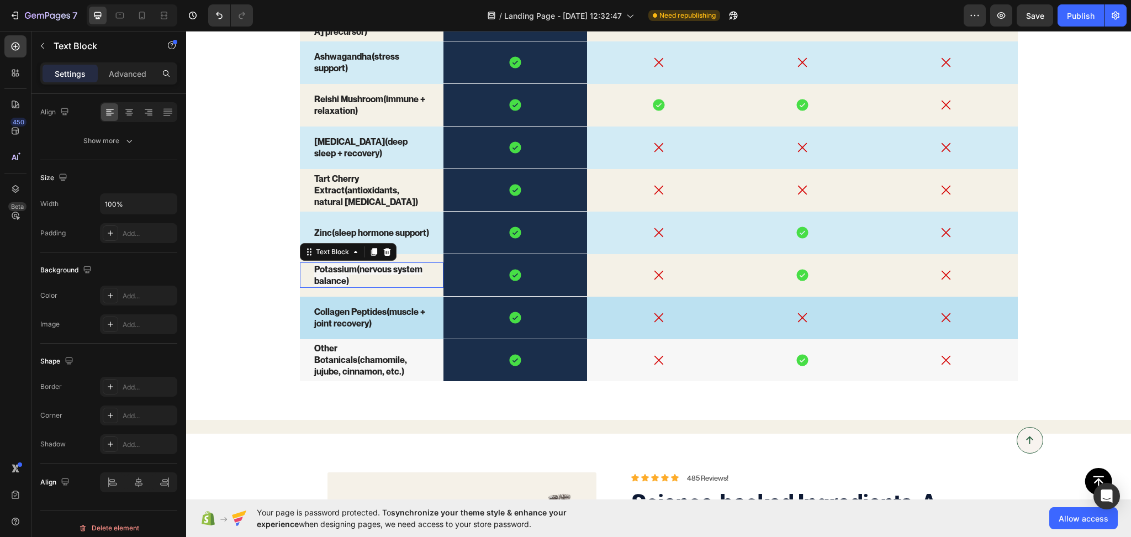
click at [314, 285] on span "Potassium (nervous system balance)" at bounding box center [368, 274] width 108 height 23
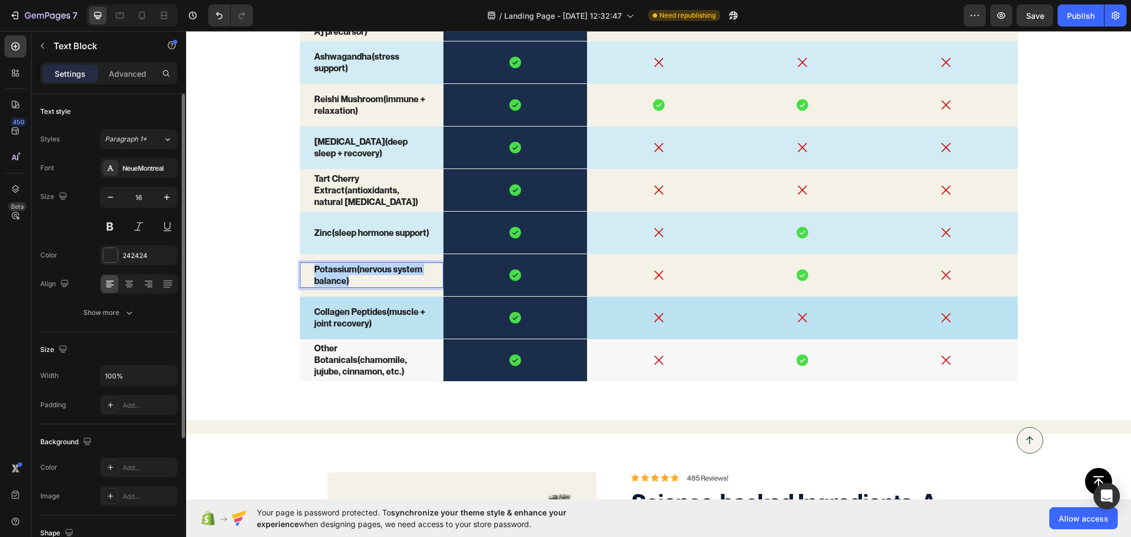
click at [314, 285] on span "Potassium (nervous system balance)" at bounding box center [368, 274] width 108 height 23
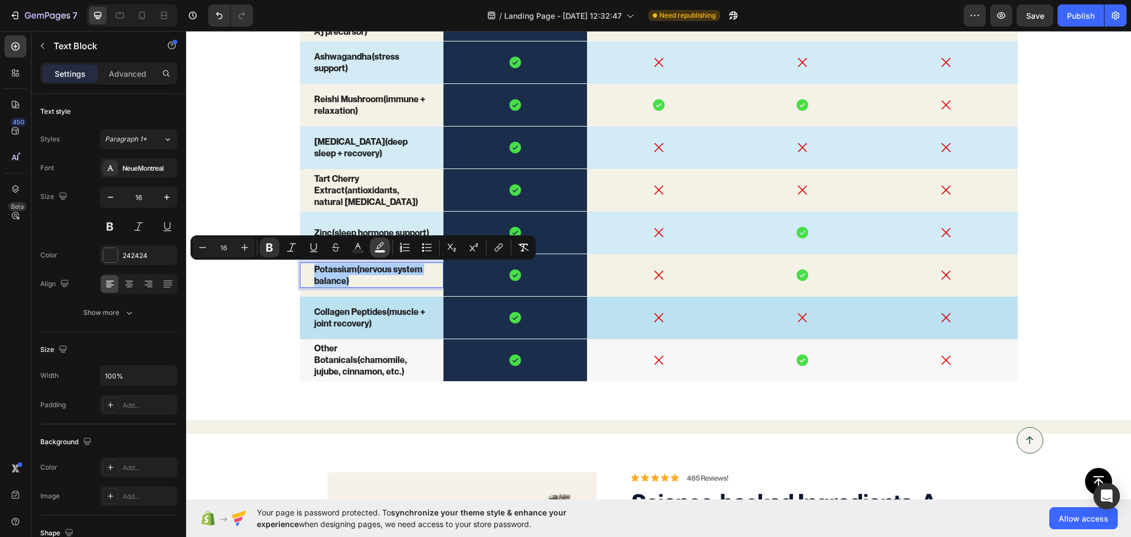
click at [381, 246] on icon "Editor contextual toolbar" at bounding box center [380, 245] width 8 height 7
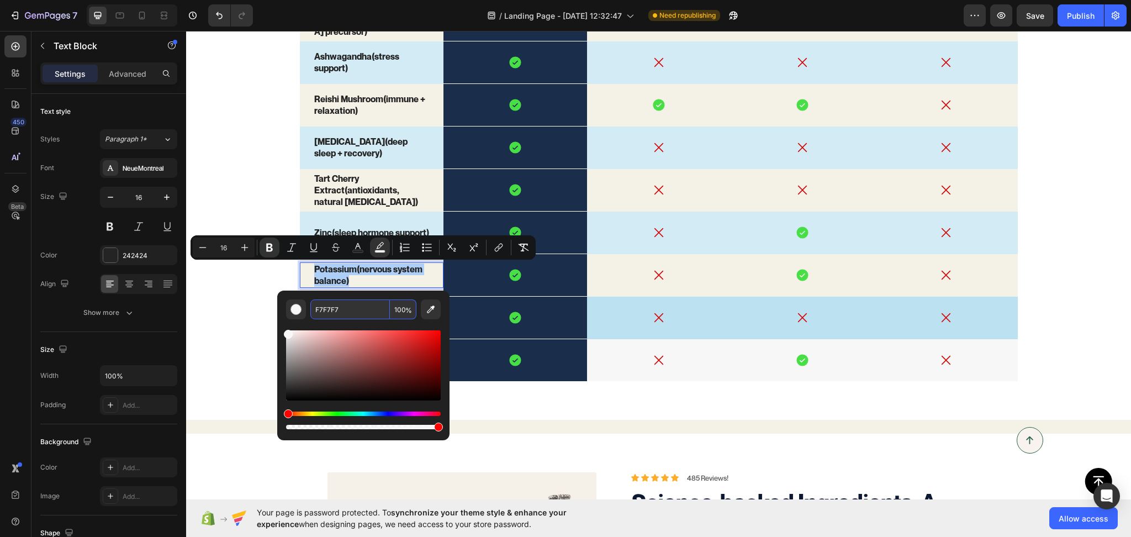
click at [360, 314] on input "F7F7F7" at bounding box center [350, 309] width 80 height 20
paste input "4F1E"
type input "F4F1E7"
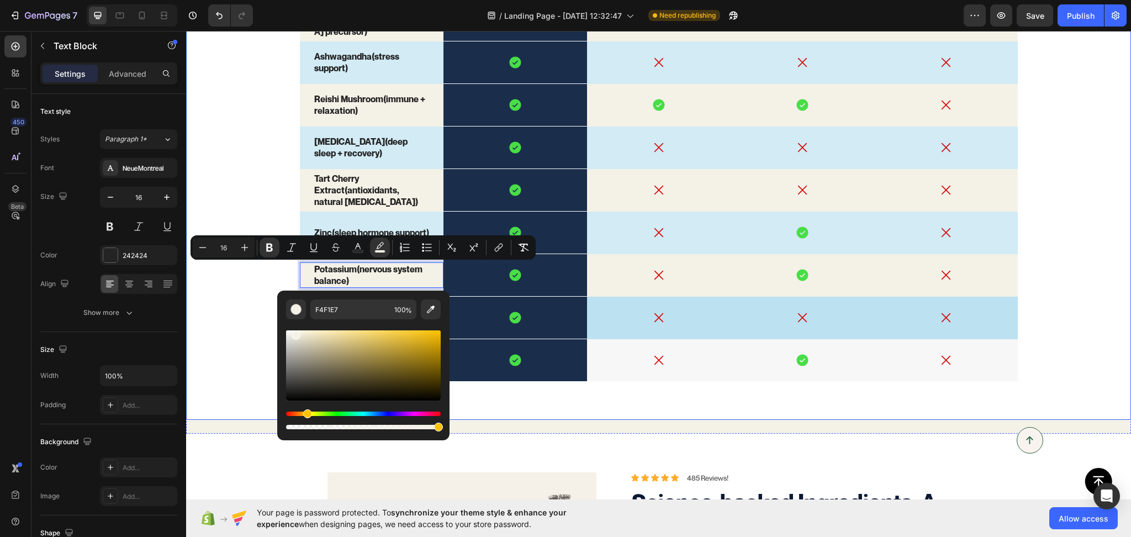
click at [246, 303] on div "SleepCocoa™ vs. The Rest Text Block Lorem ipsum dolor sit amet, consectetur adi…" at bounding box center [658, 67] width 945 height 627
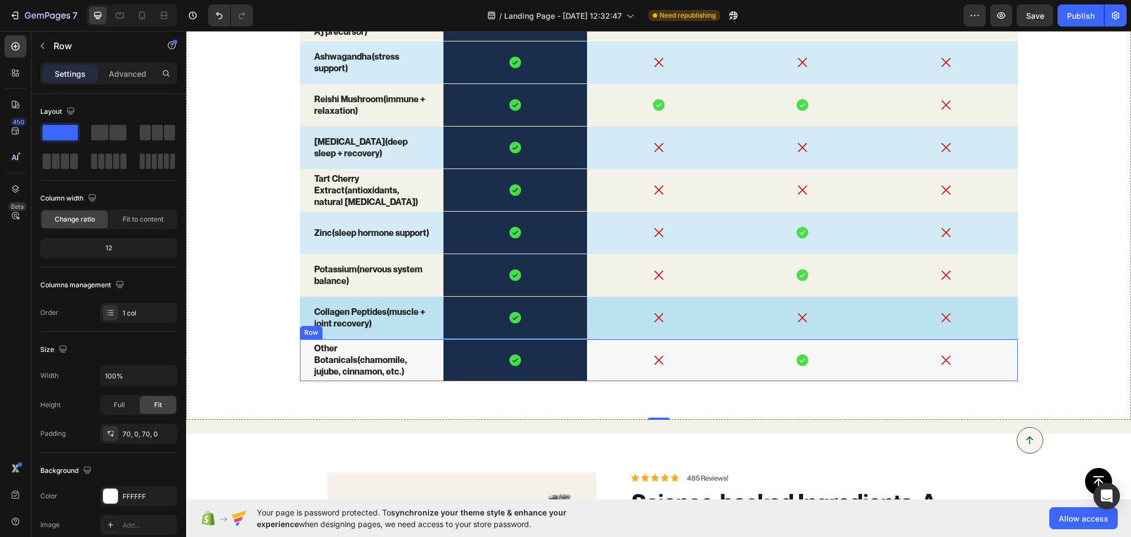
click at [588, 374] on div "Icon" at bounding box center [659, 360] width 144 height 42
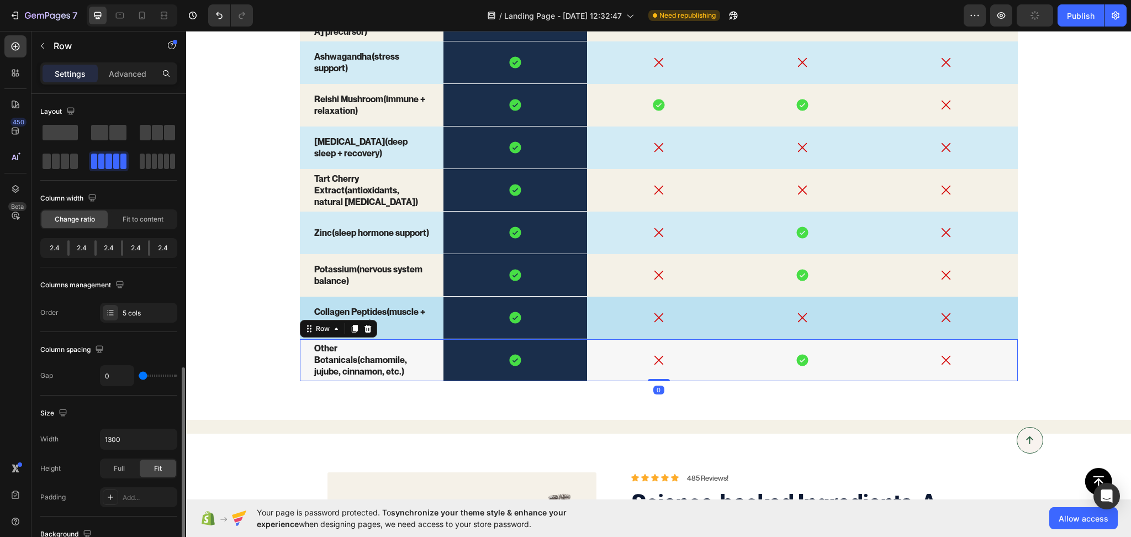
scroll to position [172, 0]
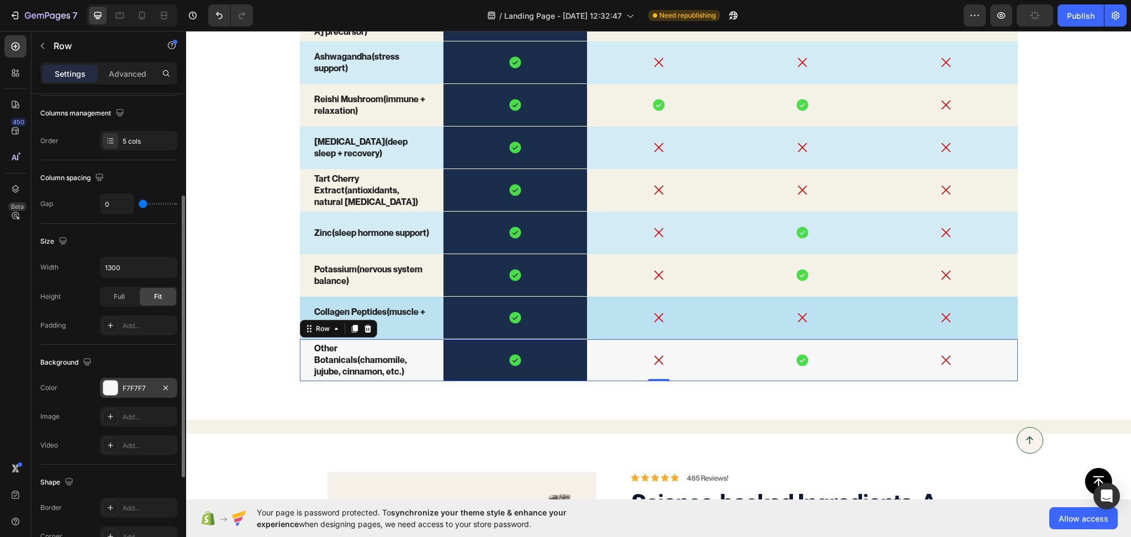
click at [128, 393] on div "F7F7F7" at bounding box center [138, 388] width 77 height 20
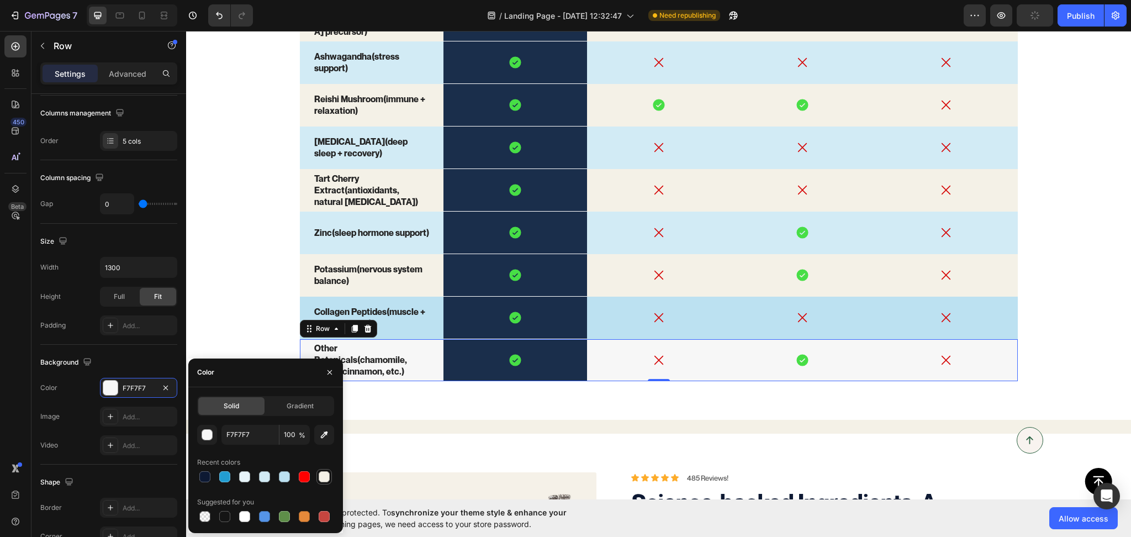
click at [316, 479] on div at bounding box center [265, 476] width 137 height 15
click at [321, 478] on div at bounding box center [324, 476] width 11 height 11
type input "F4F1E7"
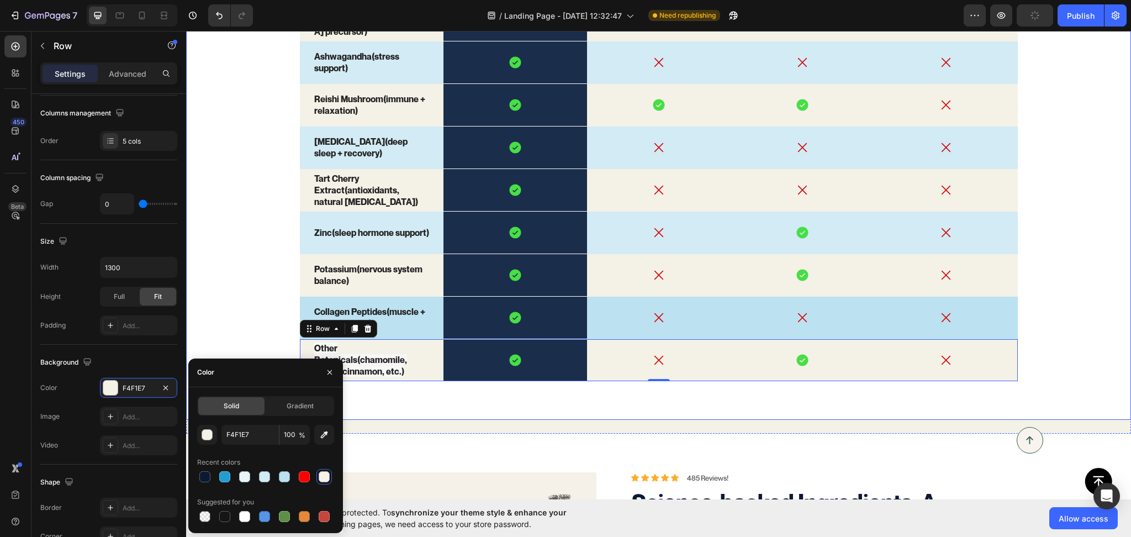
click at [221, 304] on div "SleepCocoa™ vs. The Rest Text Block Lorem ipsum dolor sit amet, consectetur adi…" at bounding box center [658, 67] width 945 height 627
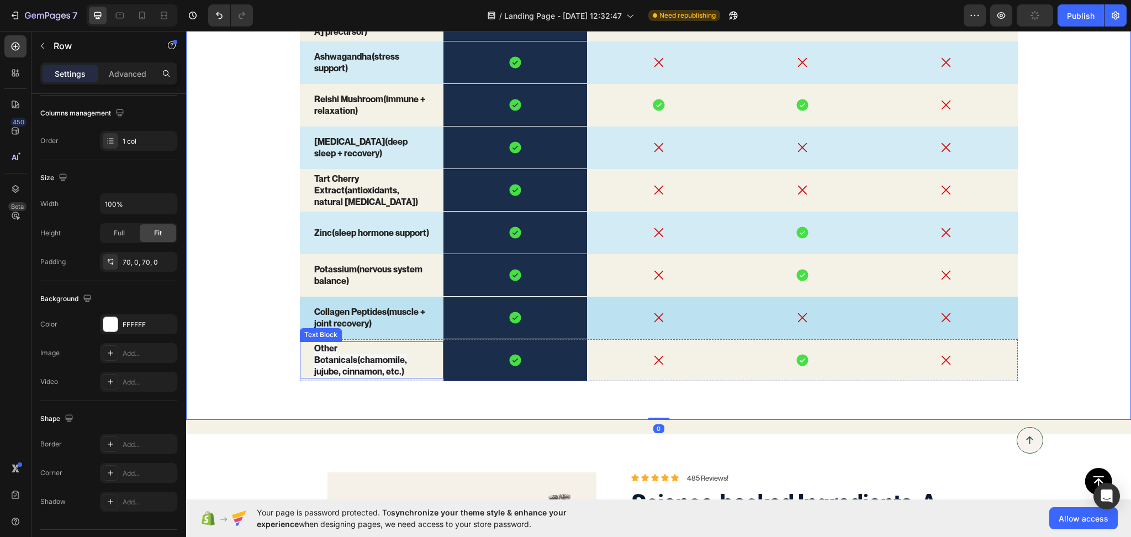
click at [324, 352] on strong "Other Botanicals" at bounding box center [335, 353] width 43 height 23
click at [325, 352] on strong "Other Botanicals" at bounding box center [335, 353] width 43 height 23
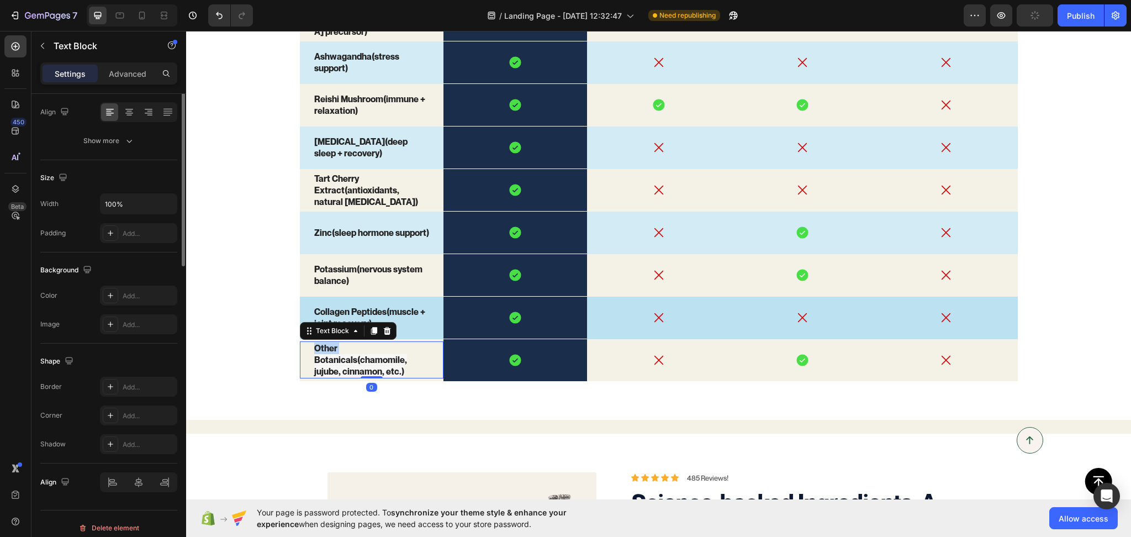
scroll to position [0, 0]
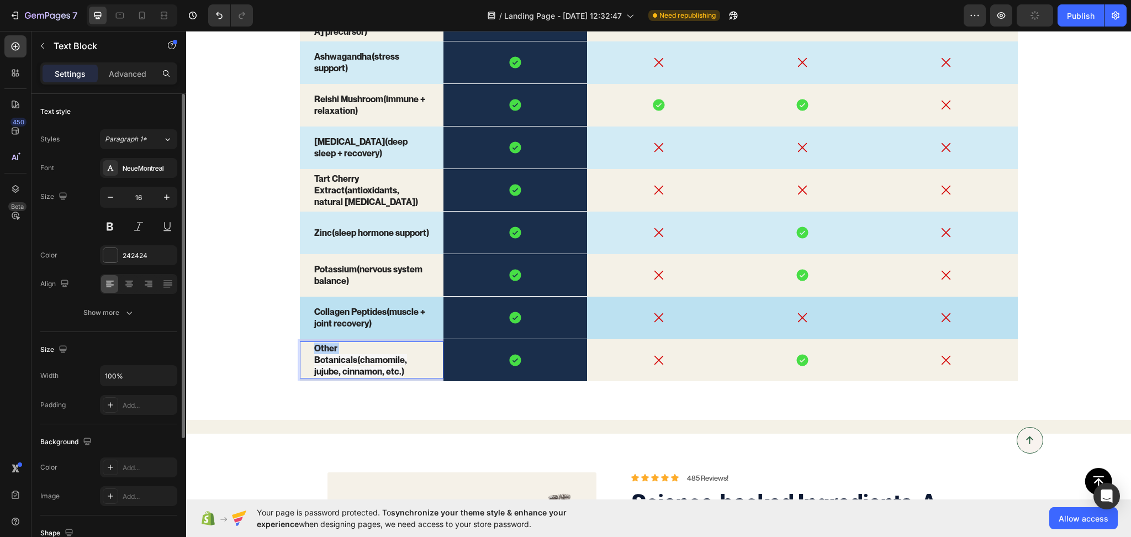
click at [325, 352] on strong "Other Botanicals" at bounding box center [335, 353] width 43 height 23
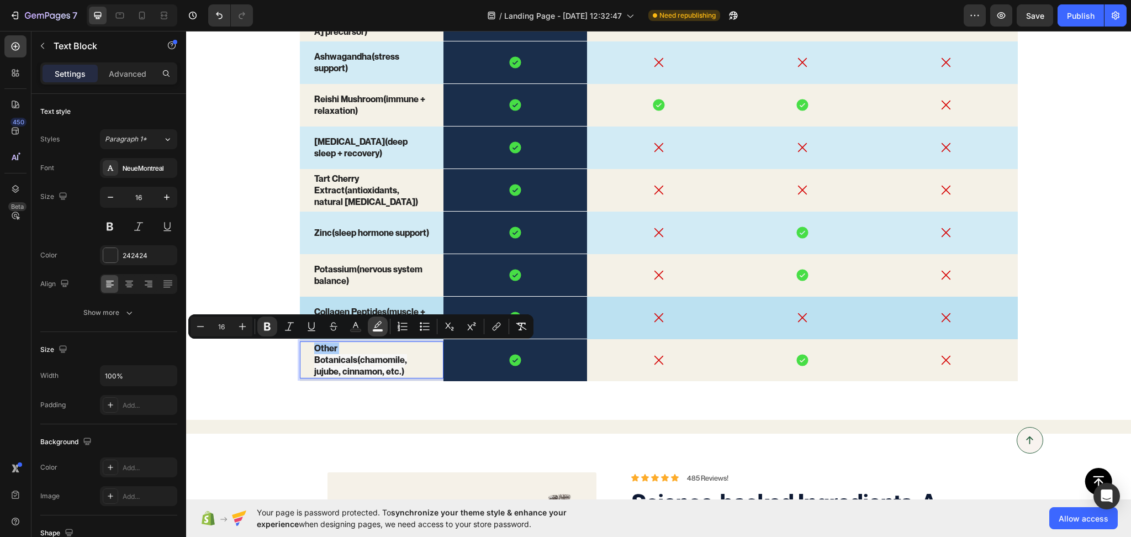
click at [372, 325] on button "color" at bounding box center [378, 326] width 20 height 20
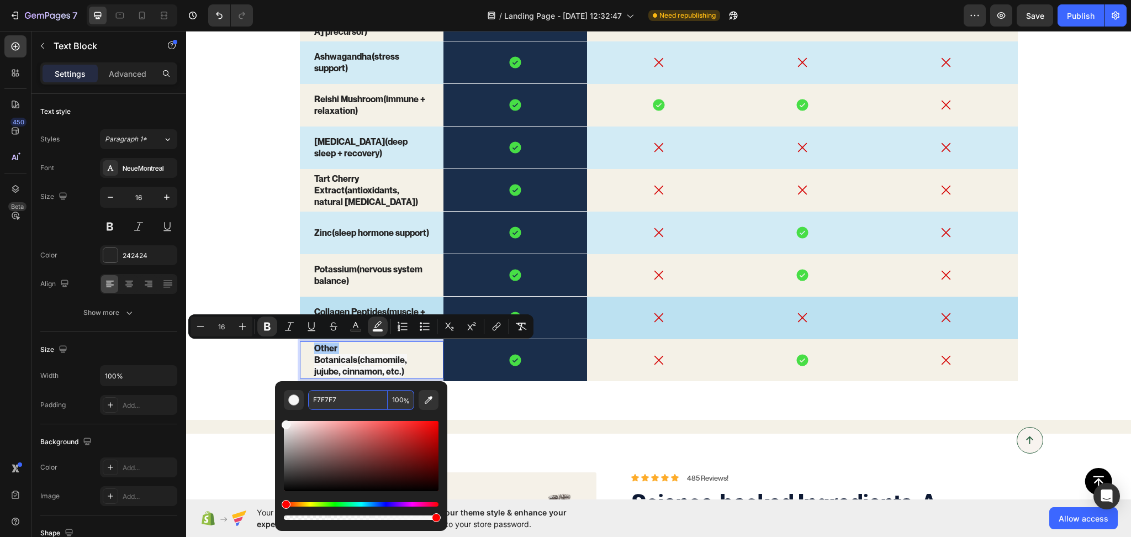
click at [329, 402] on input "F7F7F7" at bounding box center [348, 400] width 80 height 20
paste input "4F1E"
type input "F4F1E7"
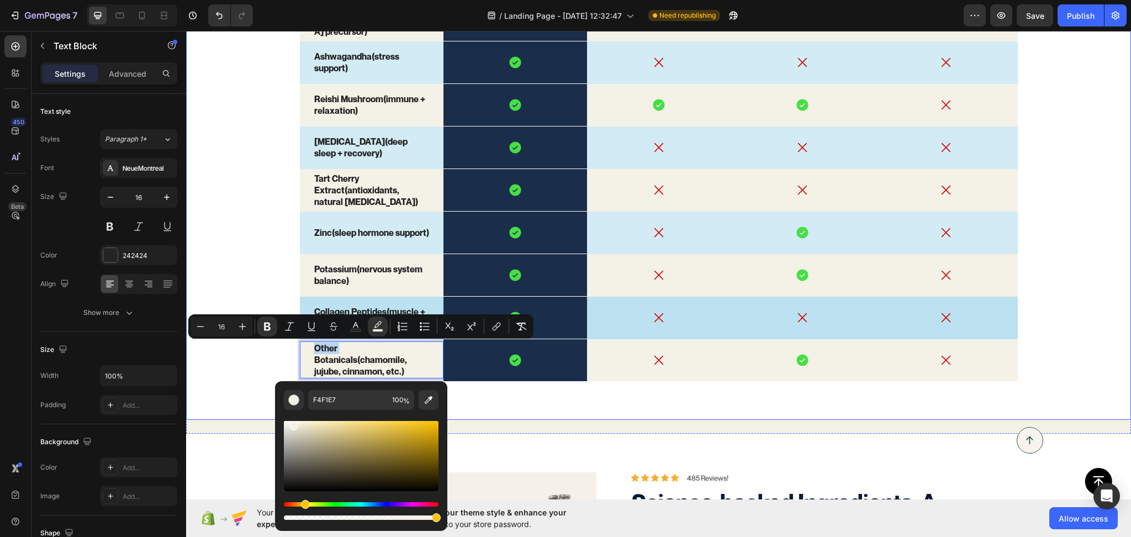
click at [205, 374] on div "SleepCocoa™ vs. The Rest Text Block Lorem ipsum dolor sit amet, consectetur adi…" at bounding box center [658, 67] width 945 height 627
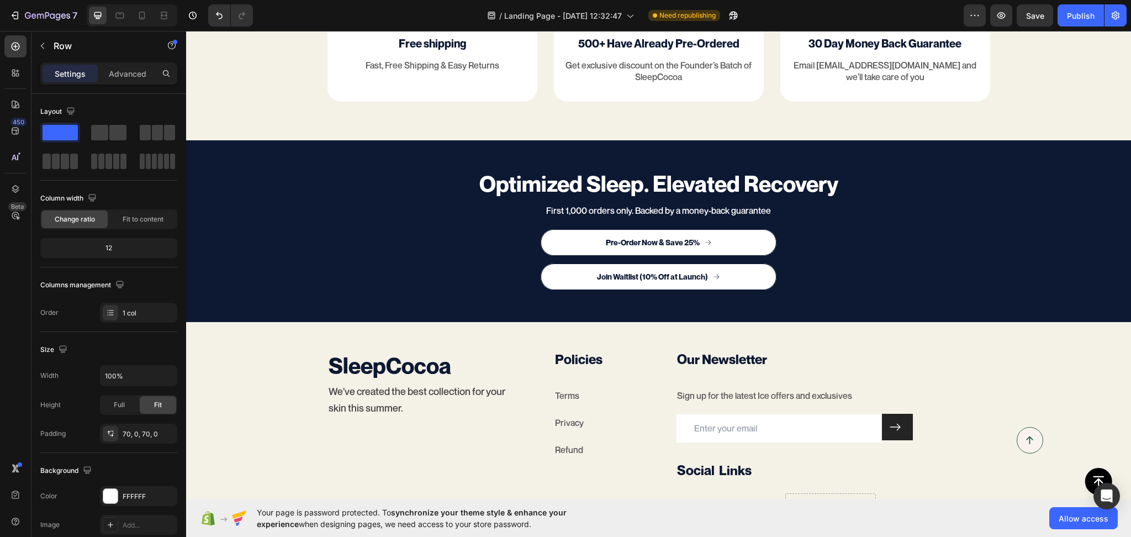
scroll to position [4389, 0]
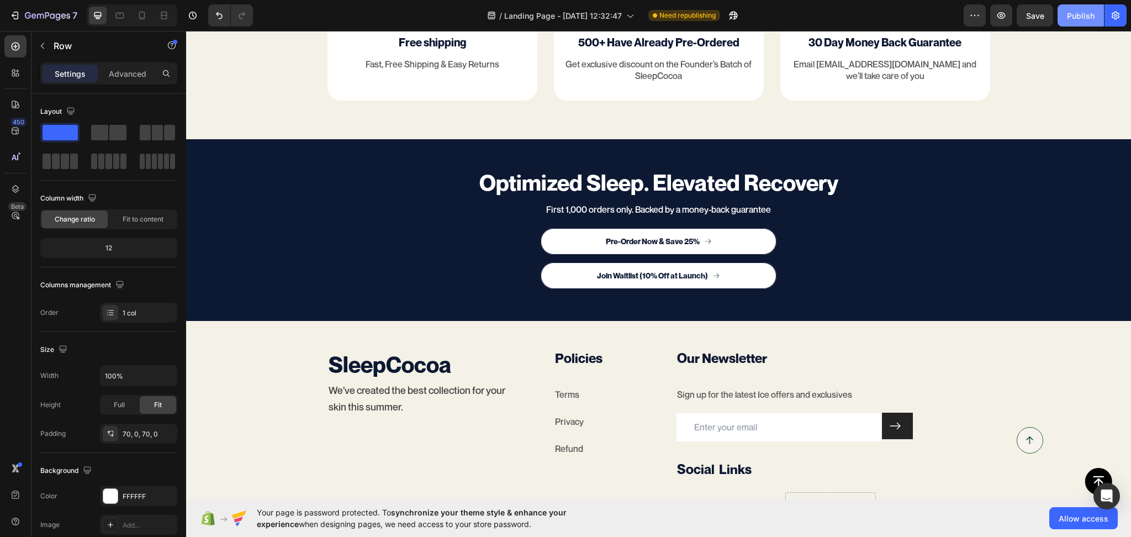
click at [1071, 14] on div "Publish" at bounding box center [1081, 16] width 28 height 12
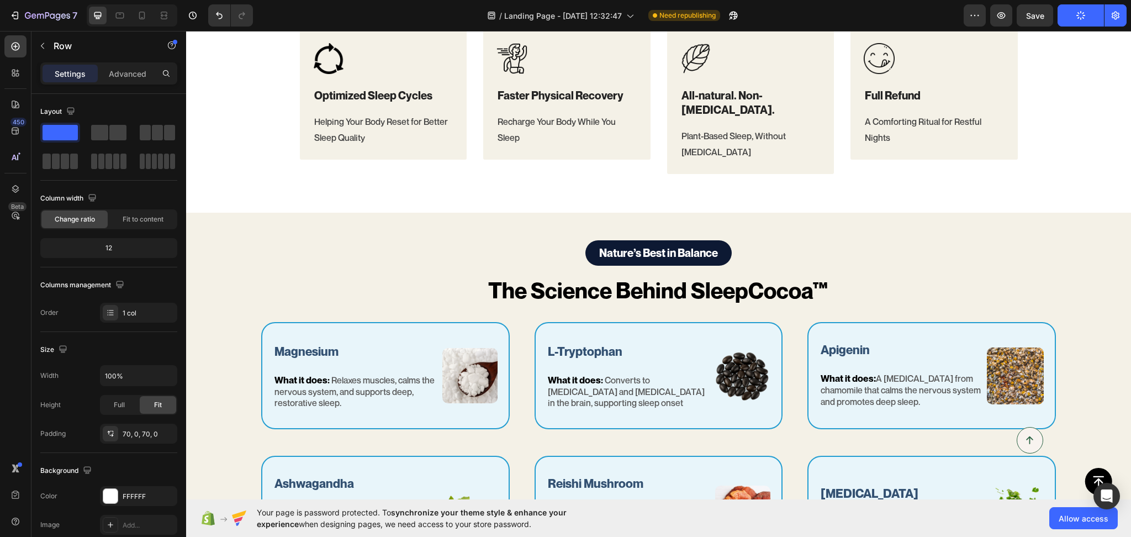
scroll to position [621, 0]
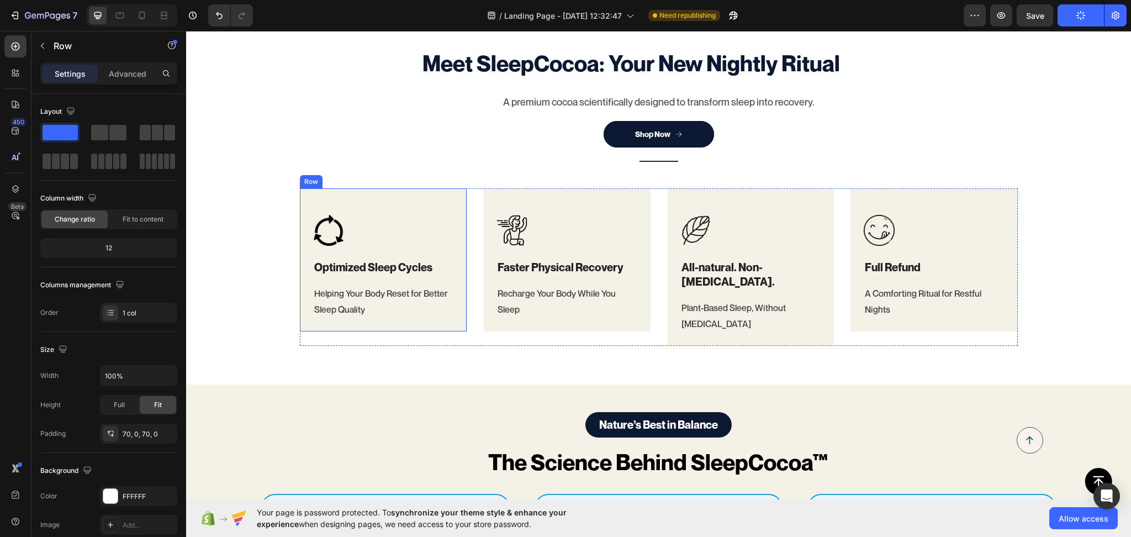
click at [454, 230] on div "Image Optimized Sleep Cycles Heading Helping Your Body Reset for Better Sleep Q…" at bounding box center [383, 260] width 167 height 144
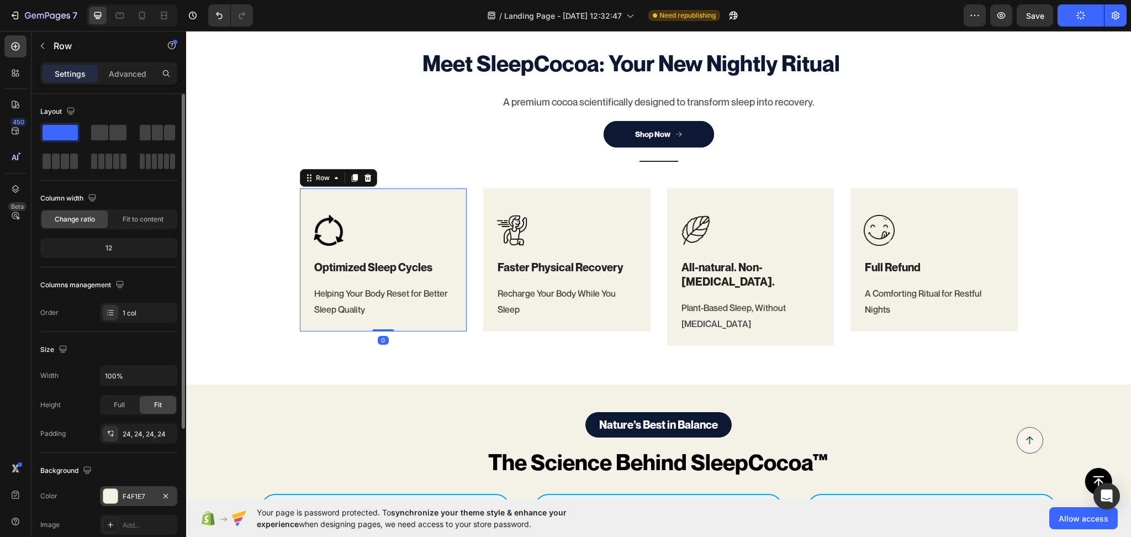
click at [134, 496] on div "F4F1E7" at bounding box center [139, 497] width 32 height 10
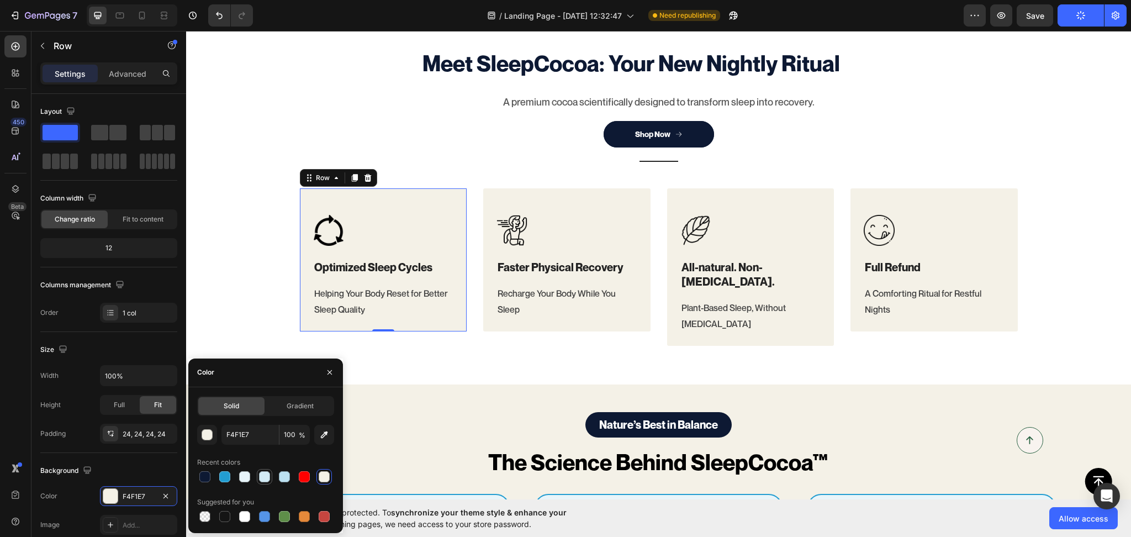
click at [266, 480] on div at bounding box center [264, 476] width 11 height 11
type input "D2EBF5"
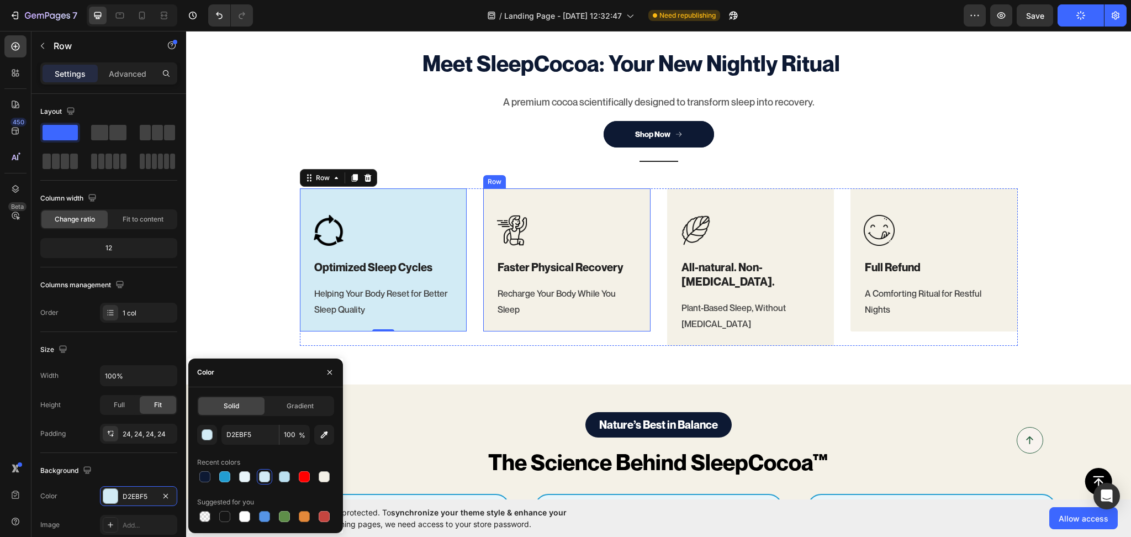
click at [633, 332] on div "Image Faster Physical Recovery Heading Recharge Your Body While You Sleep Text …" at bounding box center [566, 260] width 167 height 144
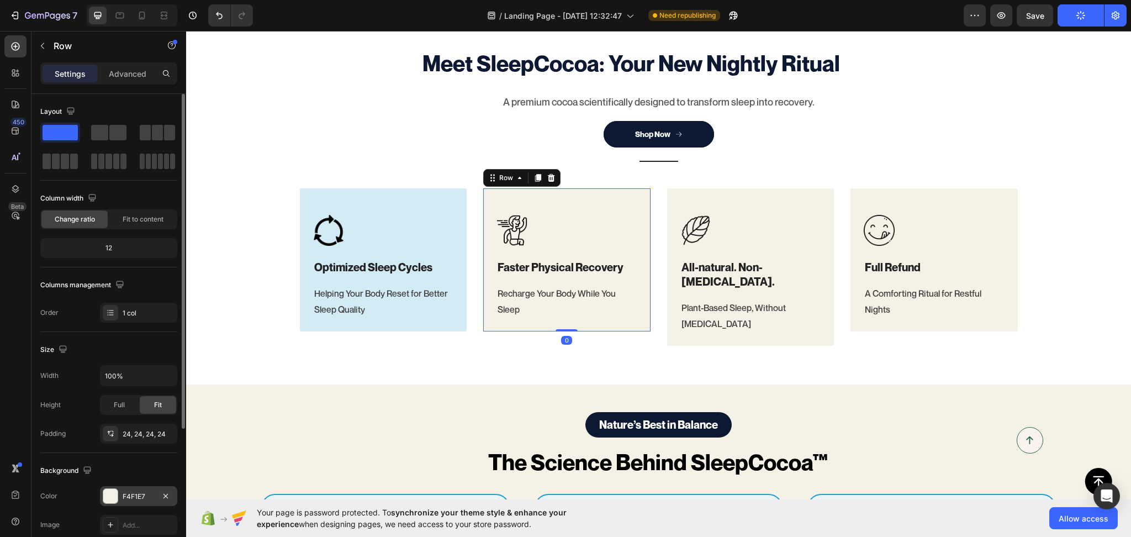
click at [127, 494] on div "F4F1E7" at bounding box center [139, 497] width 32 height 10
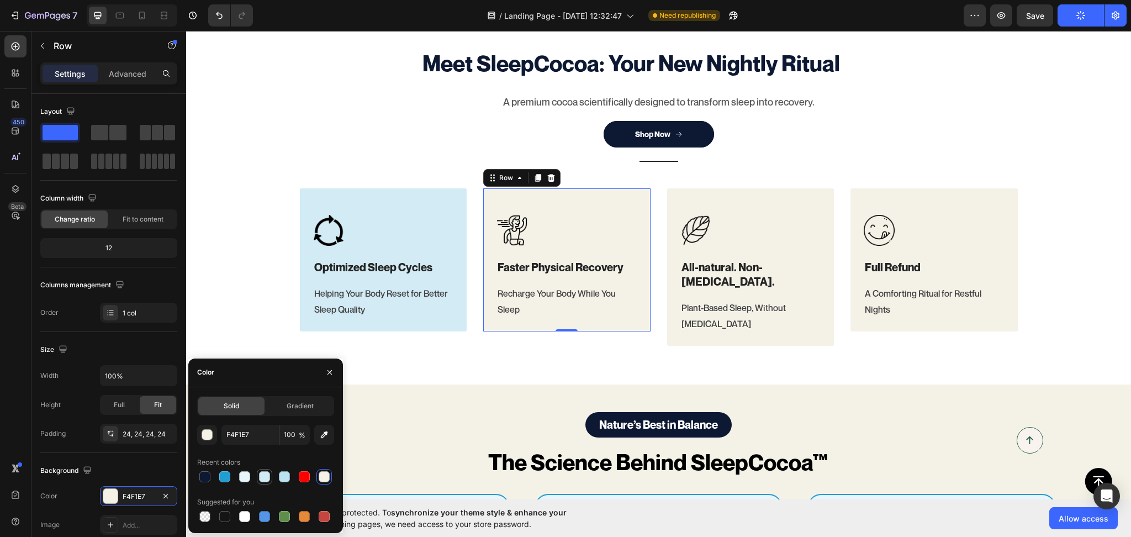
click at [269, 478] on div at bounding box center [264, 476] width 11 height 11
type input "D2EBF5"
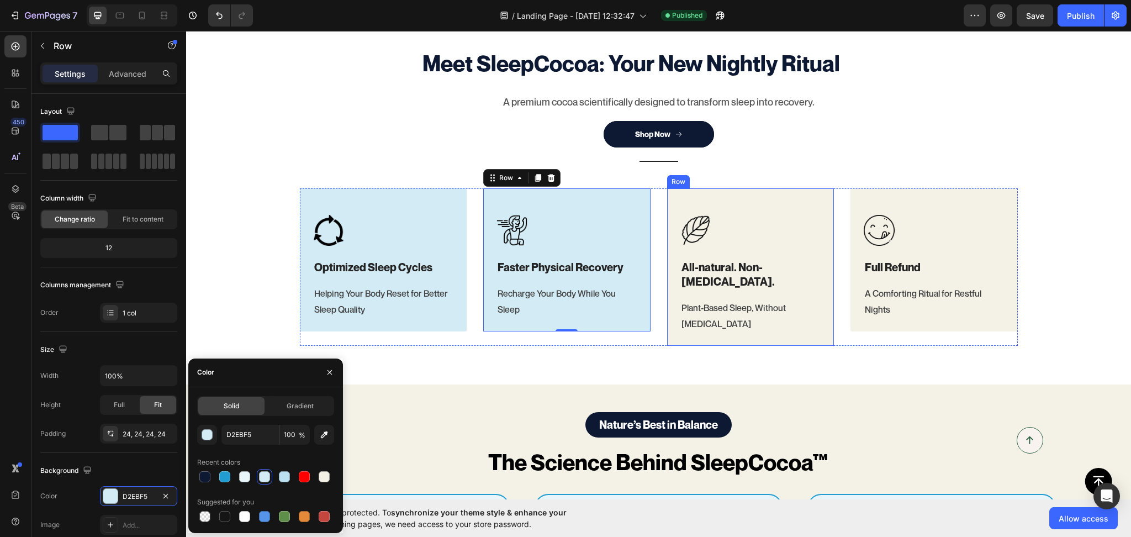
click at [822, 346] on div "Image All-natural. Non-melatonin. Heading Plant-Based Sleep, Without Melatonin …" at bounding box center [750, 267] width 167 height 158
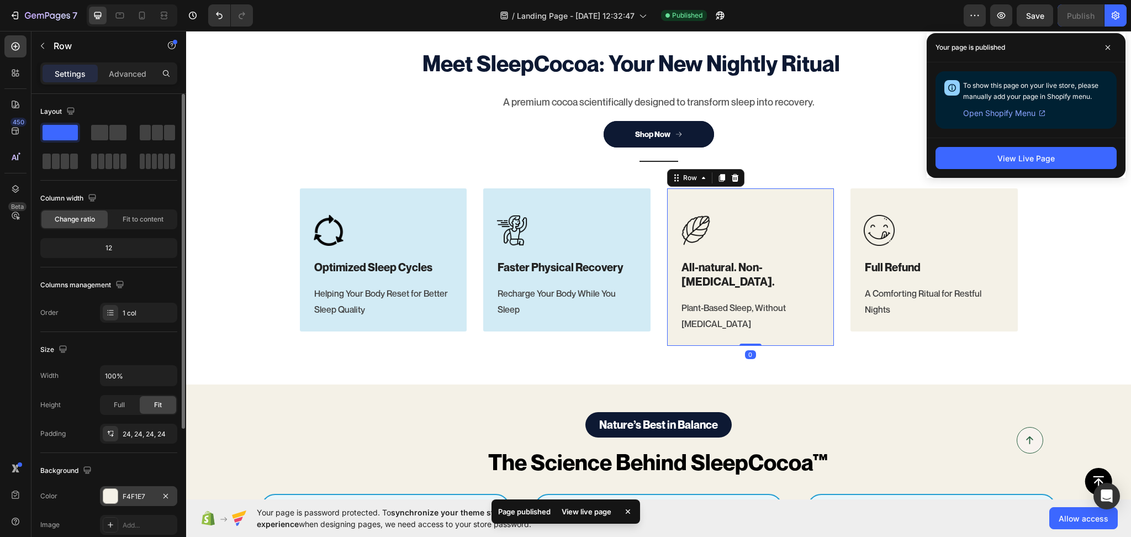
click at [138, 492] on div "F4F1E7" at bounding box center [139, 497] width 32 height 10
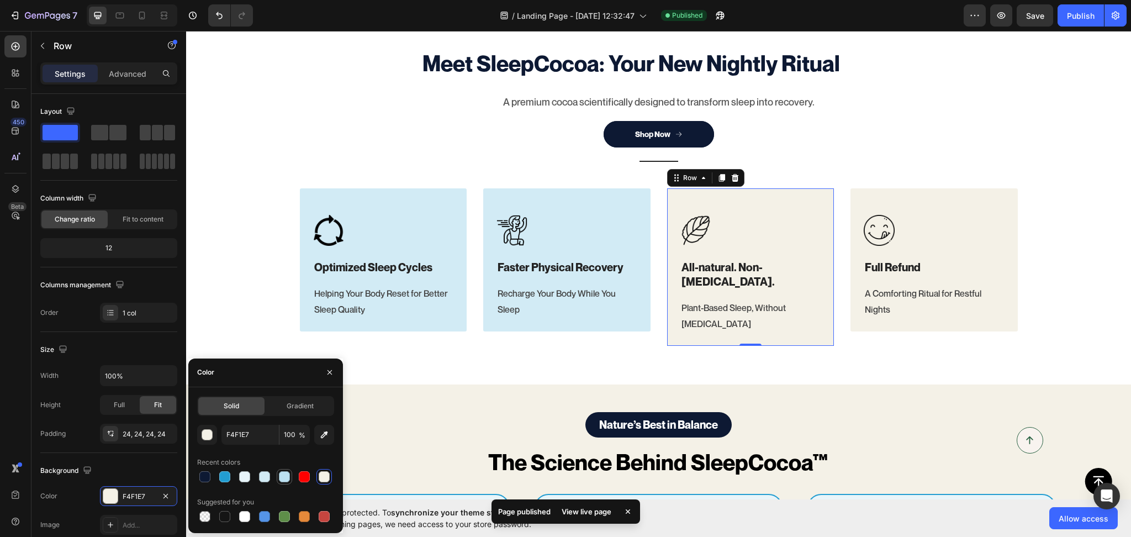
click at [284, 479] on div at bounding box center [284, 476] width 11 height 11
type input "BCE1F1"
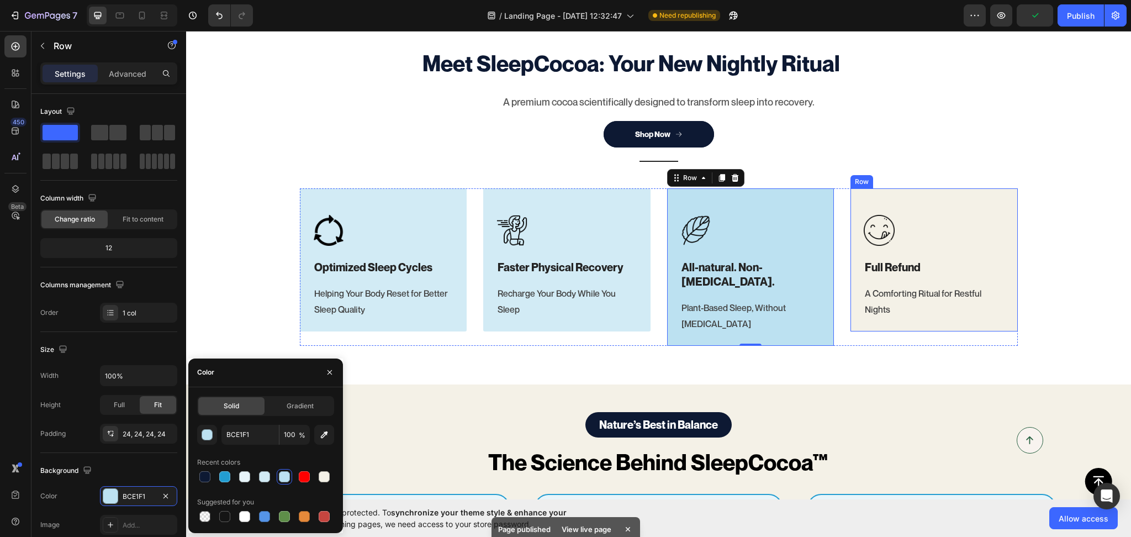
click at [1006, 332] on div "Image Full Refund Heading A Comforting Ritual for Restful Nights Text block Row" at bounding box center [934, 260] width 167 height 144
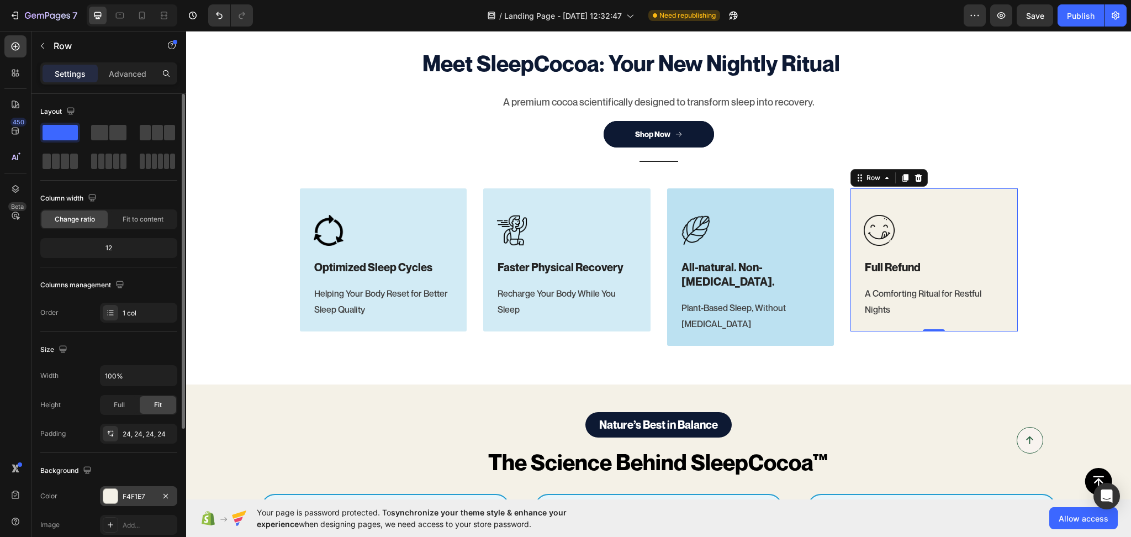
click at [142, 492] on div "F4F1E7" at bounding box center [139, 497] width 32 height 10
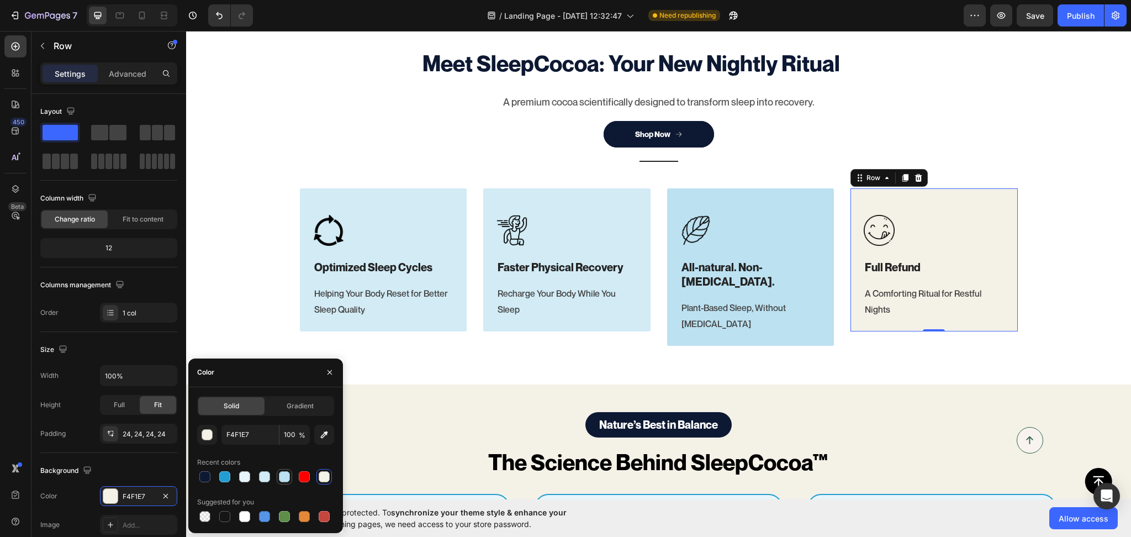
click at [281, 479] on div at bounding box center [284, 476] width 11 height 11
type input "BCE1F1"
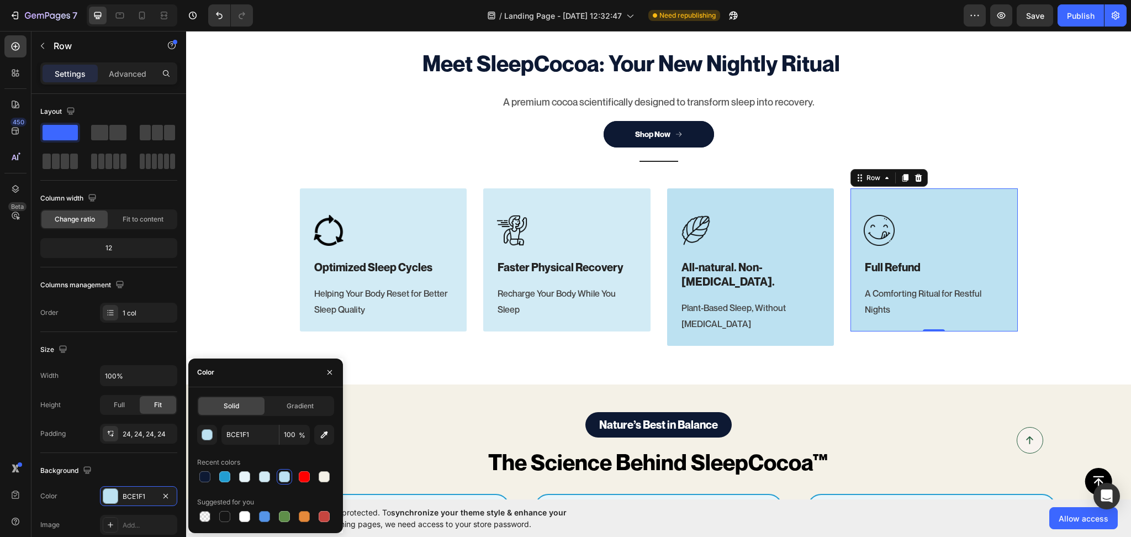
click at [221, 265] on div "Meet SleepCocoa: Your New Nightly Ritual Heading A premium cocoa scientifically…" at bounding box center [658, 196] width 945 height 298
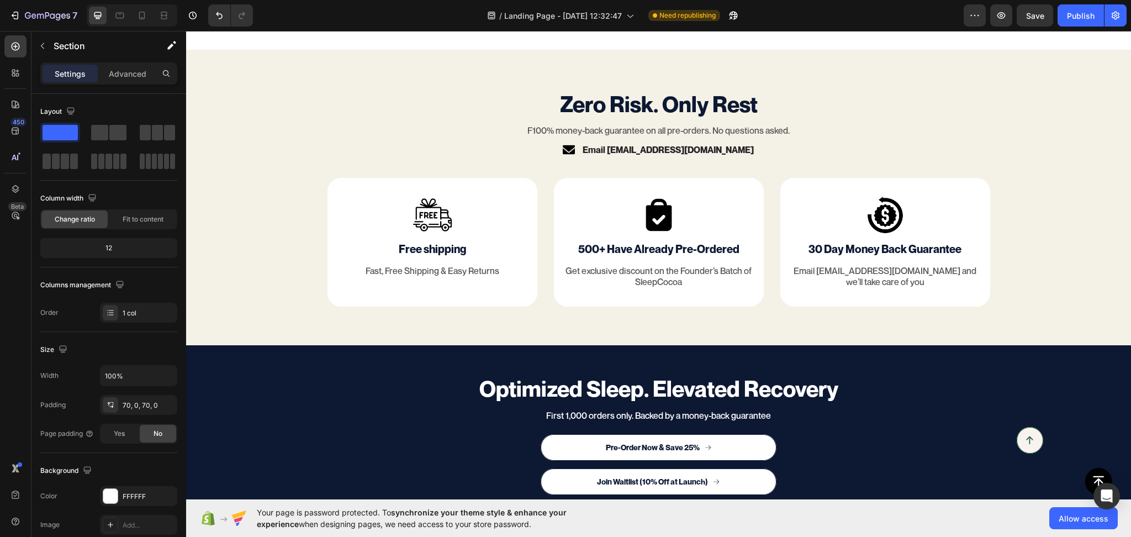
scroll to position [4016, 0]
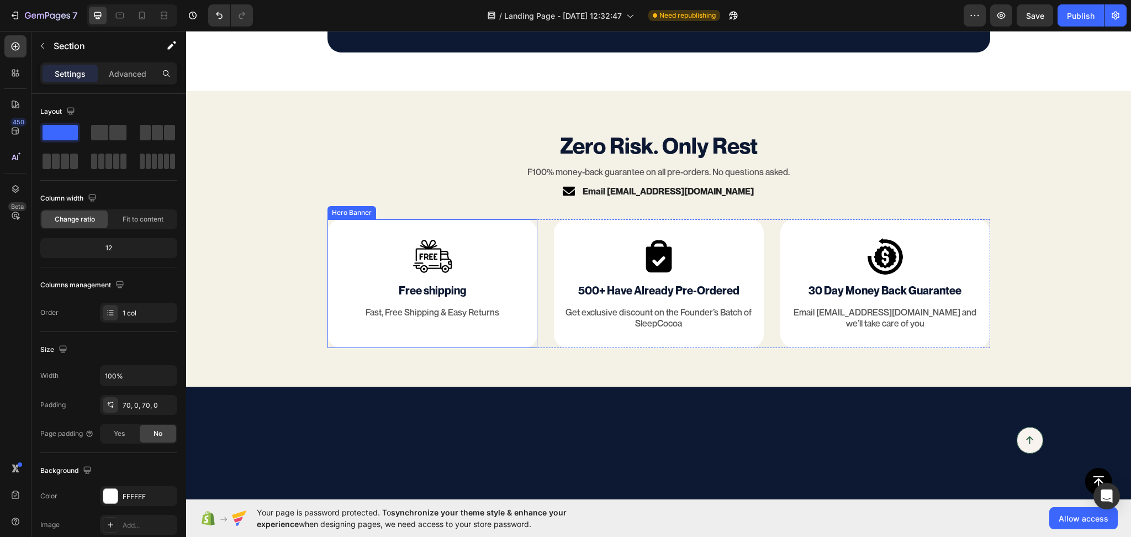
click at [521, 337] on div "Image Free shipping Text Block Fast, Free Shipping & Easy Returns Text Block" at bounding box center [432, 278] width 210 height 118
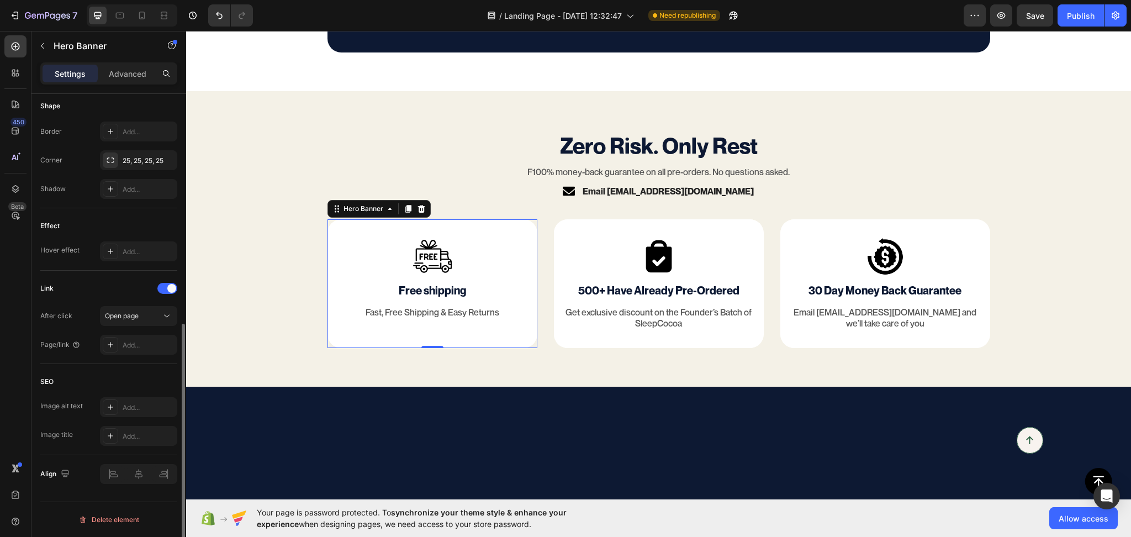
scroll to position [100, 0]
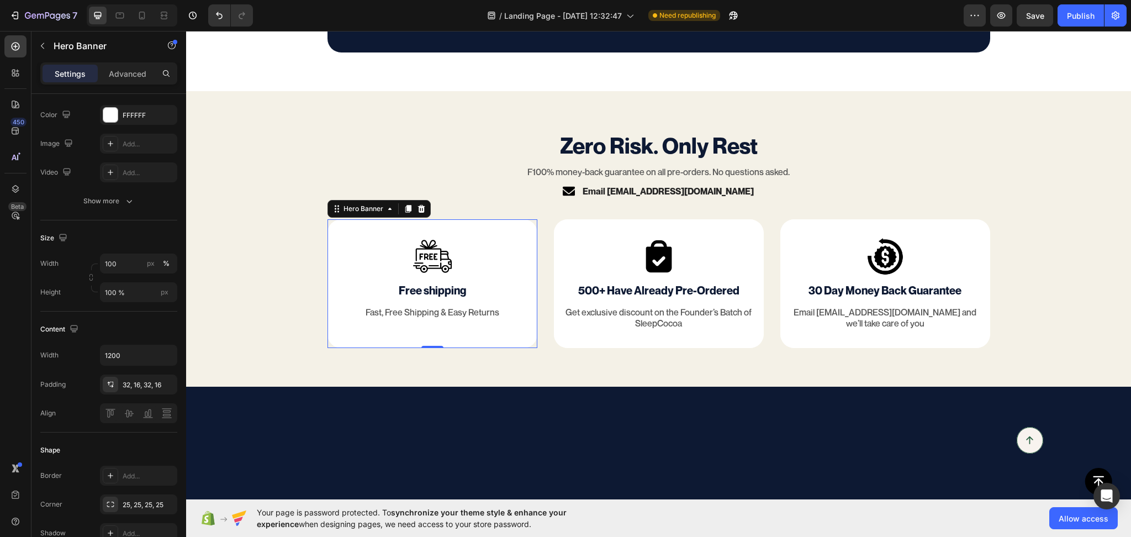
click at [331, 348] on div "Background Image" at bounding box center [432, 283] width 210 height 129
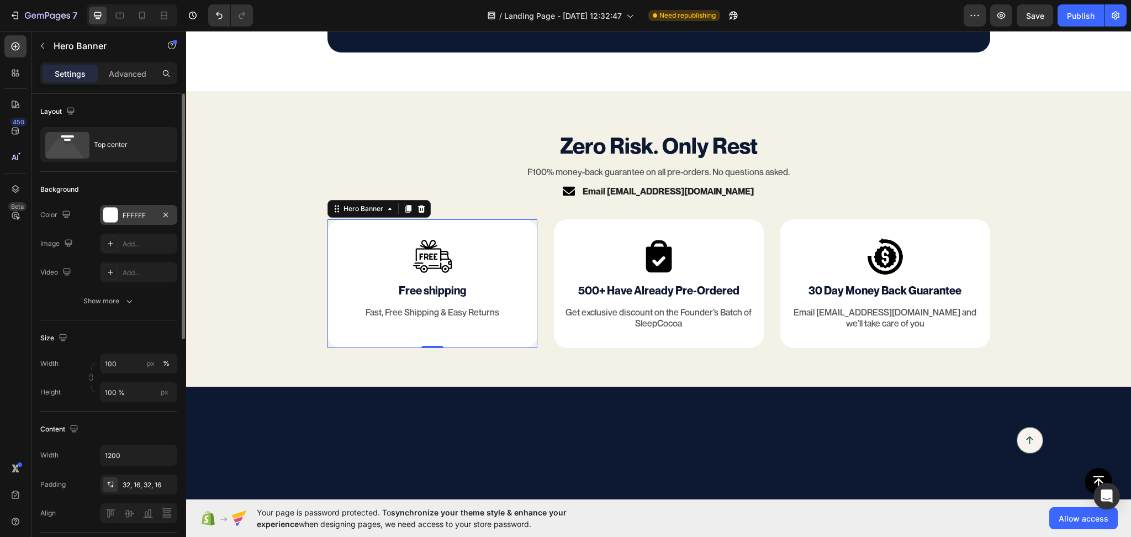
click at [129, 221] on div "FFFFFF" at bounding box center [138, 215] width 77 height 20
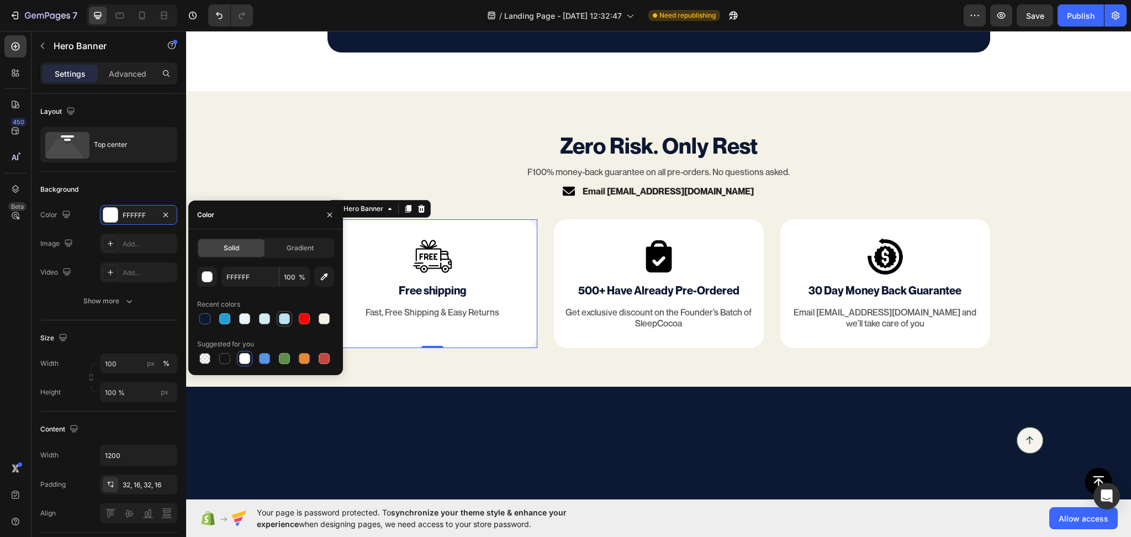
click at [287, 323] on div at bounding box center [284, 318] width 11 height 11
type input "BCE1F1"
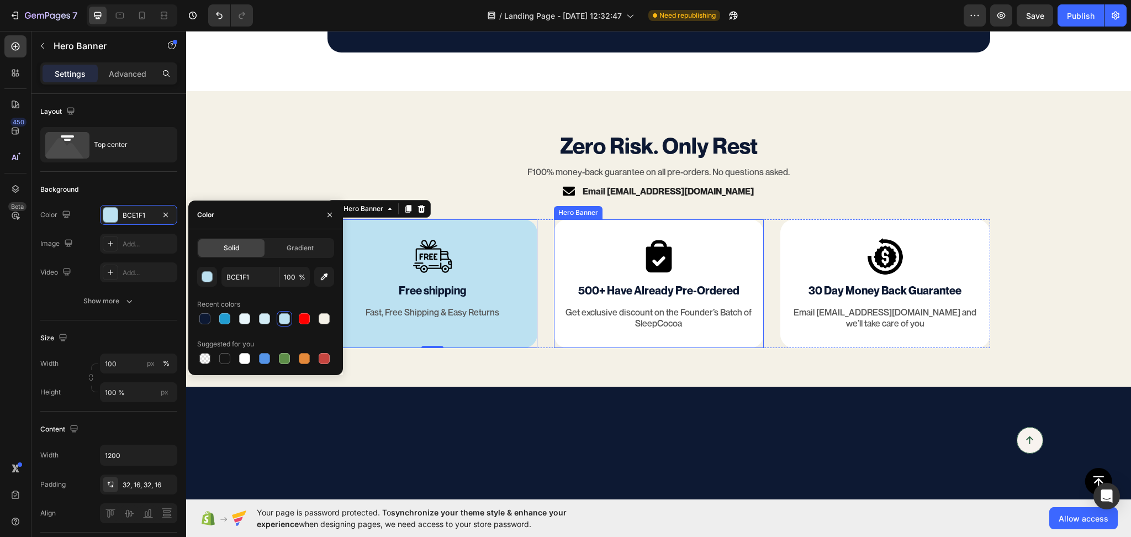
click at [576, 348] on div "Image 500+ Have Already Pre-Ordered Text Block Get exclusive discount on the Fo…" at bounding box center [659, 283] width 210 height 129
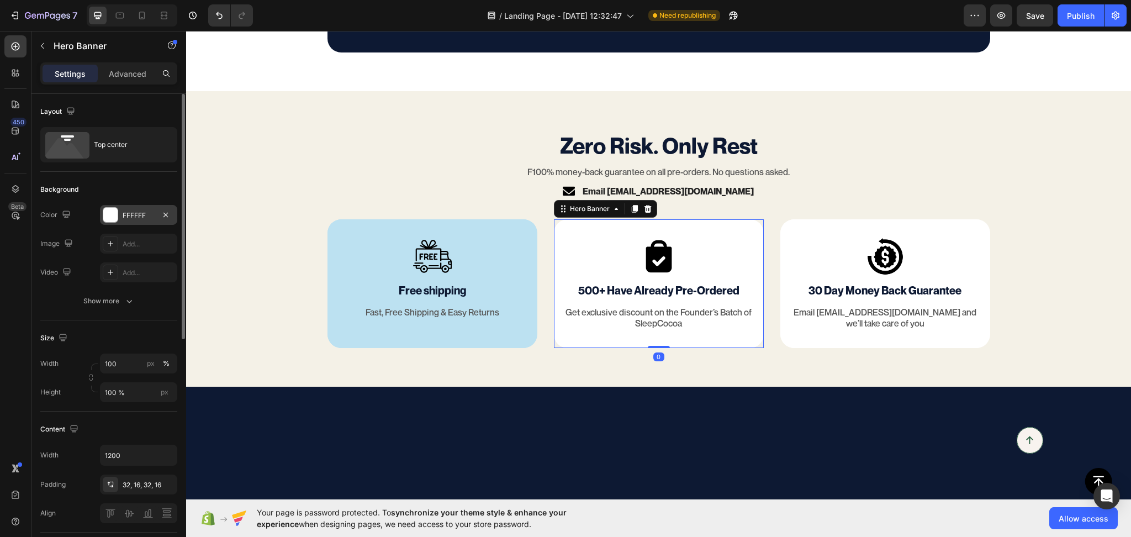
click at [134, 219] on div "FFFFFF" at bounding box center [139, 215] width 32 height 10
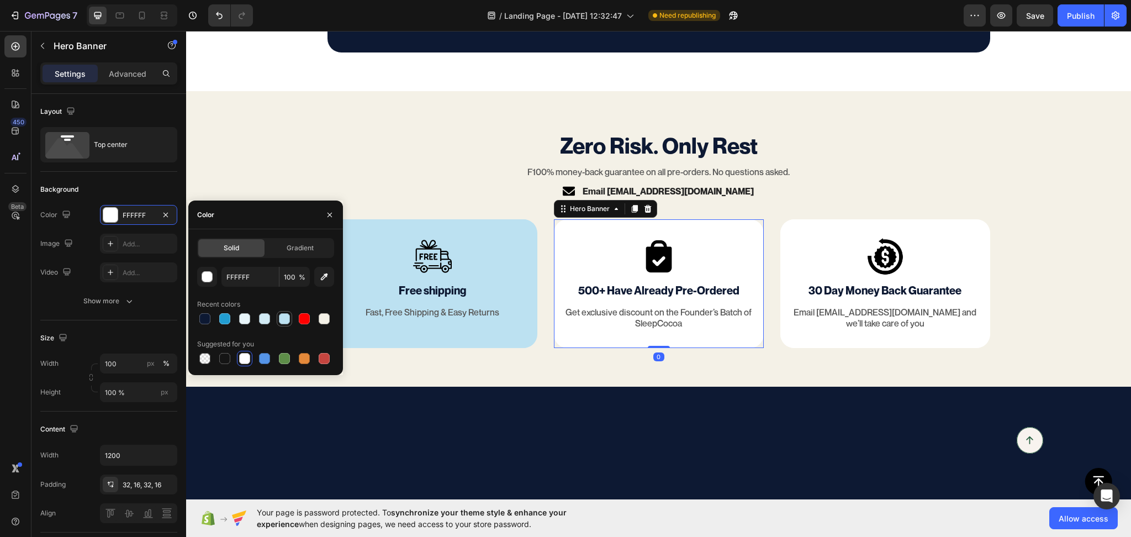
click at [281, 326] on div "FFFFFF 100 % Recent colors Suggested for you" at bounding box center [265, 316] width 137 height 99
click at [281, 323] on div at bounding box center [284, 318] width 11 height 11
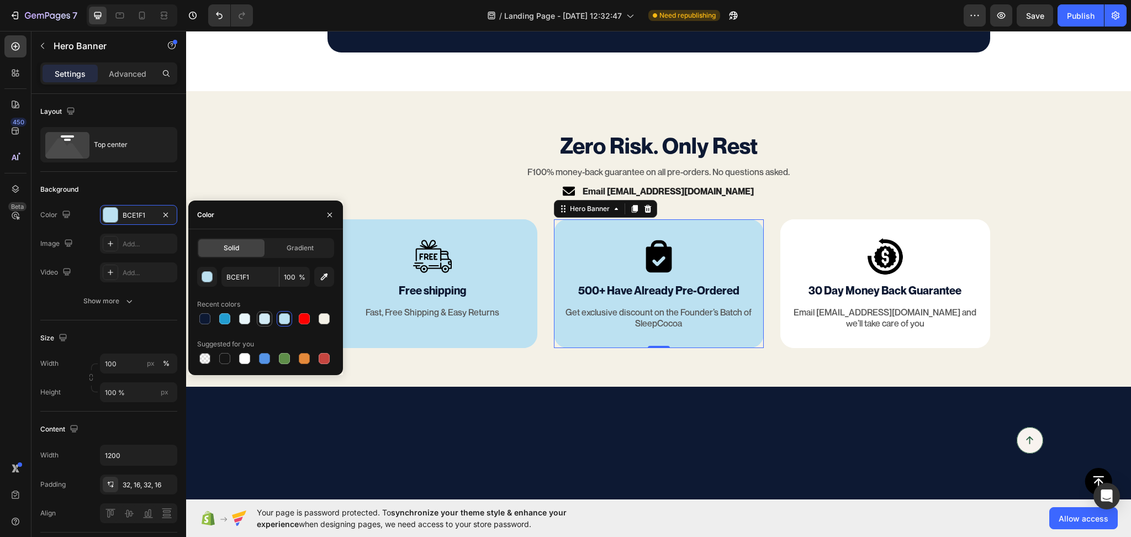
click at [267, 319] on div at bounding box center [264, 318] width 11 height 11
type input "D2EBF5"
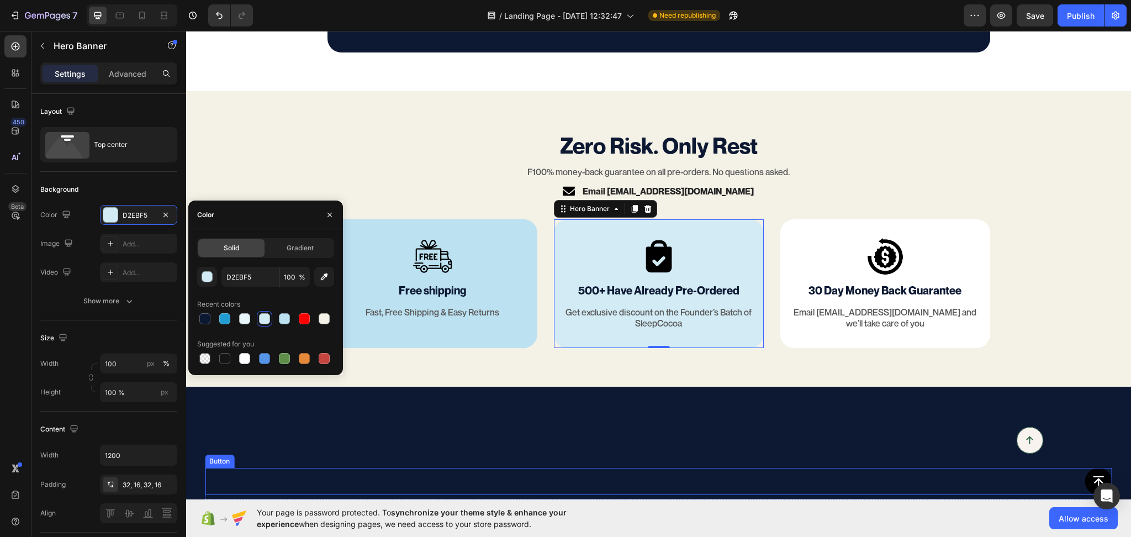
click at [337, 468] on div "Button" at bounding box center [658, 481] width 907 height 27
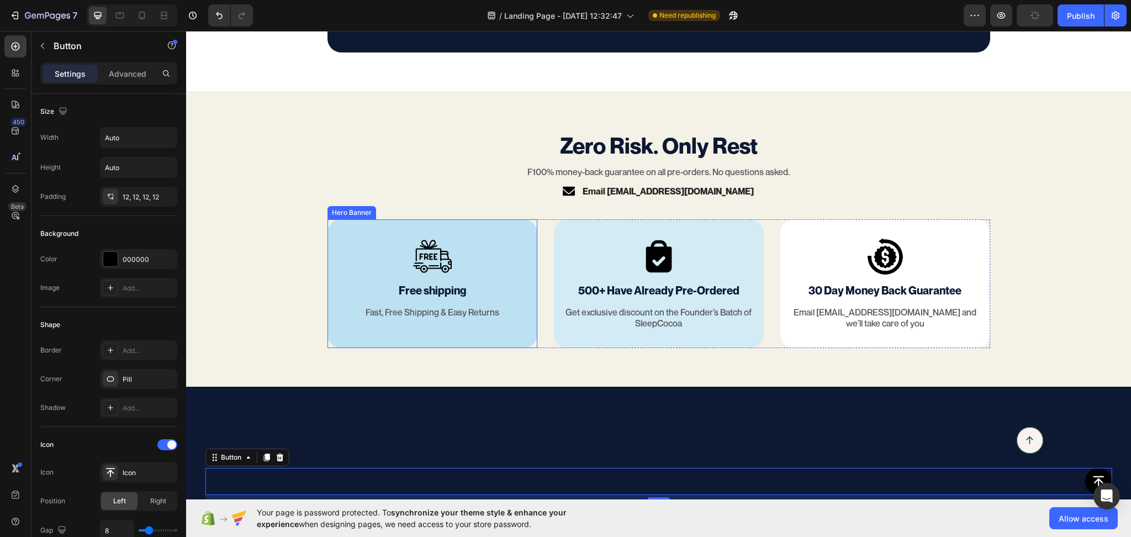
click at [338, 337] on div "Image Free shipping Text Block Fast, Free Shipping & Easy Returns Text Block" at bounding box center [432, 278] width 210 height 118
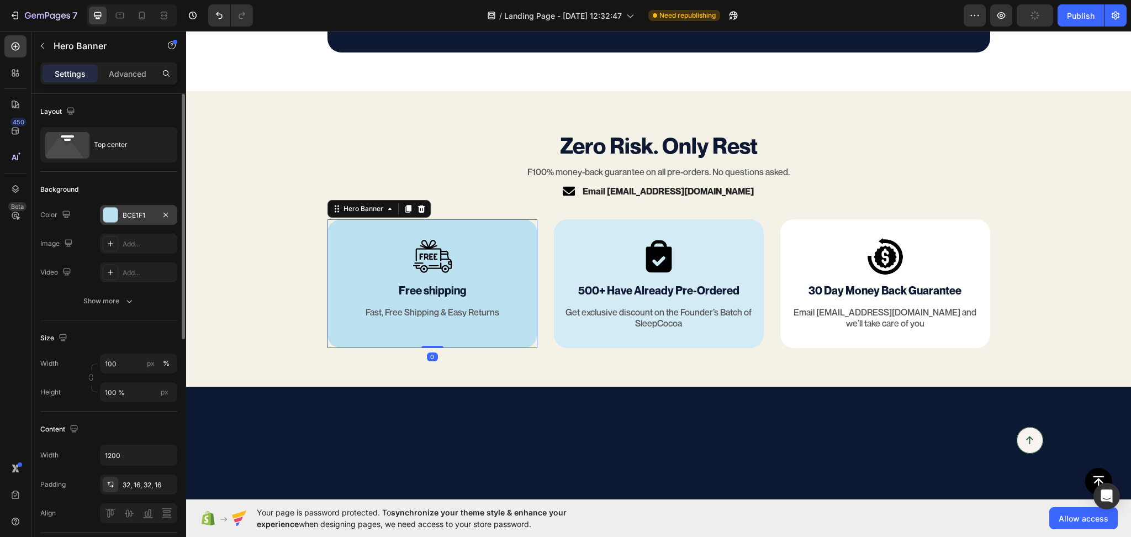
click at [130, 214] on div "BCE1F1" at bounding box center [139, 215] width 32 height 10
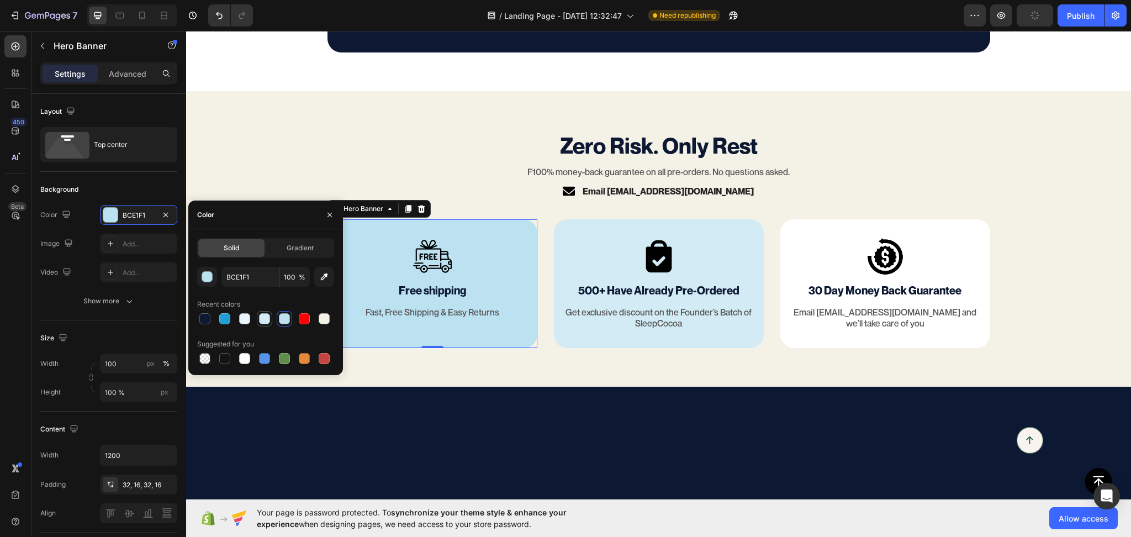
click at [262, 320] on div at bounding box center [264, 318] width 11 height 11
type input "D2EBF5"
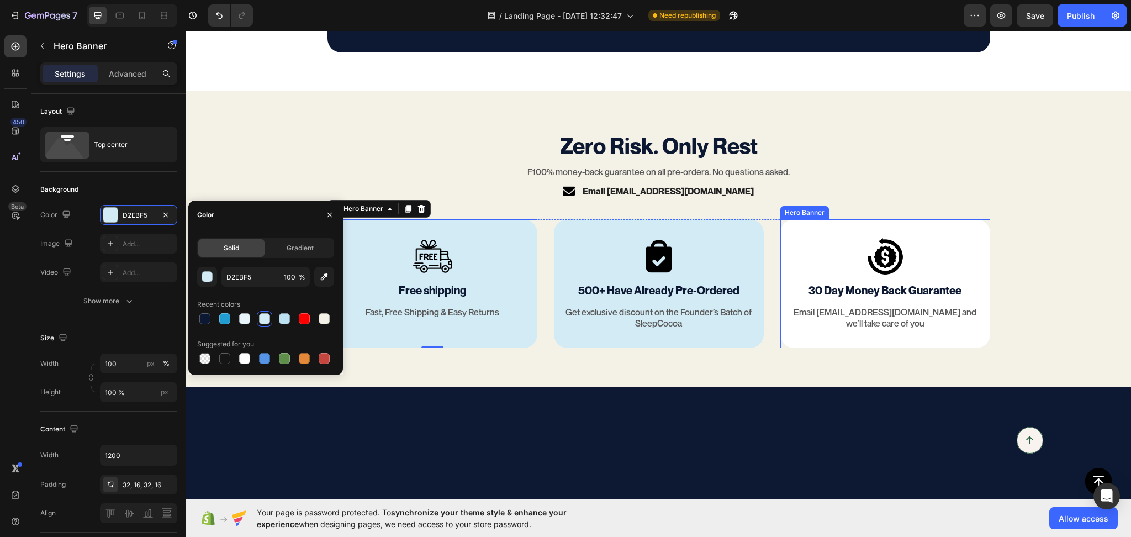
click at [842, 348] on div "Image 30 Day Money Back Guarantee Text Block Email hi@sleepcocoa.com and we’ll …" at bounding box center [885, 283] width 210 height 129
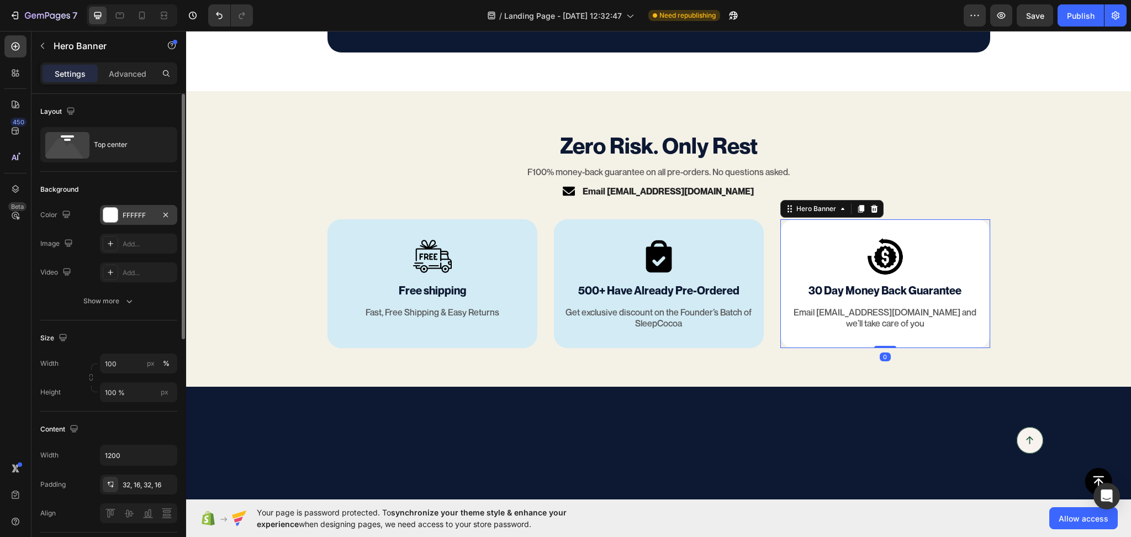
click at [139, 213] on div "FFFFFF" at bounding box center [139, 215] width 32 height 10
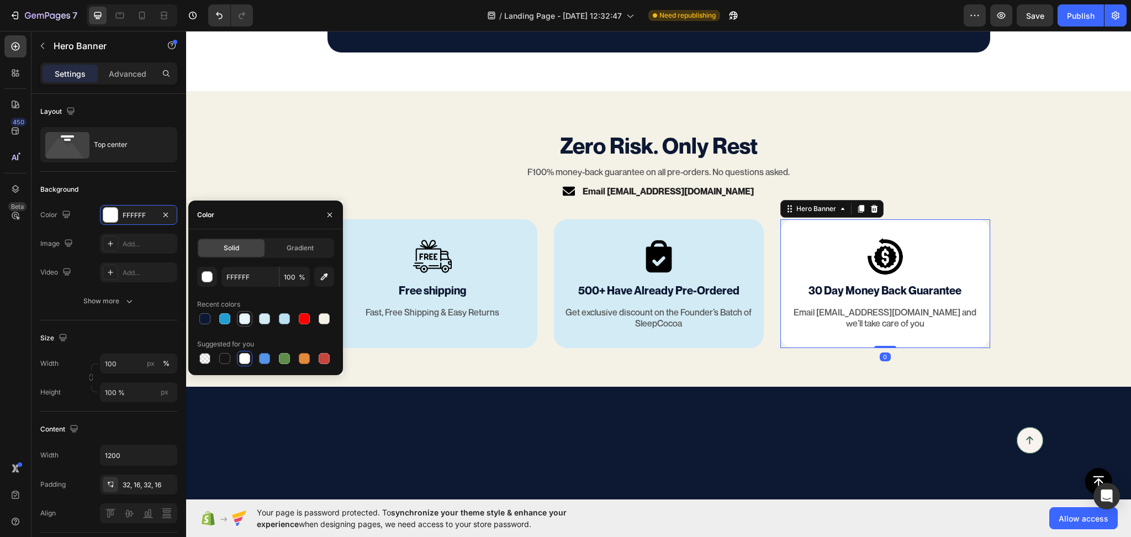
click at [241, 317] on div at bounding box center [244, 318] width 11 height 11
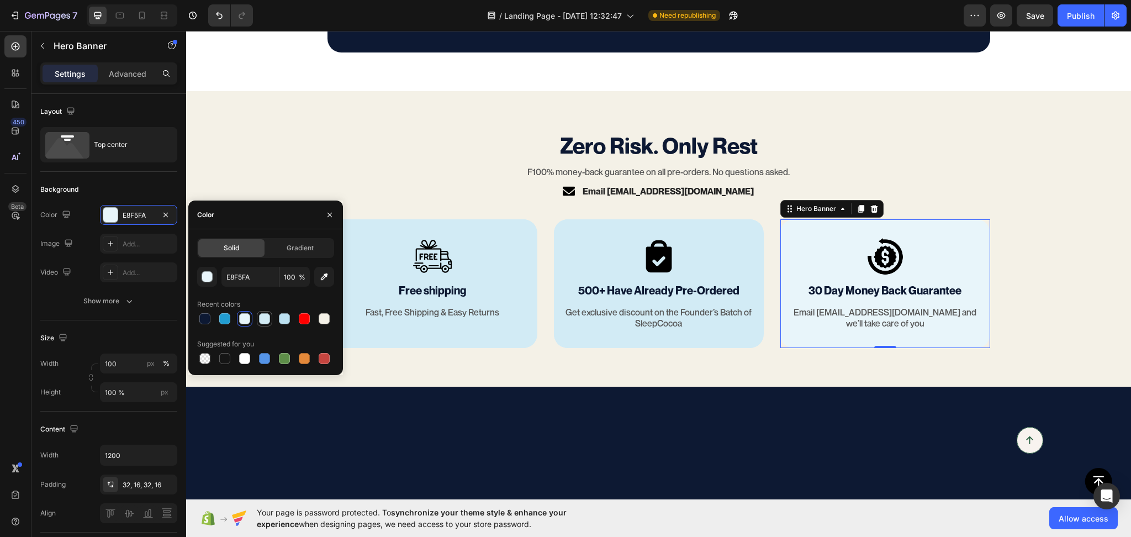
click at [268, 320] on div at bounding box center [264, 318] width 11 height 11
type input "D2EBF5"
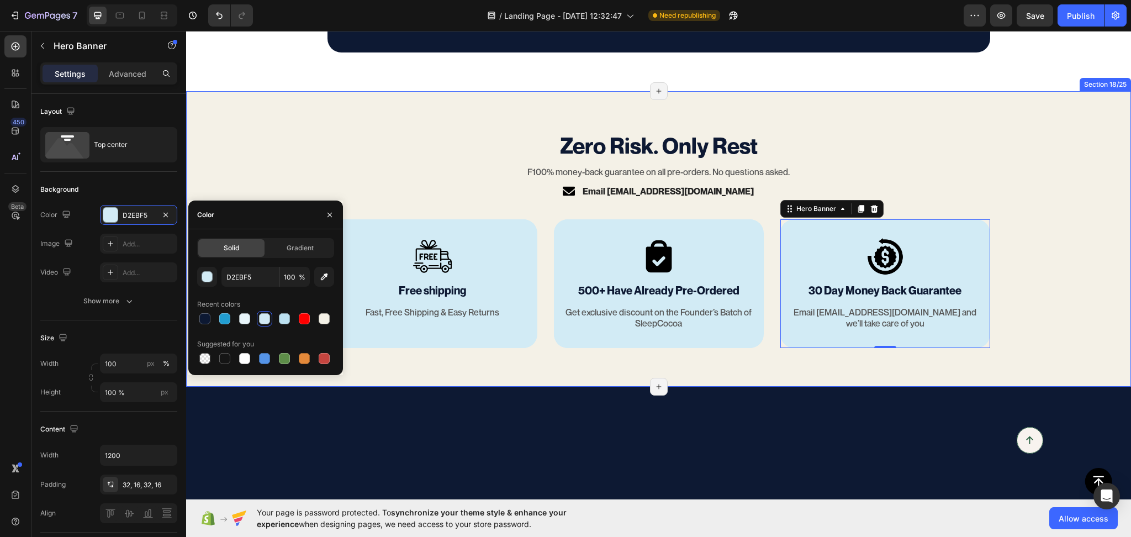
click at [257, 348] on div "Zero Risk. Only Rest Text Block F100% money-back guarantee on all pre-orders. N…" at bounding box center [658, 239] width 945 height 218
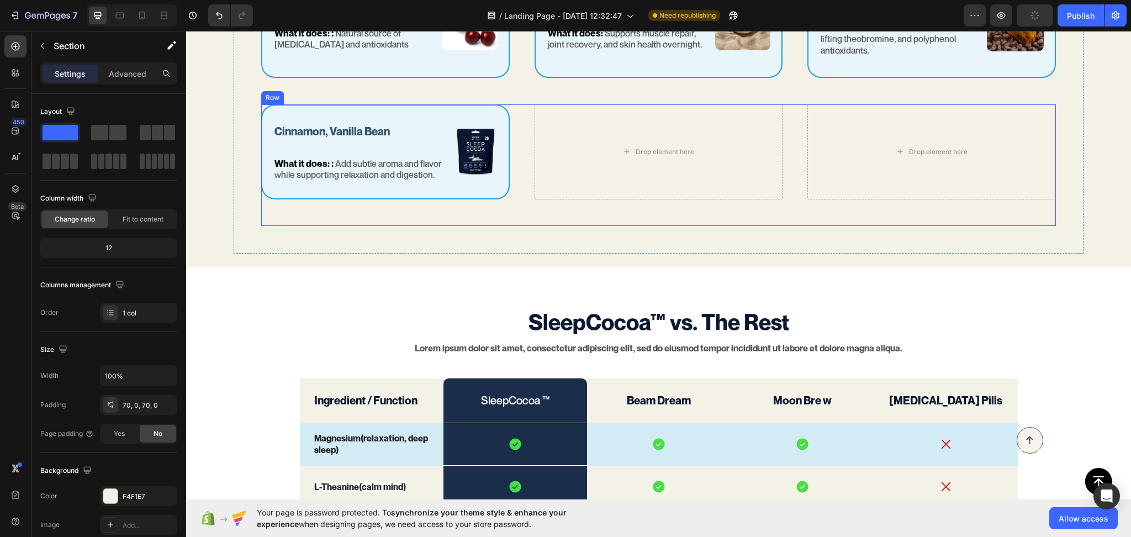
scroll to position [1267, 0]
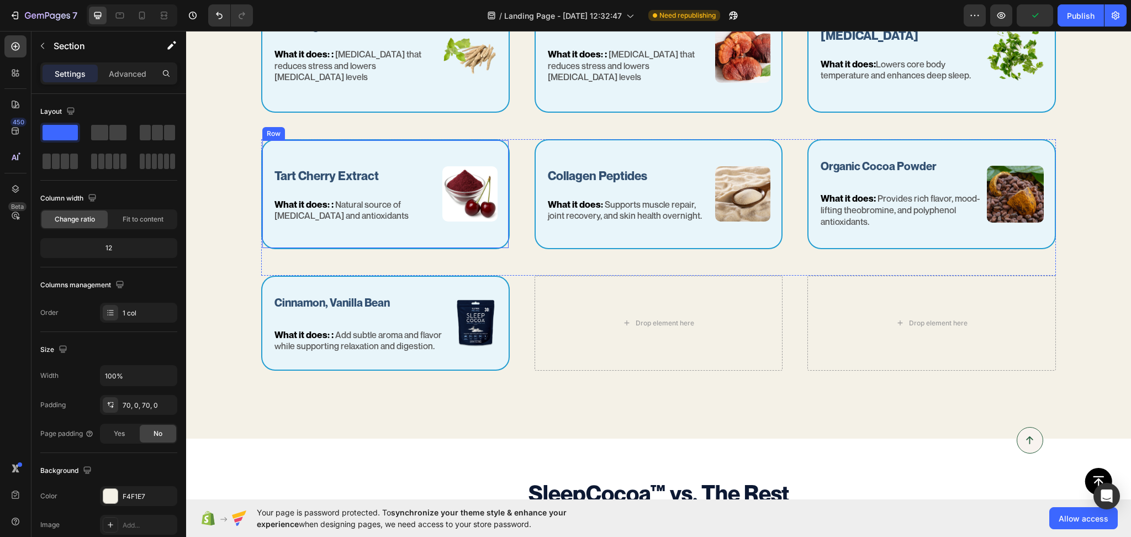
click at [486, 228] on div "Tart Cherry Extract Text Block What it does: : Natural source of melatonin and …" at bounding box center [385, 193] width 249 height 109
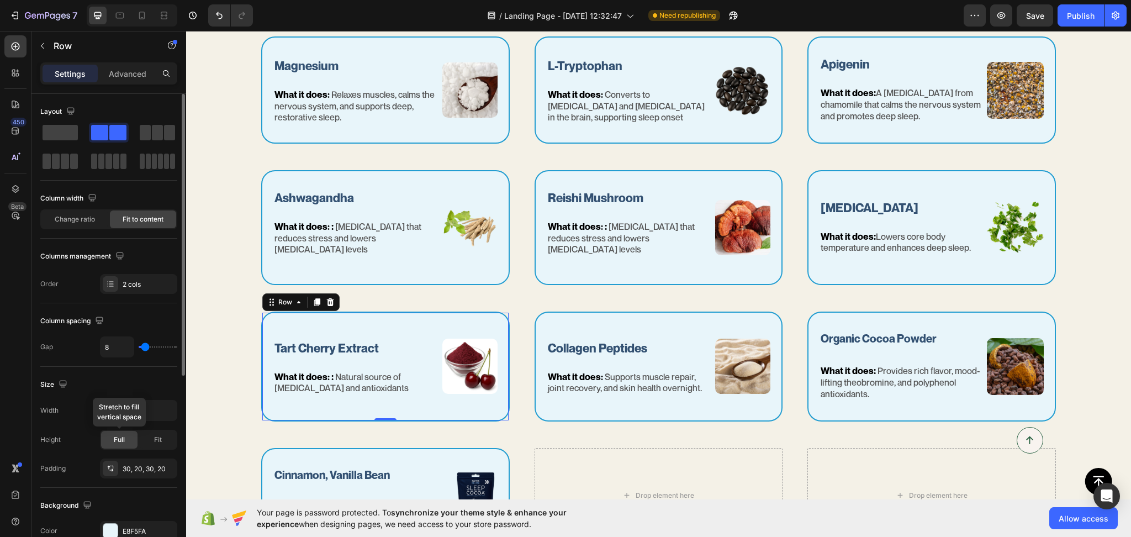
scroll to position [325, 0]
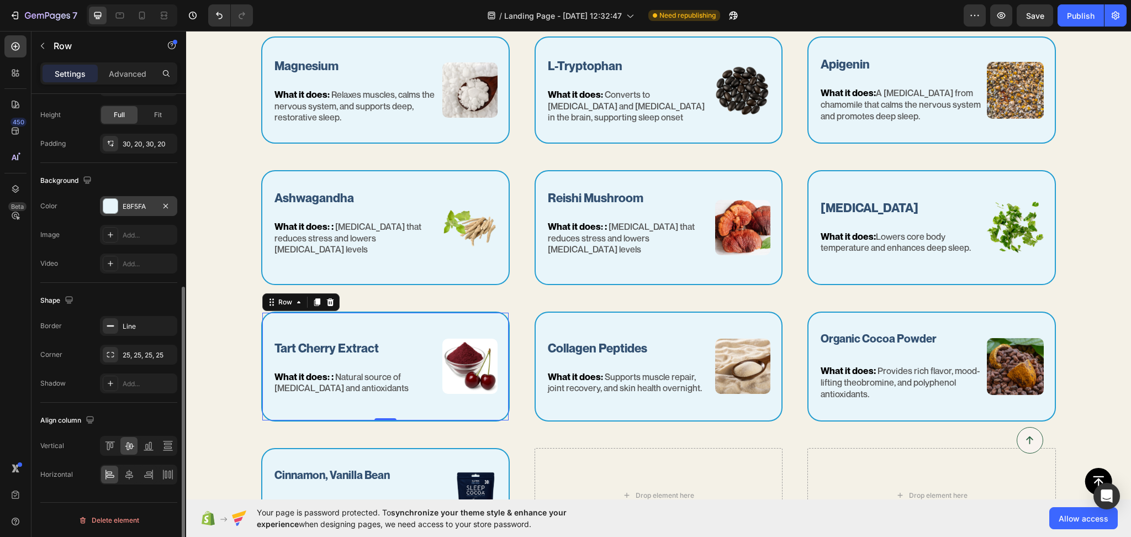
click at [139, 209] on div "E8F5FA" at bounding box center [139, 207] width 32 height 10
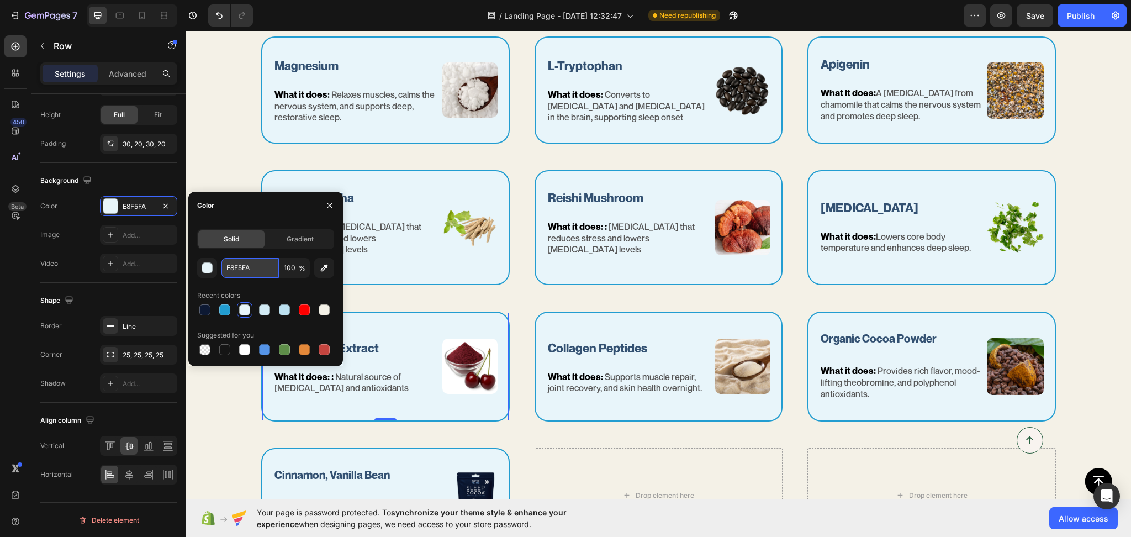
click at [245, 272] on input "E8F5FA" at bounding box center [249, 268] width 57 height 20
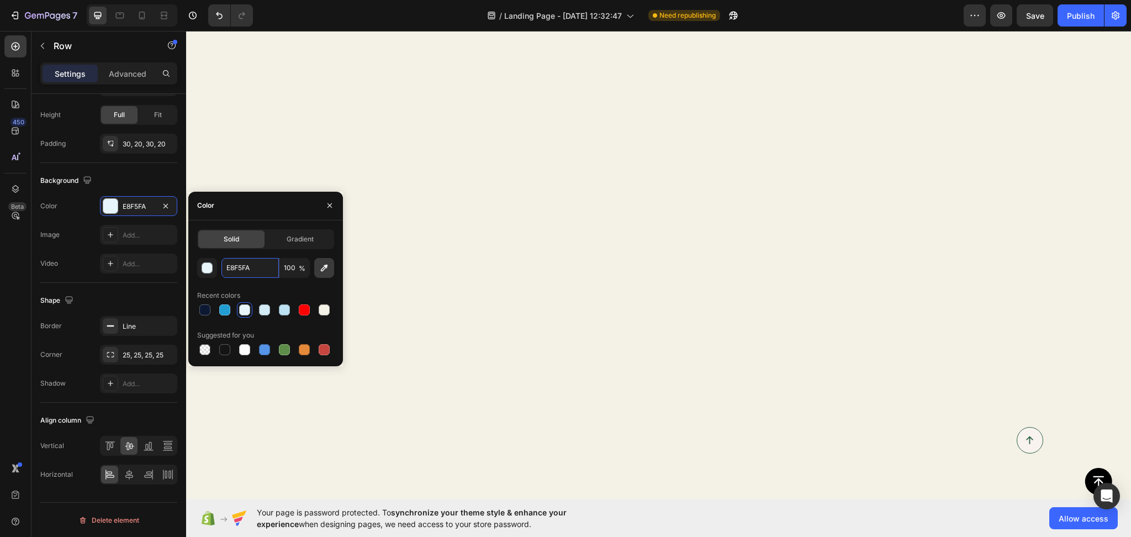
scroll to position [2641, 0]
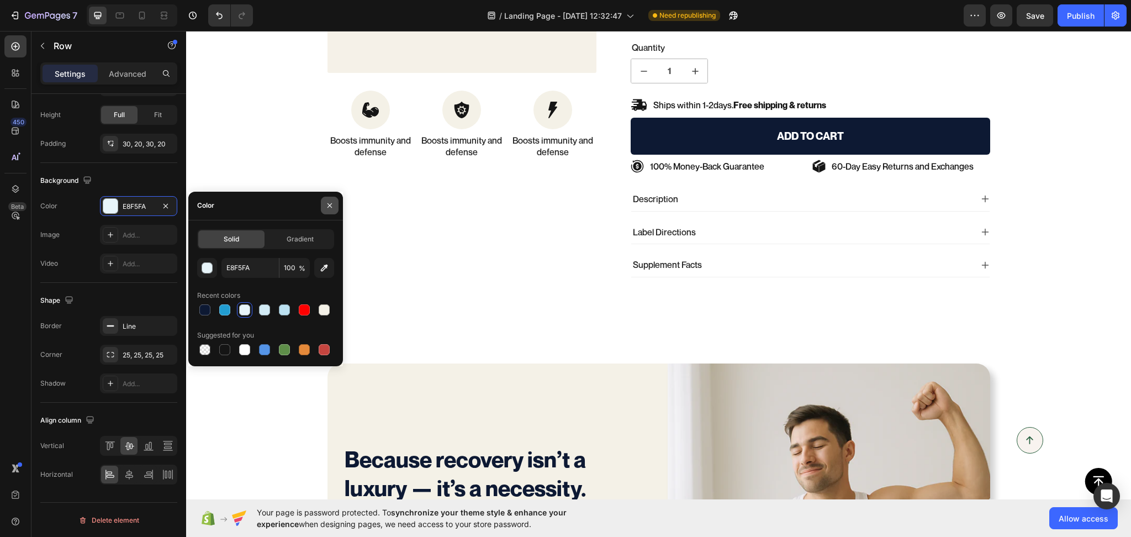
click at [330, 207] on icon "button" at bounding box center [329, 205] width 9 height 9
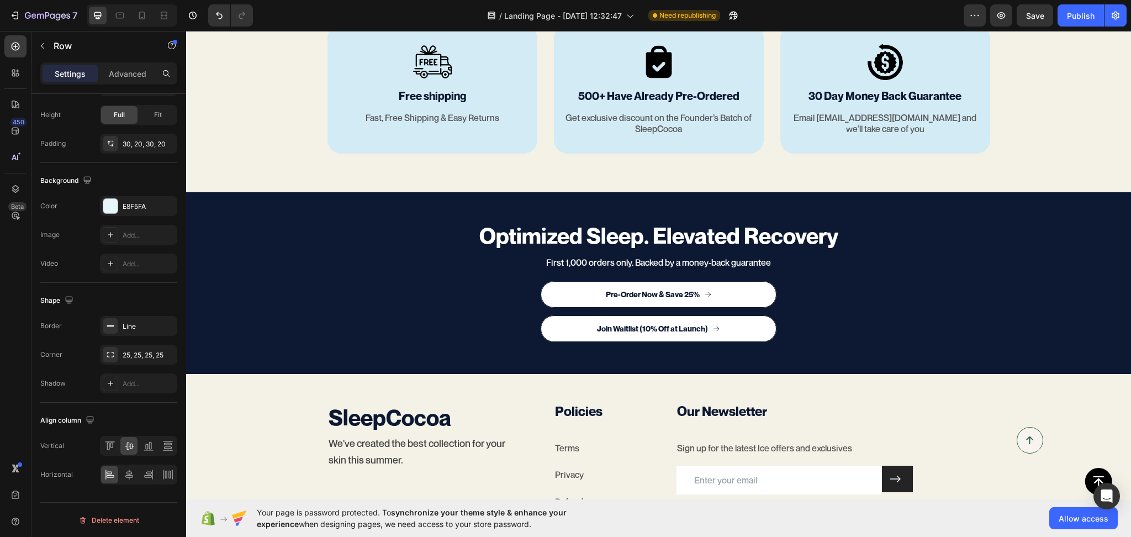
scroll to position [4139, 0]
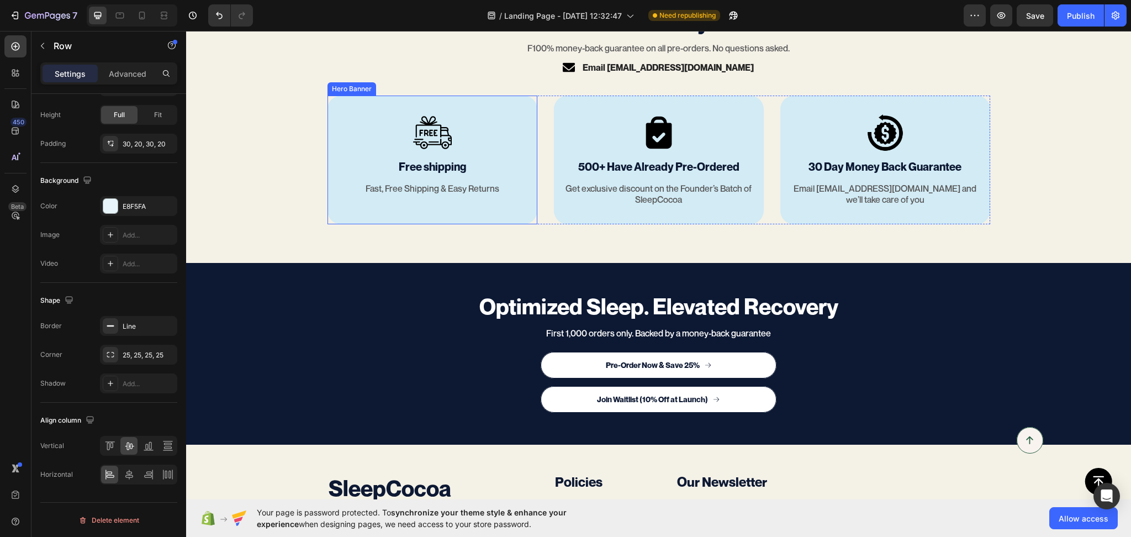
click at [523, 210] on div "Image Free shipping Text Block Fast, Free Shipping & Easy Returns Text Block" at bounding box center [432, 155] width 210 height 118
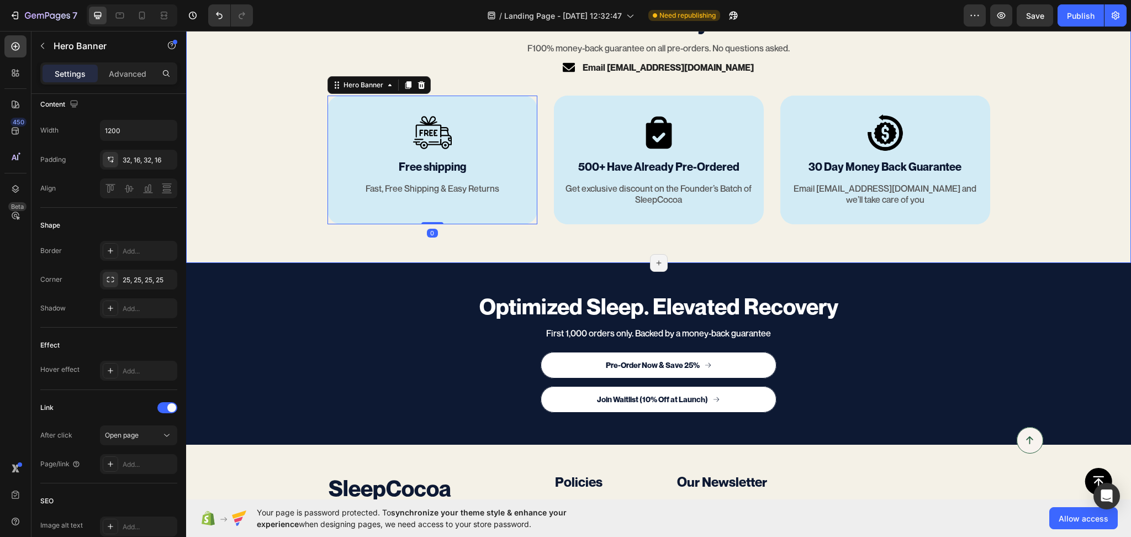
scroll to position [0, 0]
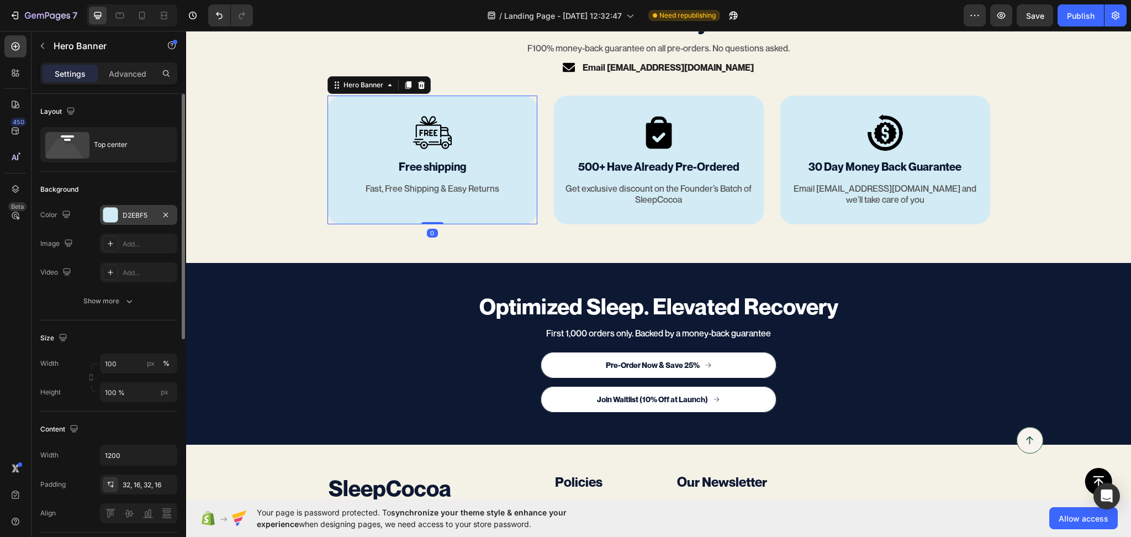
click at [141, 213] on div "D2EBF5" at bounding box center [139, 215] width 32 height 10
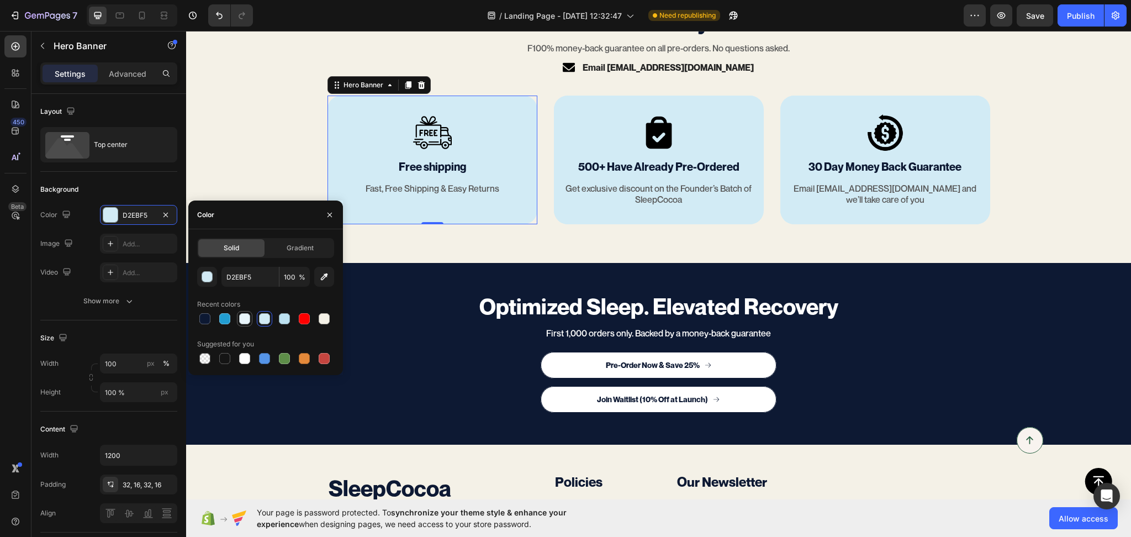
click at [246, 321] on div at bounding box center [244, 318] width 11 height 11
type input "E8F5FA"
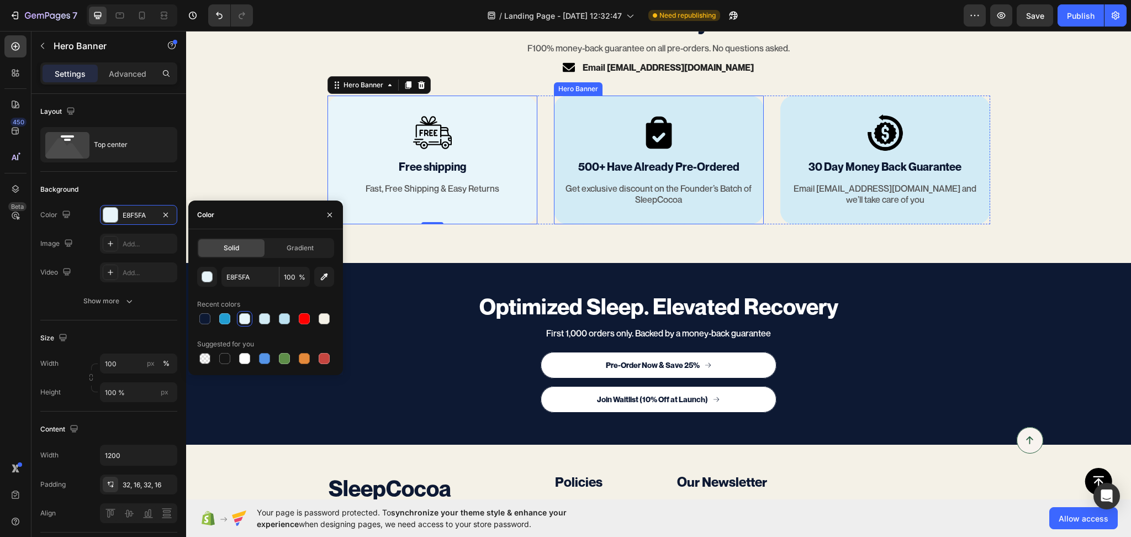
click at [723, 215] on div "Image 500+ Have Already Pre-Ordered Text Block Get exclusive discount on the Fo…" at bounding box center [659, 160] width 210 height 129
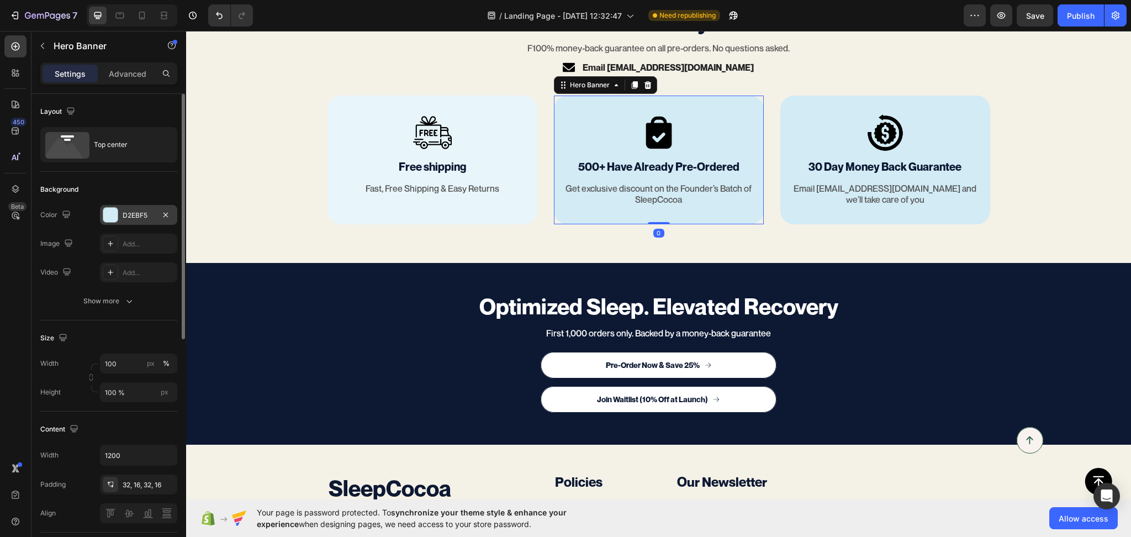
click at [138, 217] on div "D2EBF5" at bounding box center [139, 215] width 32 height 10
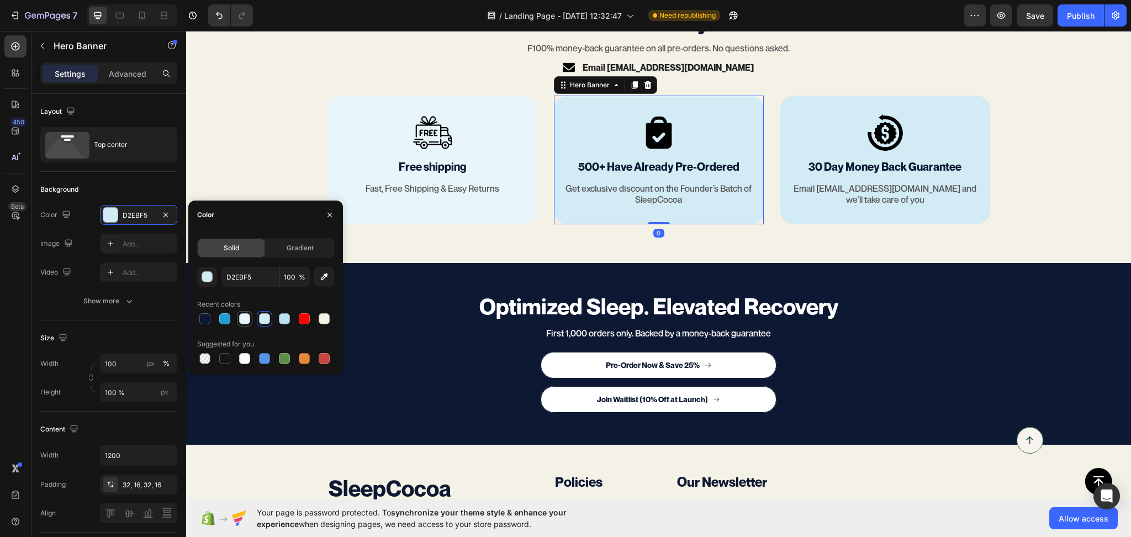
click at [244, 318] on div at bounding box center [244, 318] width 11 height 11
type input "E8F5FA"
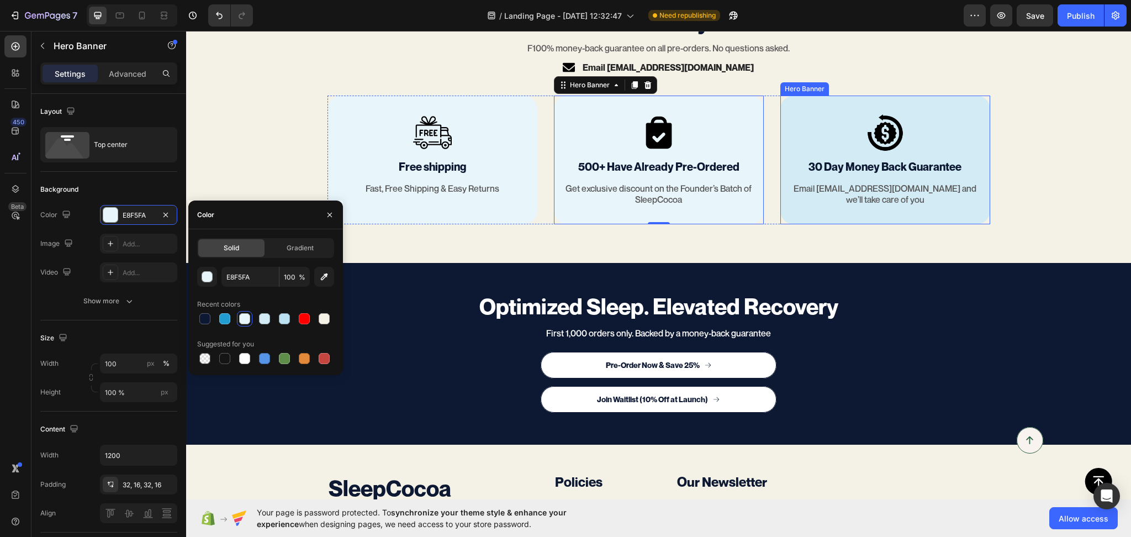
click at [844, 219] on div "Image 30 Day Money Back Guarantee Text Block Email hi@sleepcocoa.com and we’ll …" at bounding box center [885, 160] width 210 height 129
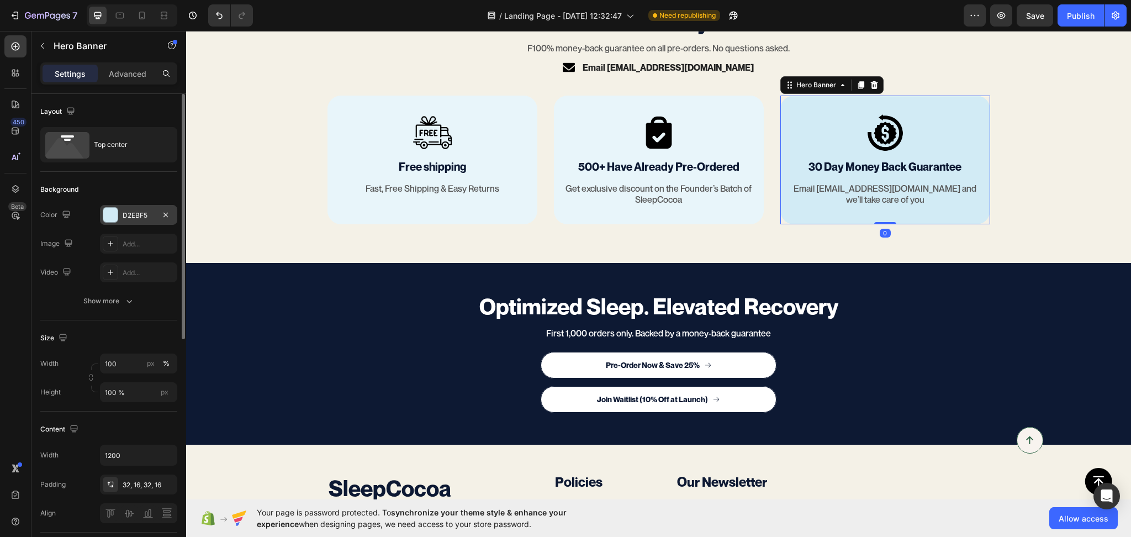
click at [136, 217] on div "D2EBF5" at bounding box center [139, 215] width 32 height 10
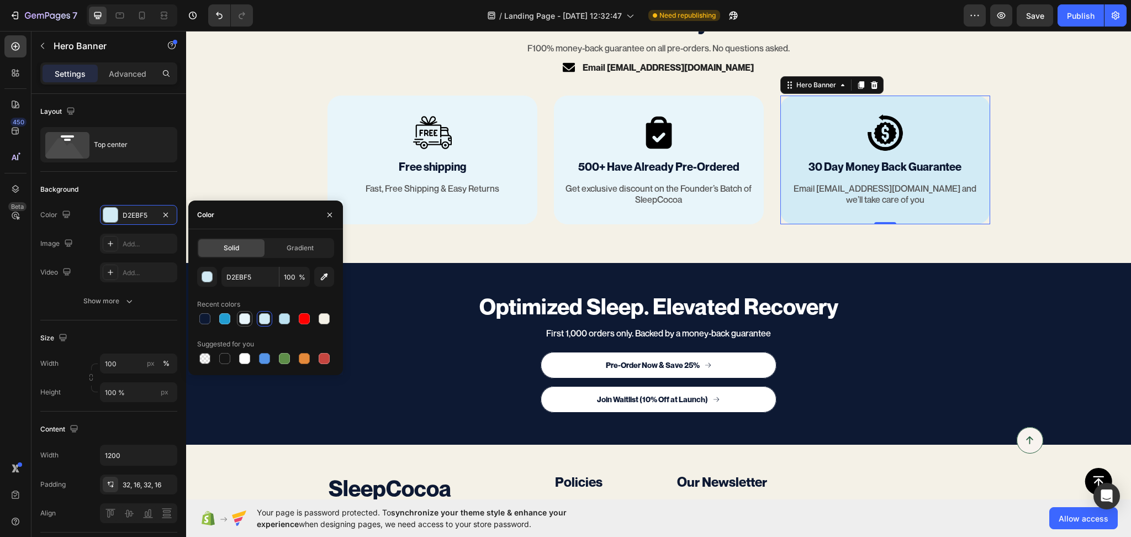
click at [240, 322] on div at bounding box center [244, 318] width 11 height 11
type input "E8F5FA"
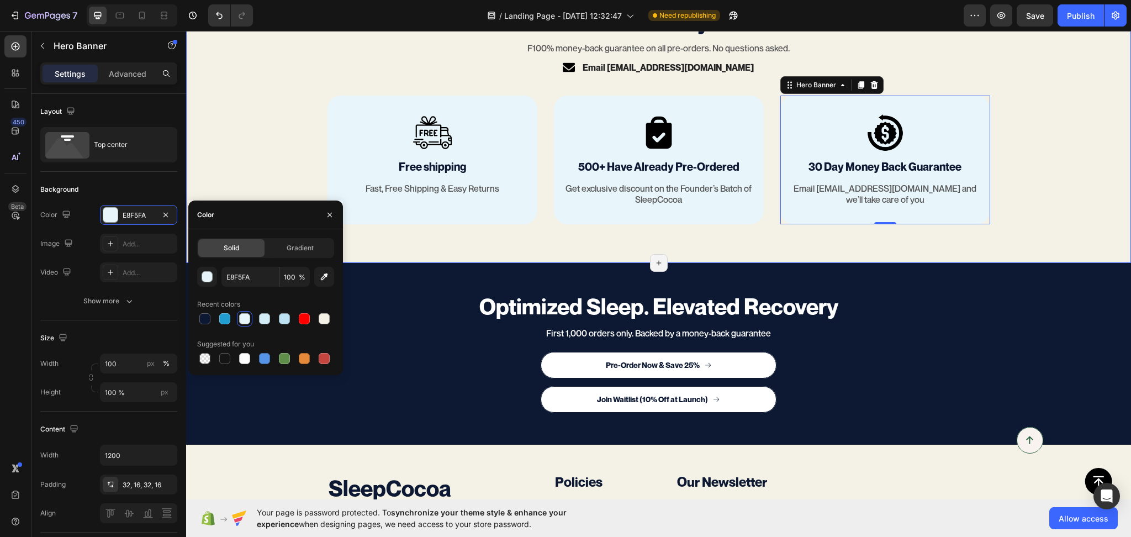
click at [230, 168] on div "Zero Risk. Only Rest Text Block F100% money-back guarantee on all pre-orders. N…" at bounding box center [658, 115] width 945 height 218
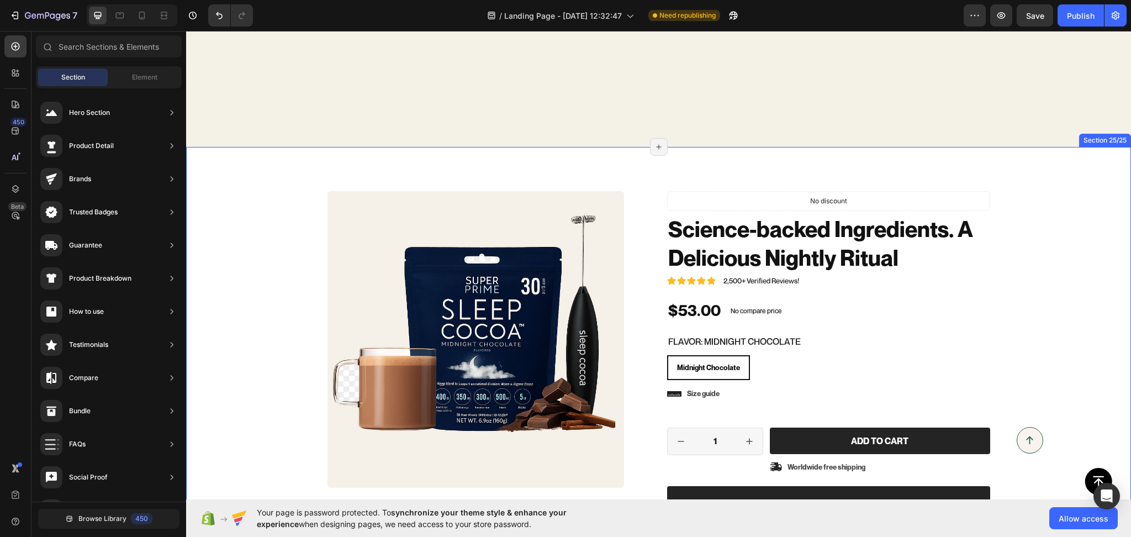
scroll to position [5016, 0]
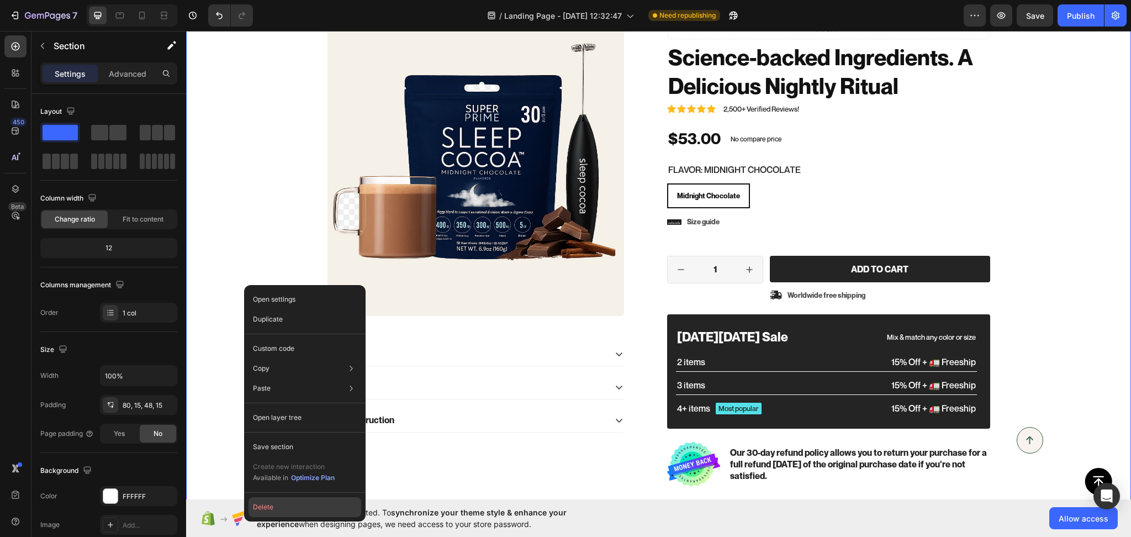
drag, startPoint x: 267, startPoint y: 503, endPoint x: 101, endPoint y: 427, distance: 182.9
click at [267, 503] on button "Delete" at bounding box center [305, 507] width 113 height 20
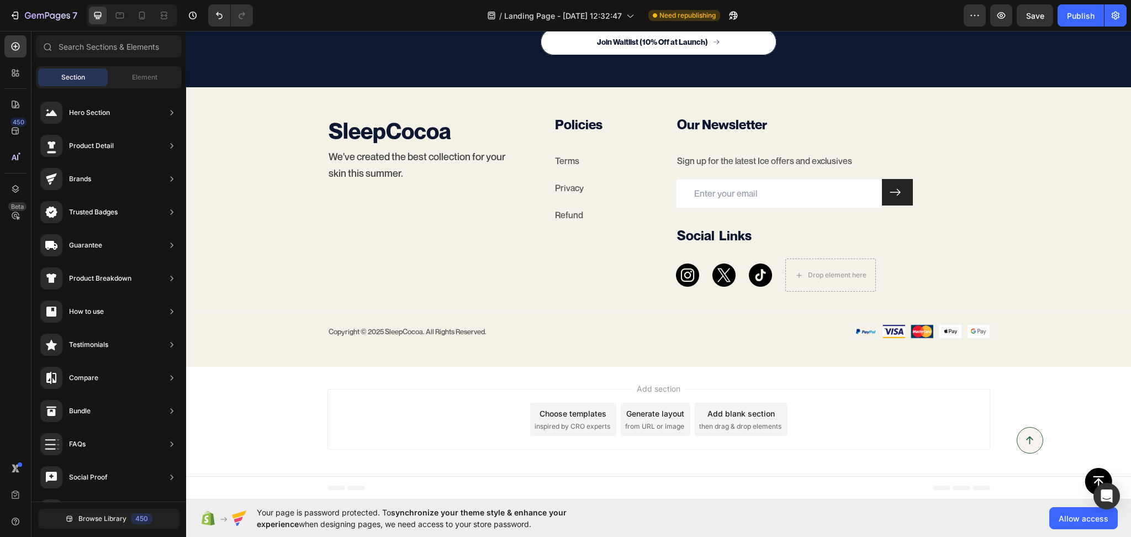
scroll to position [4624, 0]
click at [1085, 12] on div "Publish" at bounding box center [1081, 16] width 28 height 12
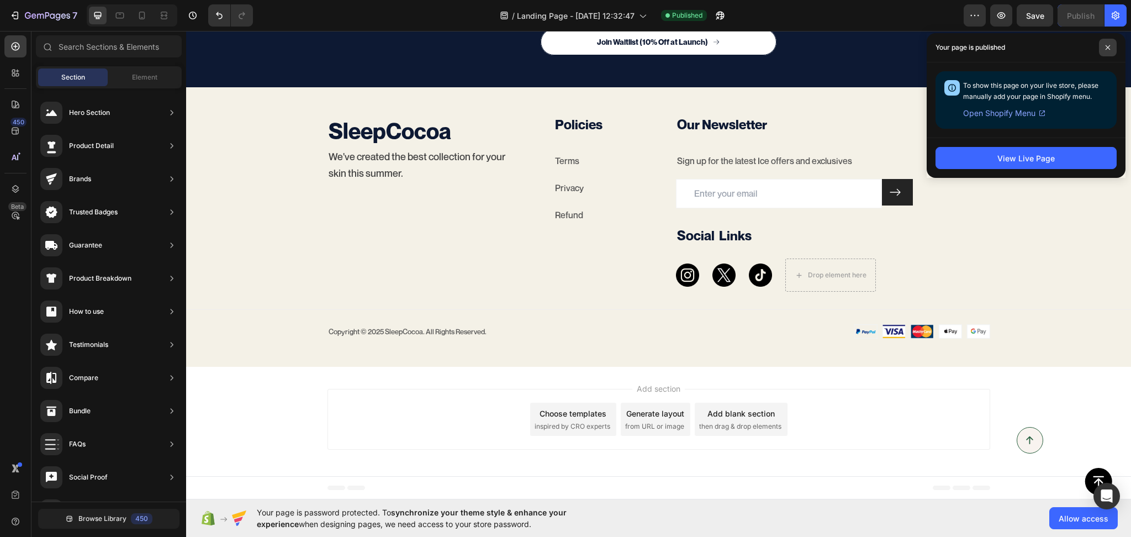
click at [1105, 52] on span at bounding box center [1108, 48] width 18 height 18
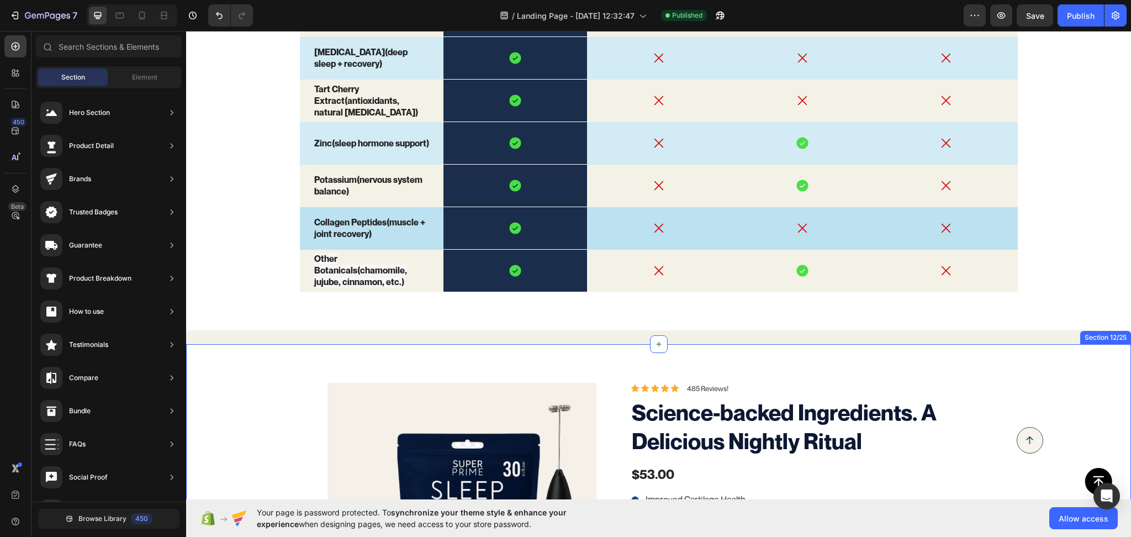
scroll to position [2233, 0]
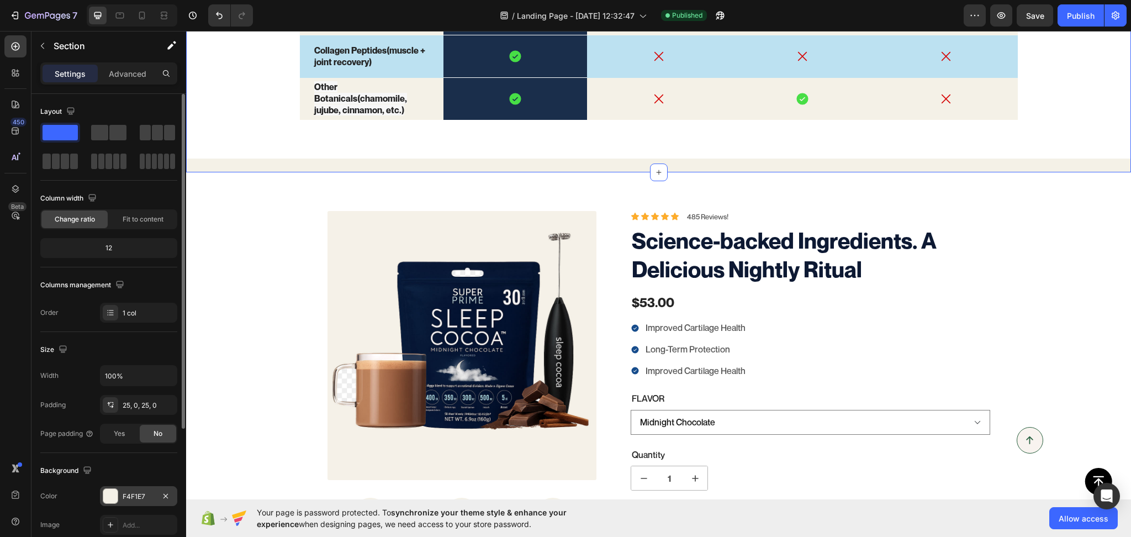
click at [135, 501] on div "F4F1E7" at bounding box center [139, 497] width 32 height 10
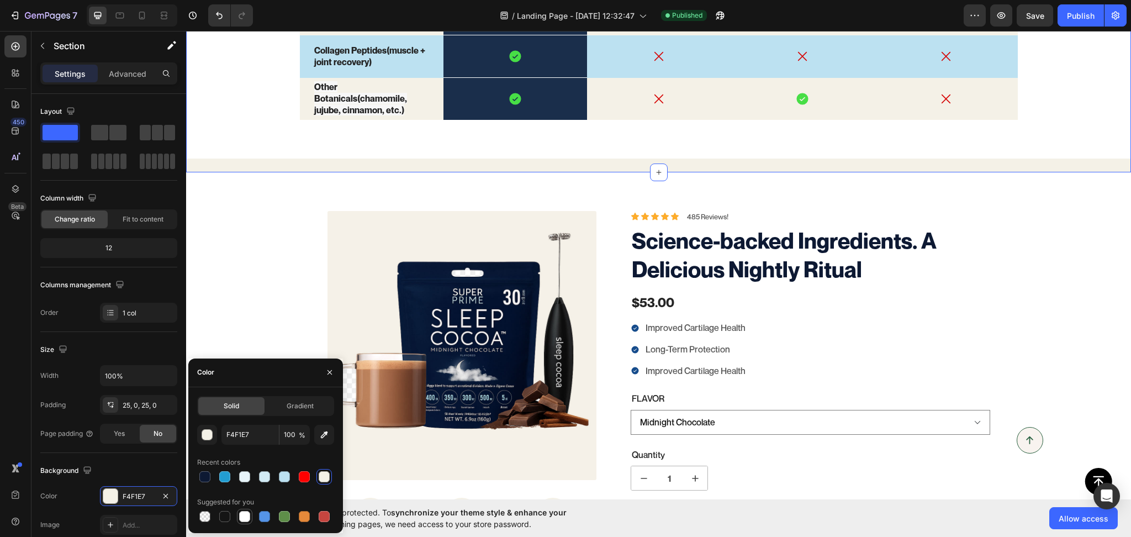
click at [246, 515] on div at bounding box center [244, 516] width 11 height 11
type input "FFFFFF"
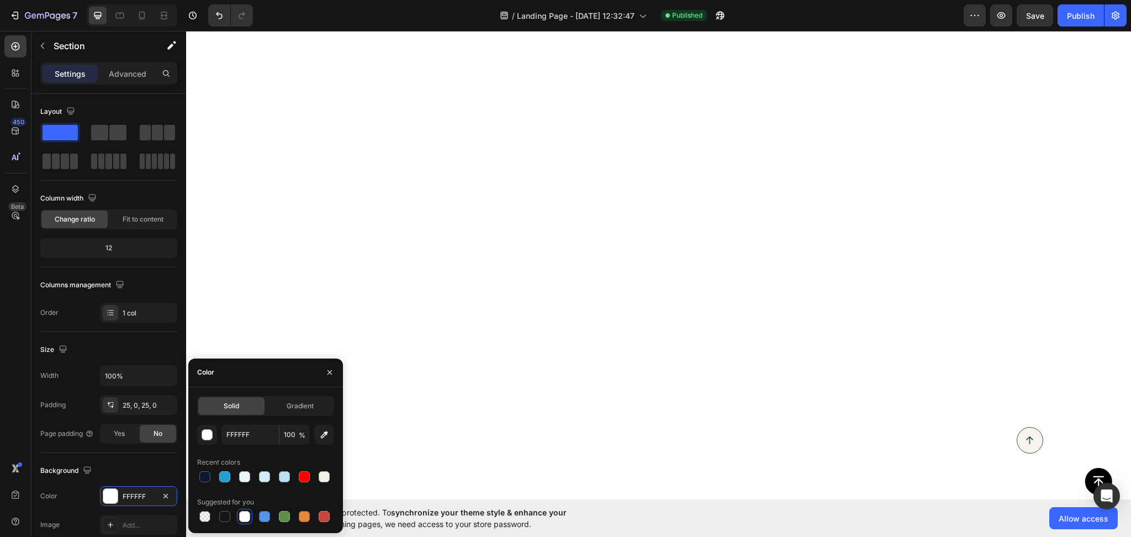
scroll to position [687, 0]
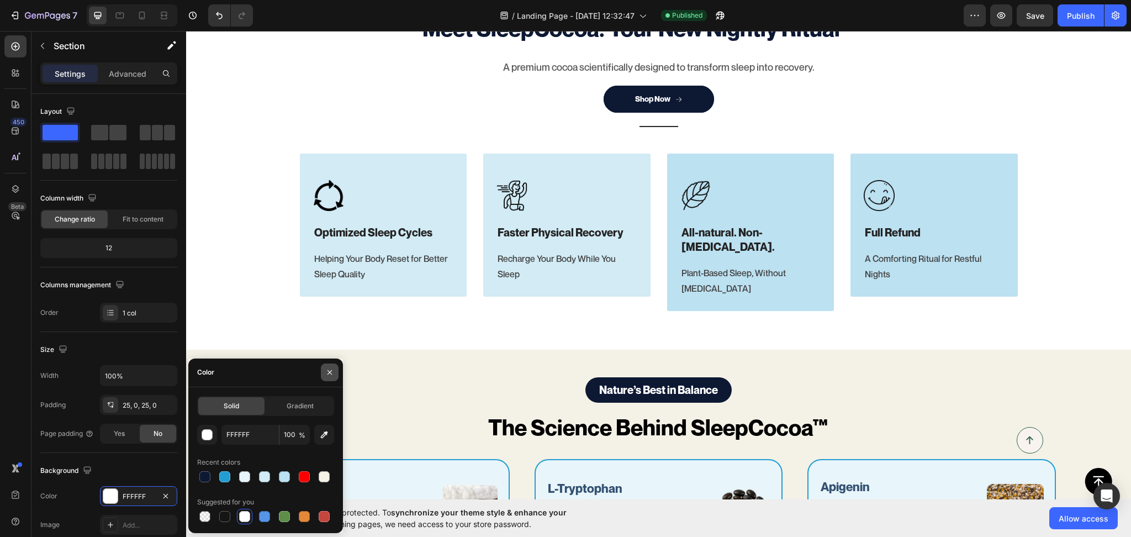
click at [336, 366] on button "button" at bounding box center [330, 372] width 18 height 18
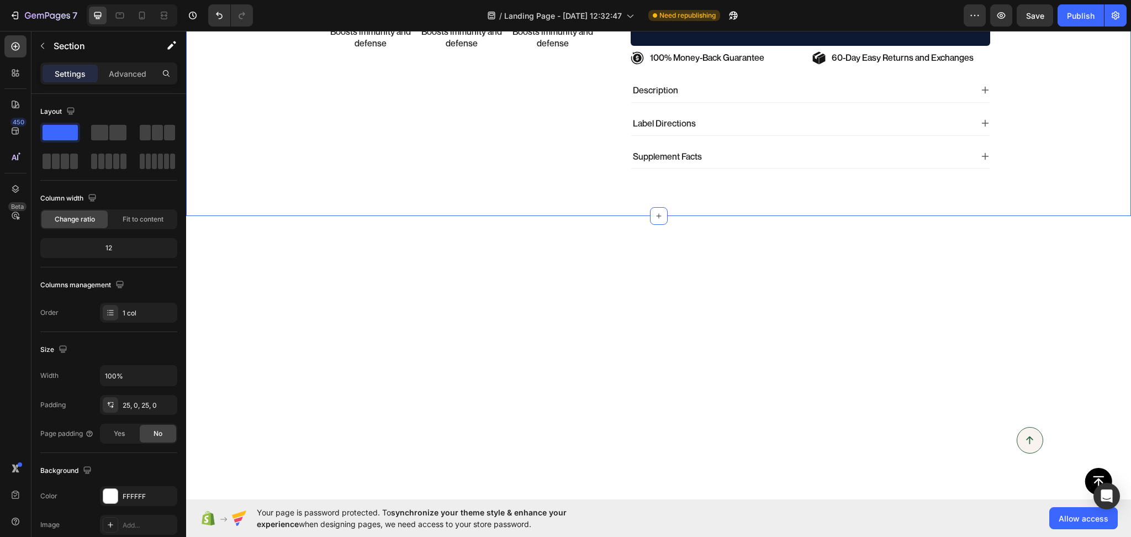
scroll to position [2233, 0]
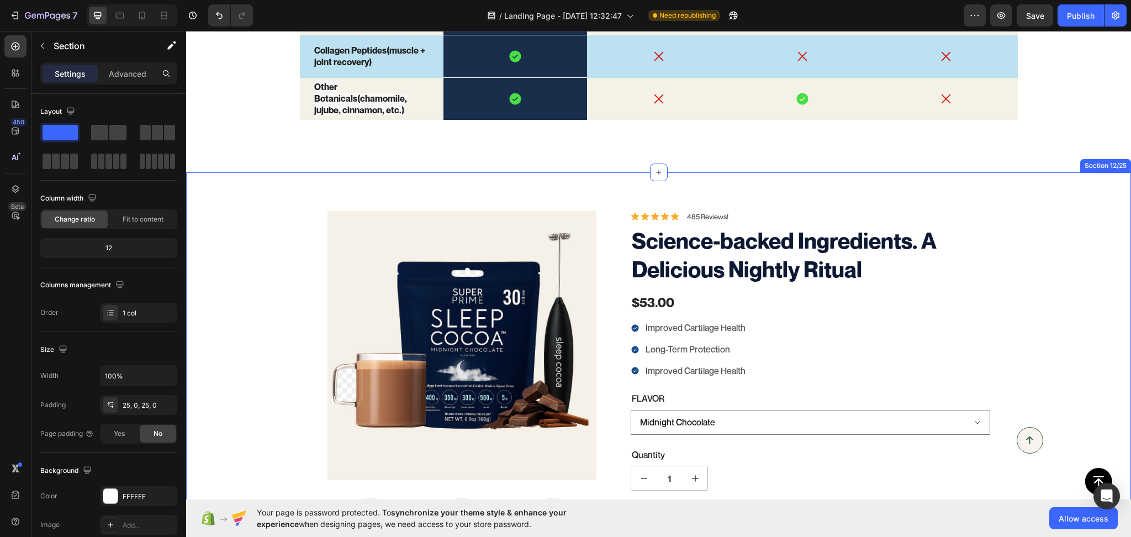
click at [202, 197] on div "100% Money-Back Guarantee Item List 60-Day Easy Returns Item List Row Product I…" at bounding box center [658, 452] width 945 height 560
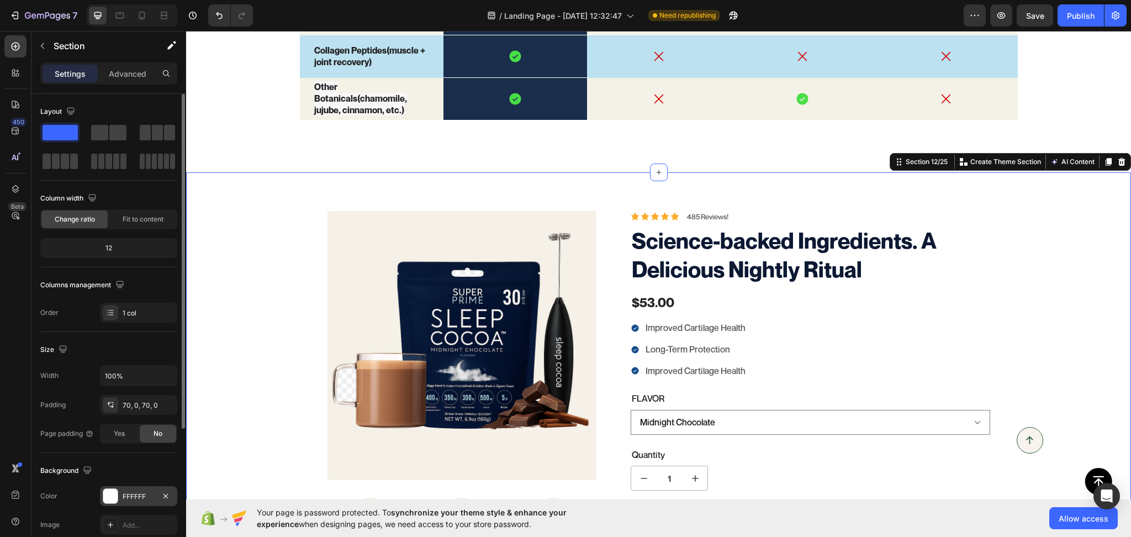
click at [133, 490] on div "FFFFFF" at bounding box center [138, 496] width 77 height 20
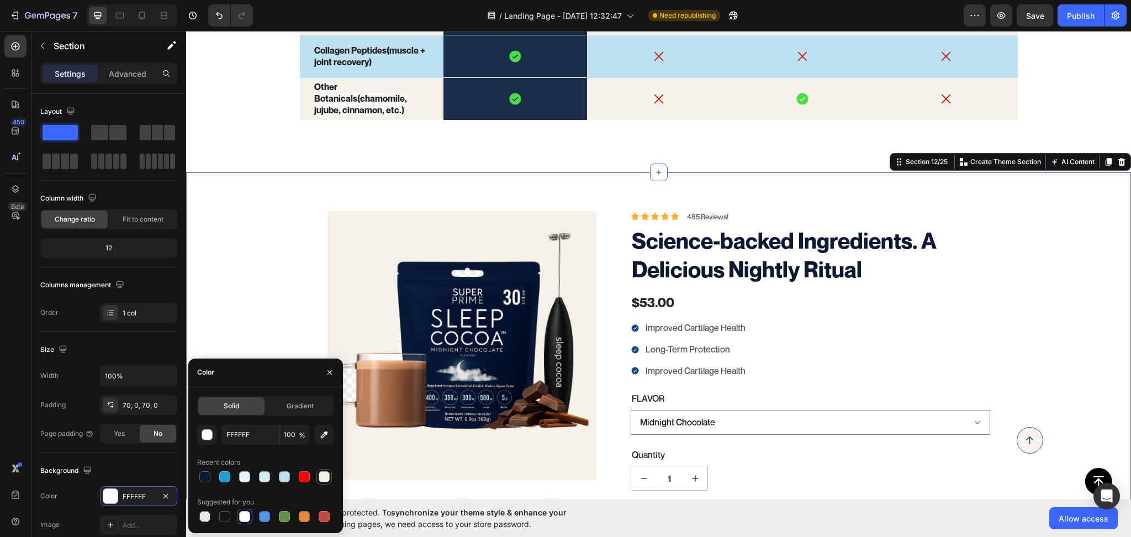
click at [328, 479] on div at bounding box center [324, 476] width 11 height 11
type input "F4F1E7"
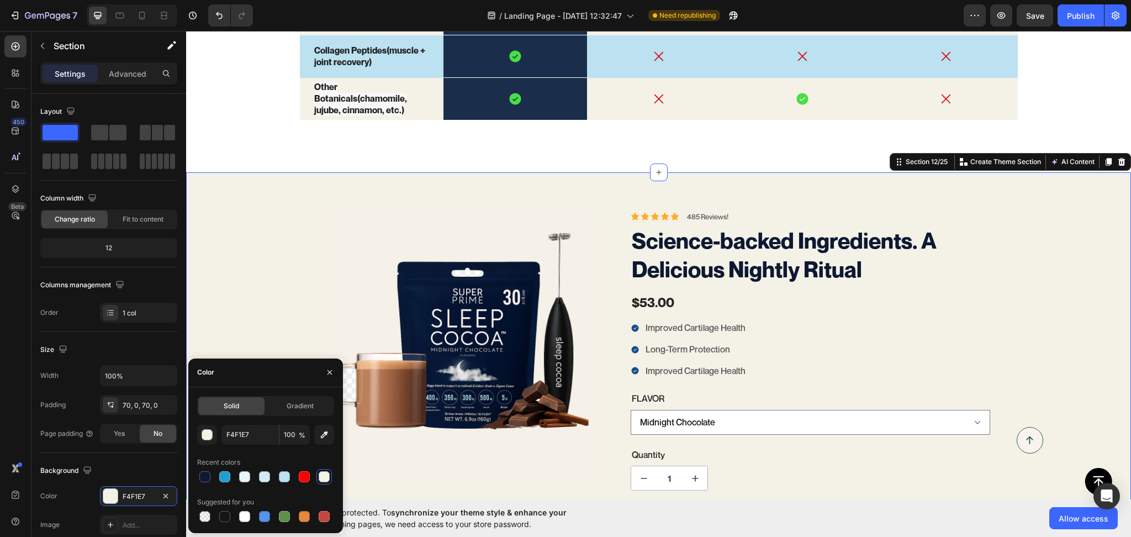
click at [240, 214] on div "100% Money-Back Guarantee Item List 60-Day Easy Returns Item List Row Product I…" at bounding box center [658, 452] width 945 height 483
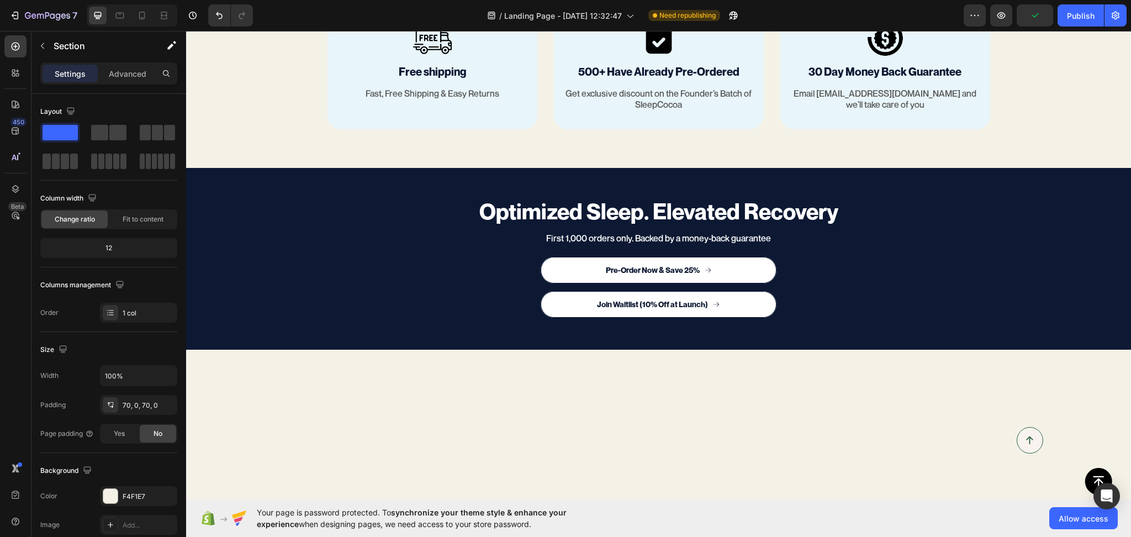
scroll to position [4108, 0]
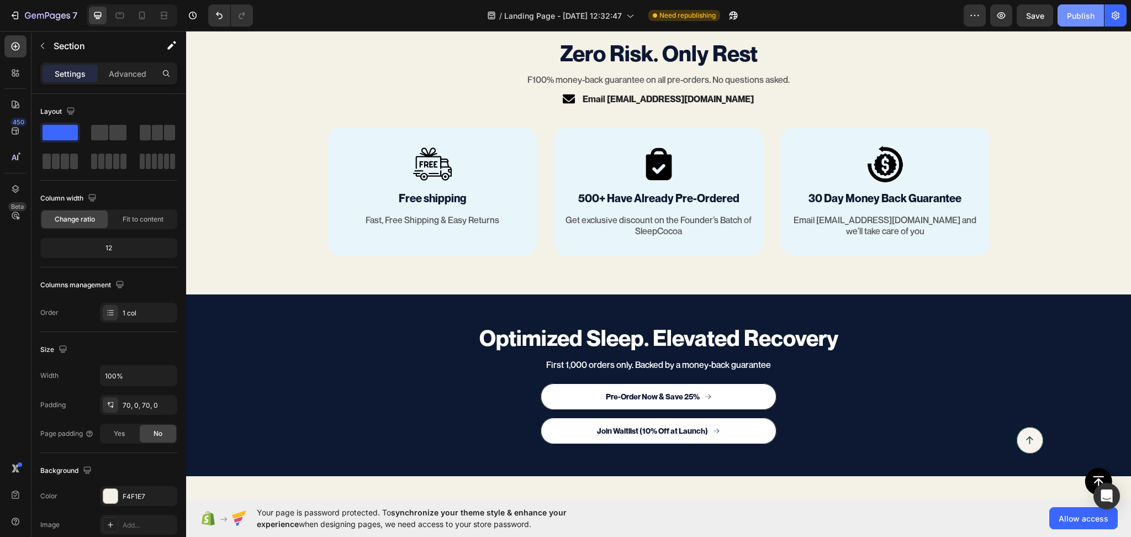
click at [1081, 7] on button "Publish" at bounding box center [1081, 15] width 46 height 22
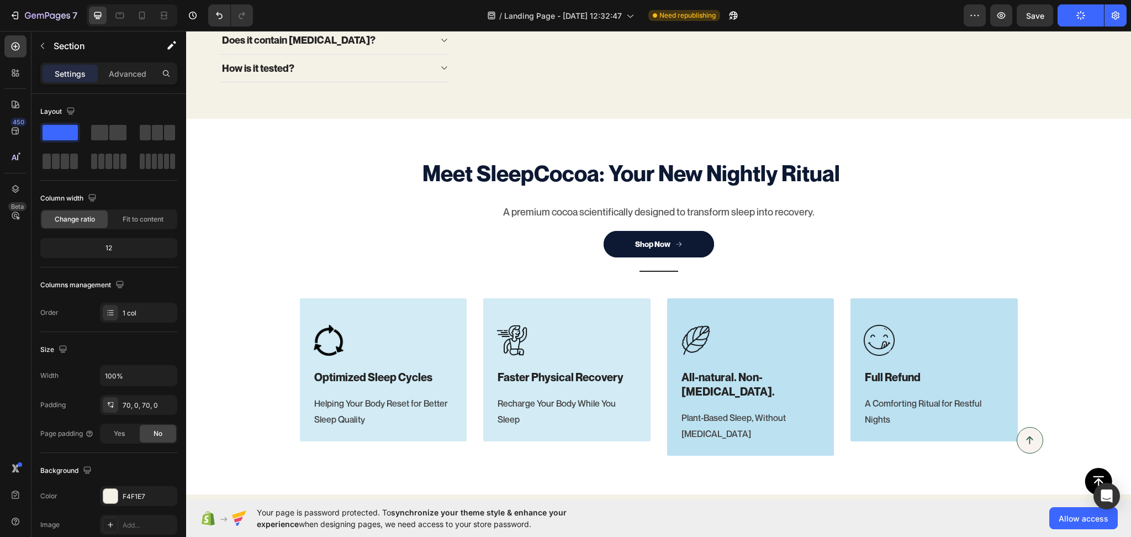
scroll to position [339, 0]
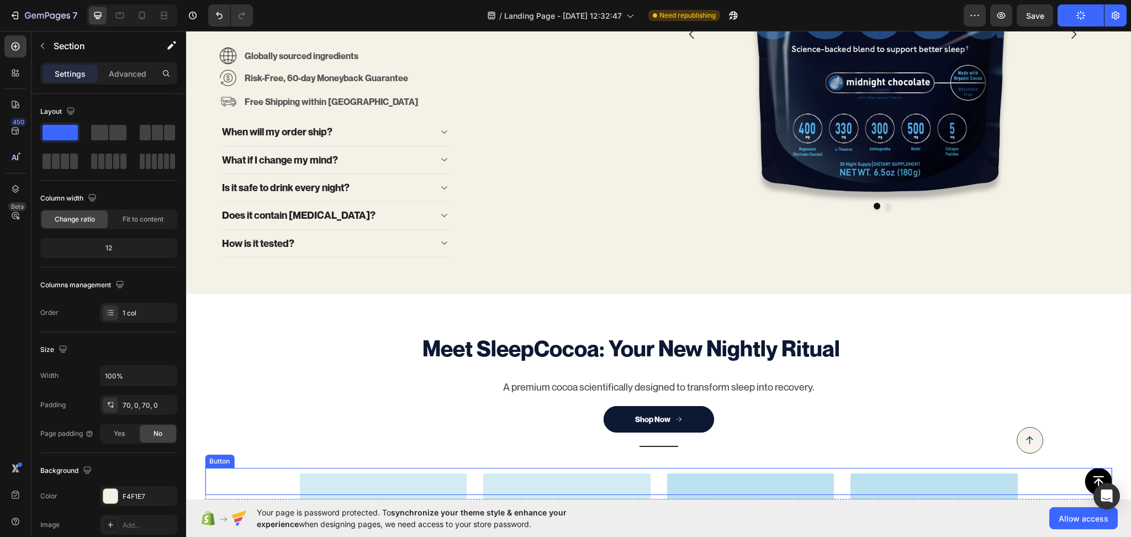
click at [645, 476] on div "Button" at bounding box center [658, 481] width 907 height 27
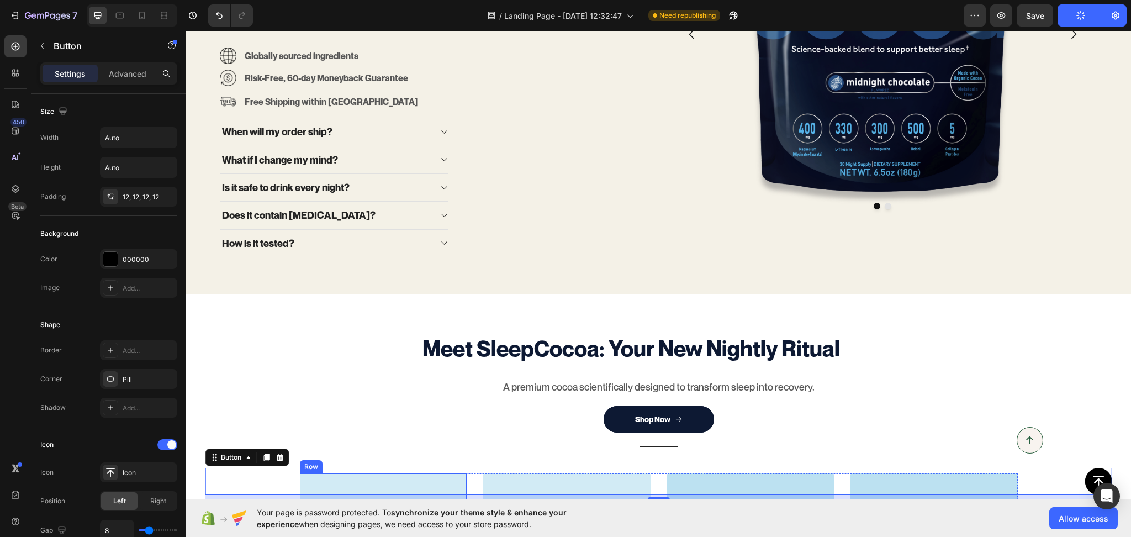
scroll to position [511, 0]
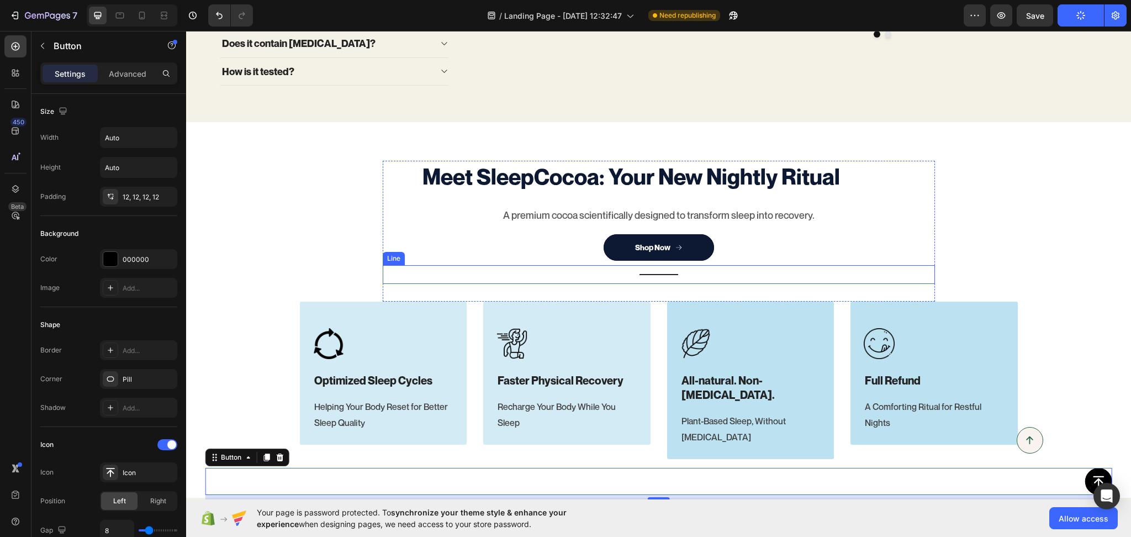
click at [649, 284] on div "Title Line" at bounding box center [659, 274] width 552 height 19
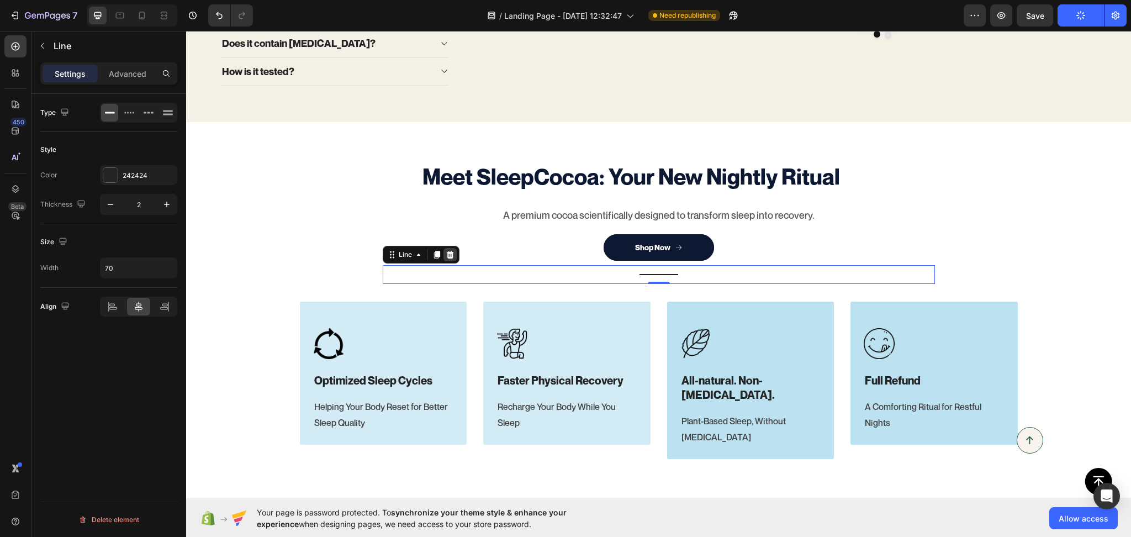
click at [446, 258] on icon at bounding box center [449, 255] width 7 height 8
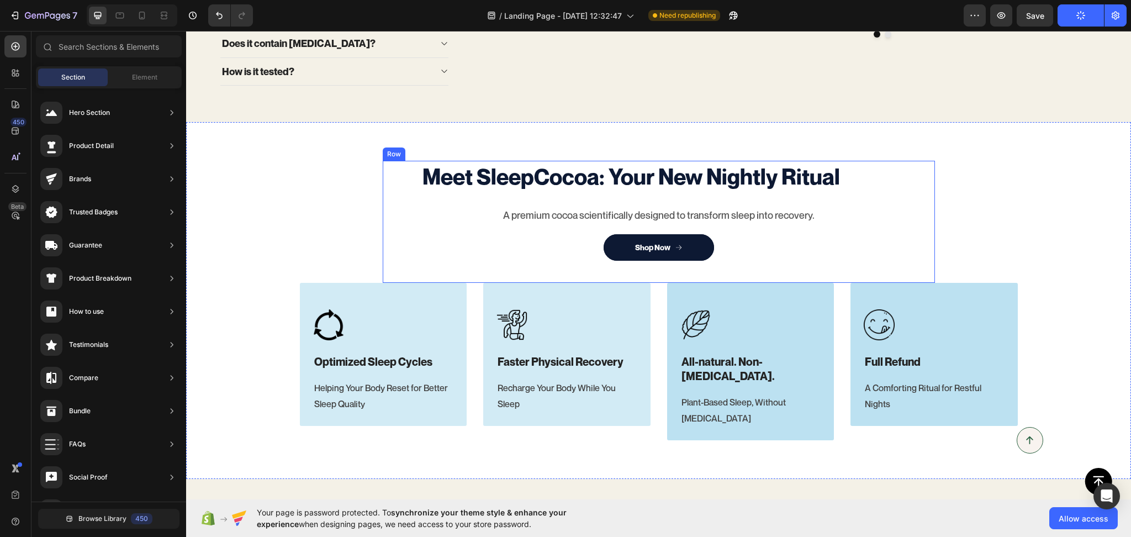
click at [922, 283] on div "Meet SleepCocoa: Your New Nightly Ritual Heading A premium cocoa scientifically…" at bounding box center [659, 222] width 552 height 122
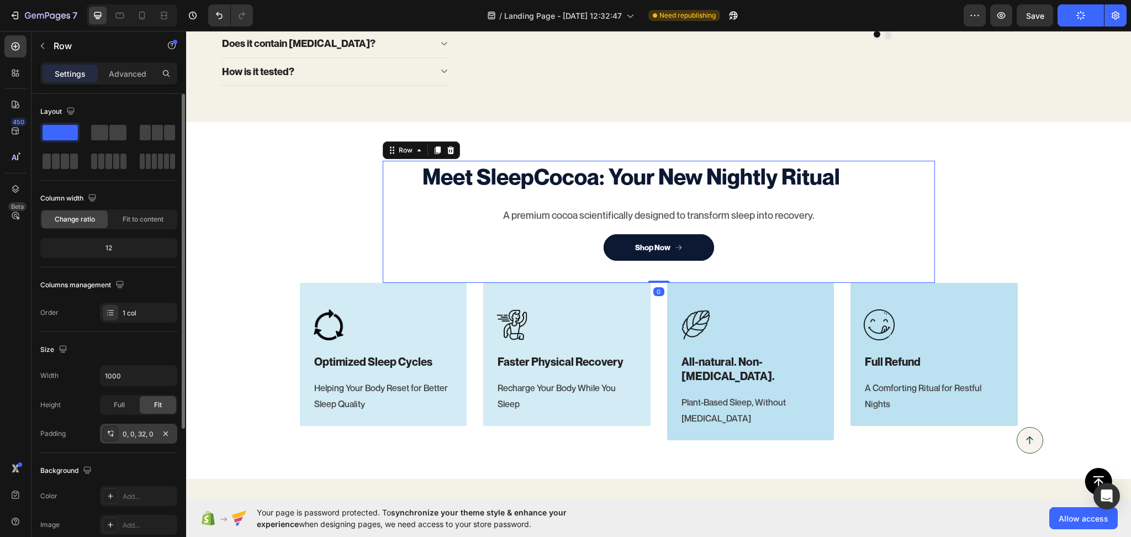
click at [137, 436] on div "0, 0, 32, 0" at bounding box center [139, 434] width 32 height 10
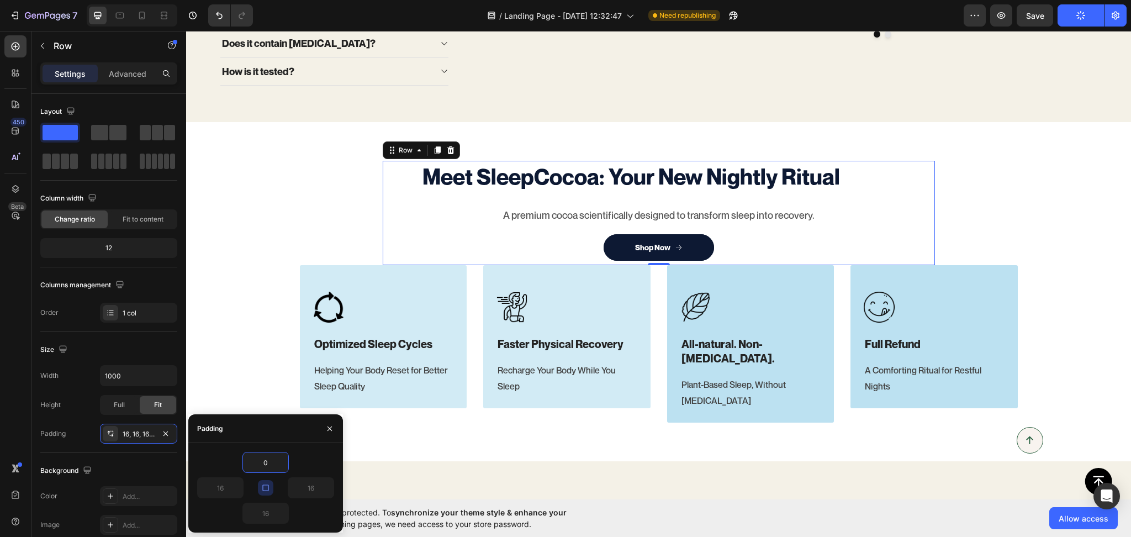
type input "0"
click at [265, 492] on icon "button" at bounding box center [265, 487] width 9 height 9
type input "0"
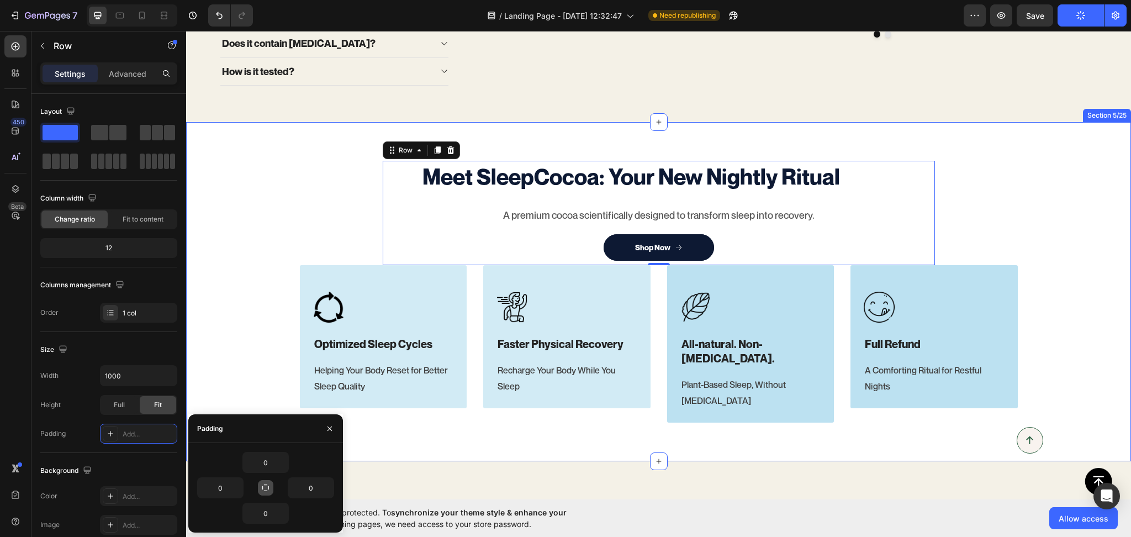
click at [286, 238] on div "Meet SleepCocoa: Your New Nightly Ritual Heading A premium cocoa scientifically…" at bounding box center [658, 292] width 945 height 262
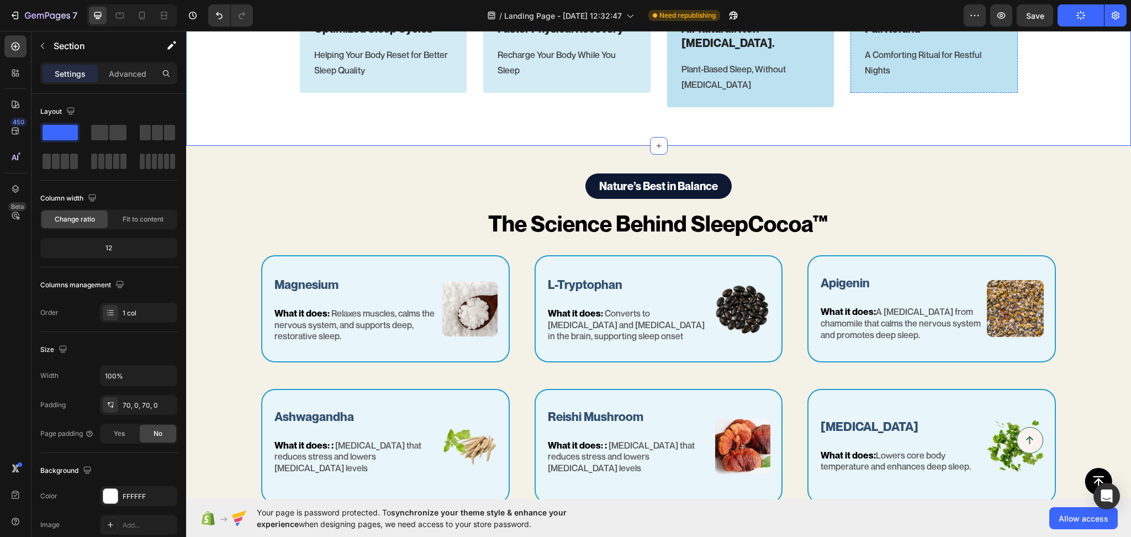
scroll to position [683, 0]
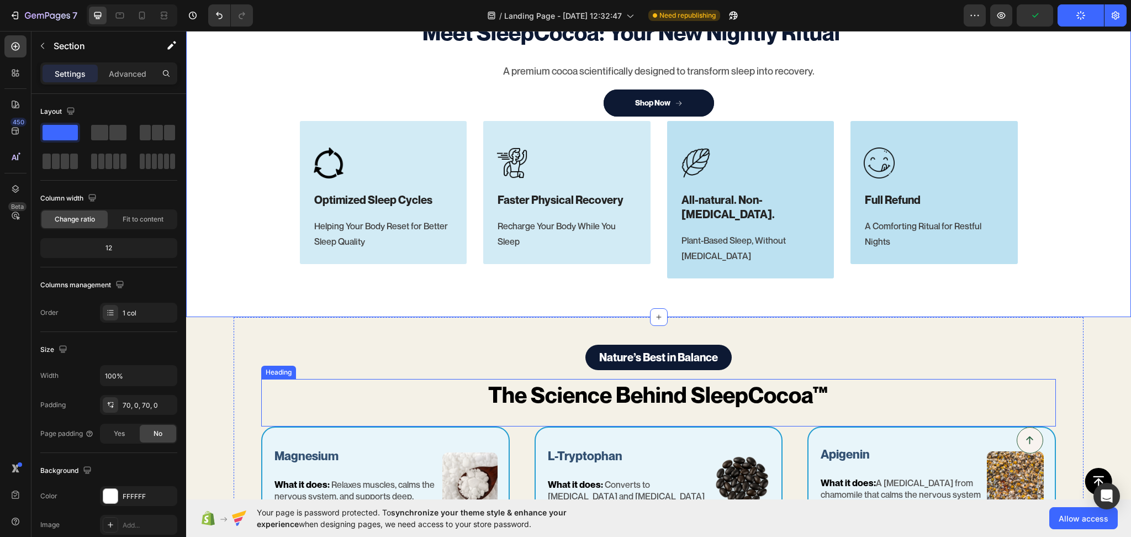
click at [807, 381] on h2 "The Science Behind SleepCocoa™" at bounding box center [658, 394] width 795 height 31
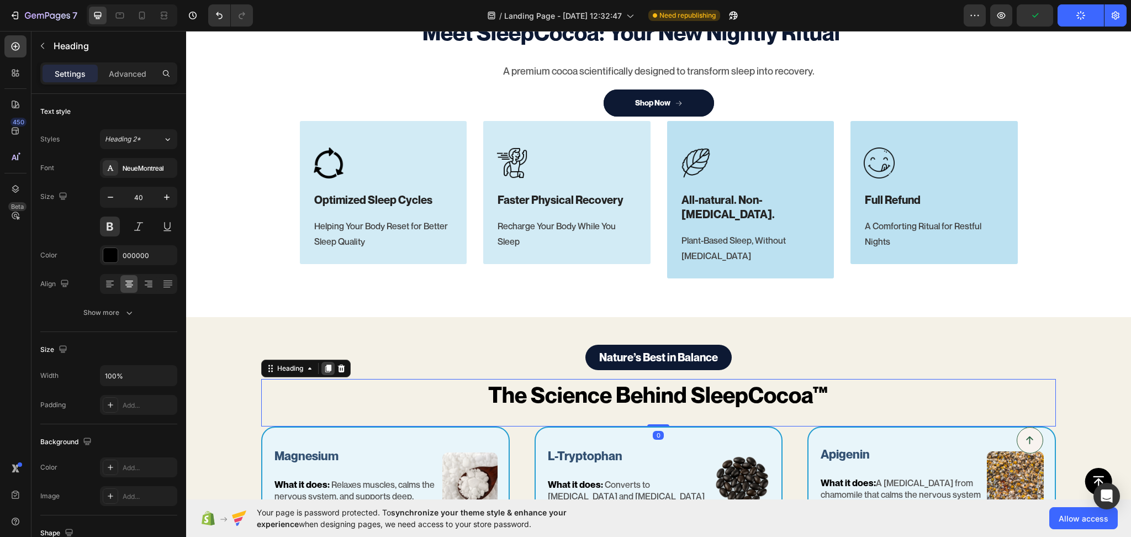
click at [329, 365] on icon at bounding box center [328, 369] width 6 height 8
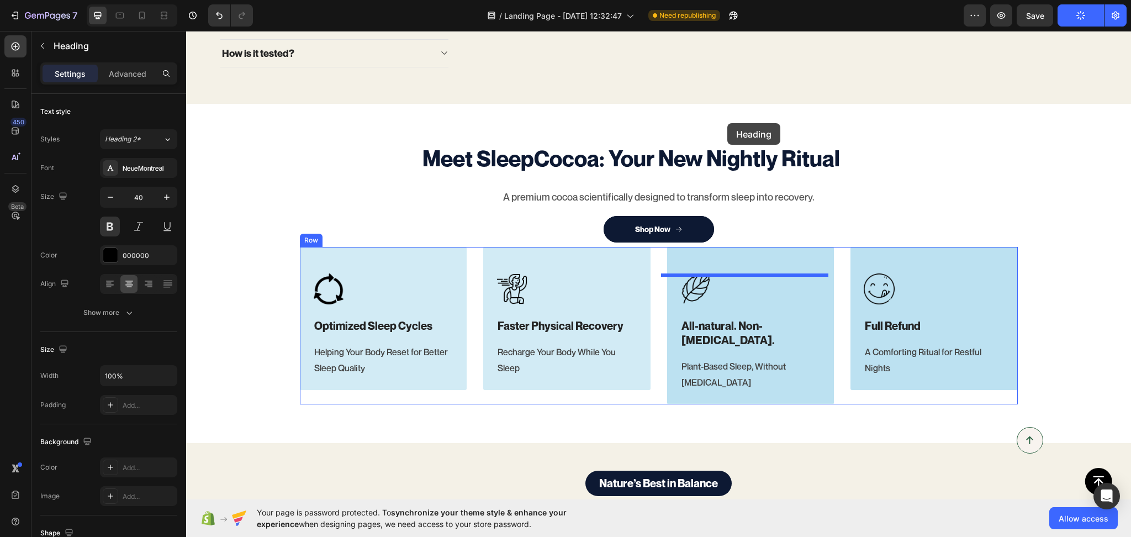
scroll to position [511, 0]
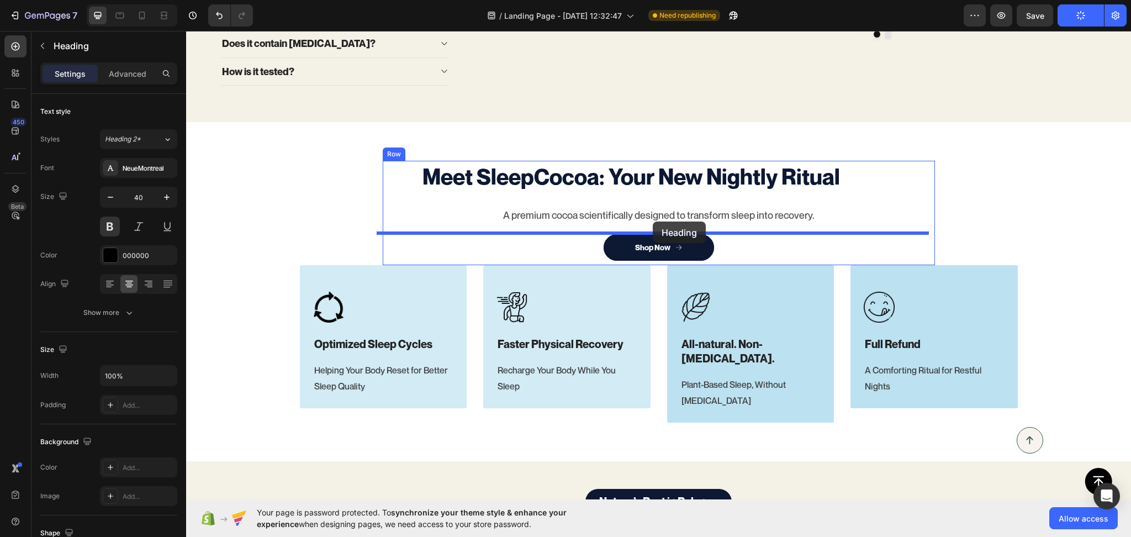
drag, startPoint x: 297, startPoint y: 402, endPoint x: 653, endPoint y: 221, distance: 399.1
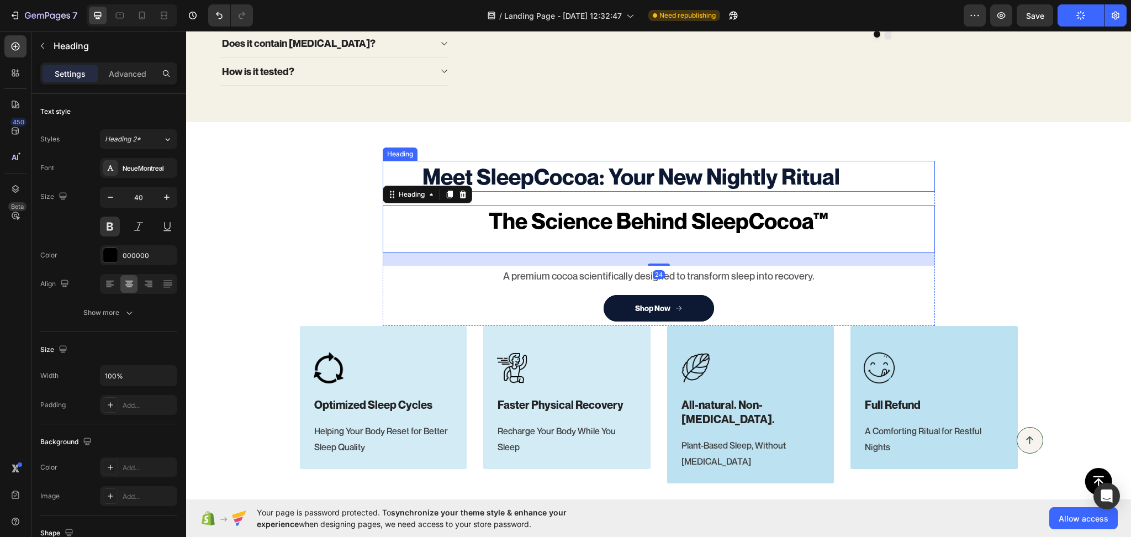
click at [663, 192] on h2 "Meet SleepCocoa: Your New Nightly Ritual" at bounding box center [631, 176] width 497 height 31
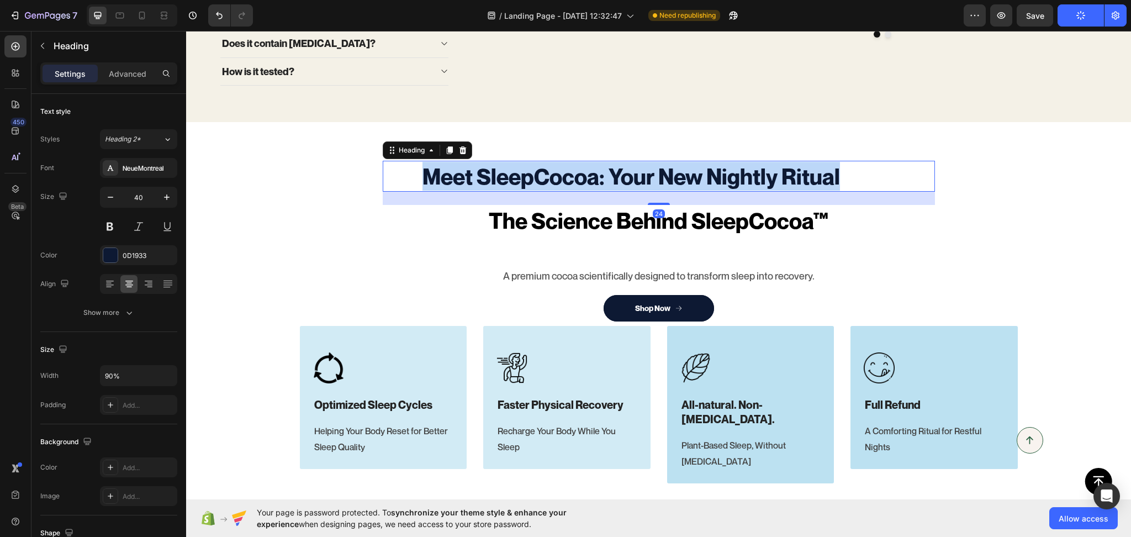
click at [663, 191] on p "Meet SleepCocoa: Your New Nightly Ritual" at bounding box center [631, 176] width 495 height 29
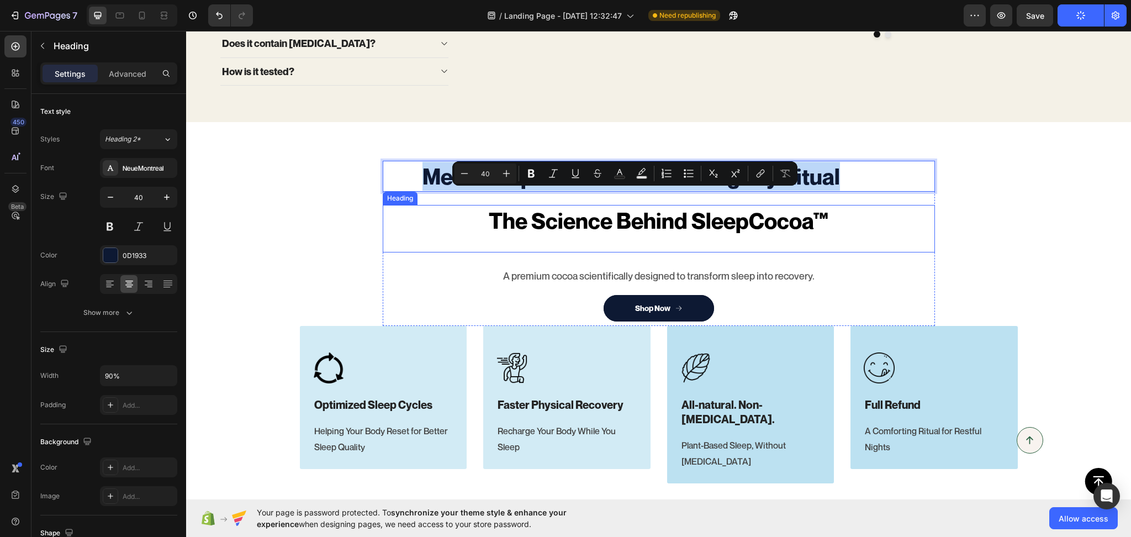
click at [666, 236] on h2 "The Science Behind SleepCocoa™" at bounding box center [659, 220] width 552 height 31
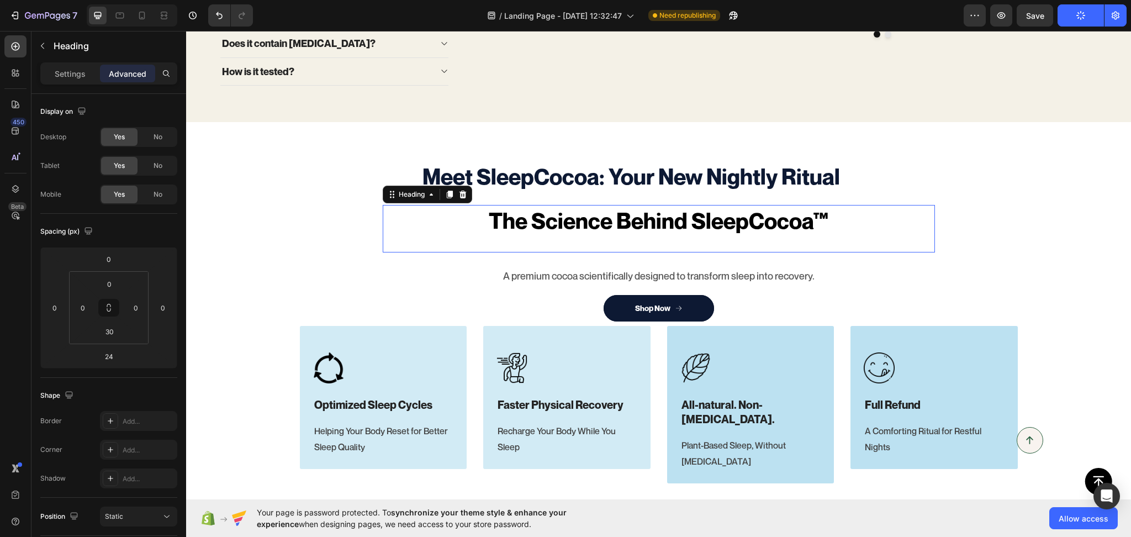
click at [666, 235] on p "The Science Behind SleepCocoa™" at bounding box center [659, 220] width 550 height 29
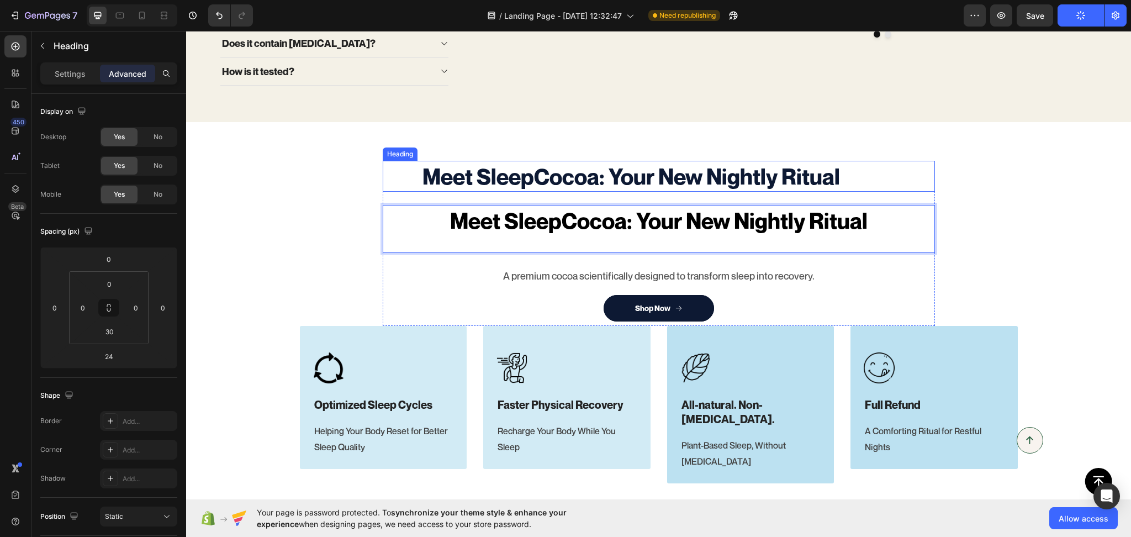
click at [767, 191] on p "Meet SleepCocoa: Your New Nightly Ritual" at bounding box center [631, 176] width 495 height 29
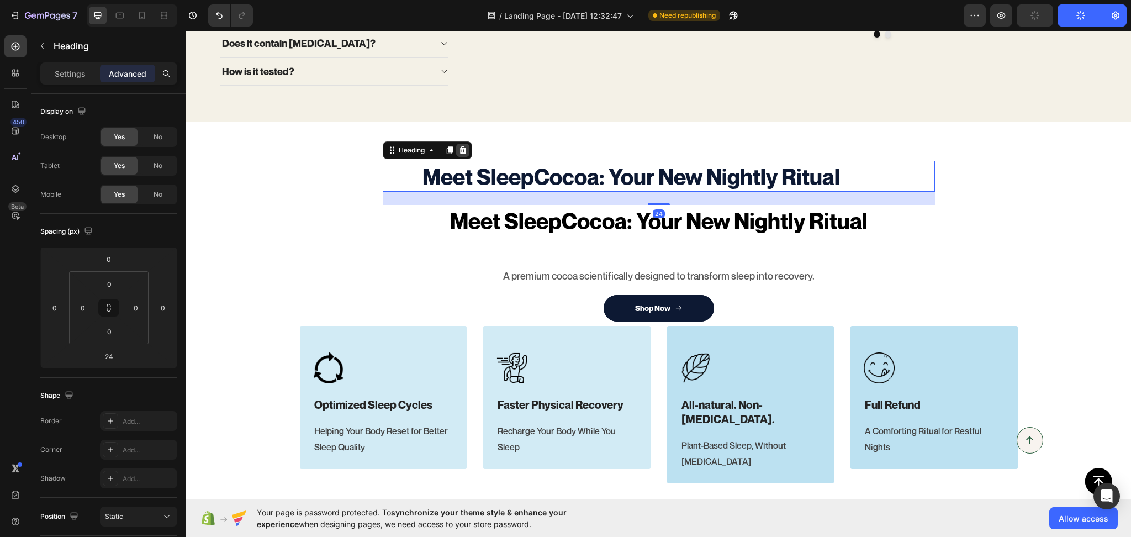
click at [461, 155] on icon at bounding box center [462, 150] width 9 height 9
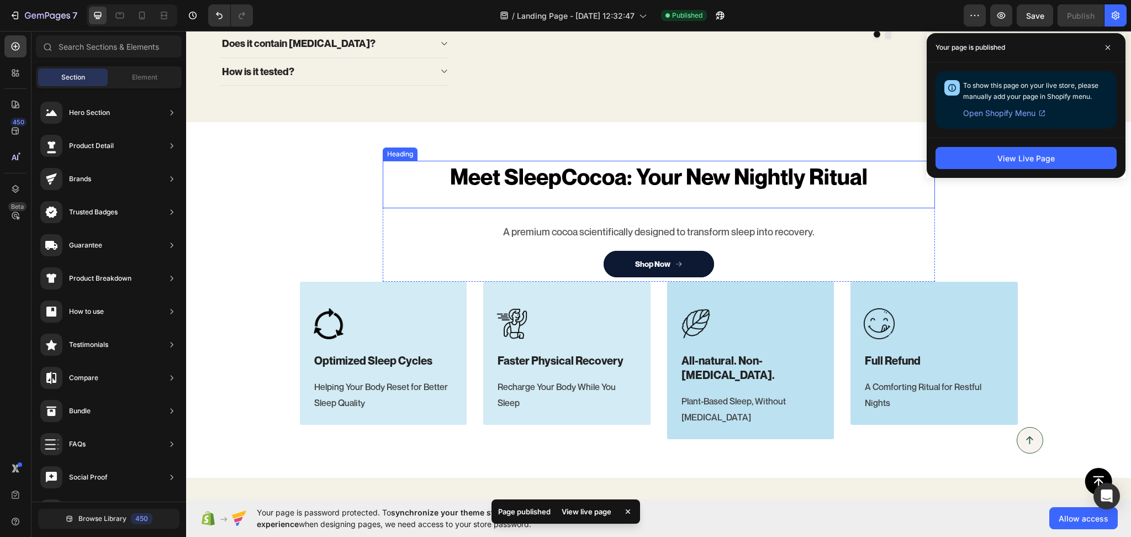
click at [595, 191] on p "Meet SleepCocoa: Your New Nightly Ritual" at bounding box center [659, 176] width 550 height 29
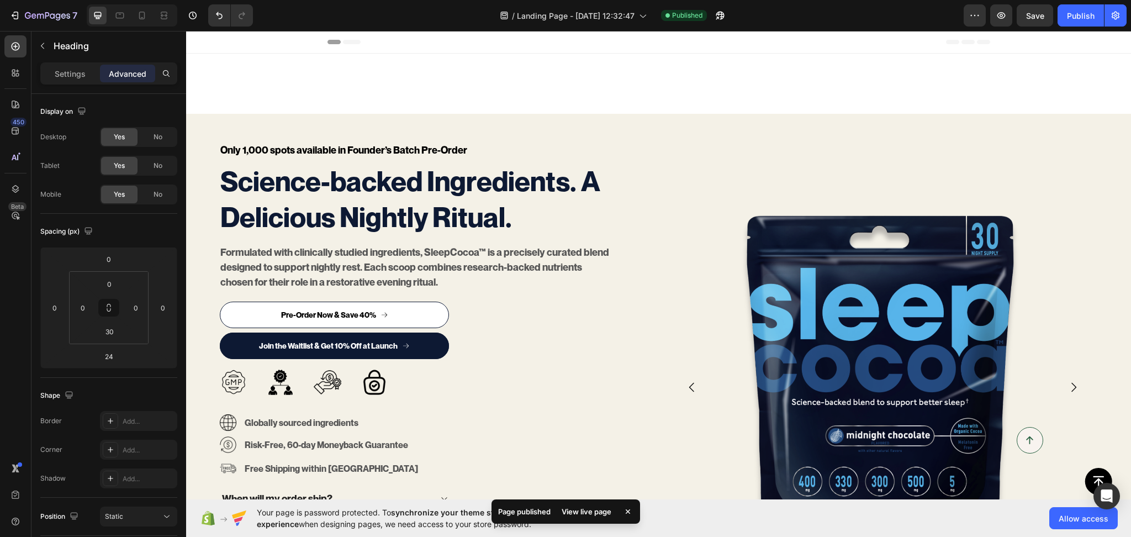
scroll to position [511, 0]
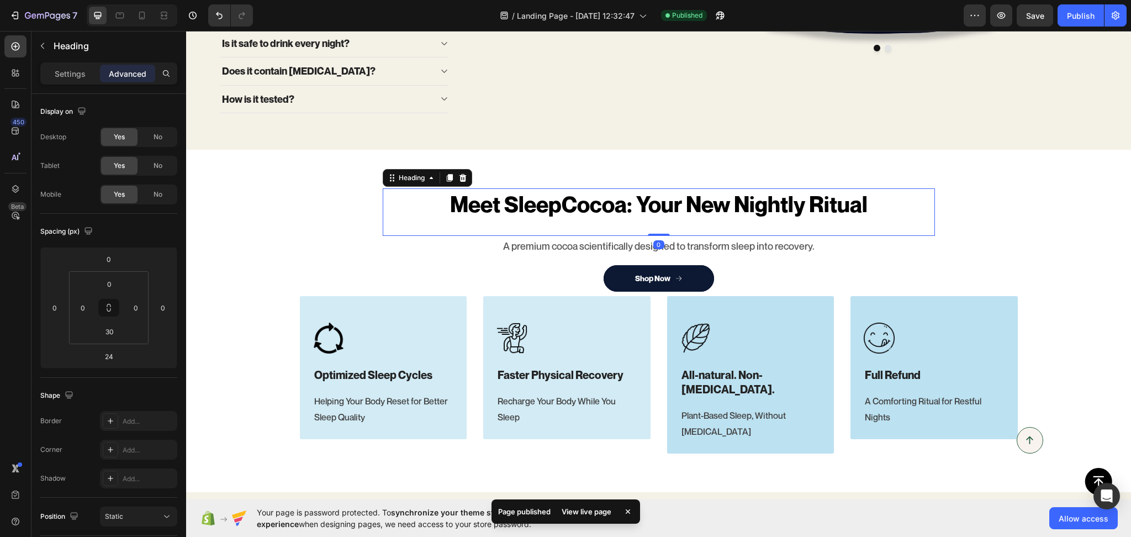
click at [656, 234] on div at bounding box center [659, 235] width 22 height 2
type input "0"
click at [1089, 11] on div "Publish" at bounding box center [1081, 16] width 28 height 12
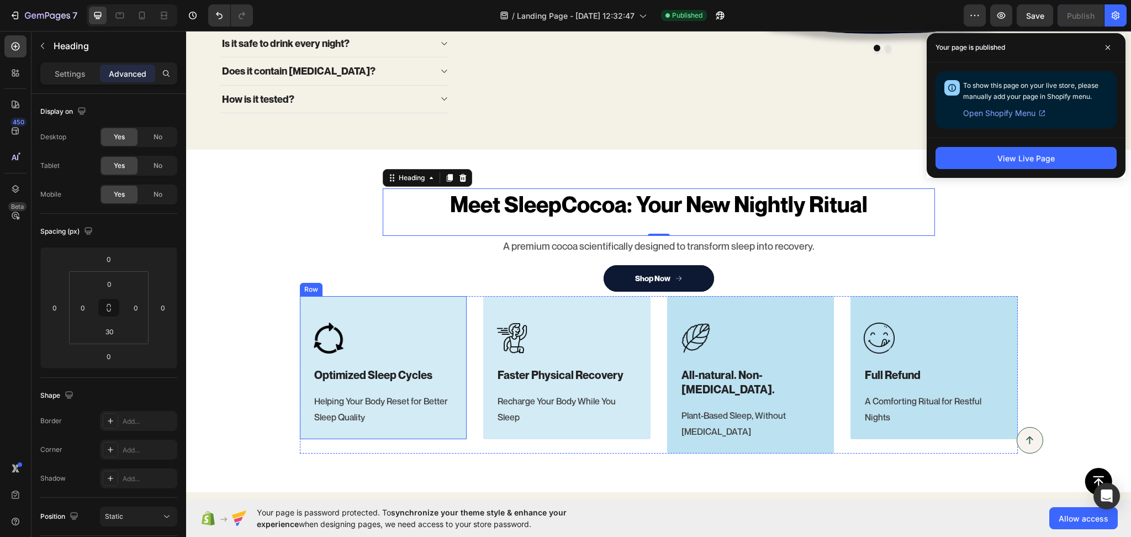
click at [440, 431] on div "Image Optimized Sleep Cycles Heading Helping Your Body Reset for Better Sleep Q…" at bounding box center [383, 368] width 167 height 144
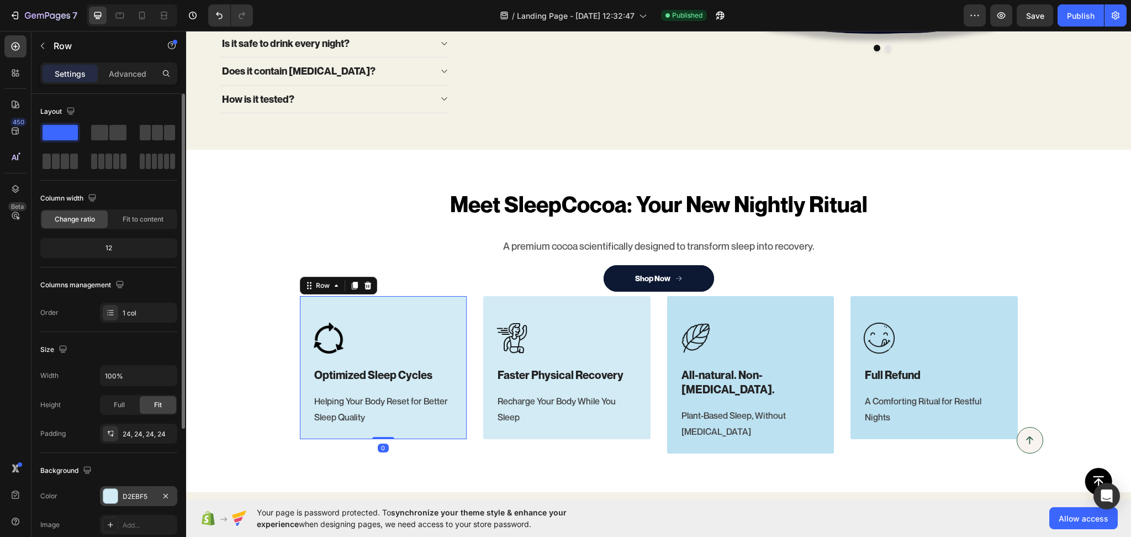
click at [133, 492] on div "D2EBF5" at bounding box center [139, 497] width 32 height 10
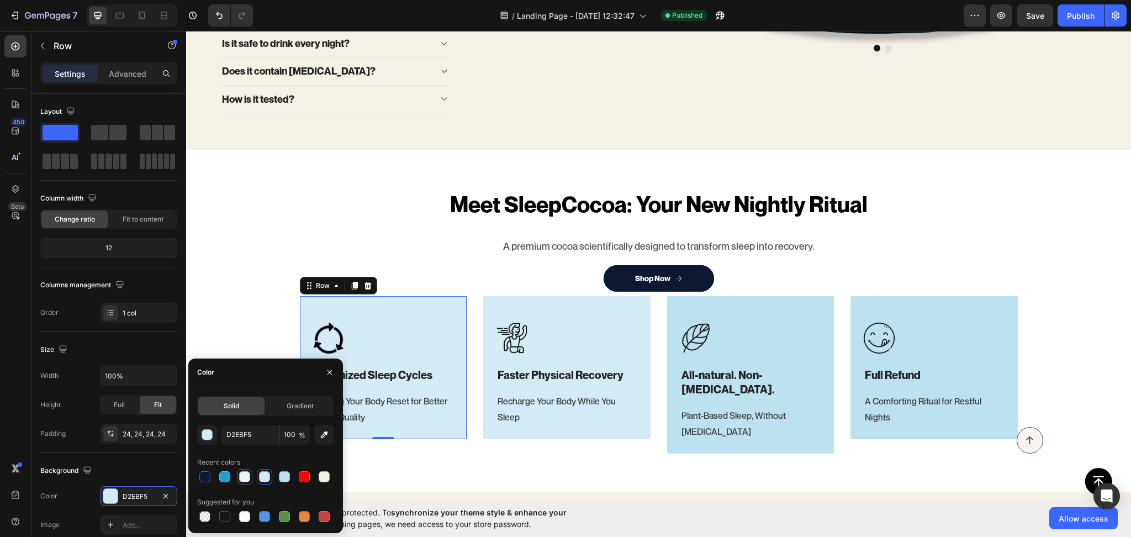
click at [240, 476] on div at bounding box center [244, 476] width 11 height 11
type input "E8F5FA"
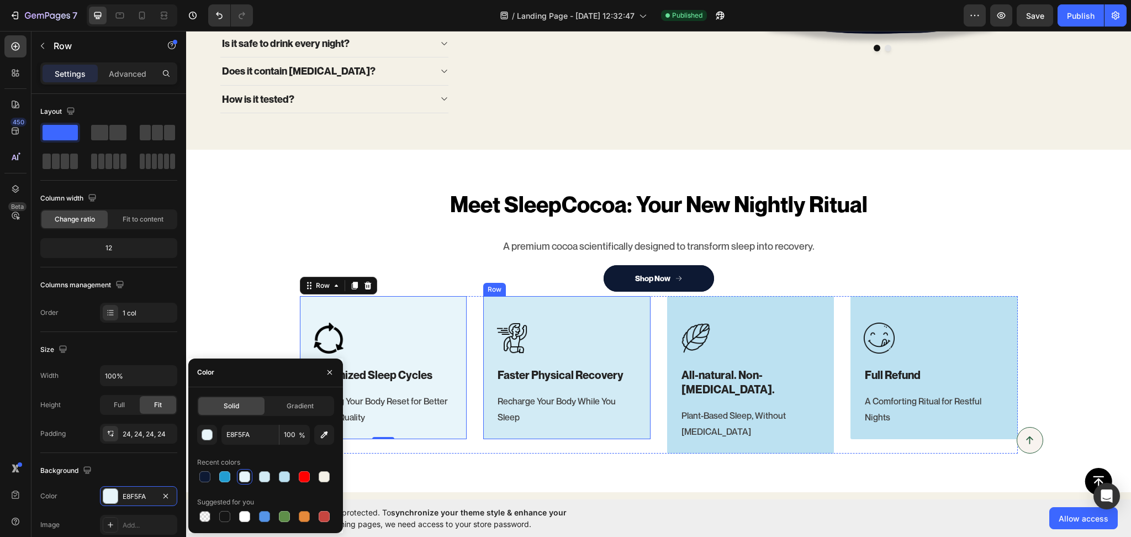
click at [638, 426] on div "Image Faster Physical Recovery Heading Recharge Your Body While You Sleep Text …" at bounding box center [566, 368] width 167 height 144
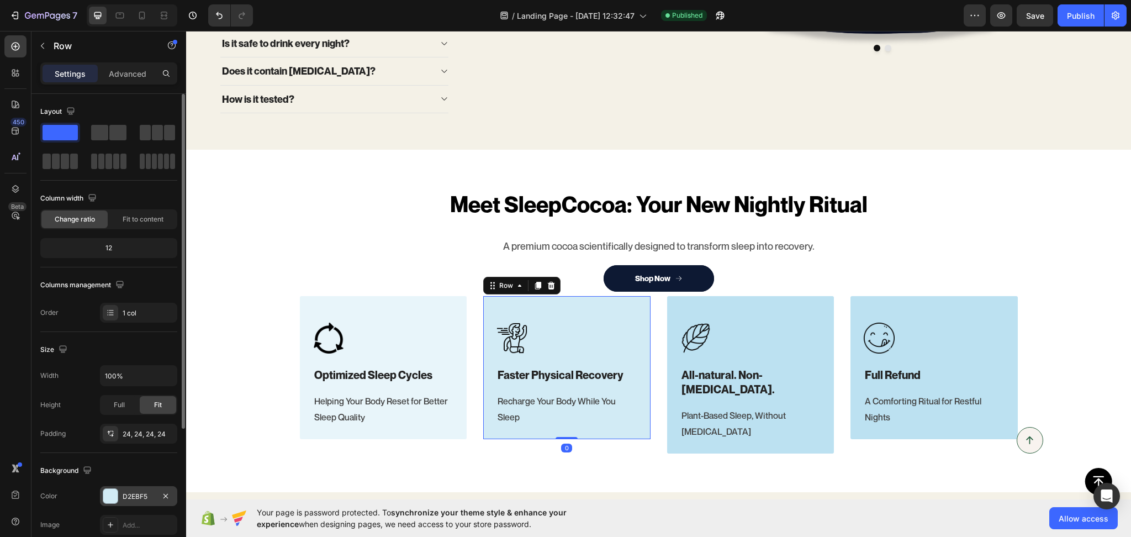
click at [145, 492] on div "D2EBF5" at bounding box center [139, 497] width 32 height 10
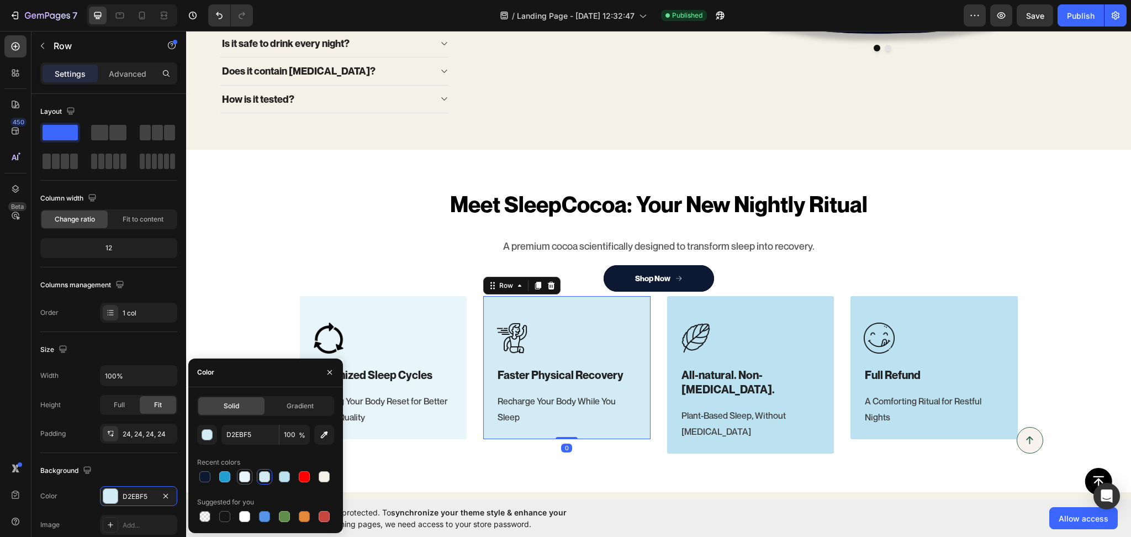
click at [246, 481] on div at bounding box center [244, 476] width 11 height 11
type input "E8F5FA"
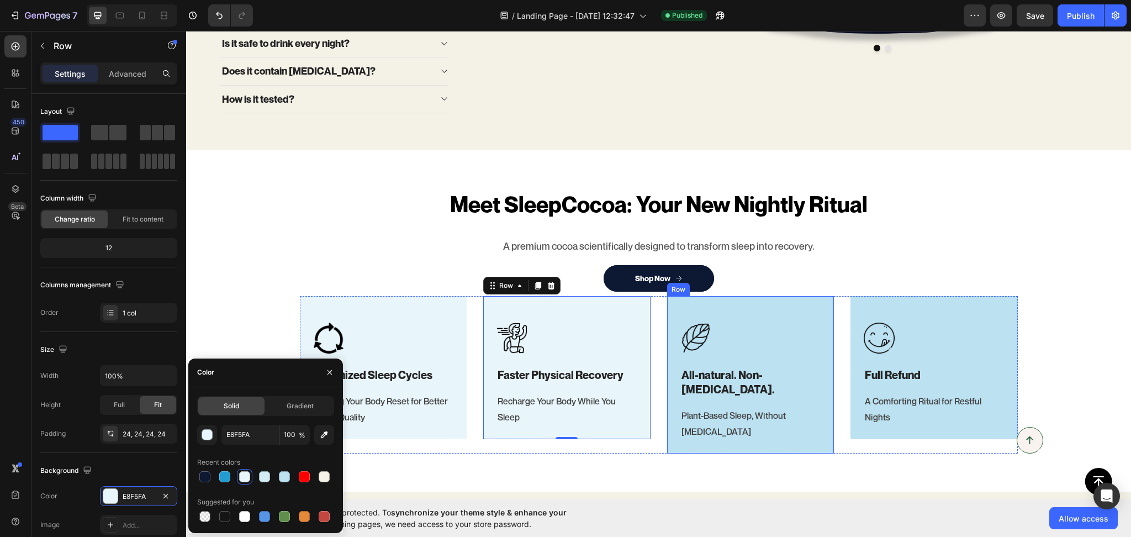
click at [822, 425] on div "Image All-natural. Non-[MEDICAL_DATA]. Heading Plant-Based Sleep, Without [MEDI…" at bounding box center [750, 375] width 167 height 158
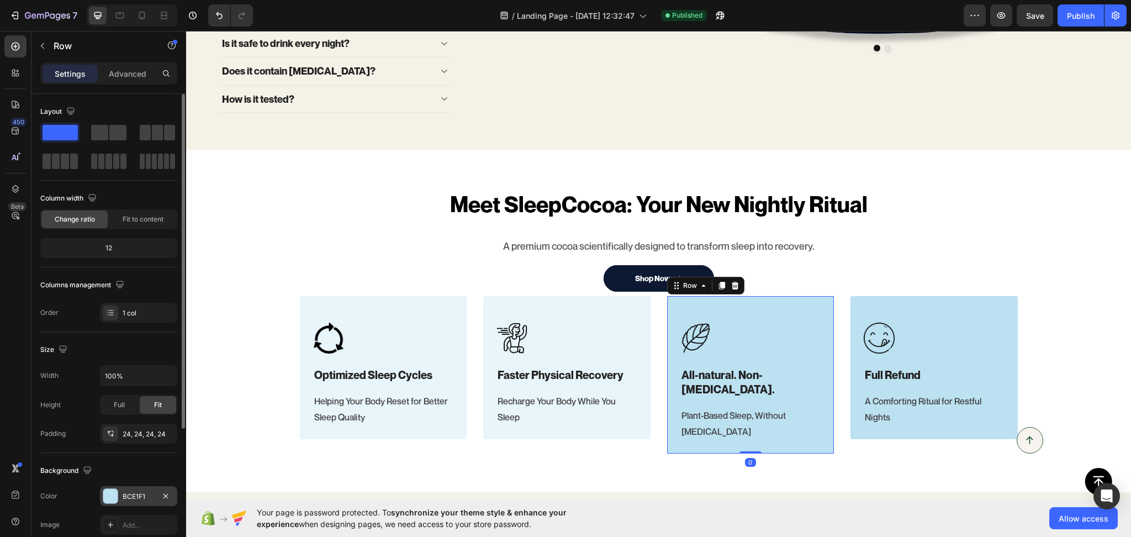
click at [126, 498] on div "BCE1F1" at bounding box center [139, 497] width 32 height 10
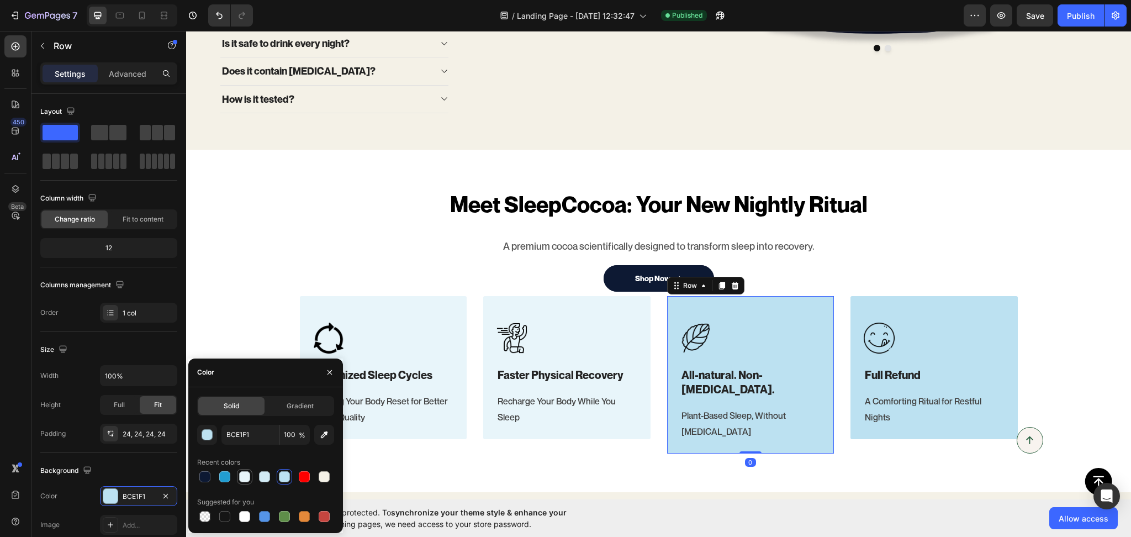
click at [250, 482] on div at bounding box center [244, 476] width 13 height 13
type input "E8F5FA"
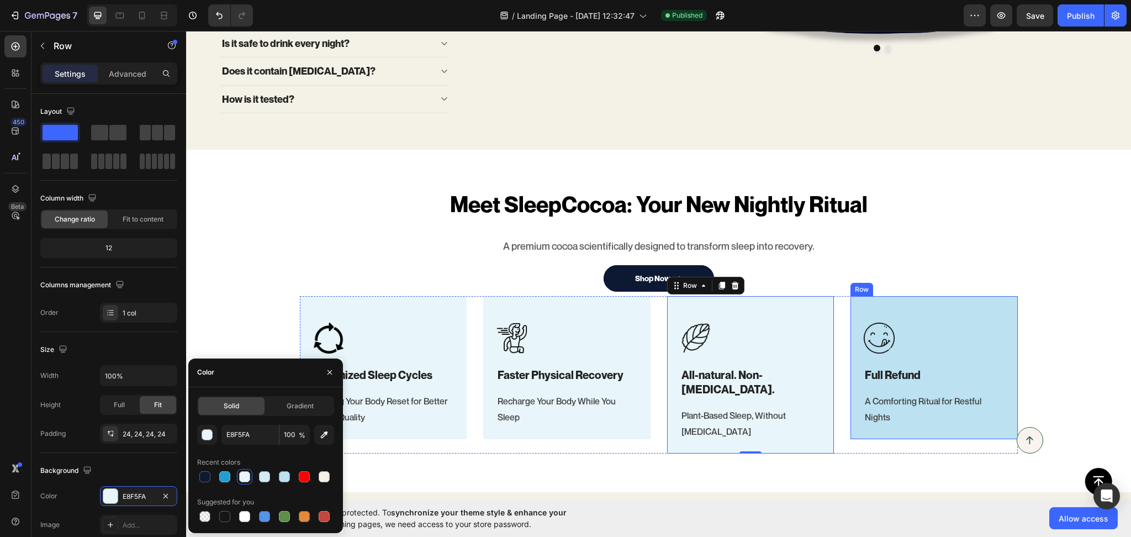
click at [959, 432] on div "Image Full Refund Heading A Comforting Ritual for Restful Nights Text block Row" at bounding box center [934, 368] width 167 height 144
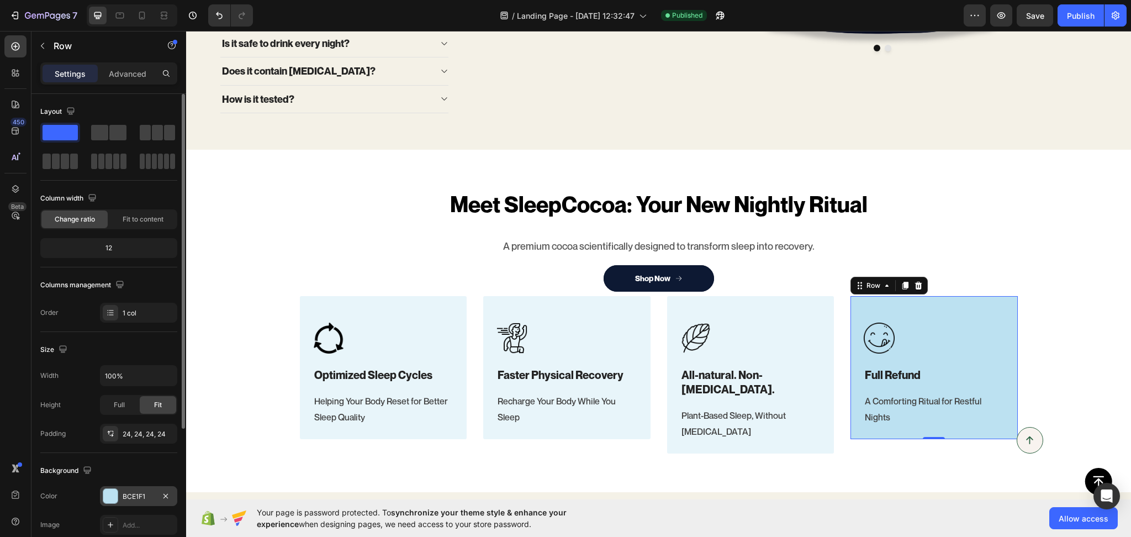
click at [139, 501] on div "BCE1F1" at bounding box center [138, 496] width 77 height 20
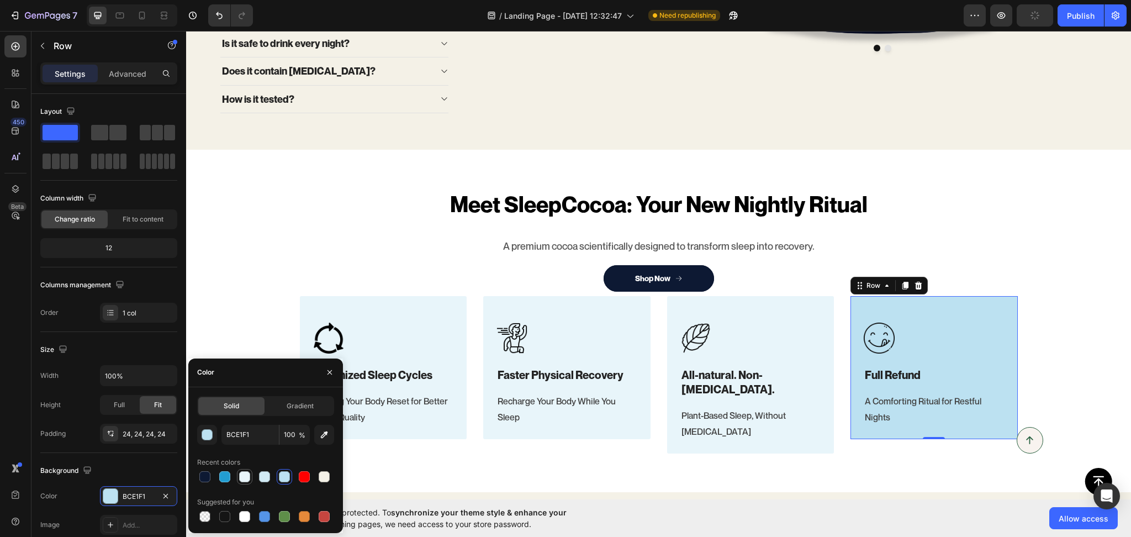
click at [245, 481] on div at bounding box center [244, 476] width 11 height 11
type input "E8F5FA"
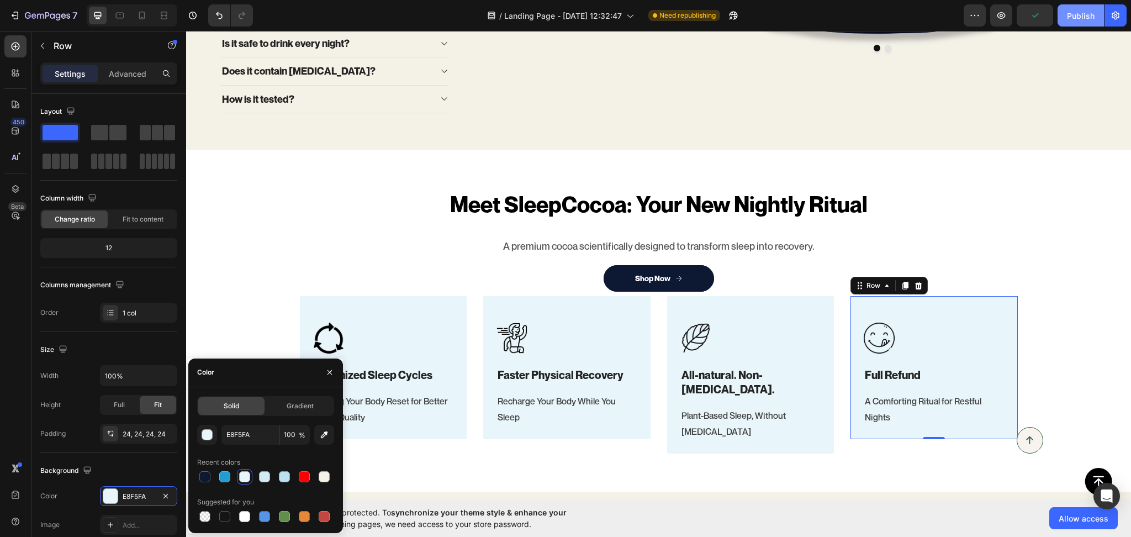
click at [1083, 18] on div "Publish" at bounding box center [1081, 16] width 28 height 12
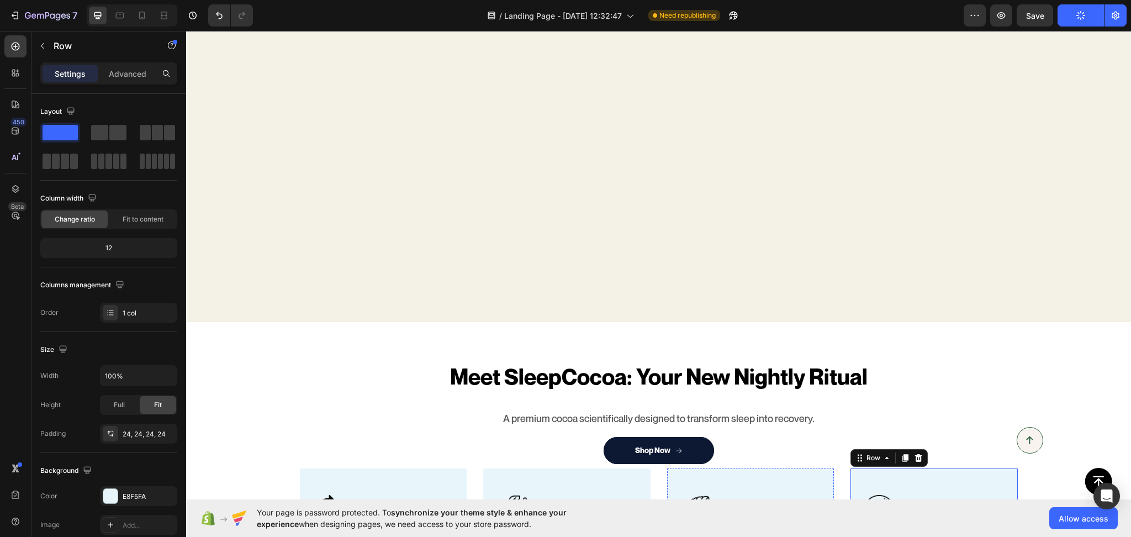
scroll to position [683, 0]
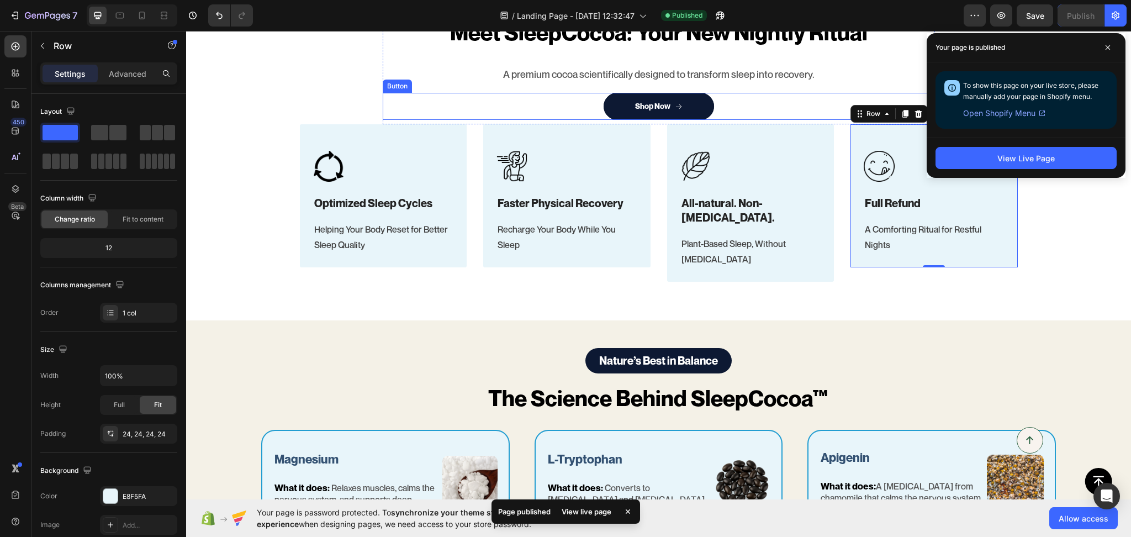
click at [728, 107] on div "Shop Now Button" at bounding box center [659, 106] width 552 height 27
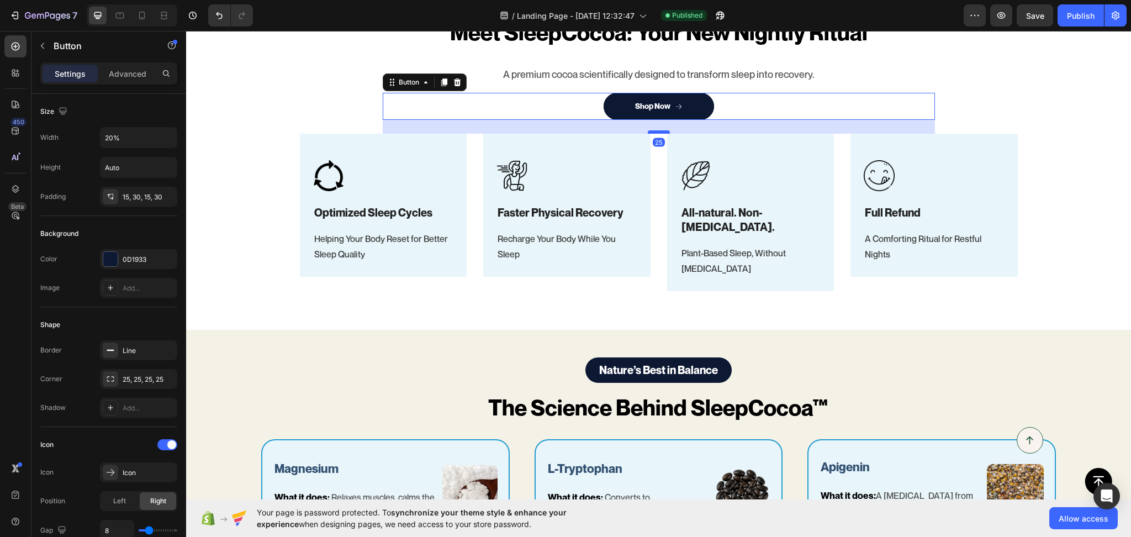
drag, startPoint x: 654, startPoint y: 122, endPoint x: 659, endPoint y: 131, distance: 10.4
click at [659, 131] on div at bounding box center [659, 131] width 22 height 3
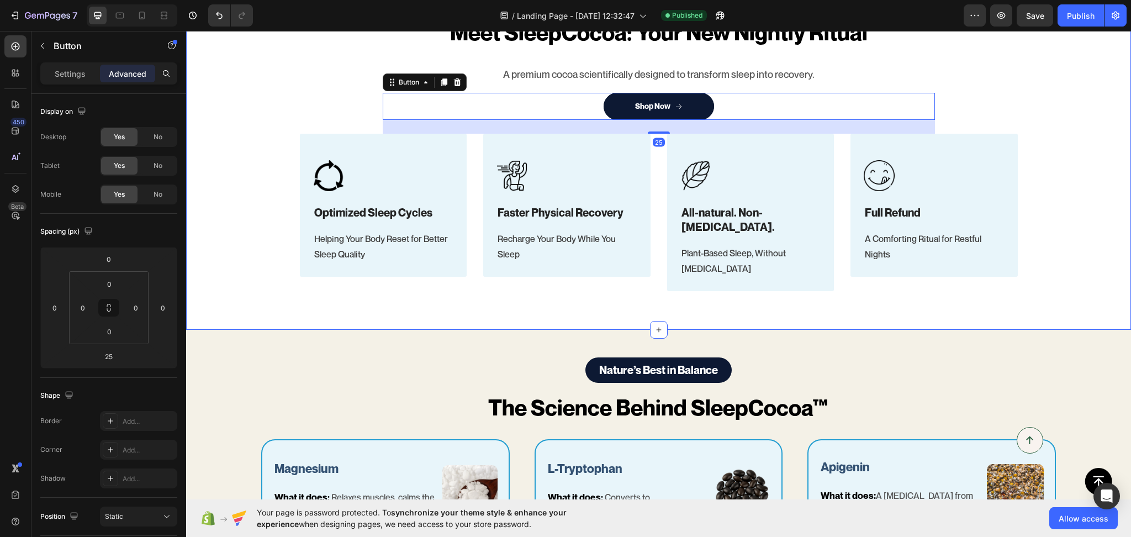
click at [549, 301] on div "Meet SleepCocoa: Your New Nightly Ritual Heading A premium cocoa scientifically…" at bounding box center [658, 154] width 945 height 352
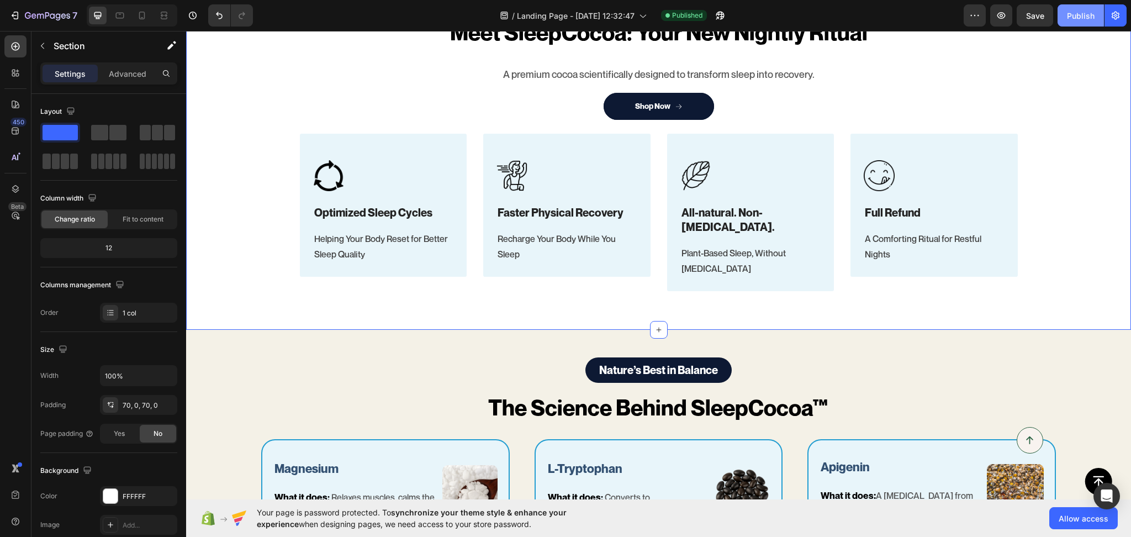
click at [1074, 10] on div "Publish" at bounding box center [1081, 16] width 28 height 12
click at [731, 60] on div "Meet SleepCocoa: Your New Nightly Ritual Heading" at bounding box center [659, 40] width 552 height 47
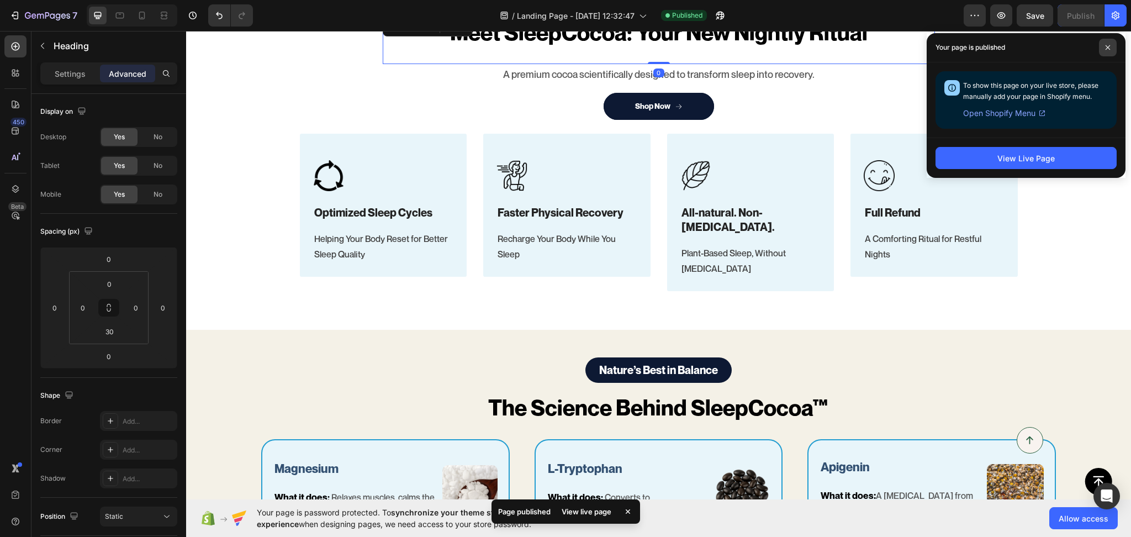
click at [1109, 47] on icon at bounding box center [1108, 48] width 6 height 6
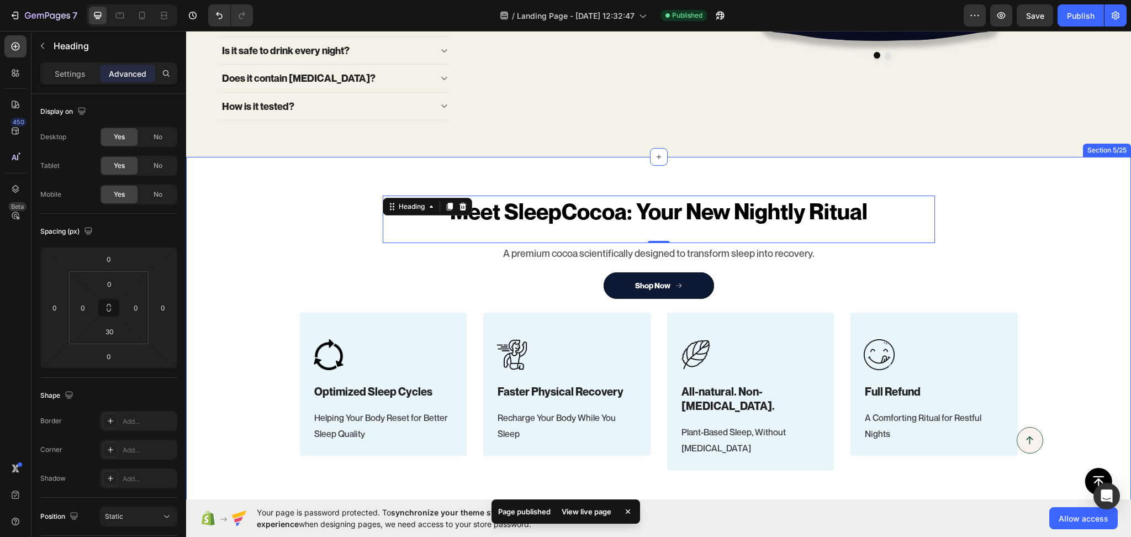
scroll to position [339, 0]
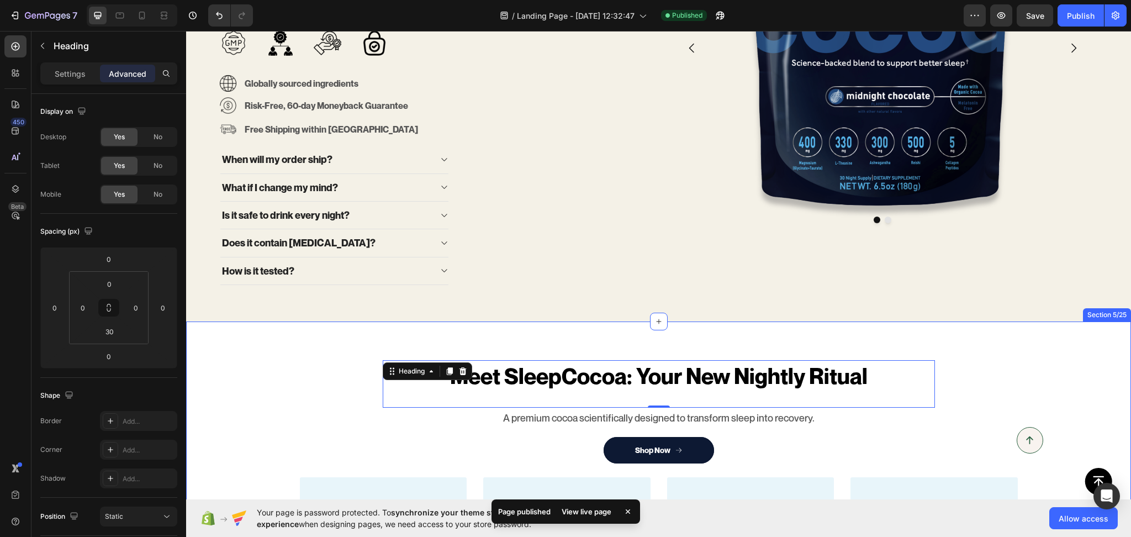
click at [1063, 215] on div at bounding box center [880, 48] width 425 height 368
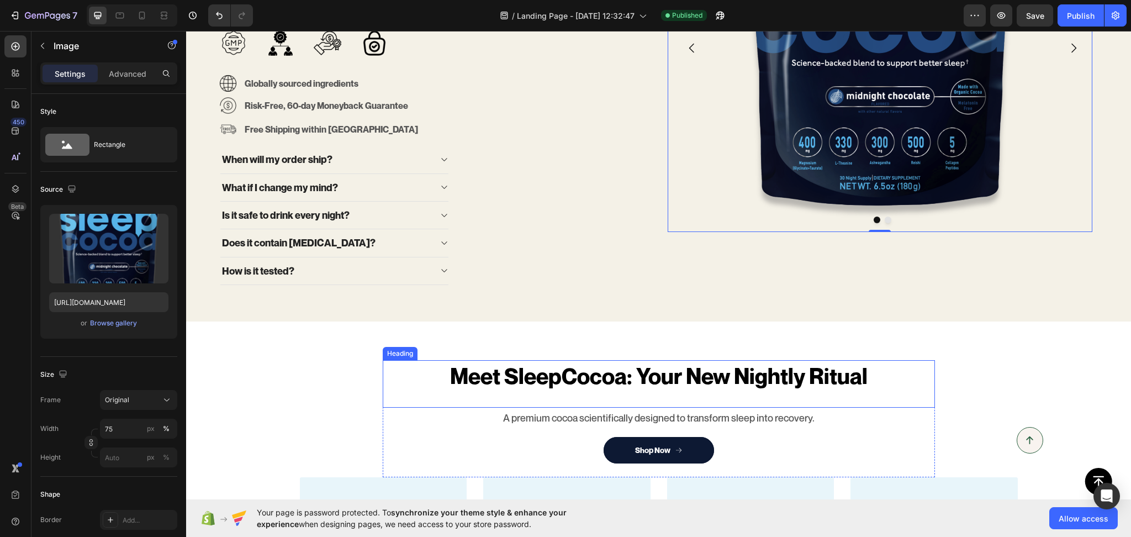
scroll to position [511, 0]
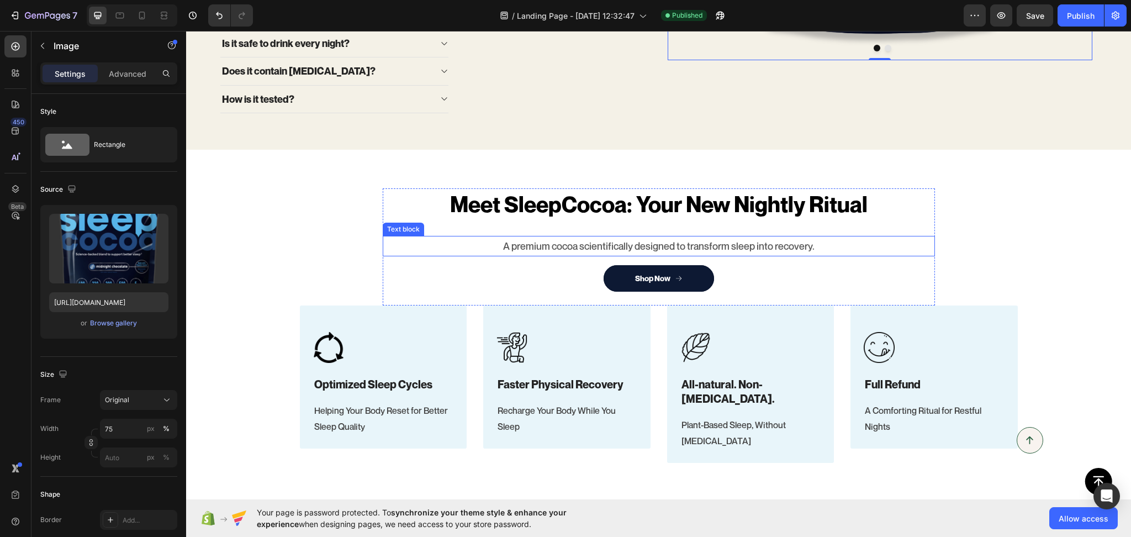
click at [782, 244] on p "A premium cocoa scientifically designed to transform sleep into recovery." at bounding box center [659, 246] width 550 height 18
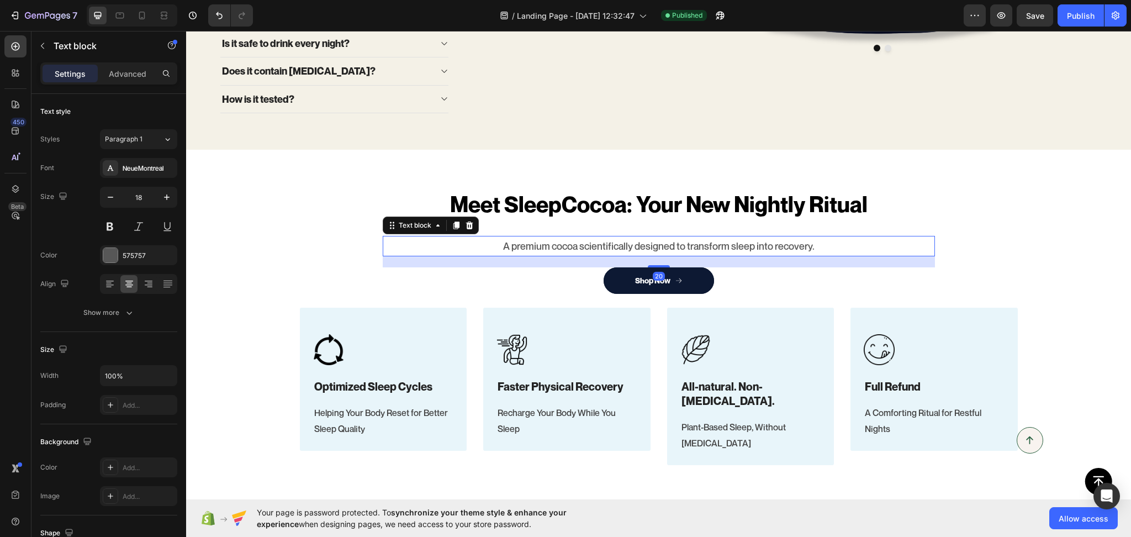
click at [662, 267] on div at bounding box center [659, 266] width 22 height 2
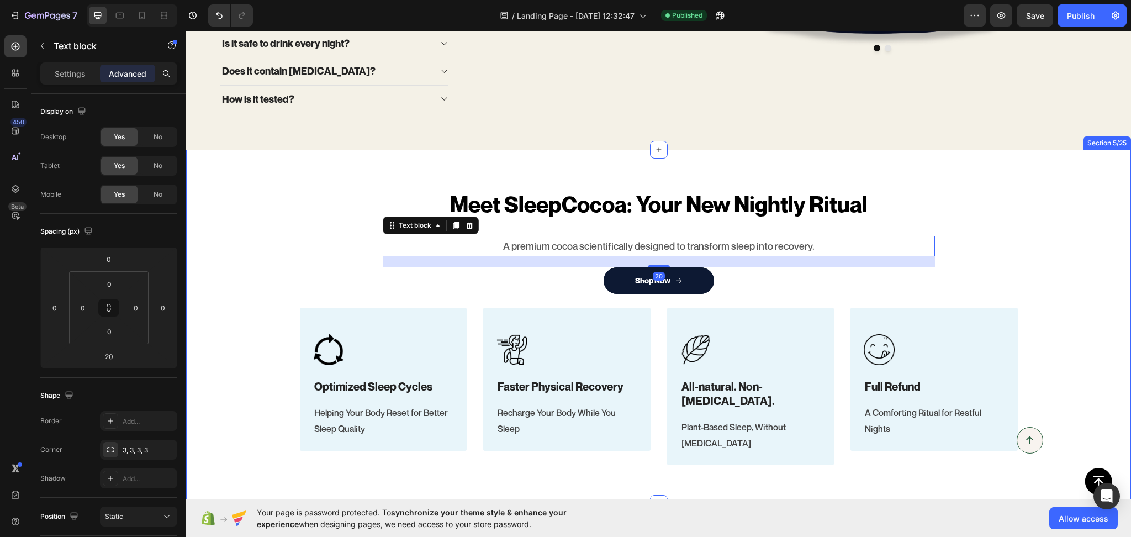
click at [1060, 242] on div "Meet SleepCocoa: Your New Nightly Ritual Heading A premium cocoa scientifically…" at bounding box center [658, 326] width 945 height 277
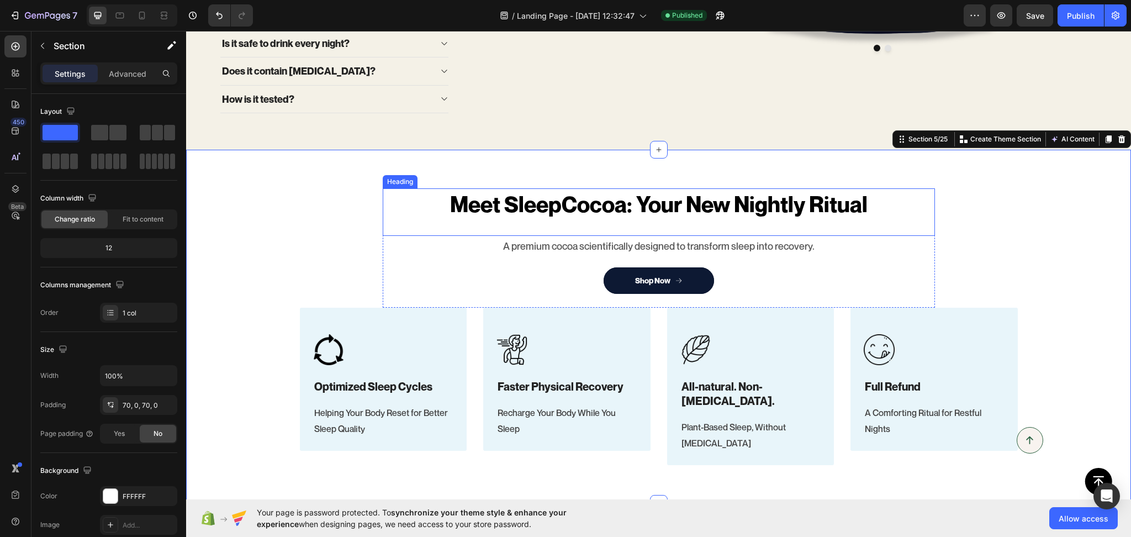
click at [709, 225] on div "Meet SleepCocoa: Your New Nightly Ritual Heading" at bounding box center [659, 211] width 552 height 47
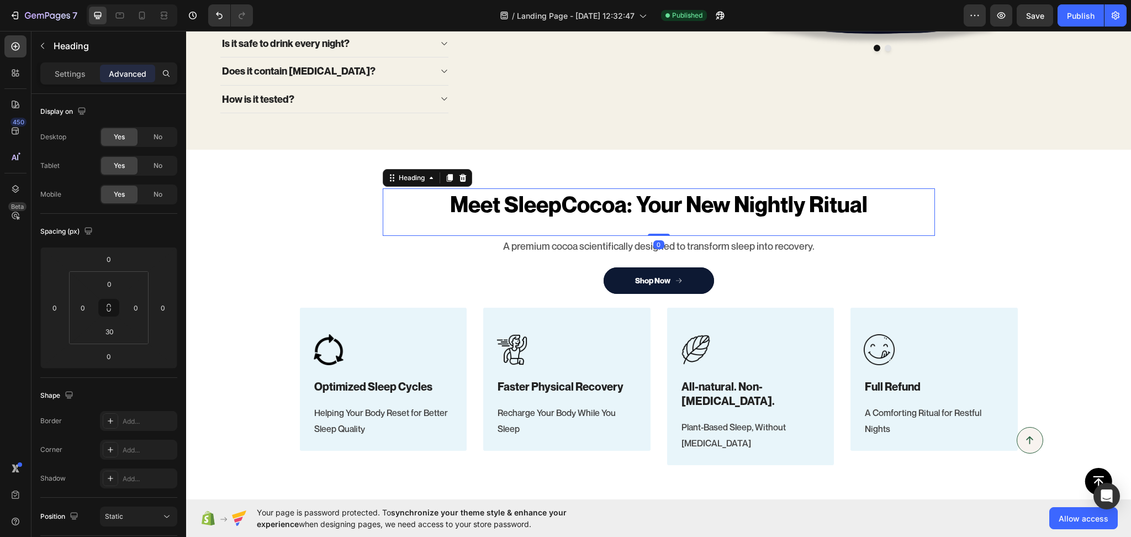
drag, startPoint x: 657, startPoint y: 234, endPoint x: 663, endPoint y: 216, distance: 18.7
click at [663, 216] on div "Meet SleepCocoa: Your New Nightly Ritual Heading 0" at bounding box center [659, 211] width 552 height 47
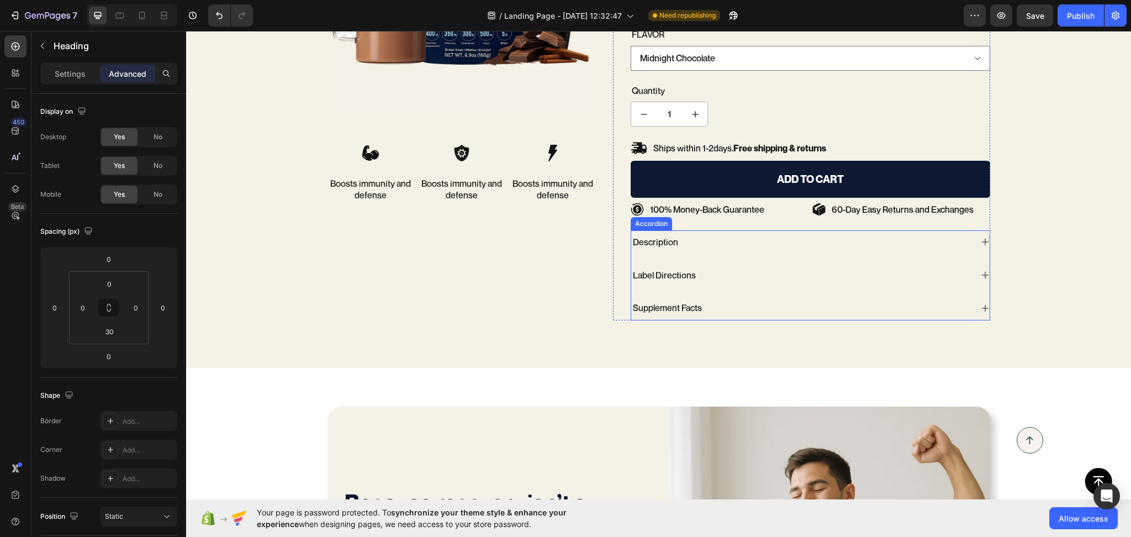
scroll to position [2573, 0]
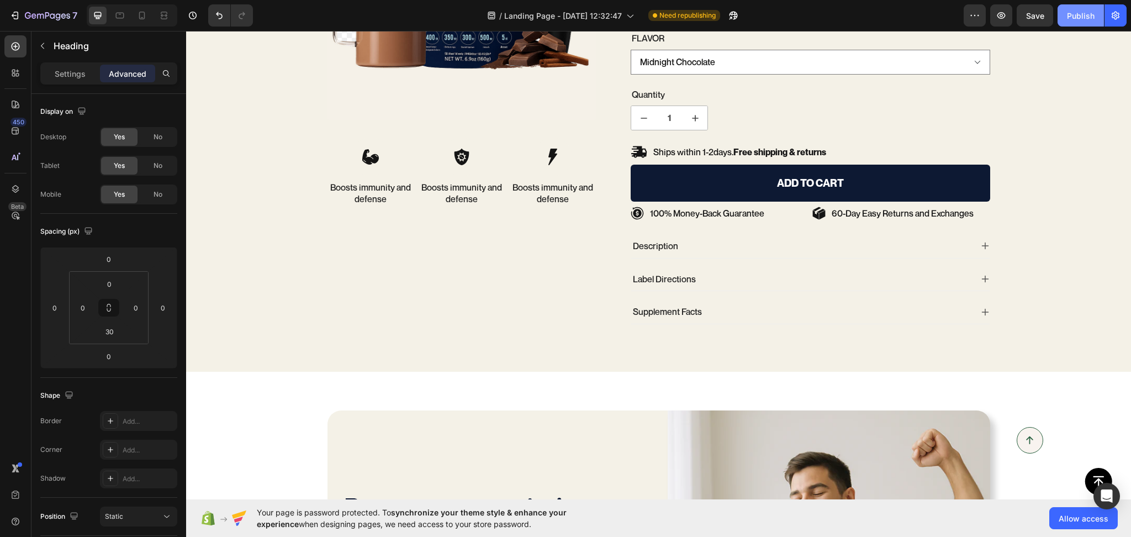
click at [1090, 13] on div "Publish" at bounding box center [1081, 16] width 28 height 12
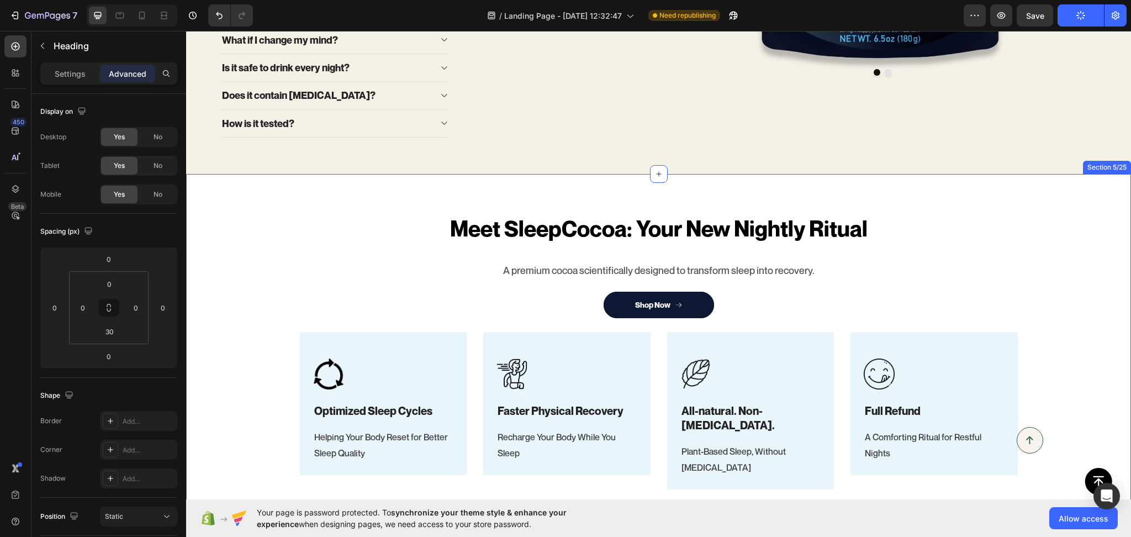
scroll to position [172, 0]
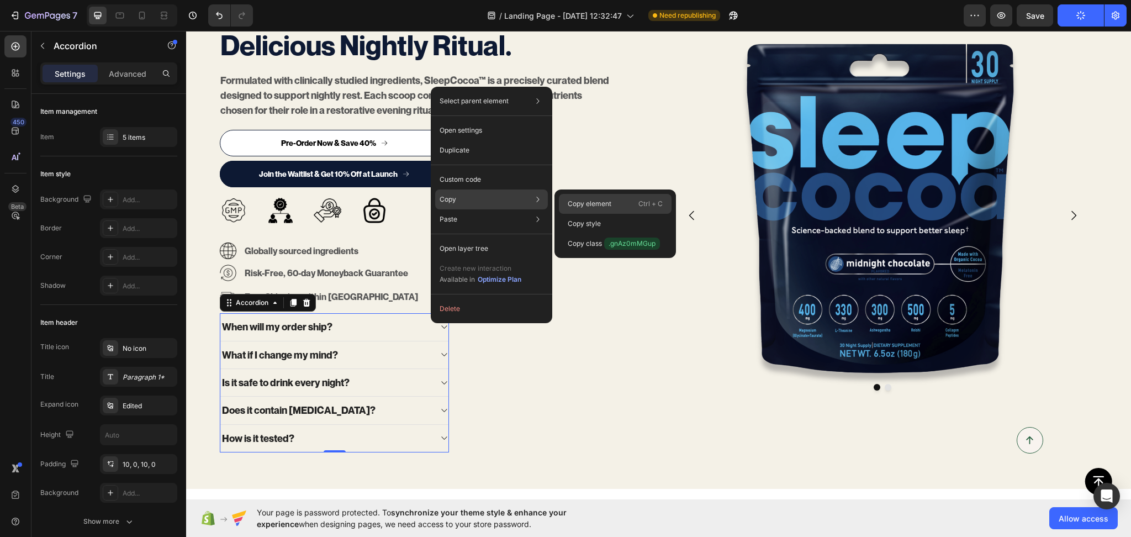
click at [621, 214] on div "Copy element Ctrl + C" at bounding box center [615, 224] width 113 height 20
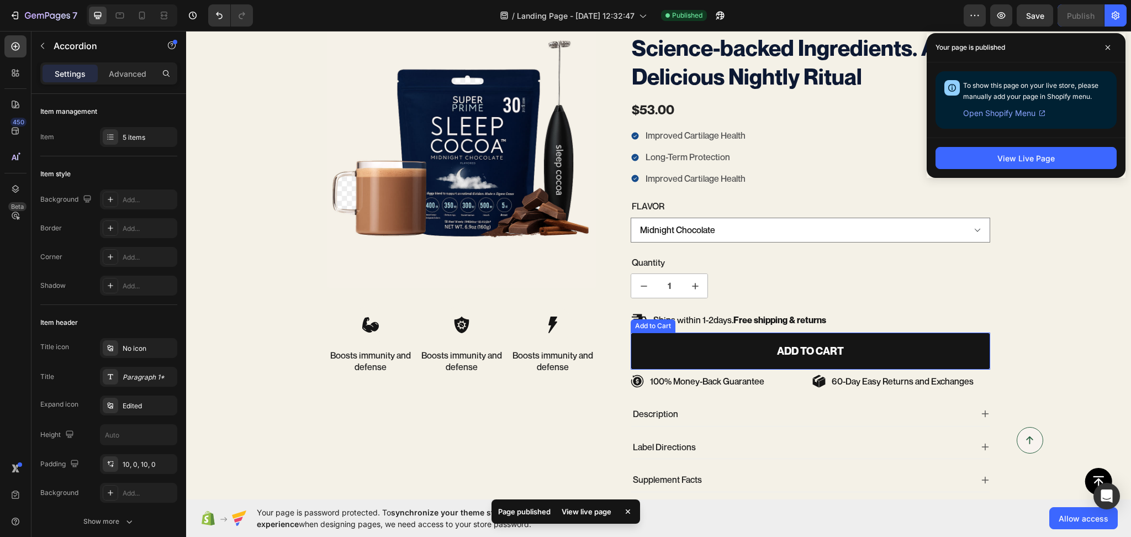
scroll to position [2577, 0]
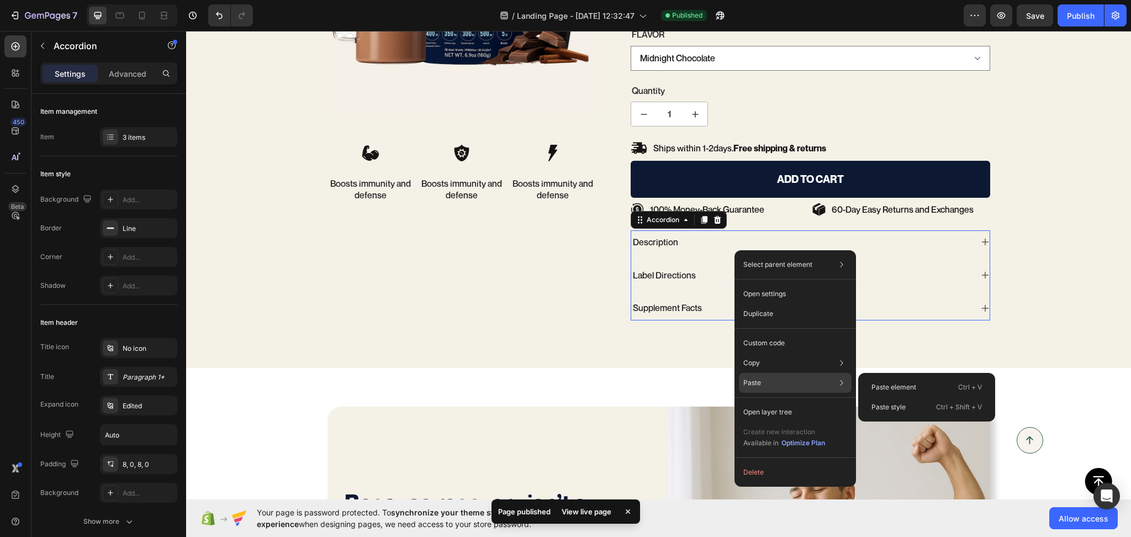
click at [871, 376] on div "Paste element Ctrl + V Paste style Ctrl + Shift + V" at bounding box center [926, 397] width 137 height 49
click at [879, 383] on p "Paste element" at bounding box center [893, 387] width 45 height 10
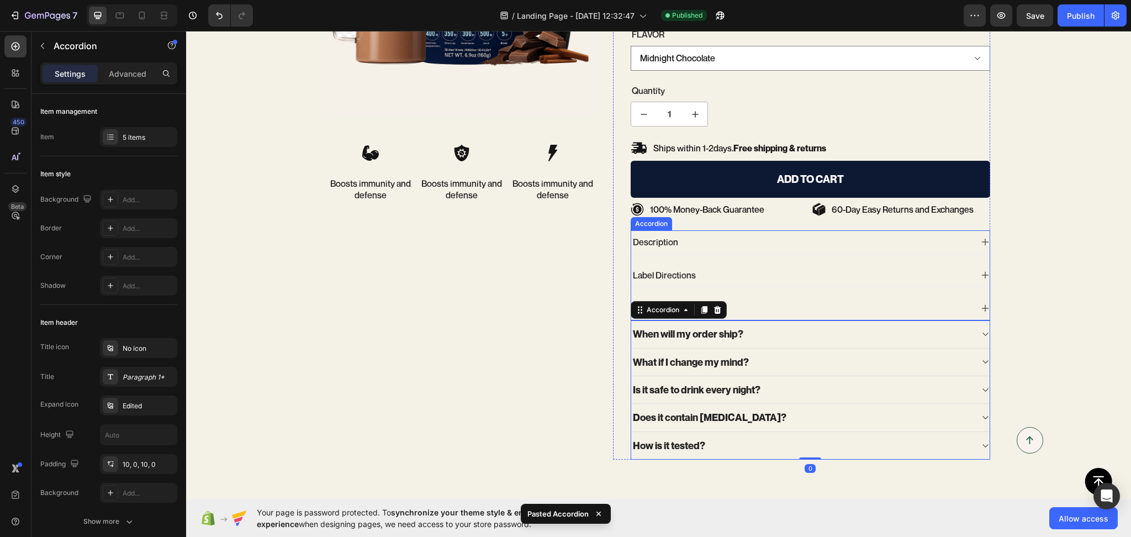
click at [766, 276] on div "Label Directions" at bounding box center [801, 275] width 341 height 15
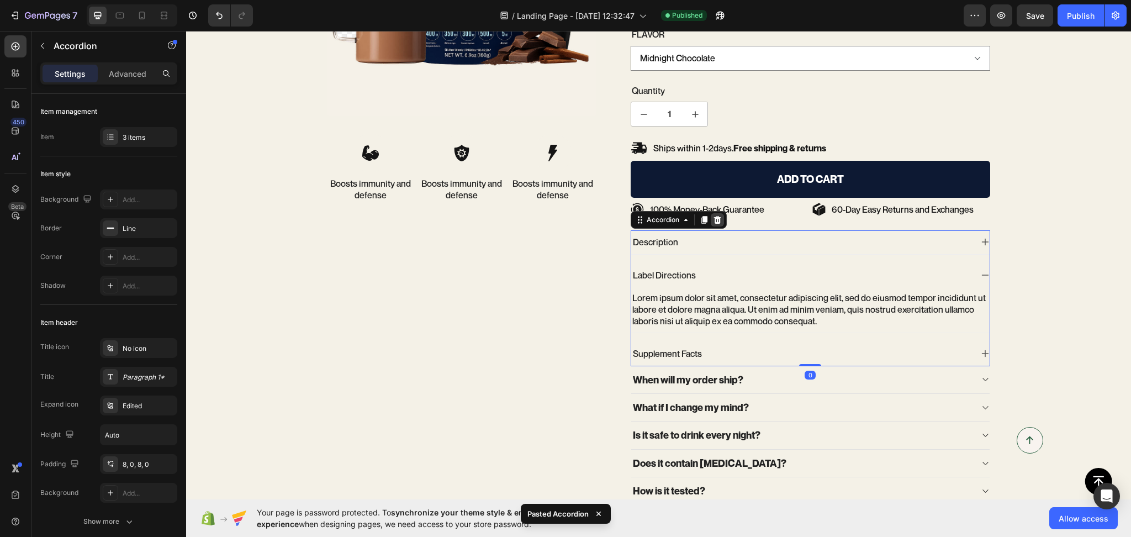
click at [714, 224] on icon at bounding box center [717, 219] width 9 height 9
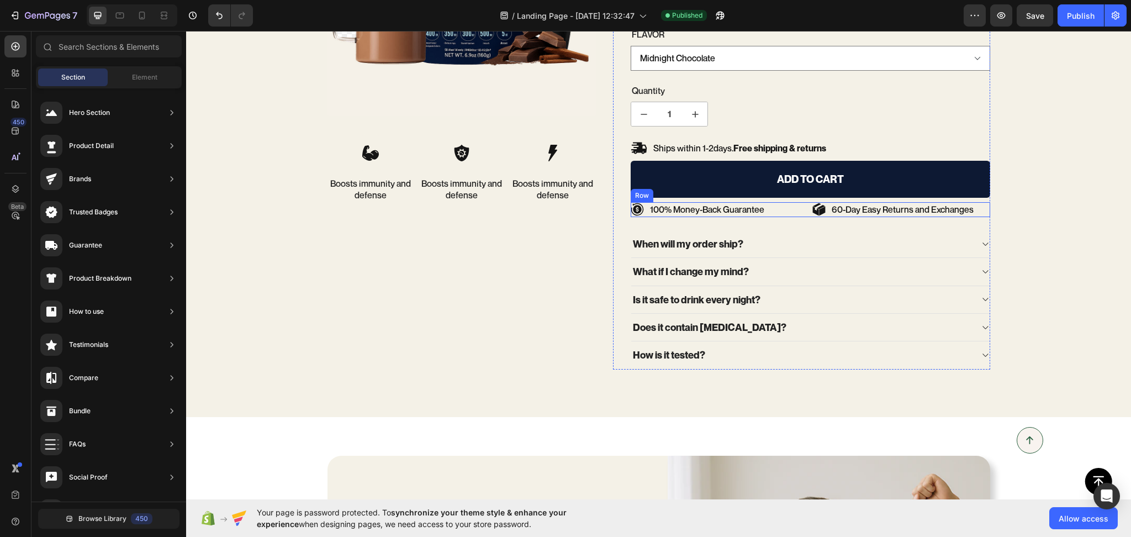
click at [802, 214] on div "100% Money-Back Guarantee Item List 60-Day Easy Returns and Exchanges Item List…" at bounding box center [811, 209] width 360 height 15
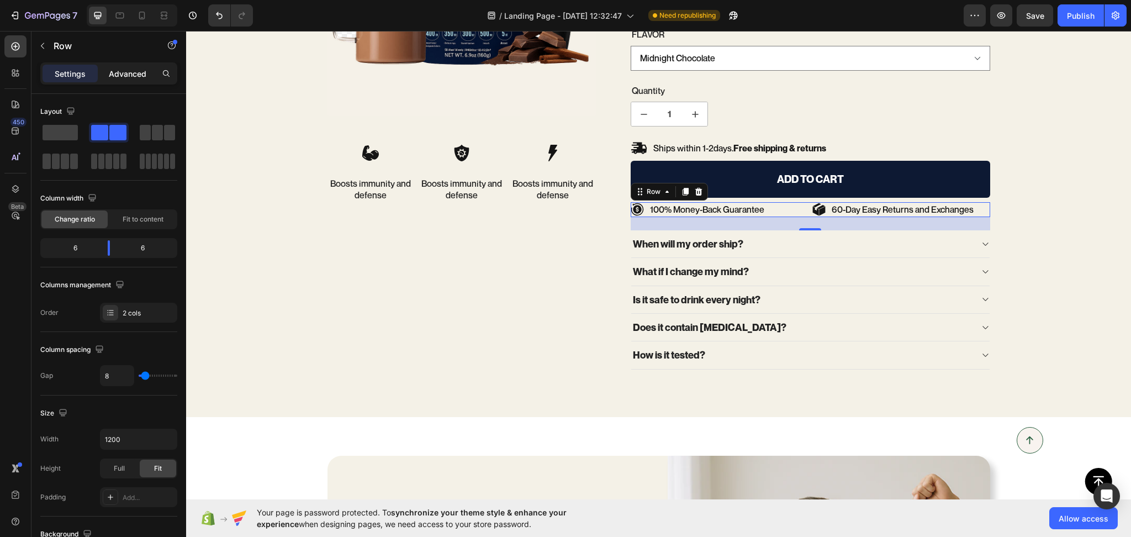
click at [127, 68] on p "Advanced" at bounding box center [128, 74] width 38 height 12
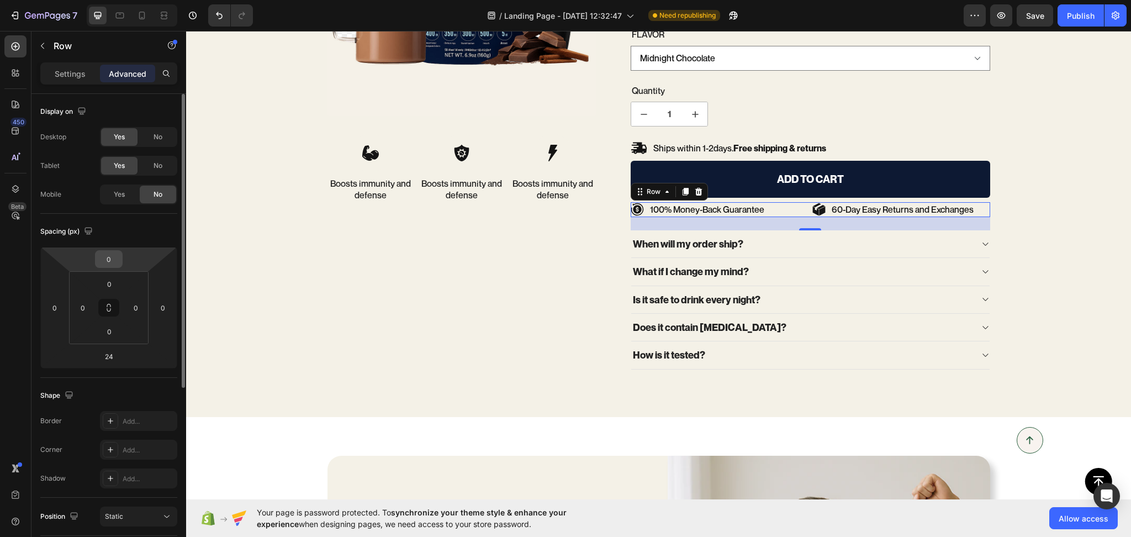
click at [117, 257] on input "0" at bounding box center [109, 259] width 22 height 17
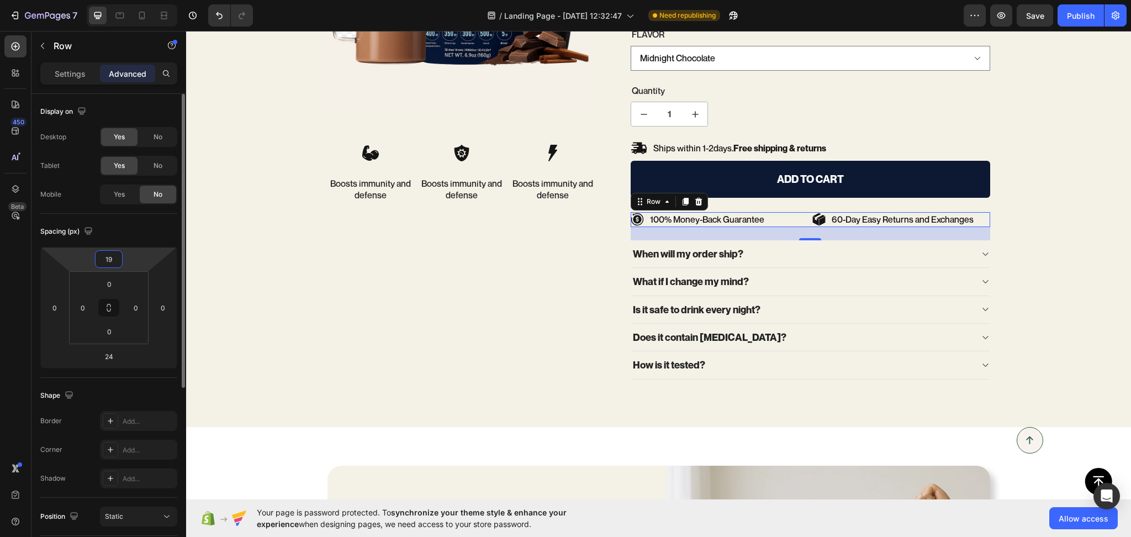
type input "20"
click at [109, 355] on input "24" at bounding box center [109, 356] width 22 height 17
type input "20"
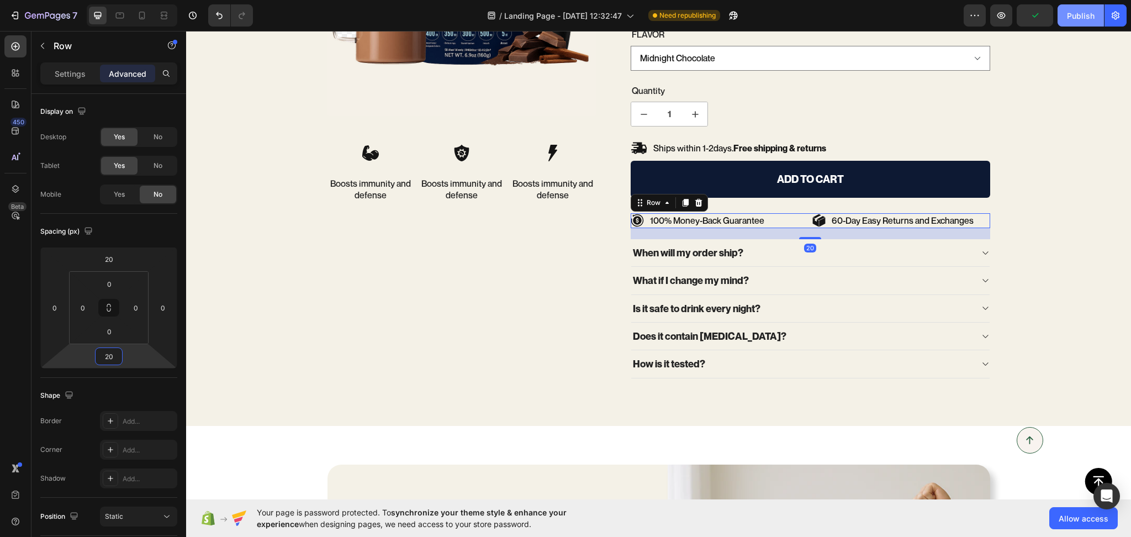
click at [1089, 23] on button "Publish" at bounding box center [1081, 15] width 46 height 22
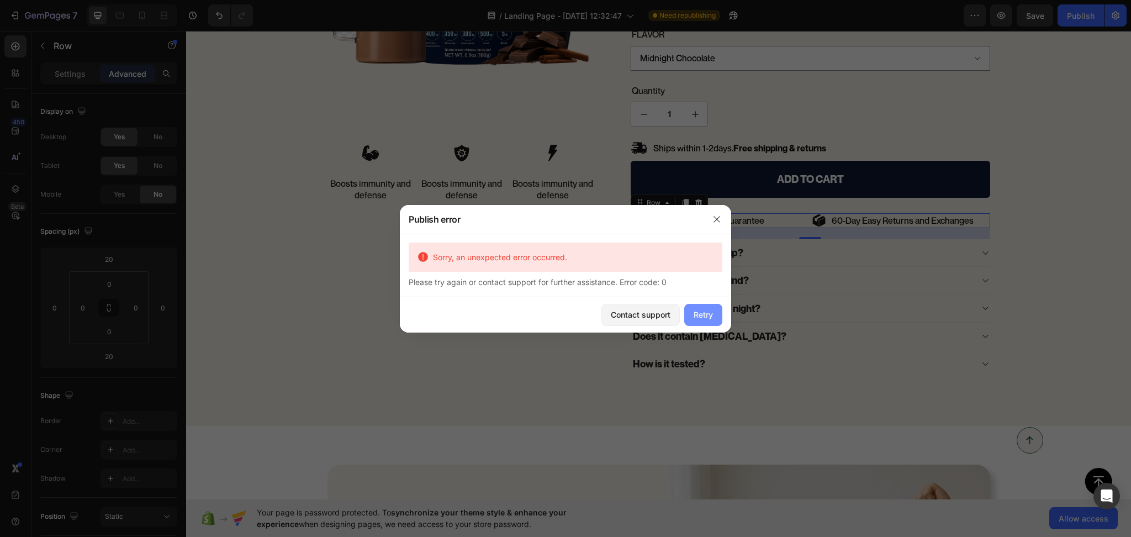
click at [698, 314] on div "Retry" at bounding box center [703, 315] width 19 height 12
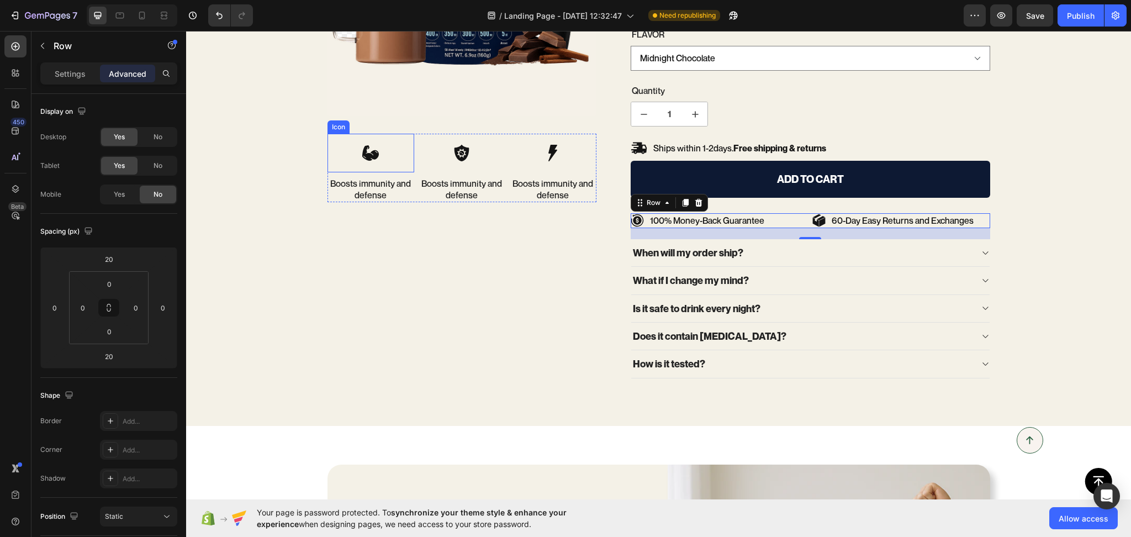
click at [387, 159] on div "Icon" at bounding box center [370, 153] width 87 height 39
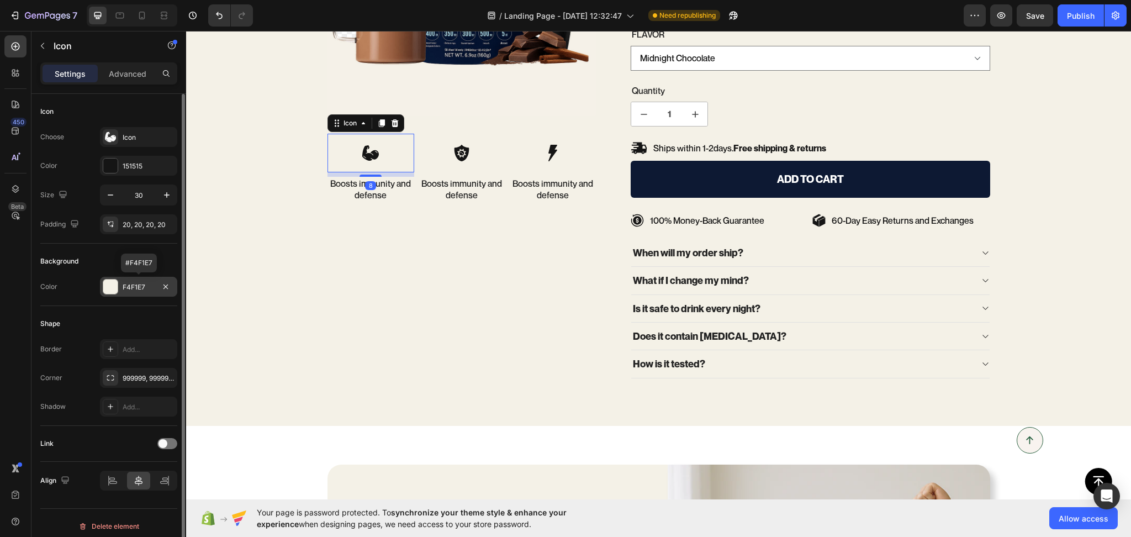
click at [135, 287] on div "F4F1E7" at bounding box center [139, 287] width 32 height 10
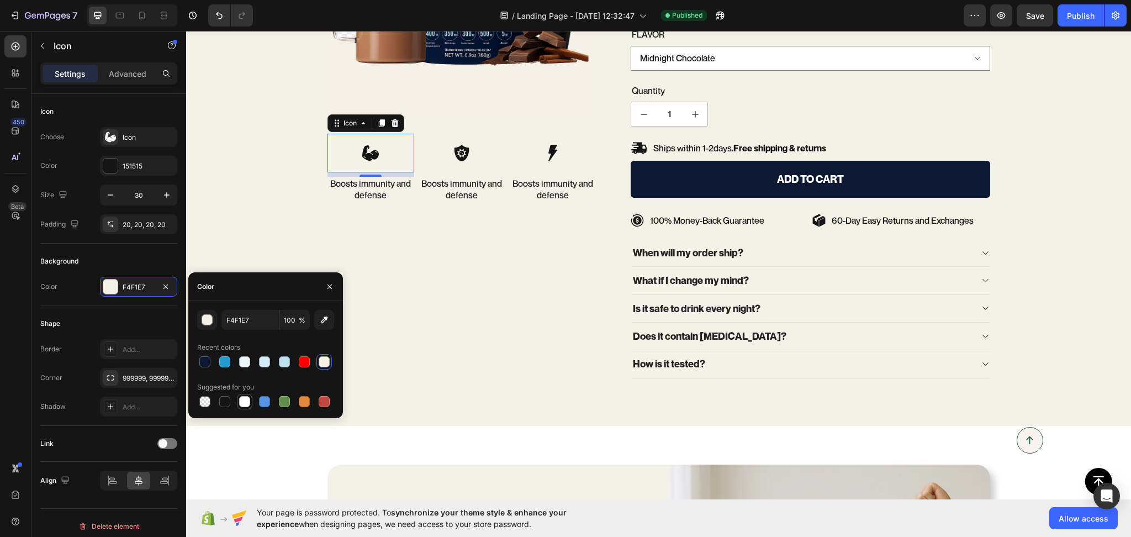
click at [245, 401] on div at bounding box center [244, 401] width 11 height 11
type input "FFFFFF"
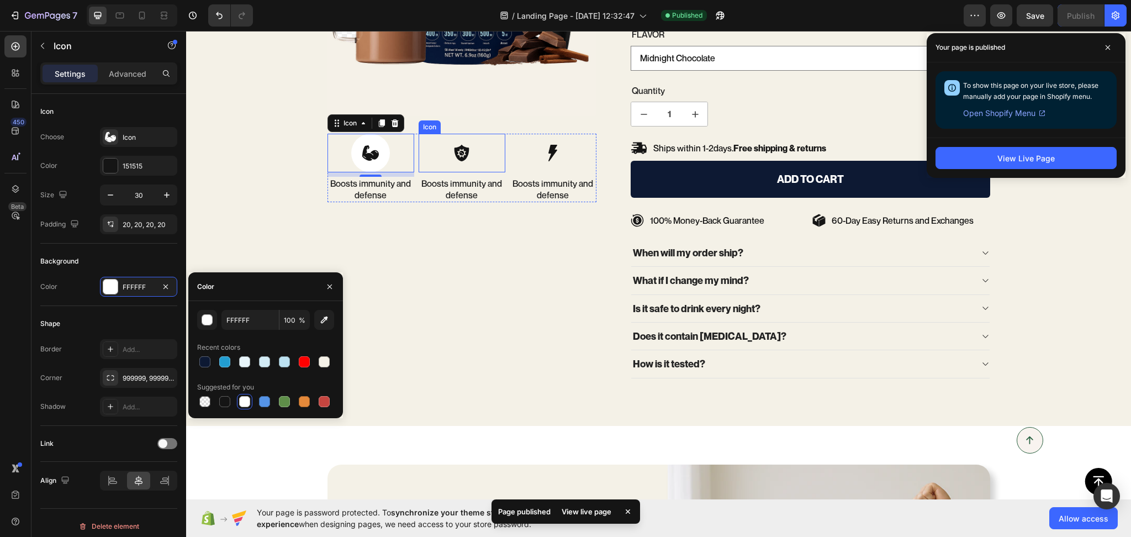
click at [467, 159] on div at bounding box center [461, 153] width 39 height 39
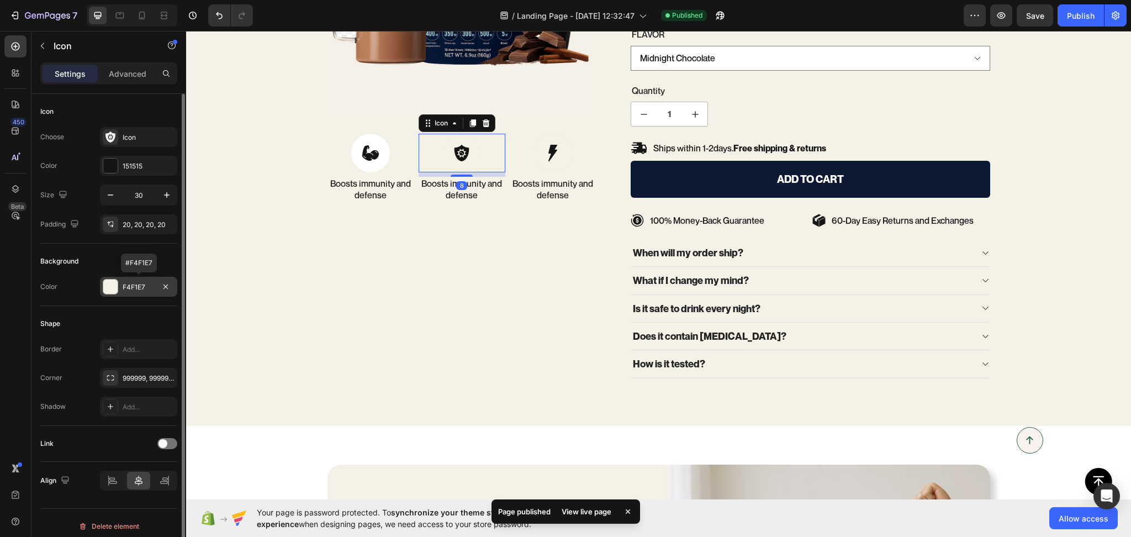
click at [142, 285] on div "F4F1E7" at bounding box center [139, 287] width 32 height 10
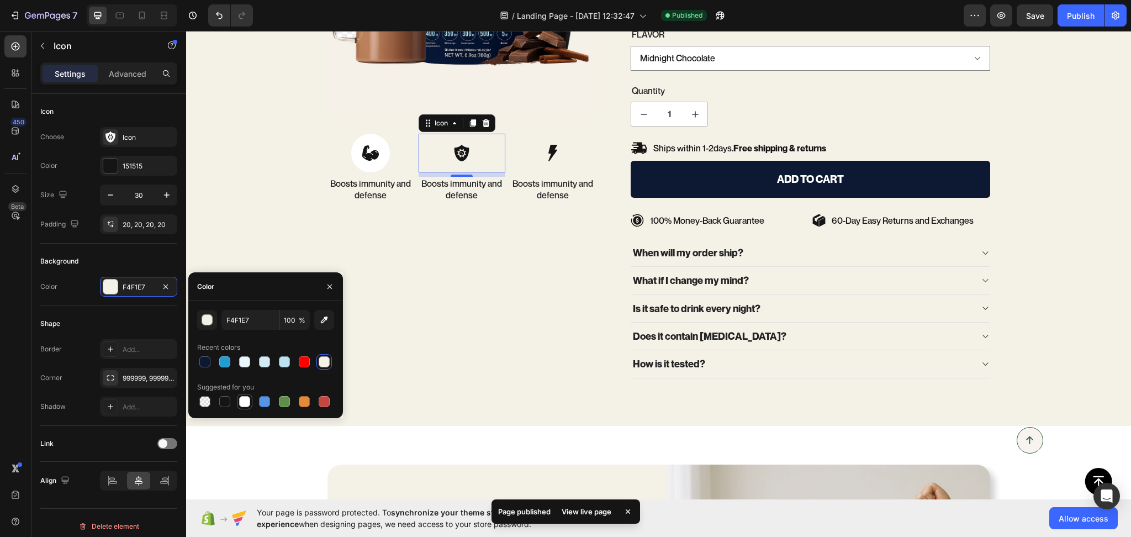
click at [242, 403] on div at bounding box center [244, 401] width 11 height 11
type input "FFFFFF"
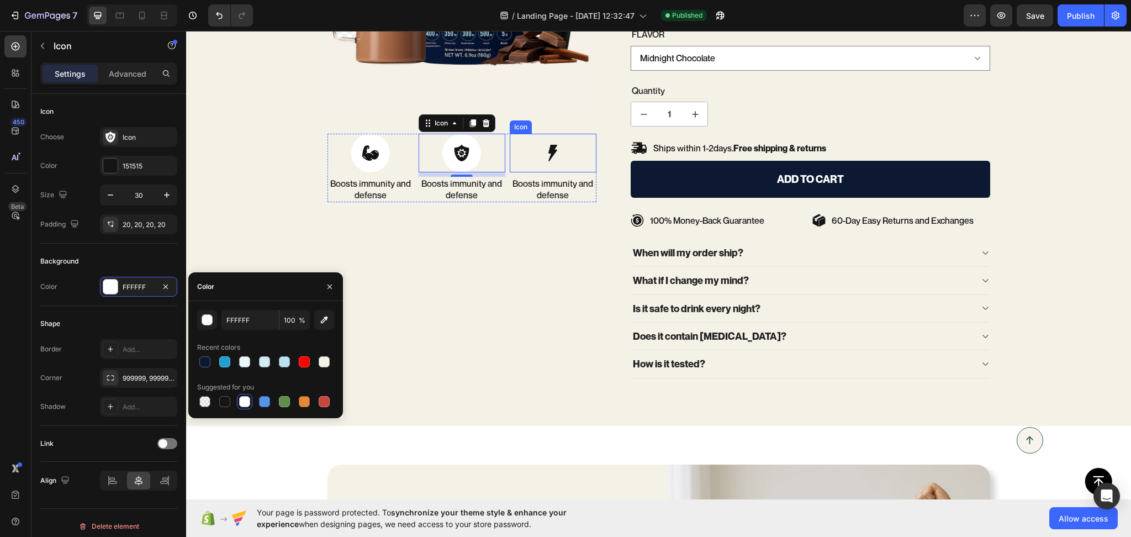
click at [566, 162] on div "Icon" at bounding box center [553, 153] width 87 height 39
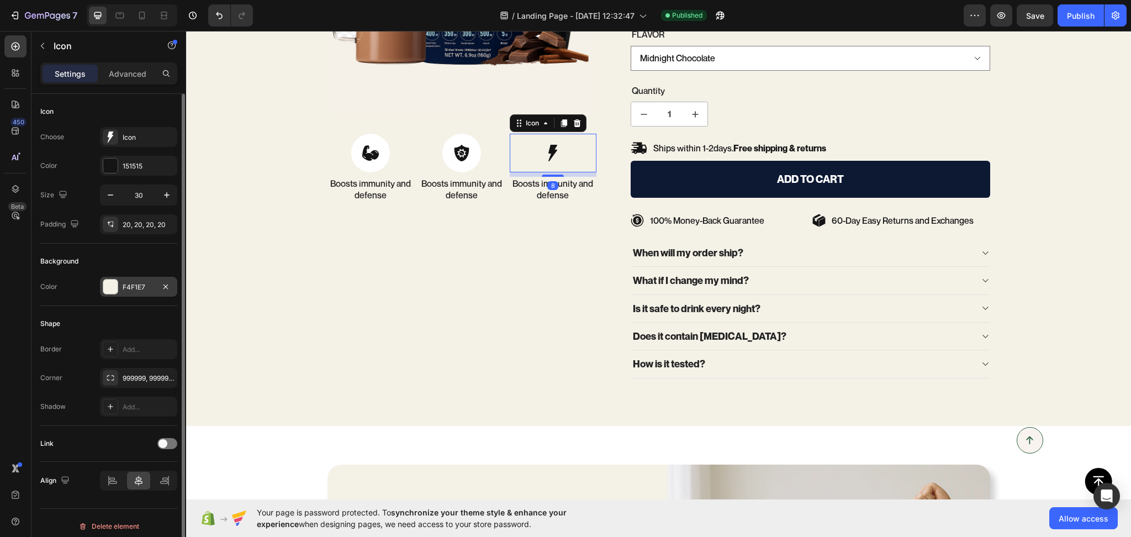
click at [139, 289] on div "F4F1E7" at bounding box center [139, 287] width 32 height 10
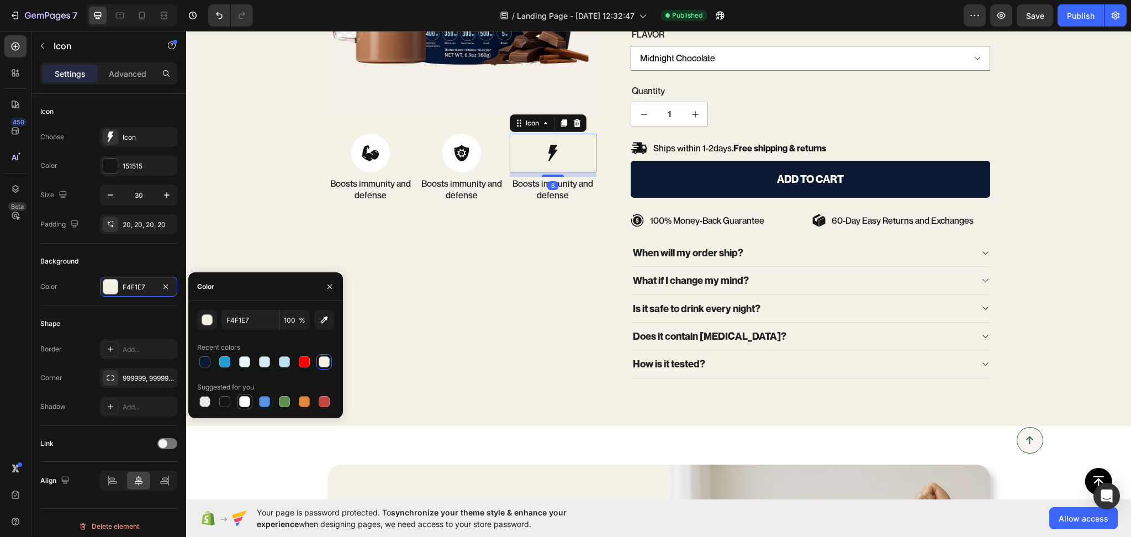
click at [247, 403] on div at bounding box center [244, 401] width 11 height 11
type input "FFFFFF"
click at [431, 345] on div "100% Money-Back Guarantee Item List 60-Day Easy Returns Item List Row Product I…" at bounding box center [462, 117] width 270 height 540
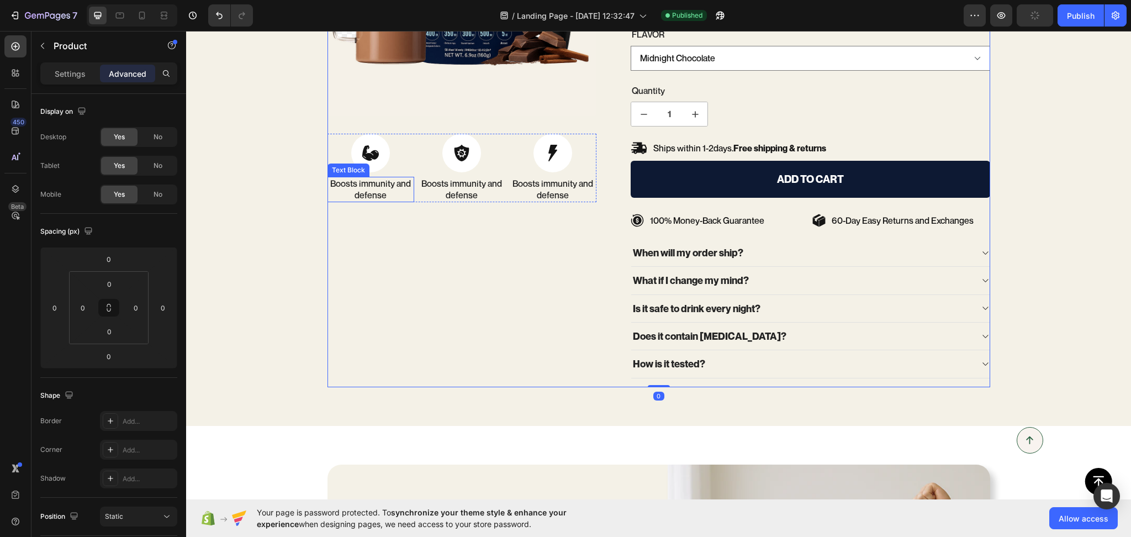
click at [372, 188] on p "Boosts immunity and defense" at bounding box center [371, 189] width 84 height 23
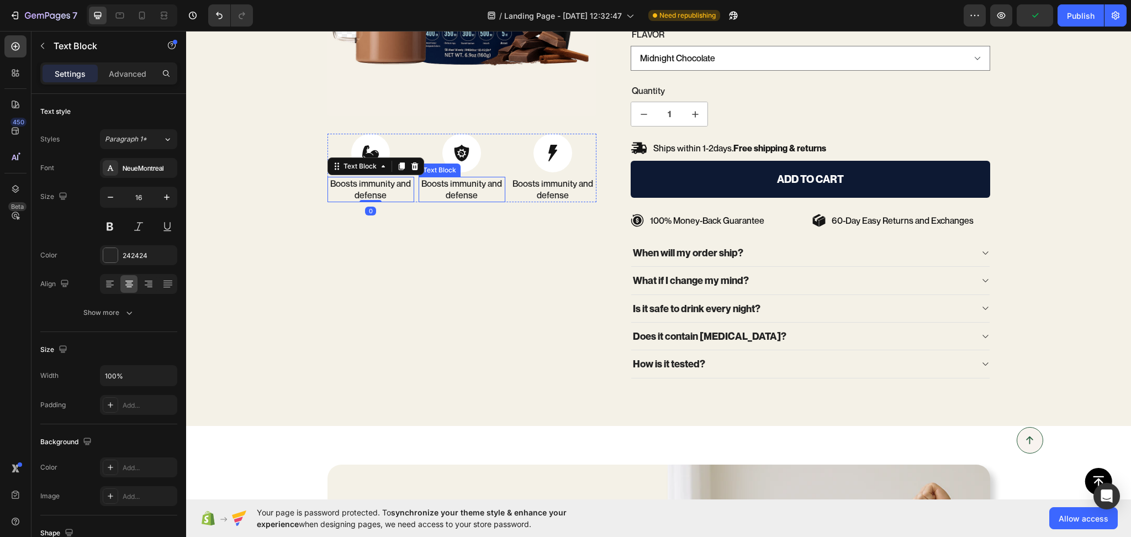
click at [469, 191] on p "Boosts immunity and defense" at bounding box center [462, 189] width 84 height 23
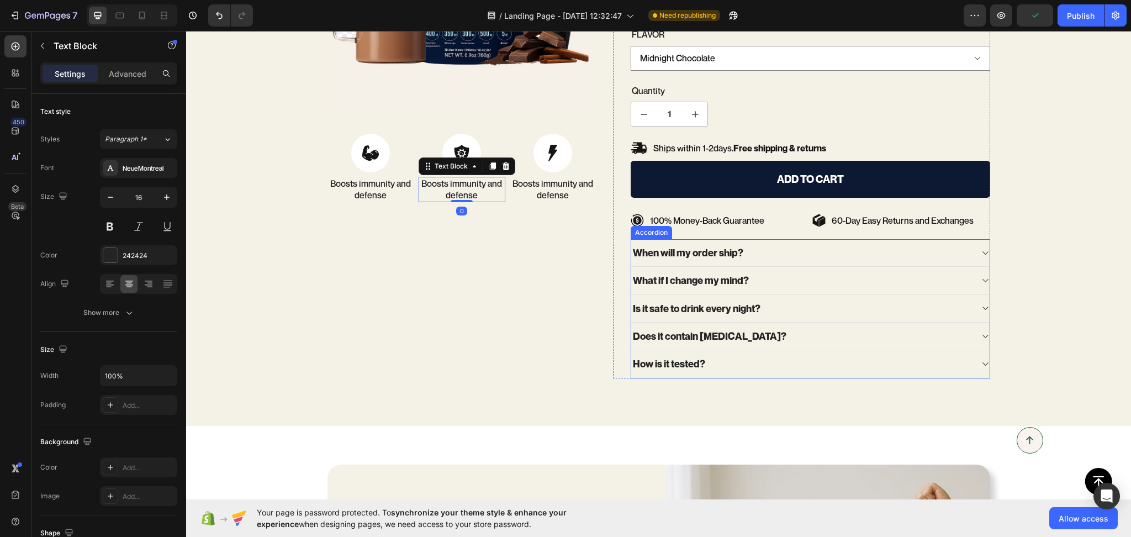
click at [681, 249] on p "When will my order ship?" at bounding box center [688, 252] width 110 height 13
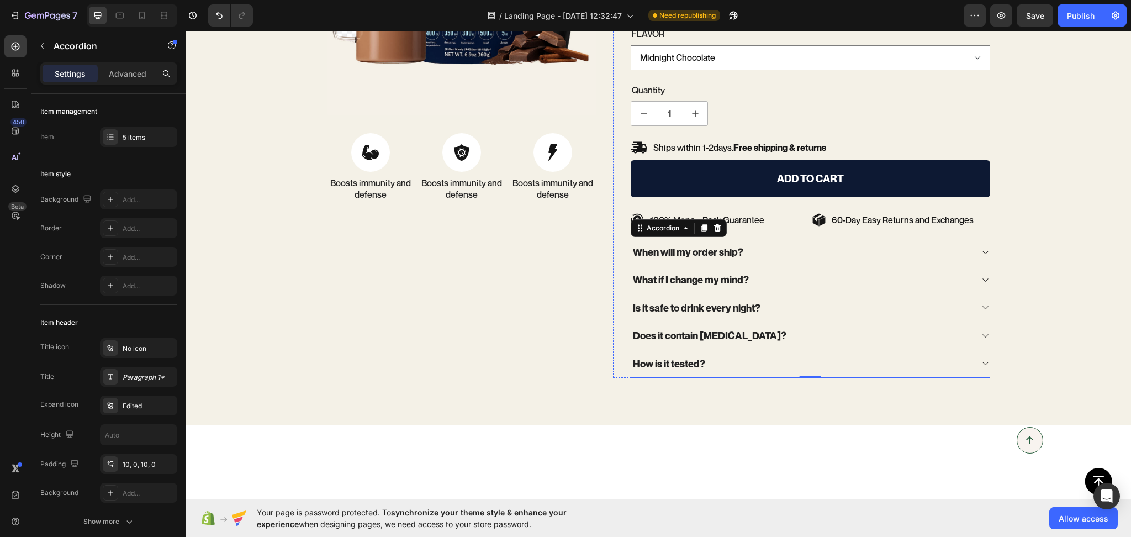
scroll to position [2233, 0]
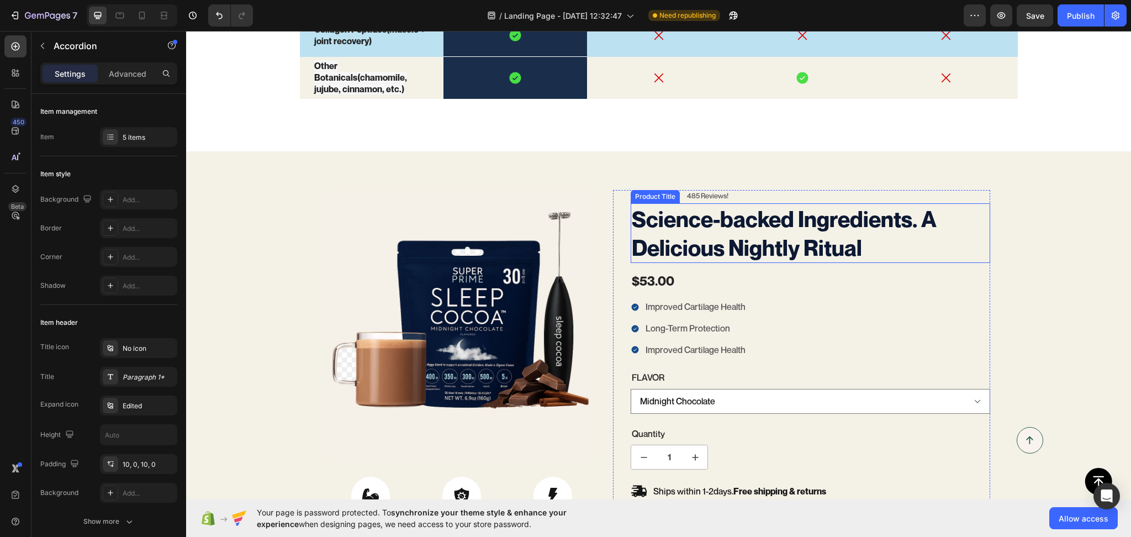
click at [731, 197] on div "Icon Icon Icon Icon Icon Icon List 485 Reviews! Text Block Row" at bounding box center [811, 196] width 360 height 12
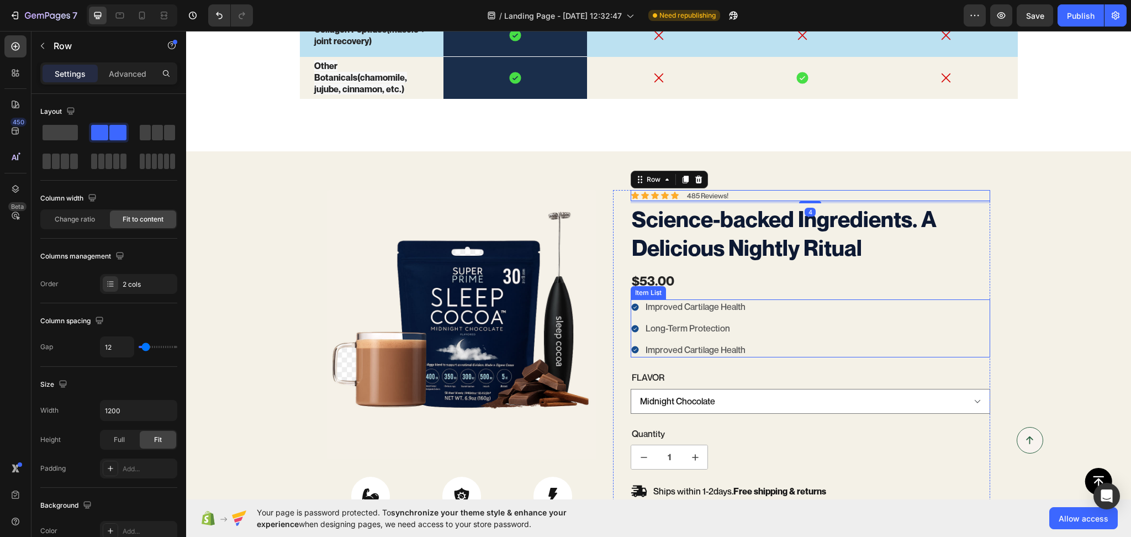
click at [661, 309] on p "Improved Cartilage Health" at bounding box center [696, 307] width 100 height 12
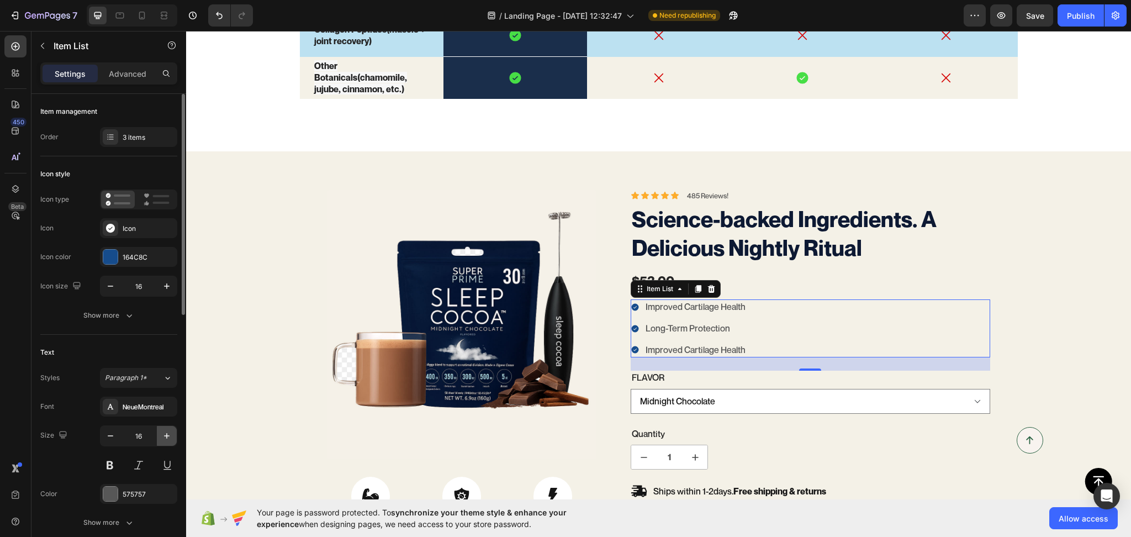
click at [169, 432] on icon "button" at bounding box center [166, 435] width 11 height 11
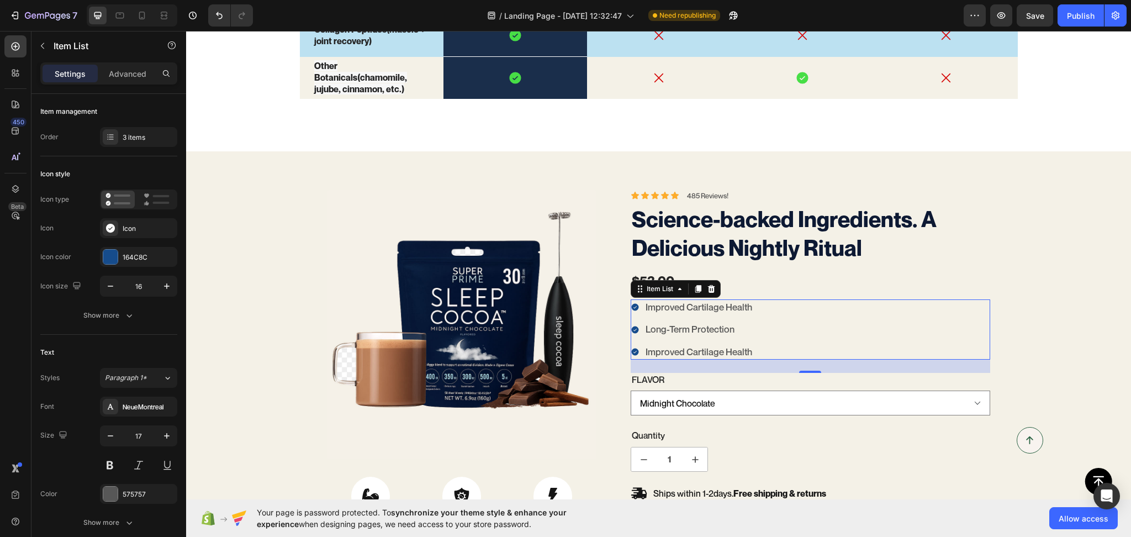
click at [657, 328] on p "Long-Term Protection" at bounding box center [699, 329] width 107 height 12
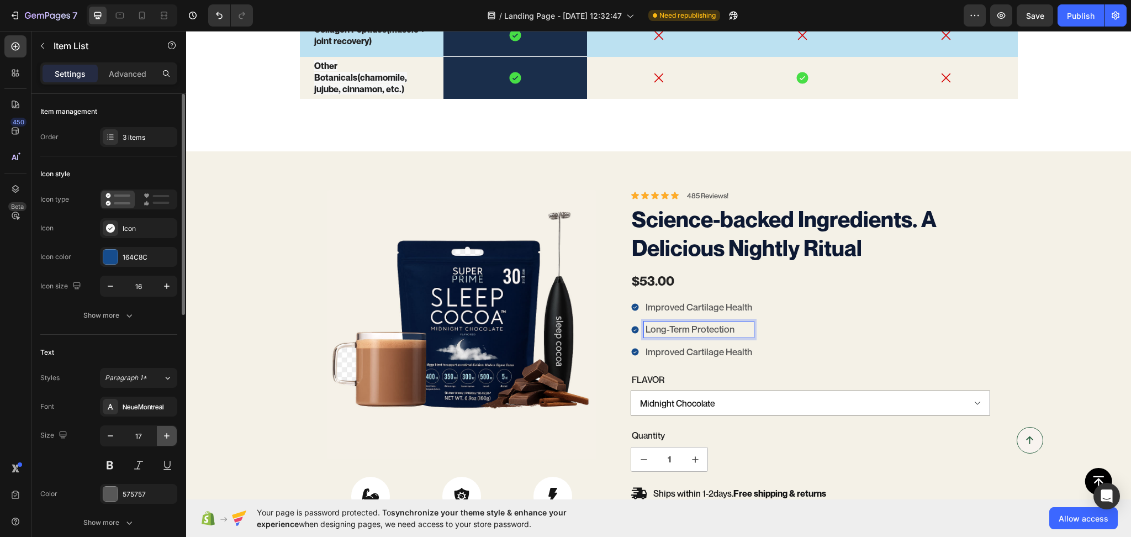
click at [171, 435] on icon "button" at bounding box center [166, 435] width 11 height 11
click at [169, 430] on icon "button" at bounding box center [166, 435] width 11 height 11
type input "19"
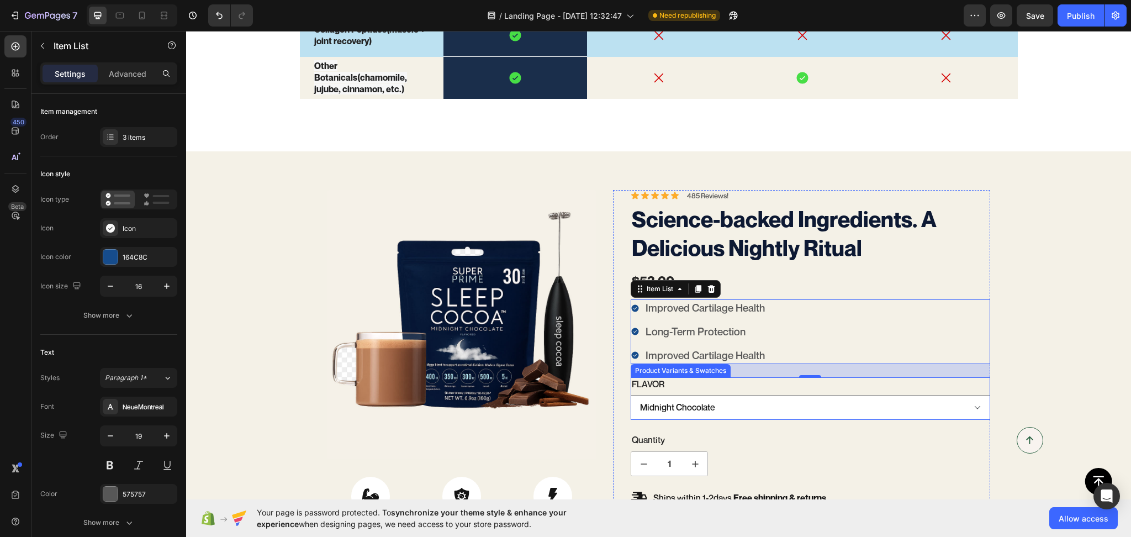
click at [648, 384] on legend "Flavor" at bounding box center [648, 384] width 35 height 14
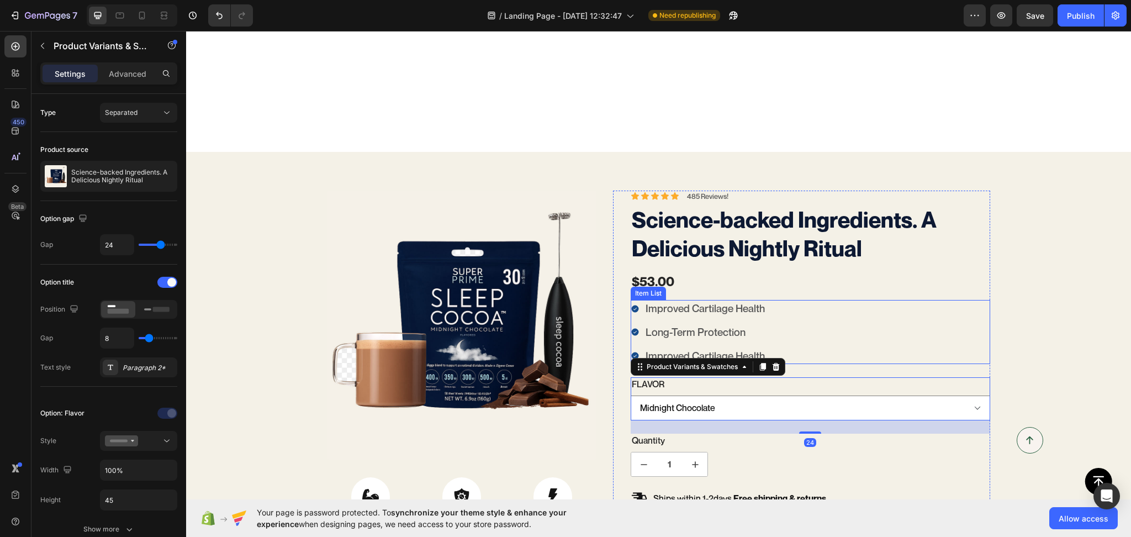
scroll to position [2405, 0]
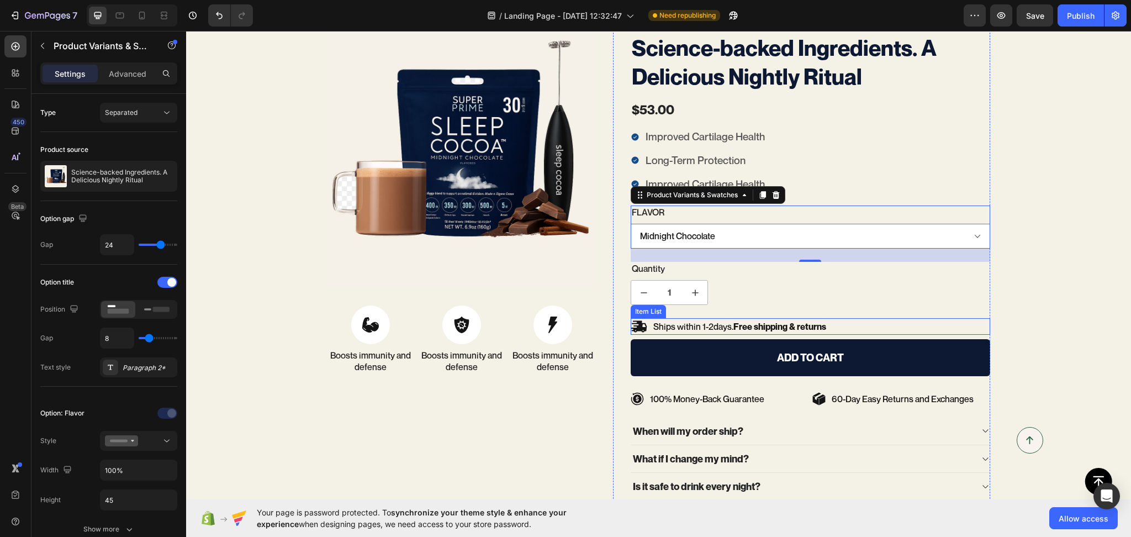
click at [838, 324] on div "Ships within 1-2days. Free shipping & returns" at bounding box center [811, 326] width 360 height 17
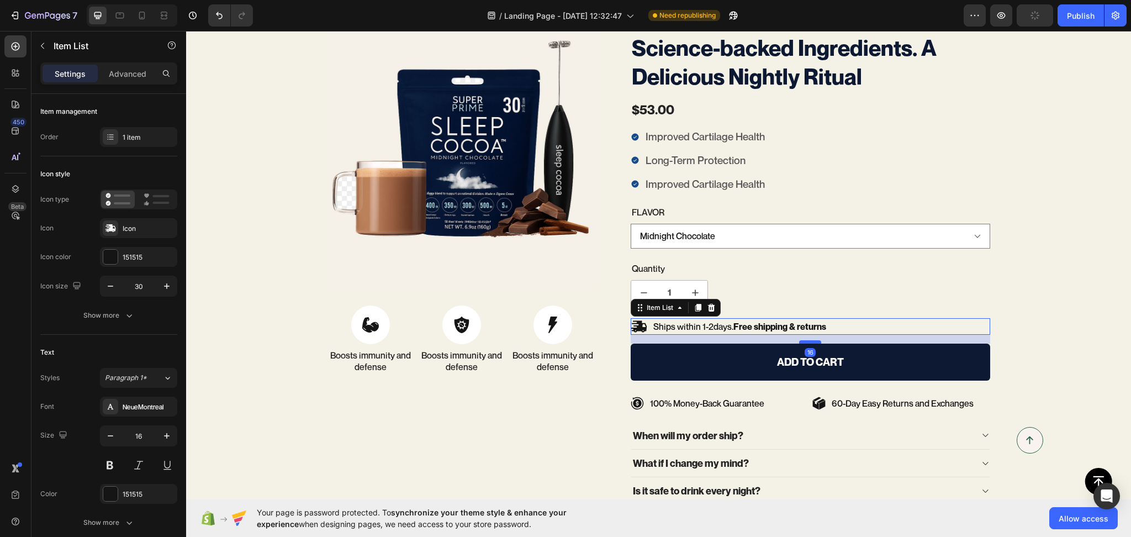
click at [809, 342] on div at bounding box center [810, 341] width 22 height 3
type input "100%"
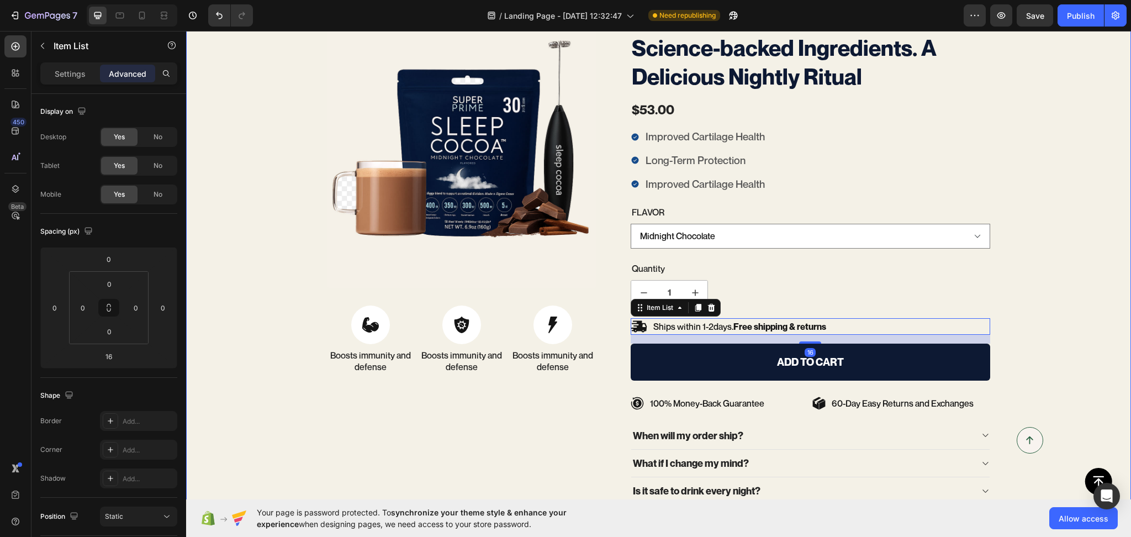
click at [1065, 295] on div "100% Money-Back Guarantee Item List 60-Day Easy Returns Item List Row Product I…" at bounding box center [658, 294] width 945 height 551
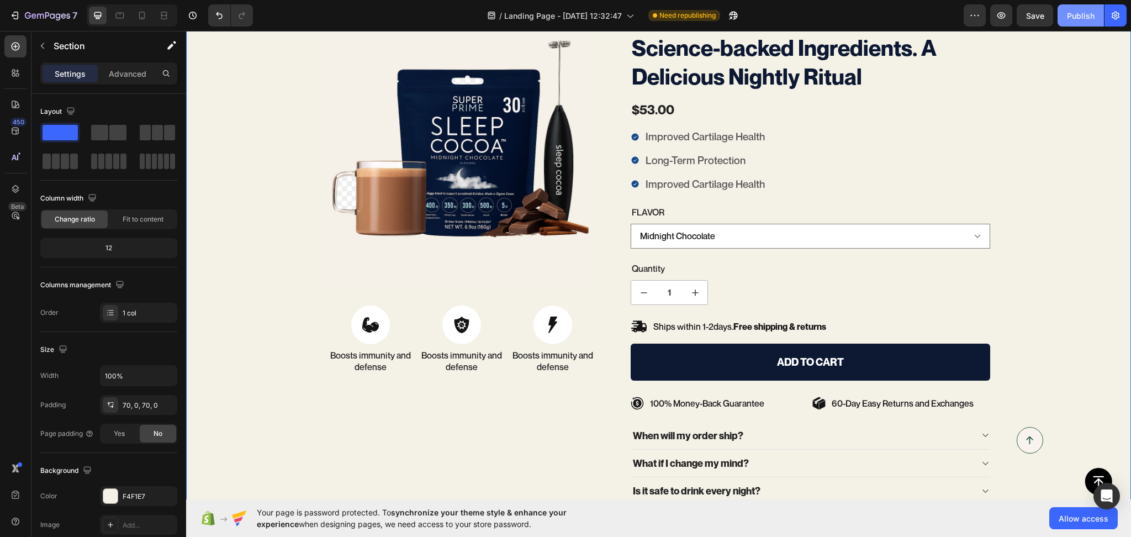
click at [1083, 13] on div "Publish" at bounding box center [1081, 16] width 28 height 12
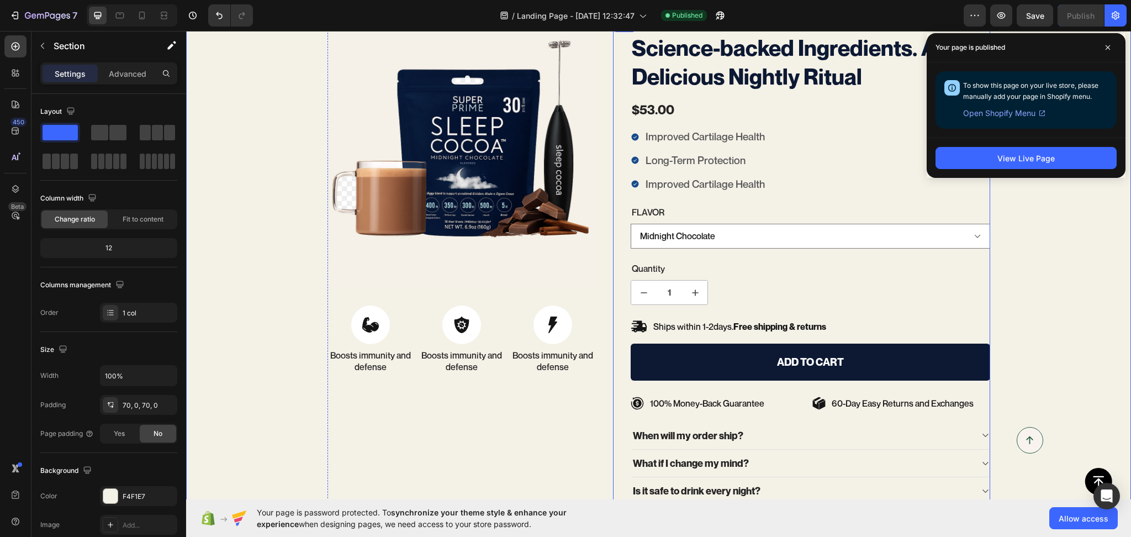
click at [695, 368] on button "Add to cart" at bounding box center [811, 362] width 360 height 37
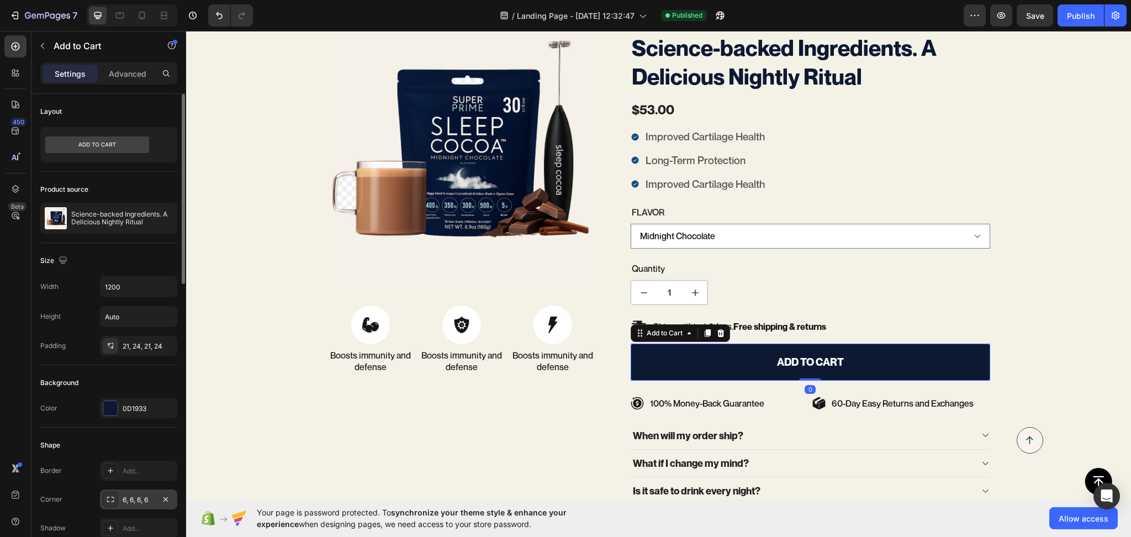
click at [144, 505] on div "6, 6, 6, 6" at bounding box center [138, 499] width 77 height 20
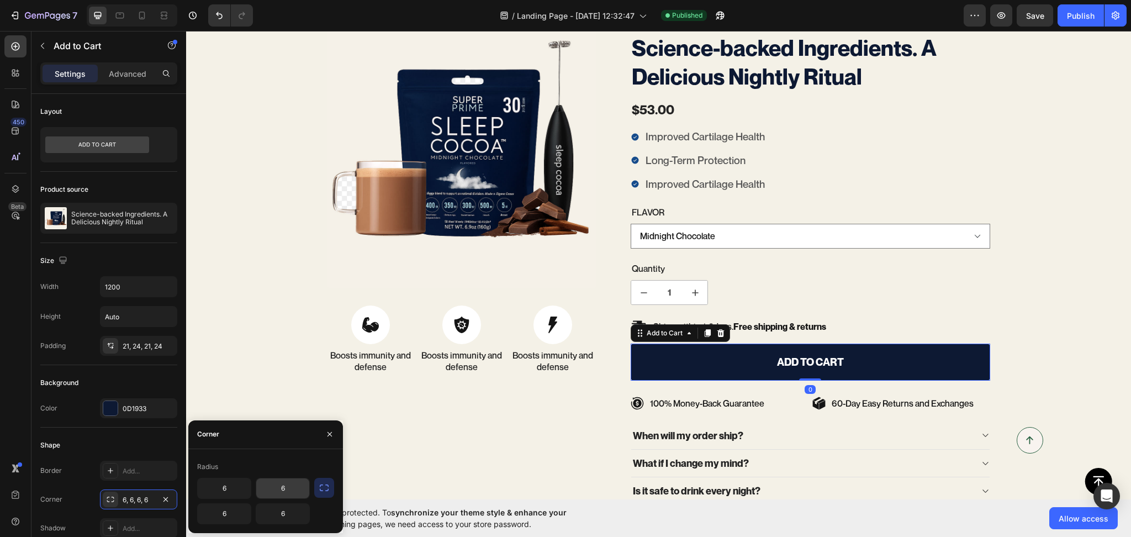
click at [282, 488] on input "6" at bounding box center [282, 488] width 53 height 20
type input "25"
click at [325, 494] on button "button" at bounding box center [324, 488] width 20 height 20
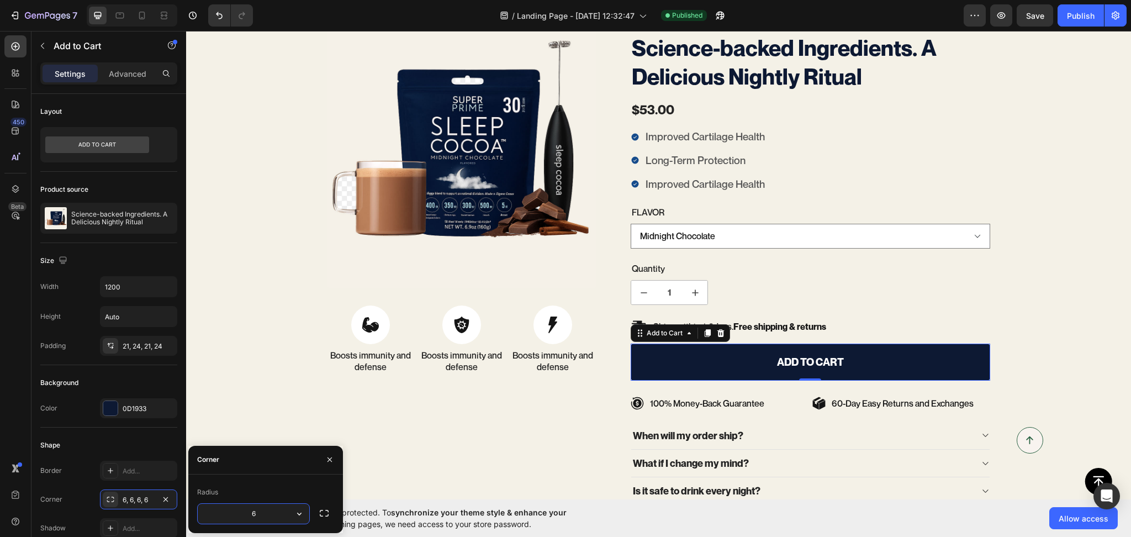
click at [270, 521] on input "6" at bounding box center [254, 514] width 112 height 20
click at [270, 455] on div "Corner" at bounding box center [265, 460] width 155 height 29
click at [266, 506] on input "25" at bounding box center [254, 514] width 112 height 20
type input "44"
click at [264, 412] on div "100% Money-Back Guarantee Item List 60-Day Easy Returns Item List Row Product I…" at bounding box center [658, 294] width 945 height 551
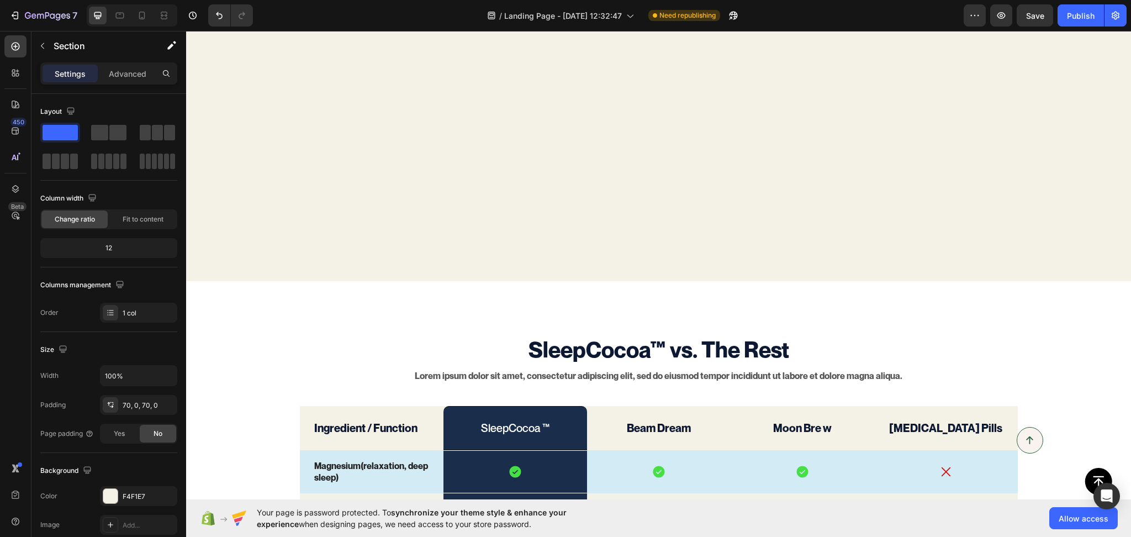
scroll to position [2062, 0]
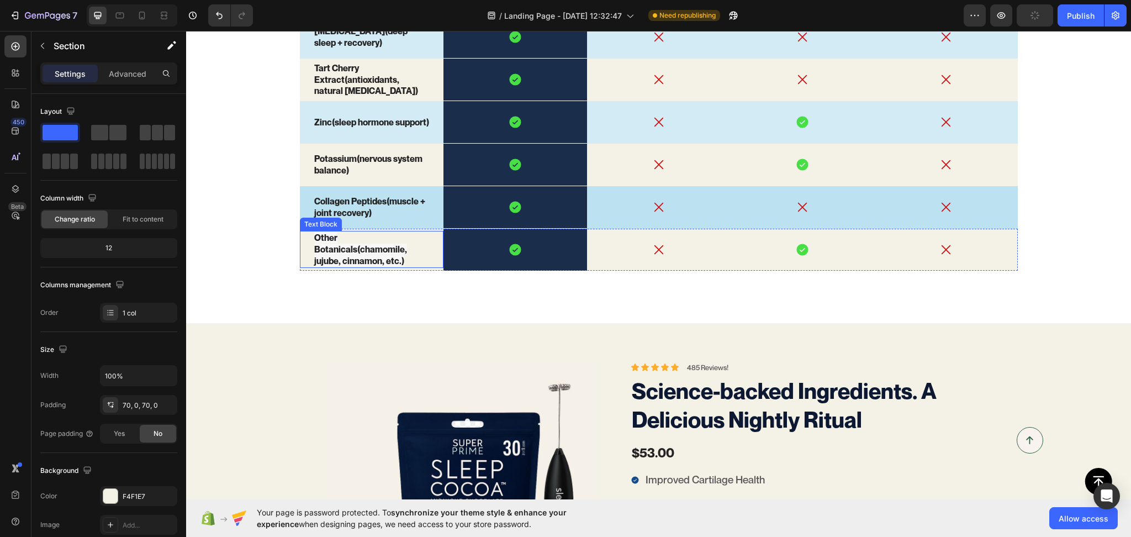
click at [420, 249] on p "Other Botanicals (chamomile, jujube, cinnamon, etc.)" at bounding box center [371, 249] width 115 height 34
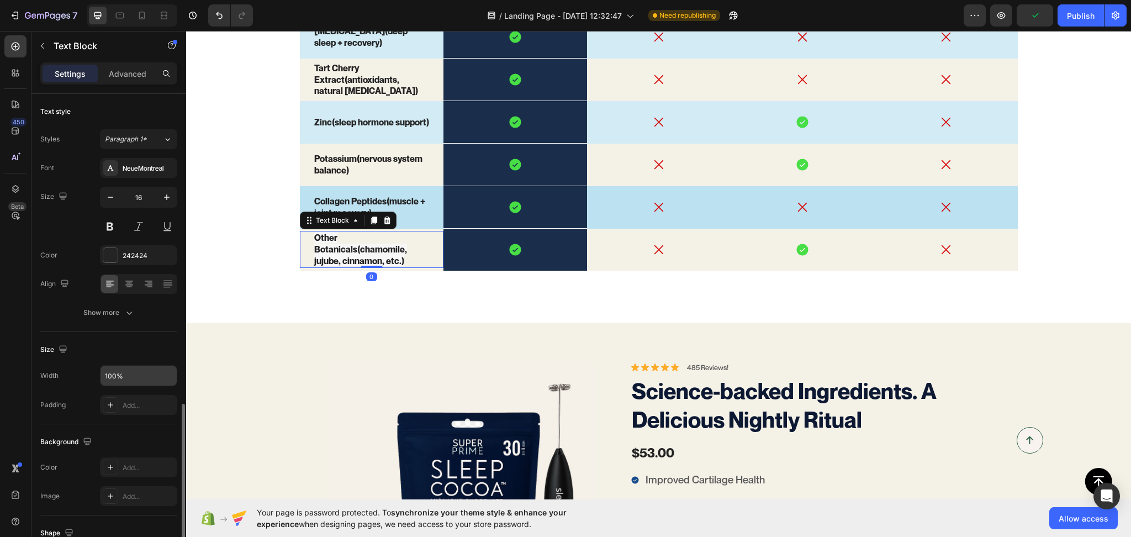
scroll to position [179, 0]
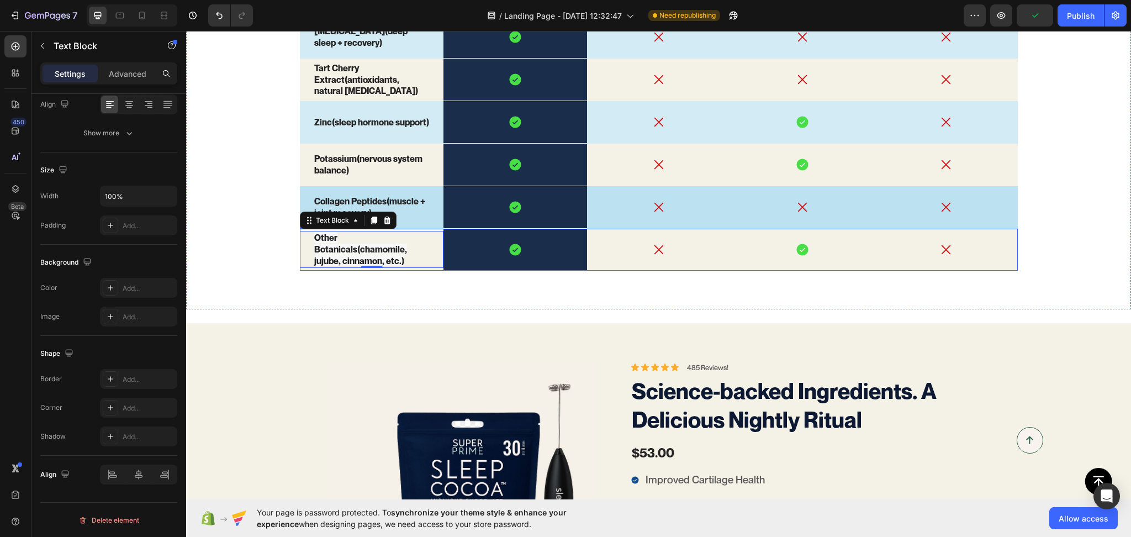
click at [604, 269] on div "Icon" at bounding box center [659, 250] width 144 height 42
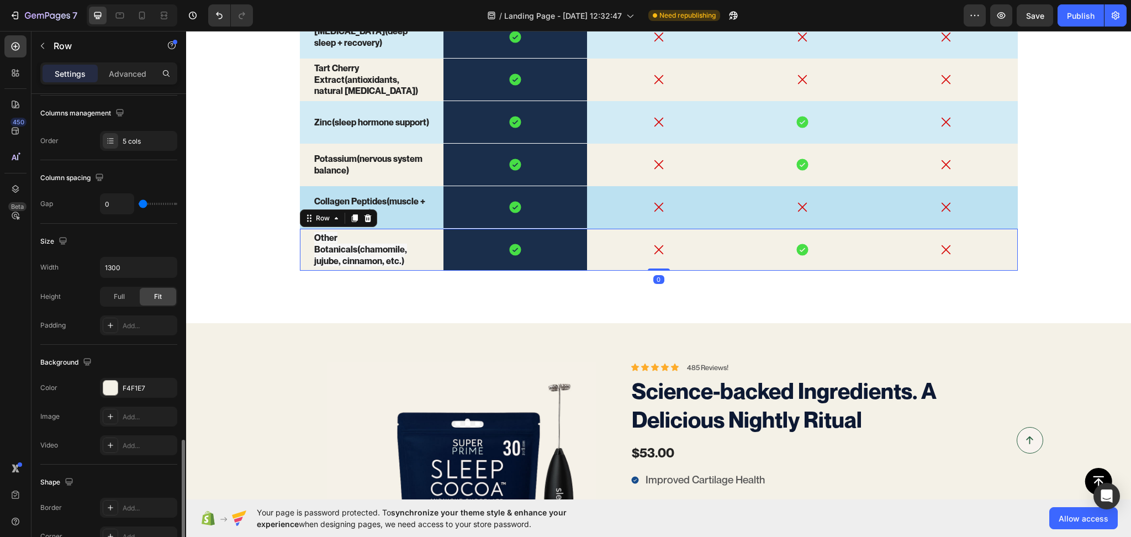
scroll to position [325, 0]
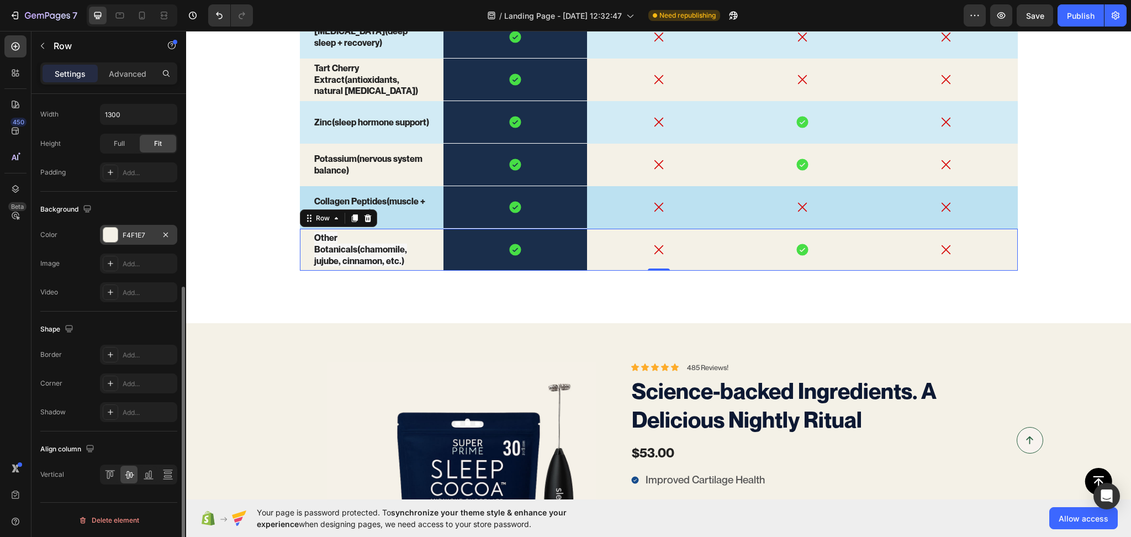
click at [133, 231] on div "F4F1E7" at bounding box center [139, 235] width 32 height 10
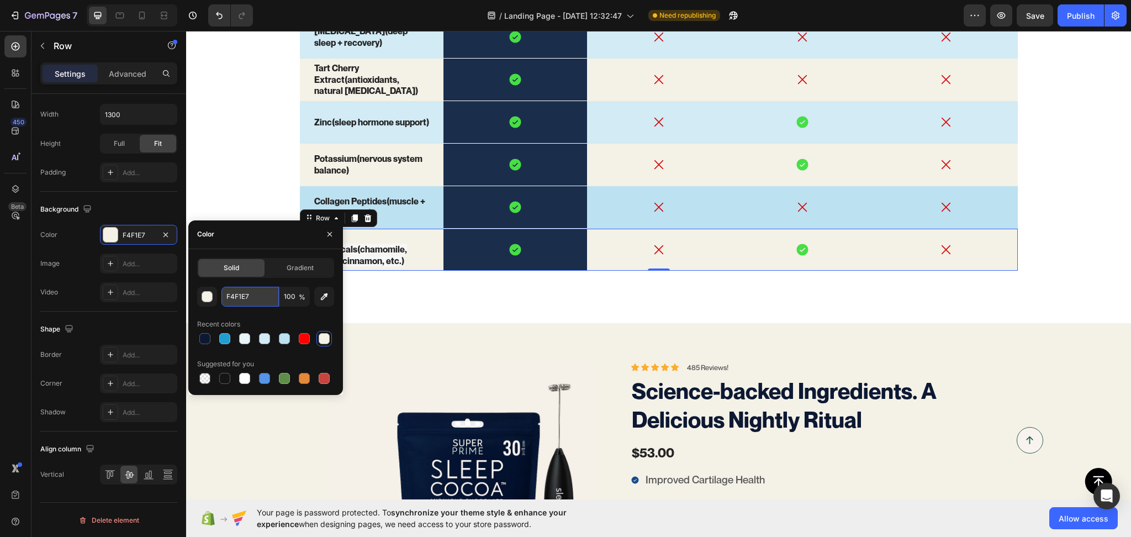
click at [239, 303] on input "F4F1E7" at bounding box center [249, 297] width 57 height 20
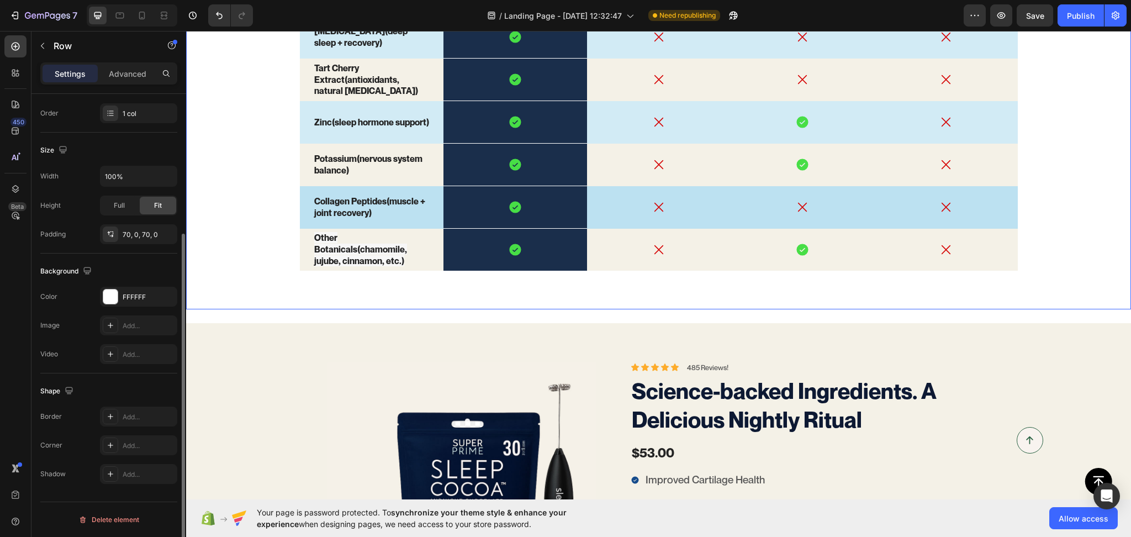
scroll to position [199, 0]
click at [357, 250] on span "Other Botanicals (chamomile, jujube, cinnamon, etc.)" at bounding box center [360, 249] width 93 height 34
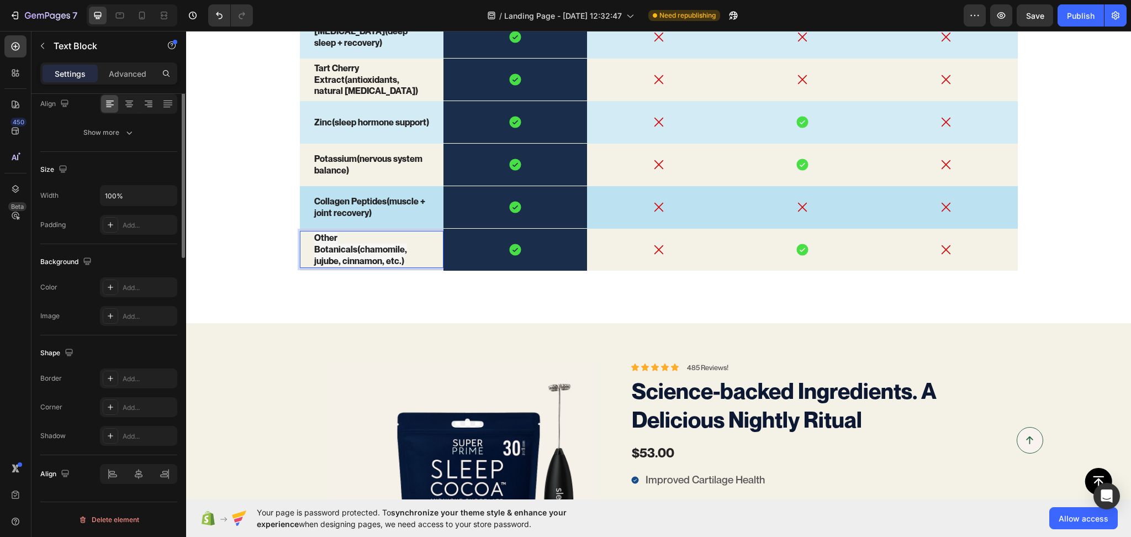
scroll to position [0, 0]
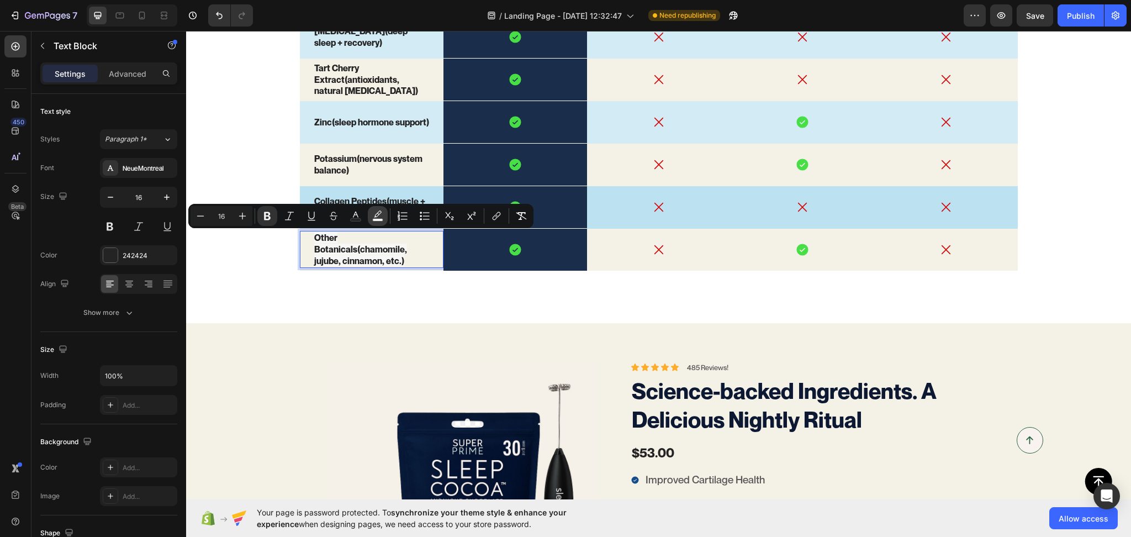
click at [381, 219] on rect "Editor contextual toolbar" at bounding box center [378, 220] width 10 height 3
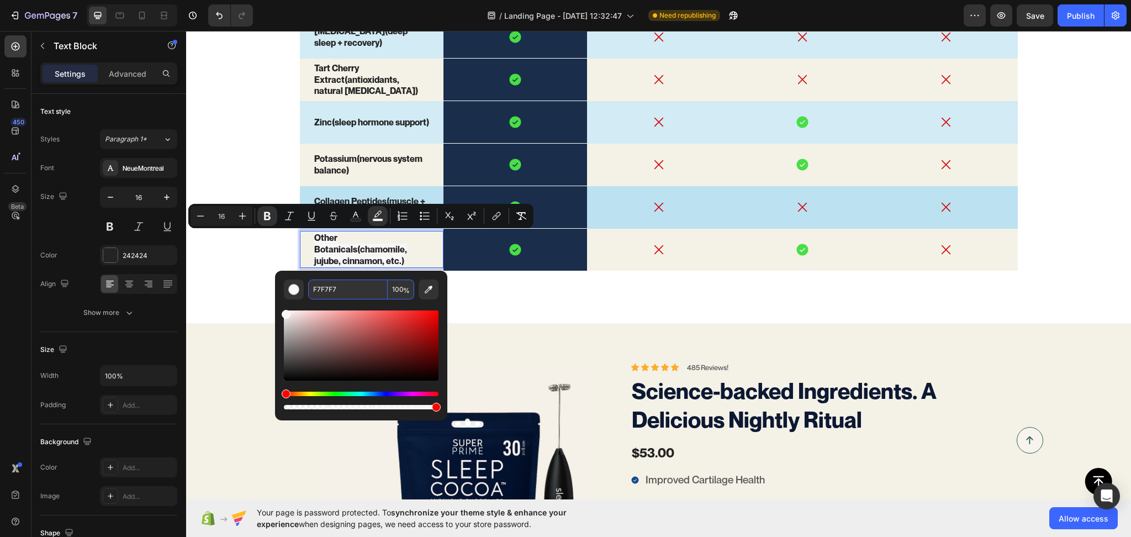
click at [336, 285] on input "F7F7F7" at bounding box center [348, 289] width 80 height 20
paste input "4F1E"
type input "F4F1E7"
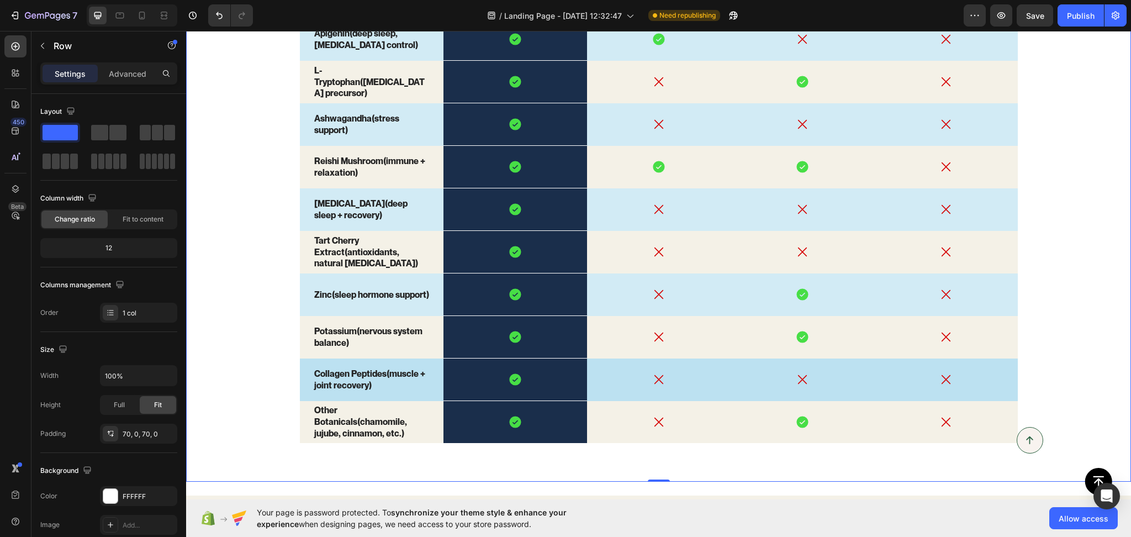
scroll to position [2062, 0]
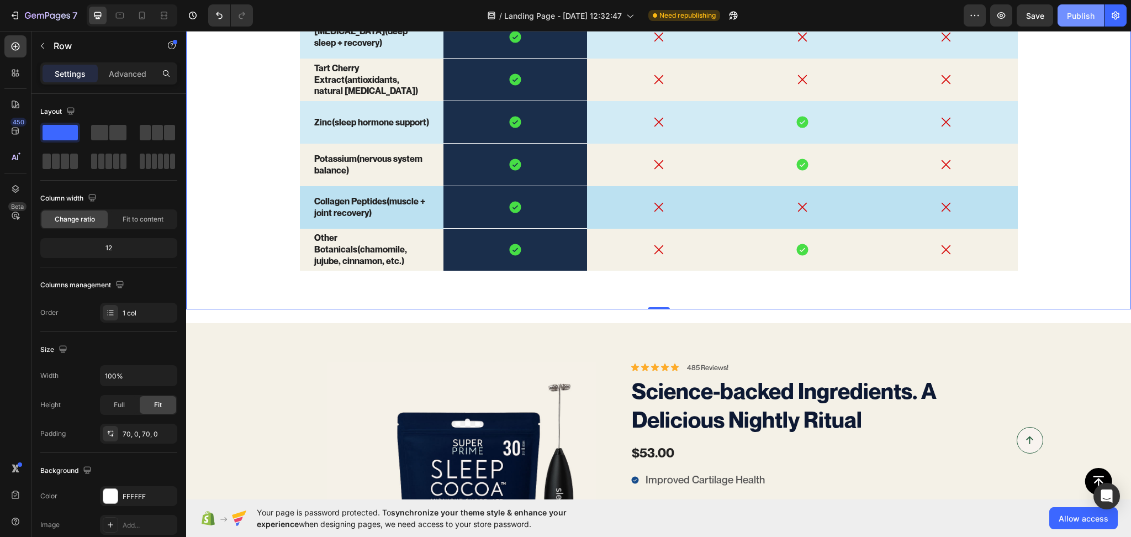
click at [1082, 7] on button "Publish" at bounding box center [1081, 15] width 46 height 22
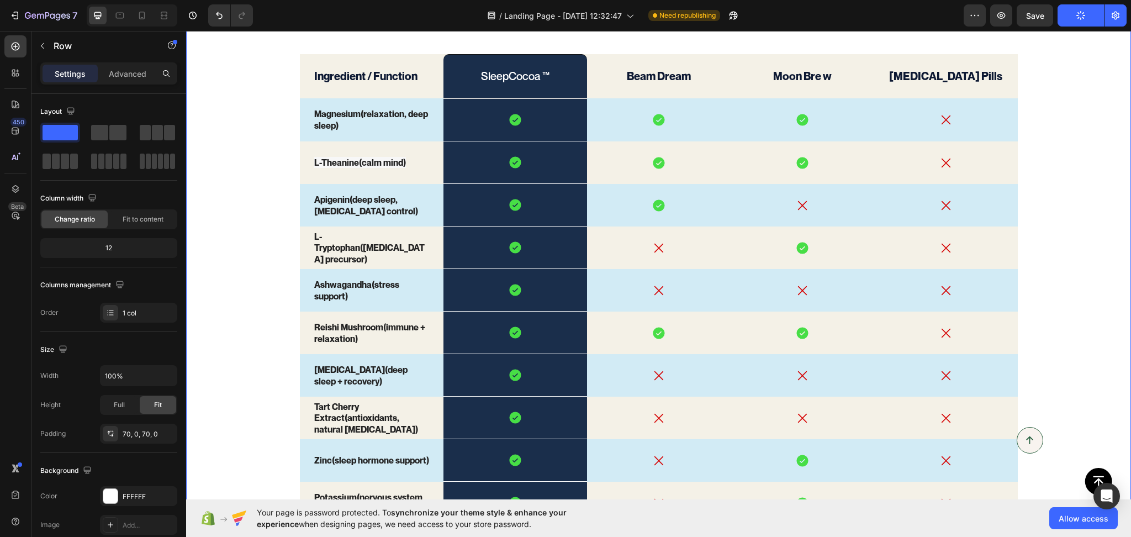
scroll to position [1386, 0]
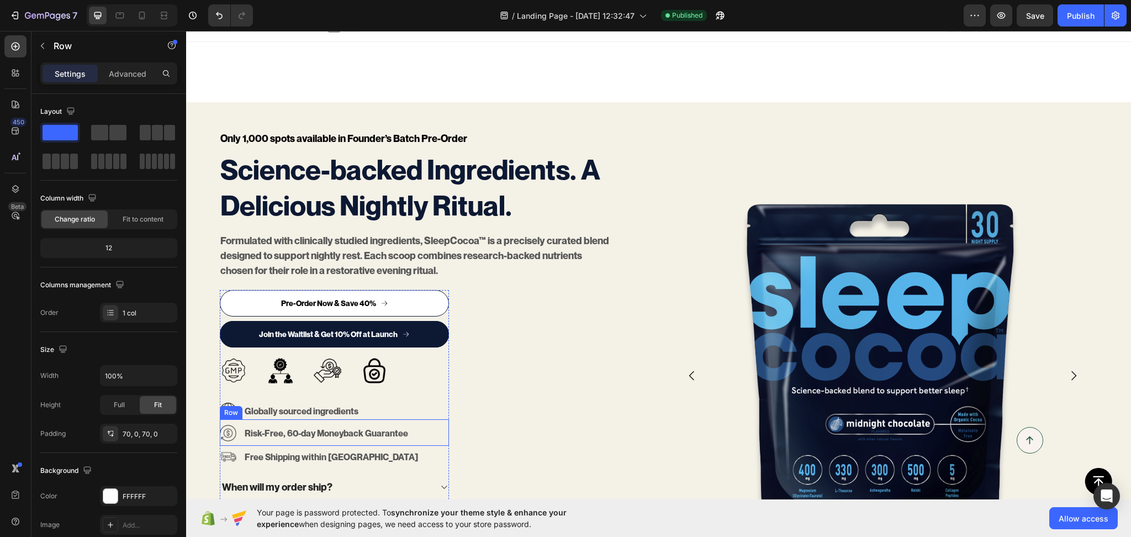
scroll to position [355, 0]
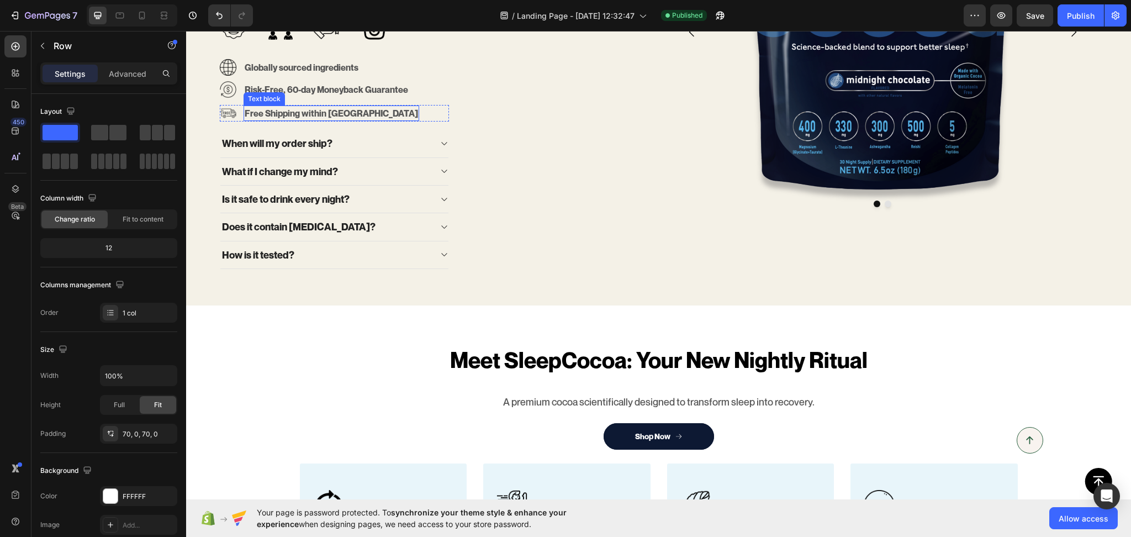
click at [304, 114] on p "Free Shipping within [GEOGRAPHIC_DATA]" at bounding box center [331, 113] width 173 height 13
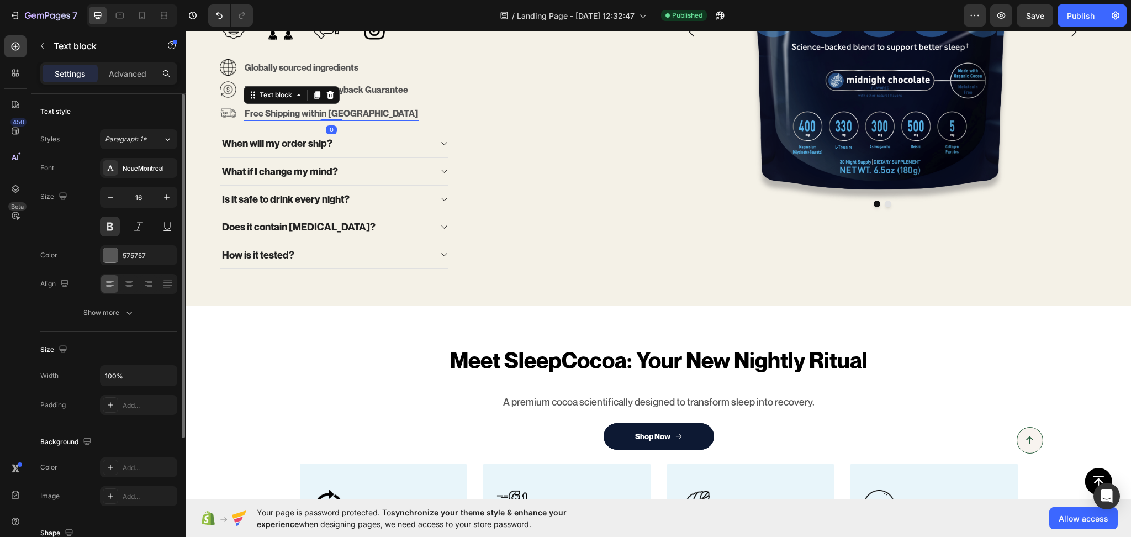
scroll to position [172, 0]
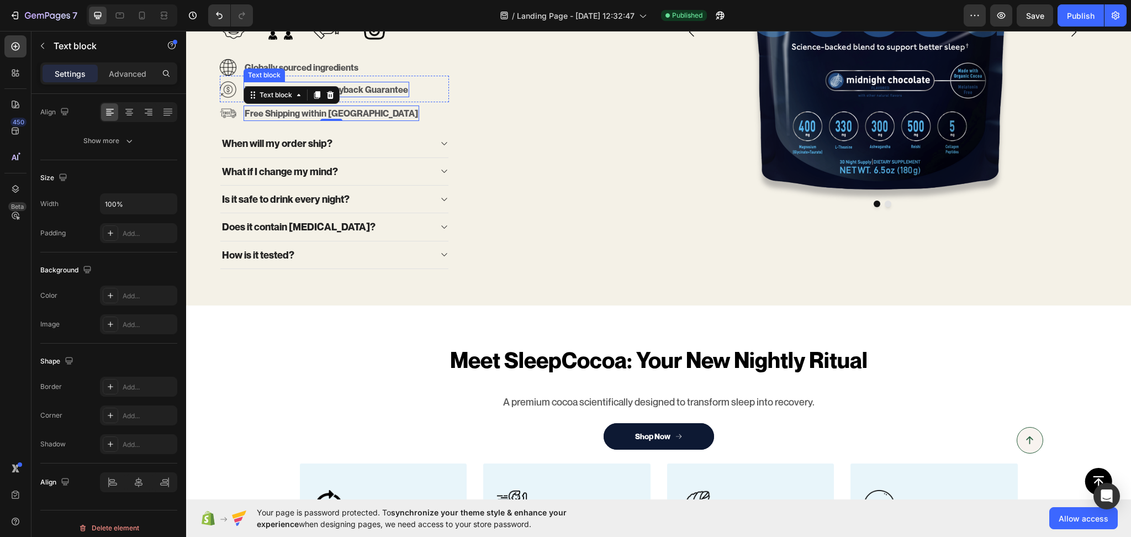
click at [367, 92] on p "Risk-Free, 60-day Moneyback Guarantee" at bounding box center [326, 89] width 163 height 13
click at [289, 115] on p "Free Shipping within [GEOGRAPHIC_DATA]" at bounding box center [331, 113] width 173 height 13
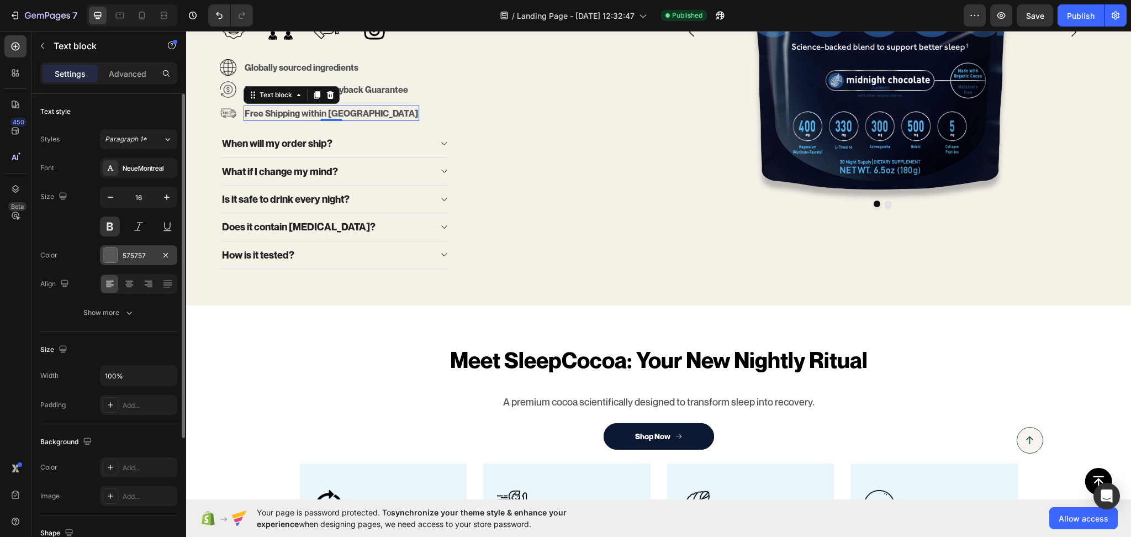
click at [124, 256] on div "575757" at bounding box center [139, 256] width 32 height 10
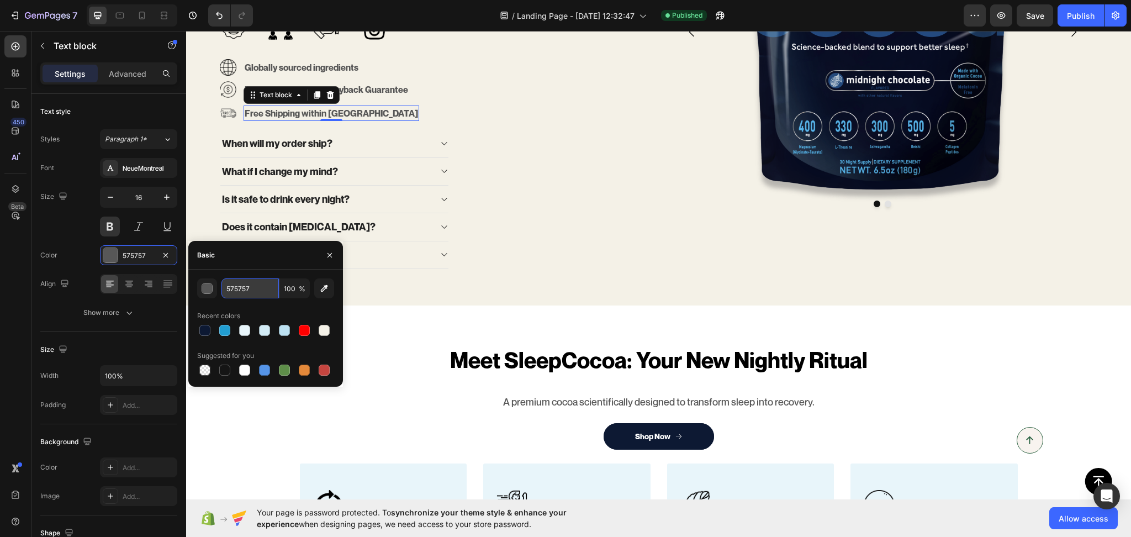
click at [224, 282] on input "575757" at bounding box center [249, 288] width 57 height 20
click at [287, 145] on p "When will my order ship?" at bounding box center [277, 143] width 110 height 13
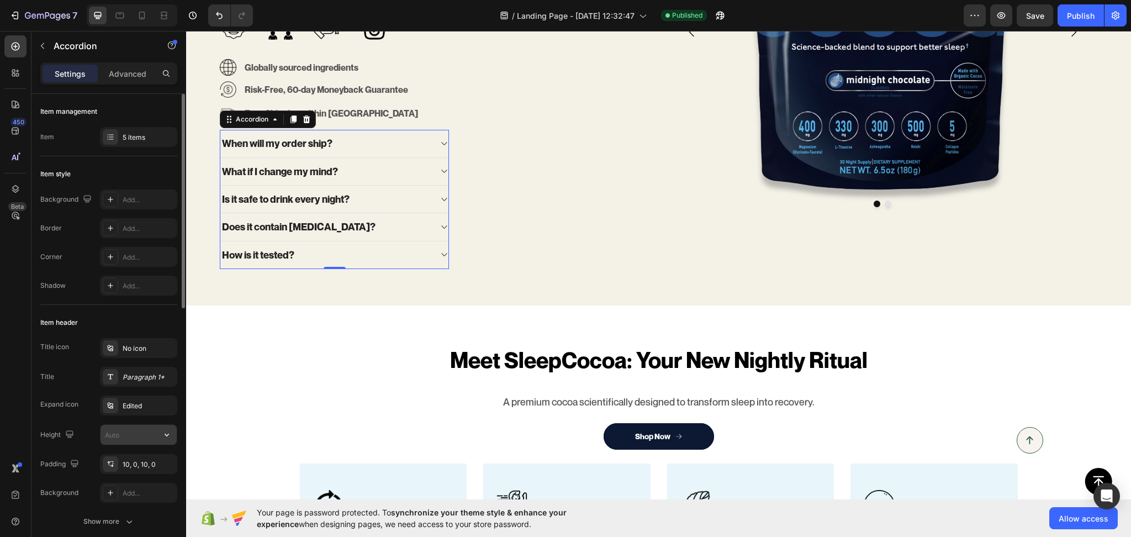
scroll to position [172, 0]
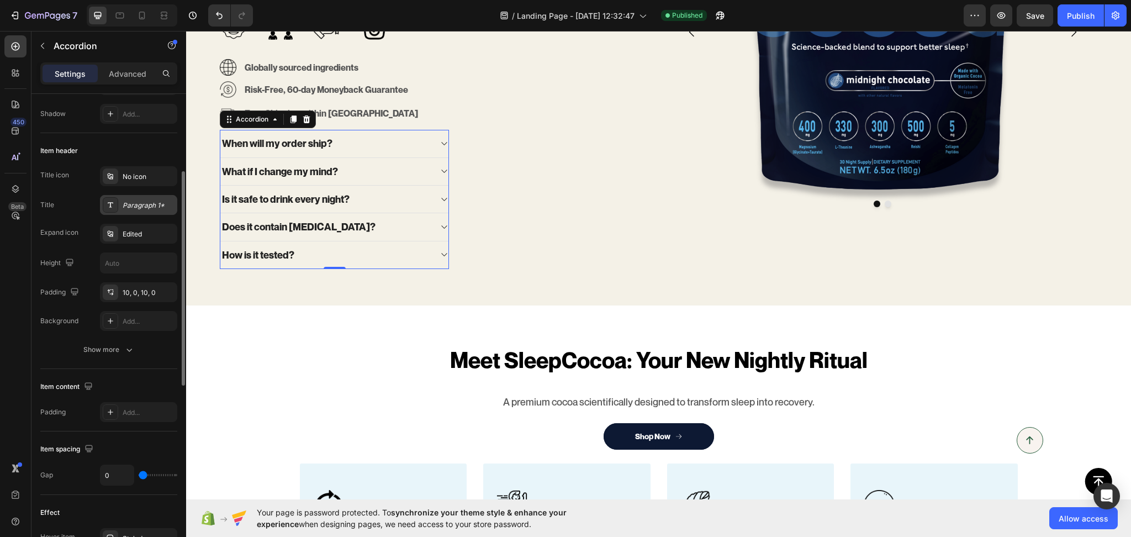
click at [130, 207] on div "Paragraph 1*" at bounding box center [149, 205] width 52 height 10
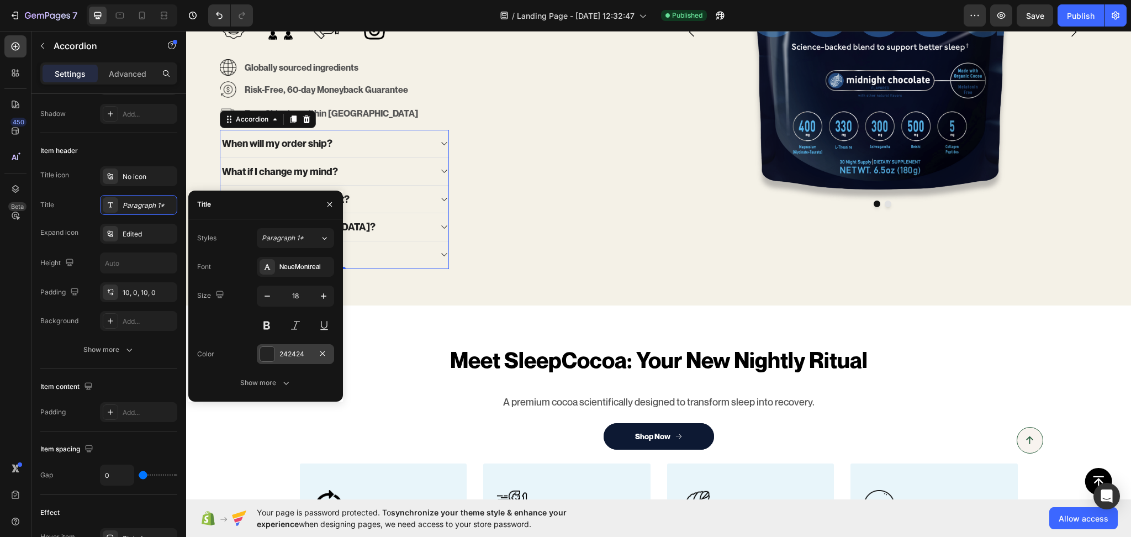
click at [294, 350] on div "242424" at bounding box center [295, 354] width 32 height 10
click at [294, 350] on div "Meet SleepCocoa: Your New Nightly Ritual Heading A premium cocoa scientifically…" at bounding box center [658, 482] width 945 height 277
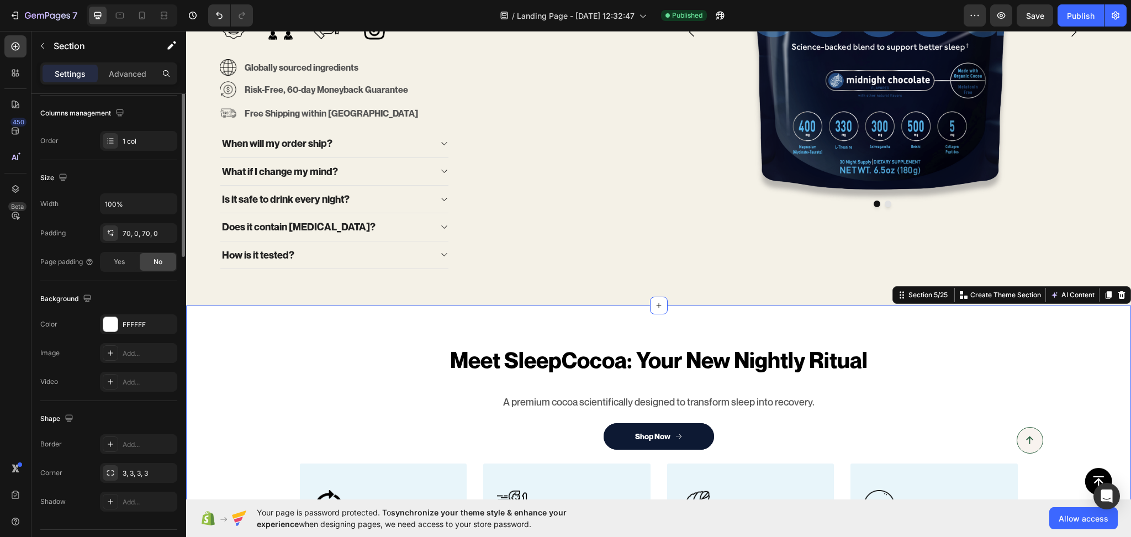
scroll to position [0, 0]
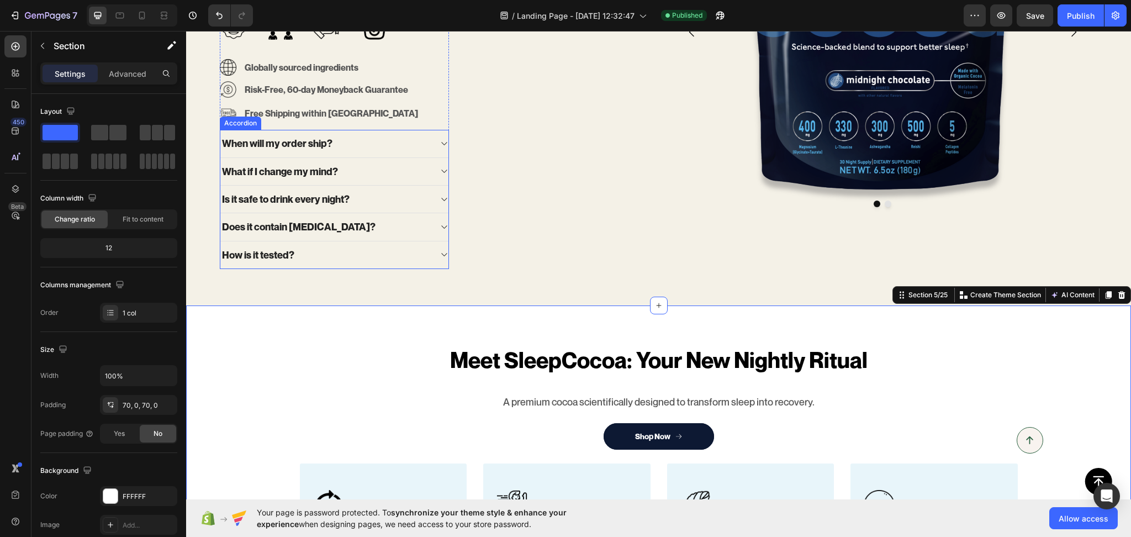
click at [369, 135] on div "When will my order ship?" at bounding box center [325, 143] width 210 height 16
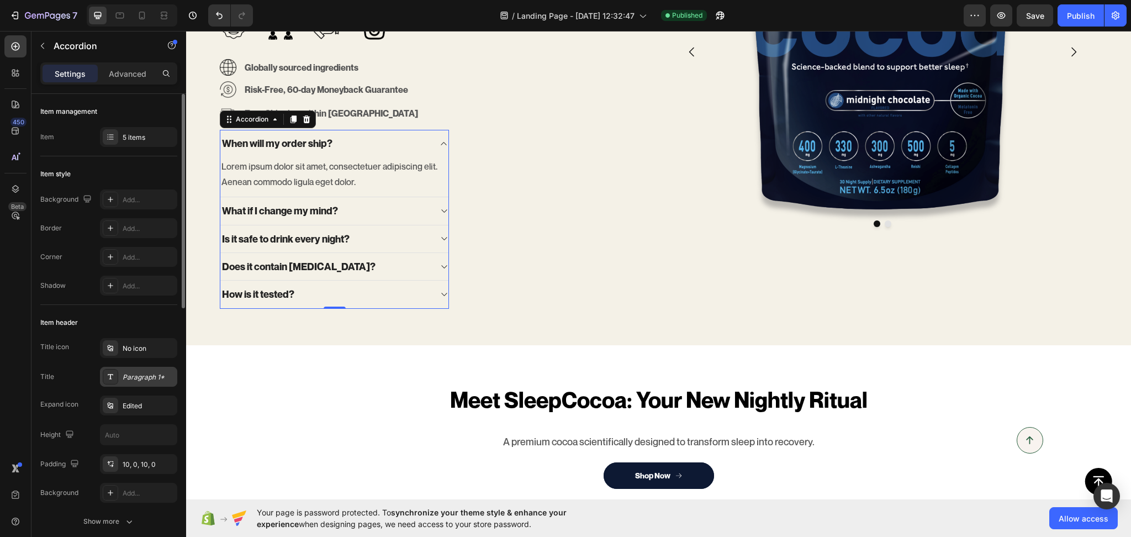
click at [137, 379] on div "Paragraph 1*" at bounding box center [149, 377] width 52 height 10
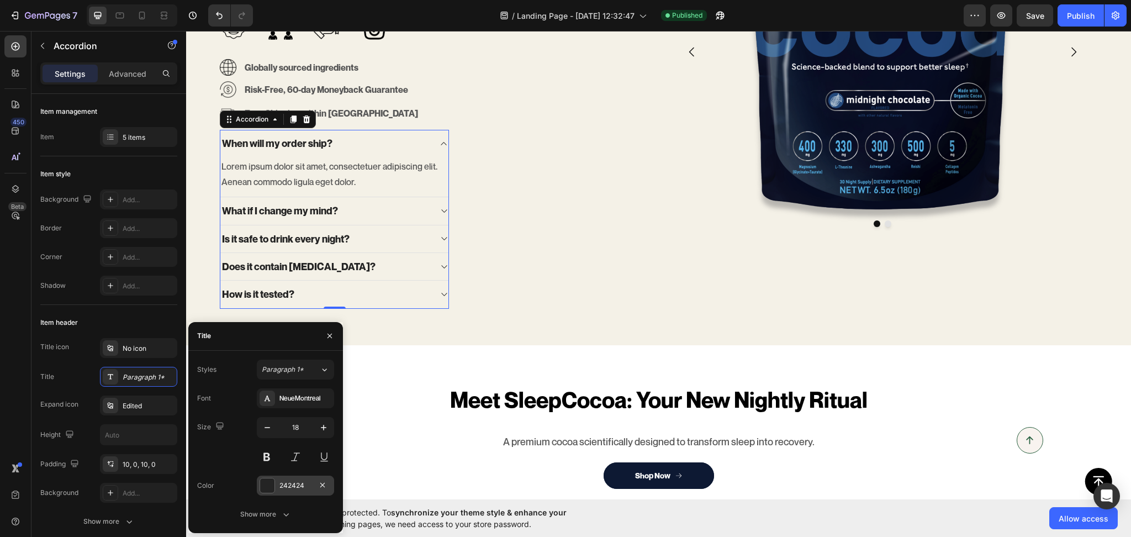
click at [290, 486] on div "242424" at bounding box center [295, 485] width 32 height 10
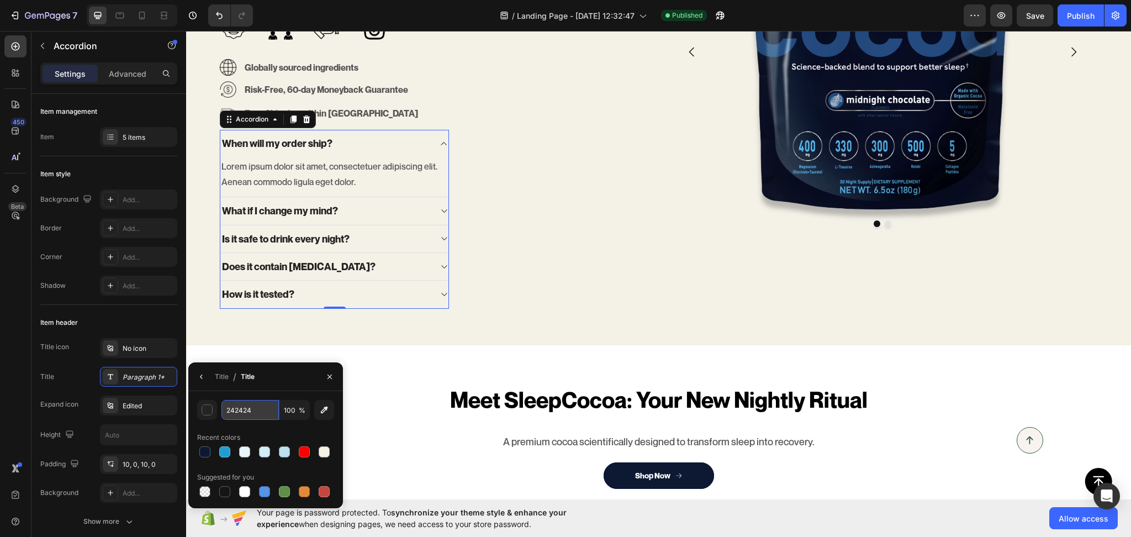
click at [239, 412] on input "242424" at bounding box center [249, 410] width 57 height 20
paste input "575757"
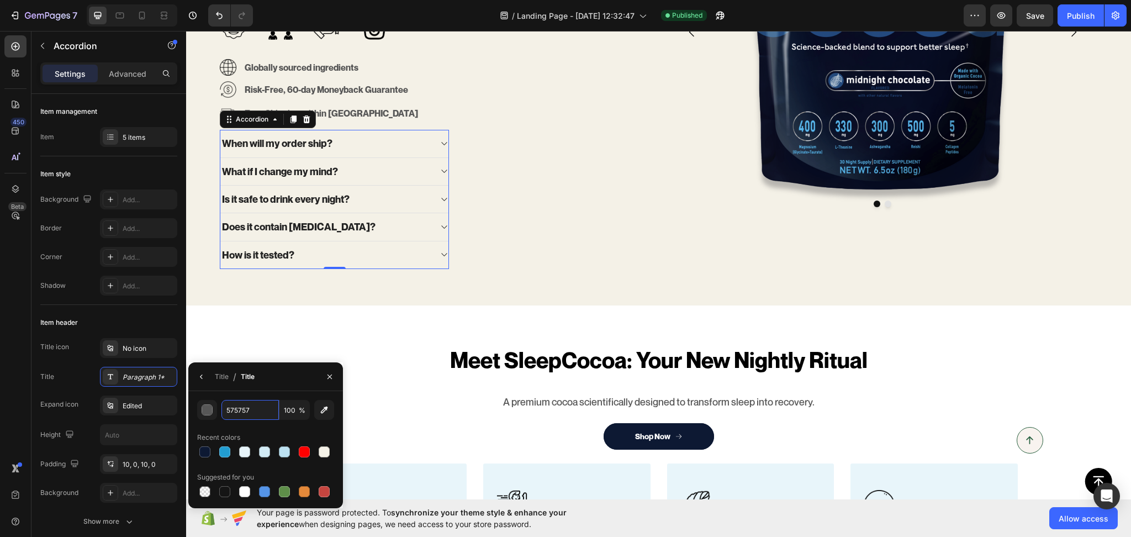
type input "575757"
click at [276, 382] on div "Title / Title" at bounding box center [265, 376] width 155 height 29
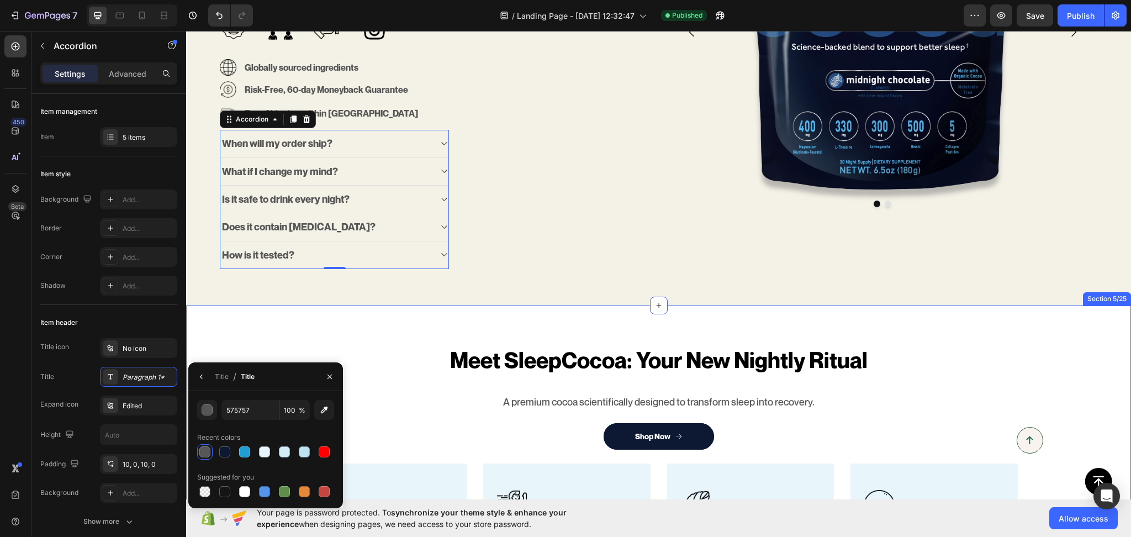
click at [248, 309] on div "Meet SleepCocoa: Your New Nightly Ritual Heading A premium cocoa scientifically…" at bounding box center [658, 482] width 945 height 354
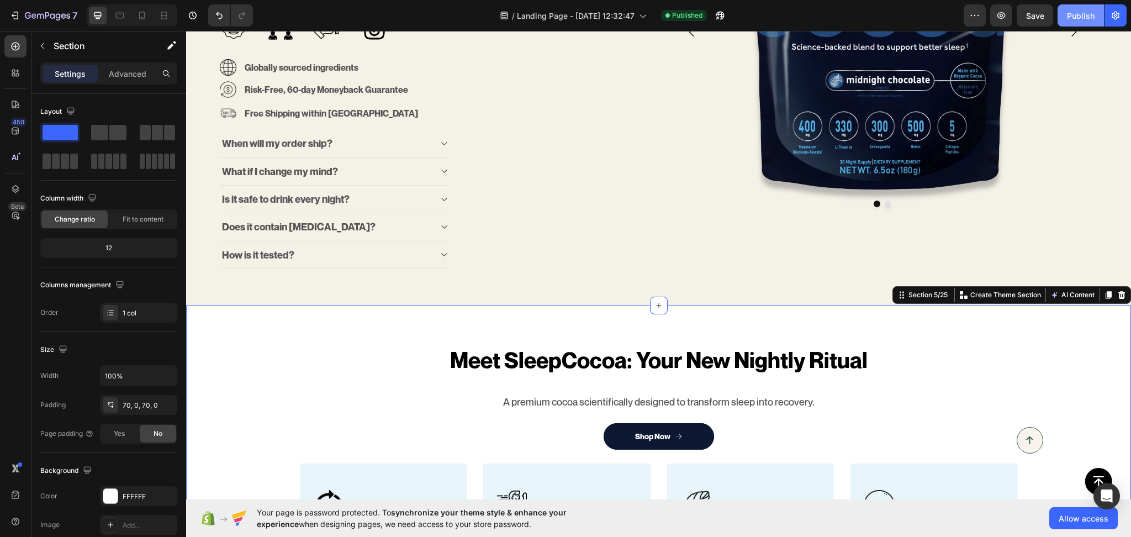
click at [1079, 22] on button "Publish" at bounding box center [1081, 15] width 46 height 22
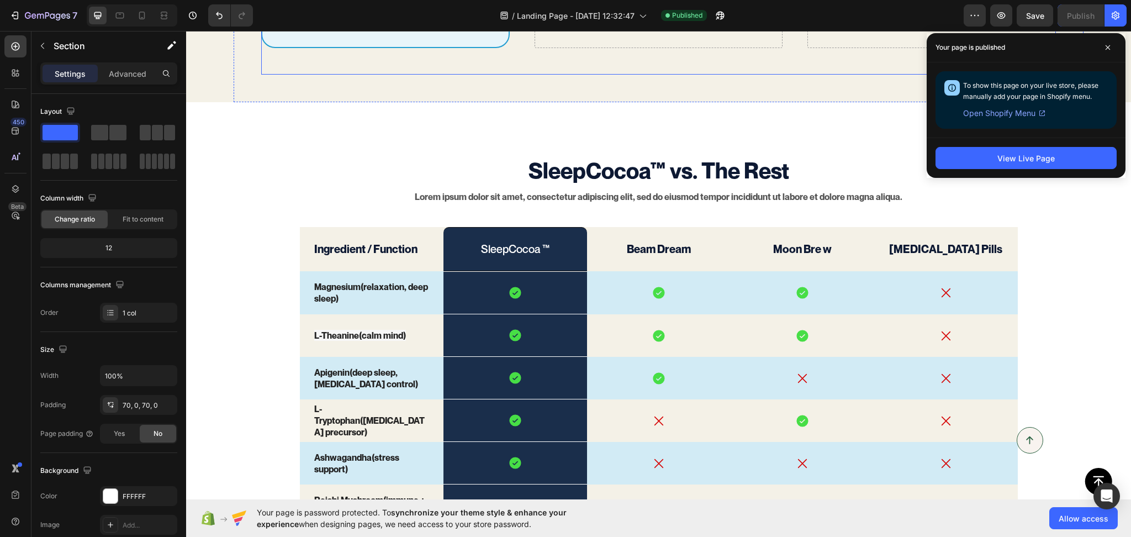
scroll to position [1570, 0]
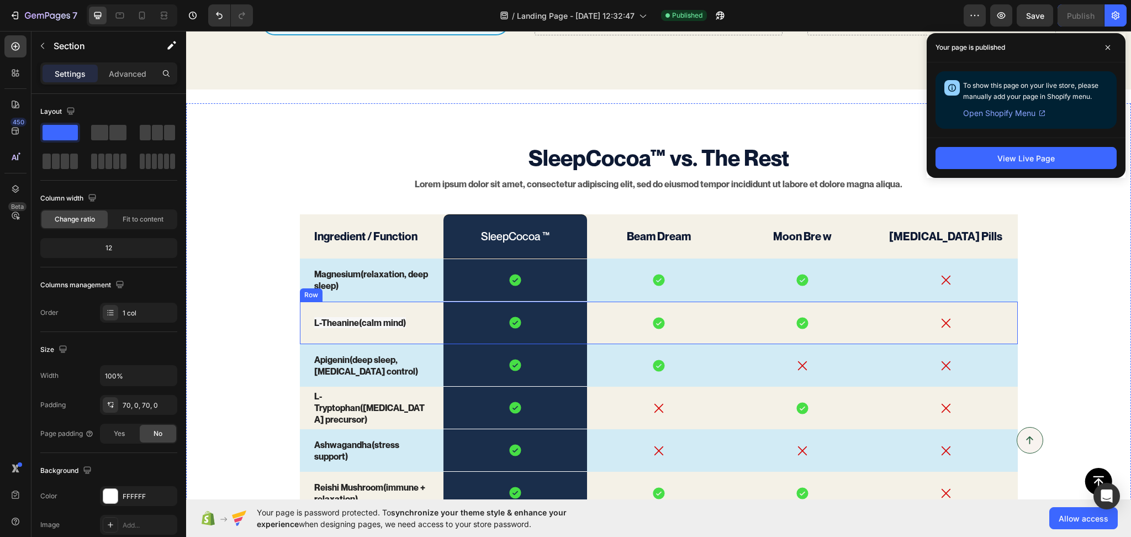
click at [422, 324] on div "L-Theanine (calm mind) Text Block" at bounding box center [372, 323] width 144 height 43
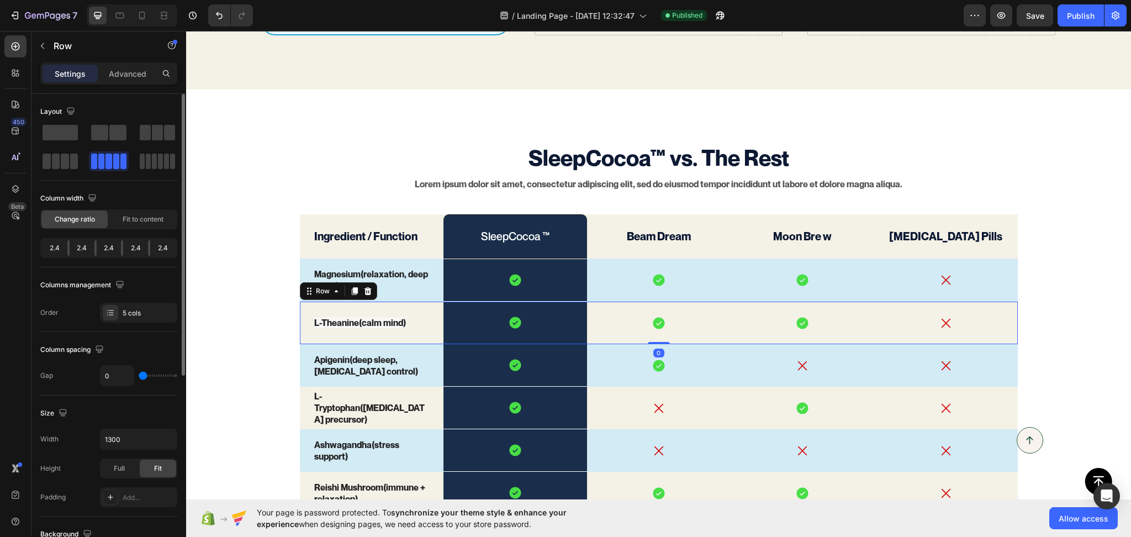
scroll to position [325, 0]
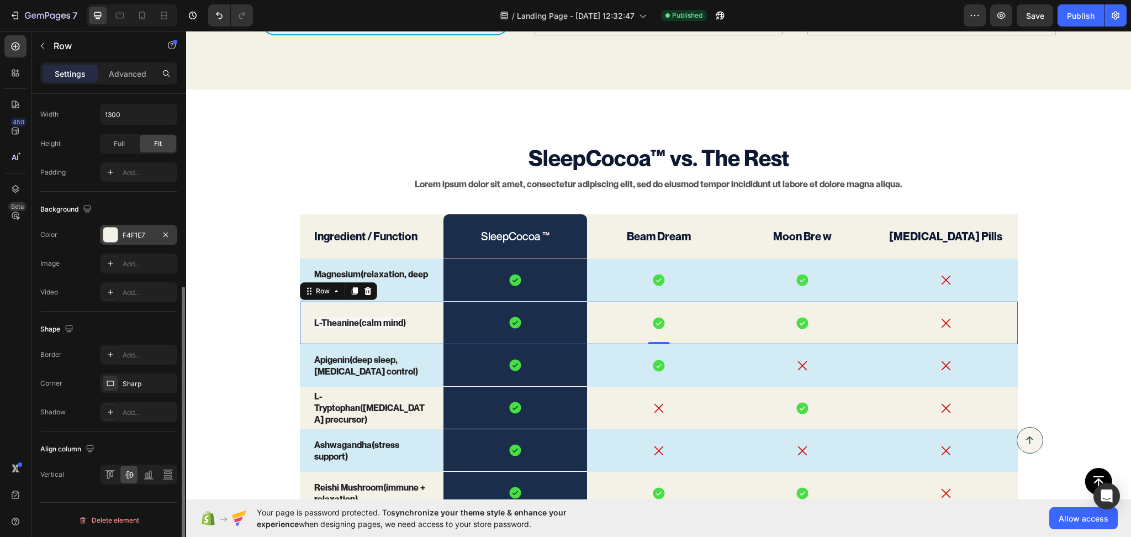
click at [138, 230] on div "F4F1E7" at bounding box center [139, 235] width 32 height 10
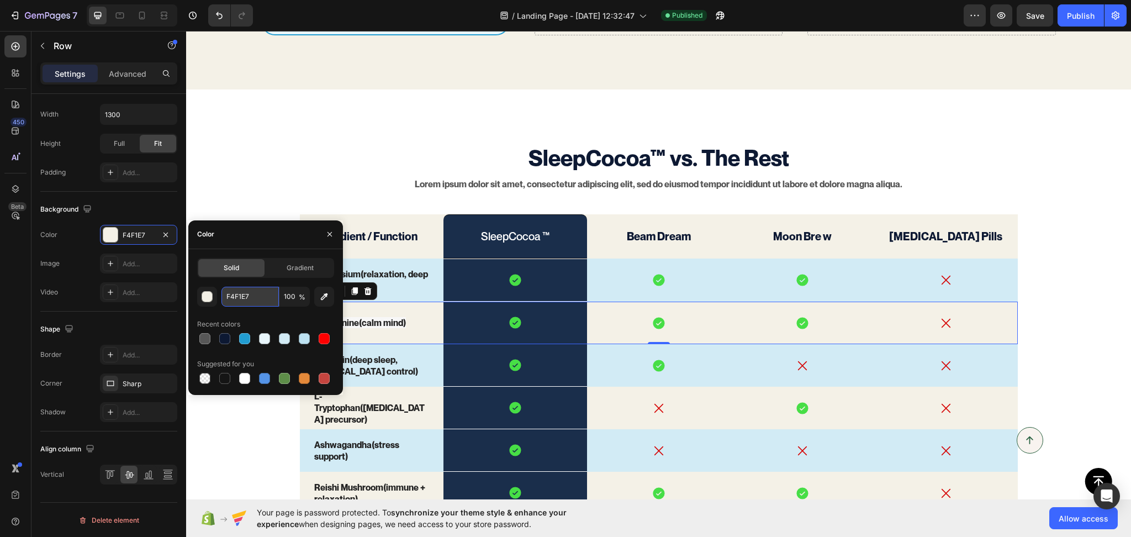
click at [236, 292] on input "F4F1E7" at bounding box center [249, 297] width 57 height 20
click at [208, 130] on div "Text Block" at bounding box center [208, 135] width 38 height 10
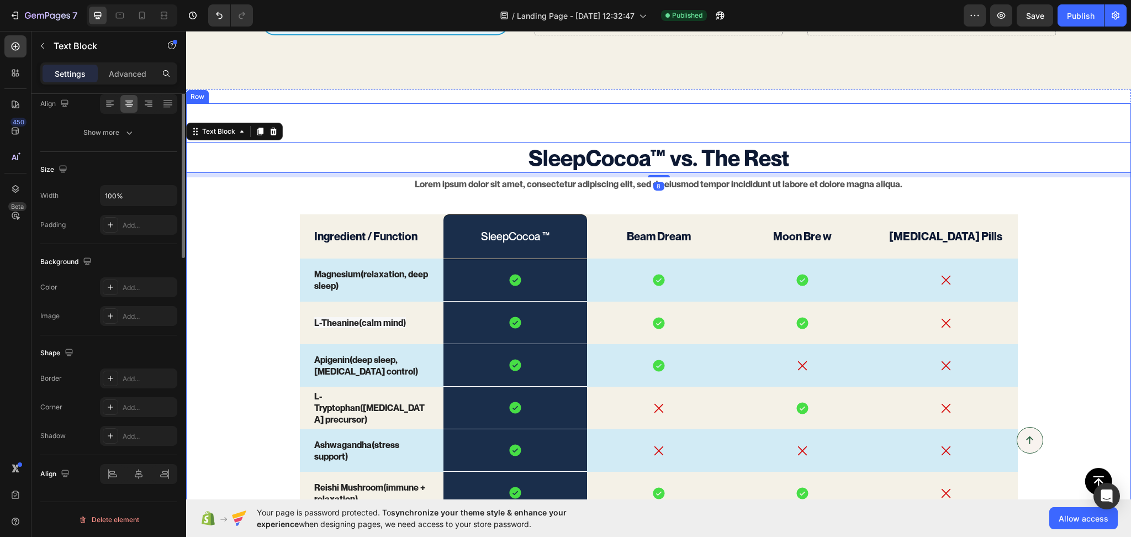
scroll to position [0, 0]
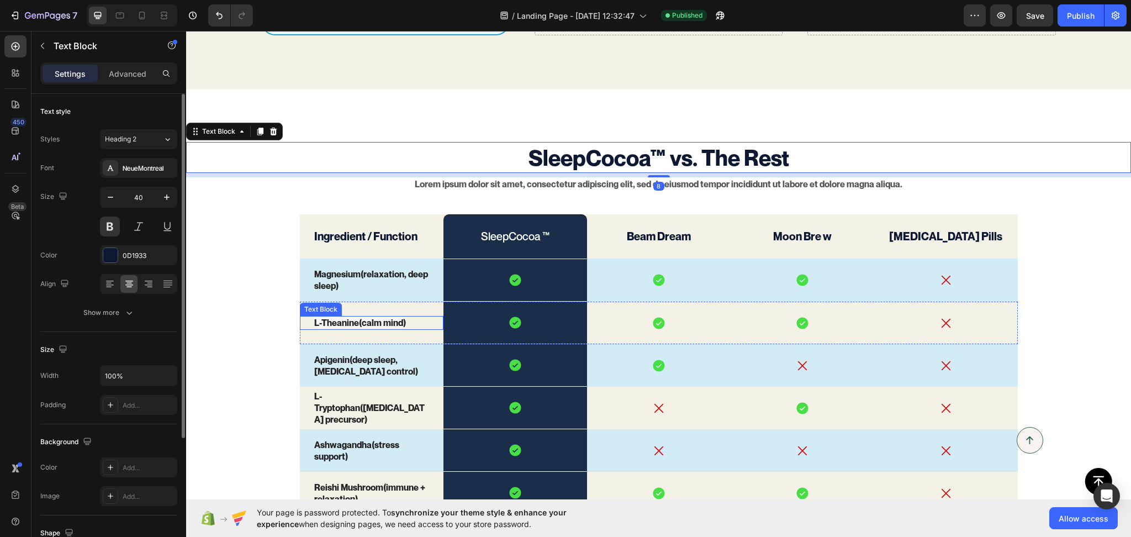
click at [351, 317] on strong "L-Theanine" at bounding box center [336, 322] width 45 height 11
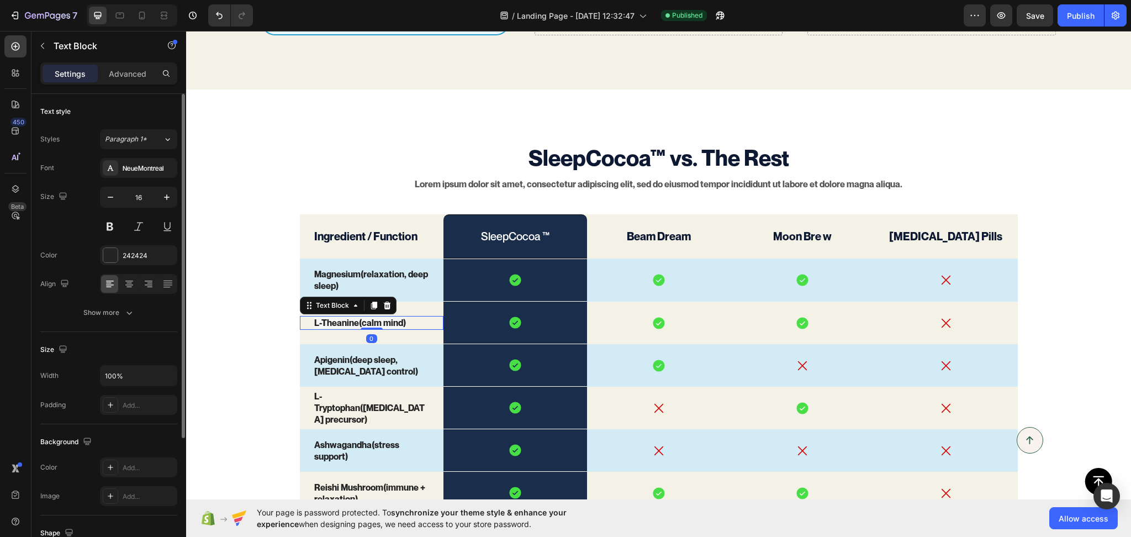
click at [351, 317] on strong "L-Theanine" at bounding box center [336, 322] width 45 height 11
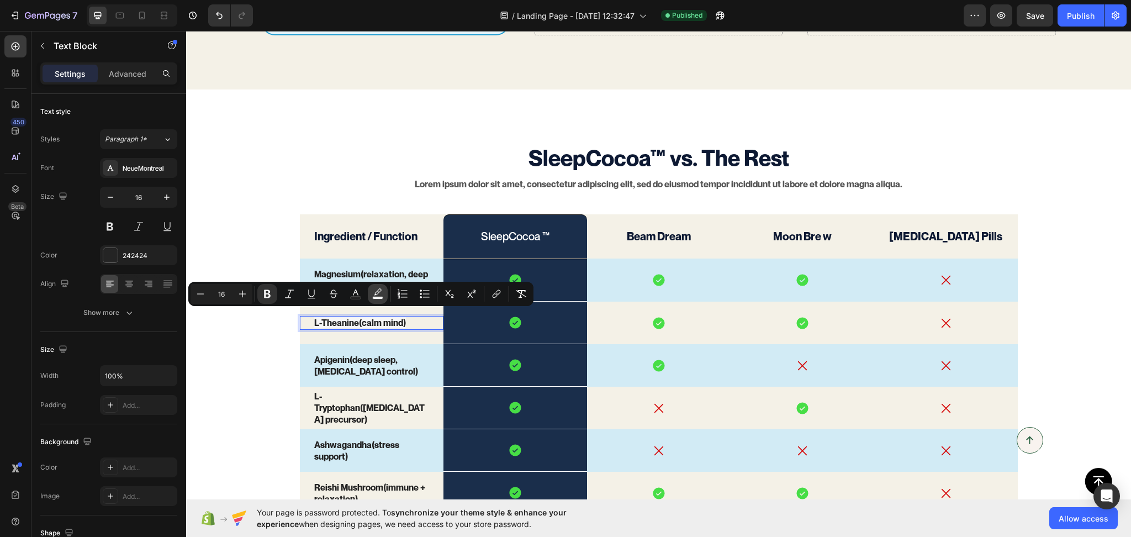
click at [375, 297] on rect "Editor contextual toolbar" at bounding box center [378, 298] width 10 height 3
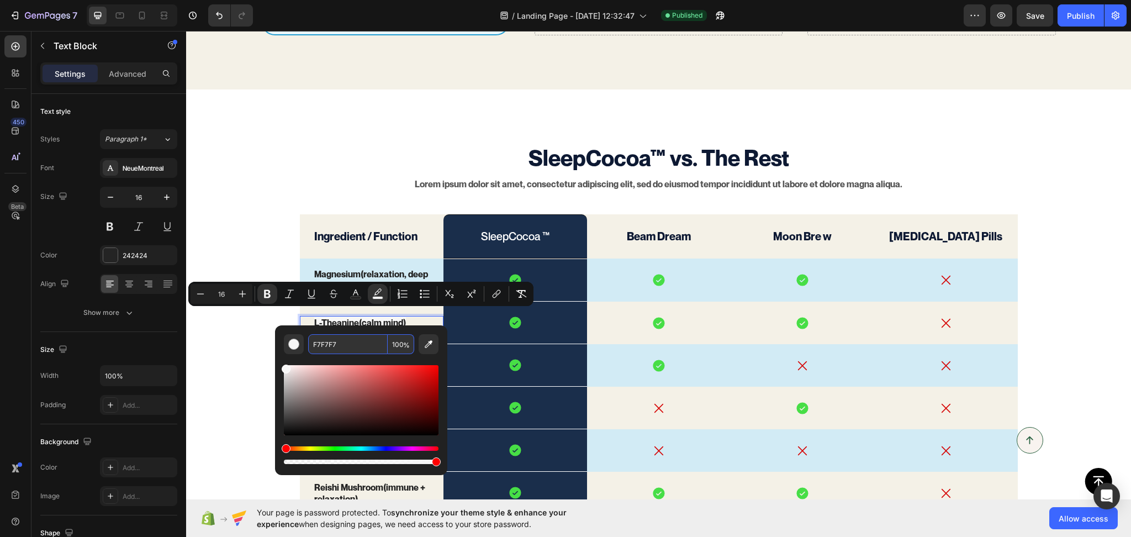
click at [336, 345] on input "F7F7F7" at bounding box center [348, 344] width 80 height 20
paste input "4F1E"
type input "F4F1E7"
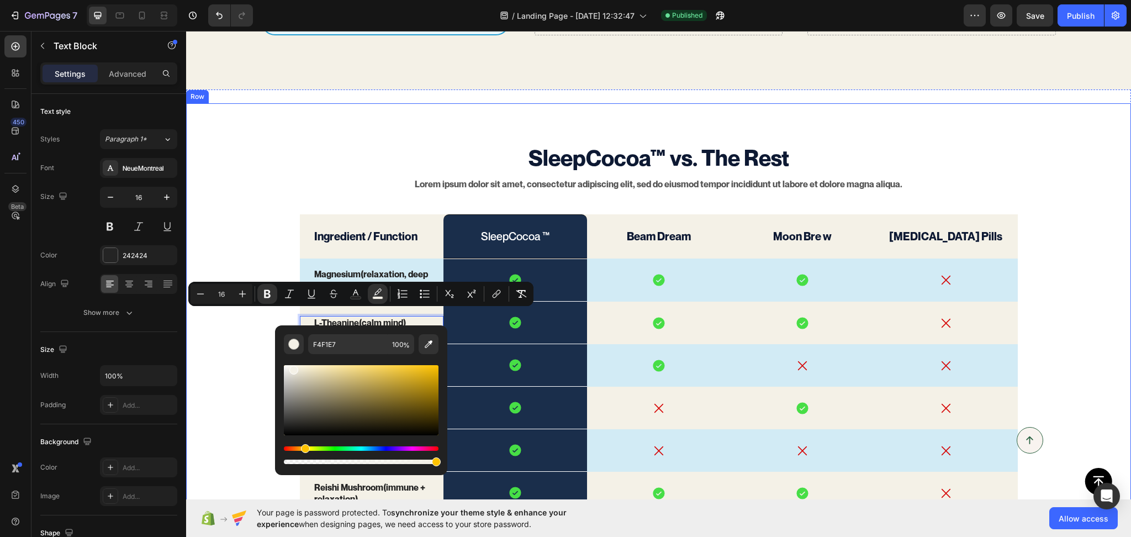
click at [240, 344] on div "SleepCocoa™ vs. The Rest Text Block Lorem ipsum dolor sit amet, consectetur adi…" at bounding box center [658, 455] width 945 height 627
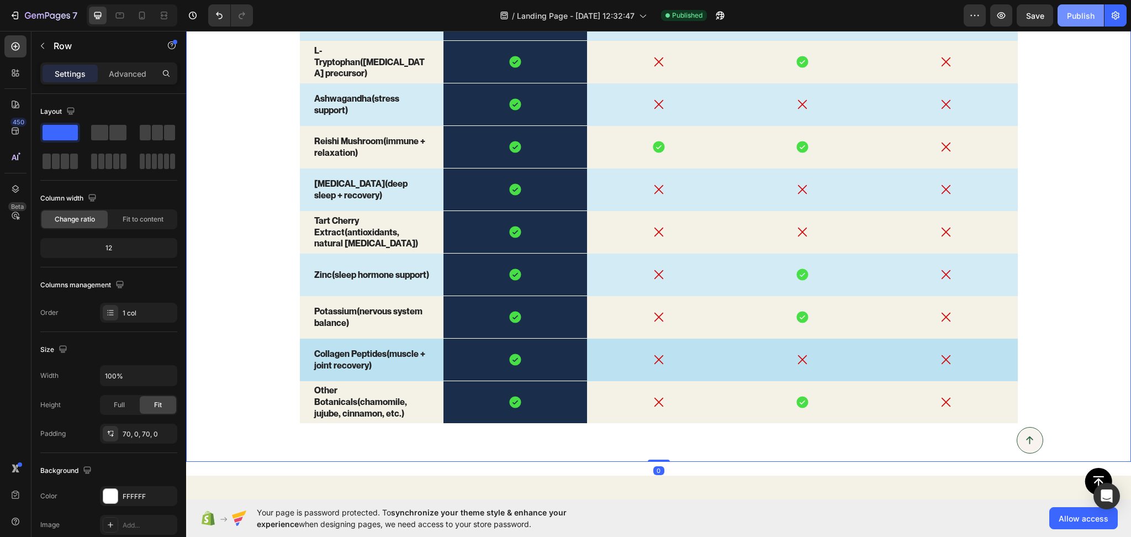
scroll to position [1913, 0]
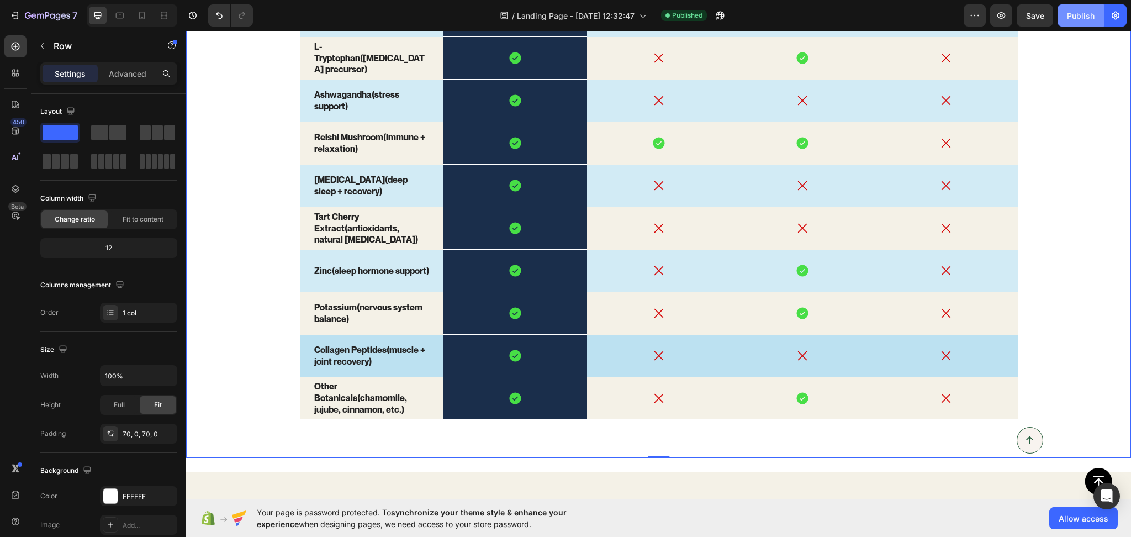
click at [1087, 12] on div "Publish" at bounding box center [1081, 16] width 28 height 12
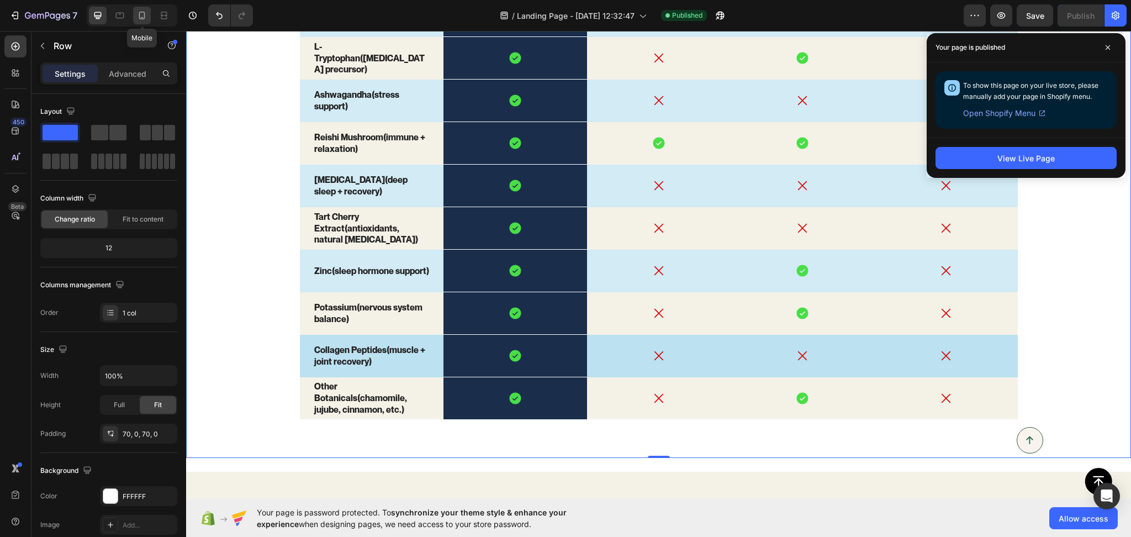
click at [147, 7] on div at bounding box center [142, 16] width 18 height 18
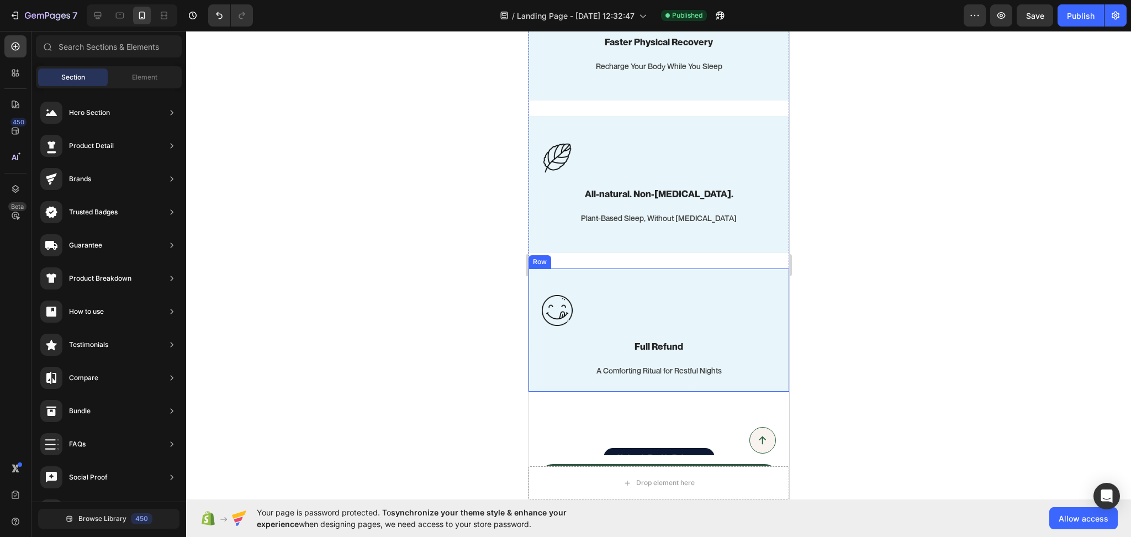
scroll to position [1049, 0]
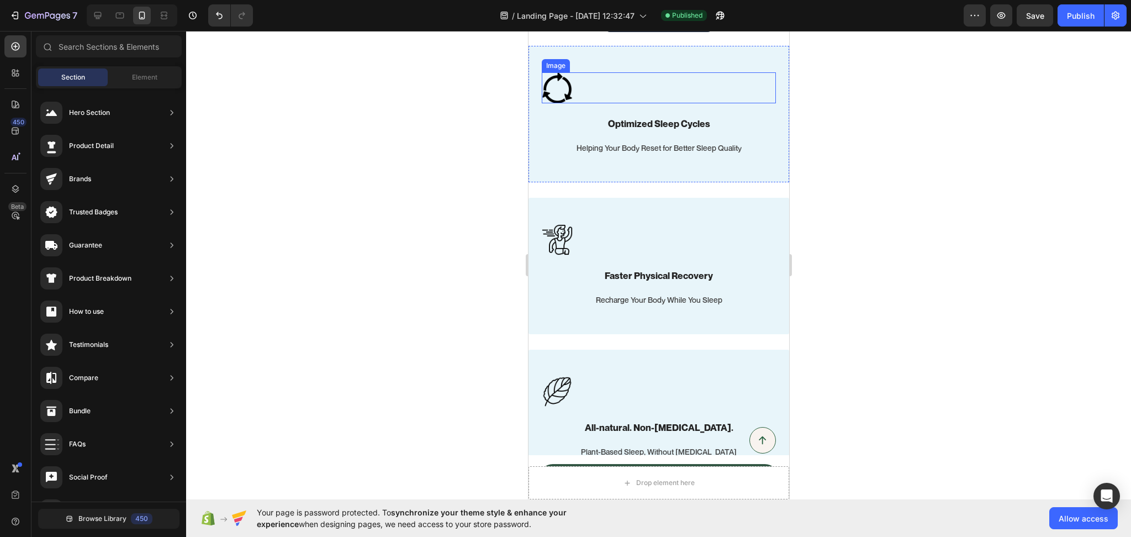
click at [653, 81] on div at bounding box center [658, 87] width 234 height 31
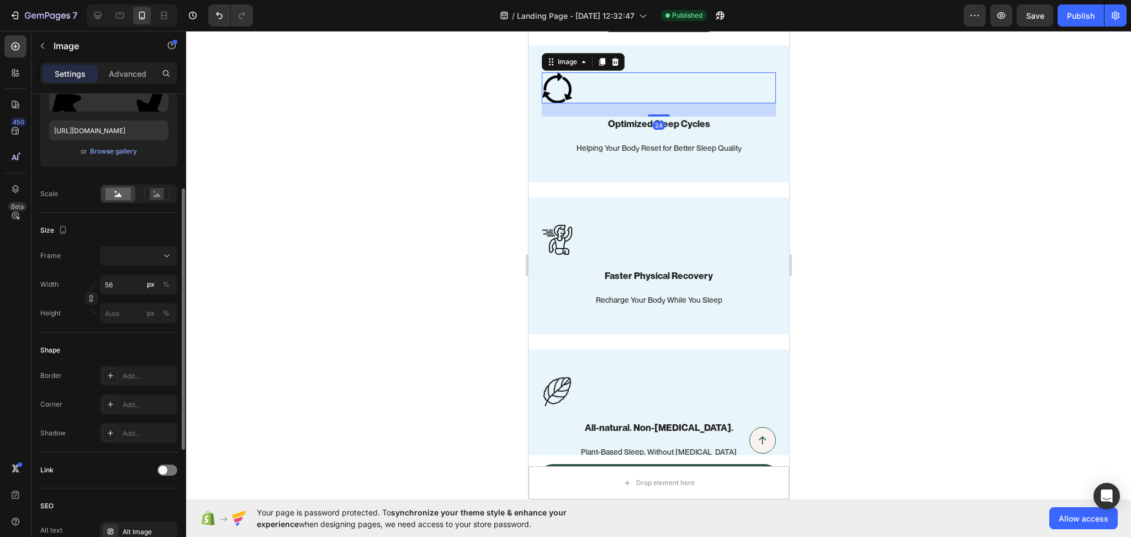
scroll to position [387, 0]
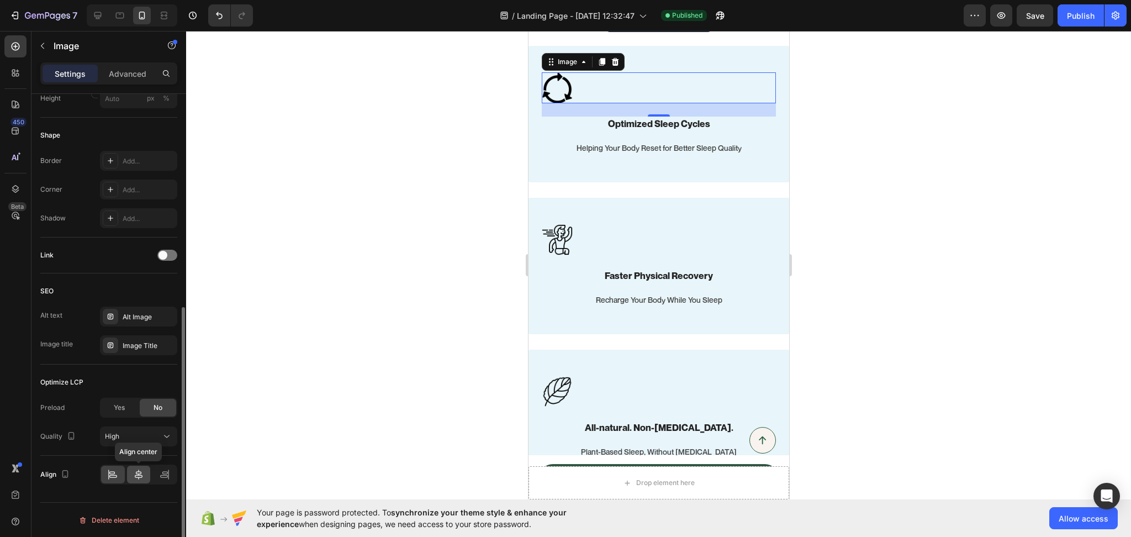
click at [138, 472] on icon at bounding box center [138, 474] width 11 height 11
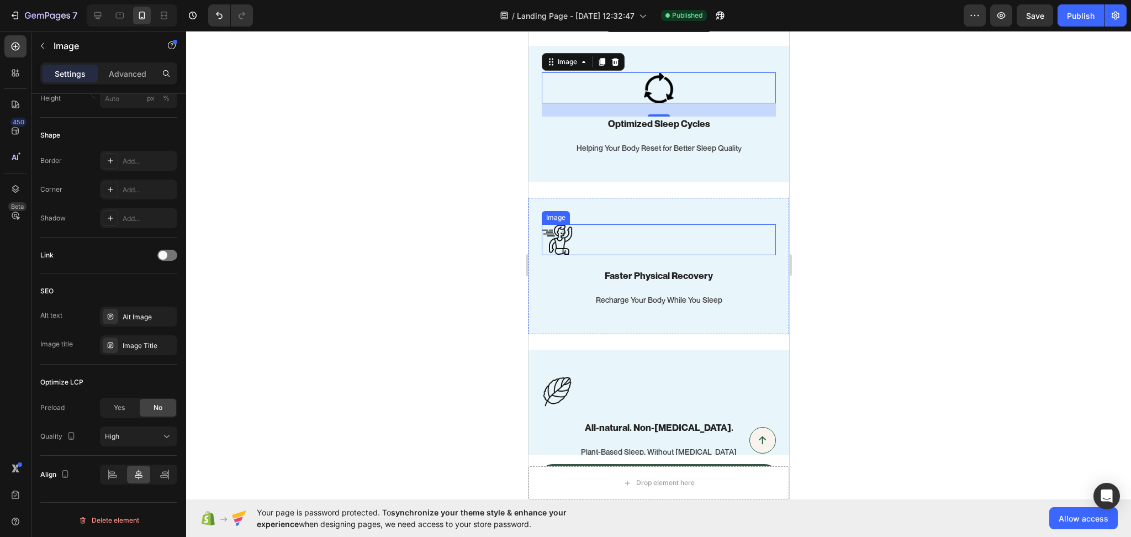
click at [628, 233] on div at bounding box center [658, 239] width 234 height 31
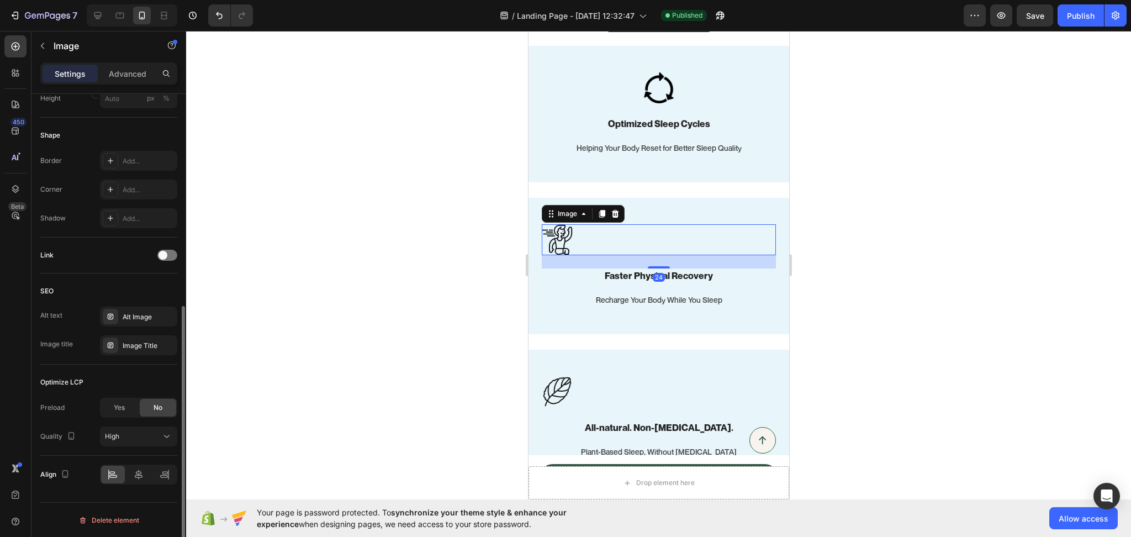
scroll to position [386, 0]
click at [144, 472] on div at bounding box center [139, 475] width 24 height 18
click at [632, 379] on div at bounding box center [658, 391] width 234 height 31
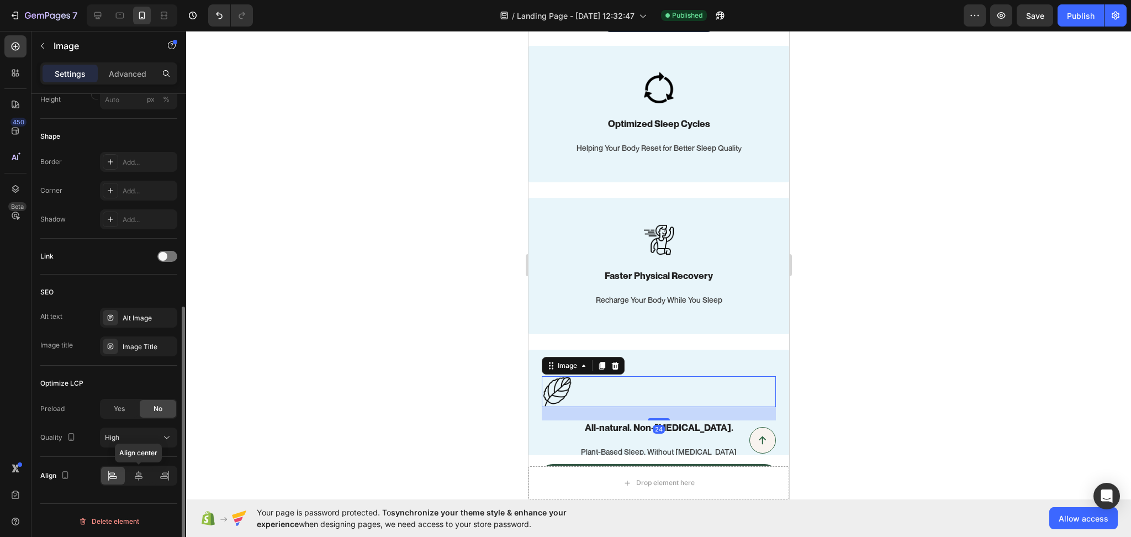
click at [140, 477] on icon at bounding box center [138, 475] width 11 height 11
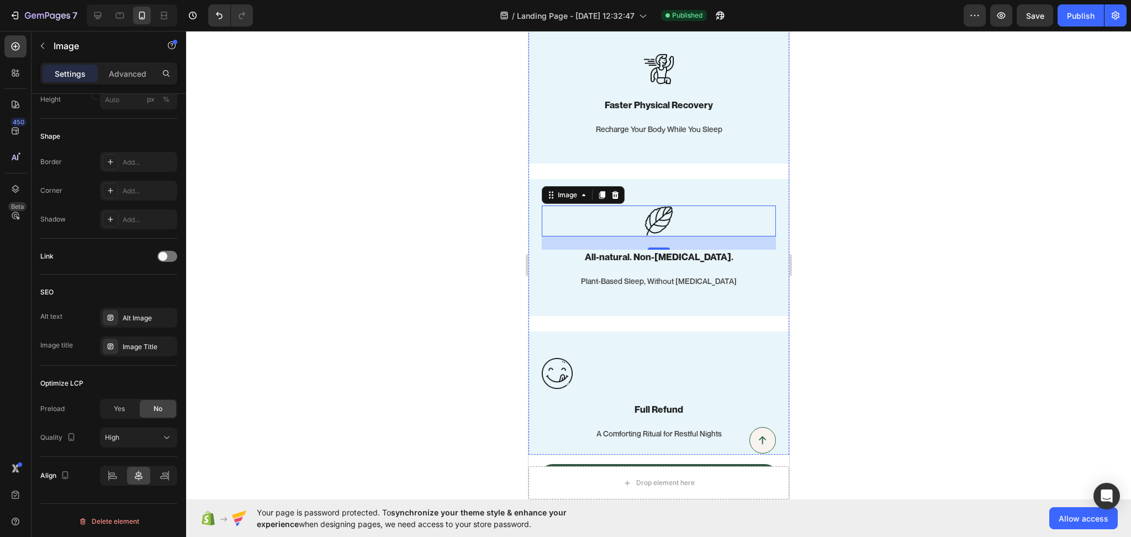
scroll to position [1221, 0]
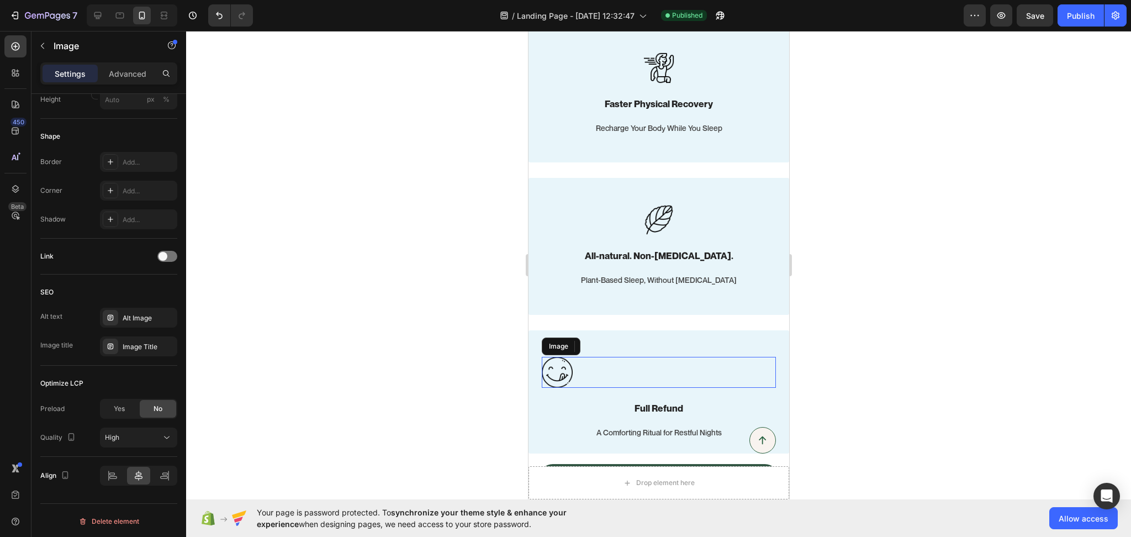
click at [635, 368] on div at bounding box center [658, 372] width 234 height 31
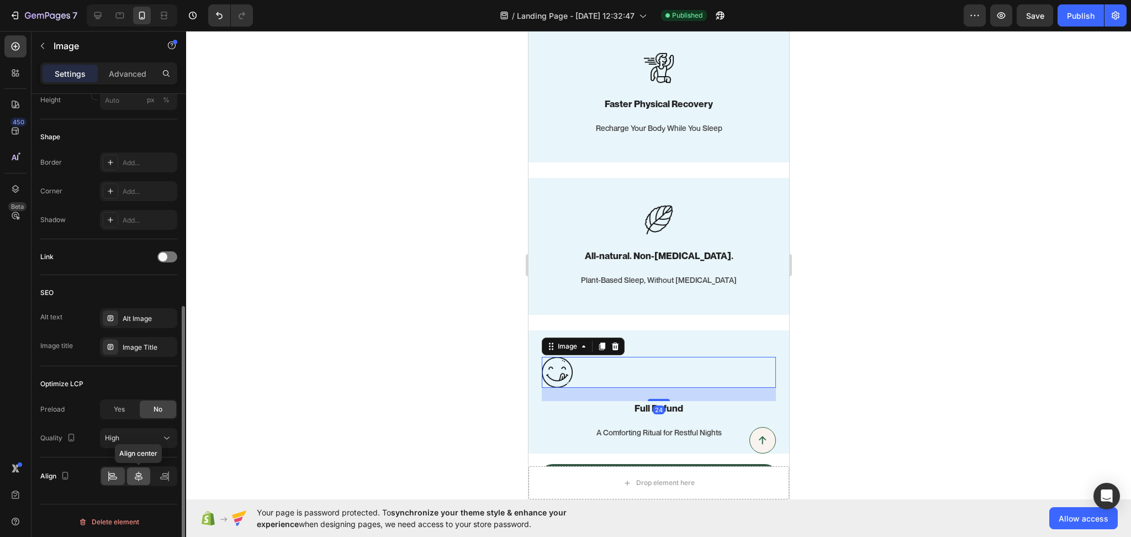
click at [139, 478] on icon at bounding box center [138, 476] width 11 height 11
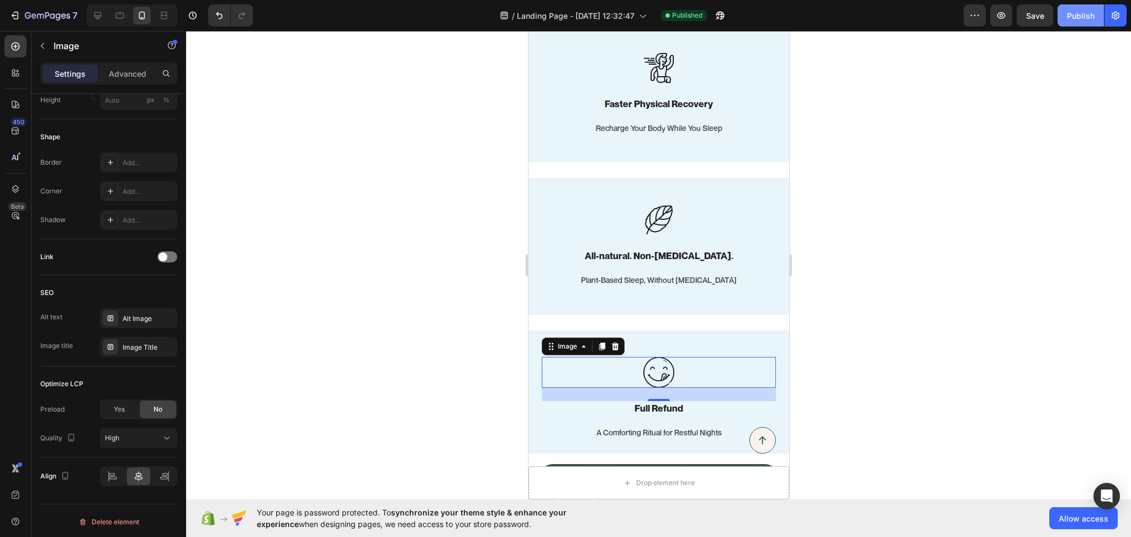
click at [1087, 18] on div "Publish" at bounding box center [1081, 16] width 28 height 12
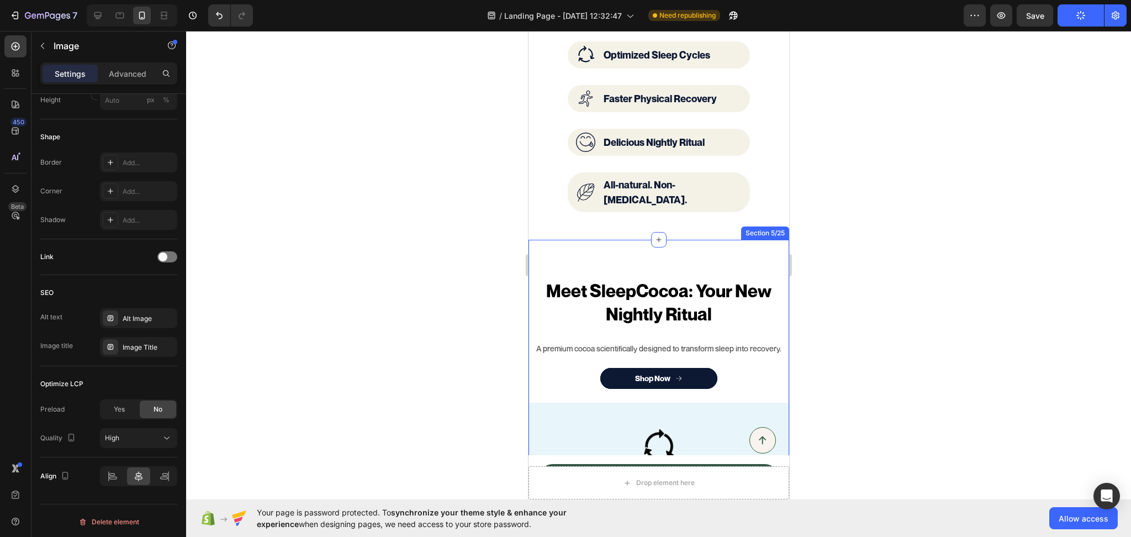
scroll to position [878, 0]
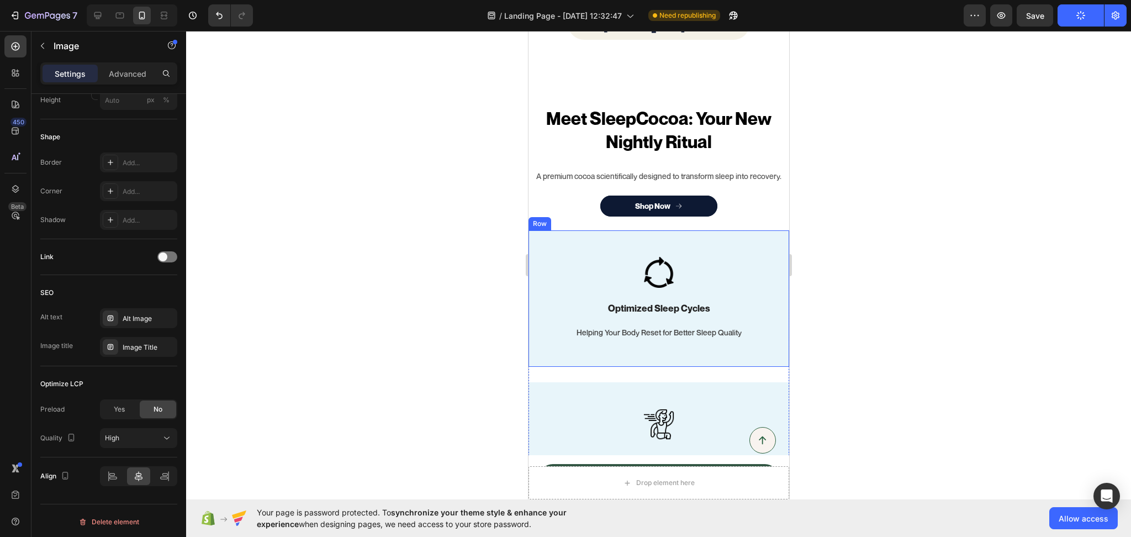
click at [572, 348] on div "Image Optimized Sleep Cycles Heading Helping Your Body Reset for Better Sleep Q…" at bounding box center [658, 298] width 261 height 136
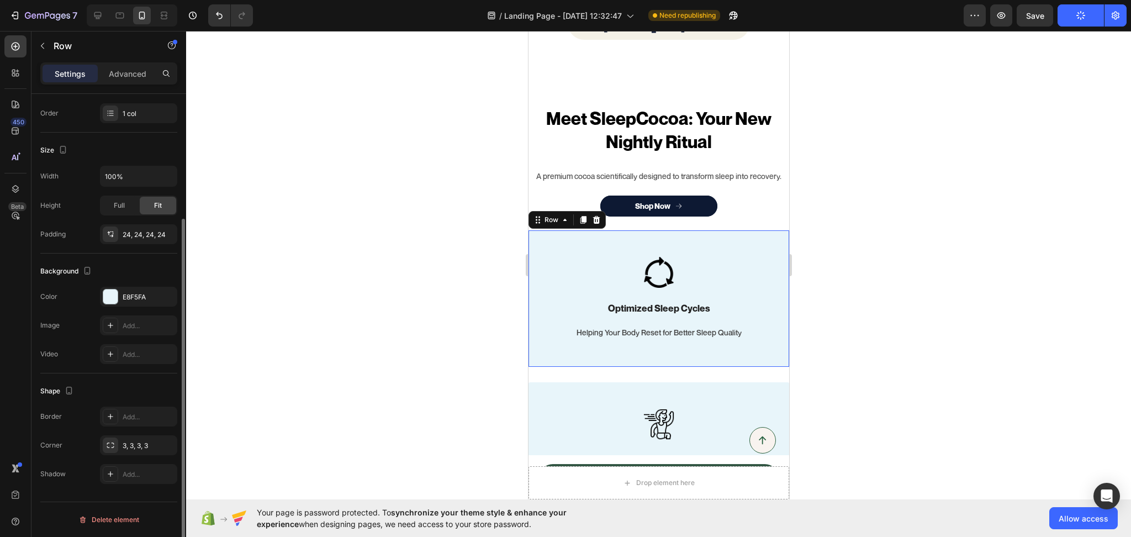
scroll to position [0, 0]
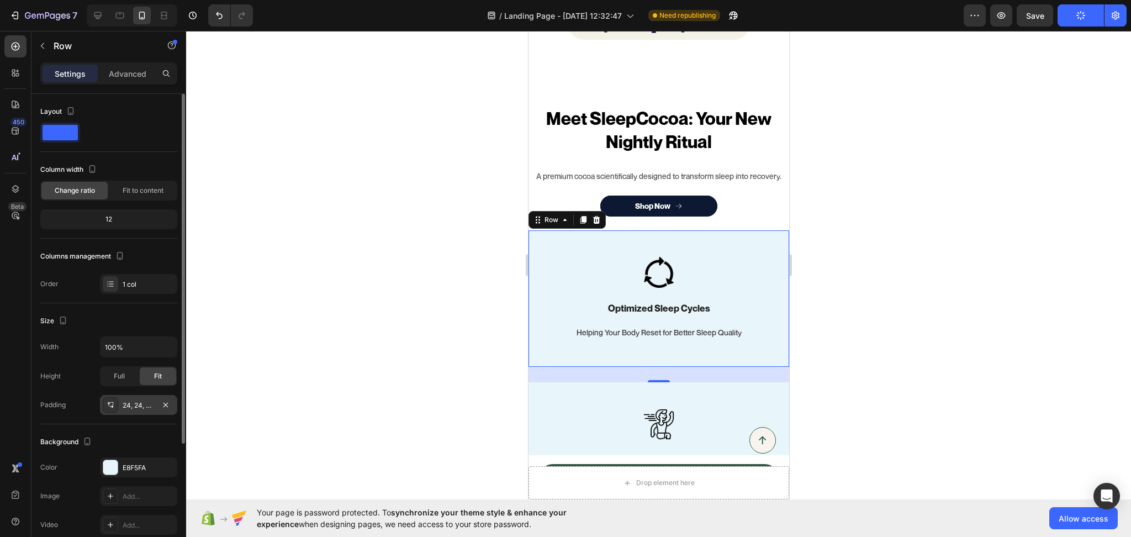
click at [131, 405] on div "24, 24, 24, 24" at bounding box center [139, 405] width 32 height 10
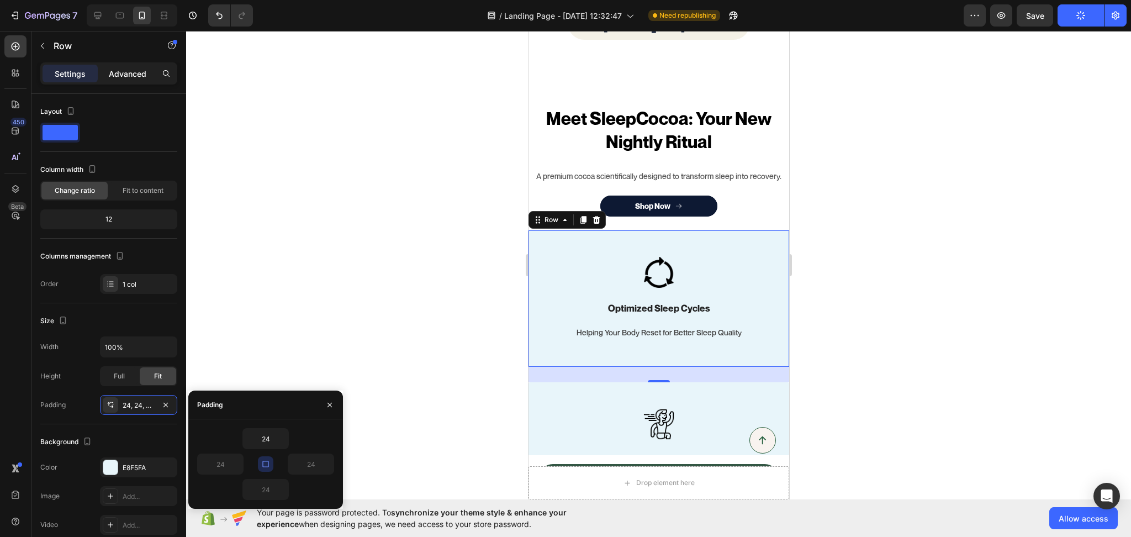
click at [144, 75] on p "Advanced" at bounding box center [128, 74] width 38 height 12
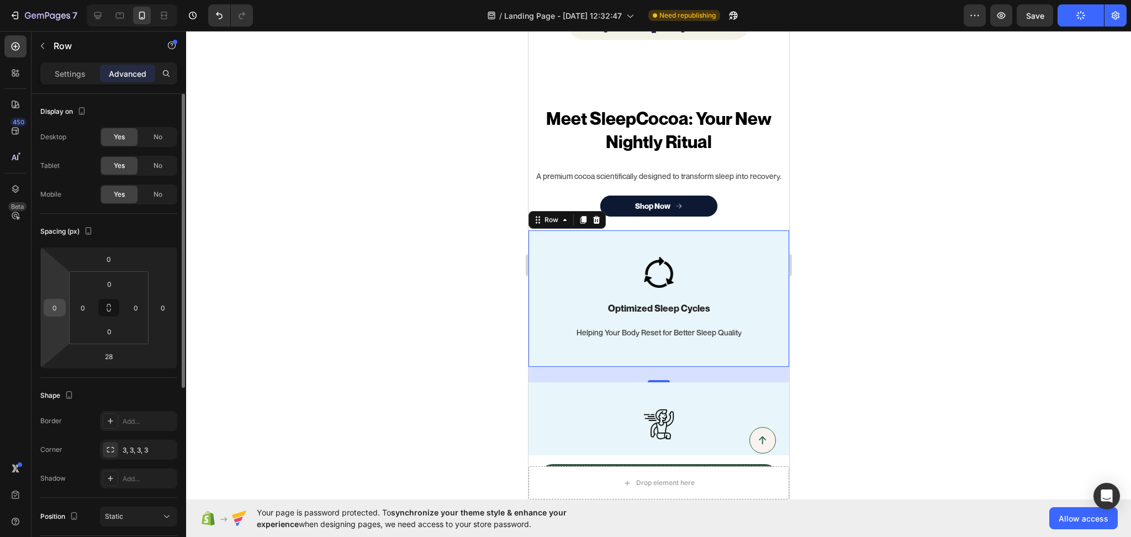
click at [56, 309] on input "0" at bounding box center [54, 307] width 17 height 17
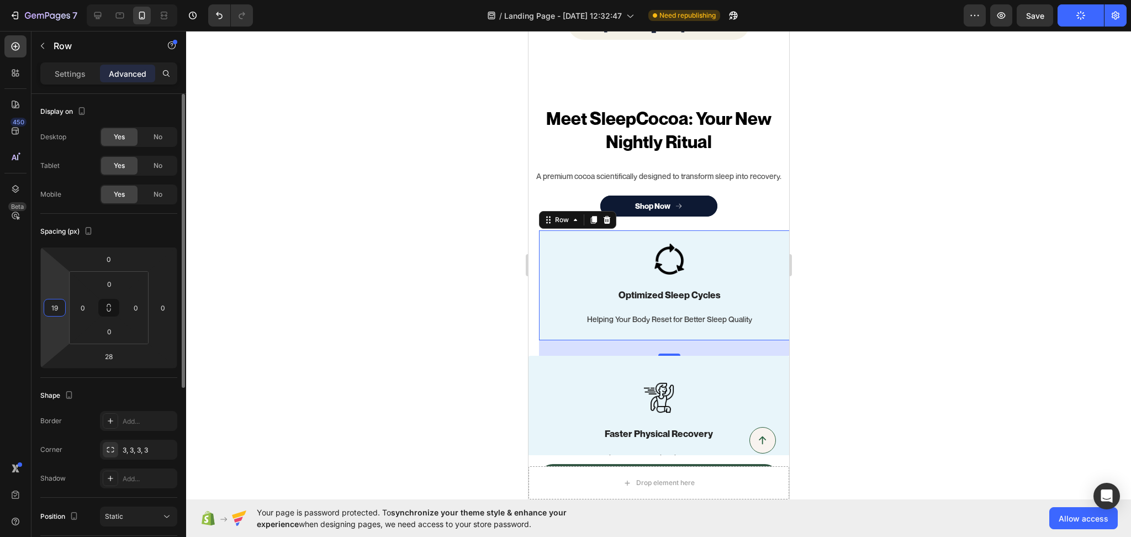
type input "20"
click at [161, 302] on input "0" at bounding box center [163, 307] width 17 height 17
type input "2"
click at [60, 303] on input "20" at bounding box center [54, 307] width 17 height 17
type input "0"
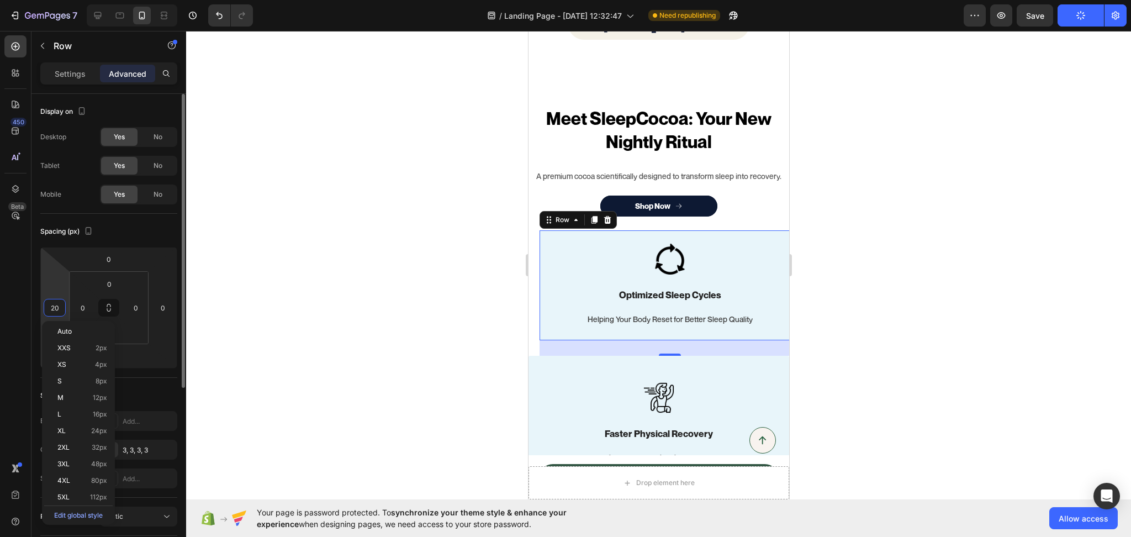
click at [60, 303] on input "20" at bounding box center [54, 307] width 17 height 17
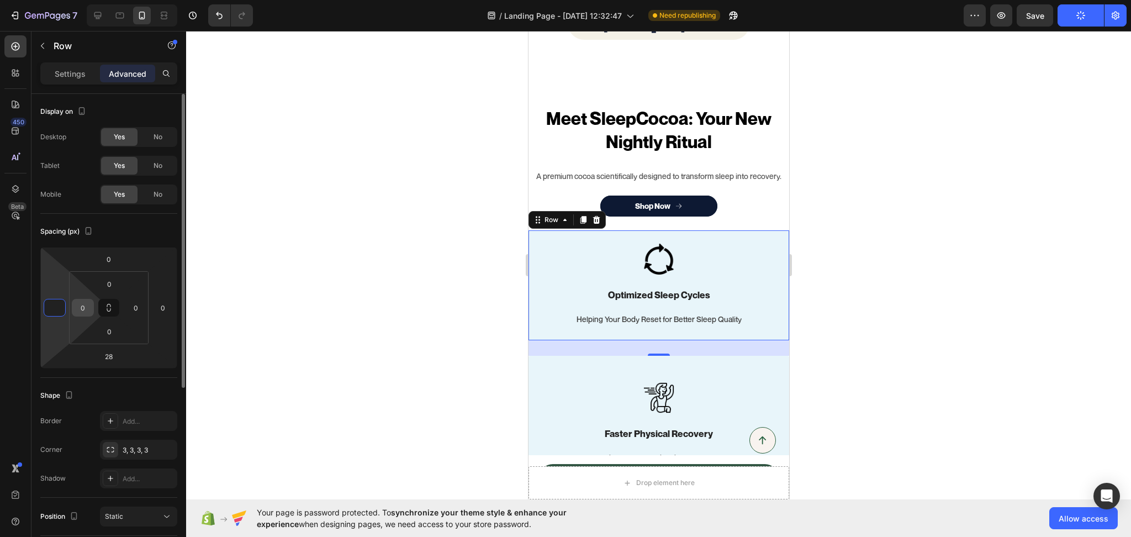
type input "0"
click at [84, 306] on input "0" at bounding box center [83, 307] width 17 height 17
type input "3"
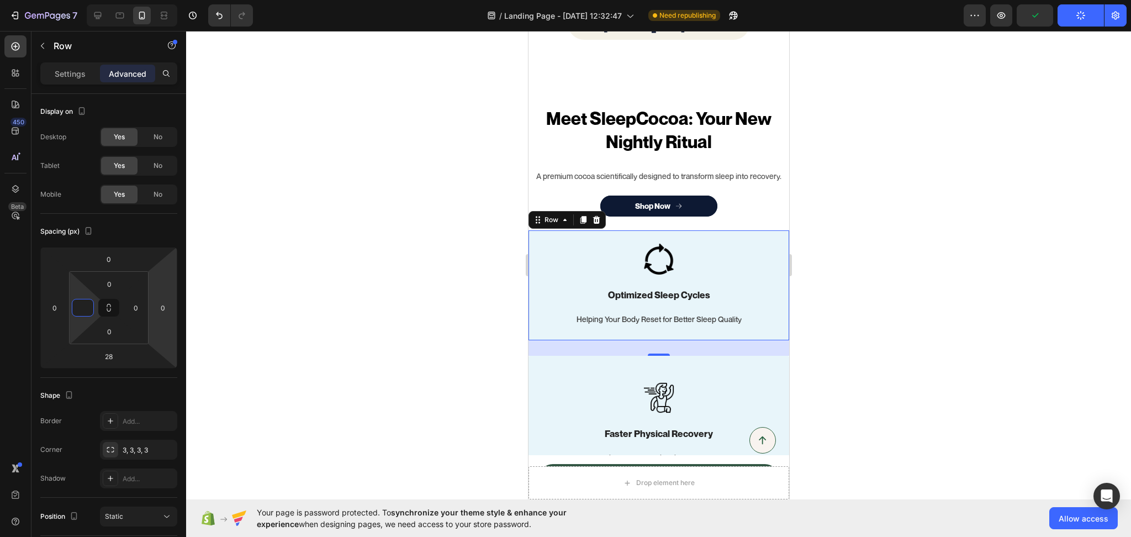
click at [274, 297] on div at bounding box center [658, 284] width 945 height 506
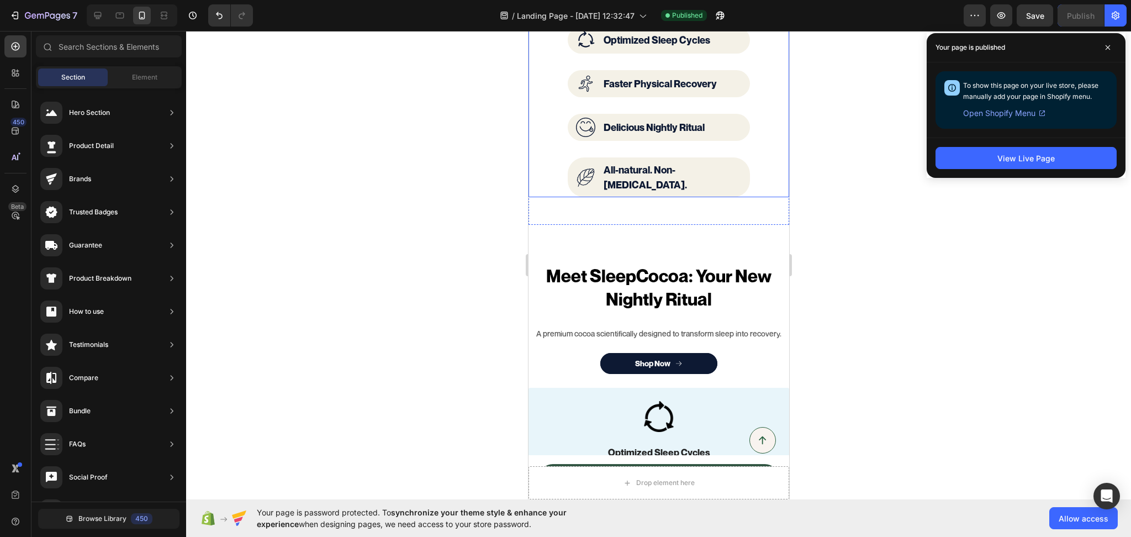
scroll to position [737, 0]
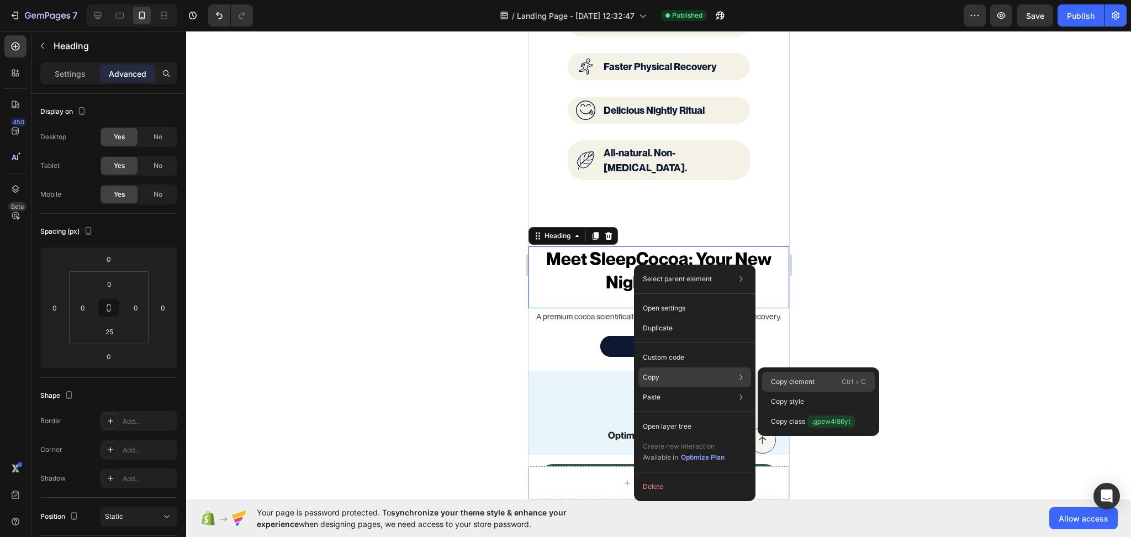
click at [775, 377] on p "Copy element" at bounding box center [793, 382] width 44 height 10
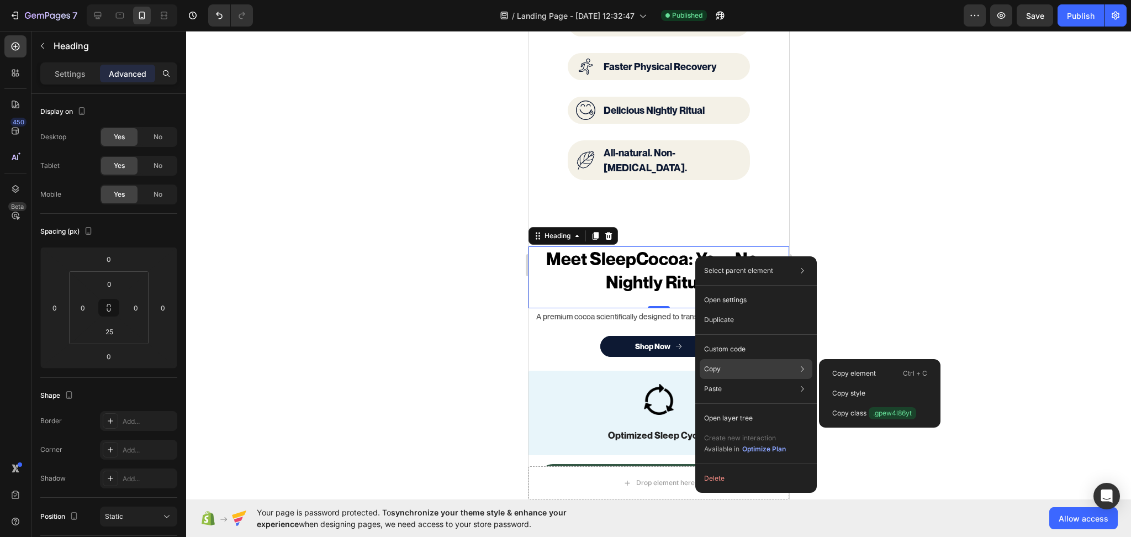
click at [841, 359] on div "Copy element Ctrl + C Copy style Copy class .gpew4l86yt" at bounding box center [880, 393] width 122 height 68
click at [841, 383] on div "Copy element Ctrl + C" at bounding box center [879, 393] width 113 height 20
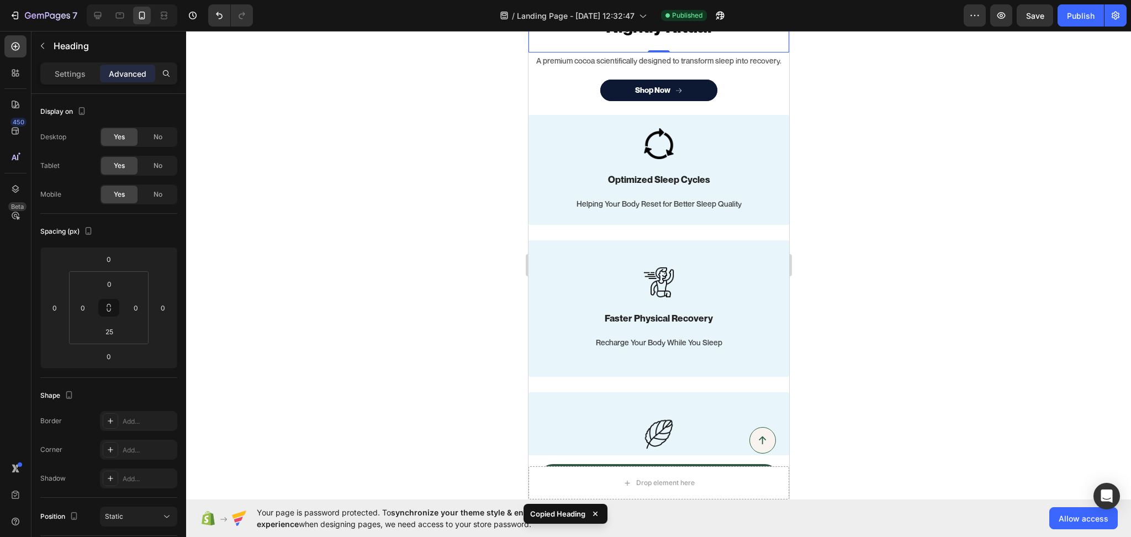
scroll to position [566, 0]
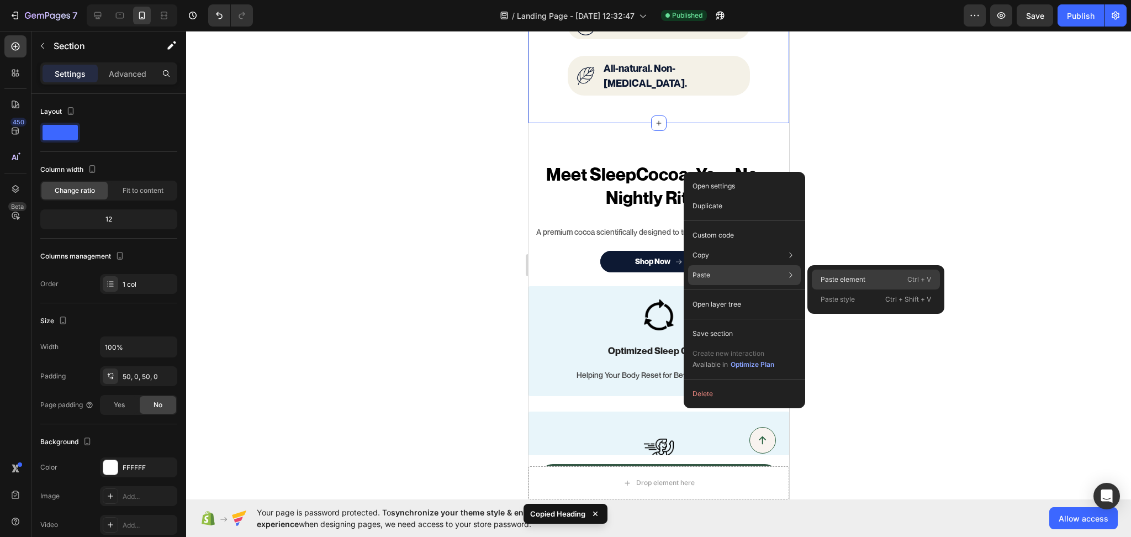
click at [833, 274] on p "Paste element" at bounding box center [843, 279] width 45 height 10
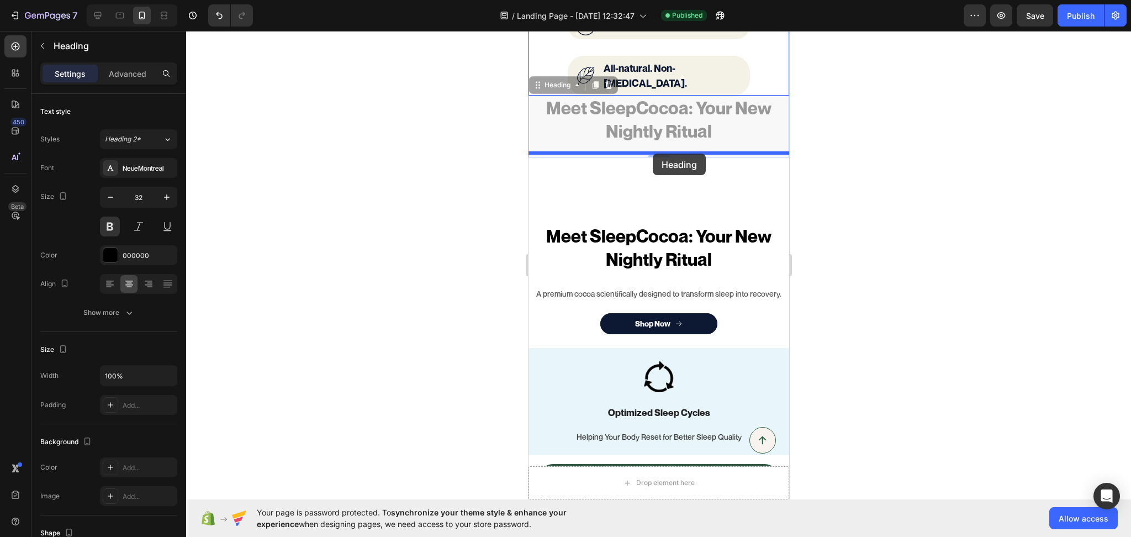
drag, startPoint x: 563, startPoint y: 330, endPoint x: 652, endPoint y: 155, distance: 196.6
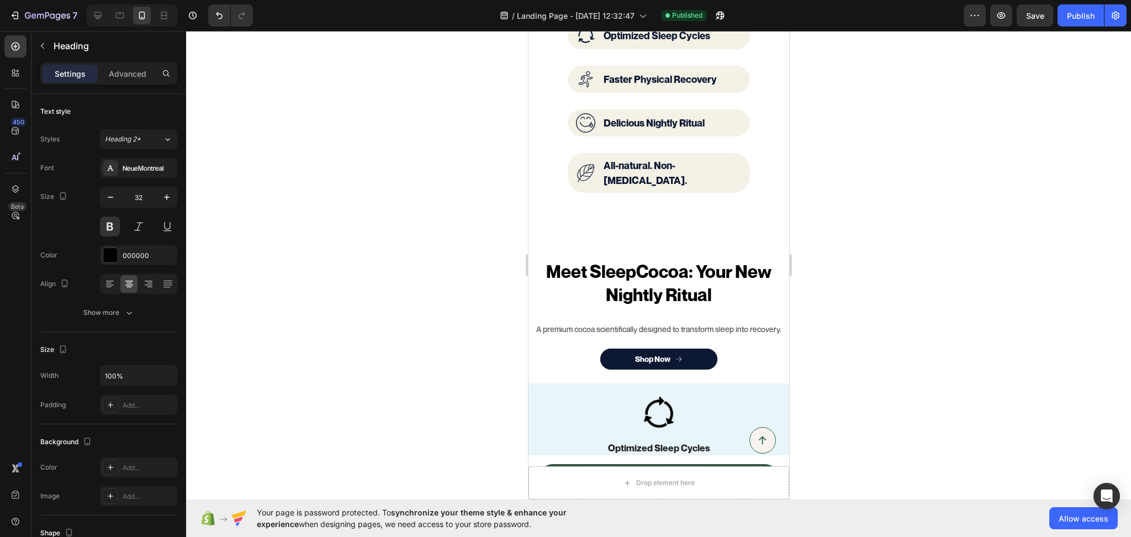
click at [855, 262] on div at bounding box center [658, 284] width 945 height 506
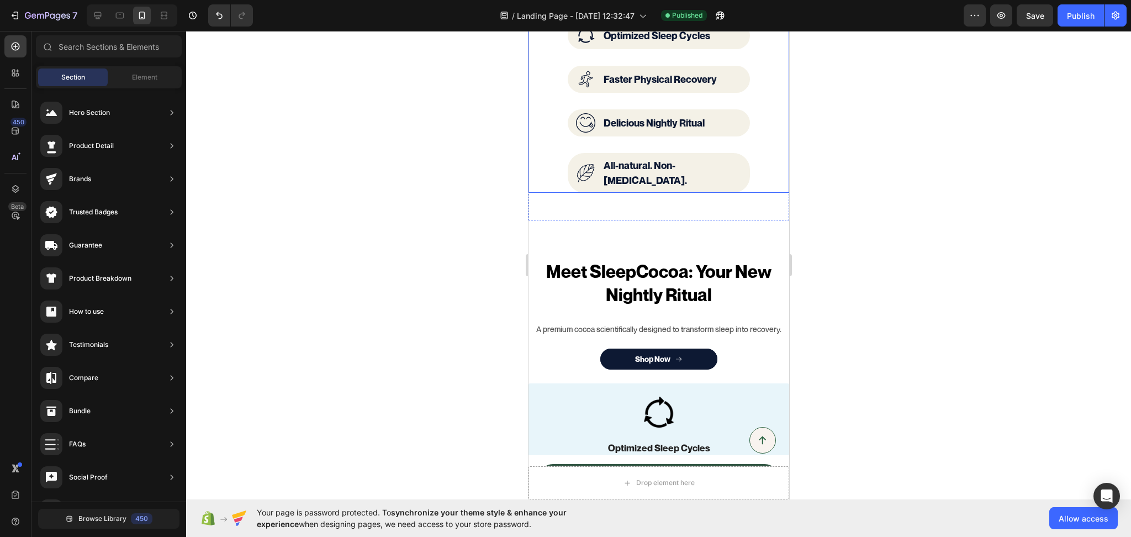
scroll to position [737, 0]
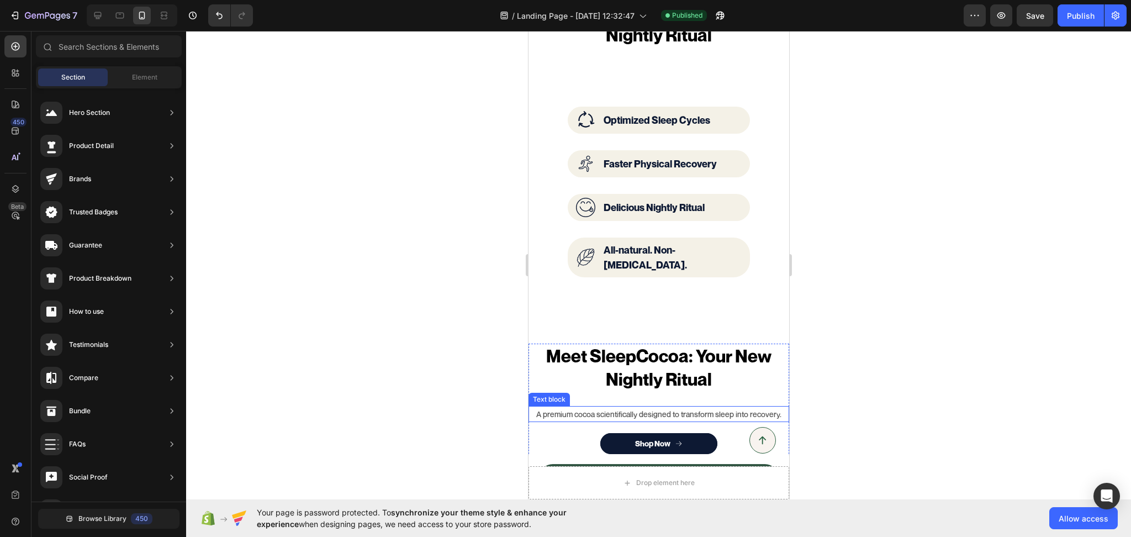
click at [638, 407] on p "A premium cocoa scientifically designed to transform sleep into recovery." at bounding box center [658, 414] width 258 height 14
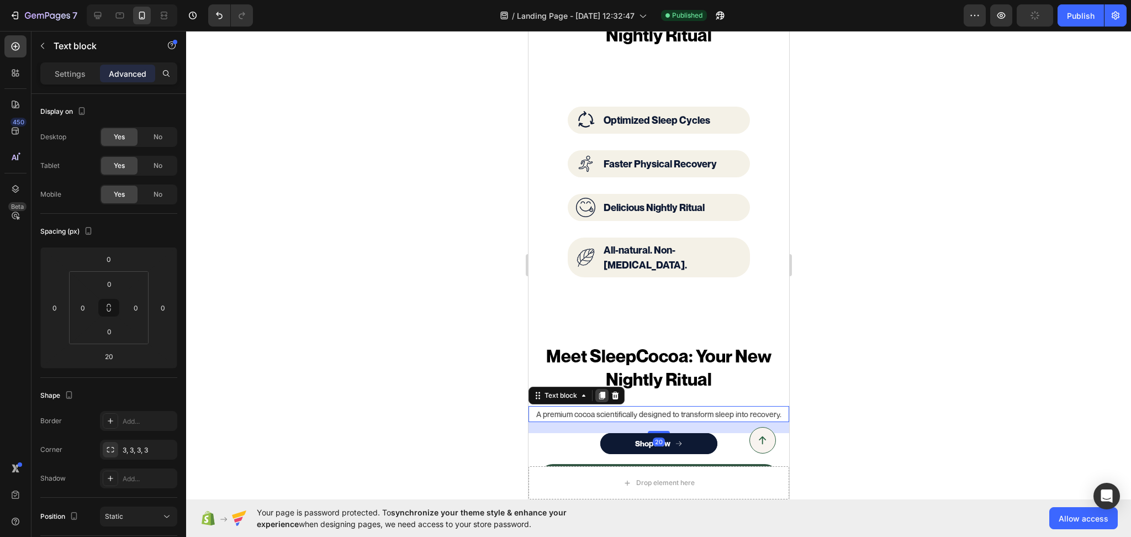
click at [602, 392] on icon at bounding box center [602, 396] width 6 height 8
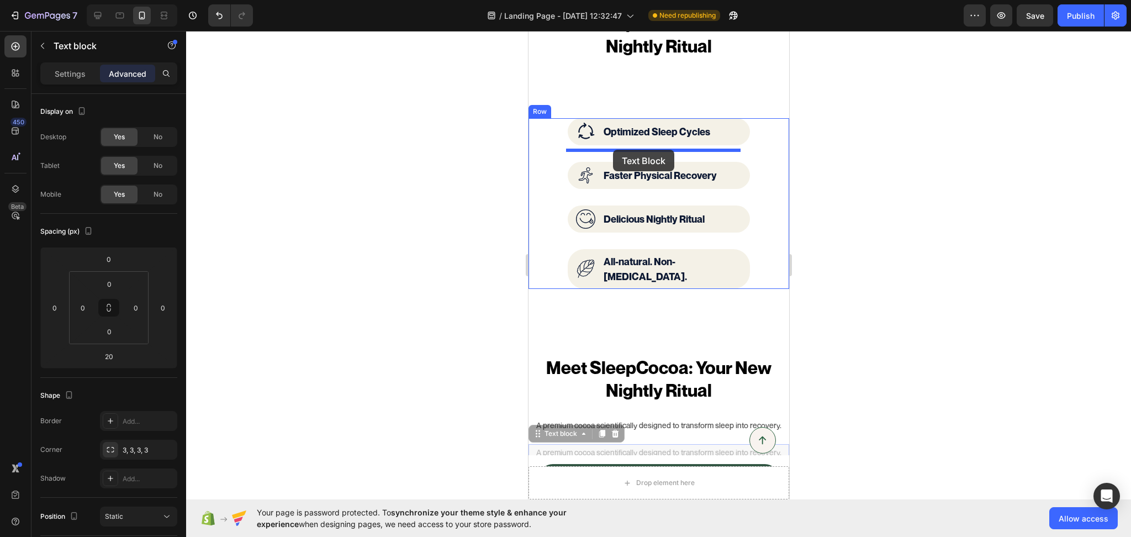
scroll to position [566, 0]
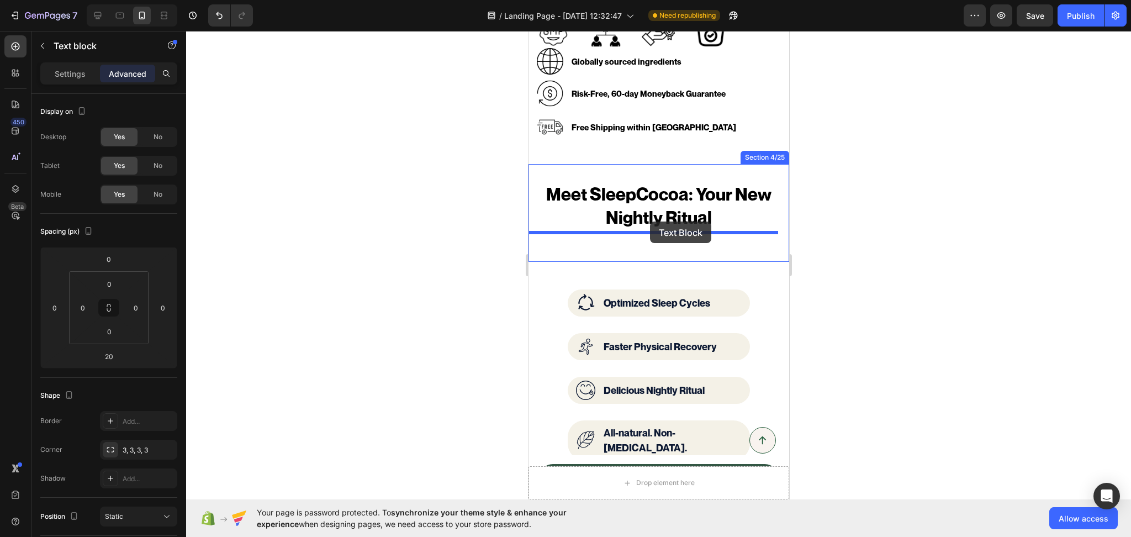
drag, startPoint x: 568, startPoint y: 413, endPoint x: 649, endPoint y: 221, distance: 208.1
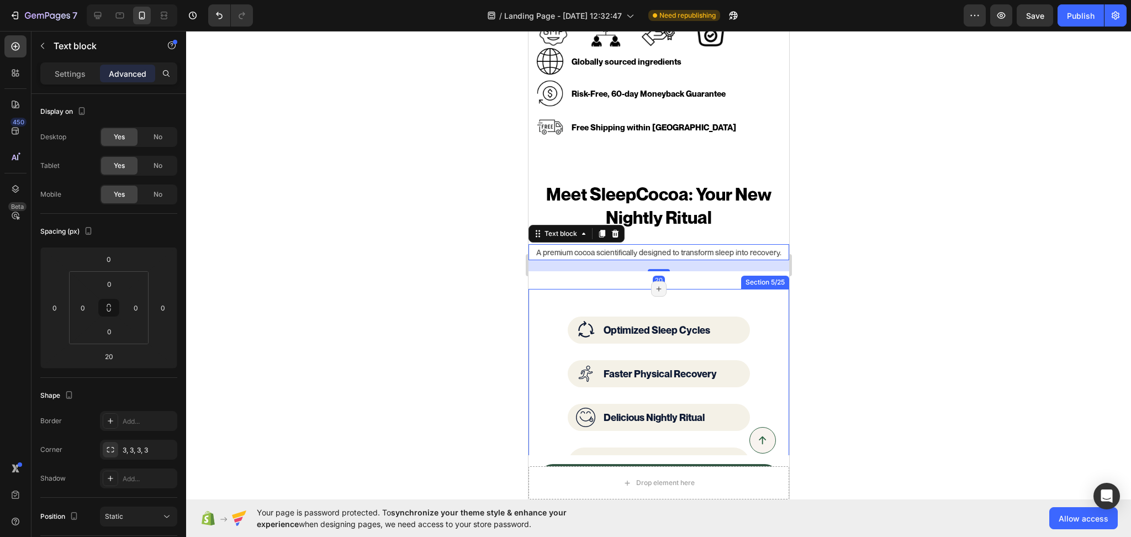
click at [562, 289] on div "Image Optimized Sleep Cycles Text block Row Image Faster Physical Recovery Text…" at bounding box center [658, 402] width 261 height 226
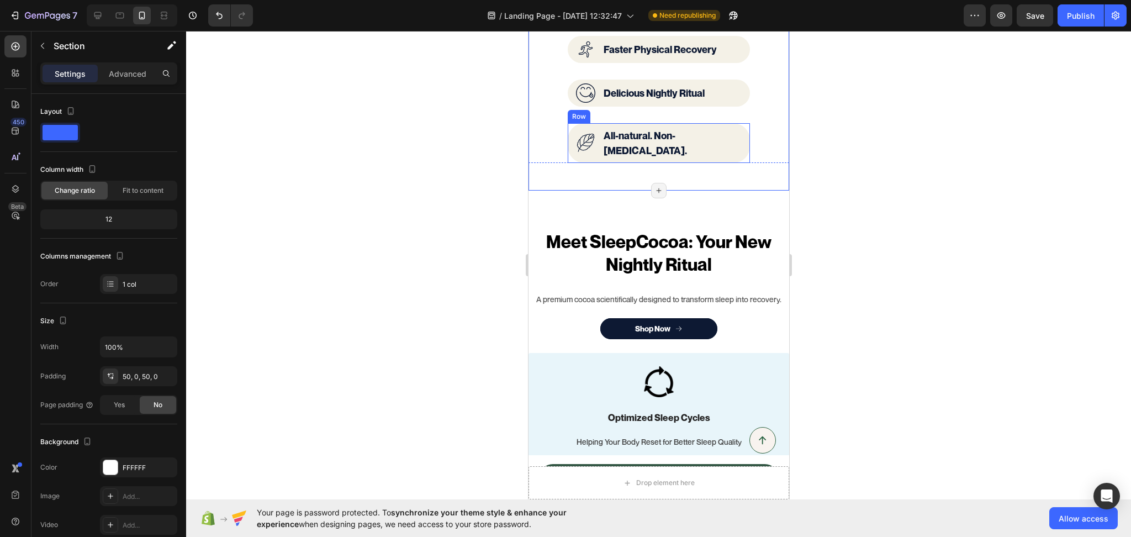
scroll to position [909, 0]
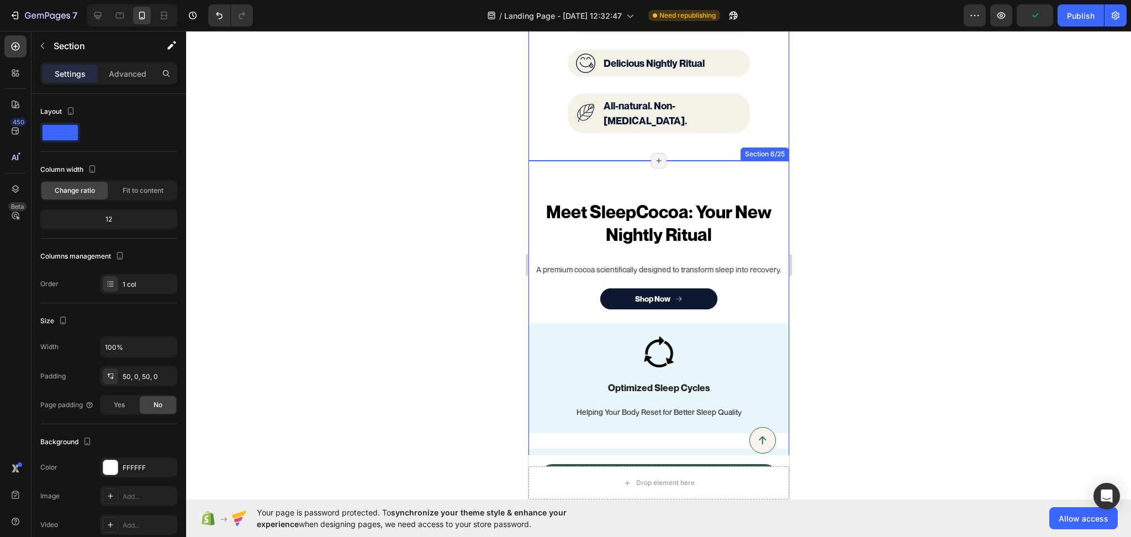
click at [543, 168] on div "Meet SleepCocoa: Your New Nightly Ritual Heading A premium cocoa scientifically…" at bounding box center [658, 538] width 261 height 754
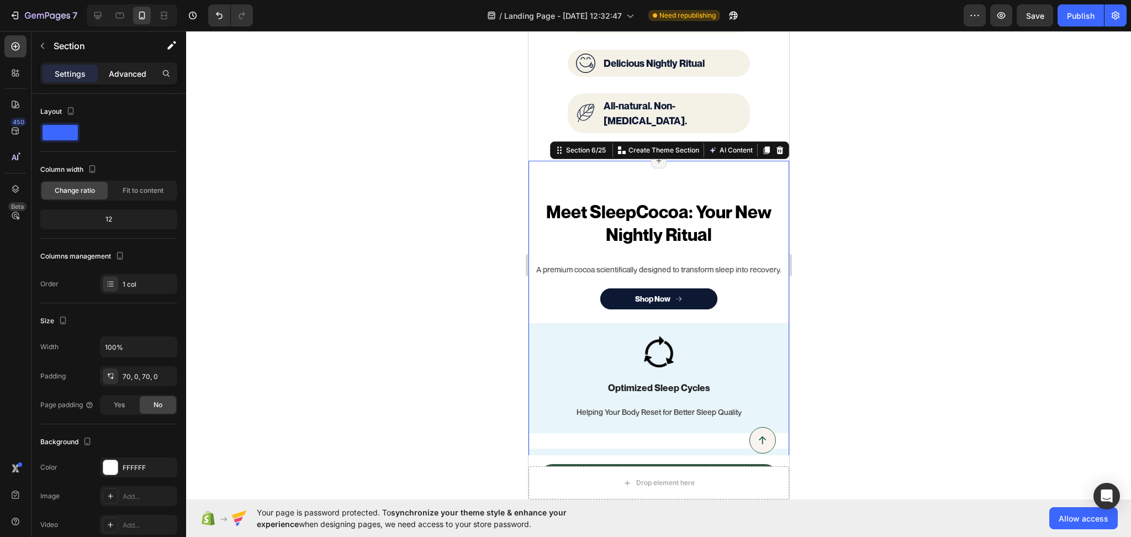
click at [117, 74] on p "Advanced" at bounding box center [128, 74] width 38 height 12
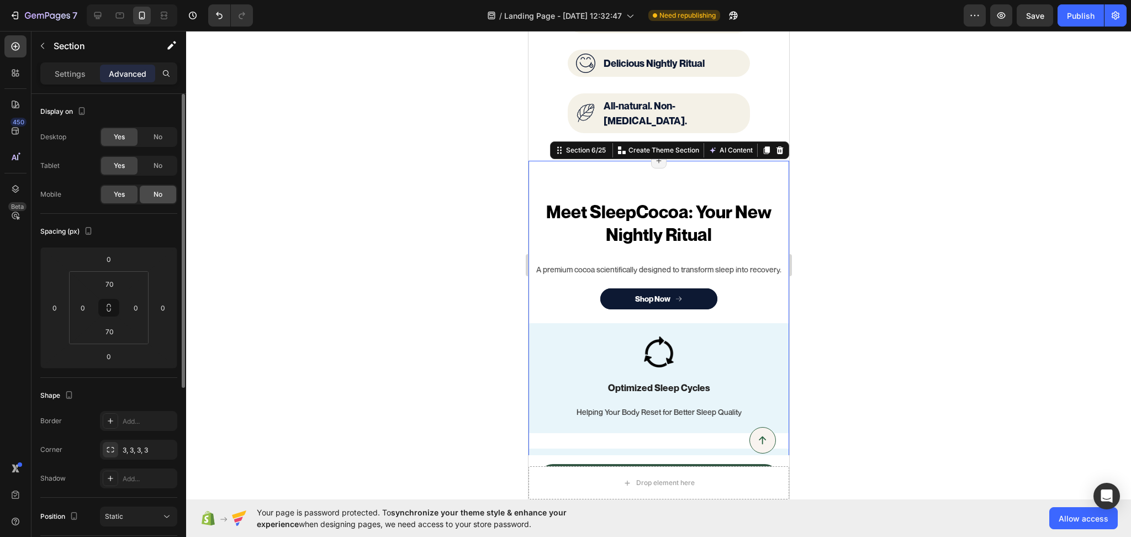
click at [160, 196] on span "No" at bounding box center [158, 194] width 9 height 10
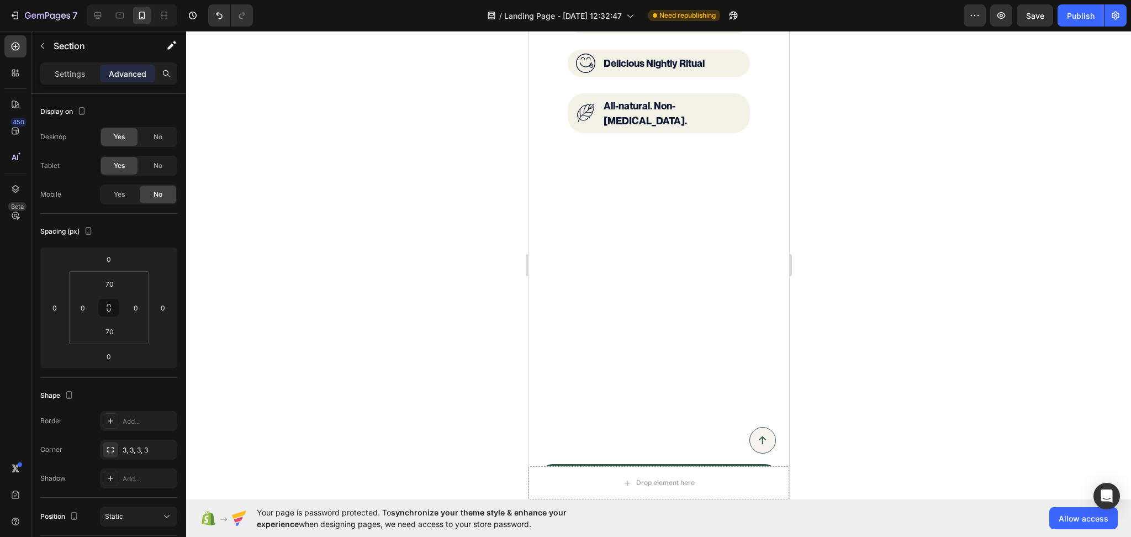
click at [912, 271] on div at bounding box center [658, 284] width 945 height 506
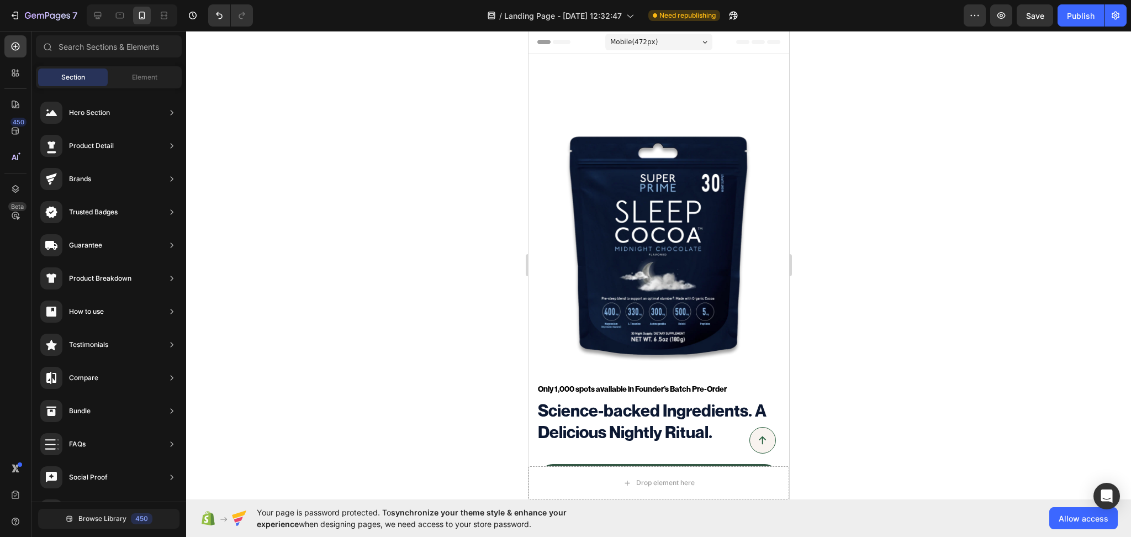
scroll to position [515, 0]
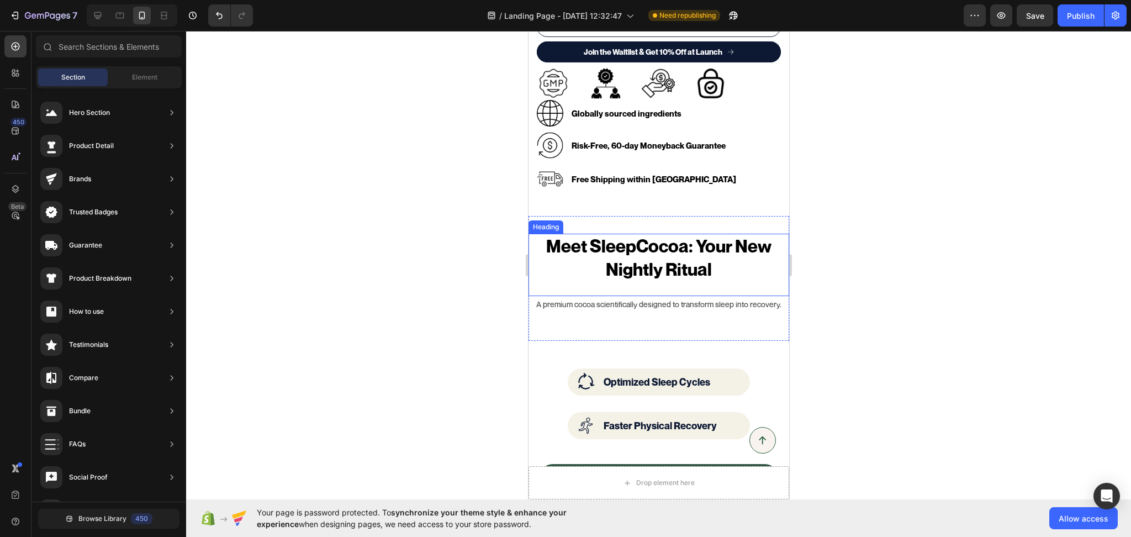
click at [615, 254] on h2 "Meet SleepCocoa: Your New Nightly Ritual" at bounding box center [658, 258] width 261 height 48
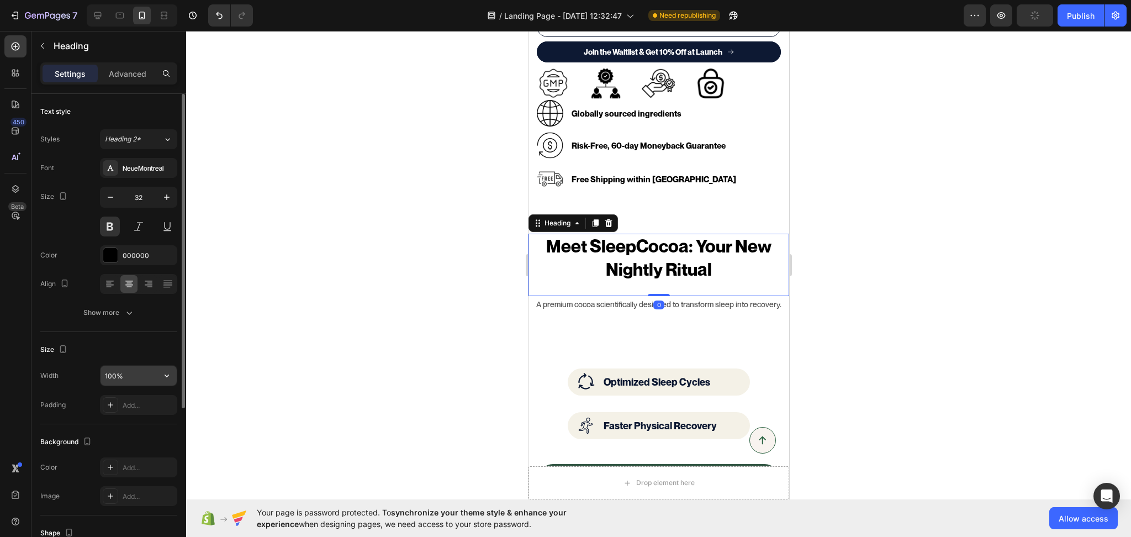
click at [114, 379] on input "100%" at bounding box center [139, 376] width 76 height 20
type input "100%"
click at [688, 297] on p "A premium cocoa scientifically designed to transform sleep into recovery." at bounding box center [658, 304] width 258 height 14
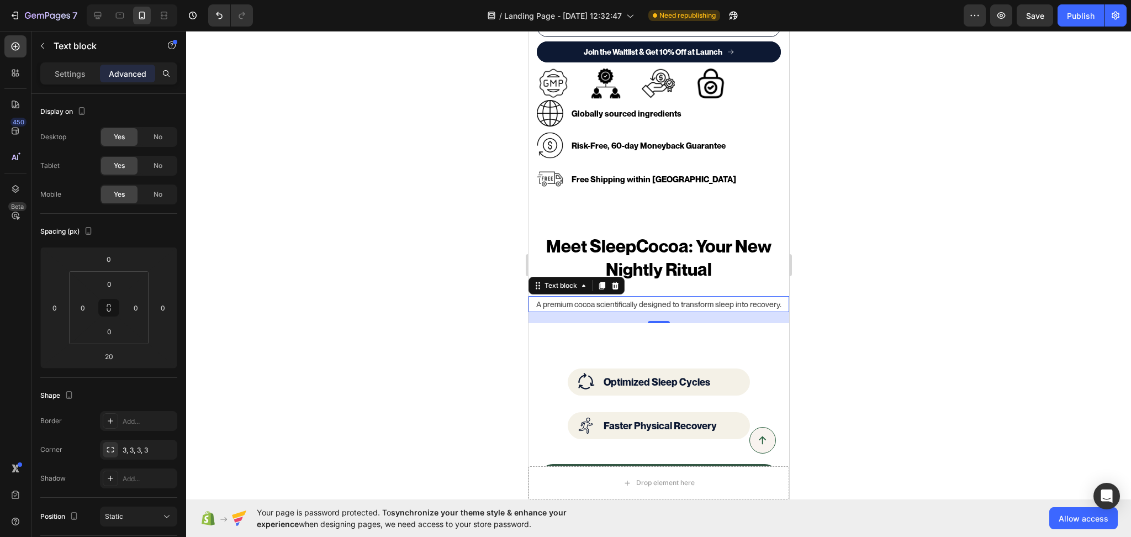
click at [932, 318] on div at bounding box center [658, 284] width 945 height 506
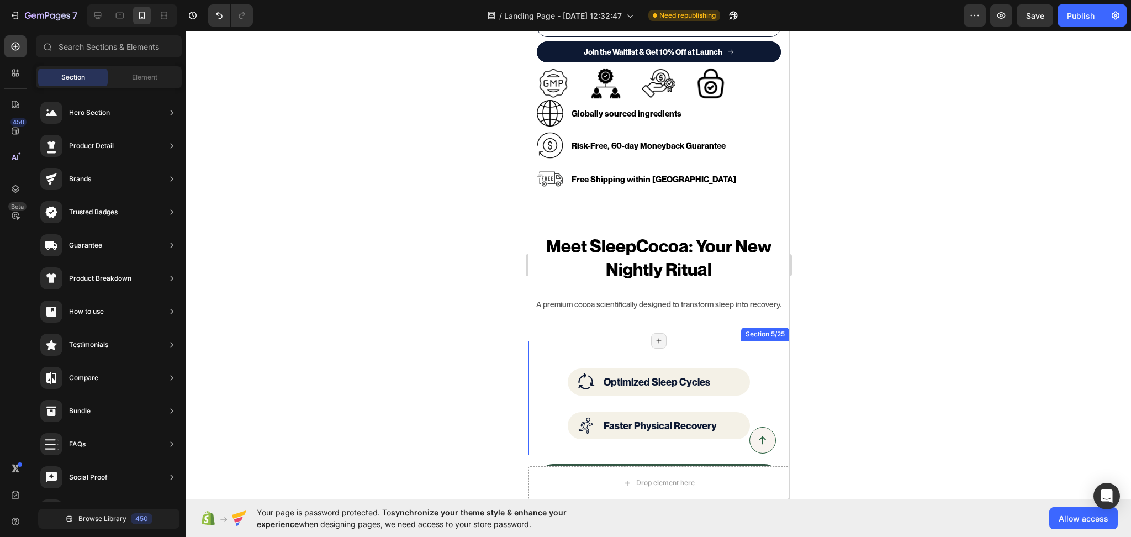
click at [633, 341] on div "Image Optimized Sleep Cycles Text block Row Image Faster Physical Recovery Text…" at bounding box center [658, 454] width 261 height 226
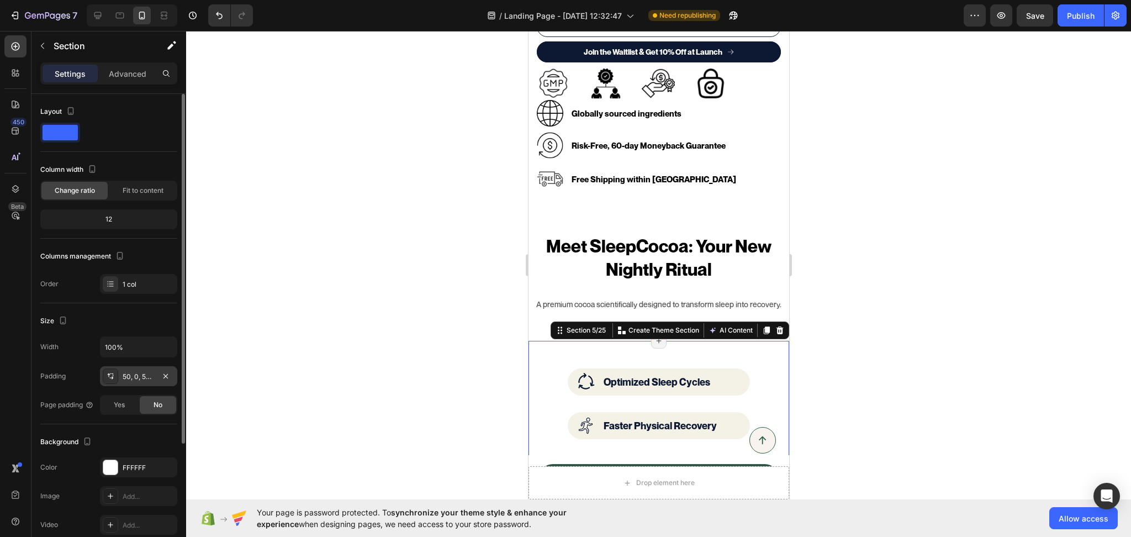
click at [154, 378] on div "50, 0, 50, 0" at bounding box center [139, 377] width 32 height 10
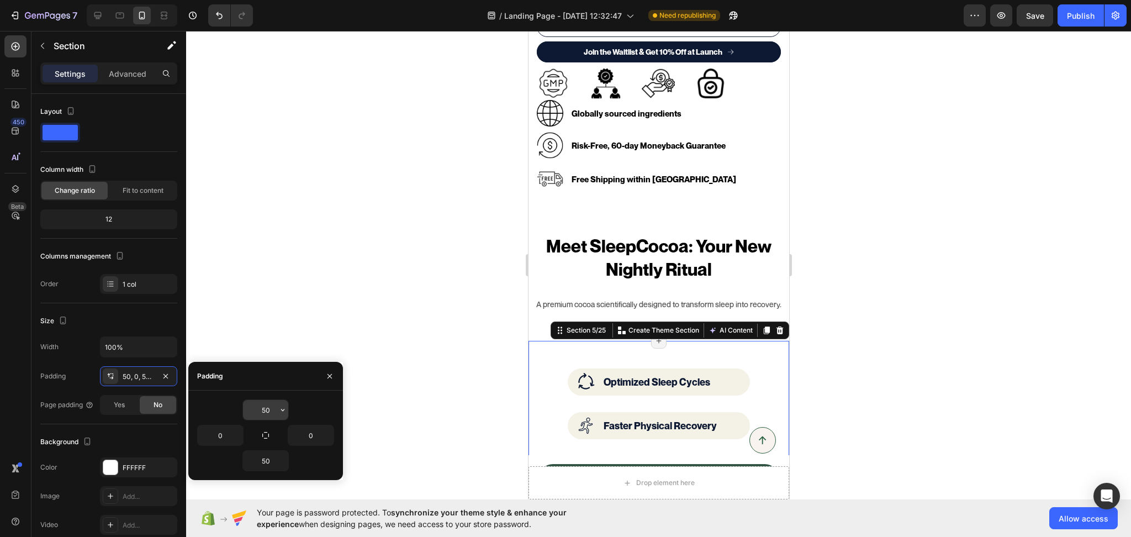
click at [262, 415] on input "50" at bounding box center [265, 410] width 45 height 20
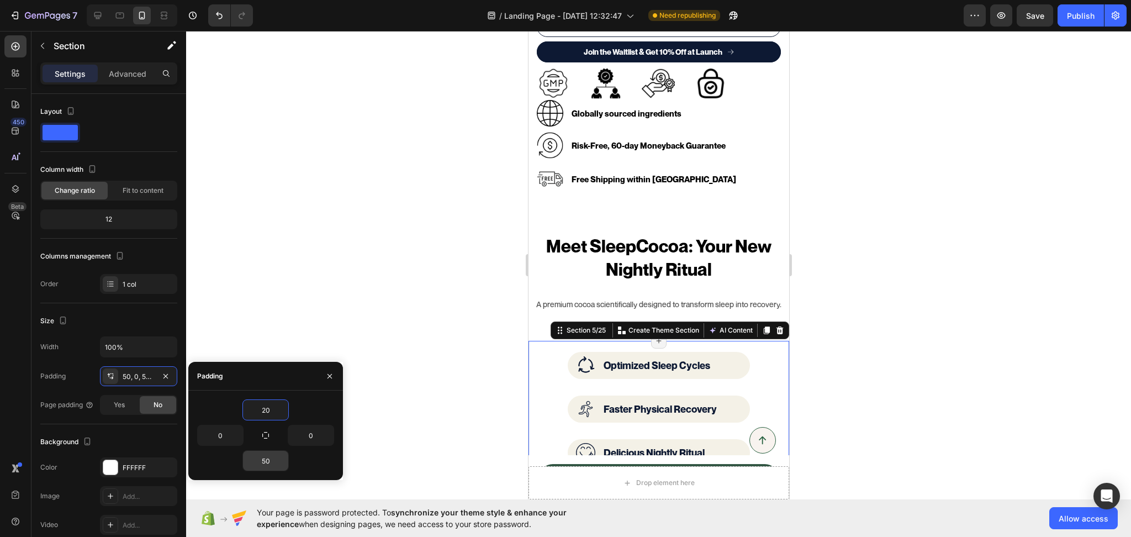
type input "20"
click at [270, 463] on input "50" at bounding box center [265, 461] width 45 height 20
click at [268, 462] on input "50" at bounding box center [265, 461] width 45 height 20
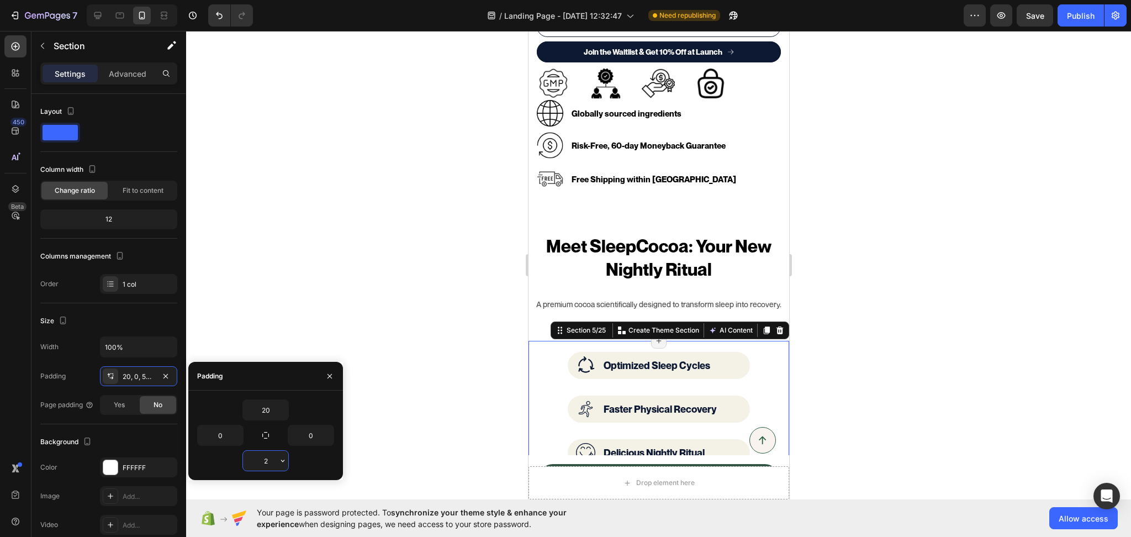
type input "20"
click at [884, 357] on div at bounding box center [658, 284] width 945 height 506
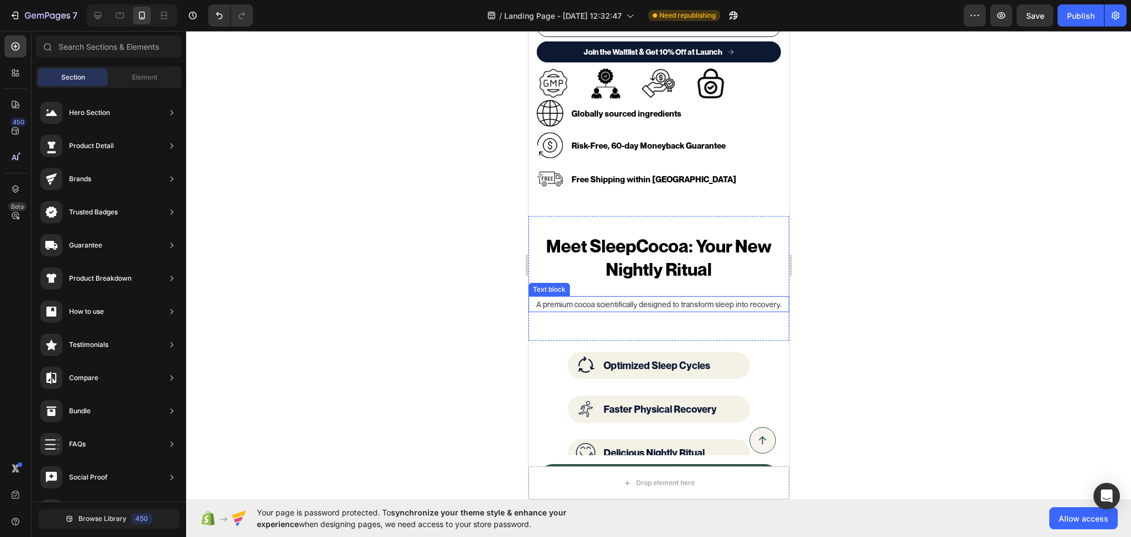
click at [716, 297] on p "A premium cocoa scientifically designed to transform sleep into recovery." at bounding box center [658, 304] width 258 height 14
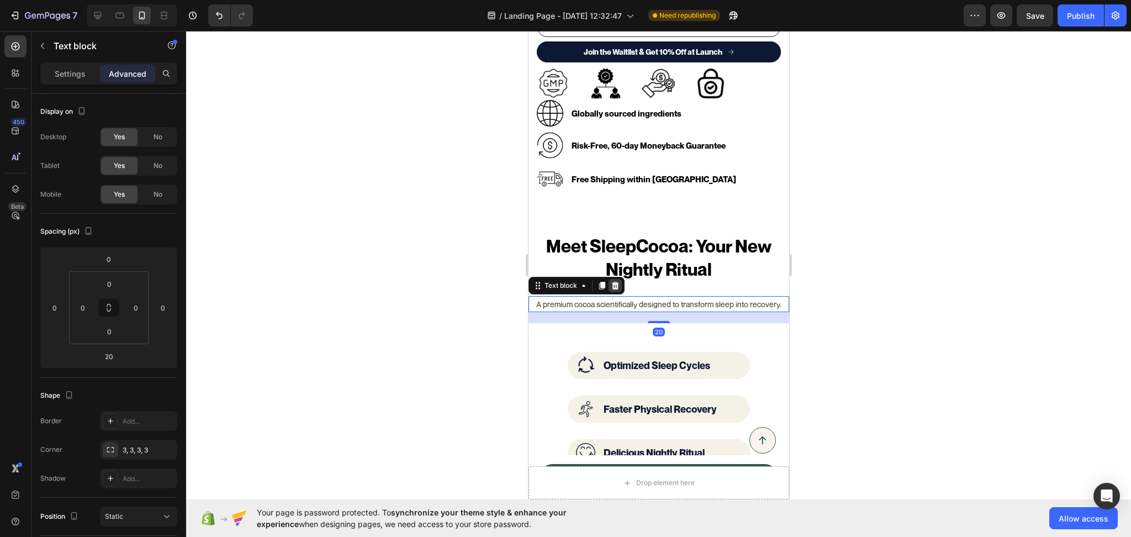
click at [611, 281] on icon at bounding box center [614, 285] width 9 height 9
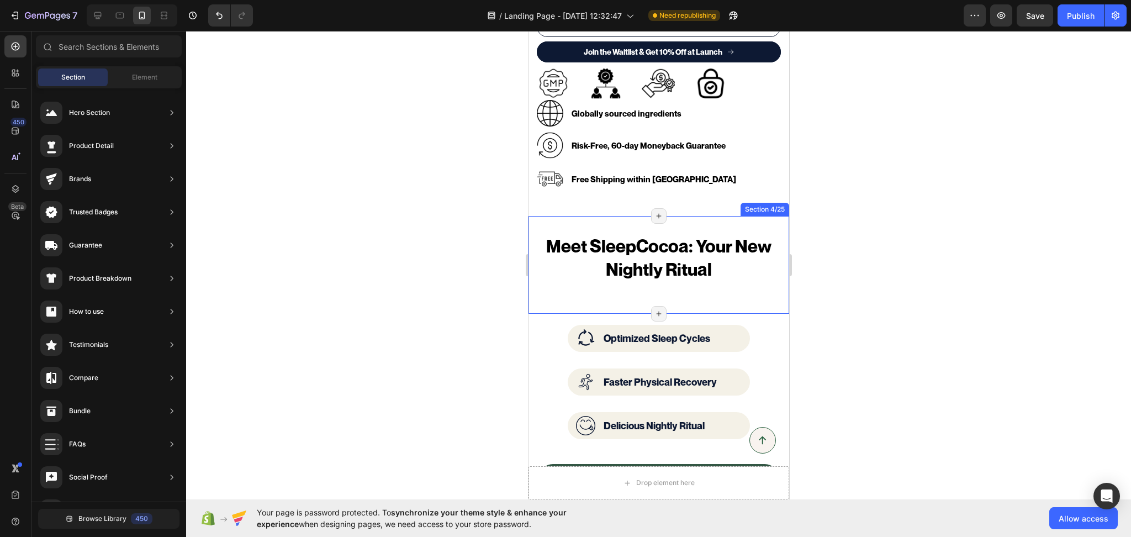
click at [619, 294] on div "Meet SleepCocoa: Your New Nightly Ritual Heading Section 4/25 Page has reached …" at bounding box center [658, 264] width 261 height 97
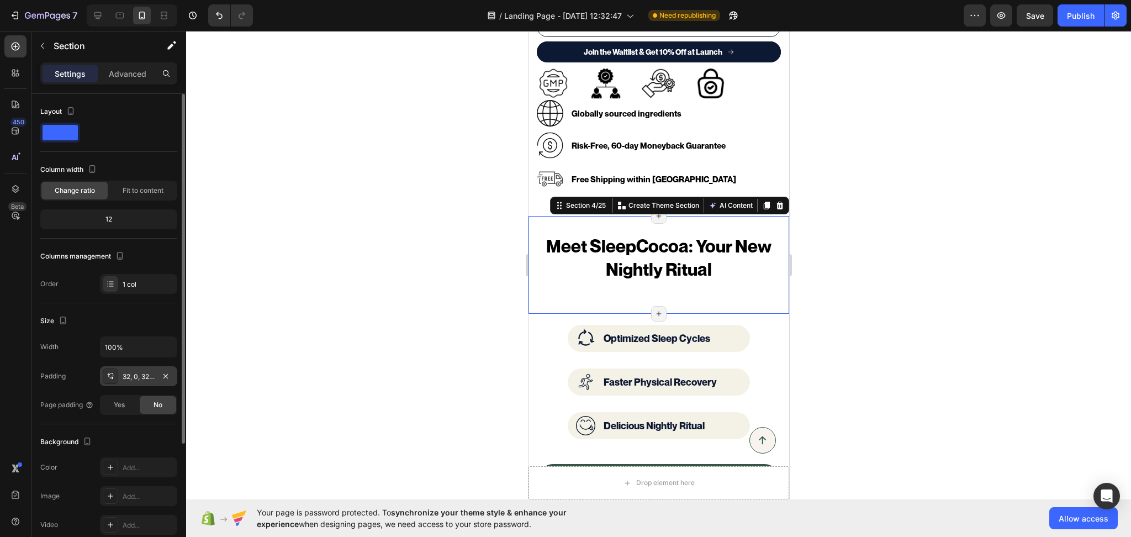
click at [140, 370] on div "32, 0, 32, 0" at bounding box center [138, 376] width 77 height 20
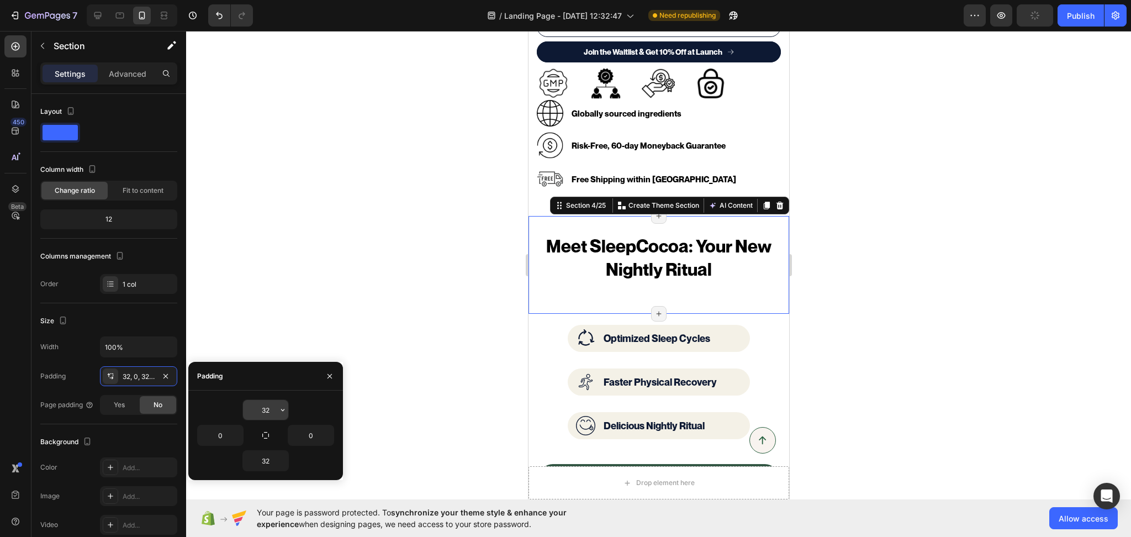
click at [261, 413] on input "32" at bounding box center [265, 410] width 45 height 20
click at [264, 460] on input "32" at bounding box center [265, 461] width 45 height 20
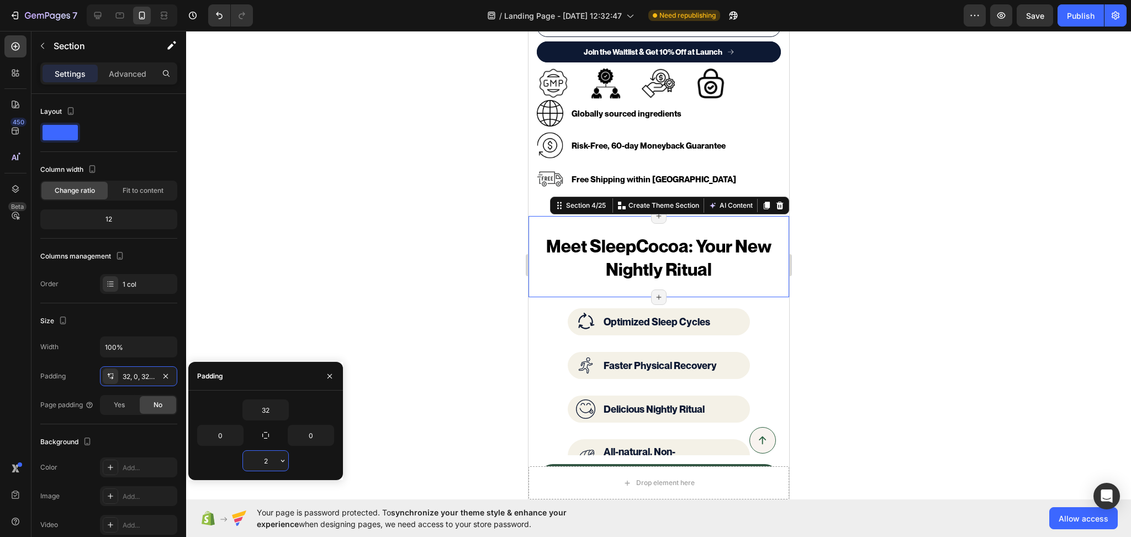
type input "20"
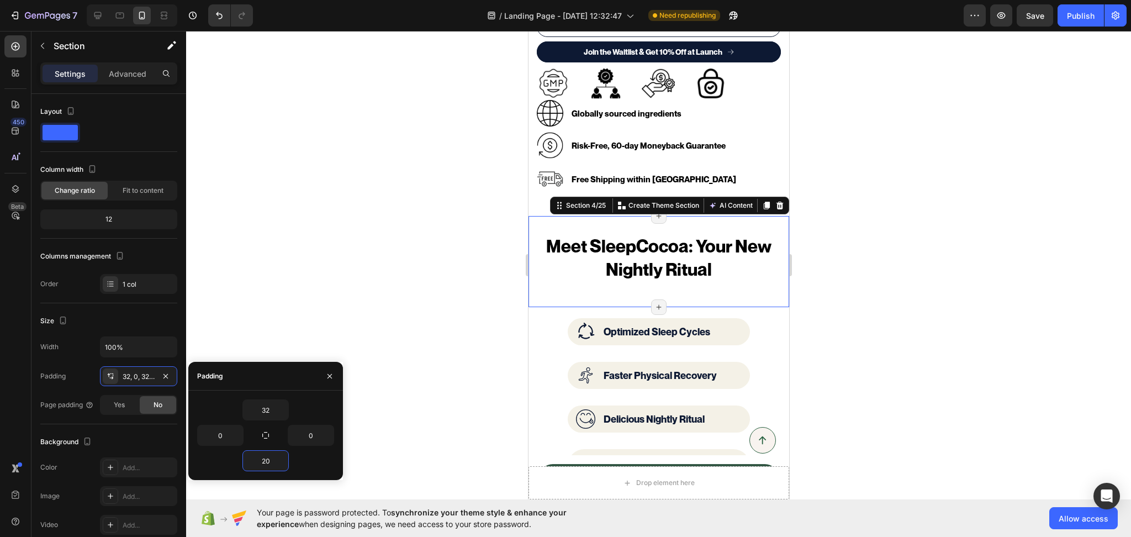
click at [954, 418] on div at bounding box center [658, 284] width 945 height 506
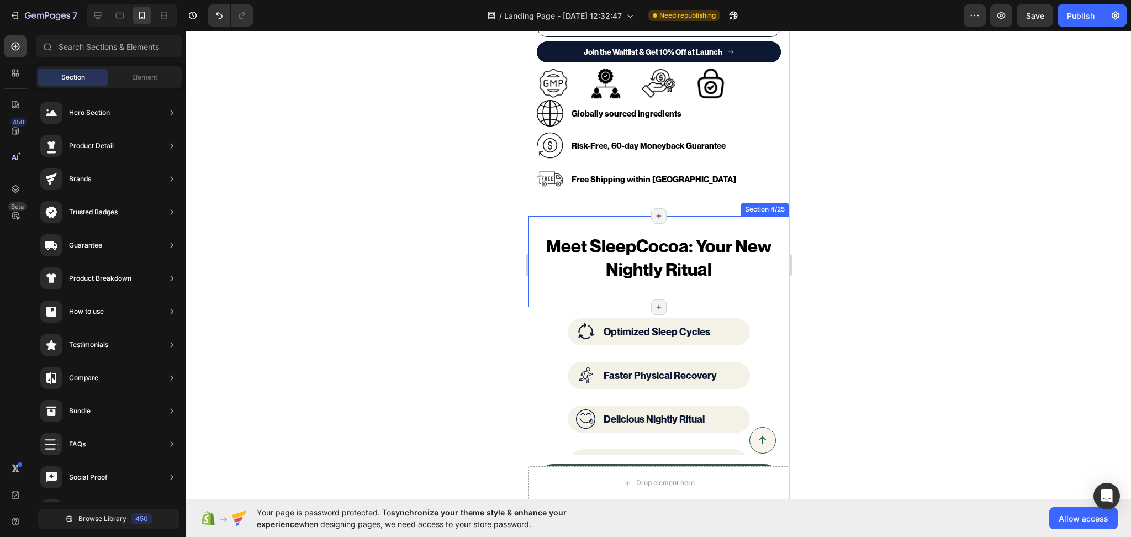
click at [557, 288] on div "Meet SleepCocoa: Your New Nightly Ritual Heading Section 4/25 Page has reached …" at bounding box center [658, 261] width 261 height 91
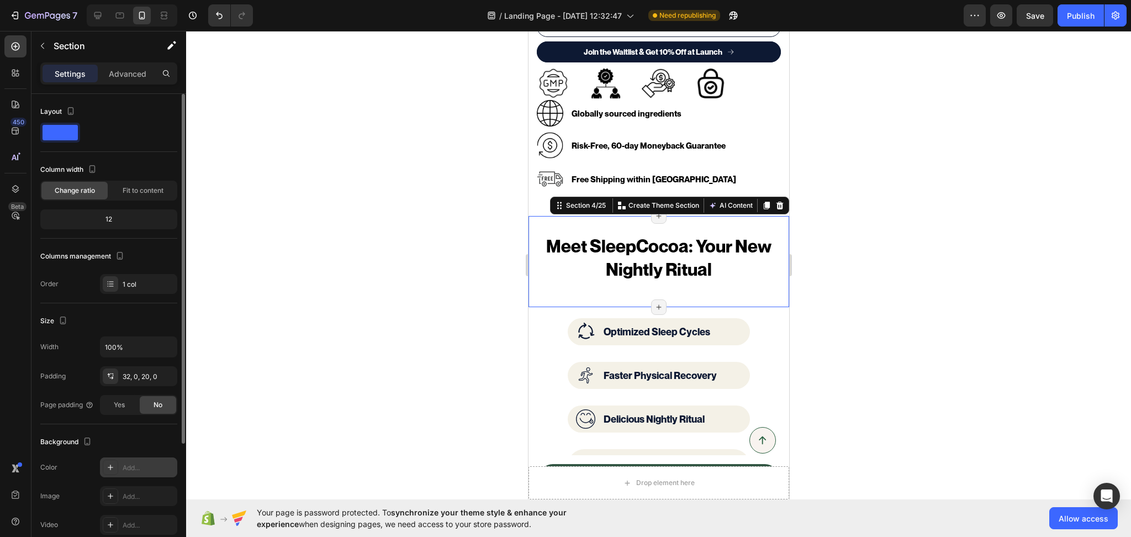
click at [138, 469] on div "Add..." at bounding box center [149, 468] width 52 height 10
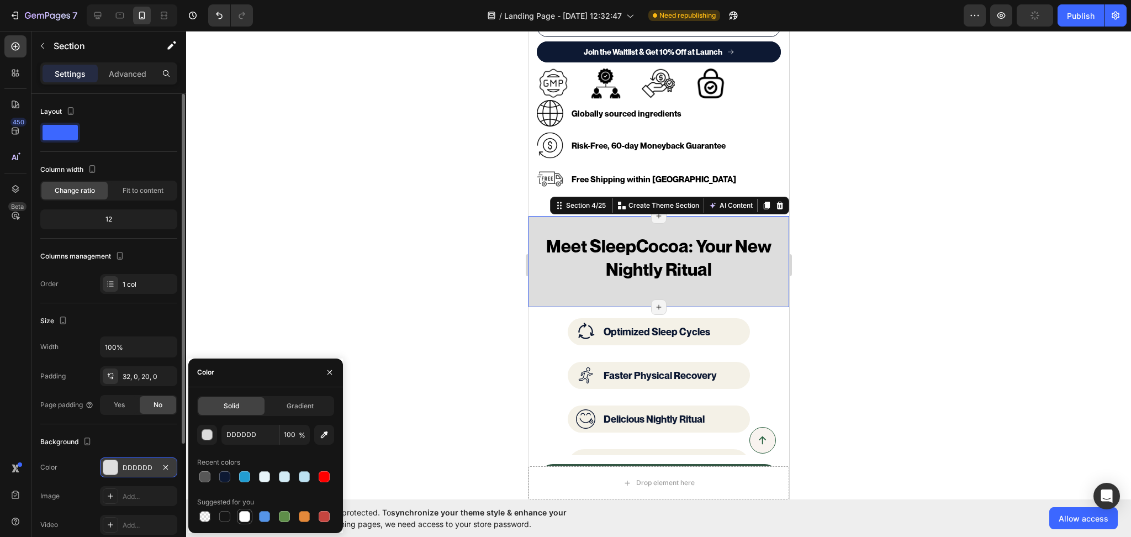
click at [250, 517] on div at bounding box center [244, 516] width 13 height 13
type input "FFFFFF"
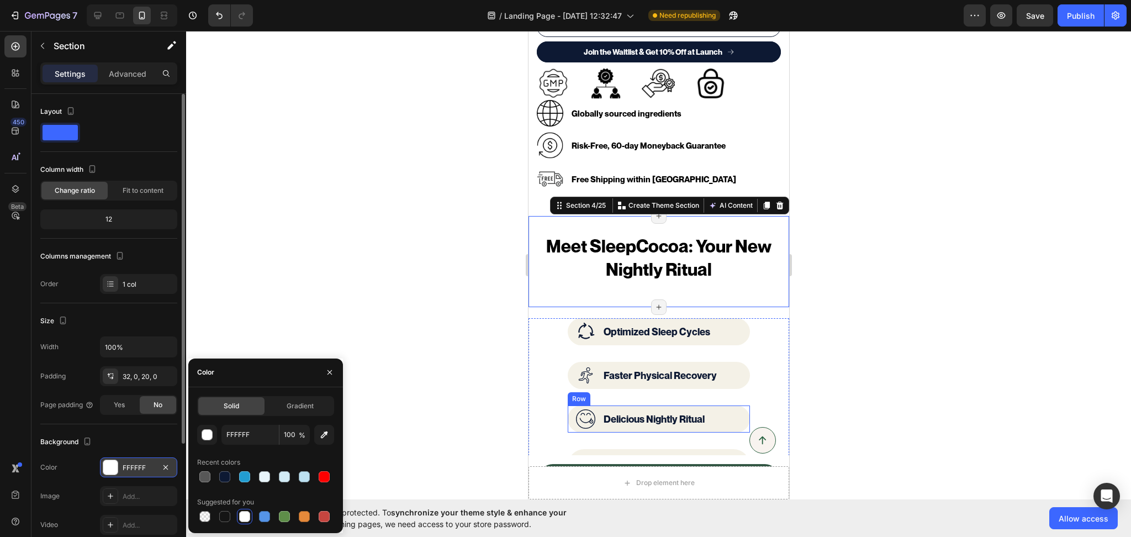
click at [727, 410] on div "Image Delicious Nightly Ritual Text block Row" at bounding box center [658, 418] width 182 height 27
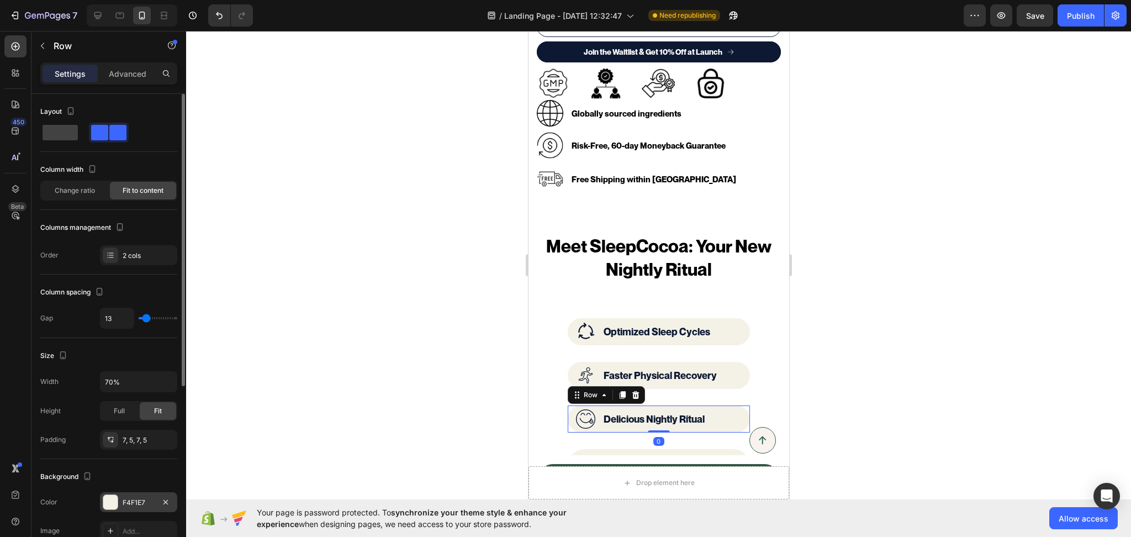
click at [149, 501] on div "F4F1E7" at bounding box center [139, 503] width 32 height 10
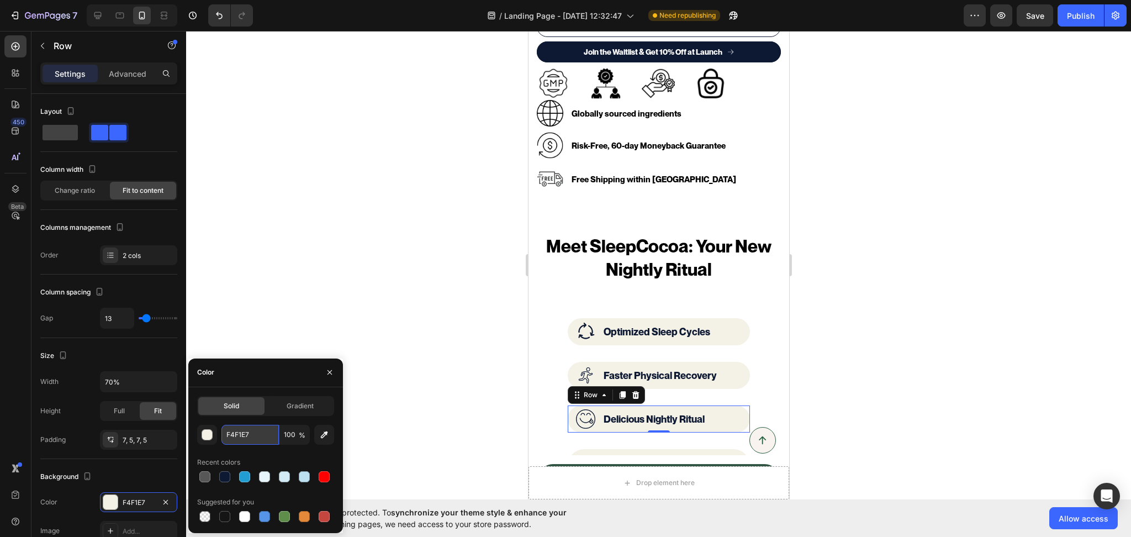
click at [242, 440] on input "F4F1E7" at bounding box center [249, 435] width 57 height 20
click at [768, 282] on div "Meet SleepCocoa: Your New Nightly Ritual Heading" at bounding box center [658, 265] width 261 height 62
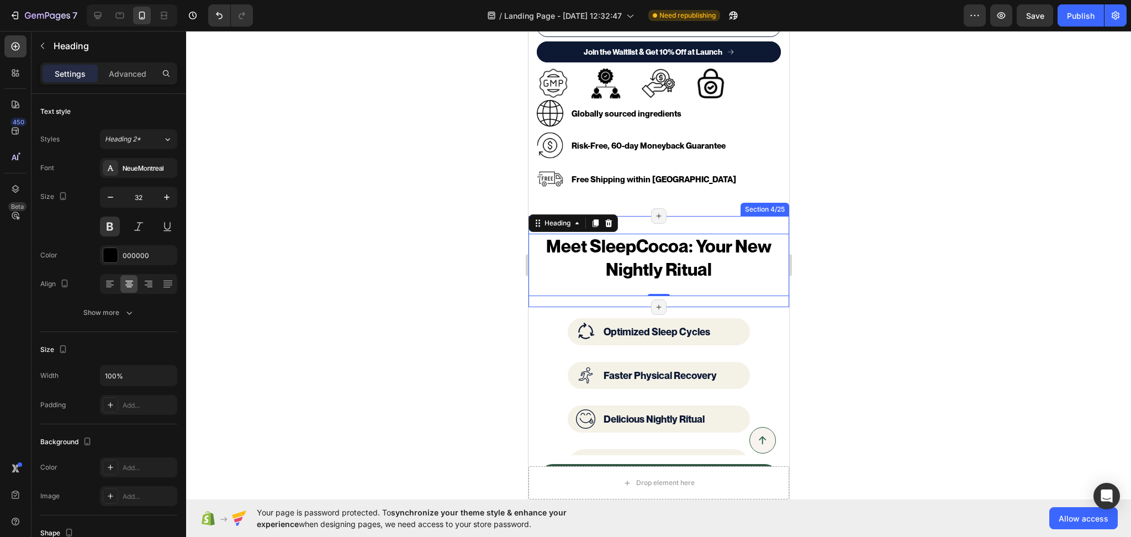
click at [768, 290] on div "Meet SleepCocoa: Your New Nightly Ritual Heading 0 Section 4/25 Page has reache…" at bounding box center [658, 261] width 261 height 91
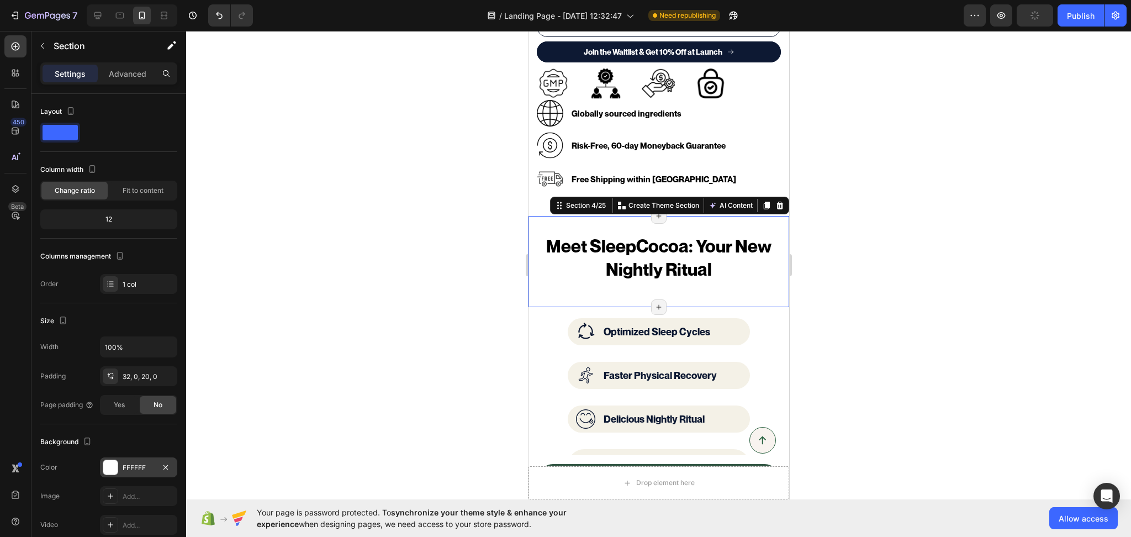
click at [131, 464] on div "FFFFFF" at bounding box center [139, 468] width 32 height 10
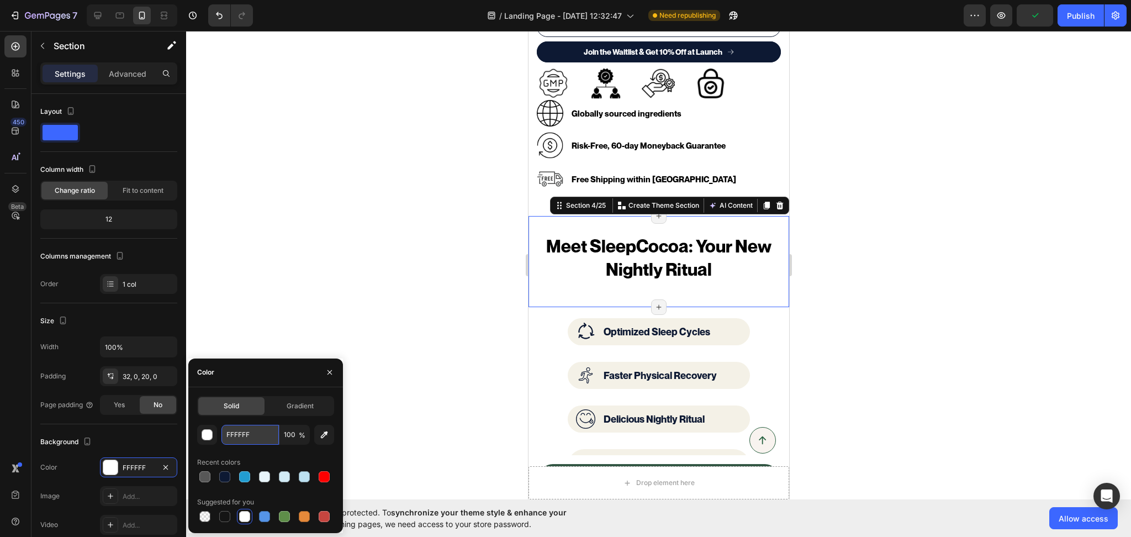
click at [236, 429] on input "FFFFFF" at bounding box center [249, 435] width 57 height 20
paste input "4F1E7"
type input "F4F1E7"
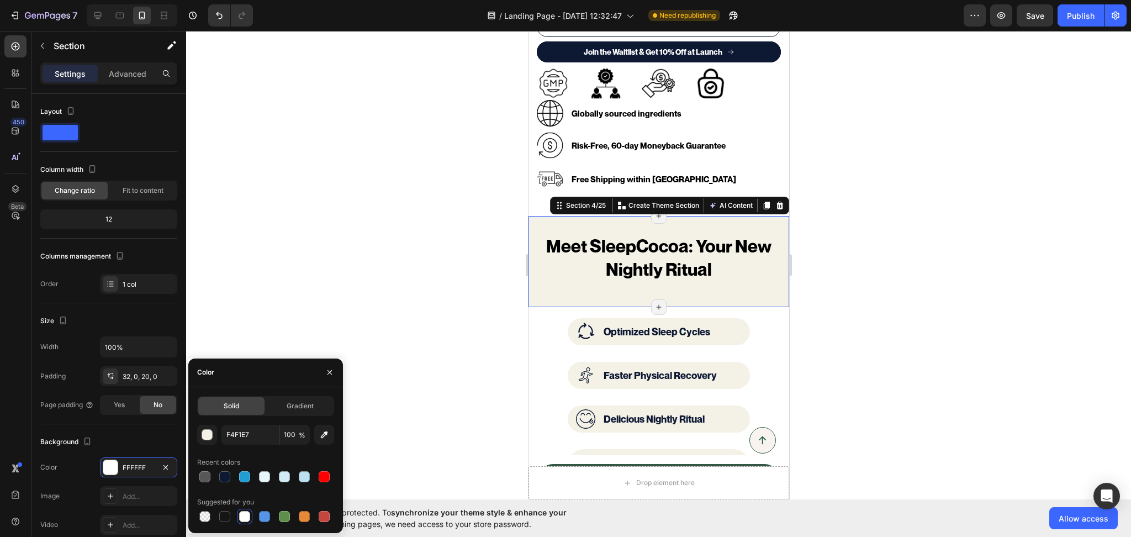
click at [1005, 345] on div at bounding box center [658, 284] width 945 height 506
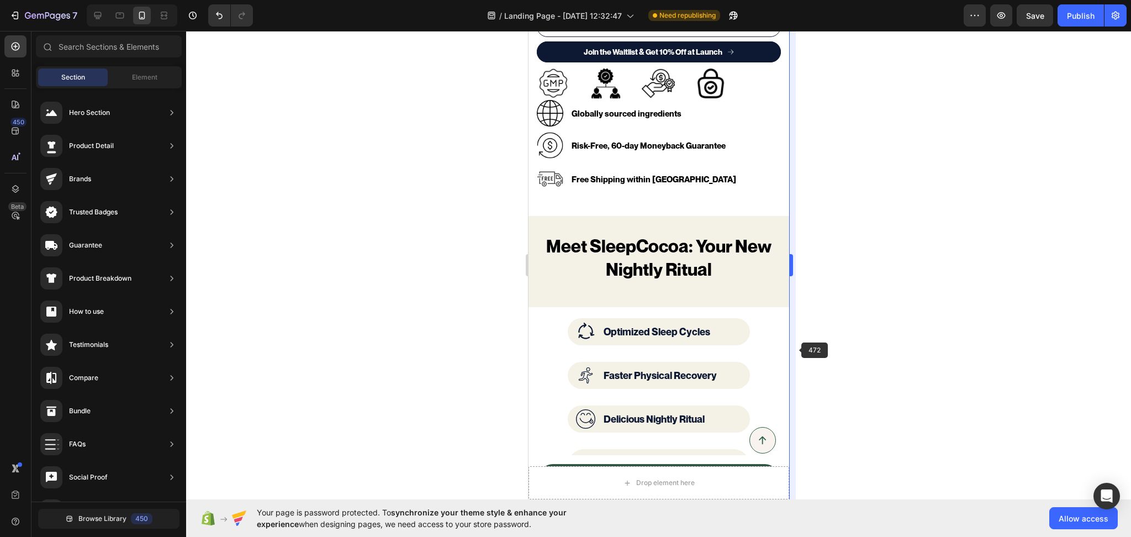
scroll to position [687, 0]
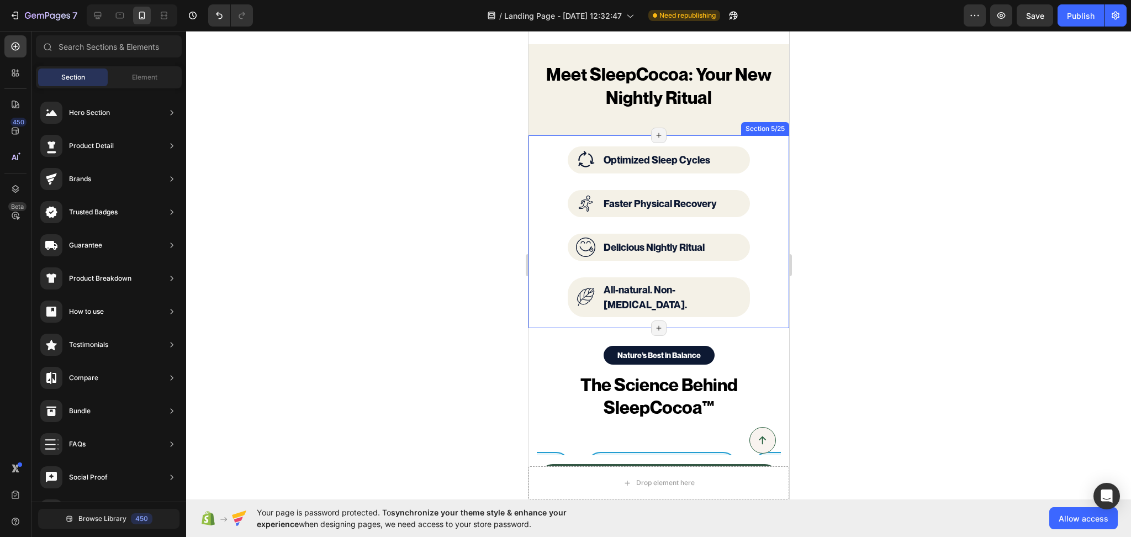
click at [769, 297] on div "Image Optimized Sleep Cycles Text block Row Image Faster Physical Recovery Text…" at bounding box center [658, 231] width 261 height 193
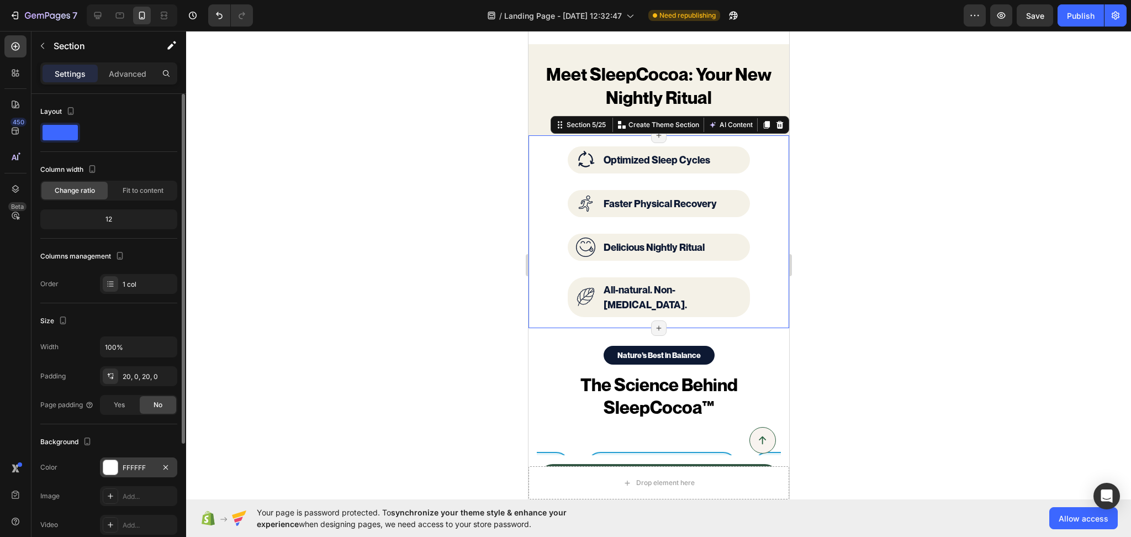
click at [144, 460] on div "FFFFFF" at bounding box center [138, 467] width 77 height 20
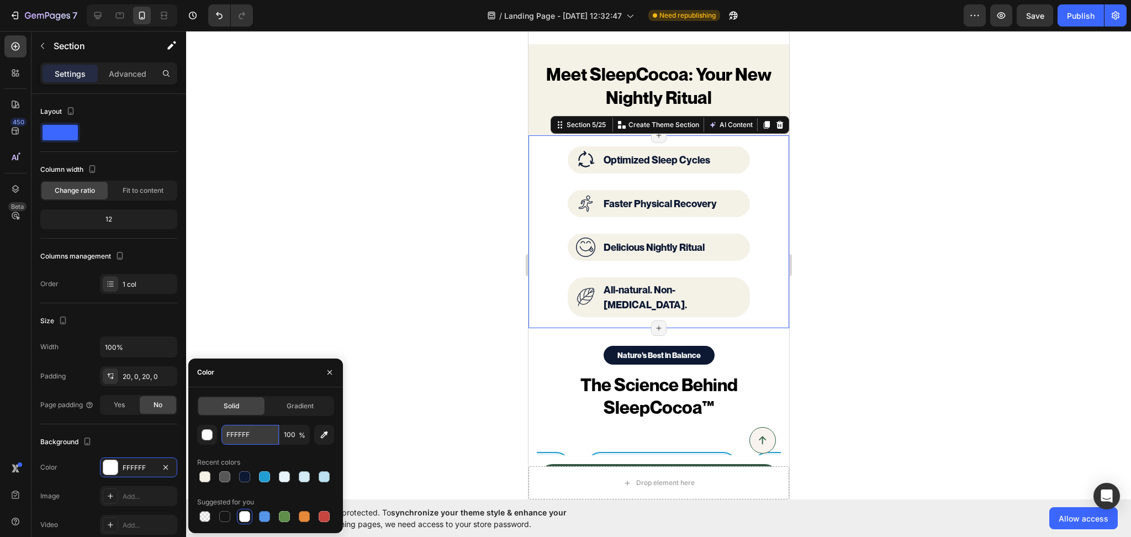
click at [250, 434] on input "FFFFFF" at bounding box center [249, 435] width 57 height 20
paste input "4F1E7"
type input "F4F1E7"
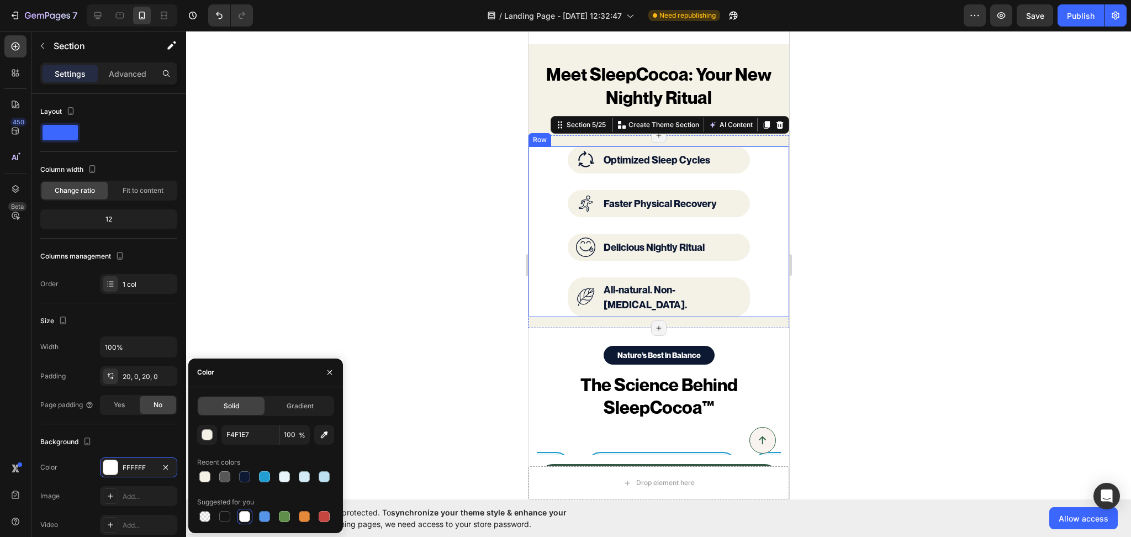
click at [549, 265] on div "Image All-natural. Non-melatonin. Text block Row" at bounding box center [658, 289] width 261 height 56
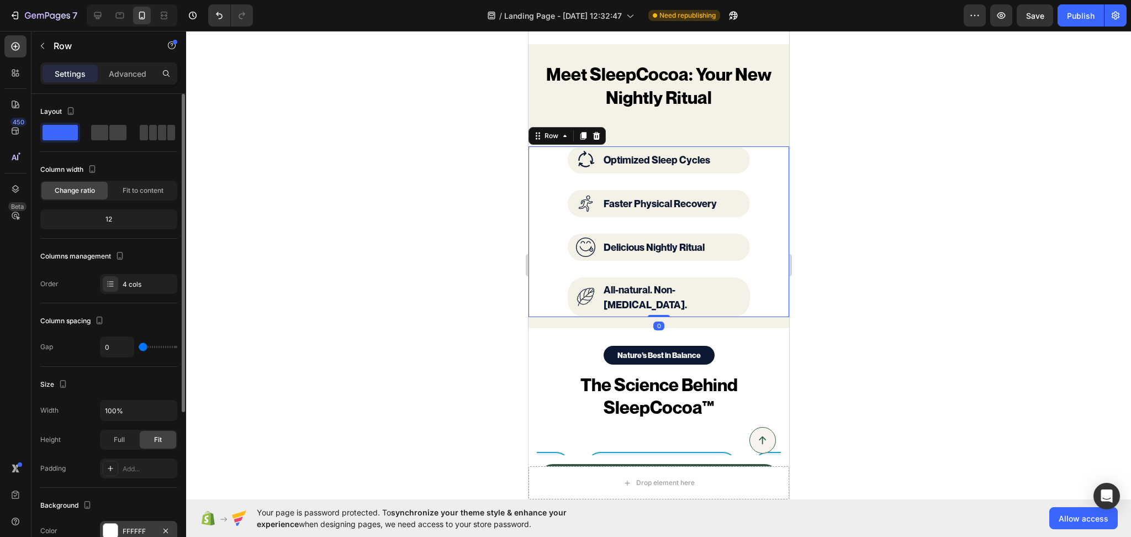
click at [129, 527] on div "FFFFFF" at bounding box center [139, 531] width 32 height 10
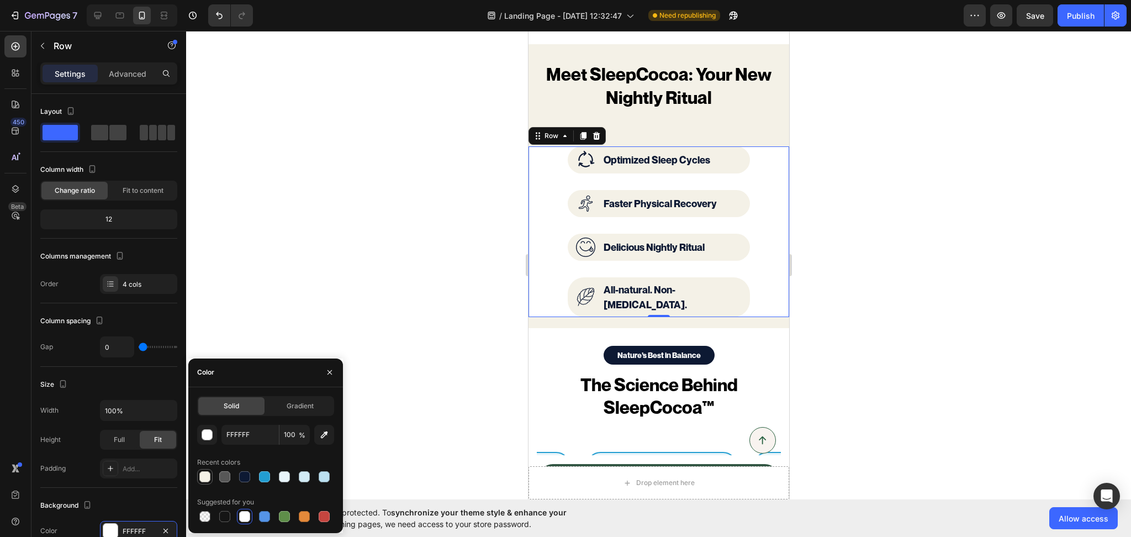
click at [209, 477] on div at bounding box center [204, 476] width 11 height 11
type input "F4F1E7"
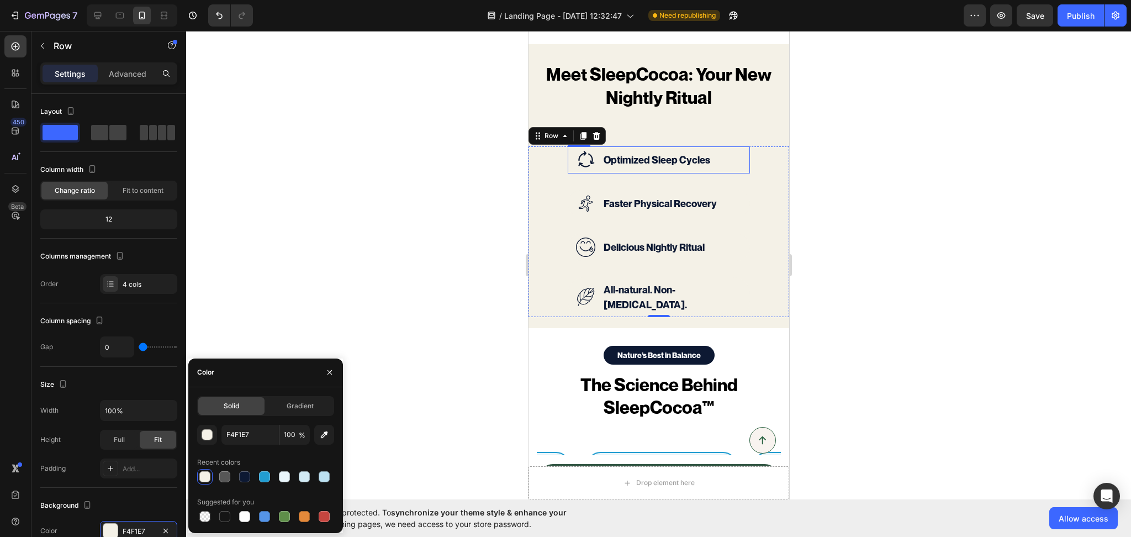
click at [725, 158] on div "Image Optimized Sleep Cycles Text block Row" at bounding box center [658, 159] width 182 height 27
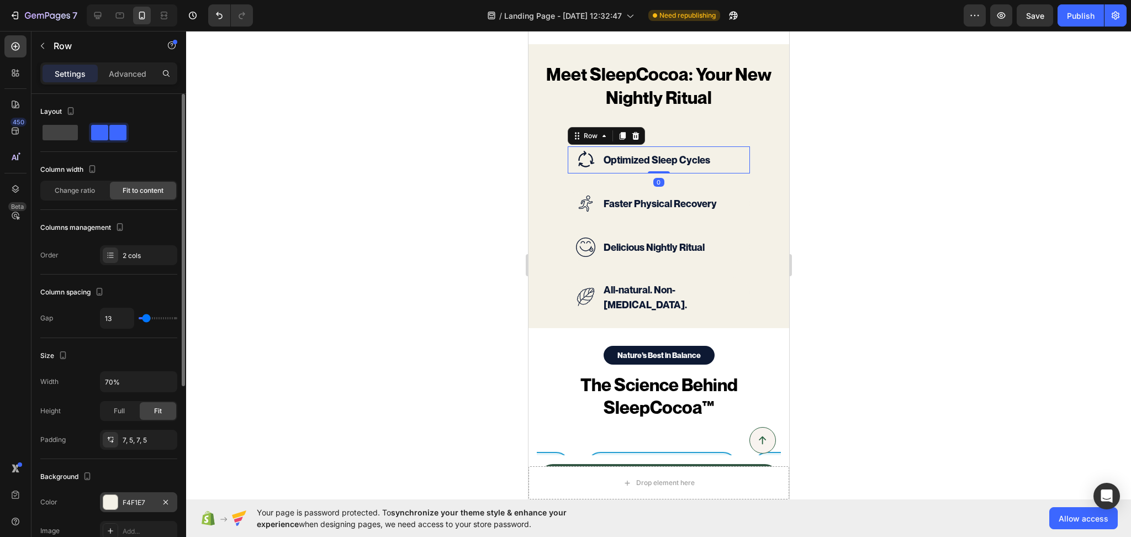
click at [131, 495] on div "F4F1E7" at bounding box center [138, 502] width 77 height 20
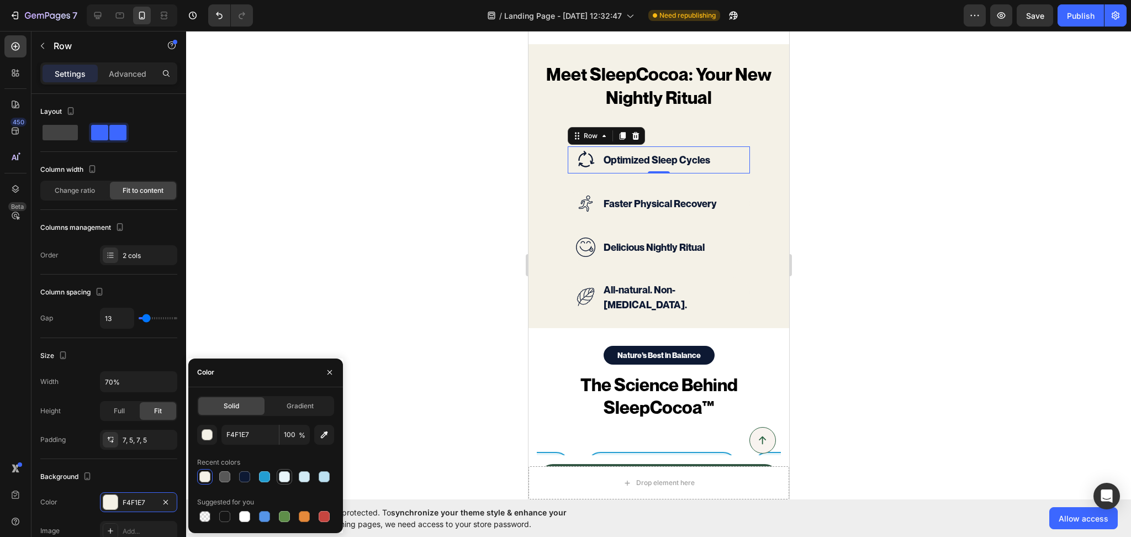
click at [283, 476] on div at bounding box center [284, 476] width 11 height 11
type input "E8F5FA"
click at [730, 198] on div "Image Faster Physical Recovery Text block Row" at bounding box center [658, 203] width 182 height 27
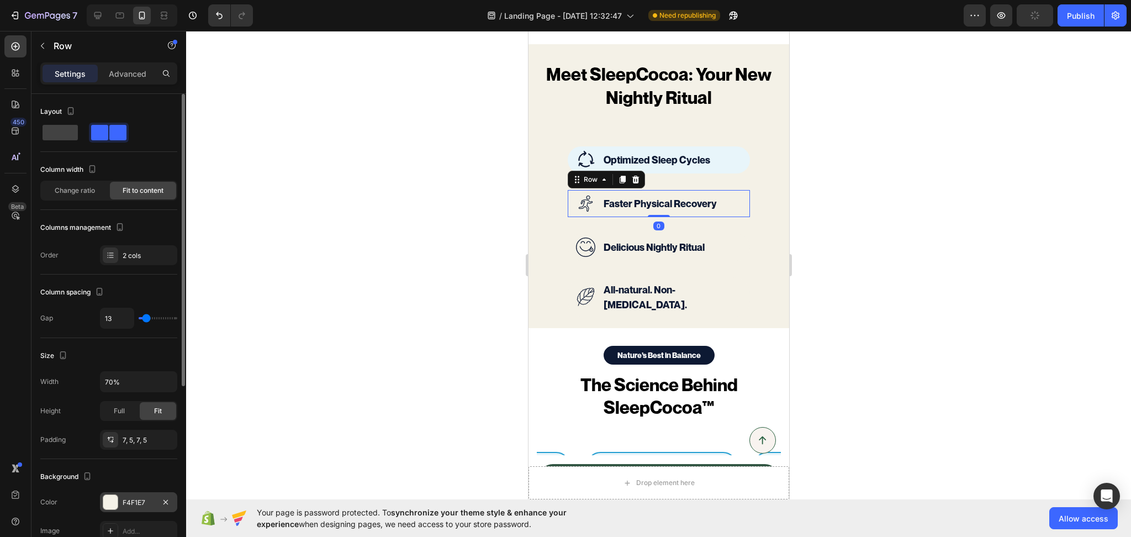
click at [129, 503] on div "F4F1E7" at bounding box center [139, 503] width 32 height 10
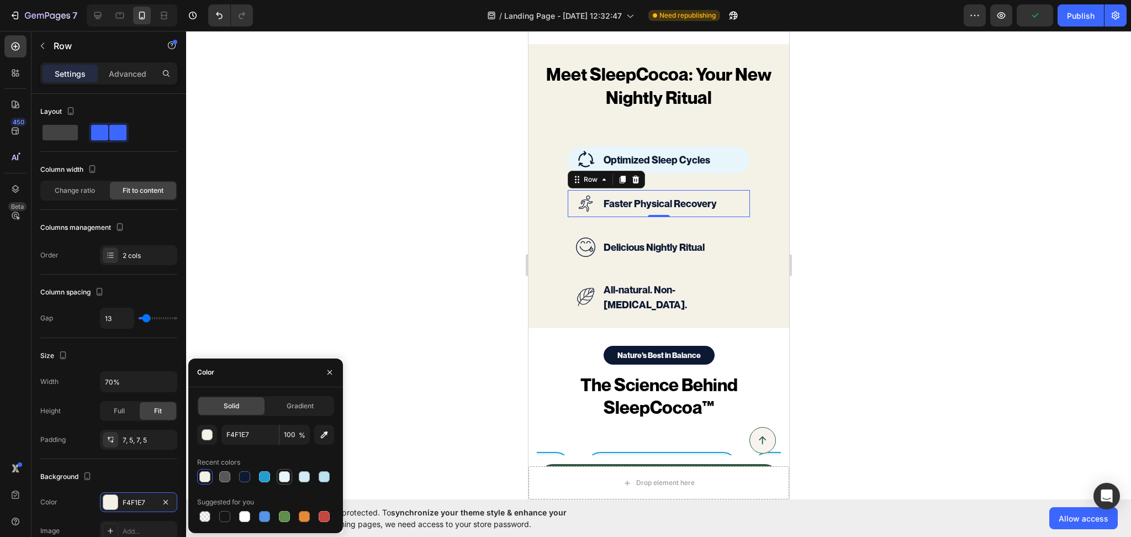
click at [283, 473] on div at bounding box center [284, 476] width 11 height 11
type input "E8F5FA"
click at [733, 235] on div "Image Delicious Nightly Ritual Text block Row" at bounding box center [658, 247] width 182 height 27
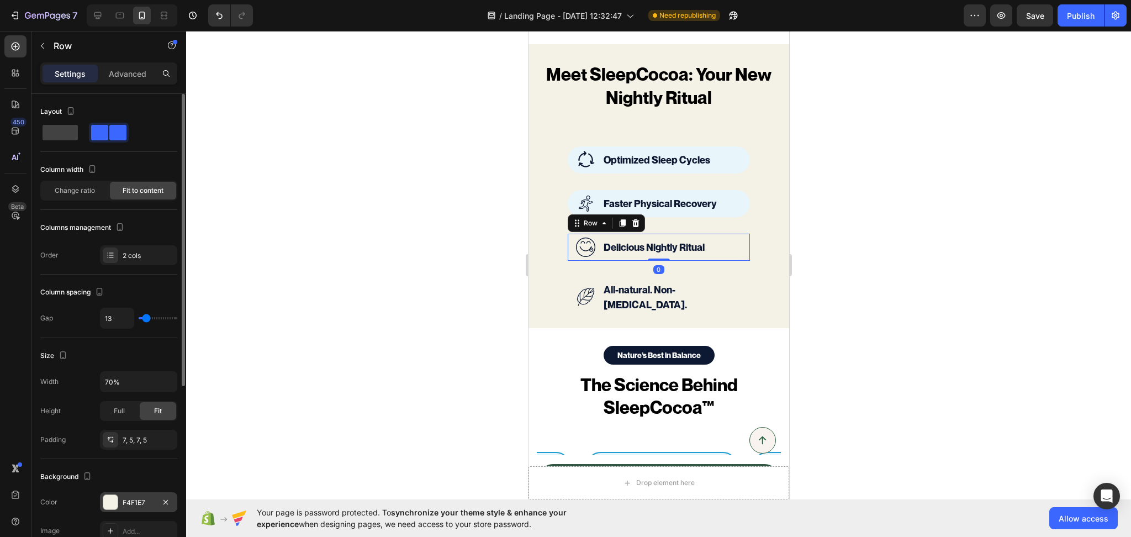
click at [147, 510] on div "F4F1E7" at bounding box center [138, 502] width 77 height 20
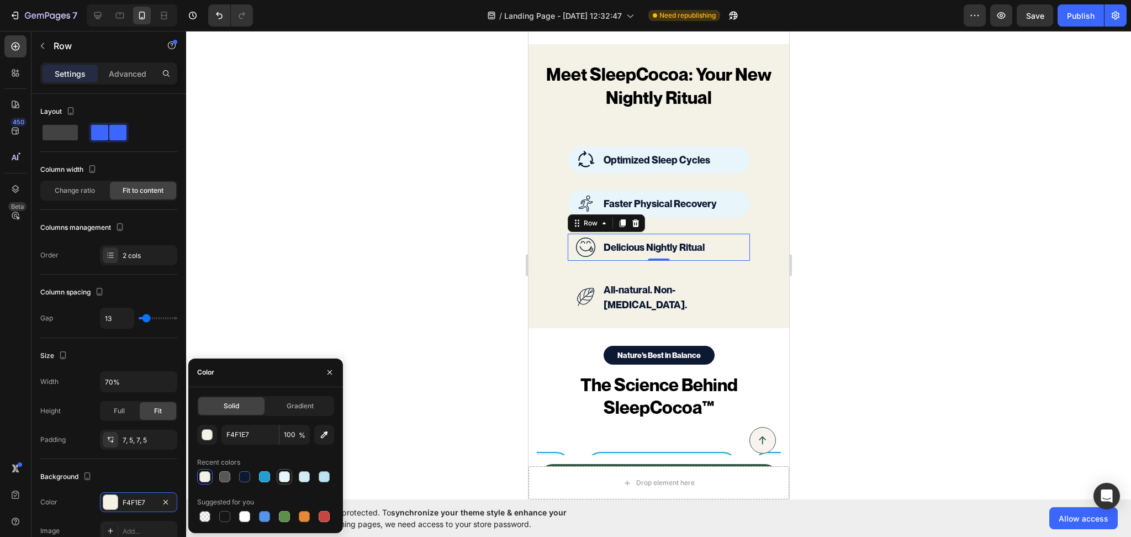
click at [289, 472] on div at bounding box center [284, 476] width 11 height 11
type input "E8F5FA"
click at [845, 287] on div at bounding box center [658, 284] width 945 height 506
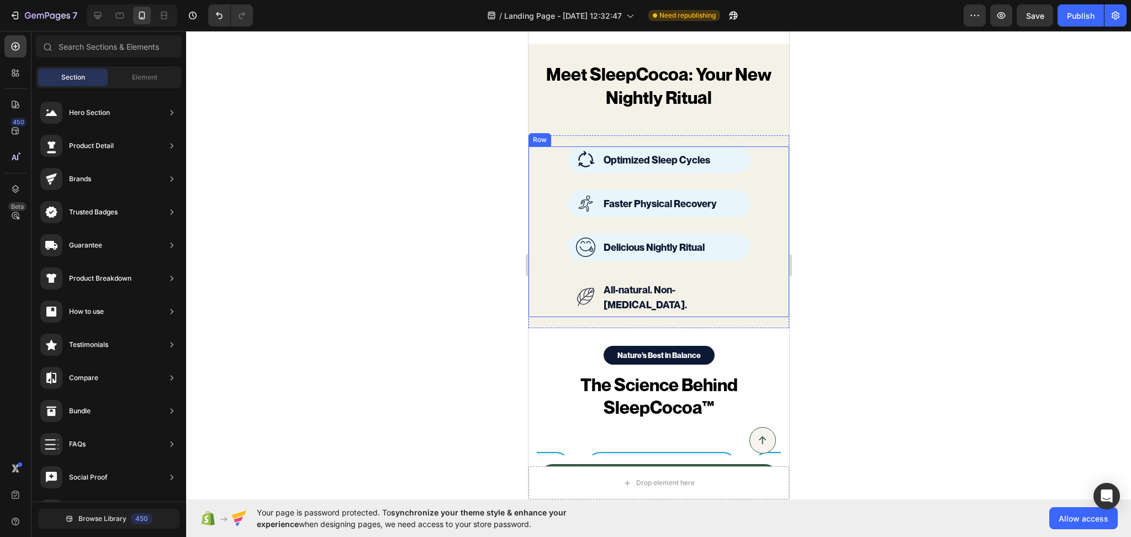
click at [742, 279] on div "Image All-natural. Non-melatonin. Text block Row" at bounding box center [658, 289] width 261 height 56
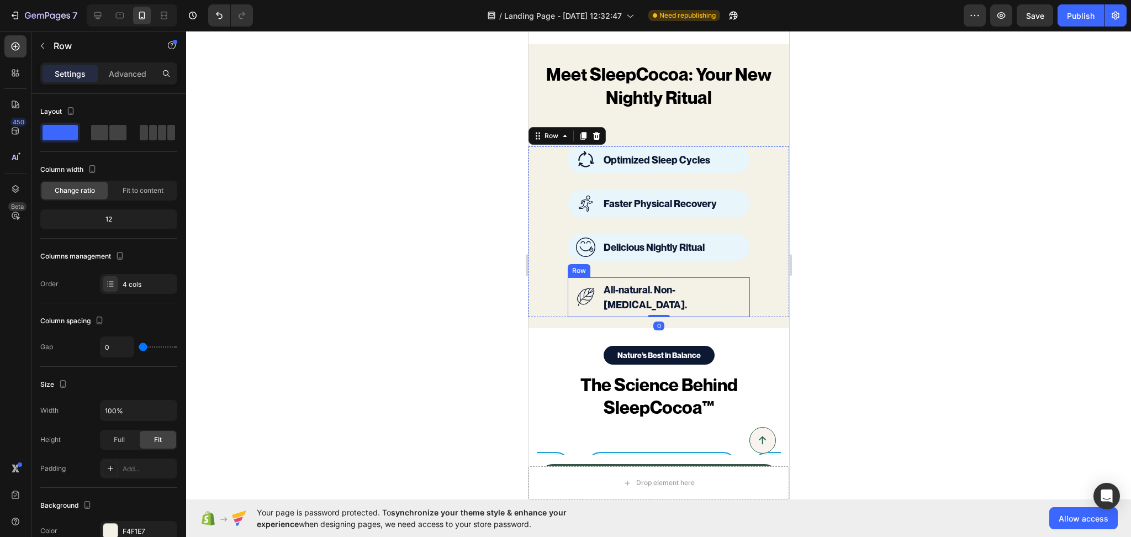
click at [732, 279] on div "Image All-natural. Non-melatonin. Text block Row" at bounding box center [658, 297] width 182 height 40
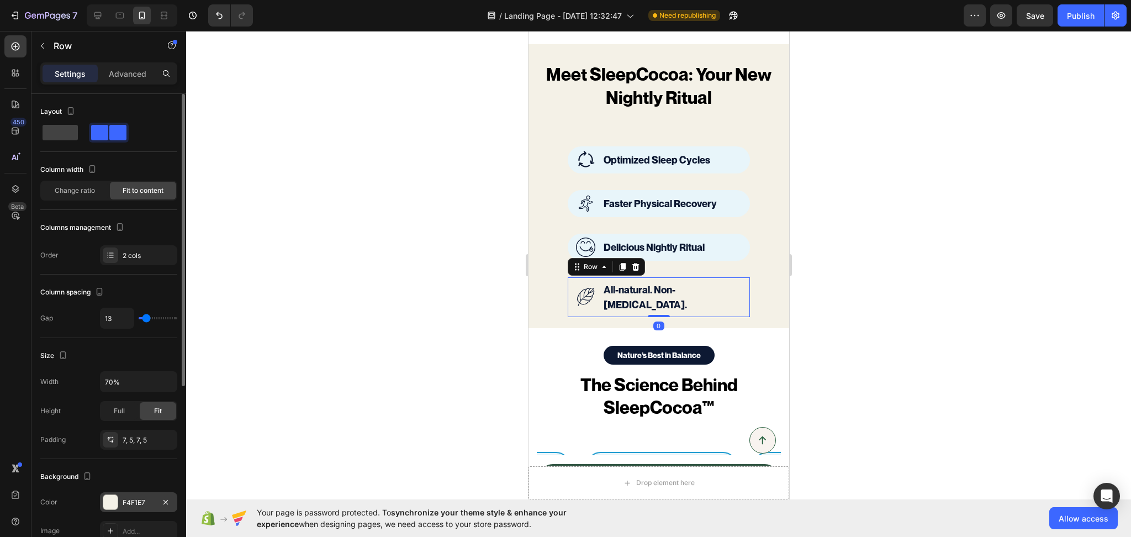
click at [141, 501] on div "F4F1E7" at bounding box center [139, 503] width 32 height 10
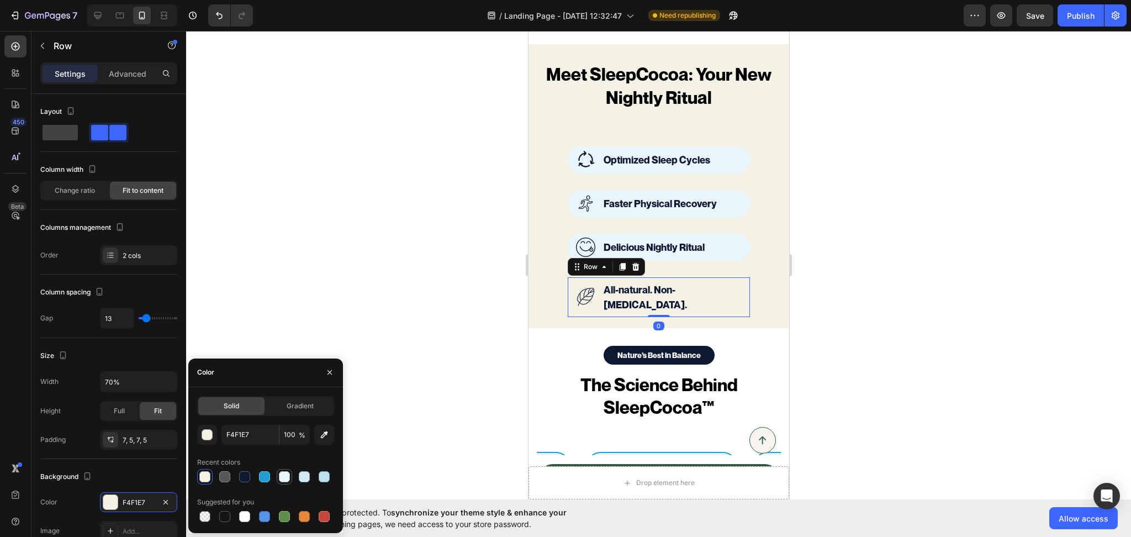
click at [281, 472] on div at bounding box center [284, 476] width 11 height 11
type input "E8F5FA"
click at [966, 335] on div at bounding box center [658, 284] width 945 height 506
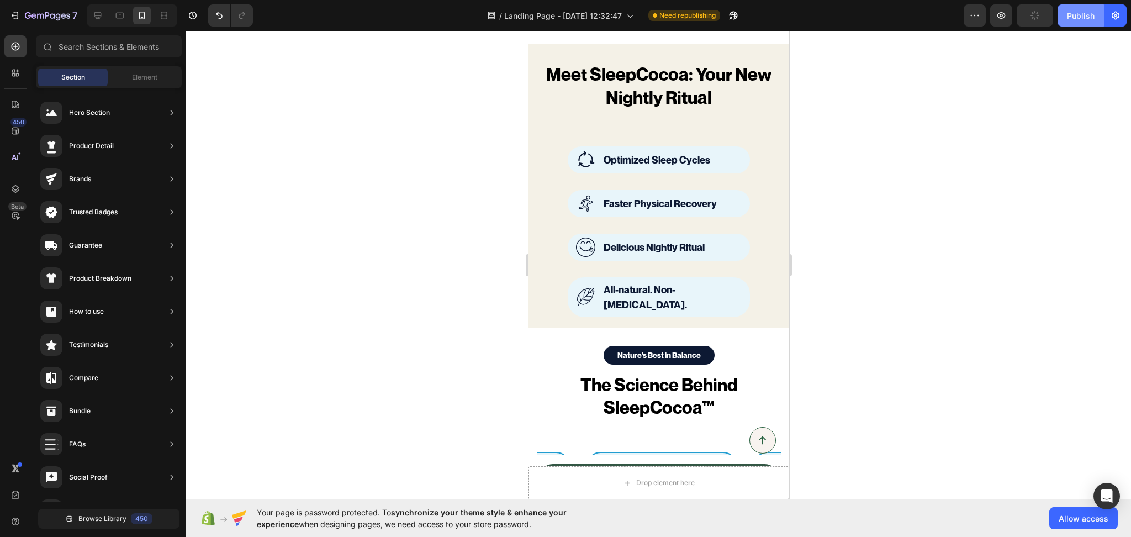
click at [1082, 18] on div "Publish" at bounding box center [1081, 16] width 28 height 12
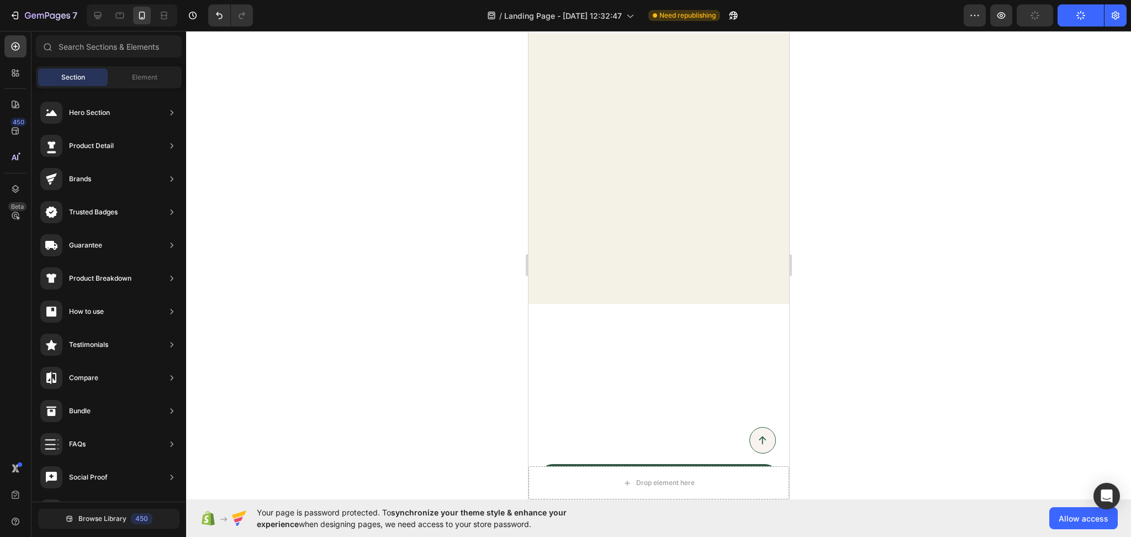
scroll to position [1546, 0]
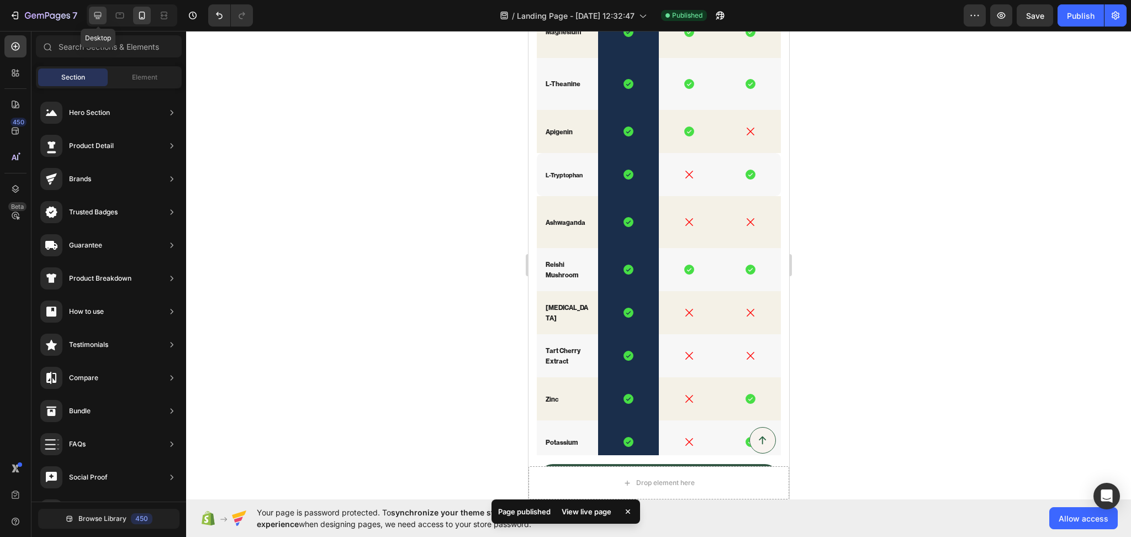
click at [102, 10] on icon at bounding box center [97, 15] width 11 height 11
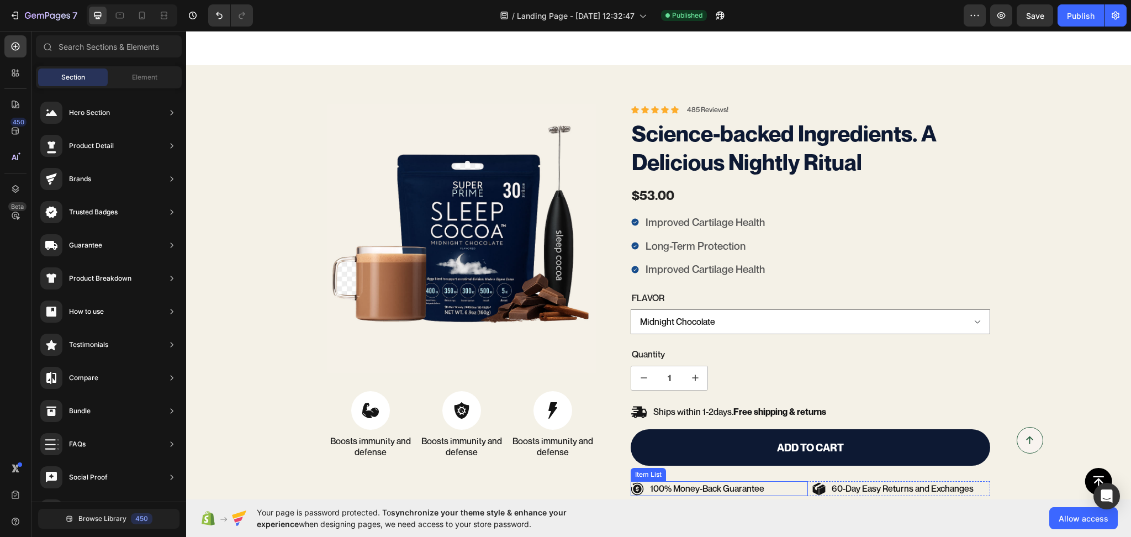
scroll to position [2567, 0]
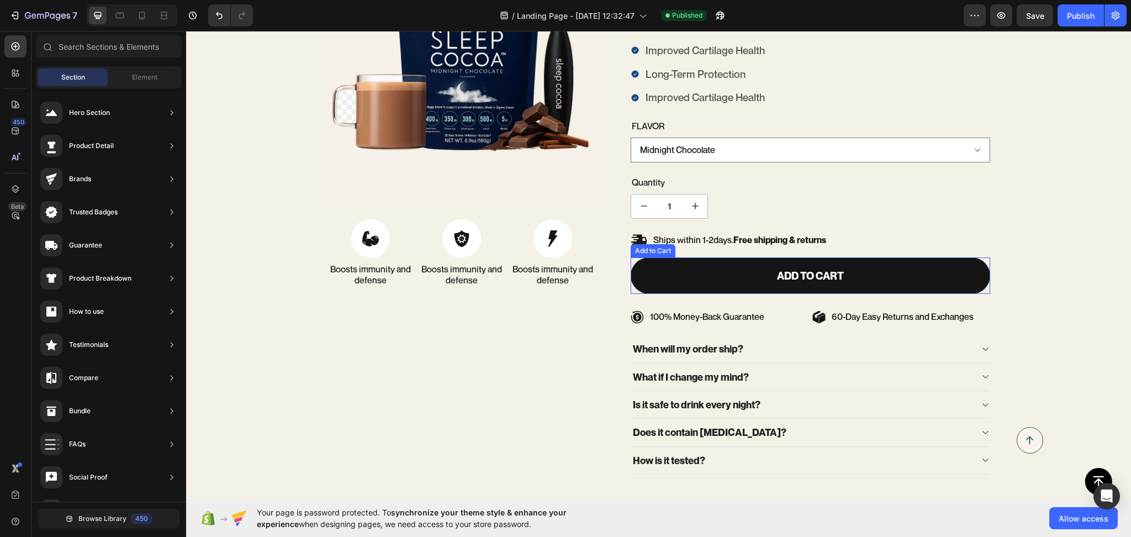
click at [904, 271] on button "Add to cart" at bounding box center [811, 275] width 360 height 37
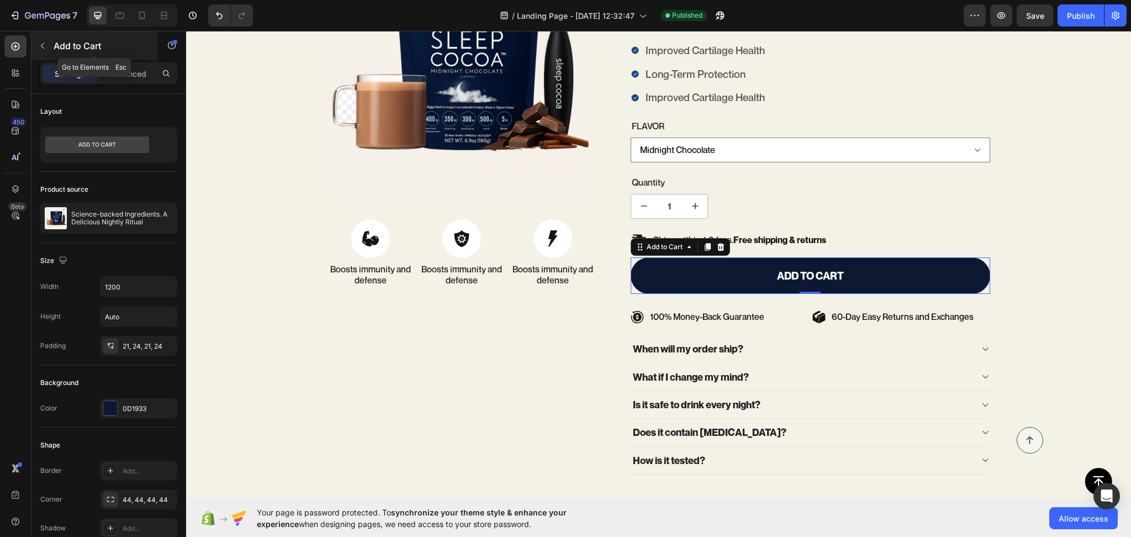
click at [38, 43] on icon "button" at bounding box center [42, 45] width 9 height 9
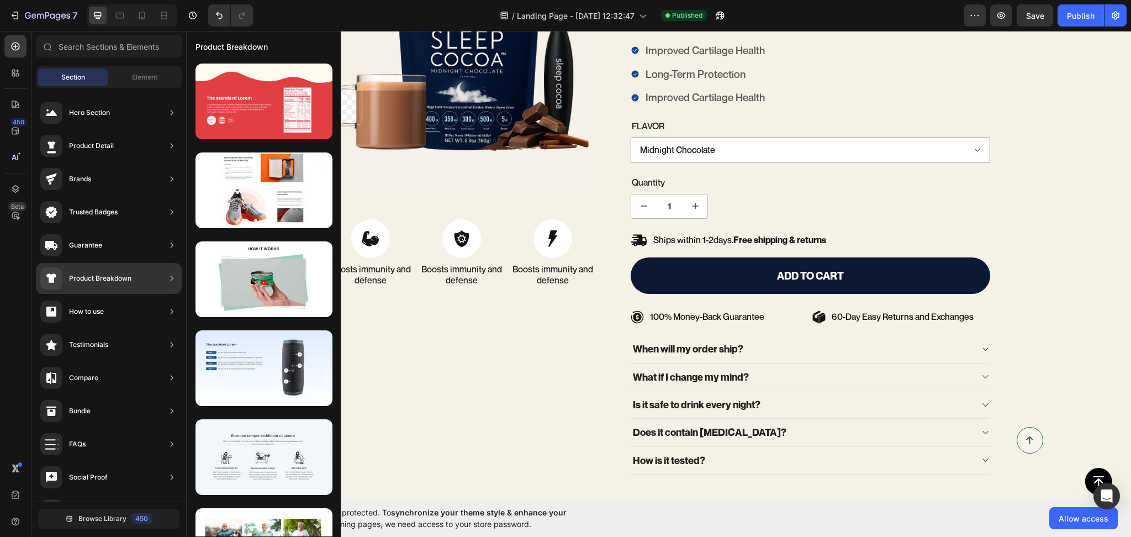
scroll to position [0, 0]
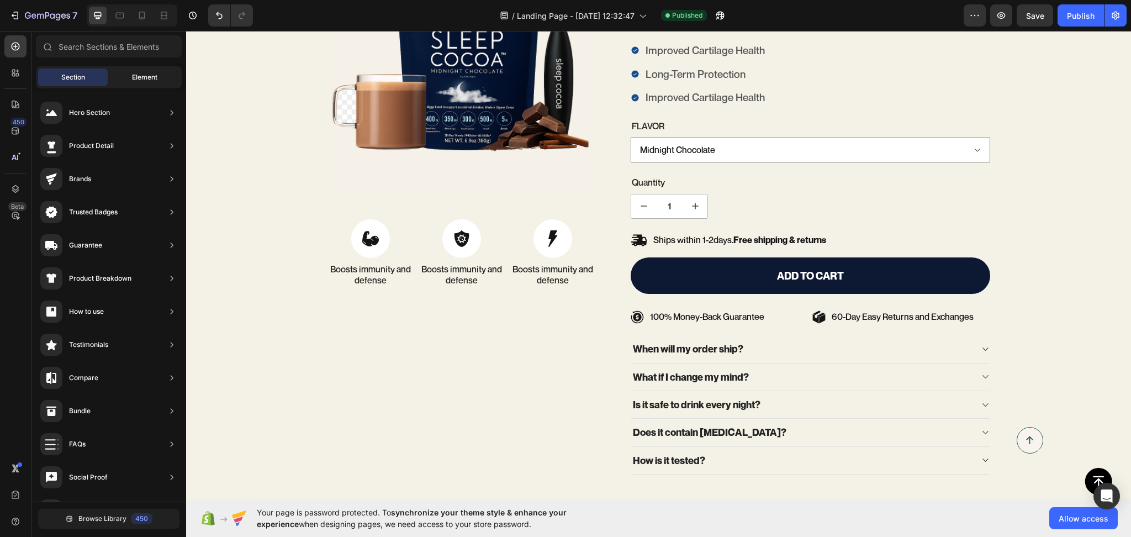
click at [147, 78] on span "Element" at bounding box center [144, 77] width 25 height 10
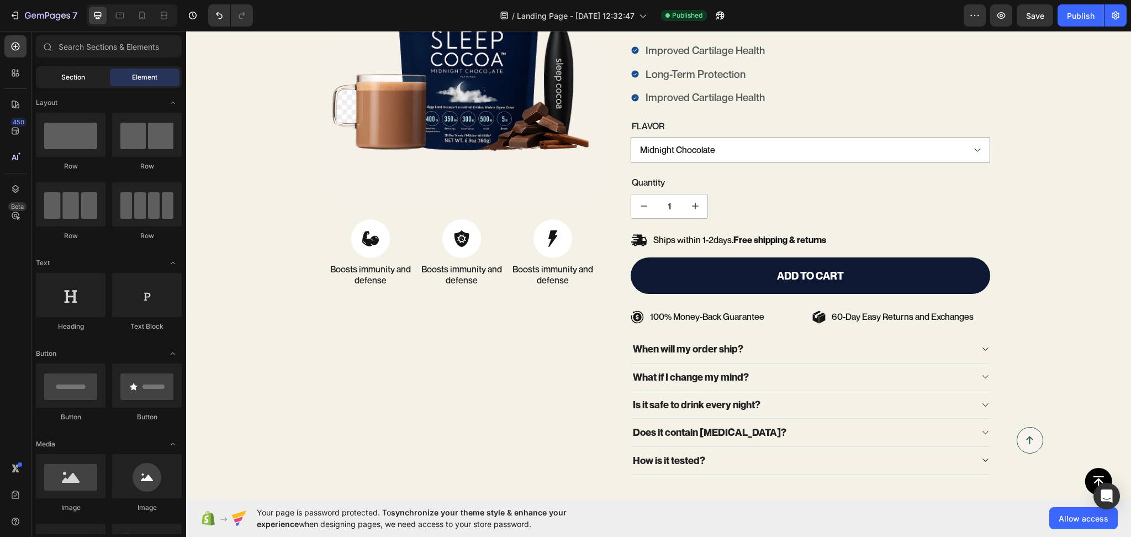
click at [83, 82] on div "Section" at bounding box center [73, 77] width 70 height 18
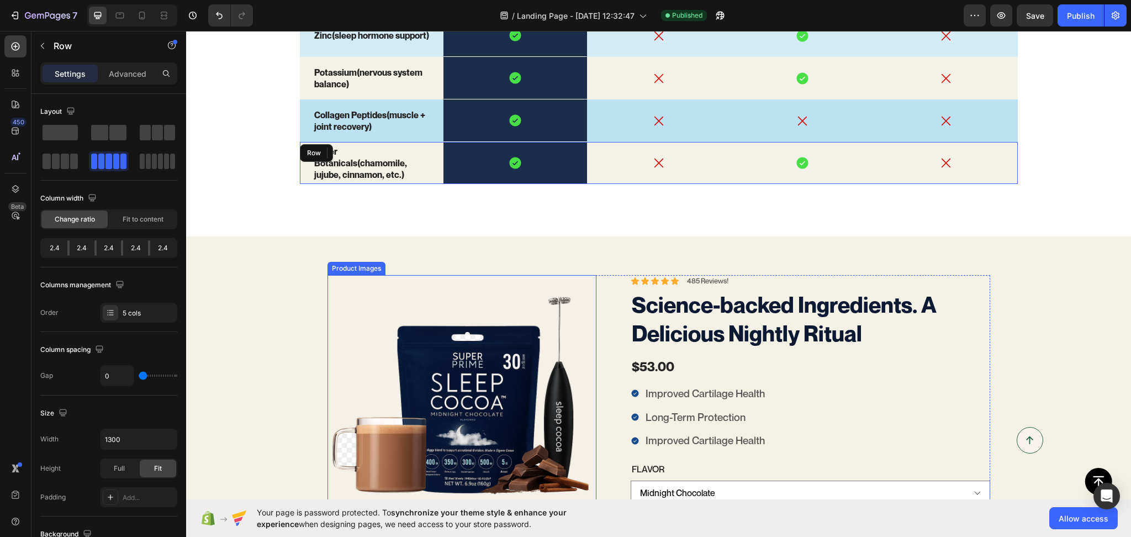
scroll to position [2567, 0]
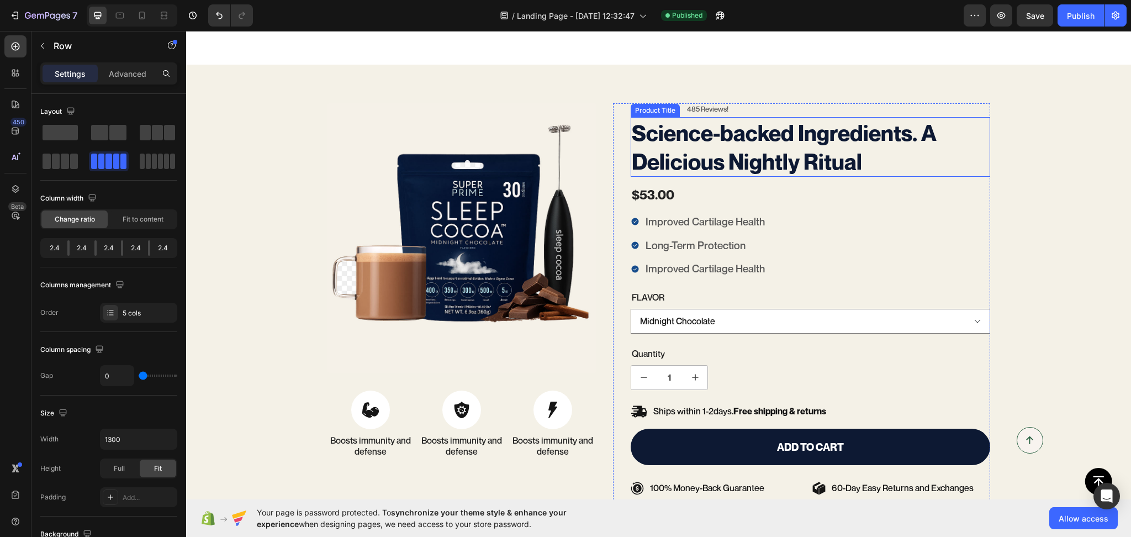
click at [969, 133] on h1 "Science-backed Ingredients. A Delicious Nightly Ritual" at bounding box center [811, 147] width 360 height 60
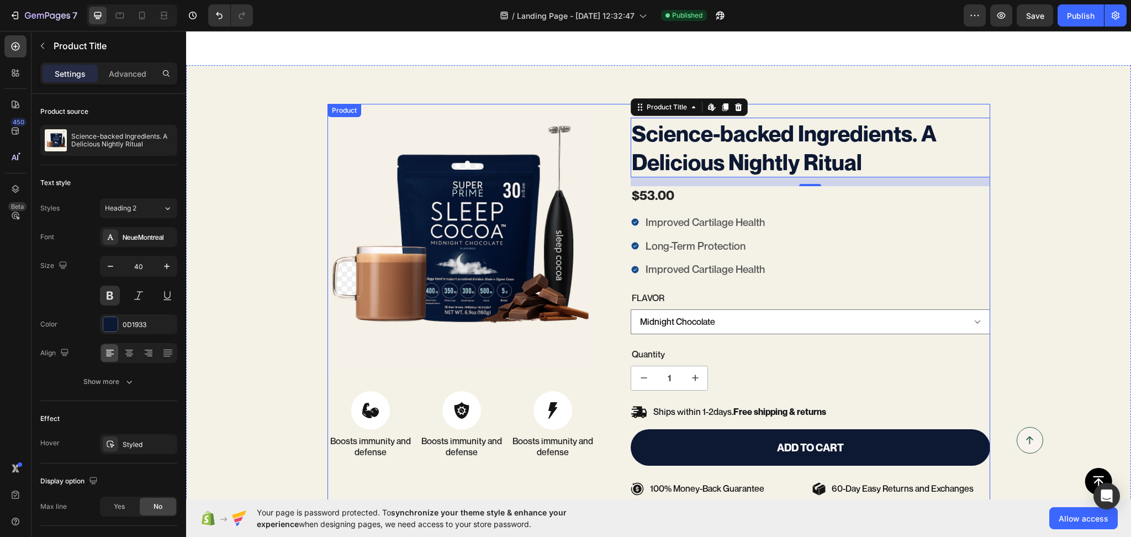
scroll to position [2739, 0]
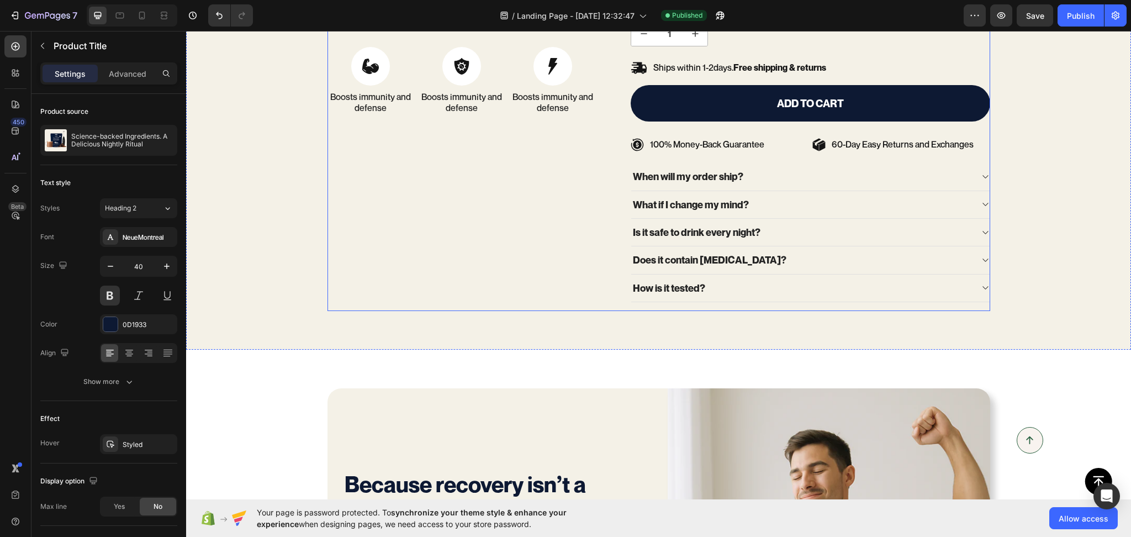
click at [375, 255] on div "100% Money-Back Guarantee Item List 60-Day Easy Returns Item List Row Product I…" at bounding box center [462, 35] width 270 height 551
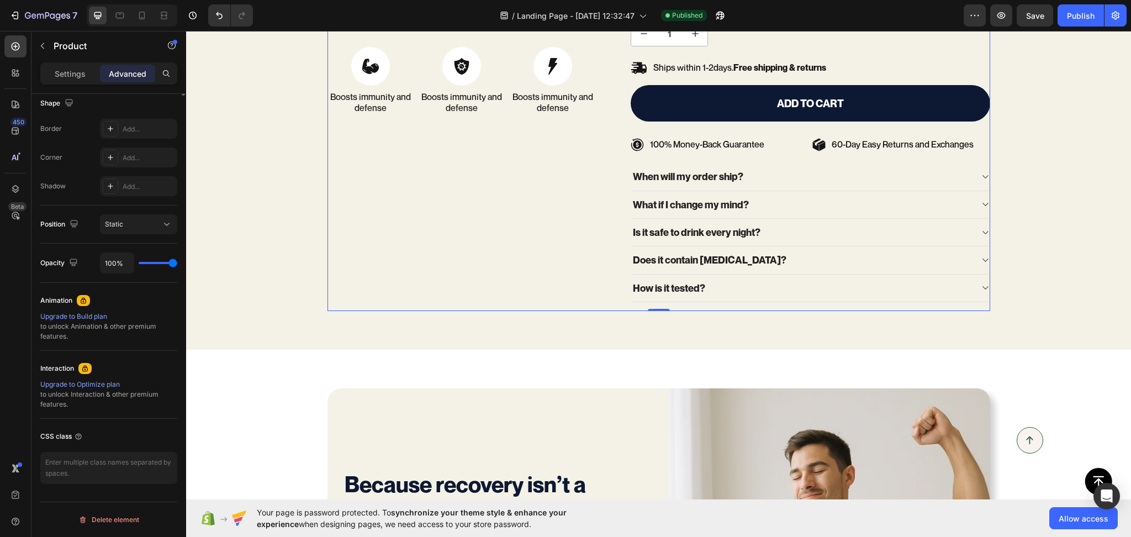
scroll to position [0, 0]
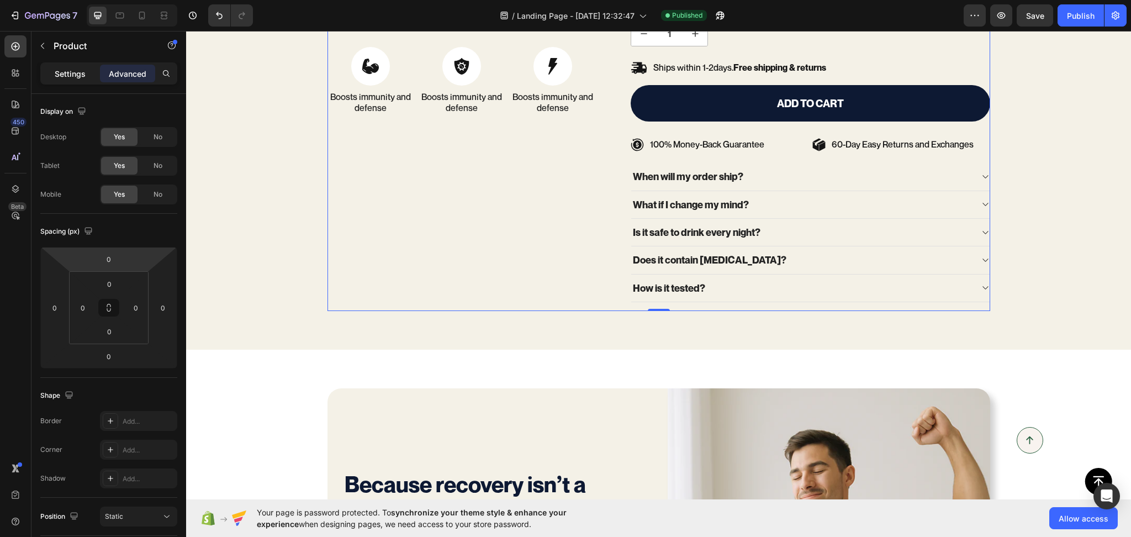
click at [71, 81] on div "Settings" at bounding box center [70, 74] width 55 height 18
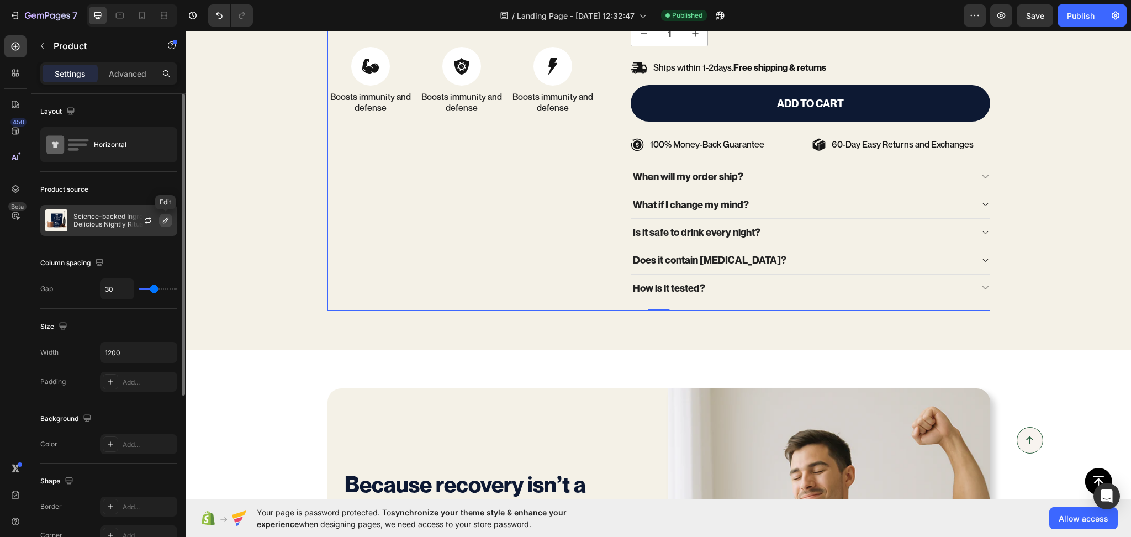
click at [166, 224] on icon "button" at bounding box center [165, 220] width 9 height 9
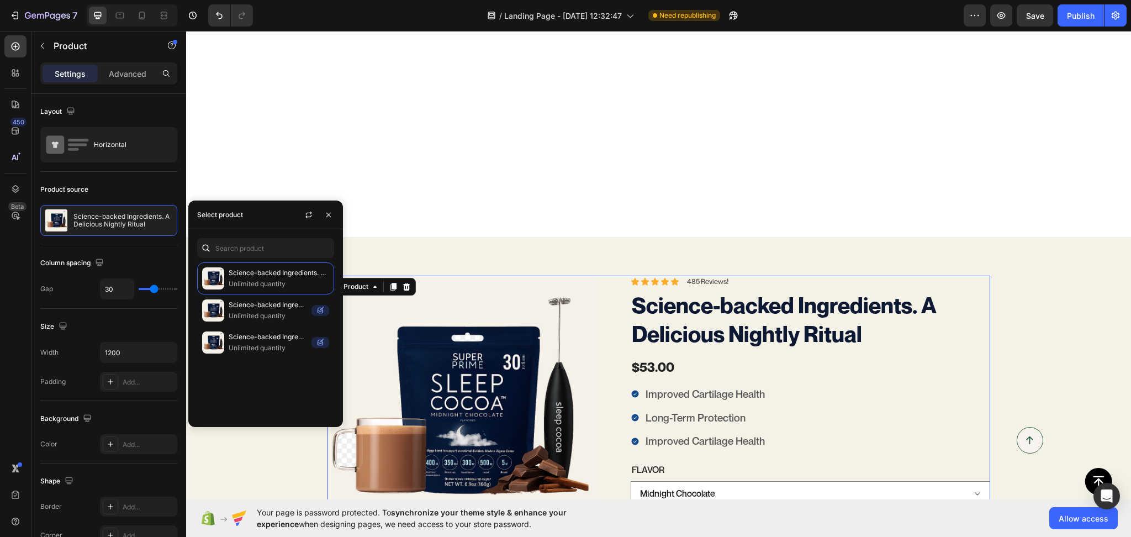
scroll to position [2567, 0]
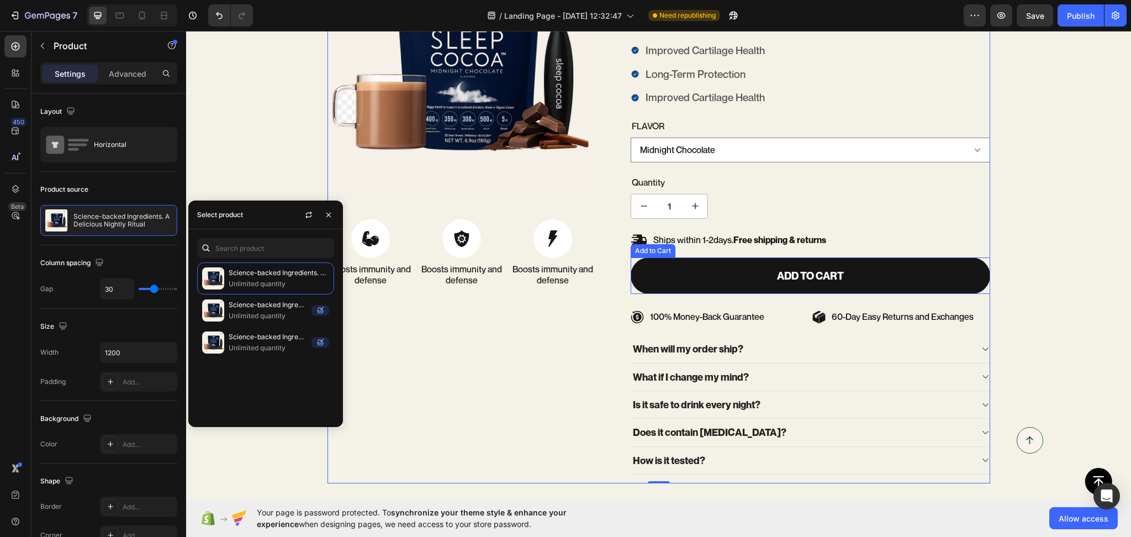
click at [752, 264] on button "Add to cart" at bounding box center [811, 275] width 360 height 37
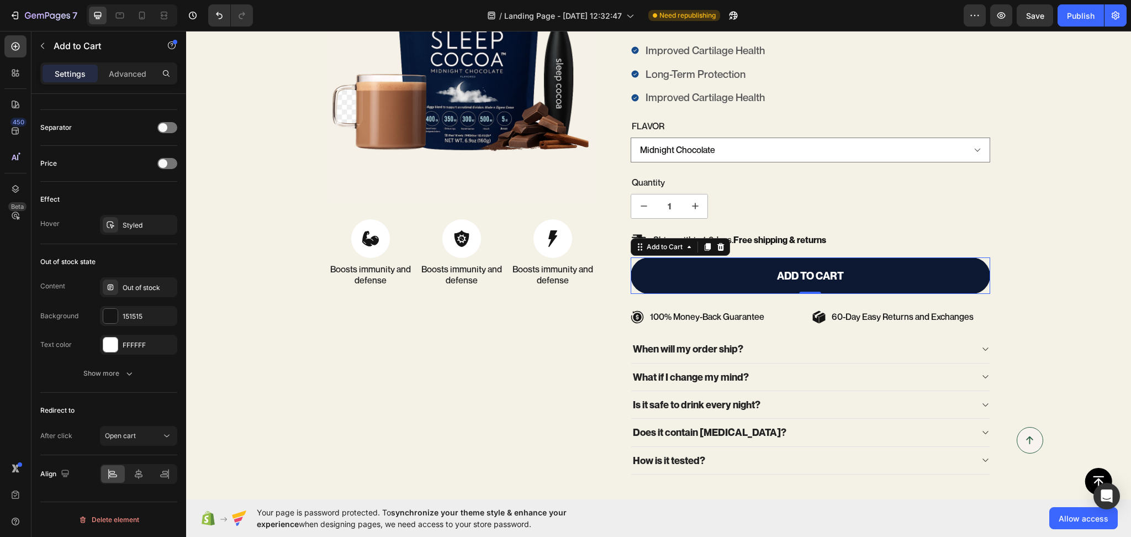
scroll to position [0, 0]
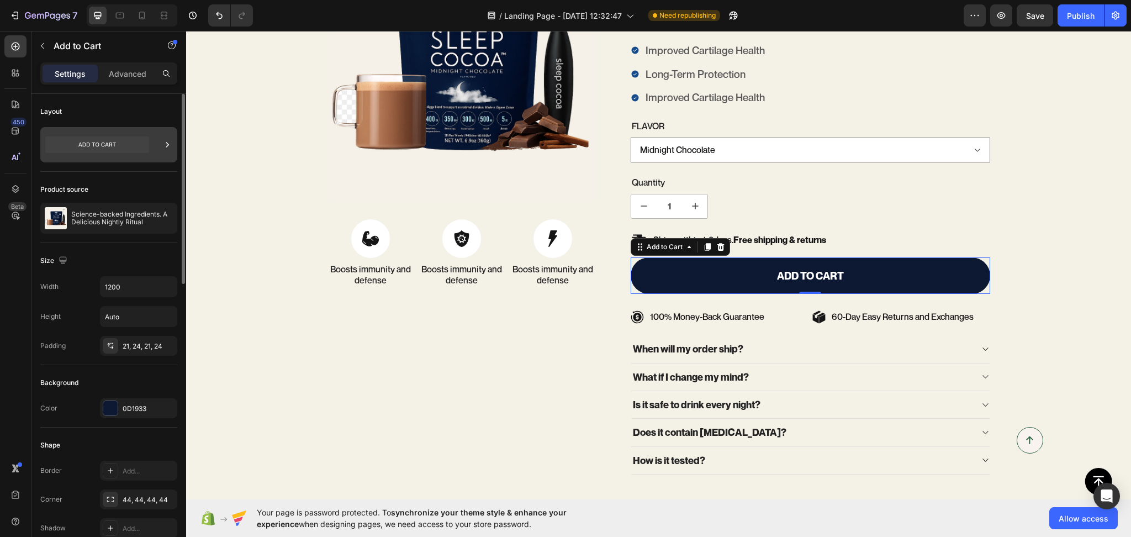
click at [166, 147] on icon at bounding box center [167, 144] width 11 height 11
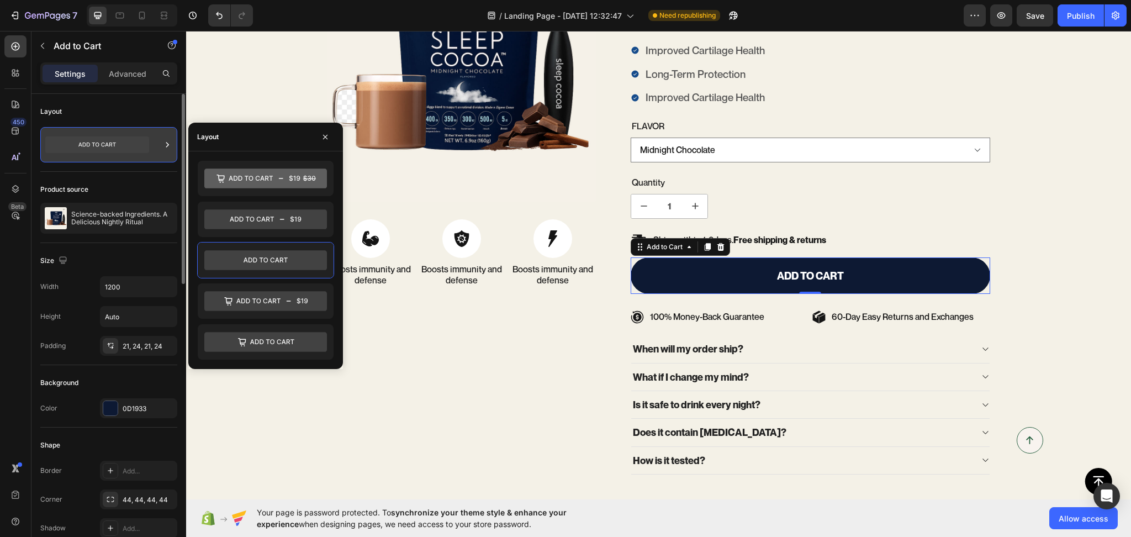
click at [166, 147] on icon at bounding box center [167, 144] width 11 height 11
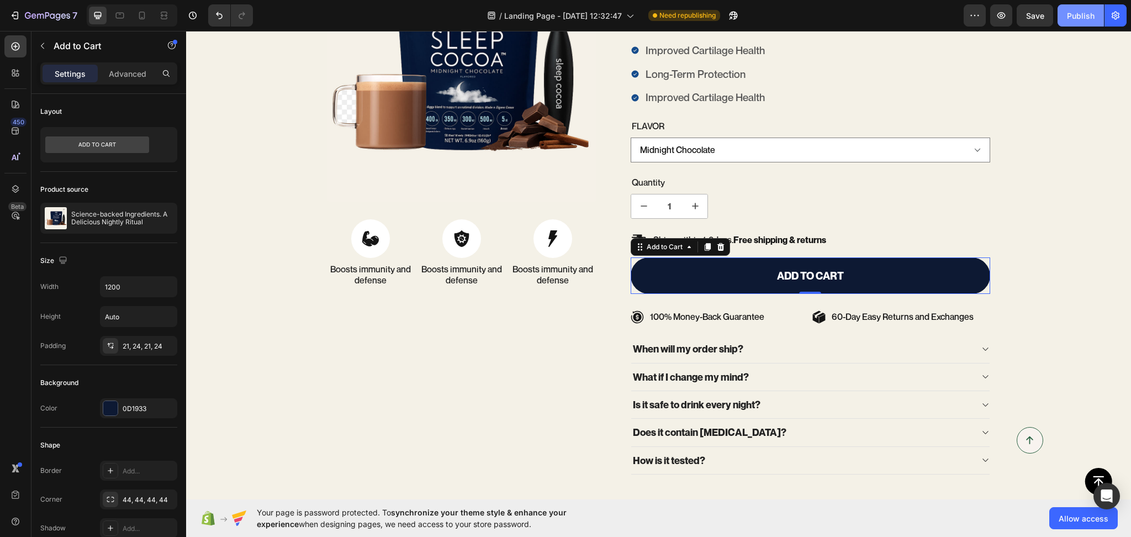
click at [1079, 24] on button "Publish" at bounding box center [1081, 15] width 46 height 22
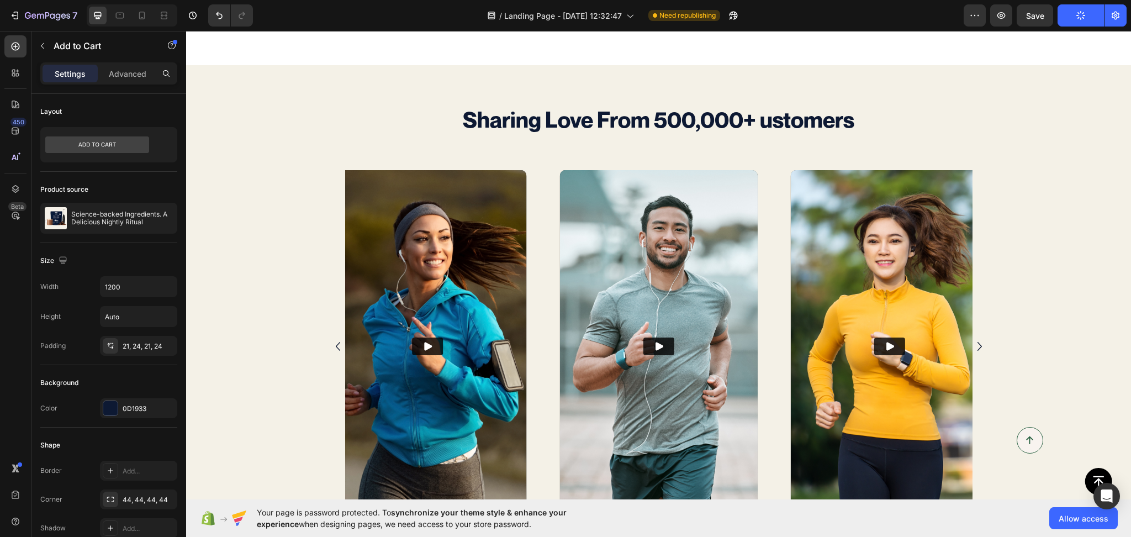
scroll to position [3426, 0]
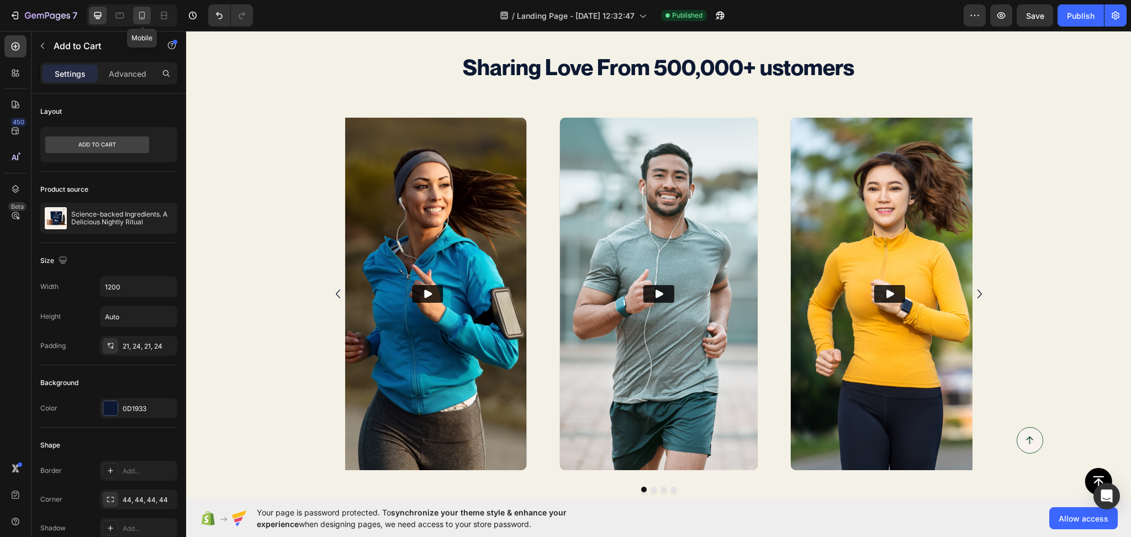
click at [140, 17] on icon at bounding box center [141, 15] width 11 height 11
type input "100%"
type input "14"
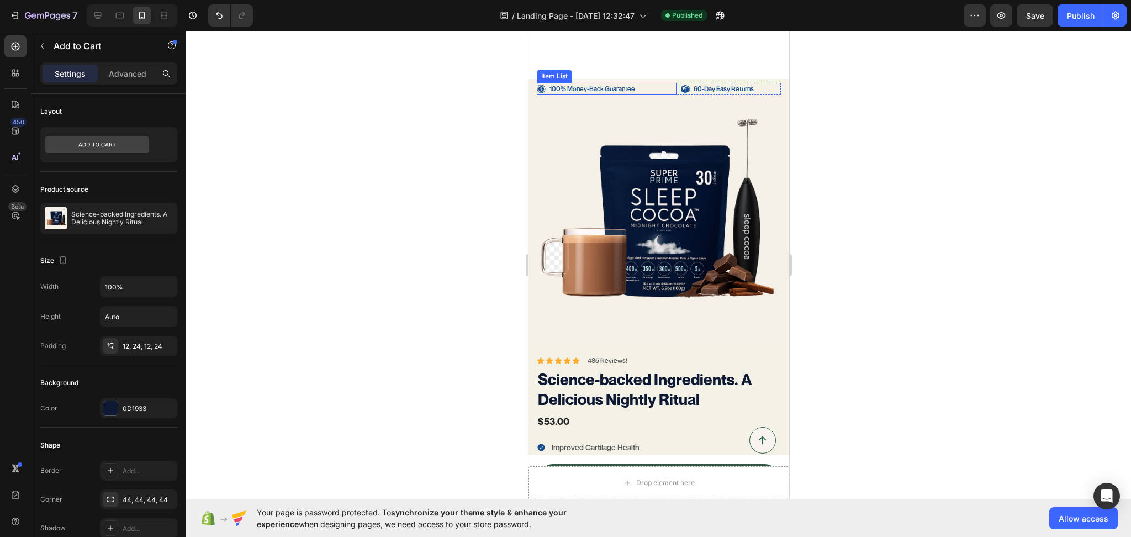
scroll to position [2092, 0]
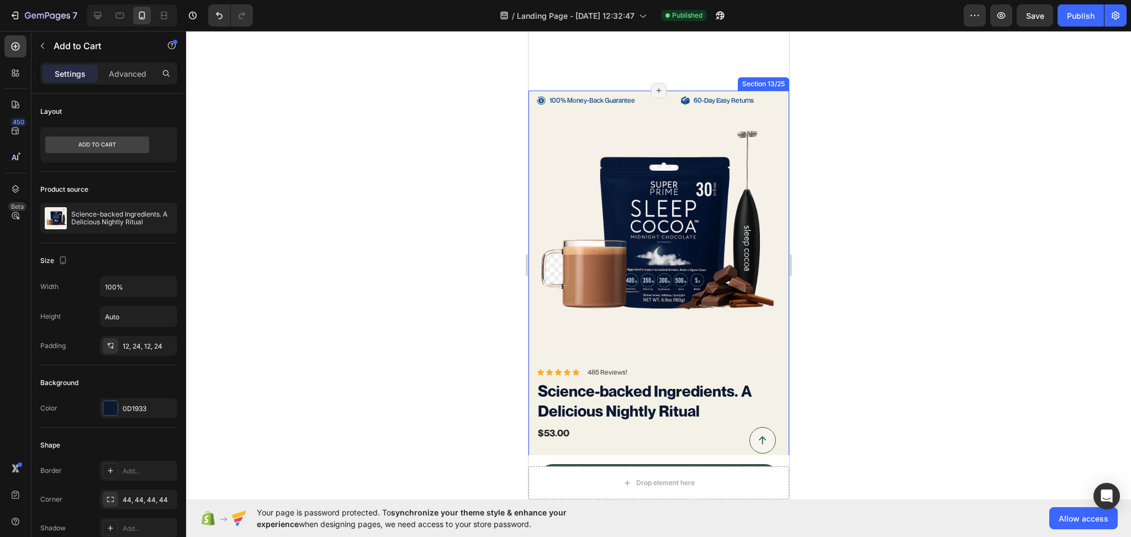
click at [532, 98] on div "100% Money-Back Guarantee Item List 60-Day Easy Returns Item List Row Product I…" at bounding box center [658, 483] width 261 height 784
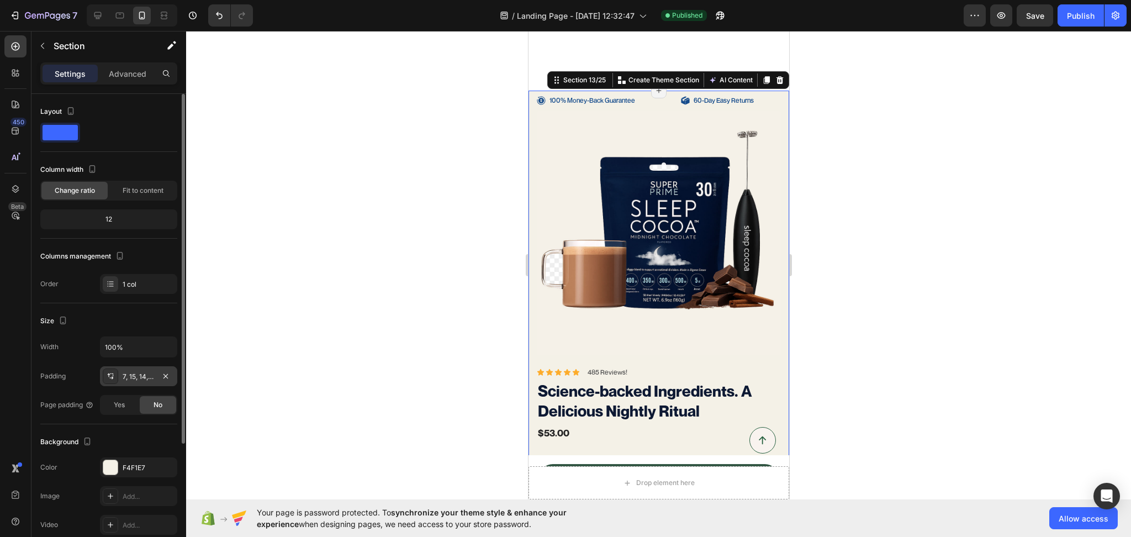
click at [128, 368] on div "7, 15, 14, 15" at bounding box center [138, 376] width 77 height 20
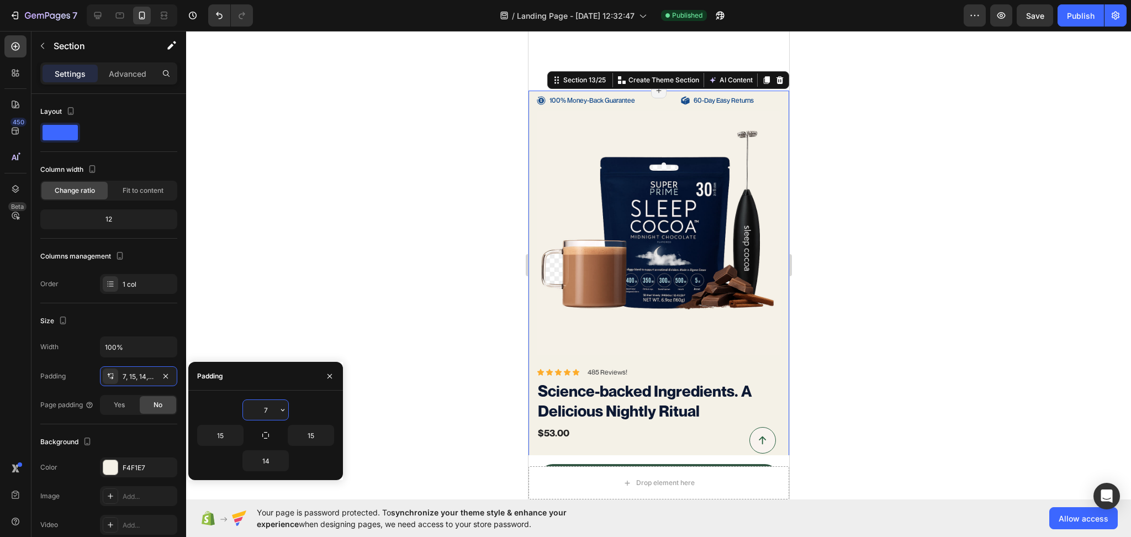
click at [251, 405] on input "7" at bounding box center [265, 410] width 45 height 20
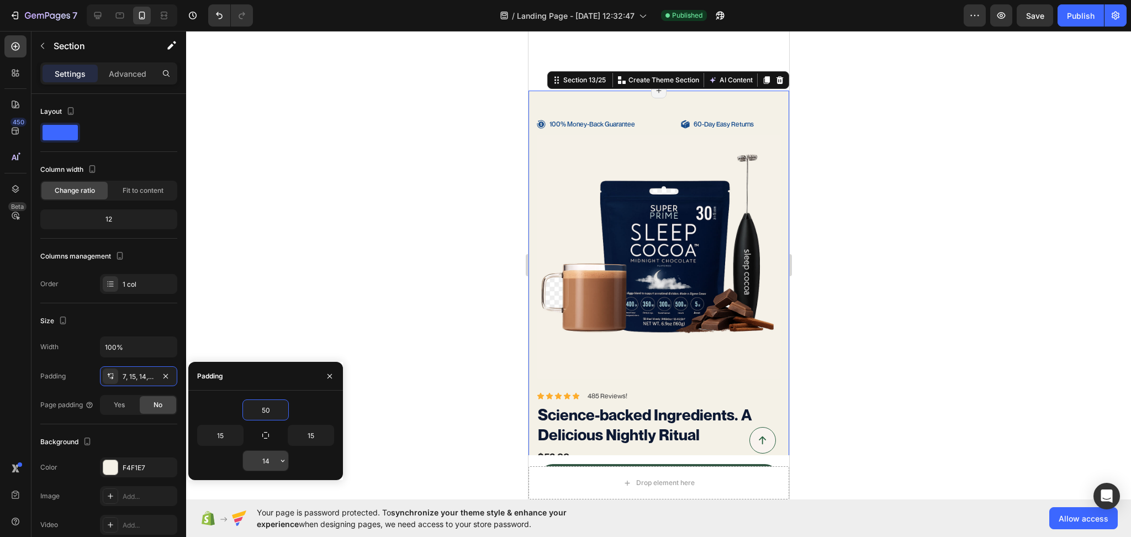
type input "50"
click at [267, 469] on input "14" at bounding box center [265, 461] width 45 height 20
type input "50"
click at [888, 175] on div at bounding box center [658, 284] width 945 height 506
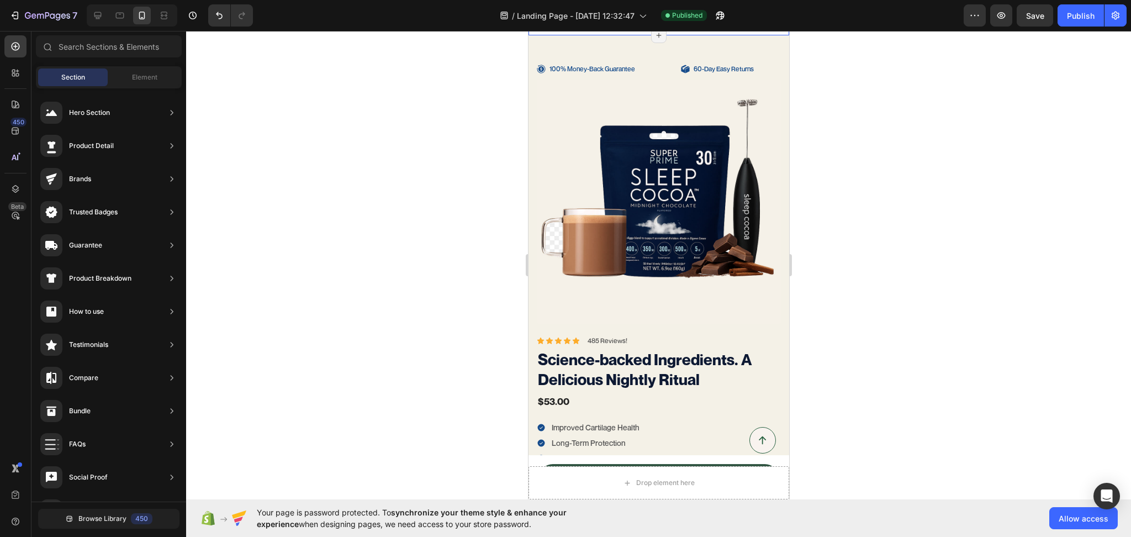
scroll to position [1920, 0]
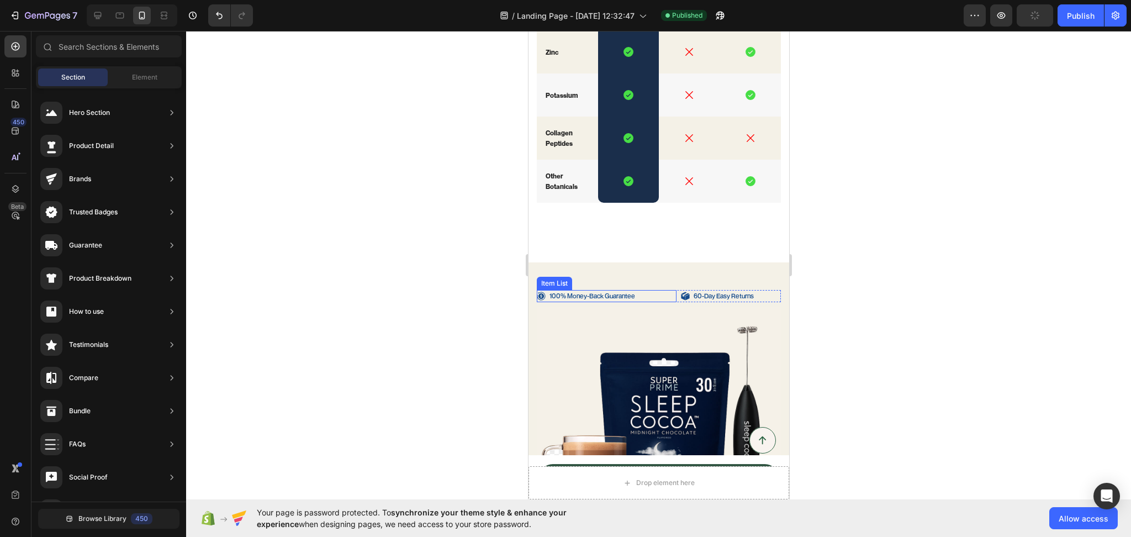
click at [625, 298] on p "100% Money-Back Guarantee" at bounding box center [592, 296] width 86 height 9
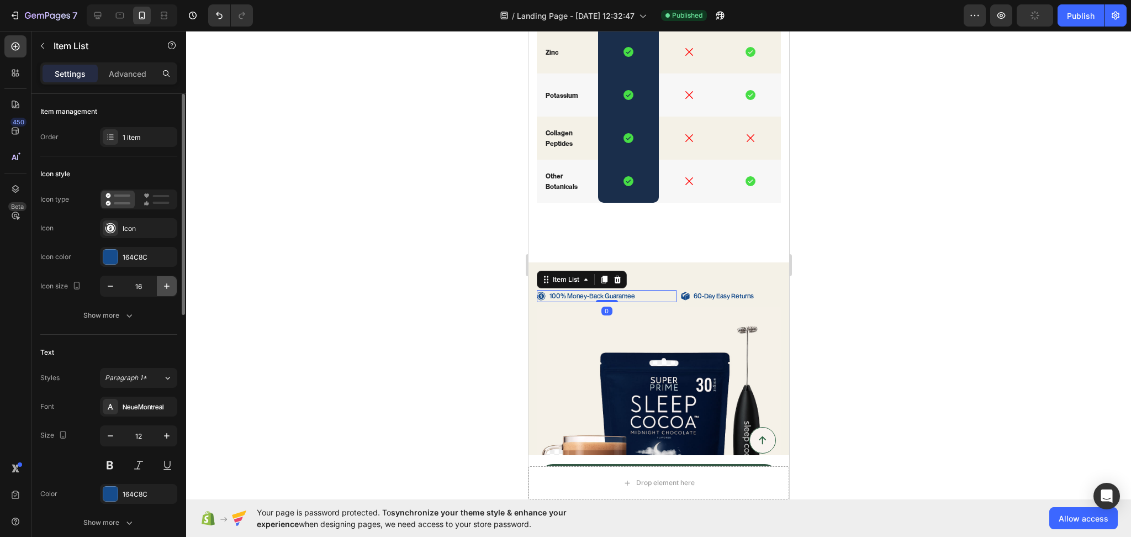
click at [166, 287] on icon "button" at bounding box center [167, 286] width 6 height 6
type input "18"
click at [716, 293] on p "60-Day Easy Returns" at bounding box center [723, 296] width 60 height 9
click at [165, 287] on icon "button" at bounding box center [166, 286] width 11 height 11
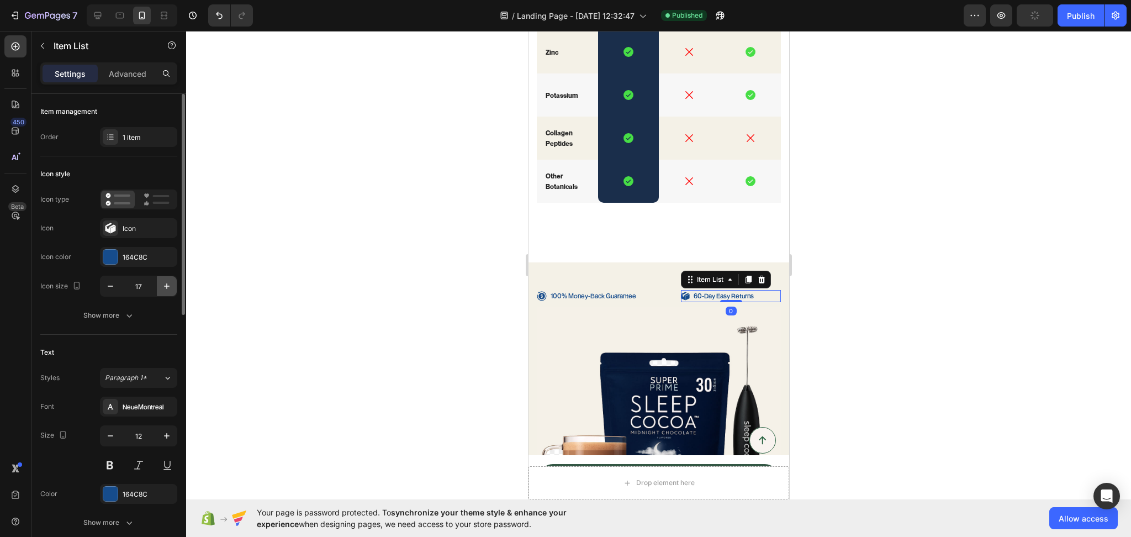
click at [165, 287] on icon "button" at bounding box center [166, 286] width 11 height 11
type input "18"
click at [1043, 292] on div at bounding box center [658, 284] width 945 height 506
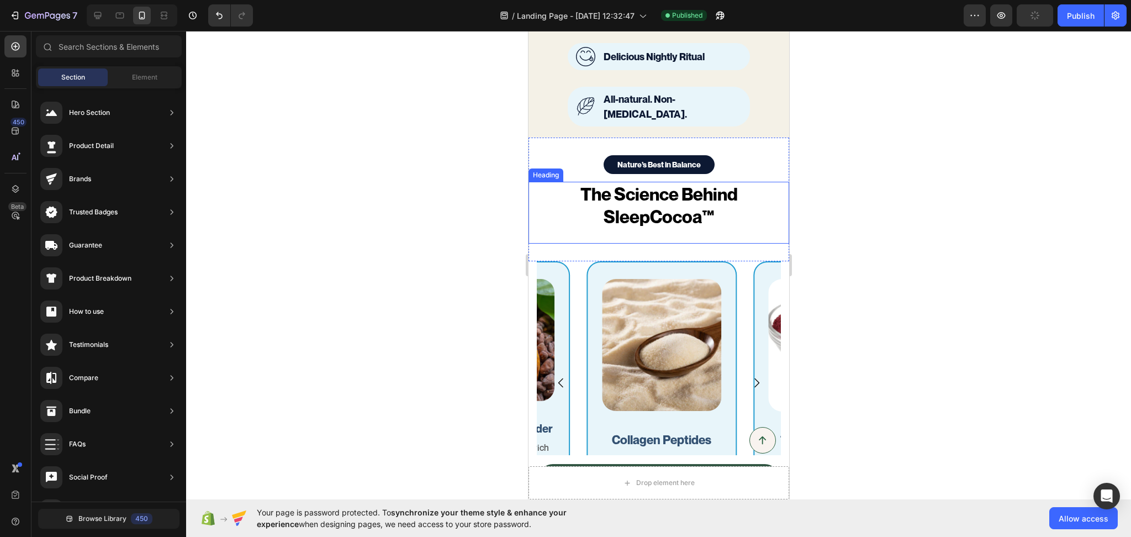
scroll to position [718, 0]
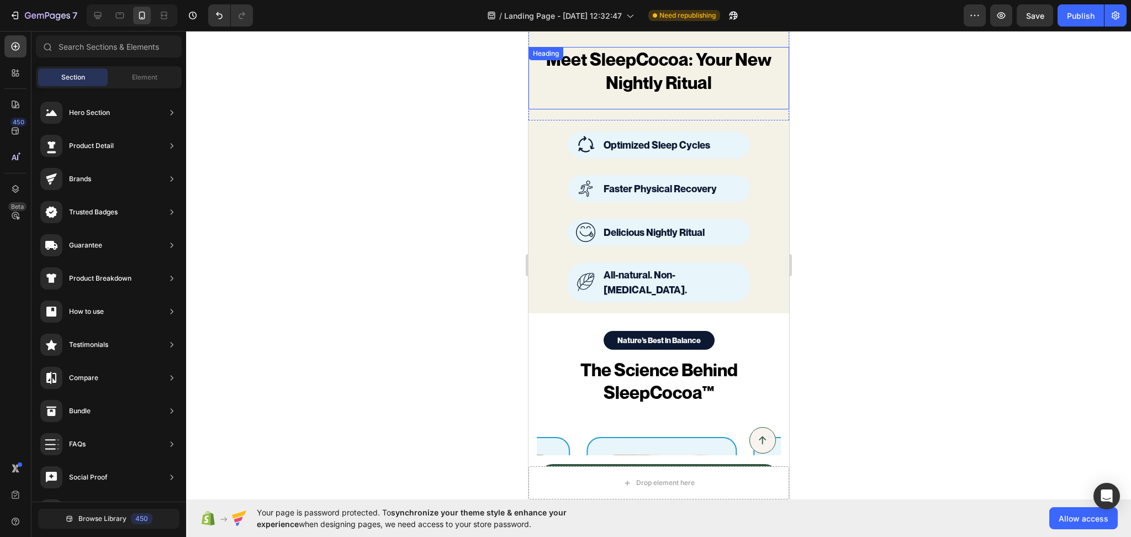
click at [657, 72] on h2 "Meet SleepCocoa: Your New Nightly Ritual" at bounding box center [658, 71] width 261 height 48
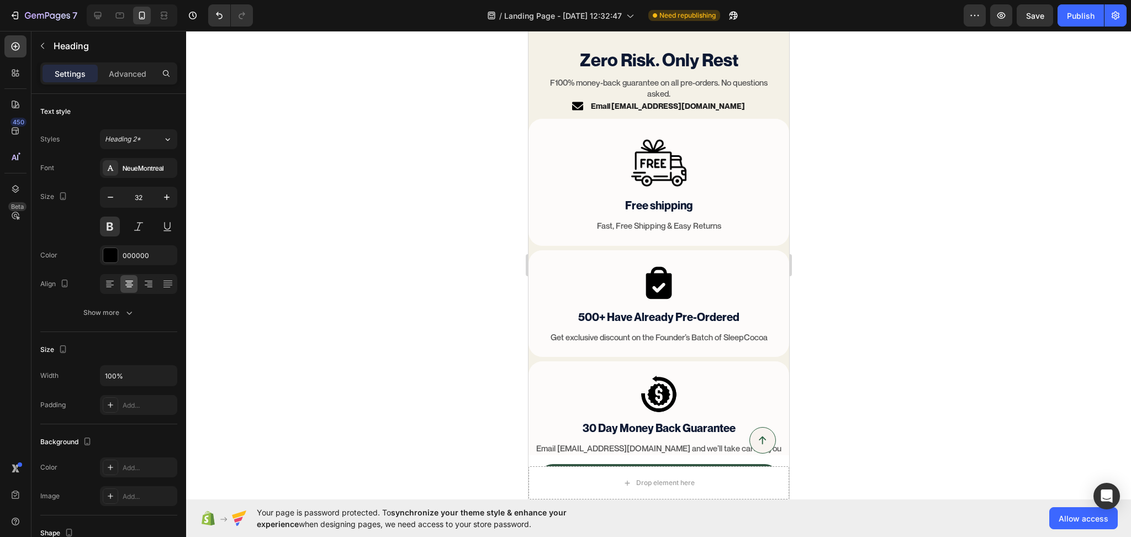
scroll to position [4498, 0]
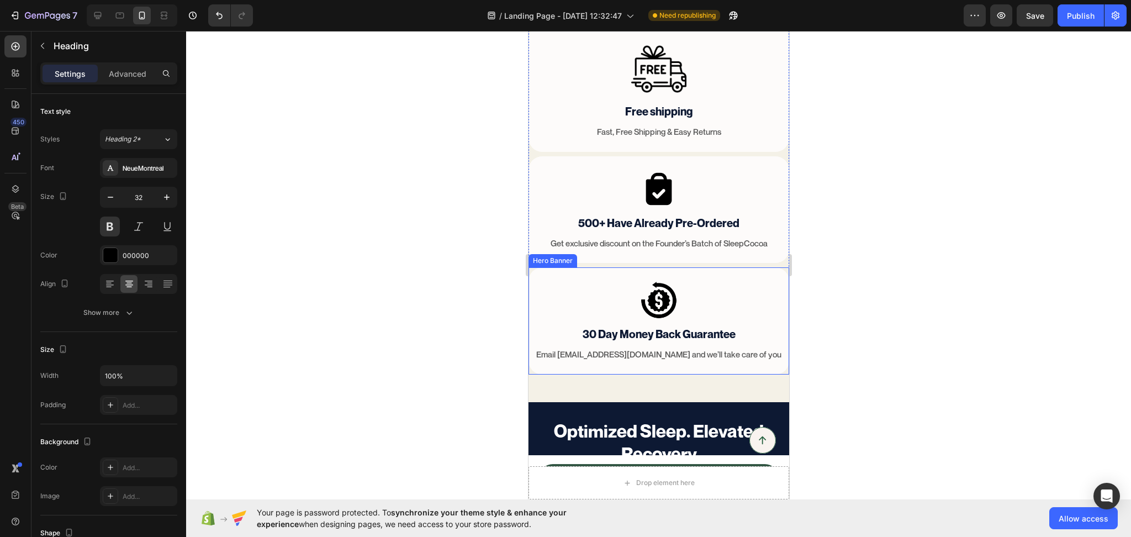
click at [586, 372] on div "Image 30 Day Money Back Guarantee Text Block Email hi@sleepcocoa.com and we’ll …" at bounding box center [658, 320] width 261 height 107
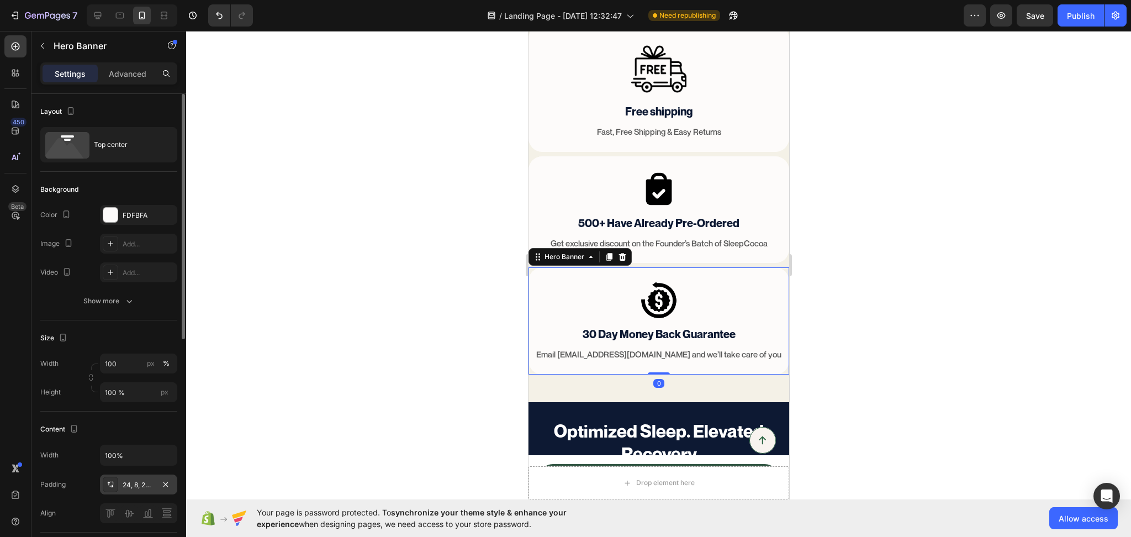
click at [135, 492] on div "24, 8, 24, 8" at bounding box center [138, 484] width 77 height 20
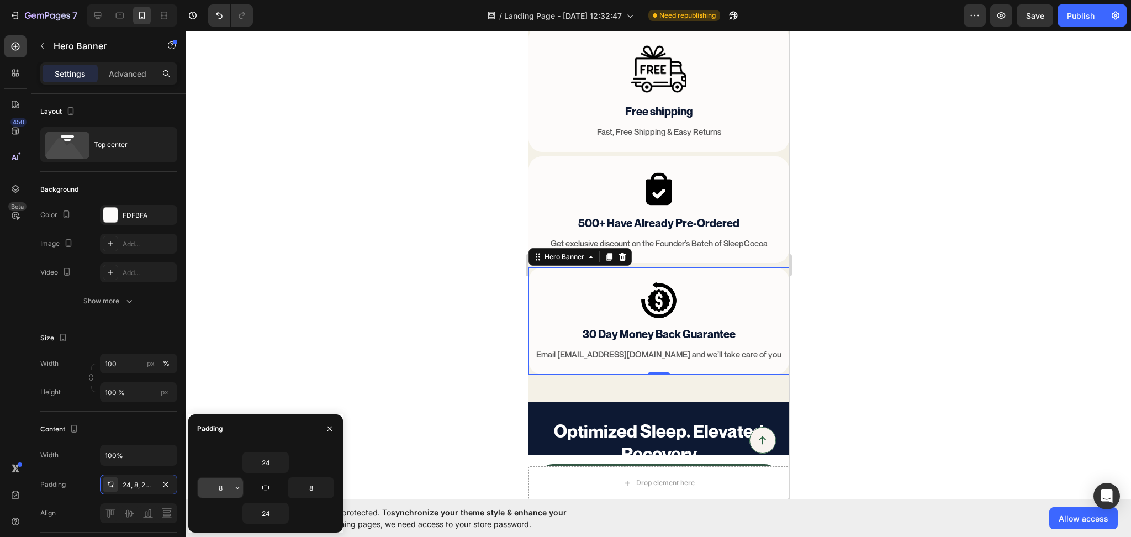
click at [213, 486] on input "8" at bounding box center [220, 488] width 45 height 20
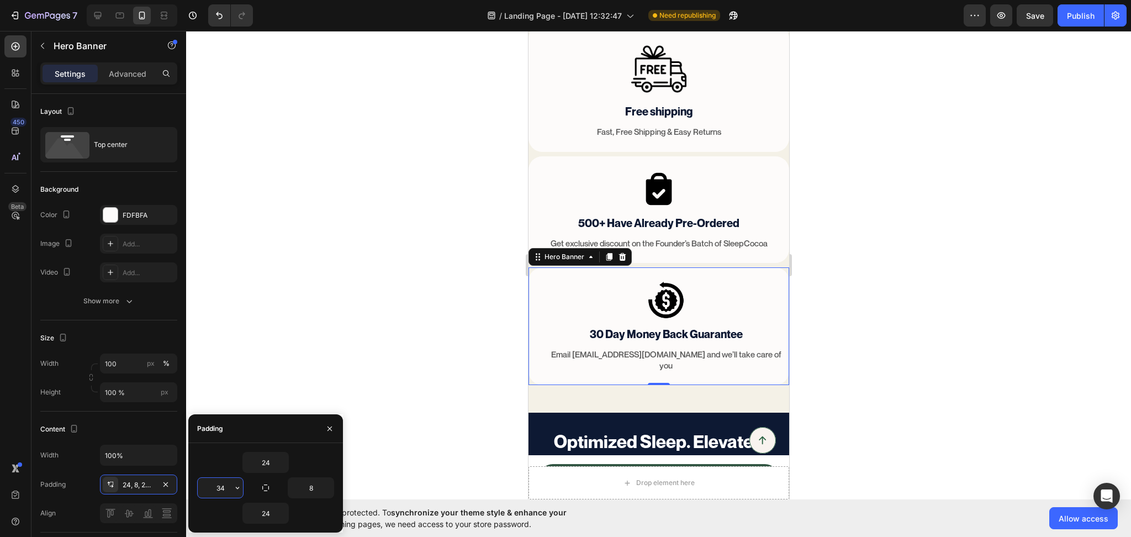
type input "3"
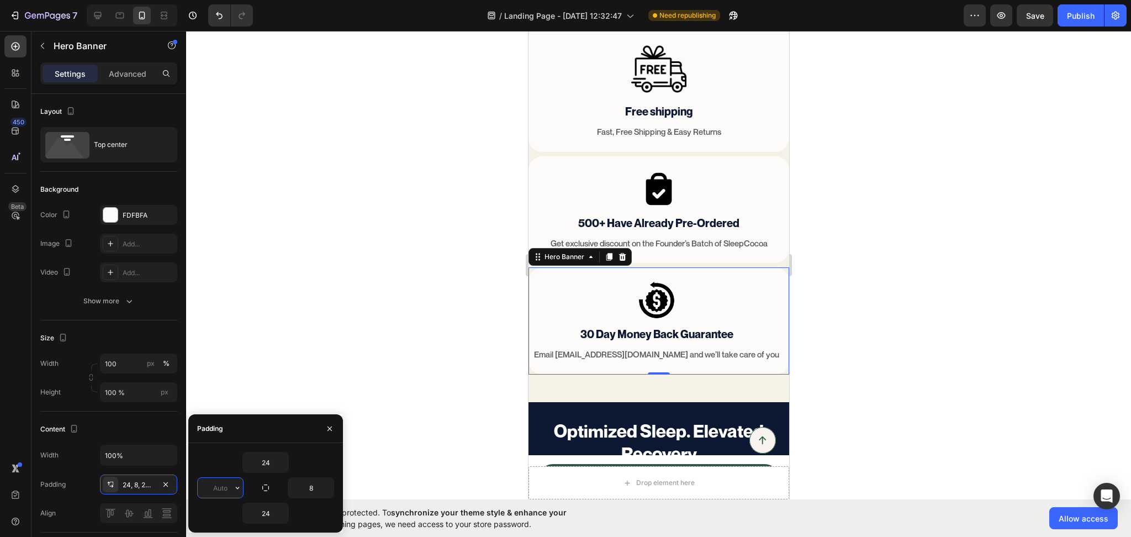
type input "8"
click at [914, 359] on div at bounding box center [658, 284] width 945 height 506
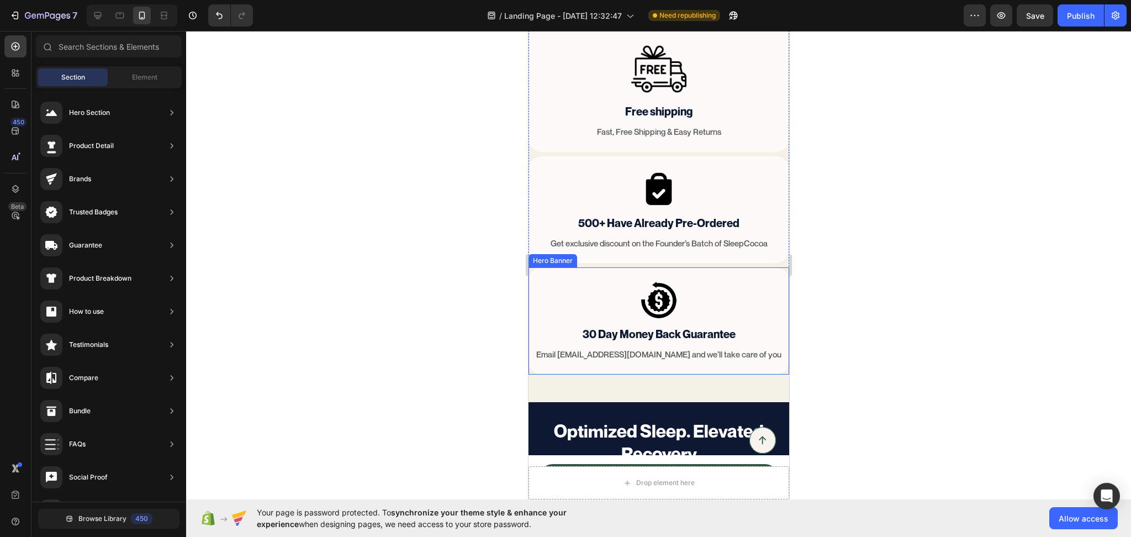
click at [762, 365] on div "Image 30 Day Money Back Guarantee Text Block Email hi@sleepcocoa.com and we’ll …" at bounding box center [658, 320] width 261 height 107
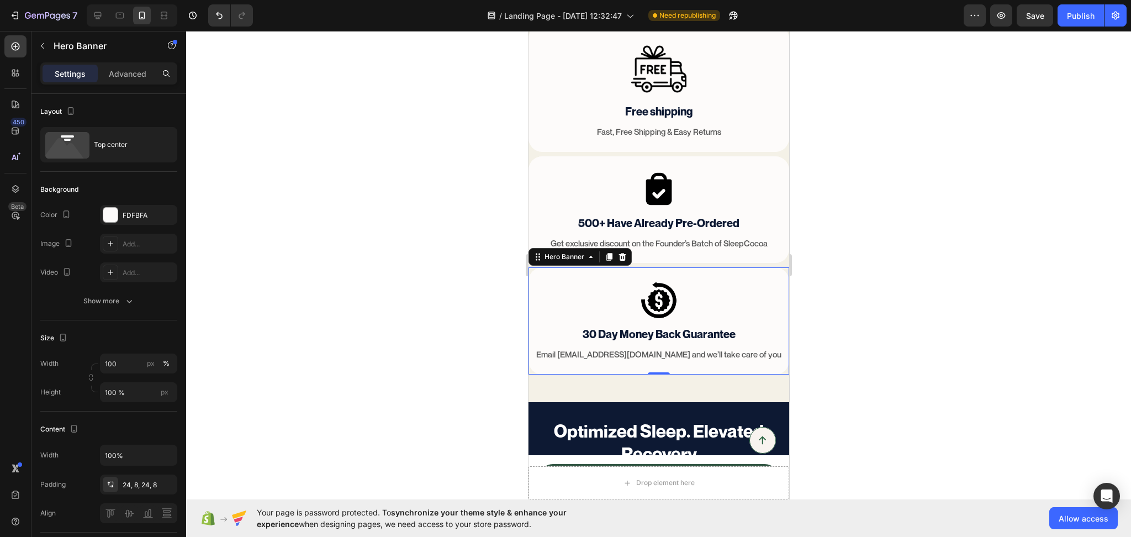
click at [124, 84] on div "Settings Advanced" at bounding box center [108, 73] width 137 height 22
click at [129, 74] on p "Advanced" at bounding box center [128, 74] width 38 height 12
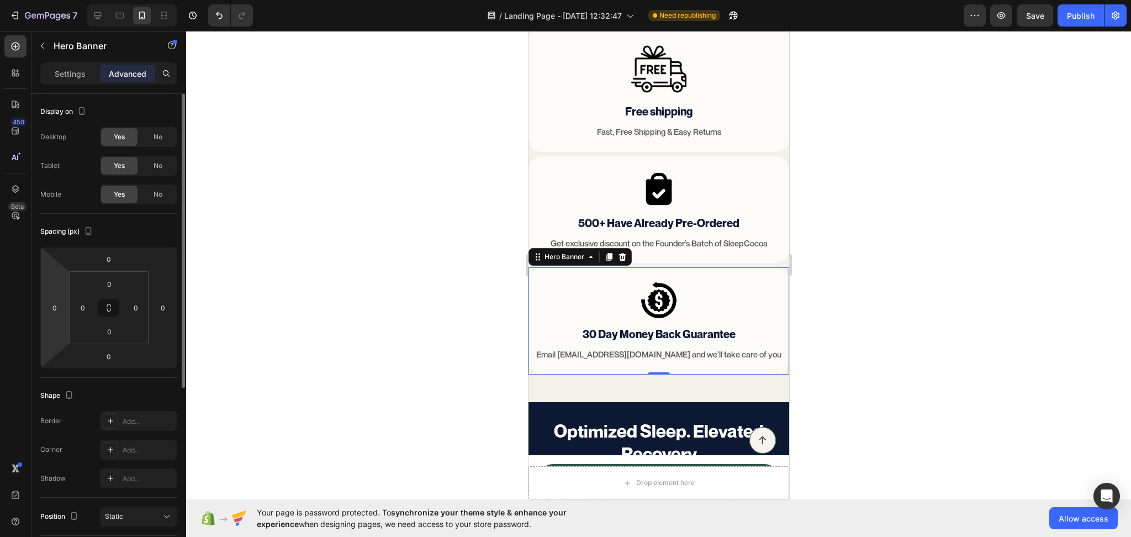
click at [55, 0] on html "7 / Landing Page - Aug 18, 12:32:47 Need republishing Preview Save Publish 450 …" at bounding box center [565, 0] width 1131 height 0
click at [73, 314] on div "0" at bounding box center [83, 308] width 22 height 18
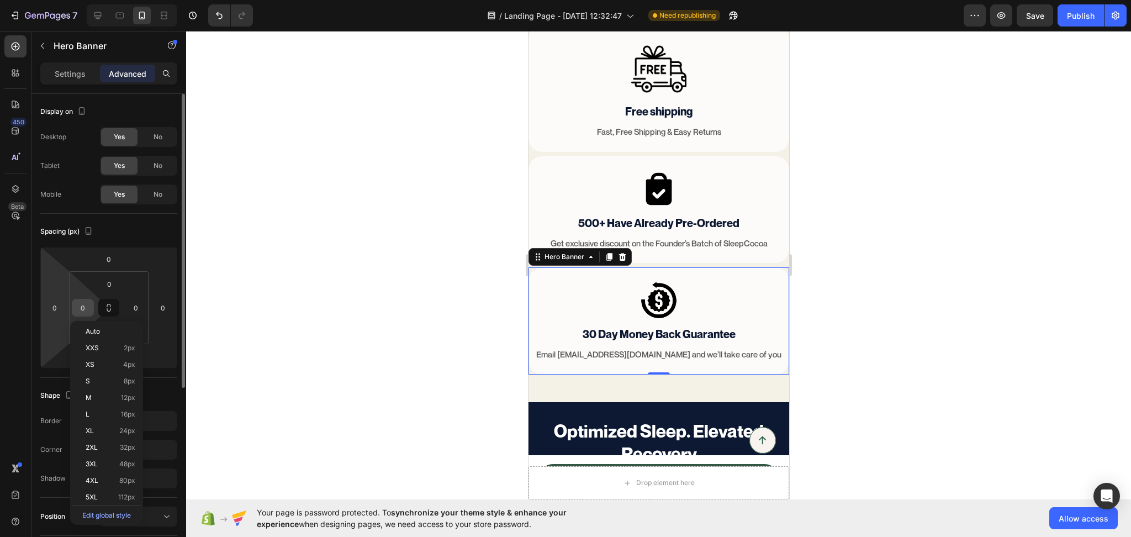
click at [73, 313] on div "0" at bounding box center [83, 308] width 22 height 18
click at [76, 309] on input "0" at bounding box center [83, 307] width 17 height 17
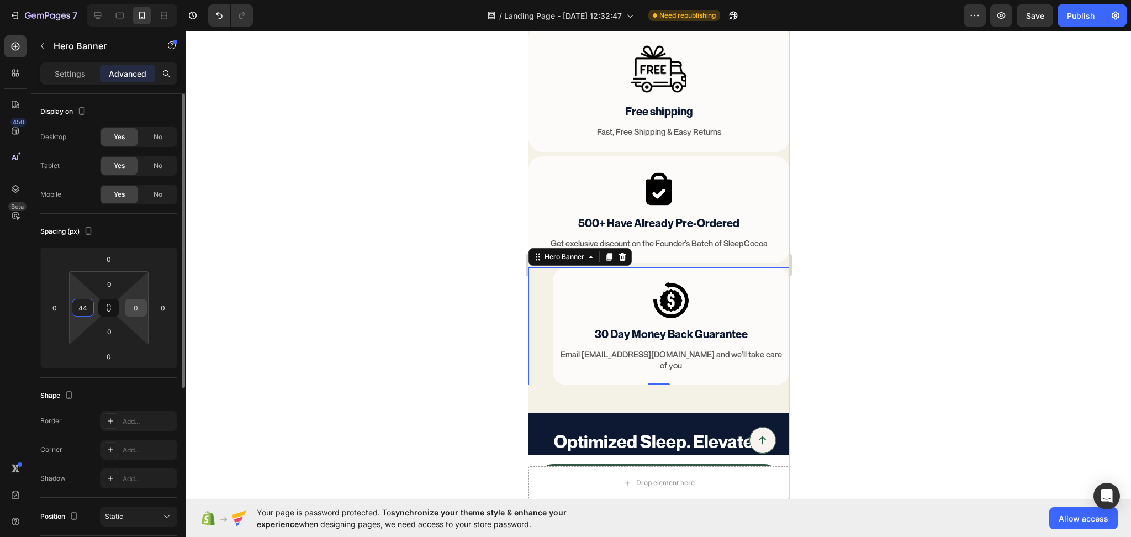
type input "44"
click at [137, 311] on input "0" at bounding box center [136, 307] width 17 height 17
type input "44"
click at [87, 309] on input "44" at bounding box center [83, 307] width 17 height 17
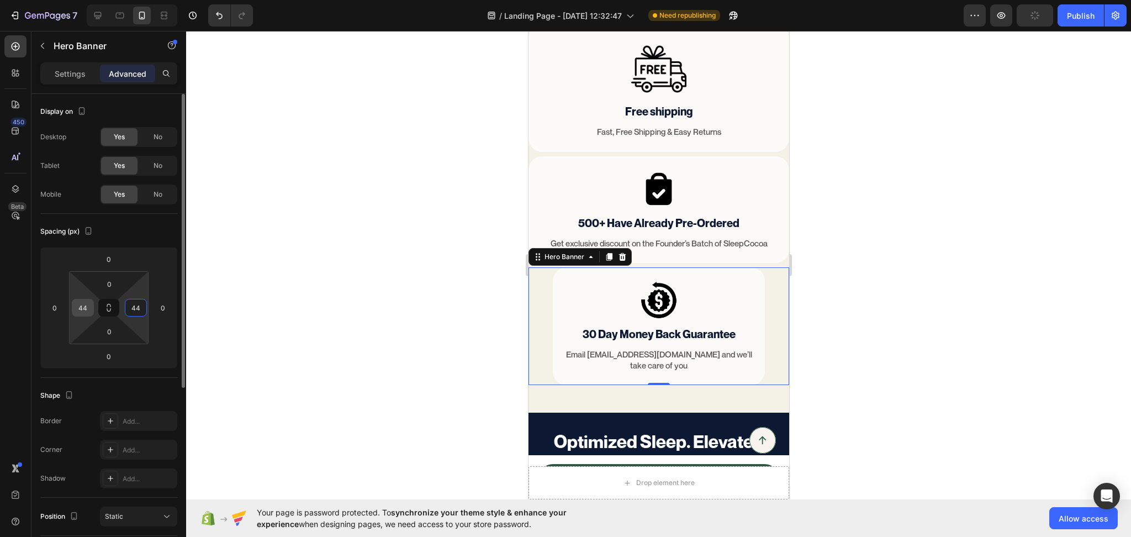
click at [87, 309] on input "44" at bounding box center [83, 307] width 17 height 17
type input "30"
click at [140, 309] on input "44" at bounding box center [136, 307] width 17 height 17
type input "30"
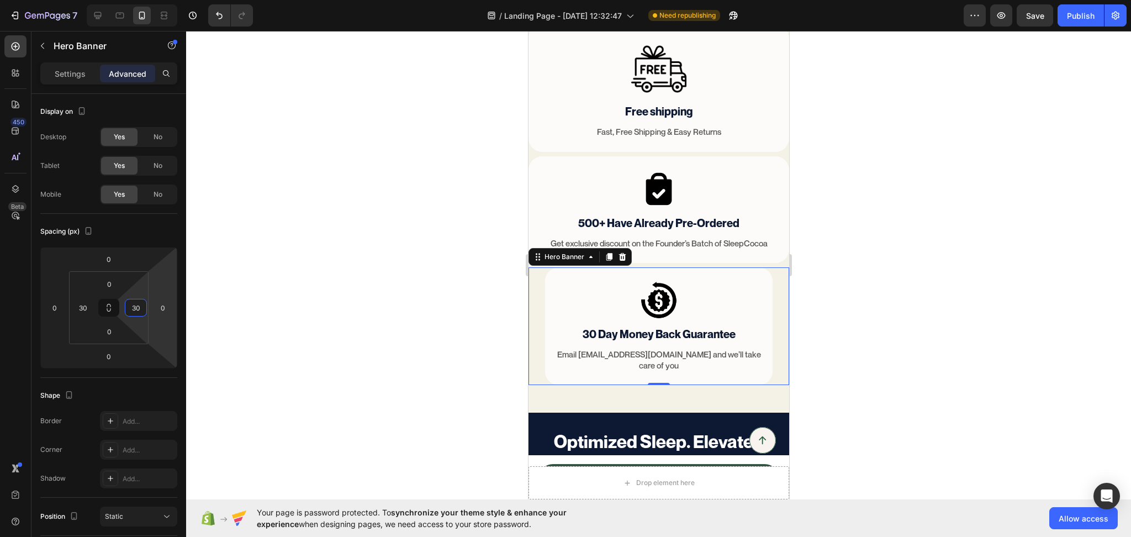
click at [856, 277] on div at bounding box center [658, 284] width 945 height 506
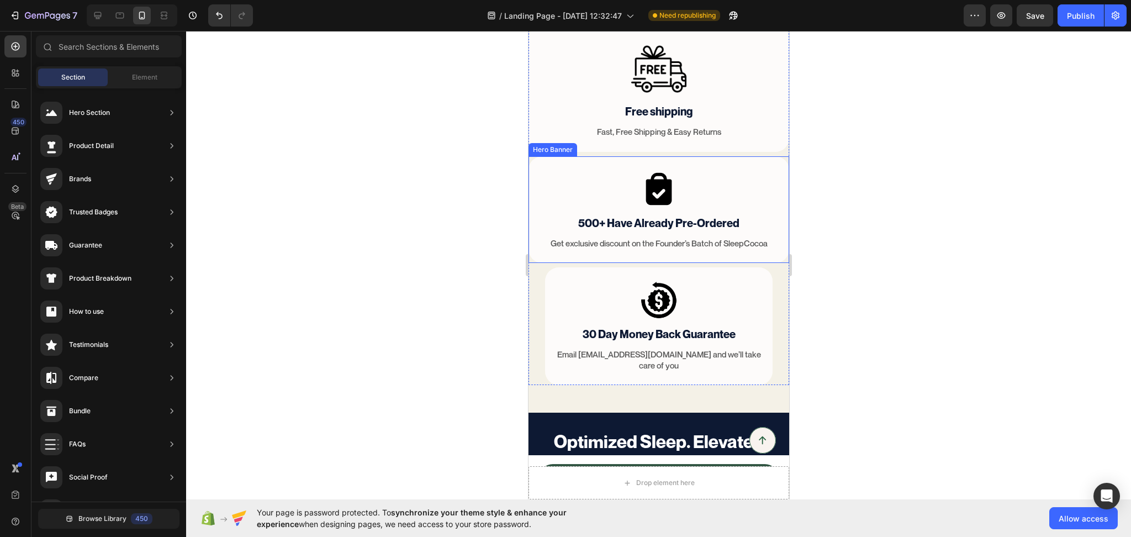
click at [772, 252] on div "Image 500+ Have Already Pre-Ordered Text Block Get exclusive discount on the Fo…" at bounding box center [658, 209] width 261 height 107
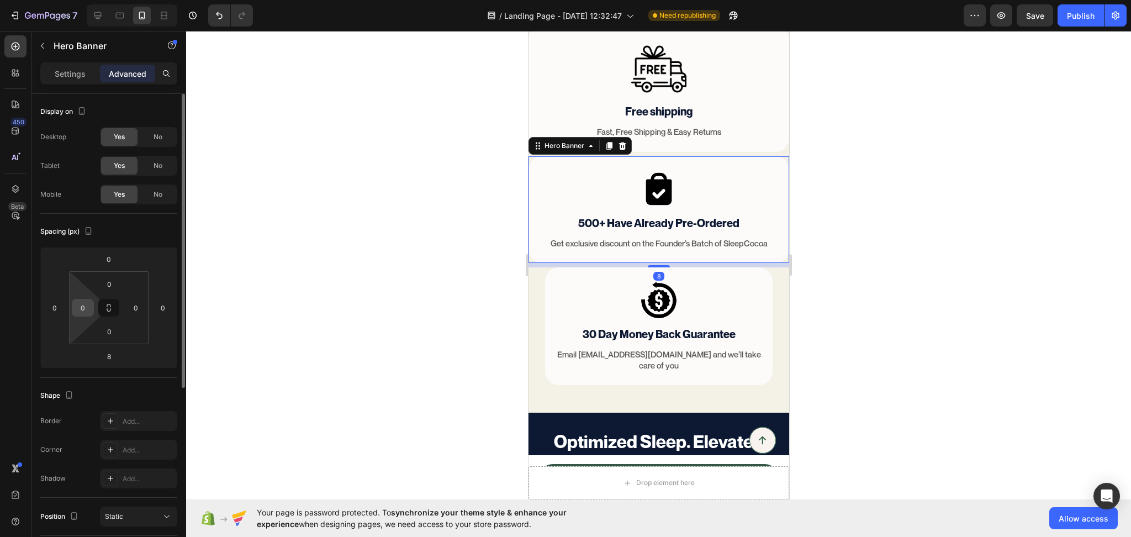
click at [81, 304] on input "0" at bounding box center [83, 307] width 17 height 17
type input "30"
click at [145, 303] on div "0" at bounding box center [136, 308] width 22 height 18
click at [138, 303] on input "0" at bounding box center [136, 307] width 17 height 17
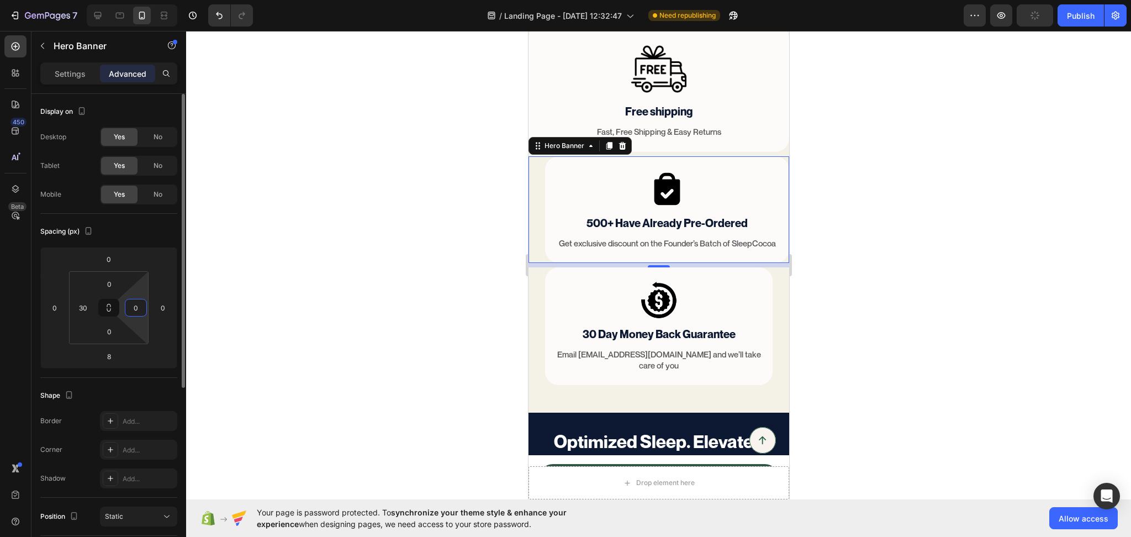
click at [138, 303] on input "0" at bounding box center [136, 307] width 17 height 17
type input "30"
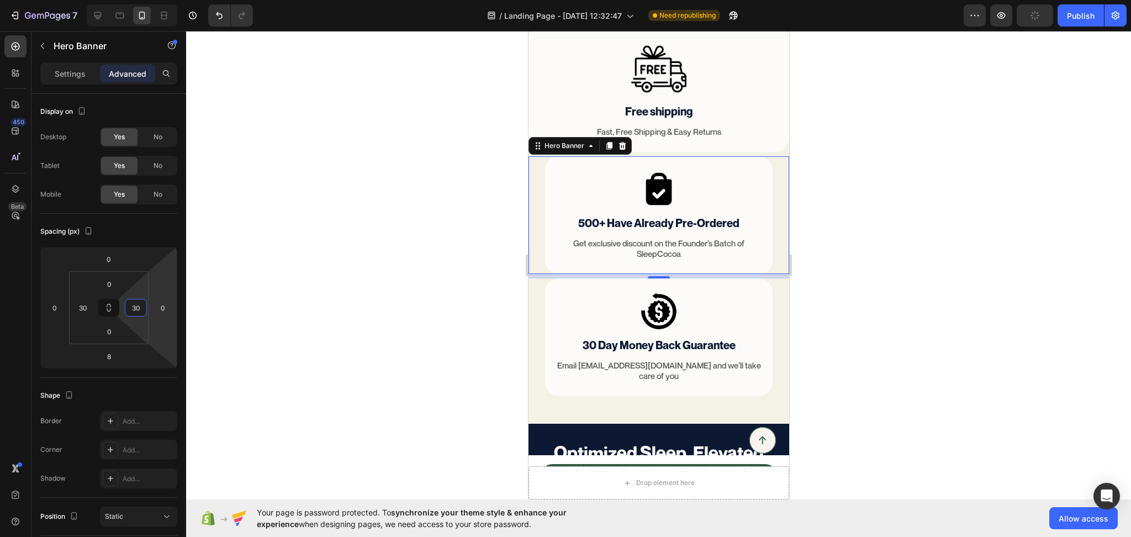
click at [885, 322] on div at bounding box center [658, 284] width 945 height 506
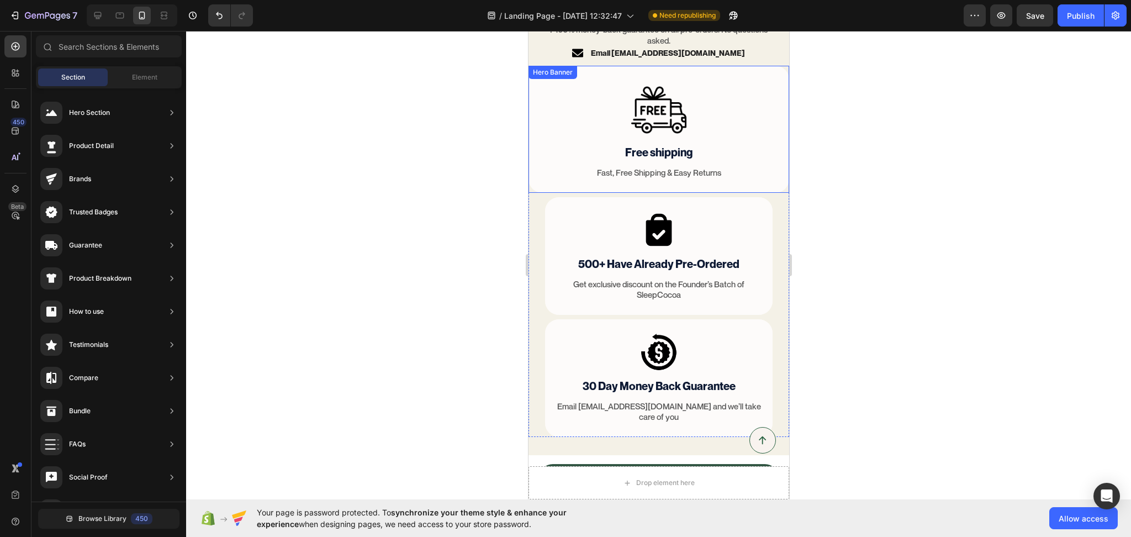
scroll to position [4326, 0]
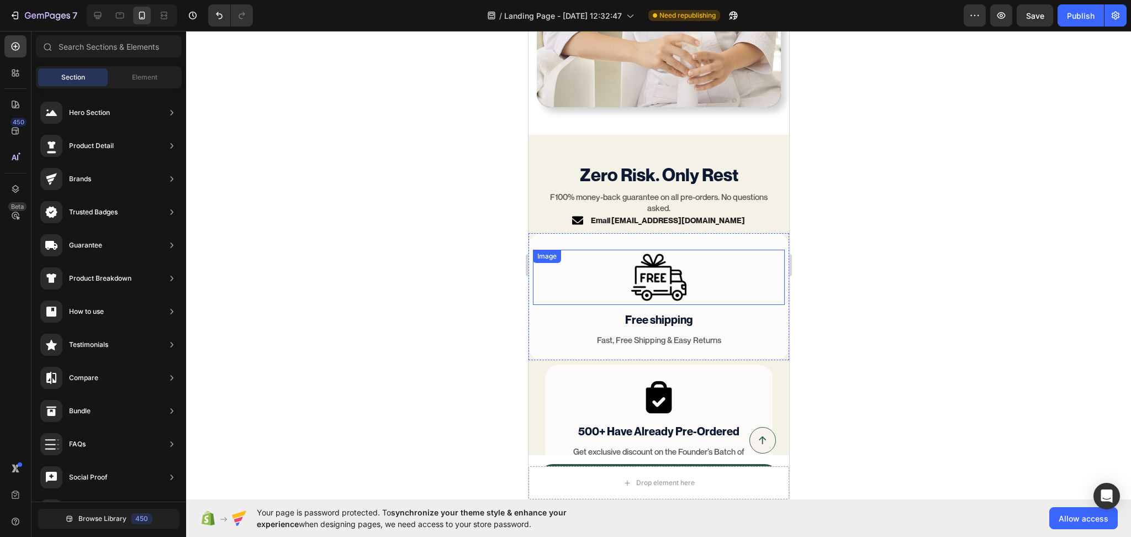
click at [758, 250] on div at bounding box center [658, 277] width 252 height 55
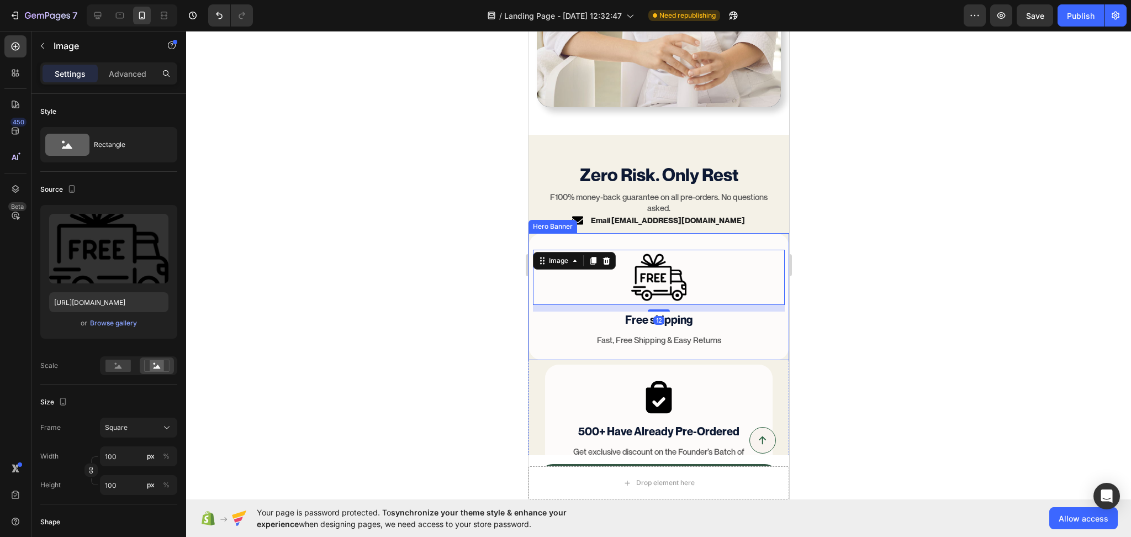
click at [769, 233] on div "Image 12 Free shipping Text Block Fast, Free Shipping & Easy Returns Text Block" at bounding box center [658, 296] width 261 height 127
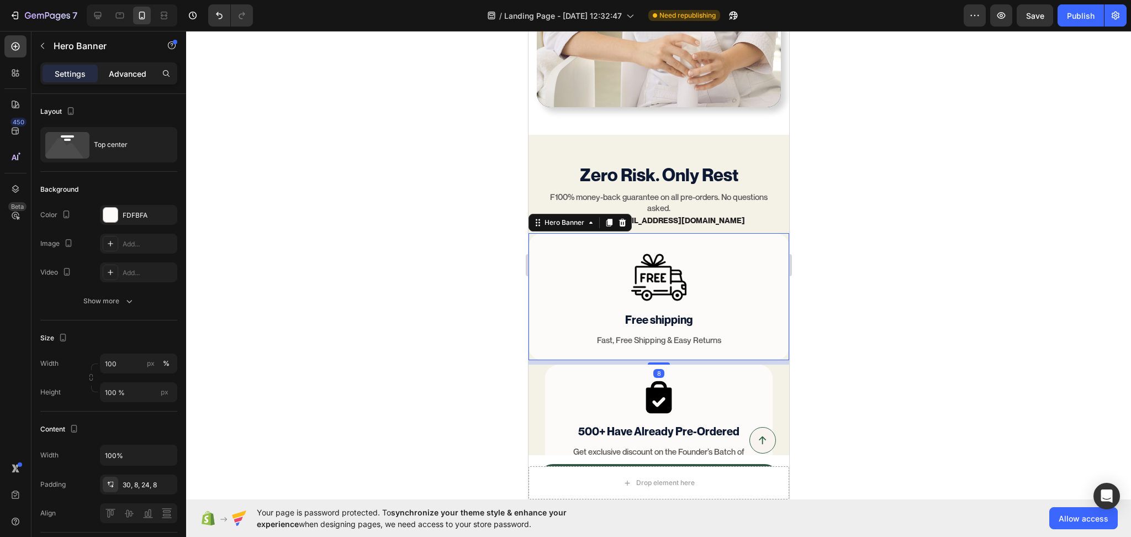
click at [133, 70] on p "Advanced" at bounding box center [128, 74] width 38 height 12
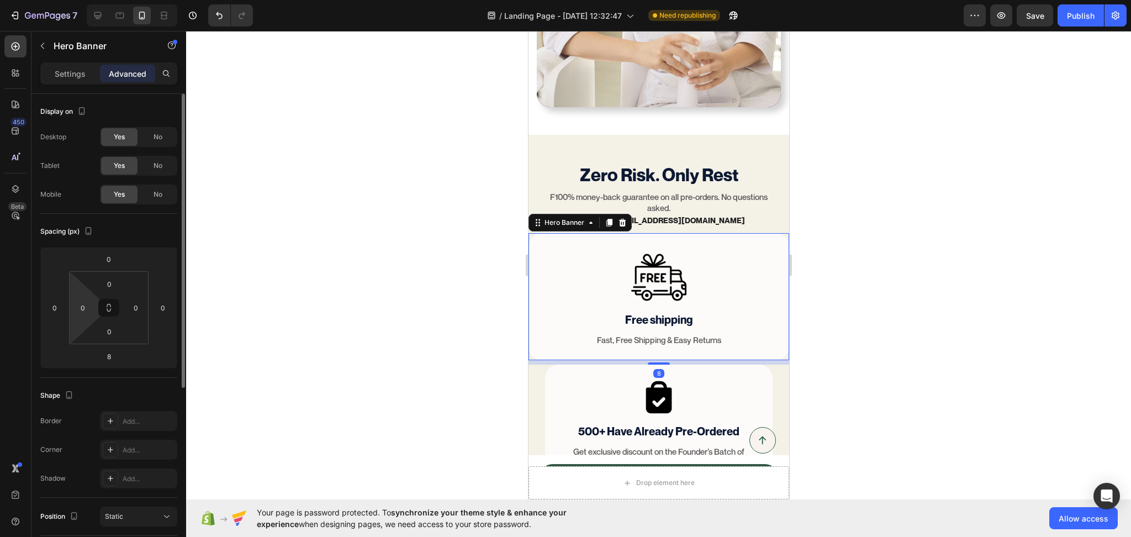
click at [81, 316] on div "0" at bounding box center [83, 308] width 22 height 18
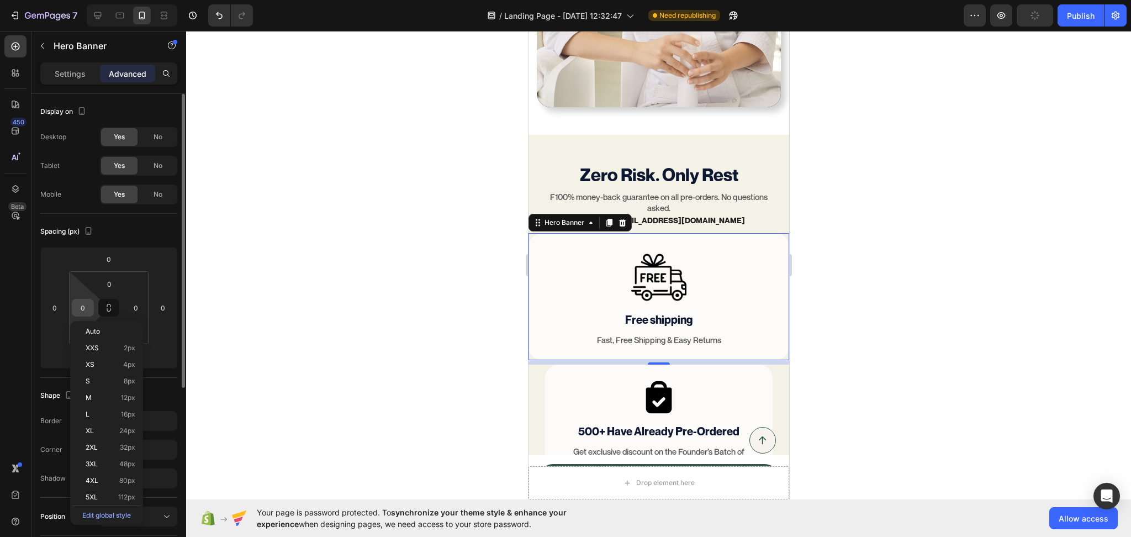
click at [86, 308] on input "0" at bounding box center [83, 307] width 17 height 17
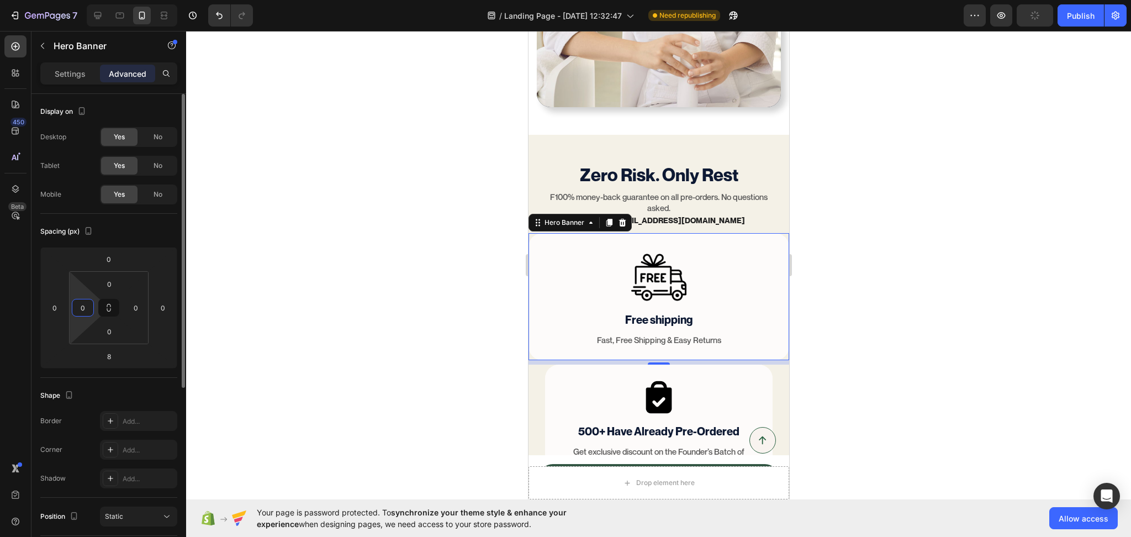
click at [86, 308] on input "0" at bounding box center [83, 307] width 17 height 17
type input "30"
click at [129, 311] on input "0" at bounding box center [136, 307] width 17 height 17
click at [139, 306] on input "40" at bounding box center [136, 307] width 17 height 17
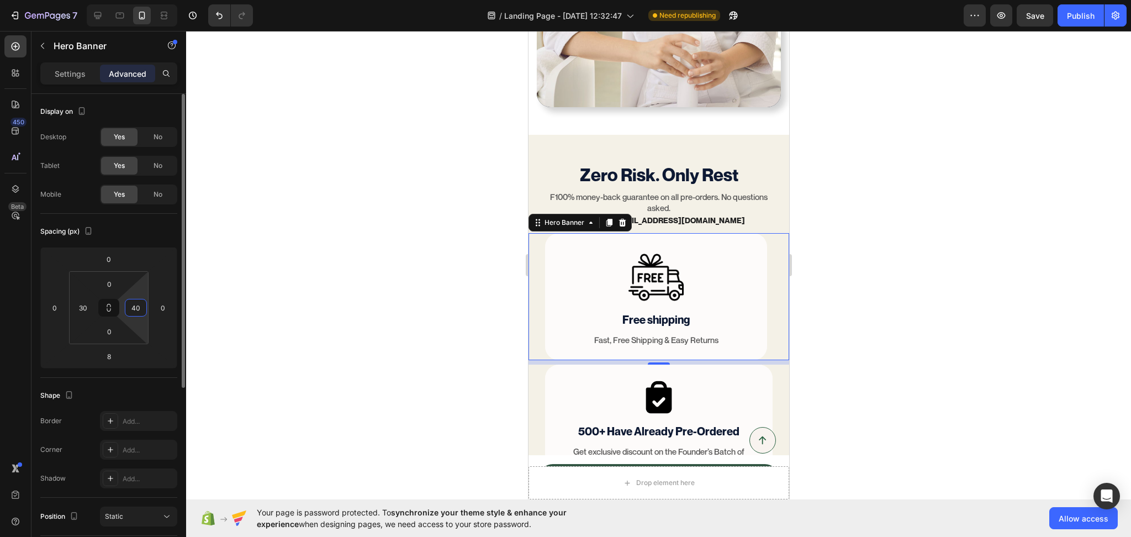
click at [139, 306] on input "40" at bounding box center [136, 307] width 17 height 17
type input "30"
click at [870, 353] on div at bounding box center [658, 284] width 945 height 506
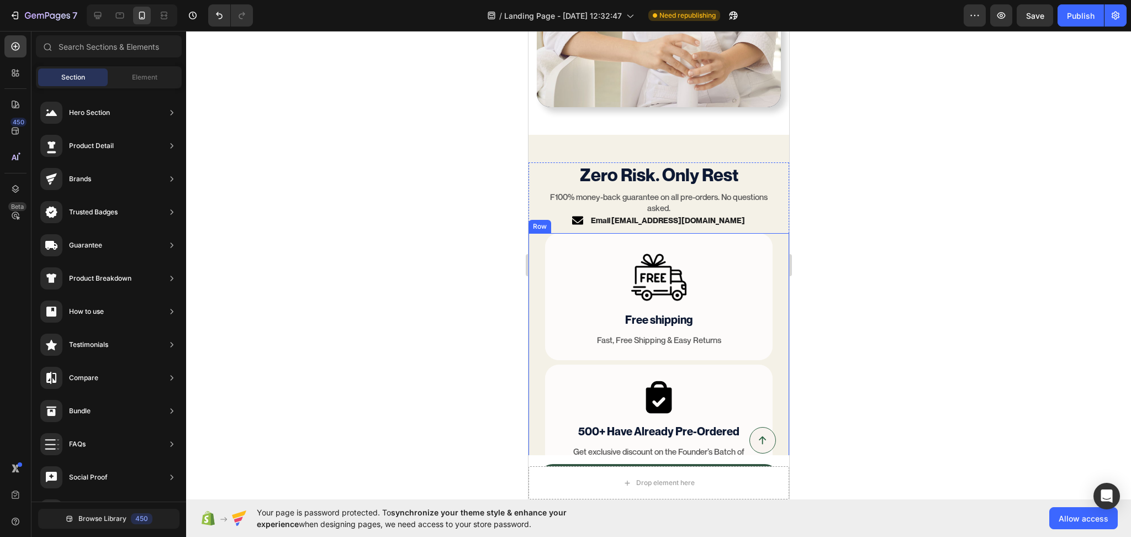
click at [769, 325] on div "Image Free shipping Text Block Fast, Free Shipping & Easy Returns Text Block He…" at bounding box center [658, 298] width 261 height 131
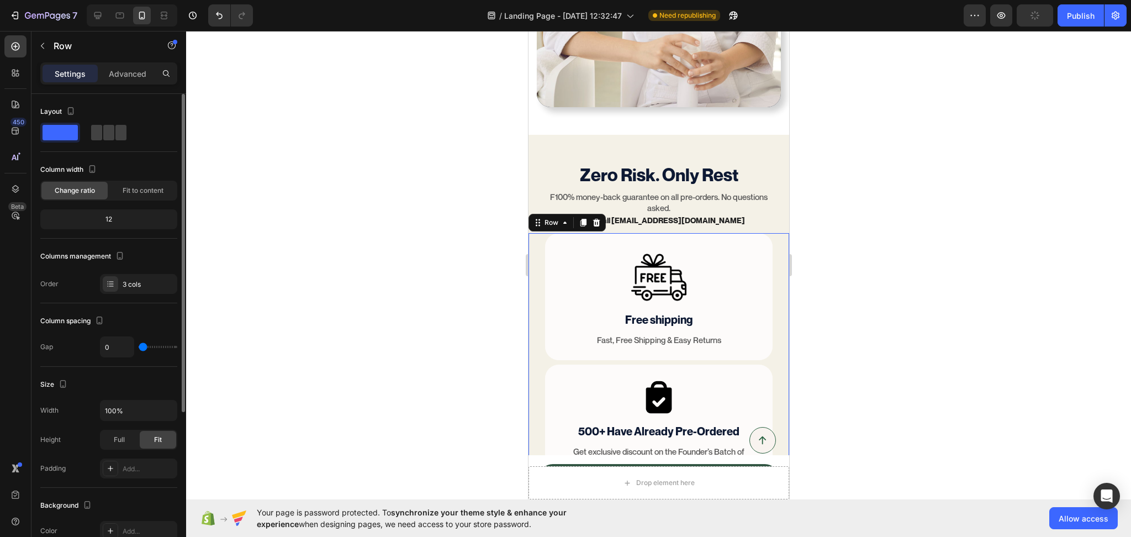
type input "22"
type input "29"
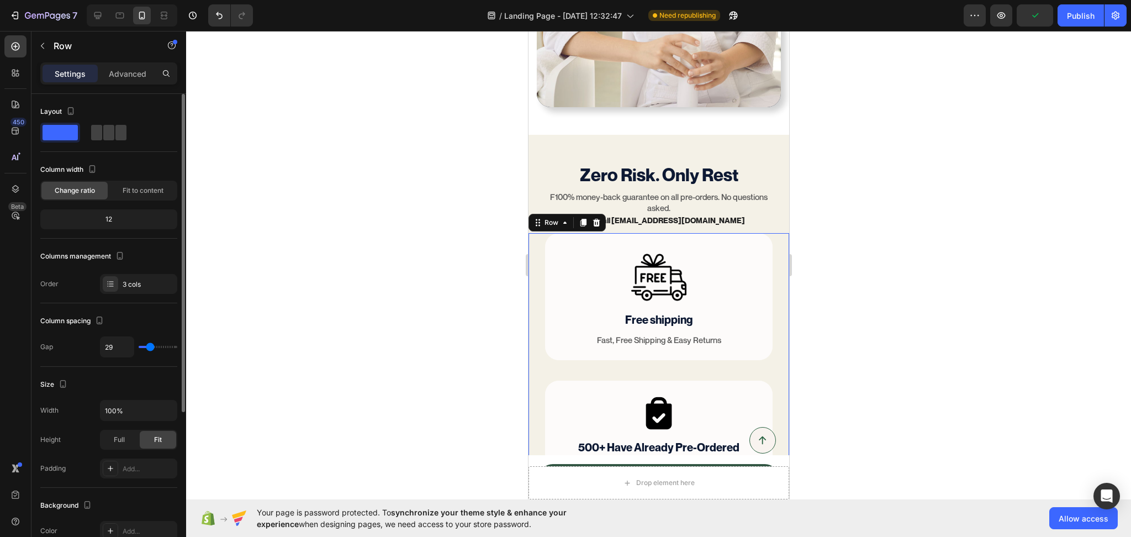
type input "31"
type input "34"
drag, startPoint x: 146, startPoint y: 347, endPoint x: 151, endPoint y: 348, distance: 5.6
type input "34"
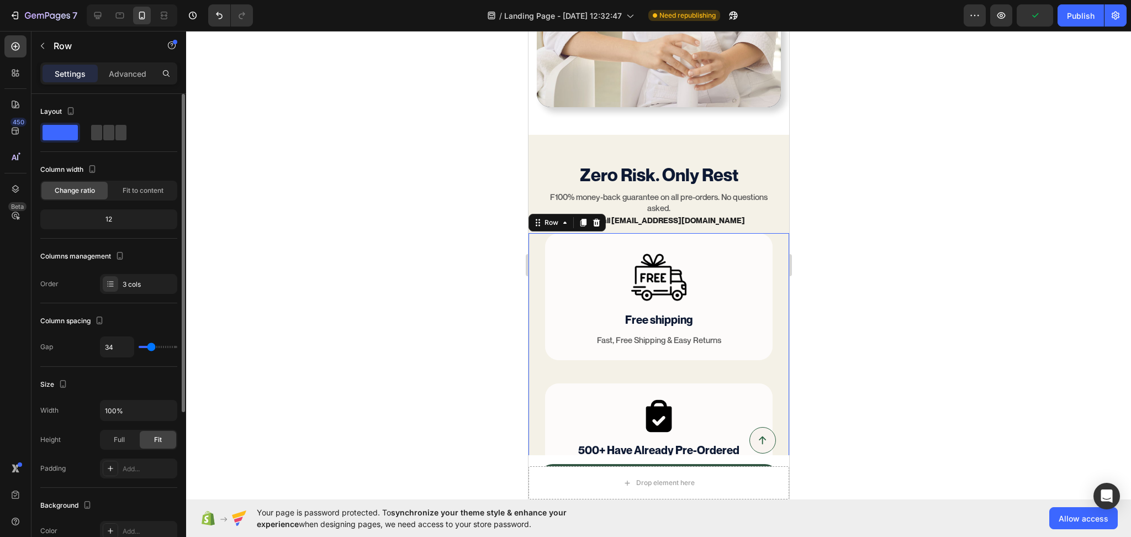
click at [151, 348] on input "range" at bounding box center [158, 347] width 39 height 2
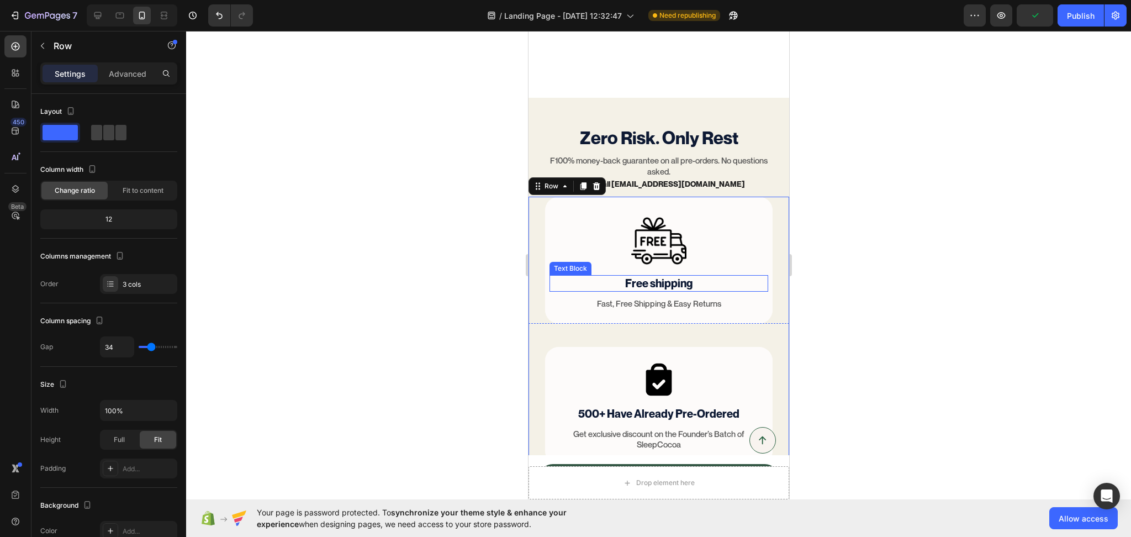
scroll to position [4498, 0]
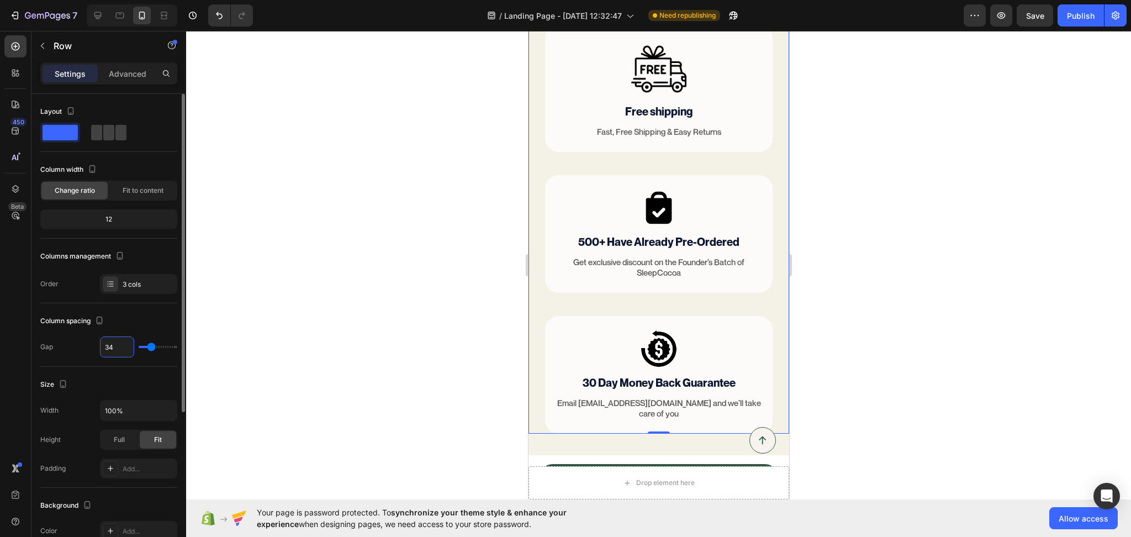
click at [112, 346] on input "34" at bounding box center [117, 347] width 33 height 20
type input "35"
click at [953, 290] on div at bounding box center [658, 284] width 945 height 506
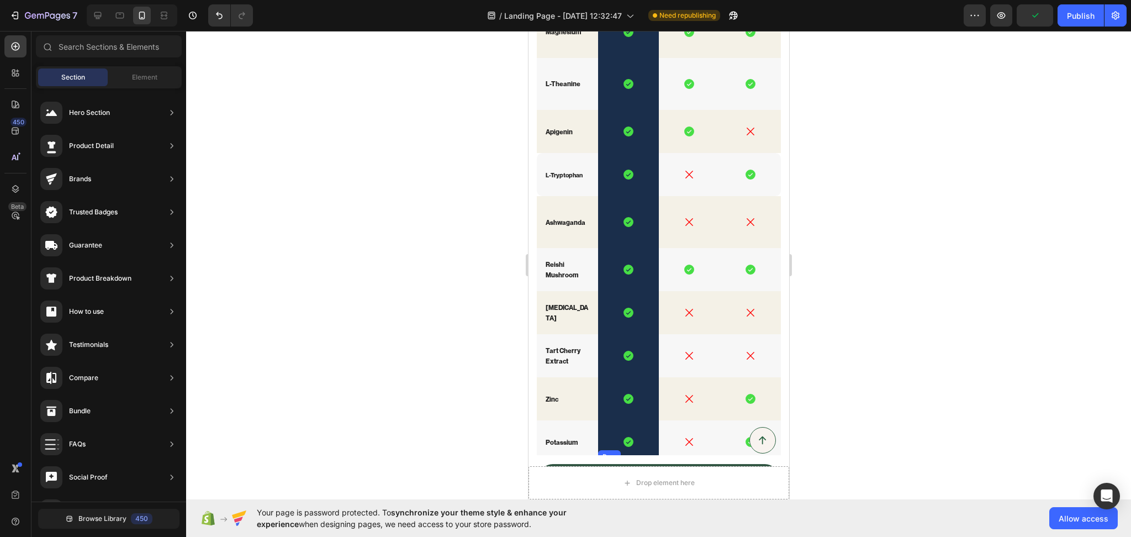
scroll to position [2062, 0]
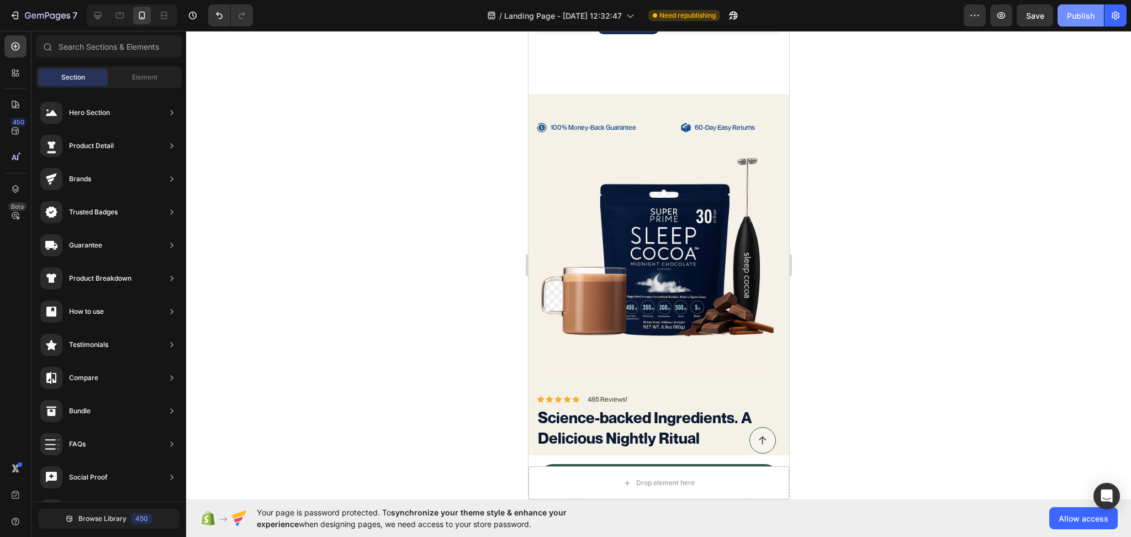
click at [1088, 19] on div "Publish" at bounding box center [1081, 16] width 28 height 12
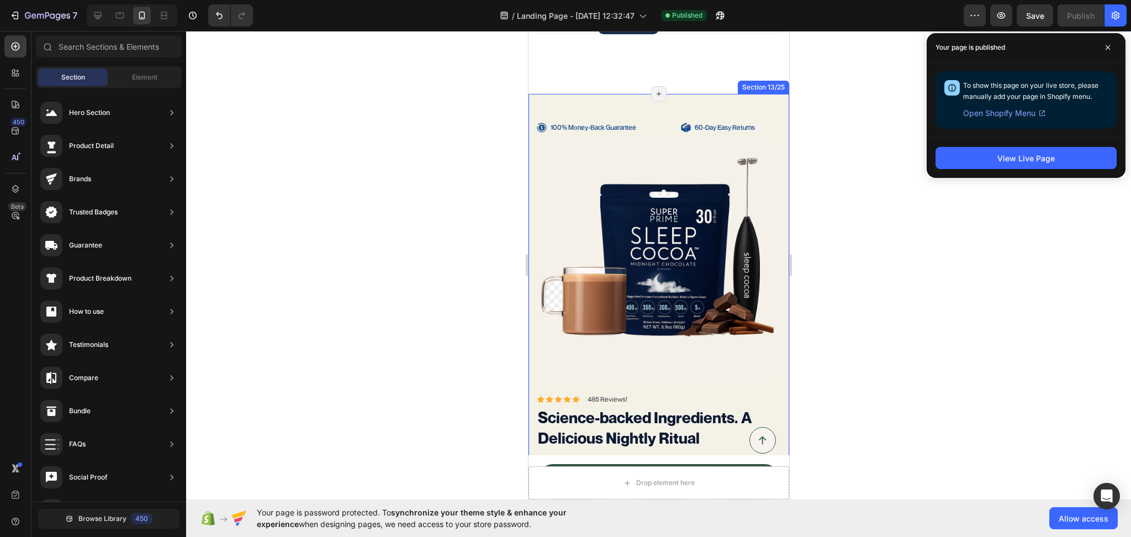
click at [654, 105] on div "100% Money-Back Guarantee Item List 60-Day Easy Returns Item List Row Product I…" at bounding box center [658, 508] width 261 height 828
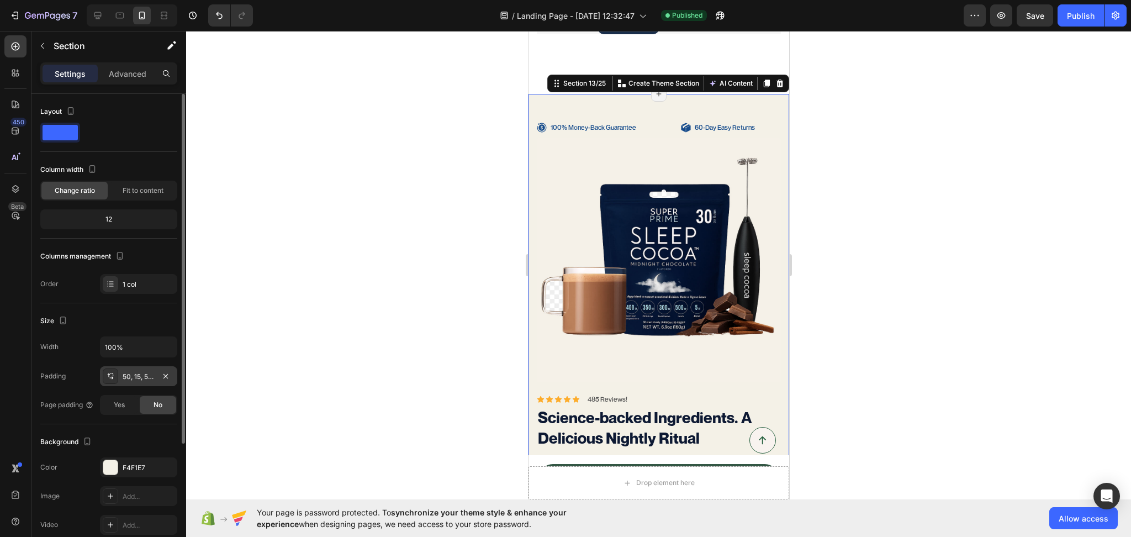
click at [144, 370] on div "50, 15, 50, 15" at bounding box center [138, 376] width 77 height 20
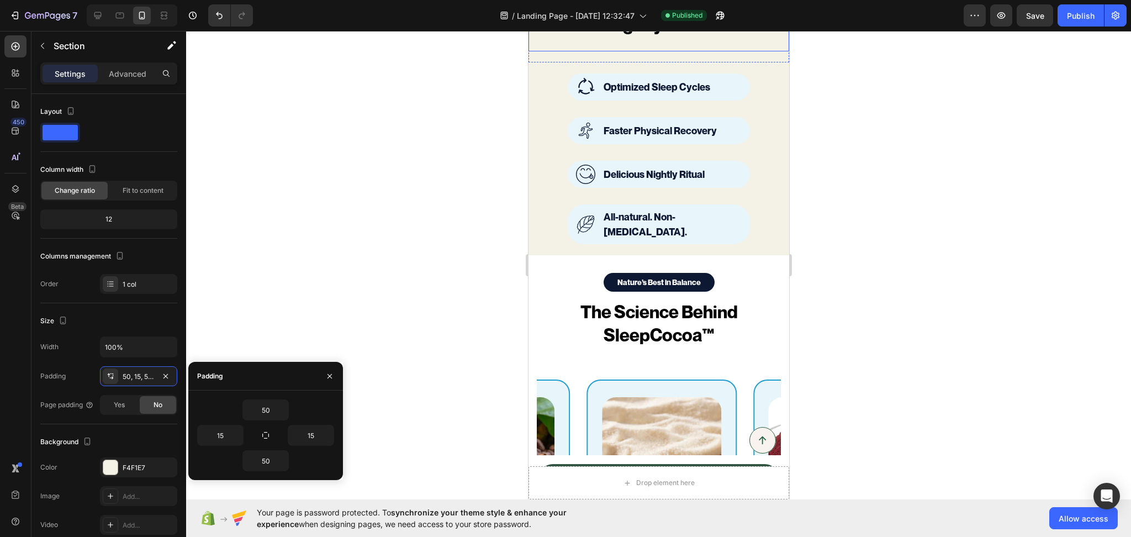
scroll to position [687, 0]
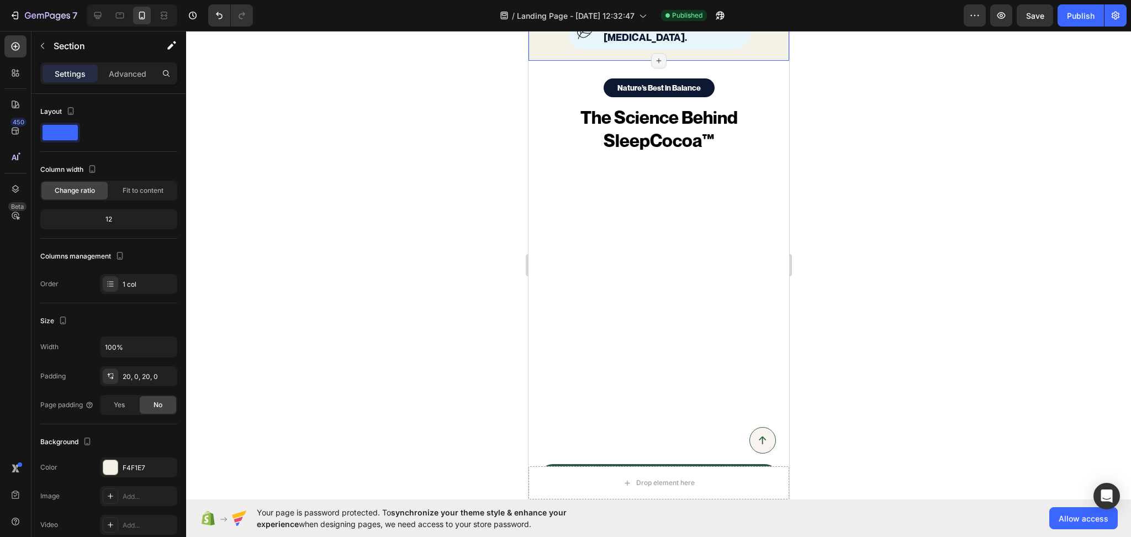
scroll to position [515, 0]
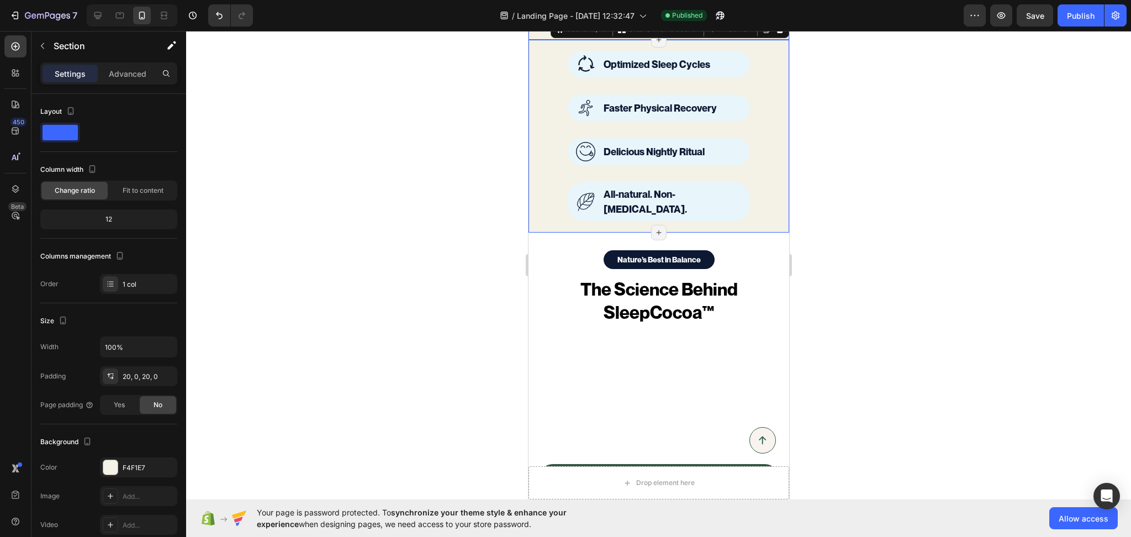
click at [555, 233] on div "Image Optimized Sleep Cycles Text block Row Image Faster Physical Recovery Text…" at bounding box center [658, 136] width 261 height 193
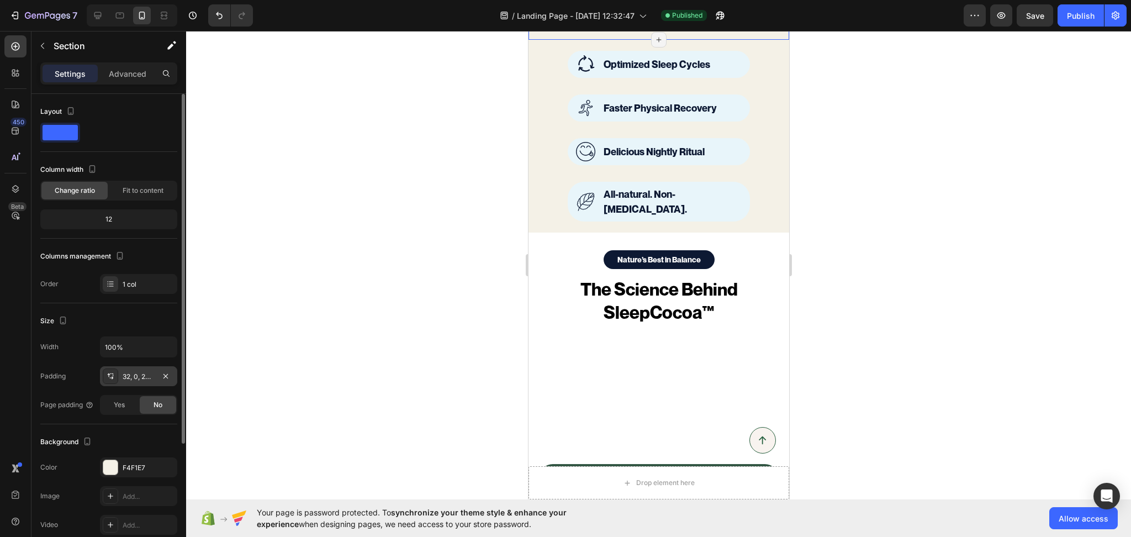
click at [129, 379] on div "32, 0, 20, 0" at bounding box center [139, 377] width 32 height 10
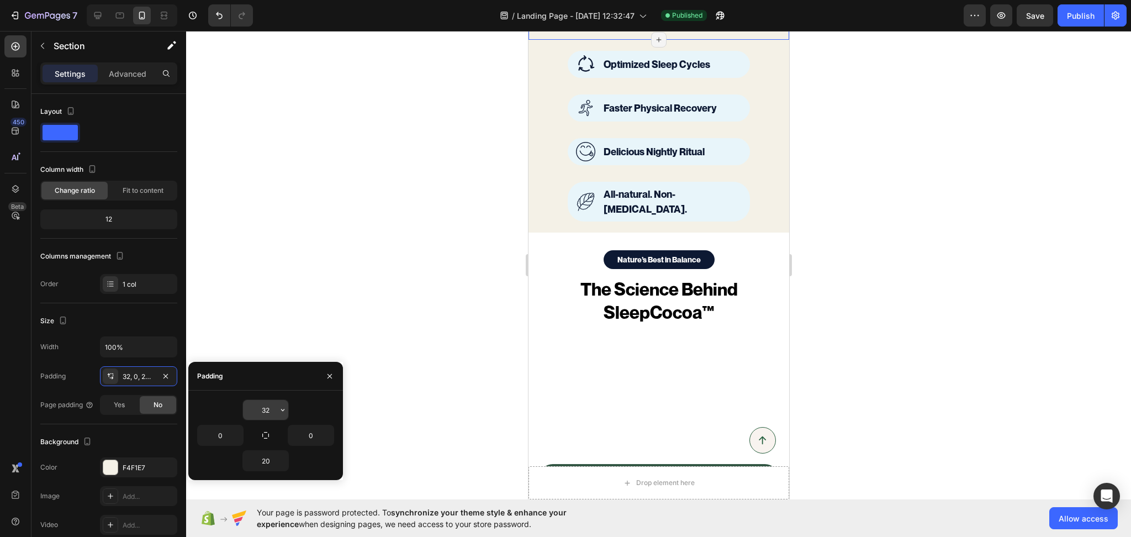
click at [252, 415] on input "32" at bounding box center [265, 410] width 45 height 20
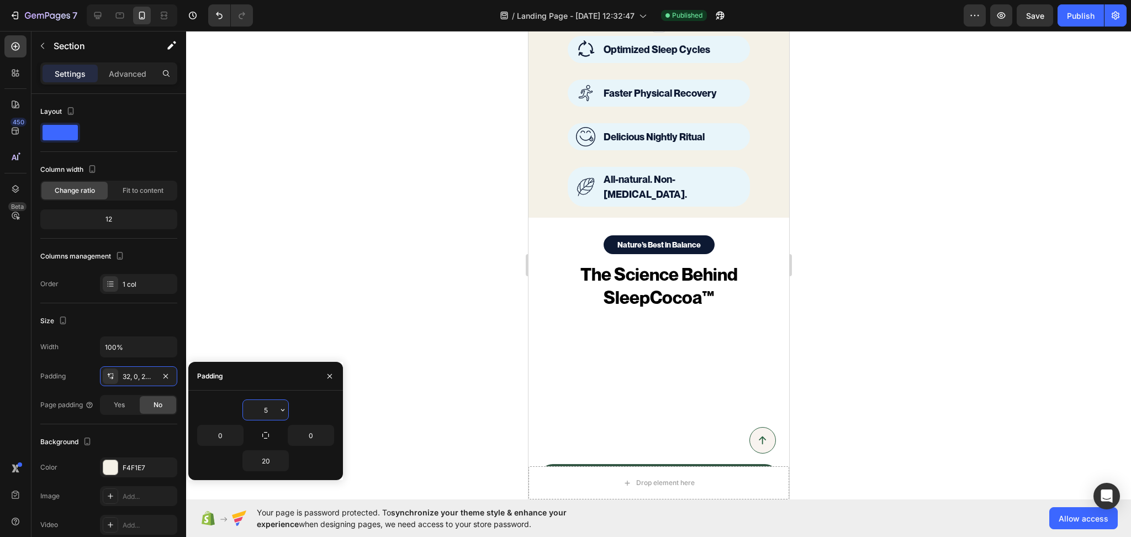
type input "50"
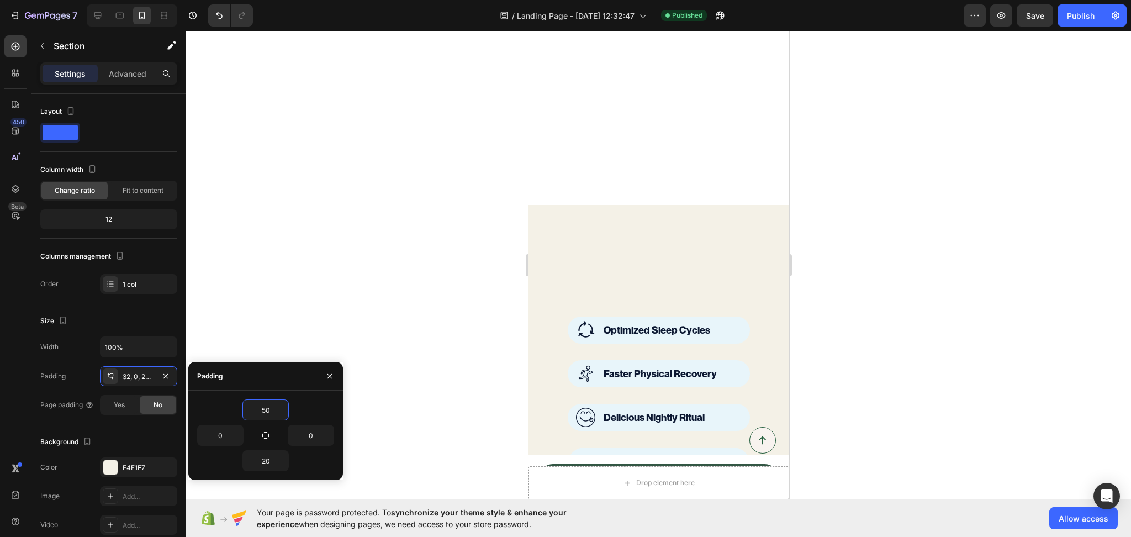
scroll to position [859, 0]
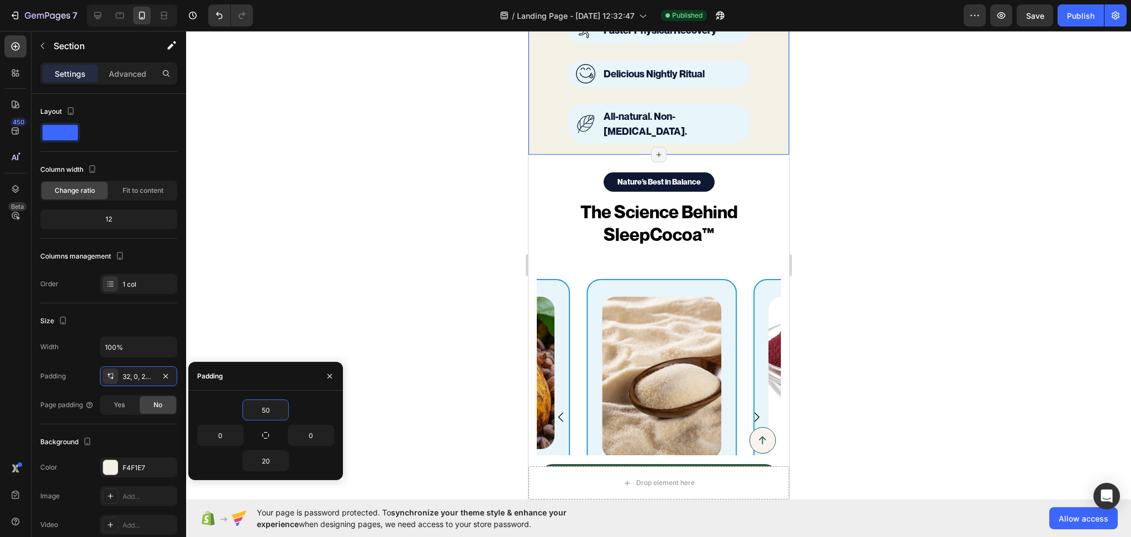
click at [756, 137] on div "Image Optimized Sleep Cycles Text block Row Image Faster Physical Recovery Text…" at bounding box center [658, 58] width 261 height 193
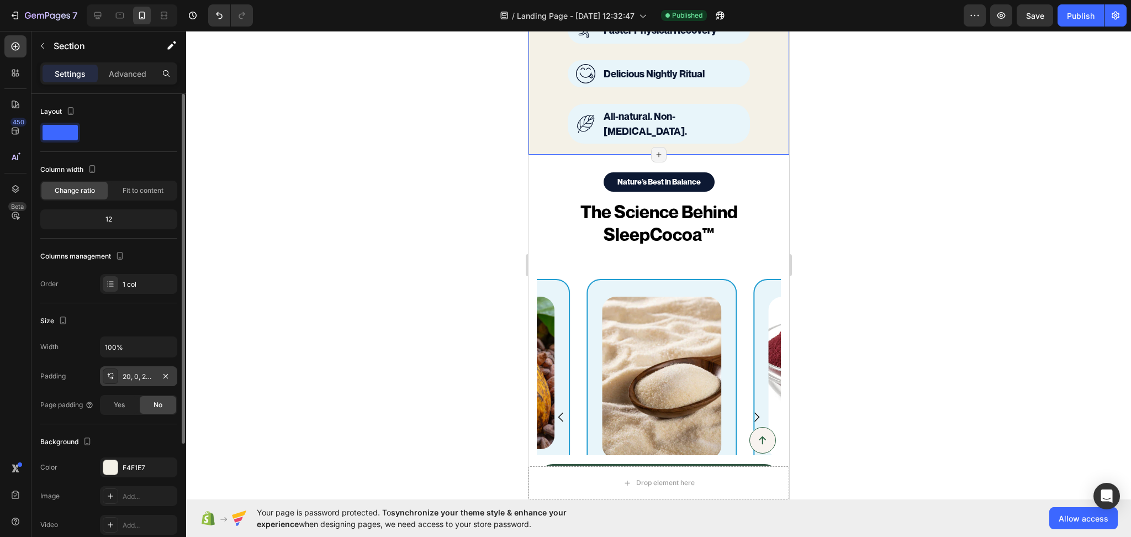
click at [137, 378] on div "20, 0, 20, 0" at bounding box center [139, 377] width 32 height 10
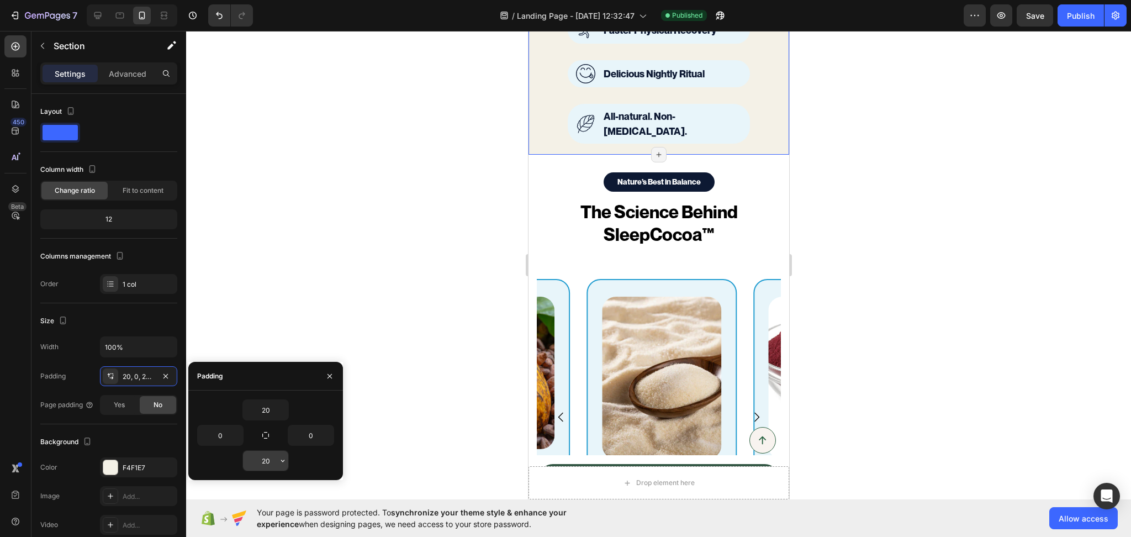
click at [268, 467] on input "20" at bounding box center [265, 461] width 45 height 20
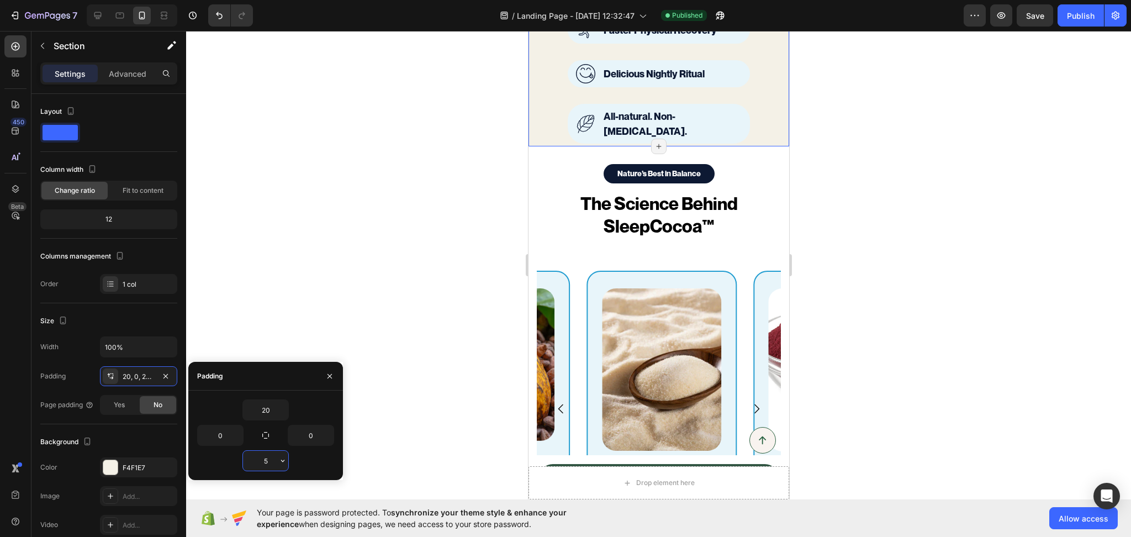
type input "50"
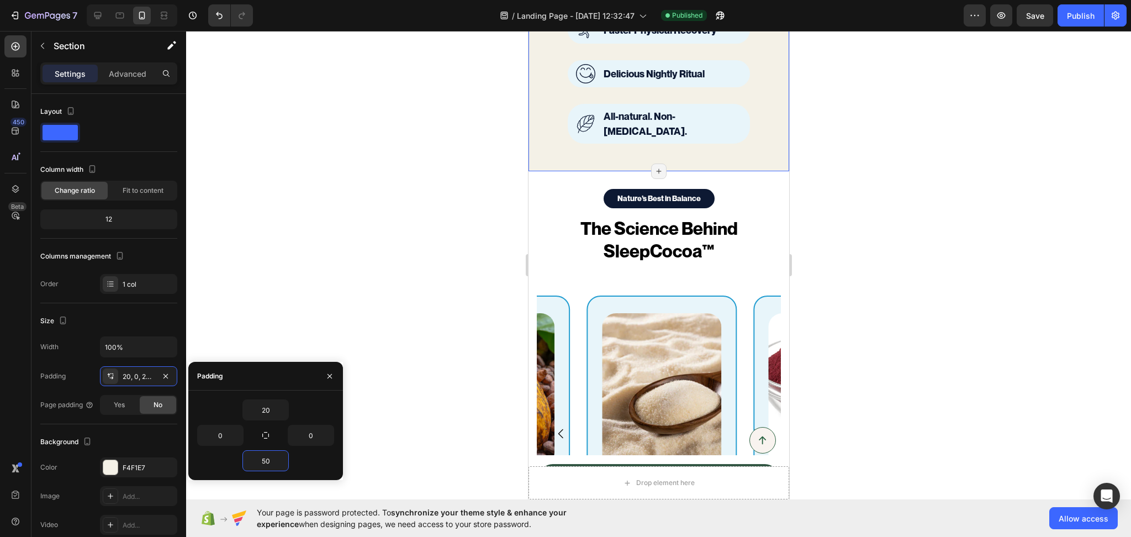
click at [954, 224] on div at bounding box center [658, 284] width 945 height 506
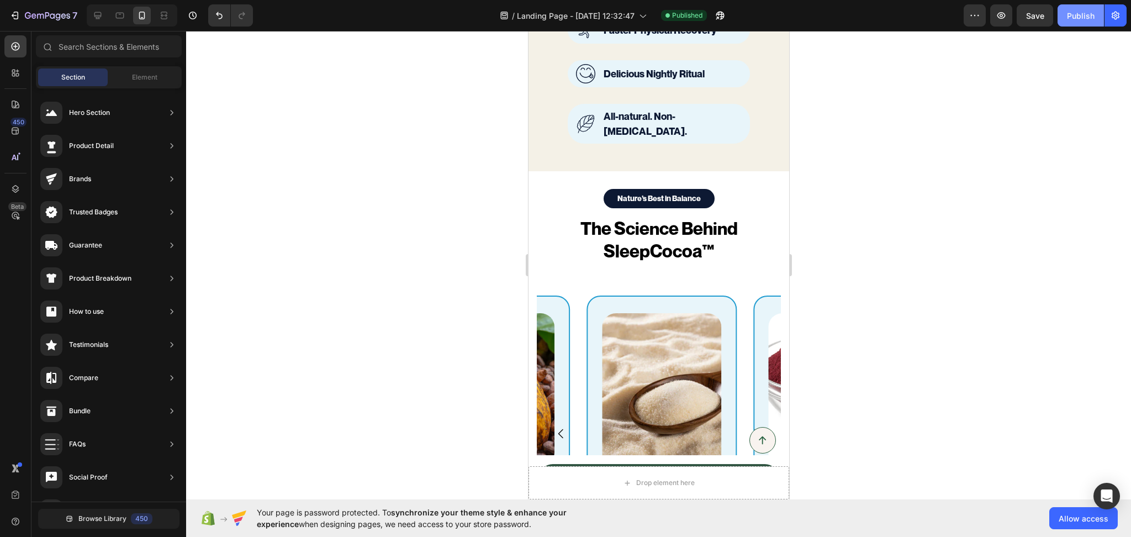
click at [1091, 15] on div "Publish" at bounding box center [1081, 16] width 28 height 12
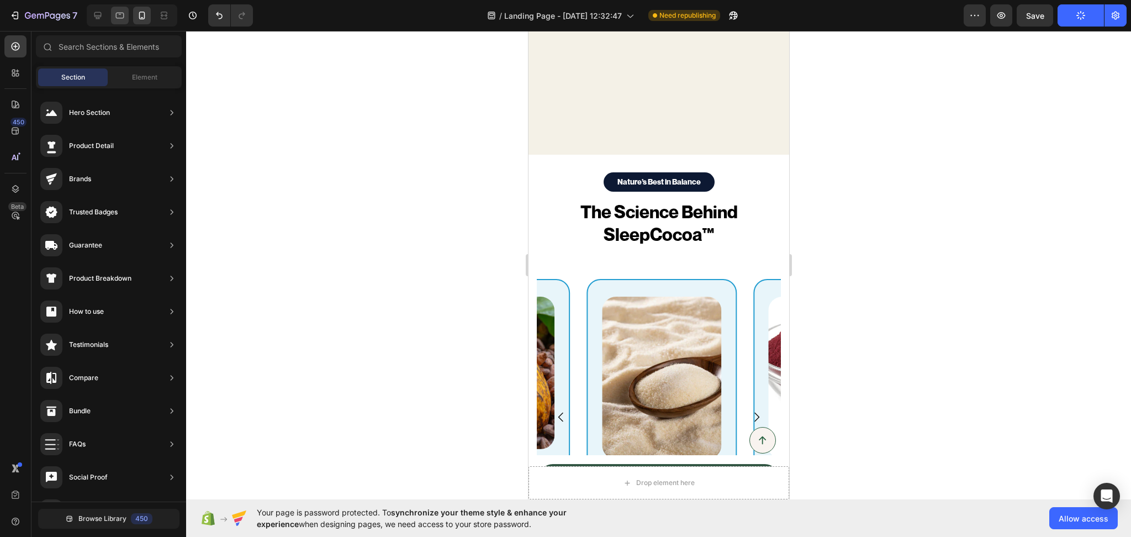
scroll to position [1203, 0]
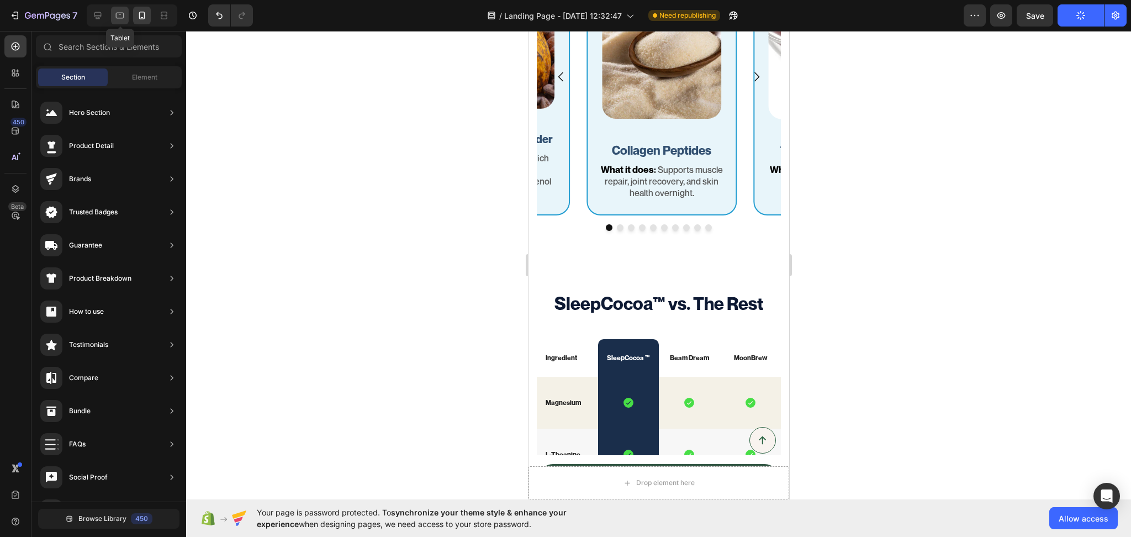
click at [122, 18] on icon at bounding box center [120, 16] width 8 height 6
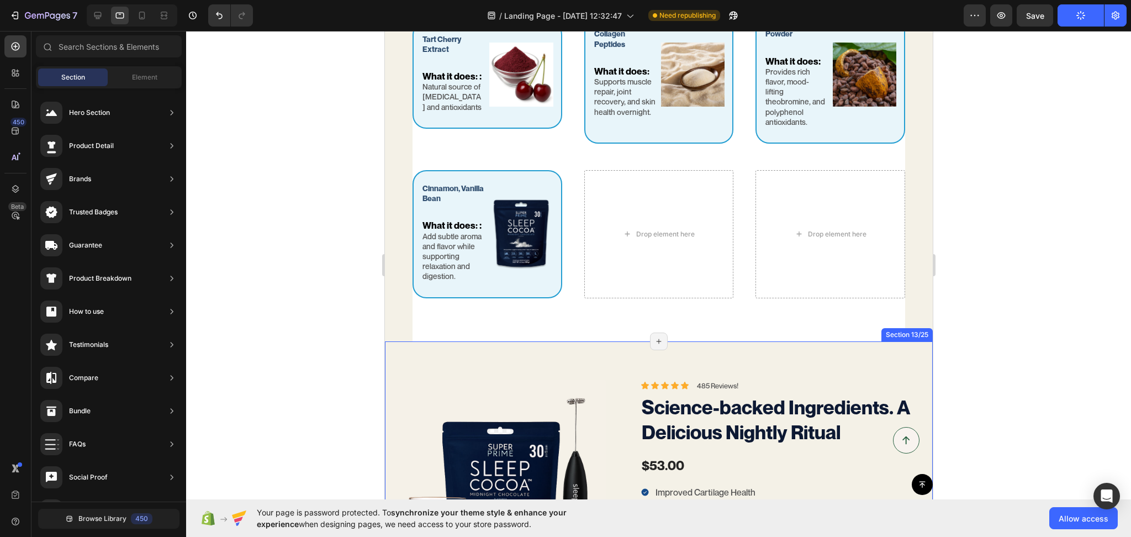
scroll to position [2062, 0]
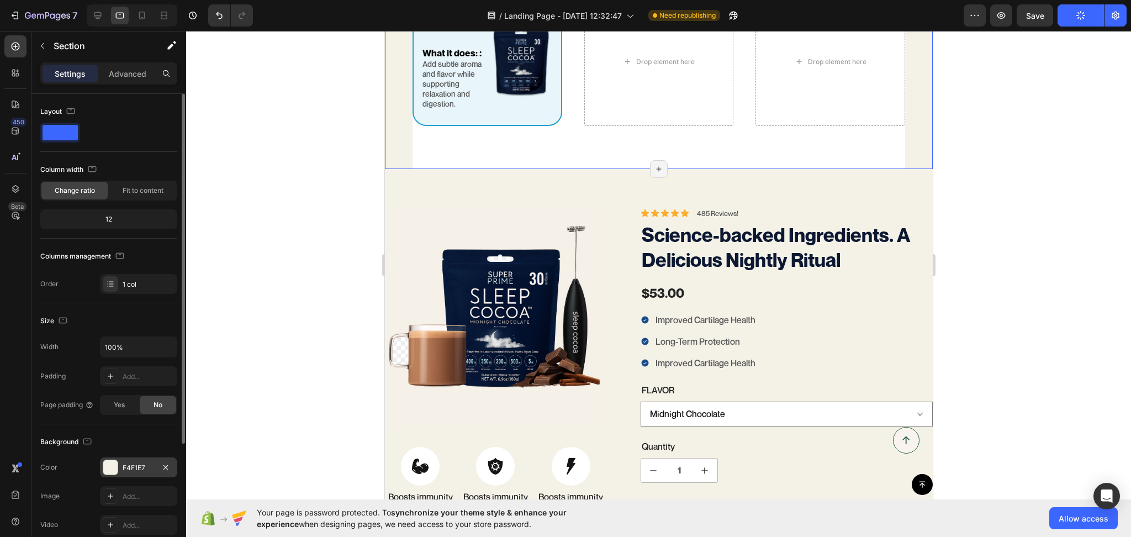
click at [130, 463] on div "F4F1E7" at bounding box center [139, 468] width 32 height 10
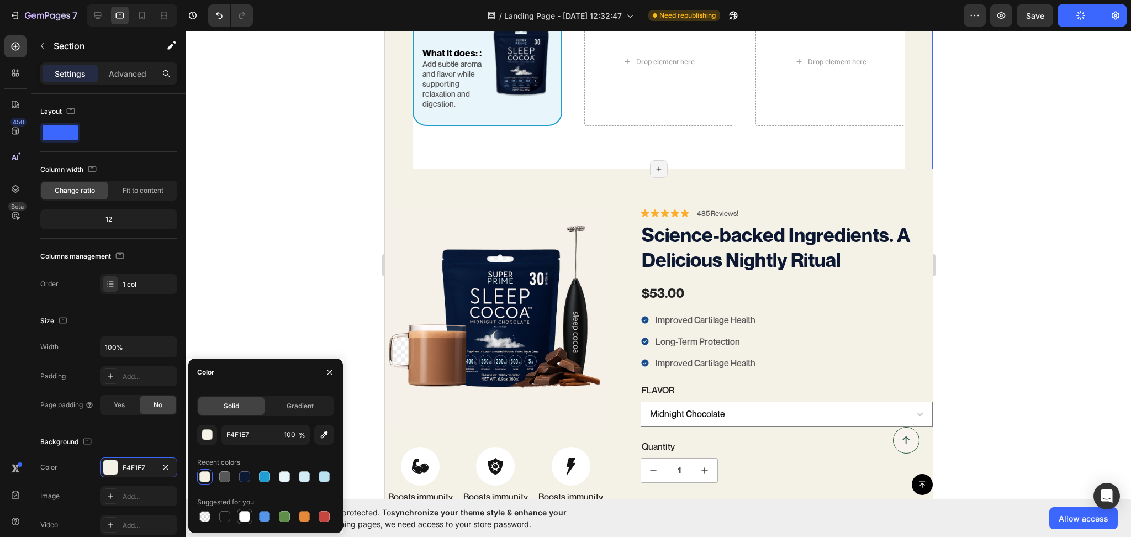
click at [245, 514] on div at bounding box center [244, 516] width 11 height 11
type input "FFFFFF"
click at [1011, 173] on div at bounding box center [658, 284] width 945 height 506
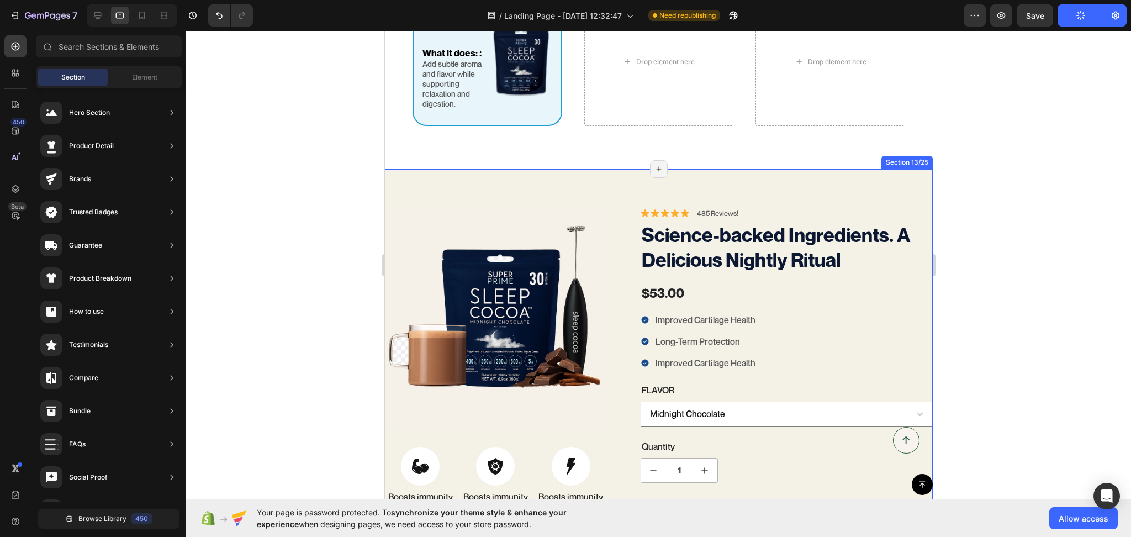
click at [611, 171] on div "100% Money-Back Guarantee Item List 60-Day Easy Returns Item List Row Product I…" at bounding box center [658, 544] width 548 height 750
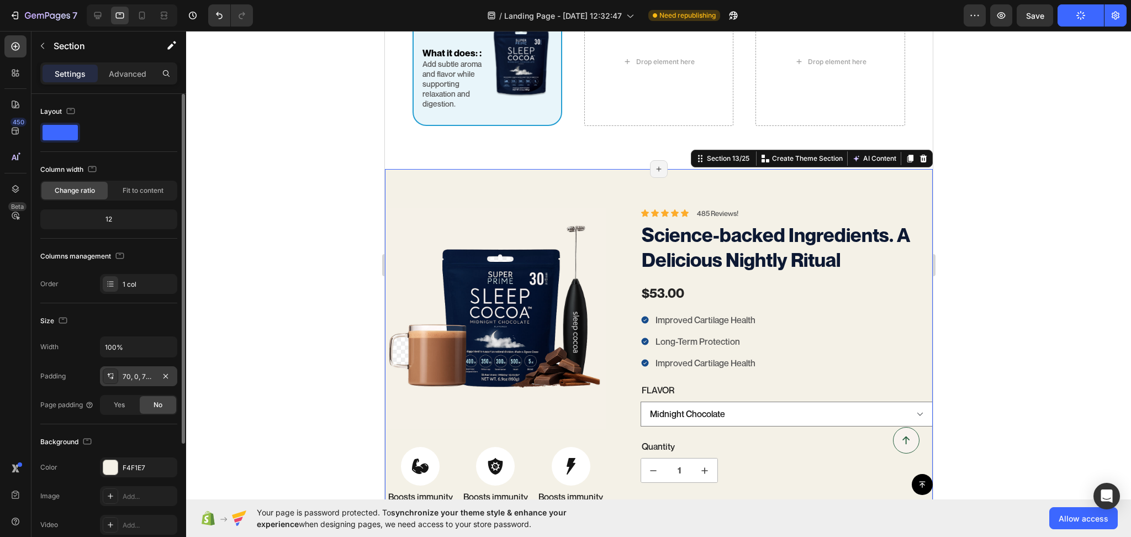
click at [124, 378] on div "70, 0, 70, 0" at bounding box center [139, 377] width 32 height 10
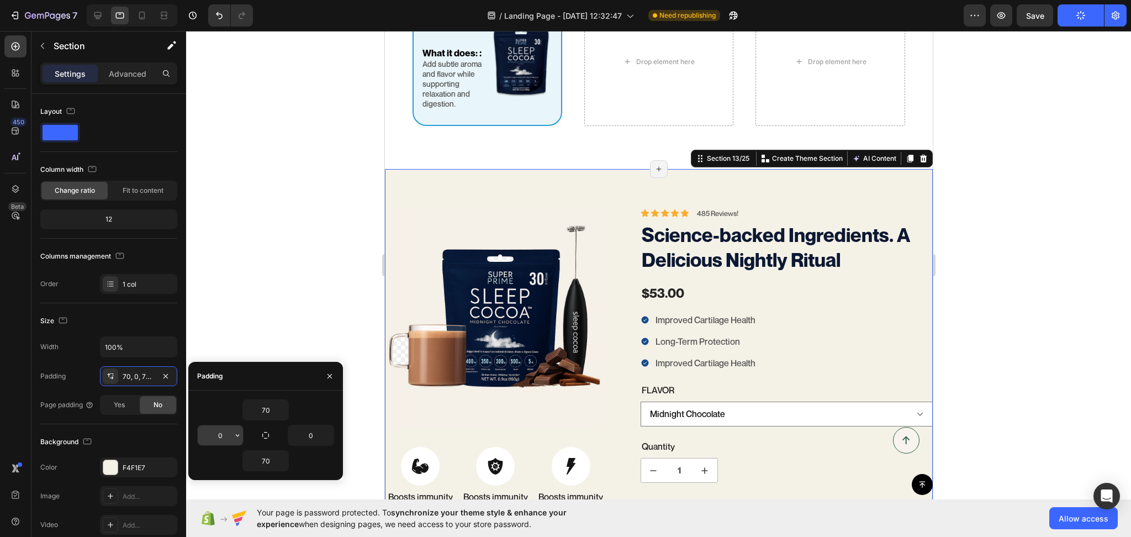
click at [208, 426] on input "0" at bounding box center [220, 435] width 45 height 20
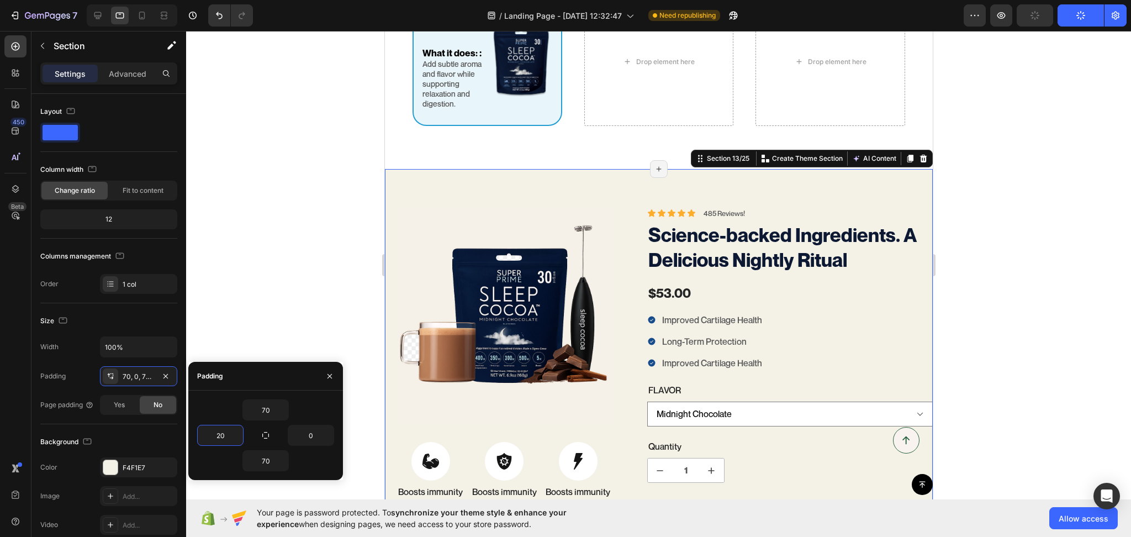
type input "20"
click at [310, 422] on div "70 20 0 70" at bounding box center [265, 435] width 137 height 72
click at [310, 428] on input "0" at bounding box center [310, 435] width 45 height 20
type input "20"
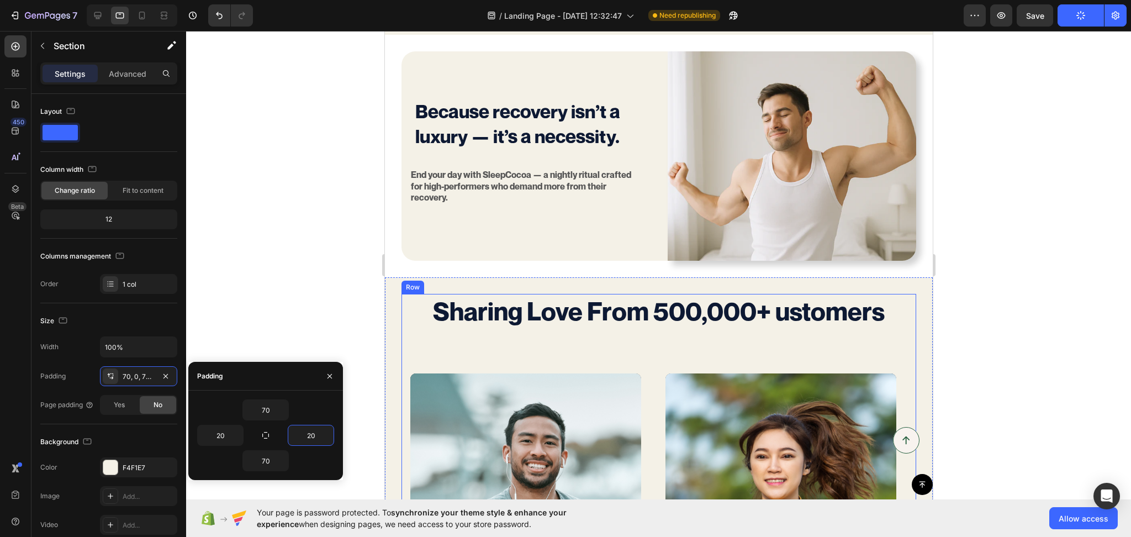
scroll to position [3093, 0]
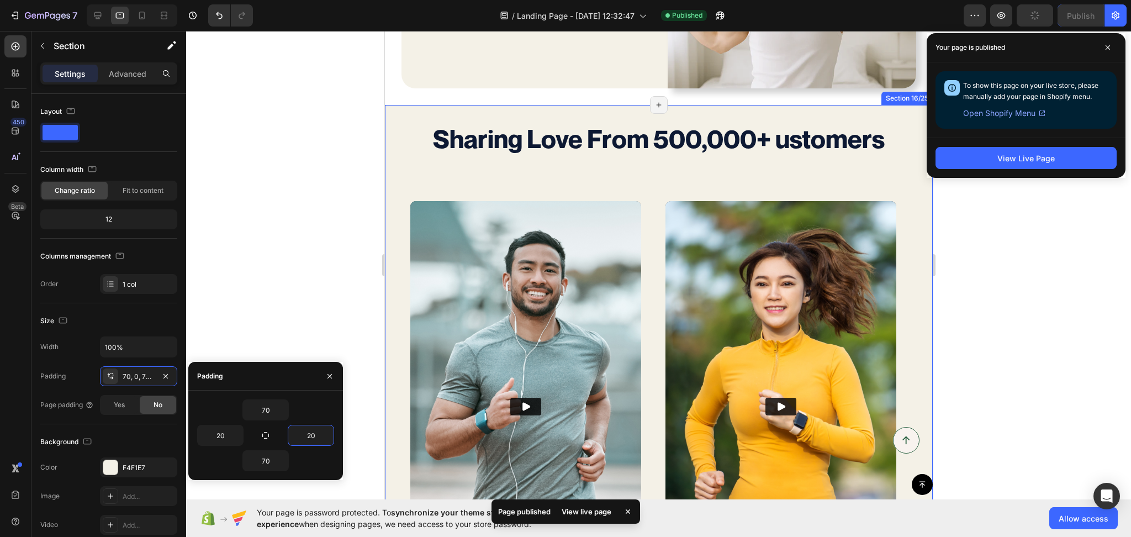
click at [397, 115] on div "Sharing Love From 500,000+ ustomers Text Block Video Video Video Video Carousel…" at bounding box center [658, 371] width 548 height 532
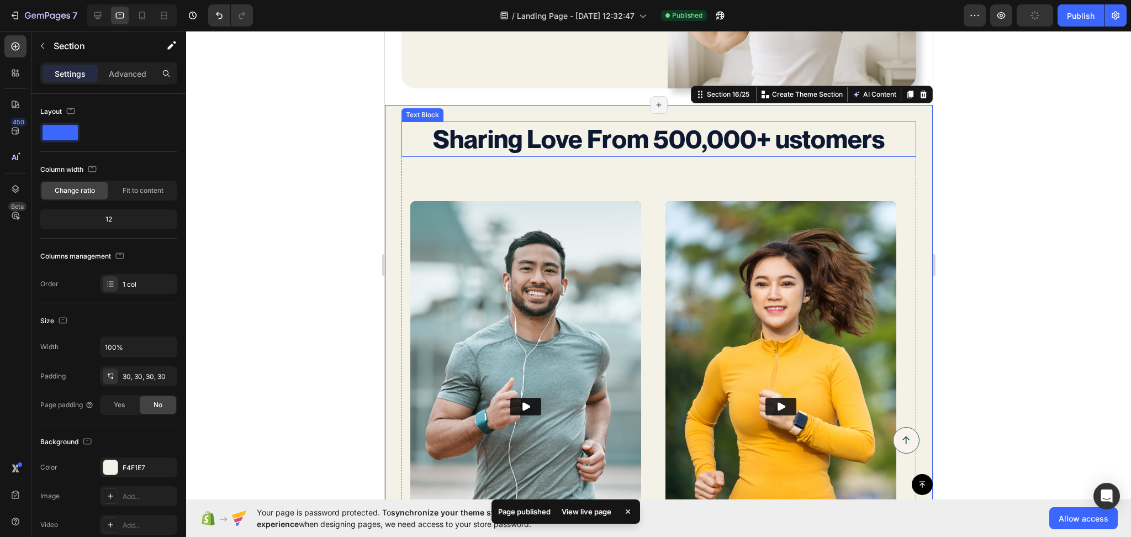
click at [414, 134] on p "Sharing Love From 500,000+ ustomers" at bounding box center [658, 139] width 513 height 33
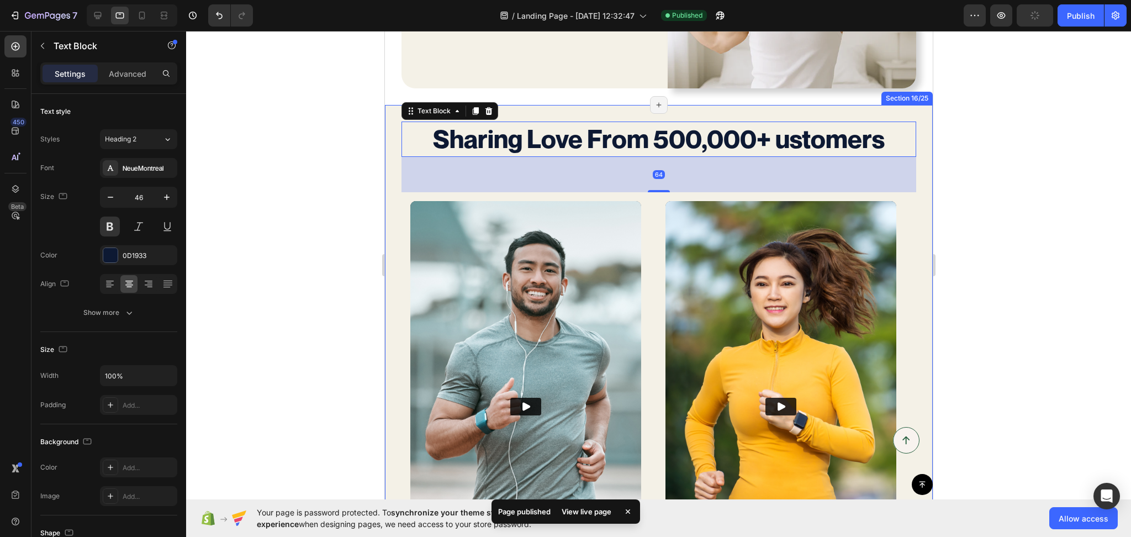
click at [392, 127] on div "Sharing Love From 500,000+ ustomers Text Block 64 Video Video Video Video Carou…" at bounding box center [658, 371] width 548 height 532
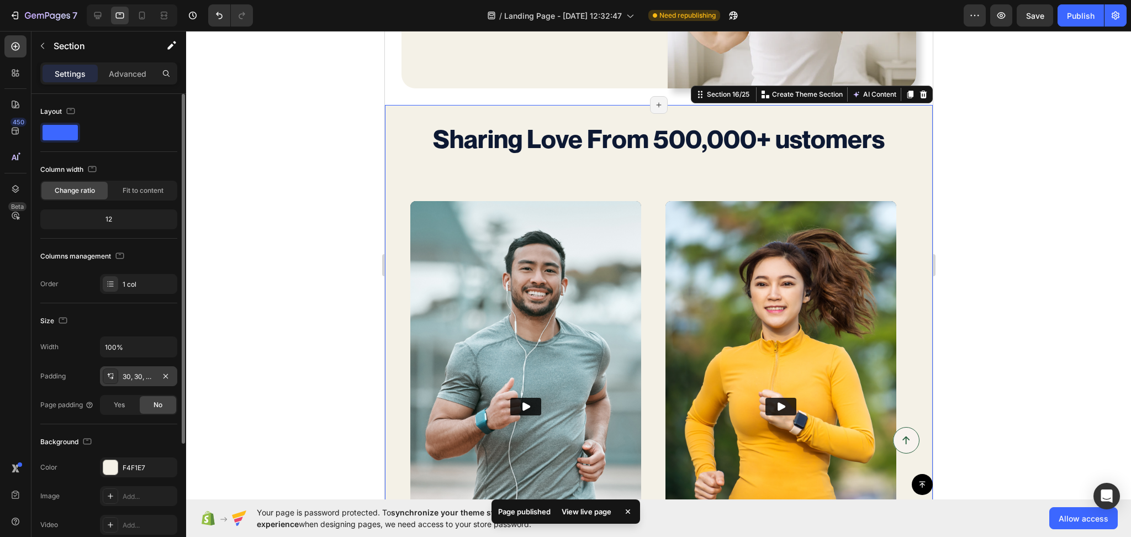
click at [130, 378] on div "30, 30, 30, 30" at bounding box center [139, 377] width 32 height 10
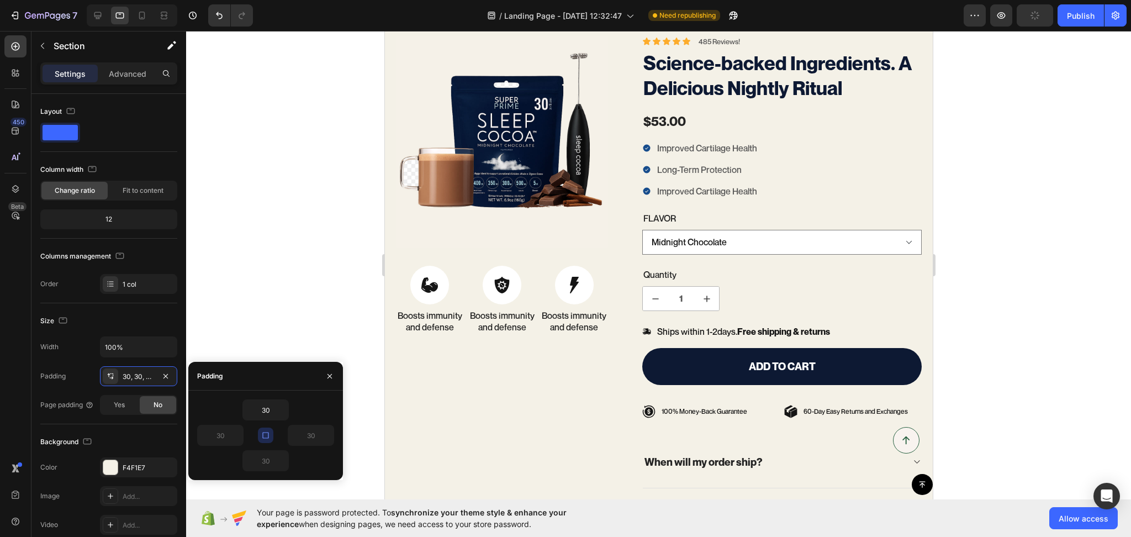
scroll to position [1889, 0]
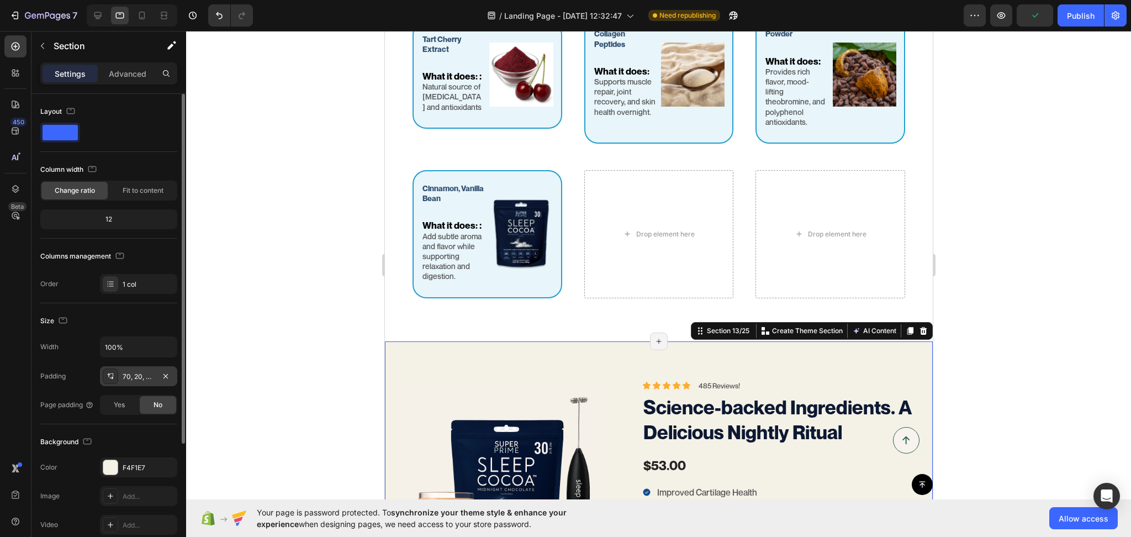
click at [136, 375] on div "70, 20, 70, 20" at bounding box center [139, 377] width 32 height 10
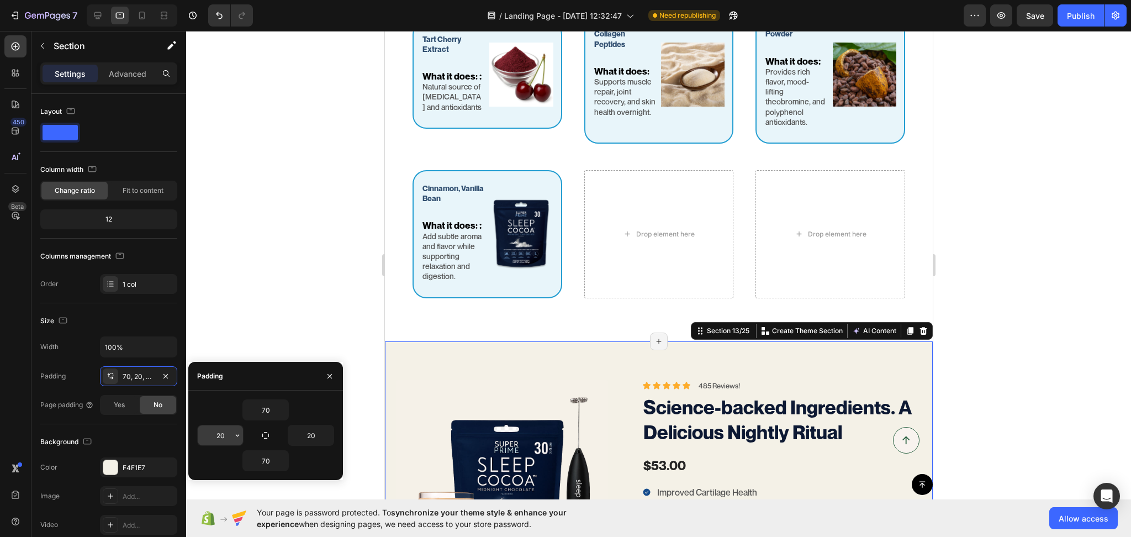
click at [216, 441] on input "20" at bounding box center [220, 435] width 45 height 20
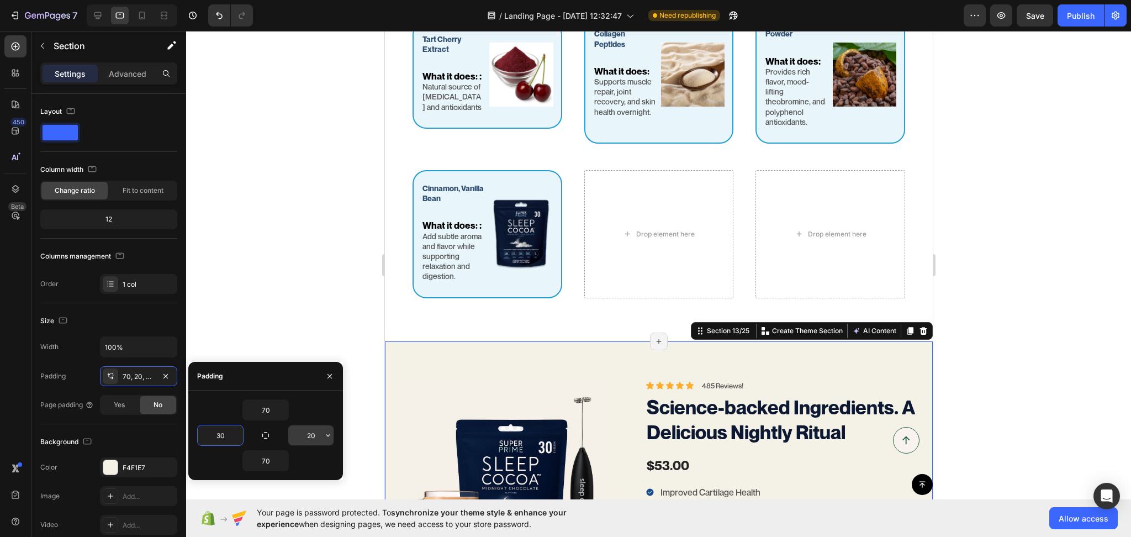
type input "30"
click at [301, 427] on input "20" at bounding box center [310, 435] width 45 height 20
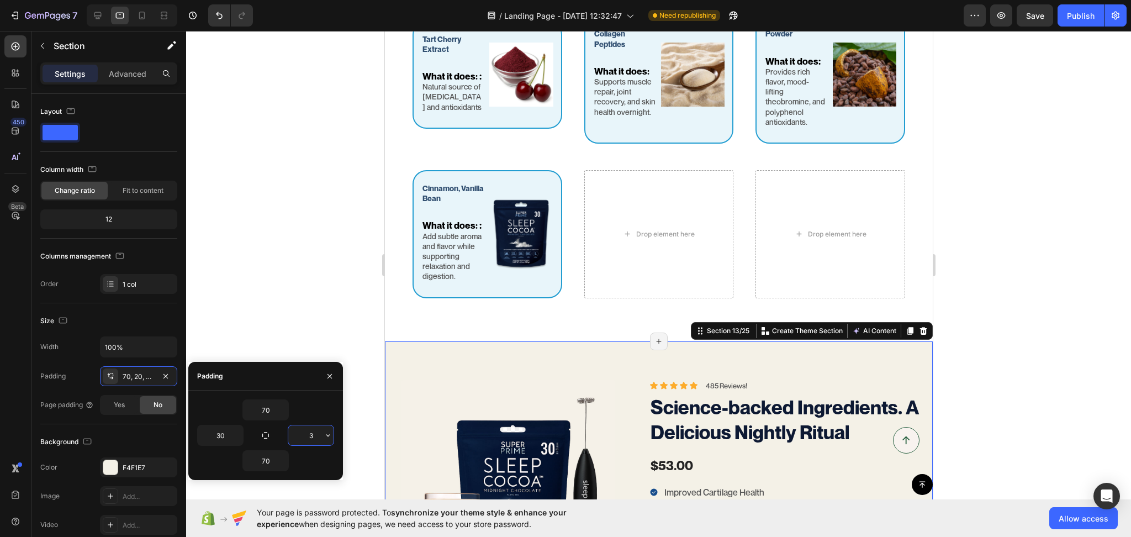
type input "30"
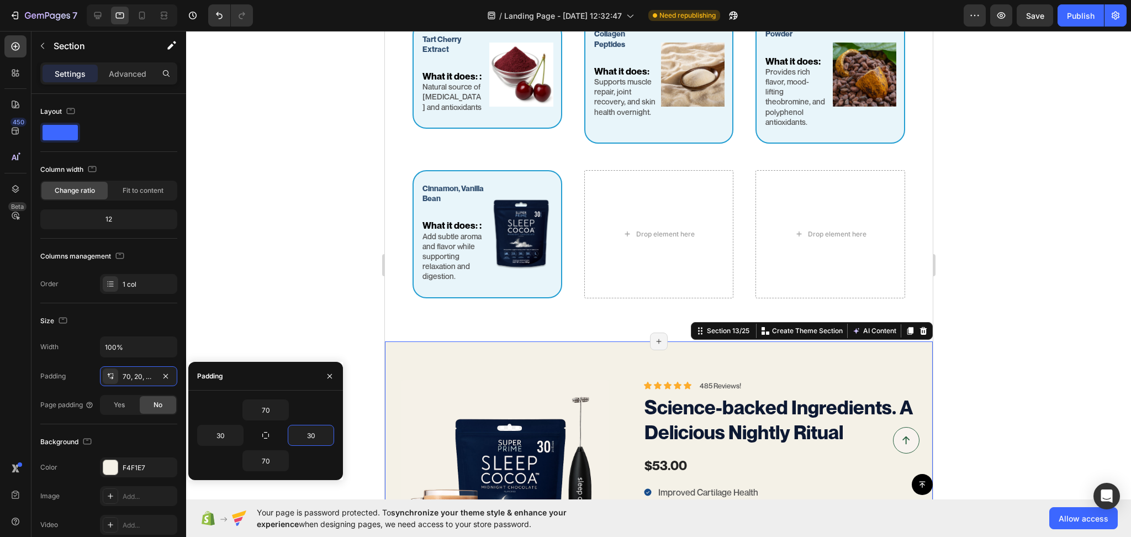
click at [1020, 329] on div at bounding box center [658, 284] width 945 height 506
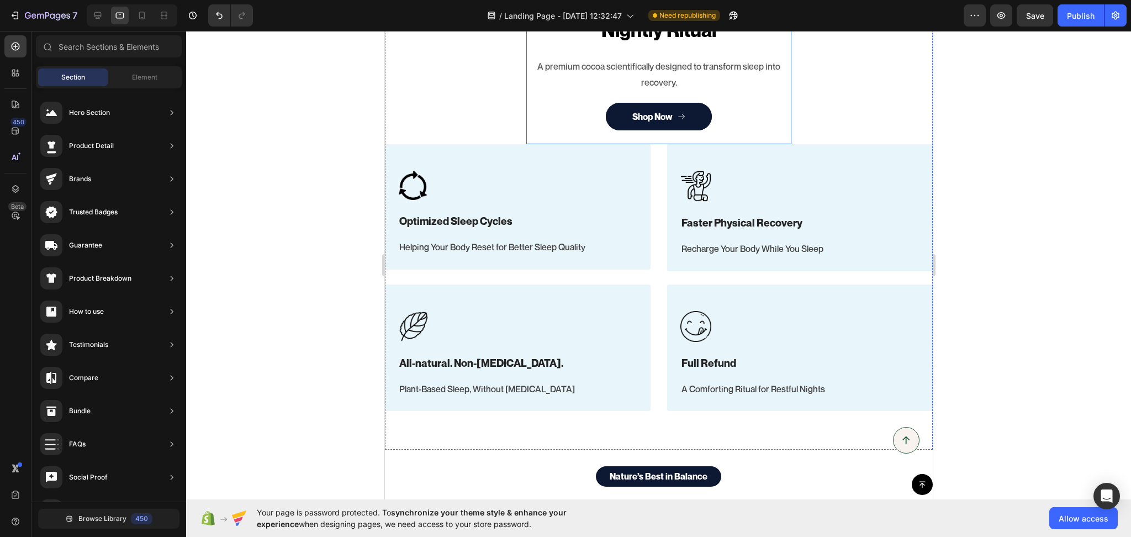
scroll to position [859, 0]
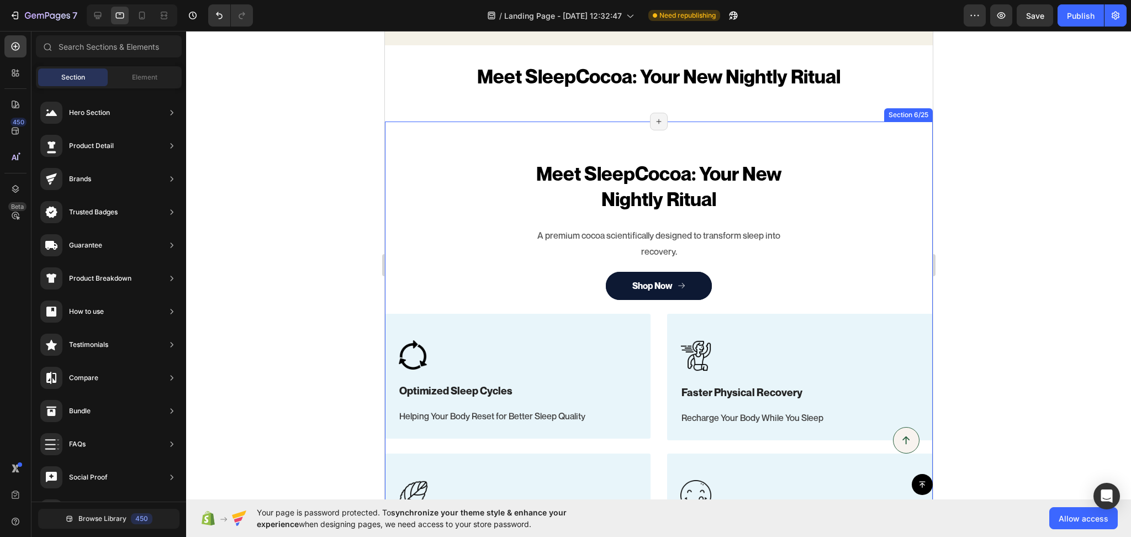
click at [450, 229] on div "Meet SleepCocoa: Your New Nightly Ritual Heading A premium cocoa scientifically…" at bounding box center [658, 370] width 548 height 420
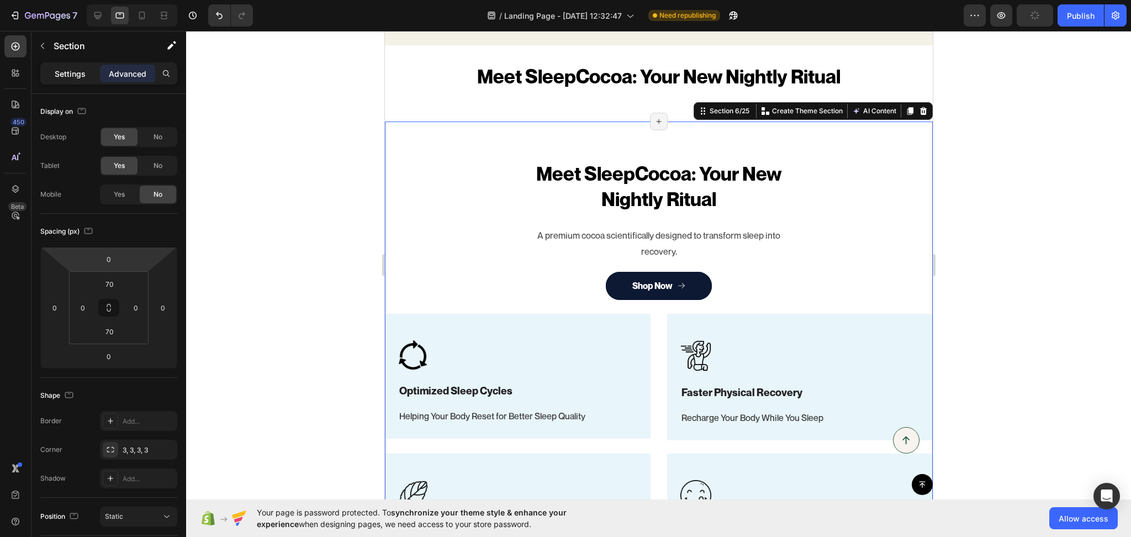
click at [75, 73] on p "Settings" at bounding box center [70, 74] width 31 height 12
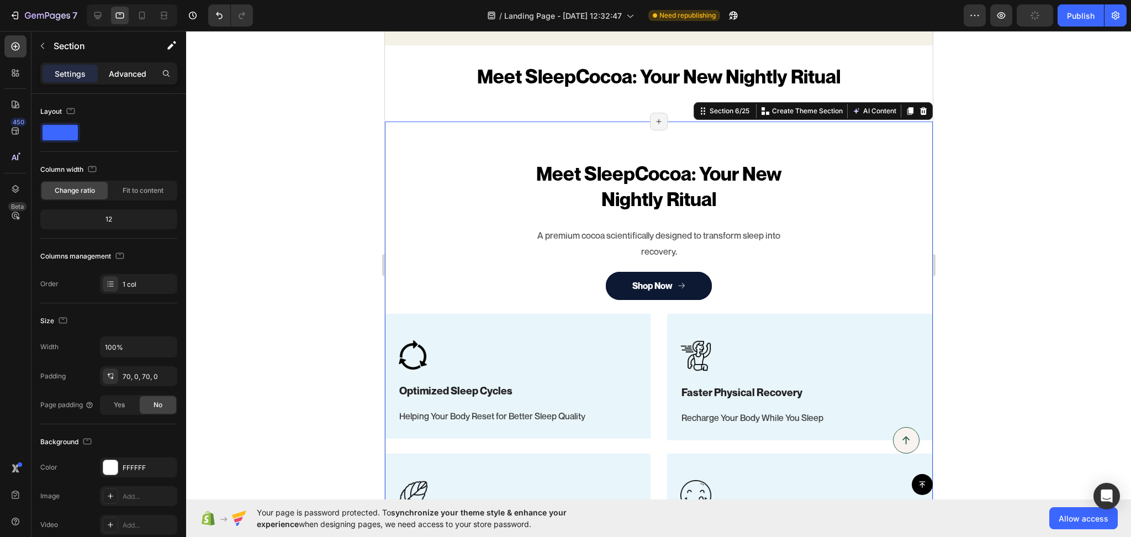
click at [124, 70] on p "Advanced" at bounding box center [128, 74] width 38 height 12
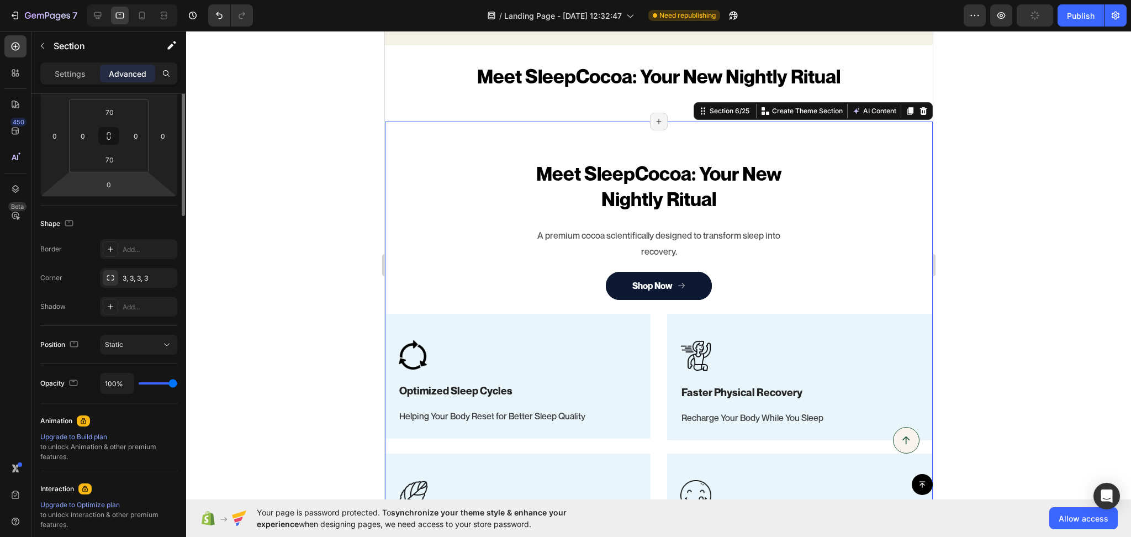
scroll to position [0, 0]
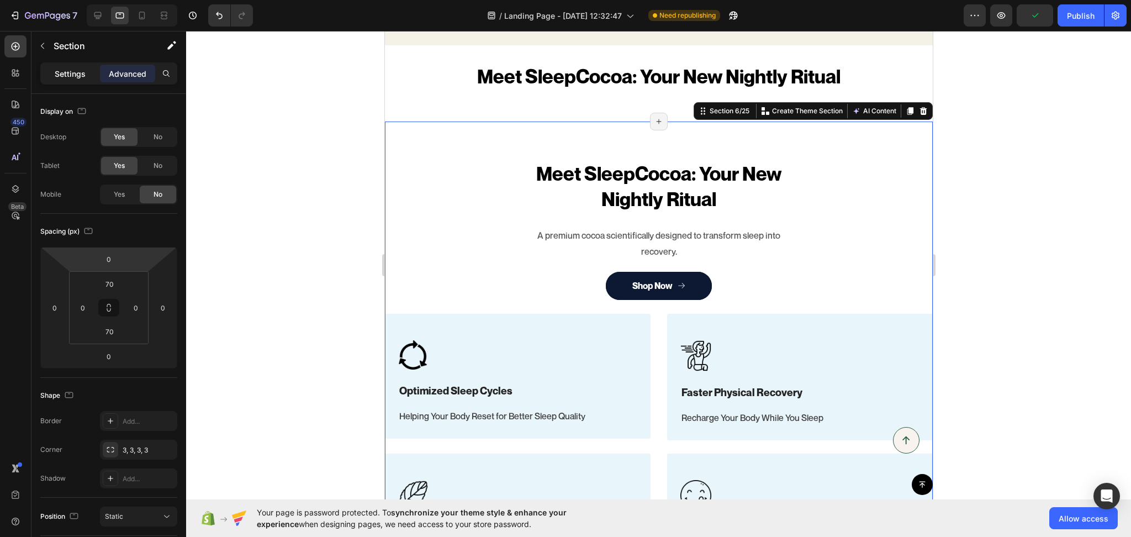
click at [75, 68] on p "Settings" at bounding box center [70, 74] width 31 height 12
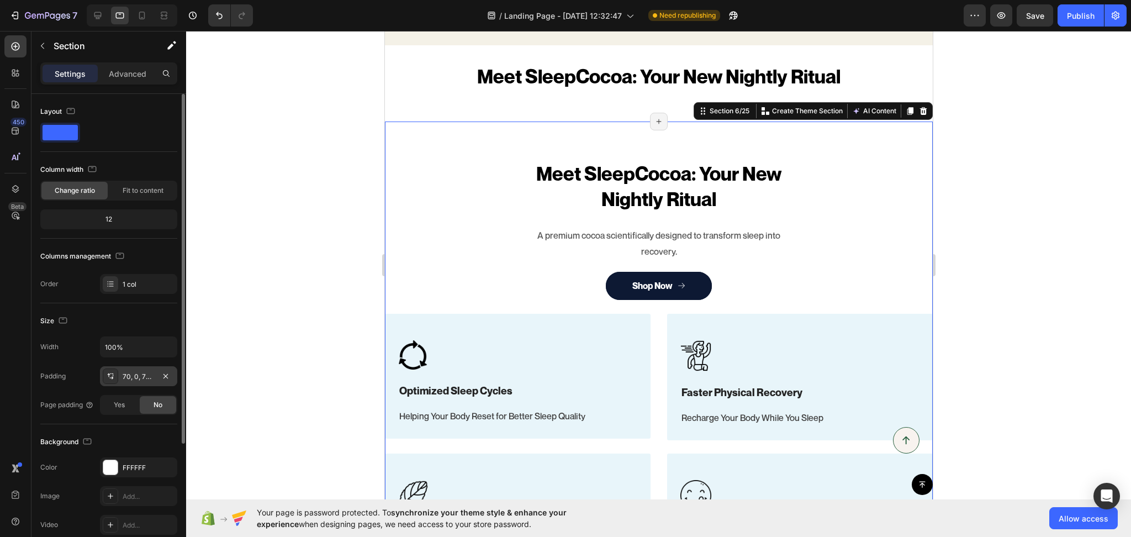
click at [140, 380] on div "70, 0, 70, 0" at bounding box center [139, 377] width 32 height 10
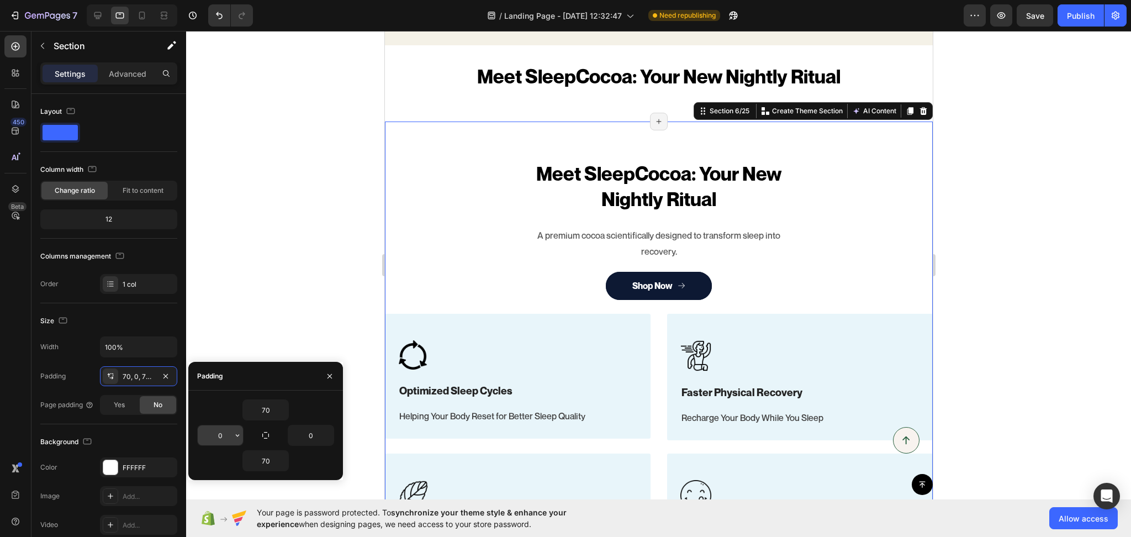
click at [208, 440] on input "0" at bounding box center [220, 435] width 45 height 20
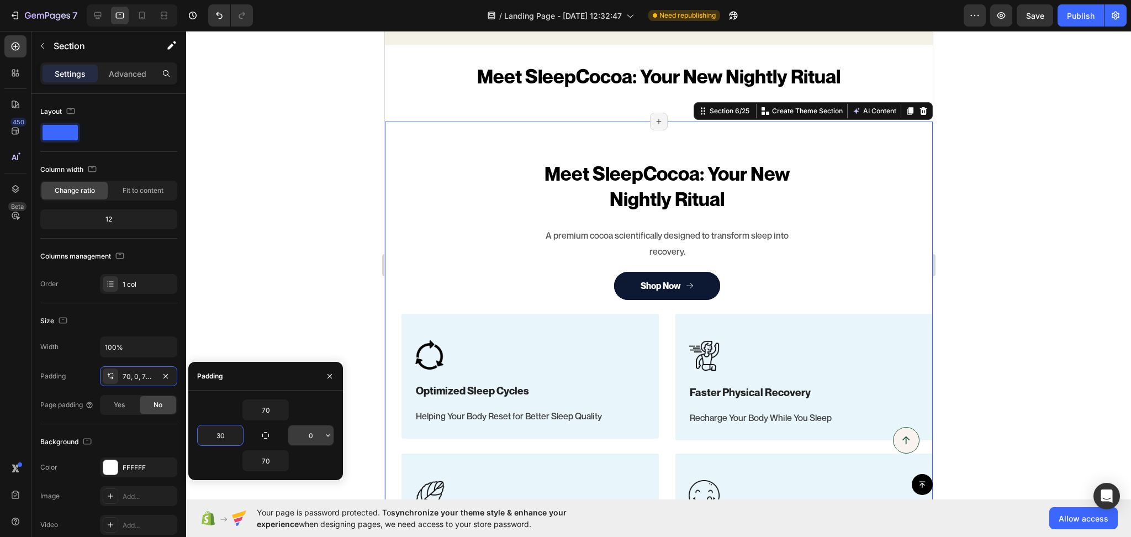
type input "30"
click at [301, 425] on input "0" at bounding box center [310, 435] width 45 height 20
type input "30"
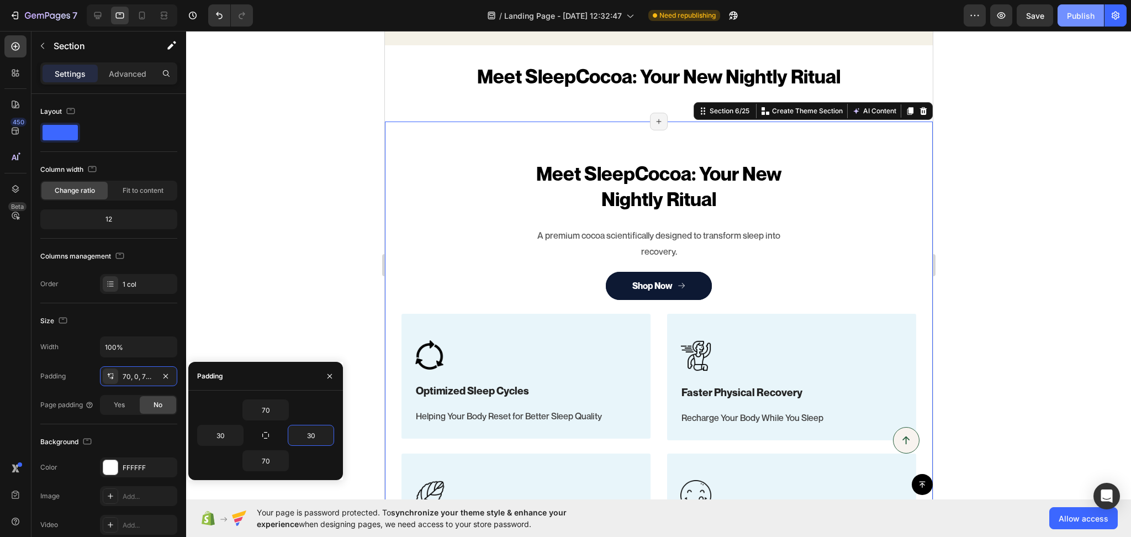
click at [1087, 11] on div "Publish" at bounding box center [1081, 16] width 28 height 12
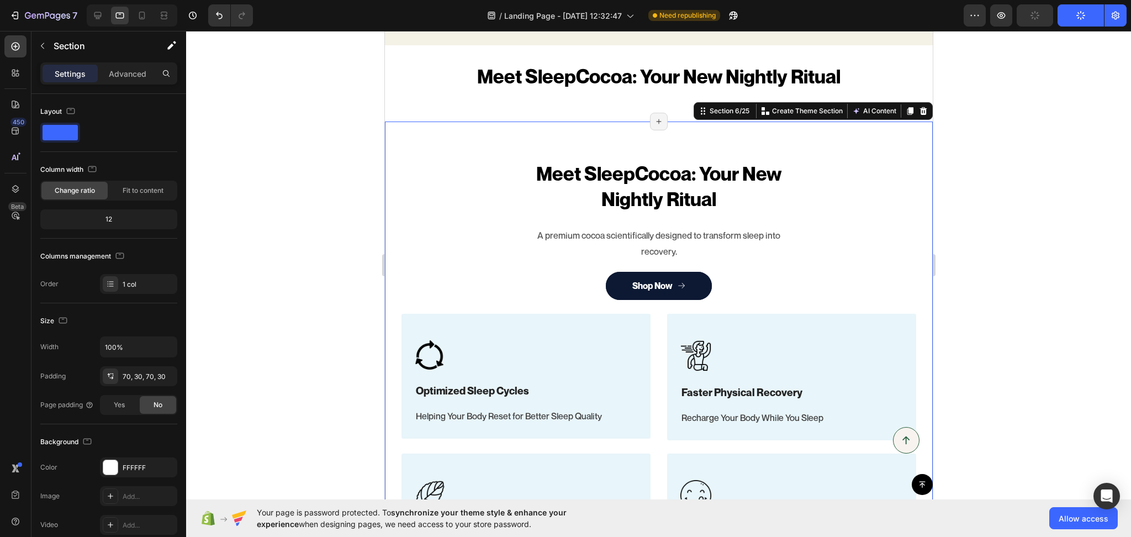
scroll to position [515, 0]
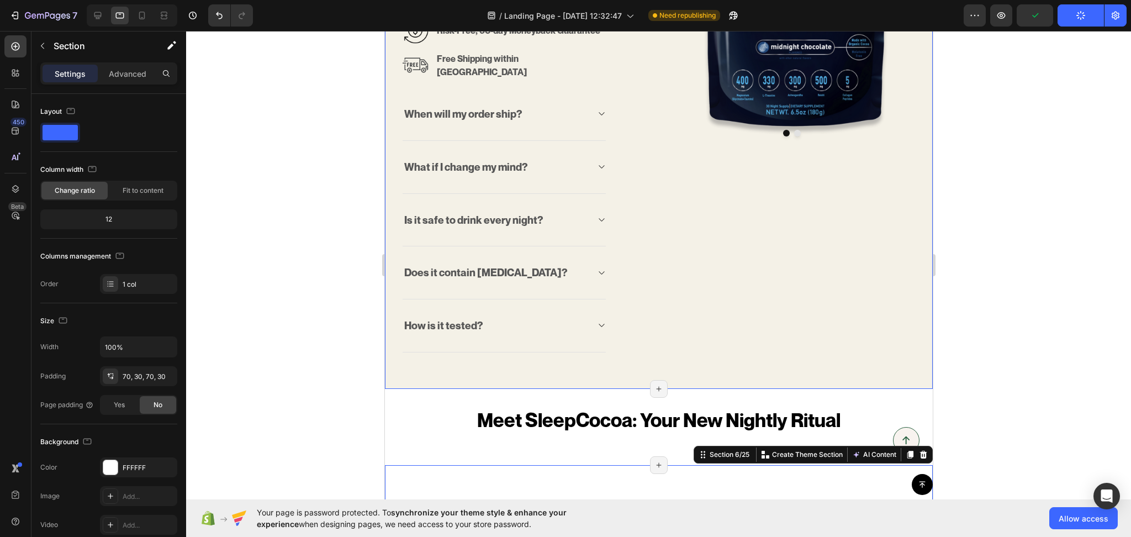
click at [432, 367] on div "Only 1,000 spots available in Founder’s Batch Pre-Order Text block Science-back…" at bounding box center [658, 12] width 548 height 753
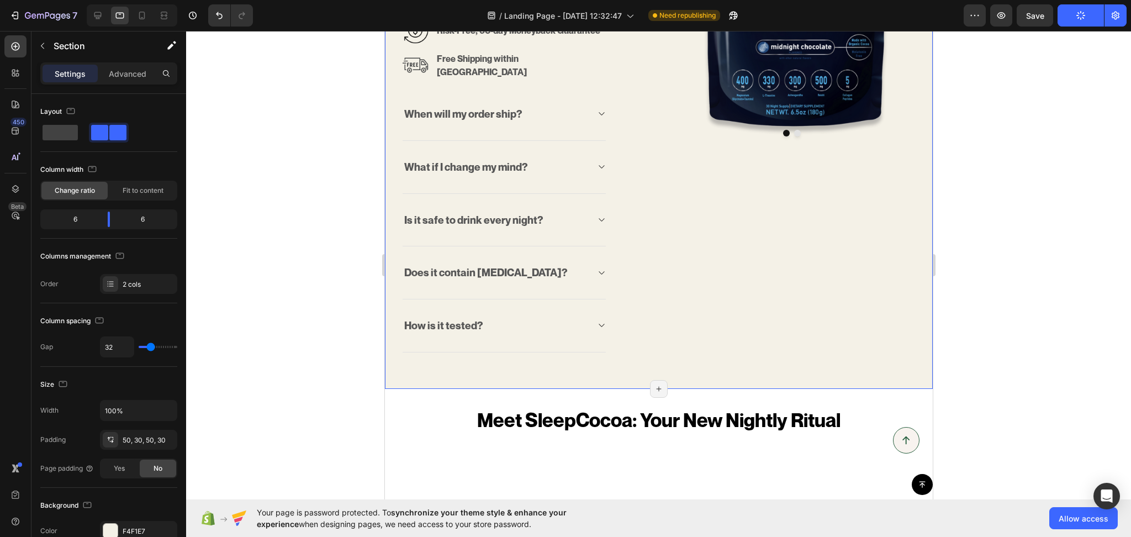
scroll to position [687, 0]
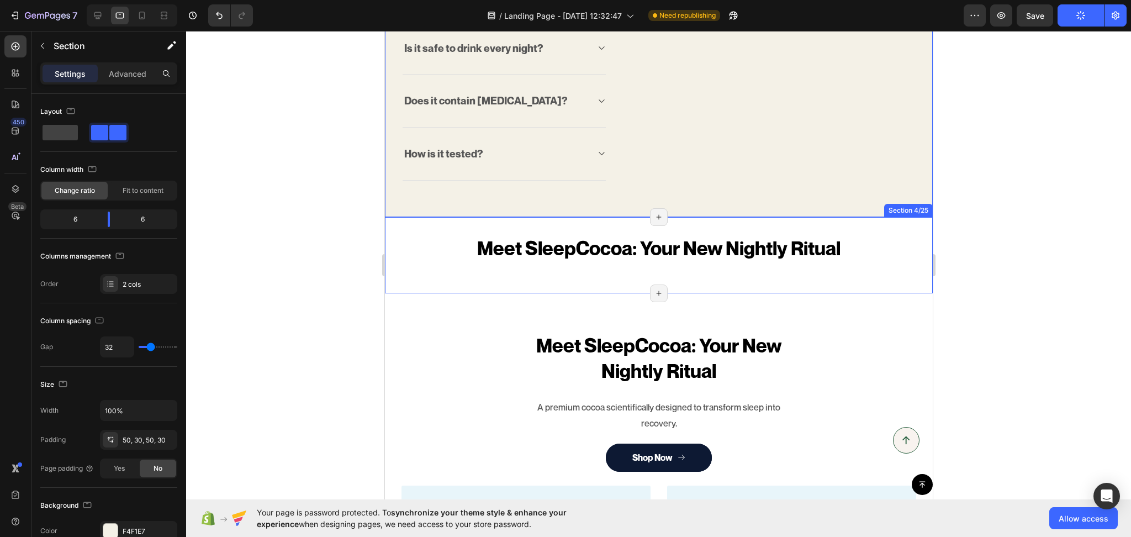
click at [432, 225] on div "Meet SleepCocoa: Your New Nightly Ritual Heading Section 4/25 Page has reached …" at bounding box center [658, 255] width 548 height 77
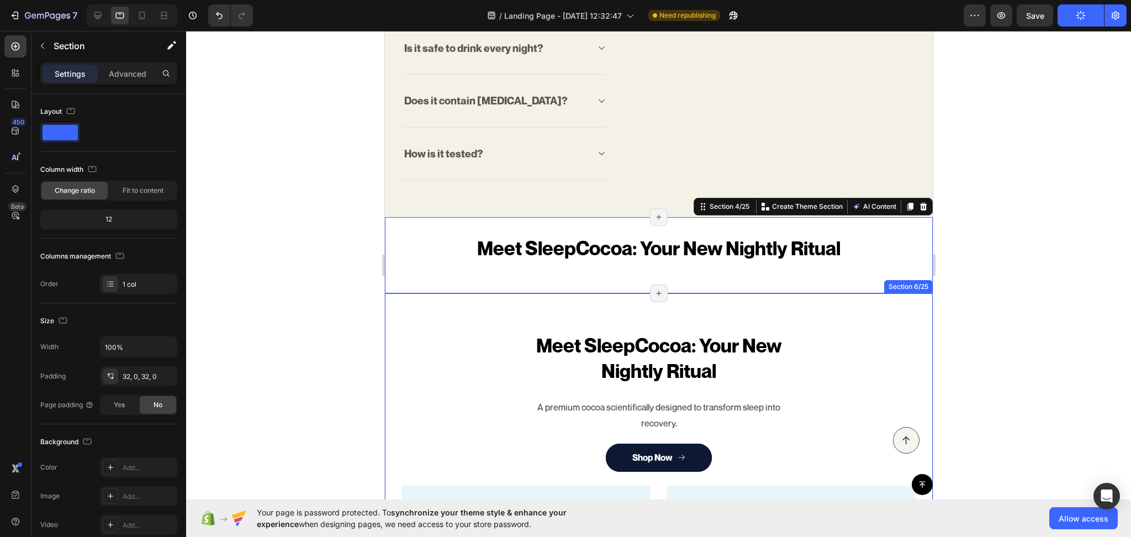
click at [410, 316] on div "Meet SleepCocoa: Your New Nightly Ritual Heading A premium cocoa scientifically…" at bounding box center [658, 541] width 548 height 497
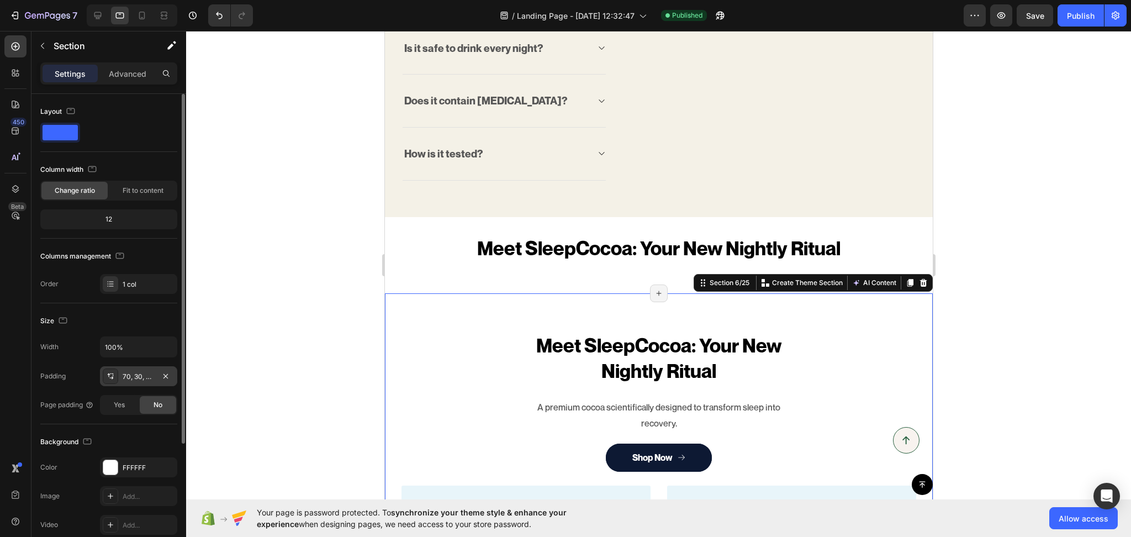
click at [147, 374] on div "70, 30, 70, 30" at bounding box center [139, 377] width 32 height 10
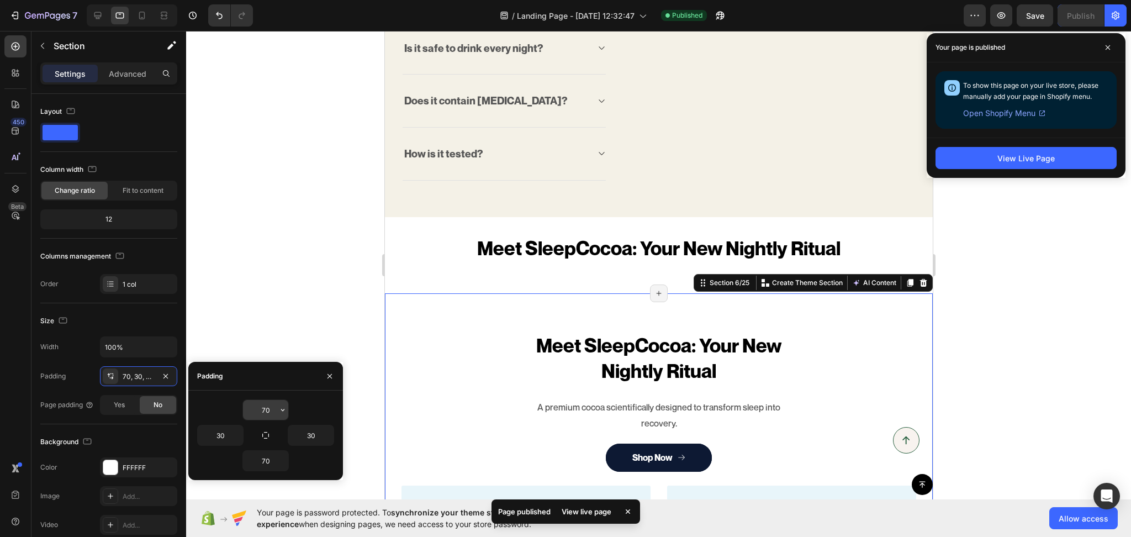
click at [266, 402] on input "70" at bounding box center [265, 410] width 45 height 20
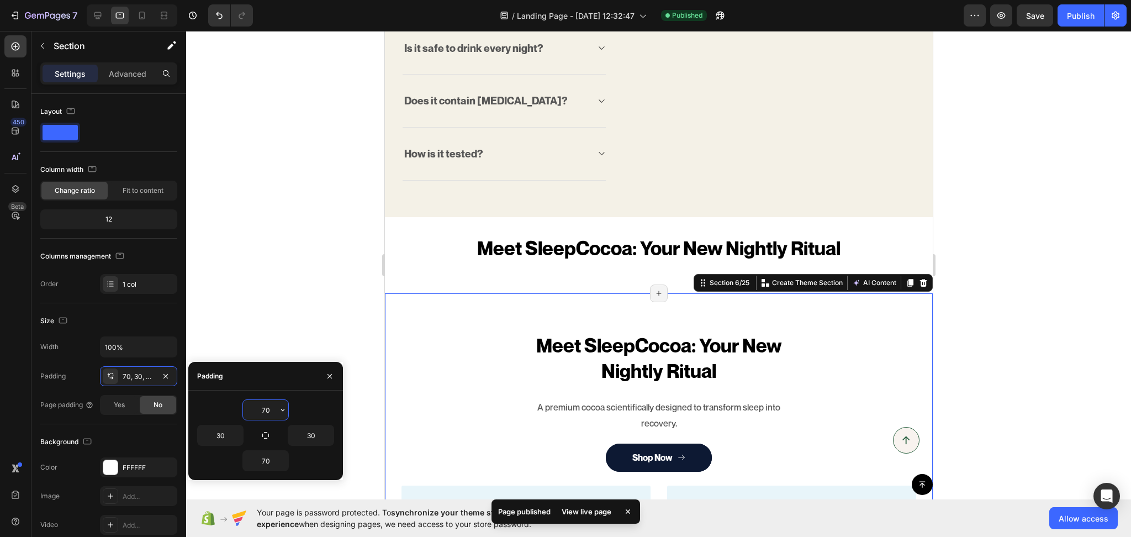
click at [266, 402] on input "70" at bounding box center [265, 410] width 45 height 20
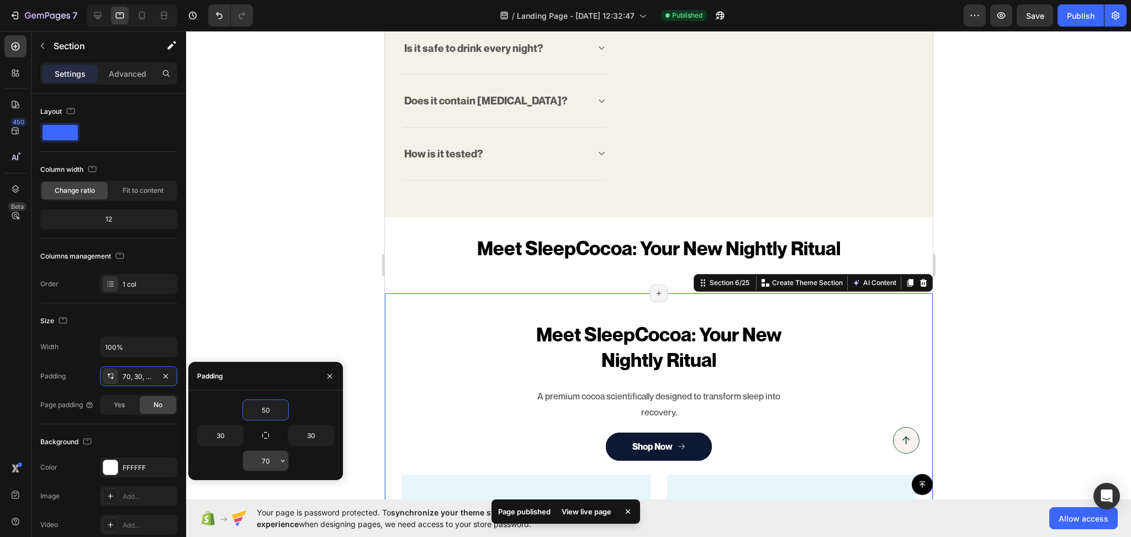
type input "50"
click at [267, 456] on input "70" at bounding box center [265, 461] width 45 height 20
type input "50"
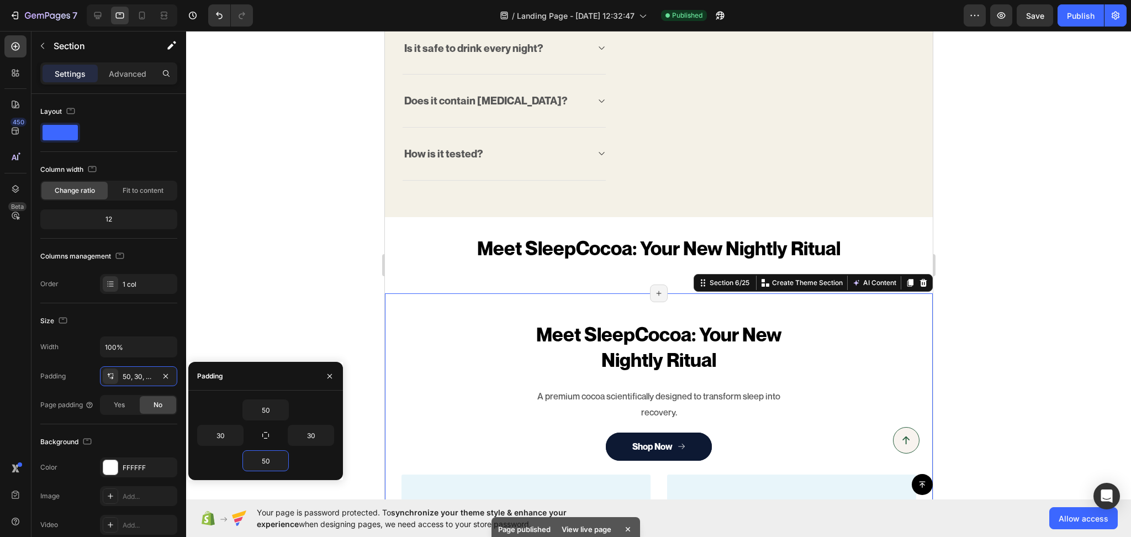
click at [399, 345] on div "Meet SleepCocoa: Your New Nightly Ritual Heading A premium cocoa scientifically…" at bounding box center [658, 530] width 548 height 475
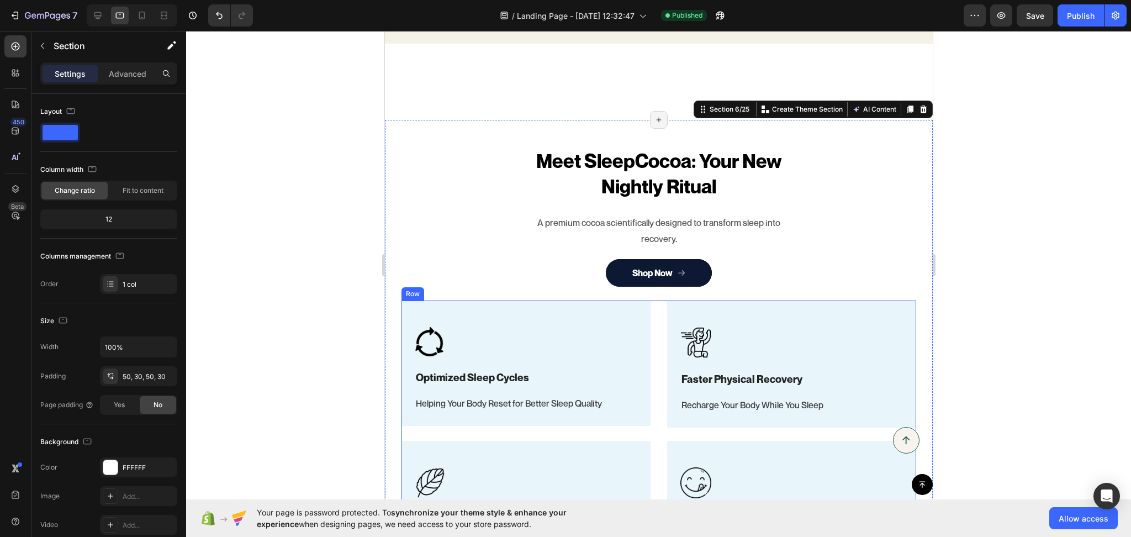
scroll to position [1374, 0]
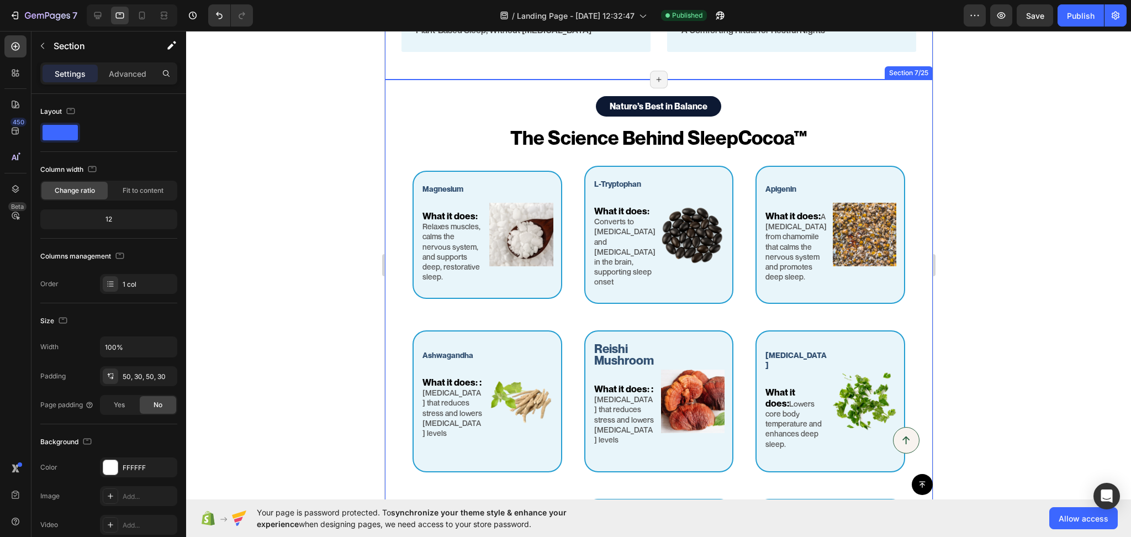
click at [399, 103] on div "Nature’s Best in Balance Text Block Row The Science Behind SleepCocoa™ Heading …" at bounding box center [658, 457] width 548 height 754
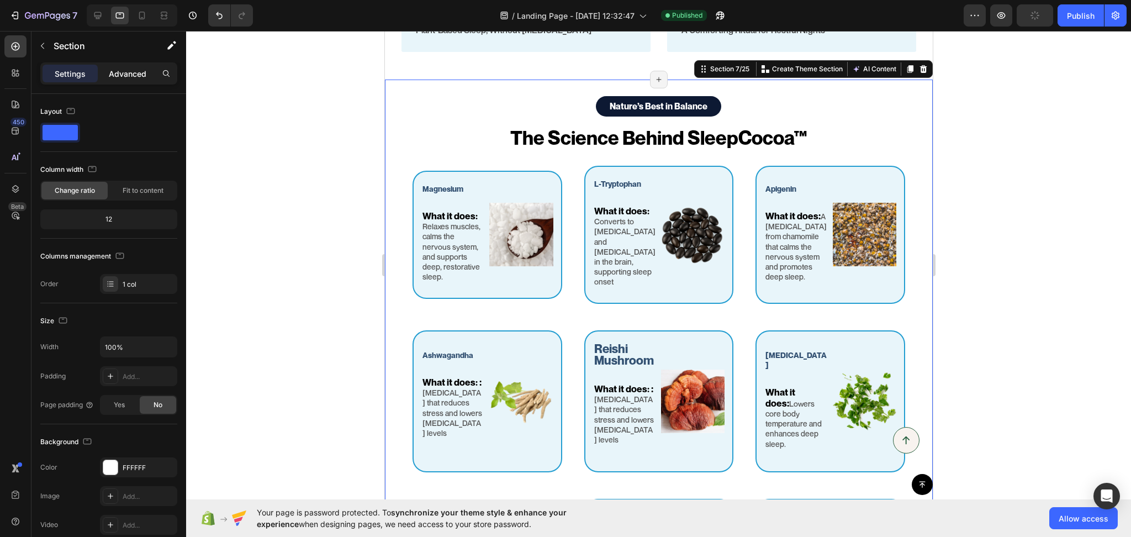
click at [125, 73] on p "Advanced" at bounding box center [128, 74] width 38 height 12
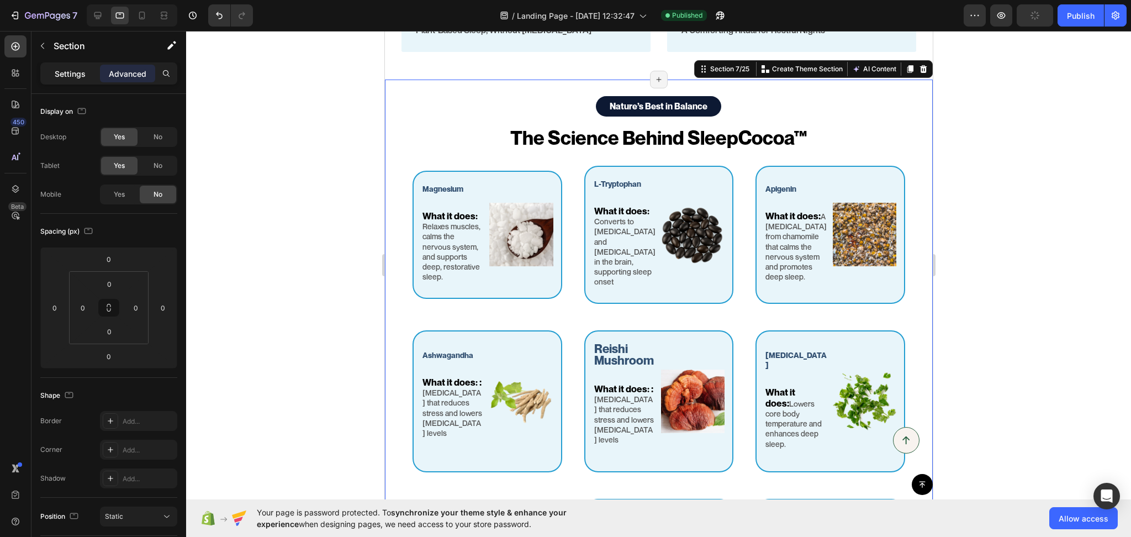
click at [80, 68] on p "Settings" at bounding box center [70, 74] width 31 height 12
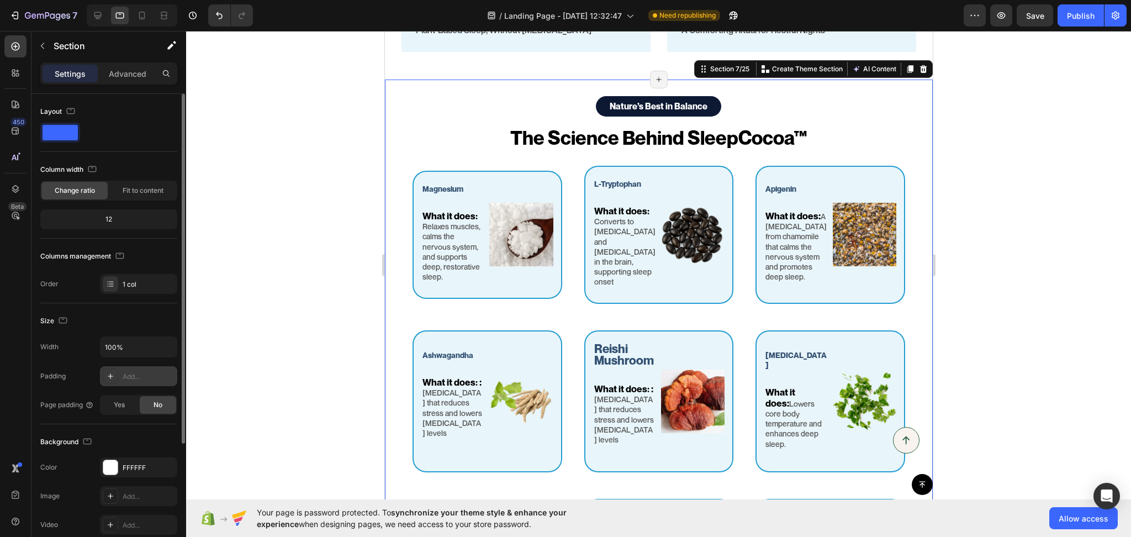
click at [140, 371] on div "Add..." at bounding box center [138, 376] width 77 height 20
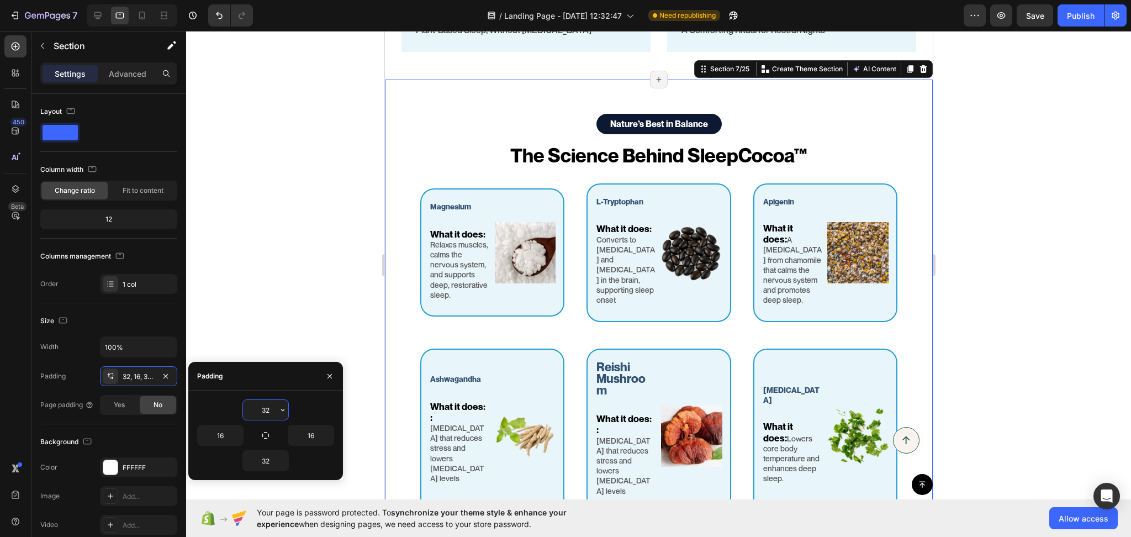
click at [274, 414] on input "32" at bounding box center [265, 410] width 45 height 20
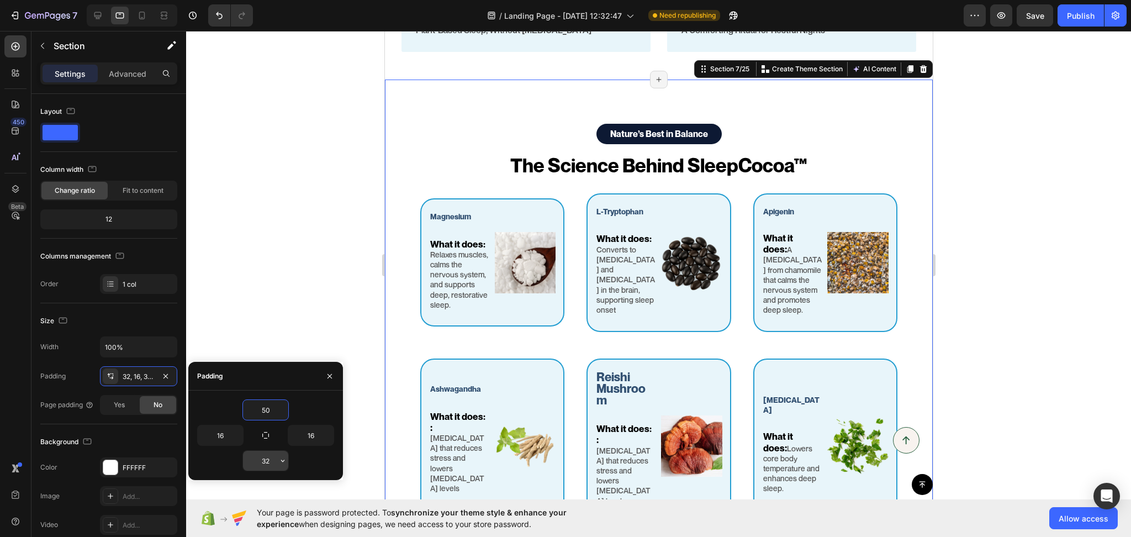
type input "50"
click at [263, 461] on input "32" at bounding box center [265, 461] width 45 height 20
type input "50"
click at [221, 439] on input "16" at bounding box center [220, 435] width 45 height 20
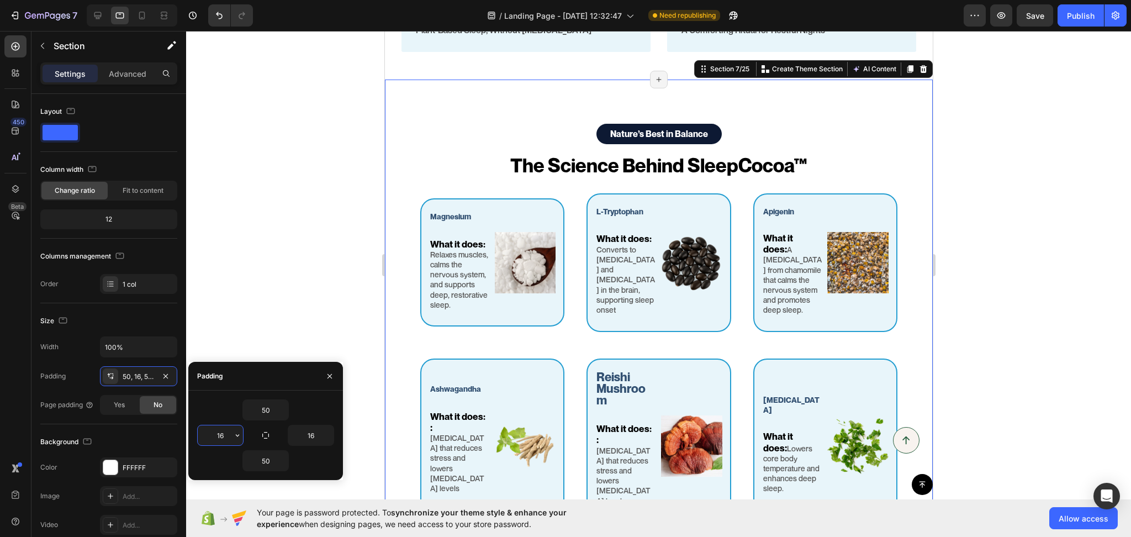
click at [221, 439] on input "16" at bounding box center [220, 435] width 45 height 20
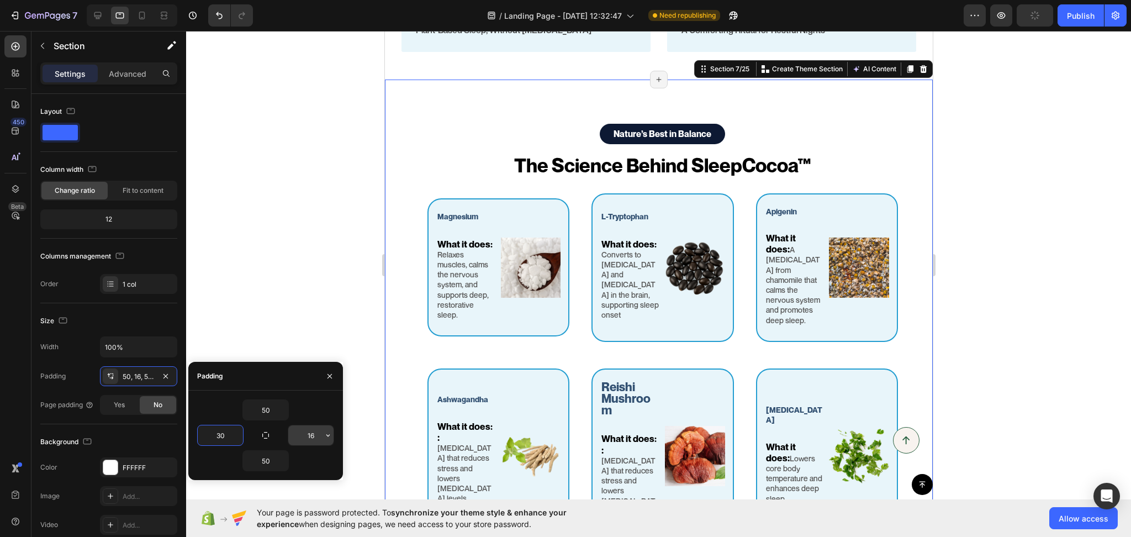
type input "30"
click at [299, 442] on input "16" at bounding box center [310, 435] width 45 height 20
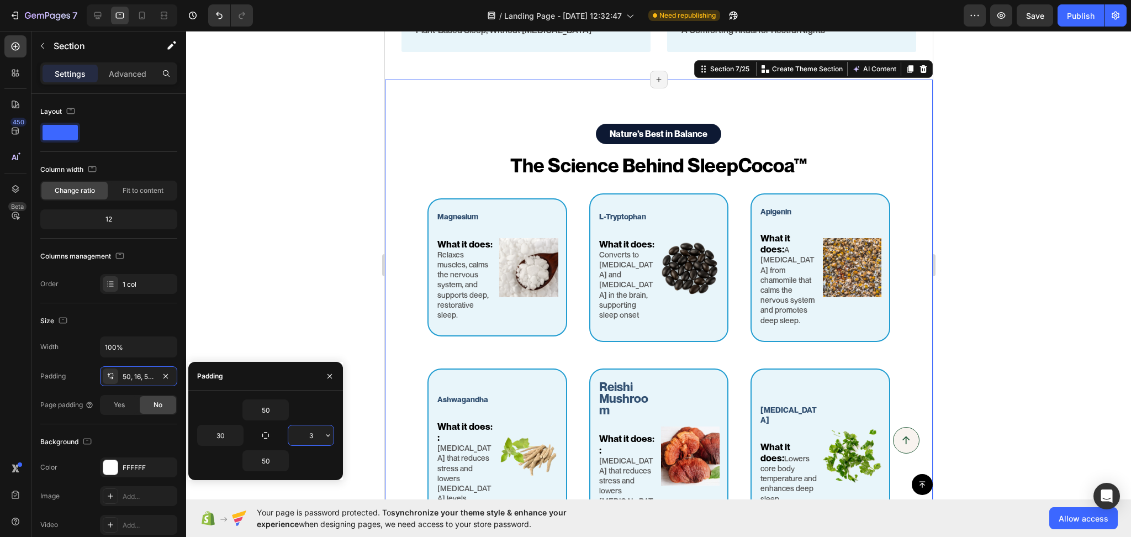
type input "30"
click at [1073, 268] on div at bounding box center [658, 284] width 945 height 506
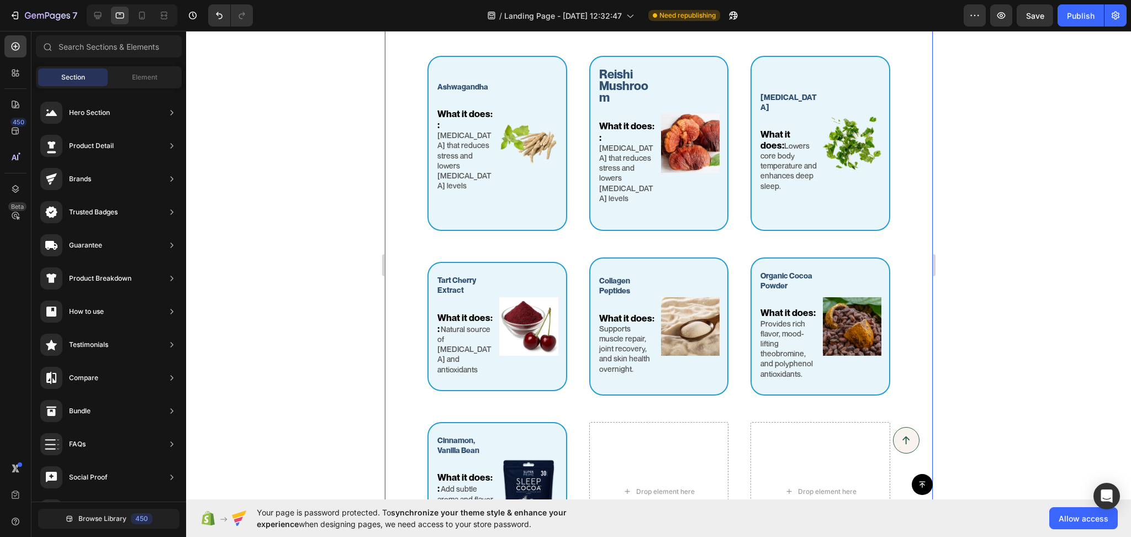
scroll to position [1718, 0]
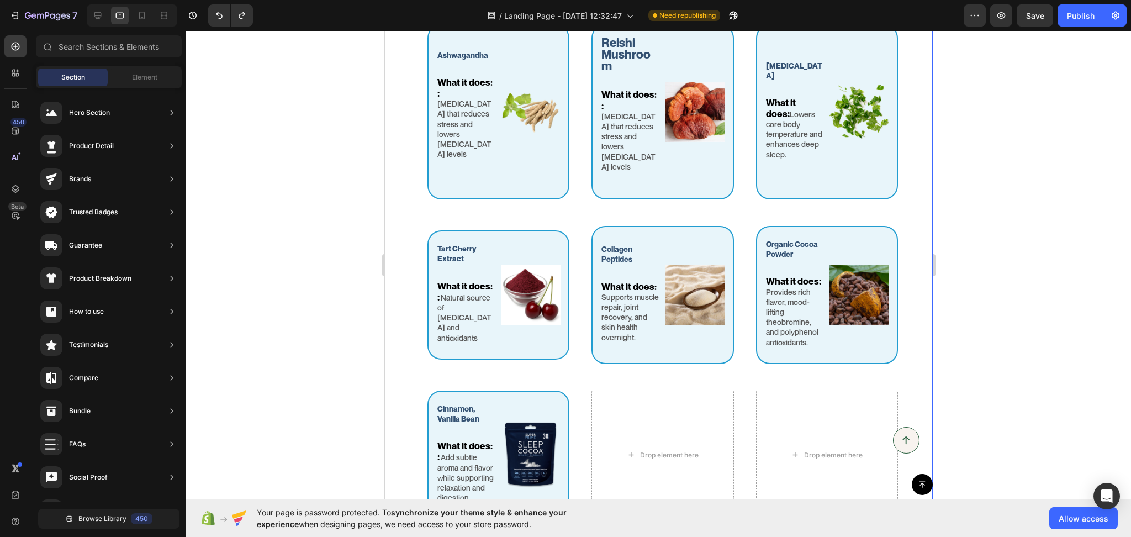
click at [408, 290] on div "Nature’s Best in Balance Text Block Row The Science Behind SleepCocoa™ Heading …" at bounding box center [662, 162] width 522 height 799
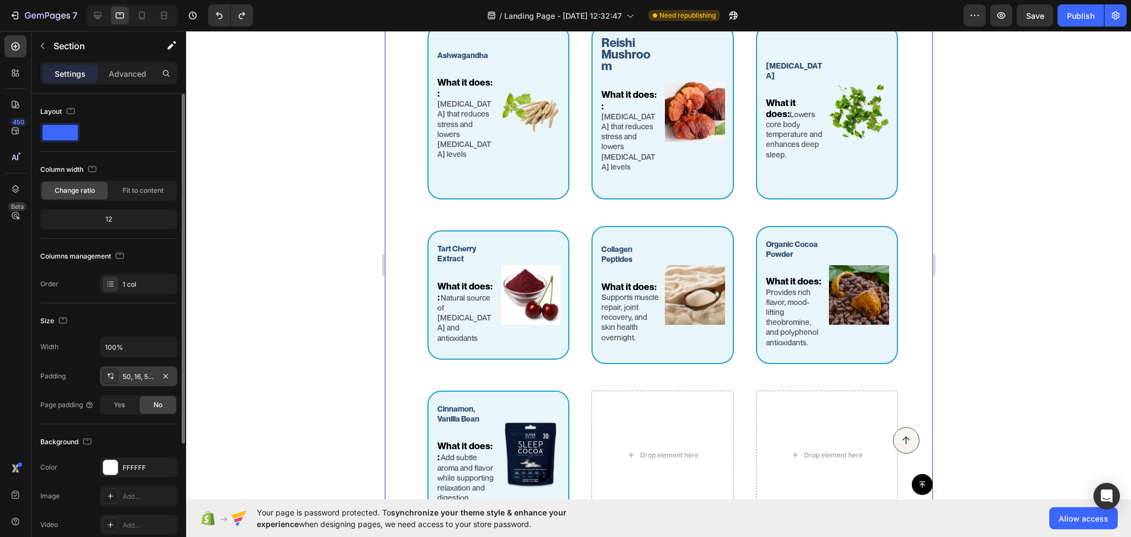
click at [137, 373] on div "50, 16, 50, 30" at bounding box center [139, 377] width 32 height 10
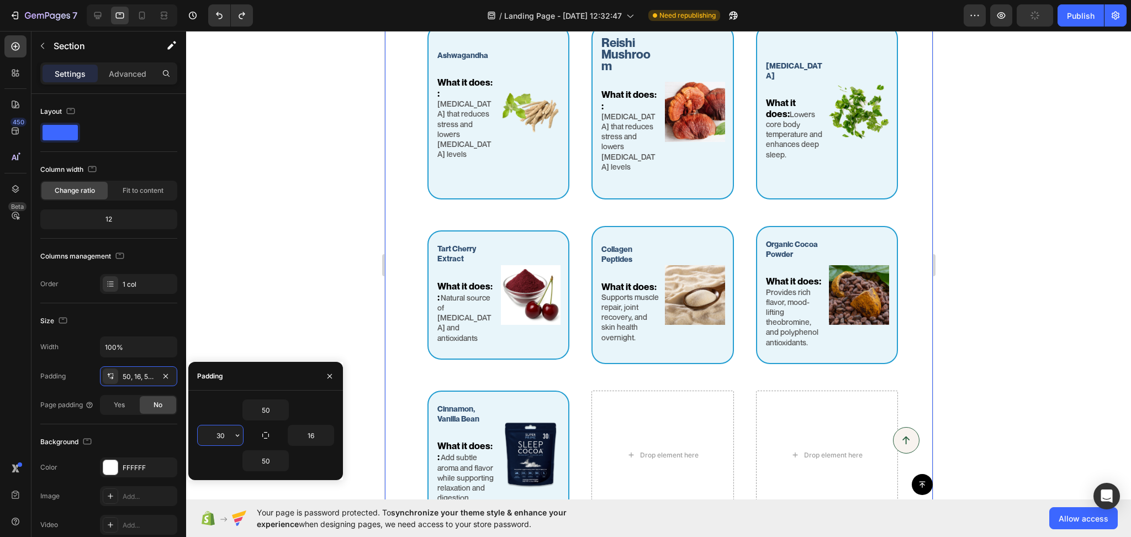
click at [214, 439] on input "30" at bounding box center [220, 435] width 45 height 20
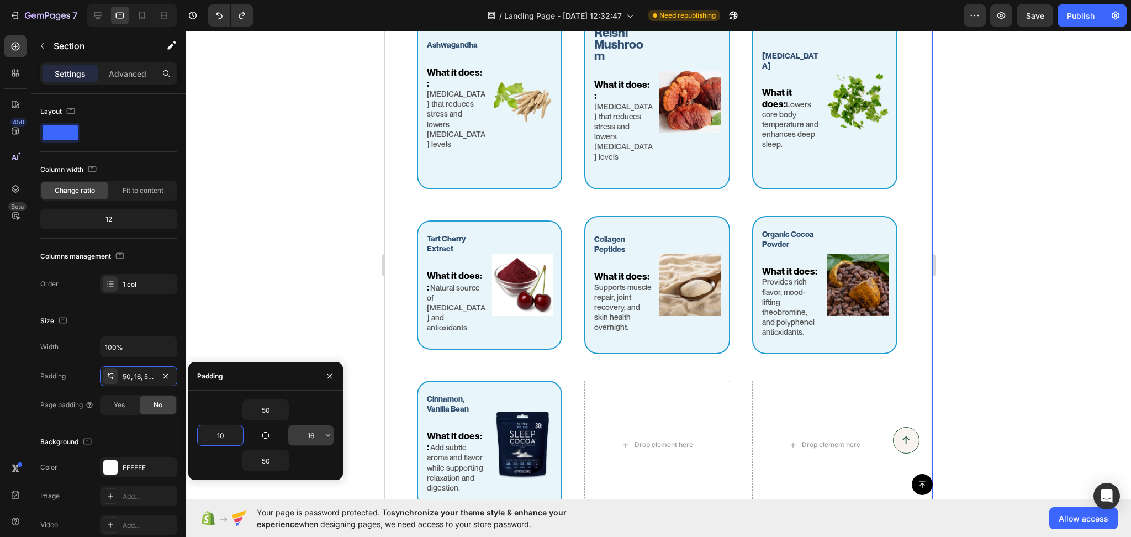
type input "10"
click at [303, 436] on input "16" at bounding box center [310, 435] width 45 height 20
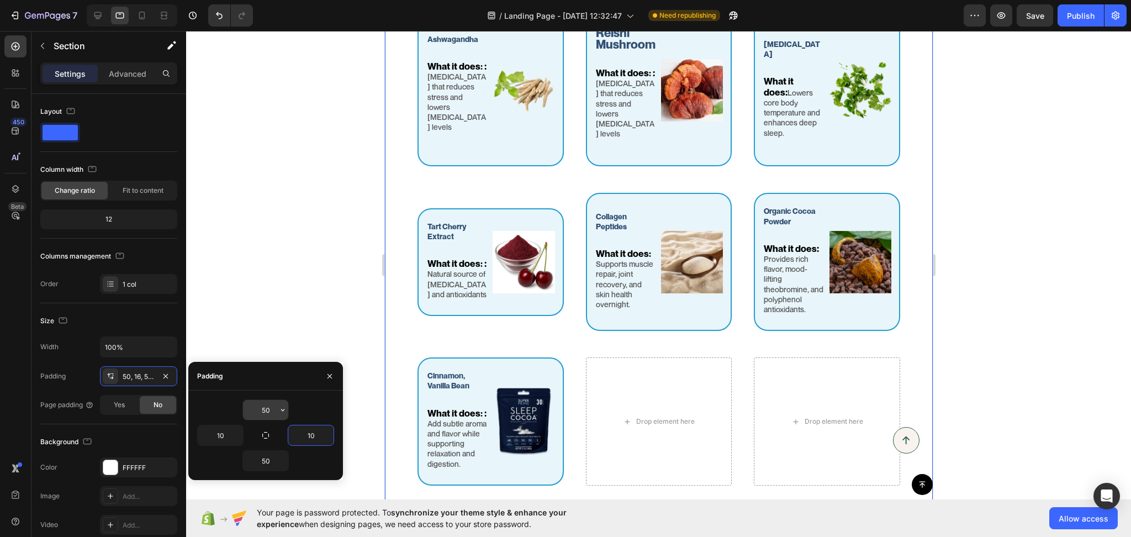
type input "10"
click at [251, 411] on input "50" at bounding box center [265, 410] width 45 height 20
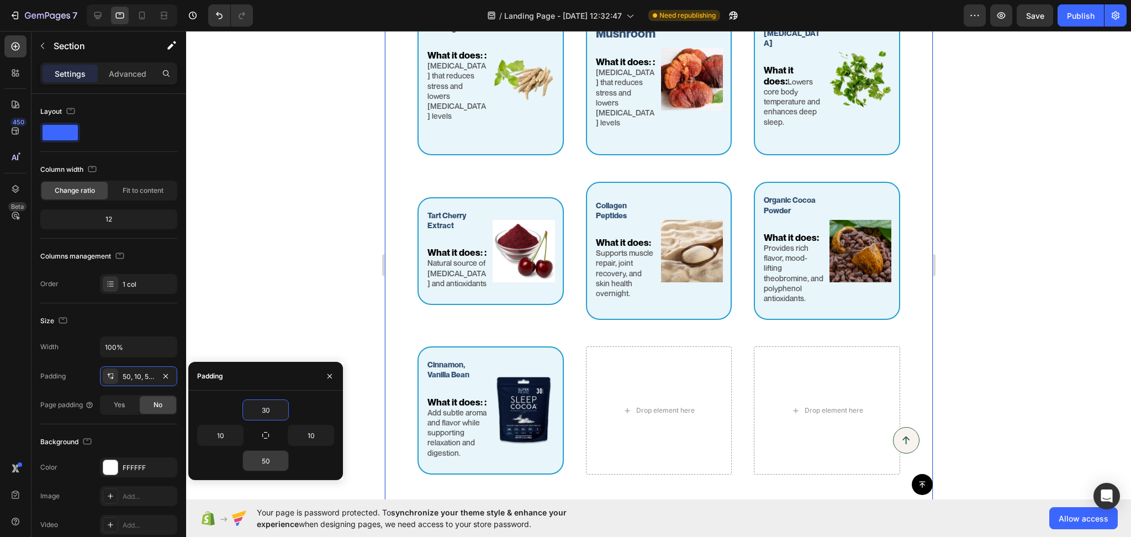
type input "30"
click at [260, 451] on input "50" at bounding box center [265, 461] width 45 height 20
type input "30"
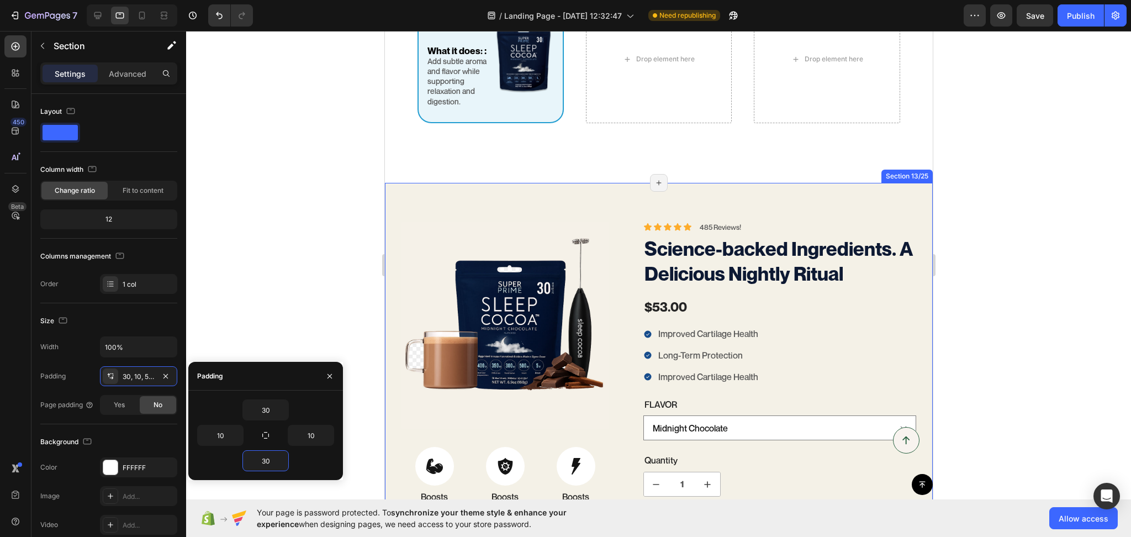
scroll to position [2062, 0]
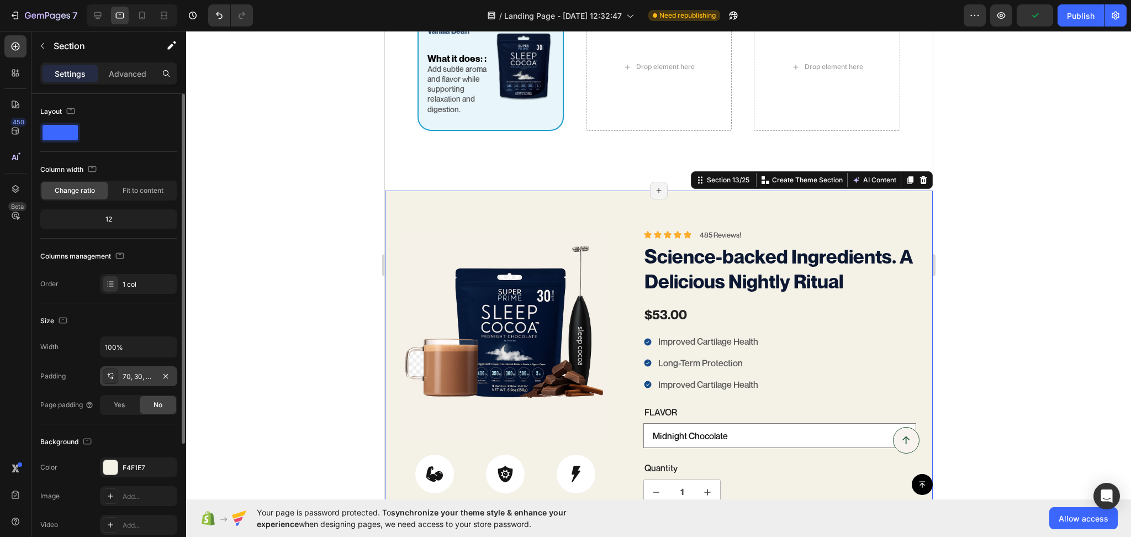
click at [130, 379] on div "70, 30, 70, 30" at bounding box center [139, 377] width 32 height 10
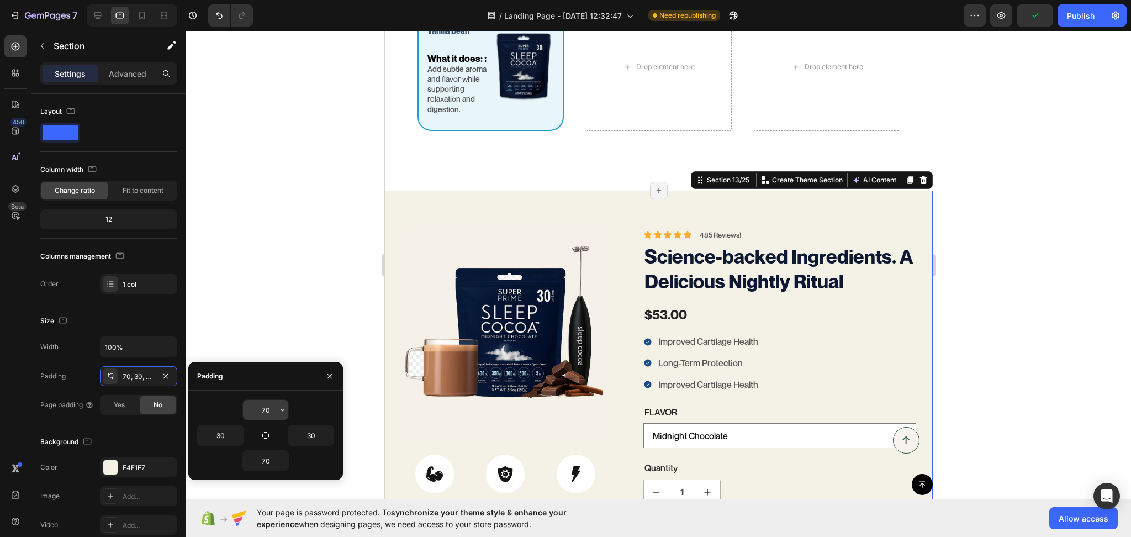
click at [272, 411] on input "70" at bounding box center [265, 410] width 45 height 20
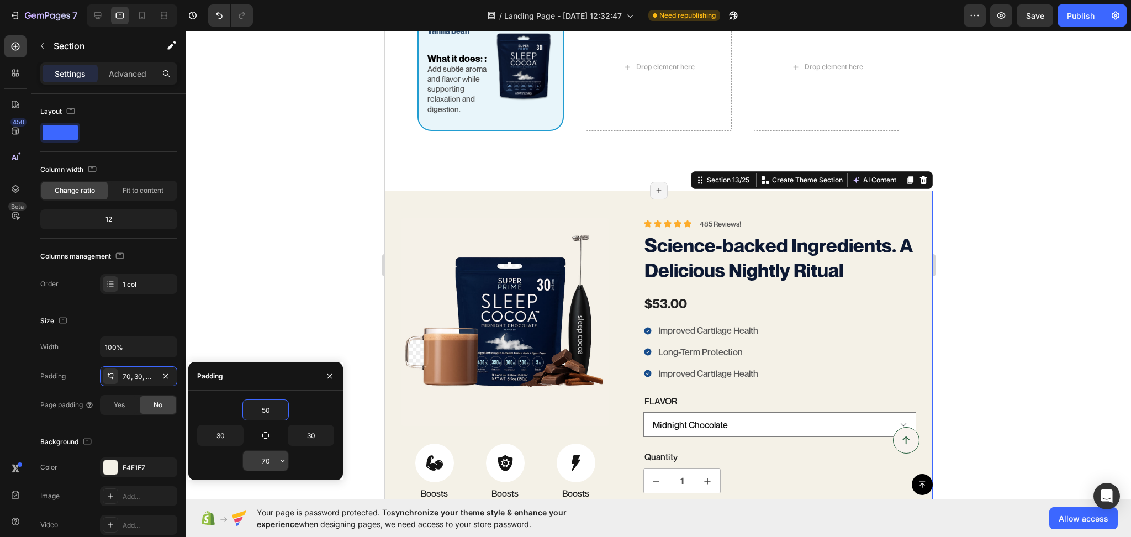
type input "50"
click at [268, 463] on input "70" at bounding box center [265, 461] width 45 height 20
type input "50"
click at [987, 282] on div at bounding box center [658, 284] width 945 height 506
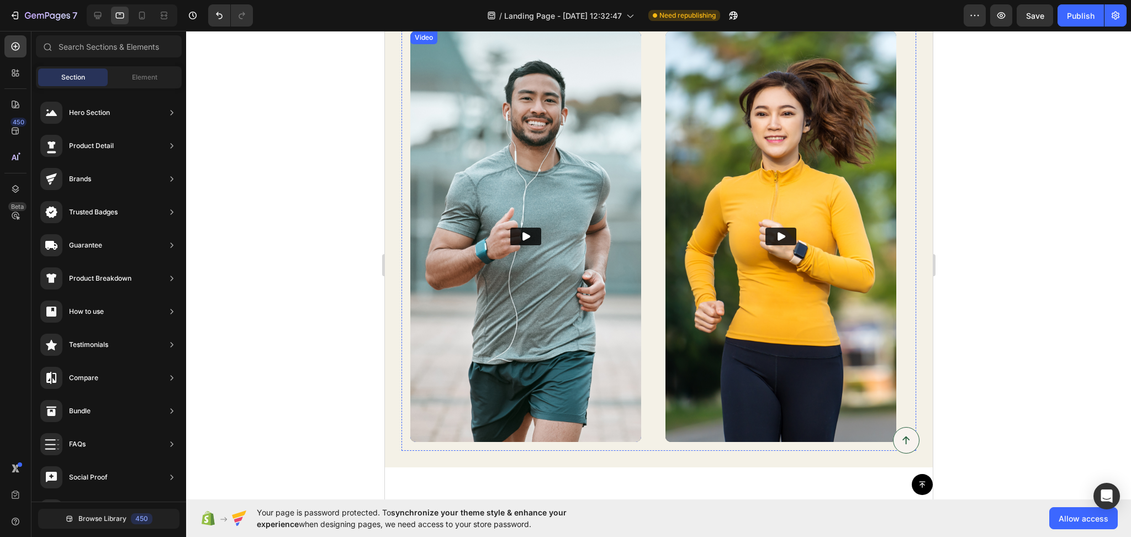
scroll to position [3093, 0]
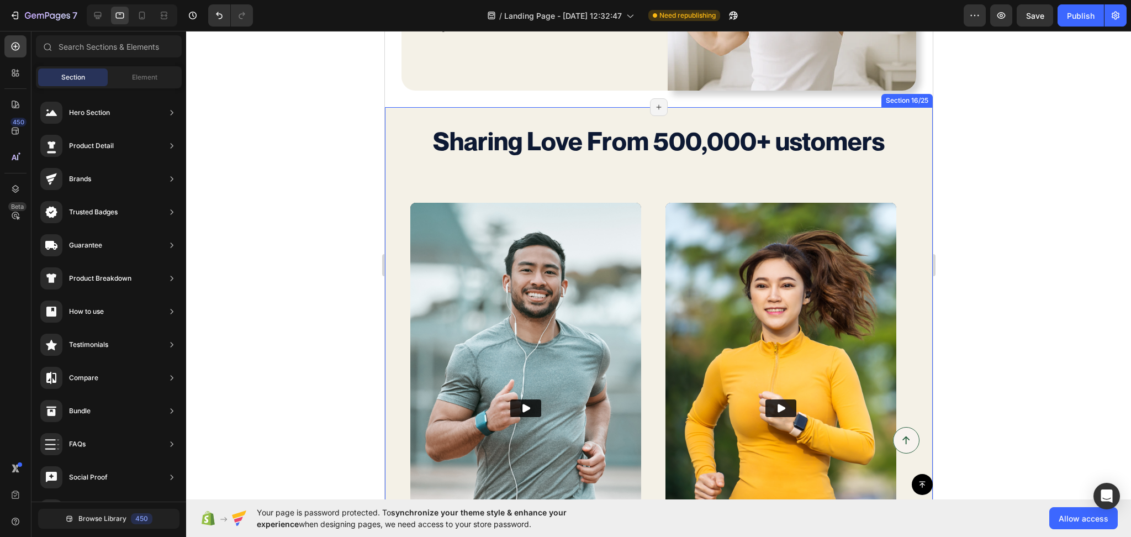
click at [394, 119] on div "Sharing Love From 500,000+ ustomers Text Block Video Video Video Video Carousel…" at bounding box center [658, 373] width 548 height 532
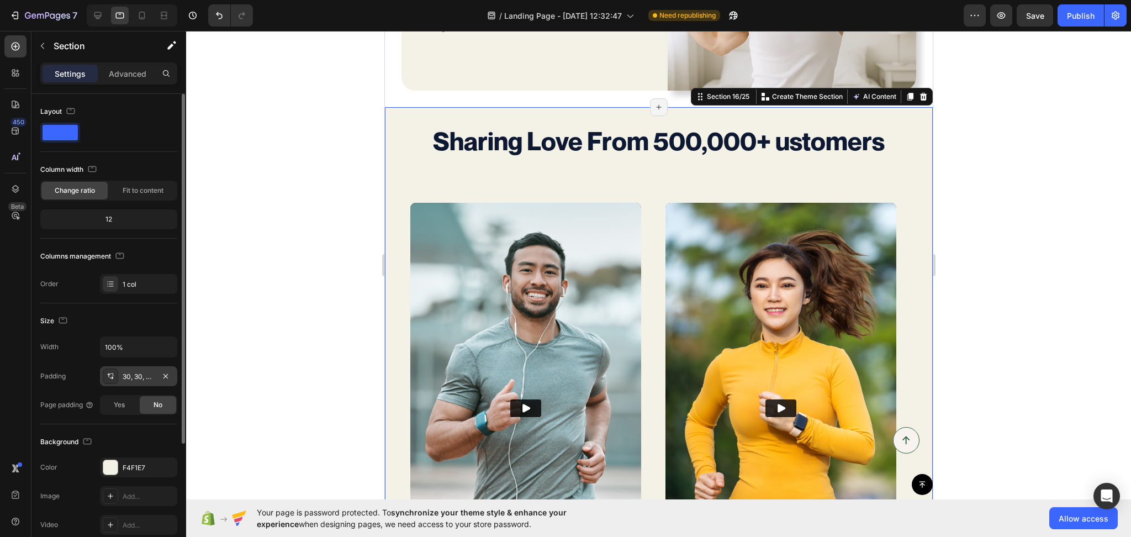
click at [138, 375] on div "30, 30, 30, 30" at bounding box center [139, 377] width 32 height 10
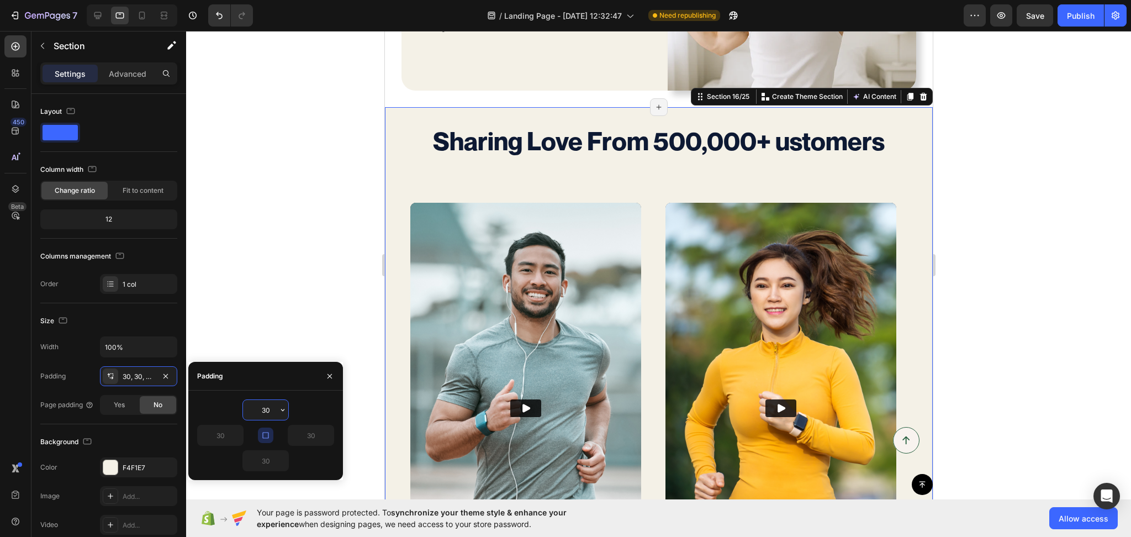
click at [272, 413] on input "30" at bounding box center [265, 410] width 45 height 20
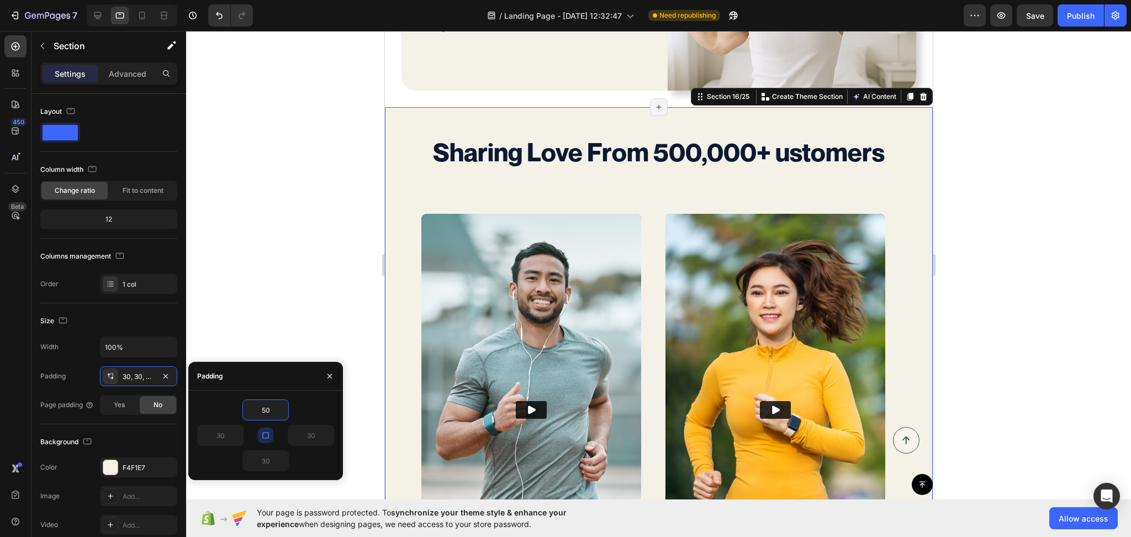
type input "50"
click at [268, 436] on icon "button" at bounding box center [265, 435] width 9 height 9
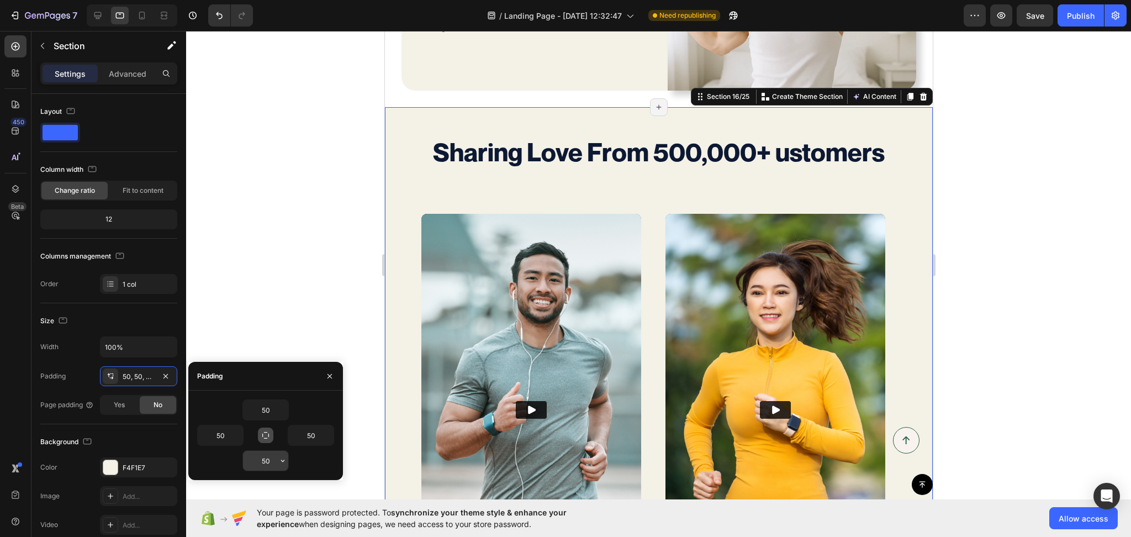
click at [266, 458] on input "50" at bounding box center [265, 461] width 45 height 20
click at [215, 441] on input "50" at bounding box center [220, 435] width 45 height 20
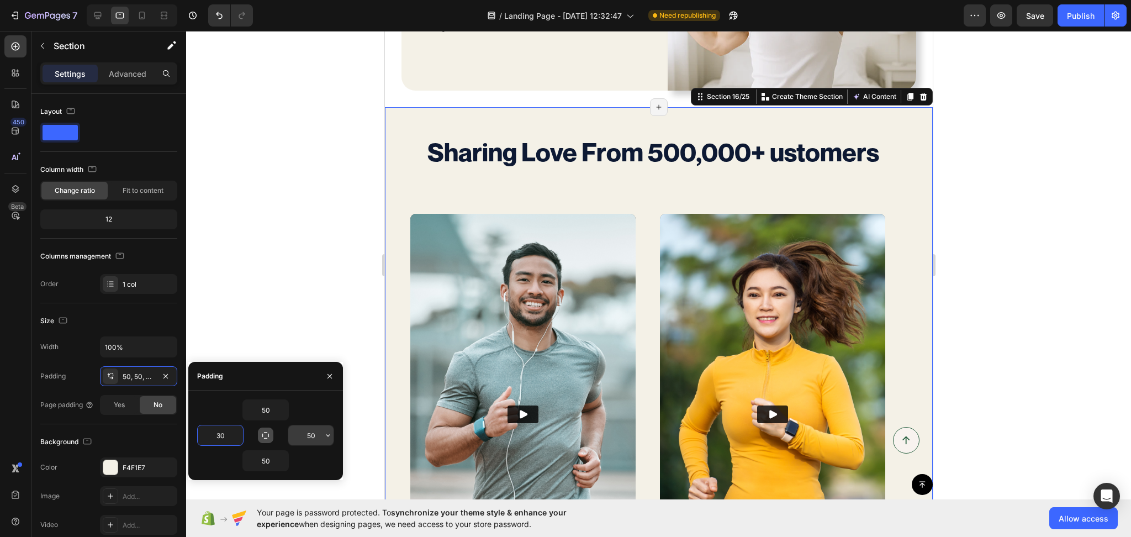
type input "30"
click at [303, 437] on input "50" at bounding box center [310, 435] width 45 height 20
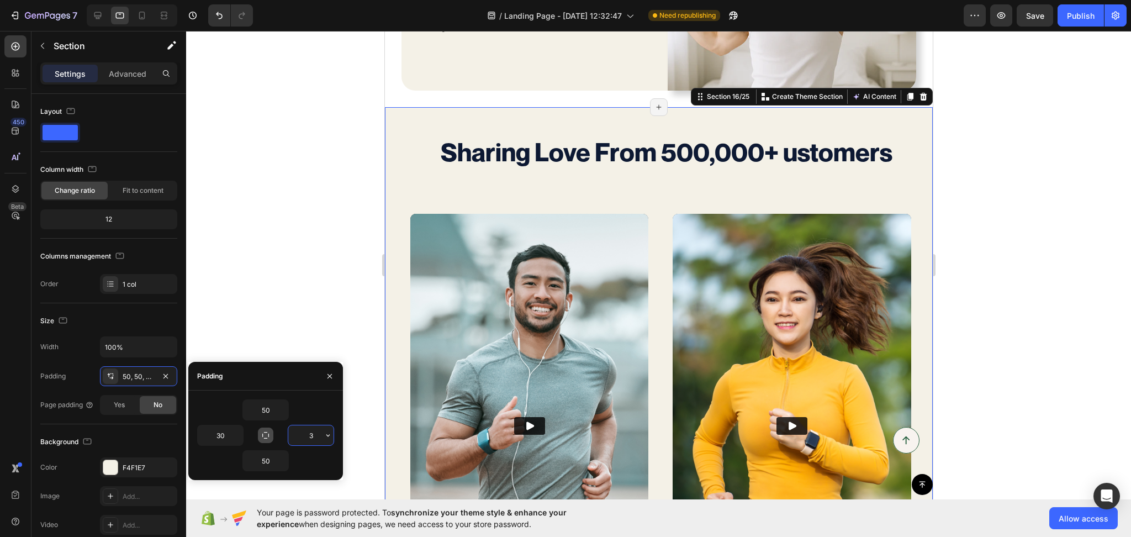
type input "30"
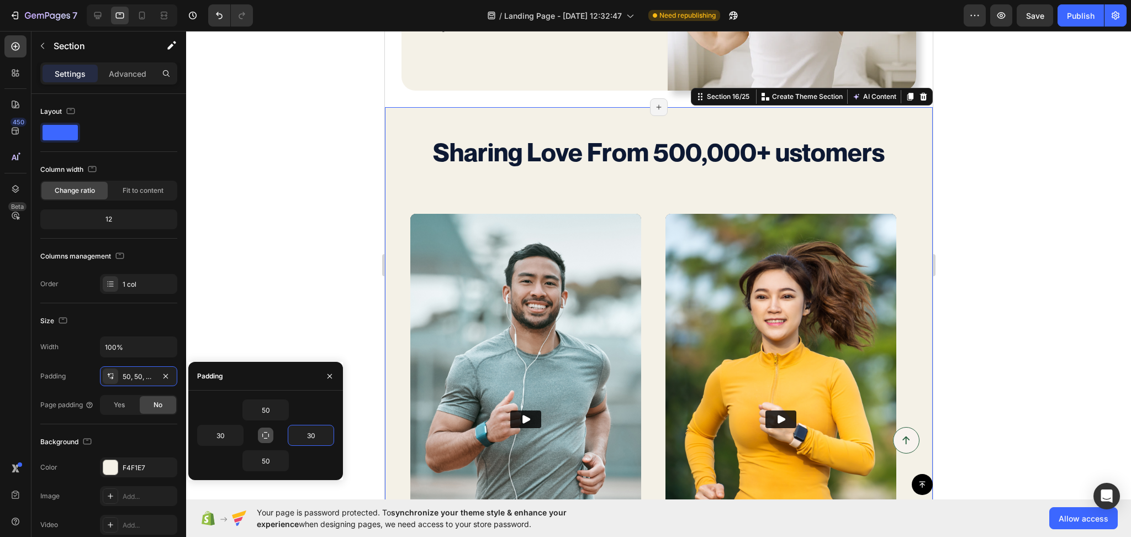
click at [1090, 320] on div at bounding box center [658, 284] width 945 height 506
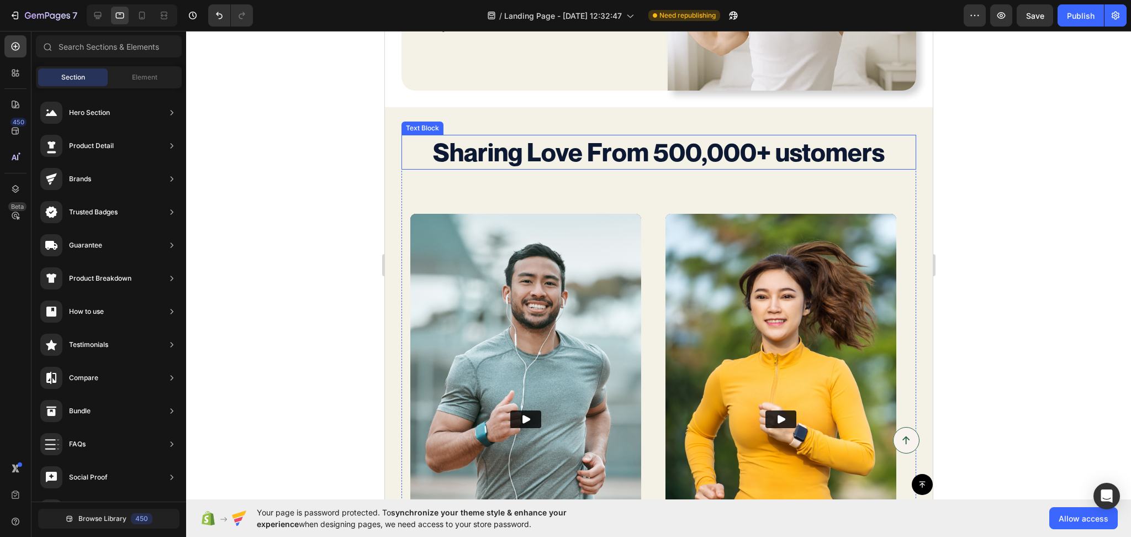
click at [633, 162] on strong "Sharing Love From 500,000+ ustomers" at bounding box center [658, 151] width 452 height 31
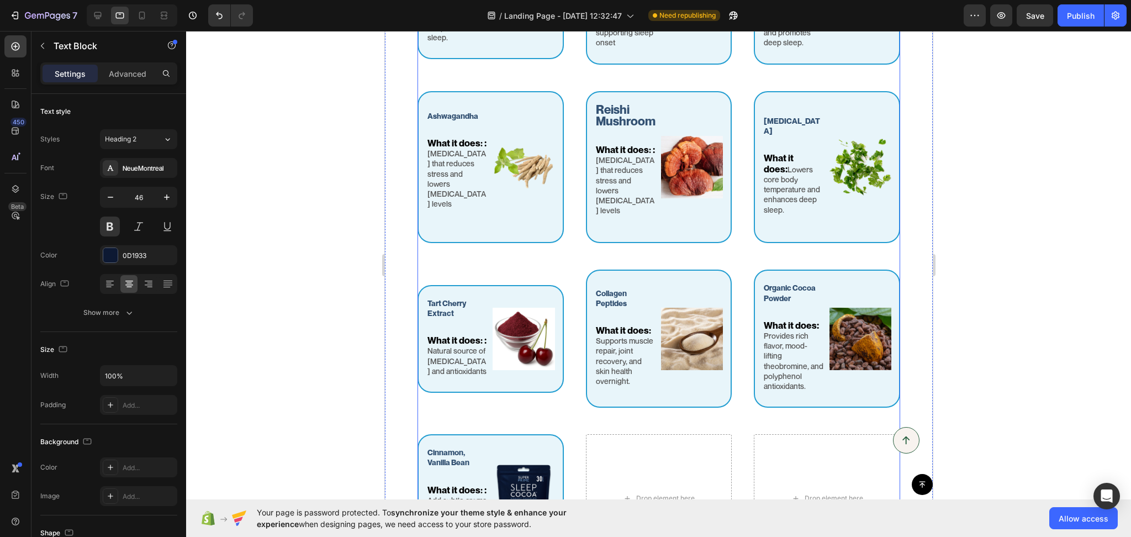
scroll to position [1115, 0]
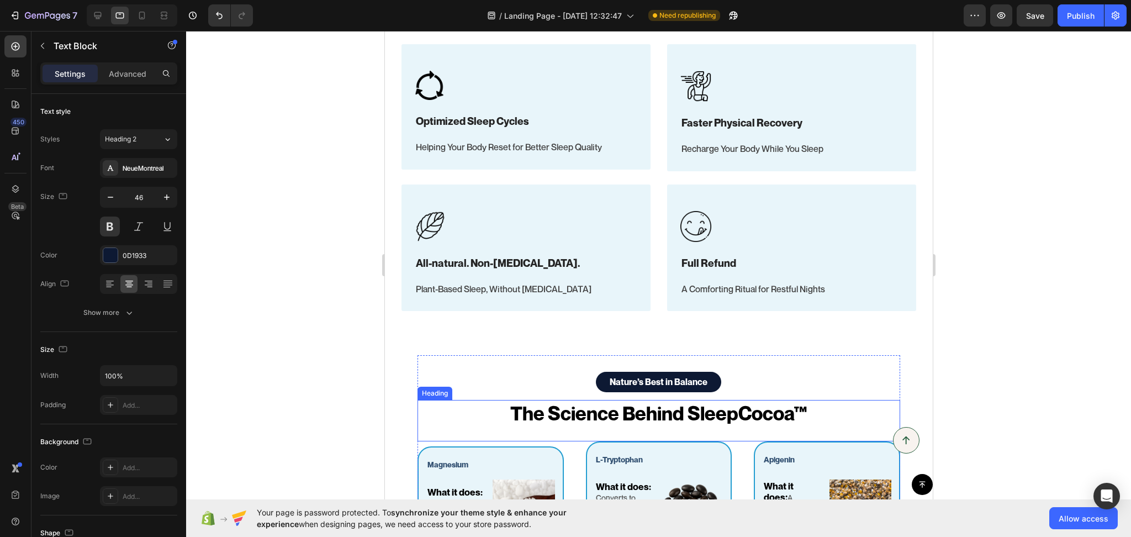
click at [652, 418] on h2 "The Science Behind SleepCocoa™" at bounding box center [658, 414] width 483 height 28
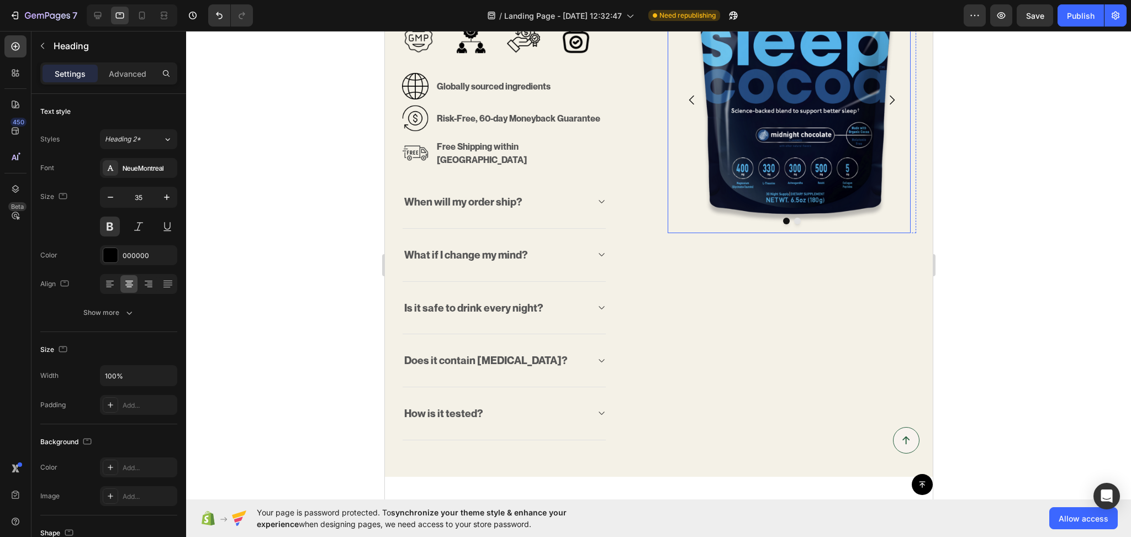
scroll to position [599, 0]
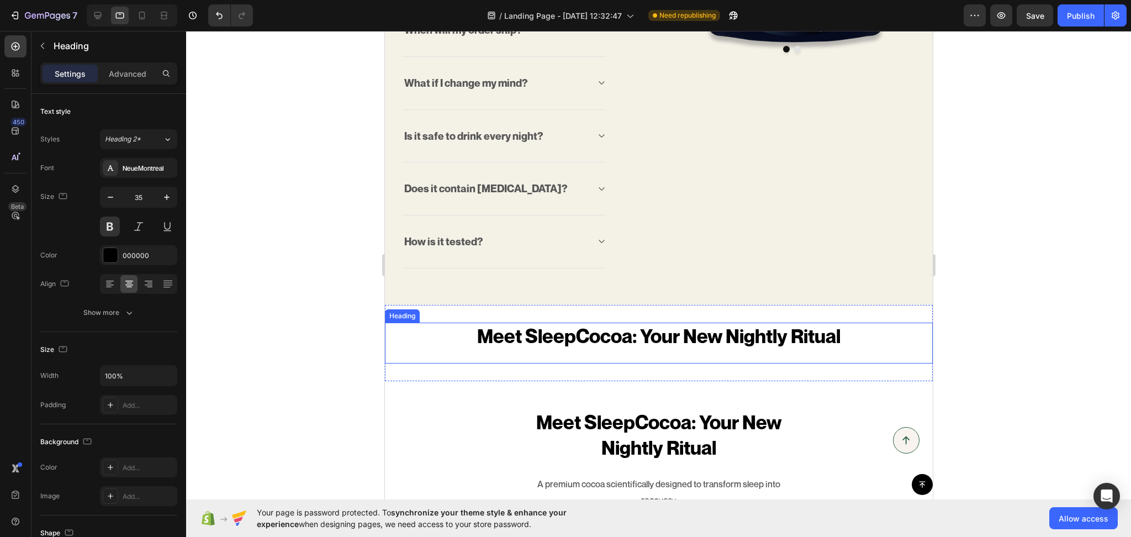
click at [669, 326] on h2 "Meet SleepCocoa: Your New Nightly Ritual" at bounding box center [658, 337] width 548 height 28
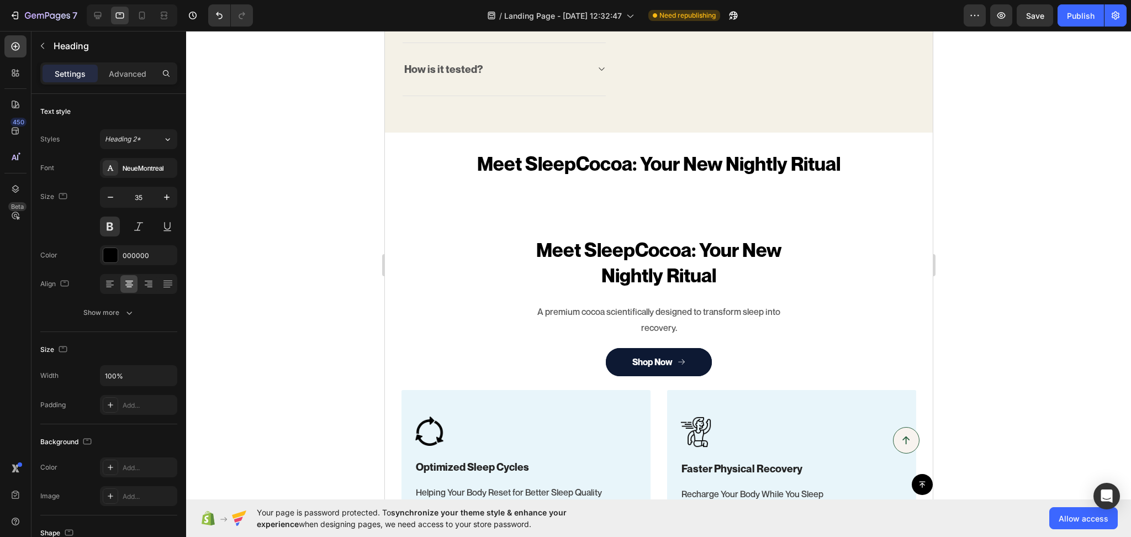
click at [450, 188] on div "Meet SleepCocoa: Your New Nightly Ritual Heading" at bounding box center [658, 170] width 548 height 41
click at [563, 150] on h2 "Meet SleepCocoa: Your New Nightly Ritual" at bounding box center [658, 164] width 548 height 28
click at [564, 137] on div "Meet SleepCocoa: Your New Nightly Ritual Heading Section 4/25 Page has reached …" at bounding box center [658, 171] width 548 height 77
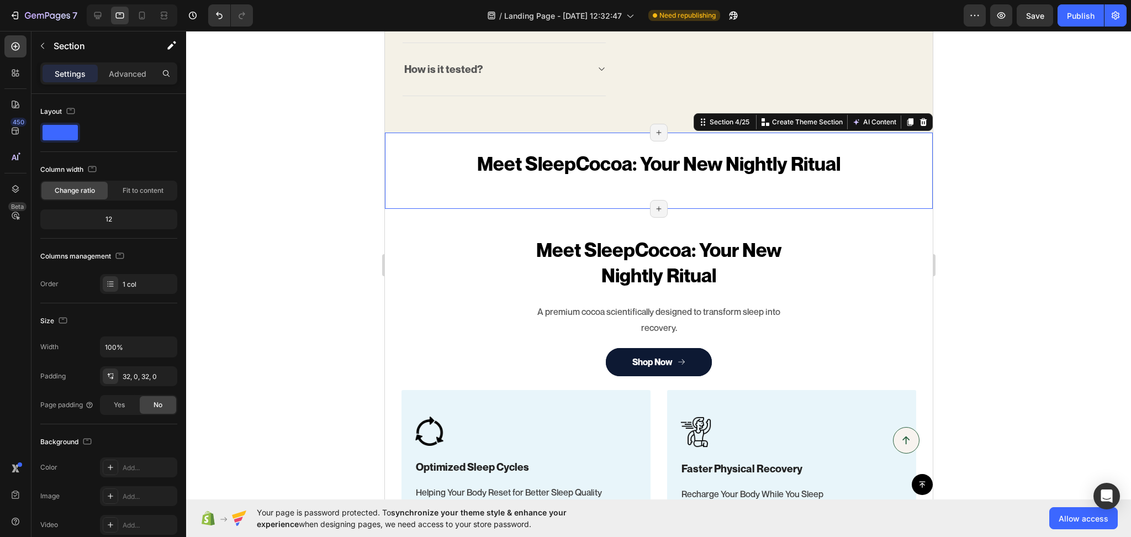
click at [435, 197] on div "Meet SleepCocoa: Your New Nightly Ritual Heading Section 4/25 You can create re…" at bounding box center [658, 171] width 548 height 77
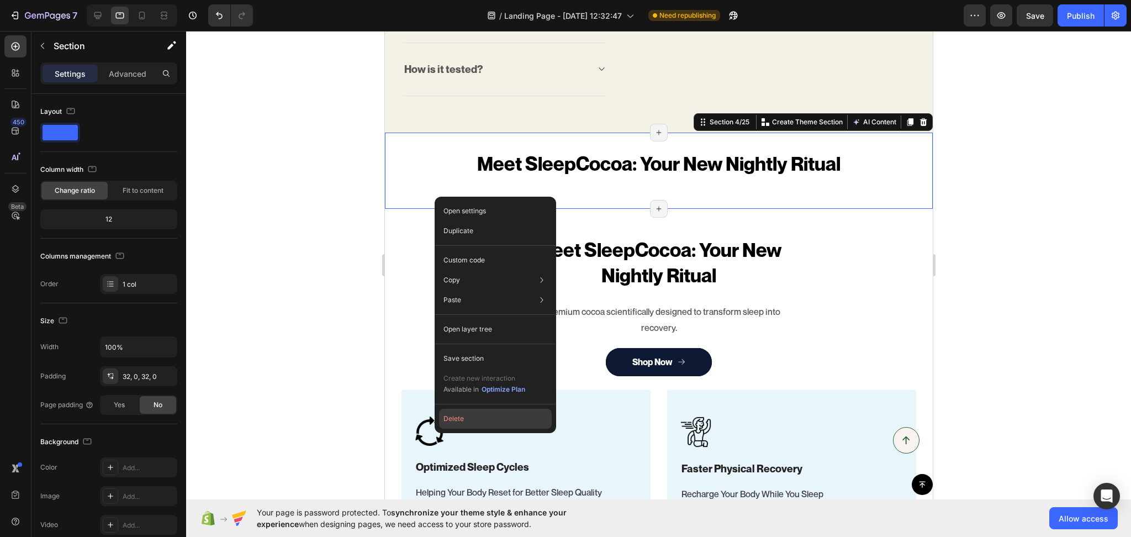
click at [467, 418] on button "Delete" at bounding box center [495, 419] width 113 height 20
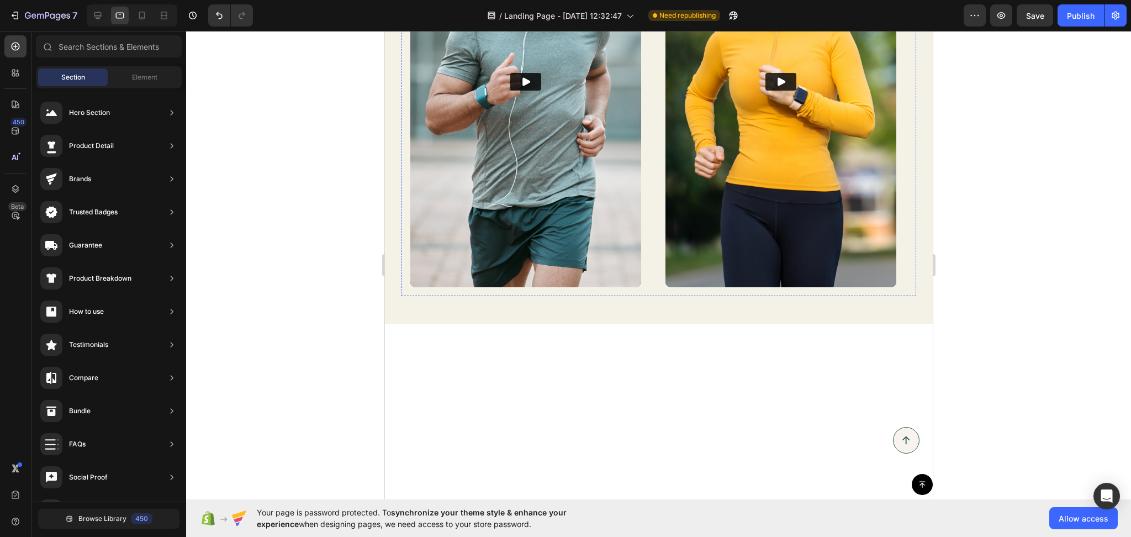
scroll to position [3005, 0]
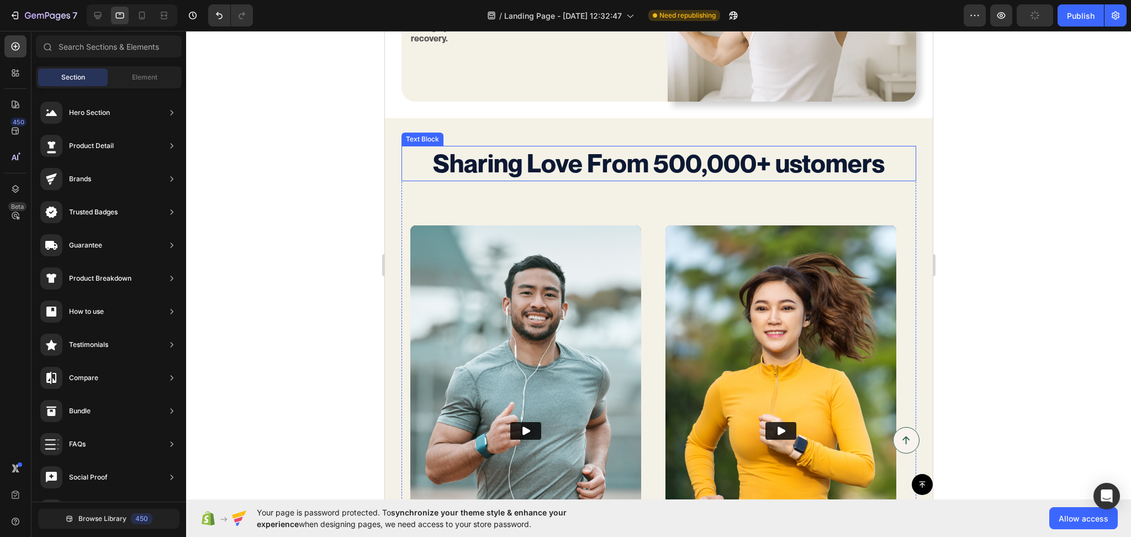
click at [544, 169] on strong "Sharing Love From 500,000+ ustomers" at bounding box center [658, 162] width 452 height 31
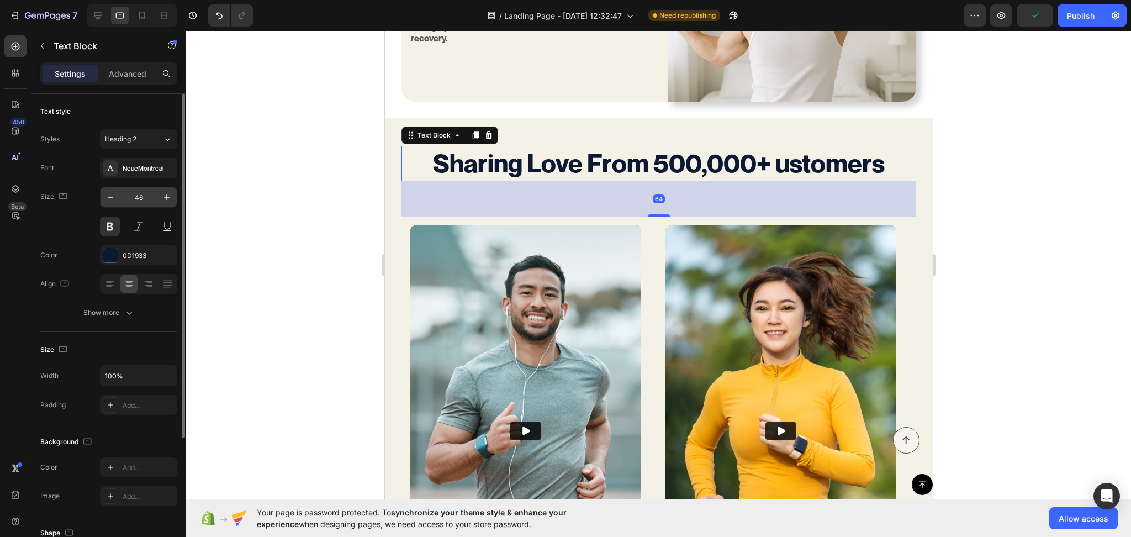
click at [142, 196] on input "46" at bounding box center [138, 197] width 36 height 20
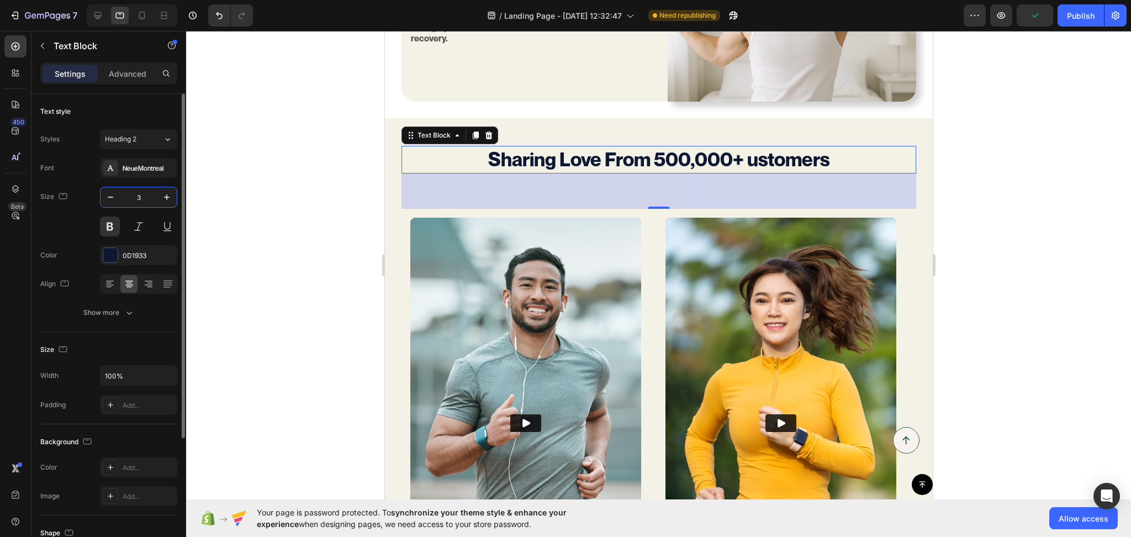
type input "35"
click at [650, 209] on div "Video Video Video Video" at bounding box center [658, 423] width 515 height 429
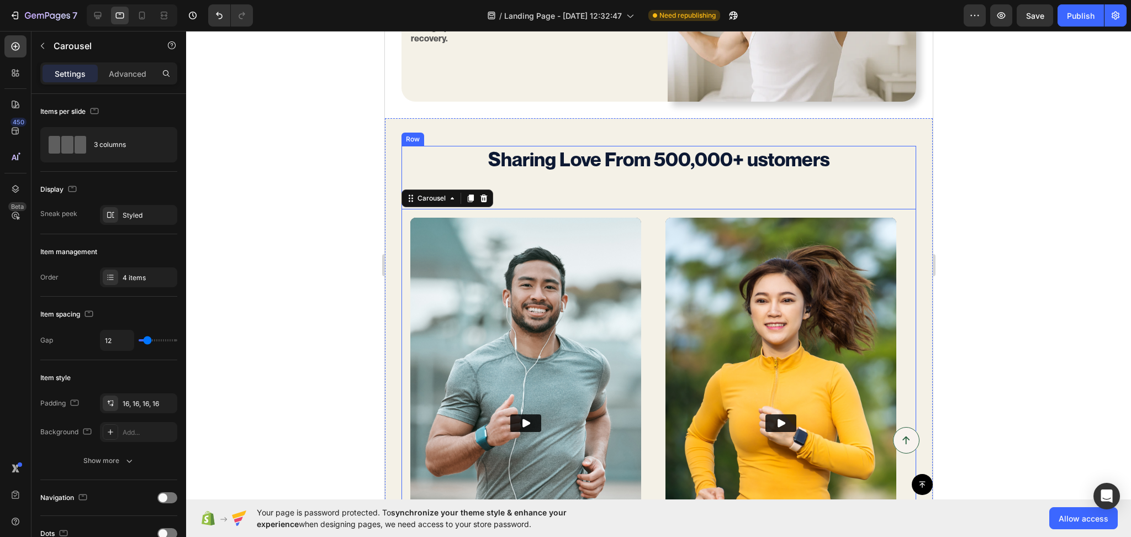
click at [673, 186] on div "Sharing Love From 500,000+ ustomers Text Block Video Video Video Video Carousel…" at bounding box center [658, 391] width 515 height 491
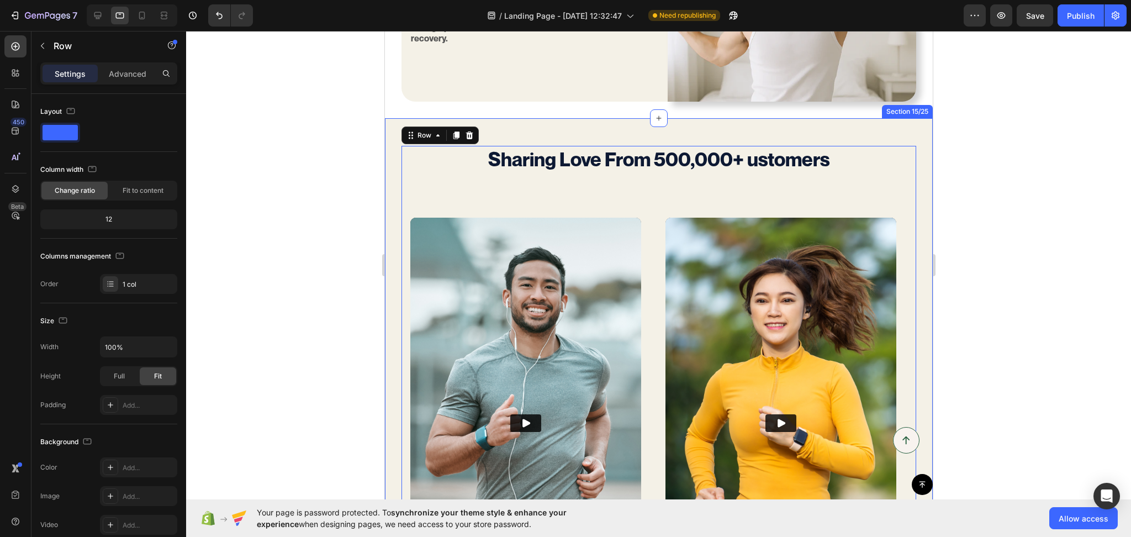
click at [877, 122] on div "Sharing Love From 500,000+ ustomers Text Block Video Video Video Video Carousel…" at bounding box center [658, 391] width 548 height 546
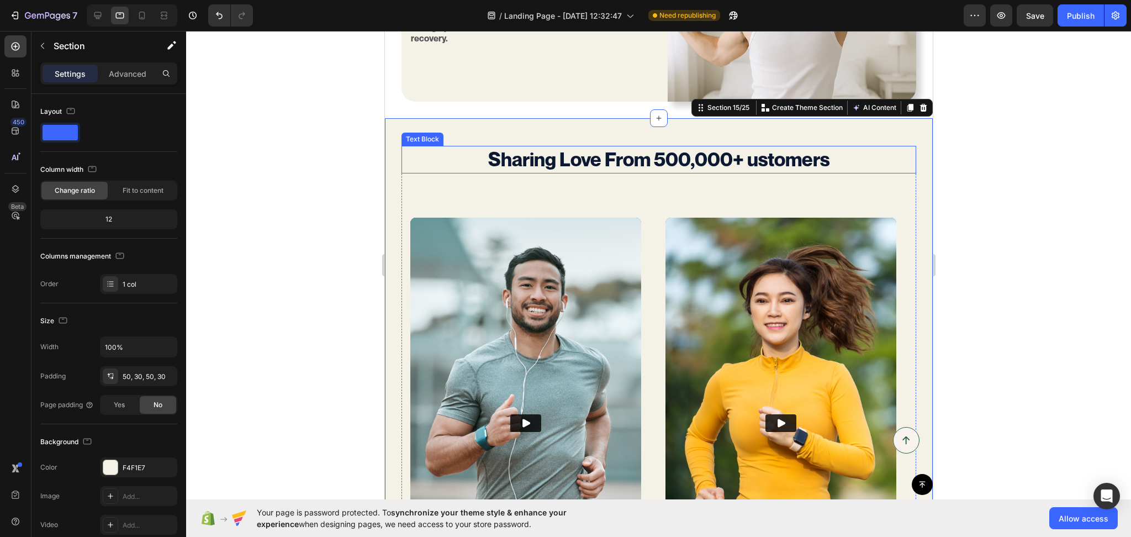
click at [851, 150] on p "Sharing Love From 500,000+ ustomers" at bounding box center [658, 159] width 513 height 25
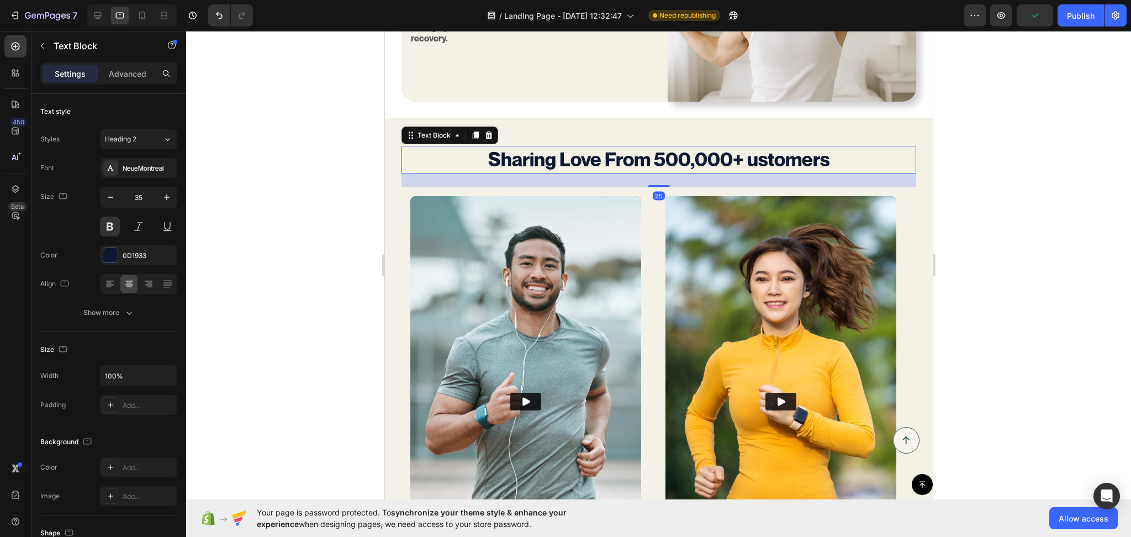
drag, startPoint x: 652, startPoint y: 202, endPoint x: 654, endPoint y: 180, distance: 21.7
click at [654, 185] on div at bounding box center [658, 186] width 22 height 2
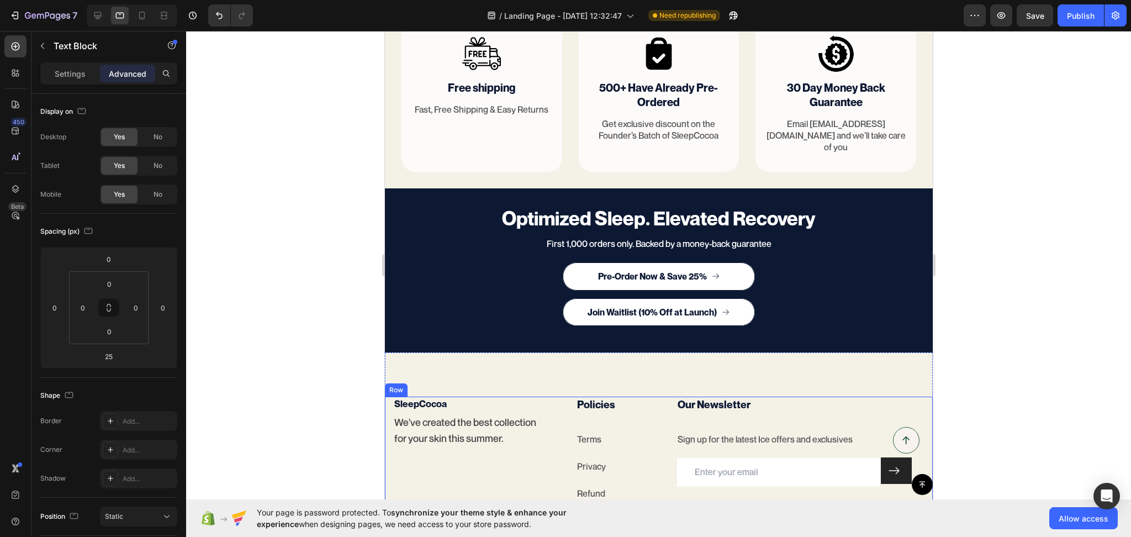
scroll to position [4035, 0]
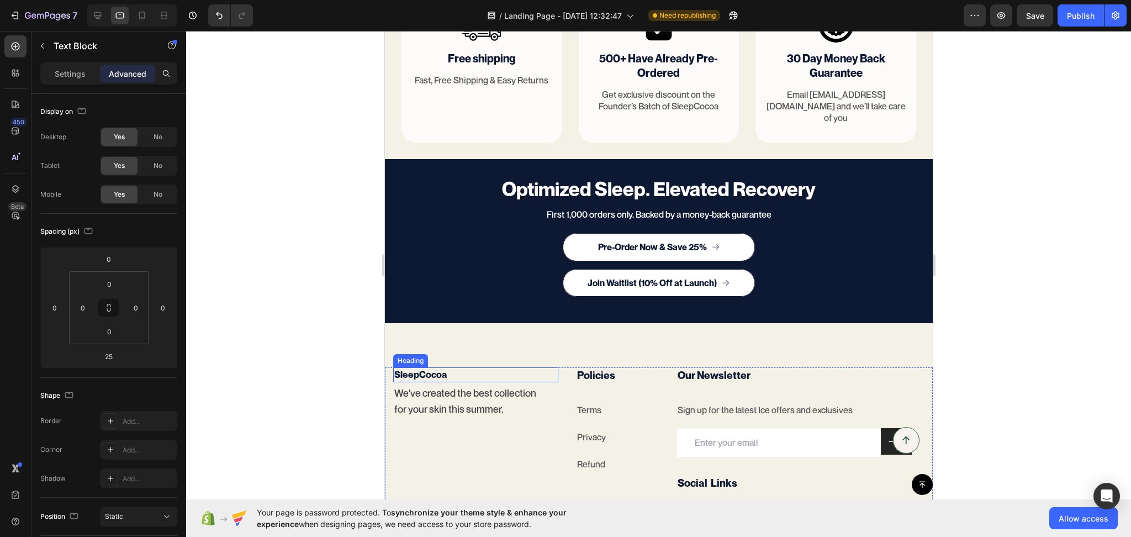
click at [445, 367] on h2 "SleepCocoa" at bounding box center [475, 374] width 165 height 14
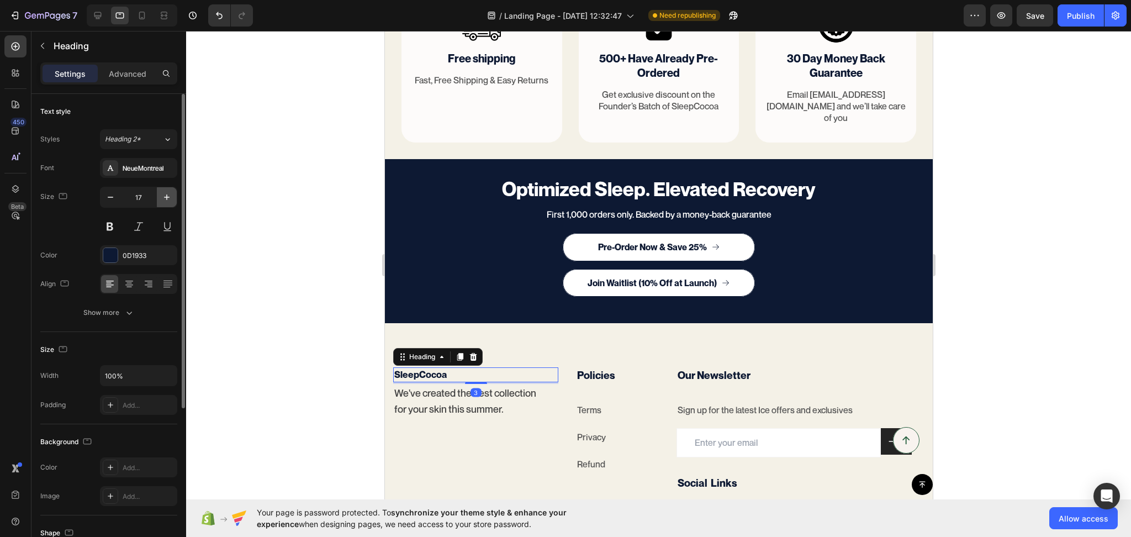
click at [170, 196] on icon "button" at bounding box center [166, 197] width 11 height 11
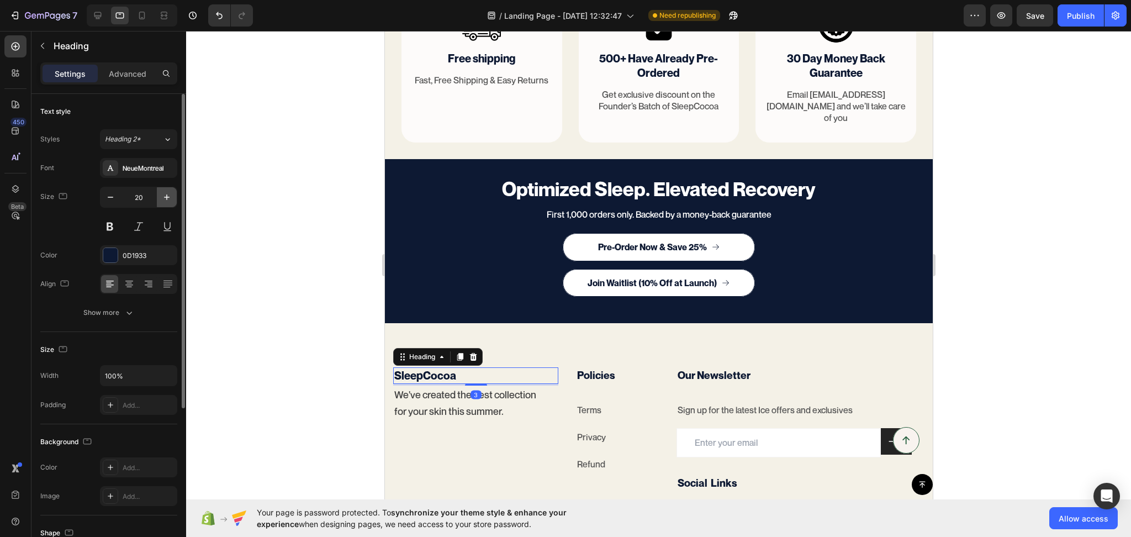
click at [170, 196] on icon "button" at bounding box center [166, 197] width 11 height 11
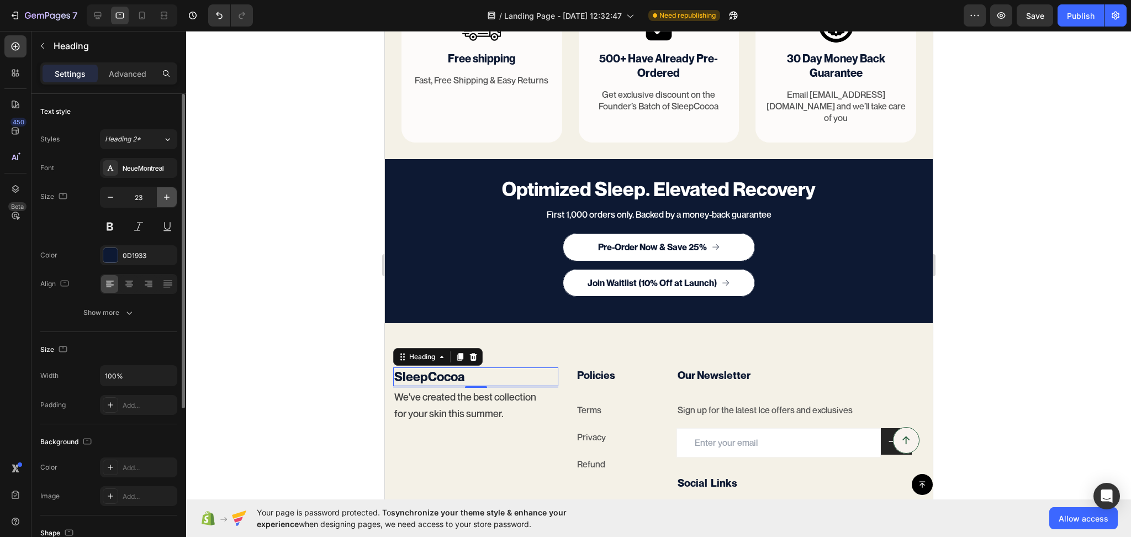
click at [170, 196] on icon "button" at bounding box center [166, 197] width 11 height 11
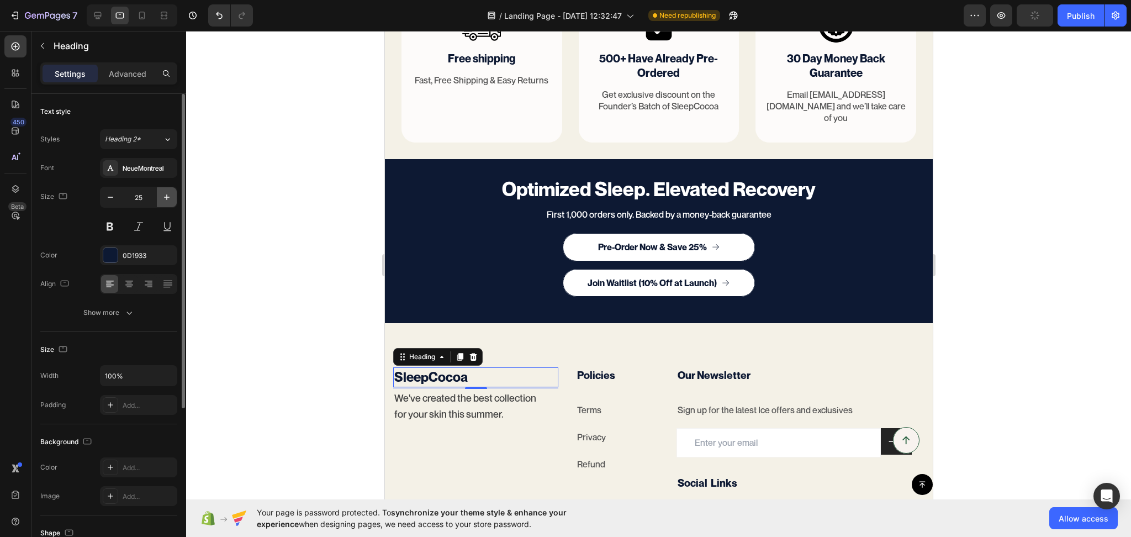
click at [170, 196] on icon "button" at bounding box center [166, 197] width 11 height 11
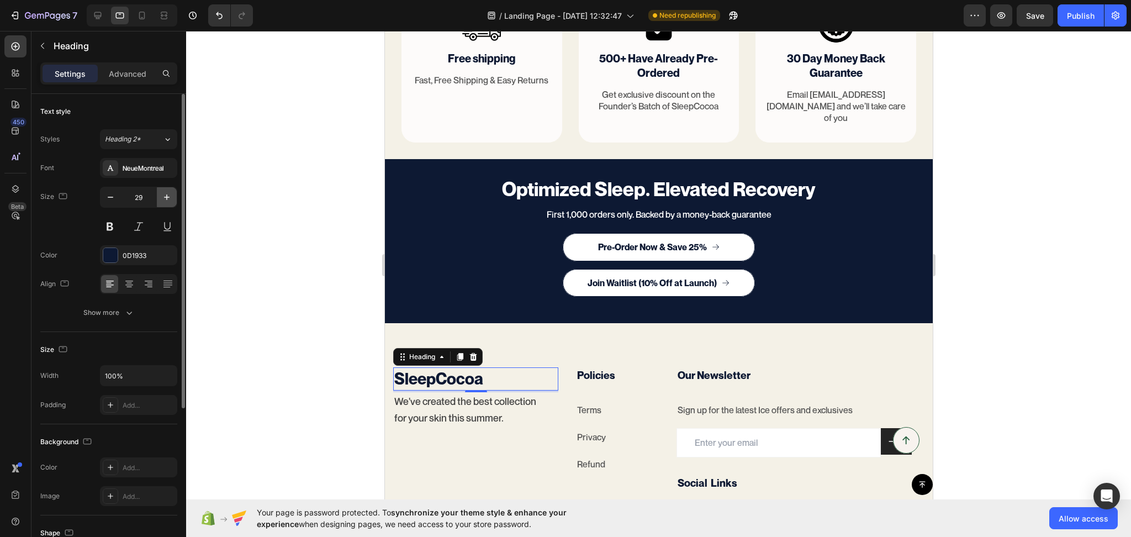
click at [170, 196] on icon "button" at bounding box center [166, 197] width 11 height 11
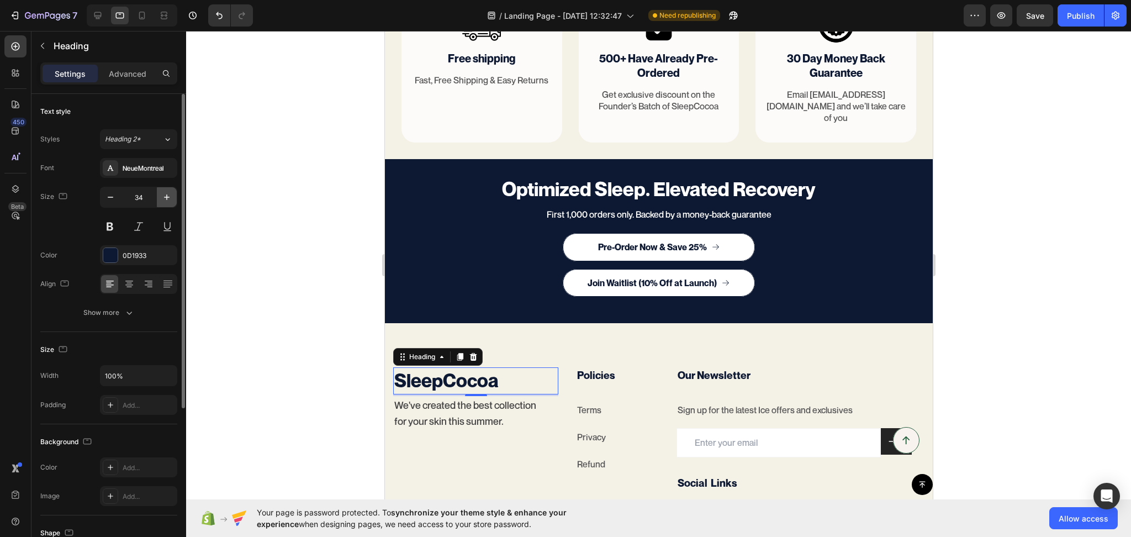
type input "35"
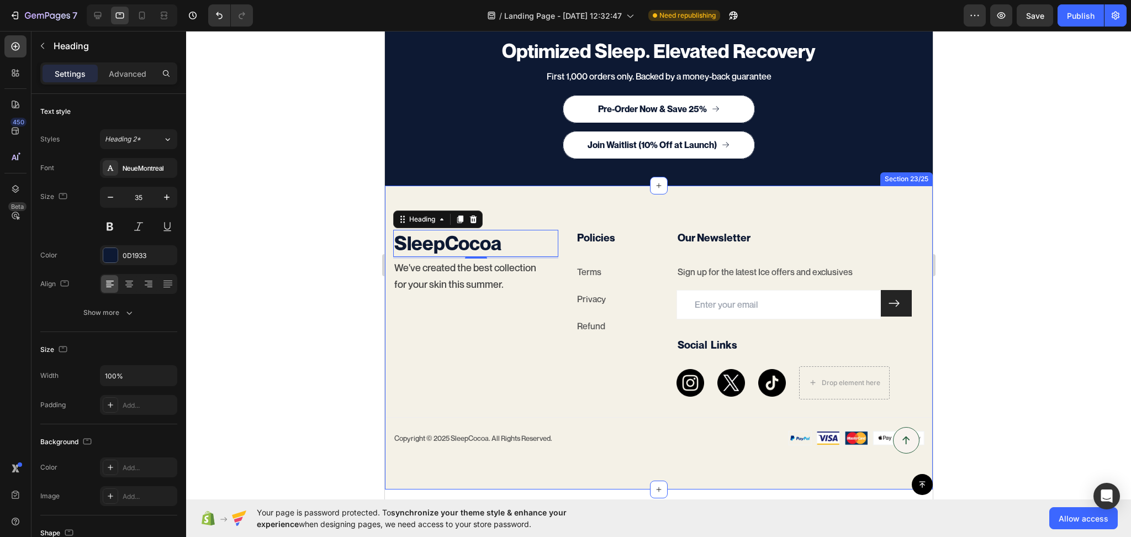
scroll to position [4283, 0]
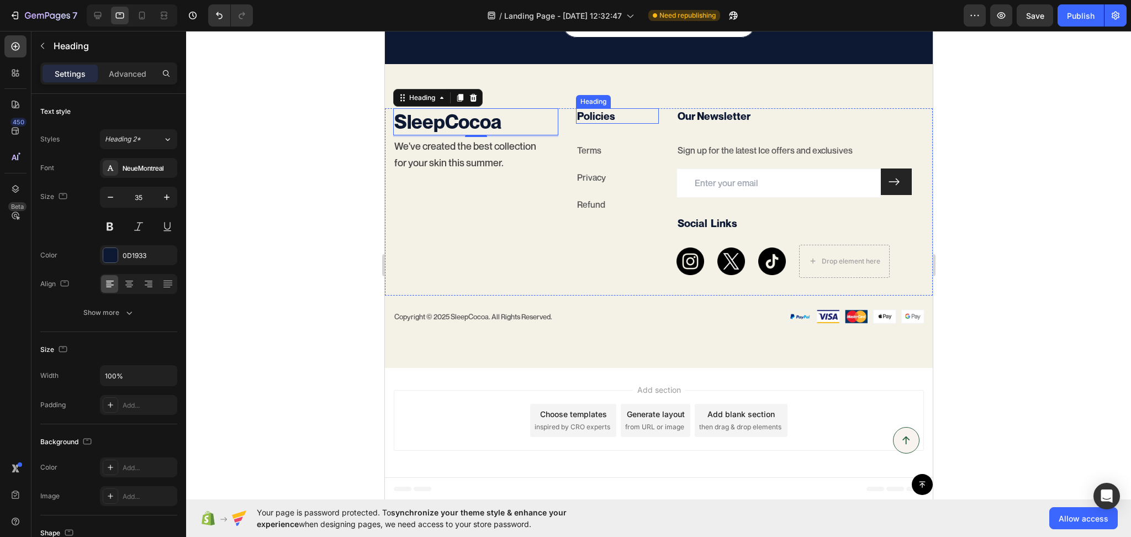
click at [596, 123] on h3 "Policies" at bounding box center [616, 116] width 83 height 16
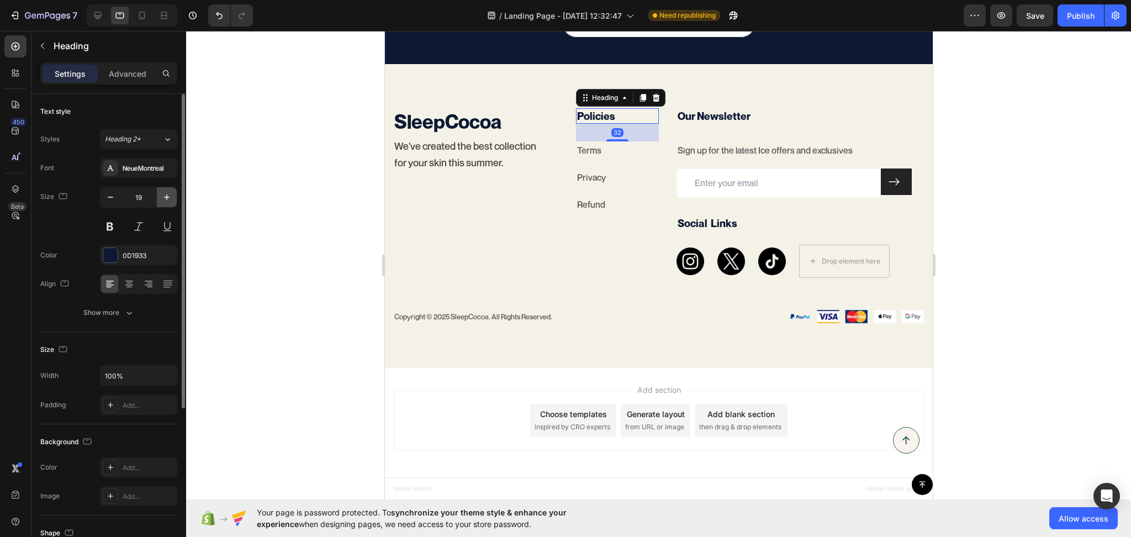
click at [170, 201] on icon "button" at bounding box center [166, 197] width 11 height 11
type input "22"
click at [721, 115] on p "Our Newsletter" at bounding box center [800, 116] width 246 height 14
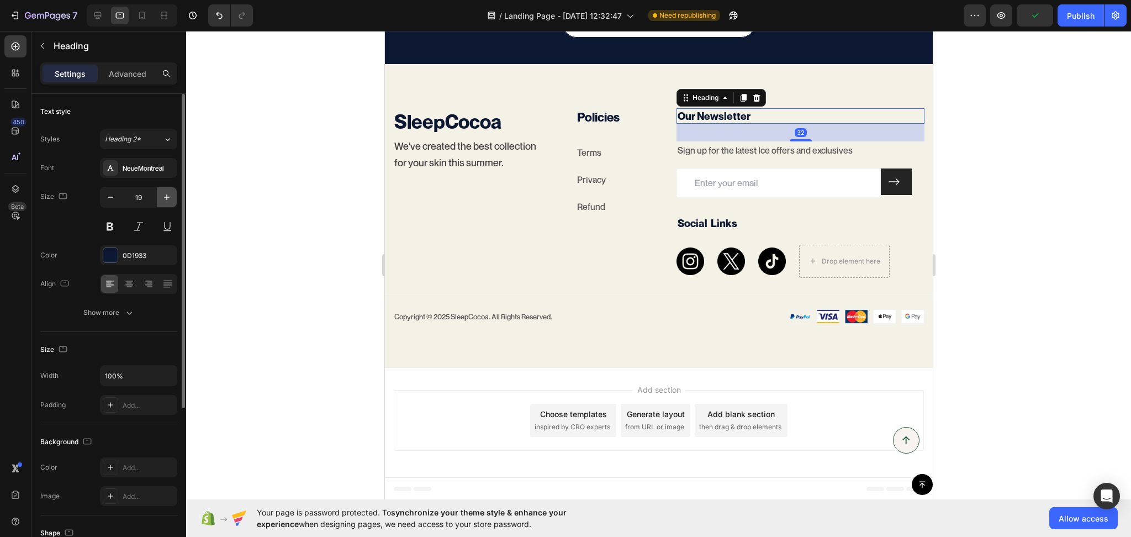
click at [169, 190] on button "button" at bounding box center [167, 197] width 20 height 20
click at [170, 192] on icon "button" at bounding box center [166, 197] width 11 height 11
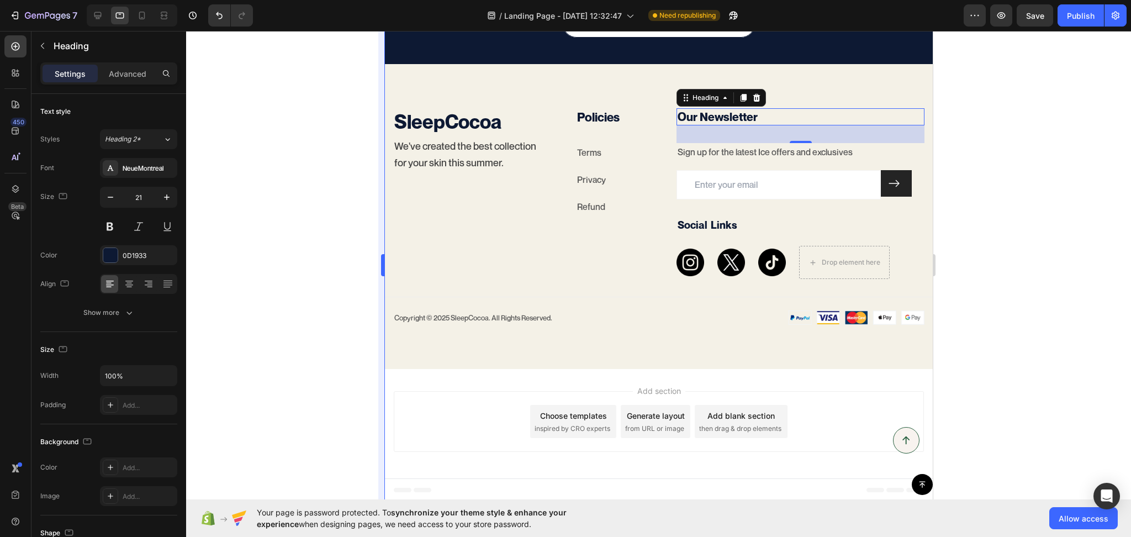
type input "22"
click at [489, 288] on div "SleepCocoa Heading We've created the best collection for your skin this summer.…" at bounding box center [475, 202] width 165 height 189
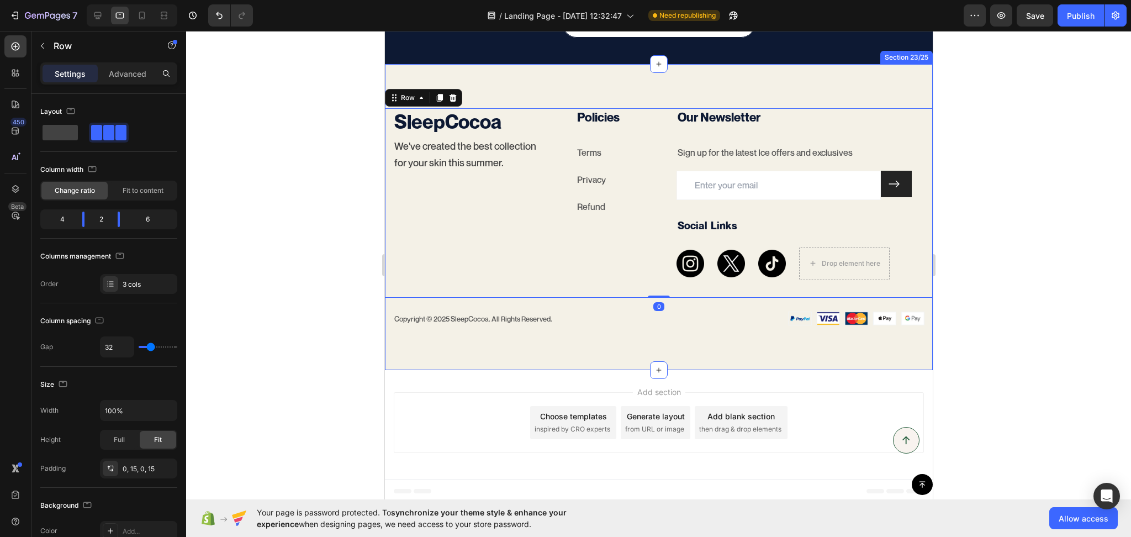
click at [657, 337] on div "SleepCocoa Heading We've created the best collection for your skin this summer.…" at bounding box center [658, 217] width 548 height 306
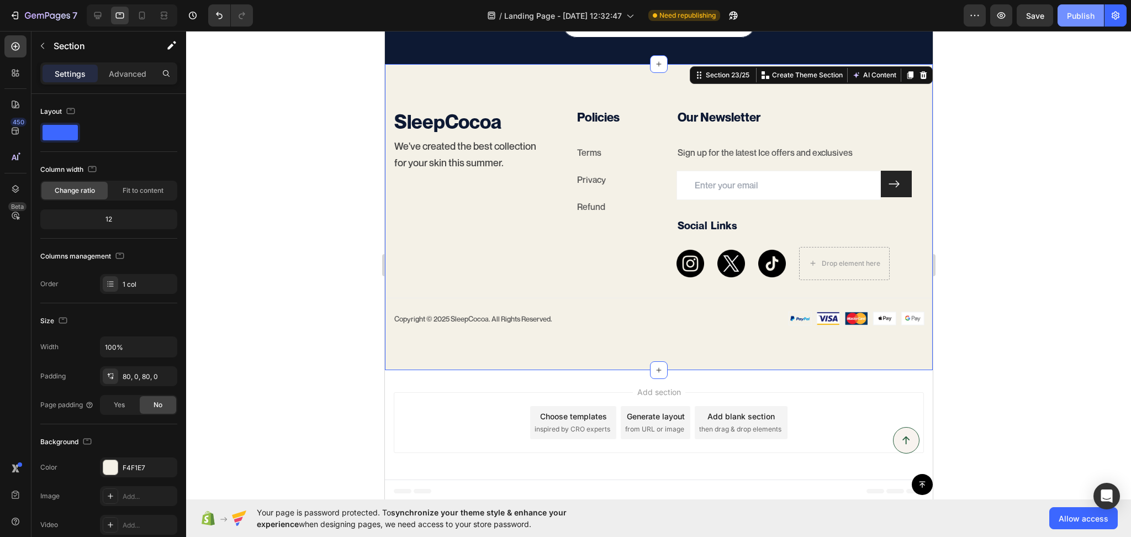
click at [1093, 20] on div "Publish" at bounding box center [1081, 16] width 28 height 12
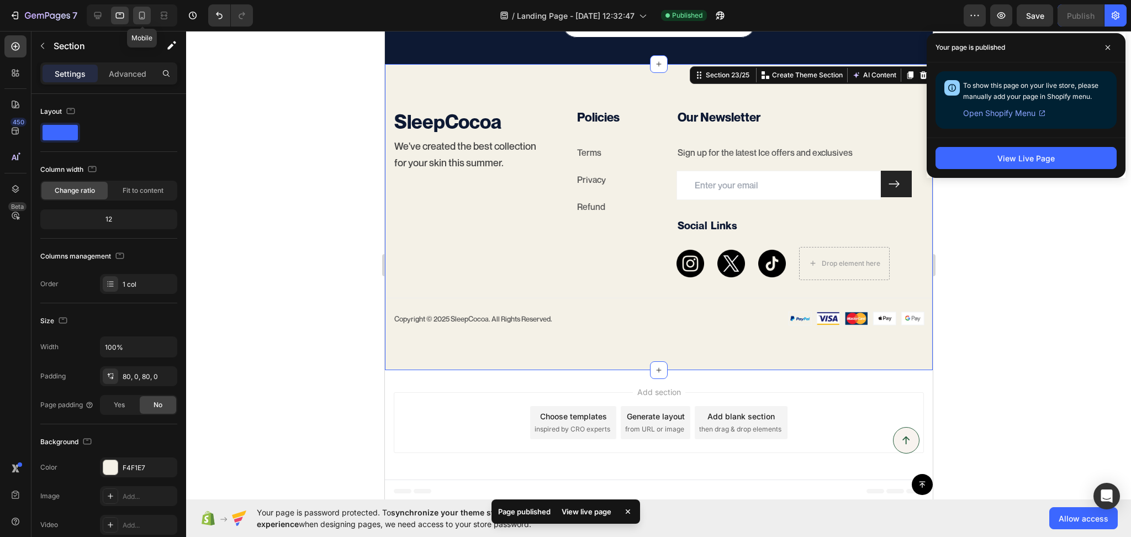
click at [145, 10] on icon at bounding box center [141, 15] width 11 height 11
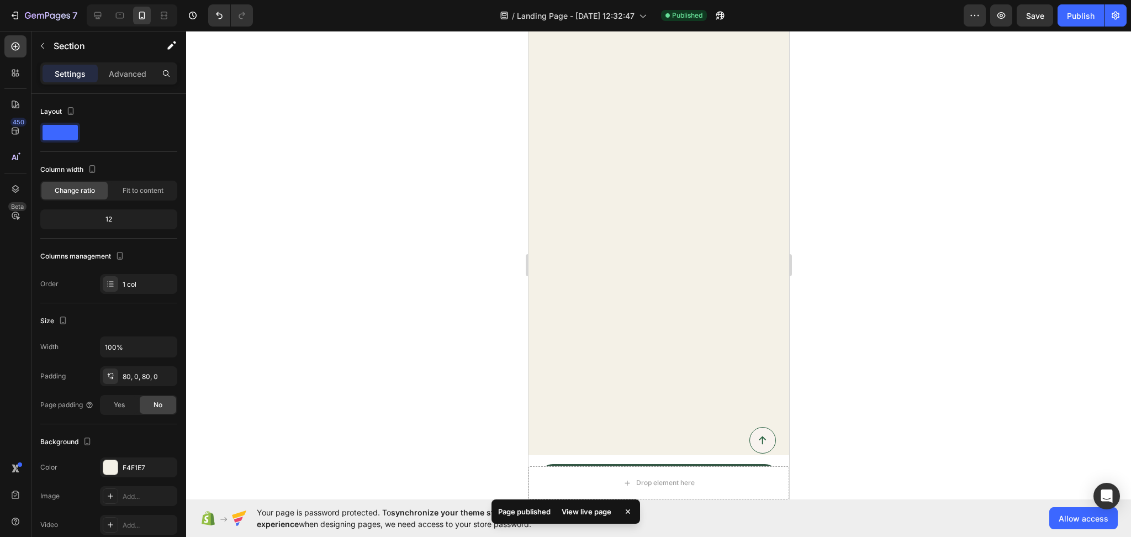
scroll to position [2596, 0]
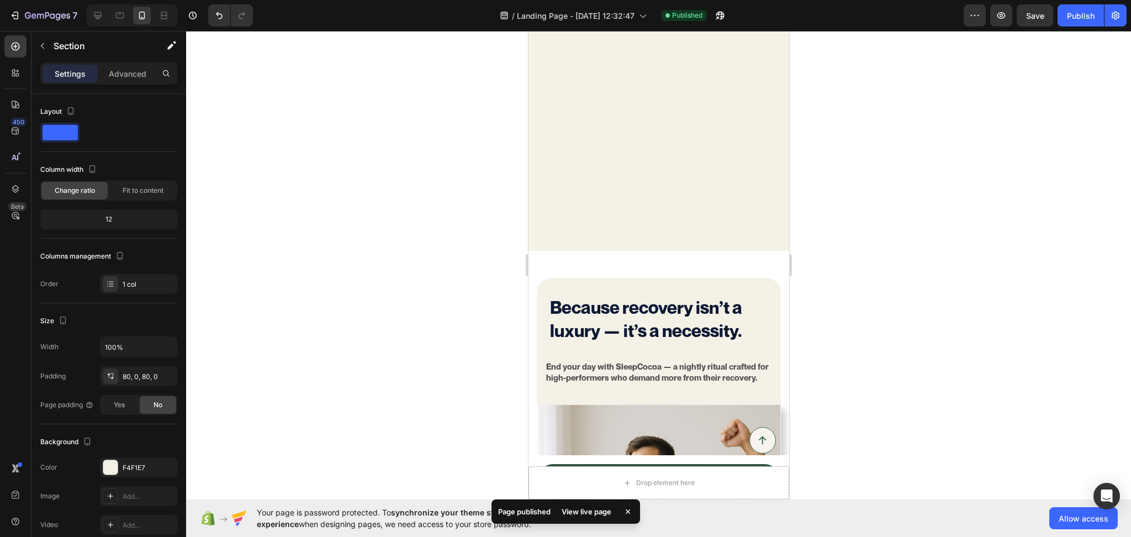
drag, startPoint x: 782, startPoint y: 279, endPoint x: 1319, endPoint y: 181, distance: 545.7
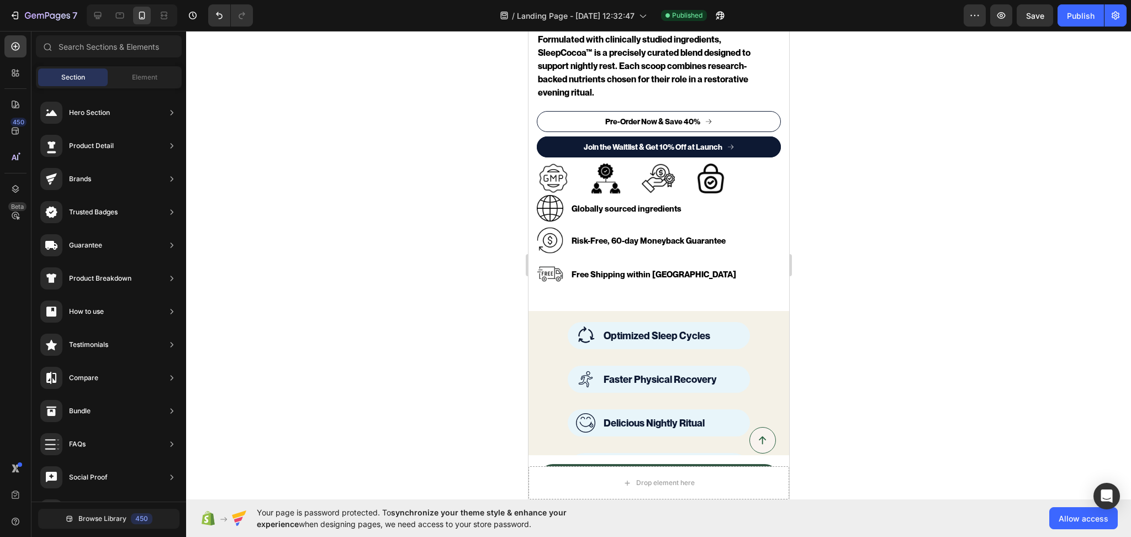
scroll to position [593, 0]
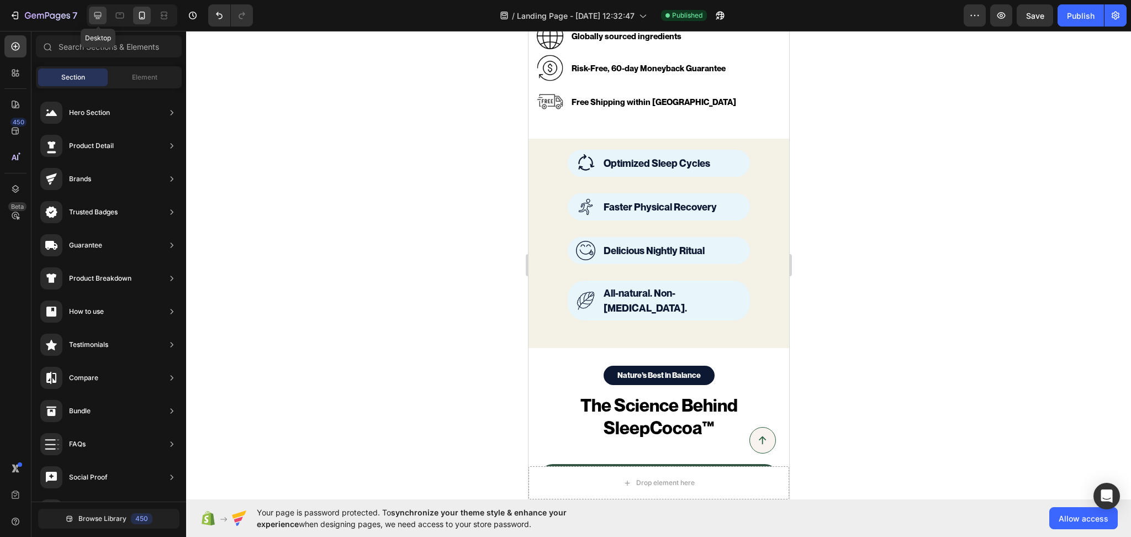
click at [96, 14] on icon at bounding box center [97, 15] width 11 height 11
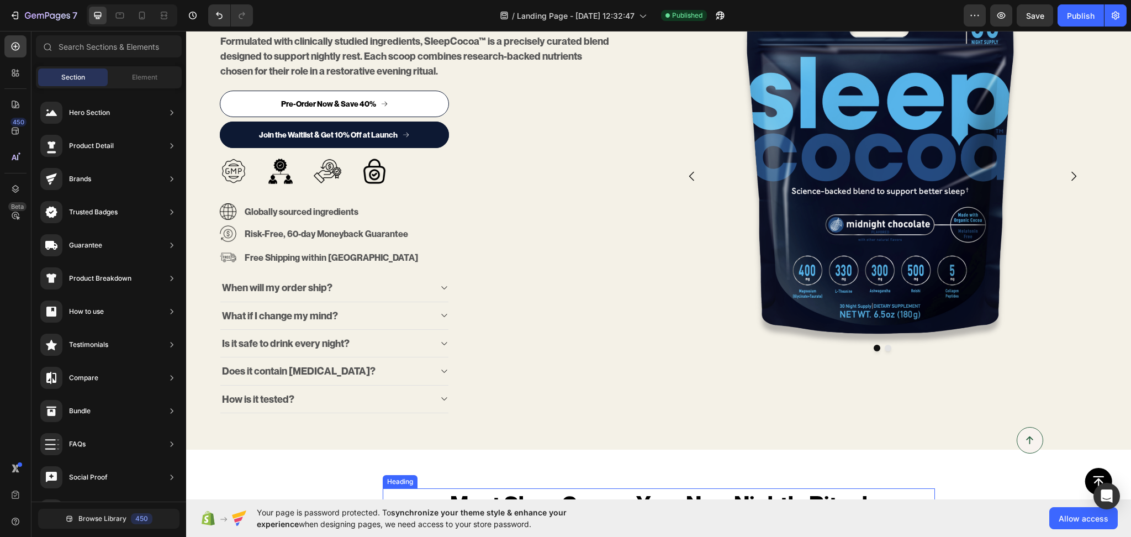
scroll to position [515, 0]
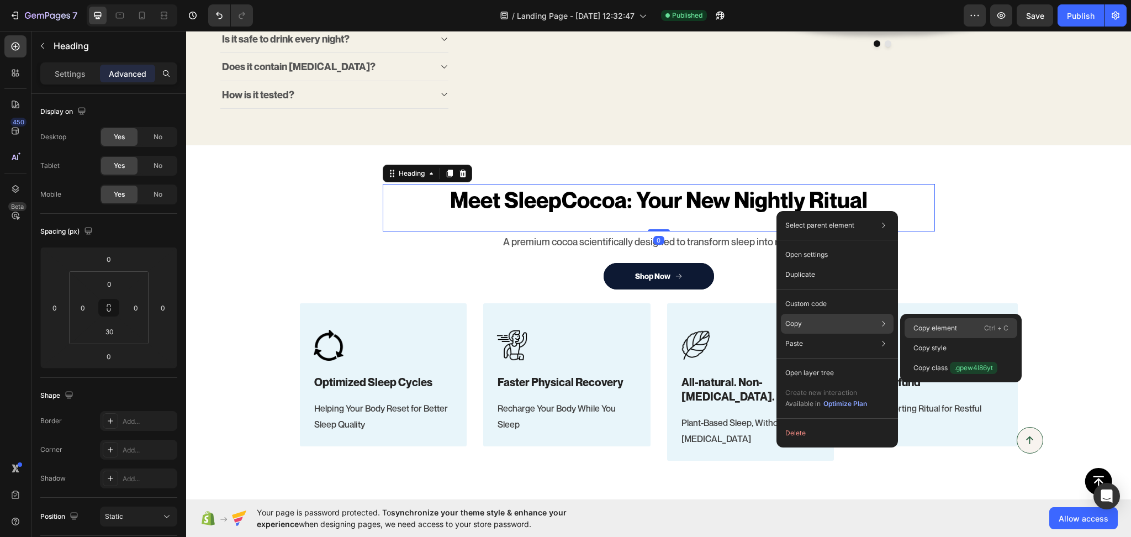
click at [932, 325] on p "Copy element" at bounding box center [935, 328] width 44 height 10
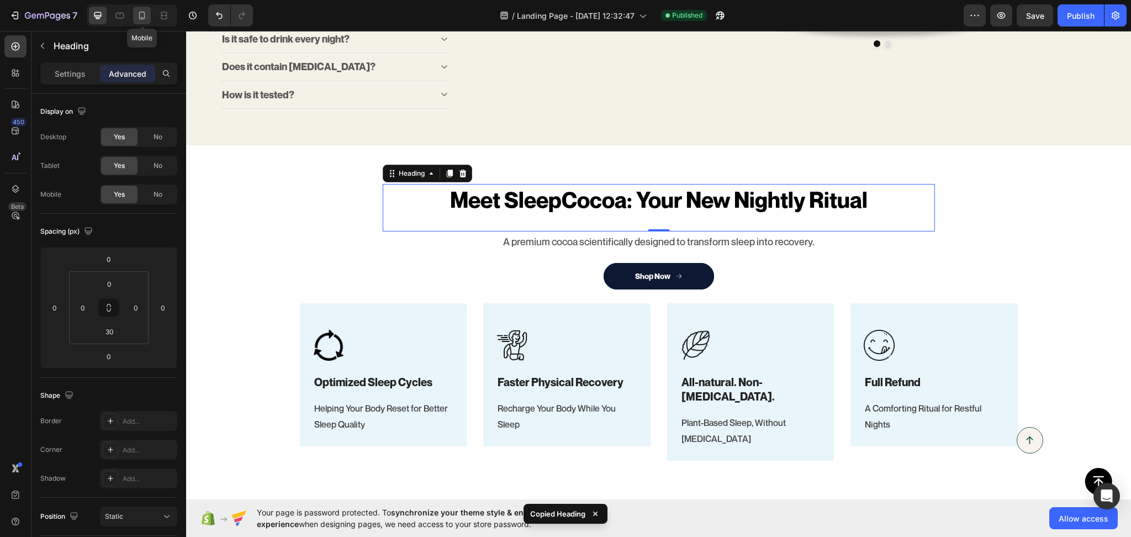
click at [144, 17] on icon at bounding box center [141, 15] width 11 height 11
type input "25"
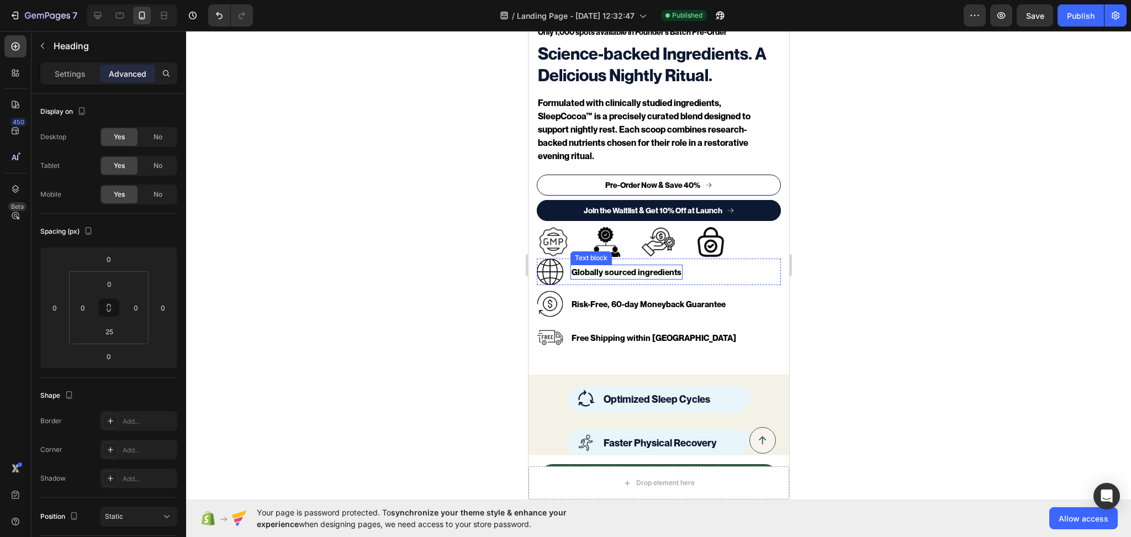
scroll to position [527, 0]
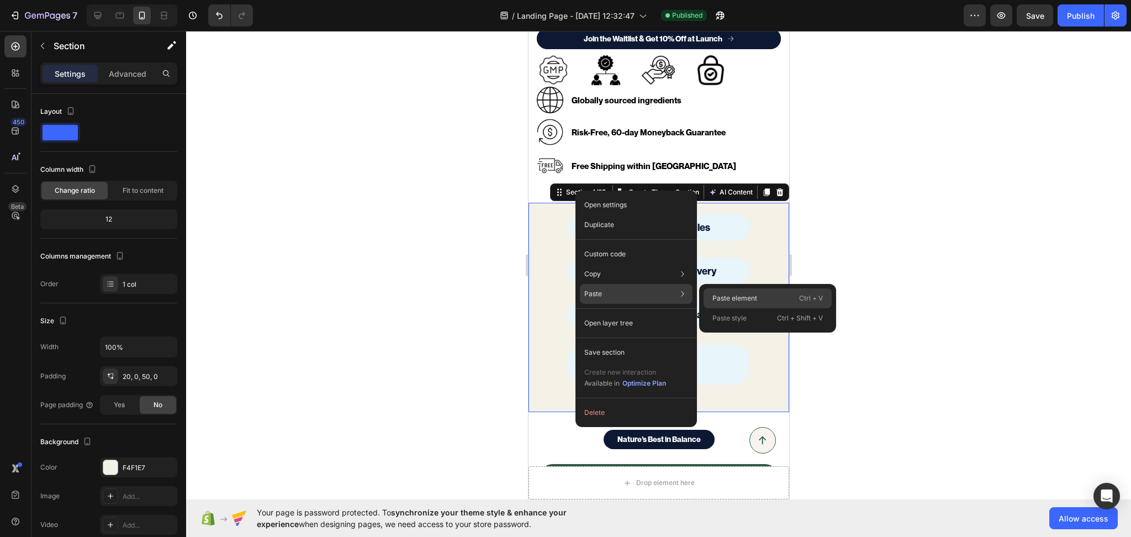
click at [729, 297] on p "Paste element" at bounding box center [734, 298] width 45 height 10
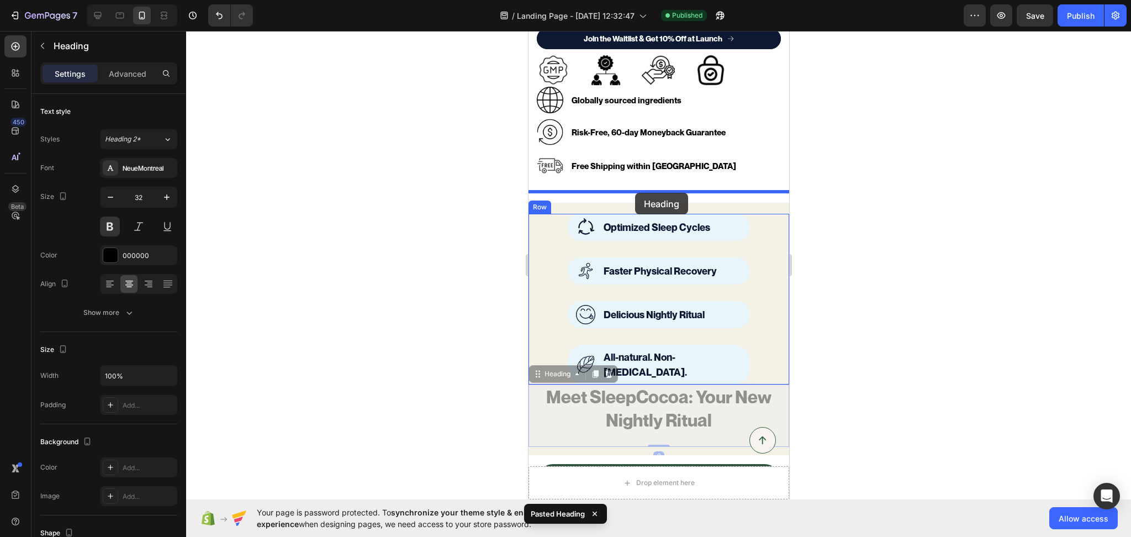
drag, startPoint x: 554, startPoint y: 351, endPoint x: 634, endPoint y: 193, distance: 176.8
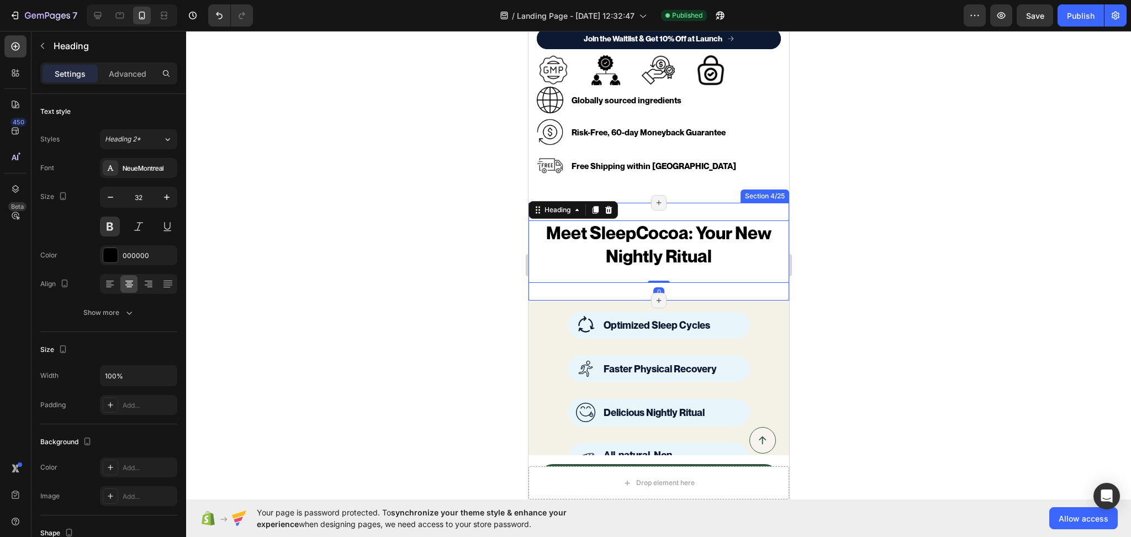
click at [561, 273] on div "Meet SleepCocoa: Your New Nightly Ritual Heading 0 Section 4/25 Page has reache…" at bounding box center [658, 251] width 261 height 97
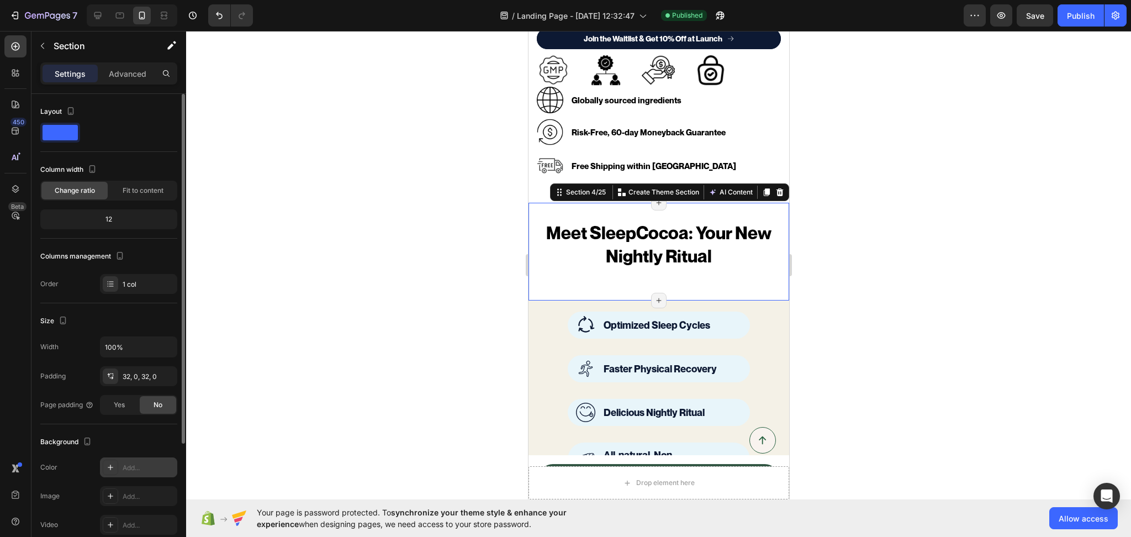
click at [126, 462] on div "Add..." at bounding box center [138, 467] width 77 height 20
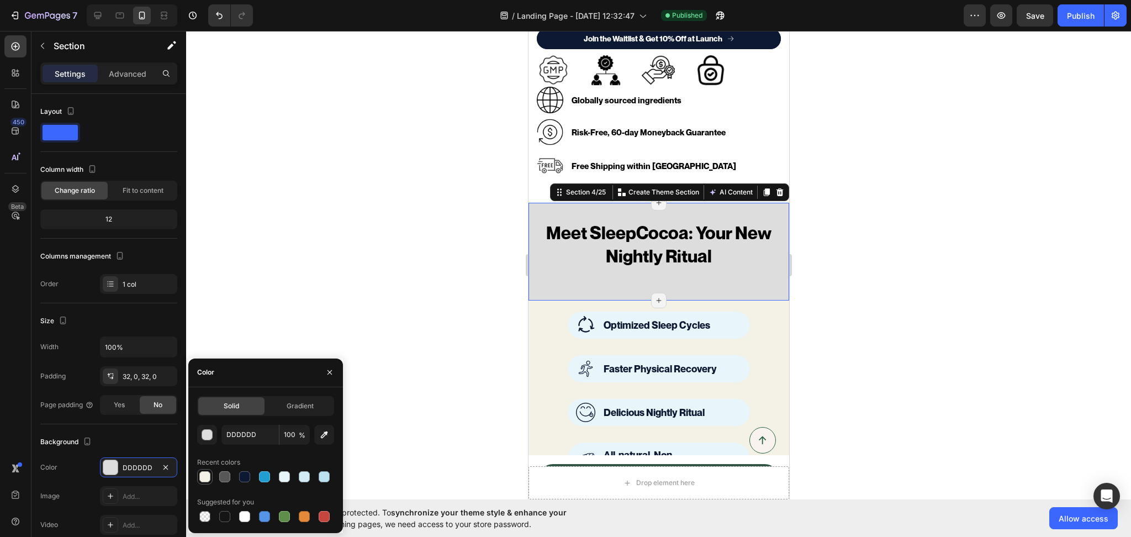
click at [204, 475] on div at bounding box center [204, 476] width 11 height 11
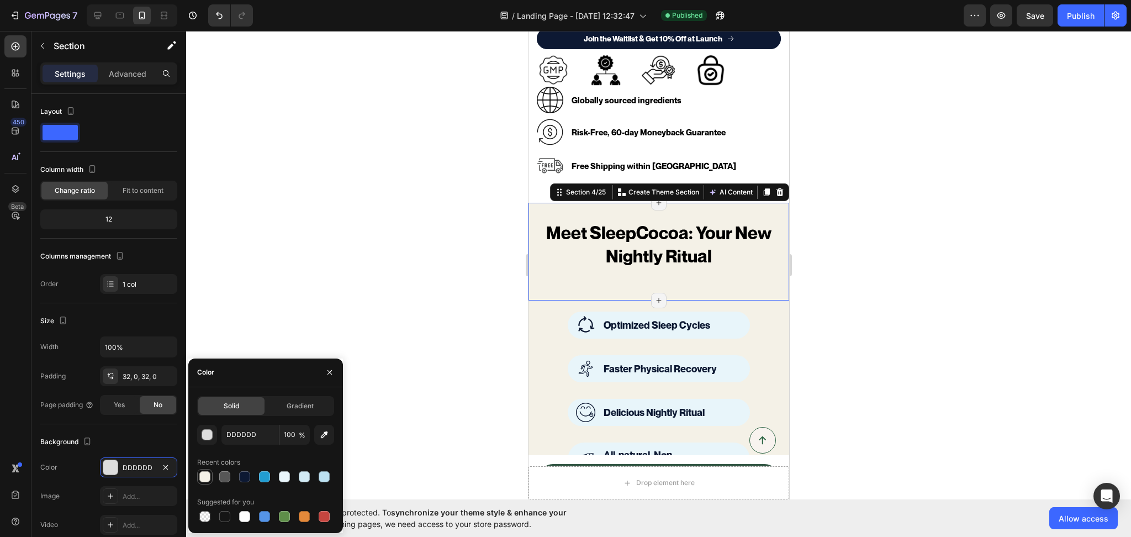
type input "F4F1E7"
click at [565, 276] on div "Meet SleepCocoa: Your New Nightly Ritual Heading Section 4/25 You can create re…" at bounding box center [658, 251] width 261 height 97
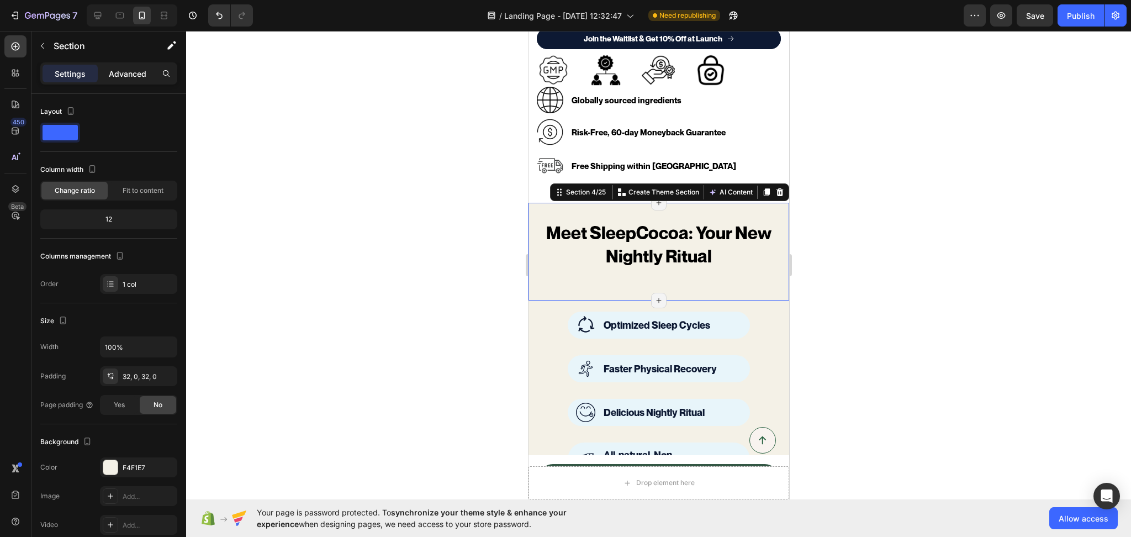
click at [131, 69] on p "Advanced" at bounding box center [128, 74] width 38 height 12
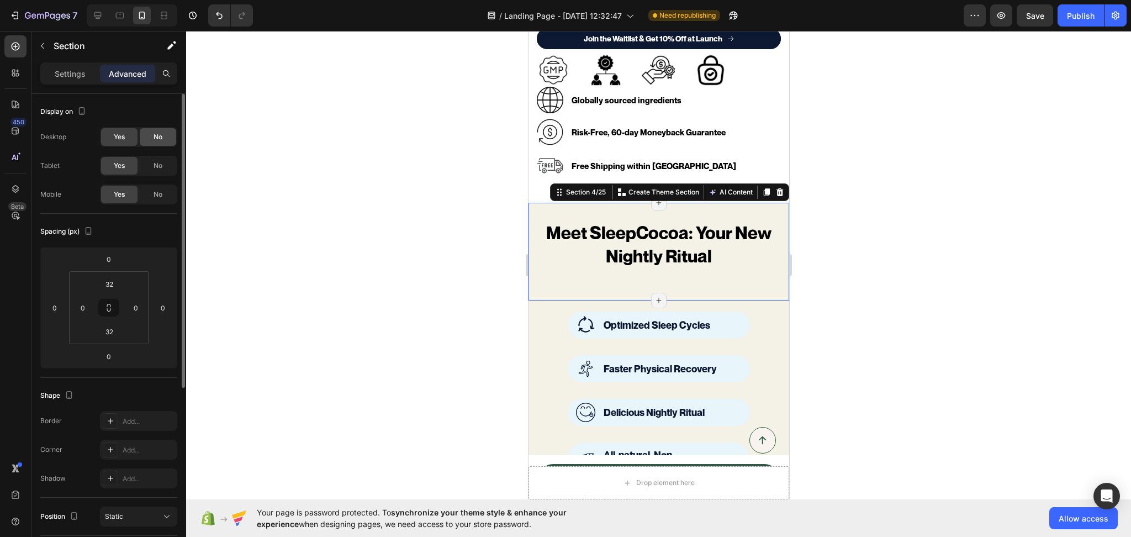
click at [157, 165] on span "No" at bounding box center [158, 166] width 9 height 10
click at [159, 137] on span "No" at bounding box center [158, 137] width 9 height 10
click at [871, 266] on div at bounding box center [658, 284] width 945 height 506
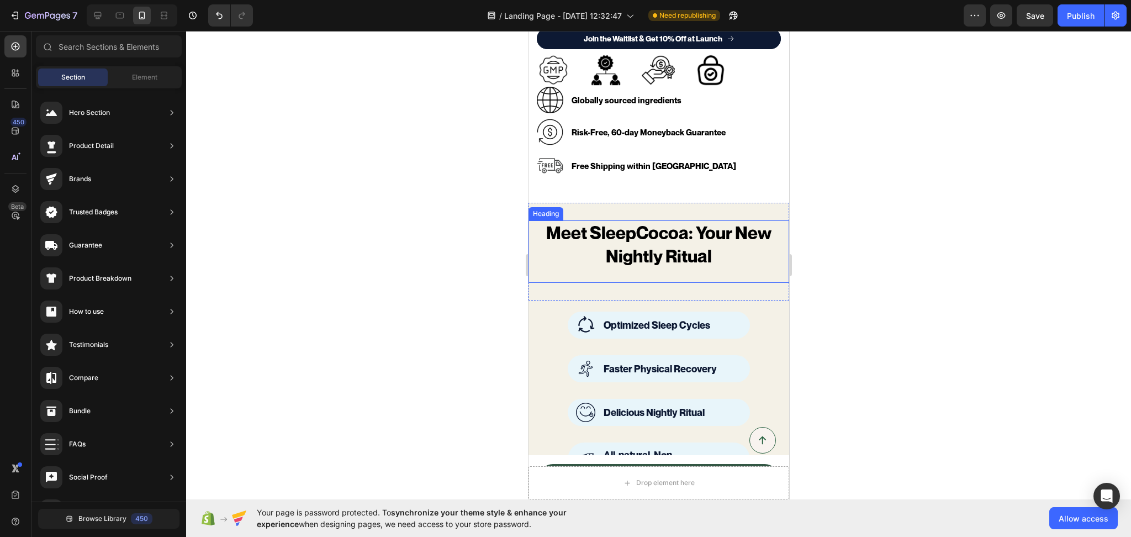
click at [718, 254] on h2 "Meet SleepCocoa: Your New Nightly Ritual" at bounding box center [658, 244] width 261 height 48
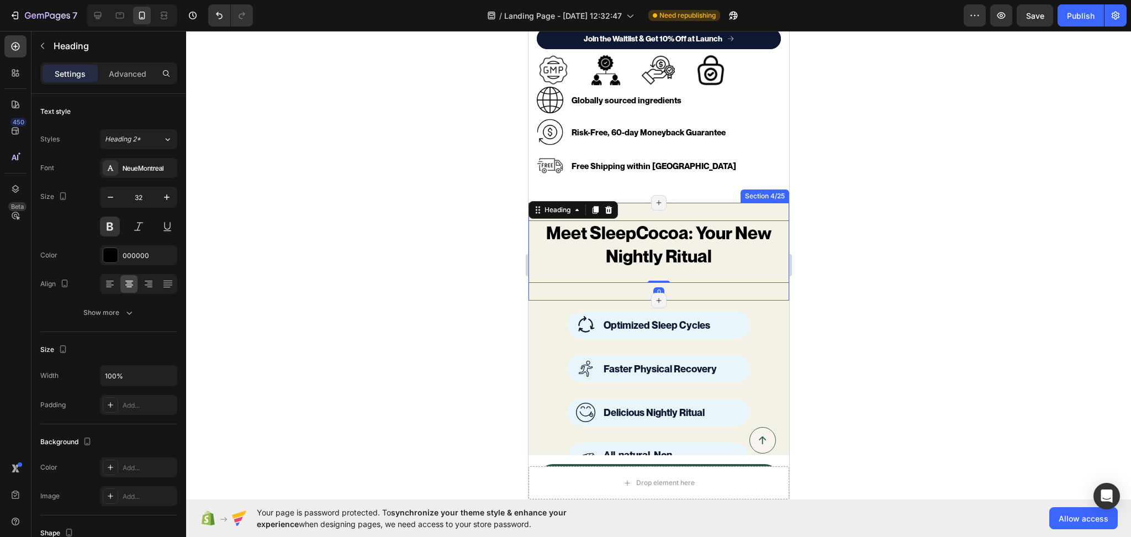
click at [661, 283] on div "Meet SleepCocoa: Your New Nightly Ritual Heading 0 Section 4/25 Page has reache…" at bounding box center [658, 251] width 261 height 97
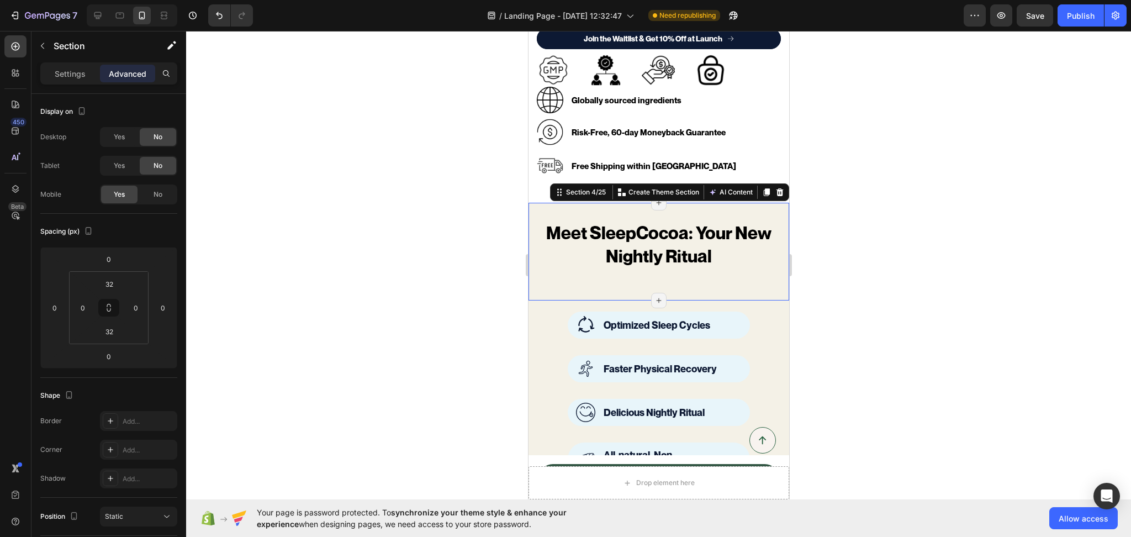
click at [689, 278] on div "Meet SleepCocoa: Your New Nightly Ritual Heading Section 4/25 You can create re…" at bounding box center [658, 251] width 261 height 97
click at [716, 244] on h2 "Meet SleepCocoa: Your New Nightly Ritual" at bounding box center [658, 244] width 261 height 48
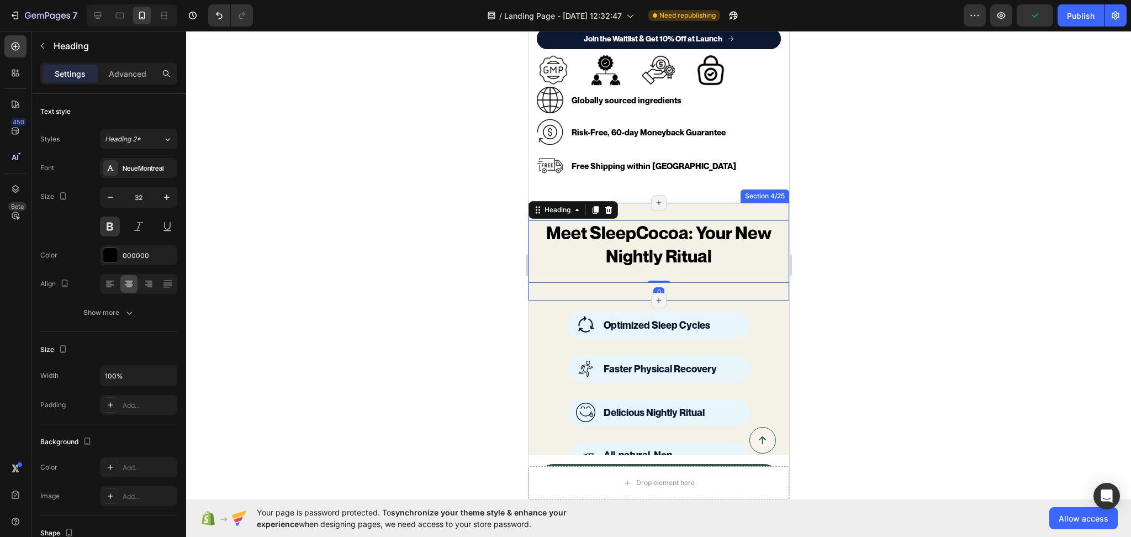
click at [705, 283] on div "Meet SleepCocoa: Your New Nightly Ritual Heading 0 Section 4/25 Page has reache…" at bounding box center [658, 251] width 261 height 97
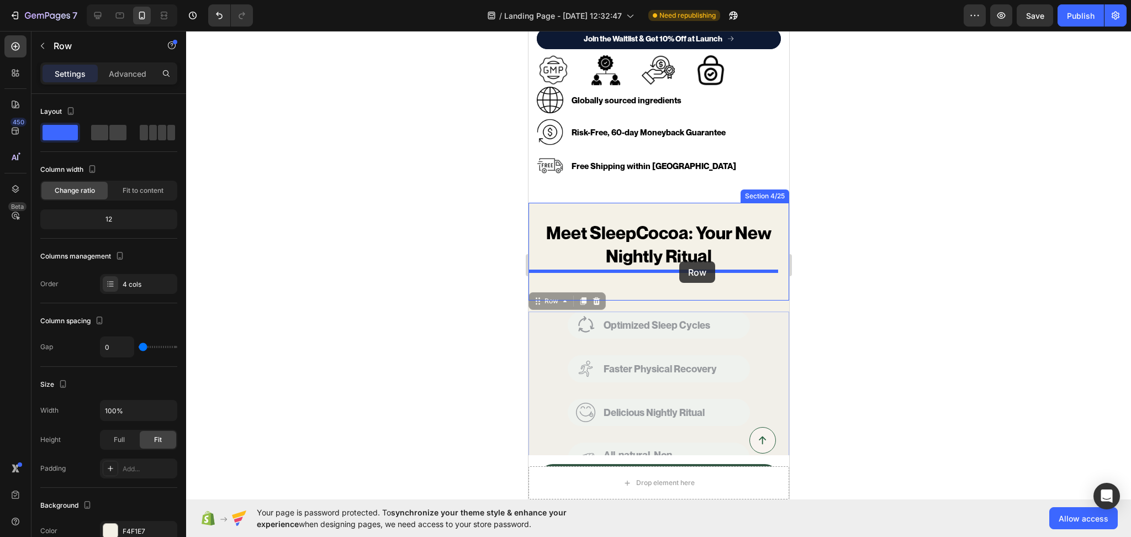
drag, startPoint x: 747, startPoint y: 335, endPoint x: 679, endPoint y: 261, distance: 100.0
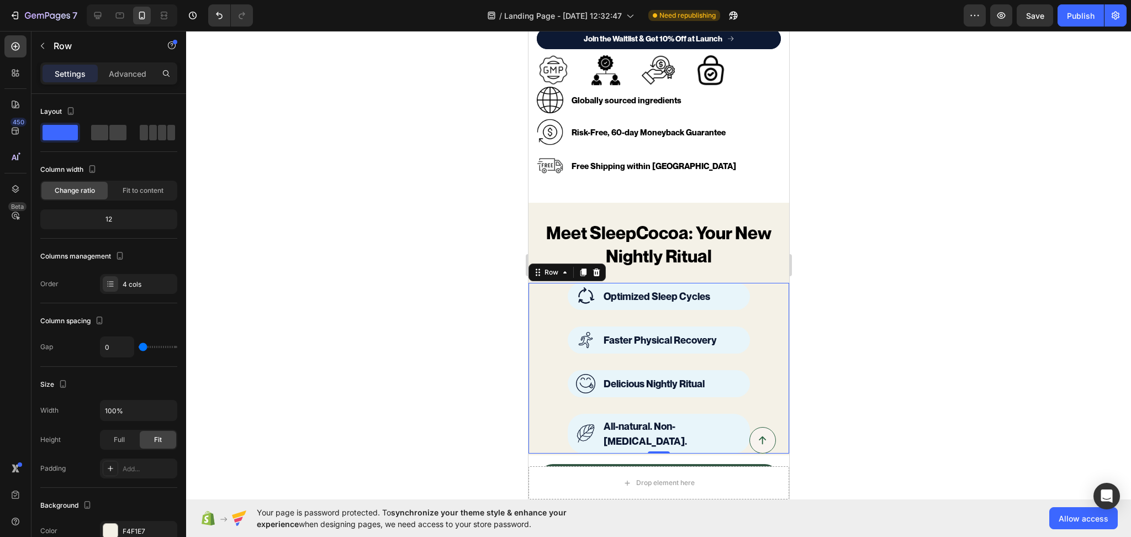
click at [886, 310] on div at bounding box center [658, 284] width 945 height 506
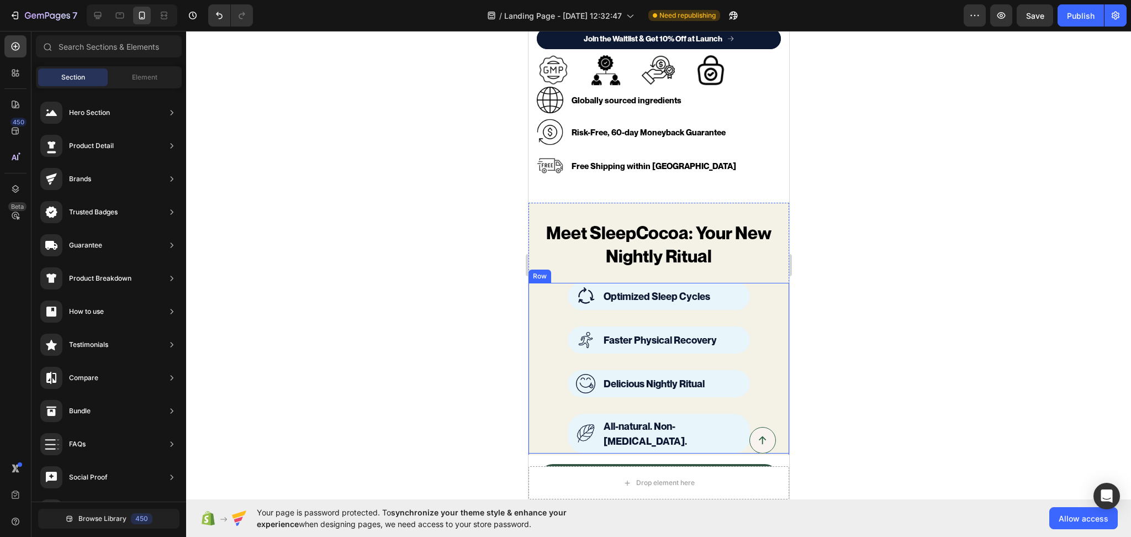
click at [589, 482] on div "Drop element here" at bounding box center [658, 498] width 261 height 33
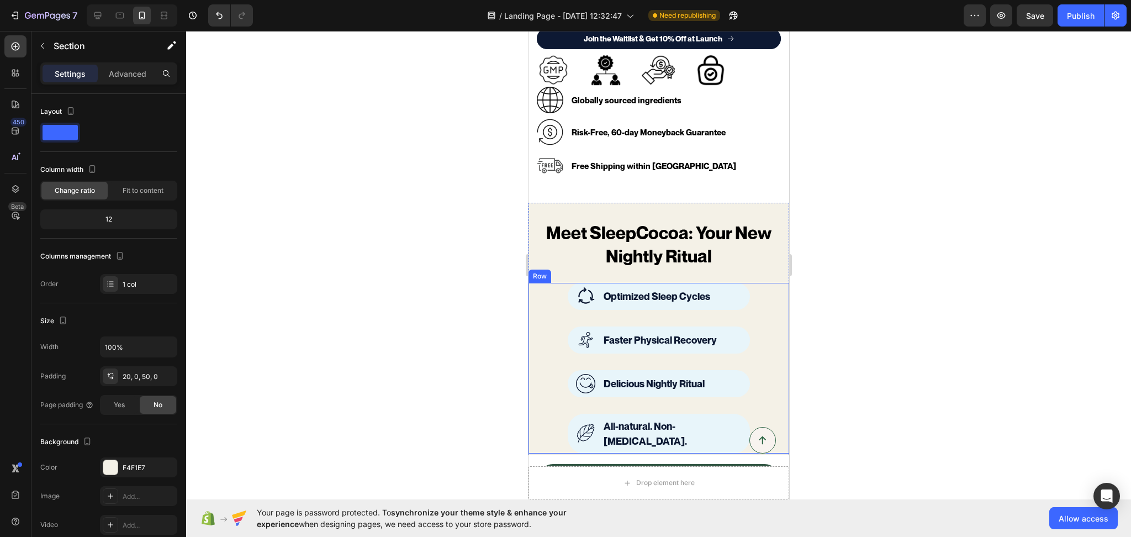
click at [636, 490] on div "Drop element here" at bounding box center [658, 499] width 89 height 18
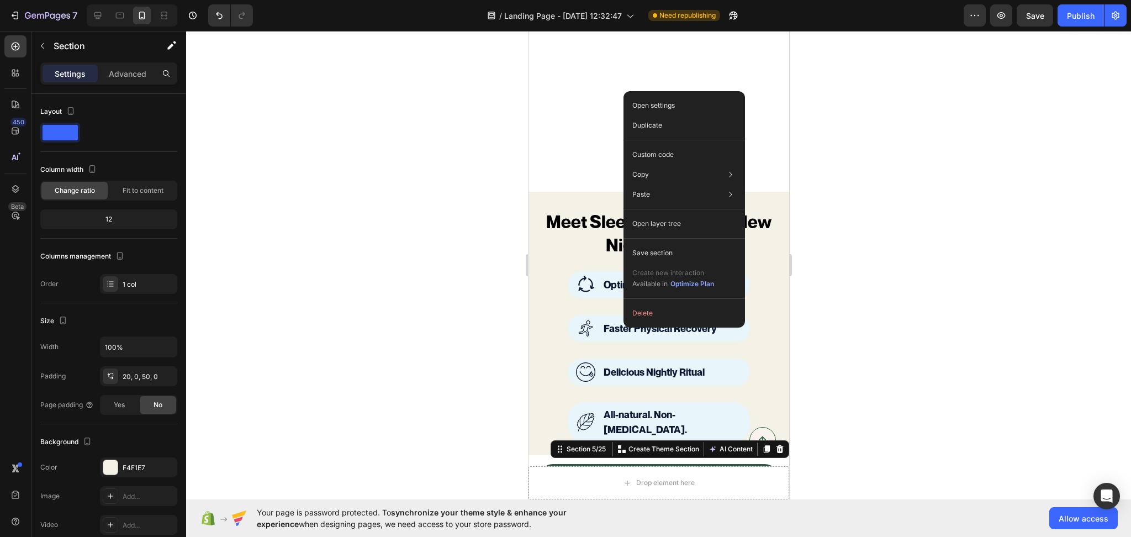
click at [637, 318] on button "Delete" at bounding box center [684, 313] width 113 height 20
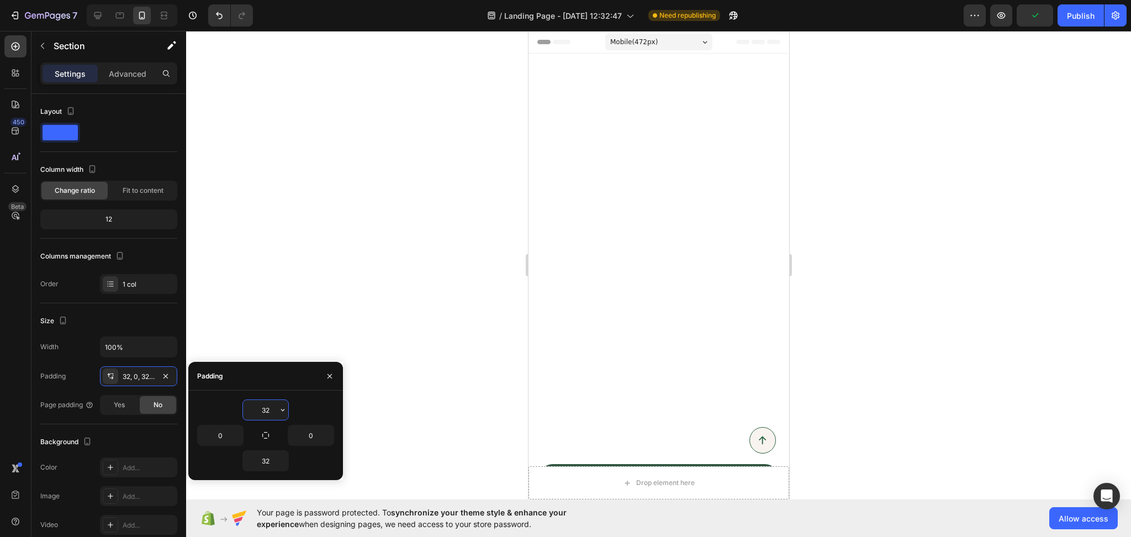
scroll to position [700, 0]
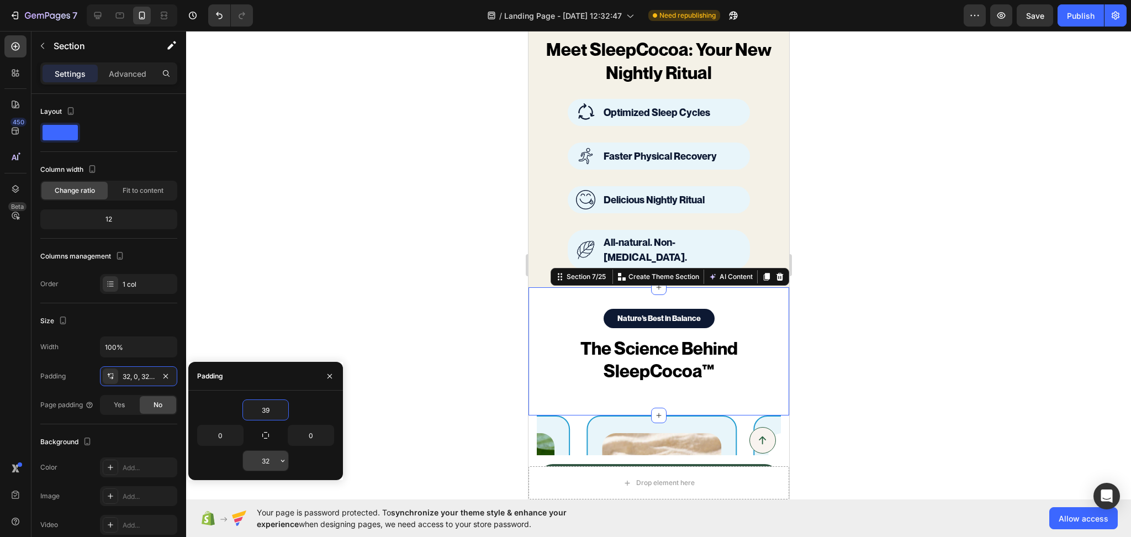
type input "40"
click at [270, 462] on input "32" at bounding box center [265, 461] width 45 height 20
type input "30"
click at [929, 336] on div at bounding box center [658, 284] width 945 height 506
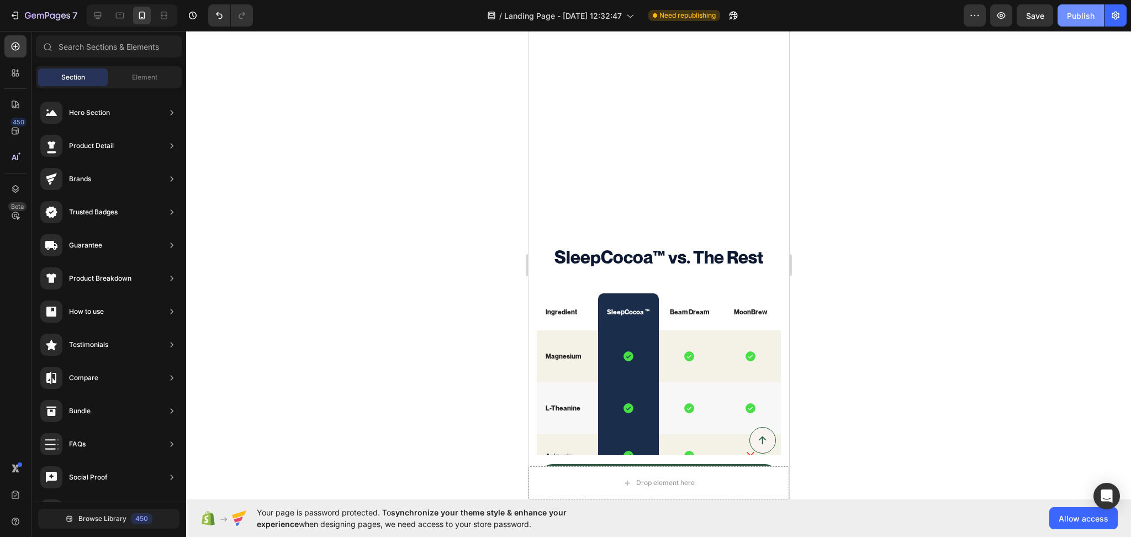
scroll to position [1386, 0]
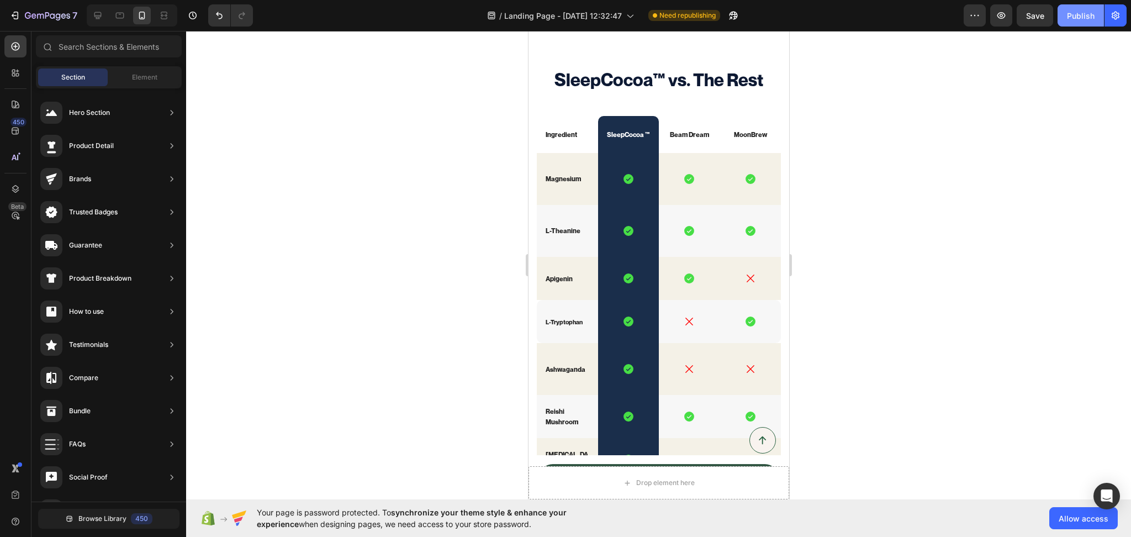
click at [1079, 10] on div "Publish" at bounding box center [1081, 16] width 28 height 12
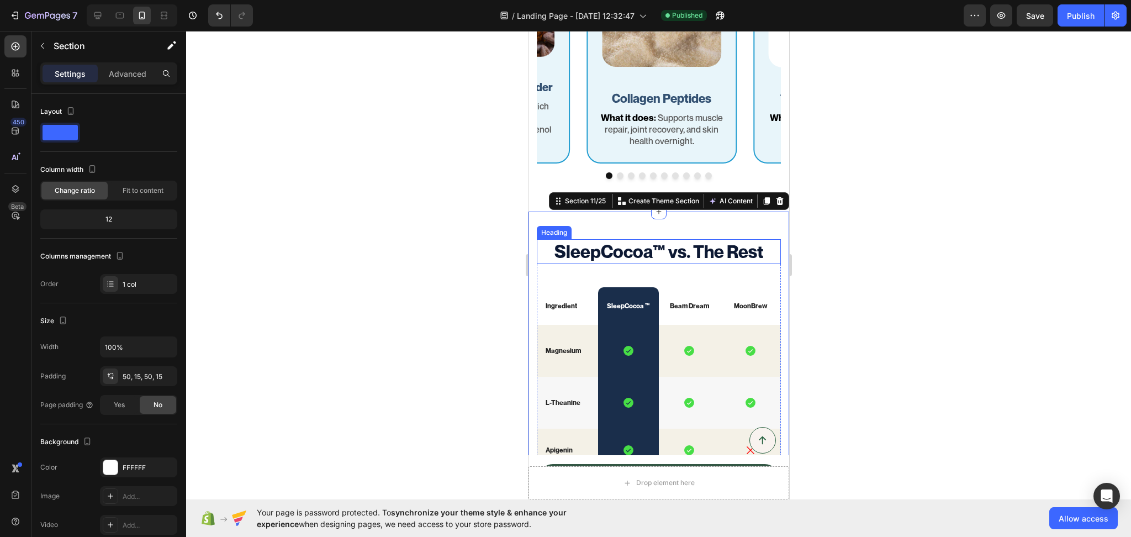
click at [620, 256] on h2 "SleepCocoa™ vs. The Rest" at bounding box center [658, 251] width 244 height 25
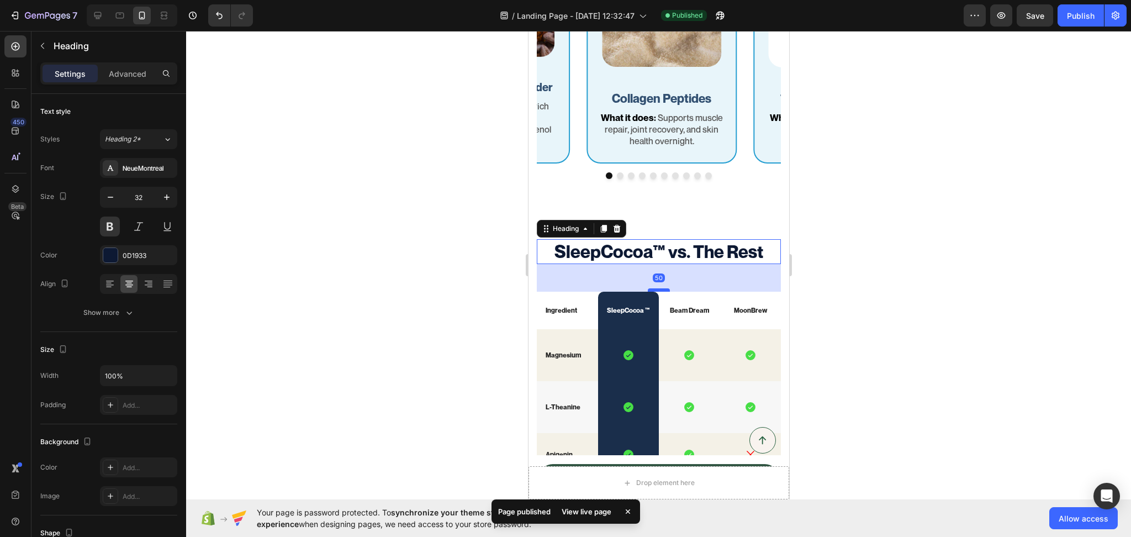
click at [649, 290] on div at bounding box center [658, 289] width 22 height 3
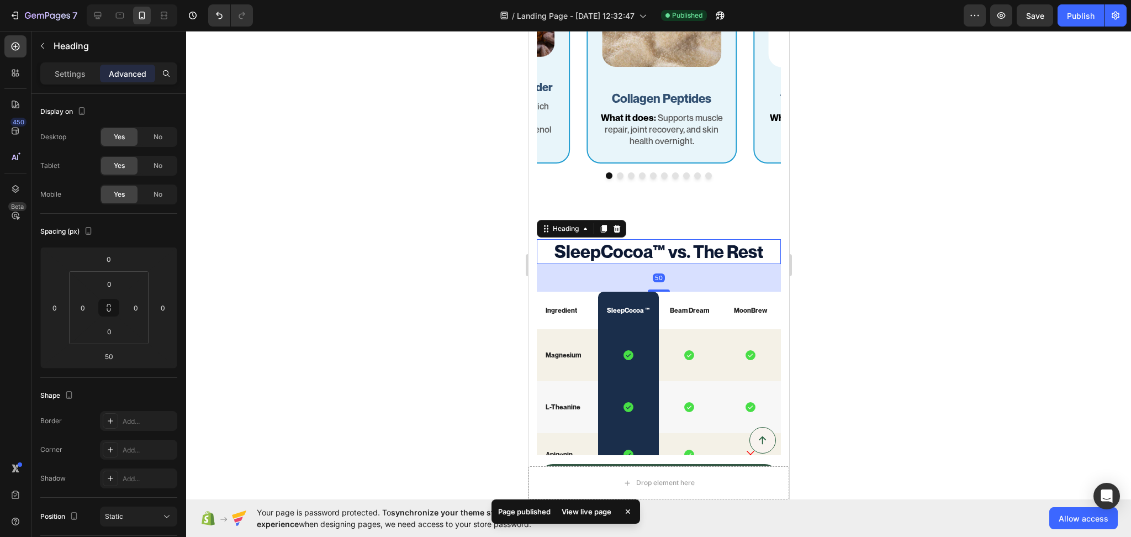
click at [929, 250] on div at bounding box center [658, 284] width 945 height 506
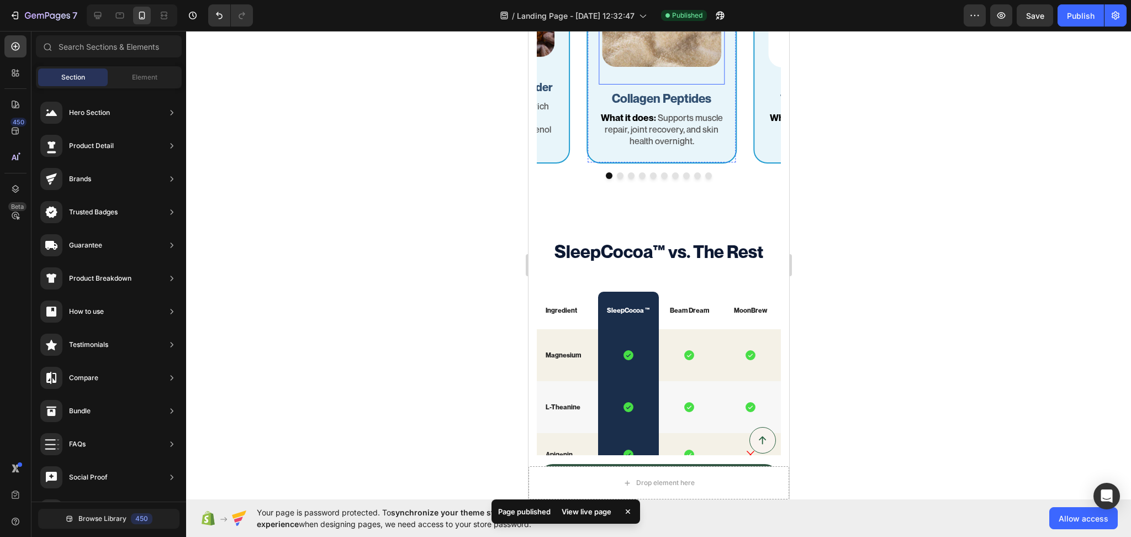
scroll to position [1043, 0]
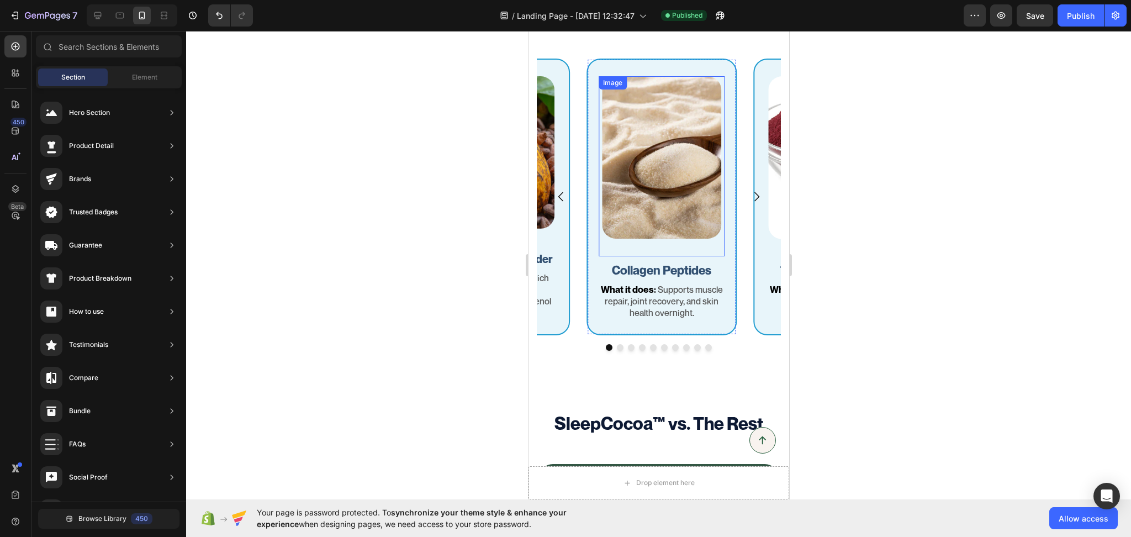
click at [652, 210] on img at bounding box center [660, 157] width 119 height 162
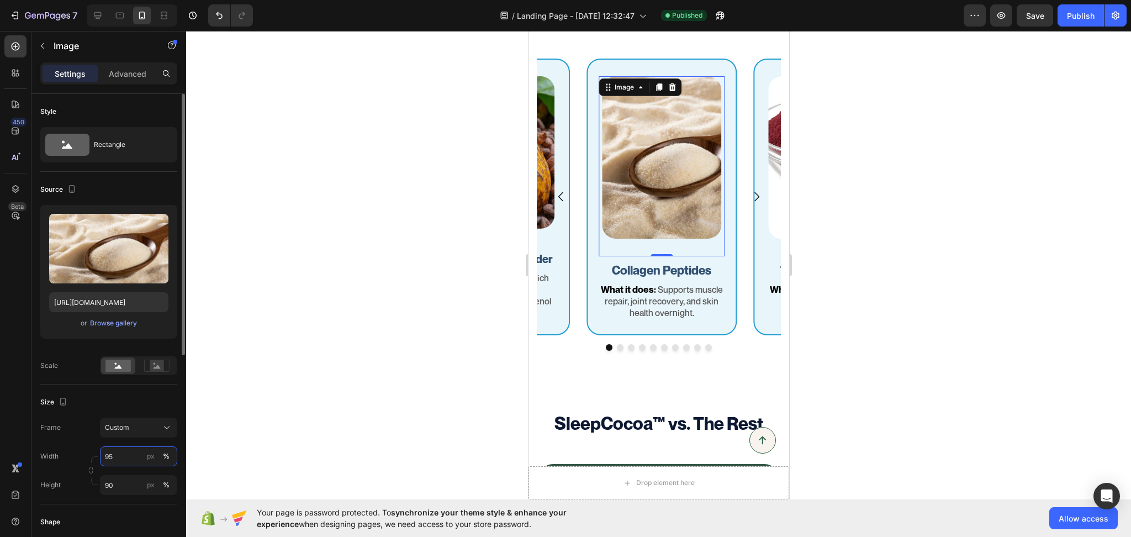
click at [123, 452] on input "95" at bounding box center [138, 456] width 77 height 20
click at [112, 482] on span "Full" at bounding box center [109, 483] width 11 height 10
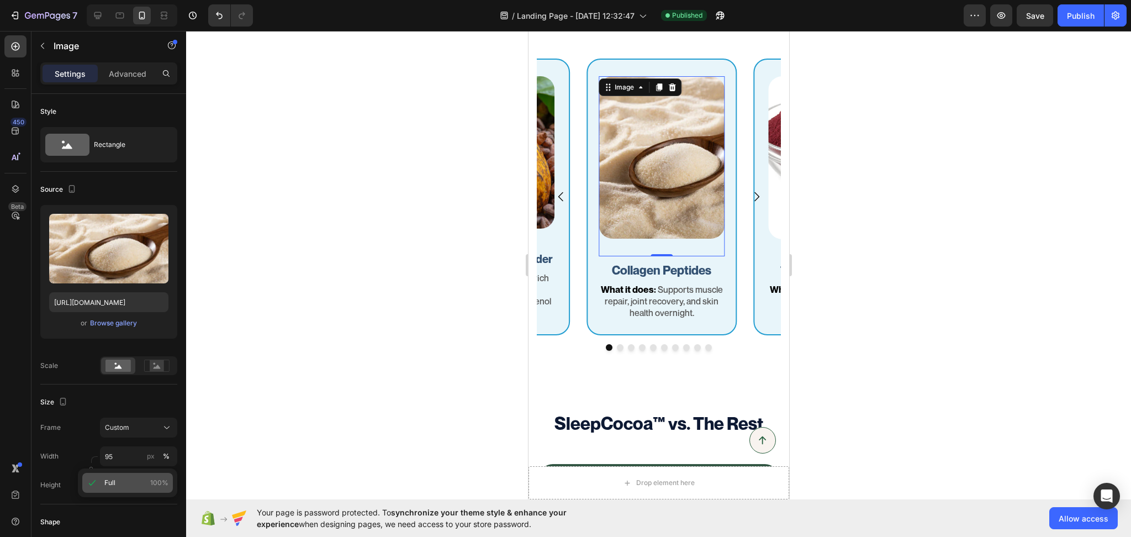
type input "100"
click at [117, 486] on input "90" at bounding box center [138, 485] width 77 height 20
click at [124, 507] on p "Full 100%" at bounding box center [136, 511] width 64 height 10
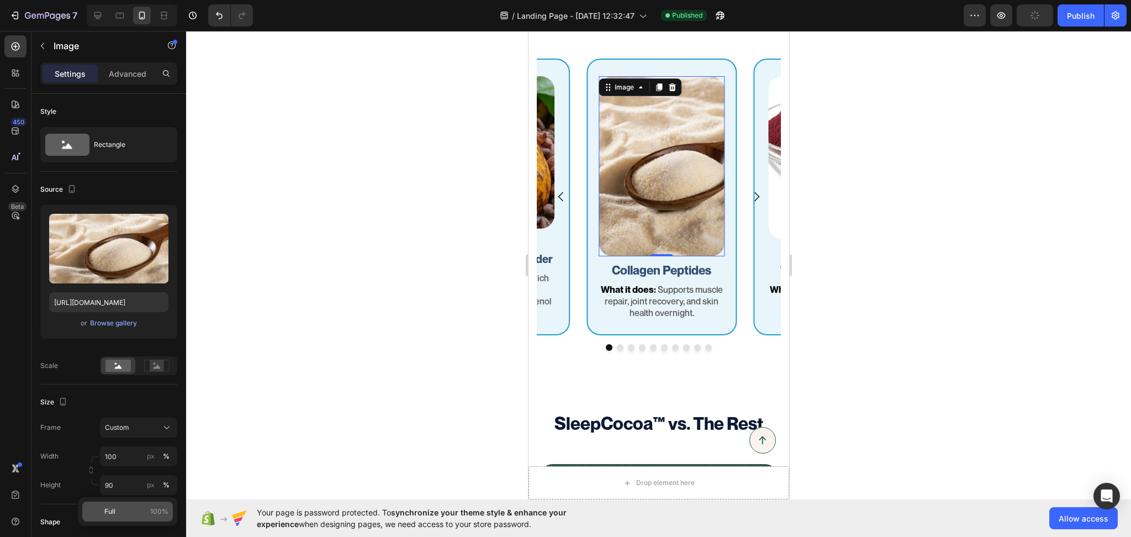
type input "100"
click at [869, 294] on div at bounding box center [658, 284] width 945 height 506
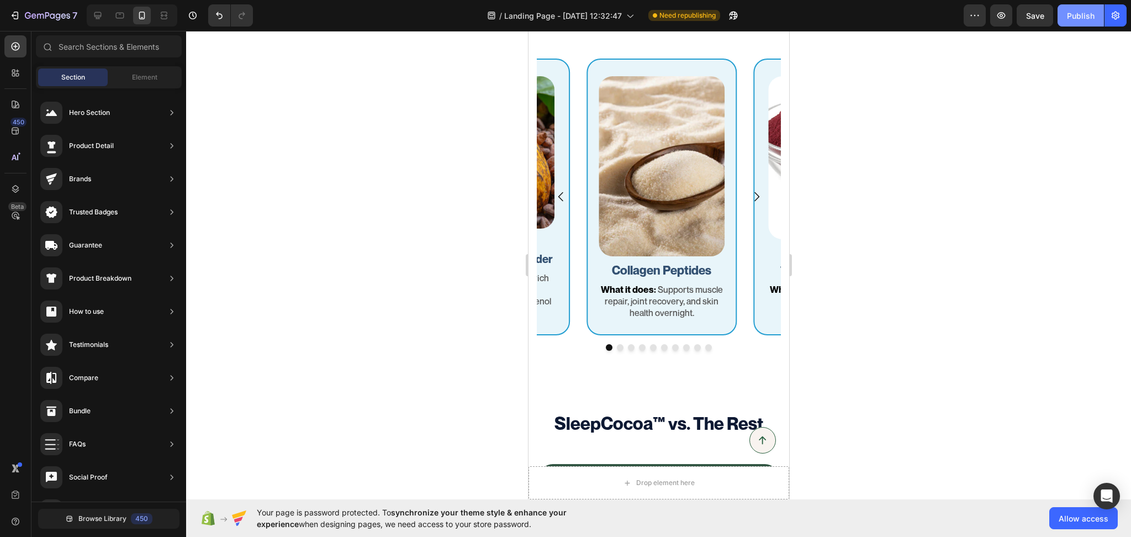
click at [1074, 13] on div "Publish" at bounding box center [1081, 16] width 28 height 12
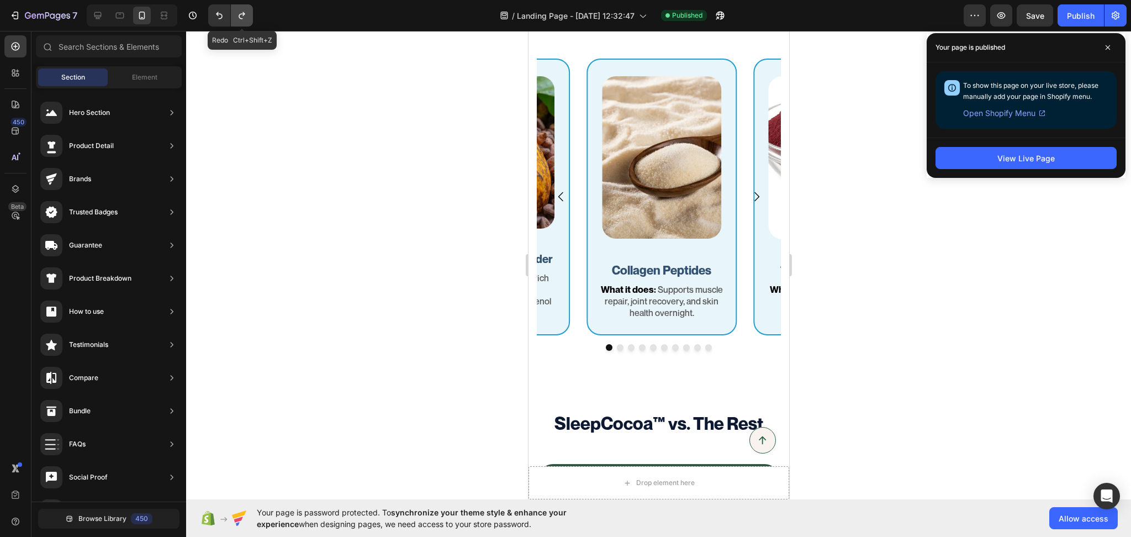
click at [249, 18] on button "Undo/Redo" at bounding box center [242, 15] width 22 height 22
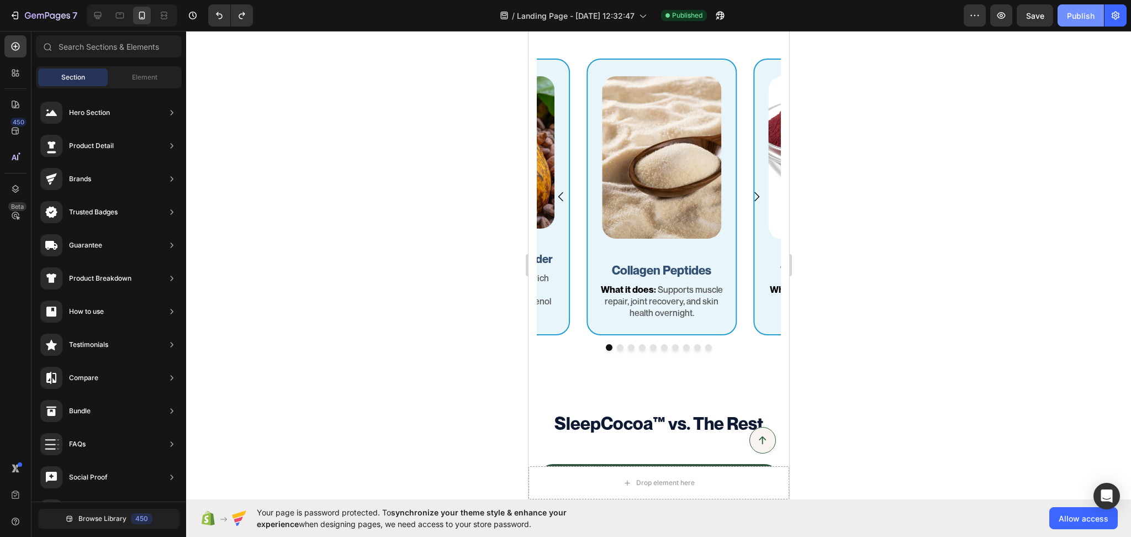
click at [1076, 7] on button "Publish" at bounding box center [1081, 15] width 46 height 22
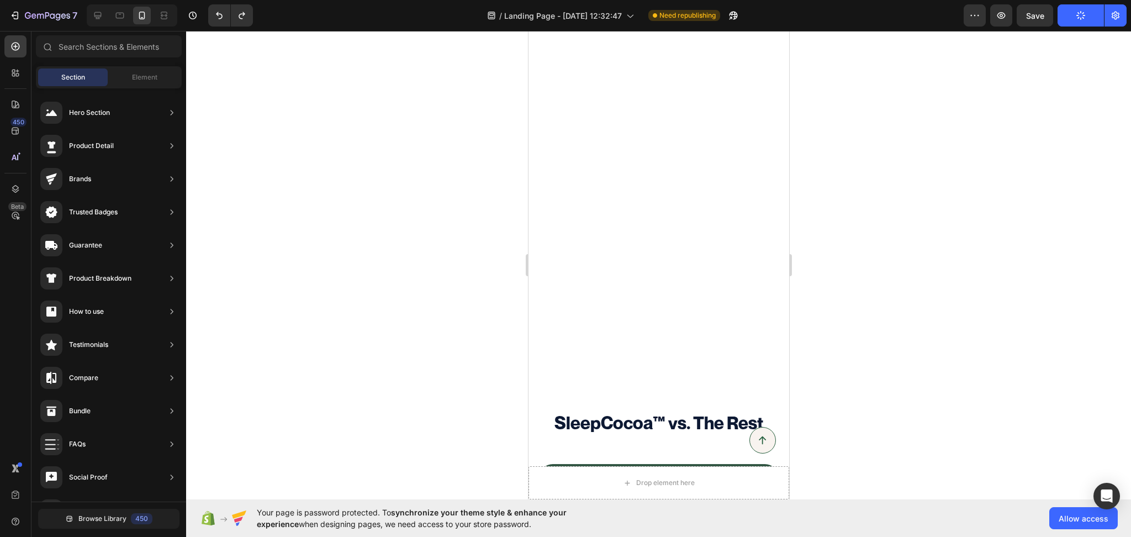
scroll to position [1559, 0]
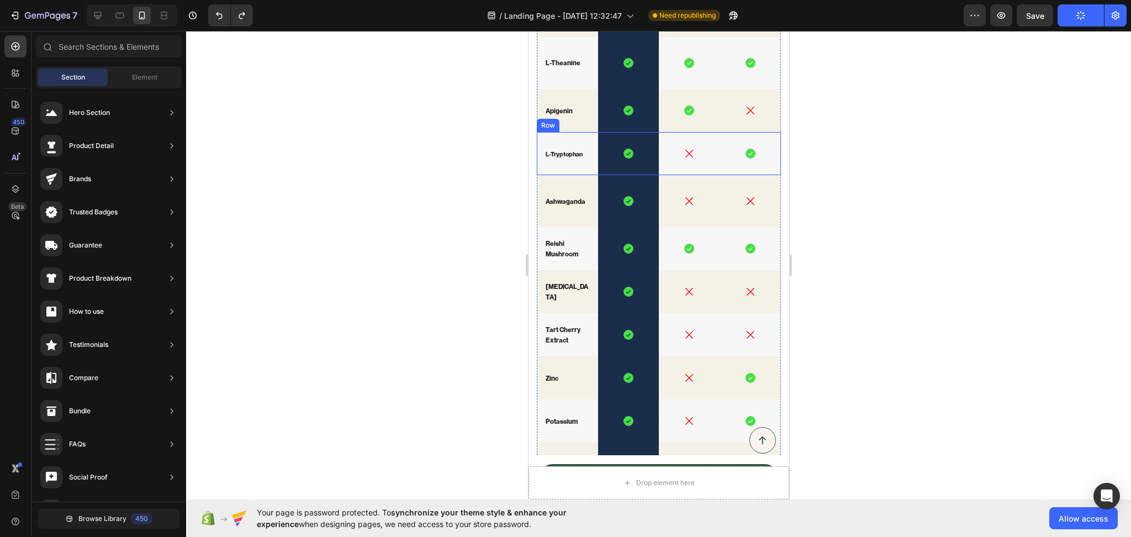
click at [102, 18] on icon at bounding box center [97, 15] width 11 height 11
click at [97, 16] on icon at bounding box center [97, 15] width 11 height 11
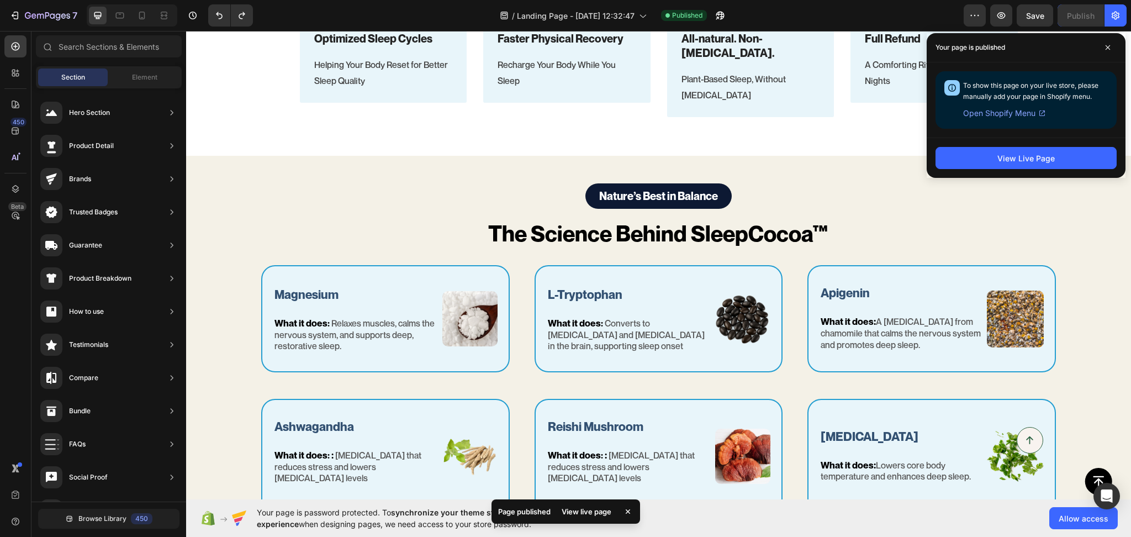
scroll to position [515, 0]
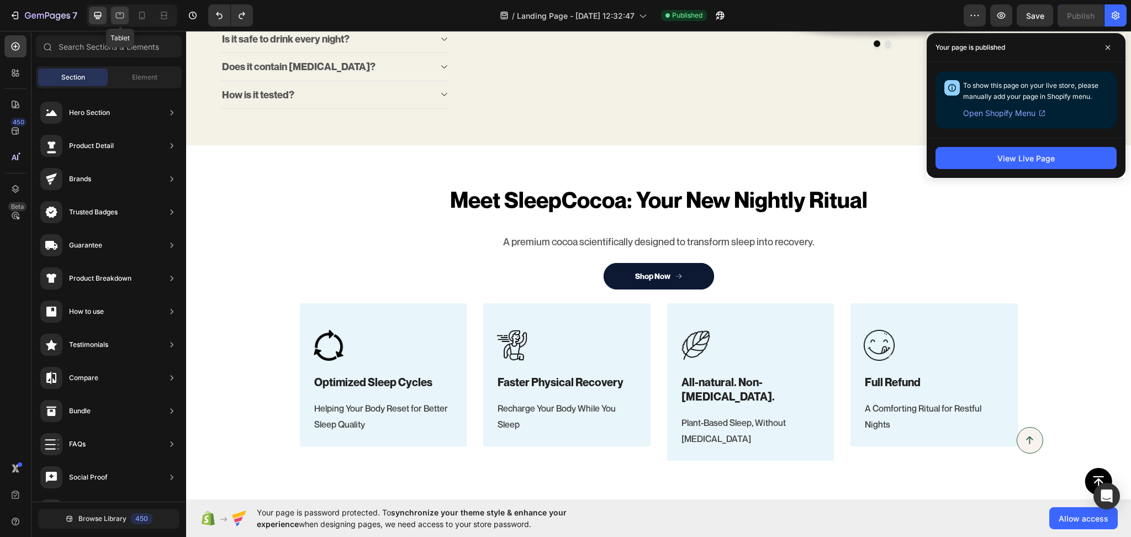
click at [115, 13] on icon at bounding box center [119, 15] width 11 height 11
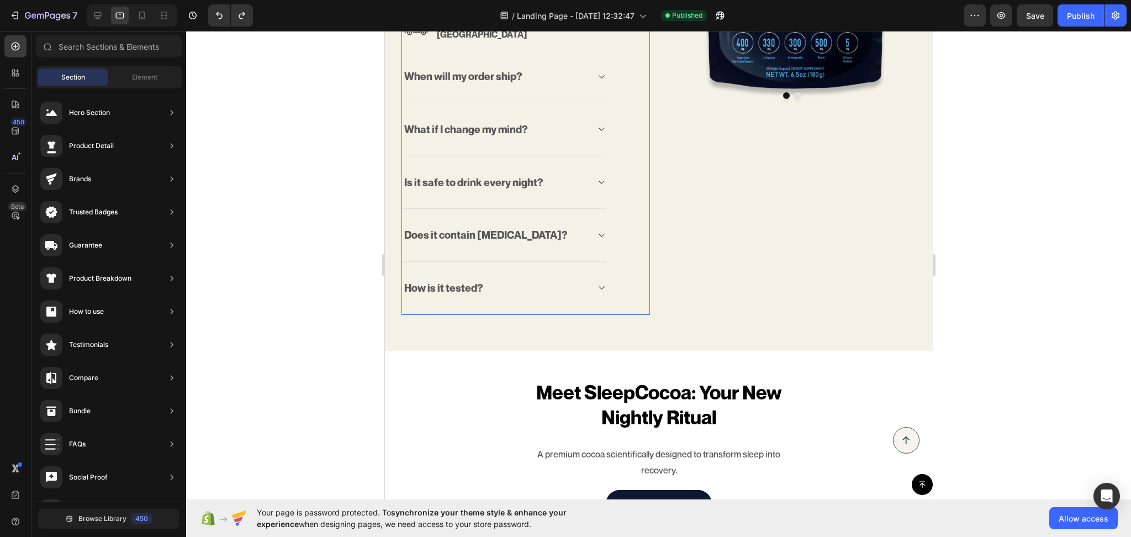
scroll to position [343, 0]
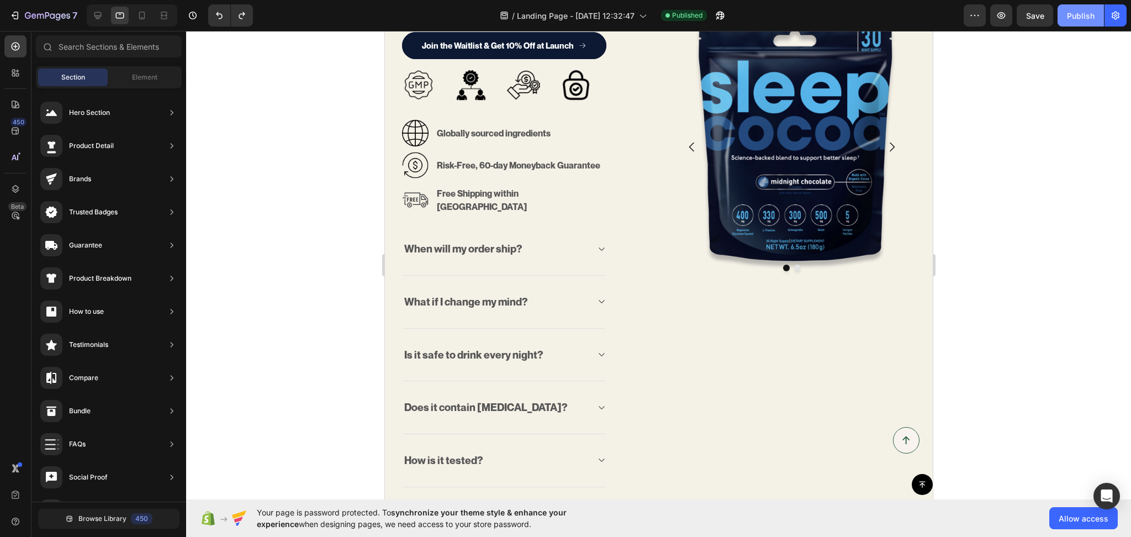
click at [1095, 10] on button "Publish" at bounding box center [1081, 15] width 46 height 22
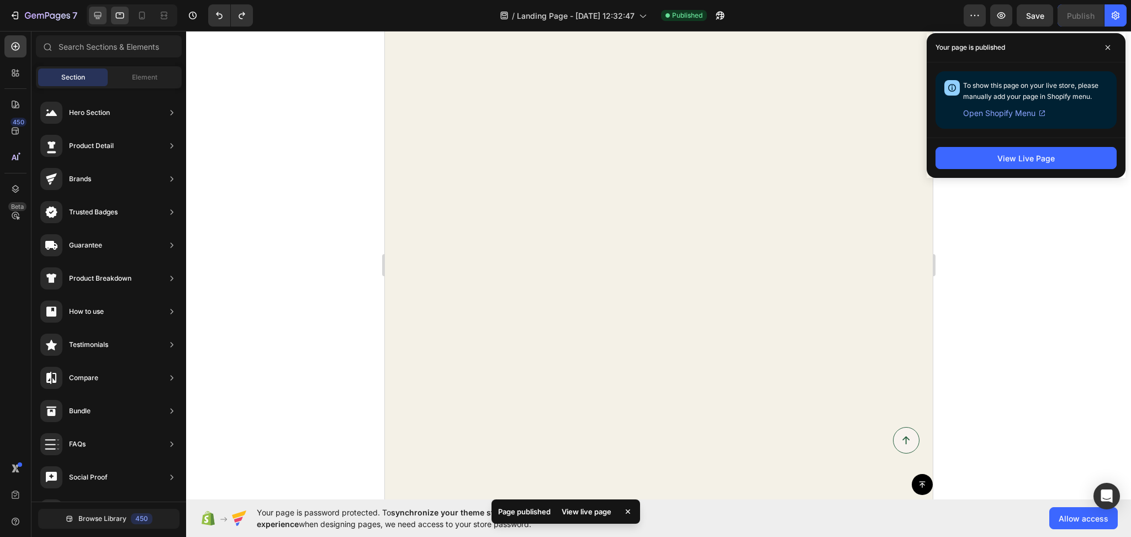
scroll to position [859, 0]
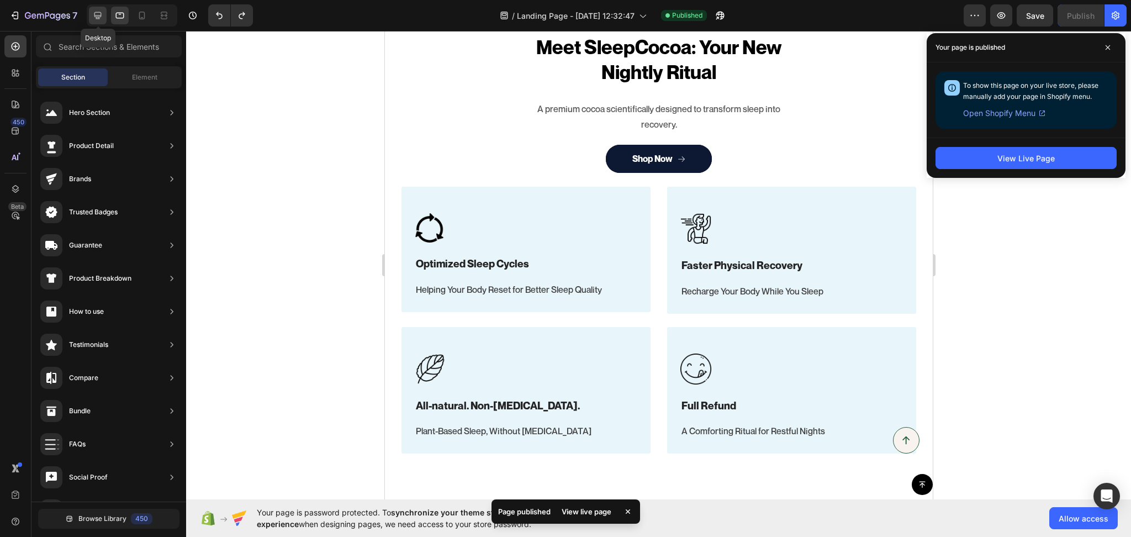
click at [96, 13] on icon at bounding box center [97, 15] width 11 height 11
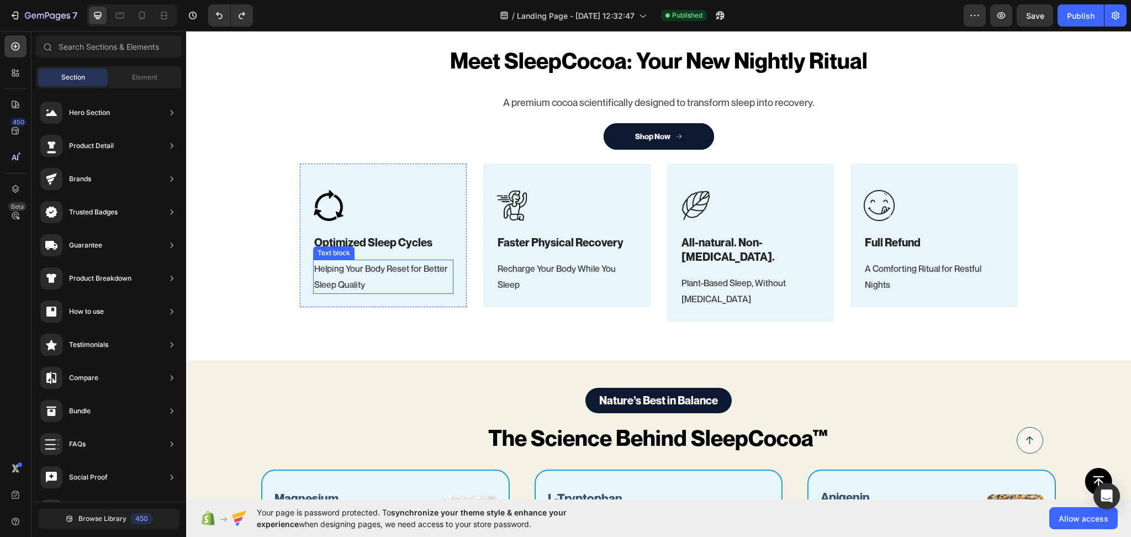
click at [447, 292] on div "Helping Your Body Reset for Better Sleep Quality" at bounding box center [383, 277] width 141 height 34
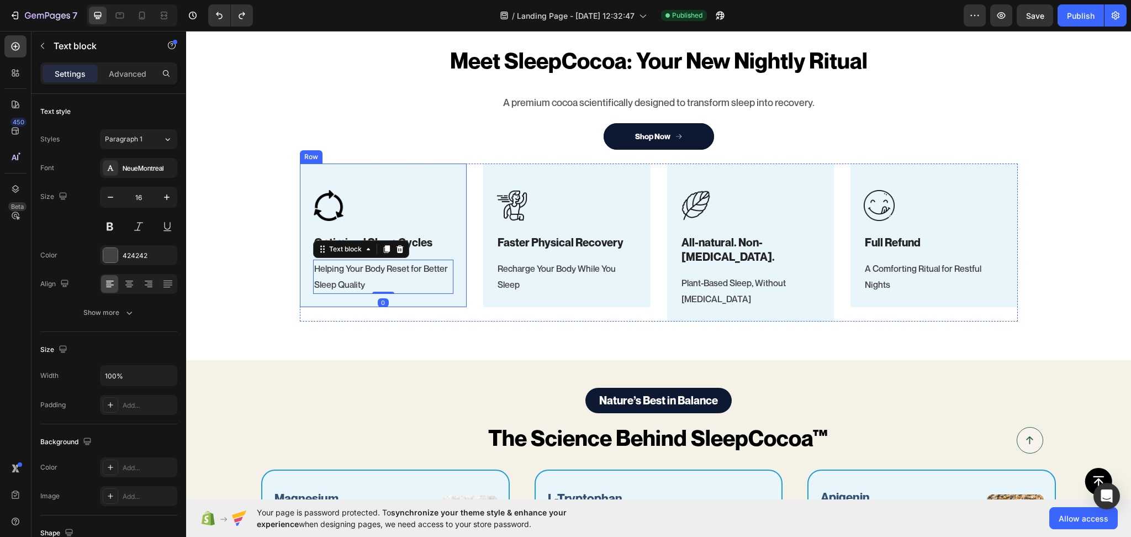
click at [456, 297] on div "Image Optimized Sleep Cycles Heading Helping Your Body Reset for Better Sleep Q…" at bounding box center [383, 235] width 167 height 144
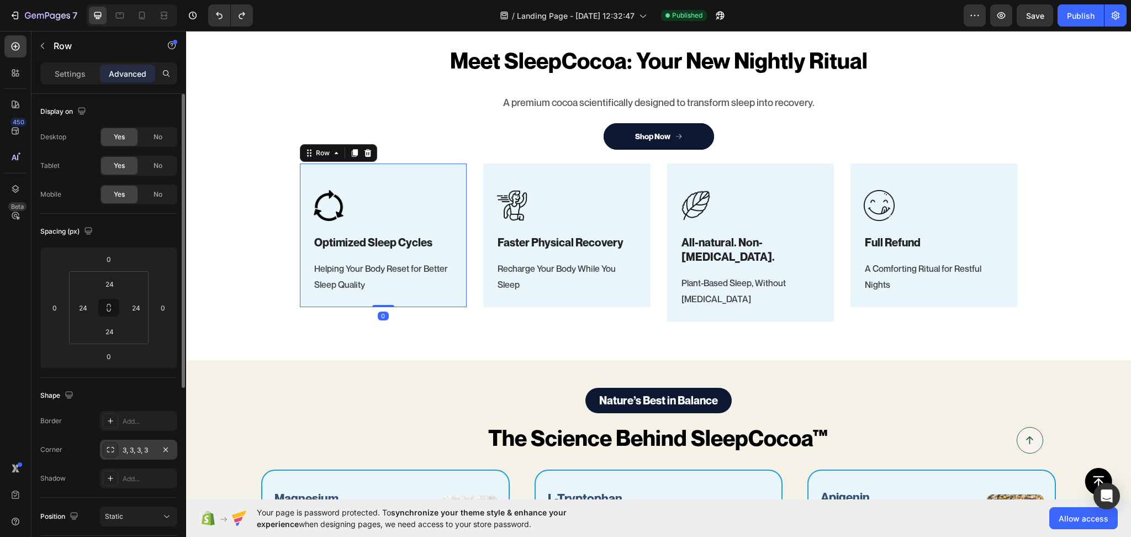
click at [145, 451] on div "3, 3, 3, 3" at bounding box center [139, 450] width 32 height 10
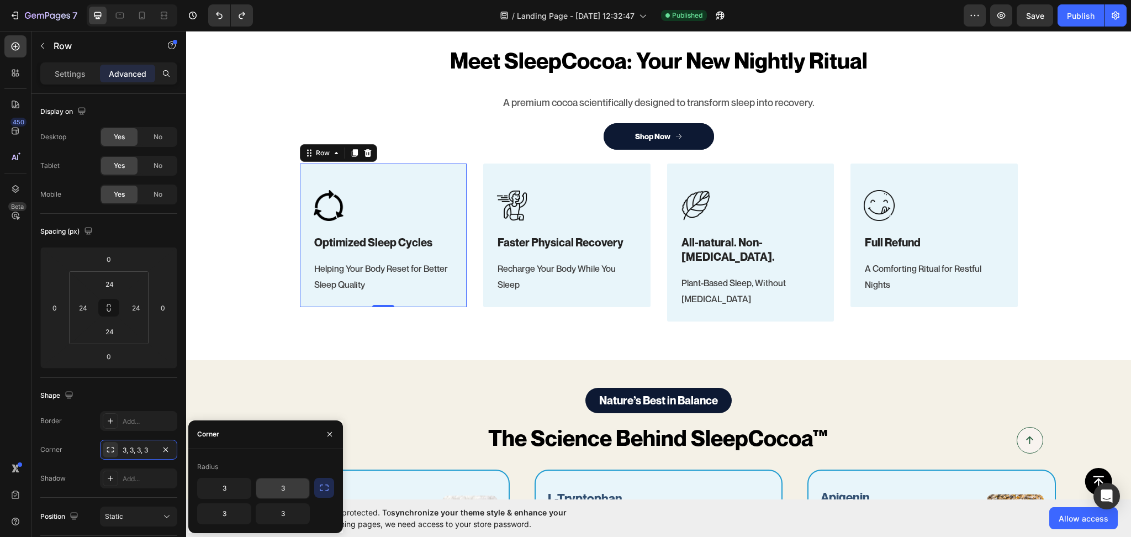
click at [278, 496] on input "3" at bounding box center [282, 488] width 53 height 20
type input "25"
click at [331, 482] on button "button" at bounding box center [324, 488] width 20 height 20
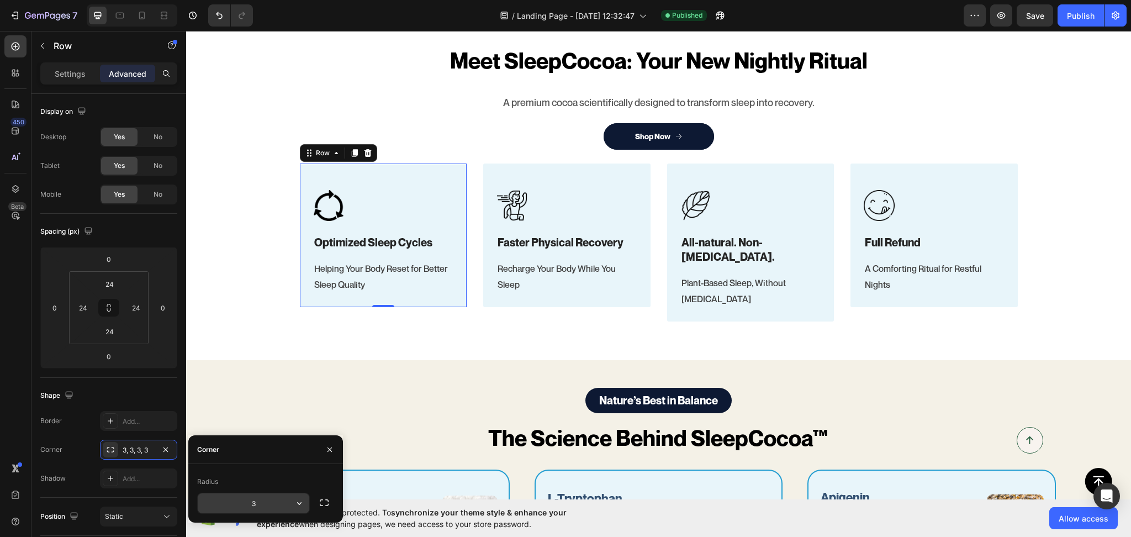
click at [263, 508] on input "3" at bounding box center [254, 503] width 112 height 20
type input "25"
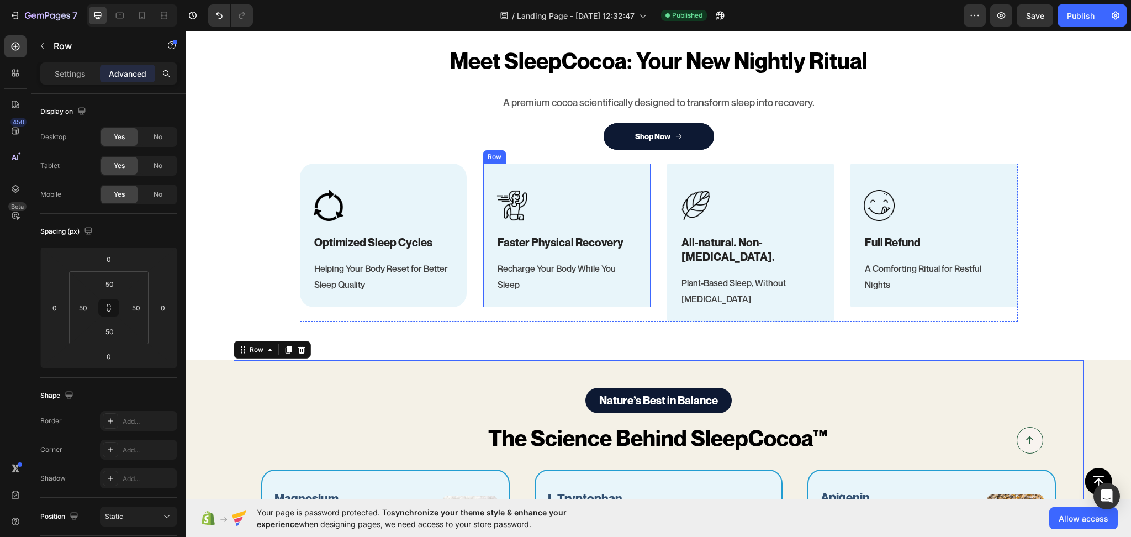
click at [634, 293] on div "Image Faster Physical Recovery Heading Recharge Your Body While You Sleep Text …" at bounding box center [566, 235] width 167 height 144
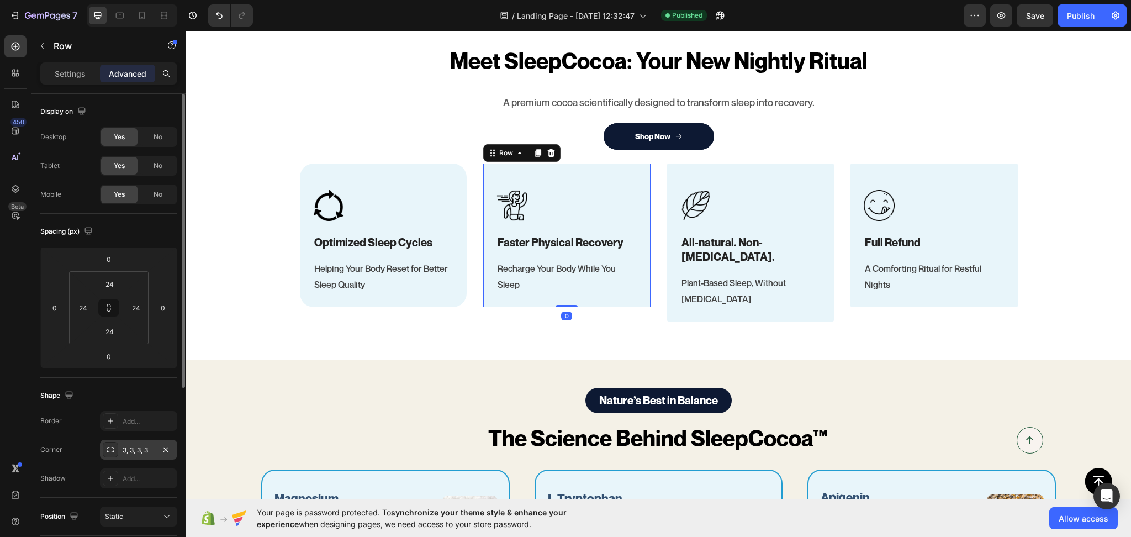
click at [119, 449] on div "3, 3, 3, 3" at bounding box center [138, 450] width 77 height 20
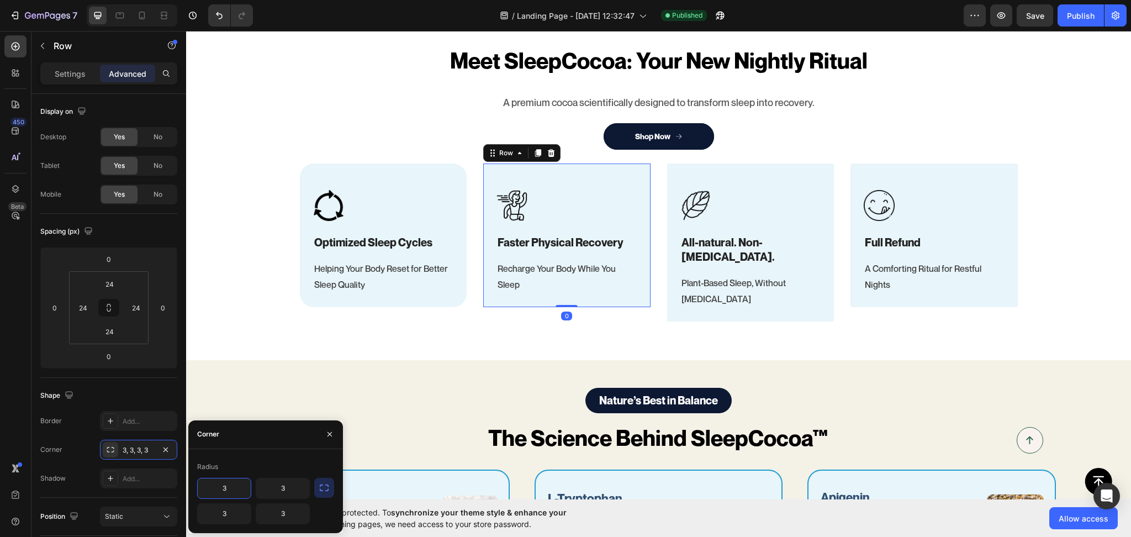
click at [235, 484] on input "3" at bounding box center [224, 488] width 53 height 20
type input "25"
click at [247, 434] on div "Corner" at bounding box center [265, 434] width 155 height 29
click at [330, 487] on button "button" at bounding box center [324, 488] width 20 height 20
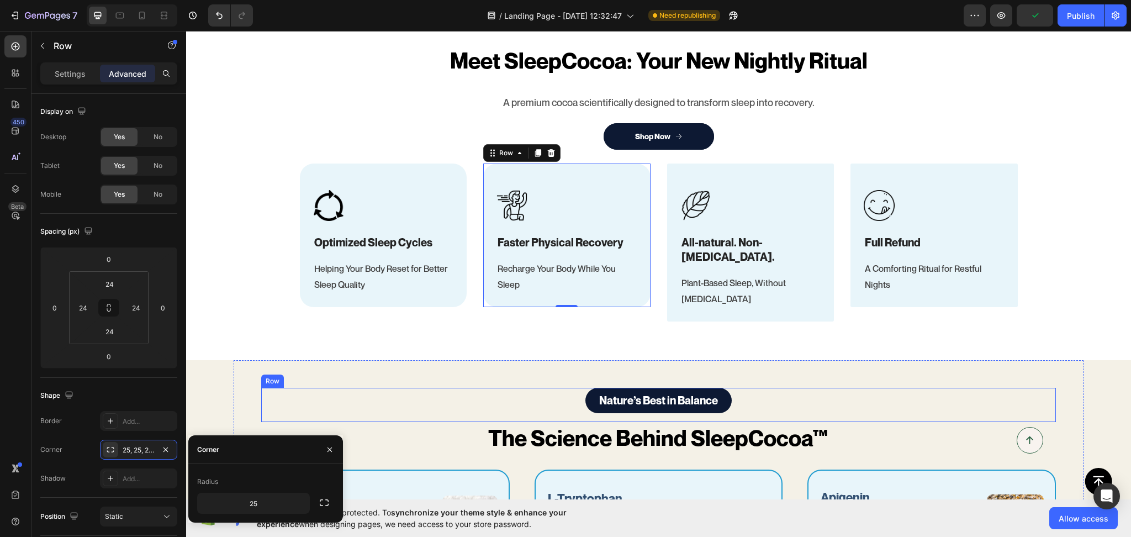
click at [475, 388] on div "Nature’s Best in Balance Text Block Row" at bounding box center [658, 405] width 795 height 34
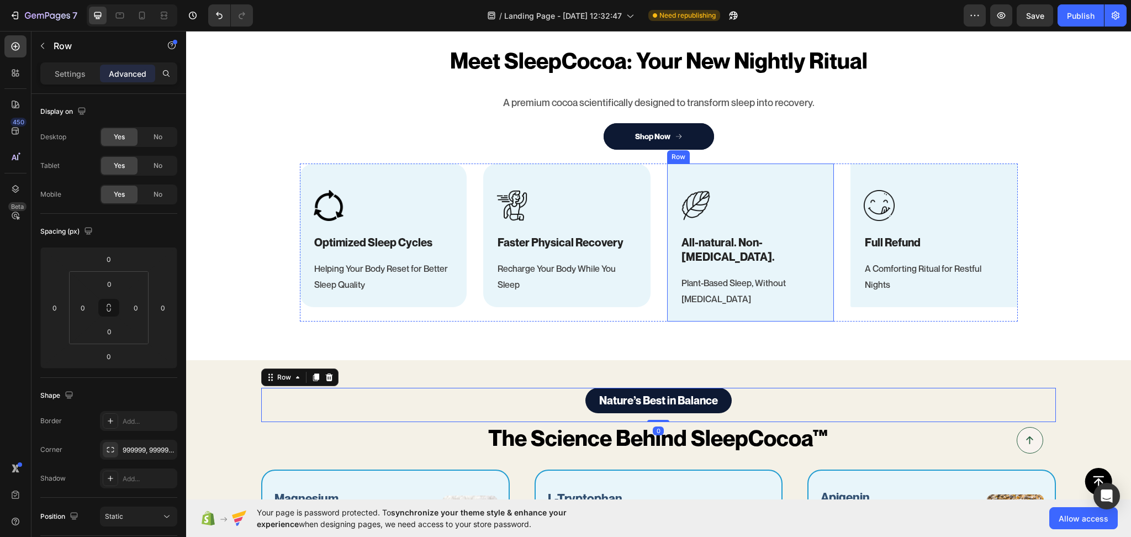
click at [817, 300] on div "Image All-natural. Non-melatonin. Heading Plant-Based Sleep, Without Melatonin …" at bounding box center [750, 242] width 167 height 158
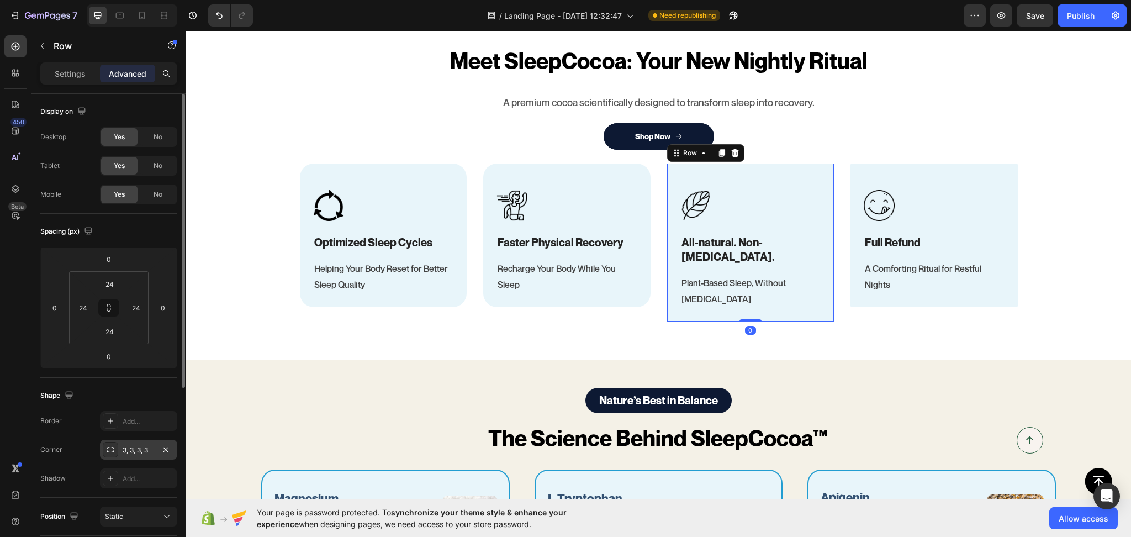
click at [139, 456] on div "3, 3, 3, 3" at bounding box center [138, 450] width 77 height 20
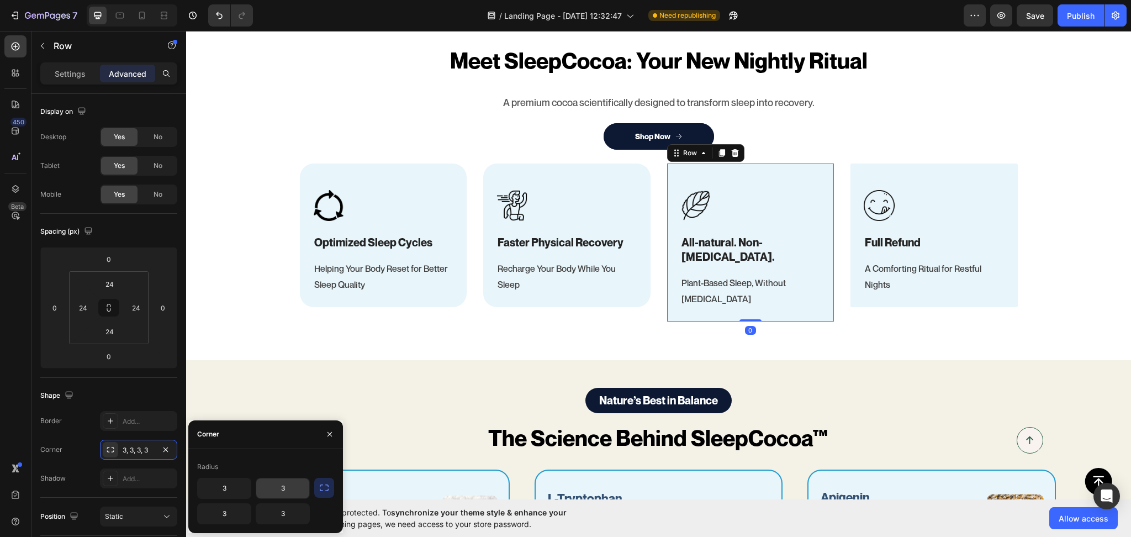
click at [280, 487] on input "3" at bounding box center [282, 488] width 53 height 20
type input "25"
click at [324, 488] on icon "button" at bounding box center [324, 487] width 11 height 11
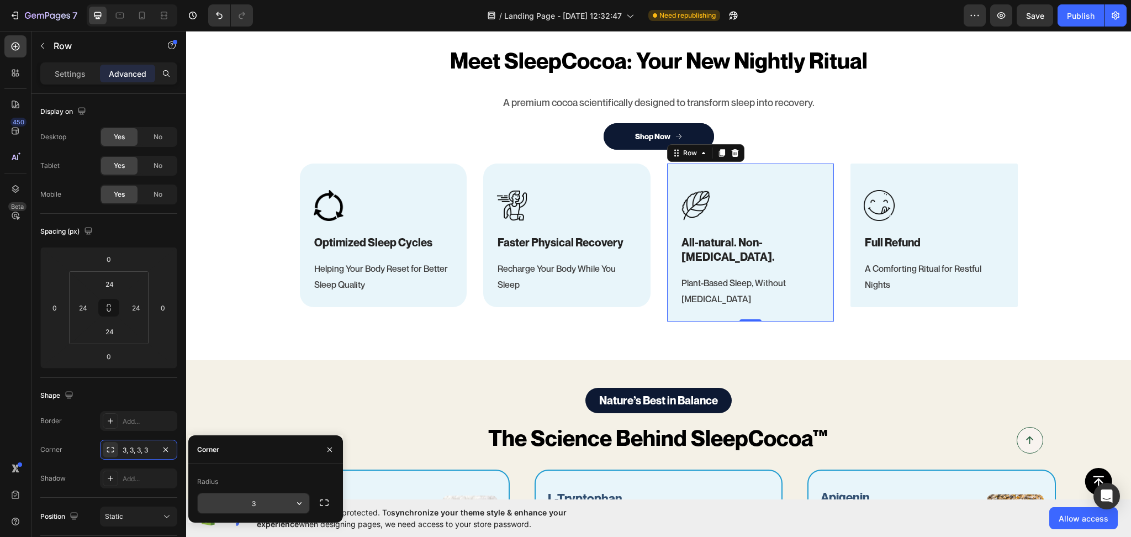
click at [251, 504] on input "3" at bounding box center [254, 503] width 112 height 20
type input "25"
click at [252, 436] on div "Corner" at bounding box center [265, 449] width 155 height 29
click at [274, 388] on div "Nature’s Best in Balance Text Block Row" at bounding box center [658, 405] width 795 height 34
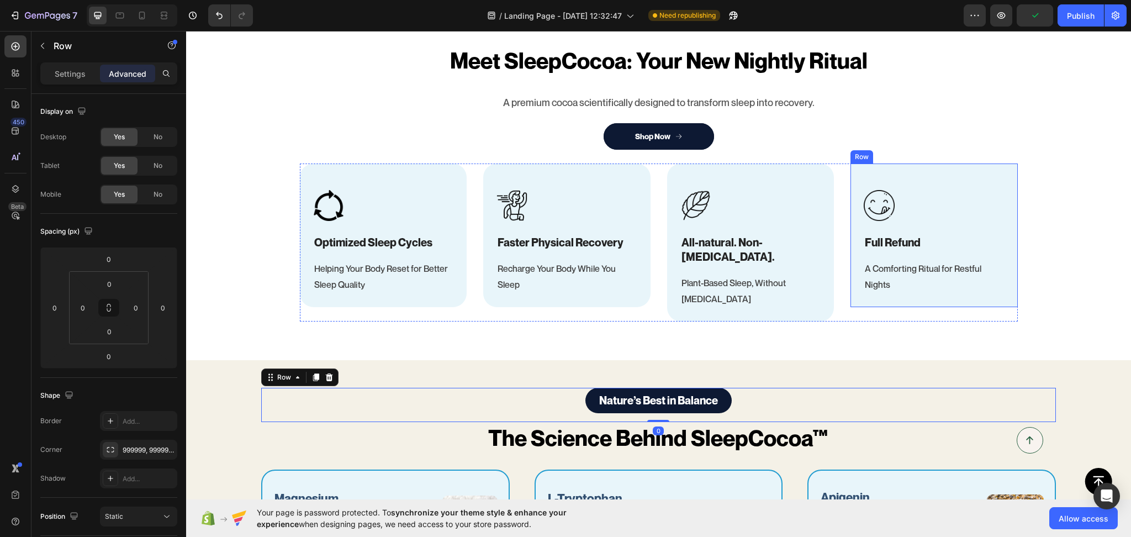
click at [1003, 297] on div "Image Full Refund Heading A Comforting Ritual for Restful Nights Text block Row" at bounding box center [934, 235] width 167 height 144
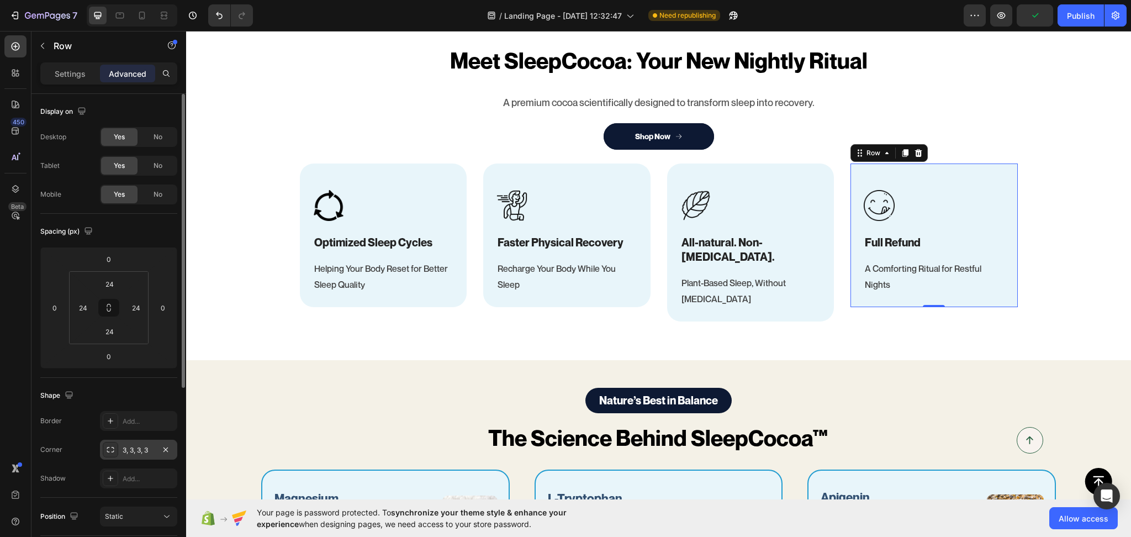
click at [140, 459] on div "3, 3, 3, 3" at bounding box center [138, 450] width 77 height 20
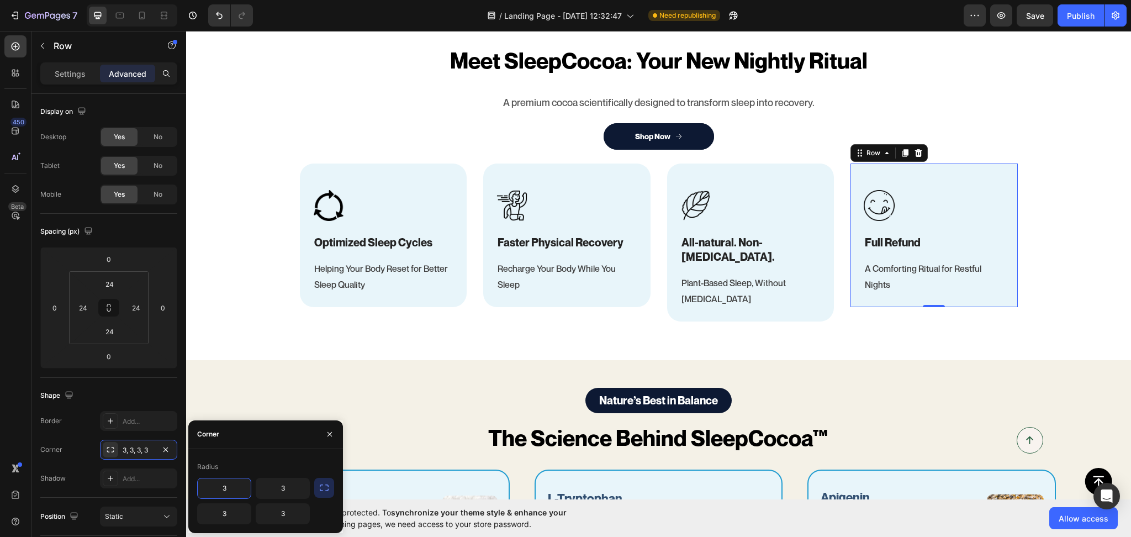
click at [236, 485] on input "3" at bounding box center [224, 488] width 53 height 20
type input "25"
click at [322, 487] on icon "button" at bounding box center [324, 487] width 11 height 11
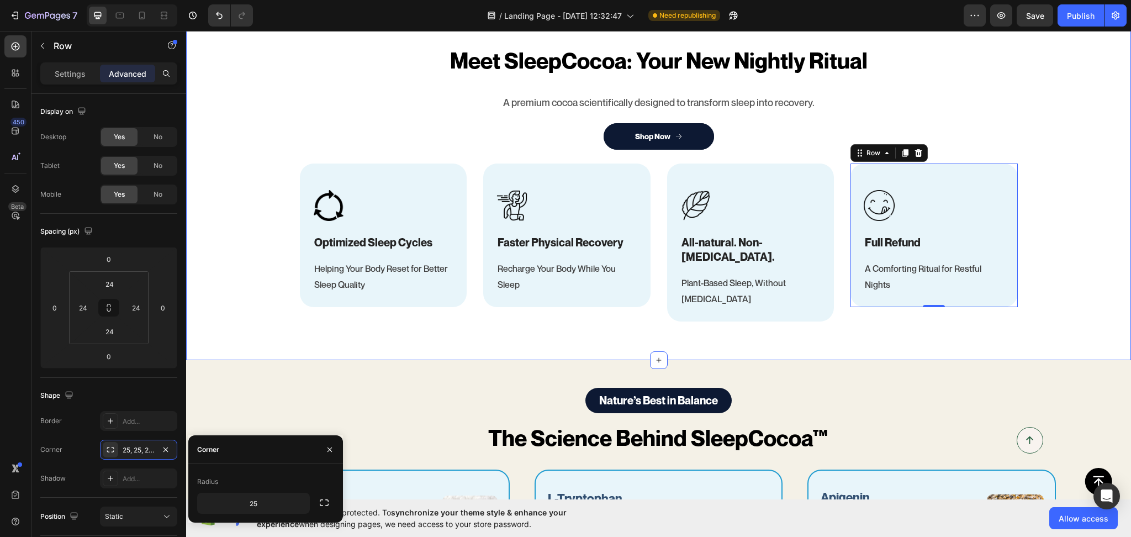
click at [1025, 298] on div "Meet SleepCocoa: Your New Nightly Ritual Heading A premium cocoa scientifically…" at bounding box center [658, 183] width 945 height 277
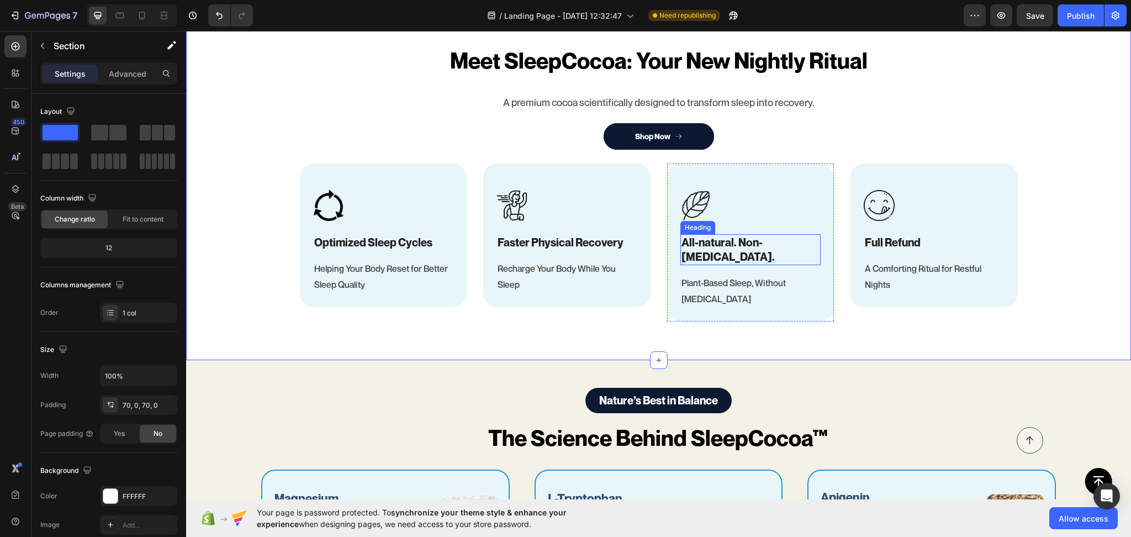
click at [756, 244] on strong "All-natural. Non-[MEDICAL_DATA]." at bounding box center [728, 250] width 93 height 28
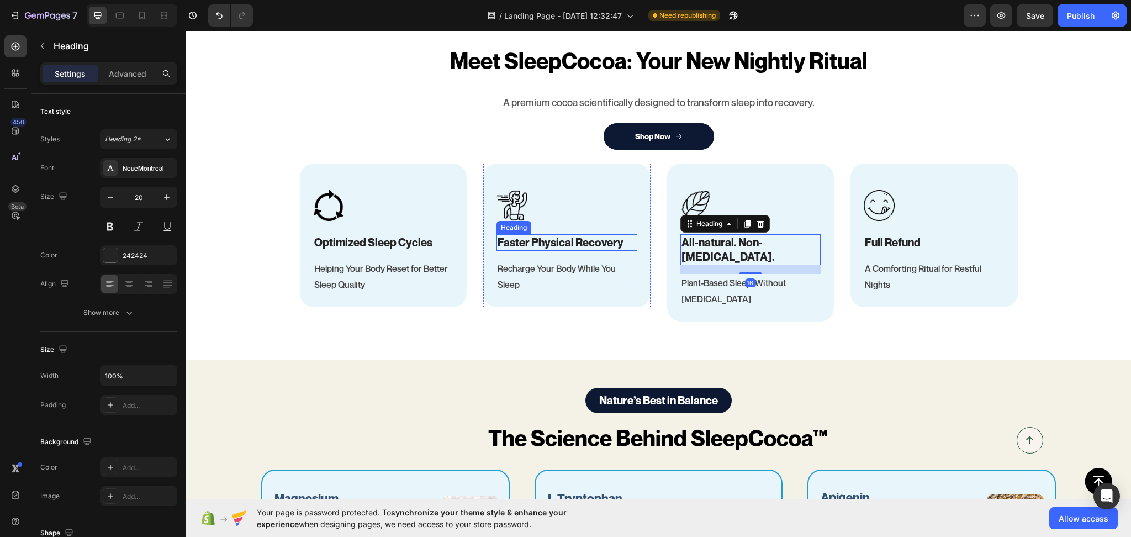
click at [583, 241] on strong "Faster Physical Recovery" at bounding box center [561, 242] width 126 height 13
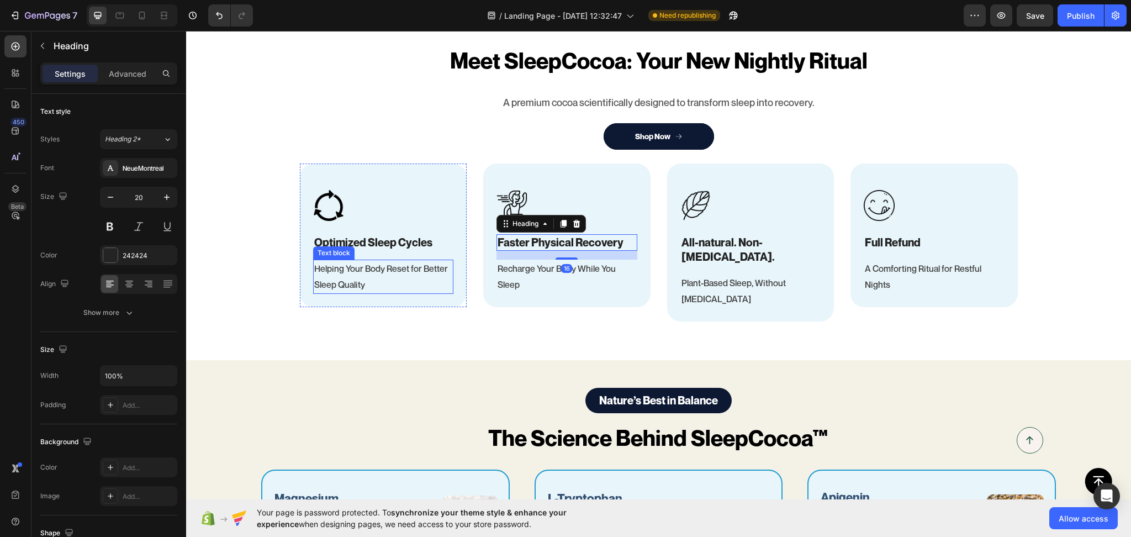
click at [394, 276] on p "Helping Your Body Reset for Better Sleep Quality" at bounding box center [383, 277] width 139 height 32
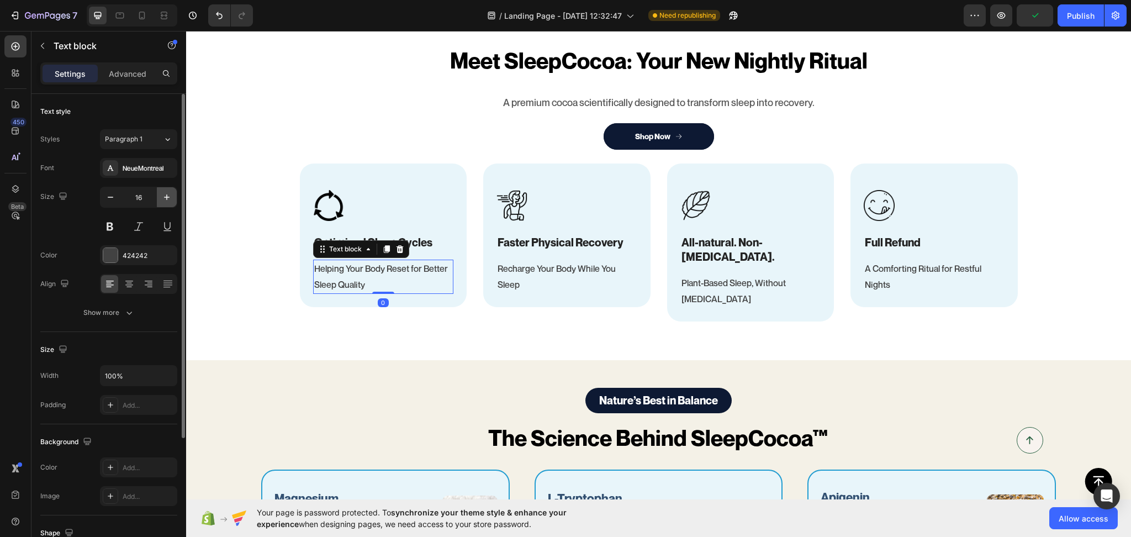
click at [162, 197] on icon "button" at bounding box center [166, 197] width 11 height 11
type input "18"
click at [591, 270] on p "Recharge Your Body While You Sleep" at bounding box center [567, 277] width 139 height 32
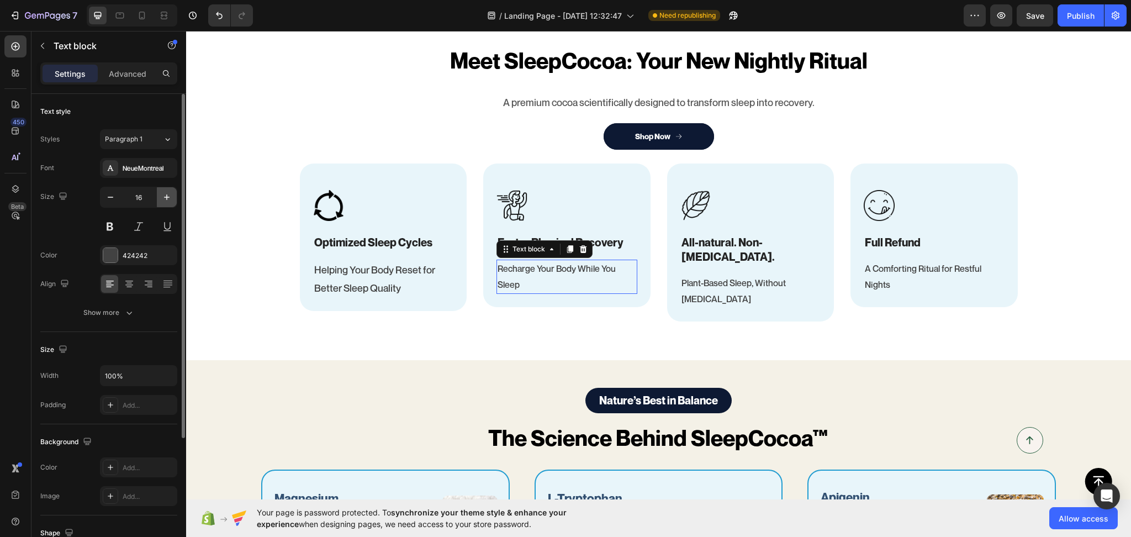
click at [166, 196] on icon "button" at bounding box center [166, 197] width 11 height 11
type input "18"
click at [752, 277] on p "Plant-Based Sleep, Without [MEDICAL_DATA]" at bounding box center [751, 291] width 139 height 32
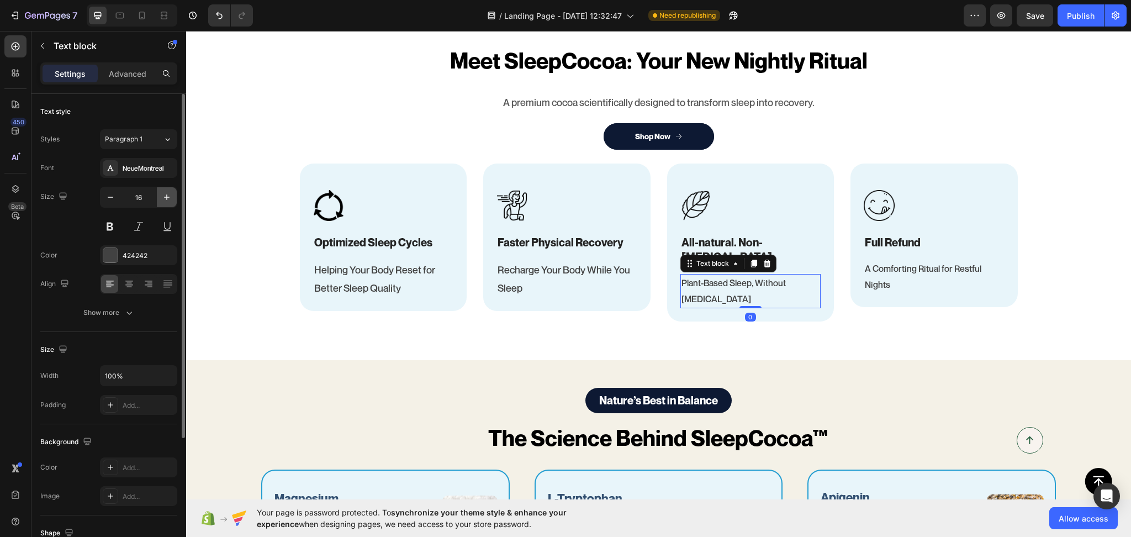
click at [170, 192] on icon "button" at bounding box center [166, 197] width 11 height 11
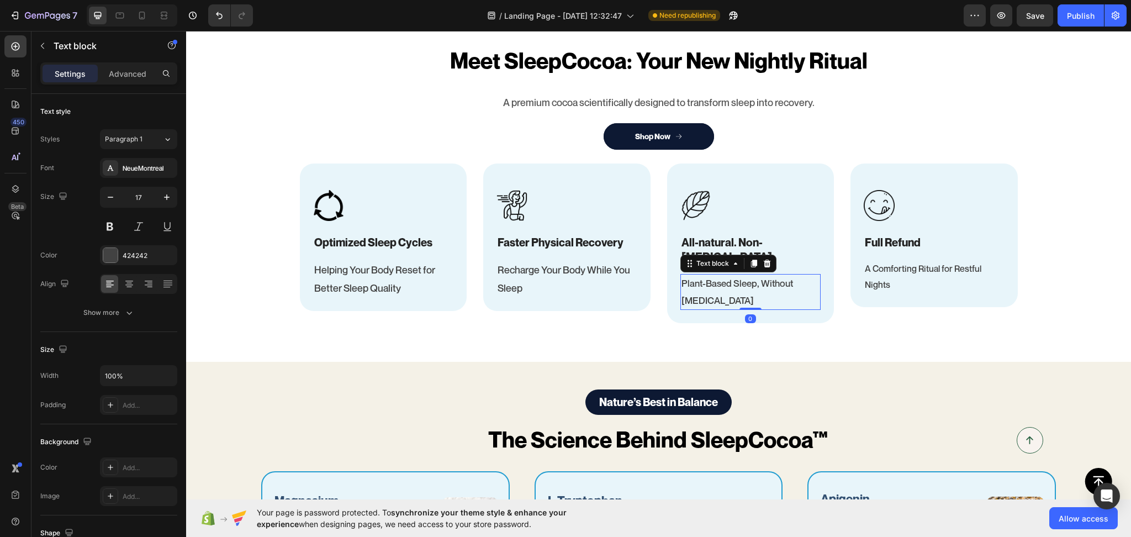
type input "18"
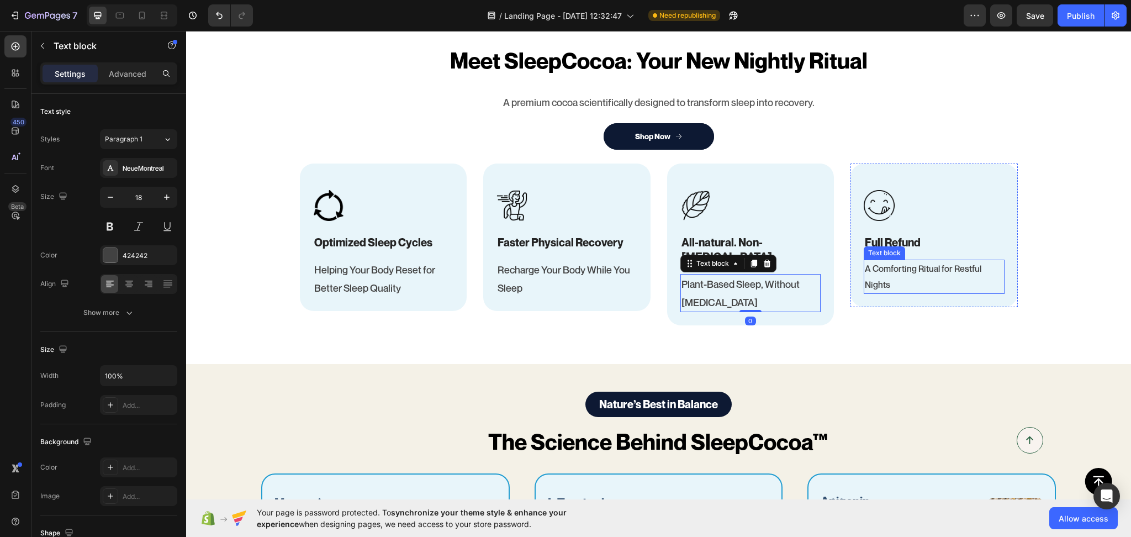
click at [937, 265] on p "A Comforting Ritual for Restful Nights" at bounding box center [934, 277] width 139 height 32
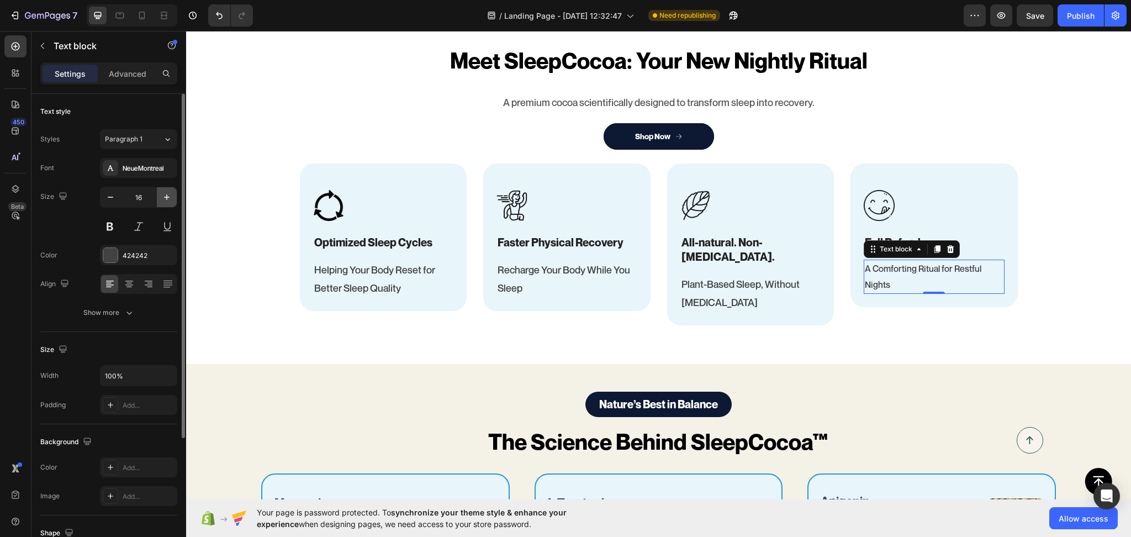
click at [171, 194] on icon "button" at bounding box center [166, 197] width 11 height 11
type input "18"
click at [358, 237] on strong "Optimized Sleep Cycles" at bounding box center [373, 242] width 118 height 13
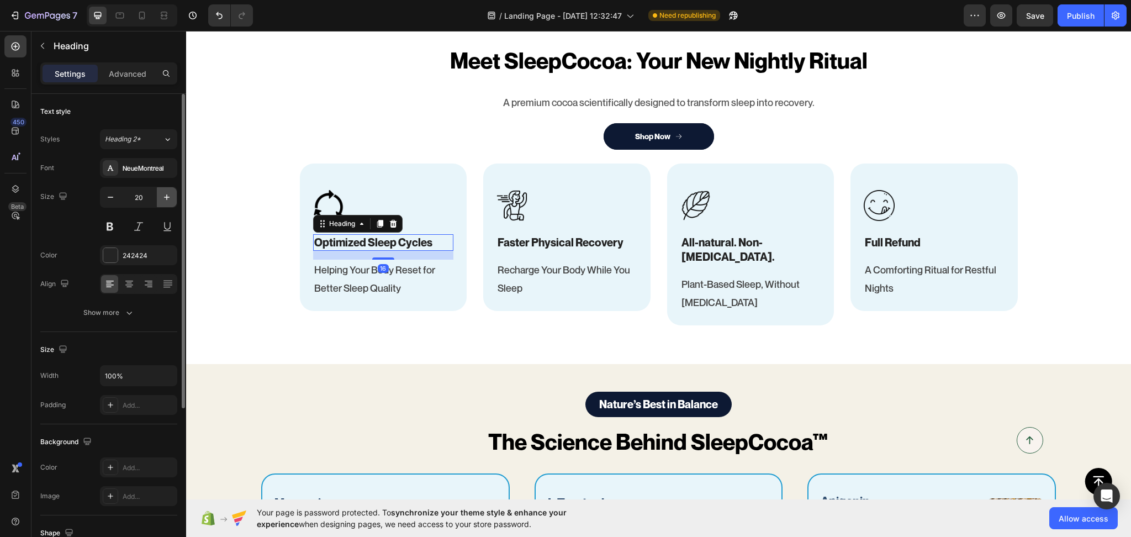
click at [169, 194] on icon "button" at bounding box center [166, 197] width 11 height 11
type input "22"
click at [575, 241] on strong "Faster Physical Recovery" at bounding box center [561, 242] width 126 height 13
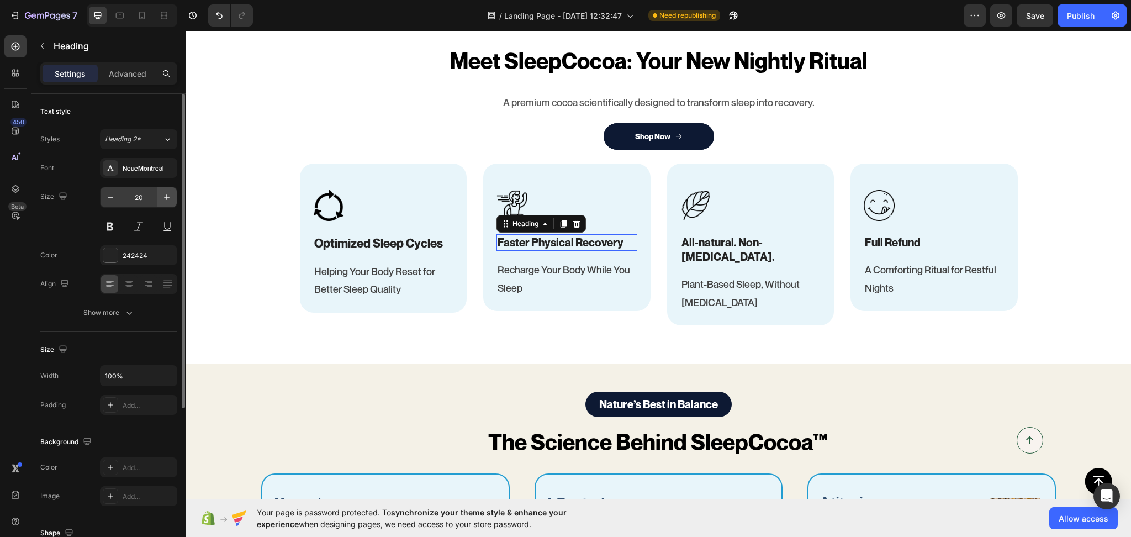
click at [170, 197] on icon "button" at bounding box center [166, 197] width 11 height 11
type input "22"
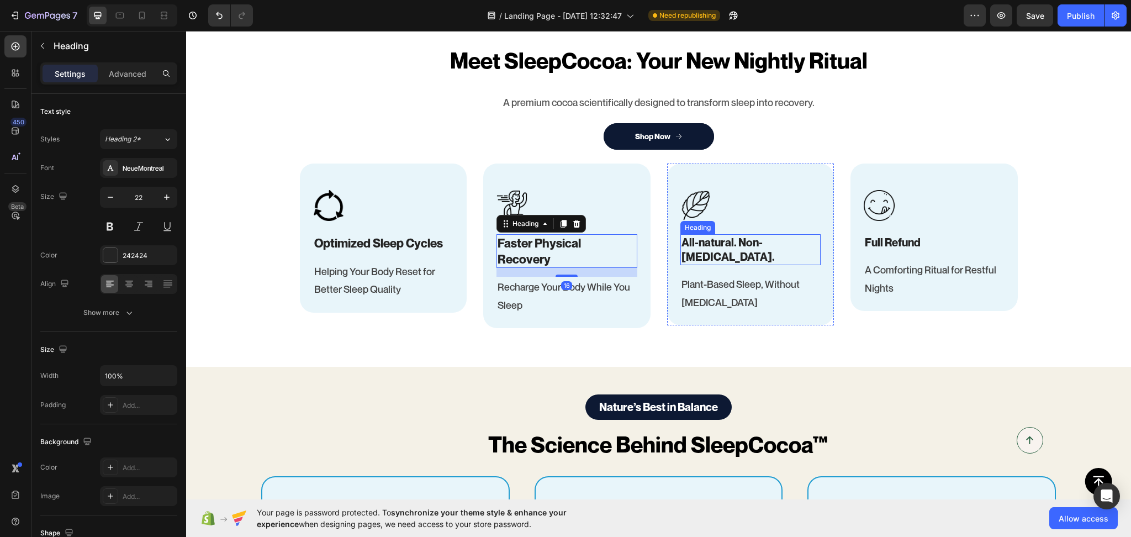
click at [753, 234] on h3 "All-natural. Non-[MEDICAL_DATA]." at bounding box center [750, 249] width 141 height 31
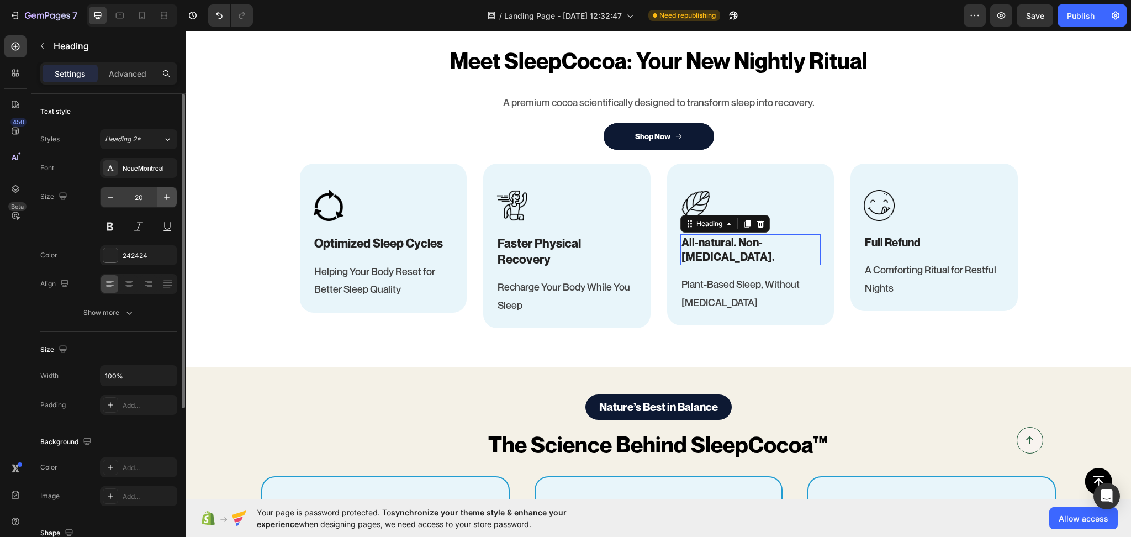
click at [170, 197] on icon "button" at bounding box center [166, 197] width 11 height 11
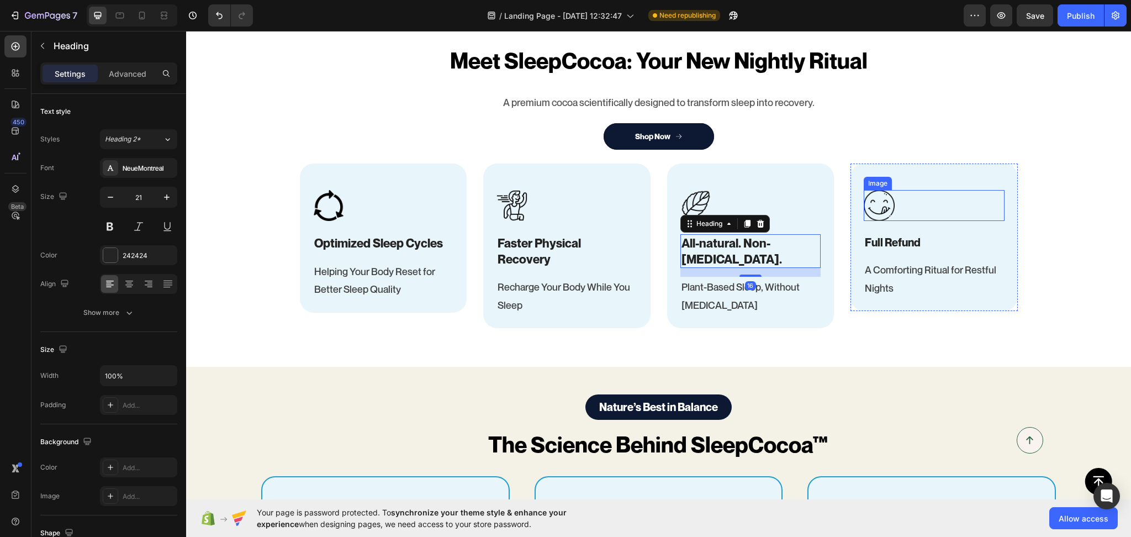
type input "22"
click at [912, 239] on h3 "Full Refund" at bounding box center [934, 242] width 141 height 17
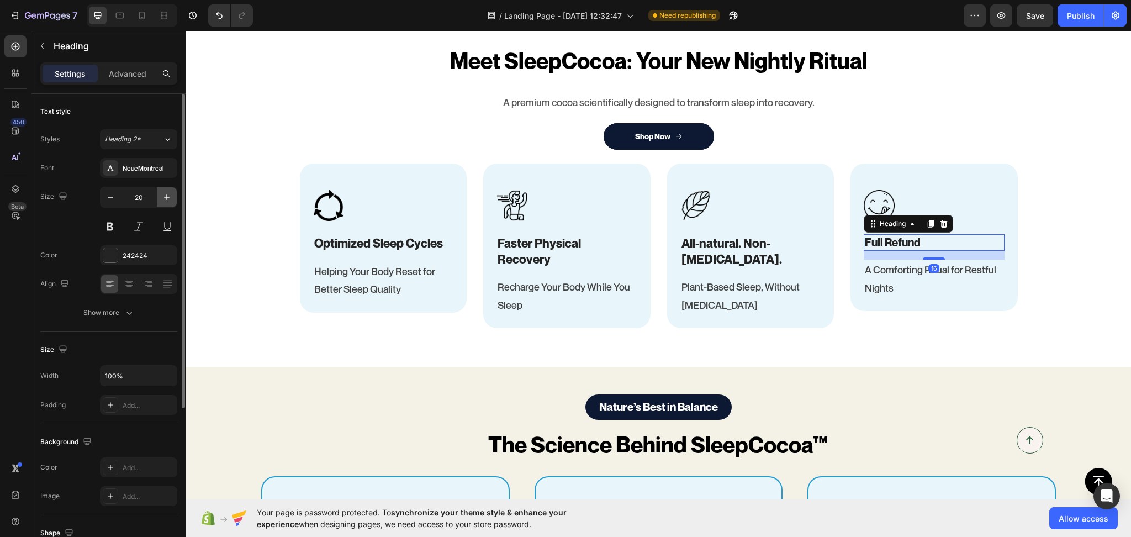
click at [170, 192] on icon "button" at bounding box center [166, 197] width 11 height 11
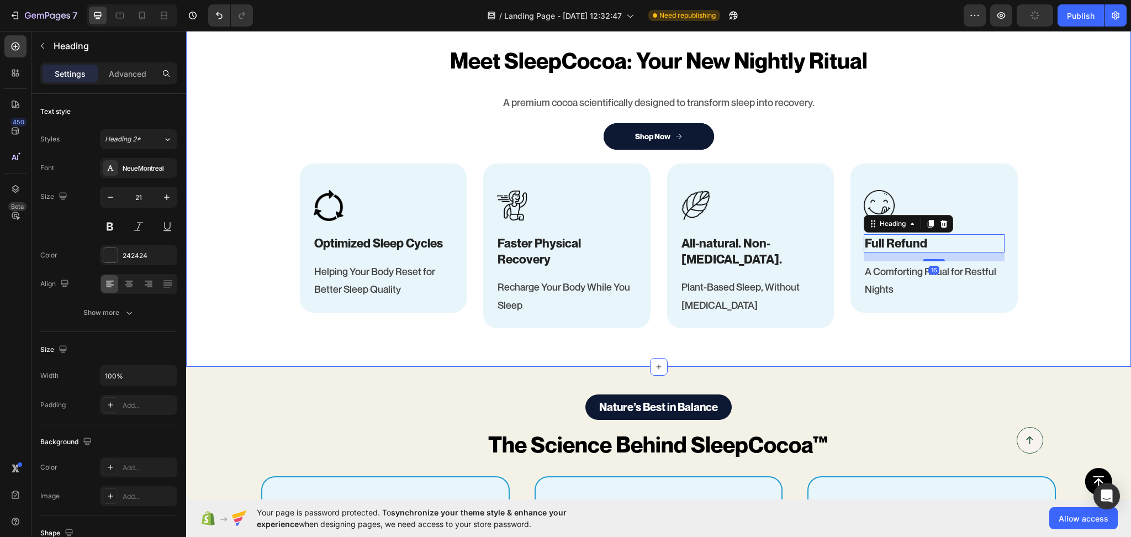
type input "22"
click at [302, 317] on div "Image Optimized Sleep Cycles Heading Helping Your Body Reset for Better Sleep Q…" at bounding box center [383, 245] width 167 height 165
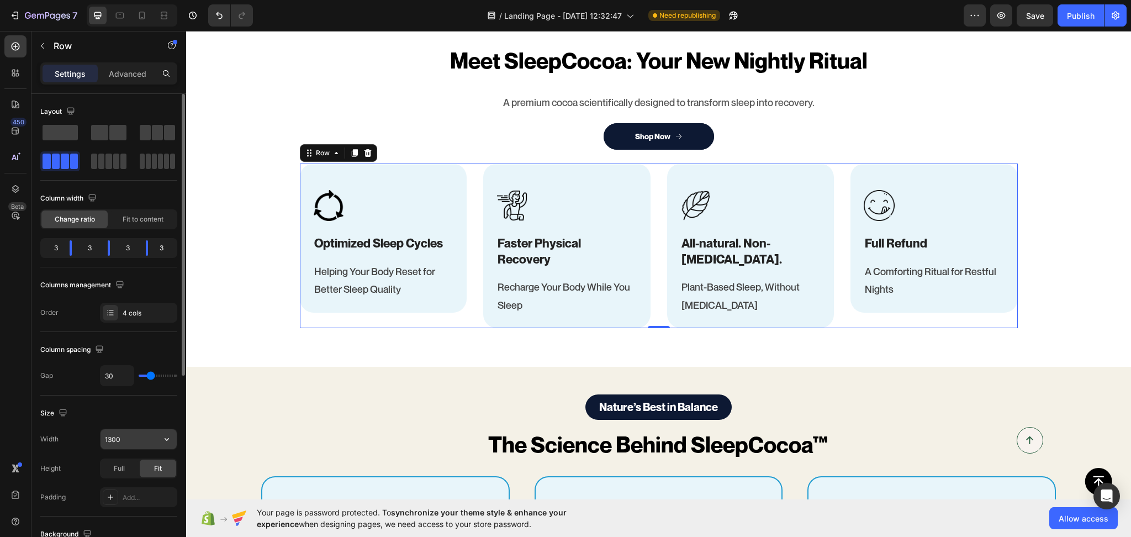
click at [129, 443] on input "1300" at bounding box center [139, 439] width 76 height 20
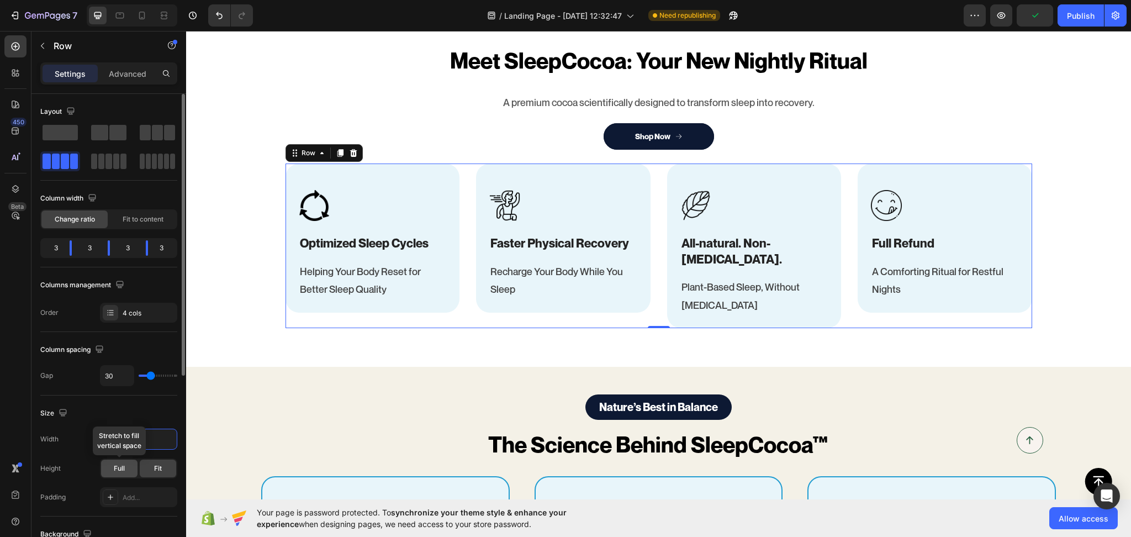
click at [124, 465] on span "Full" at bounding box center [119, 468] width 11 height 10
click at [157, 467] on span "Fit" at bounding box center [158, 468] width 8 height 10
click at [115, 437] on input "1352" at bounding box center [139, 439] width 76 height 20
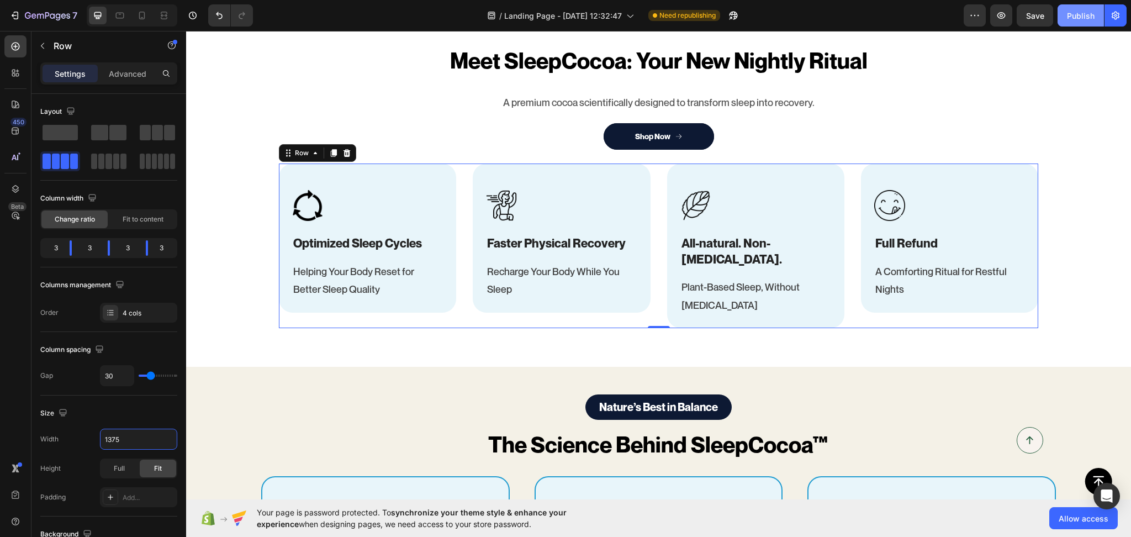
click at [1090, 7] on button "Publish" at bounding box center [1081, 15] width 46 height 22
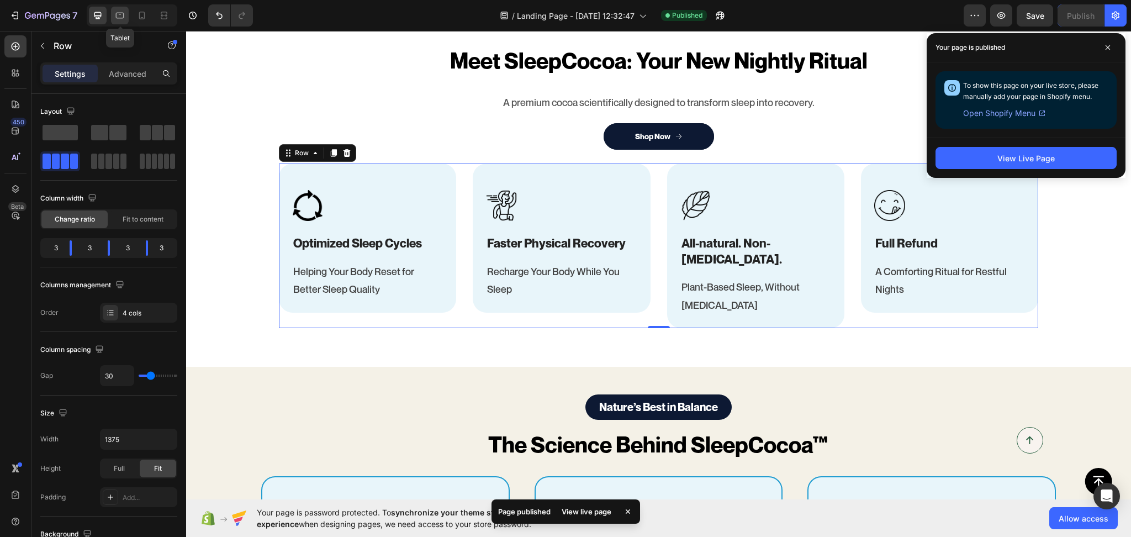
click at [119, 21] on div at bounding box center [120, 16] width 18 height 18
type input "100%"
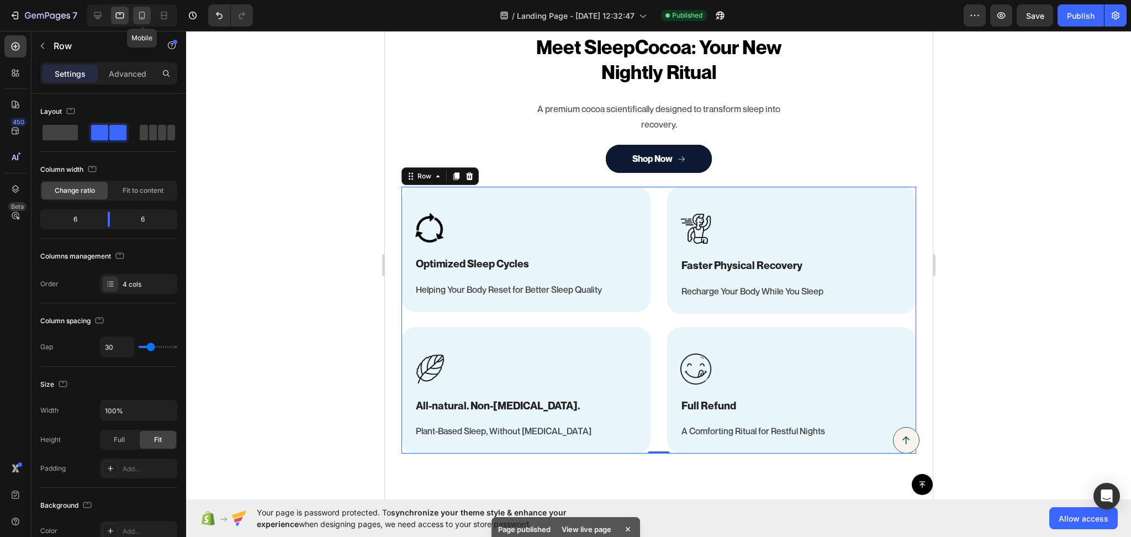
scroll to position [976, 0]
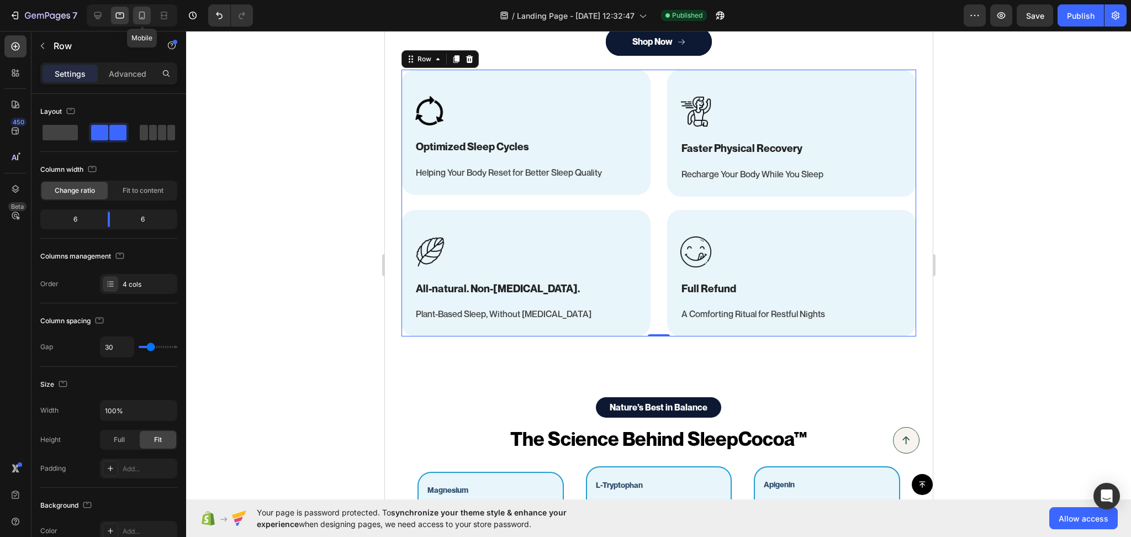
click at [140, 15] on icon at bounding box center [141, 15] width 11 height 11
type input "0"
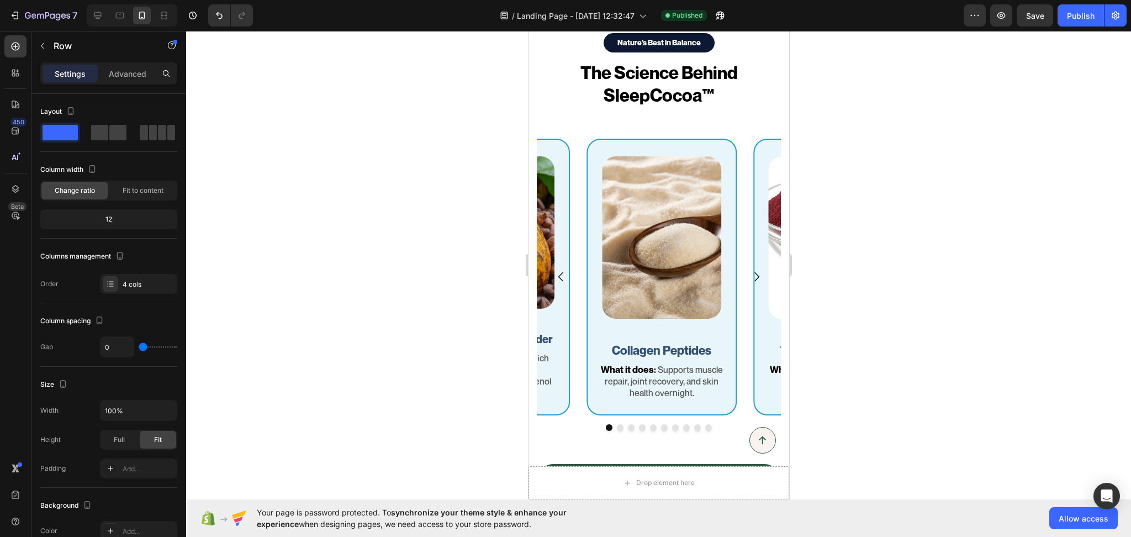
scroll to position [532, 0]
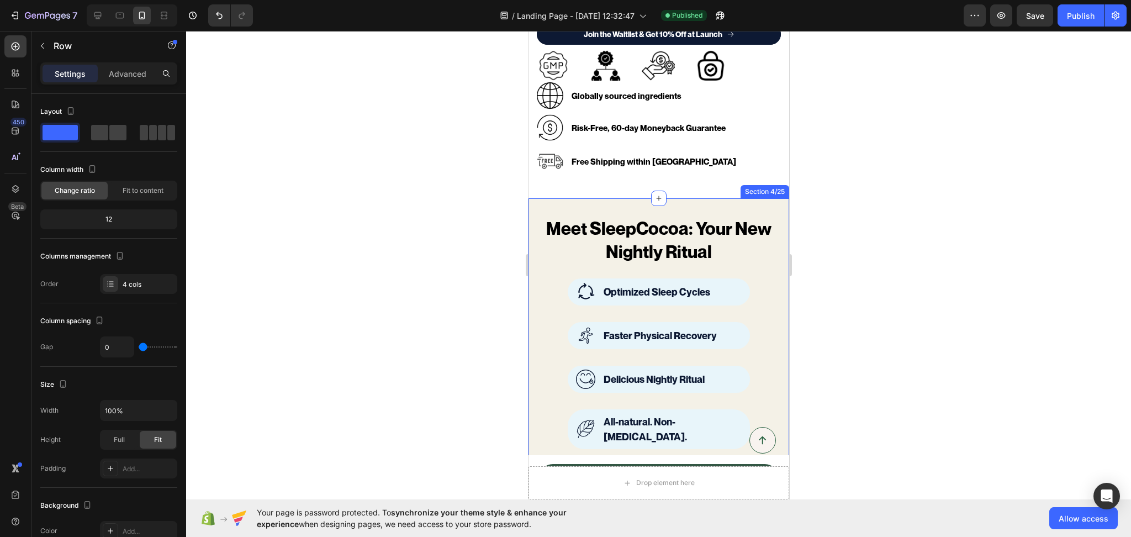
click at [754, 198] on div "Meet SleepCocoa: Your New Nightly Ritual Heading Image Optimized Sleep Cycles T…" at bounding box center [658, 332] width 261 height 268
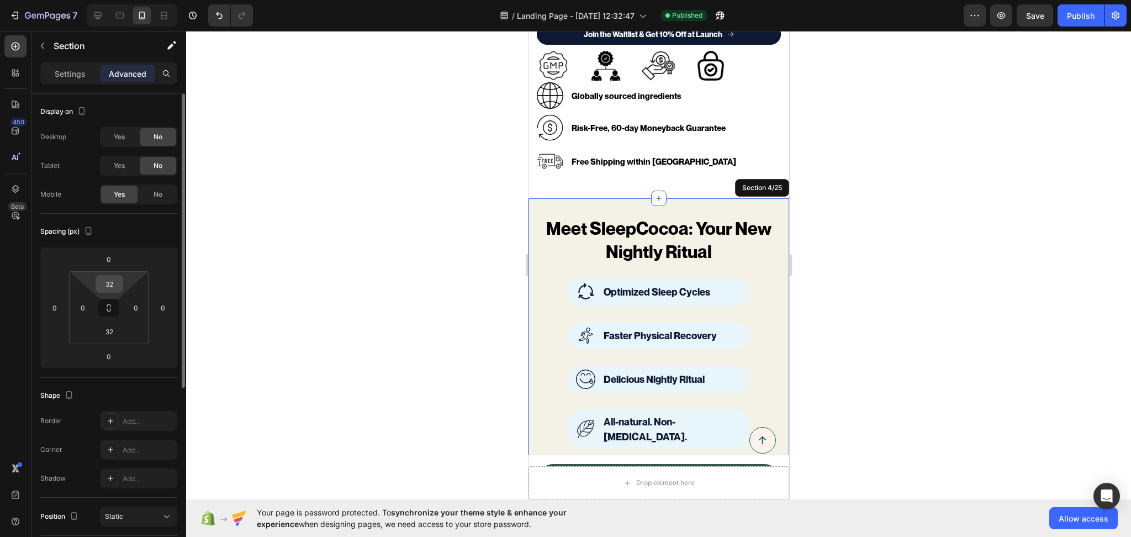
click at [118, 281] on input "32" at bounding box center [109, 284] width 22 height 17
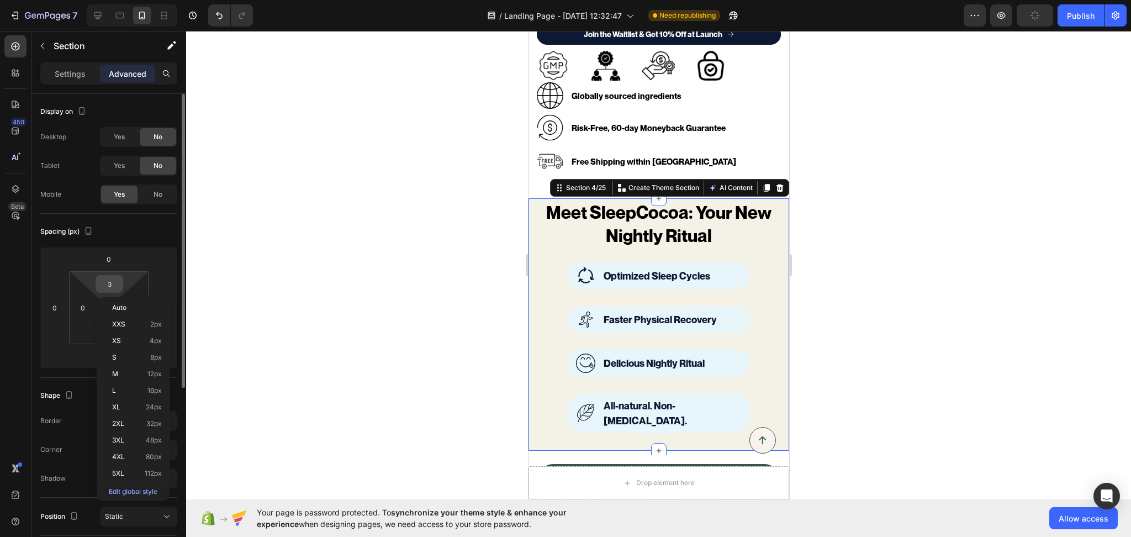
click at [109, 285] on input "3" at bounding box center [109, 284] width 22 height 17
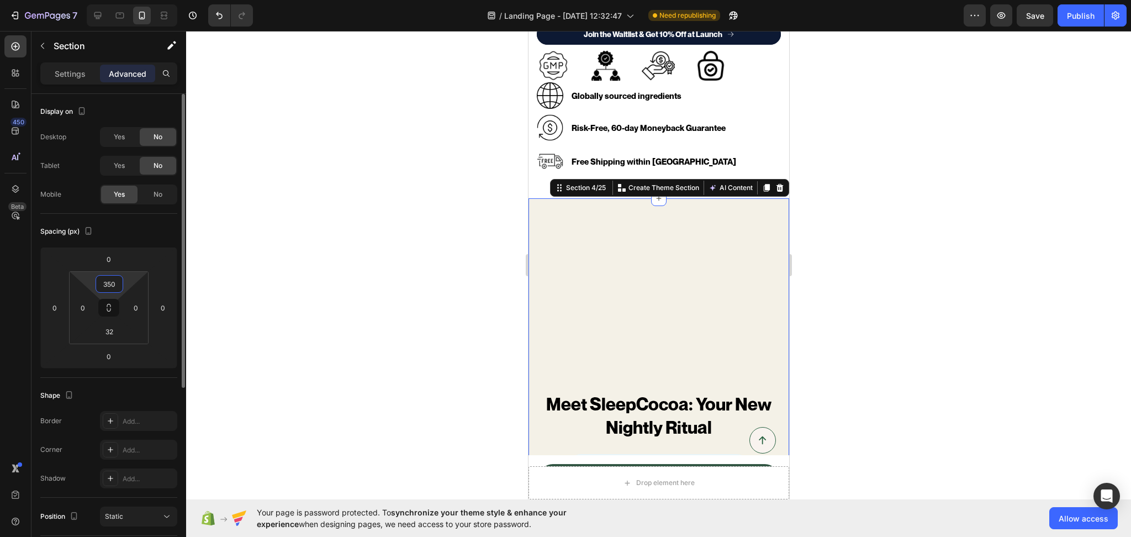
click at [109, 284] on input "350" at bounding box center [109, 284] width 22 height 17
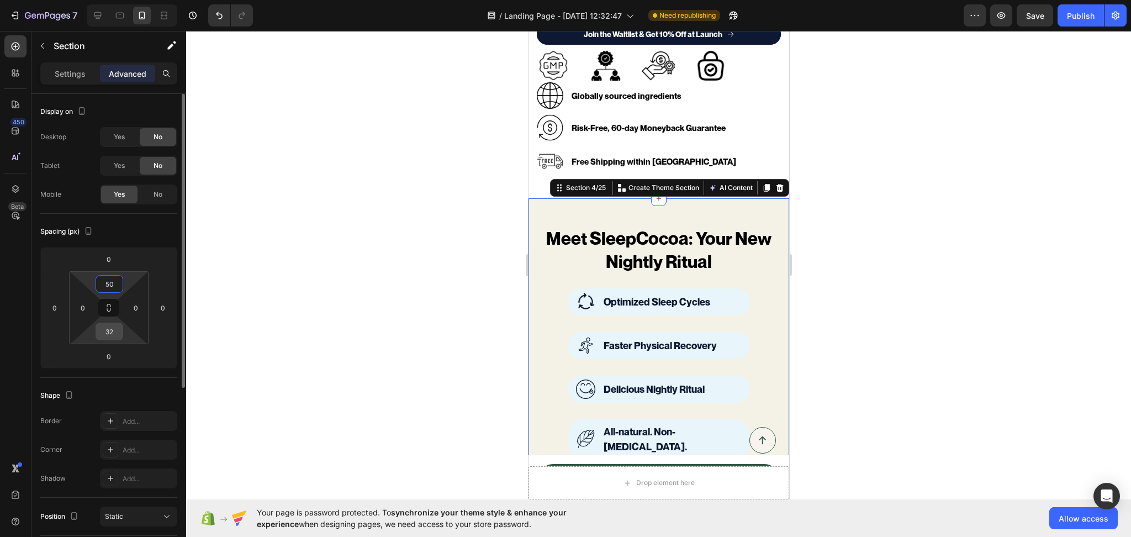
type input "50"
click at [107, 331] on input "32" at bounding box center [109, 331] width 22 height 17
type input "50"
click at [1010, 266] on div at bounding box center [658, 284] width 945 height 506
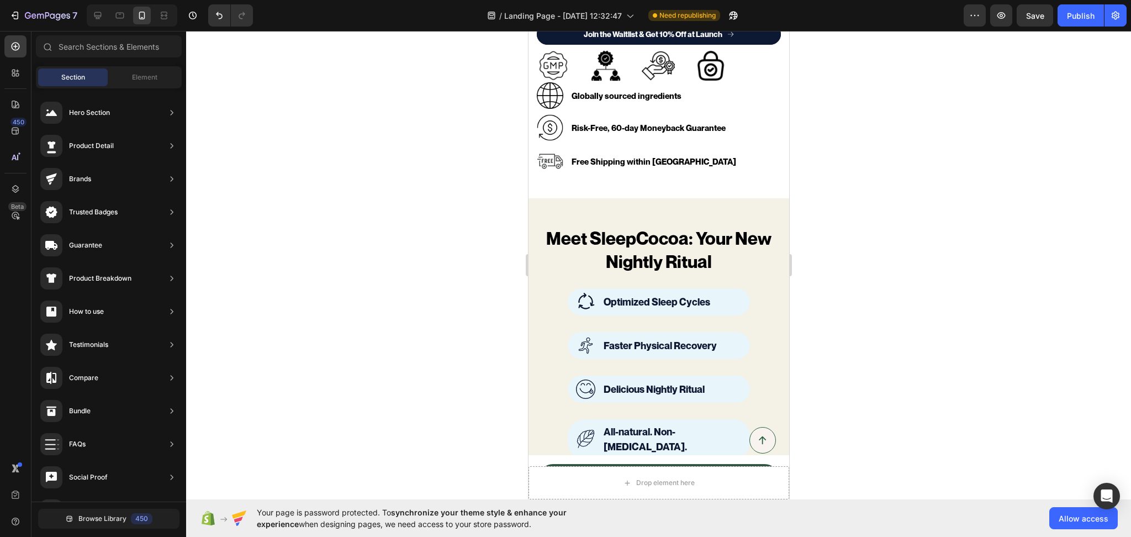
click at [1076, 27] on div "7 / Landing Page - Aug 18, 12:32:47 Need republishing Preview Save Publish" at bounding box center [565, 15] width 1131 height 31
click at [716, 83] on div "Image Globally sourced ingredients Text block Row" at bounding box center [658, 95] width 244 height 27
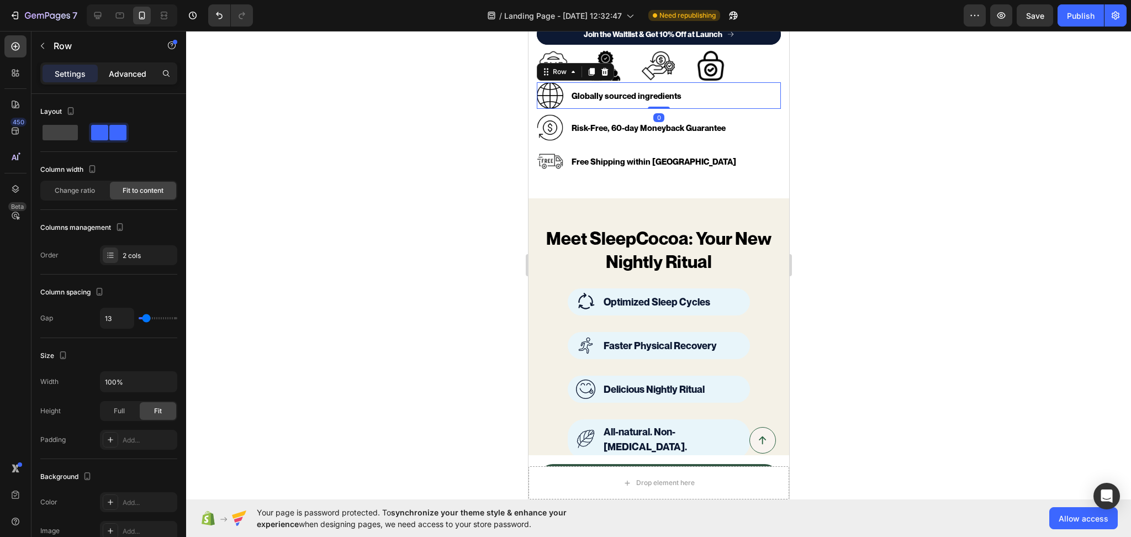
click at [123, 71] on p "Advanced" at bounding box center [128, 74] width 38 height 12
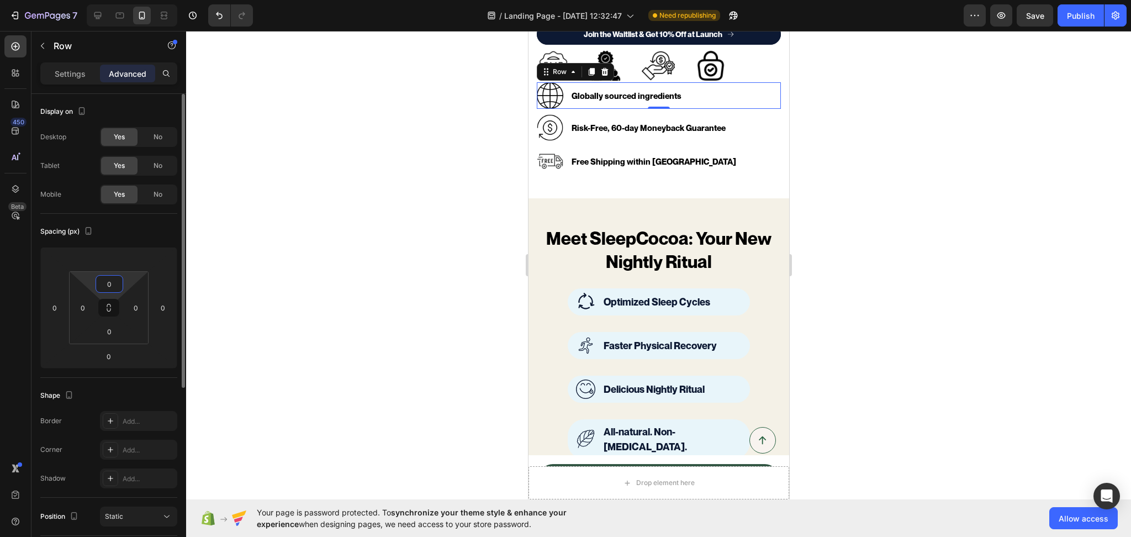
click at [112, 284] on input "0" at bounding box center [109, 284] width 22 height 17
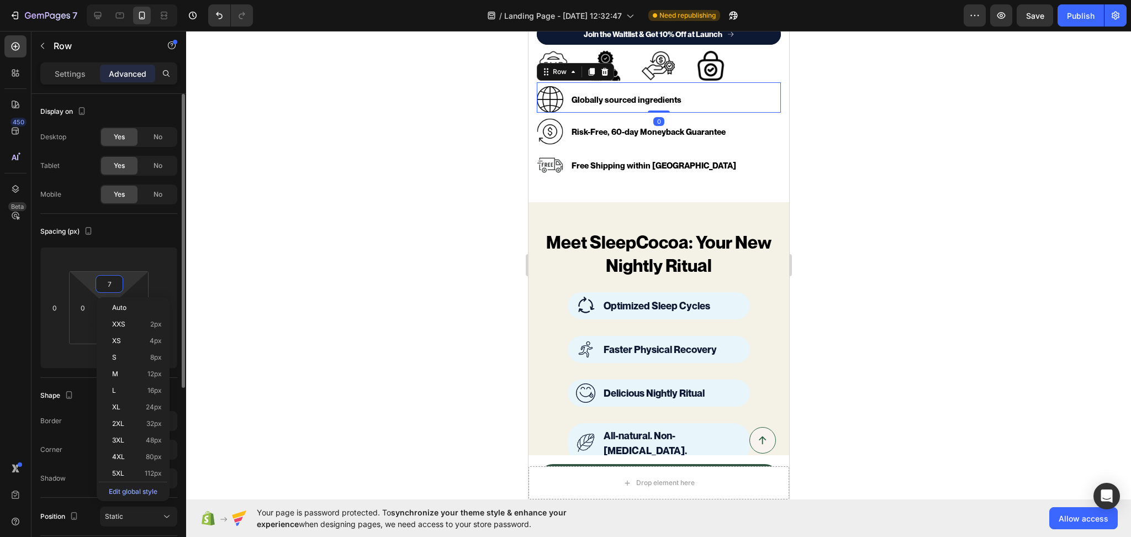
type input "8"
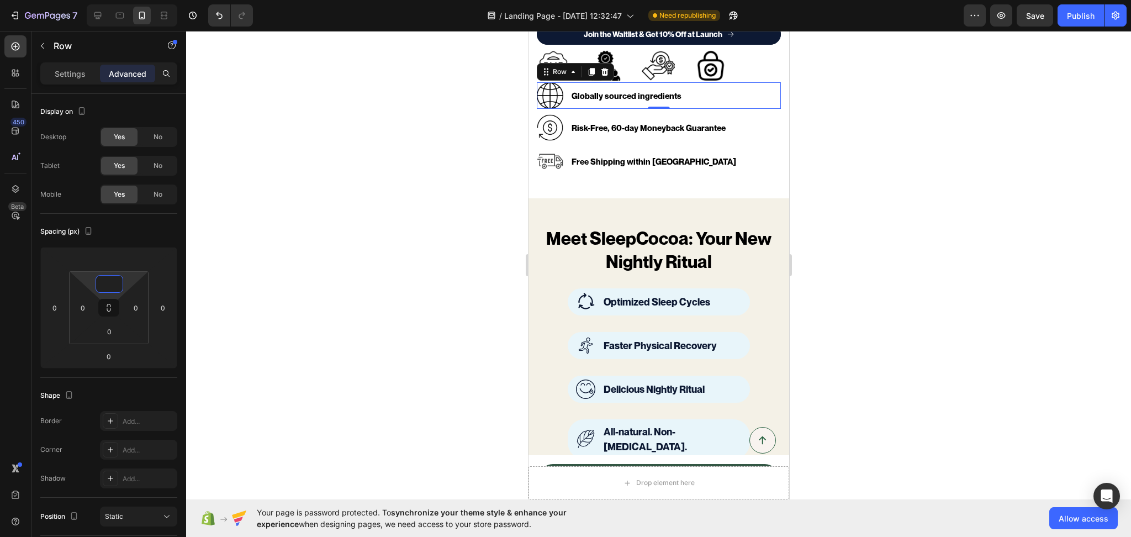
type input "0"
click at [1, 326] on div "450 Beta" at bounding box center [15, 284] width 31 height 506
click at [58, 66] on div "Settings" at bounding box center [70, 74] width 55 height 18
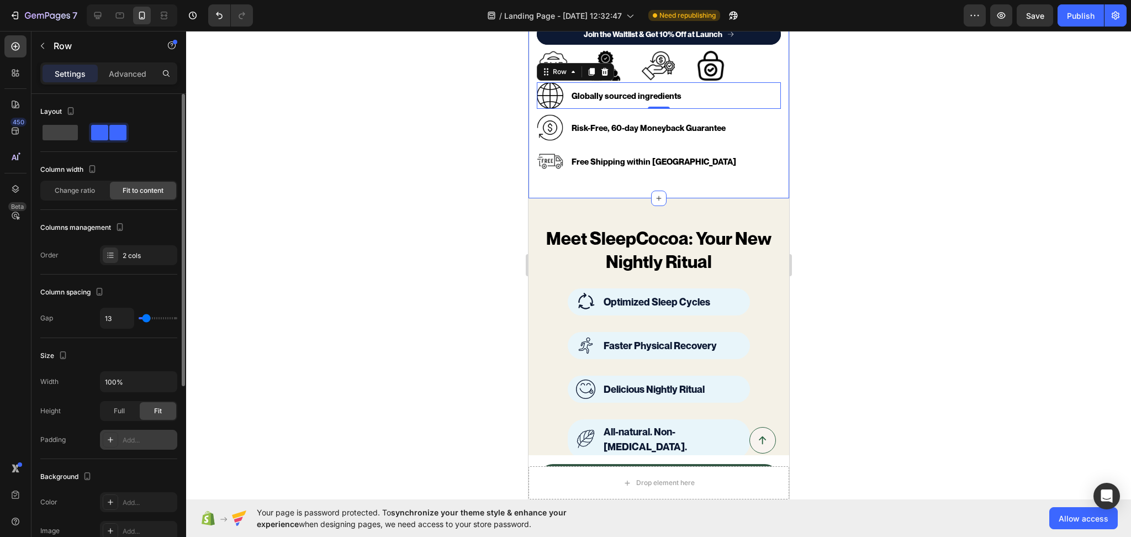
click at [139, 443] on div "Add..." at bounding box center [149, 440] width 52 height 10
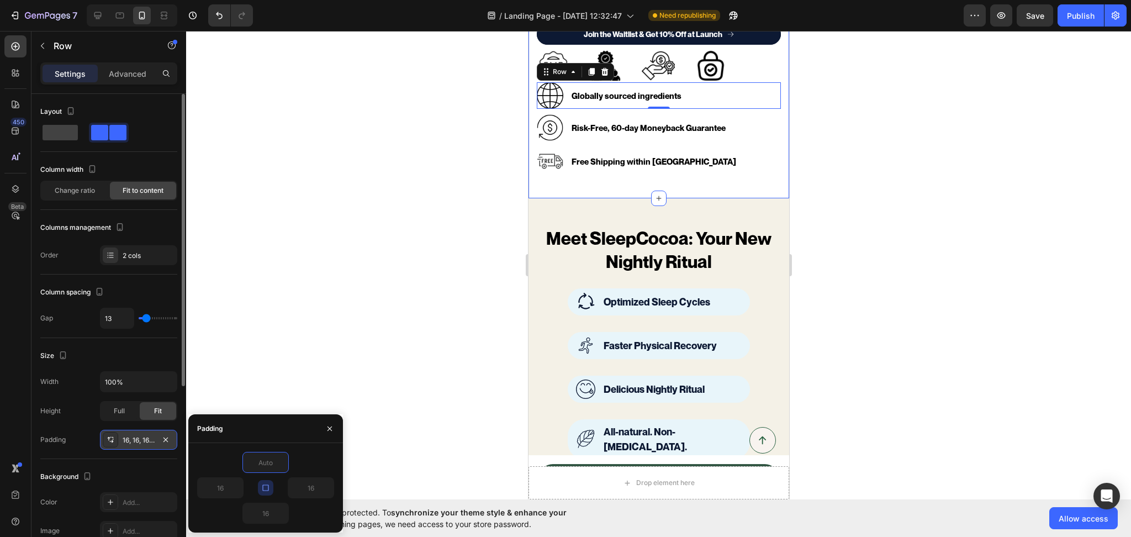
click at [12, 437] on div "450 Beta" at bounding box center [15, 246] width 22 height 422
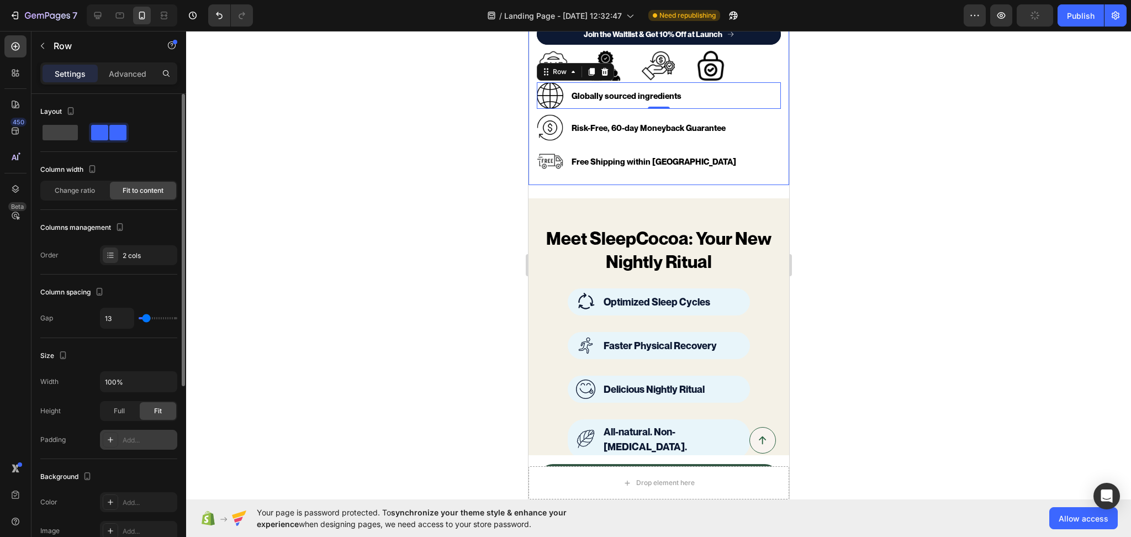
click at [856, 147] on div at bounding box center [658, 284] width 945 height 506
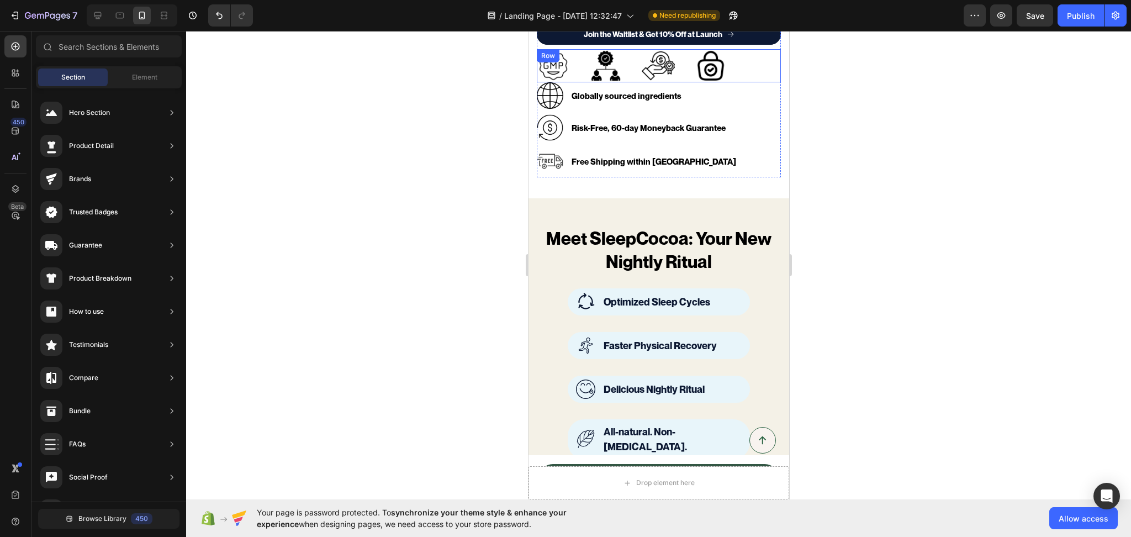
click at [738, 64] on div "Image Image Image Image Row" at bounding box center [658, 65] width 244 height 33
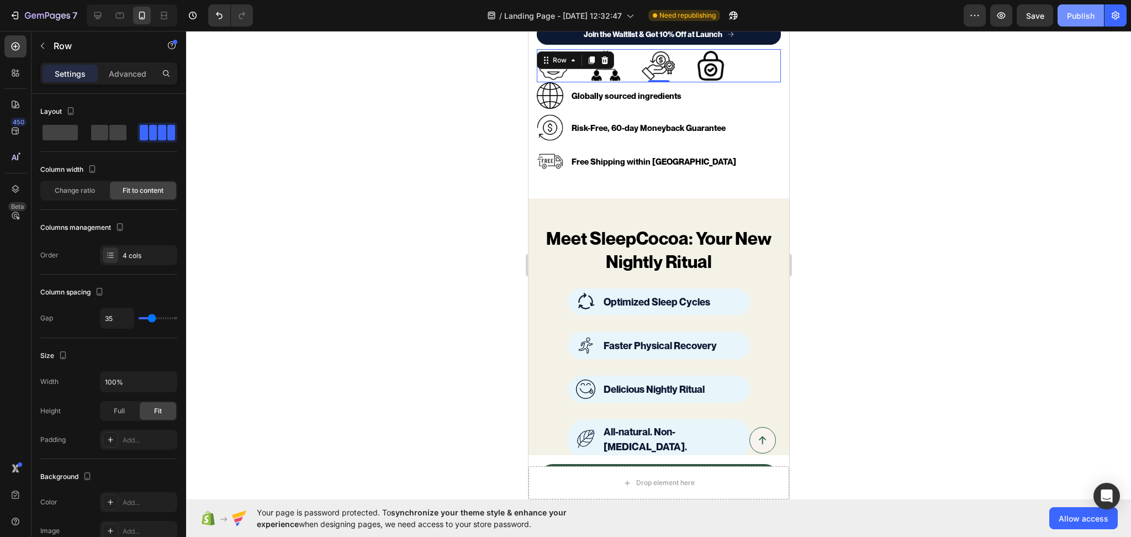
click at [1076, 10] on div "Publish" at bounding box center [1081, 16] width 28 height 12
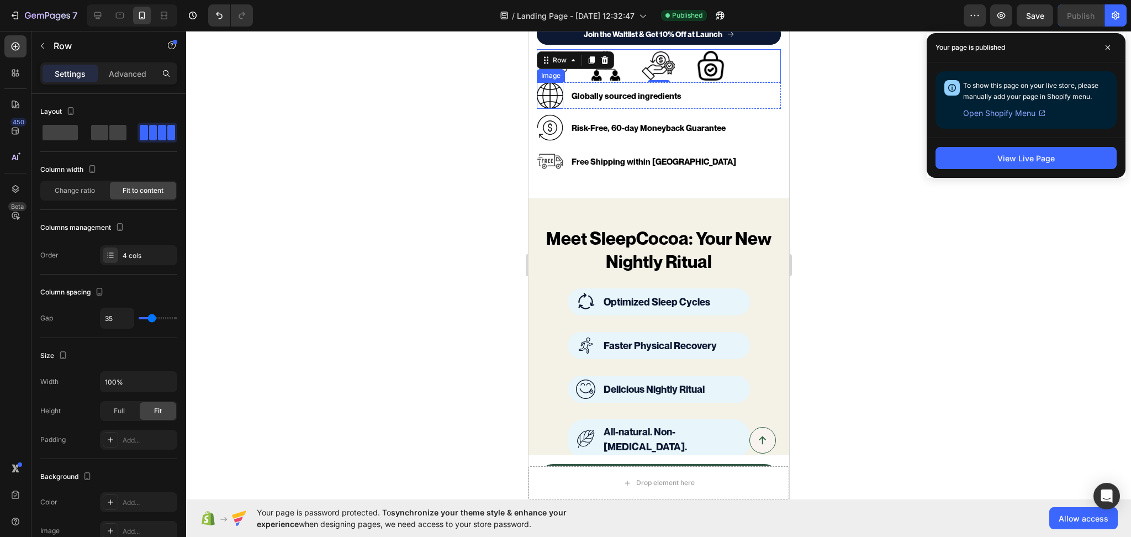
click at [550, 82] on img at bounding box center [549, 95] width 27 height 27
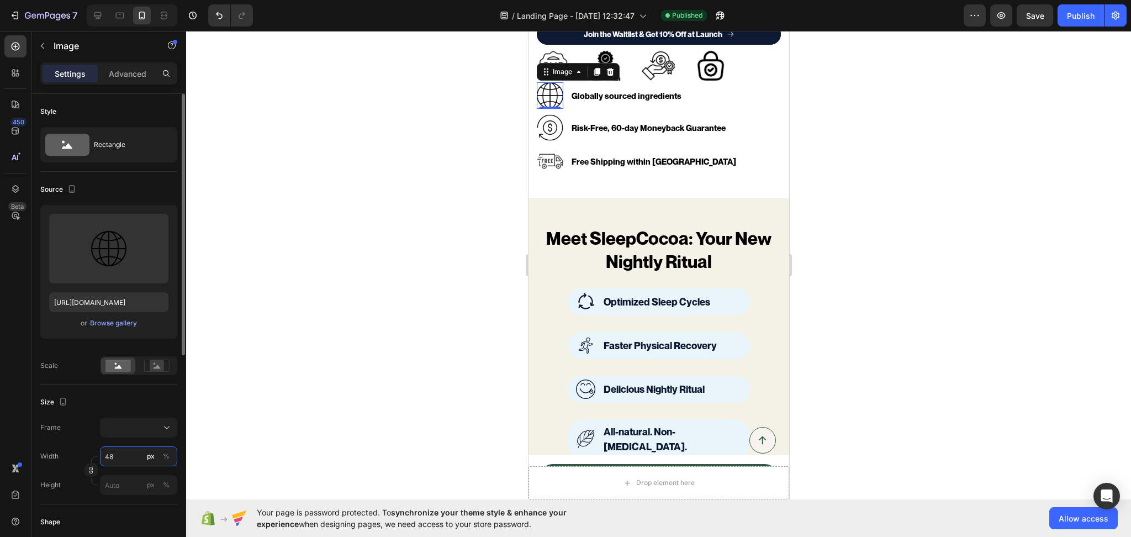
click at [109, 462] on input "48" at bounding box center [138, 456] width 77 height 20
type input "47"
type input "46"
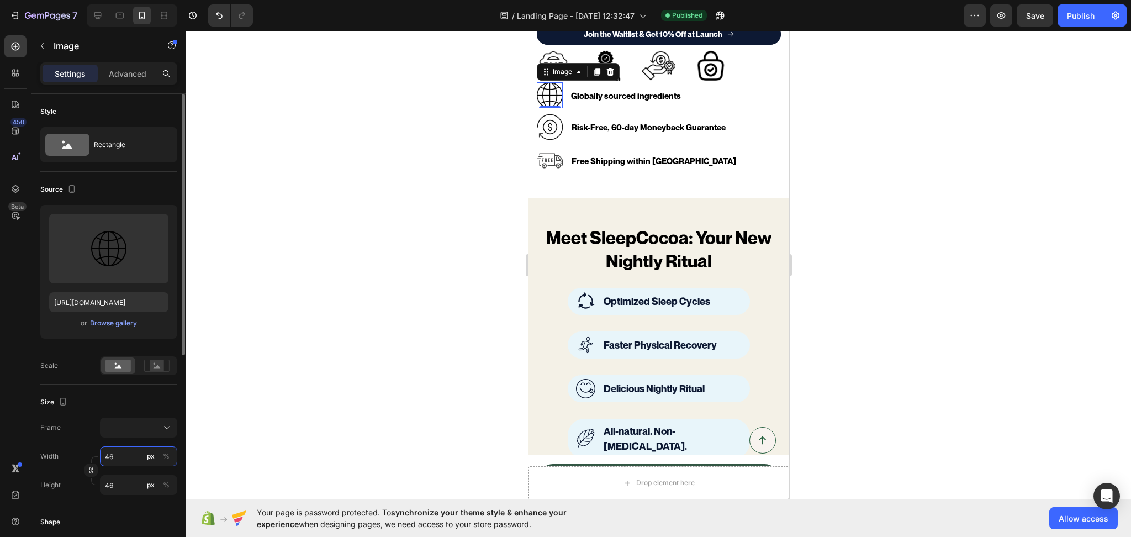
type input "45"
type input "44"
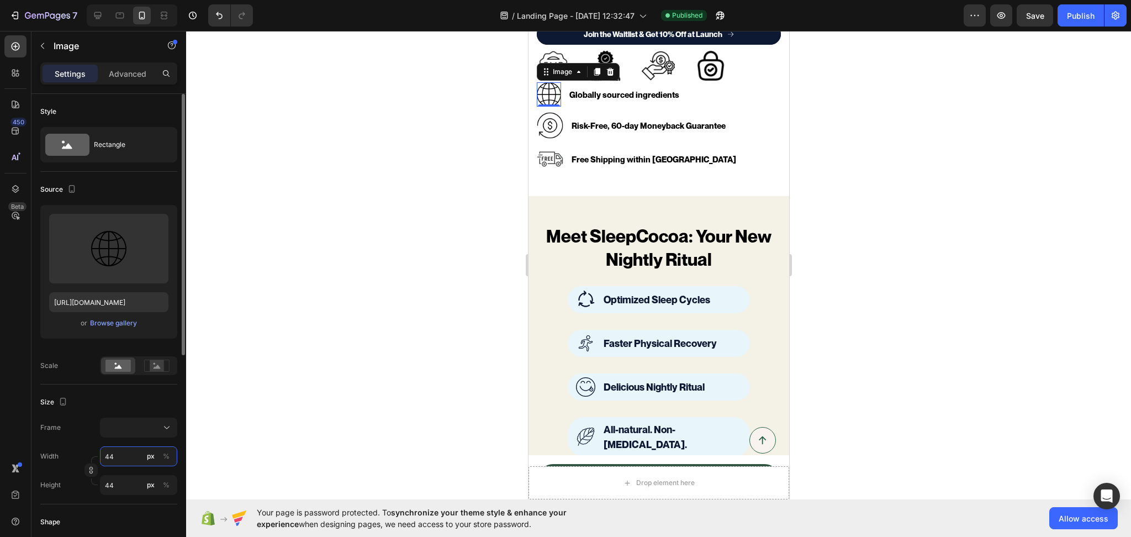
type input "43"
type input "42"
type input "41"
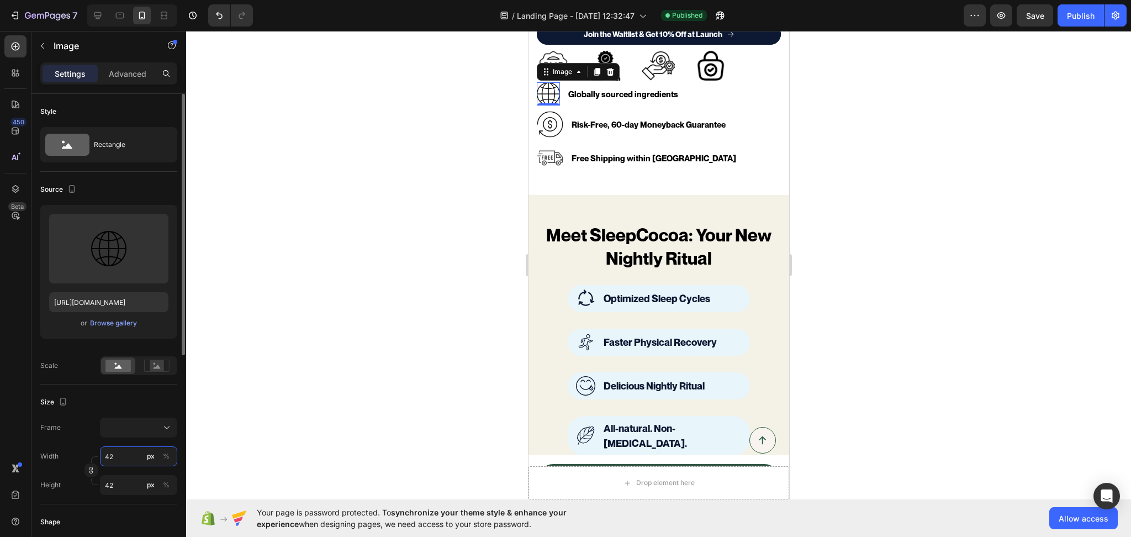
type input "41"
type input "40"
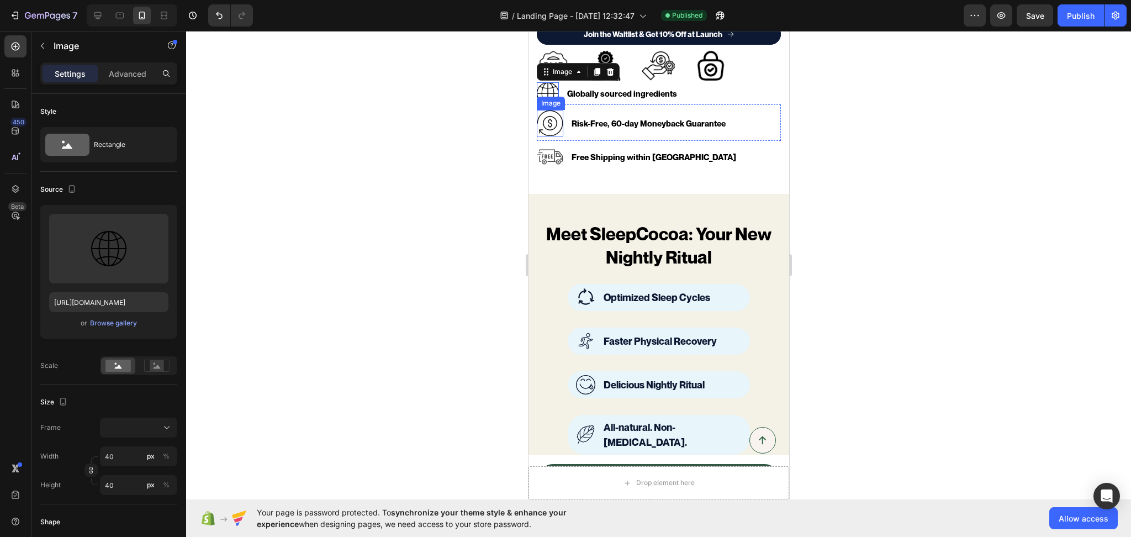
click at [553, 119] on img at bounding box center [549, 123] width 27 height 27
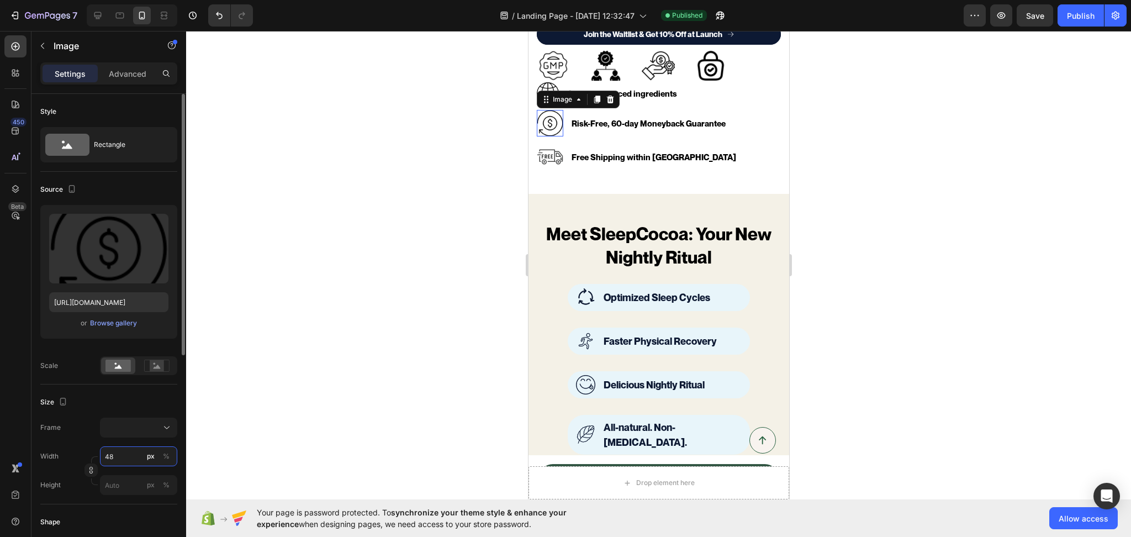
click at [123, 458] on input "48" at bounding box center [138, 456] width 77 height 20
type input "47"
type input "45"
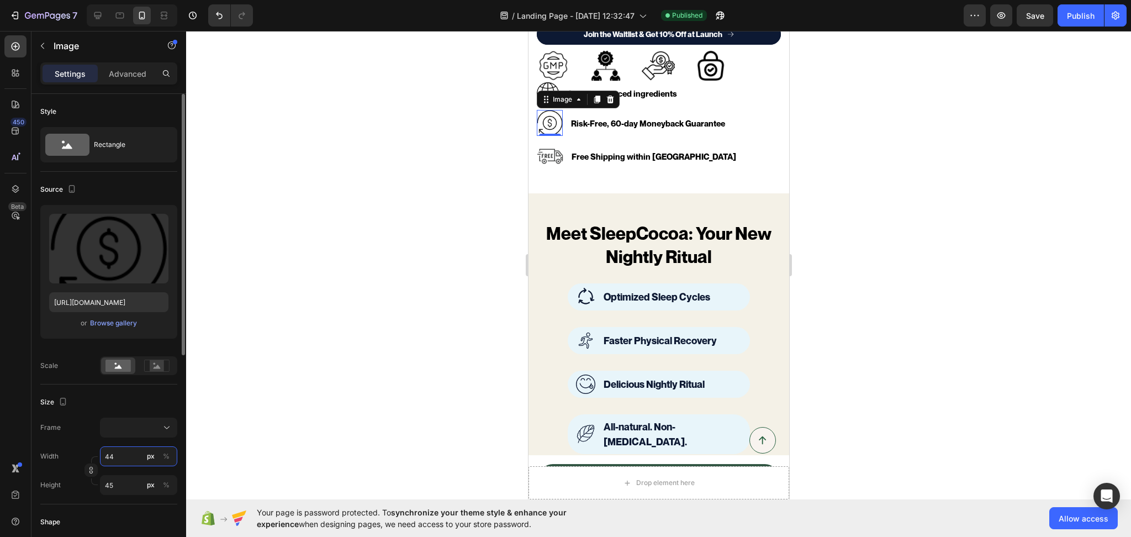
type input "43"
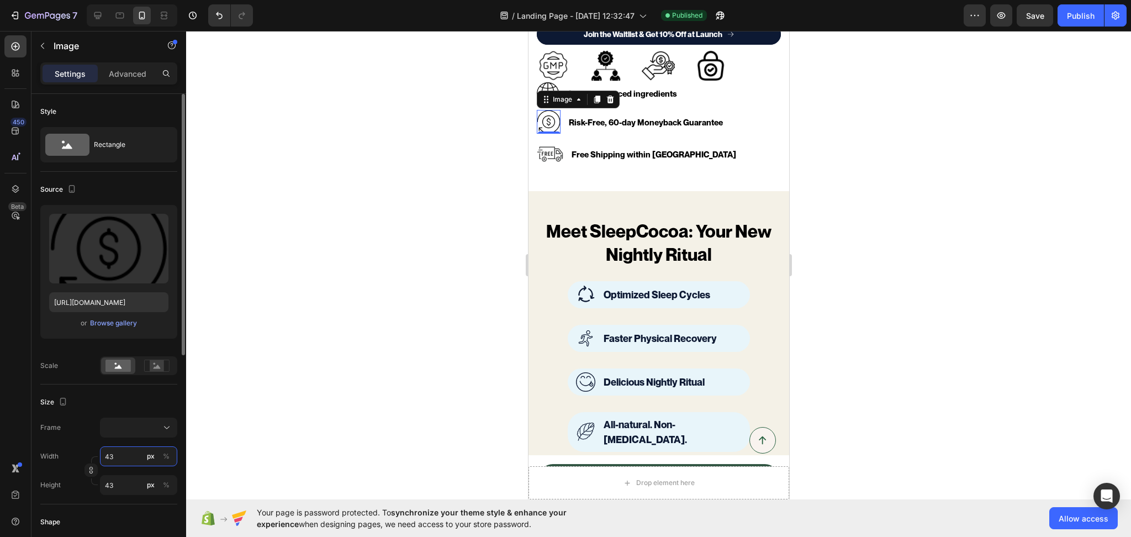
click at [119, 458] on input "43" at bounding box center [138, 456] width 77 height 20
type input "41"
type input "40"
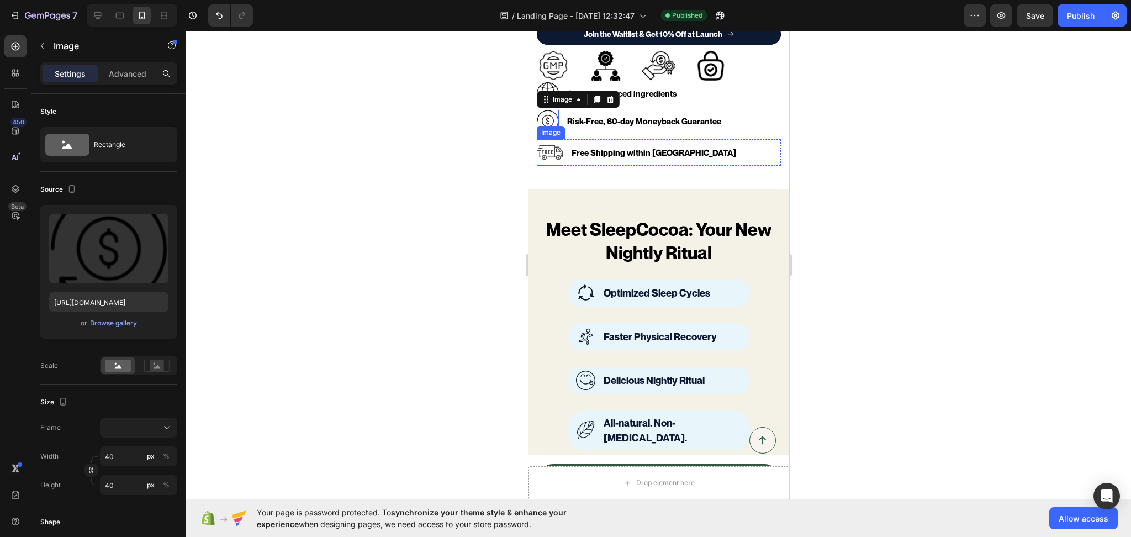
click at [548, 143] on img at bounding box center [549, 152] width 27 height 27
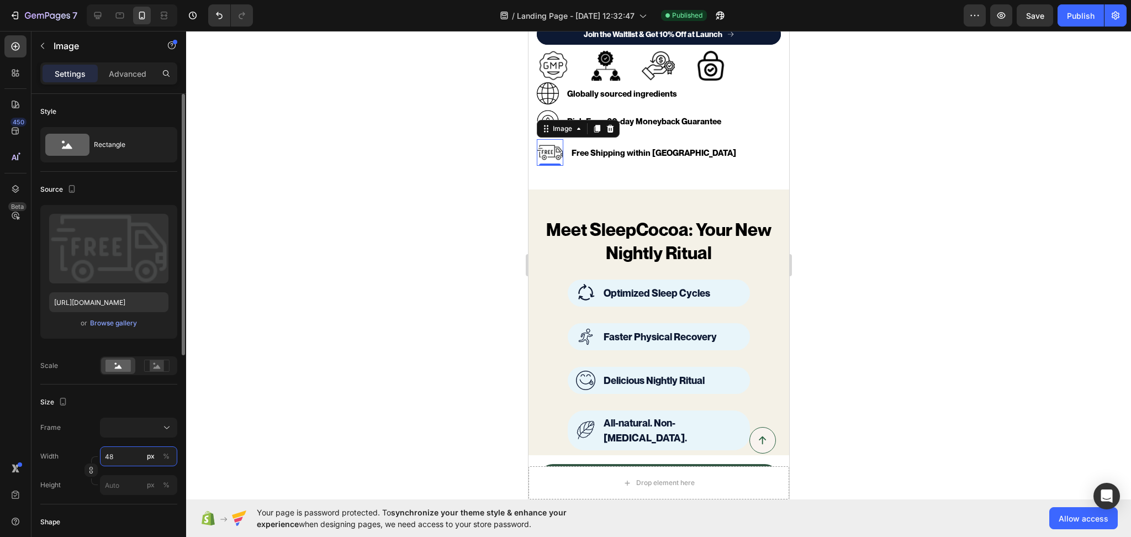
click at [113, 450] on input "48" at bounding box center [138, 456] width 77 height 20
type input "47"
type input "46"
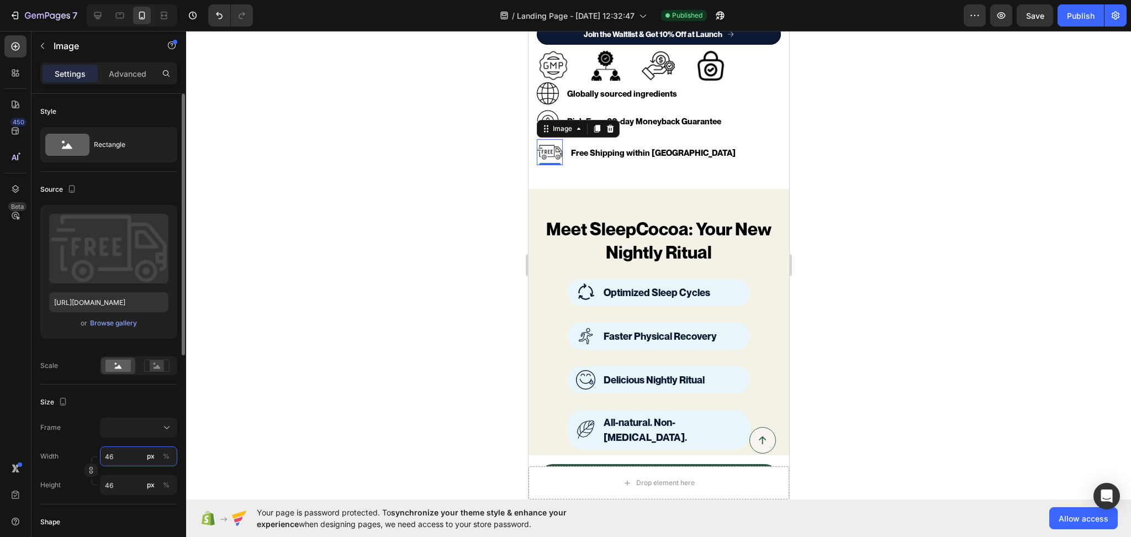
type input "45"
type input "44"
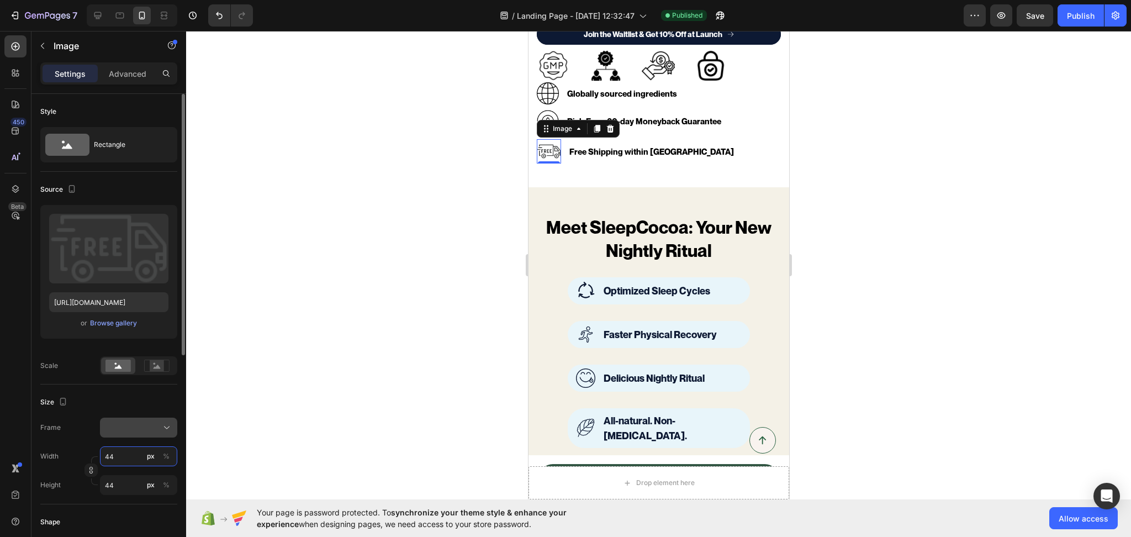
type input "43"
type input "42"
type input "41"
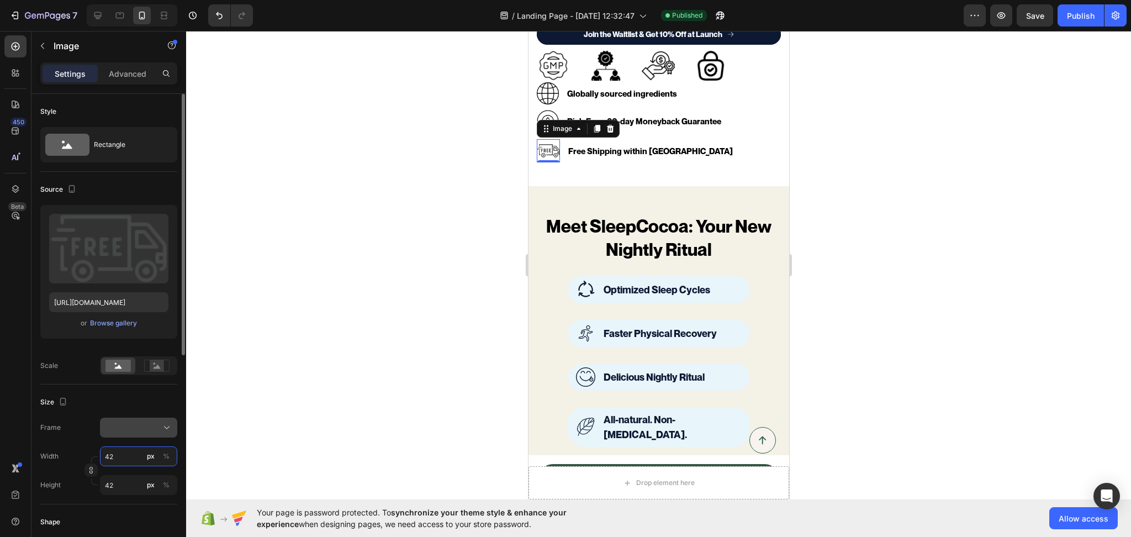
type input "41"
type input "40"
click at [756, 64] on div "Image Image Image Image Row" at bounding box center [658, 65] width 244 height 33
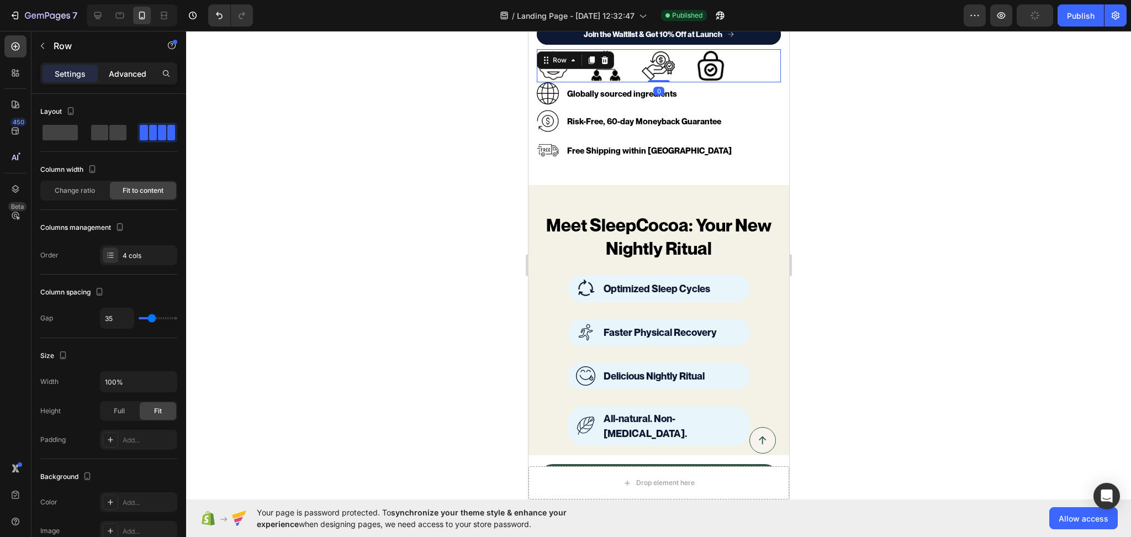
click at [131, 81] on div "Advanced" at bounding box center [127, 74] width 55 height 18
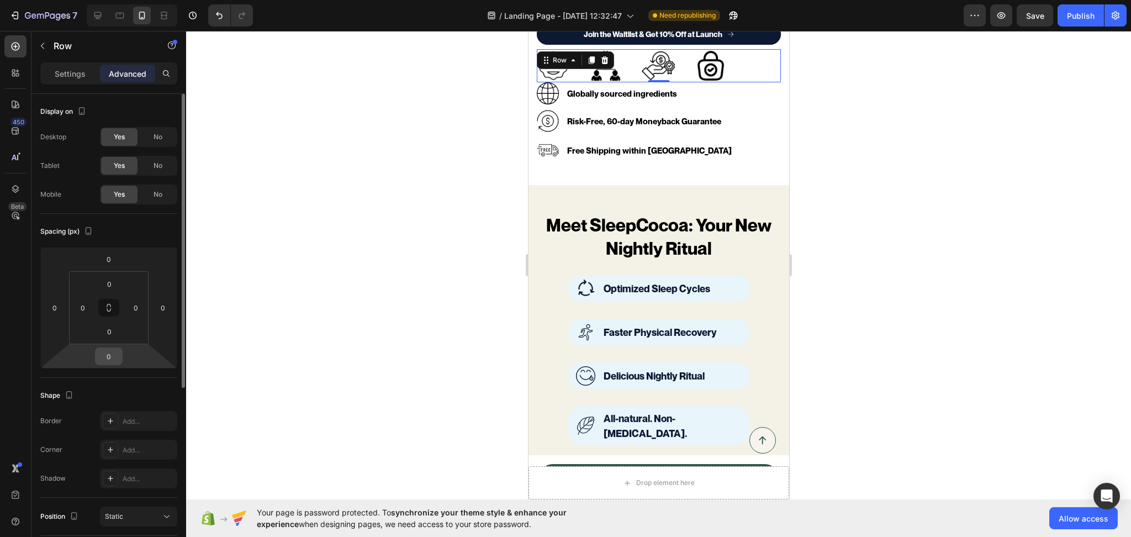
click at [112, 350] on input "0" at bounding box center [109, 356] width 22 height 17
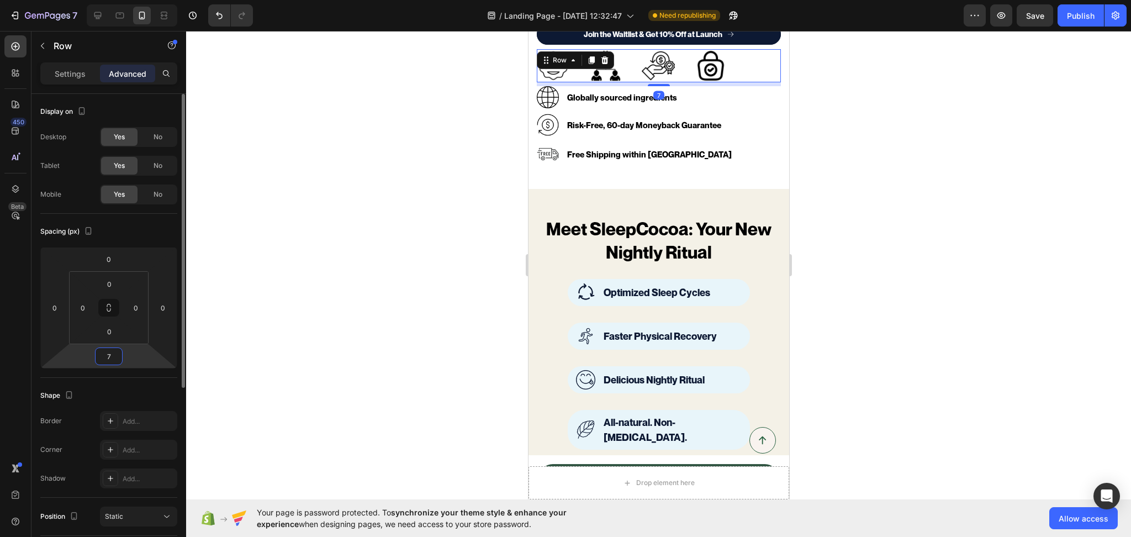
type input "8"
click at [120, 260] on div "0" at bounding box center [109, 259] width 28 height 18
click at [113, 257] on input "0" at bounding box center [109, 259] width 22 height 17
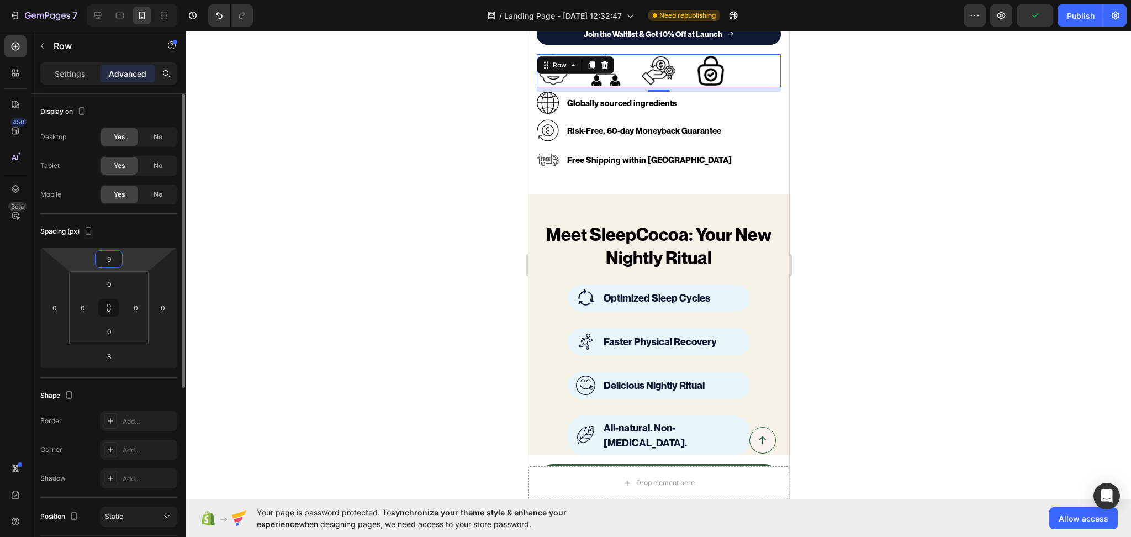
type input "10"
click at [107, 357] on input "8" at bounding box center [109, 356] width 22 height 17
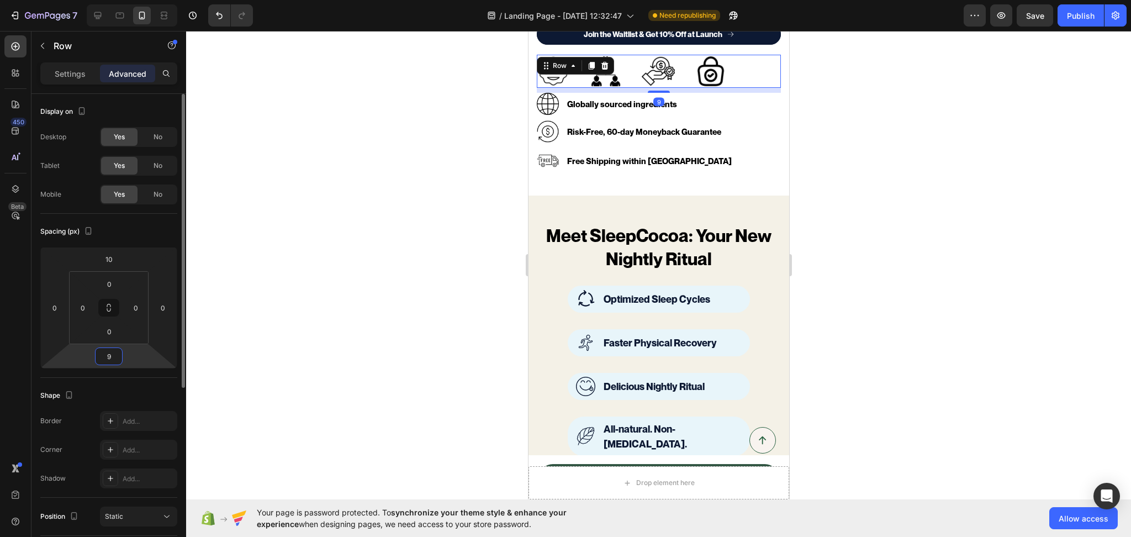
type input "10"
click at [878, 305] on div at bounding box center [658, 284] width 945 height 506
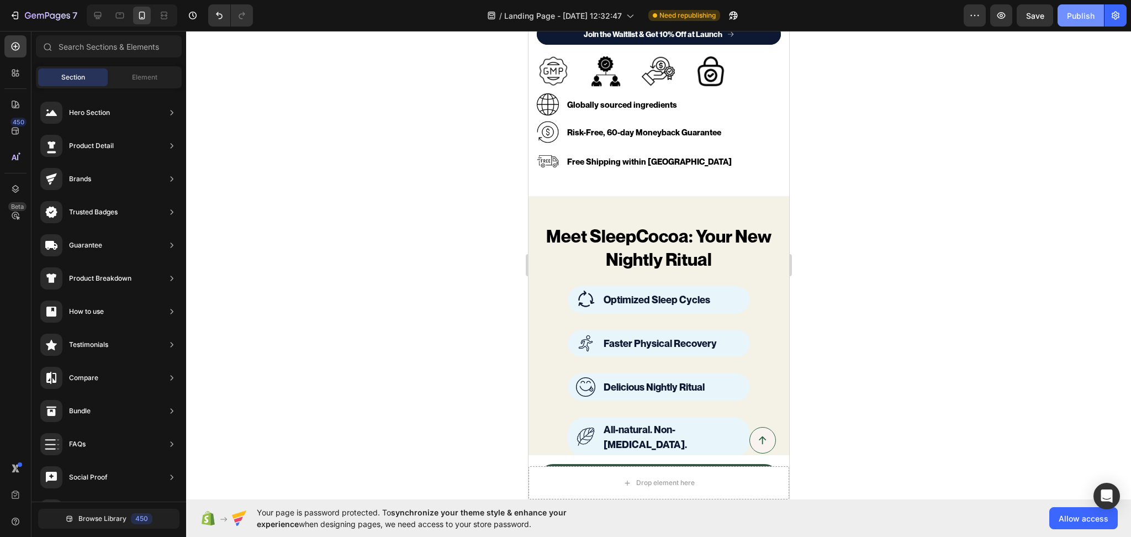
click at [1090, 19] on div "Publish" at bounding box center [1081, 16] width 28 height 12
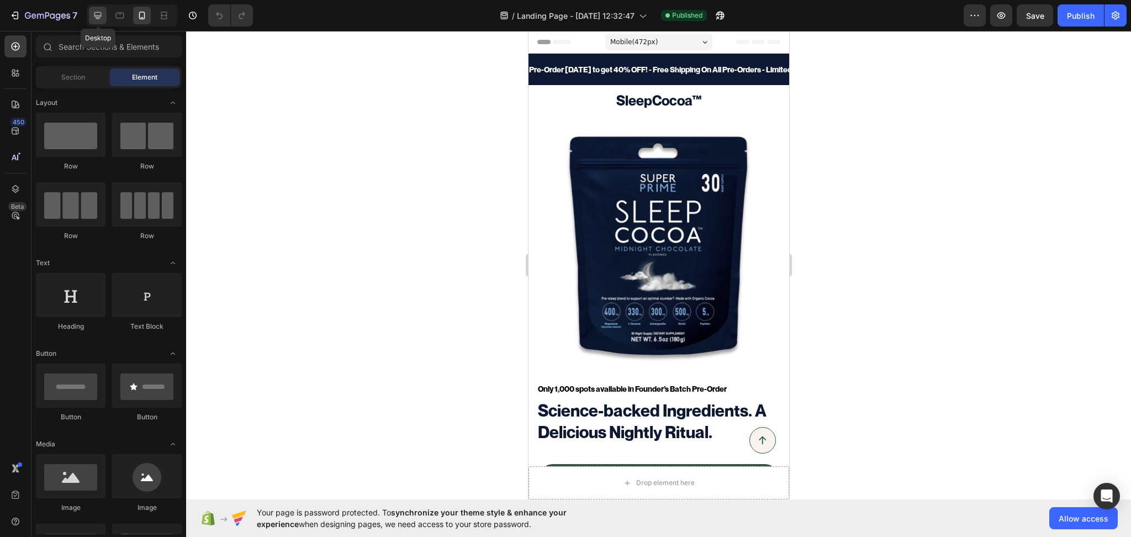
click at [101, 7] on div at bounding box center [98, 16] width 18 height 18
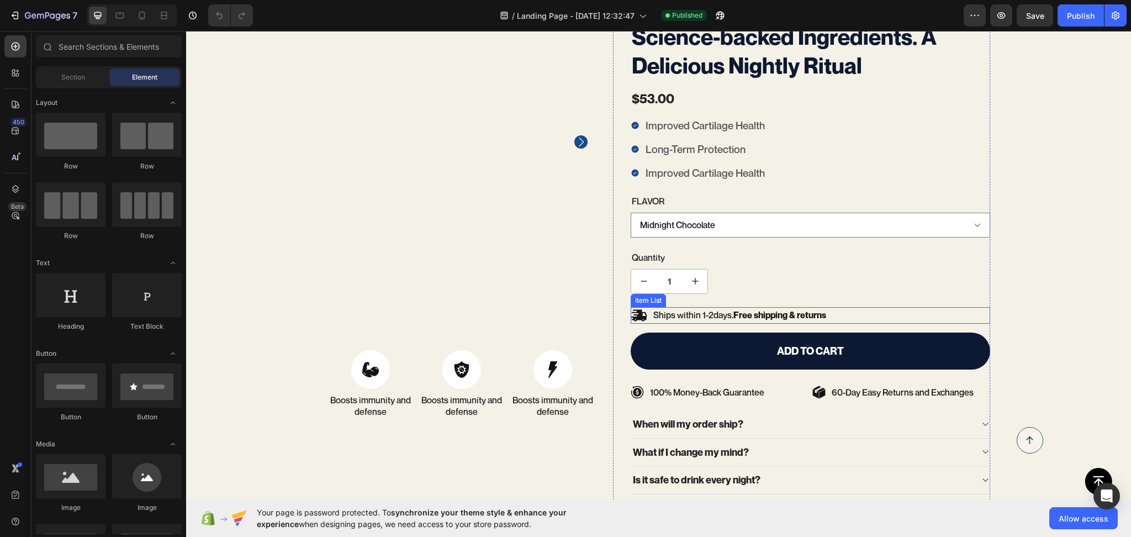
scroll to position [2405, 0]
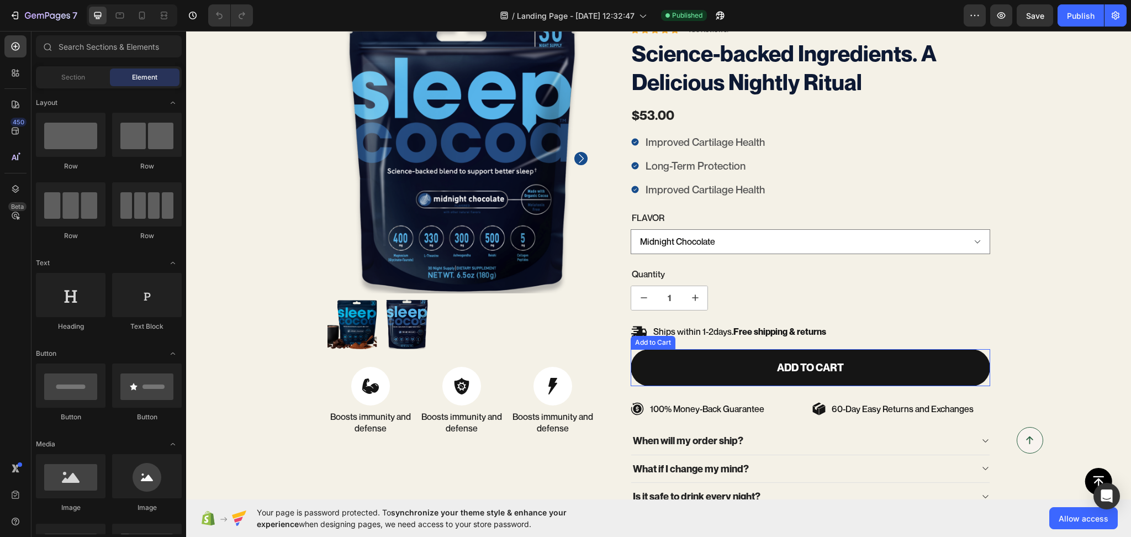
click at [856, 360] on button "Add to cart" at bounding box center [811, 367] width 360 height 37
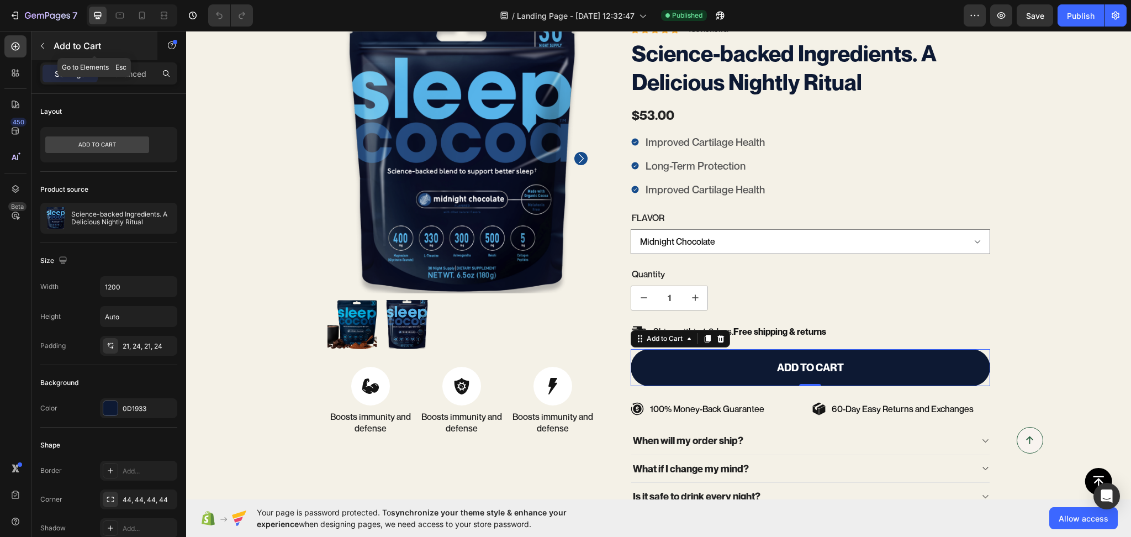
click at [45, 47] on icon "button" at bounding box center [42, 45] width 9 height 9
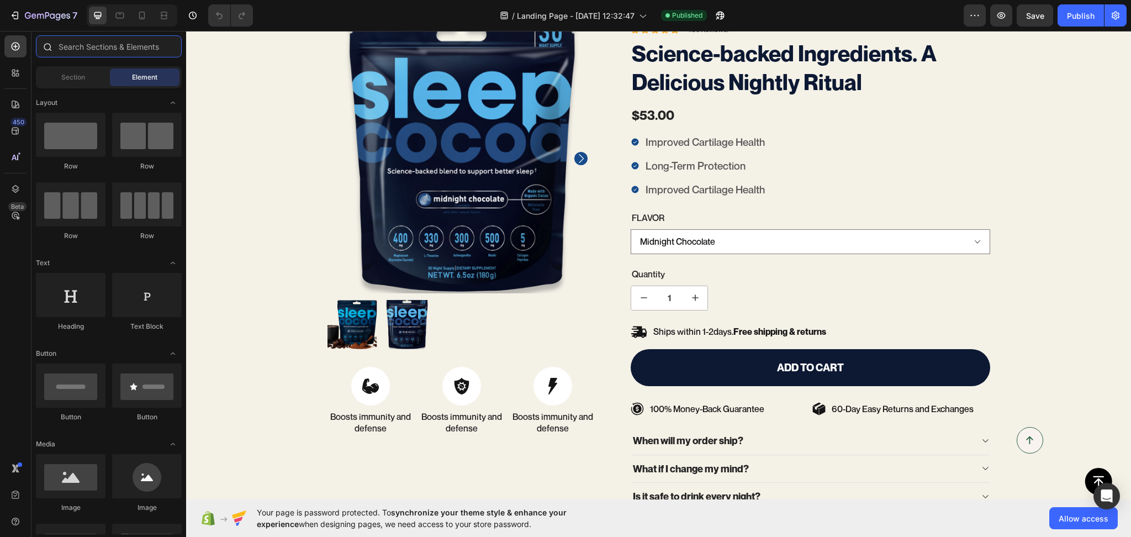
click at [81, 37] on input "text" at bounding box center [109, 46] width 146 height 22
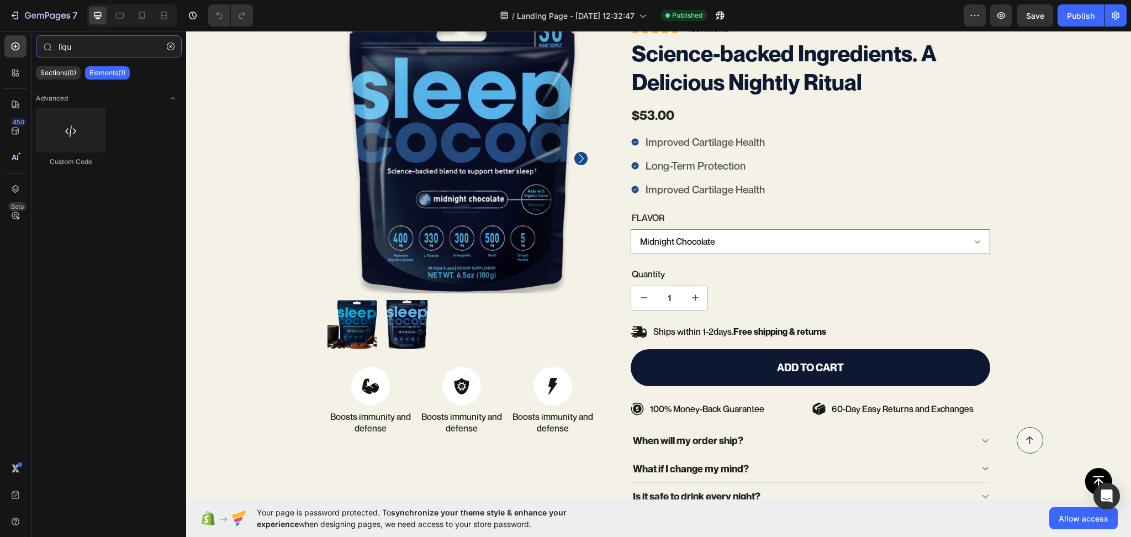
type input "liqu"
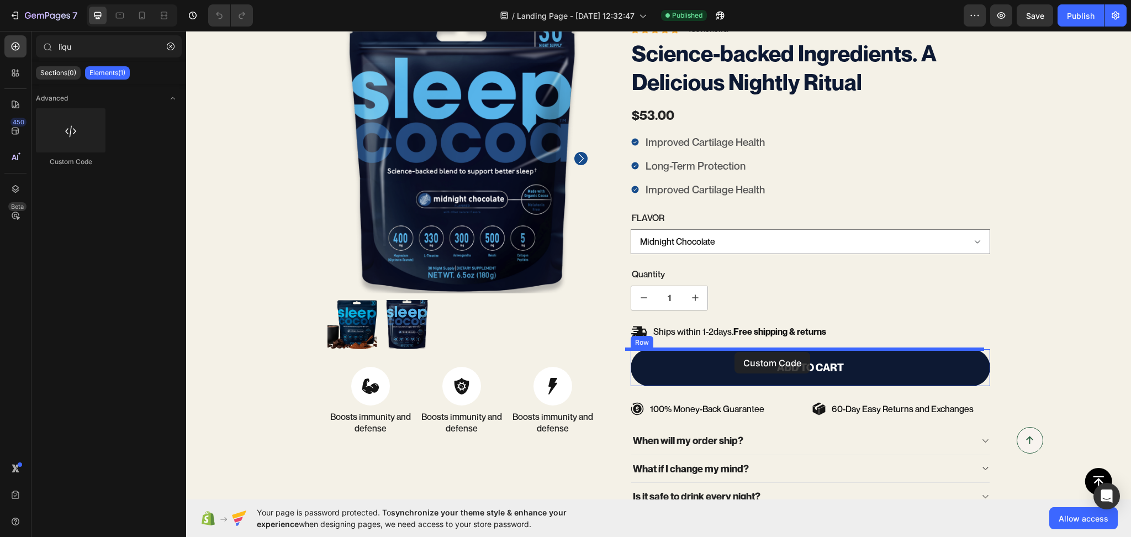
drag, startPoint x: 366, startPoint y: 167, endPoint x: 735, endPoint y: 352, distance: 412.0
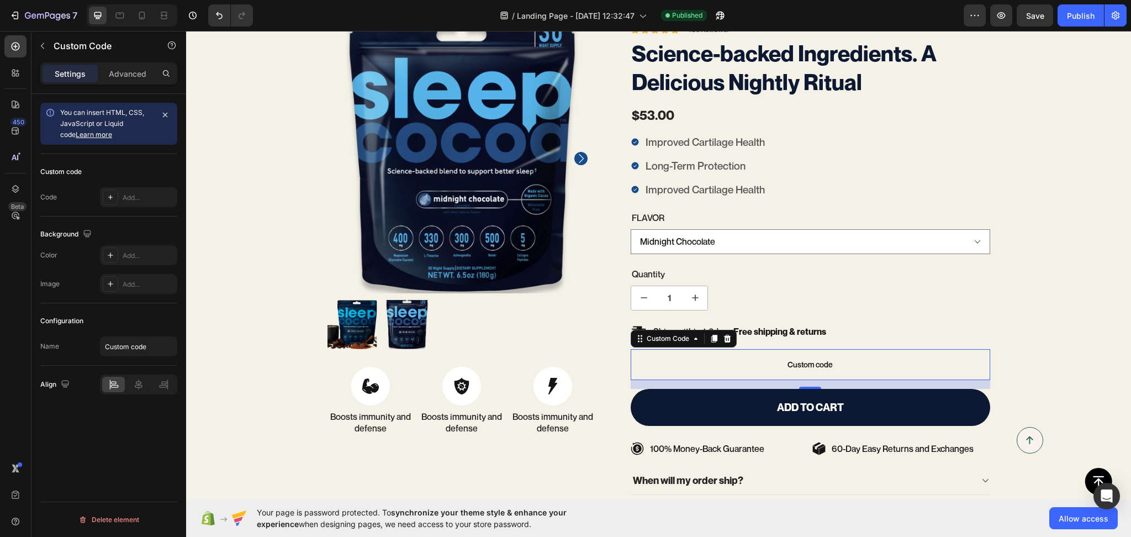
click at [761, 366] on span "Custom code" at bounding box center [811, 364] width 360 height 13
click at [108, 201] on icon at bounding box center [110, 197] width 9 height 9
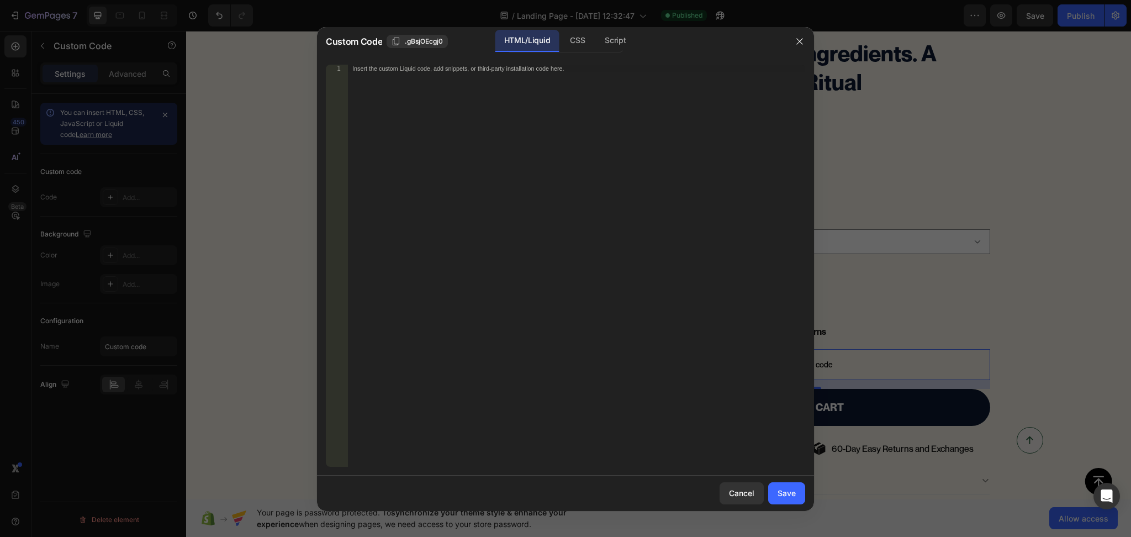
click at [567, 62] on div "1 Insert the custom Liquid code, add snippets, or third-party installation code…" at bounding box center [565, 266] width 497 height 420
click at [557, 92] on div "Insert the custom Liquid code, add snippets, or third-party installation code h…" at bounding box center [576, 274] width 457 height 418
click at [793, 496] on div "Save" at bounding box center [787, 493] width 18 height 12
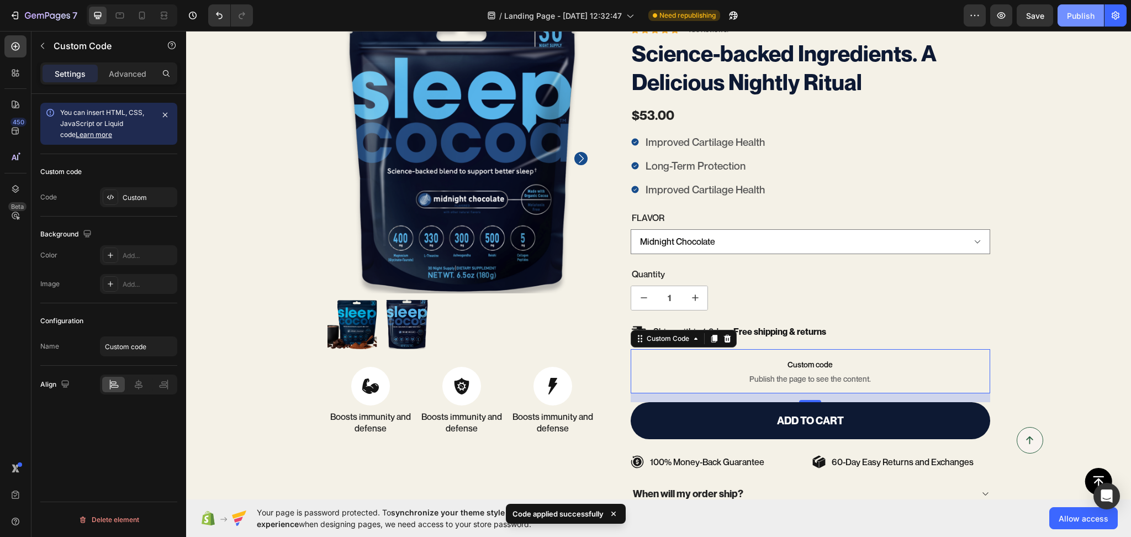
click at [1091, 12] on div "Publish" at bounding box center [1081, 16] width 28 height 12
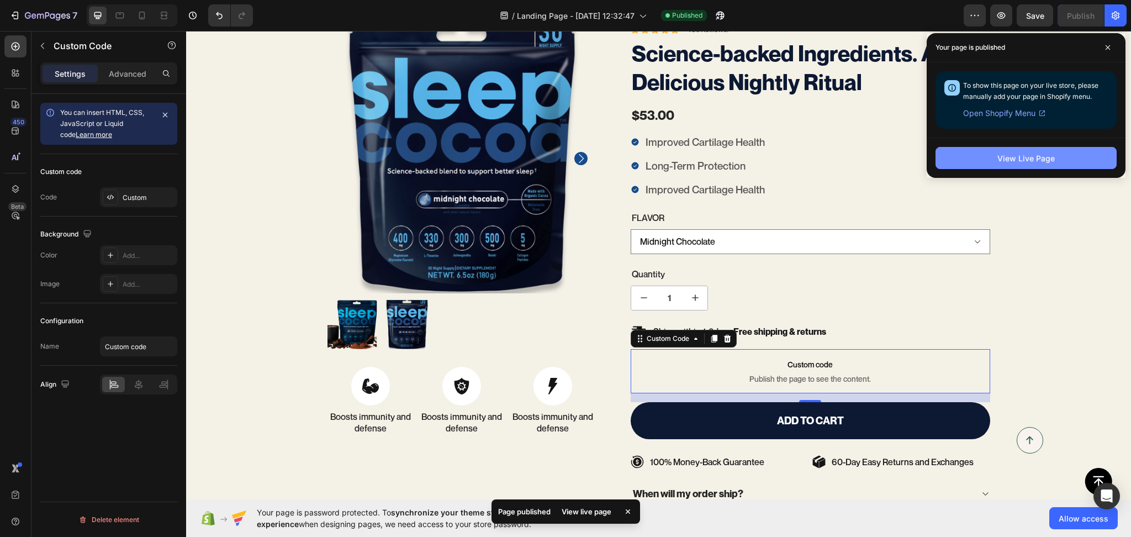
click at [1039, 157] on div "View Live Page" at bounding box center [1025, 158] width 57 height 12
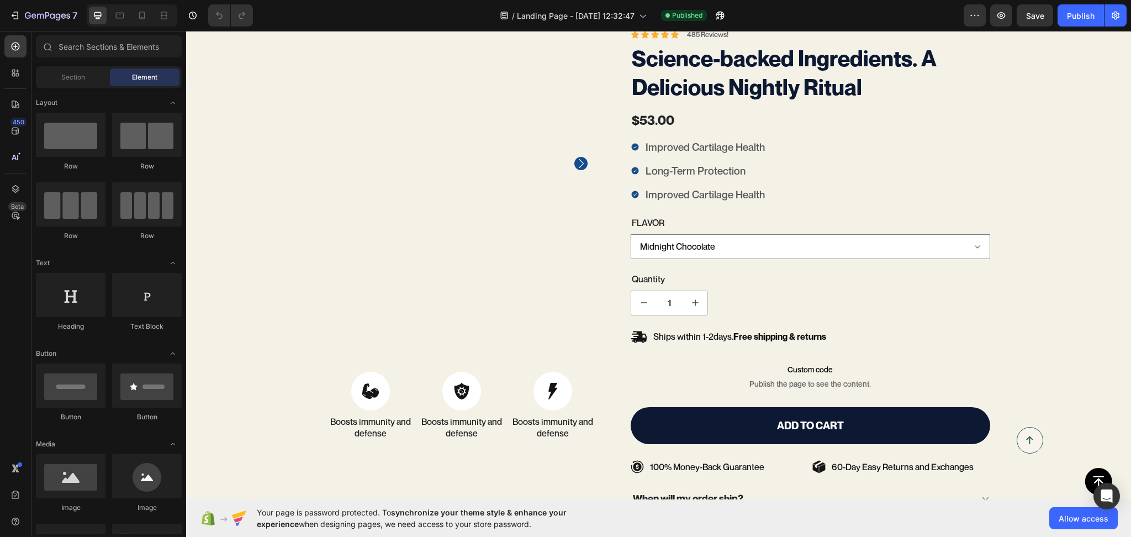
scroll to position [2405, 0]
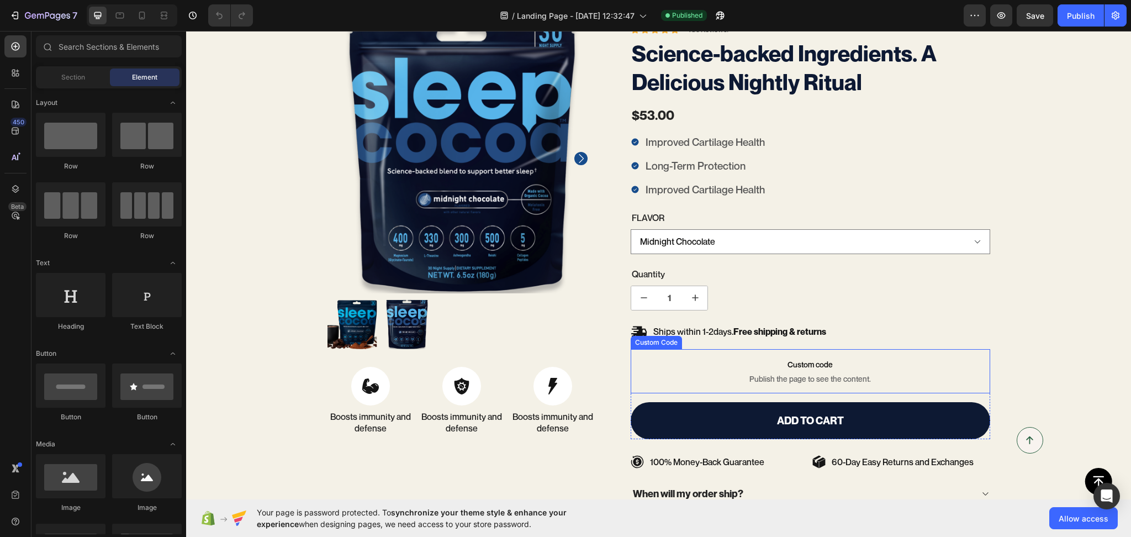
click at [796, 368] on span "Custom code" at bounding box center [811, 364] width 360 height 13
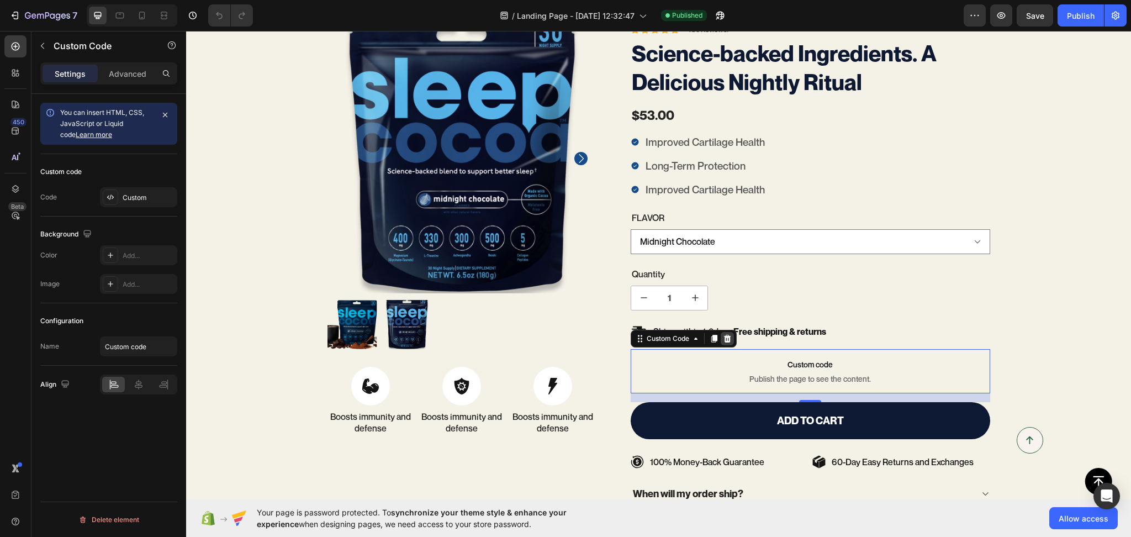
click at [724, 341] on icon at bounding box center [727, 339] width 7 height 8
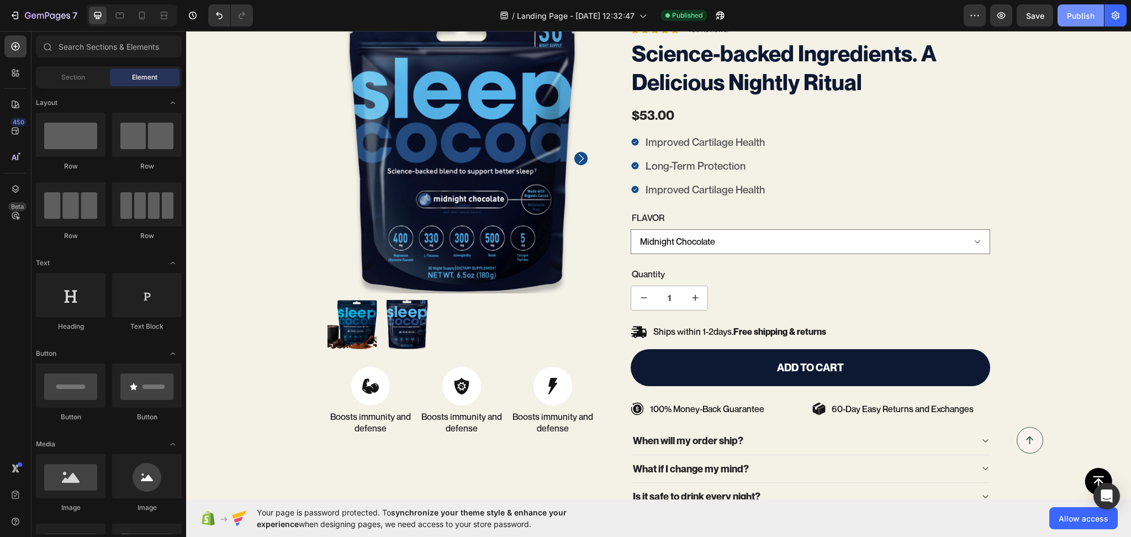
click at [1090, 20] on div "Publish" at bounding box center [1081, 16] width 28 height 12
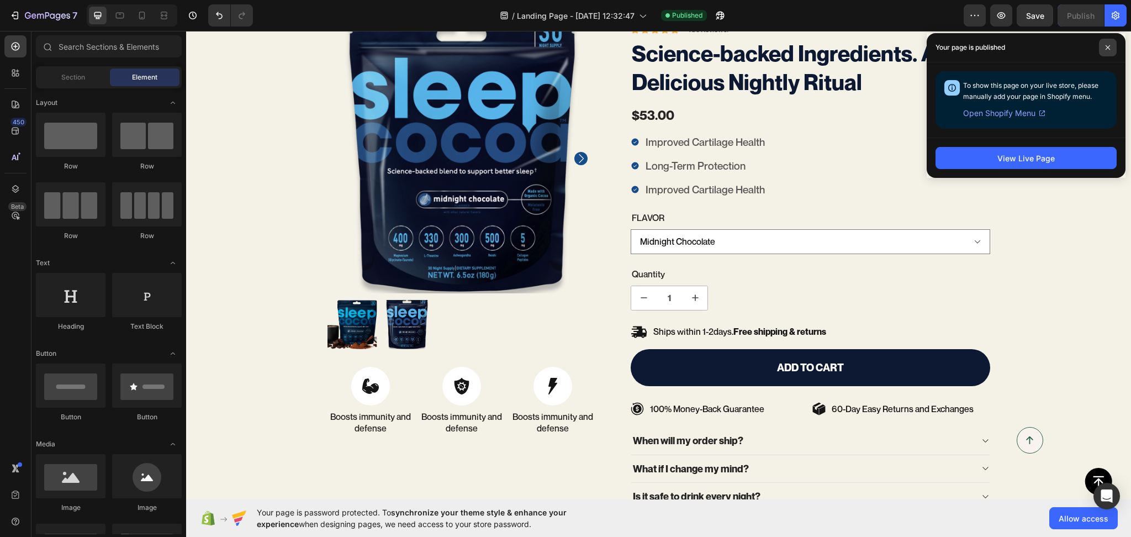
click at [1108, 48] on icon at bounding box center [1108, 48] width 6 height 6
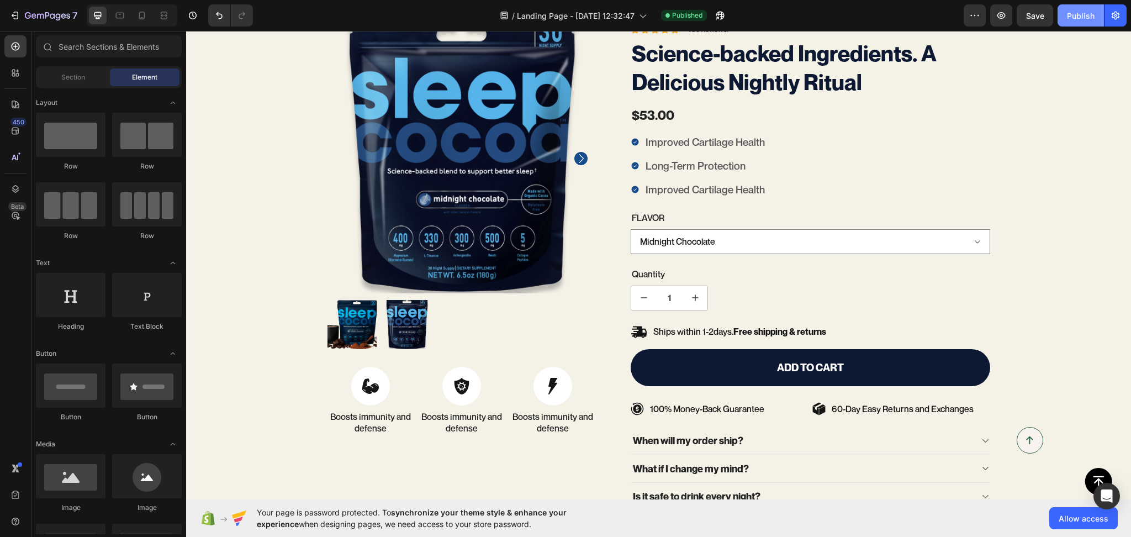
click at [1068, 17] on div "Publish" at bounding box center [1081, 16] width 28 height 12
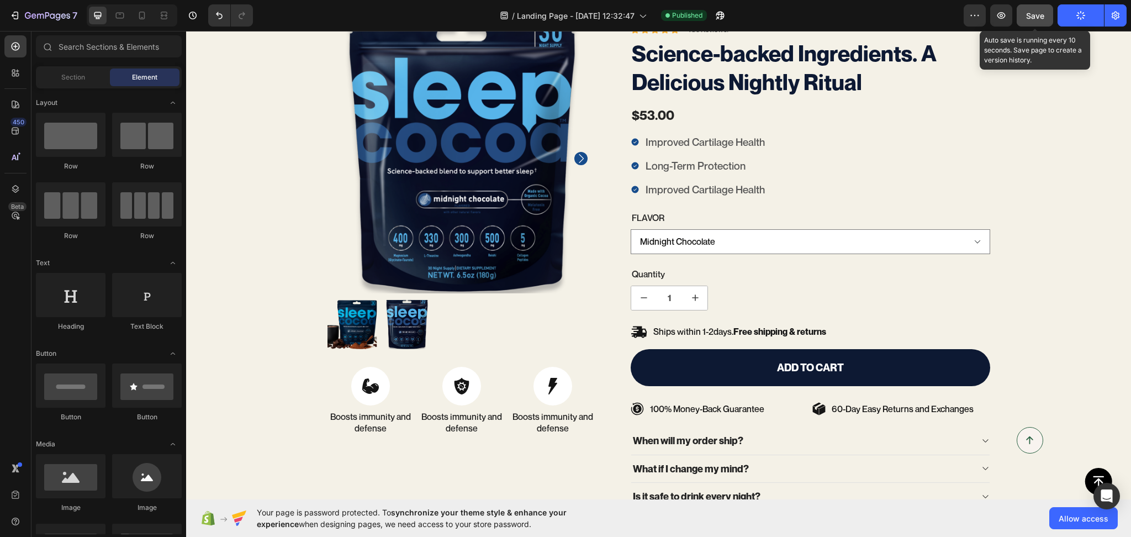
click at [1047, 13] on button "Save" at bounding box center [1035, 15] width 36 height 22
